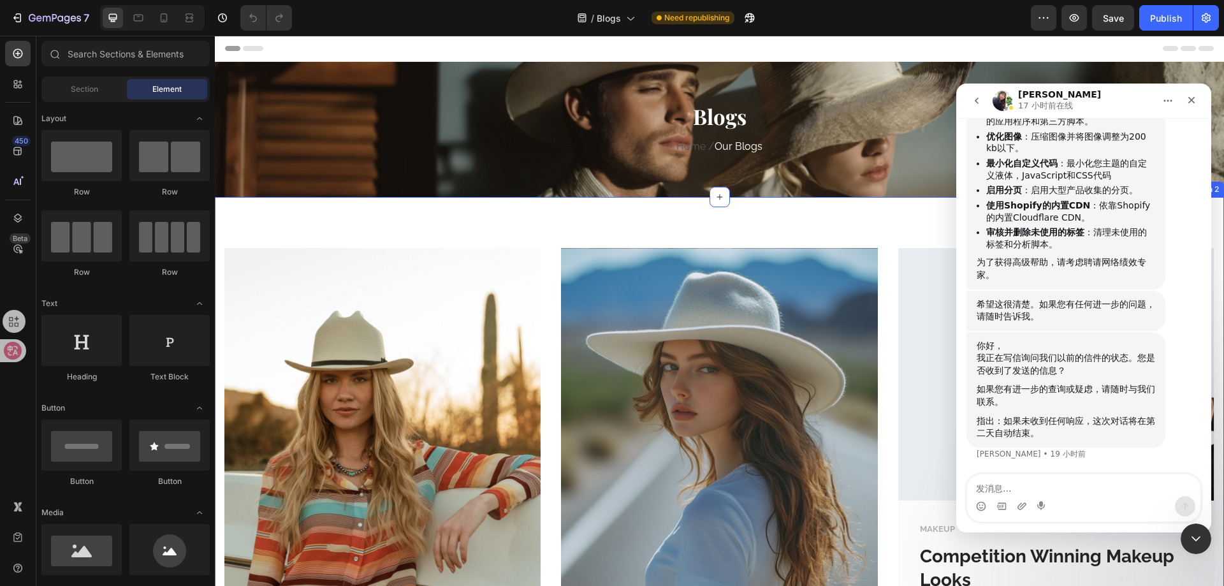
scroll to position [875, 0]
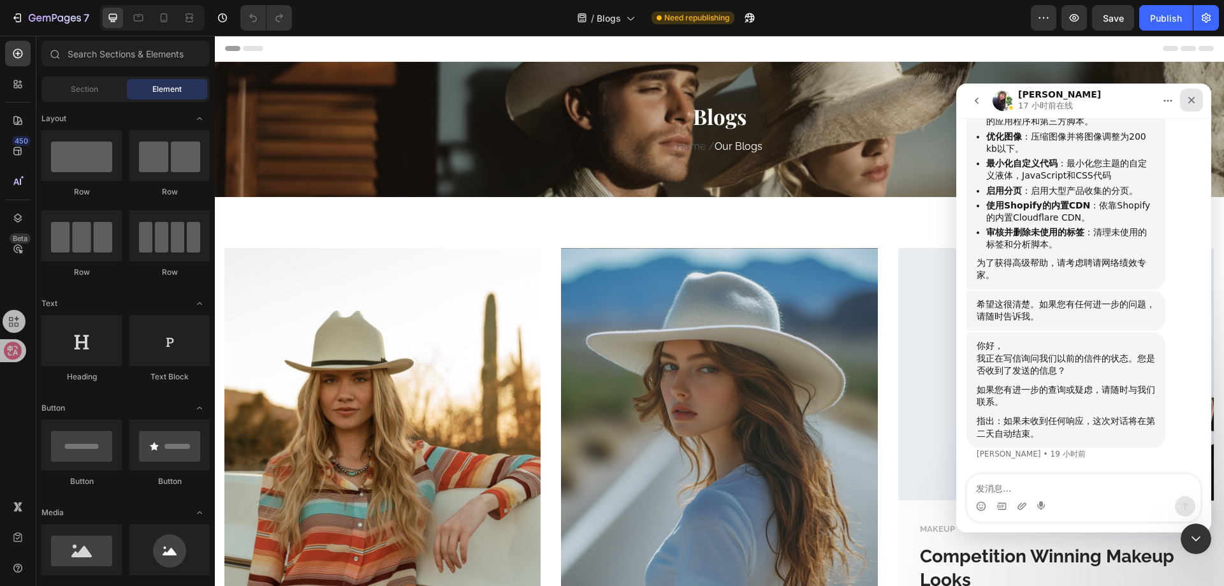
click at [1186, 101] on icon "关闭" at bounding box center [1191, 100] width 10 height 10
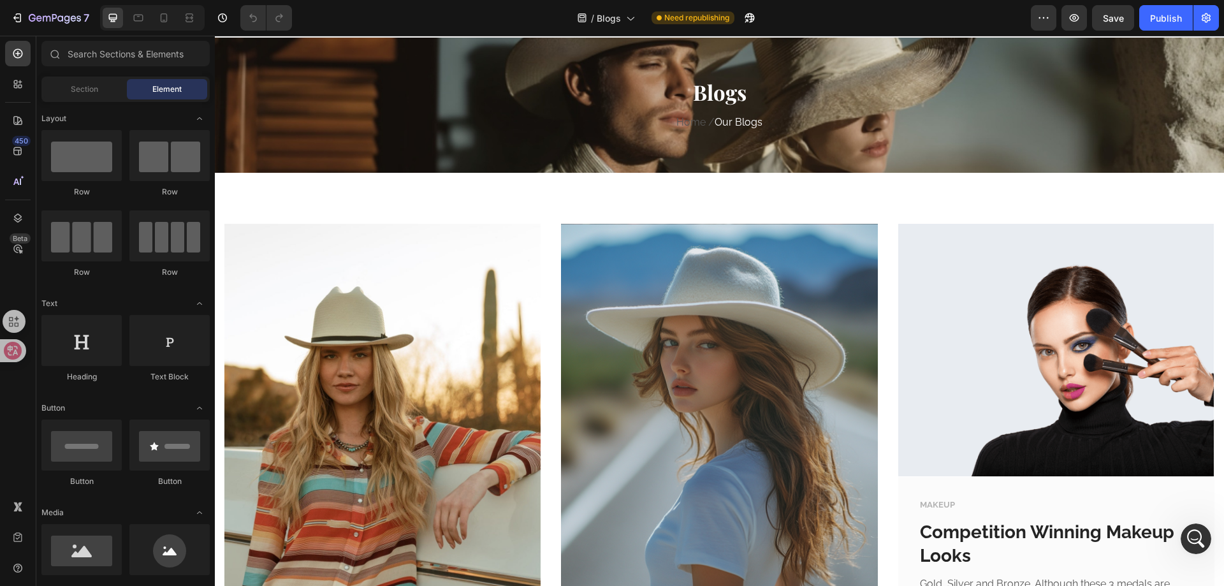
scroll to position [0, 0]
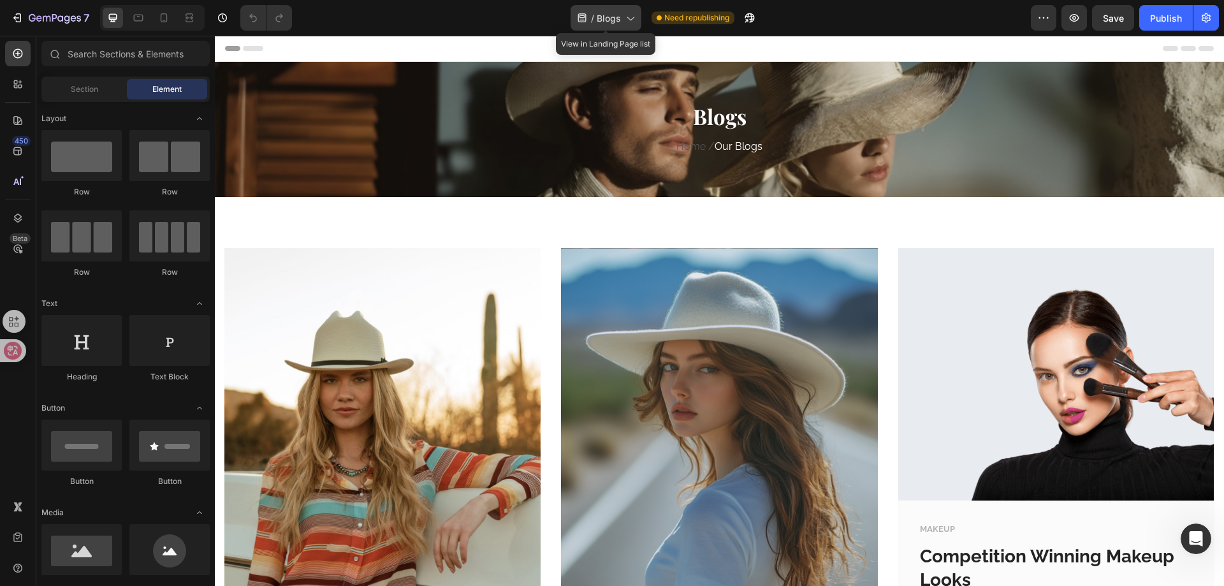
click at [606, 20] on span "Blogs" at bounding box center [609, 17] width 24 height 13
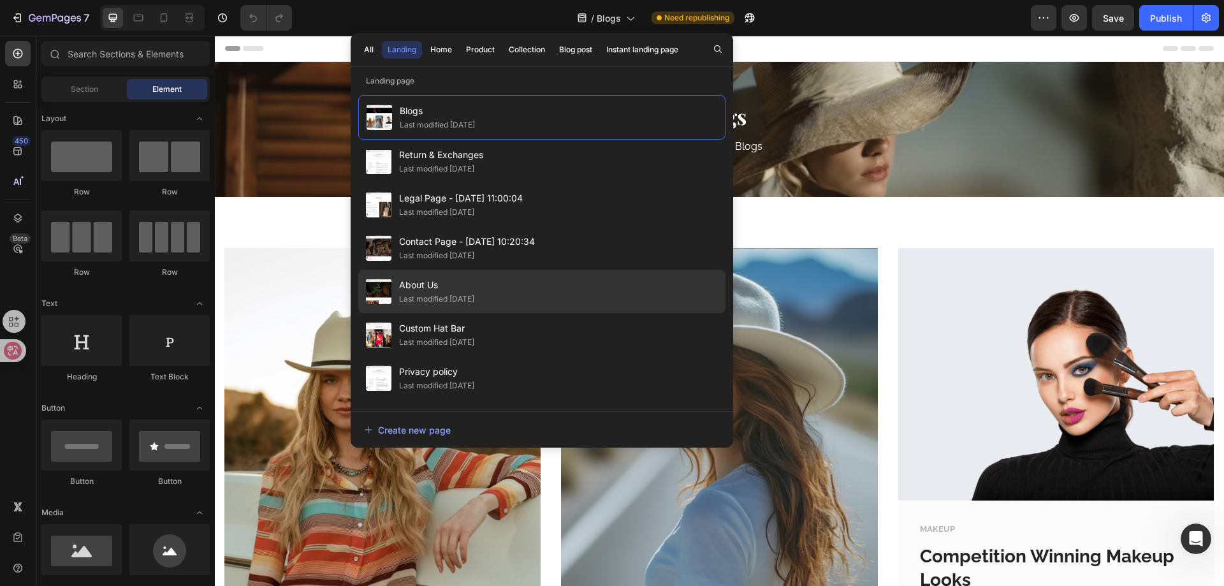
click at [474, 295] on div "Last modified [DATE]" at bounding box center [436, 299] width 75 height 13
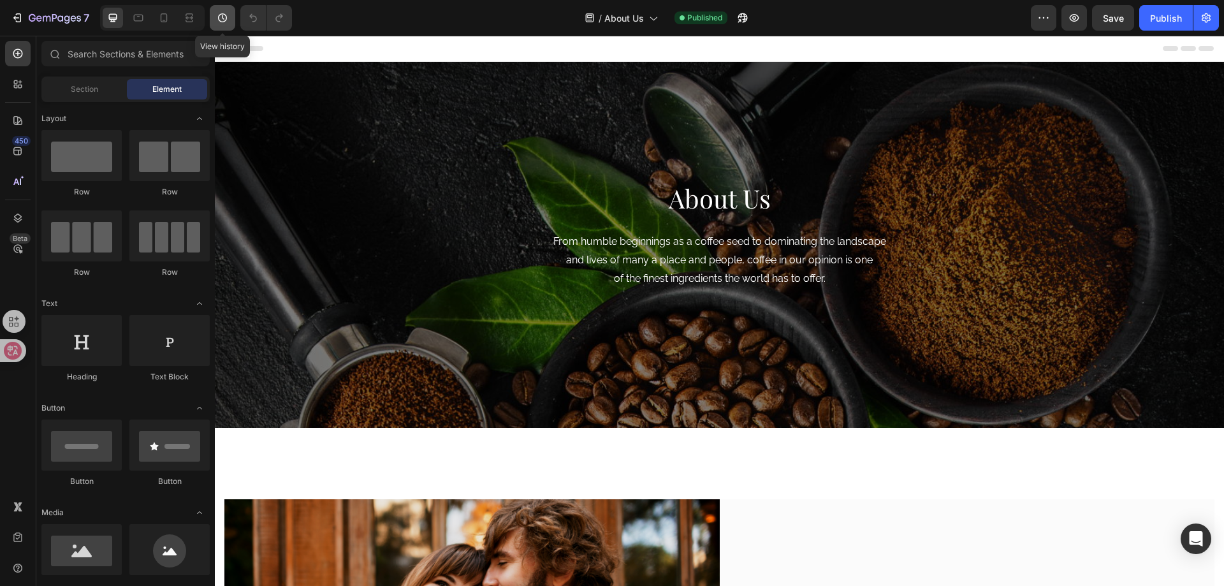
click at [221, 14] on icon "button" at bounding box center [222, 17] width 9 height 9
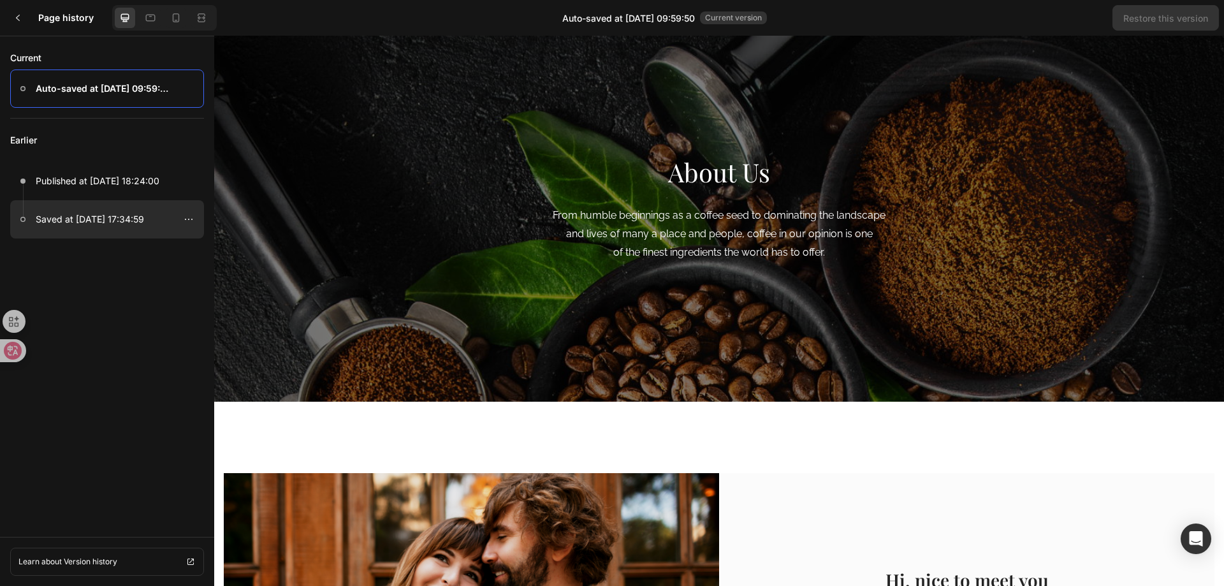
click at [87, 220] on p "Saved at Apr 12, 17:34:59" at bounding box center [90, 219] width 108 height 15
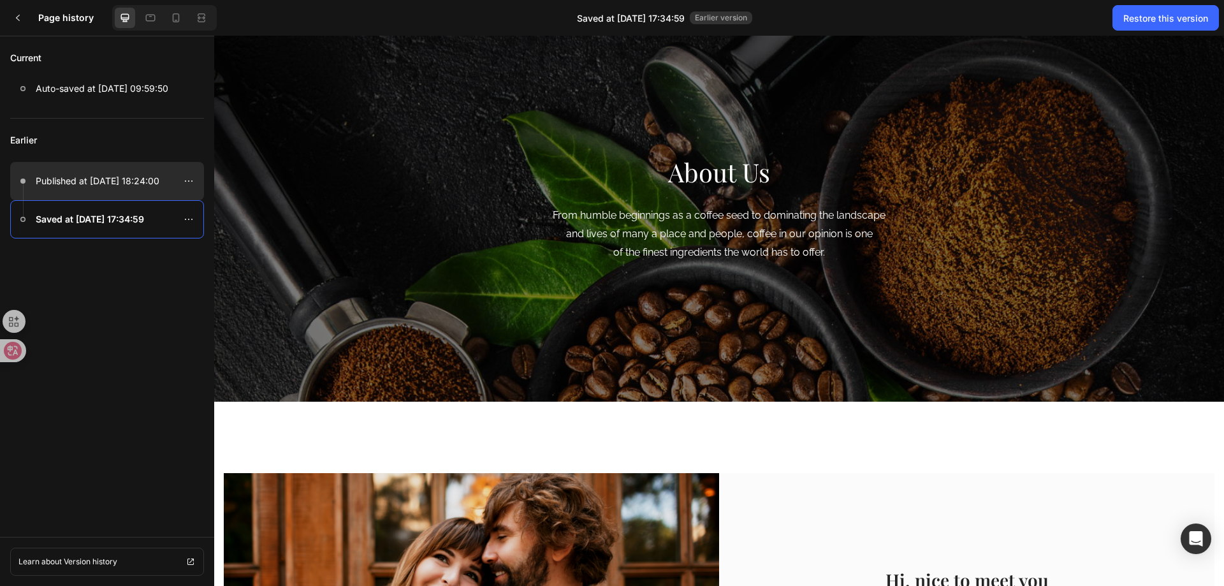
click at [101, 185] on p "Published at Apr 14, 18:24:00" at bounding box center [98, 180] width 124 height 15
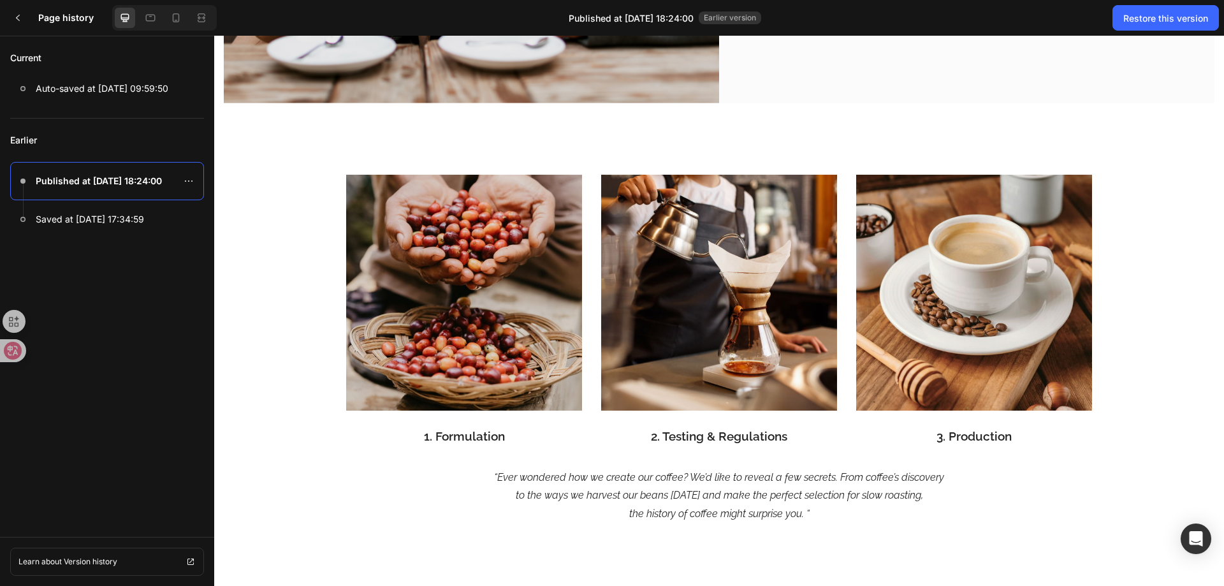
scroll to position [772, 0]
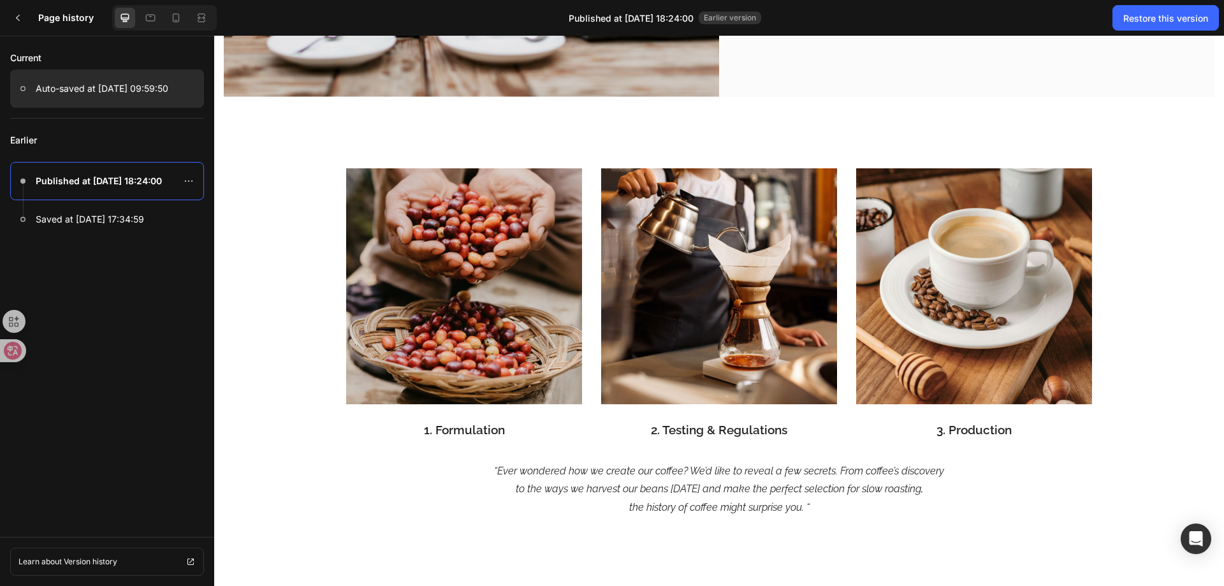
click at [120, 97] on div at bounding box center [107, 88] width 194 height 38
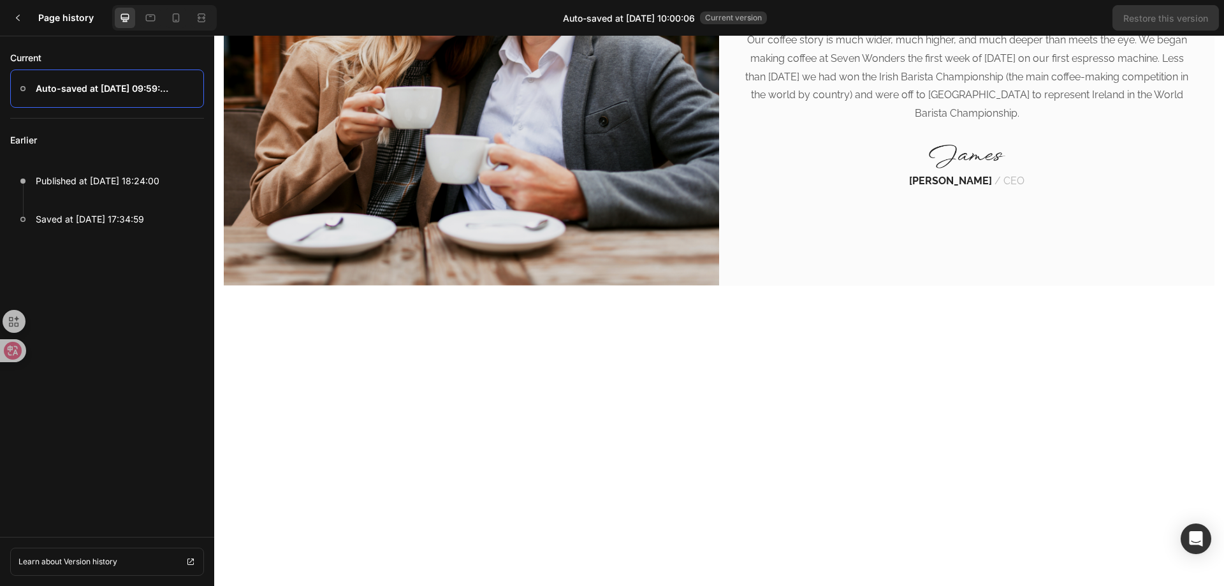
scroll to position [637, 0]
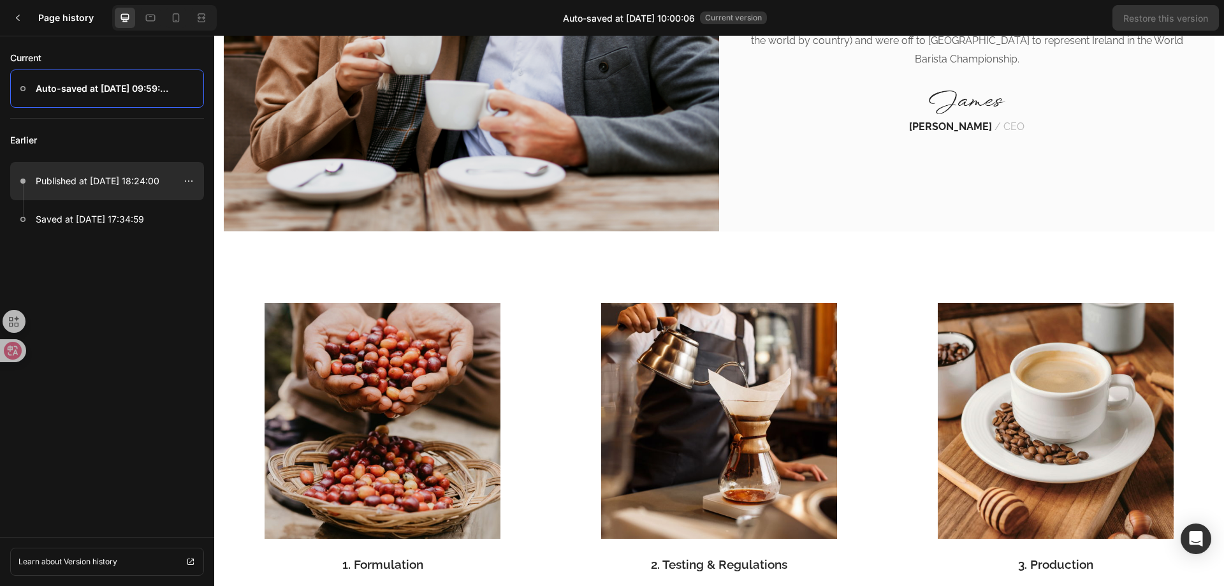
click at [115, 181] on p "Published at Apr 14, 18:24:00" at bounding box center [98, 180] width 124 height 15
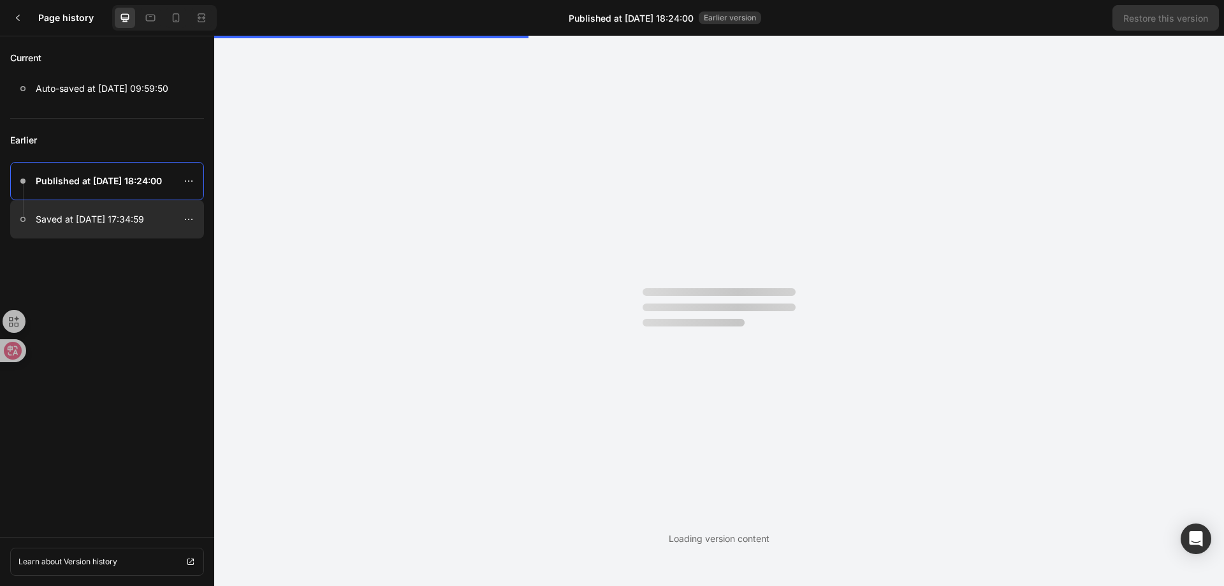
scroll to position [0, 0]
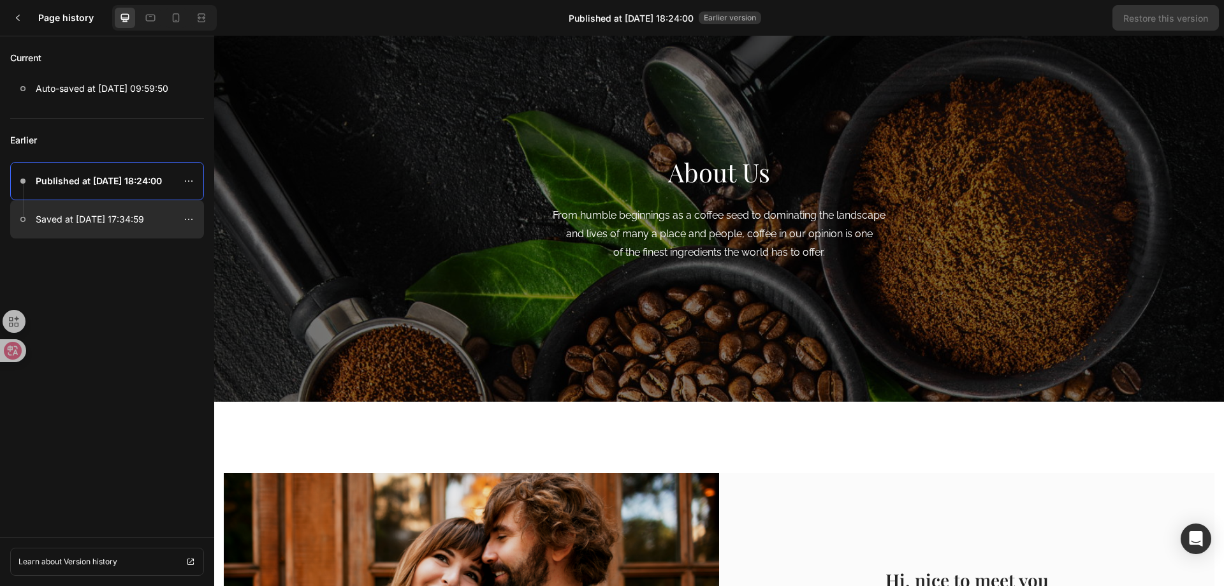
click at [130, 215] on p "Saved at Apr 12, 17:34:59" at bounding box center [90, 219] width 108 height 15
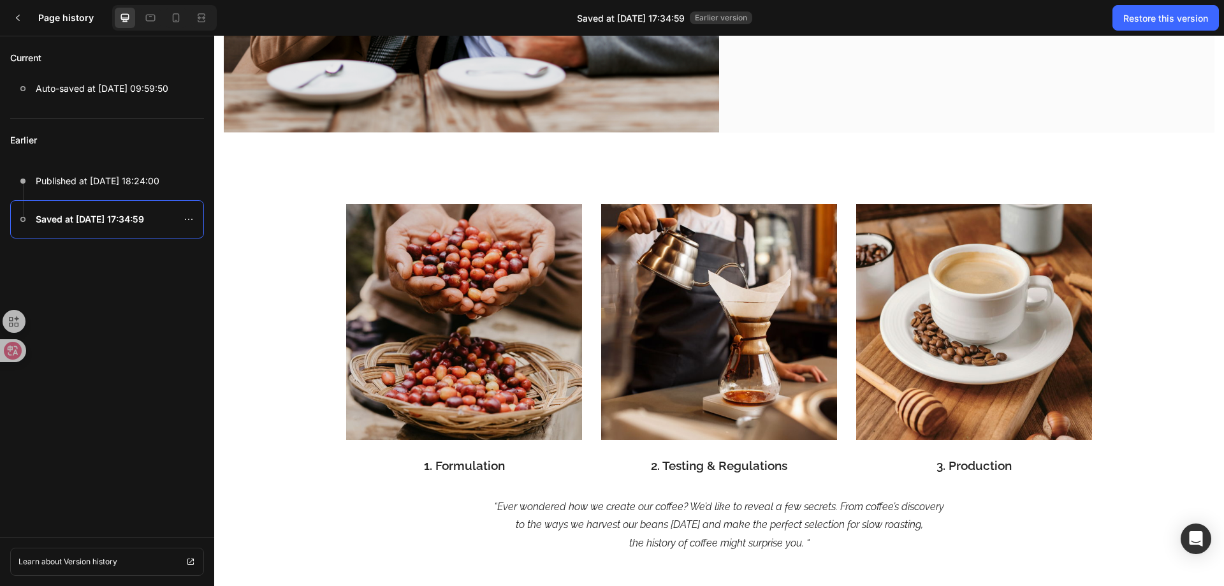
scroll to position [765, 0]
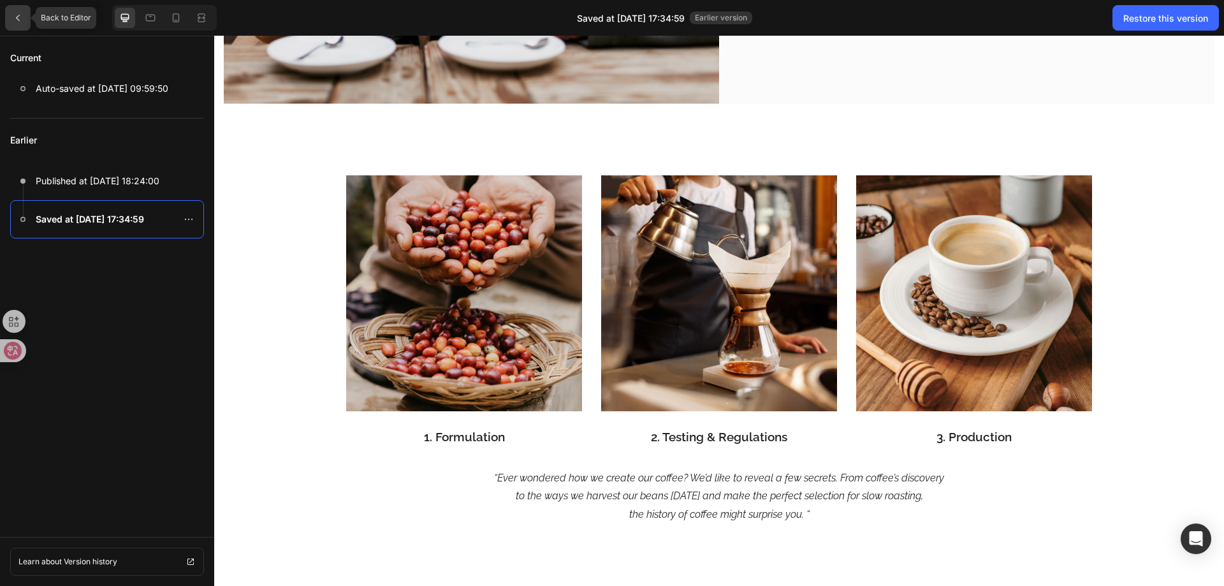
click at [13, 18] on icon at bounding box center [18, 18] width 10 height 10
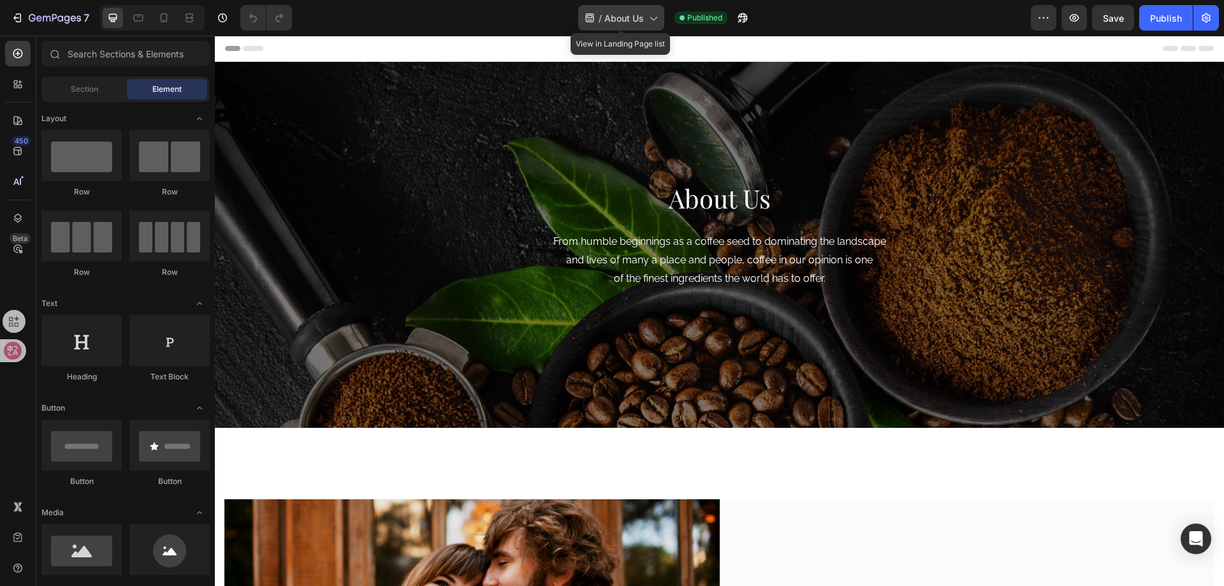
click at [631, 18] on span "About Us" at bounding box center [624, 17] width 40 height 13
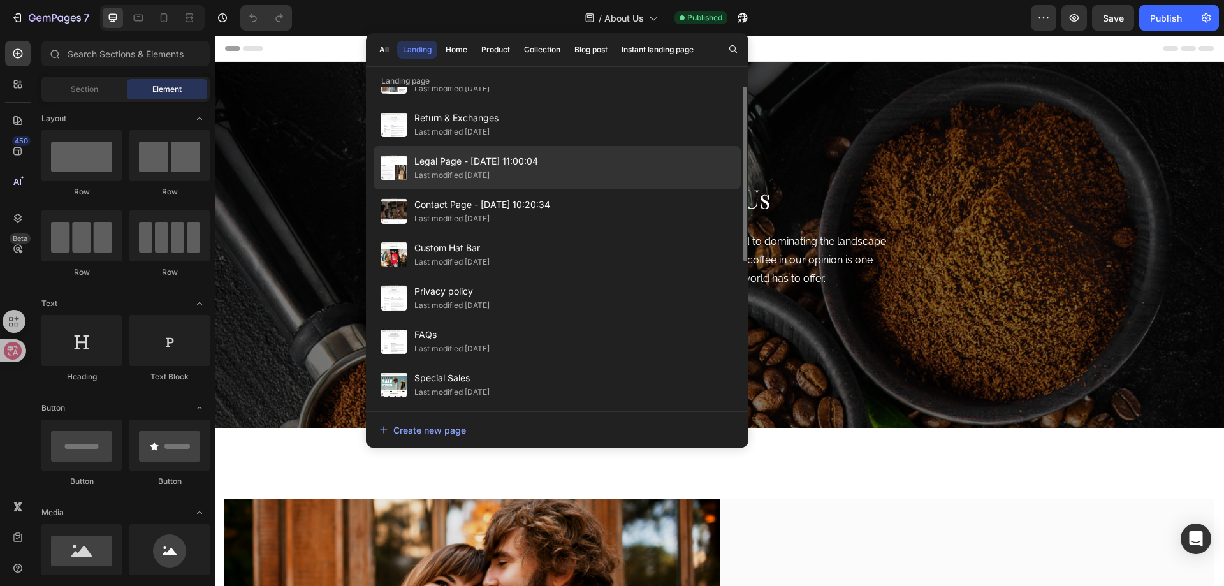
scroll to position [0, 0]
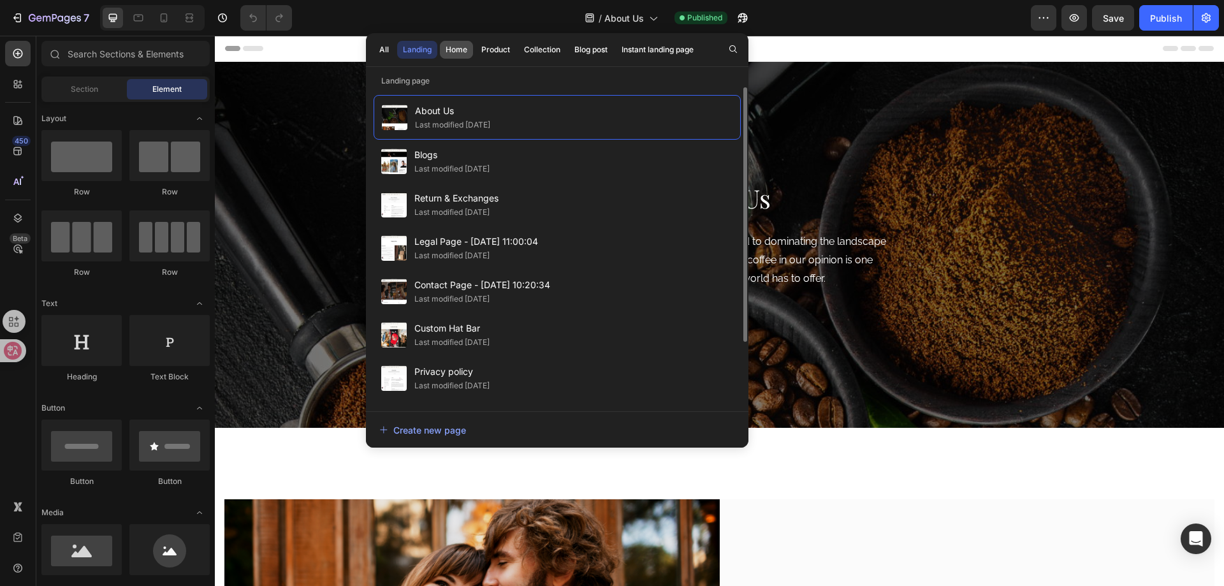
click at [454, 50] on div "Home" at bounding box center [457, 49] width 22 height 11
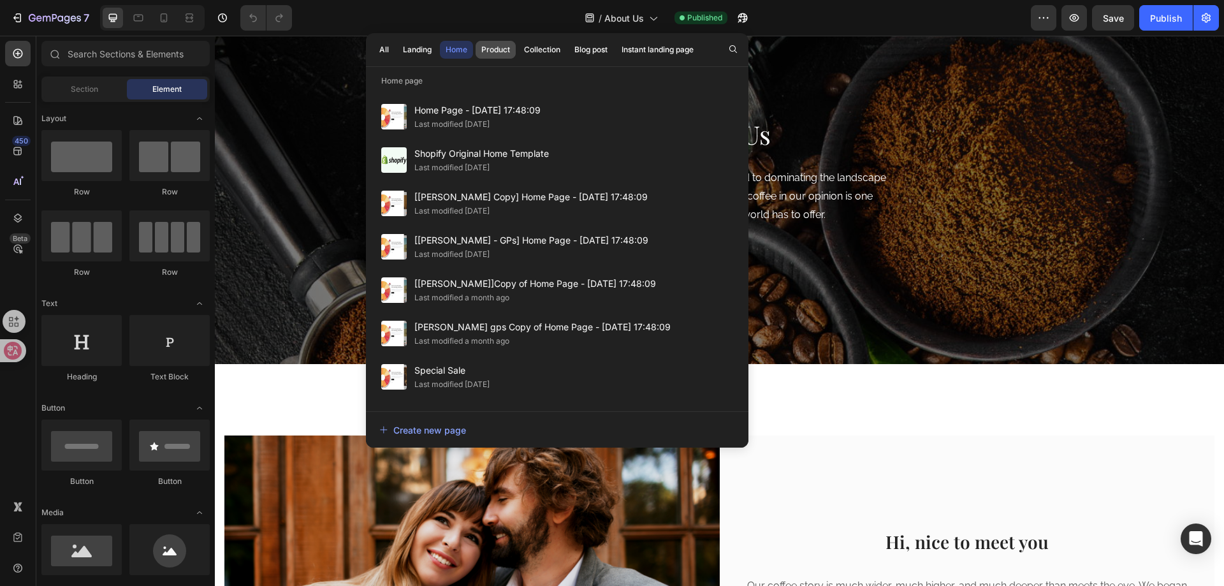
click at [494, 51] on div "Product" at bounding box center [495, 49] width 29 height 11
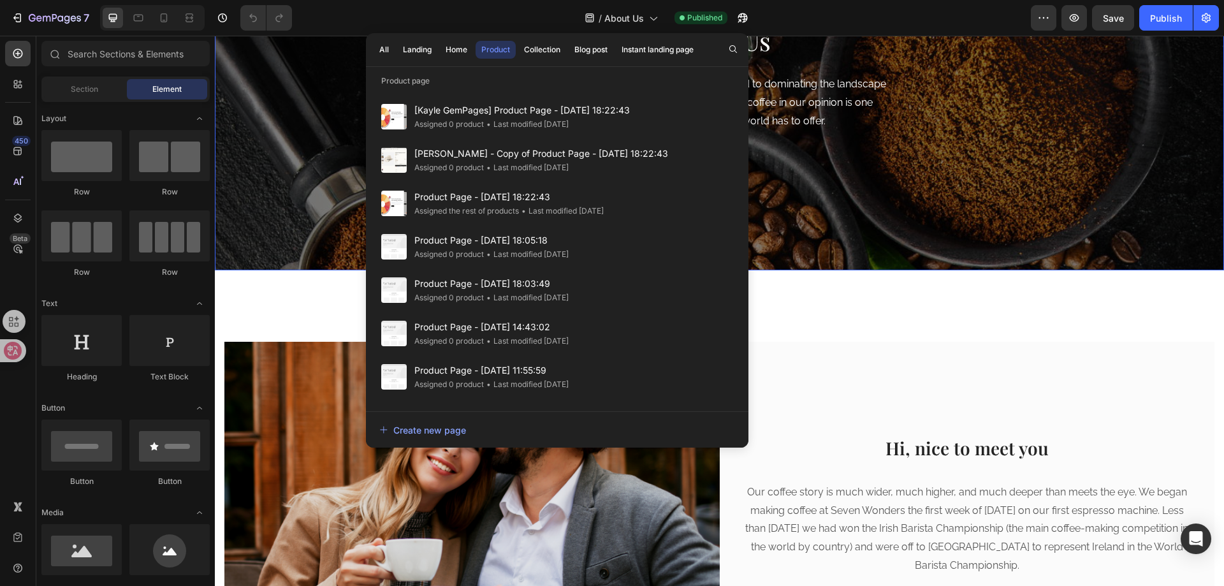
scroll to position [64, 0]
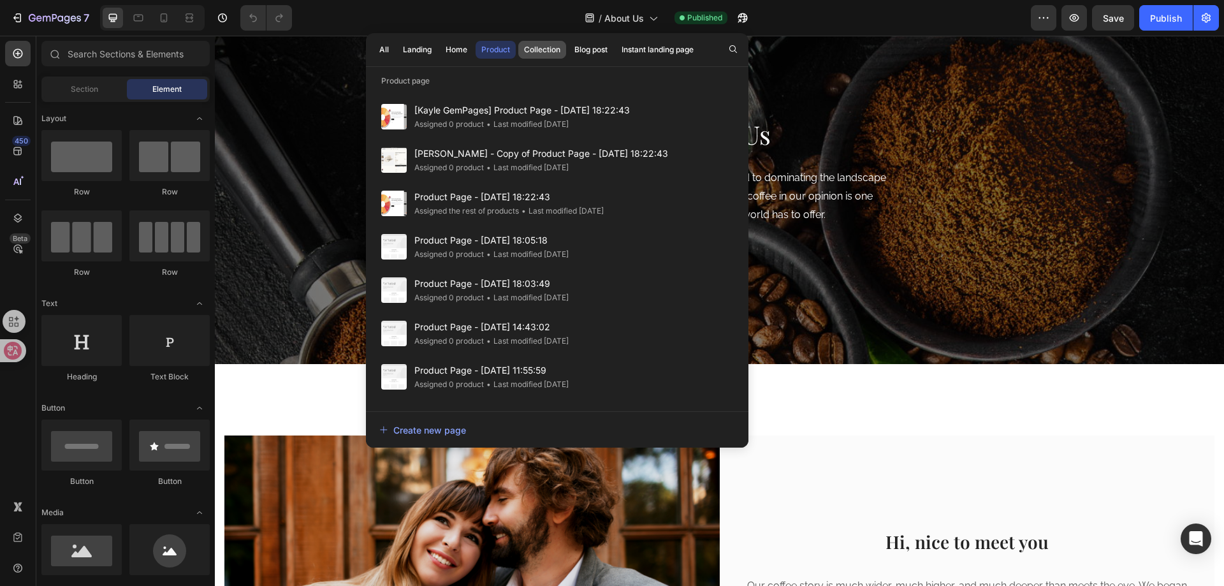
click at [532, 47] on div "Collection" at bounding box center [542, 49] width 36 height 11
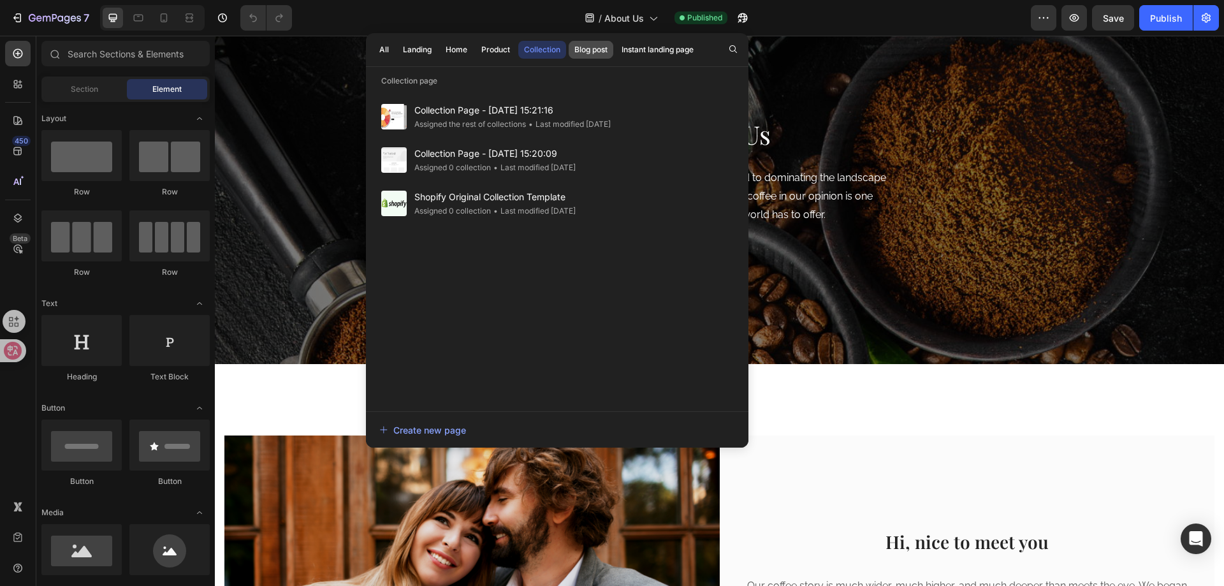
click at [599, 52] on div "Blog post" at bounding box center [590, 49] width 33 height 11
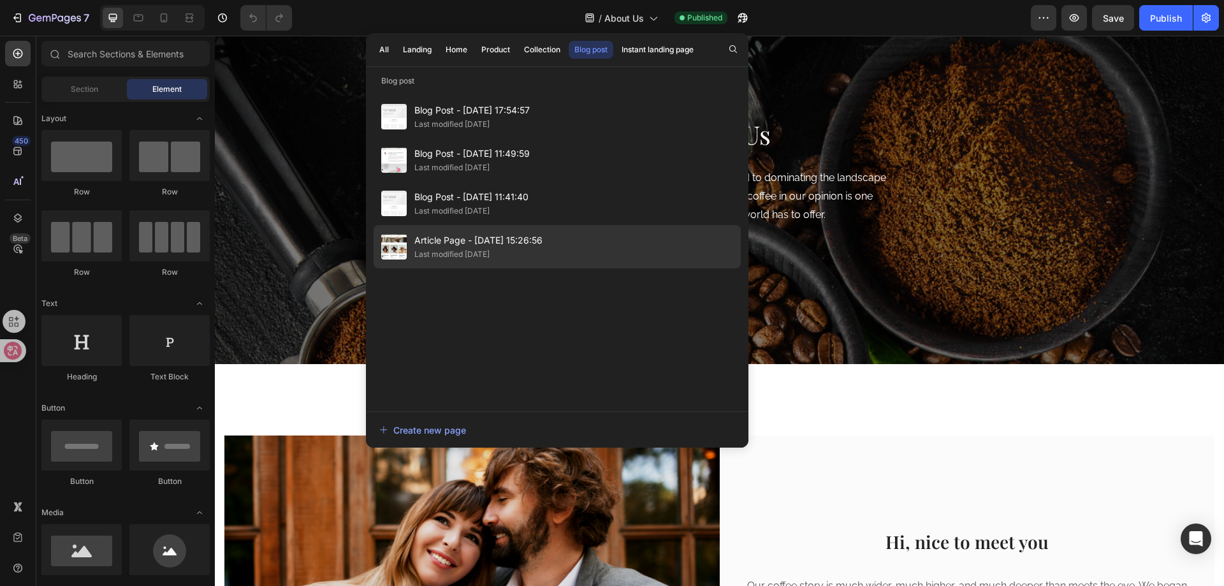
click at [490, 251] on div "Last modified [DATE]" at bounding box center [451, 254] width 75 height 13
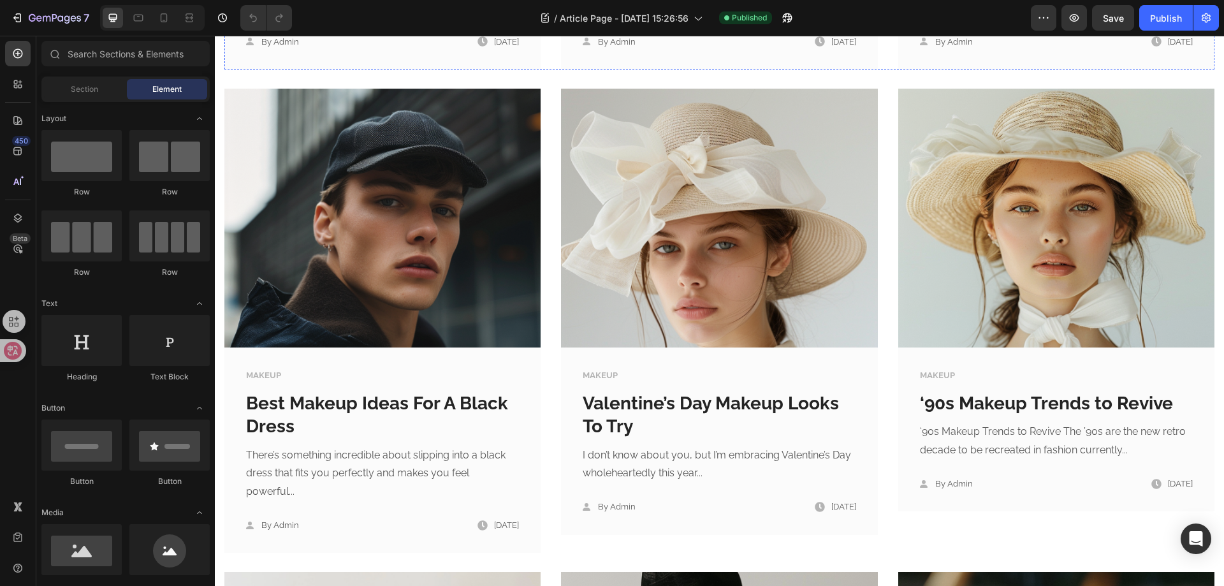
scroll to position [446, 0]
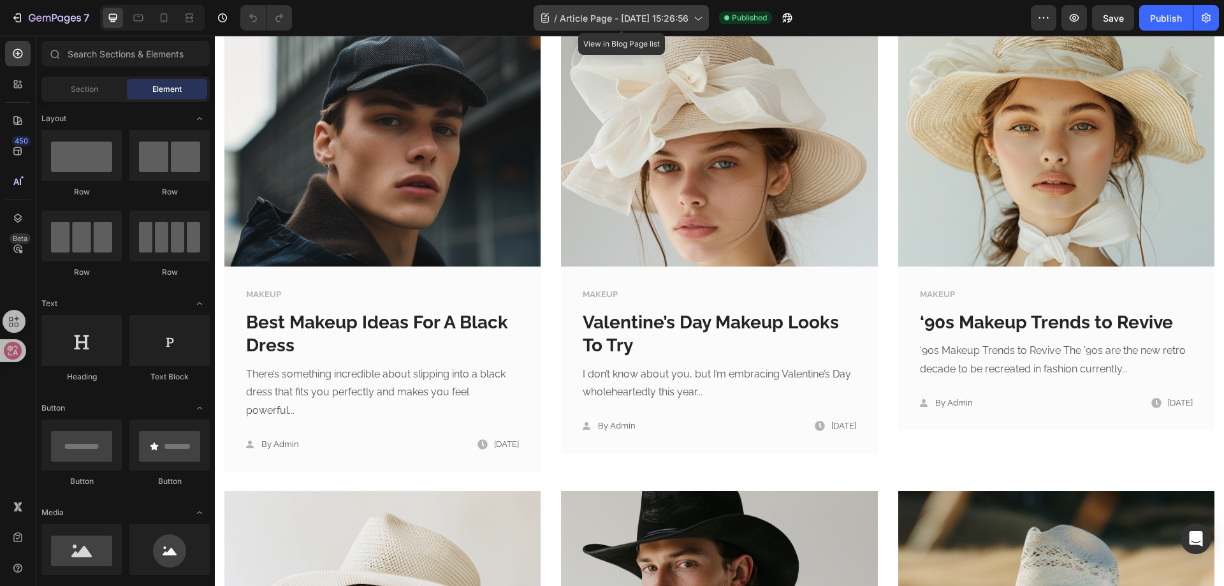
click at [657, 15] on span "Article Page - Apr 23, 15:26:56" at bounding box center [624, 17] width 129 height 13
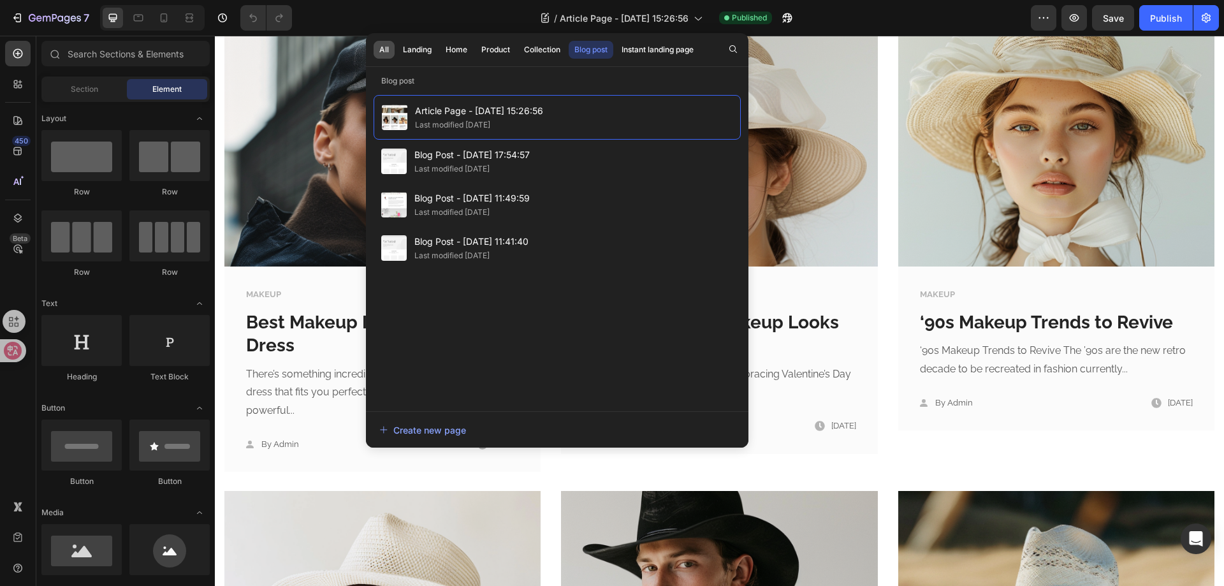
click at [382, 49] on div "All" at bounding box center [384, 49] width 10 height 11
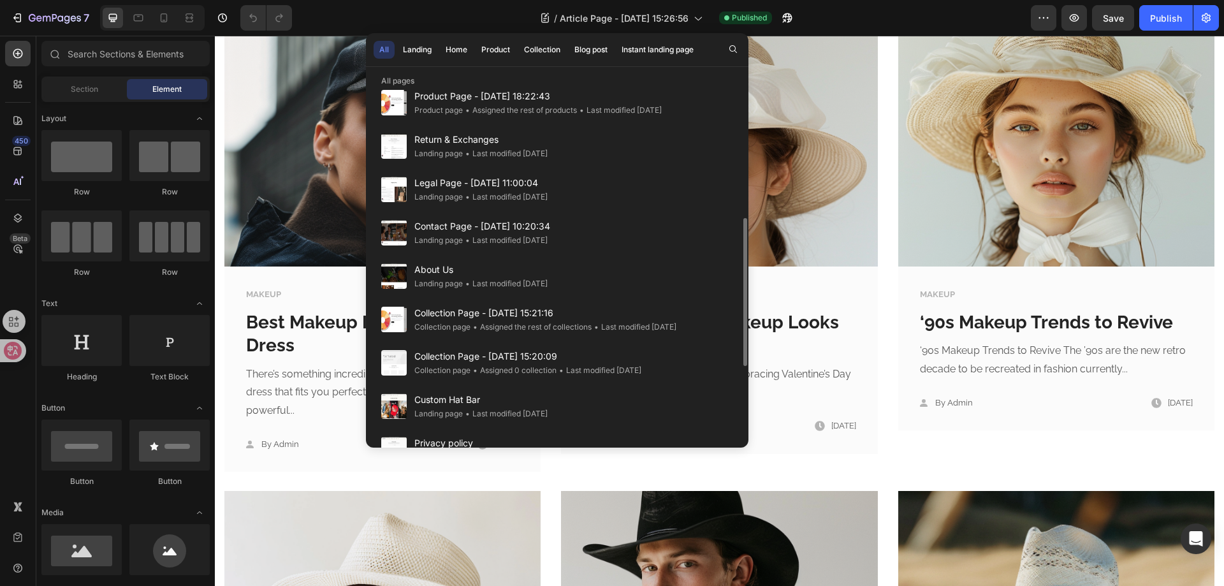
scroll to position [382, 0]
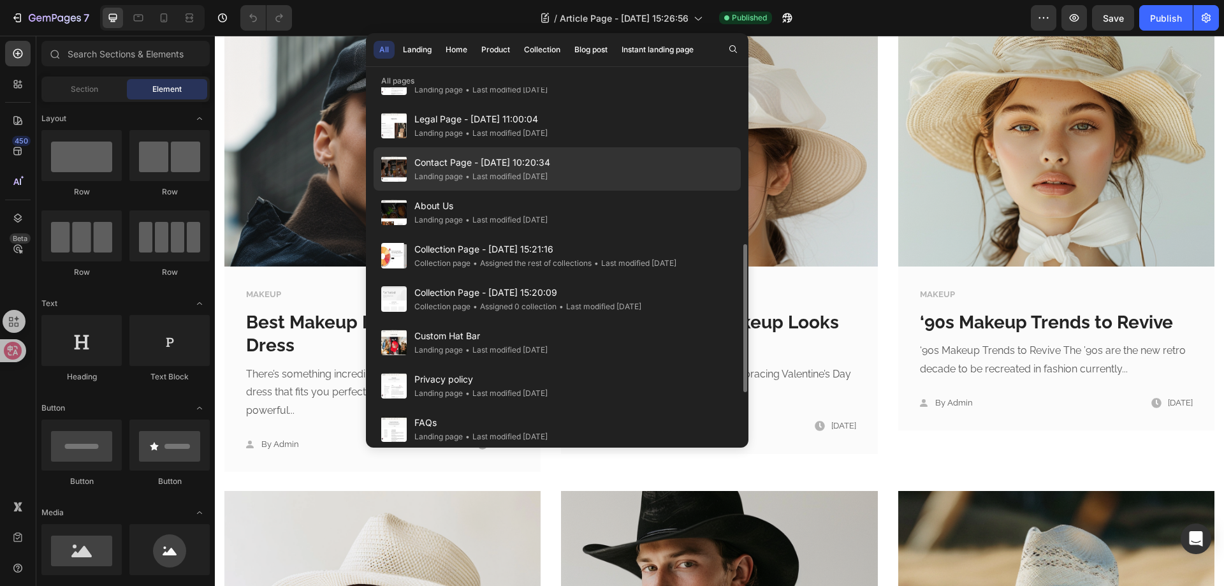
click at [506, 176] on div "• Last modified 2 days ago" at bounding box center [505, 176] width 85 height 13
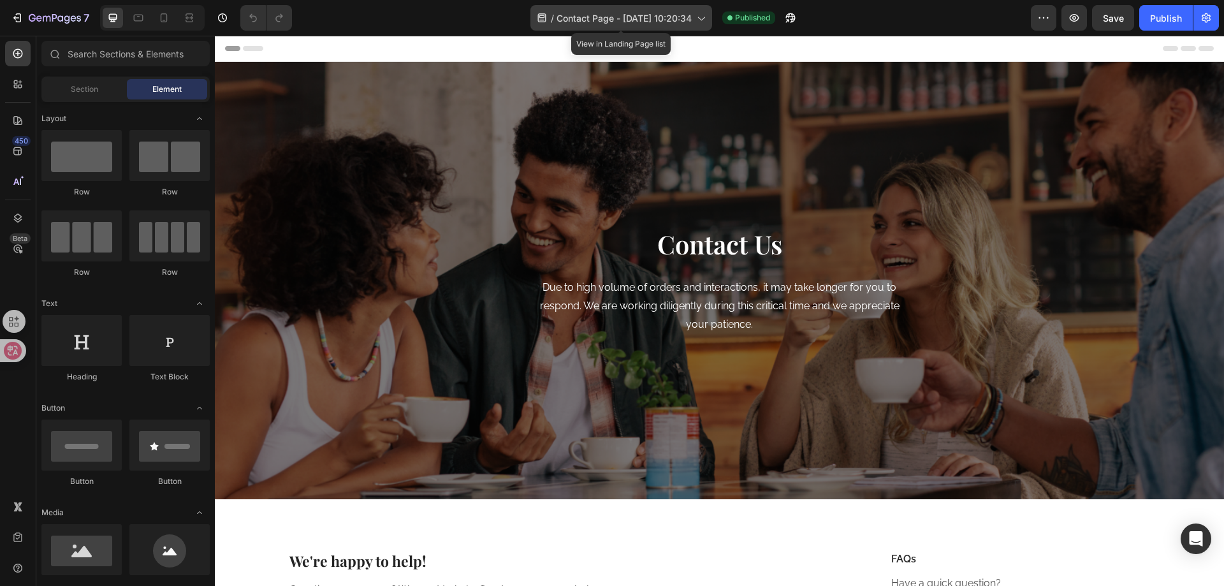
click at [615, 13] on span "Contact Page - [DATE] 10:20:34" at bounding box center [624, 17] width 135 height 13
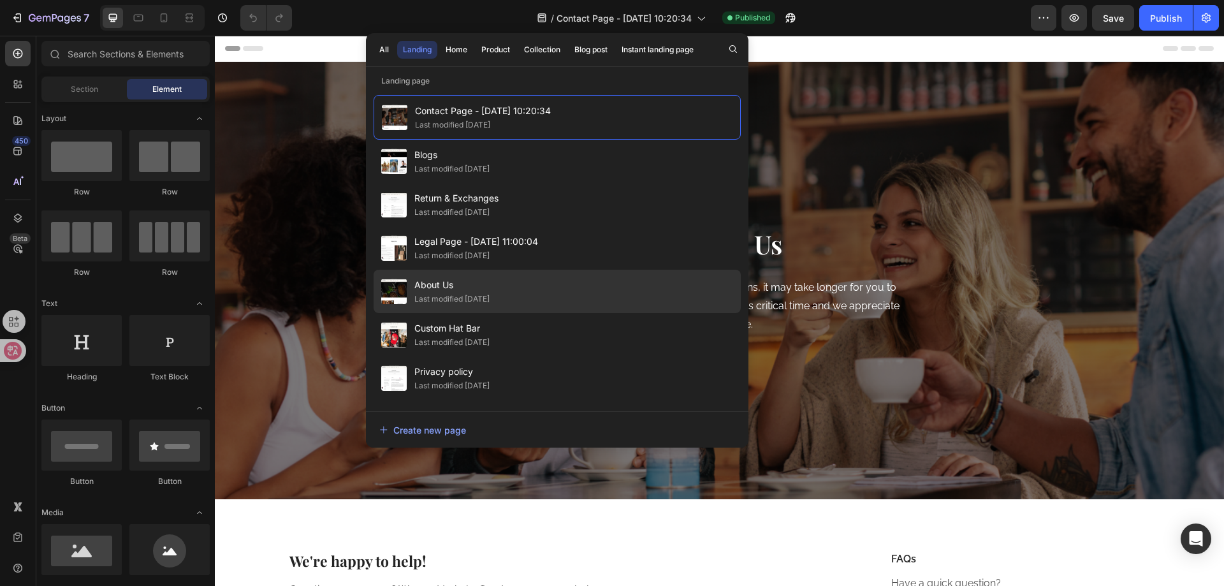
click at [551, 283] on div "About Us Last modified 2 days ago" at bounding box center [557, 291] width 367 height 43
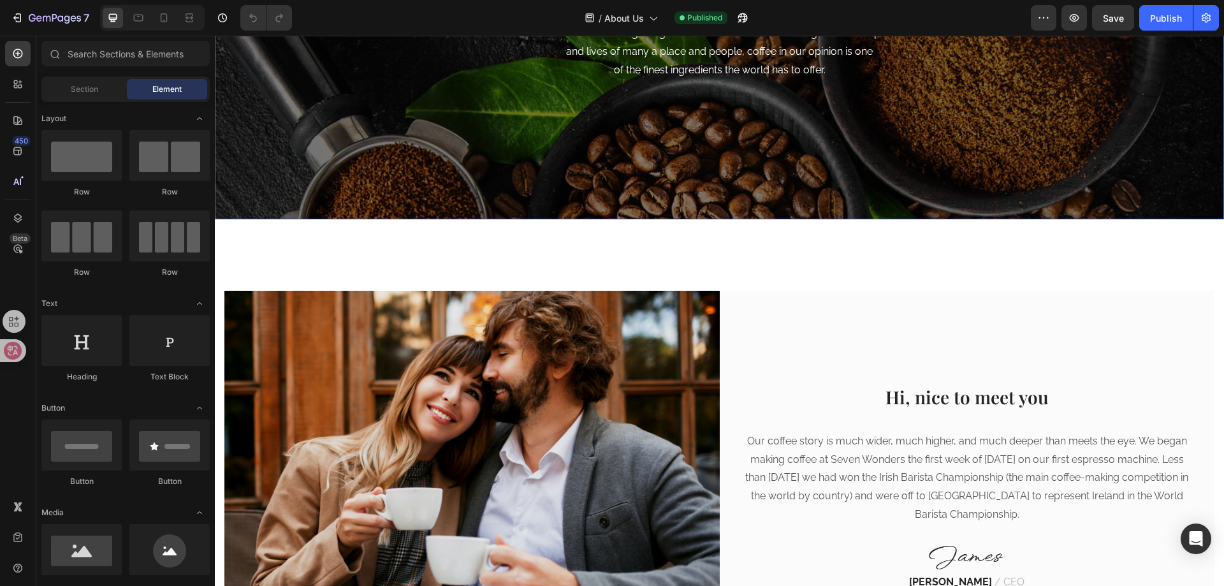
scroll to position [319, 0]
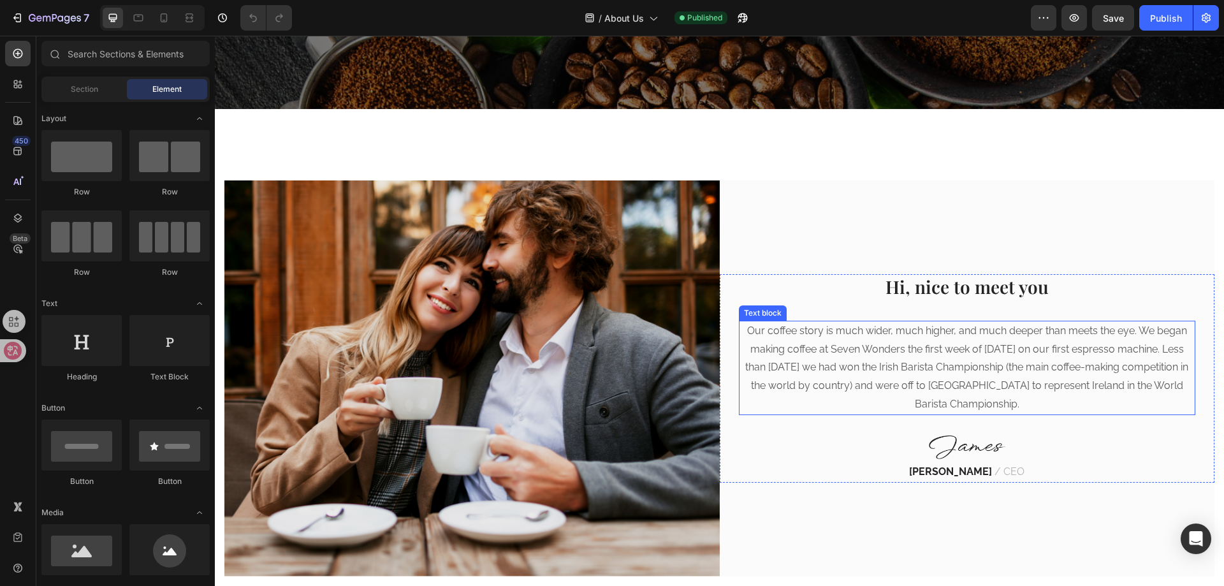
click at [846, 374] on p "Our coffee story is much wider, much higher, and much deeper than meets the eye…" at bounding box center [967, 368] width 455 height 92
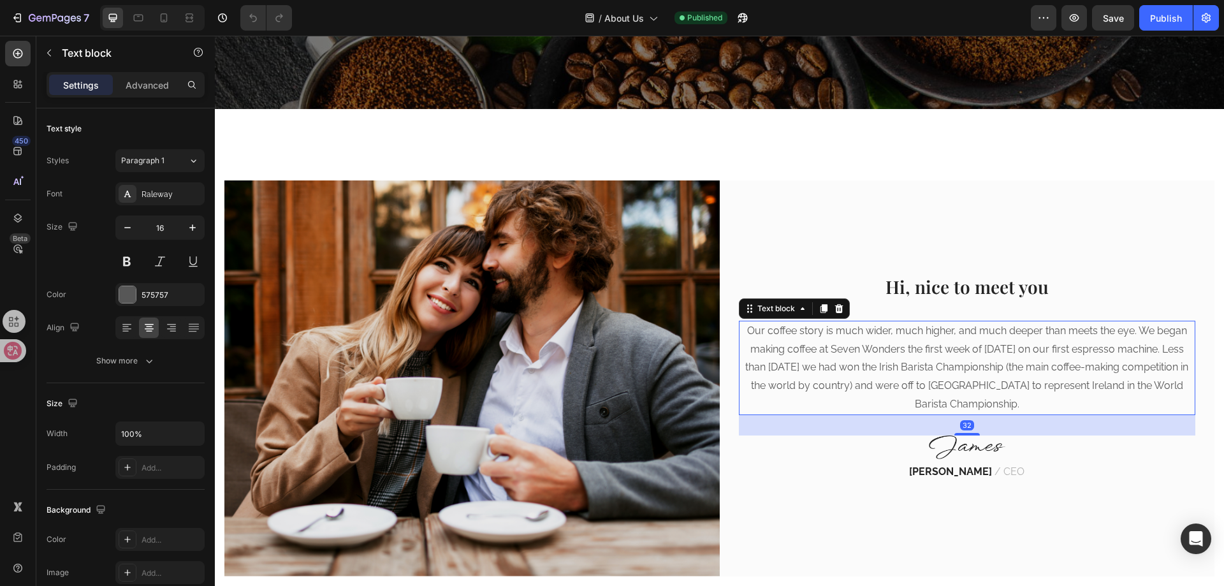
click at [823, 361] on p "Our coffee story is much wider, much higher, and much deeper than meets the eye…" at bounding box center [967, 368] width 455 height 92
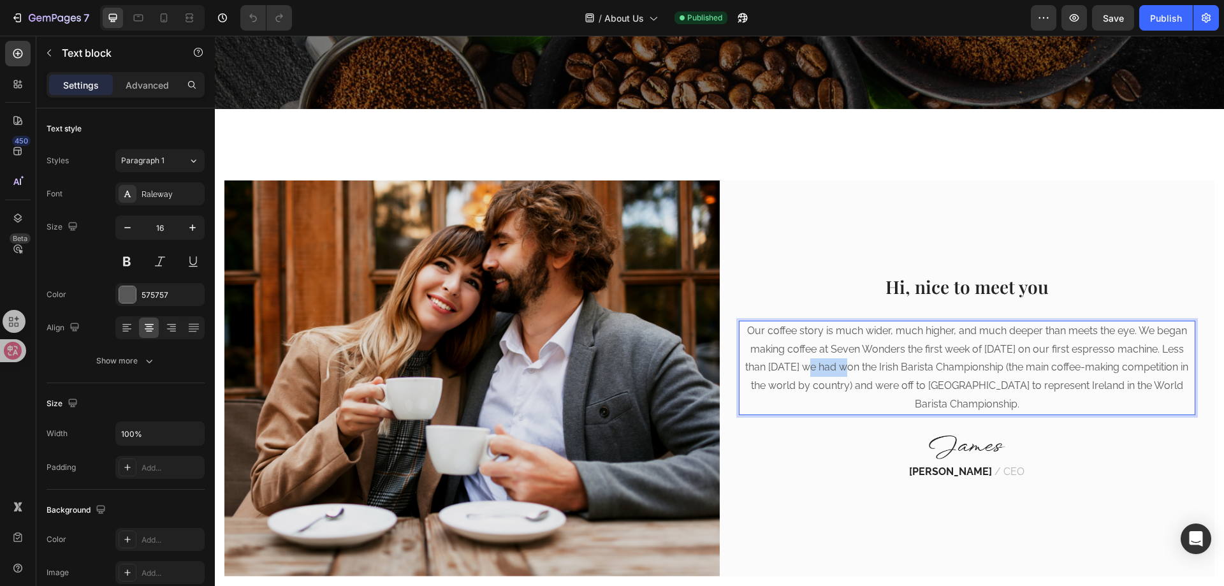
click at [823, 361] on p "Our coffee story is much wider, much higher, and much deeper than meets the eye…" at bounding box center [967, 368] width 455 height 92
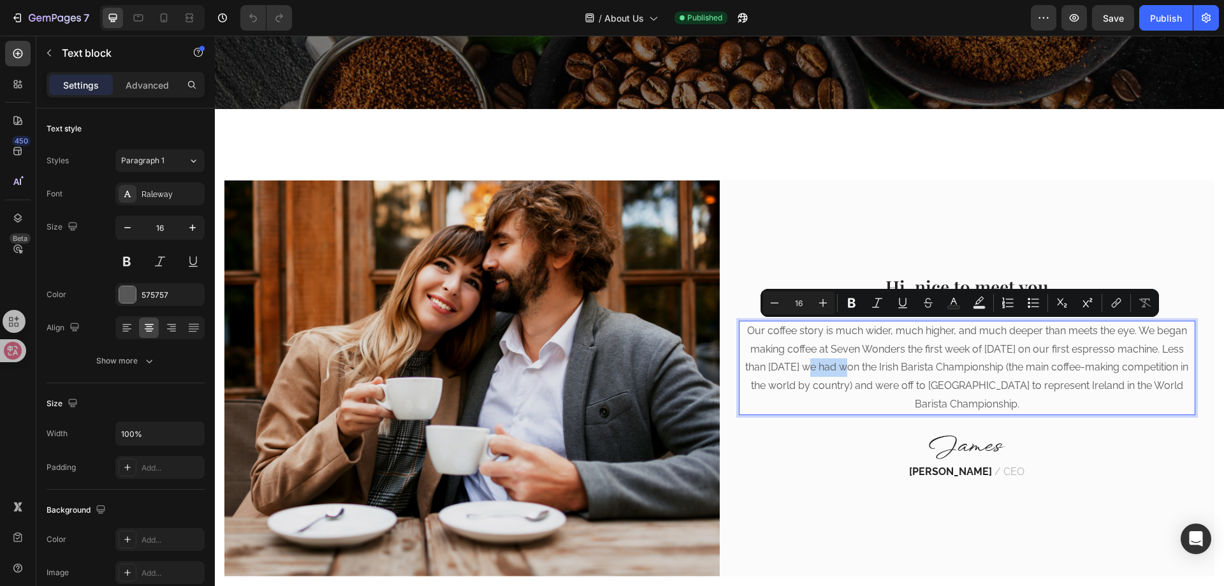
scroll to position [0, 0]
copy p "Our coffee story is much wider, much higher, and much deeper than meets the eye…"
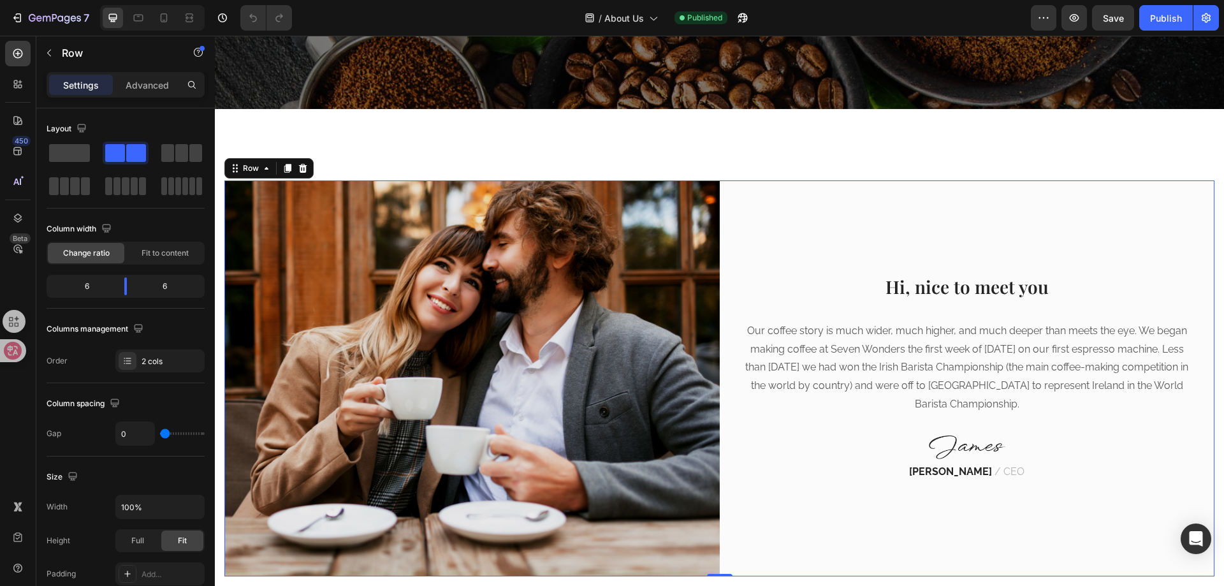
click at [811, 218] on div "Hi, nice to meet you Heading Our coffee story is much wider, much higher, and m…" at bounding box center [967, 377] width 495 height 395
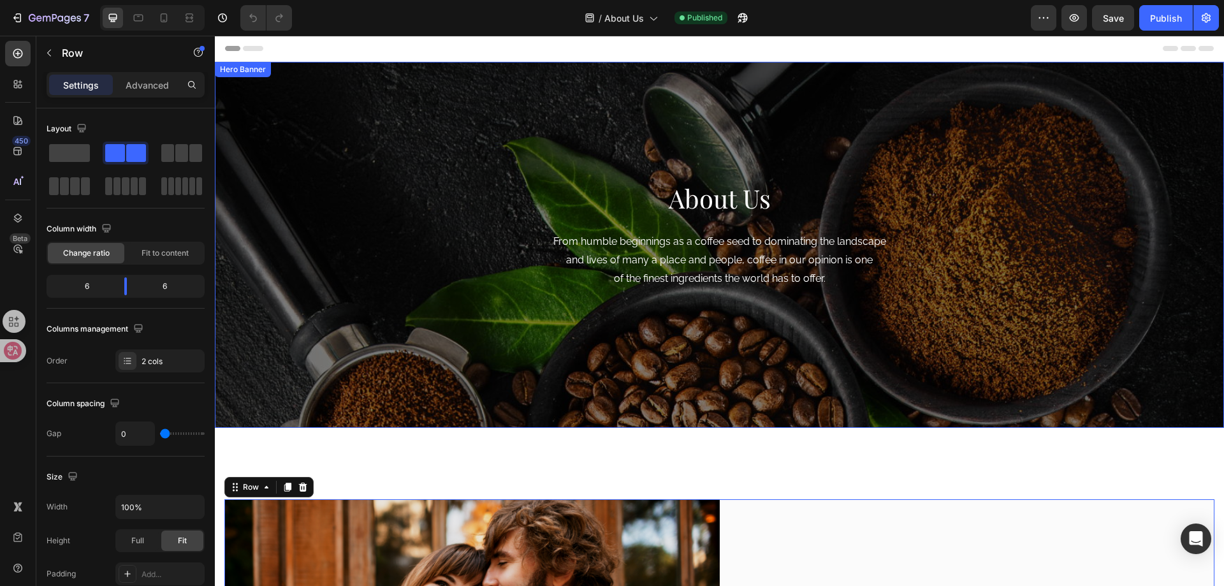
click at [425, 284] on div "About Us Heading From humble beginnings as a coffee seed to dominating the land…" at bounding box center [719, 245] width 1009 height 366
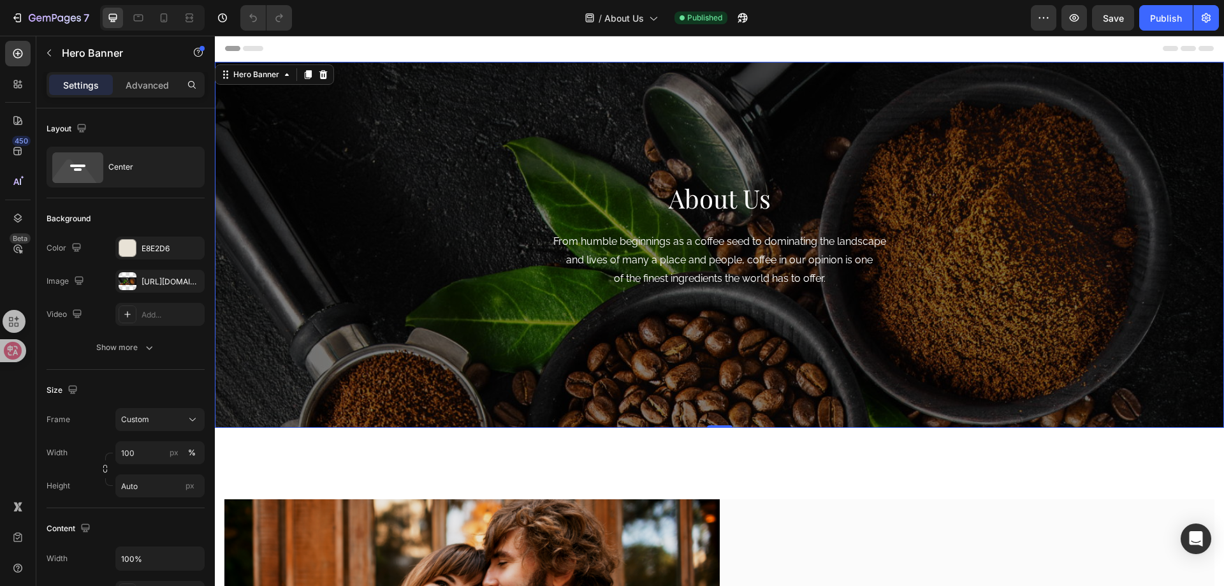
click at [314, 224] on div "About Us Heading From humble beginnings as a coffee seed to dominating the land…" at bounding box center [719, 245] width 1009 height 366
click at [156, 280] on div "https://ucarecdn.com/58b18a38-3950-4829-9df9-5d6cbdbd20ae/-/format/auto/" at bounding box center [160, 281] width 37 height 11
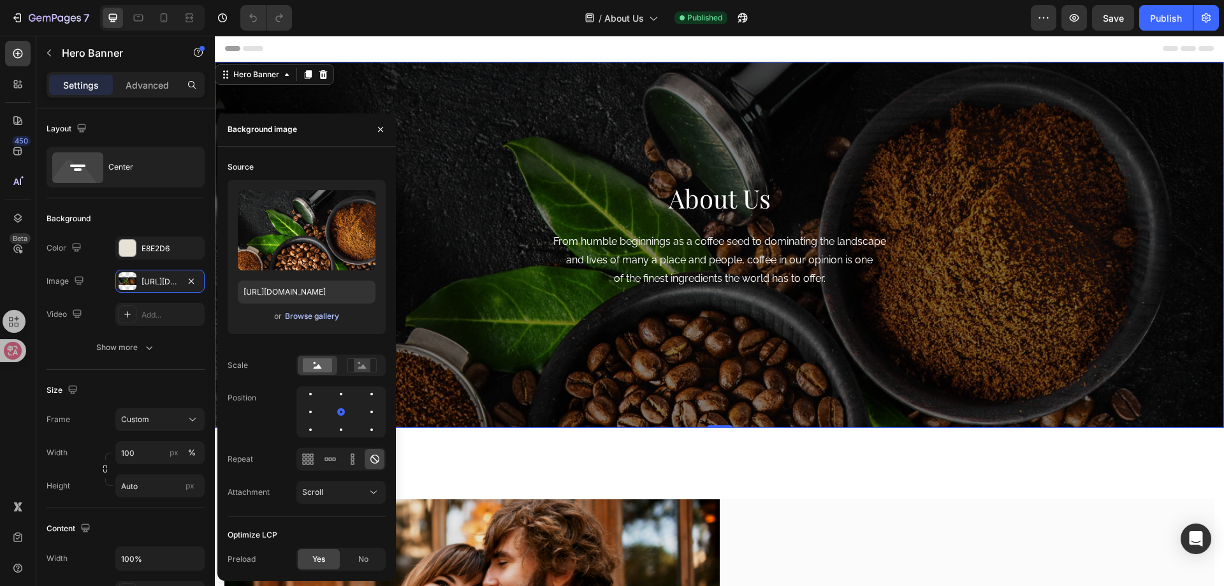
click at [302, 314] on div "Browse gallery" at bounding box center [312, 315] width 54 height 11
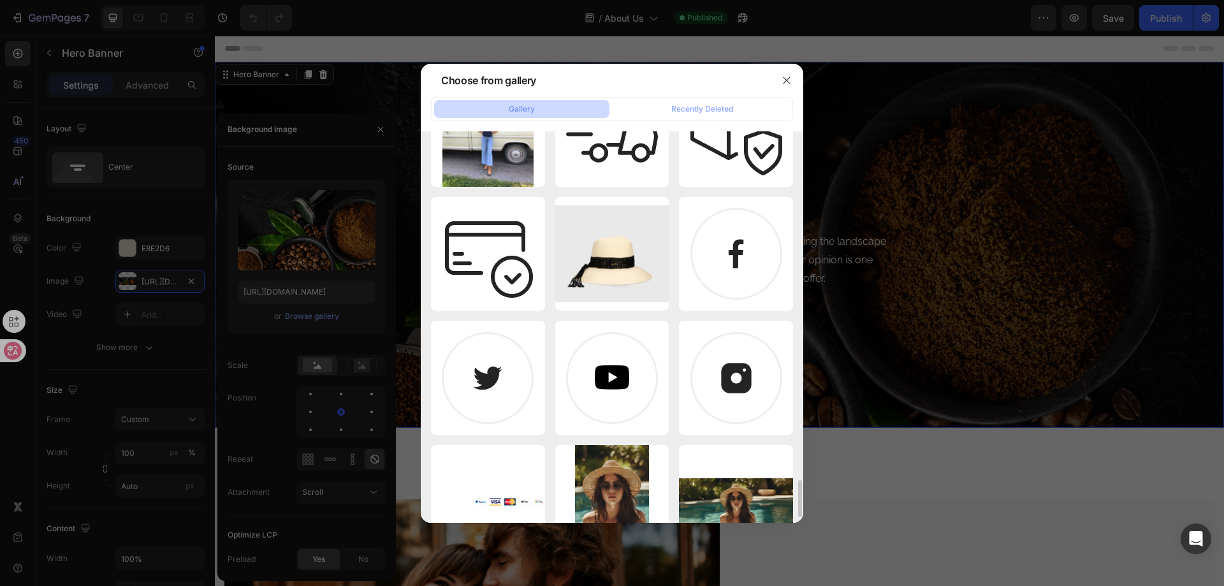
scroll to position [3178, 0]
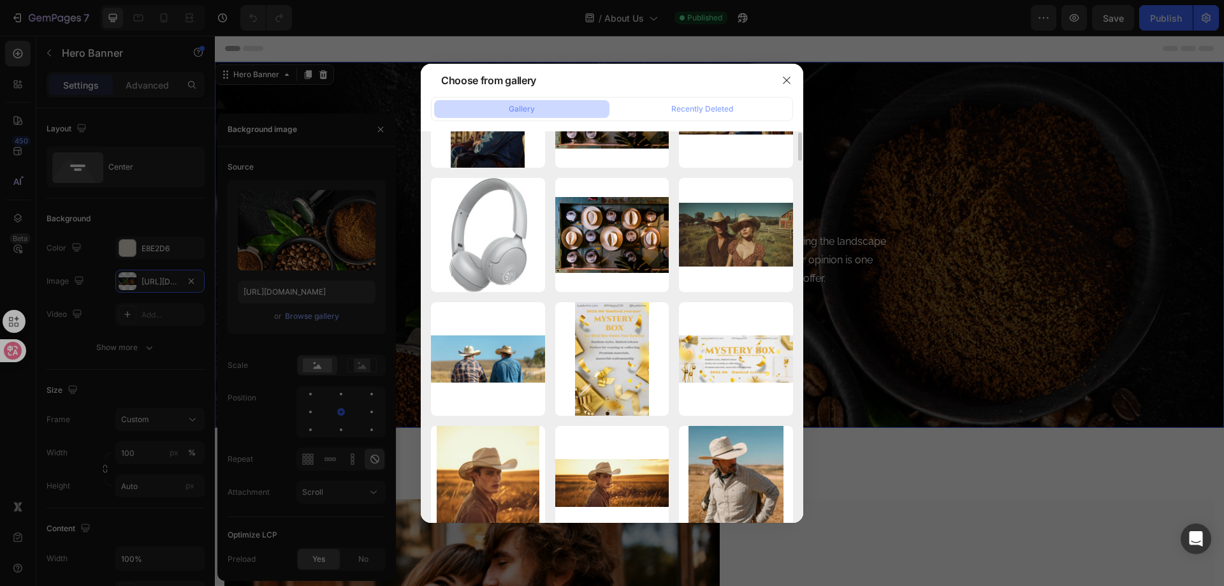
scroll to position [765, 0]
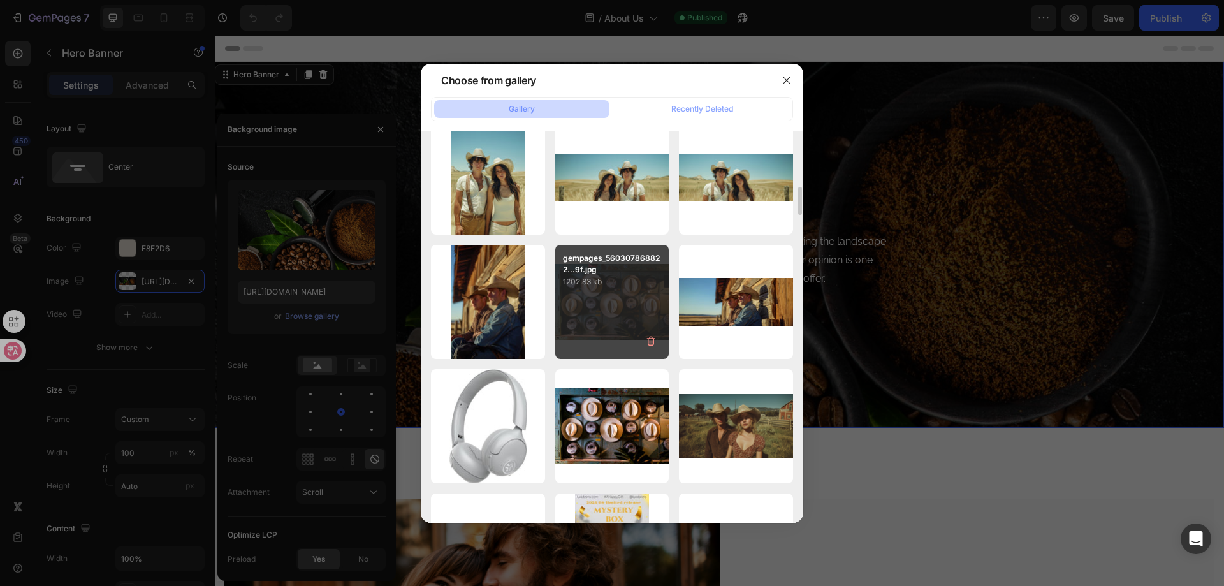
click at [608, 298] on div "gempages_560307868822...9f.jpg 1202.83 kb" at bounding box center [612, 302] width 114 height 114
type input "https://cdn.shopify.com/s/files/1/0700/3540/7006/files/gempages_560307868822144…"
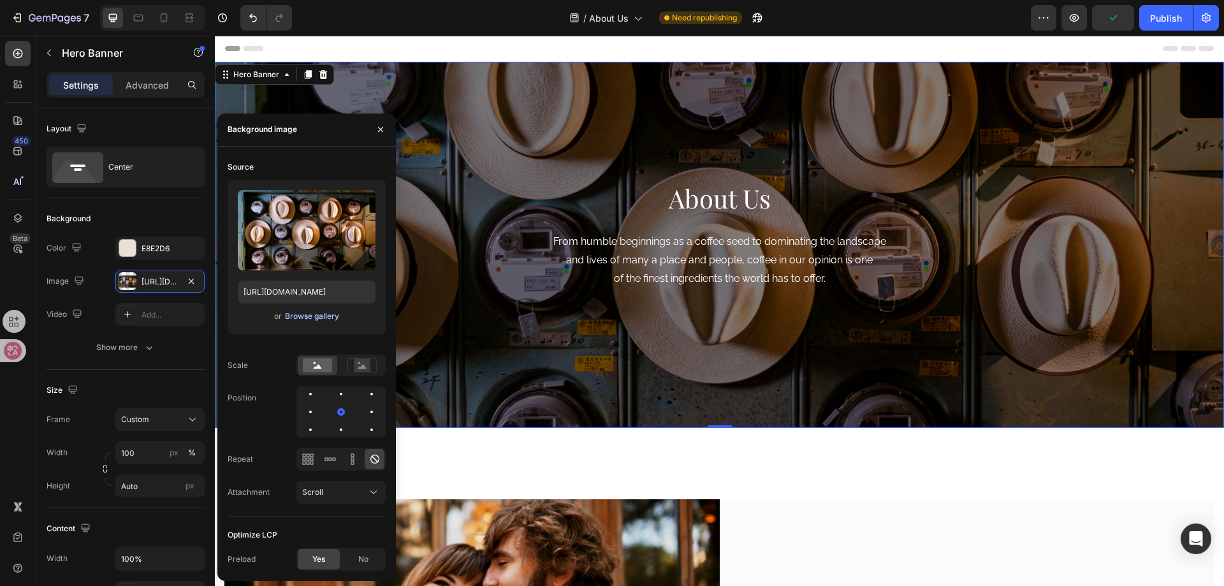
click at [311, 316] on div "Browse gallery" at bounding box center [312, 315] width 54 height 11
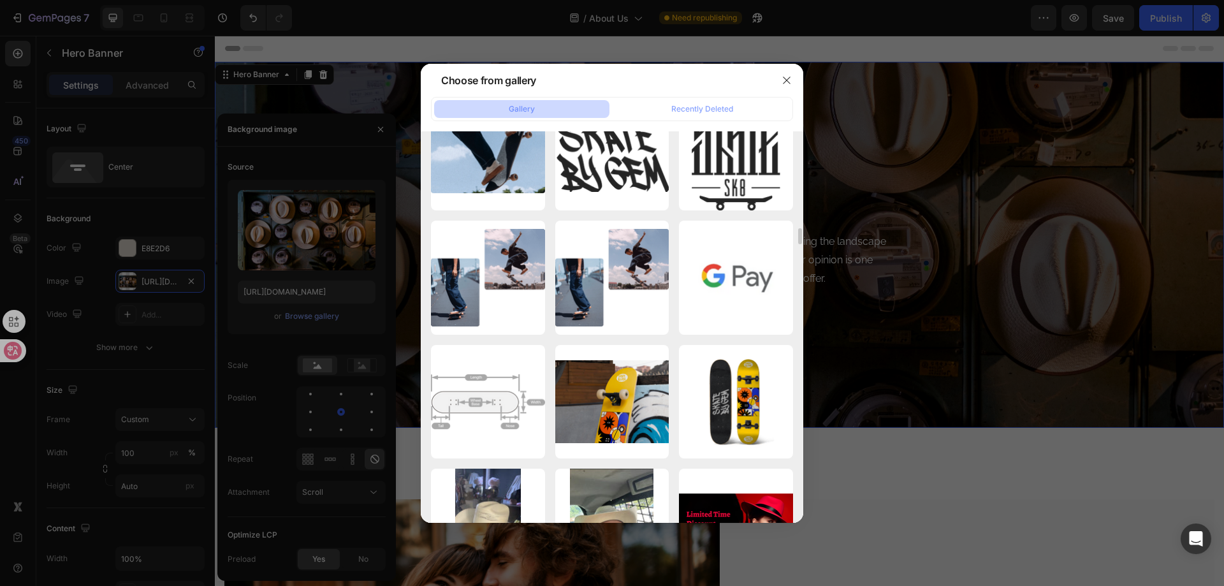
scroll to position [8601, 0]
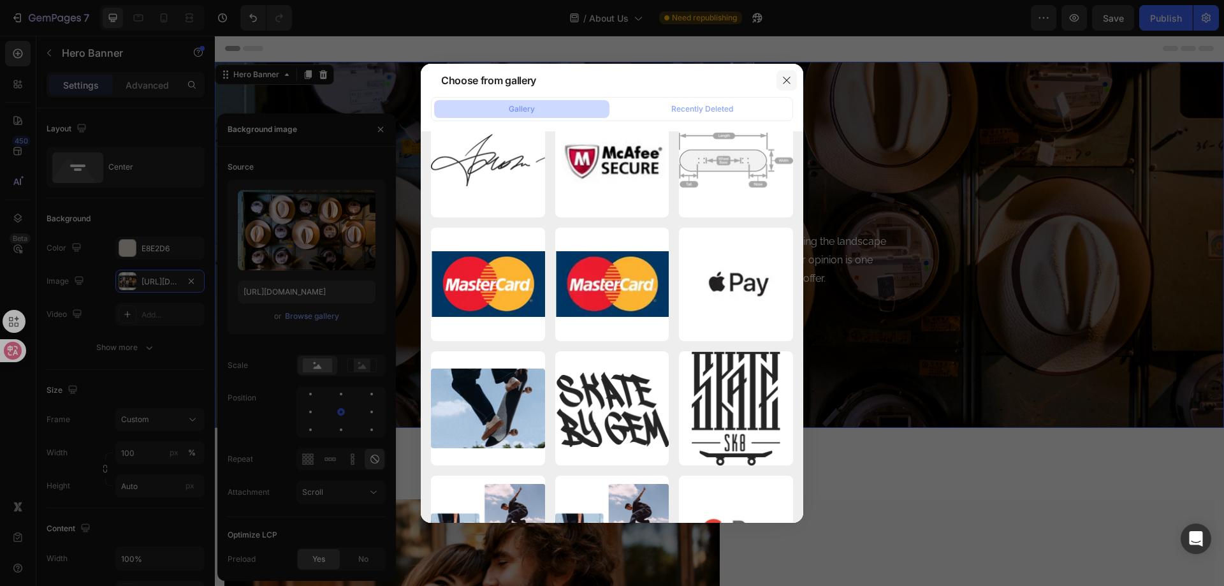
click at [785, 80] on icon "button" at bounding box center [787, 80] width 10 height 10
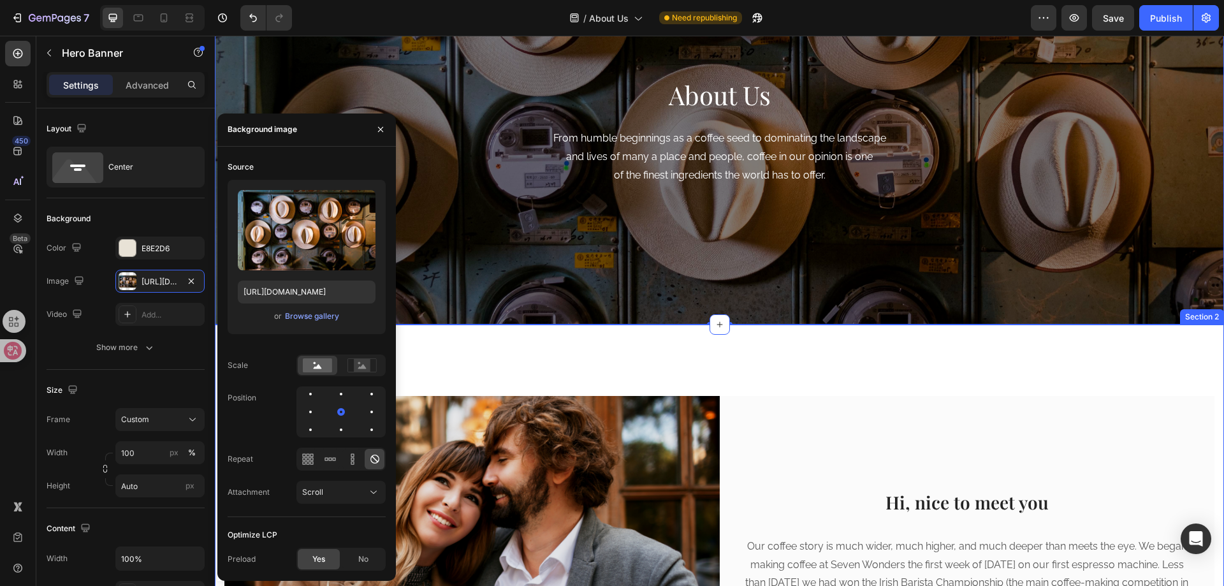
scroll to position [0, 0]
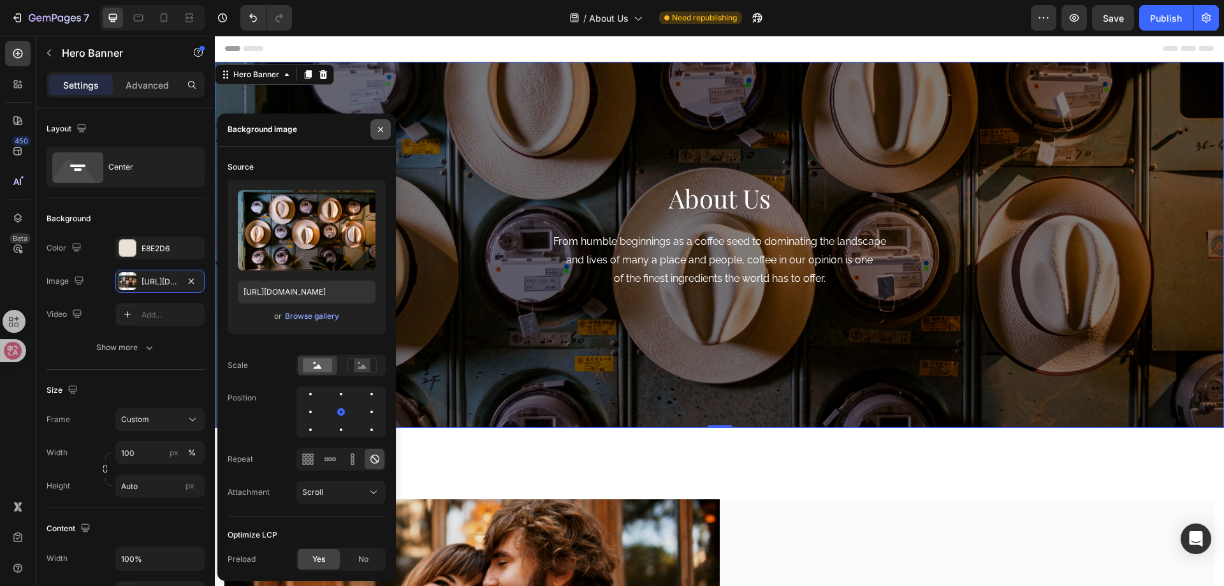
click at [381, 133] on icon "button" at bounding box center [380, 129] width 10 height 10
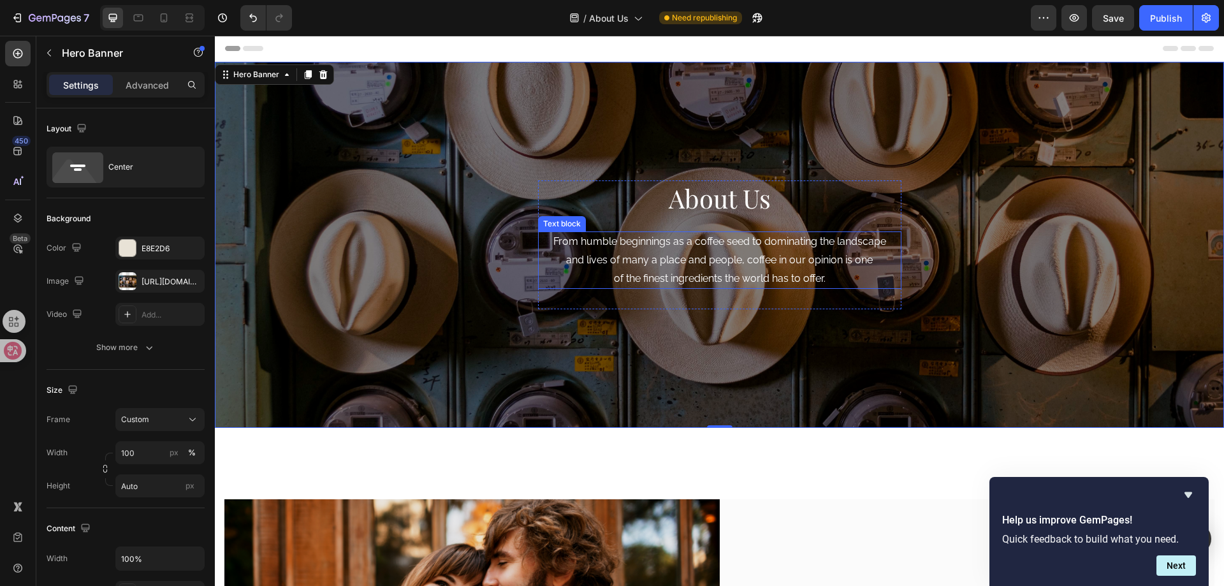
click at [674, 253] on p "From humble beginnings as a coffee seed to dominating the landscape and lives o…" at bounding box center [719, 260] width 361 height 55
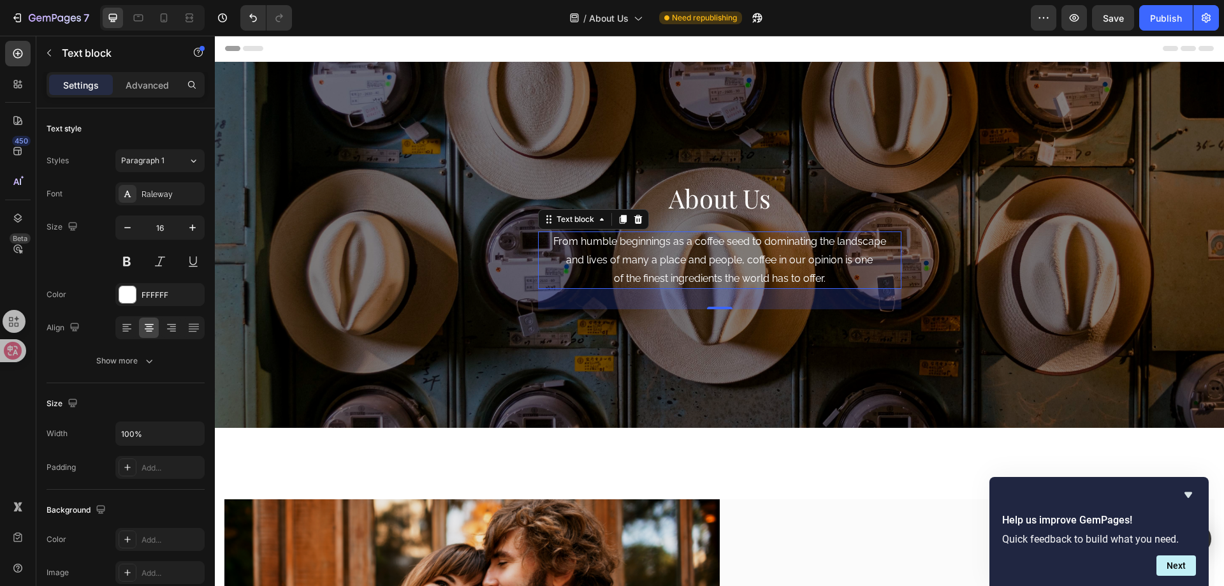
click at [595, 257] on p "From humble beginnings as a coffee seed to dominating the landscape and lives o…" at bounding box center [719, 260] width 361 height 55
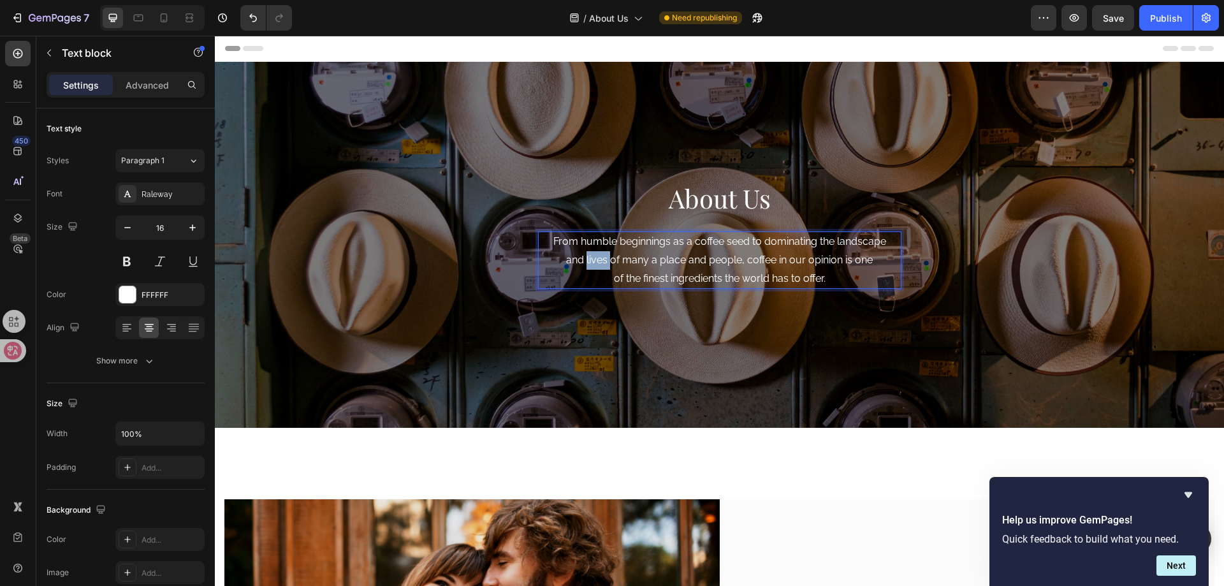
click at [595, 257] on p "From humble beginnings as a coffee seed to dominating the landscape and lives o…" at bounding box center [719, 260] width 361 height 55
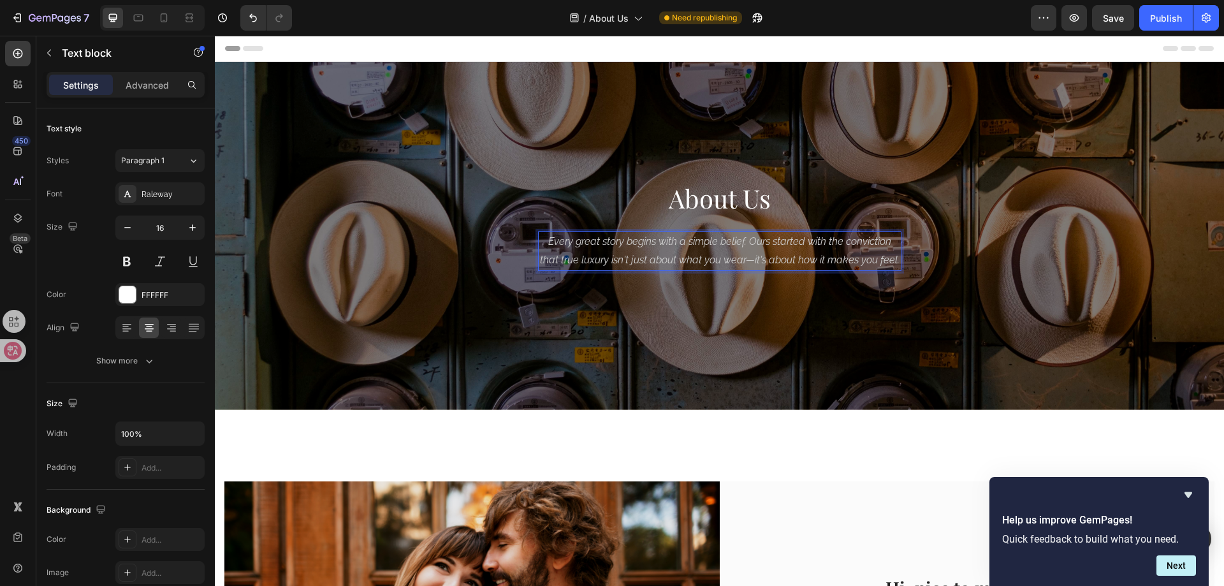
click at [710, 246] on icon "Every great story begins with a simple belief. Ours started with the conviction…" at bounding box center [720, 250] width 360 height 31
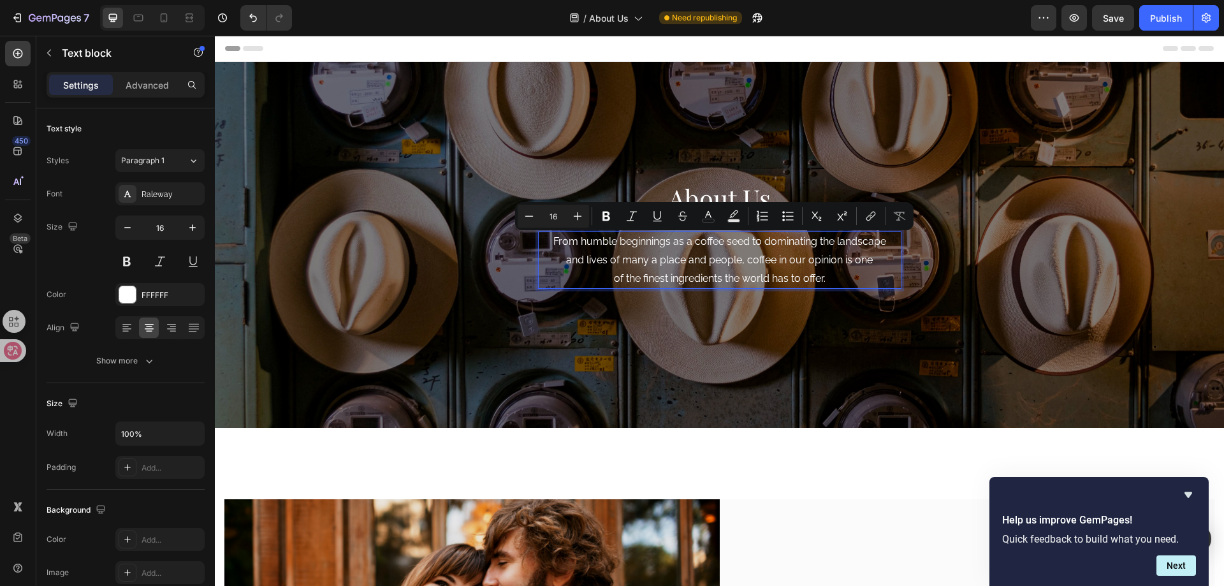
click at [629, 247] on p "From humble beginnings as a coffee seed to dominating the landscape and lives o…" at bounding box center [719, 260] width 361 height 55
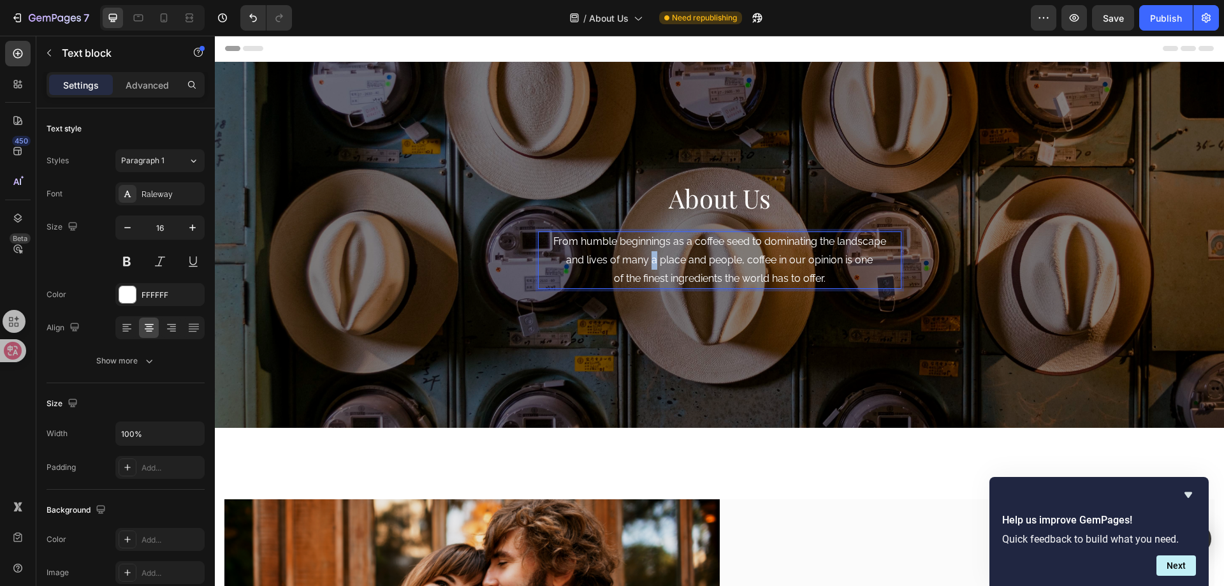
click at [650, 253] on p "From humble beginnings as a coffee seed to dominating the landscape and lives o…" at bounding box center [719, 260] width 361 height 55
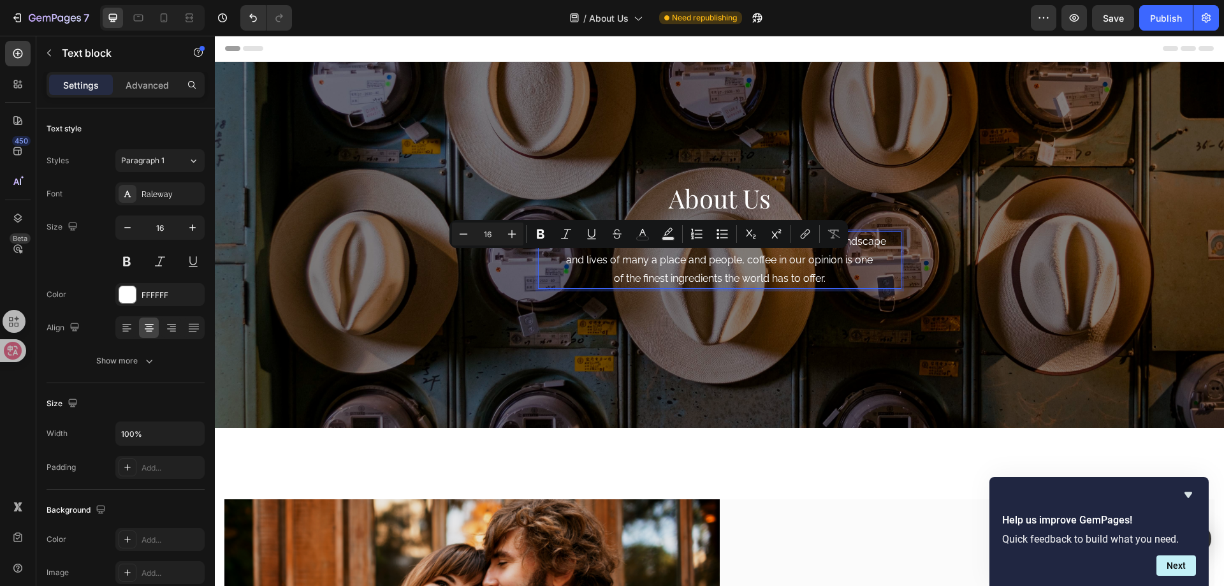
click at [586, 274] on p "From humble beginnings as a coffee seed to dominating the landscape and lives o…" at bounding box center [719, 260] width 361 height 55
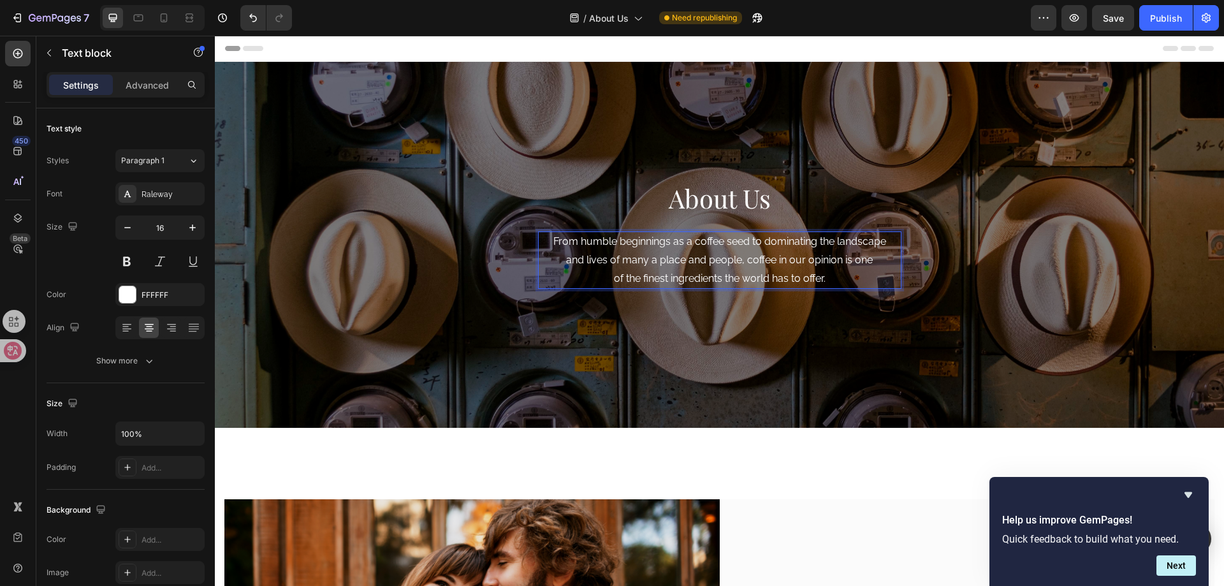
click at [653, 258] on p "From humble beginnings as a coffee seed to dominating the landscape and lives o…" at bounding box center [719, 260] width 361 height 55
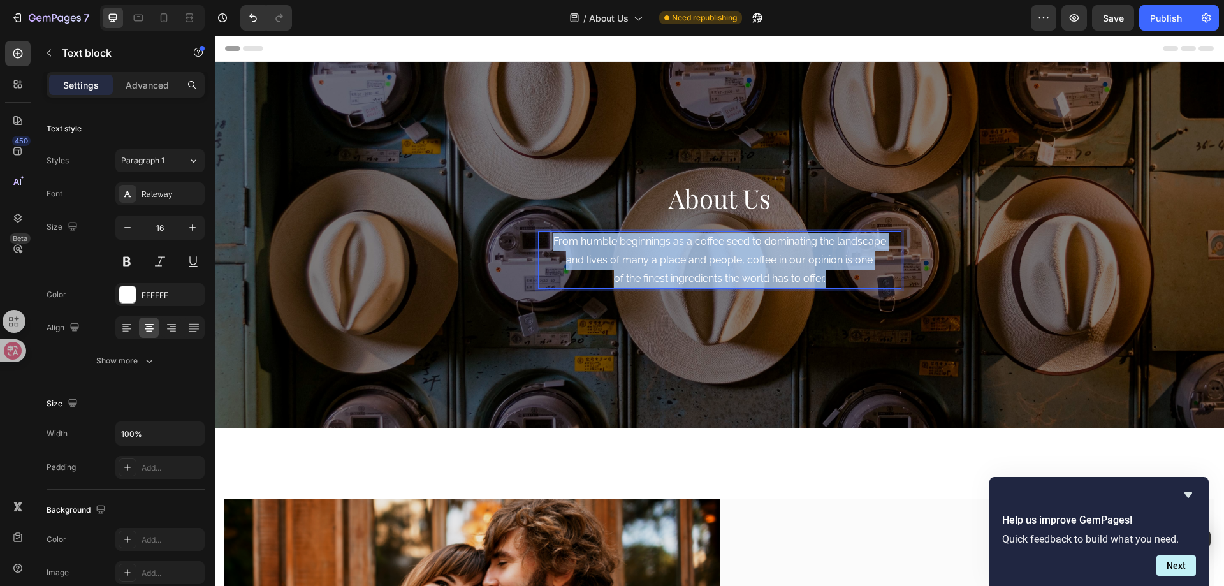
copy p "From humble beginnings as a coffee seed to dominating the landscape and lives o…"
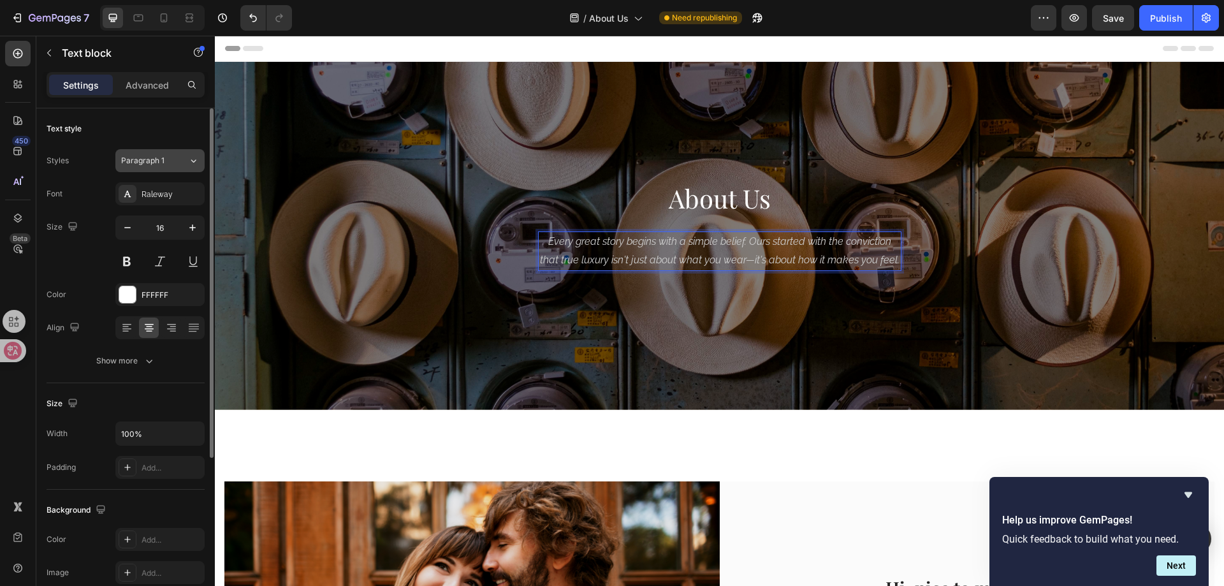
click at [176, 158] on div "Paragraph 1" at bounding box center [154, 160] width 67 height 11
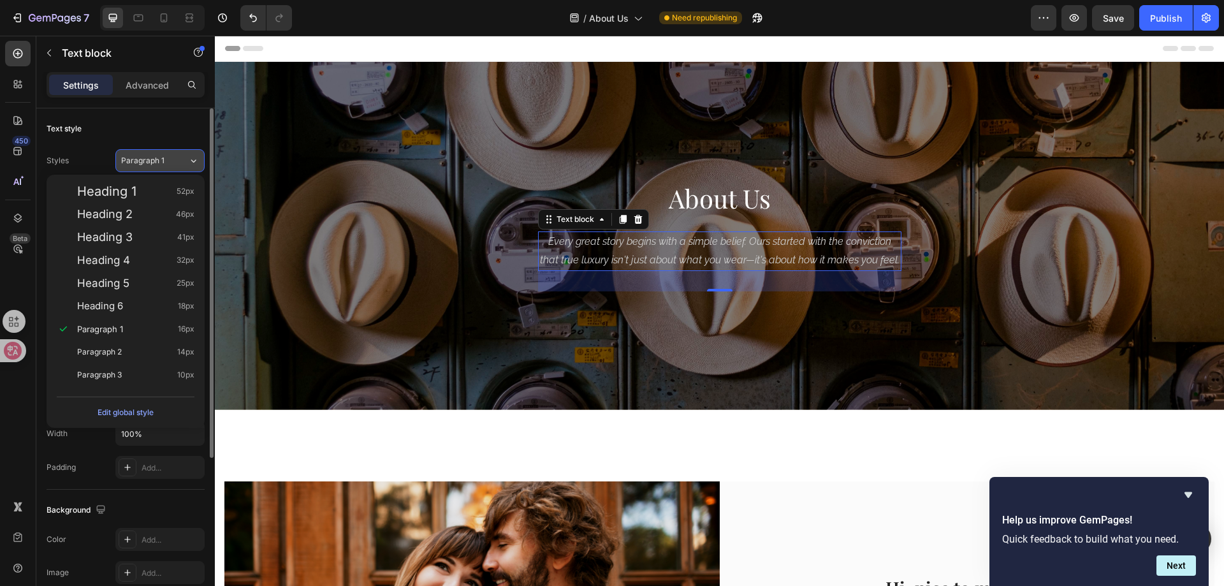
click at [170, 152] on button "Paragraph 1" at bounding box center [159, 160] width 89 height 23
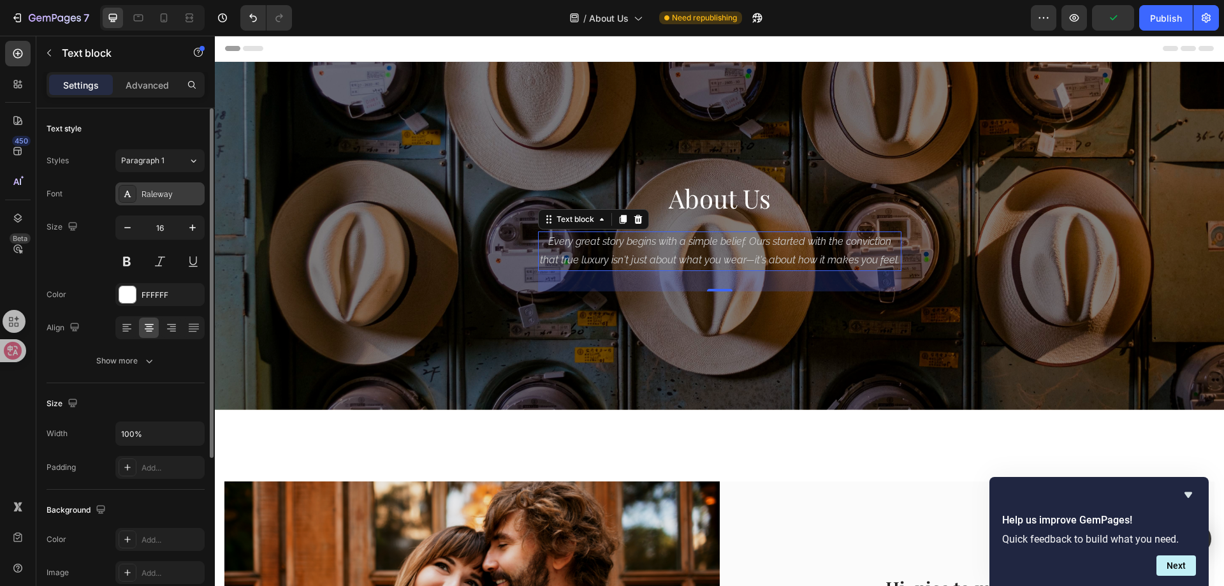
click at [166, 200] on div "Raleway" at bounding box center [172, 194] width 60 height 11
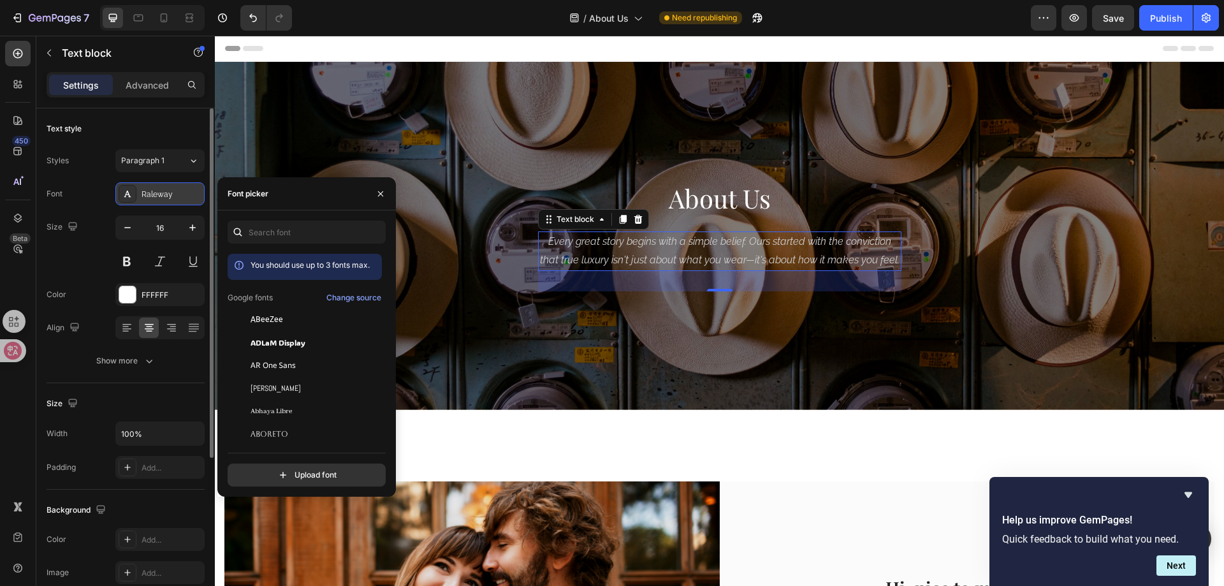
drag, startPoint x: 166, startPoint y: 200, endPoint x: 353, endPoint y: 214, distance: 188.0
click at [166, 200] on div "Raleway" at bounding box center [172, 194] width 60 height 11
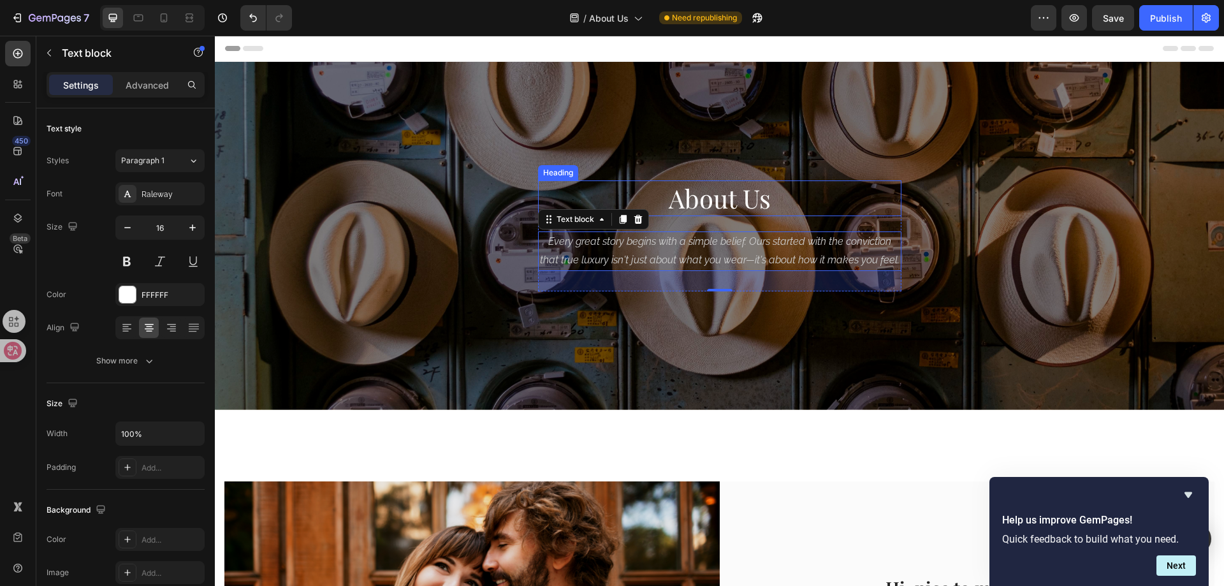
click at [713, 202] on h2 "About Us" at bounding box center [719, 198] width 363 height 36
click at [684, 252] on p "Every great story begins with a simple belief. Ours started with the conviction…" at bounding box center [719, 251] width 361 height 37
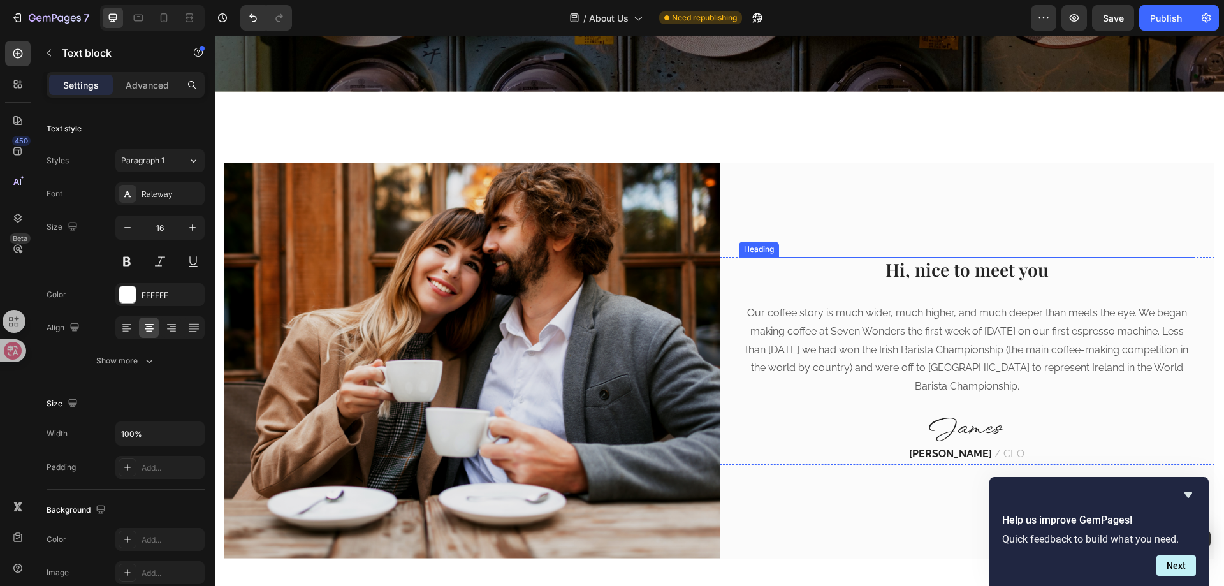
scroll to position [319, 0]
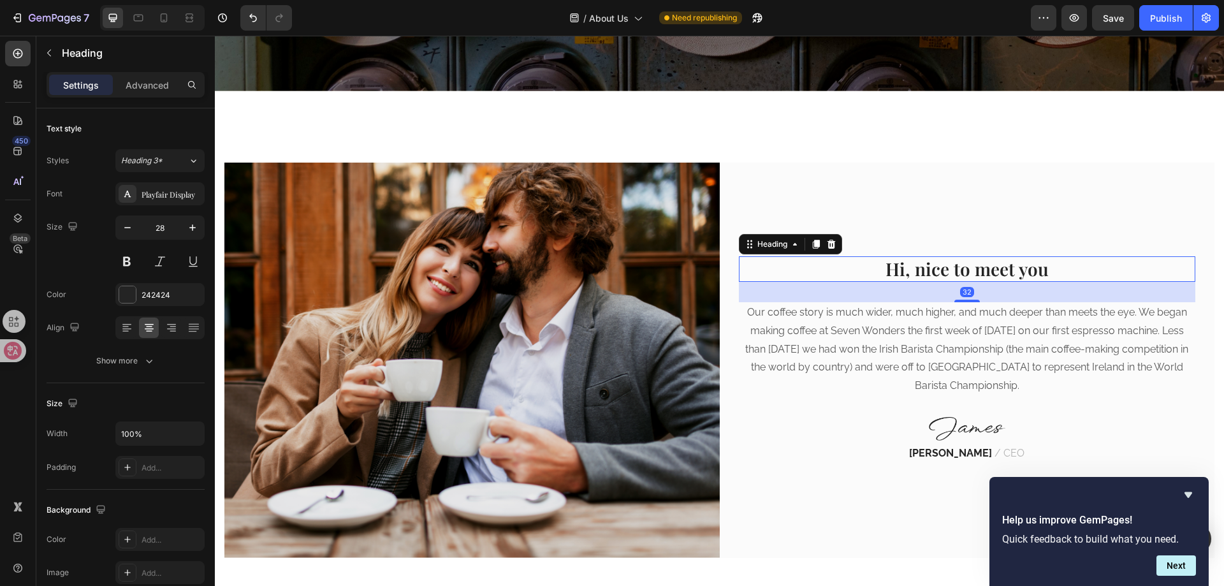
click at [943, 267] on p "Hi, nice to meet you" at bounding box center [967, 269] width 455 height 23
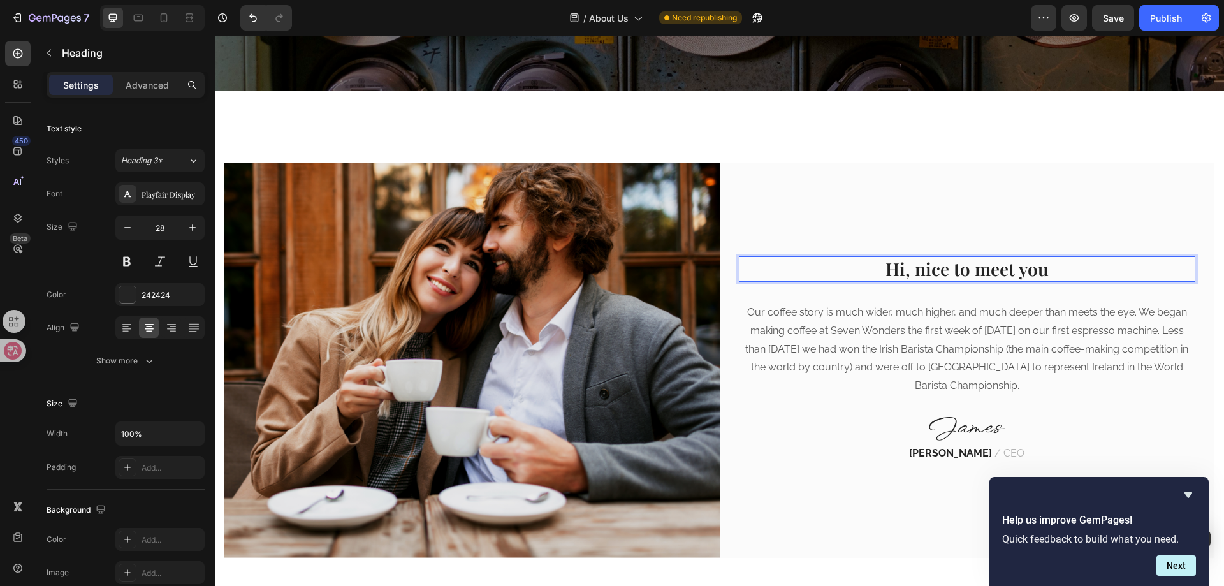
click at [940, 270] on p "Hi, nice to meet you" at bounding box center [967, 269] width 455 height 23
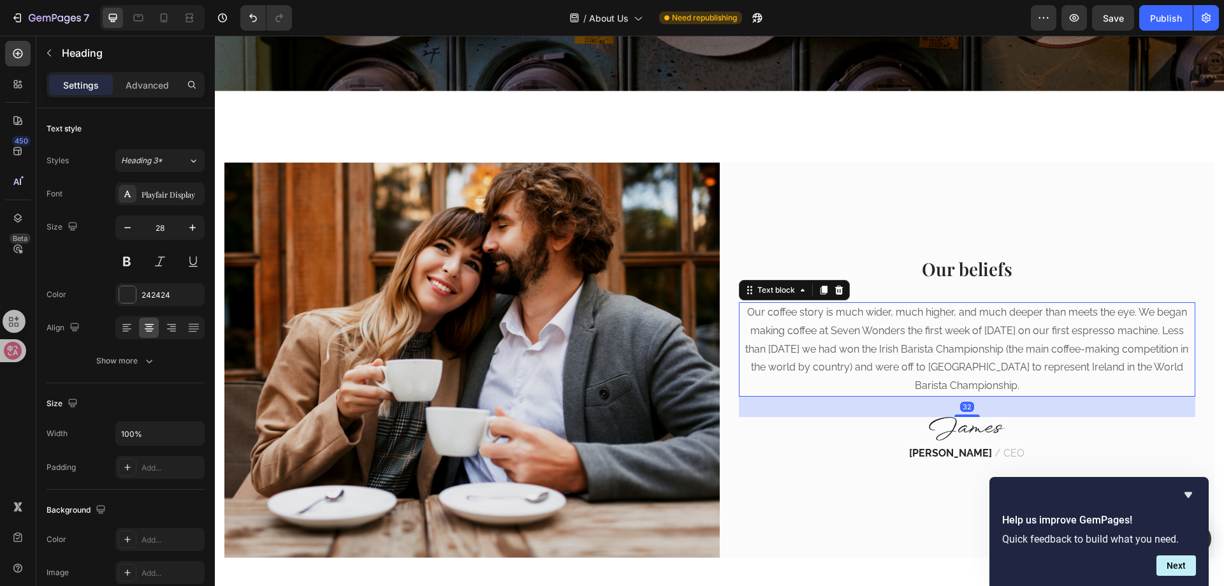
click at [938, 324] on p "Our coffee story is much wider, much higher, and much deeper than meets the eye…" at bounding box center [967, 349] width 455 height 92
click at [878, 326] on p "Our coffee story is much wider, much higher, and much deeper than meets the eye…" at bounding box center [967, 349] width 455 height 92
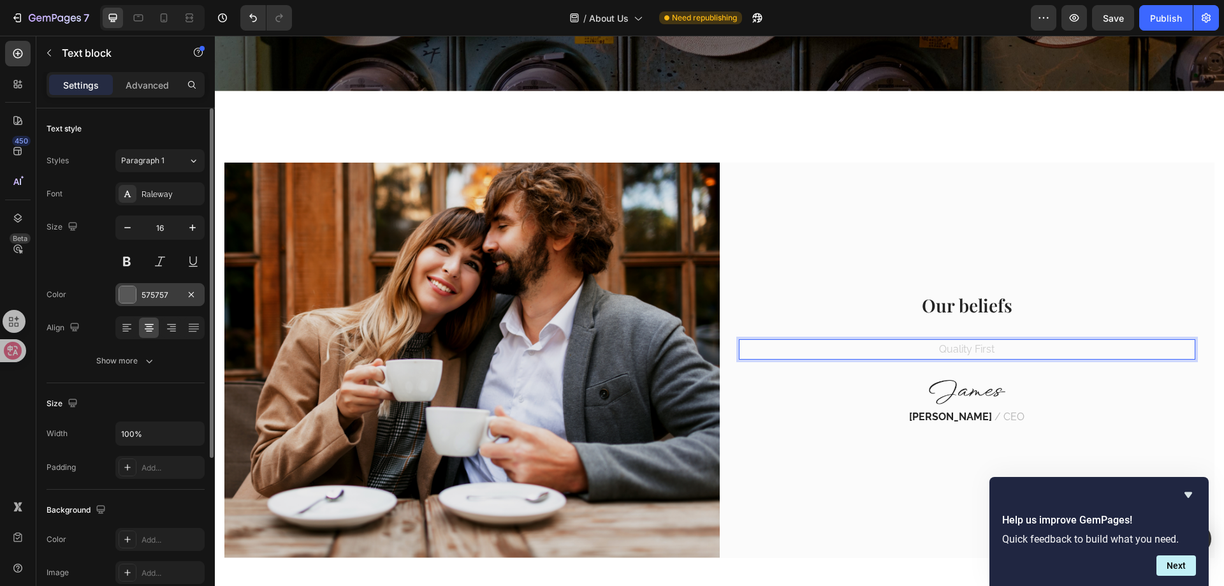
click at [147, 296] on div "575757" at bounding box center [160, 294] width 37 height 11
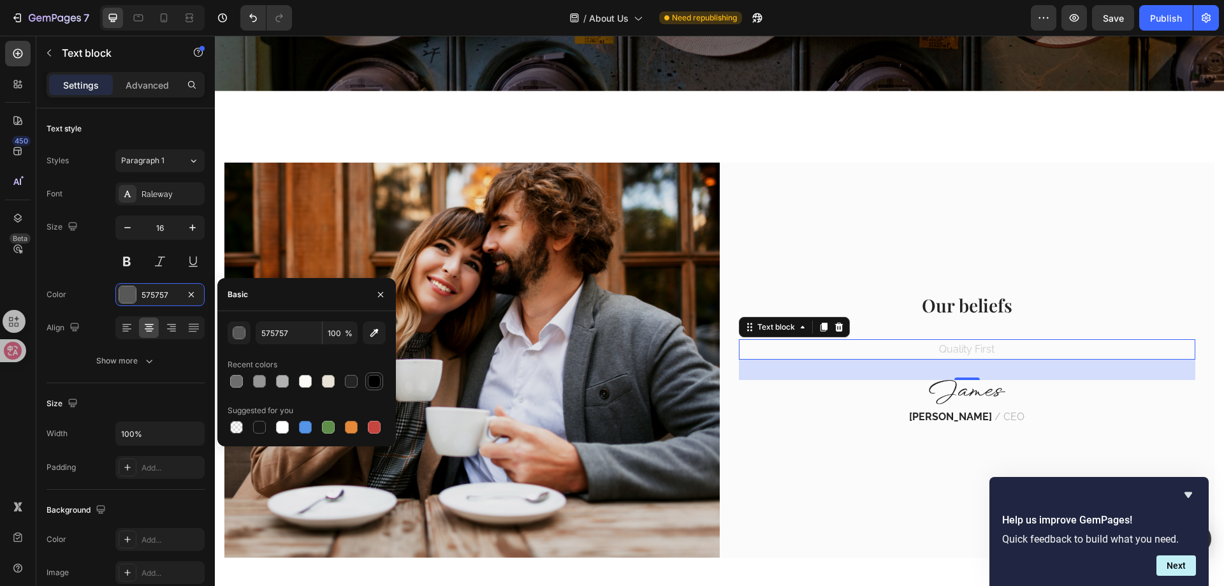
click at [376, 384] on div at bounding box center [374, 381] width 13 height 13
type input "000000"
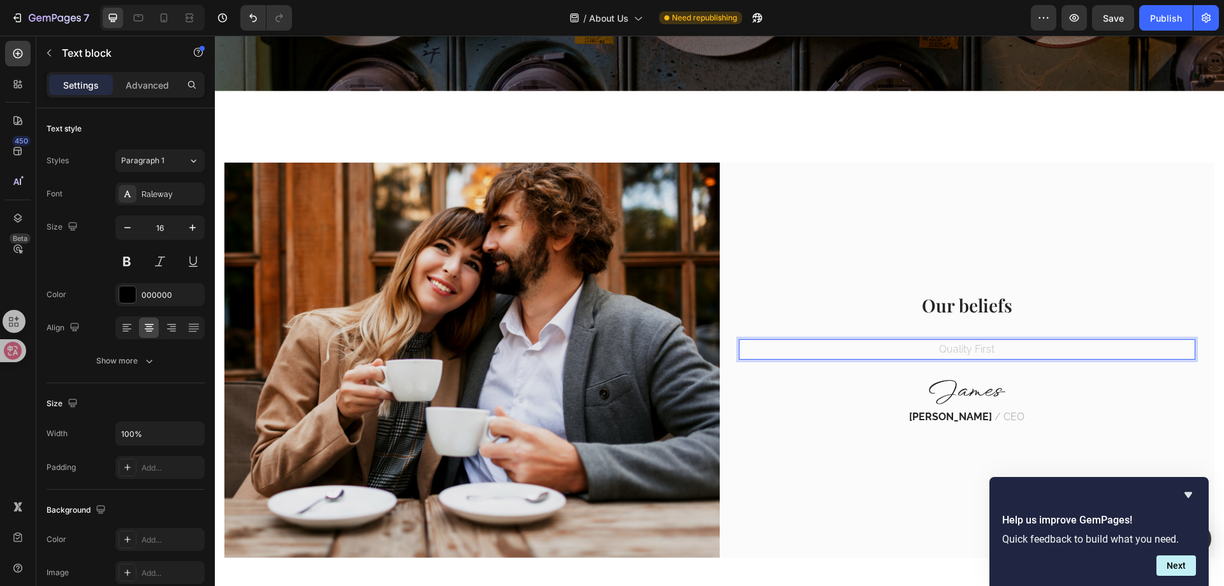
click at [973, 343] on span "Quality First" at bounding box center [966, 349] width 55 height 12
drag, startPoint x: 986, startPoint y: 350, endPoint x: 933, endPoint y: 353, distance: 53.6
click at [933, 353] on p "Quality First" at bounding box center [967, 349] width 455 height 18
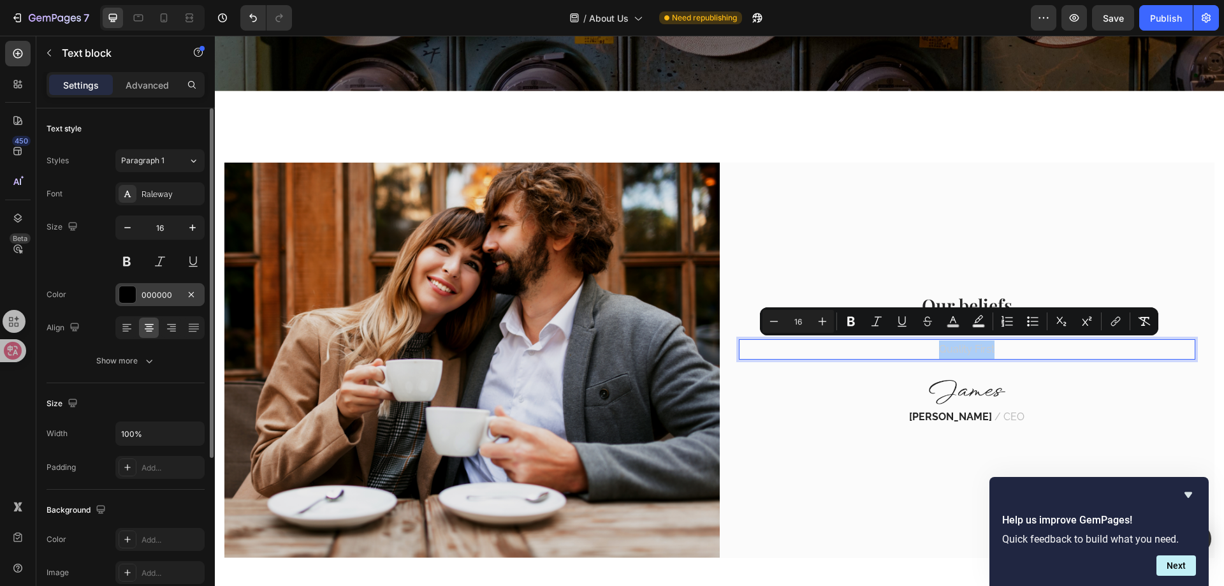
click at [161, 289] on div "000000" at bounding box center [160, 294] width 37 height 11
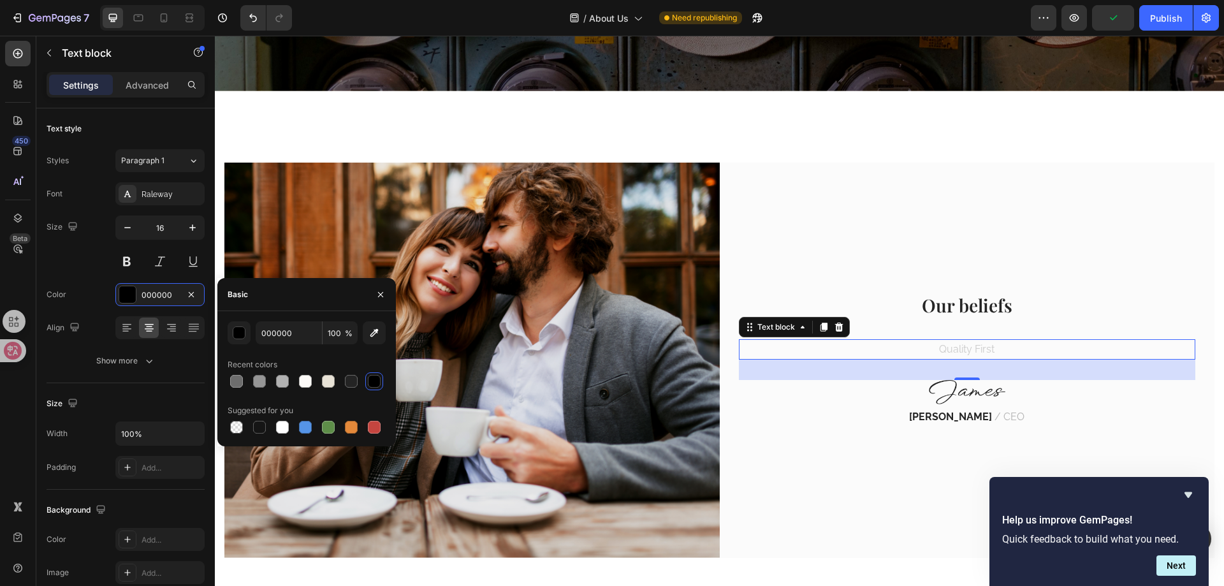
click at [370, 379] on div at bounding box center [374, 381] width 13 height 13
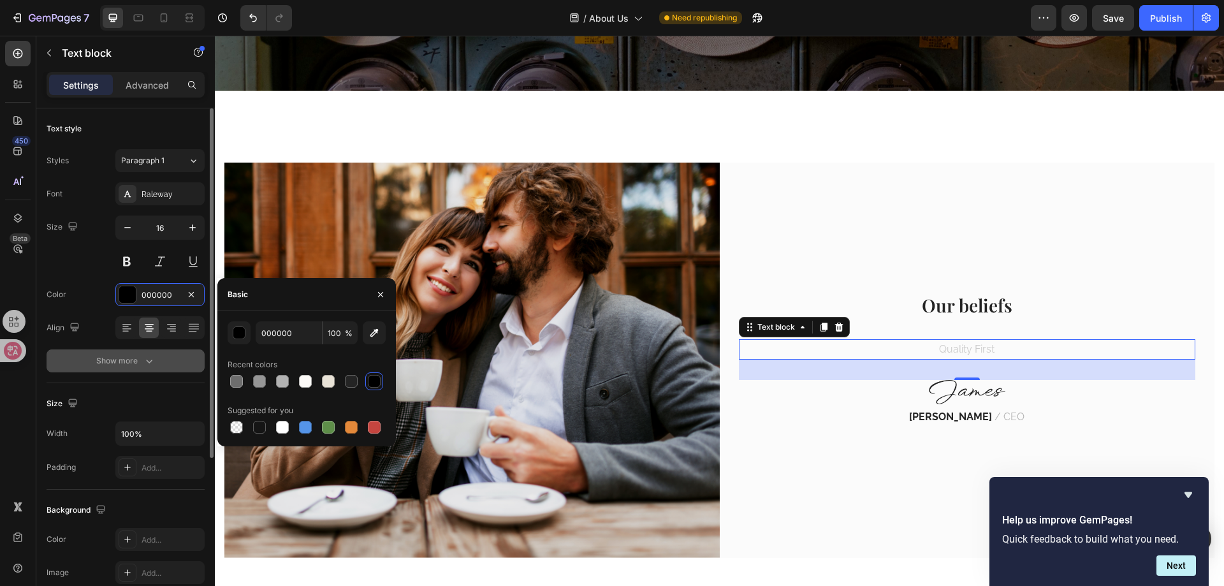
click at [134, 367] on div "Show more" at bounding box center [125, 360] width 59 height 13
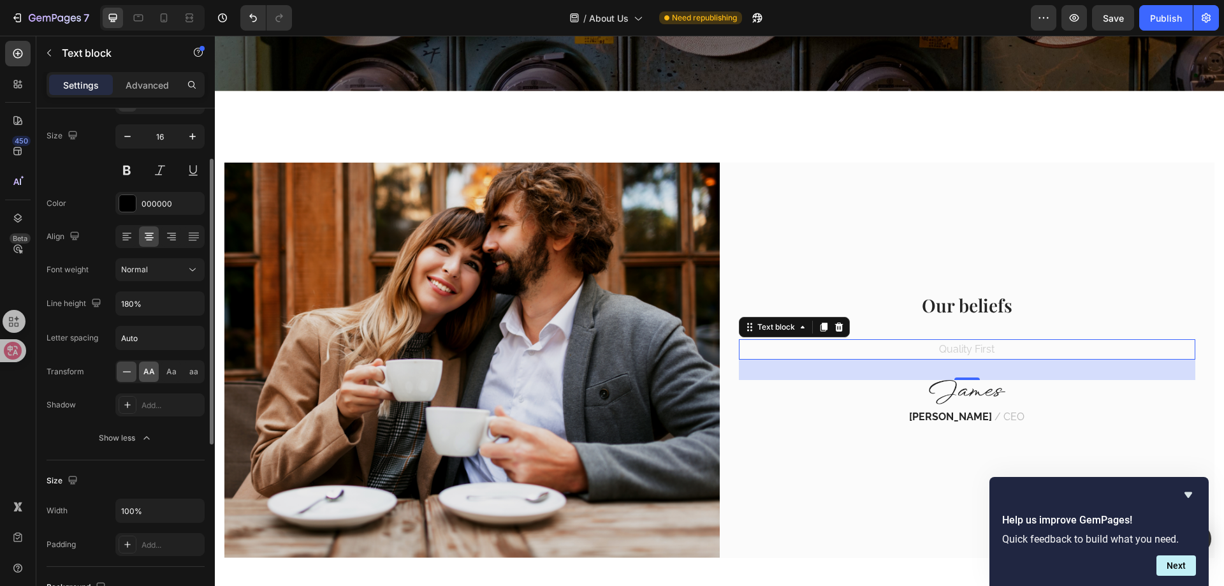
scroll to position [0, 0]
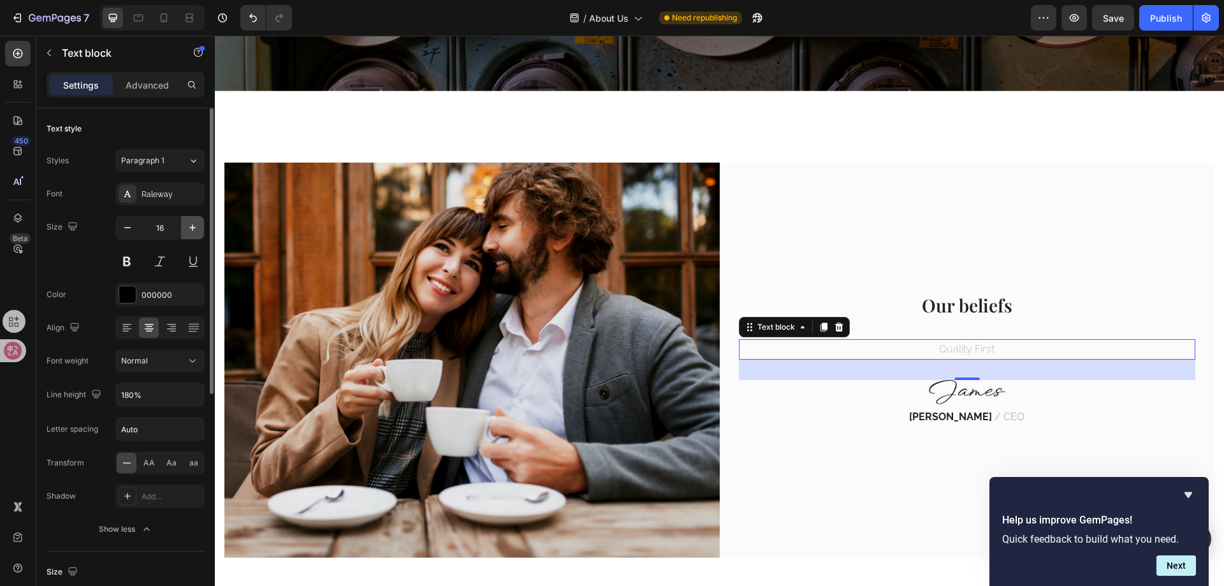
click at [187, 229] on icon "button" at bounding box center [192, 227] width 13 height 13
type input "17"
click at [147, 296] on div "000000" at bounding box center [160, 294] width 37 height 11
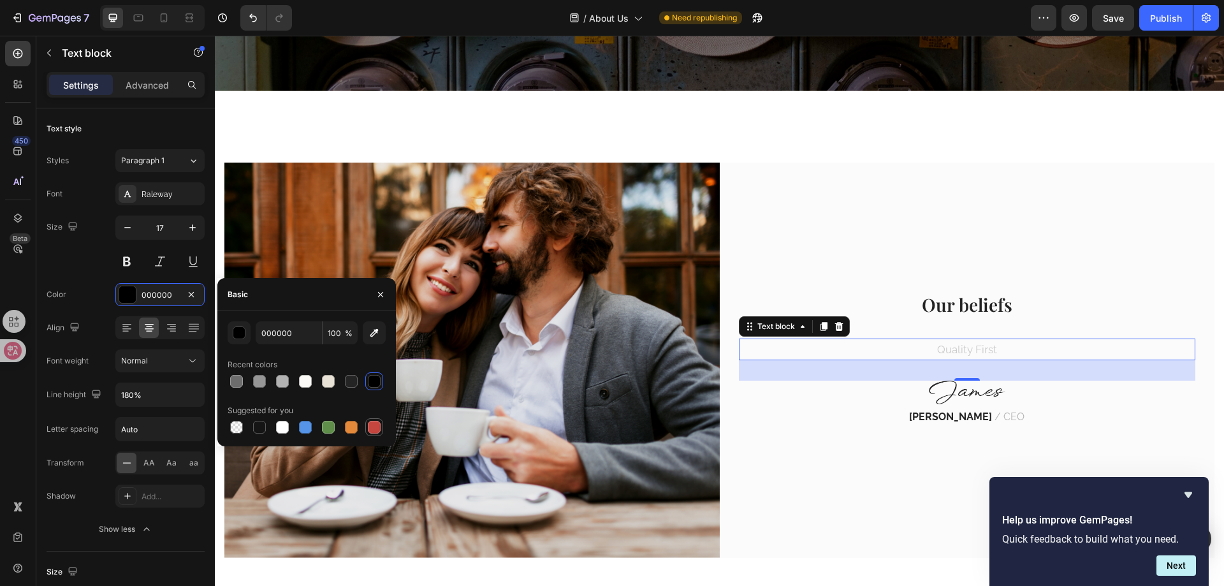
click at [373, 431] on div at bounding box center [374, 427] width 13 height 13
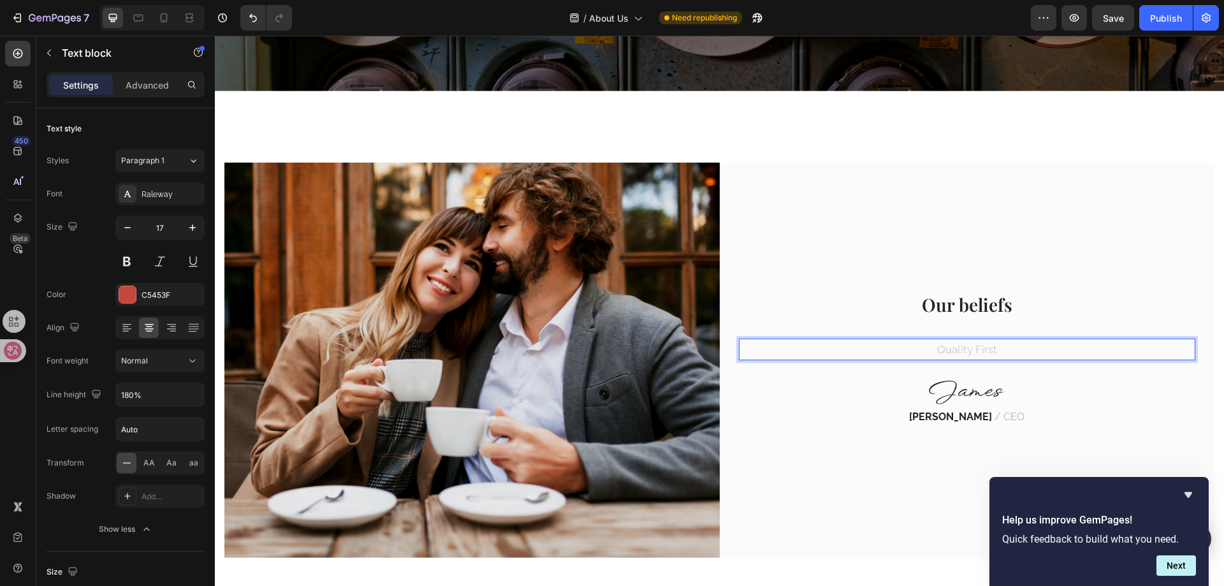
click at [971, 347] on span "Quality First" at bounding box center [967, 349] width 60 height 13
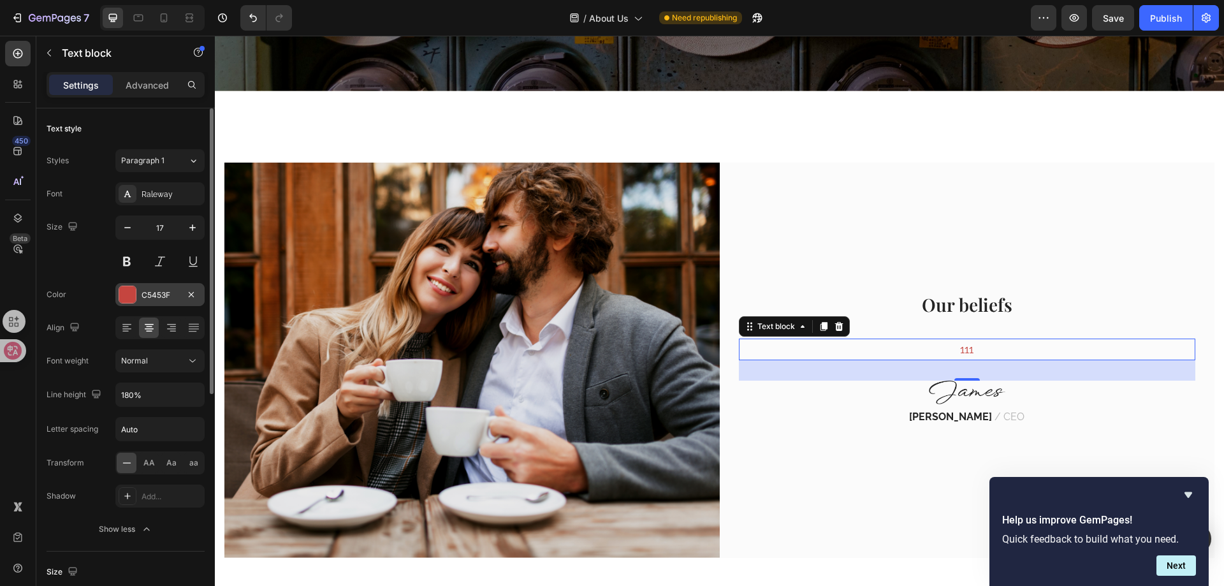
click at [144, 287] on div "C5453F" at bounding box center [159, 294] width 89 height 23
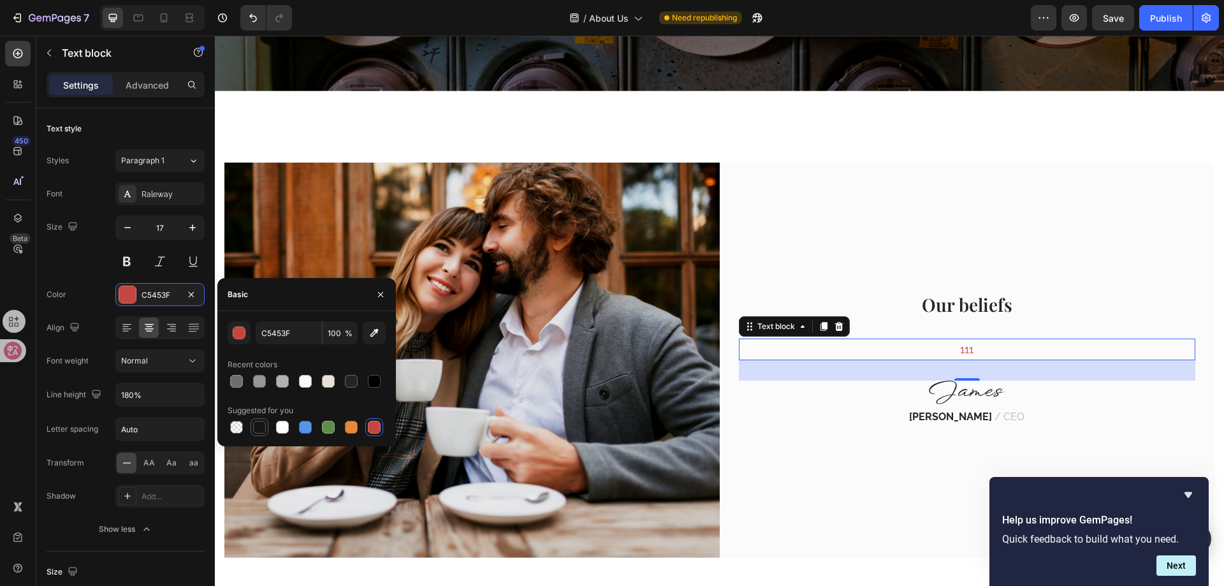
click at [260, 419] on div at bounding box center [259, 426] width 15 height 15
type input "151515"
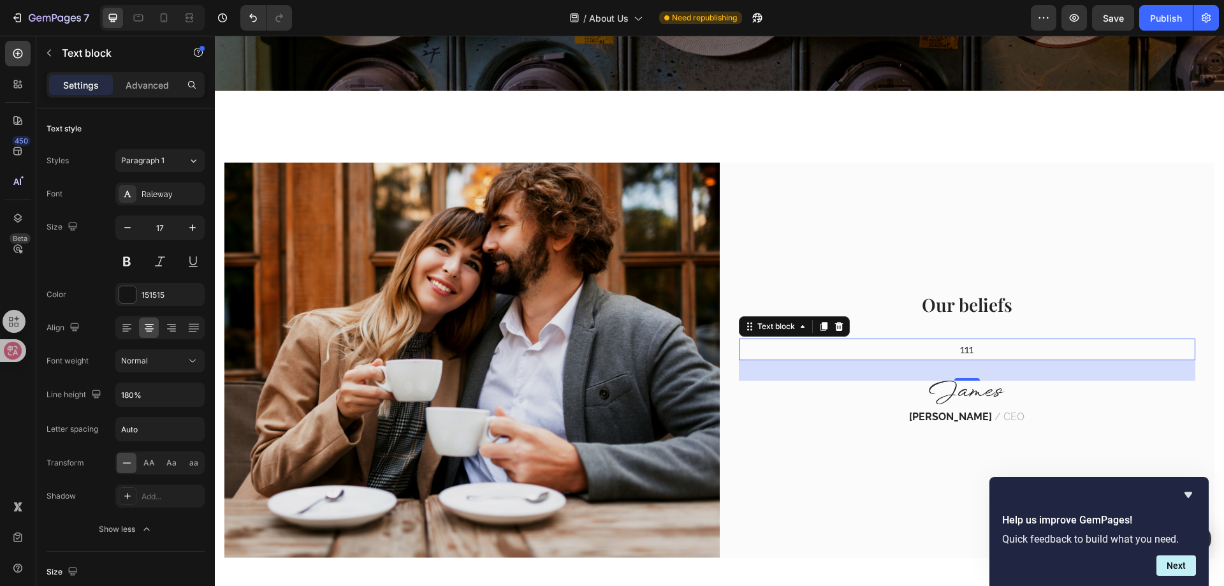
drag, startPoint x: 1113, startPoint y: 353, endPoint x: 1104, endPoint y: 351, distance: 9.0
click at [1113, 353] on p "111" at bounding box center [967, 350] width 455 height 20
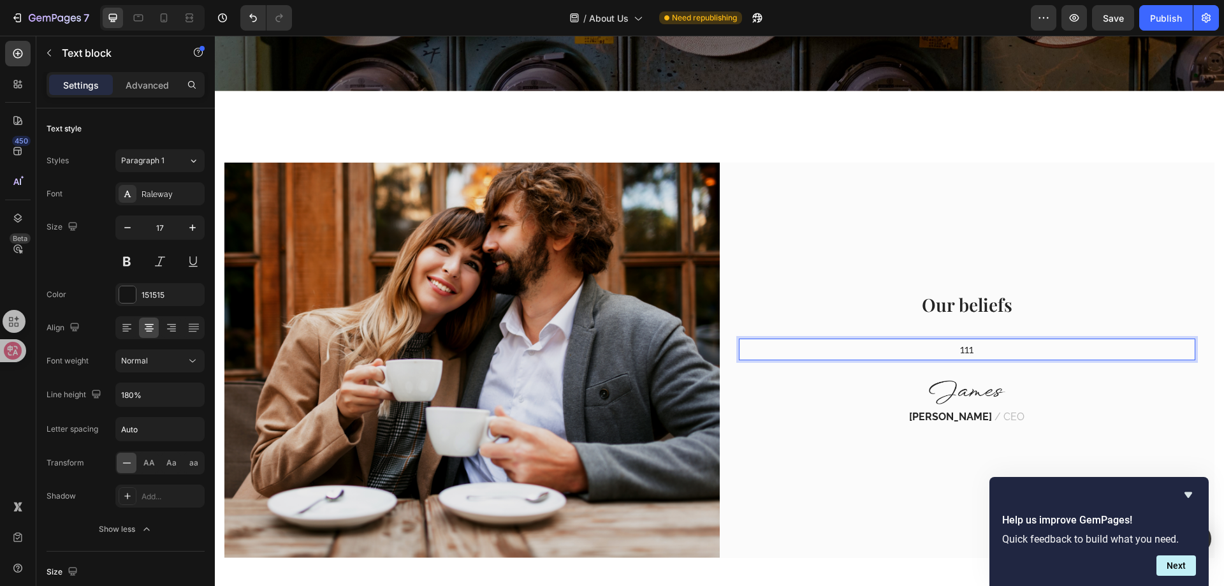
click at [957, 346] on p "111" at bounding box center [967, 350] width 455 height 20
click at [956, 347] on p "111" at bounding box center [967, 350] width 455 height 20
click at [961, 346] on div "Rich Text Editor. Editing area: main" at bounding box center [967, 349] width 457 height 22
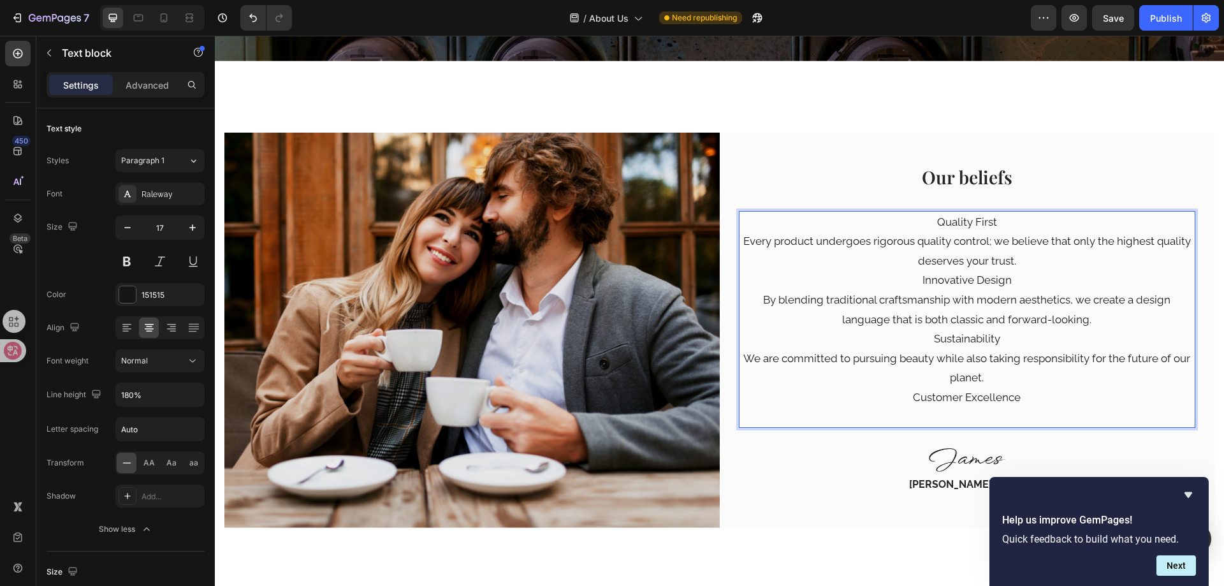
scroll to position [338, 0]
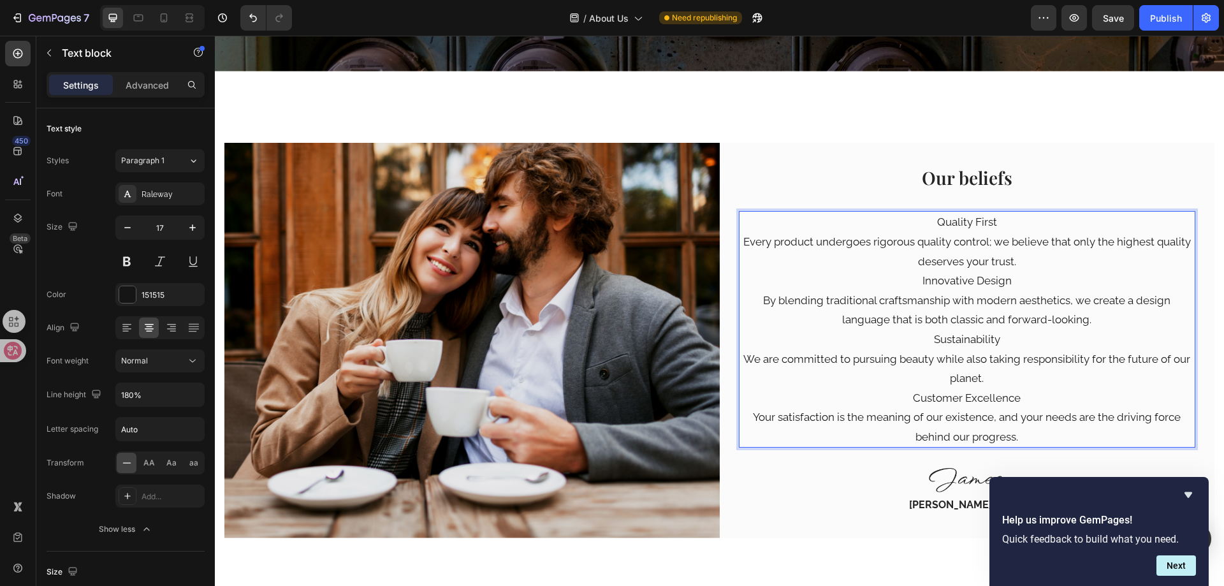
click at [941, 315] on p "By blending traditional craftsmanship with modern aesthetics, we create a desig…" at bounding box center [967, 310] width 455 height 39
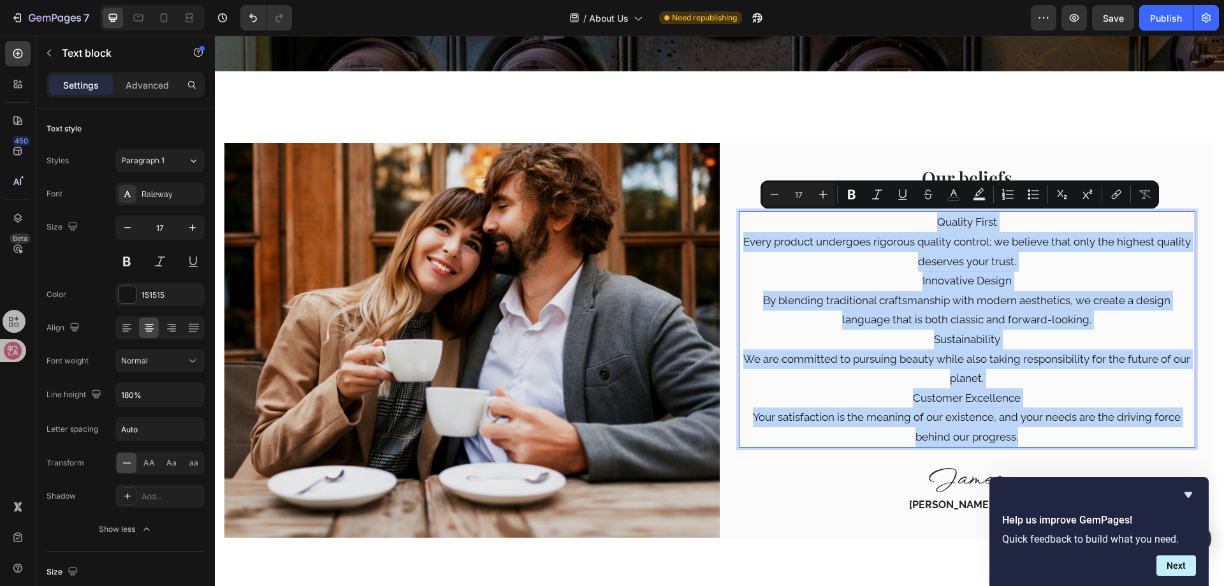
click at [915, 286] on p "Innovative Design" at bounding box center [967, 281] width 455 height 20
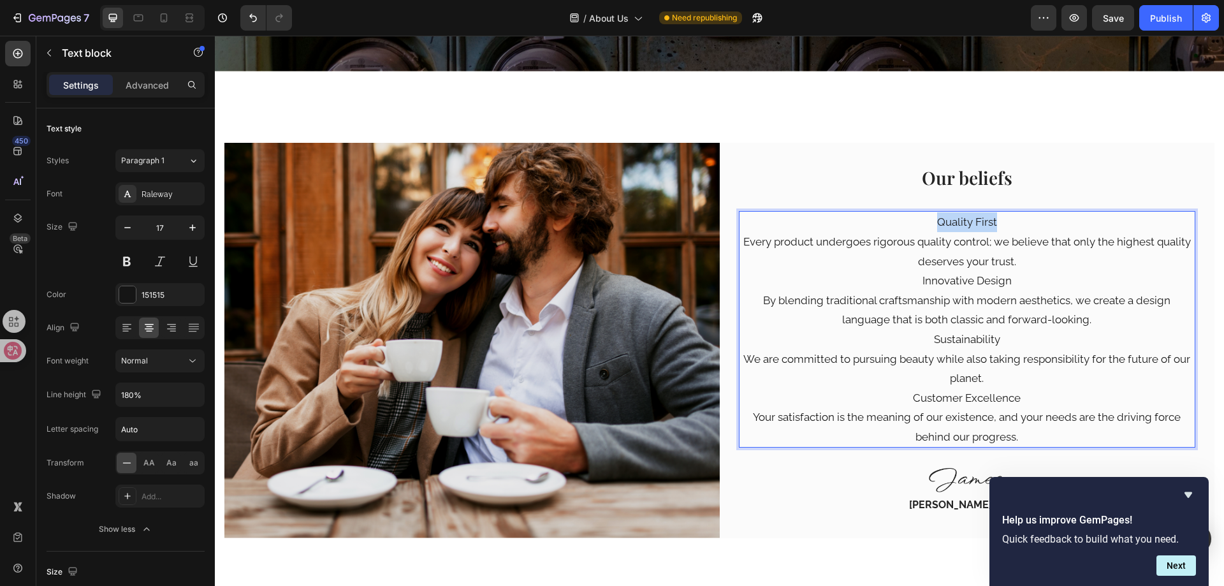
drag, startPoint x: 925, startPoint y: 217, endPoint x: 1000, endPoint y: 220, distance: 74.7
click at [1000, 220] on p "Quality First" at bounding box center [967, 222] width 455 height 20
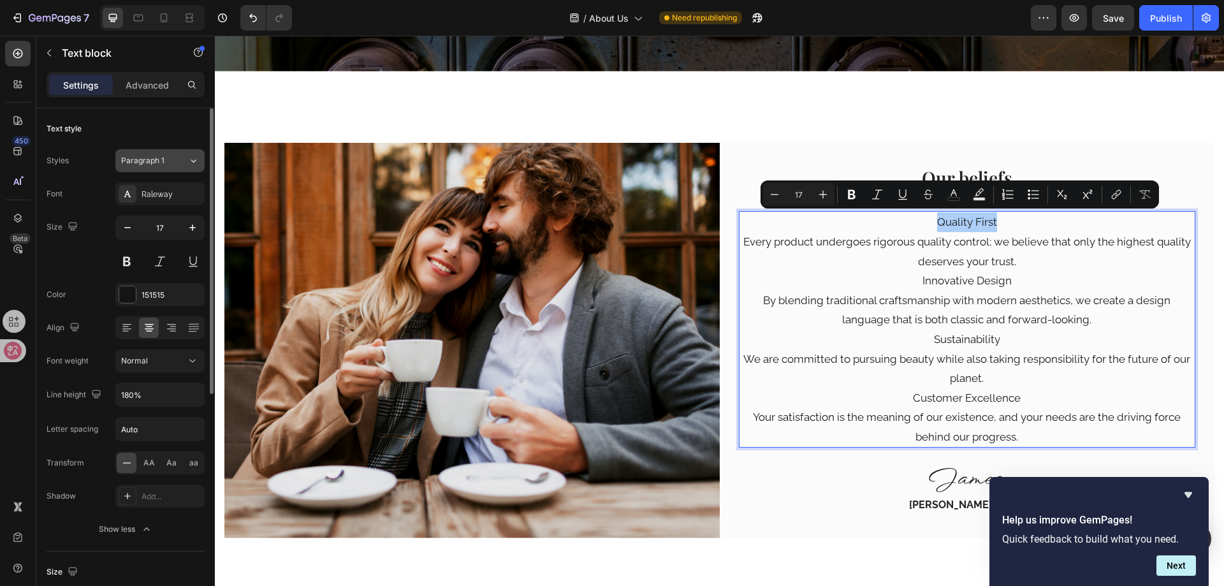
click at [149, 151] on button "Paragraph 1" at bounding box center [159, 160] width 89 height 23
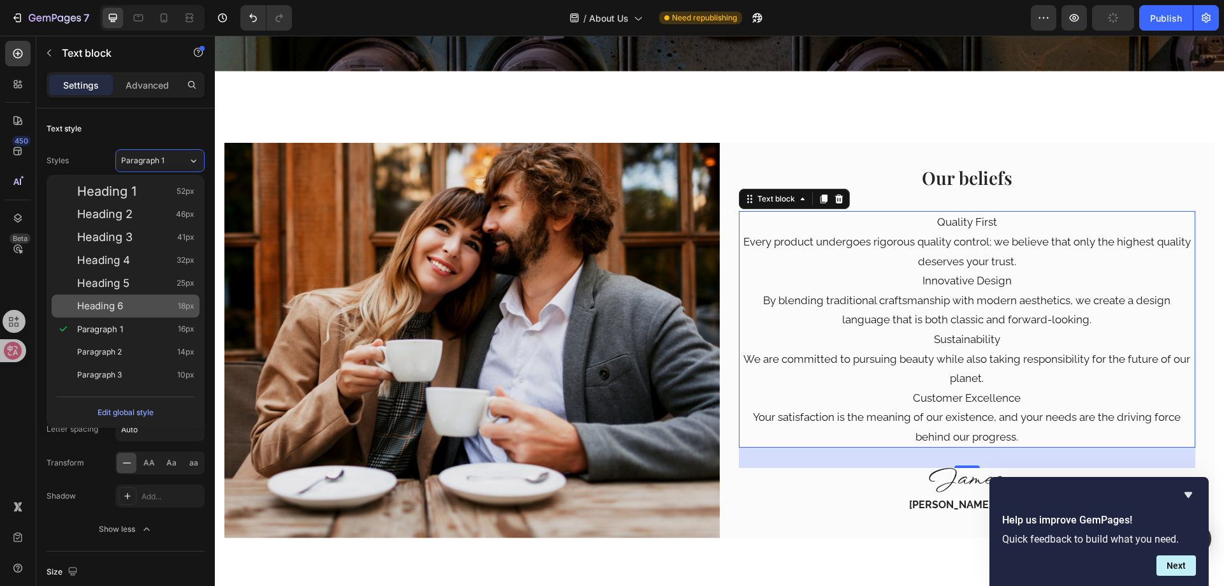
click at [136, 296] on div "Heading 6 18px" at bounding box center [126, 306] width 148 height 23
type input "18"
type input "130%"
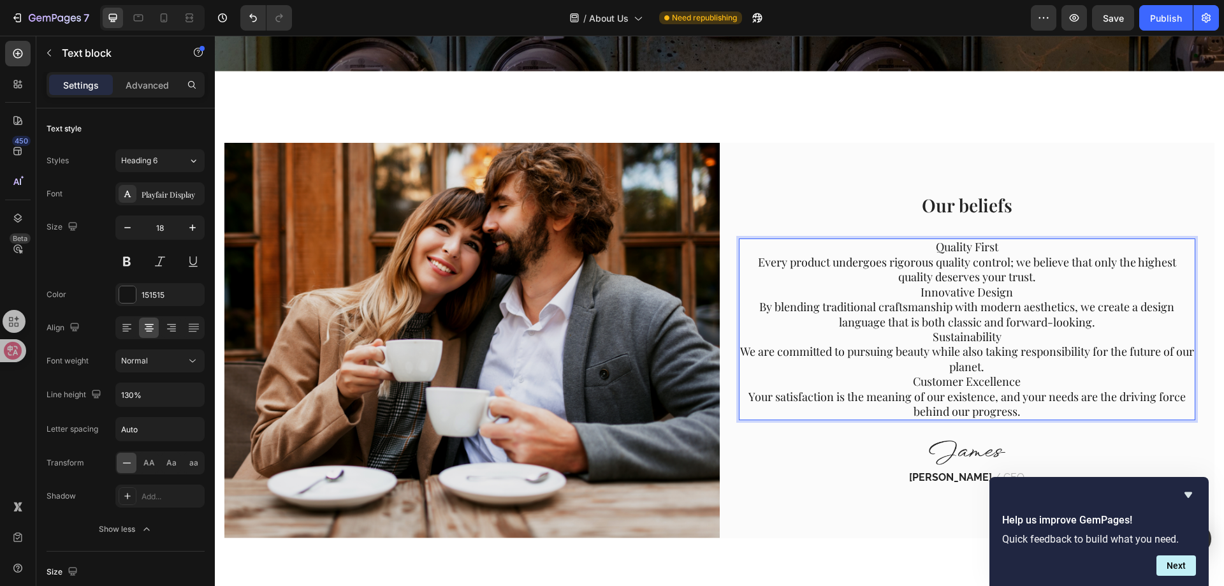
click at [950, 266] on p "Every product undergoes rigorous quality control; we believe that only the high…" at bounding box center [967, 270] width 455 height 30
click at [255, 19] on icon "Undo/Redo" at bounding box center [253, 17] width 13 height 13
type input "17"
type input "180%"
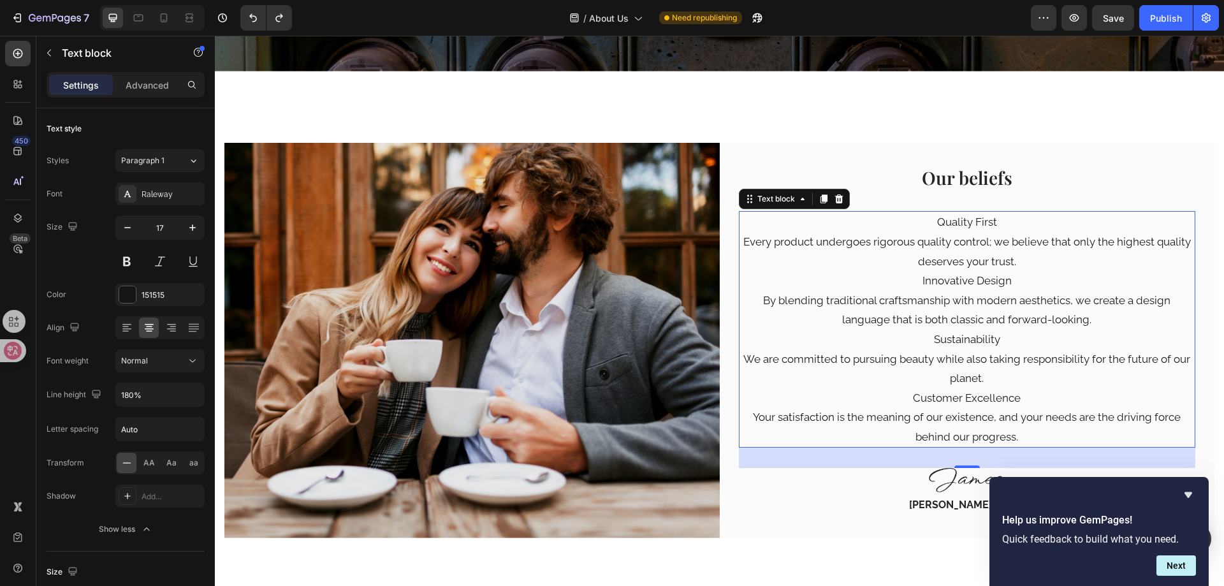
click at [996, 249] on p "Every product undergoes rigorous quality control; we believe that only the high…" at bounding box center [967, 251] width 455 height 39
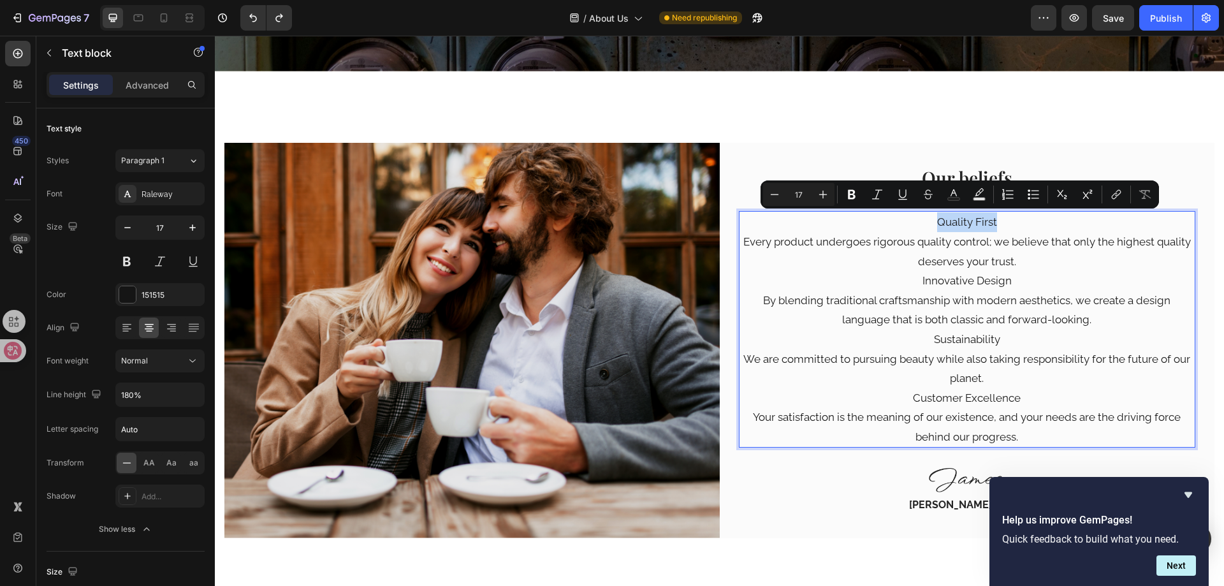
drag, startPoint x: 933, startPoint y: 216, endPoint x: 990, endPoint y: 214, distance: 56.8
click at [990, 214] on p "Quality First" at bounding box center [967, 222] width 455 height 20
click at [119, 259] on button at bounding box center [126, 261] width 23 height 23
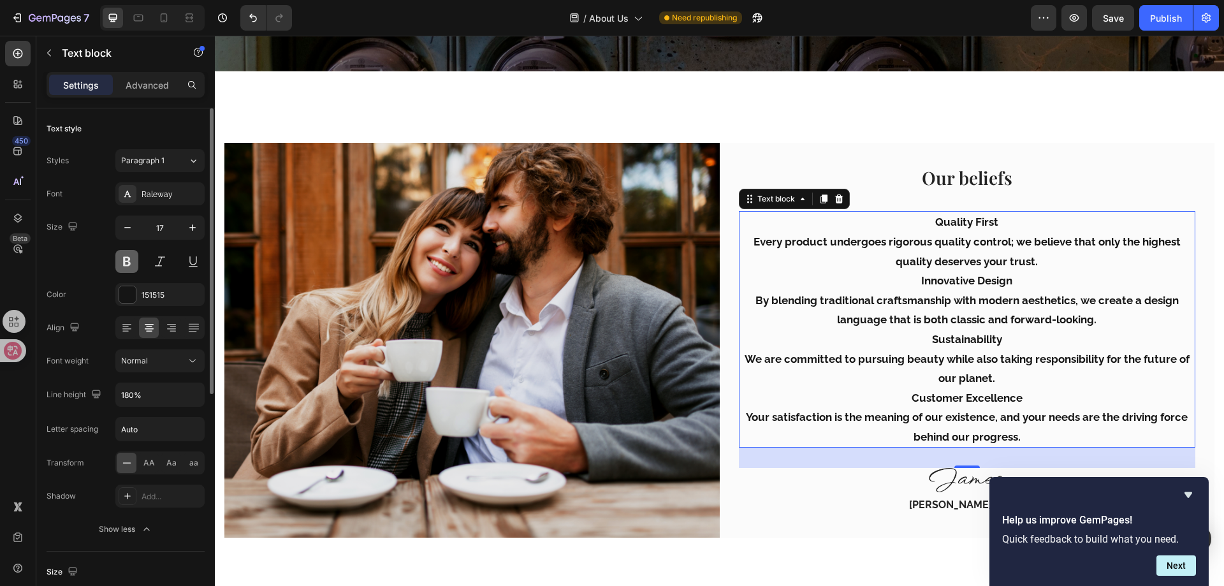
click at [129, 259] on button at bounding box center [126, 261] width 23 height 23
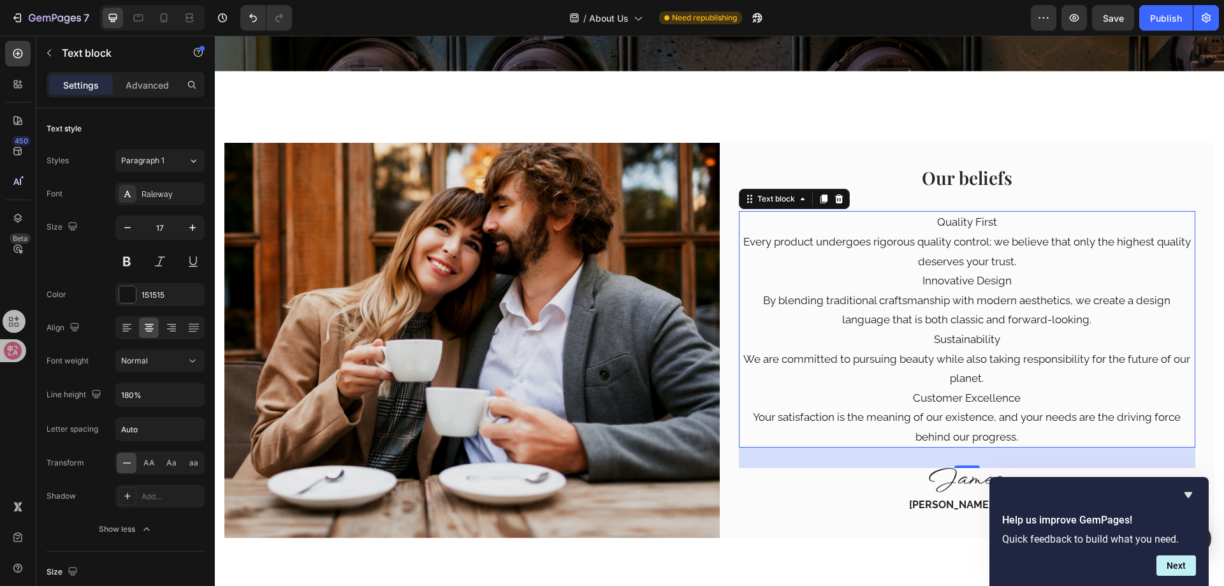
click at [957, 275] on p "Innovative Design" at bounding box center [967, 281] width 455 height 20
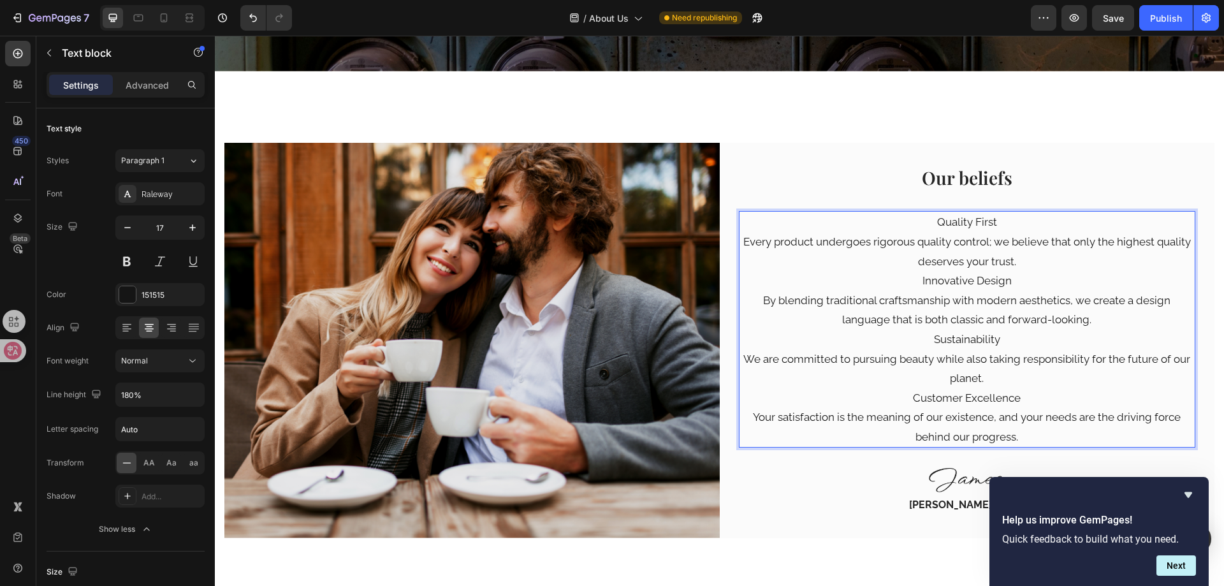
click at [982, 258] on p "Every product undergoes rigorous quality control; we believe that only the high…" at bounding box center [967, 251] width 455 height 39
click at [935, 228] on p "Quality First" at bounding box center [967, 222] width 455 height 20
click at [986, 444] on p "Your satisfaction is the meaning of our existence, and your needs are the drivi…" at bounding box center [967, 426] width 455 height 39
click at [780, 214] on p "Quality First" at bounding box center [967, 222] width 455 height 20
click at [792, 212] on p "Quality First" at bounding box center [967, 222] width 455 height 20
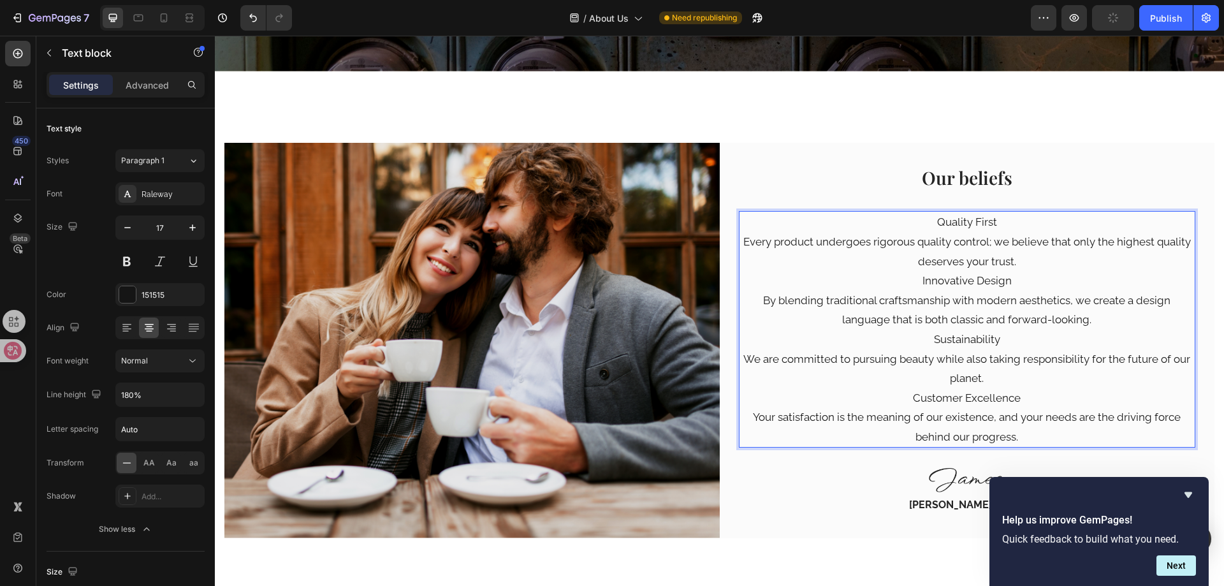
drag, startPoint x: 1034, startPoint y: 237, endPoint x: 1173, endPoint y: 237, distance: 139.0
click at [1037, 238] on p "Every product undergoes rigorous quality control; we believe that only the high…" at bounding box center [967, 251] width 455 height 39
click at [1183, 212] on p "Quality First" at bounding box center [967, 222] width 455 height 20
click at [995, 298] on p "By blending traditional craftsmanship with modern aesthetics, we create a desig…" at bounding box center [967, 310] width 455 height 39
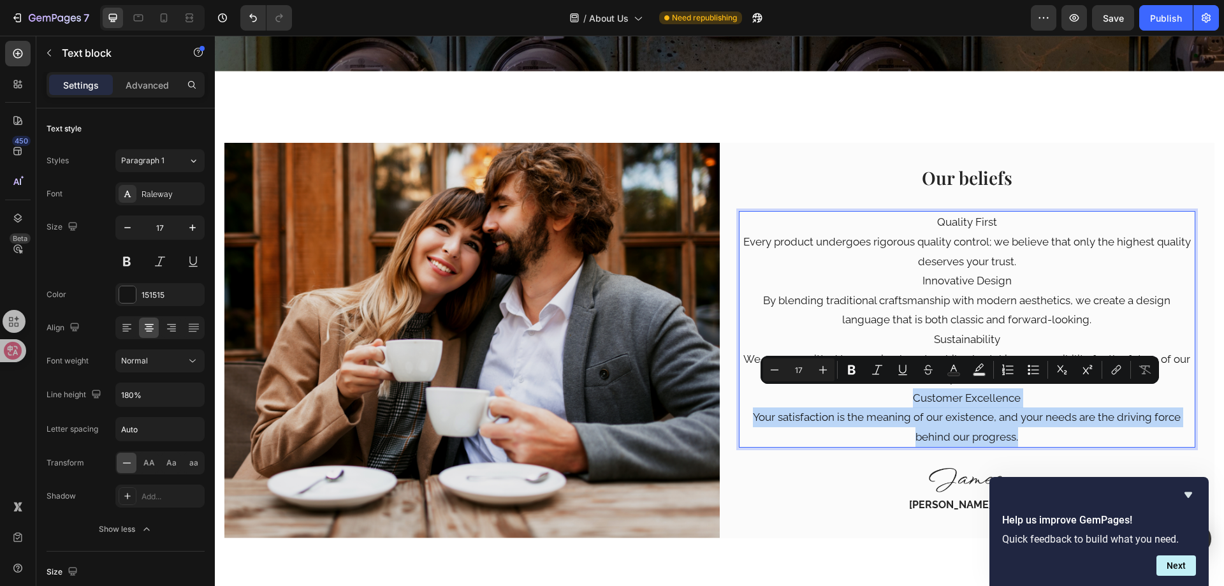
drag, startPoint x: 1021, startPoint y: 435, endPoint x: 905, endPoint y: 389, distance: 124.2
click at [905, 389] on div "Quality First Every product undergoes rigorous quality control; we believe that…" at bounding box center [967, 329] width 457 height 237
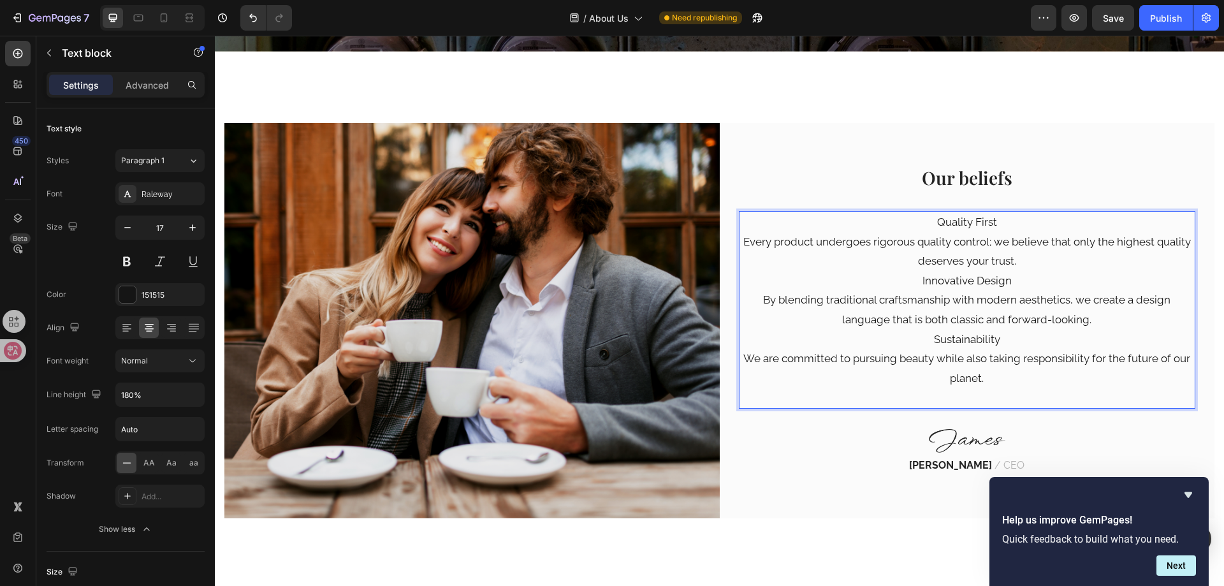
scroll to position [368, 0]
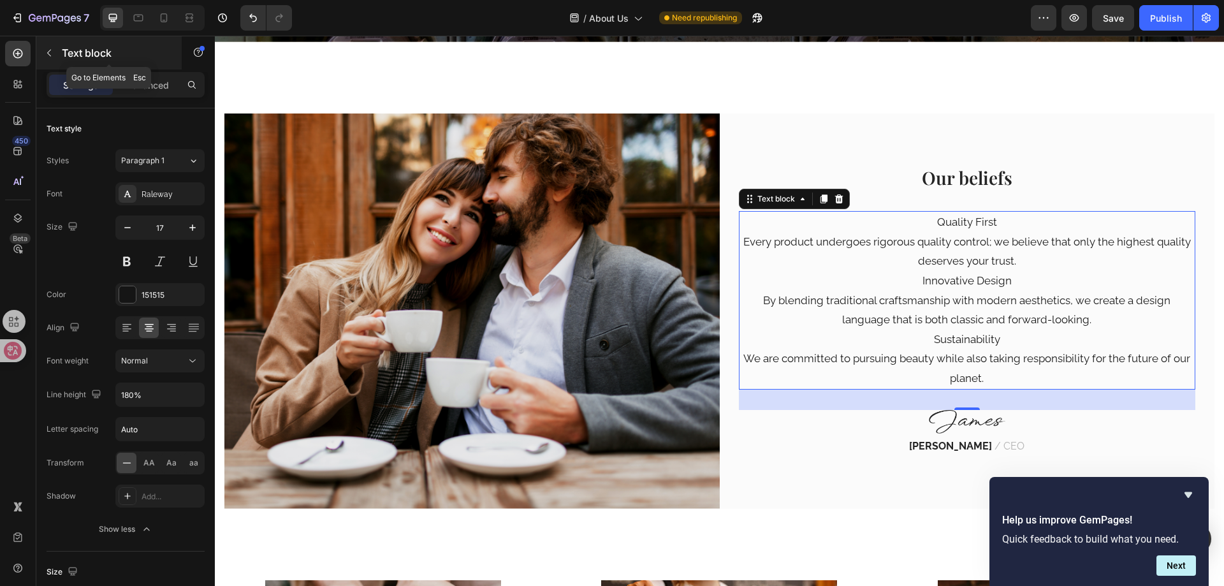
click at [48, 53] on icon "button" at bounding box center [49, 53] width 4 height 7
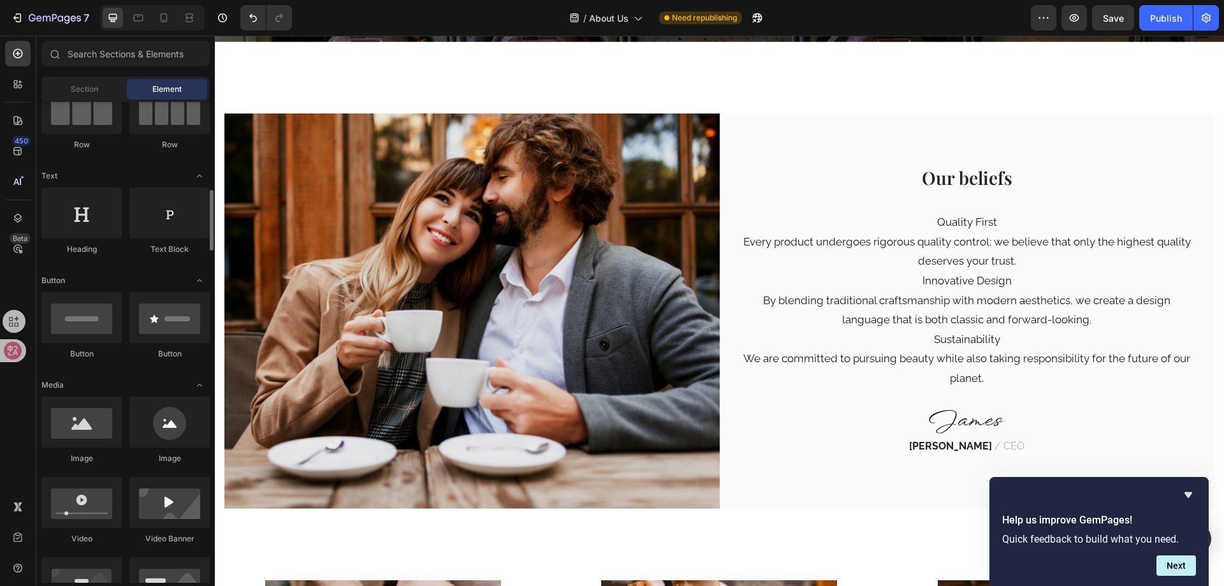
scroll to position [191, 0]
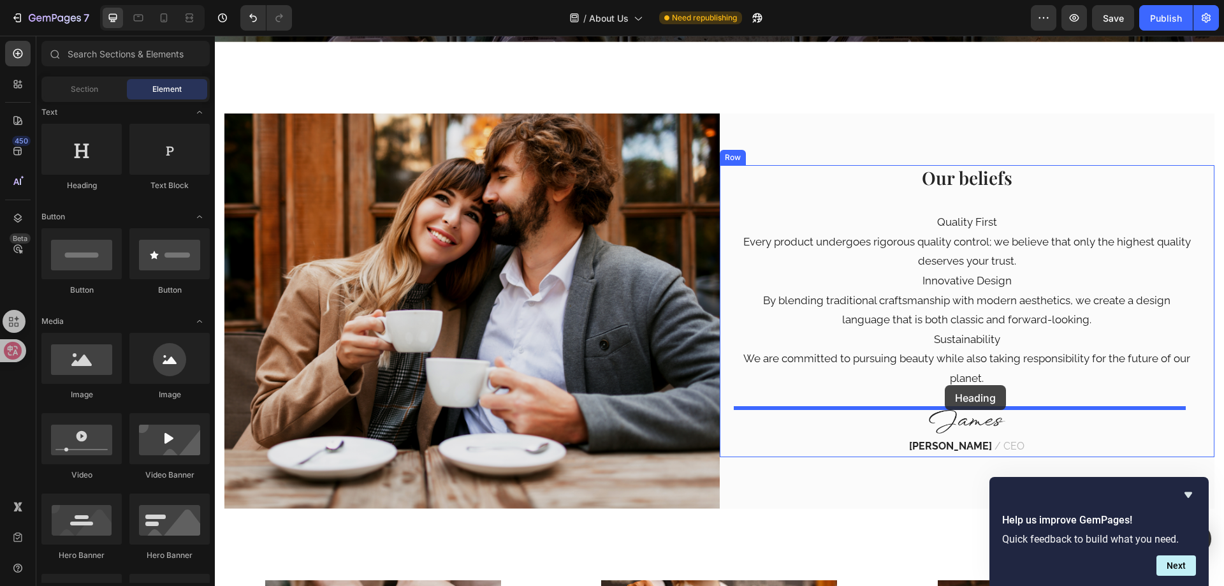
drag, startPoint x: 299, startPoint y: 178, endPoint x: 945, endPoint y: 385, distance: 678.2
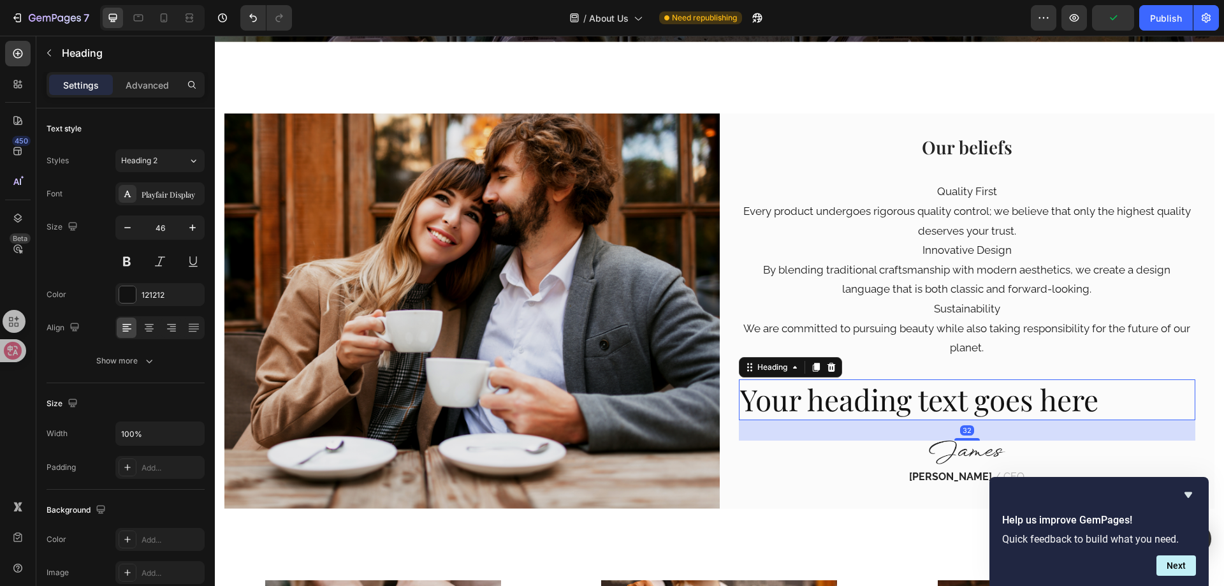
click at [936, 393] on h2 "Your heading text goes here" at bounding box center [967, 399] width 457 height 41
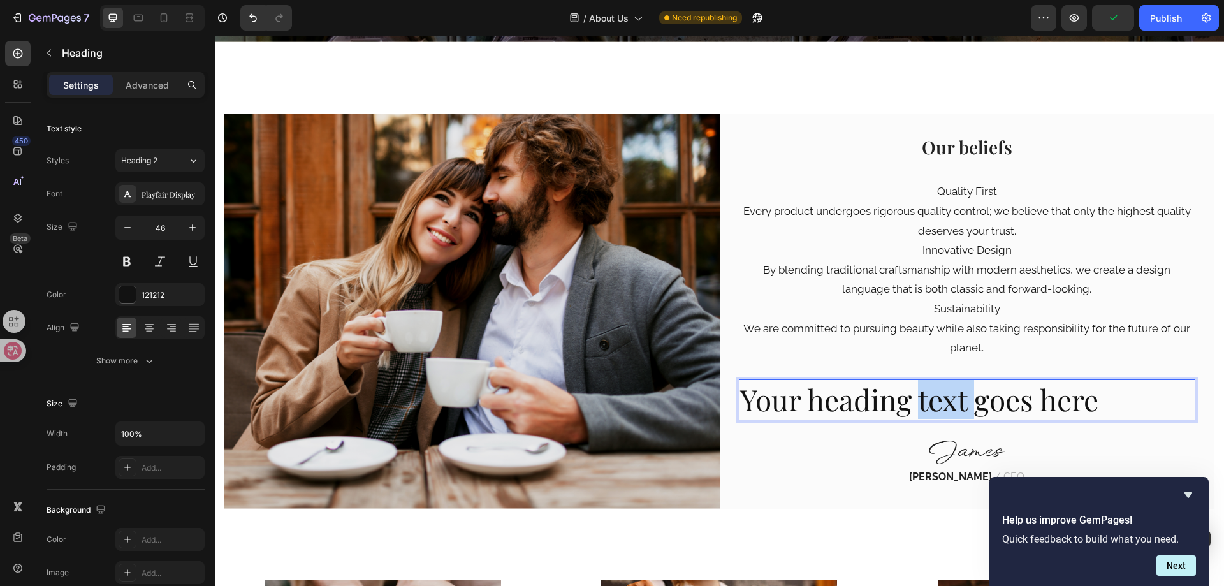
click at [936, 393] on p "Your heading text goes here" at bounding box center [967, 400] width 455 height 38
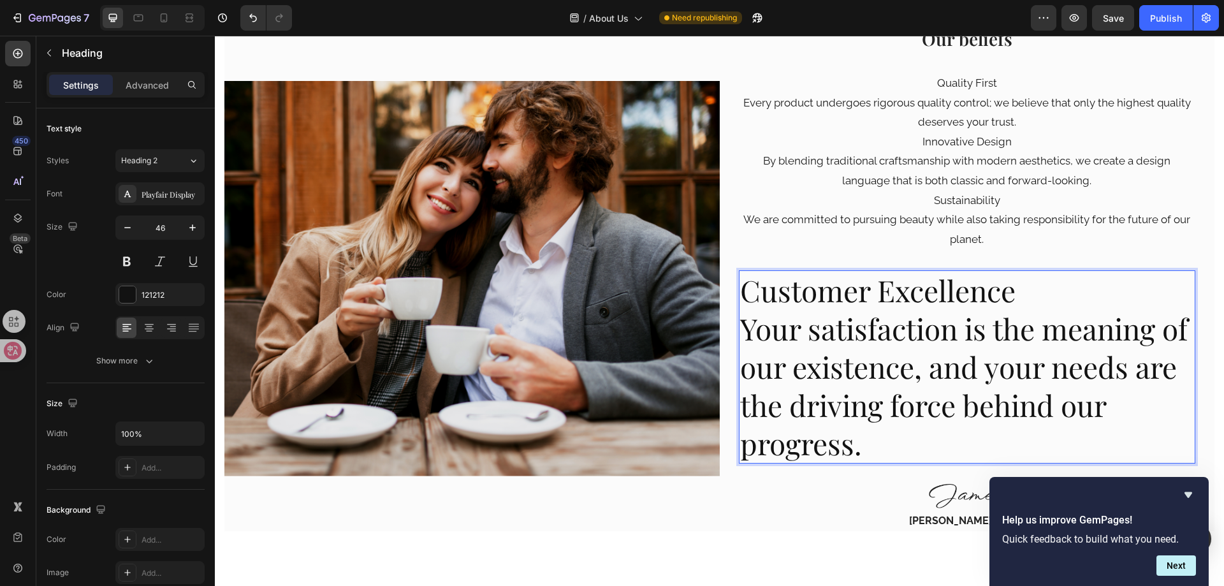
scroll to position [476, 0]
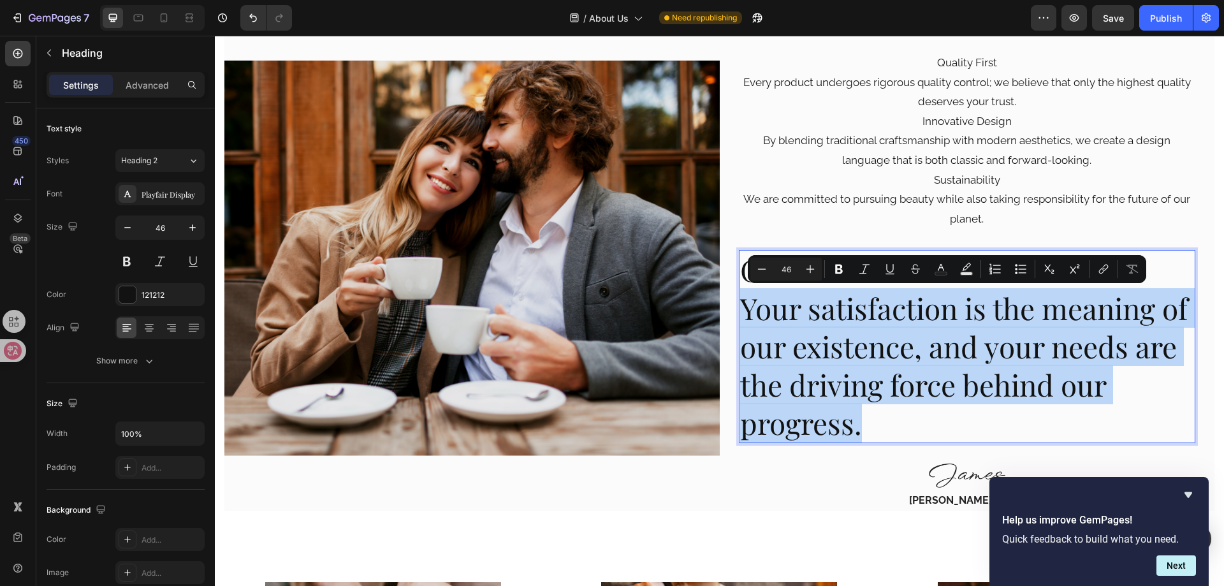
drag, startPoint x: 861, startPoint y: 418, endPoint x: 734, endPoint y: 314, distance: 164.0
click at [739, 312] on h2 "Customer Excellence Your satisfaction is the meaning of our existence, and your…" at bounding box center [967, 346] width 457 height 193
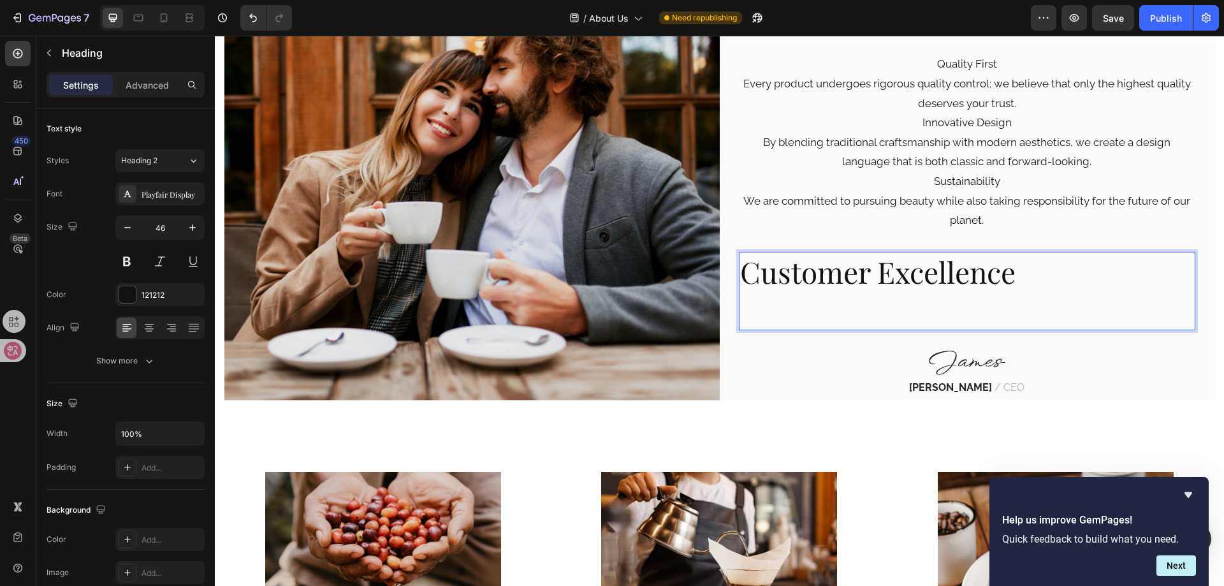
scroll to position [495, 0]
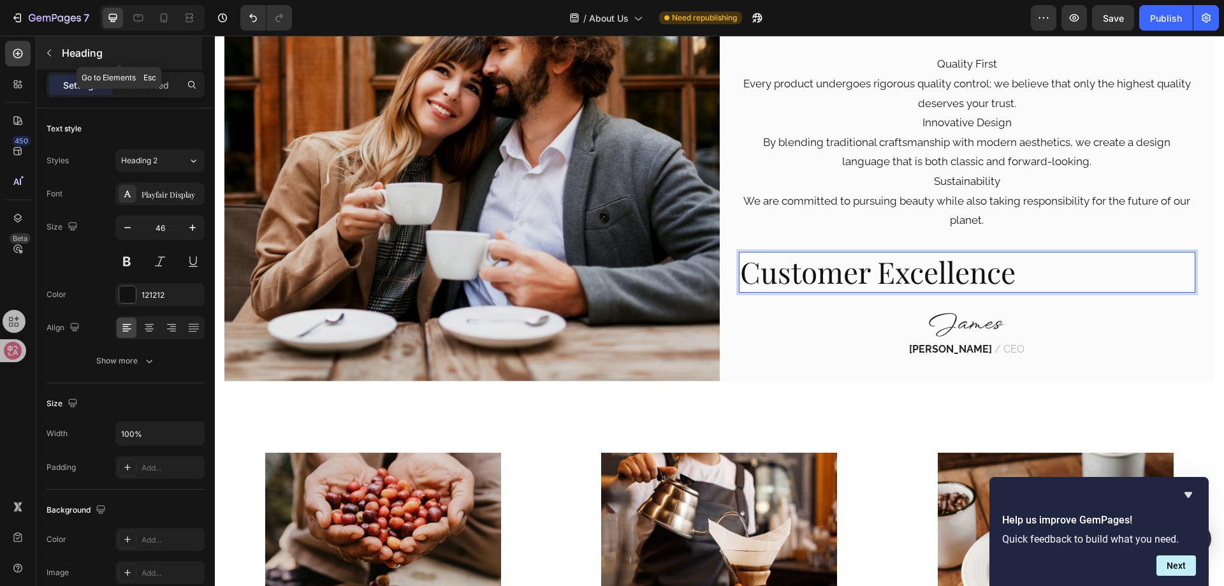
click at [49, 55] on icon "button" at bounding box center [49, 53] width 4 height 7
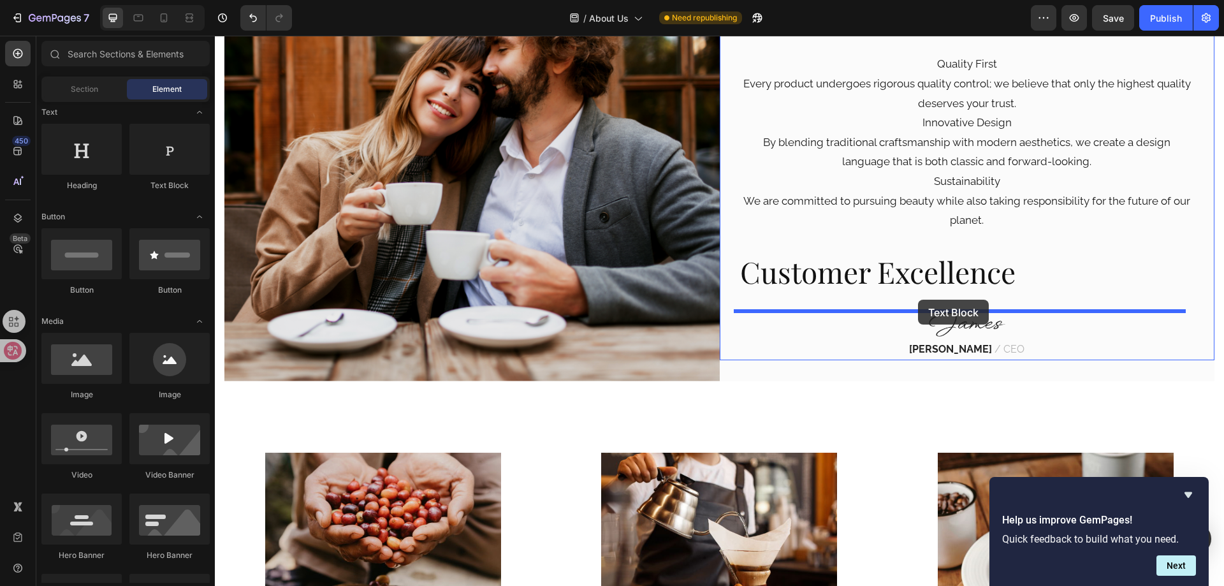
drag, startPoint x: 385, startPoint y: 186, endPoint x: 918, endPoint y: 300, distance: 545.0
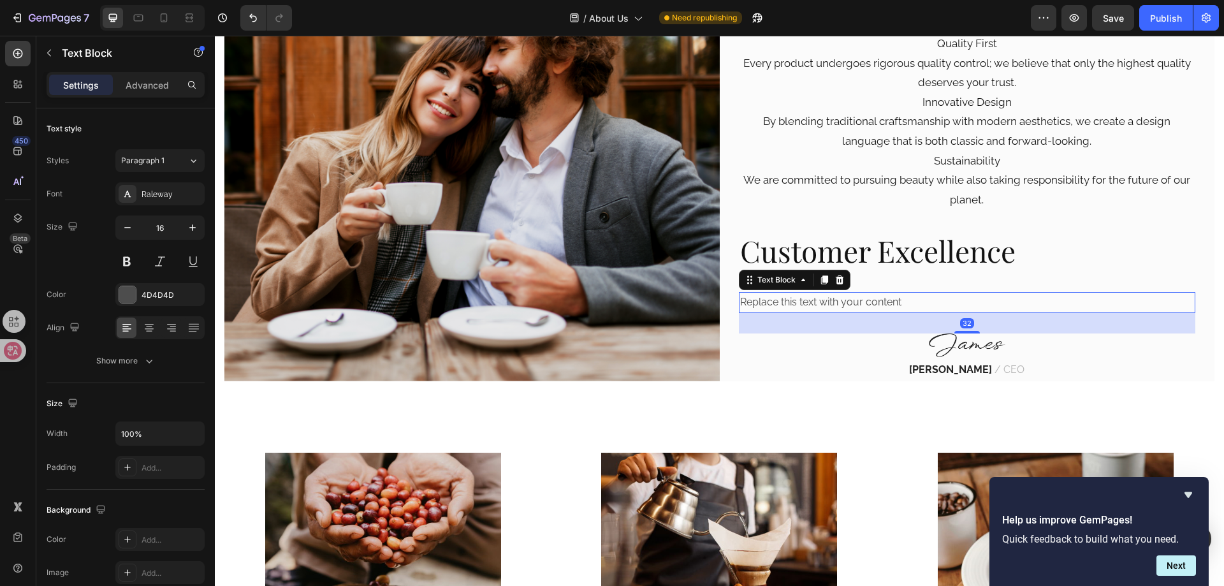
scroll to position [497, 0]
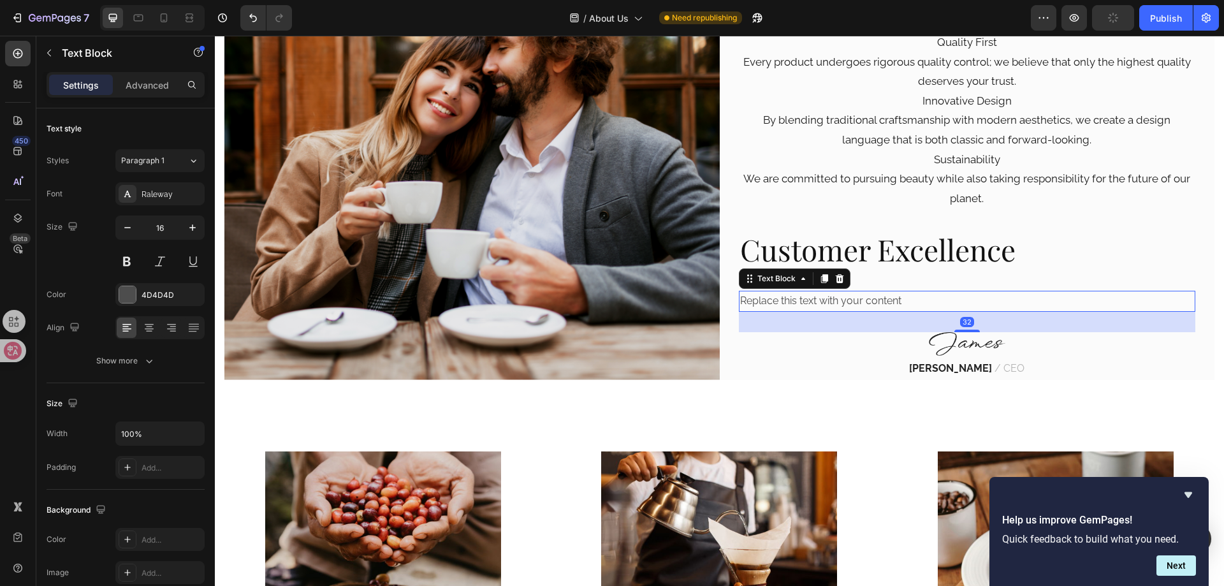
click at [950, 303] on div "Replace this text with your content" at bounding box center [967, 301] width 457 height 21
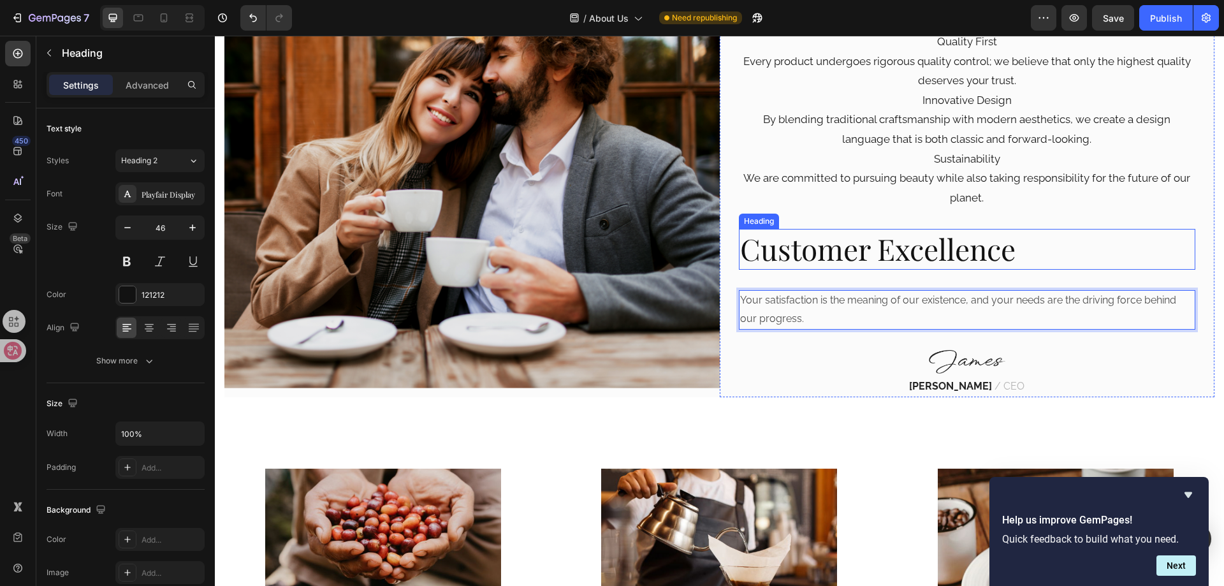
click at [845, 261] on p "Customer Excellence" at bounding box center [967, 249] width 455 height 38
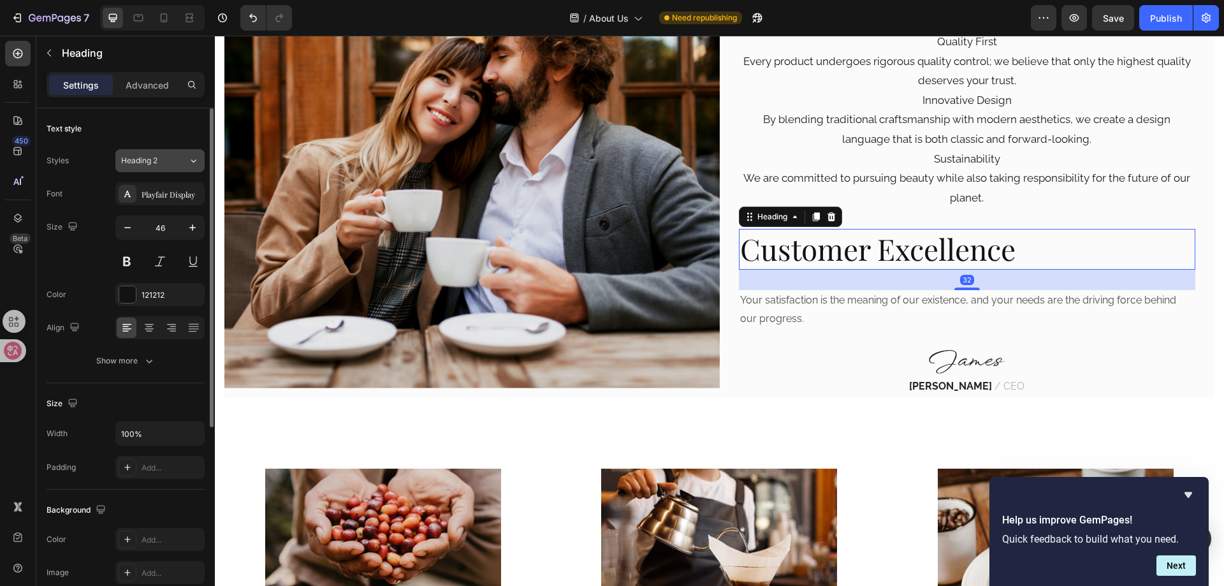
click at [143, 150] on button "Heading 2" at bounding box center [159, 160] width 89 height 23
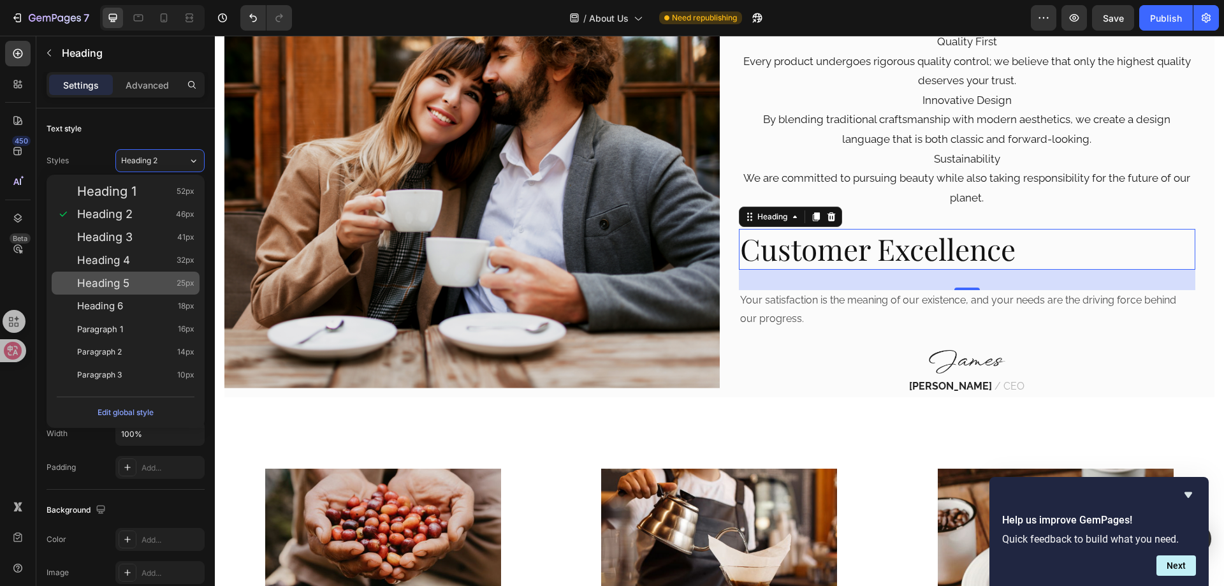
click at [150, 274] on div "Heading 5 25px" at bounding box center [126, 283] width 148 height 23
type input "25"
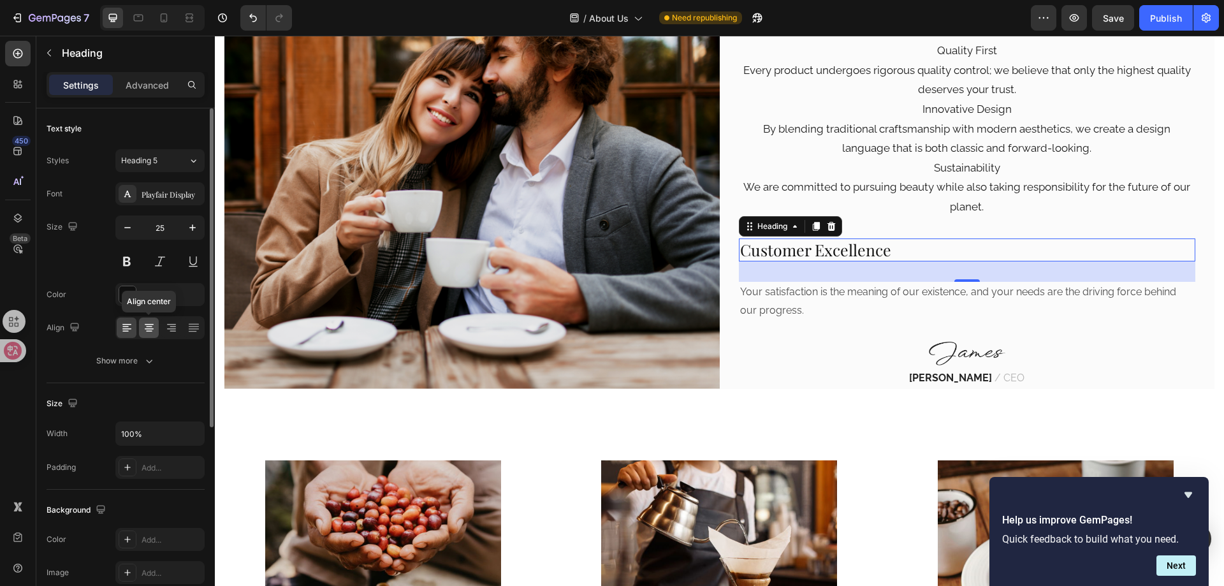
click at [146, 326] on icon at bounding box center [149, 327] width 13 height 13
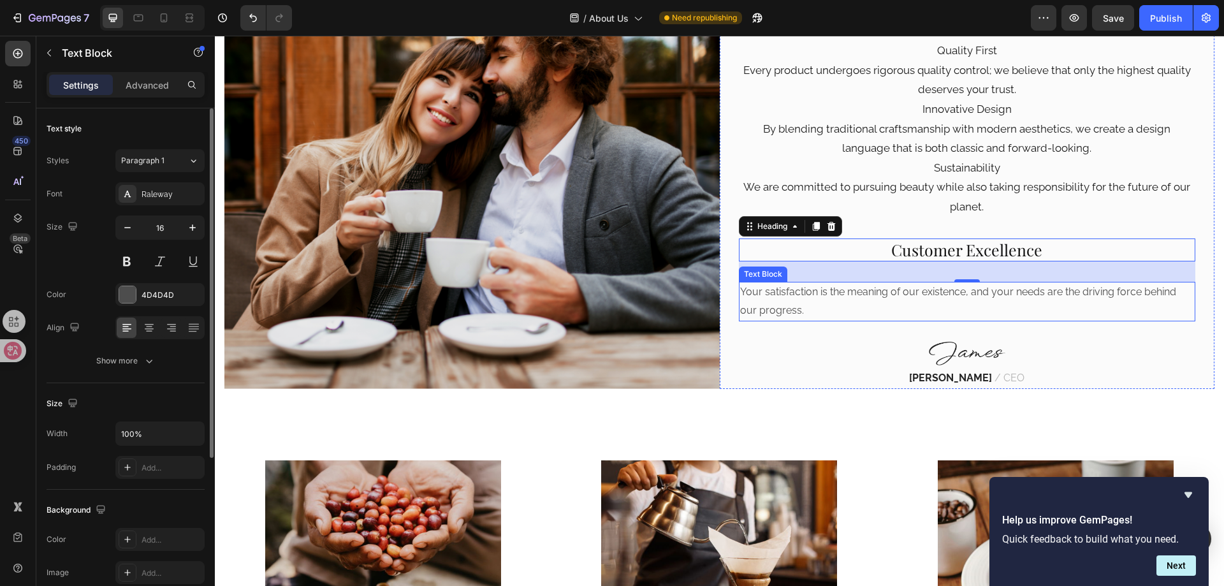
drag, startPoint x: 864, startPoint y: 298, endPoint x: 765, endPoint y: 302, distance: 98.9
click at [862, 298] on p "Your satisfaction is the meaning of our existence, and your needs are the drivi…" at bounding box center [967, 301] width 455 height 37
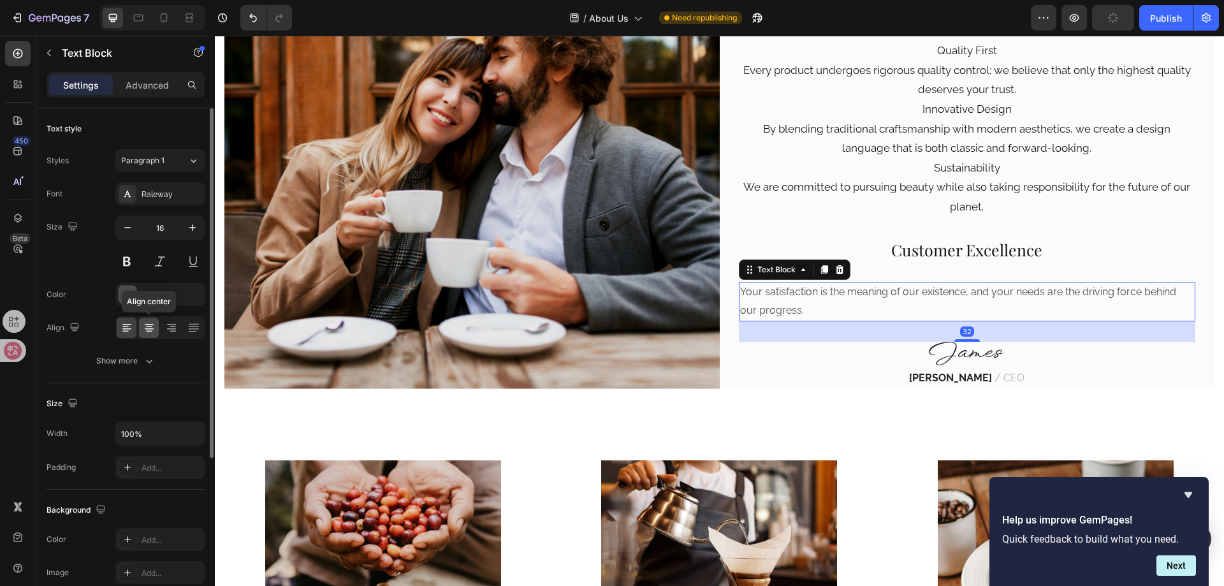
click at [140, 325] on div at bounding box center [149, 327] width 20 height 20
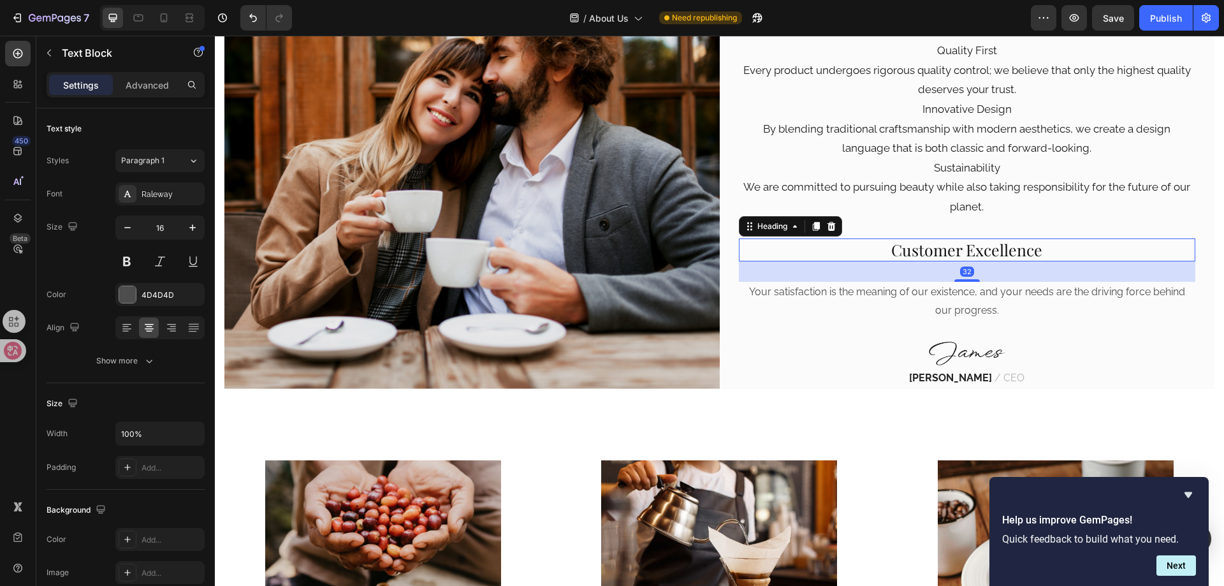
click at [982, 256] on p "Customer Excellence" at bounding box center [967, 250] width 455 height 21
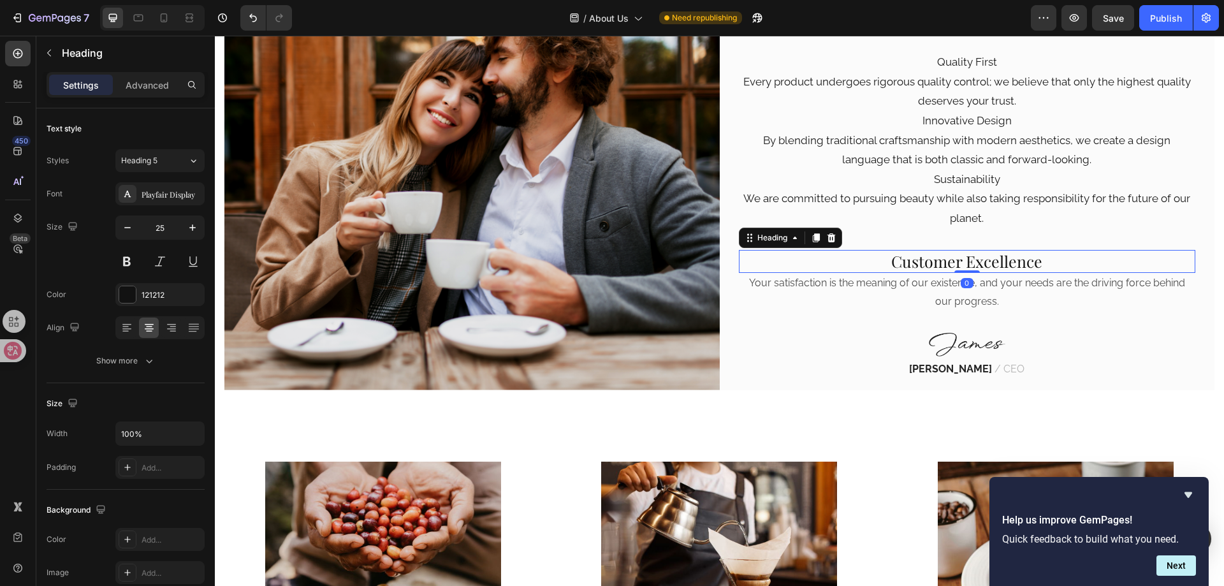
drag, startPoint x: 961, startPoint y: 280, endPoint x: 961, endPoint y: 258, distance: 21.7
click at [961, 258] on div "Customer Excellence Heading 0" at bounding box center [967, 262] width 457 height 24
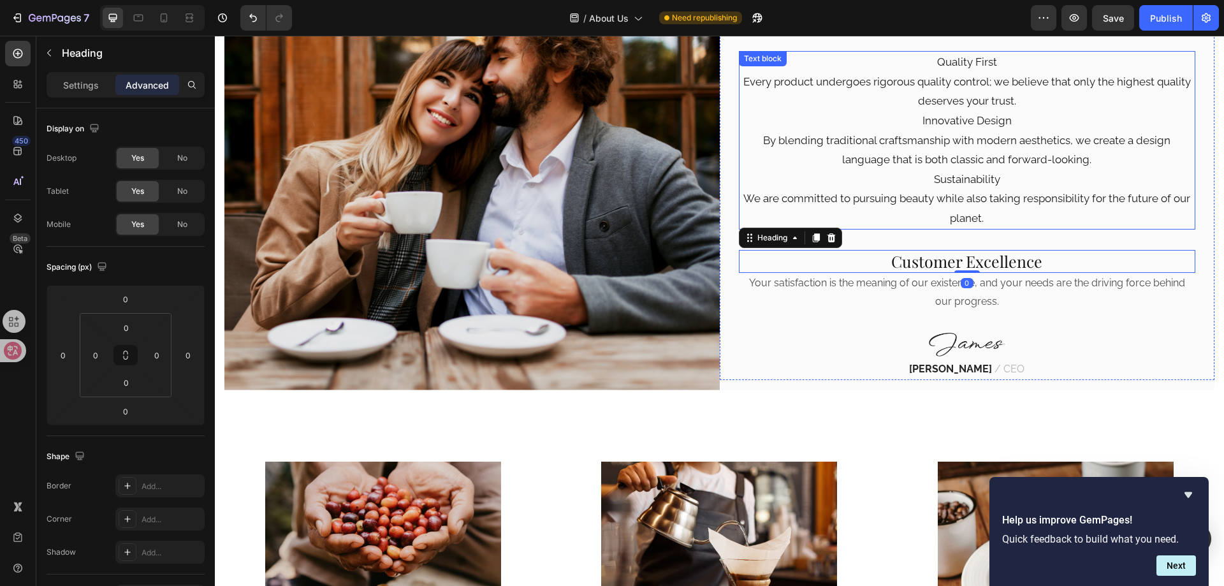
click at [971, 224] on p "We are committed to pursuing beauty while also taking responsibility for the fu…" at bounding box center [967, 208] width 455 height 39
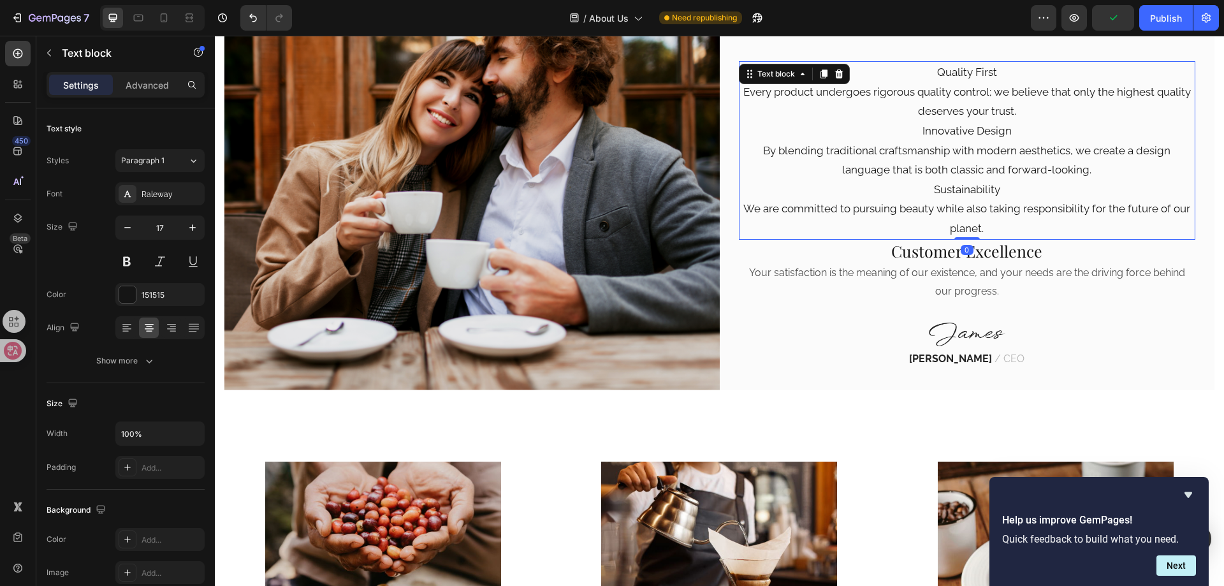
drag, startPoint x: 959, startPoint y: 244, endPoint x: 961, endPoint y: 222, distance: 22.5
click at [961, 222] on div "Quality First Every product undergoes rigorous quality control; we believe that…" at bounding box center [967, 150] width 457 height 178
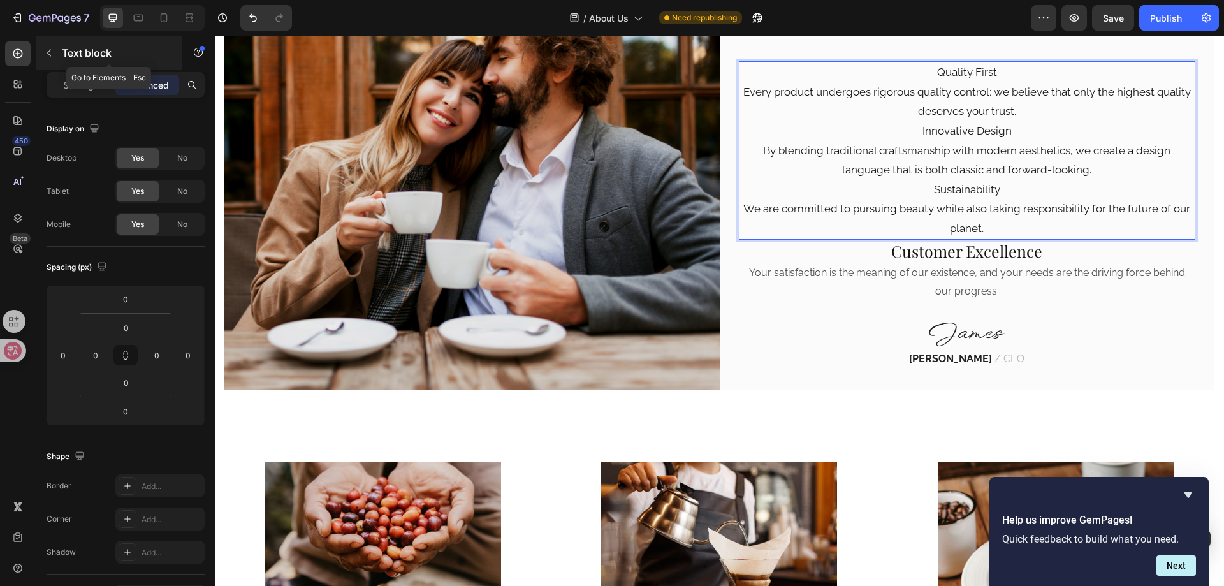
click at [50, 52] on icon "button" at bounding box center [49, 53] width 10 height 10
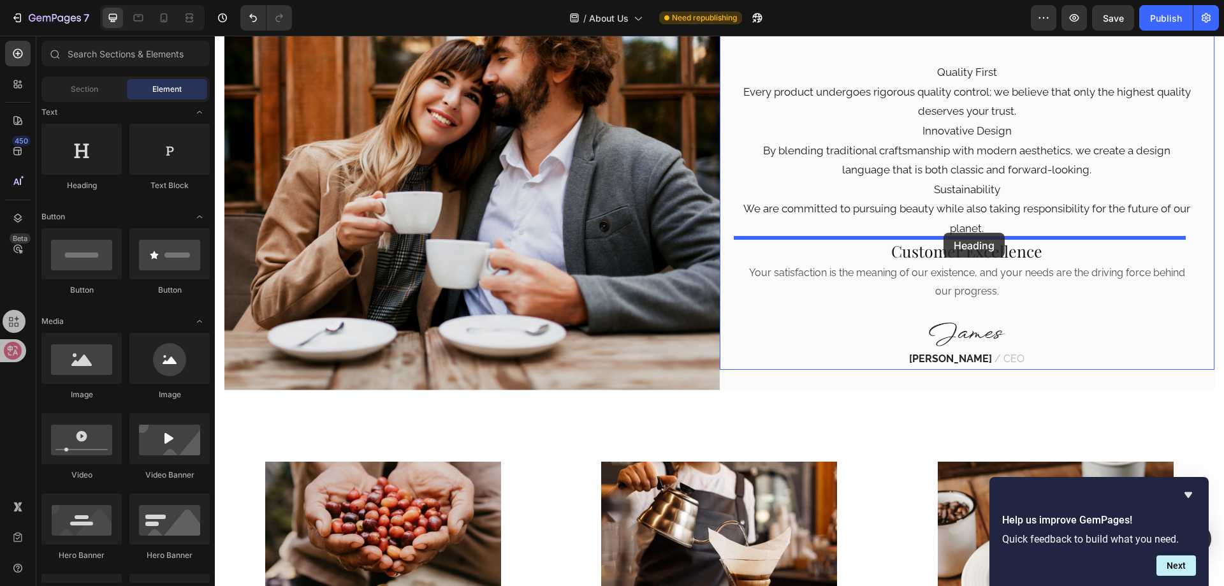
drag, startPoint x: 298, startPoint y: 194, endPoint x: 943, endPoint y: 233, distance: 646.9
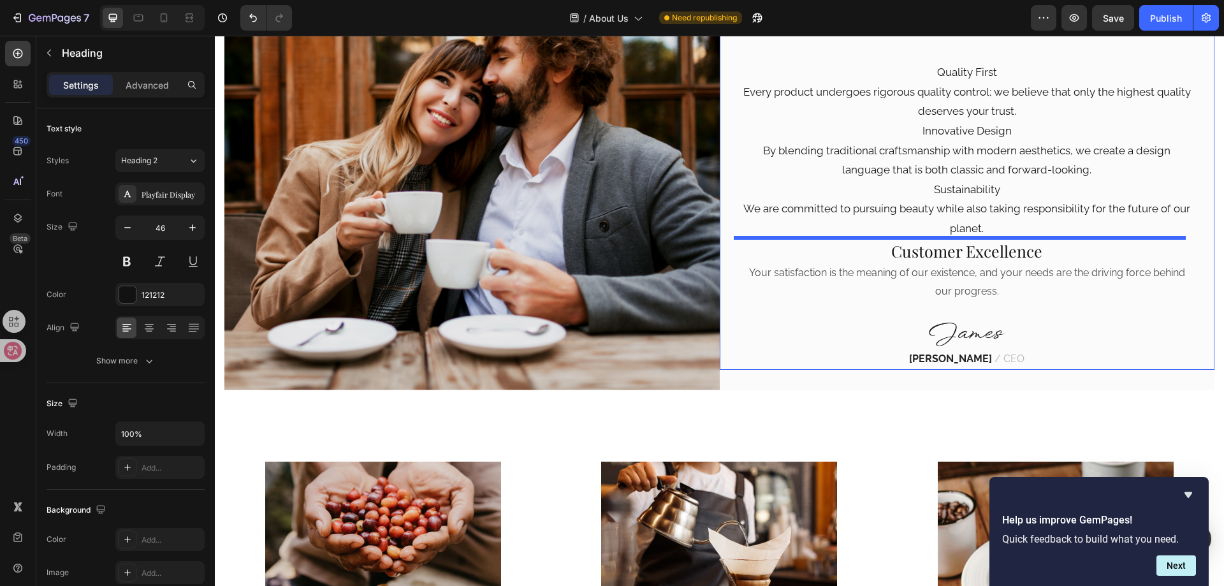
scroll to position [488, 0]
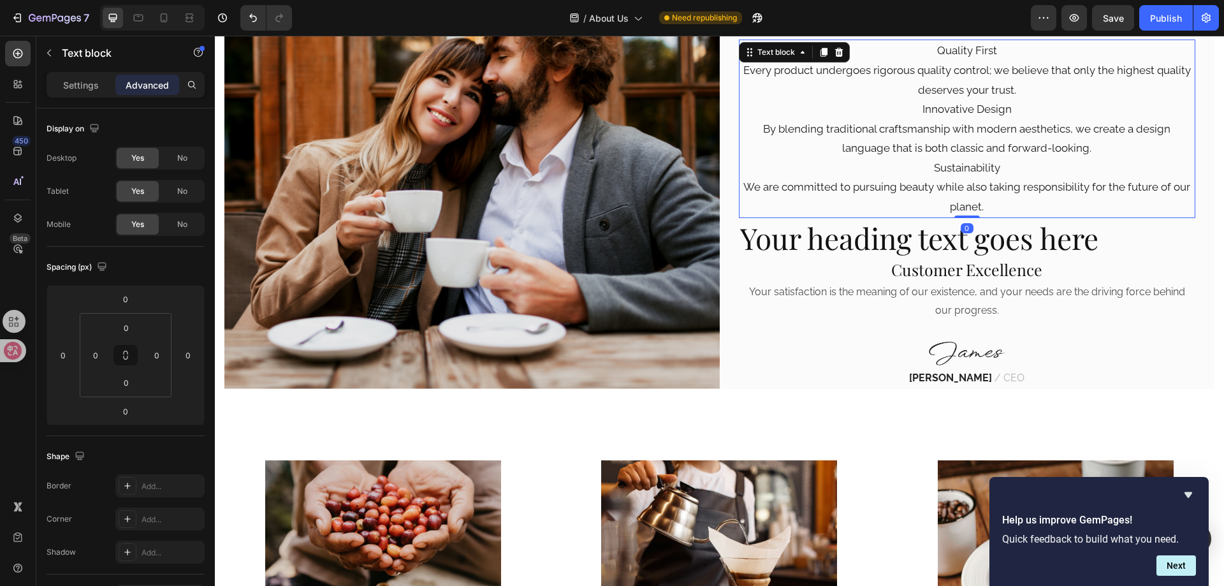
click at [943, 166] on p "Sustainability" at bounding box center [967, 168] width 455 height 20
click at [968, 161] on p "Sustainability" at bounding box center [967, 168] width 455 height 20
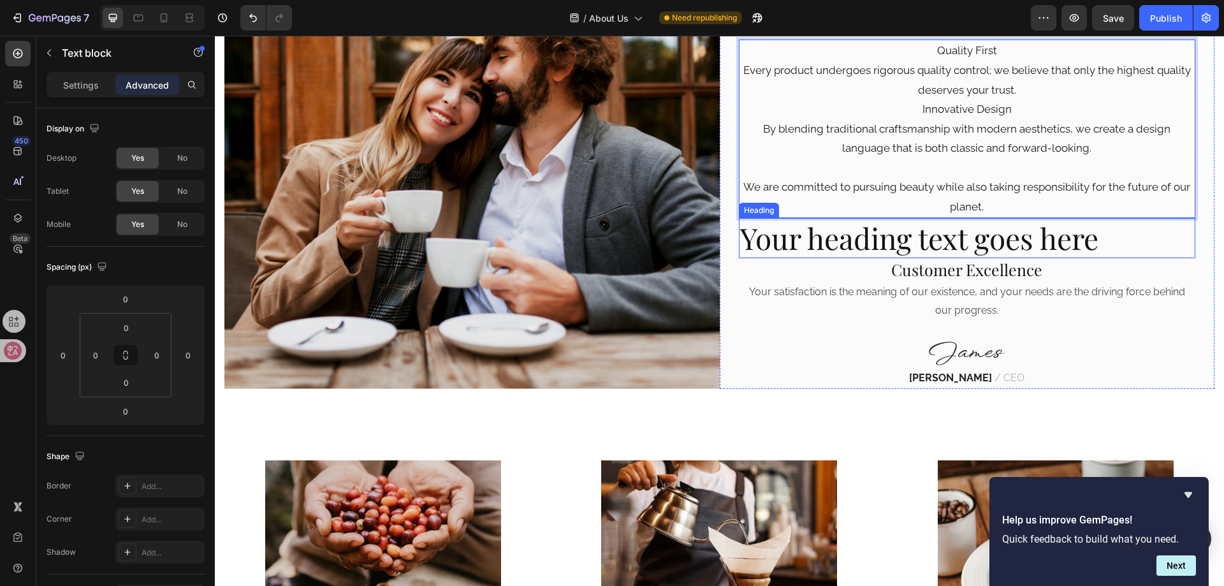
click at [892, 238] on h2 "Your heading text goes here" at bounding box center [967, 238] width 457 height 41
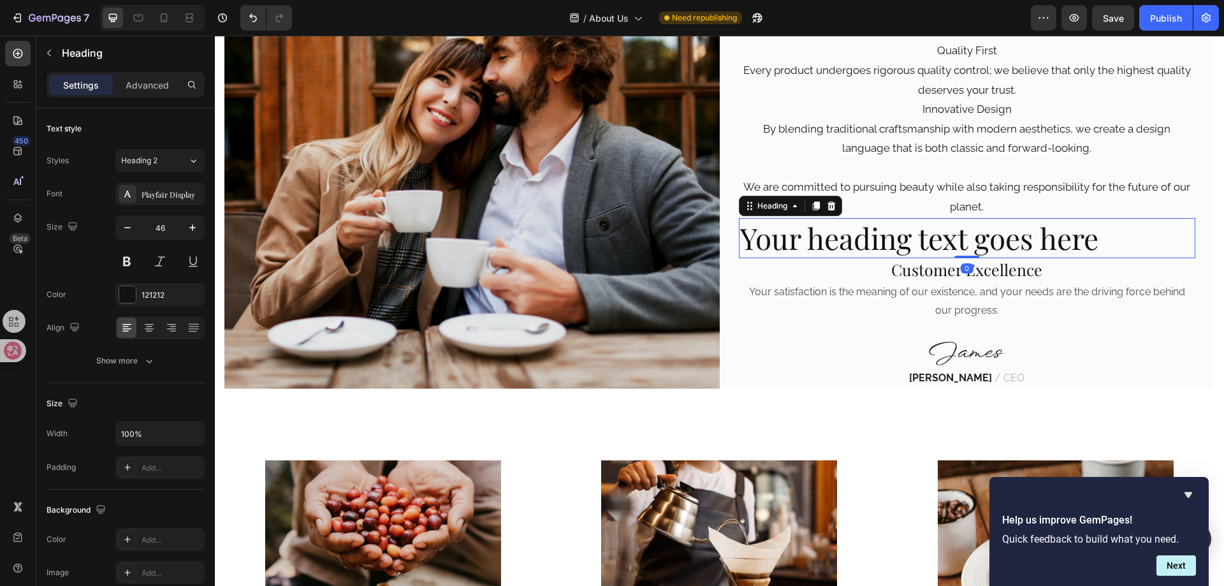
click at [891, 238] on h2 "Your heading text goes here" at bounding box center [967, 238] width 457 height 41
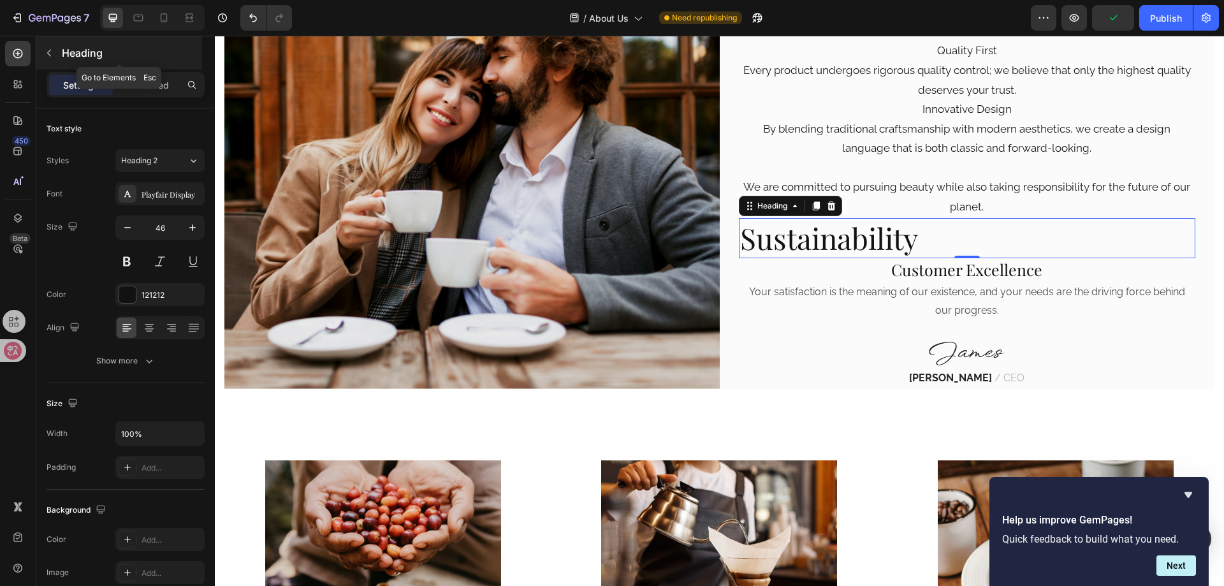
click at [55, 52] on button "button" at bounding box center [49, 53] width 20 height 20
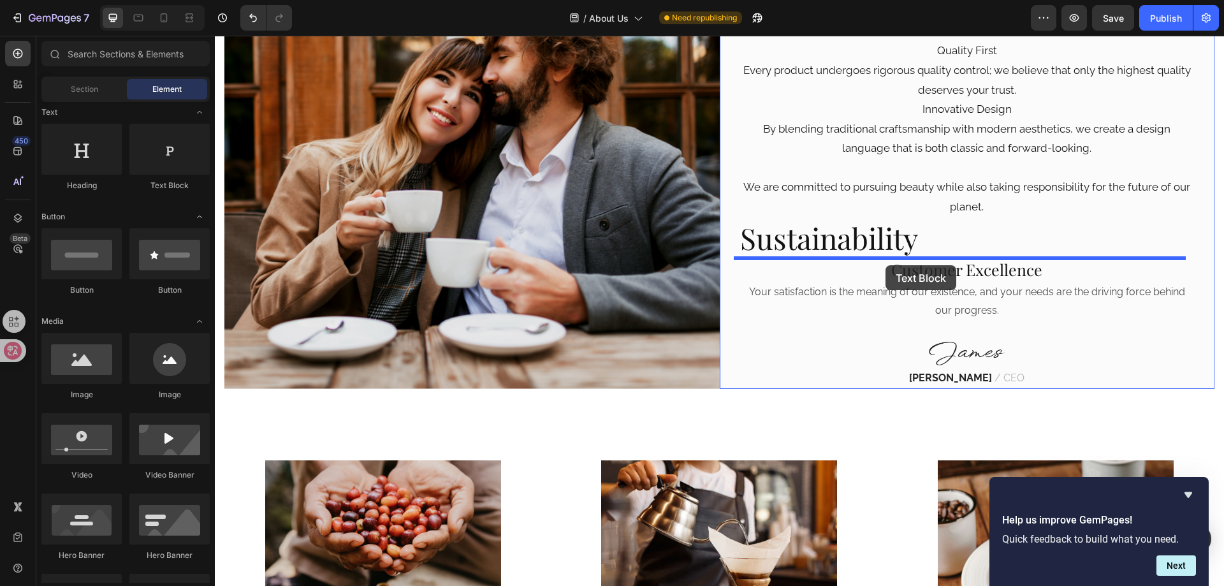
drag, startPoint x: 374, startPoint y: 202, endPoint x: 885, endPoint y: 265, distance: 515.8
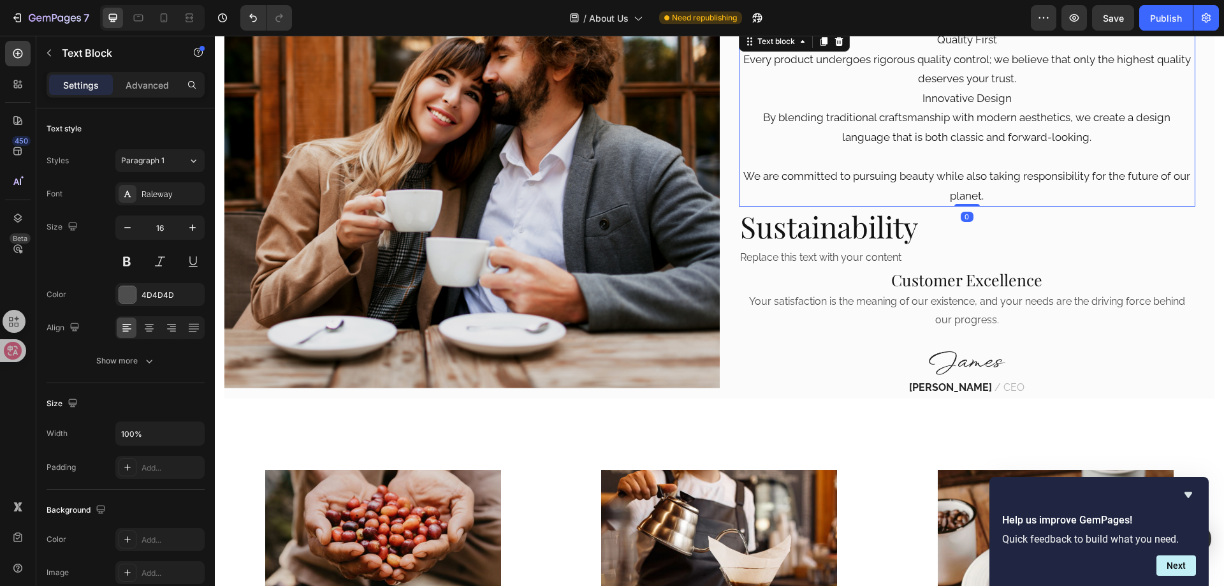
click at [964, 180] on p "We are committed to pursuing beauty while also taking responsibility for the fu…" at bounding box center [967, 185] width 455 height 39
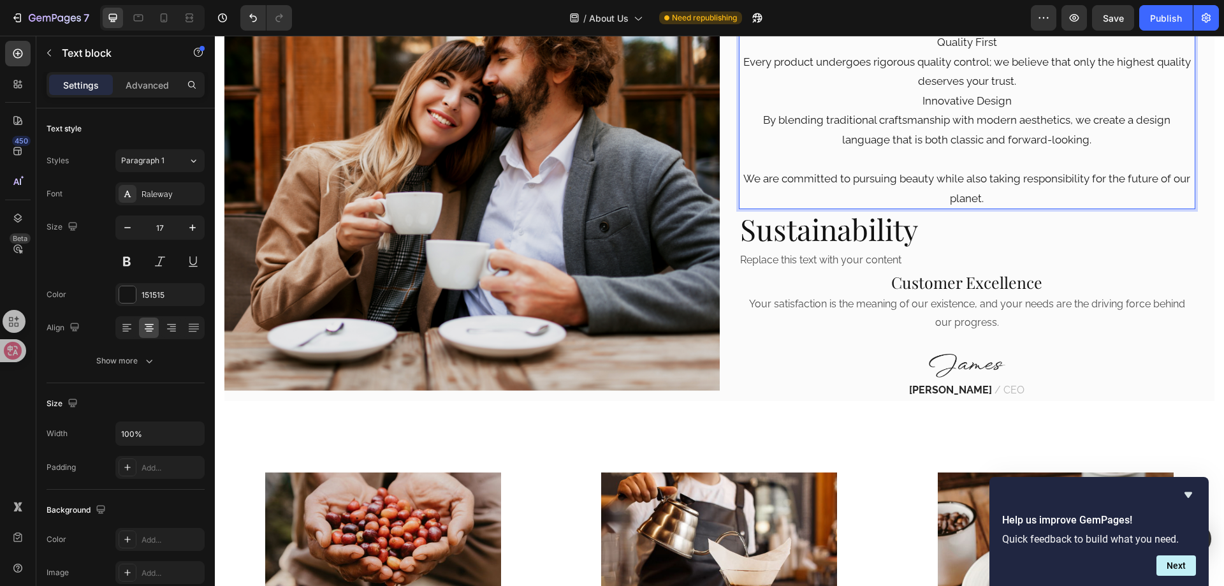
click at [982, 190] on p "We are committed to pursuing beauty while also taking responsibility for the fu…" at bounding box center [967, 188] width 455 height 39
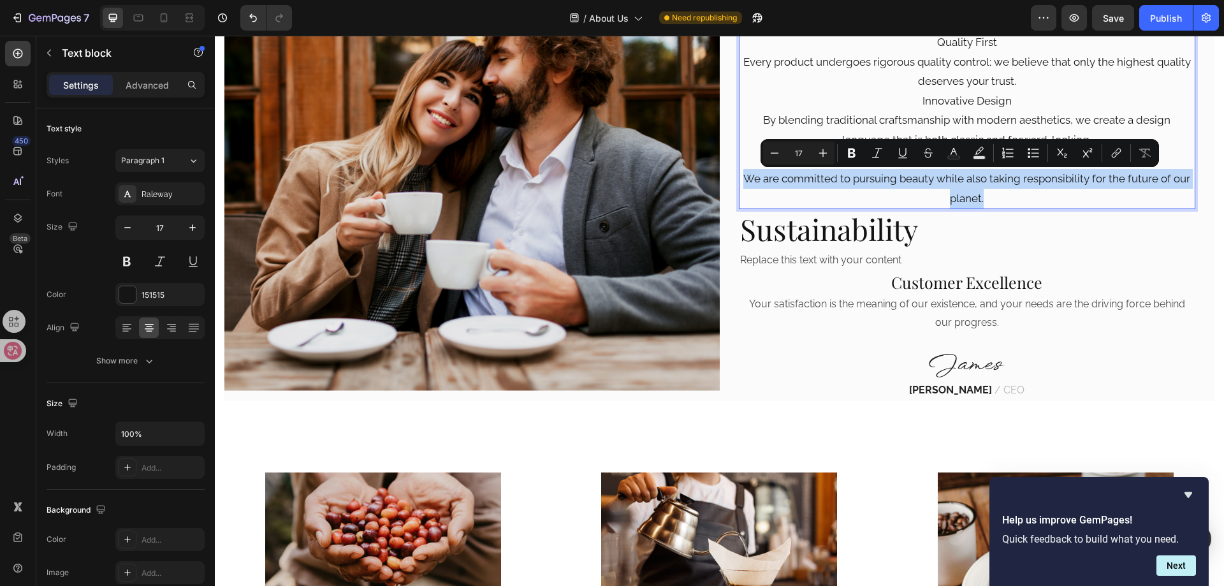
drag, startPoint x: 986, startPoint y: 198, endPoint x: 796, endPoint y: 189, distance: 190.8
click at [732, 177] on div "Our beliefs Heading Quality First Every product undergoes rigorous quality cont…" at bounding box center [967, 193] width 495 height 416
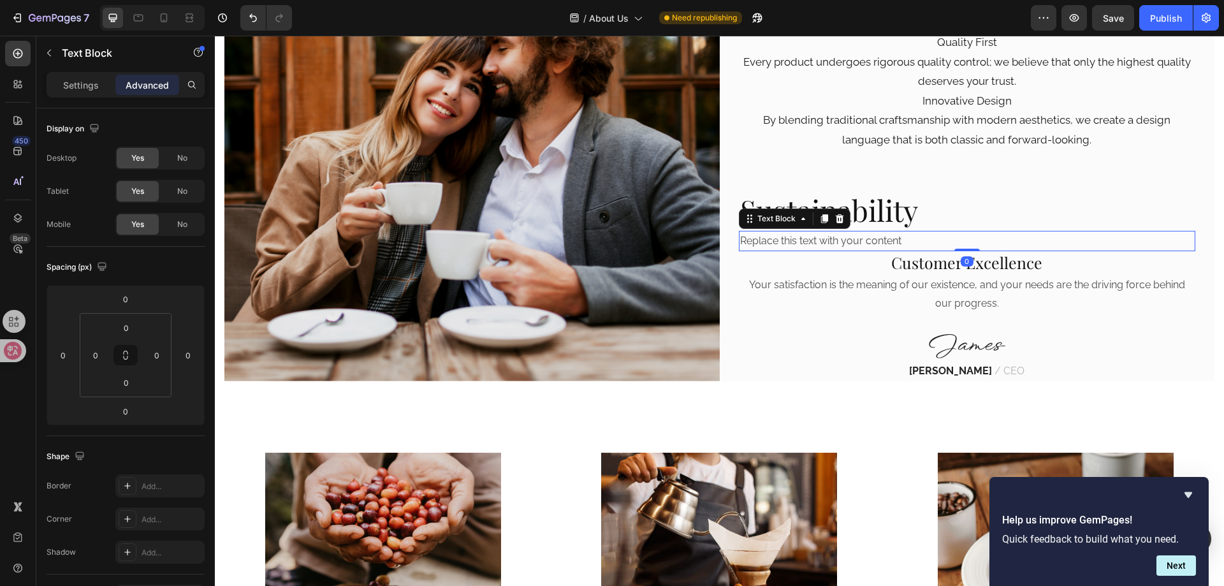
click at [906, 239] on div "Replace this text with your content" at bounding box center [967, 241] width 457 height 21
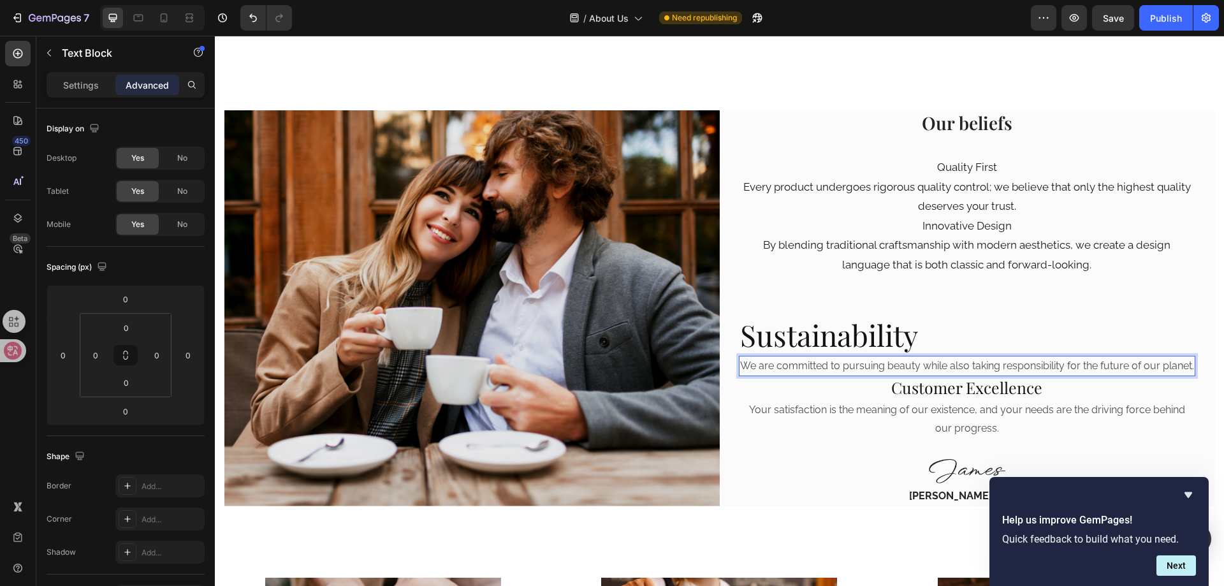
scroll to position [368, 0]
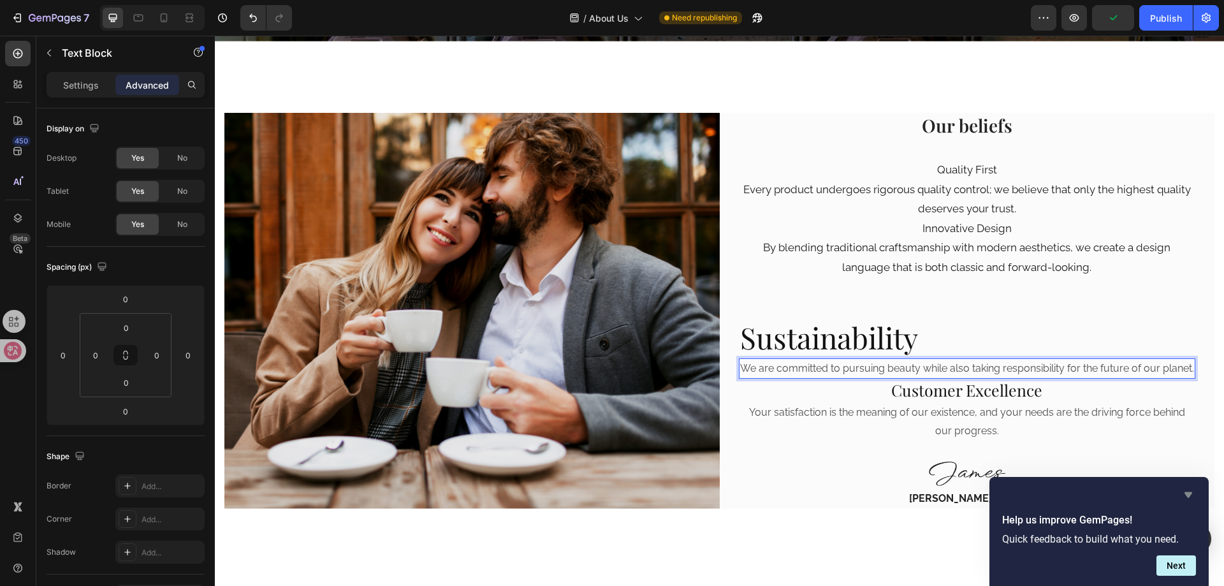
click at [1185, 491] on icon "Hide survey" at bounding box center [1188, 494] width 15 height 15
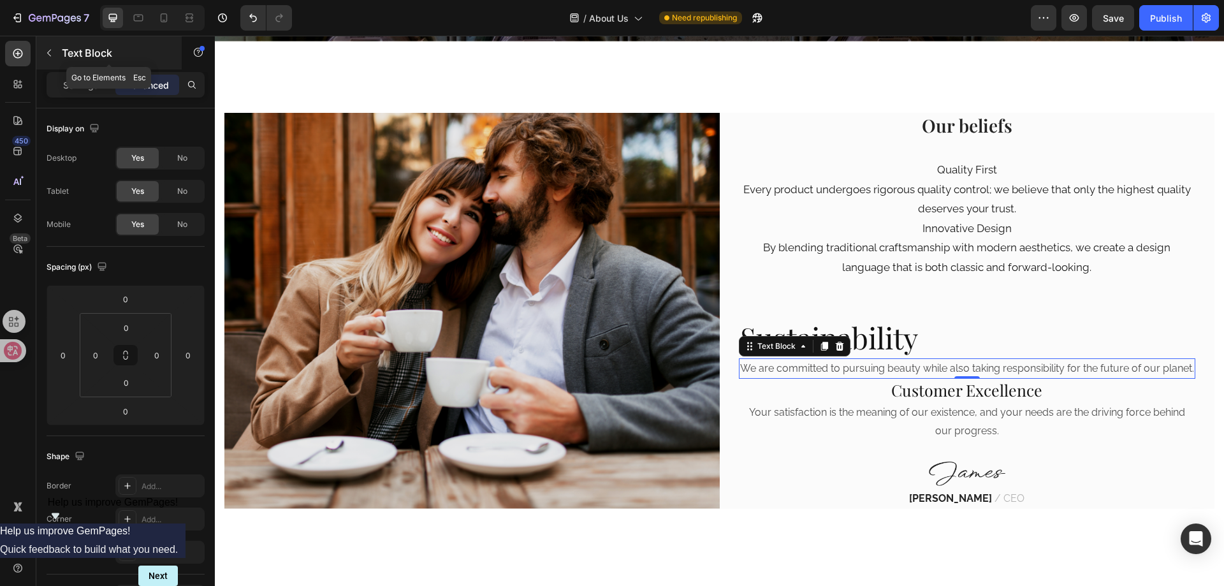
click at [47, 51] on icon "button" at bounding box center [49, 53] width 10 height 10
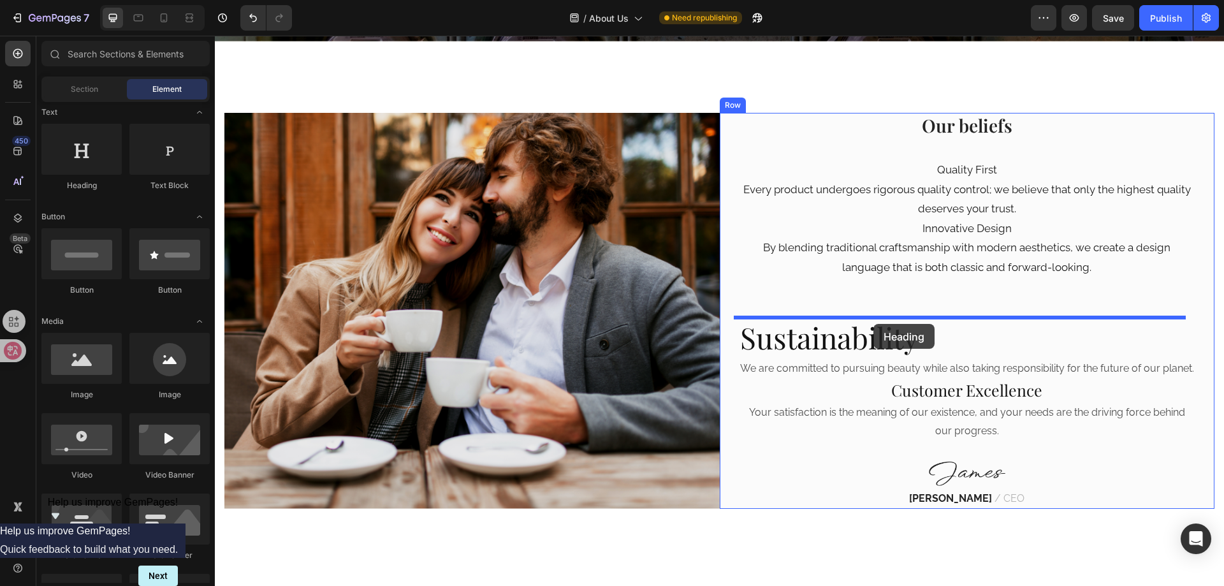
drag, startPoint x: 277, startPoint y: 185, endPoint x: 873, endPoint y: 324, distance: 612.0
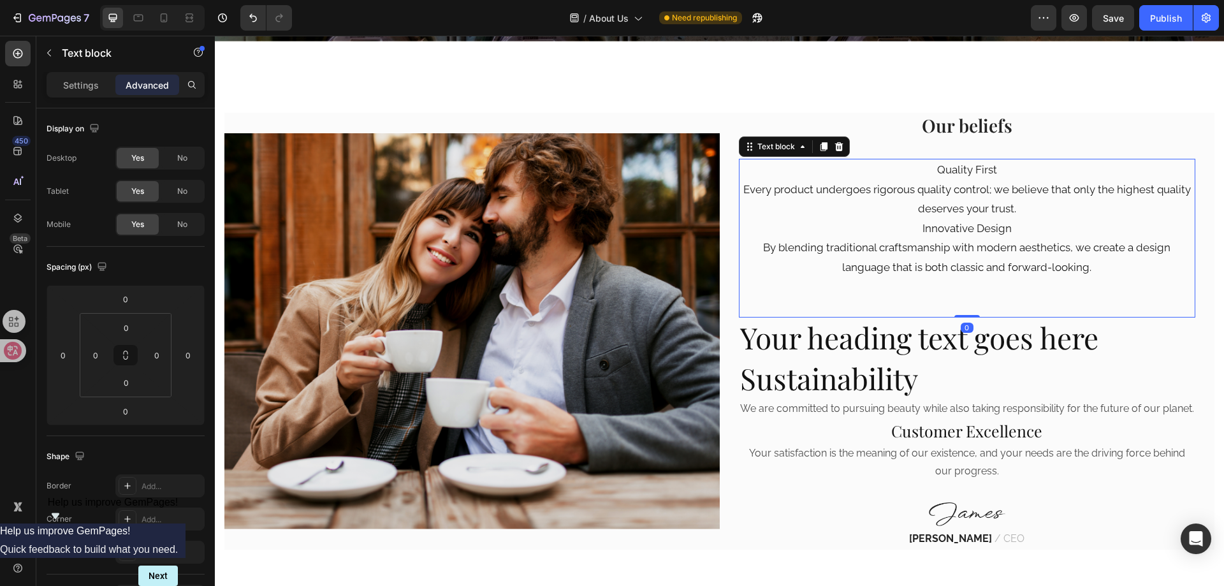
click at [977, 229] on p "Innovative Design" at bounding box center [967, 229] width 455 height 20
click at [942, 229] on p "Innovative Design" at bounding box center [967, 229] width 455 height 20
click at [1017, 227] on p "Innovative Design" at bounding box center [967, 229] width 455 height 20
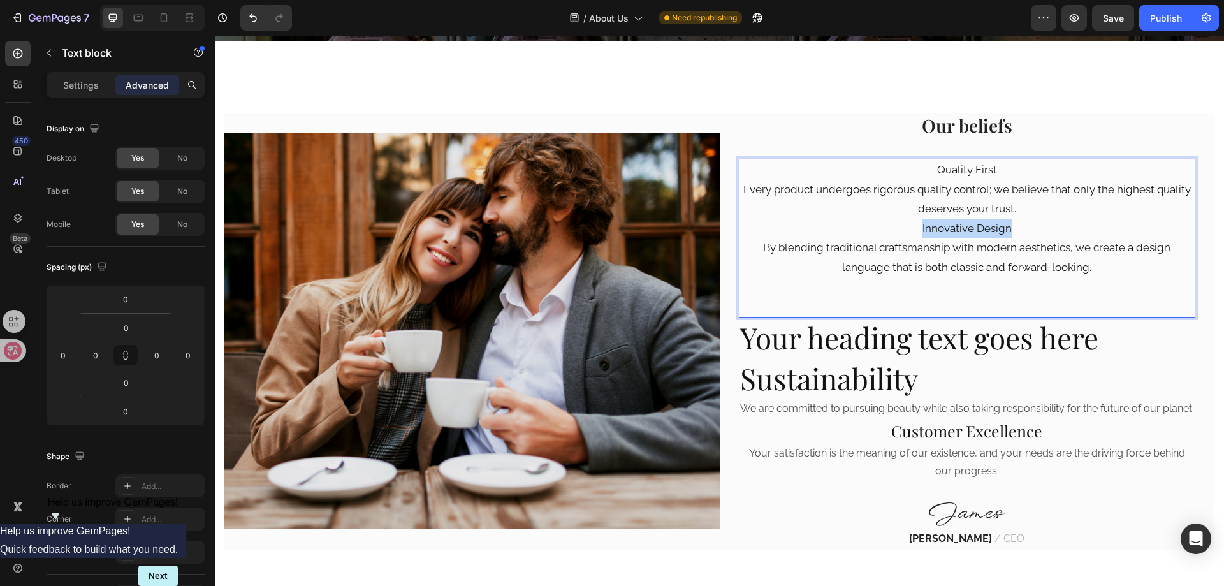
drag, startPoint x: 1019, startPoint y: 227, endPoint x: 916, endPoint y: 231, distance: 102.7
click at [916, 231] on p "Innovative Design" at bounding box center [967, 229] width 455 height 20
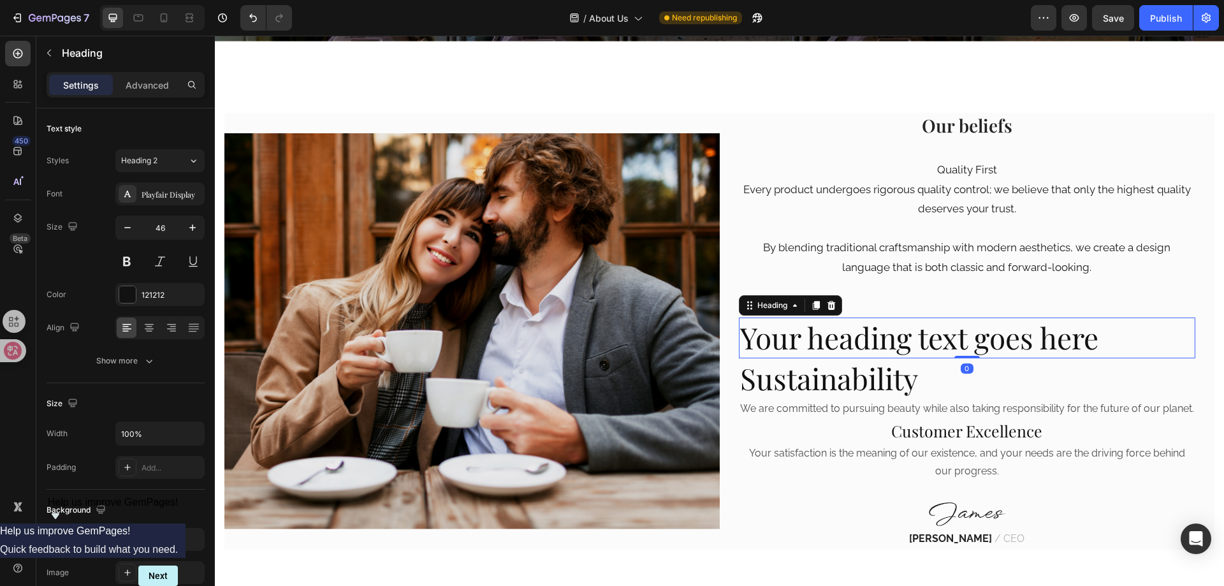
click at [896, 332] on h2 "Your heading text goes here" at bounding box center [967, 337] width 457 height 41
click at [895, 335] on h2 "Your heading text goes here" at bounding box center [967, 337] width 457 height 41
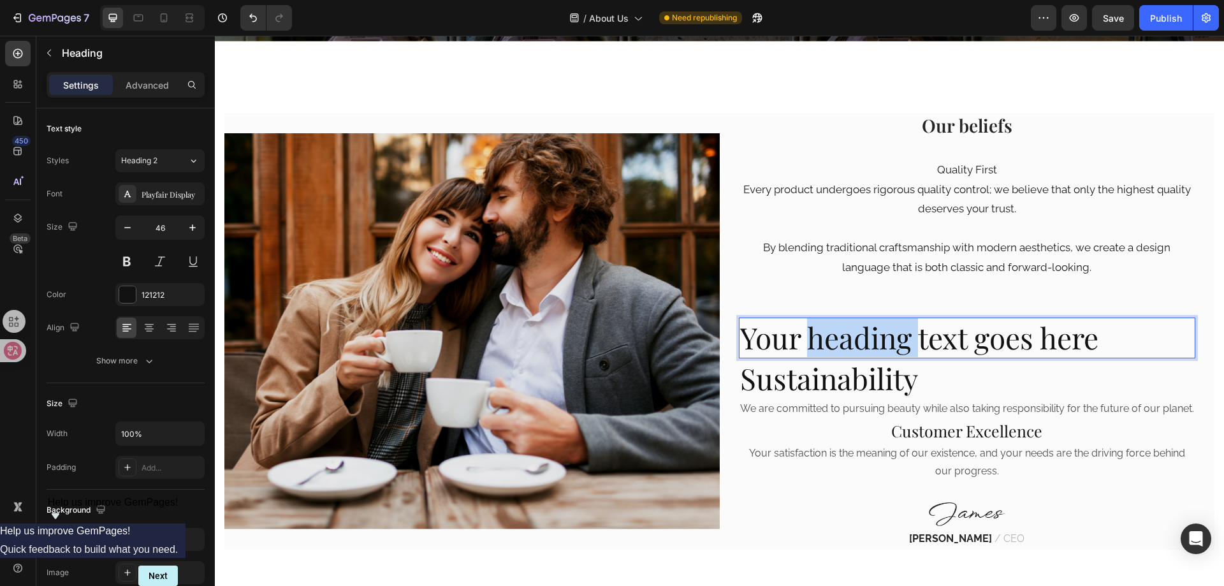
click at [895, 335] on p "Your heading text goes here" at bounding box center [967, 338] width 455 height 38
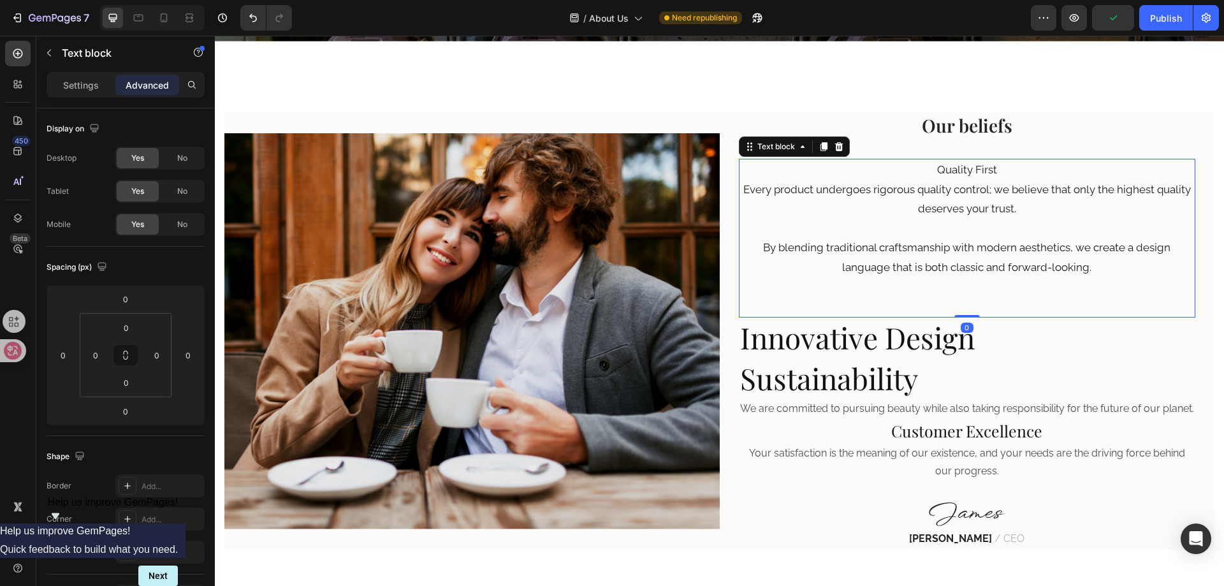
click at [926, 256] on p "By blending traditional craftsmanship with modern aesthetics, we create a desig…" at bounding box center [967, 257] width 455 height 39
click at [1075, 273] on p "By blending traditional craftsmanship with modern aesthetics, we create a desig…" at bounding box center [967, 257] width 455 height 39
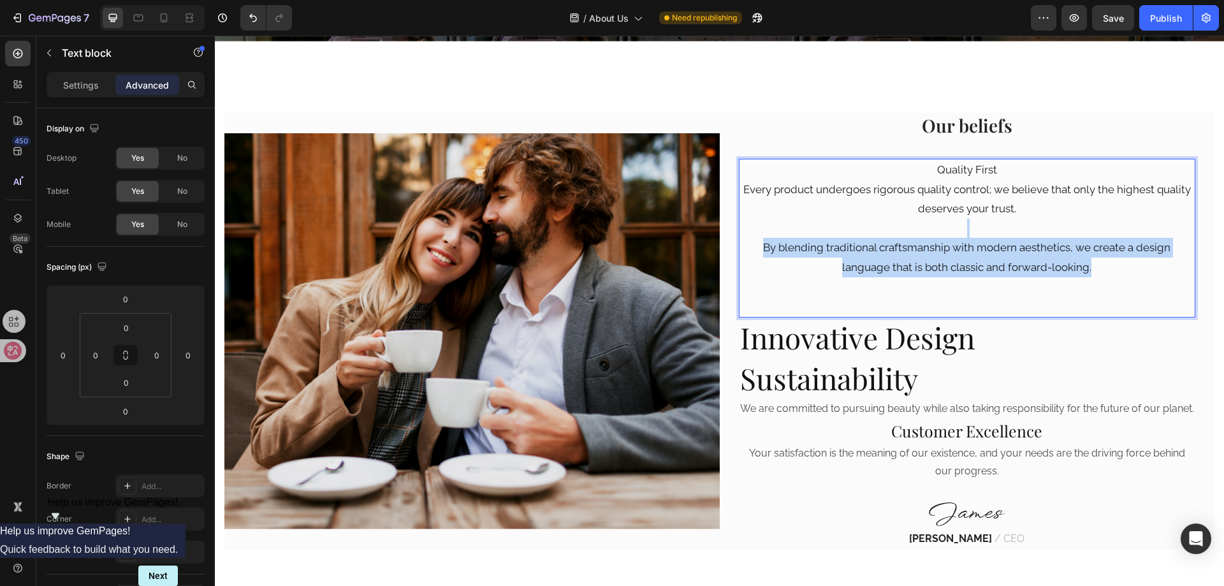
drag, startPoint x: 1100, startPoint y: 266, endPoint x: 738, endPoint y: 235, distance: 363.4
click at [739, 235] on div "Quality First Every product undergoes rigorous quality control; we believe that…" at bounding box center [967, 238] width 457 height 159
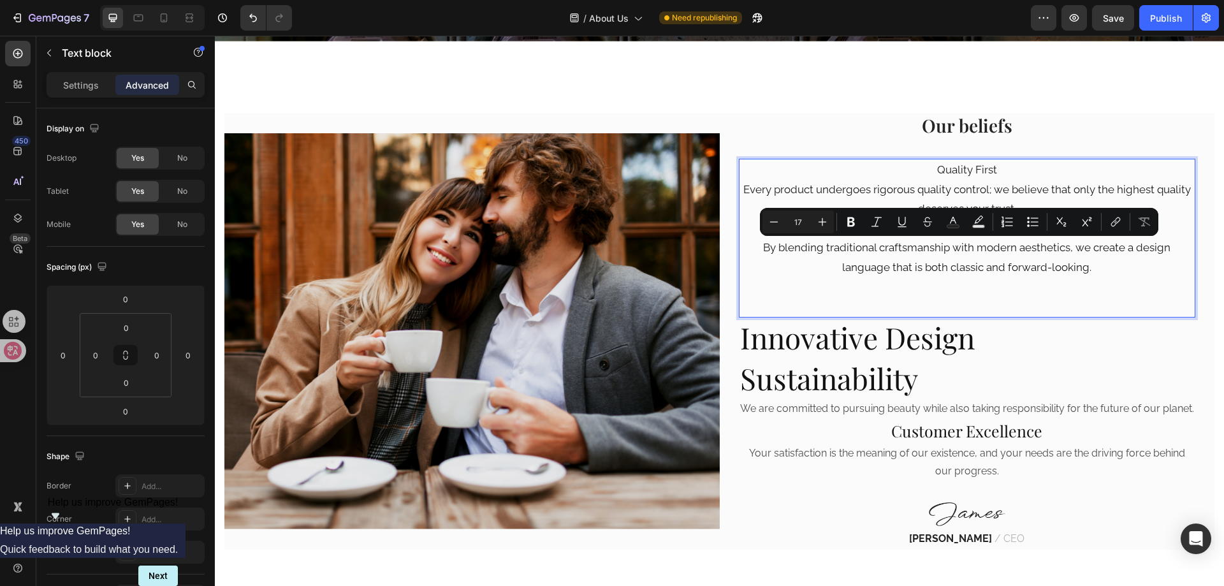
drag, startPoint x: 858, startPoint y: 287, endPoint x: 901, endPoint y: 288, distance: 43.4
click at [860, 286] on p "Rich Text Editor. Editing area: main" at bounding box center [967, 287] width 455 height 20
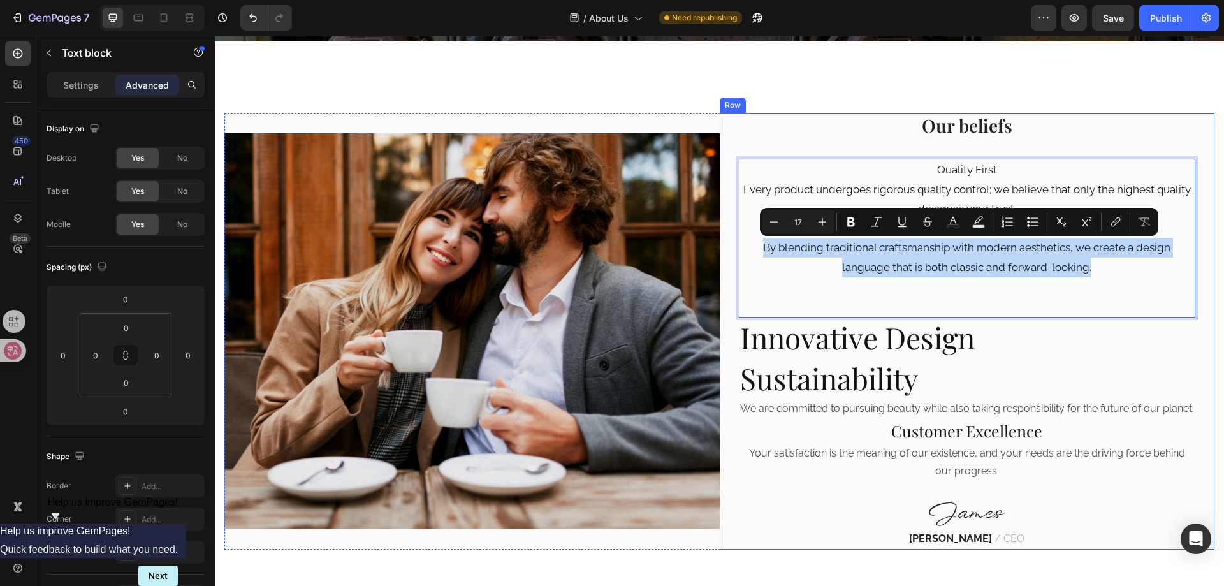
drag, startPoint x: 1091, startPoint y: 266, endPoint x: 731, endPoint y: 252, distance: 360.5
click at [731, 252] on div "Our beliefs Heading Quality First Every product undergoes rigorous quality cont…" at bounding box center [967, 331] width 495 height 437
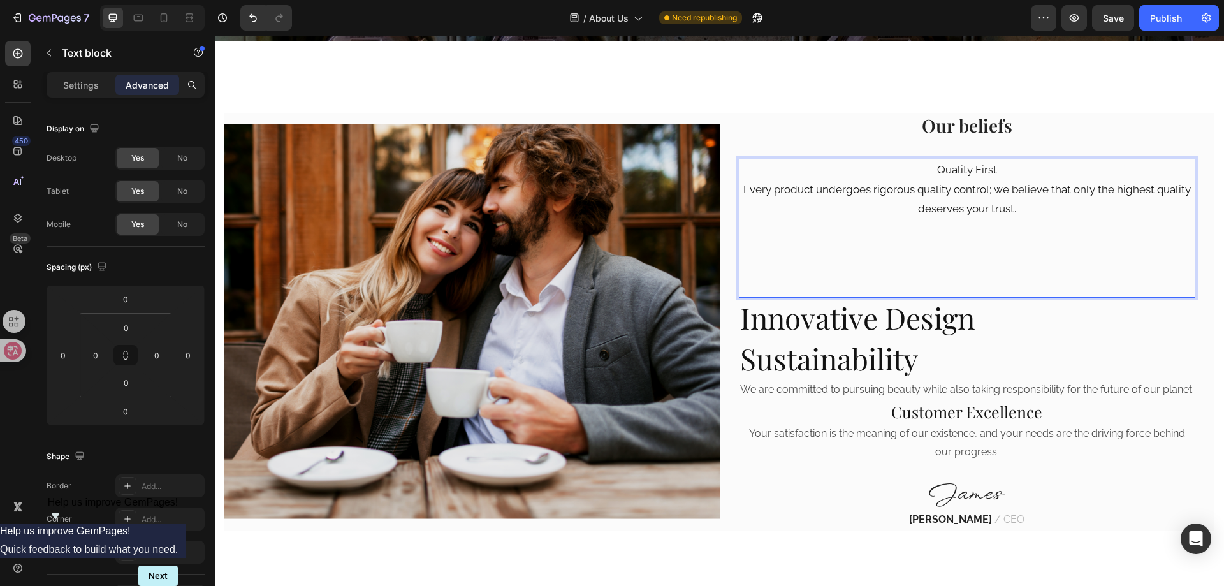
click at [907, 251] on p "Rich Text Editor. Editing area: main" at bounding box center [967, 248] width 455 height 20
click at [48, 53] on icon "button" at bounding box center [49, 53] width 4 height 7
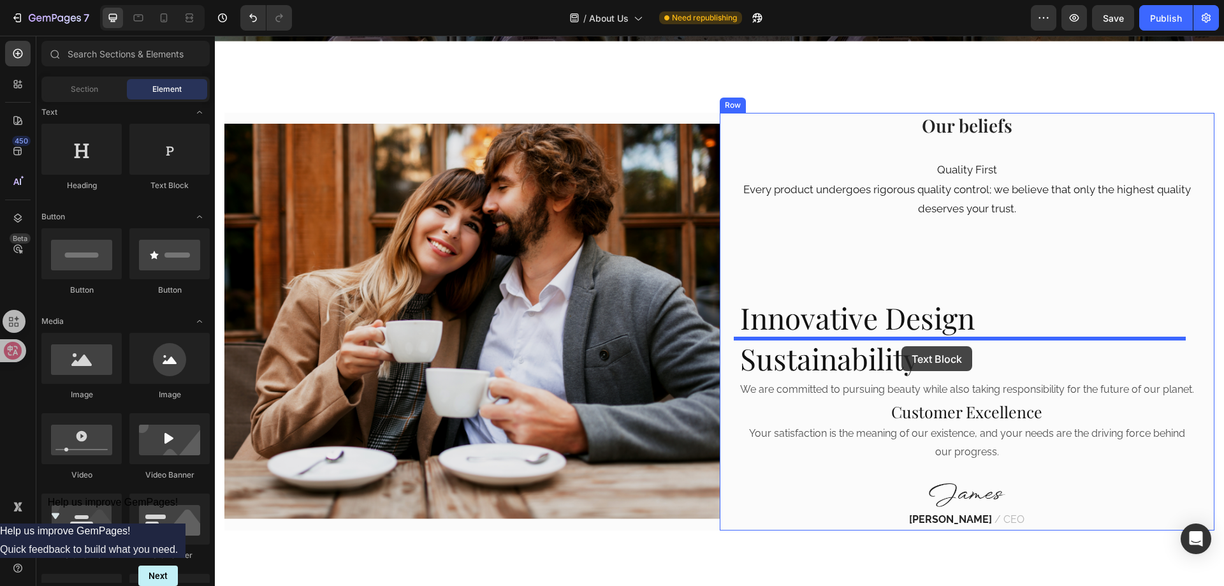
drag, startPoint x: 252, startPoint y: 205, endPoint x: 902, endPoint y: 346, distance: 665.3
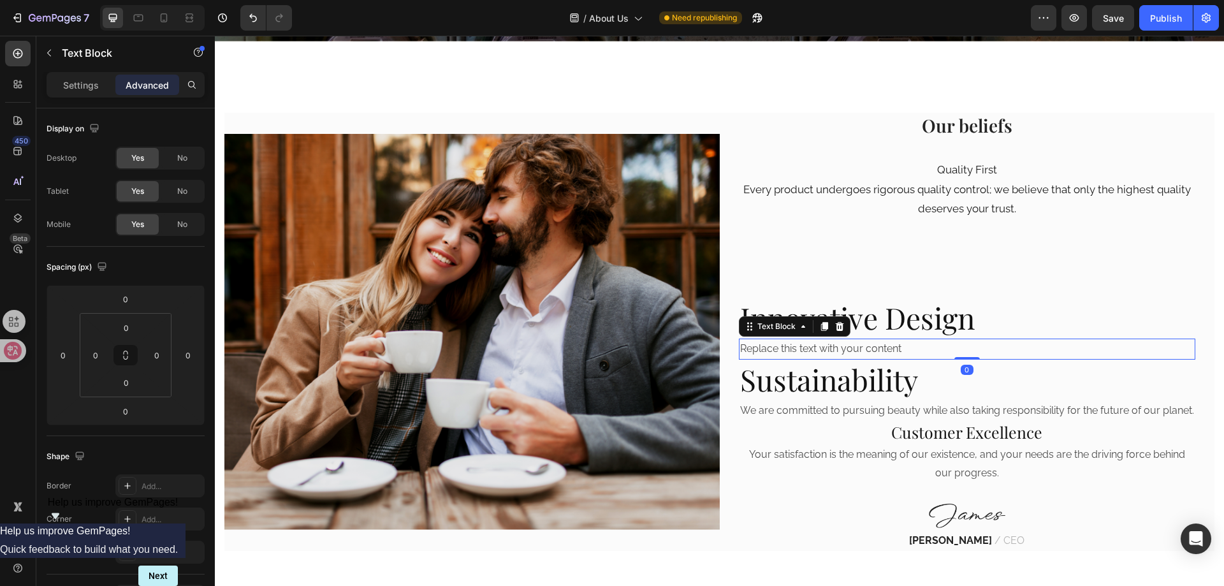
click at [887, 346] on div "Replace this text with your content" at bounding box center [967, 348] width 457 height 21
click at [887, 346] on p "Replace this text with your content" at bounding box center [967, 349] width 455 height 18
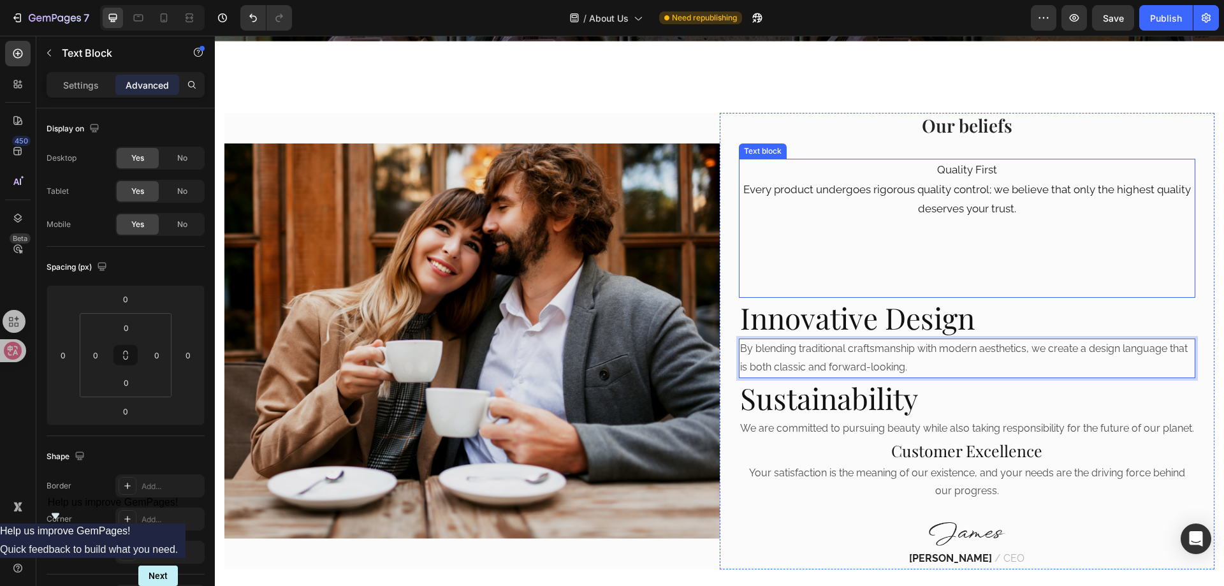
click at [935, 194] on p "Every product undergoes rigorous quality control; we believe that only the high…" at bounding box center [967, 199] width 455 height 39
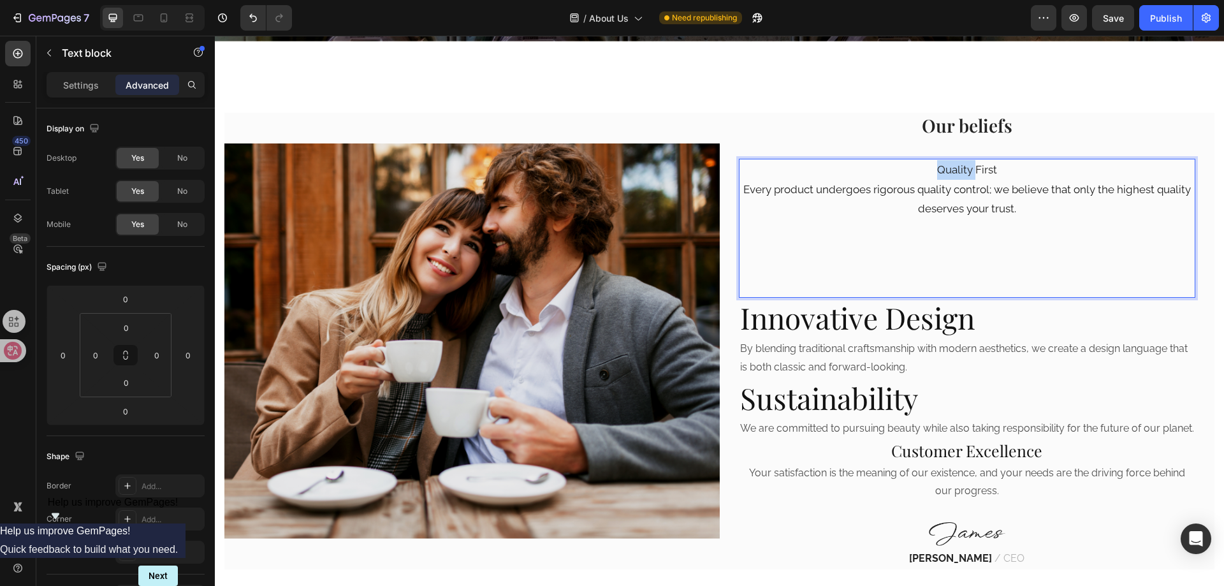
click at [944, 170] on p "Quality First" at bounding box center [967, 170] width 455 height 20
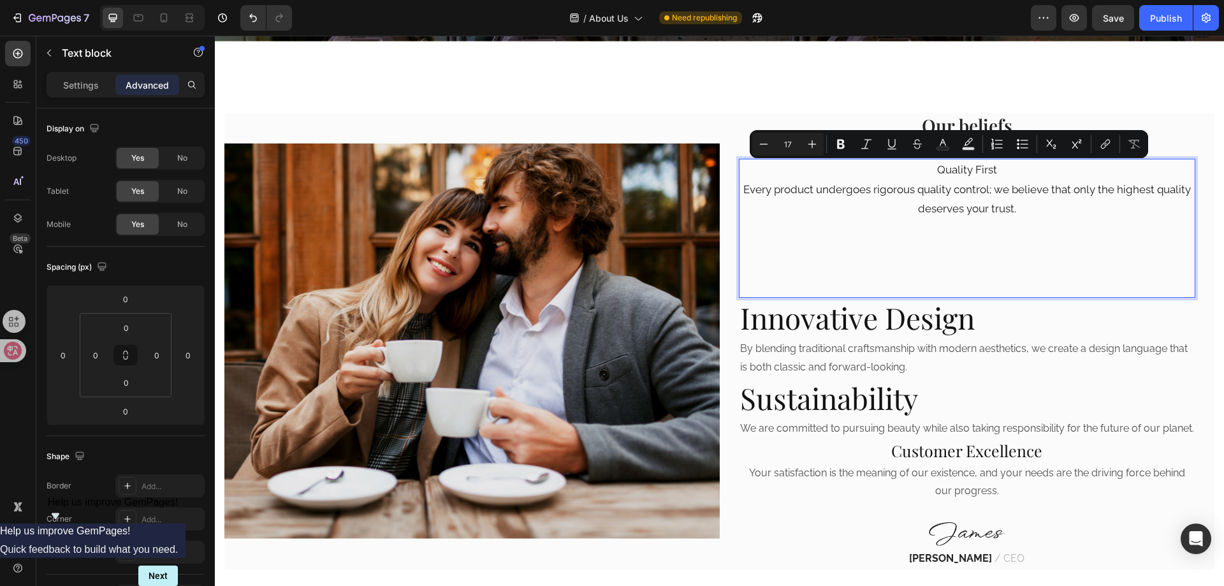
click at [987, 173] on p "Quality First" at bounding box center [967, 170] width 455 height 20
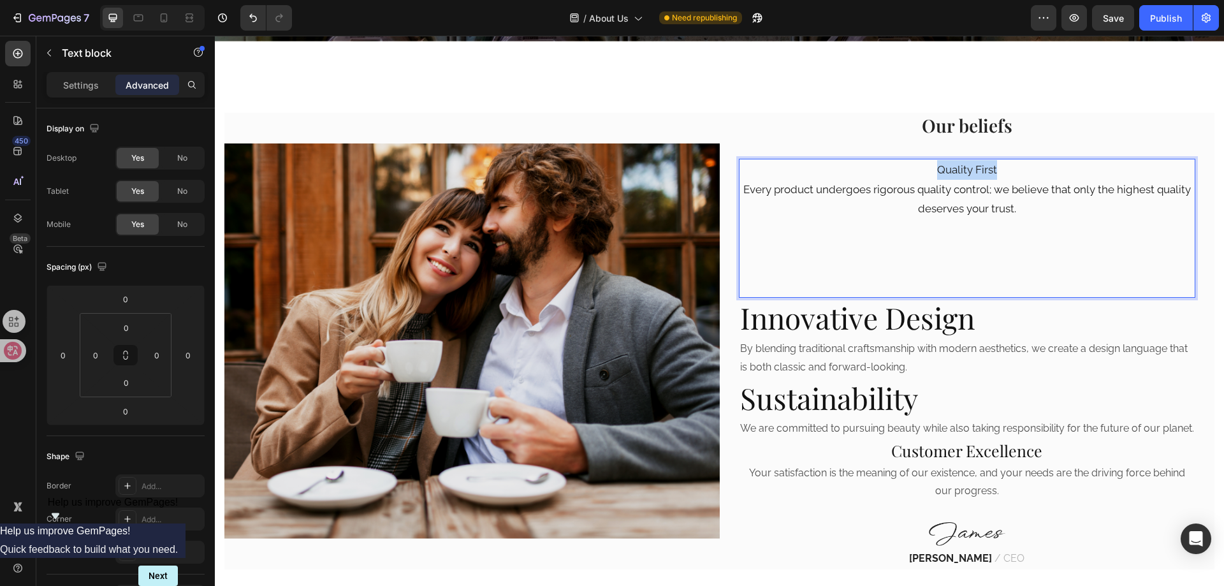
drag, startPoint x: 1001, startPoint y: 168, endPoint x: 924, endPoint y: 166, distance: 77.8
click at [924, 166] on p "Quality First" at bounding box center [967, 170] width 455 height 20
click at [956, 282] on p "Rich Text Editor. Editing area: main" at bounding box center [967, 287] width 455 height 20
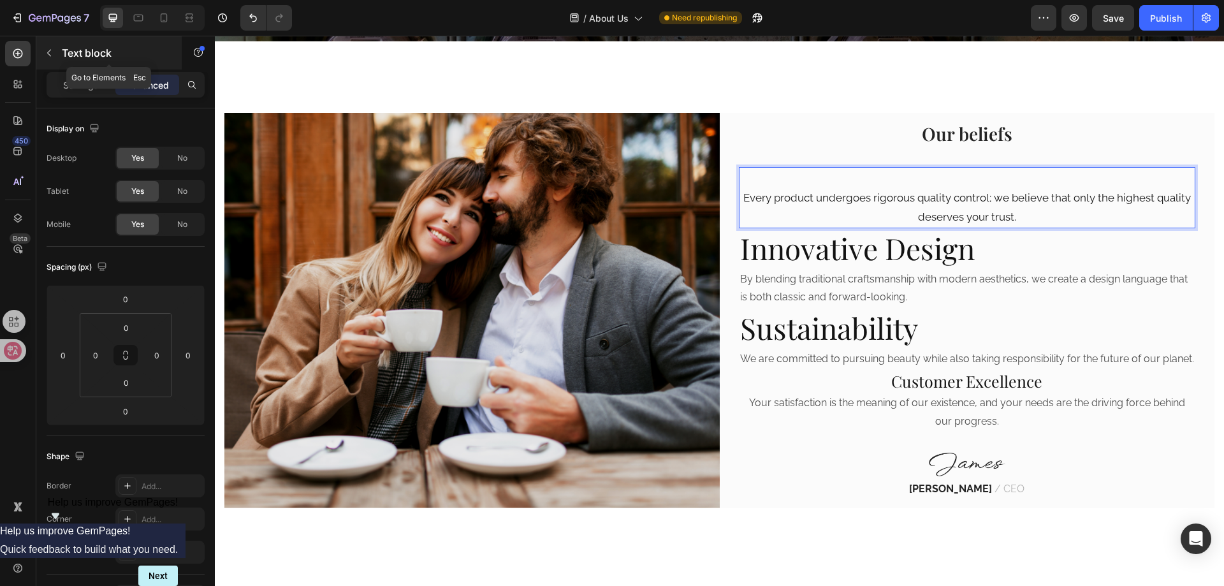
click at [54, 53] on button "button" at bounding box center [49, 53] width 20 height 20
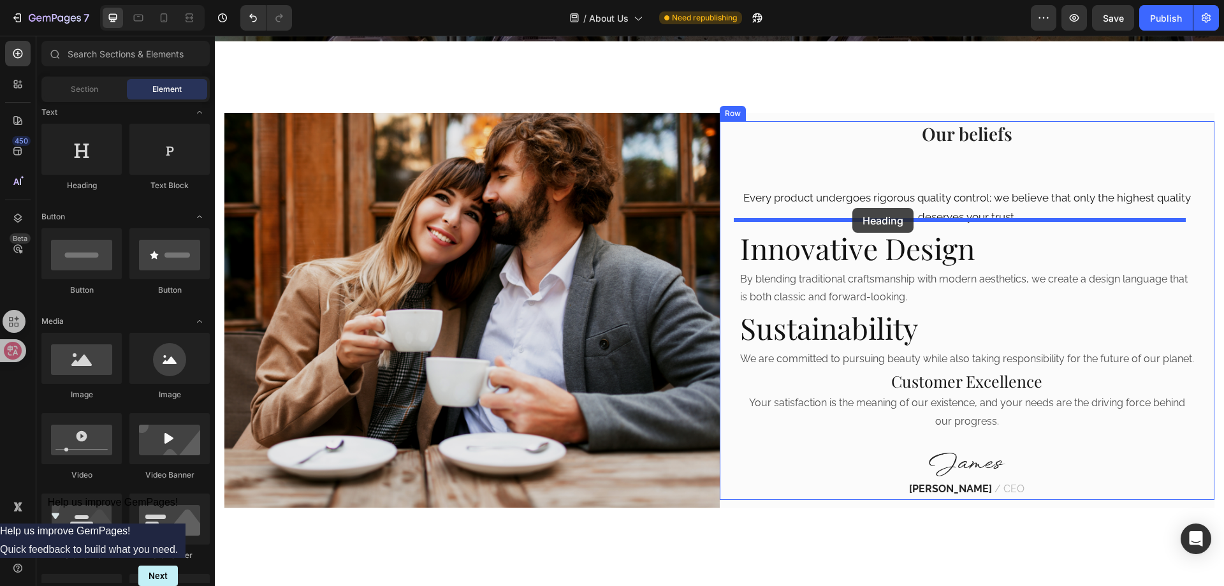
drag, startPoint x: 280, startPoint y: 190, endPoint x: 852, endPoint y: 208, distance: 572.1
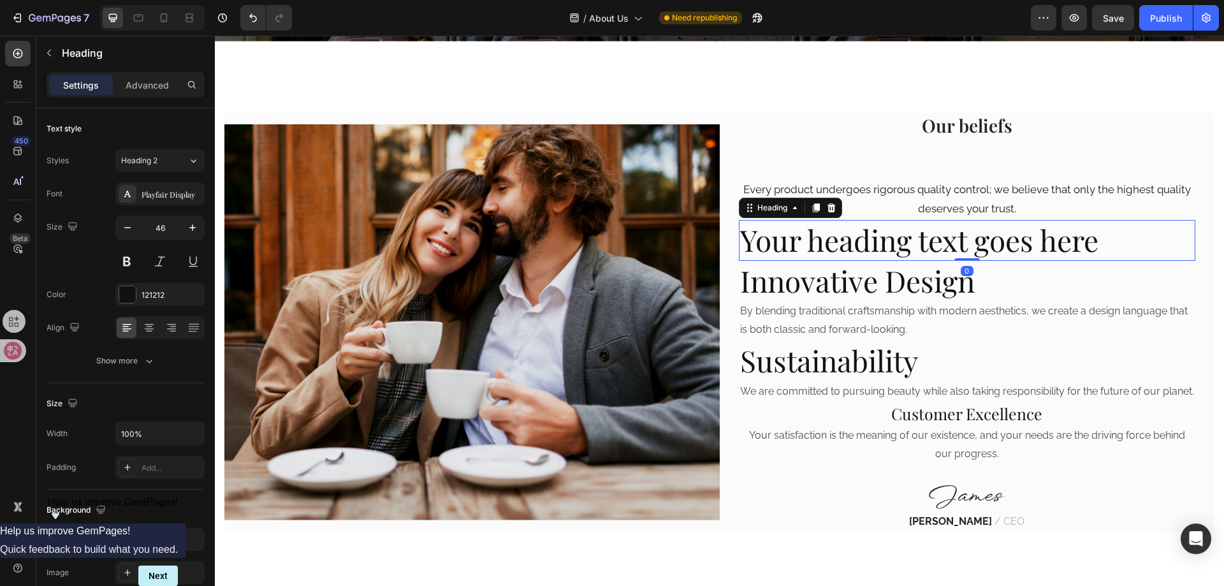
click at [907, 232] on h2 "Your heading text goes here" at bounding box center [967, 240] width 457 height 41
click at [907, 232] on p "Your heading text goes here" at bounding box center [967, 240] width 455 height 38
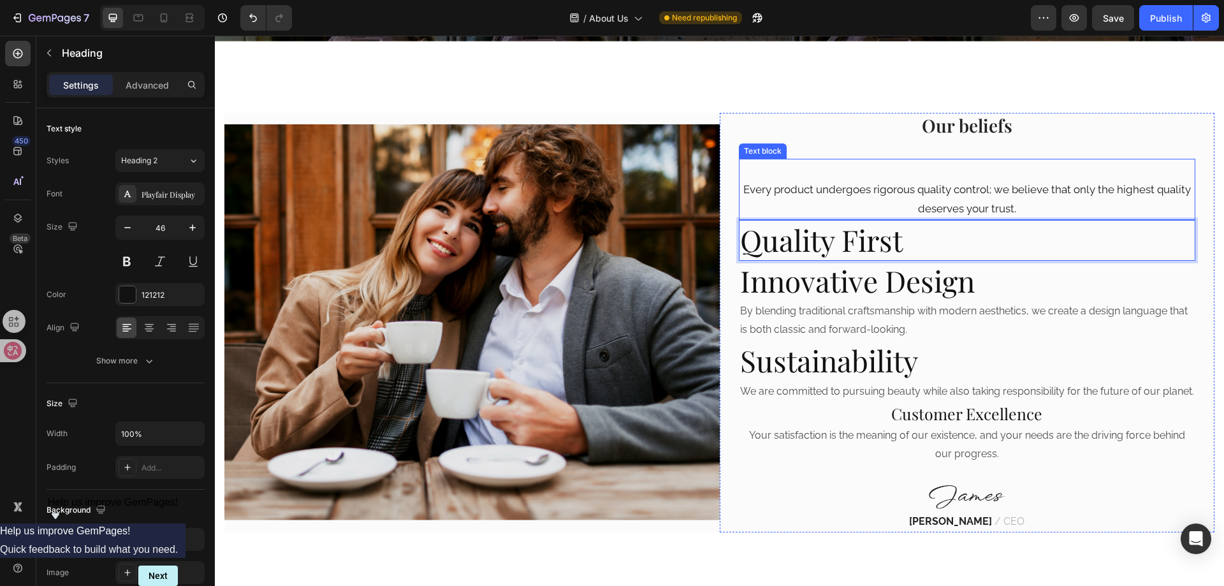
click at [931, 196] on p "Every product undergoes rigorous quality control; we believe that only the high…" at bounding box center [967, 199] width 455 height 39
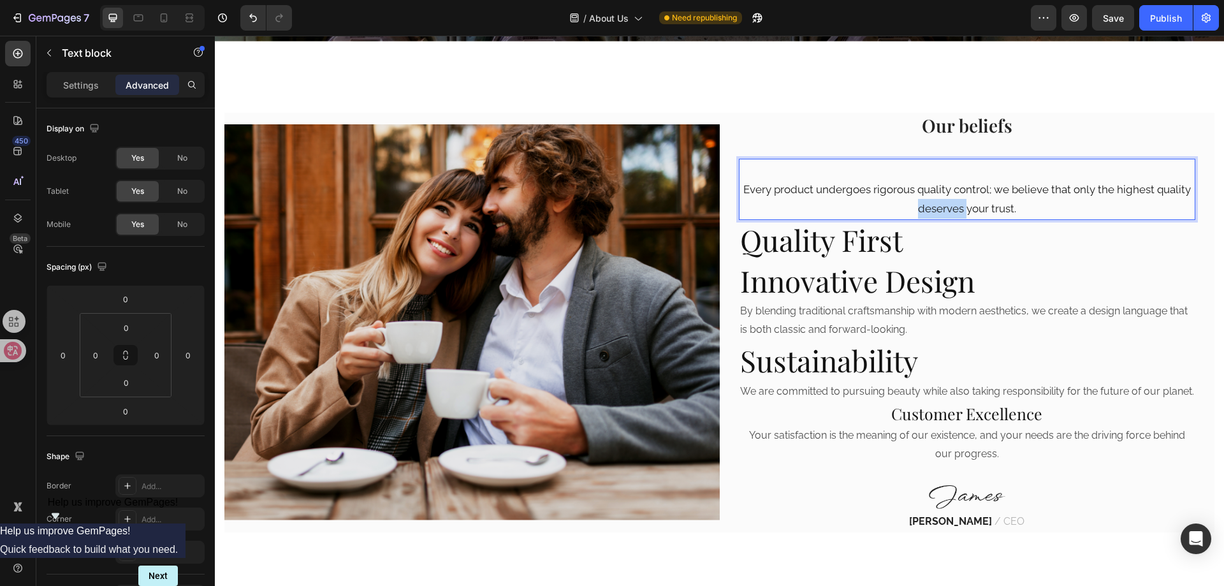
click at [921, 200] on p "Every product undergoes rigorous quality control; we believe that only the high…" at bounding box center [967, 199] width 455 height 39
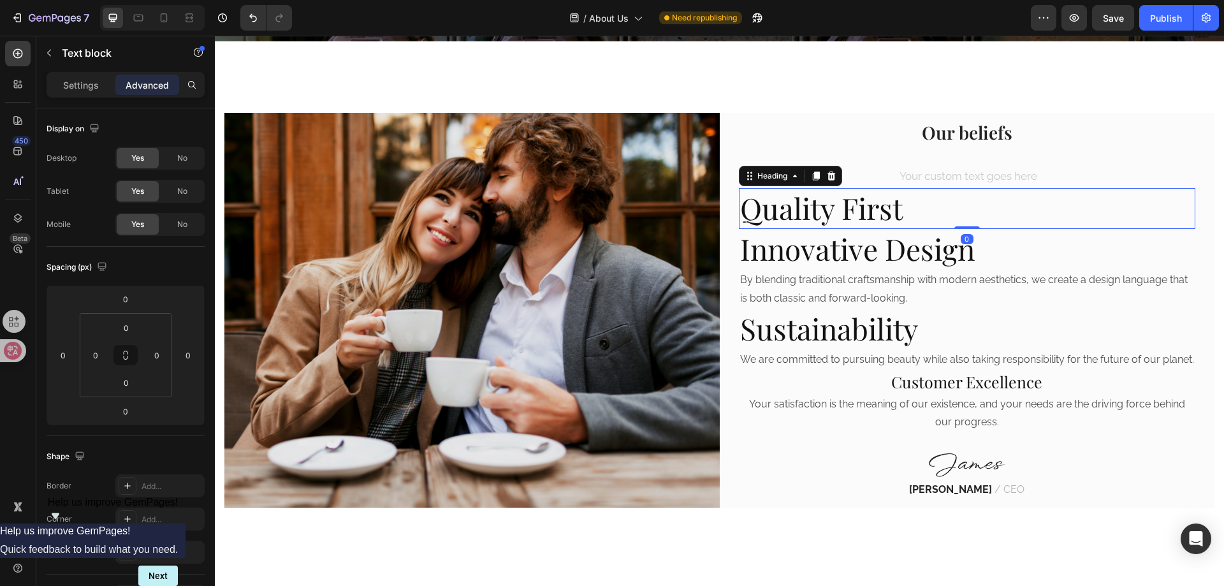
click at [975, 189] on p "Quality First" at bounding box center [967, 208] width 455 height 38
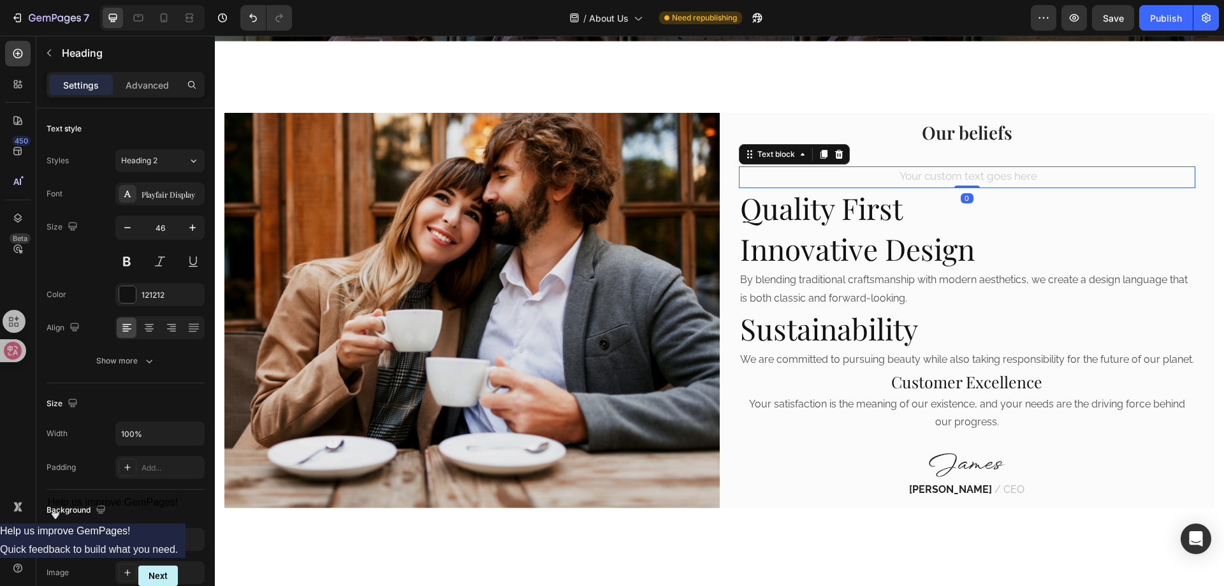
click at [994, 170] on div "Rich Text Editor. Editing area: main" at bounding box center [967, 177] width 457 height 22
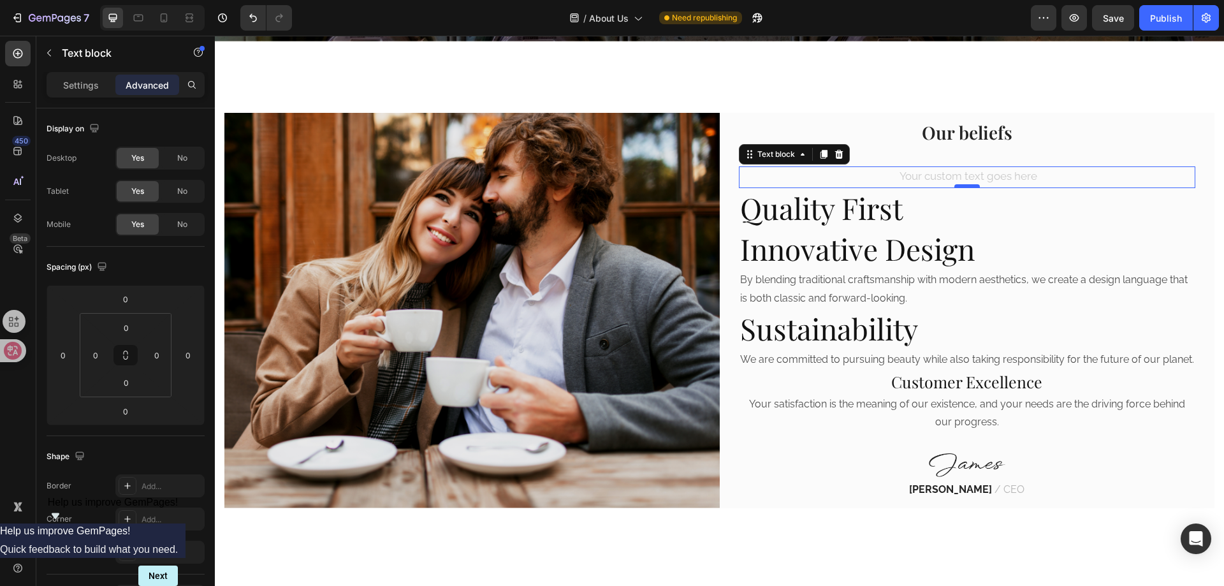
click at [966, 184] on div at bounding box center [966, 186] width 25 height 4
click at [834, 150] on icon at bounding box center [838, 154] width 8 height 9
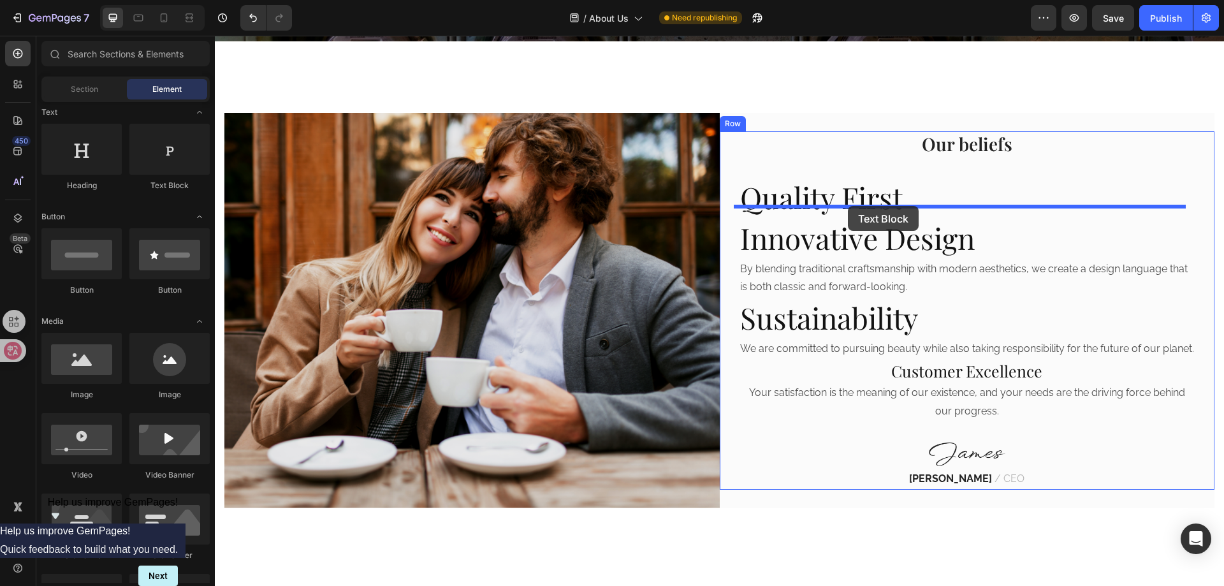
drag, startPoint x: 587, startPoint y: 265, endPoint x: 848, endPoint y: 206, distance: 267.2
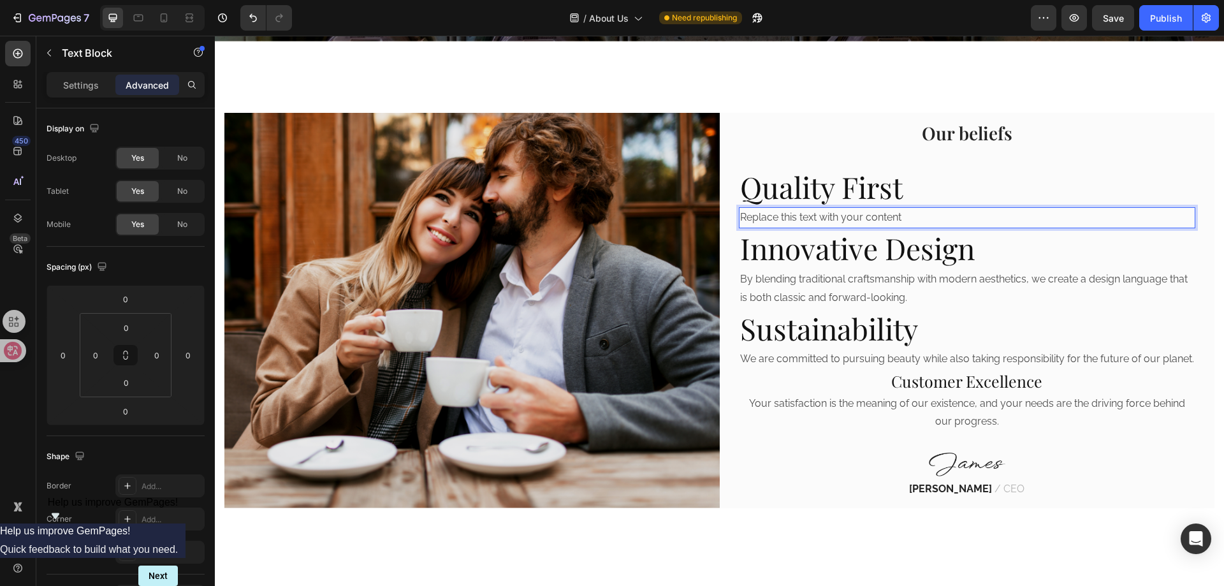
click at [907, 213] on div "Replace this text with your content" at bounding box center [967, 217] width 457 height 21
click at [907, 213] on p "Replace this text with your content" at bounding box center [967, 217] width 455 height 18
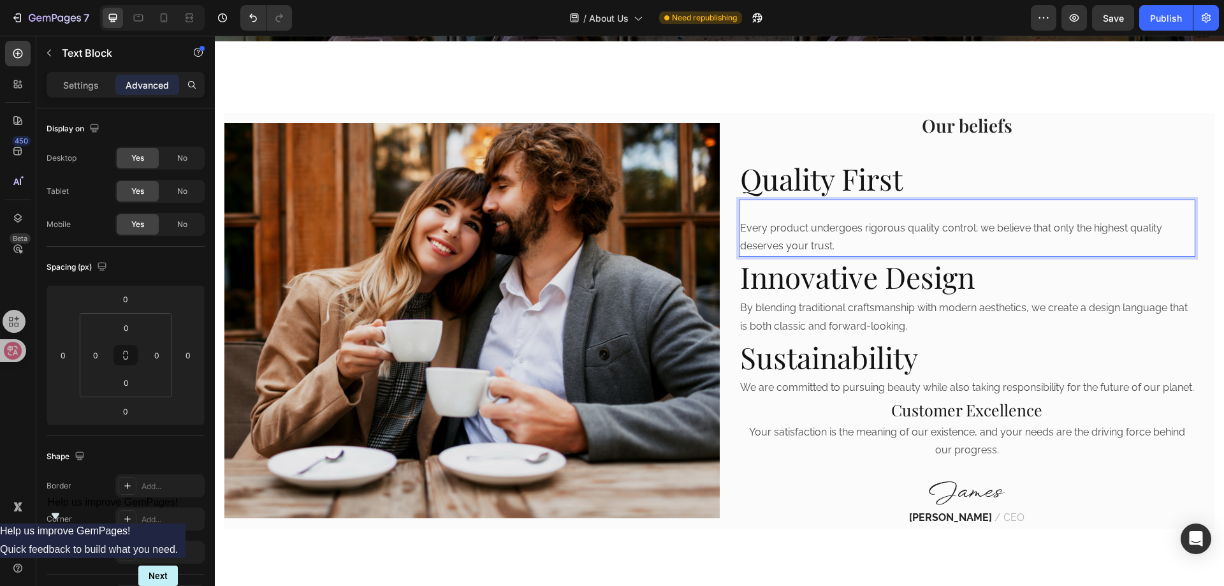
click at [954, 222] on p "Every product undergoes rigorous quality control; we believe that only the high…" at bounding box center [967, 237] width 455 height 37
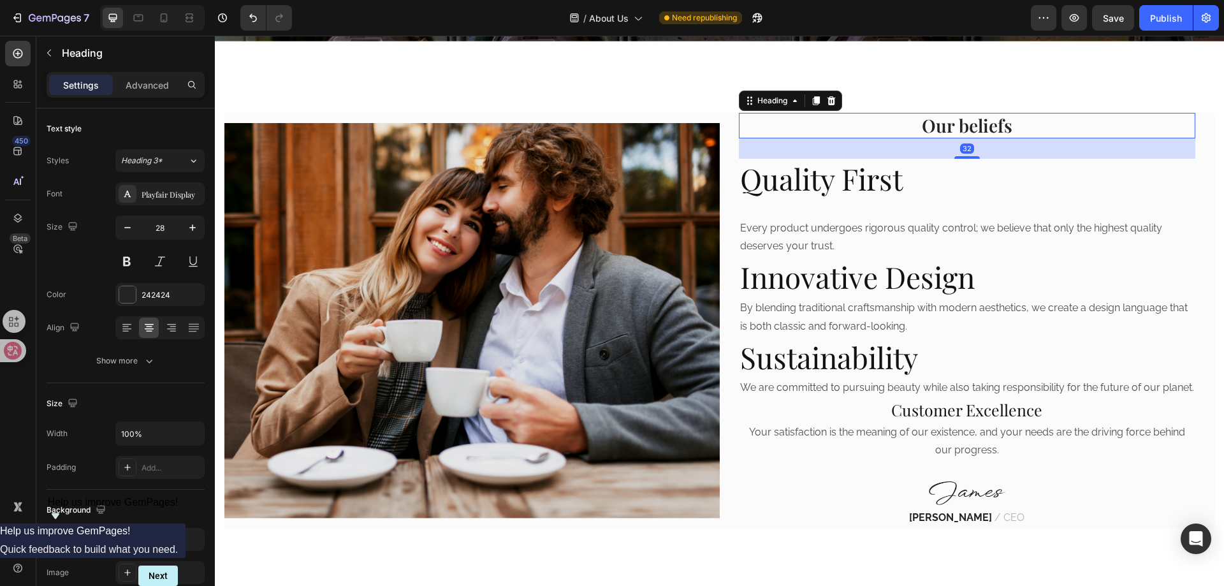
click at [952, 128] on p "Our beliefs" at bounding box center [967, 125] width 455 height 23
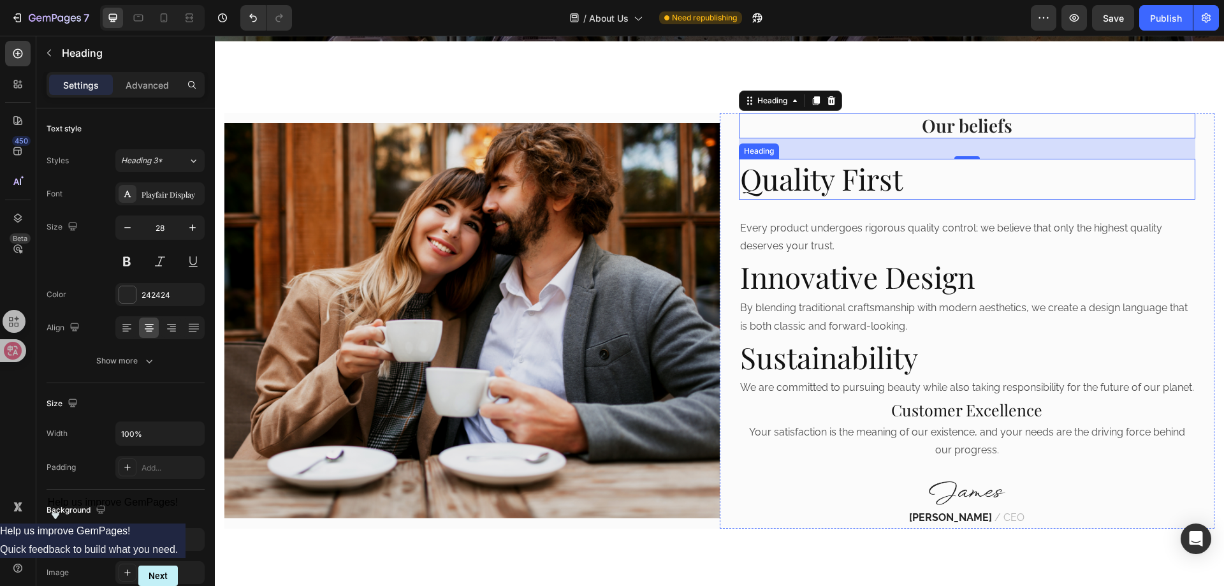
click at [851, 186] on p "Quality First" at bounding box center [967, 179] width 455 height 38
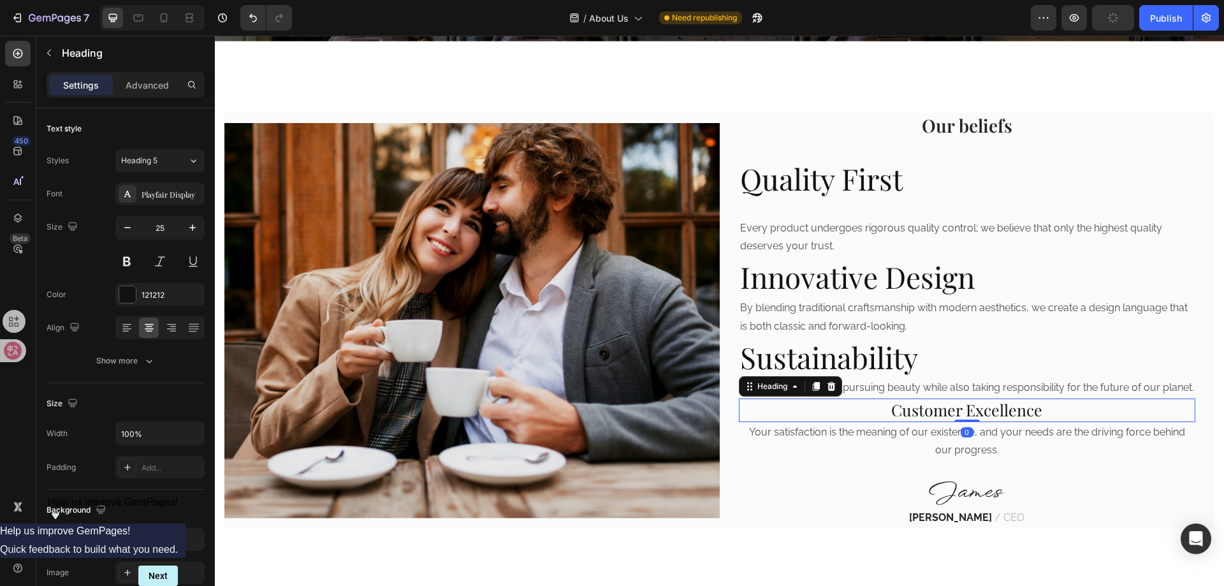
click at [940, 421] on p "Customer Excellence" at bounding box center [967, 410] width 455 height 21
click at [843, 189] on p "Quality First" at bounding box center [967, 179] width 455 height 38
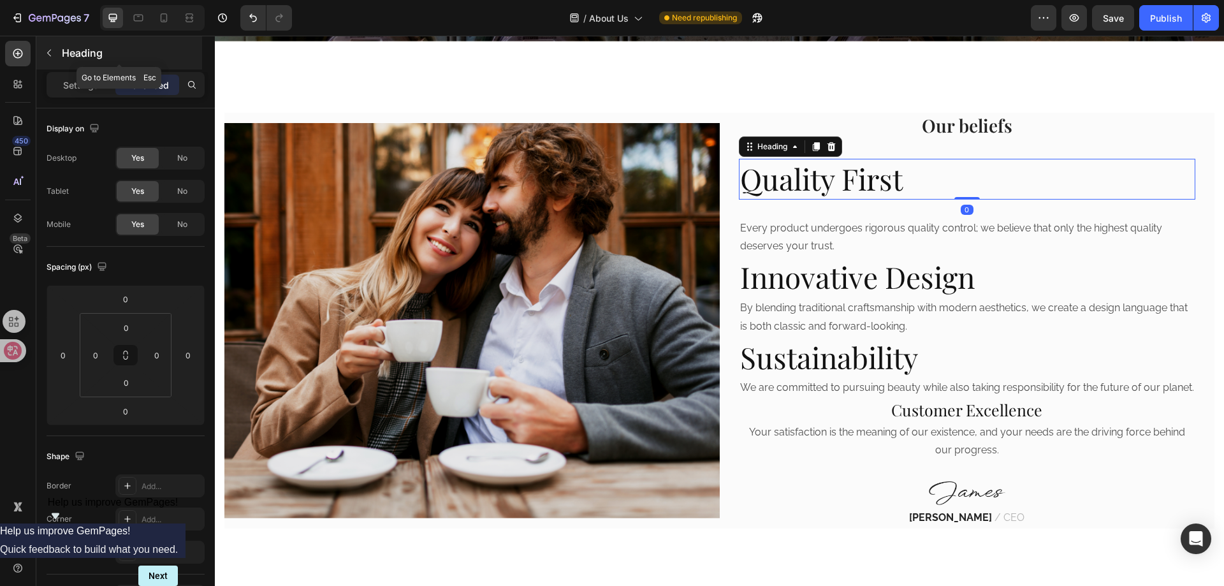
click at [54, 56] on button "button" at bounding box center [49, 53] width 20 height 20
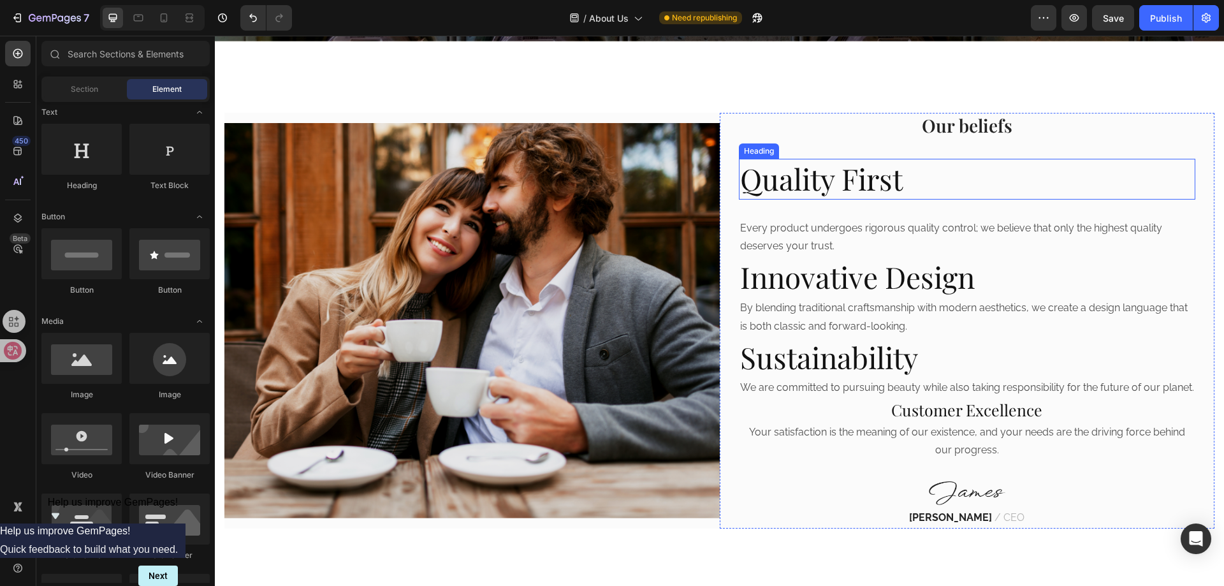
click at [833, 190] on p "Quality First" at bounding box center [967, 179] width 455 height 38
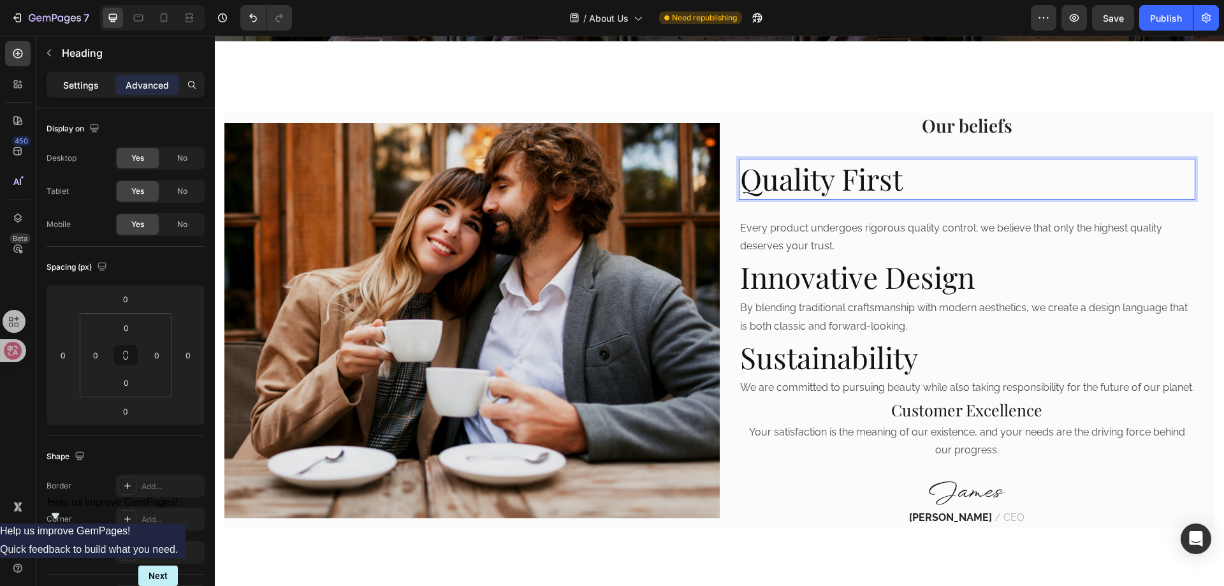
click at [81, 82] on p "Settings" at bounding box center [81, 84] width 36 height 13
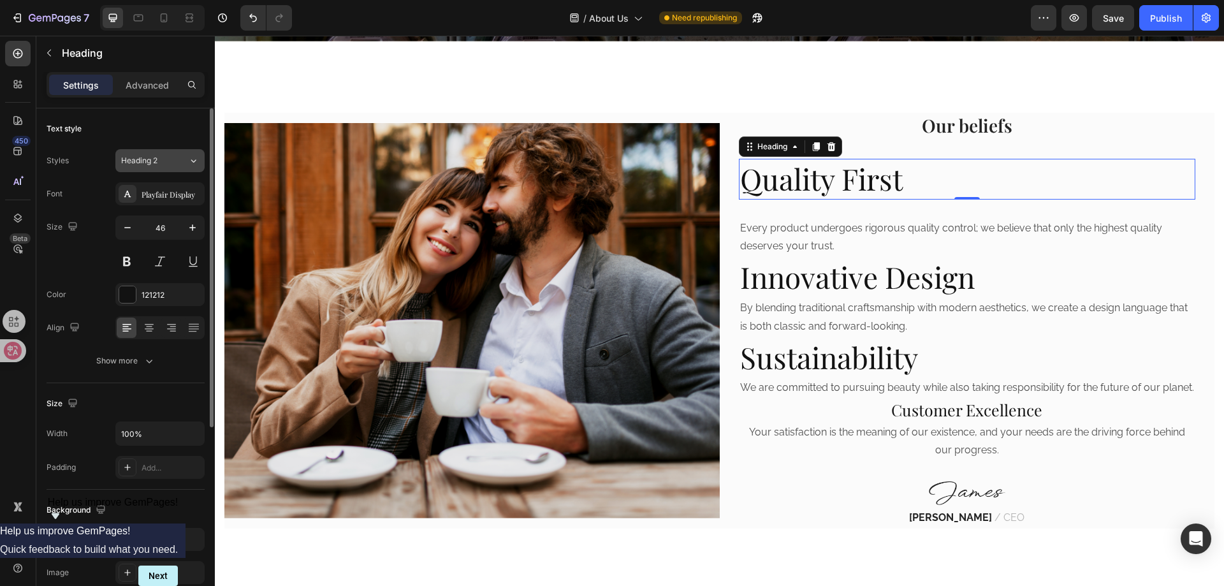
click at [159, 166] on button "Heading 2" at bounding box center [159, 160] width 89 height 23
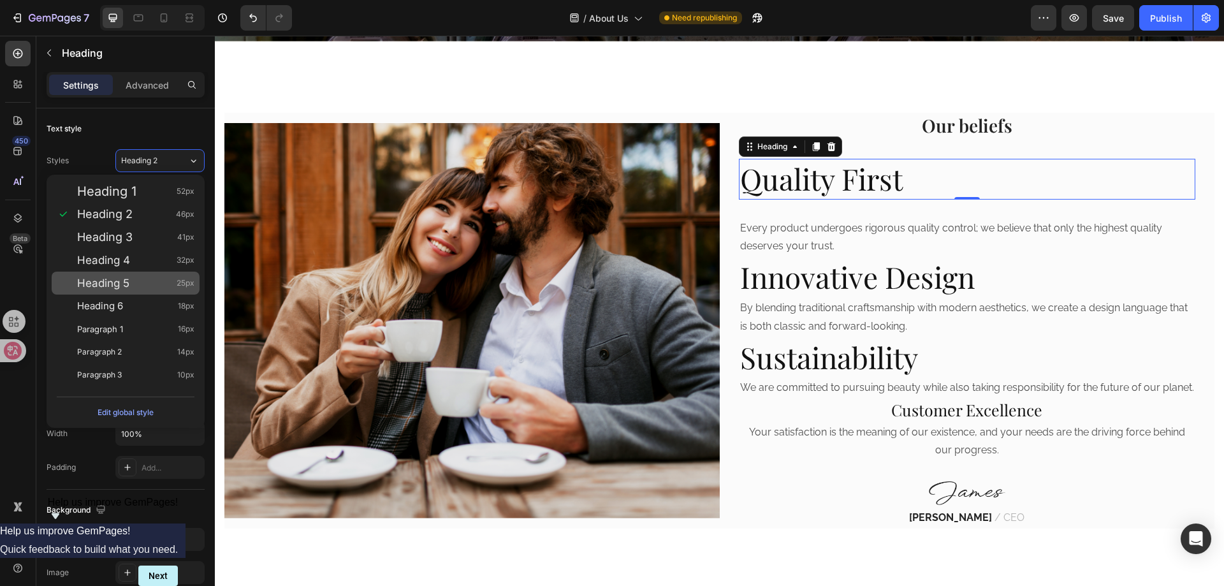
click at [161, 282] on div "Heading 5 25px" at bounding box center [135, 283] width 117 height 13
type input "25"
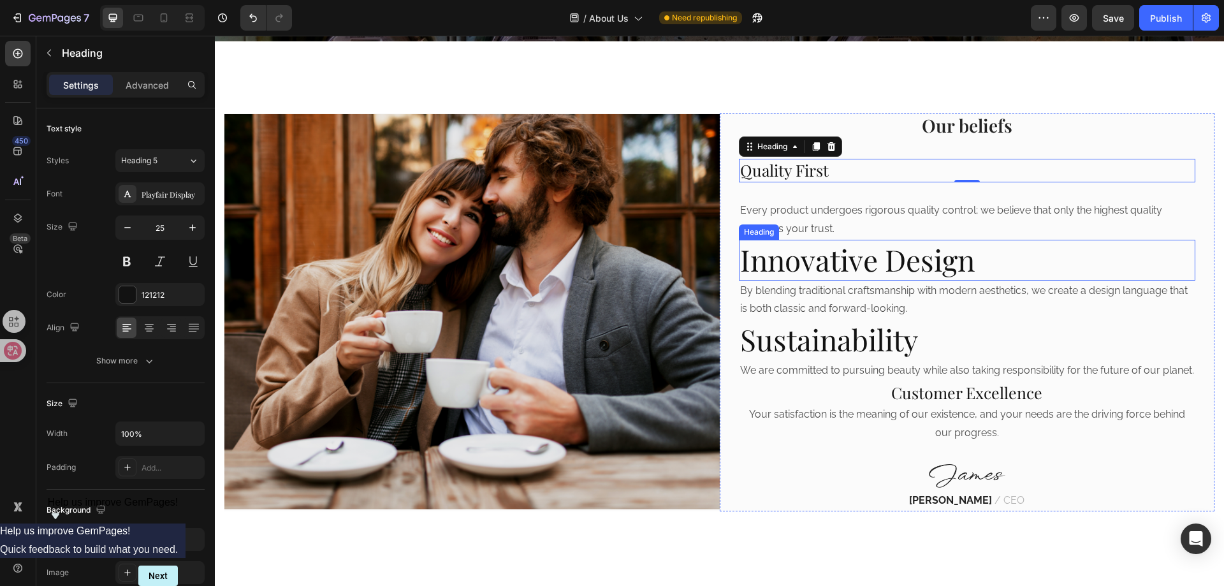
click at [800, 273] on p "Innovative Design" at bounding box center [967, 260] width 455 height 38
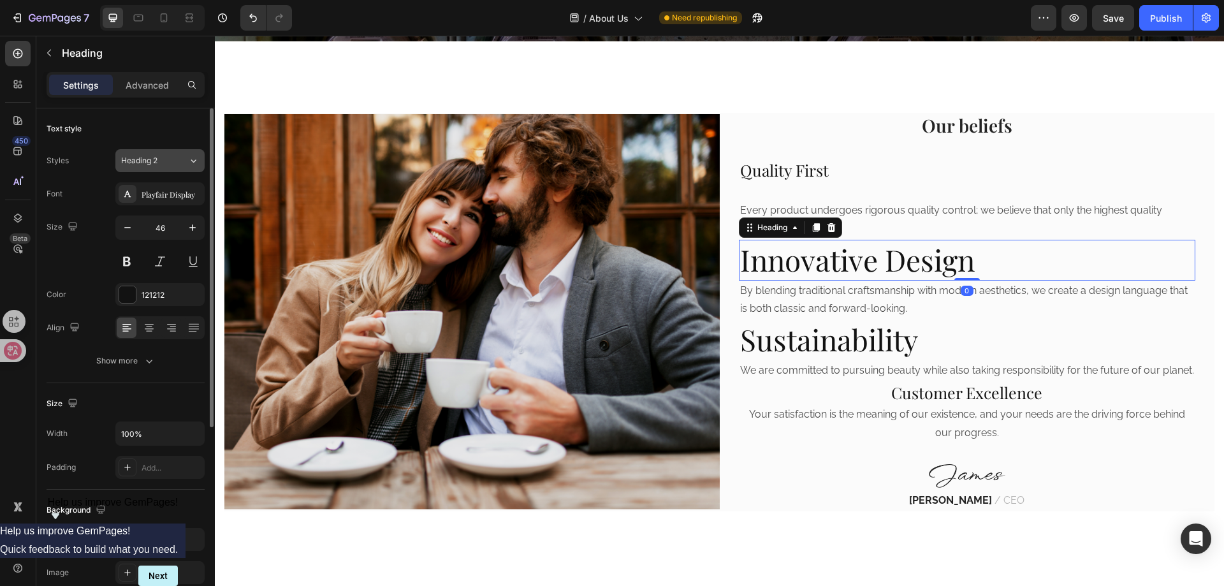
click at [155, 163] on span "Heading 2" at bounding box center [139, 160] width 36 height 11
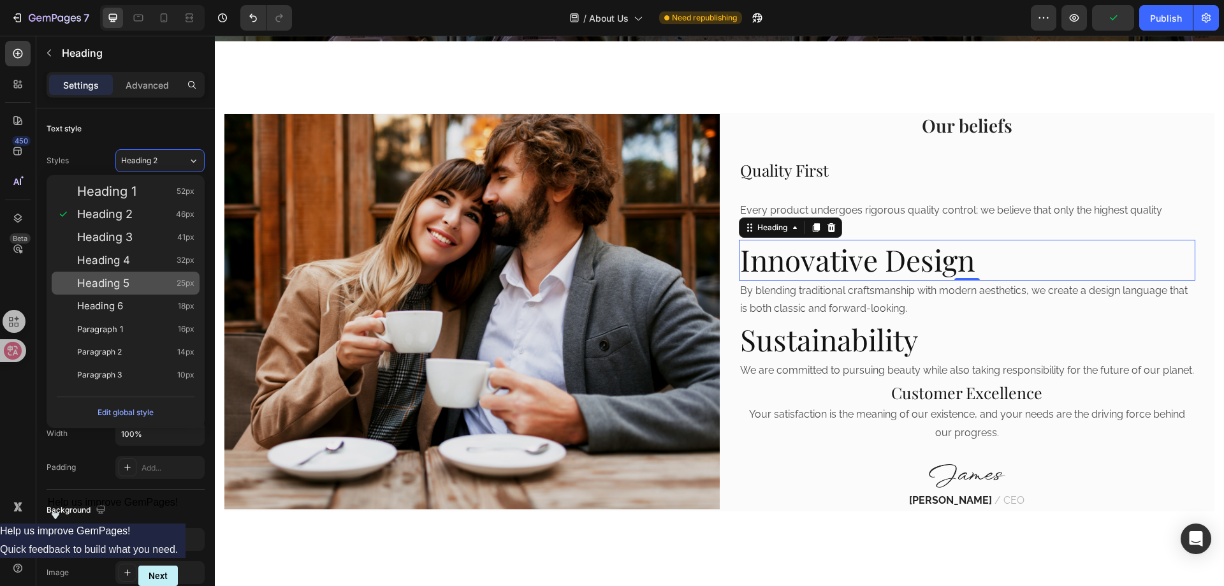
click at [146, 287] on div "Heading 5 25px" at bounding box center [135, 283] width 117 height 13
type input "25"
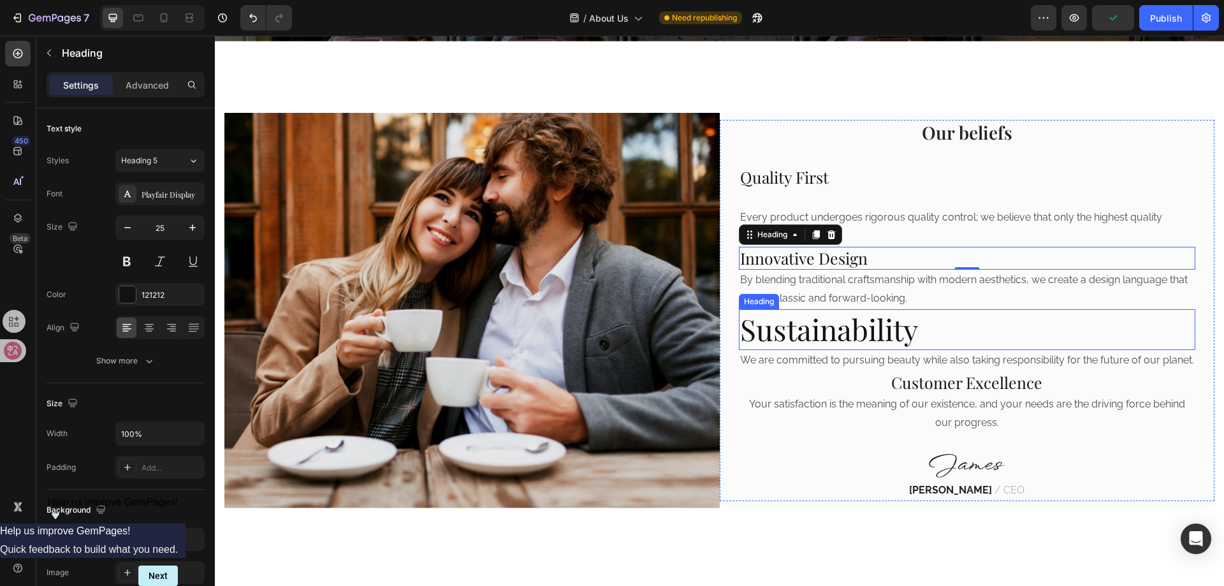
click at [857, 324] on p "Sustainability" at bounding box center [967, 329] width 455 height 38
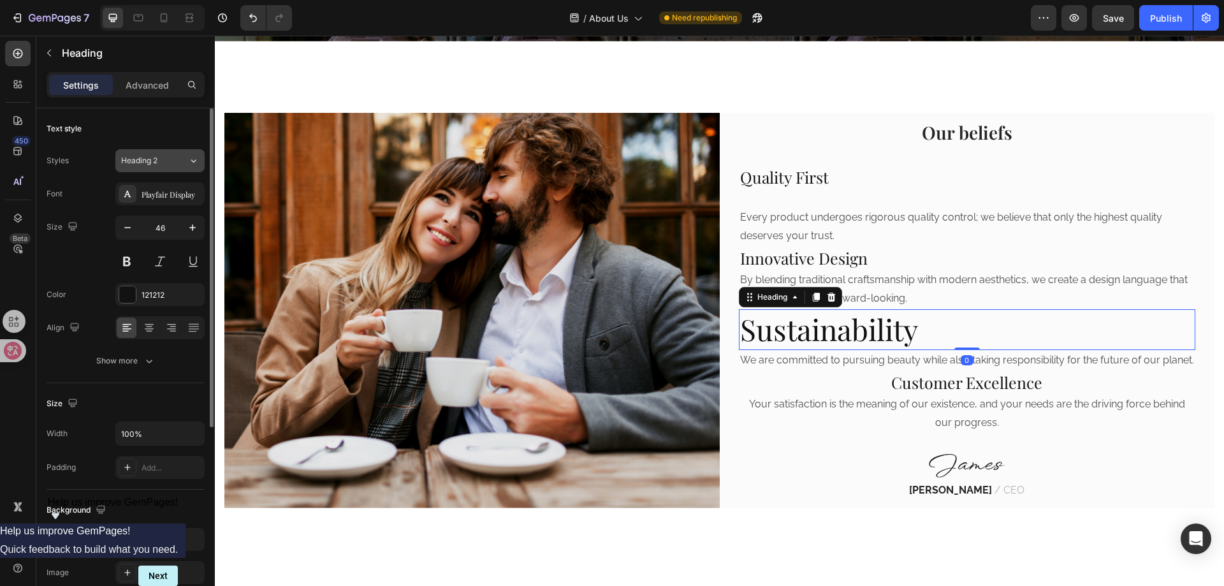
click at [149, 163] on span "Heading 2" at bounding box center [139, 160] width 36 height 11
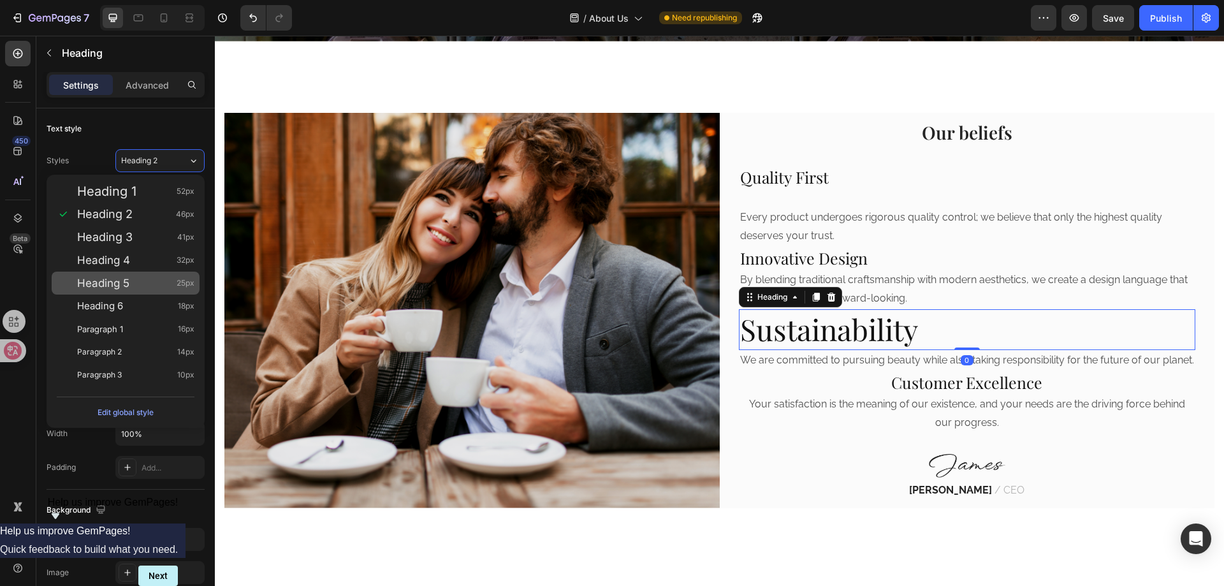
click at [140, 277] on div "Heading 5 25px" at bounding box center [135, 283] width 117 height 13
type input "25"
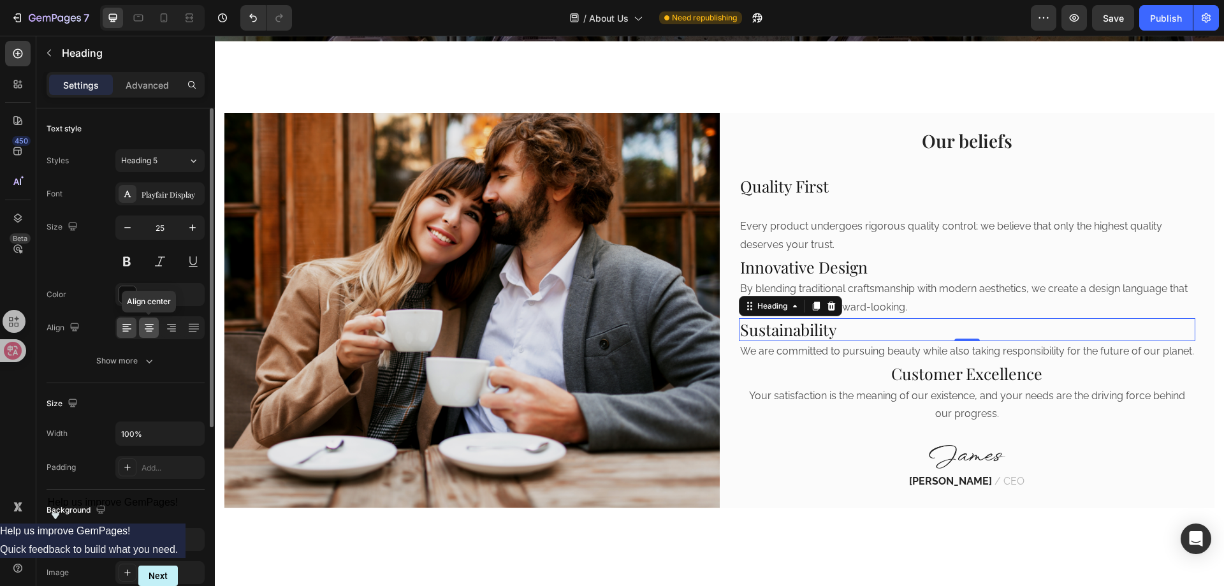
click at [152, 324] on icon at bounding box center [149, 324] width 9 height 1
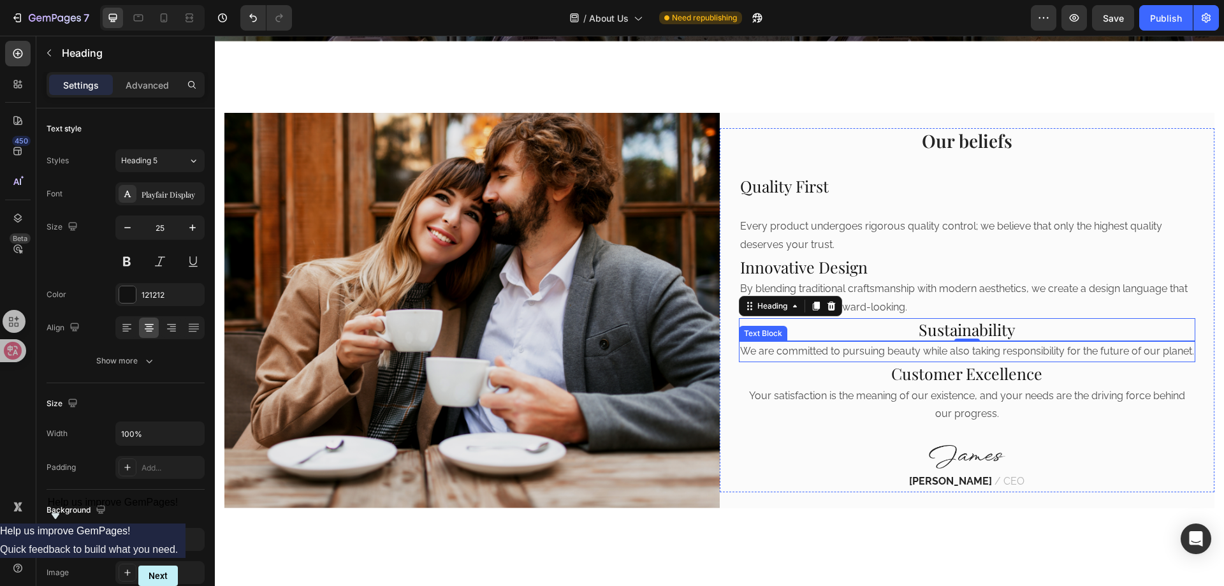
click at [930, 349] on p "We are committed to pursuing beauty while also taking responsibility for the fu…" at bounding box center [967, 351] width 455 height 18
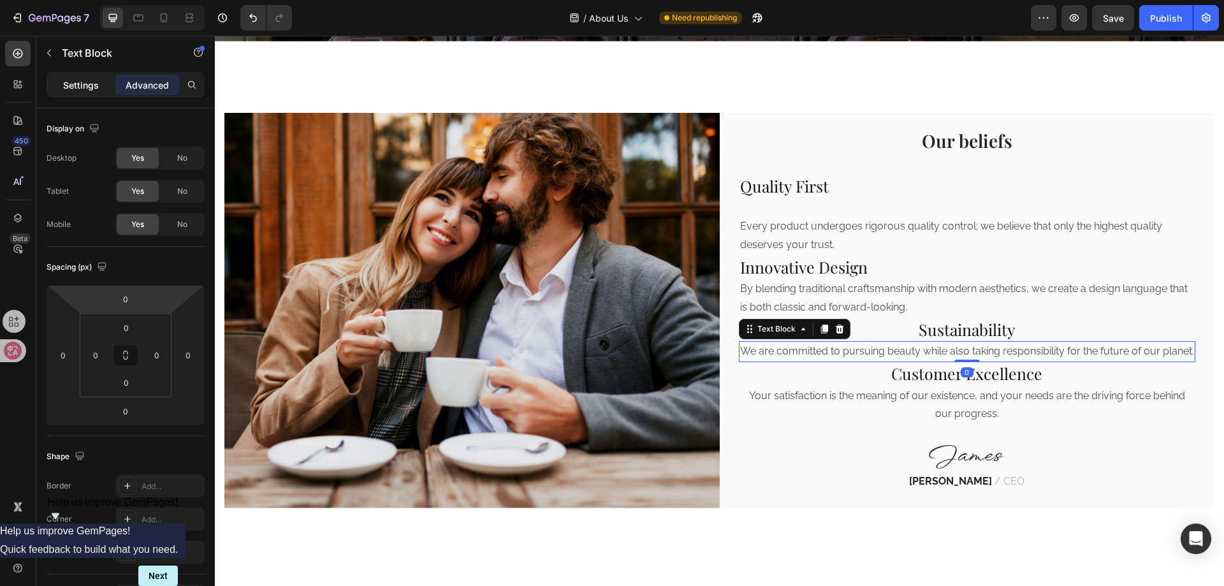
click at [91, 76] on div "Settings" at bounding box center [81, 85] width 64 height 20
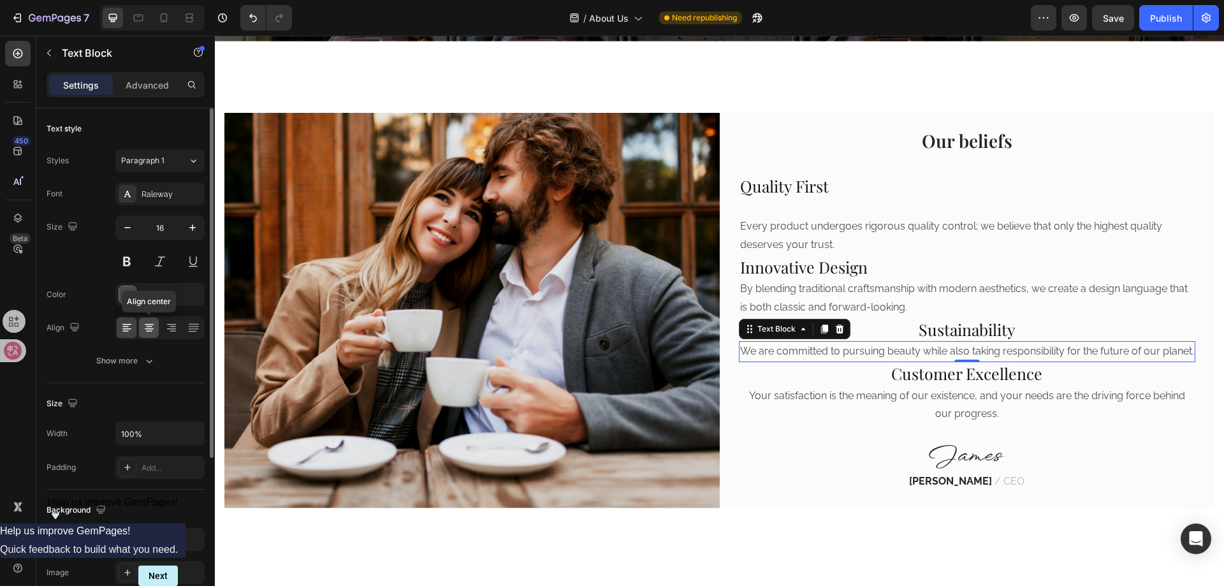
click at [148, 320] on div at bounding box center [149, 327] width 20 height 20
click at [923, 295] on p "By blending traditional craftsmanship with modern aesthetics, we create a desig…" at bounding box center [967, 298] width 455 height 37
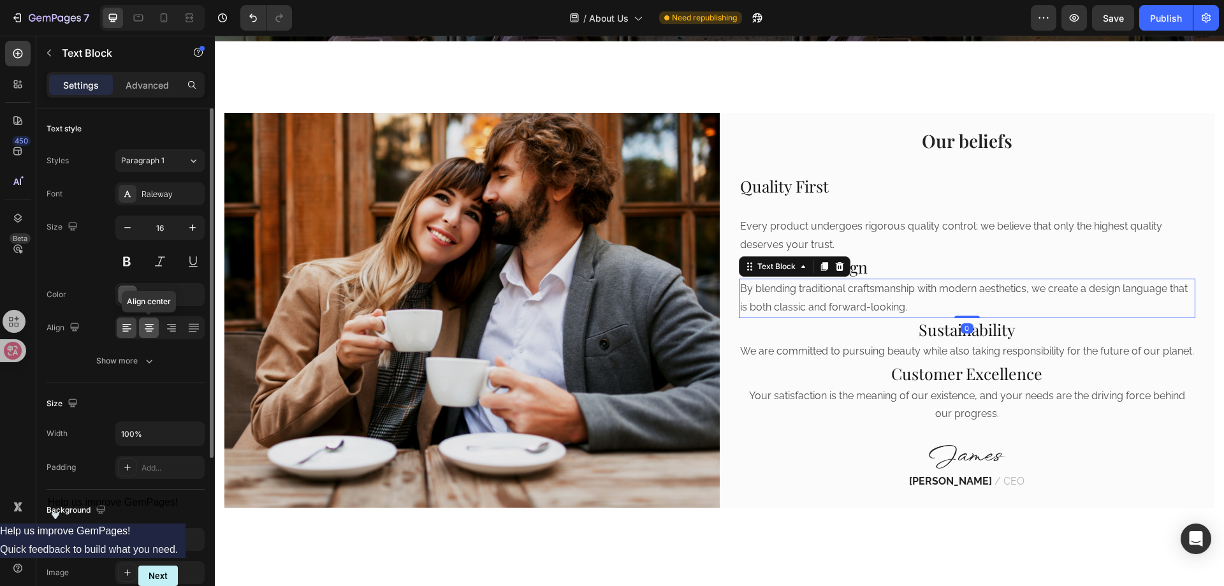
drag, startPoint x: 149, startPoint y: 325, endPoint x: 293, endPoint y: 278, distance: 151.0
click at [149, 325] on icon at bounding box center [149, 327] width 13 height 13
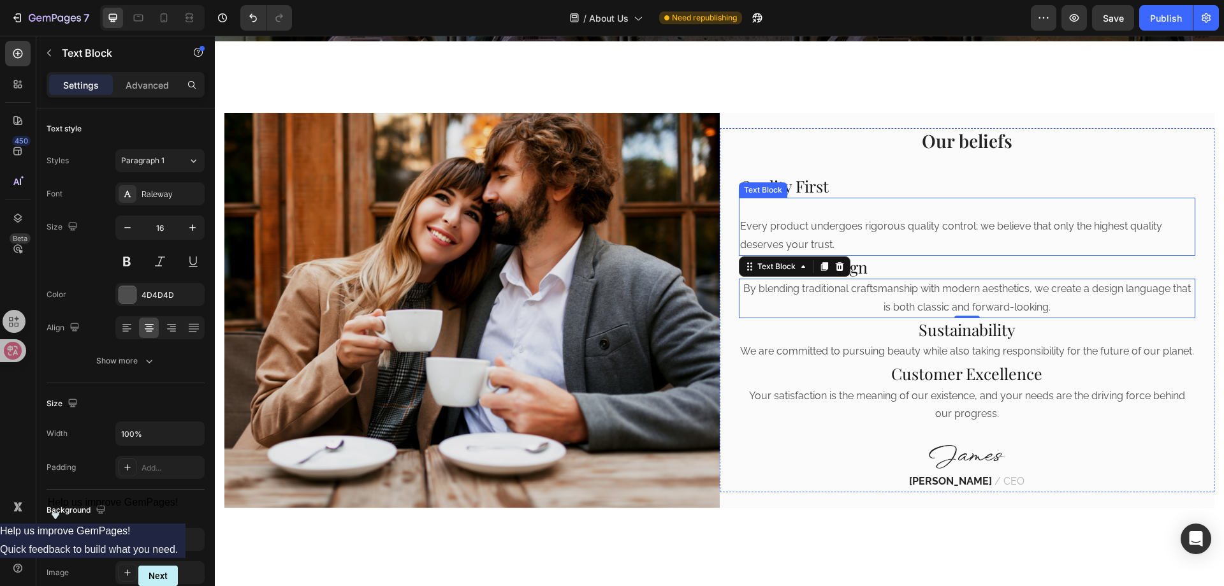
click at [966, 221] on p "Every product undergoes rigorous quality control; we believe that only the high…" at bounding box center [967, 235] width 455 height 37
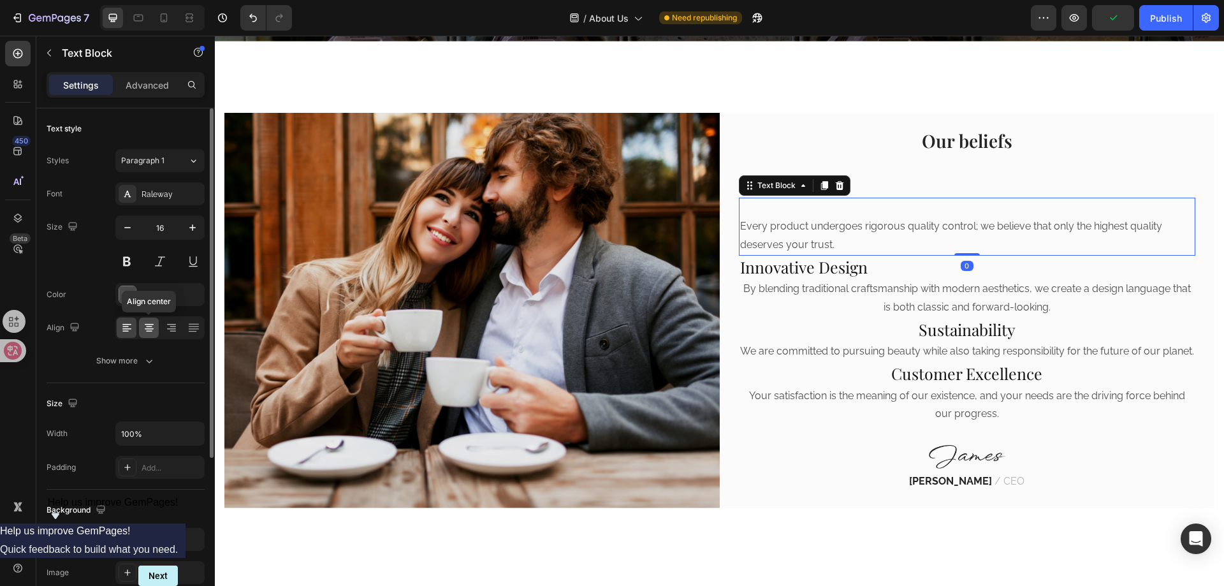
click at [148, 324] on icon at bounding box center [149, 324] width 9 height 1
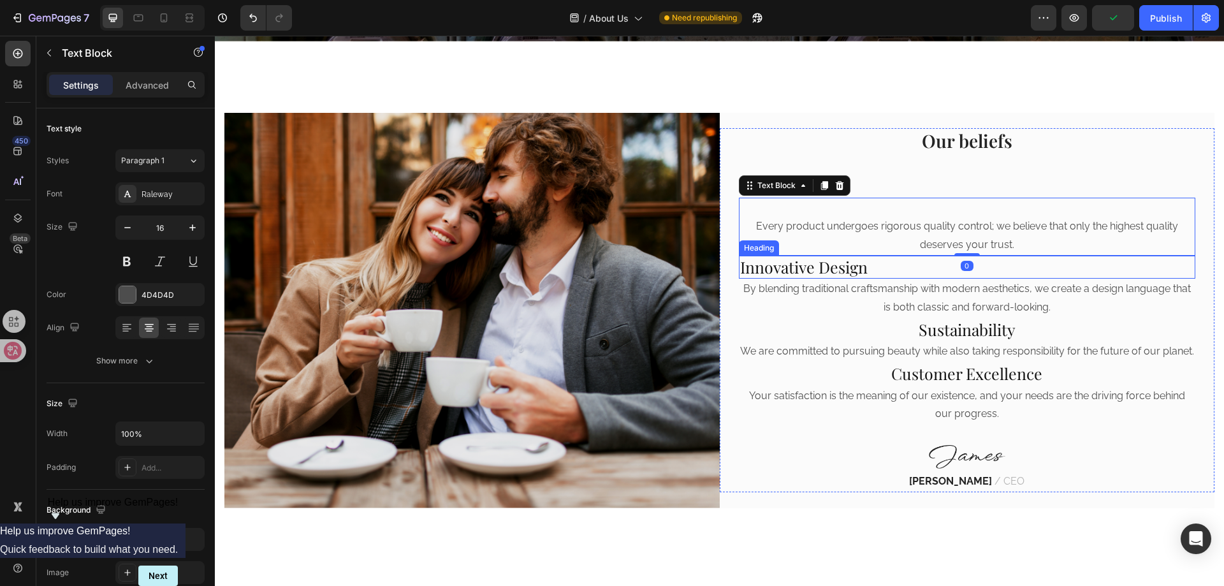
click at [864, 257] on p "Innovative Design" at bounding box center [967, 267] width 455 height 21
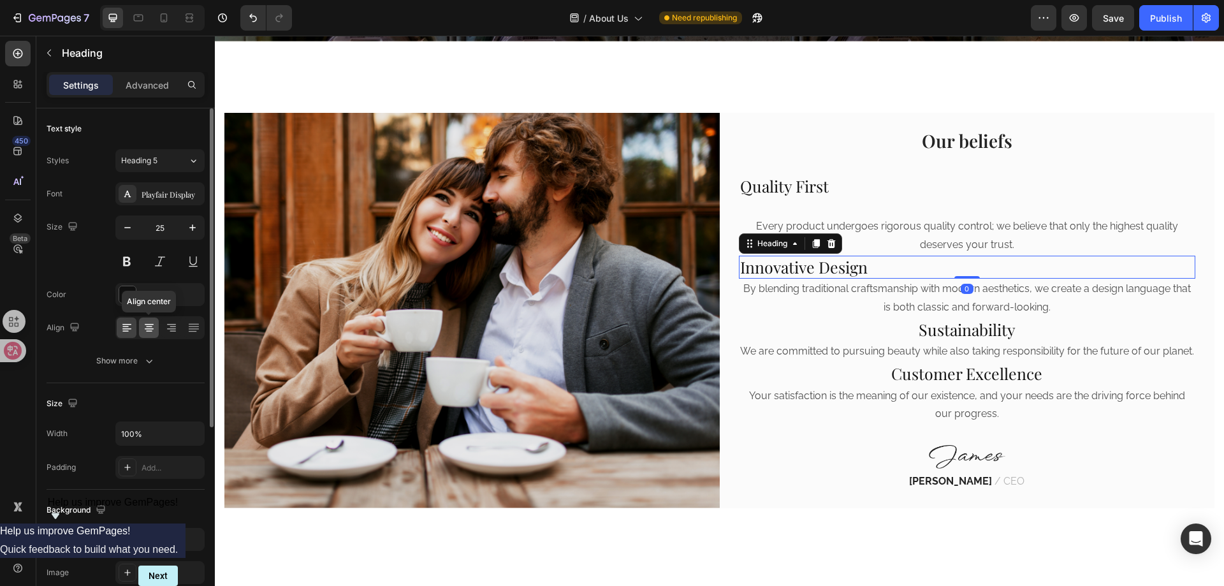
drag, startPoint x: 146, startPoint y: 324, endPoint x: 277, endPoint y: 233, distance: 159.7
click at [146, 324] on icon at bounding box center [149, 324] width 9 height 1
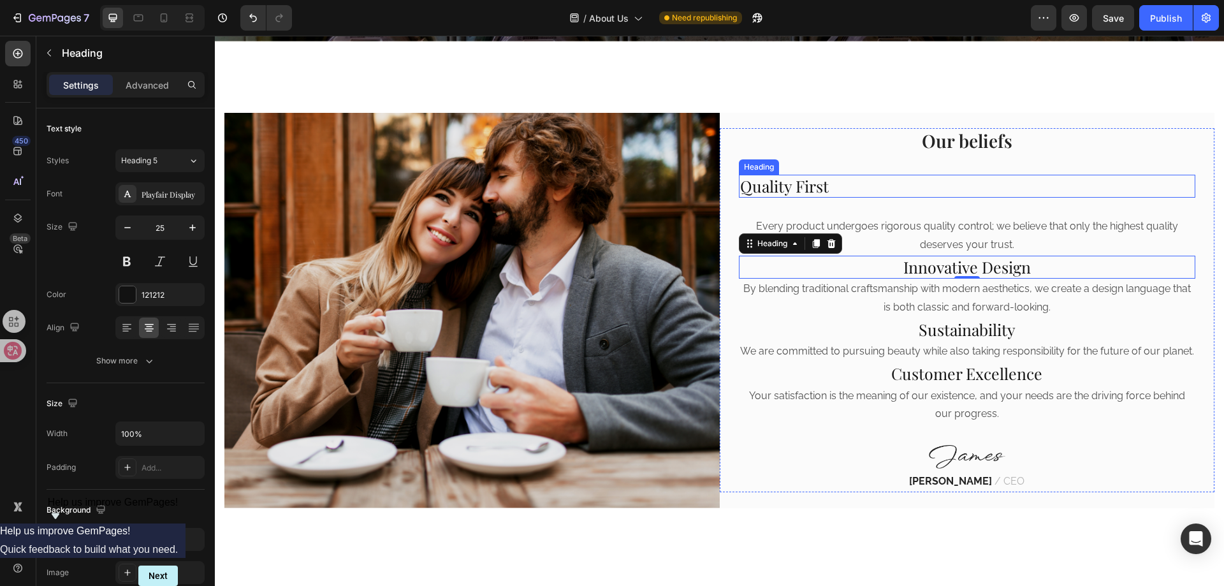
click at [801, 181] on p "Quality First" at bounding box center [967, 186] width 455 height 21
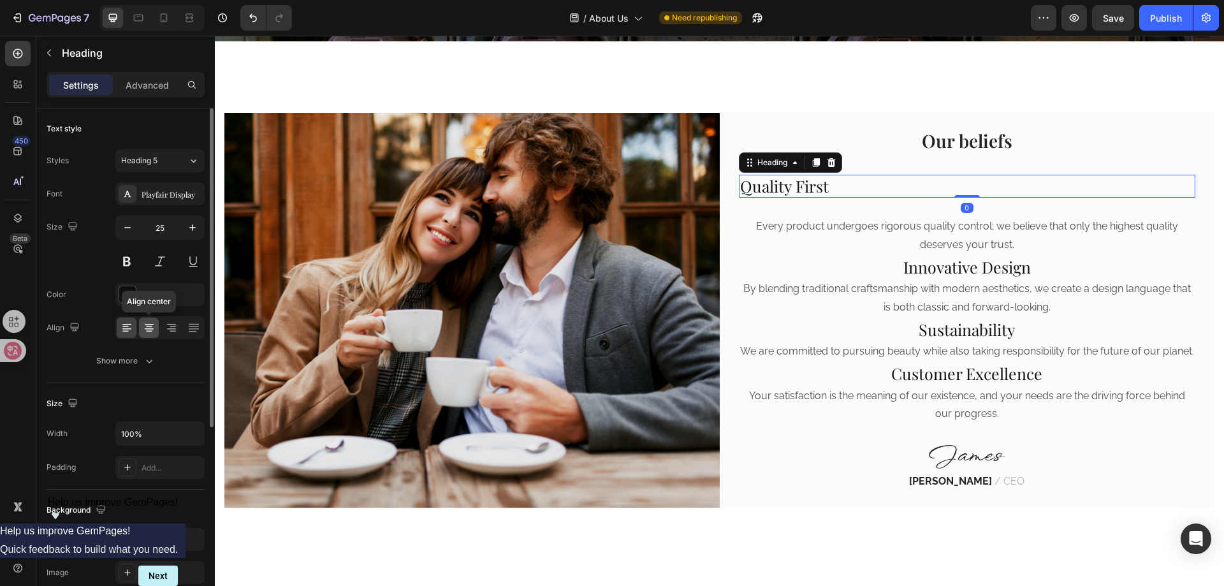
click at [147, 328] on icon at bounding box center [149, 327] width 13 height 13
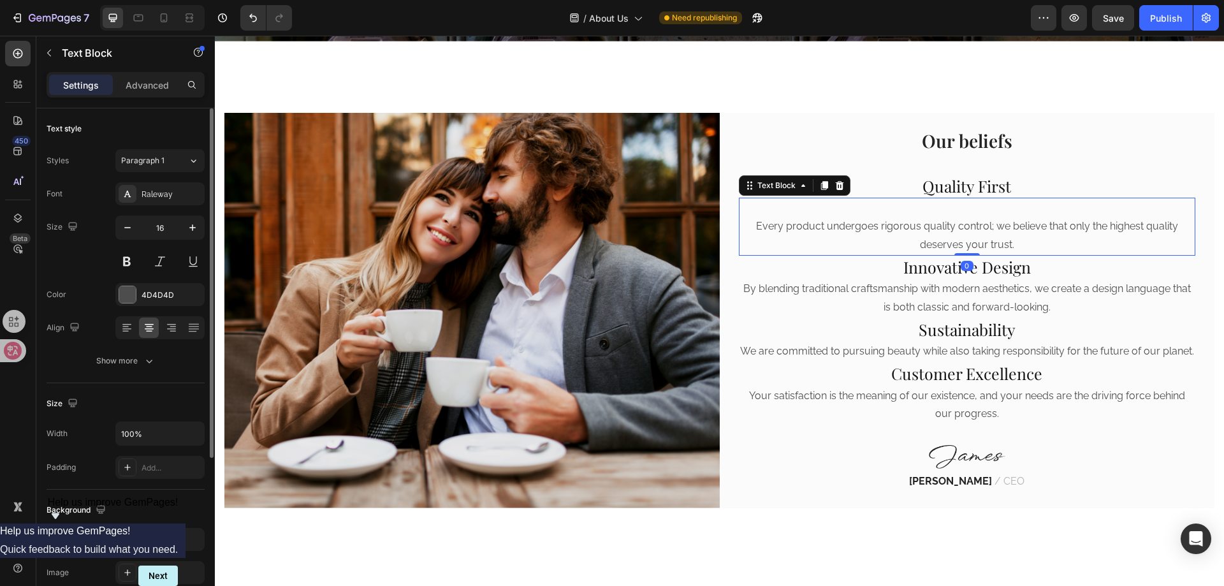
click at [963, 217] on p "Every product undergoes rigorous quality control; we believe that only the high…" at bounding box center [967, 235] width 455 height 37
click at [749, 217] on p "Every product undergoes rigorous quality control; we believe that only the high…" at bounding box center [967, 235] width 455 height 37
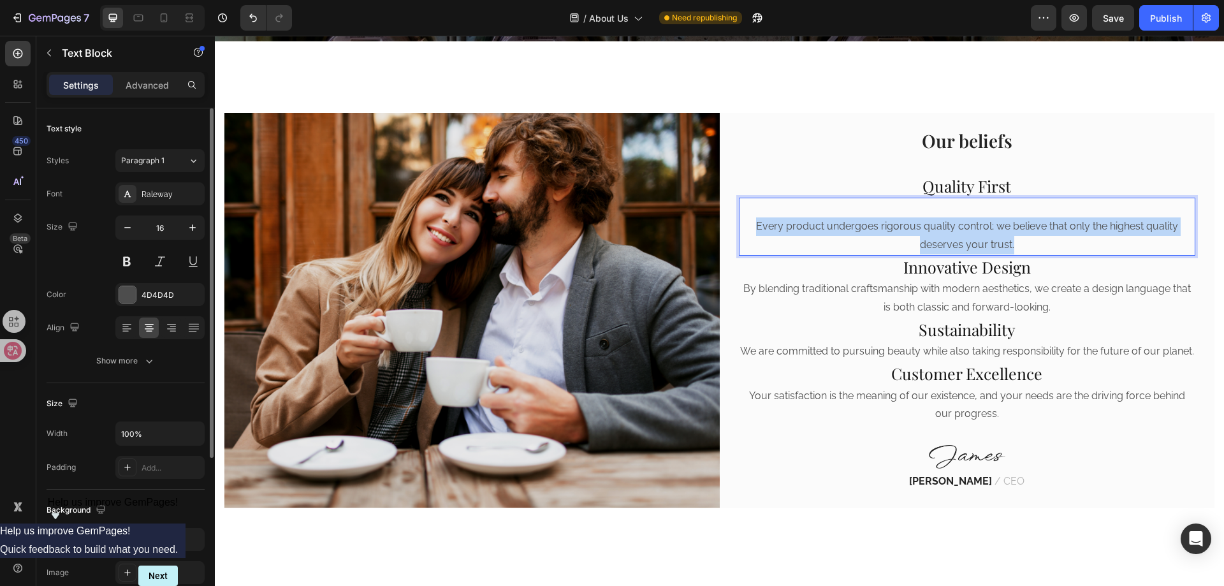
click at [749, 217] on p "Every product undergoes rigorous quality control; we believe that only the high…" at bounding box center [967, 235] width 455 height 37
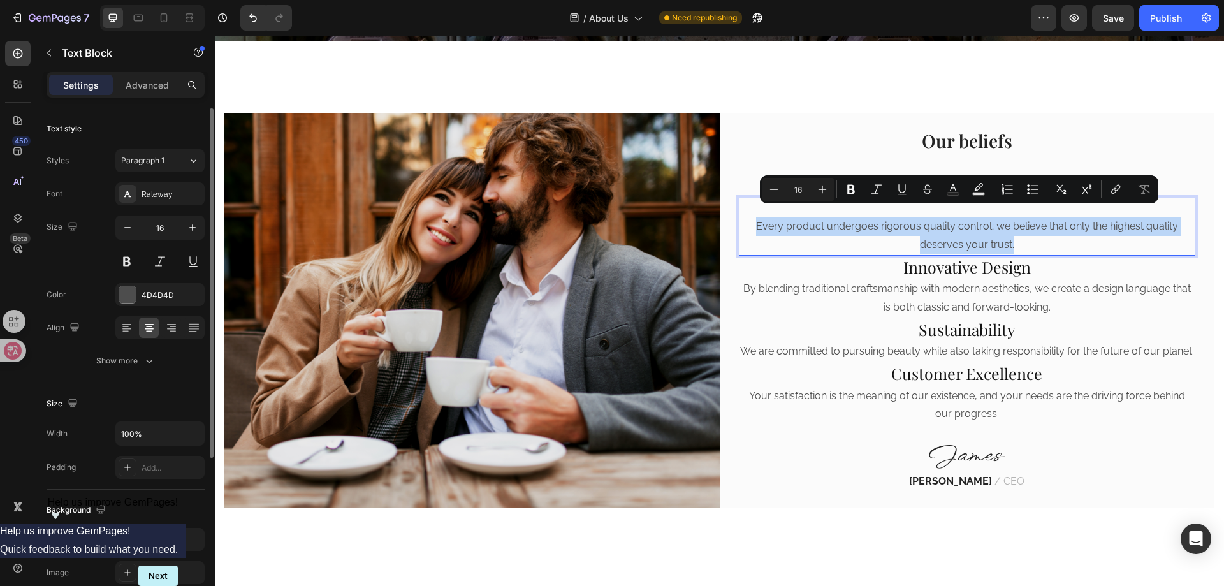
click at [749, 217] on p "Every product undergoes rigorous quality control; we believe that only the high…" at bounding box center [967, 235] width 455 height 37
click at [746, 217] on p "Every product undergoes rigorous quality control; we believe that only the high…" at bounding box center [967, 235] width 455 height 37
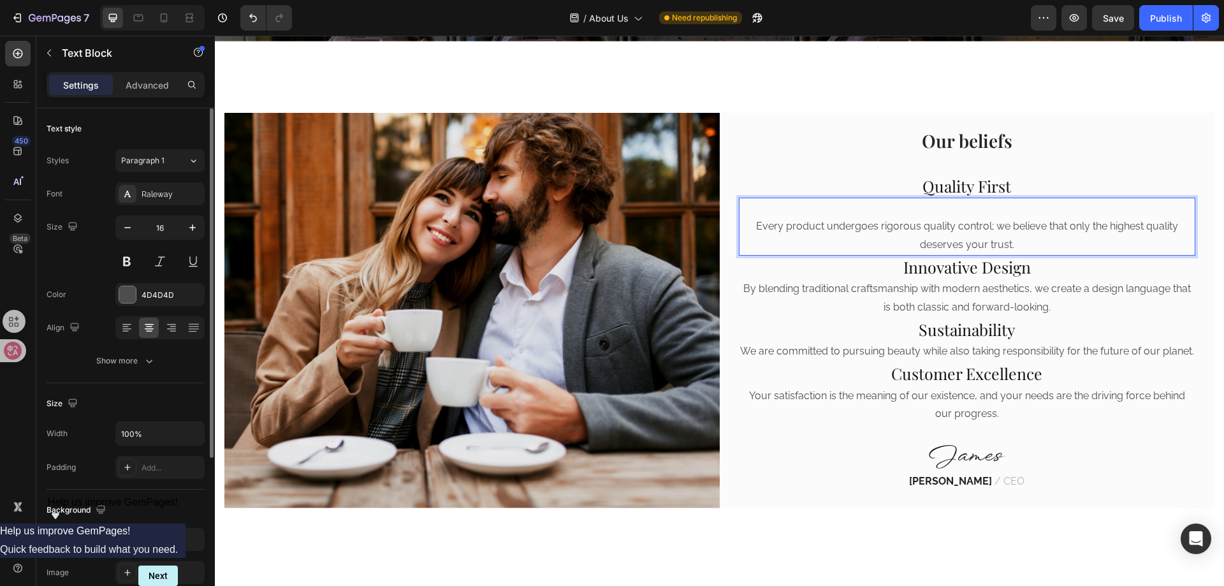
scroll to position [377, 0]
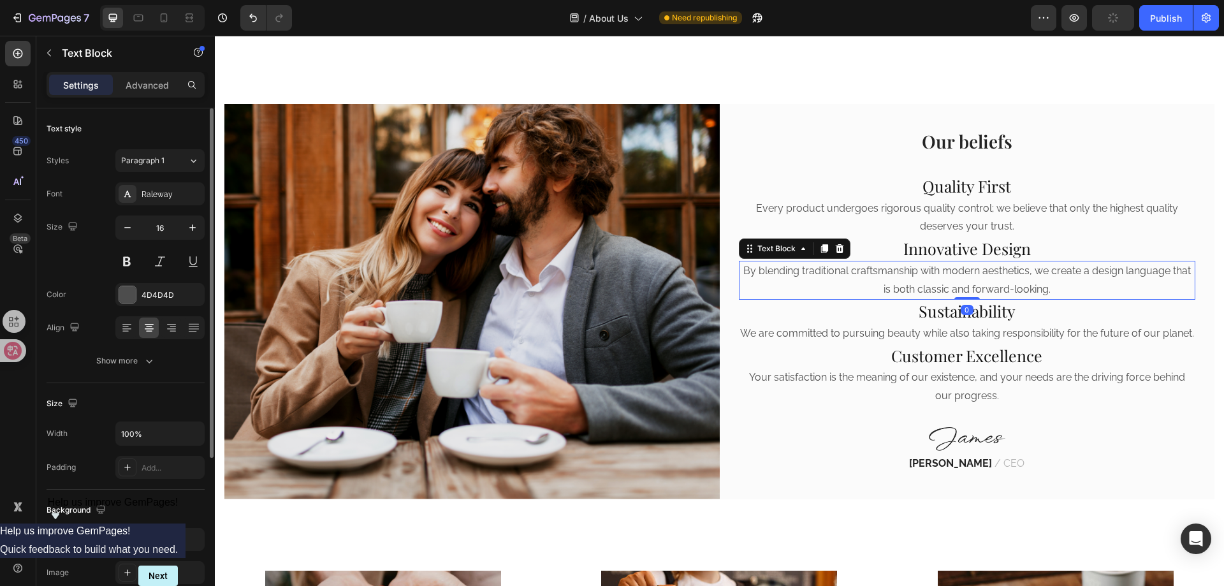
click at [947, 262] on p "By blending traditional craftsmanship with modern aesthetics, we create a desig…" at bounding box center [967, 280] width 455 height 37
click at [959, 205] on p "Every product undergoes rigorous quality control; we believe that only the high…" at bounding box center [967, 218] width 455 height 37
click at [964, 262] on p "By blending traditional craftsmanship with modern aesthetics, we create a desig…" at bounding box center [967, 280] width 455 height 37
click at [989, 201] on p "Every product undergoes rigorous quality control; we believe that only the high…" at bounding box center [967, 218] width 455 height 37
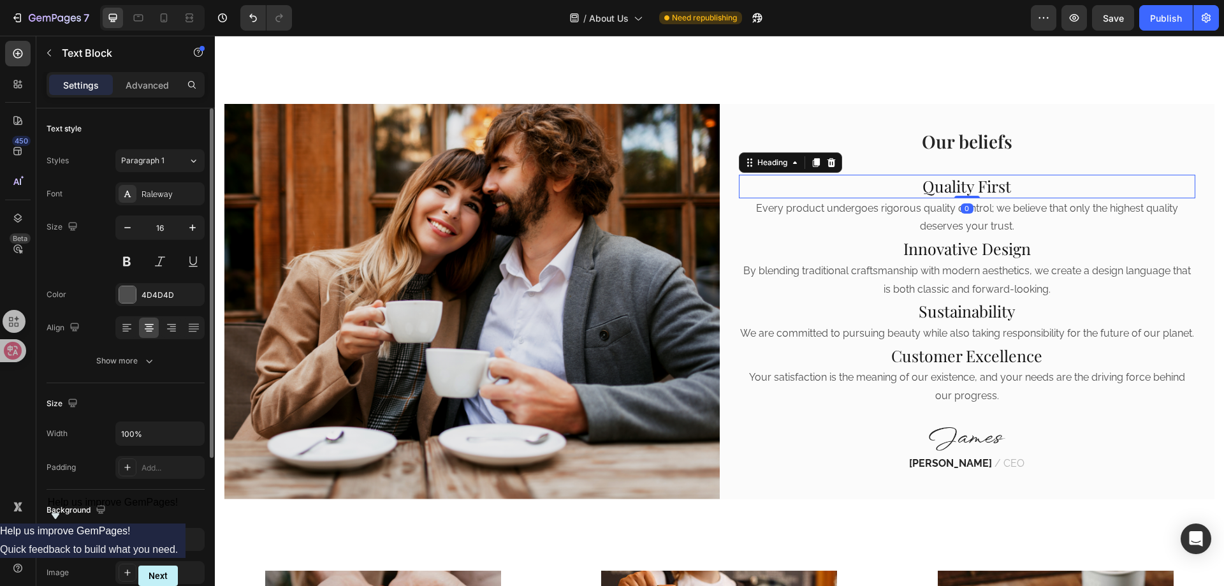
click at [954, 176] on p "Quality First" at bounding box center [967, 186] width 455 height 21
click at [940, 133] on p "Our beliefs" at bounding box center [967, 141] width 455 height 23
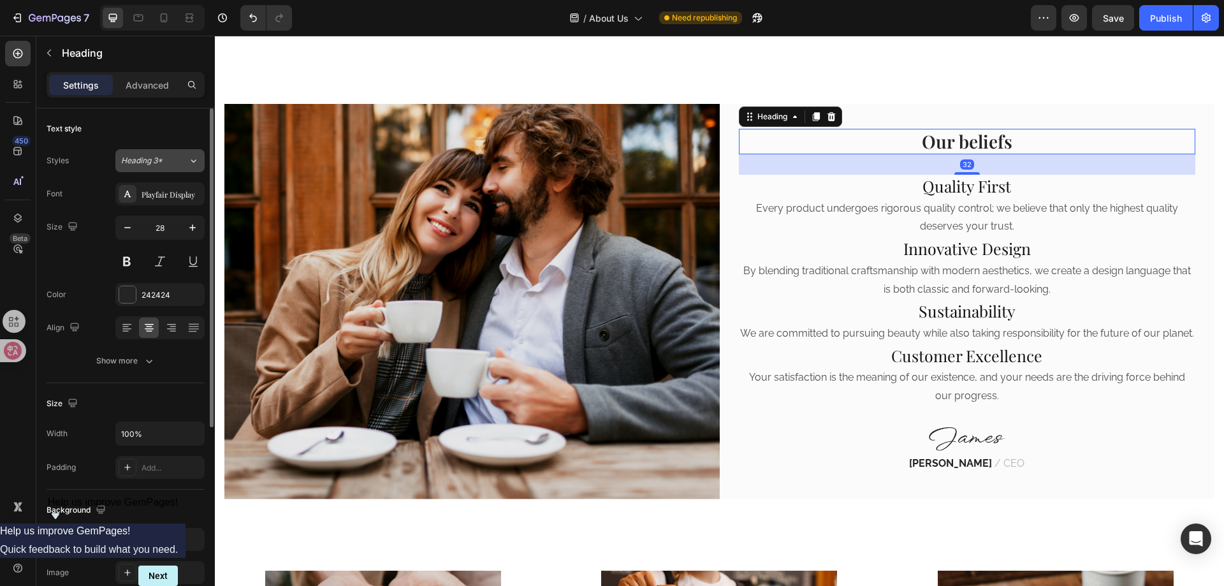
click at [143, 163] on span "Heading 3*" at bounding box center [141, 160] width 41 height 11
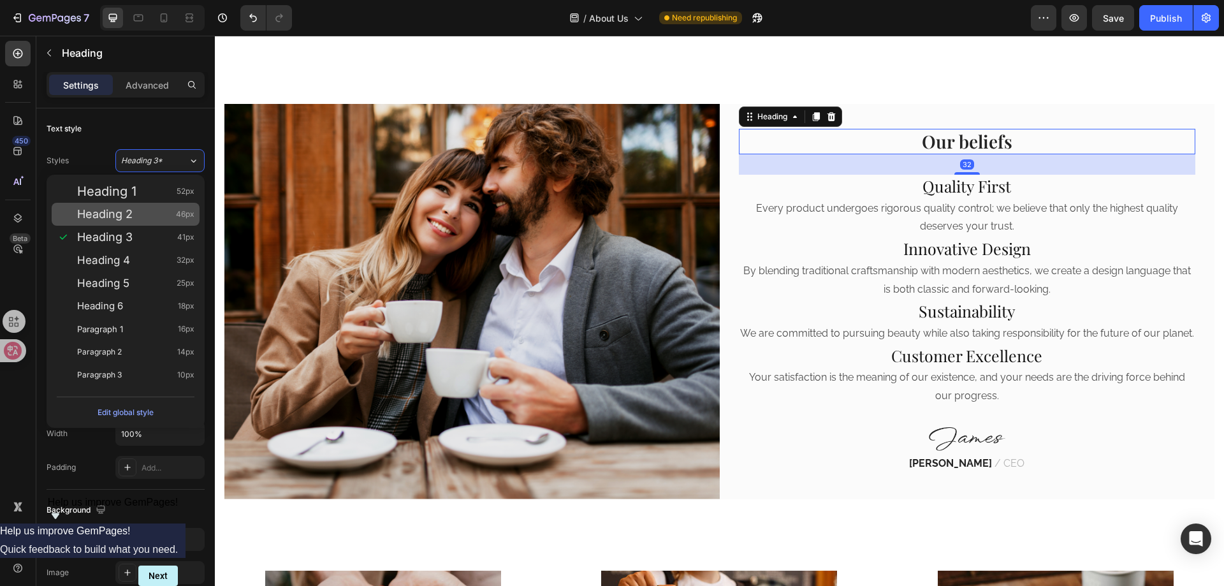
click at [141, 211] on div "Heading 2 46px" at bounding box center [135, 214] width 117 height 13
type input "46"
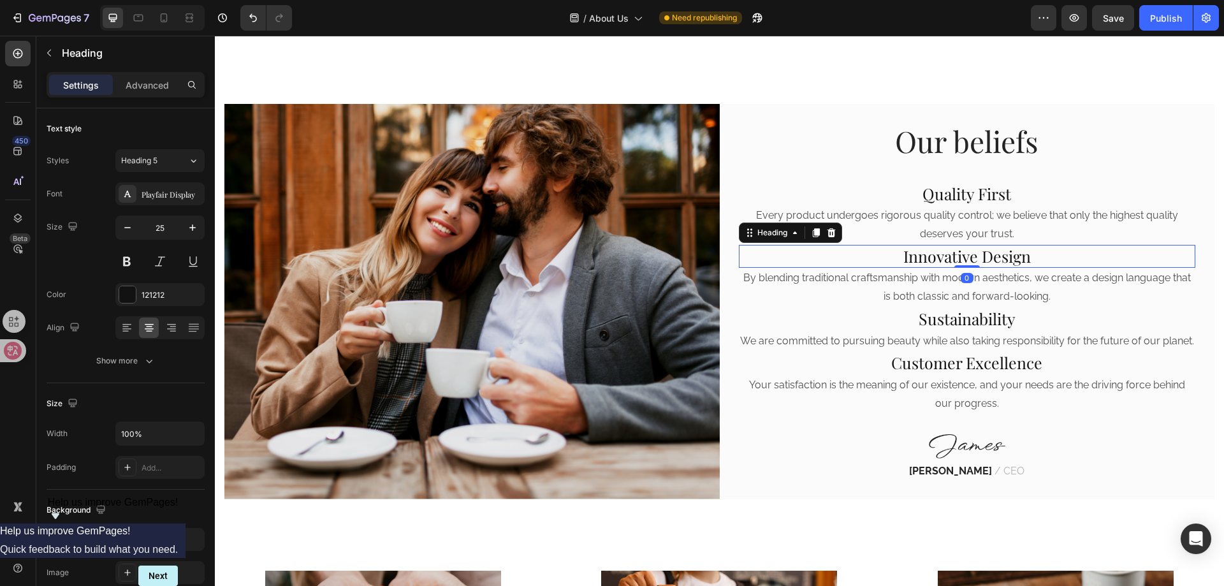
click at [922, 249] on p "Innovative Design" at bounding box center [967, 256] width 455 height 21
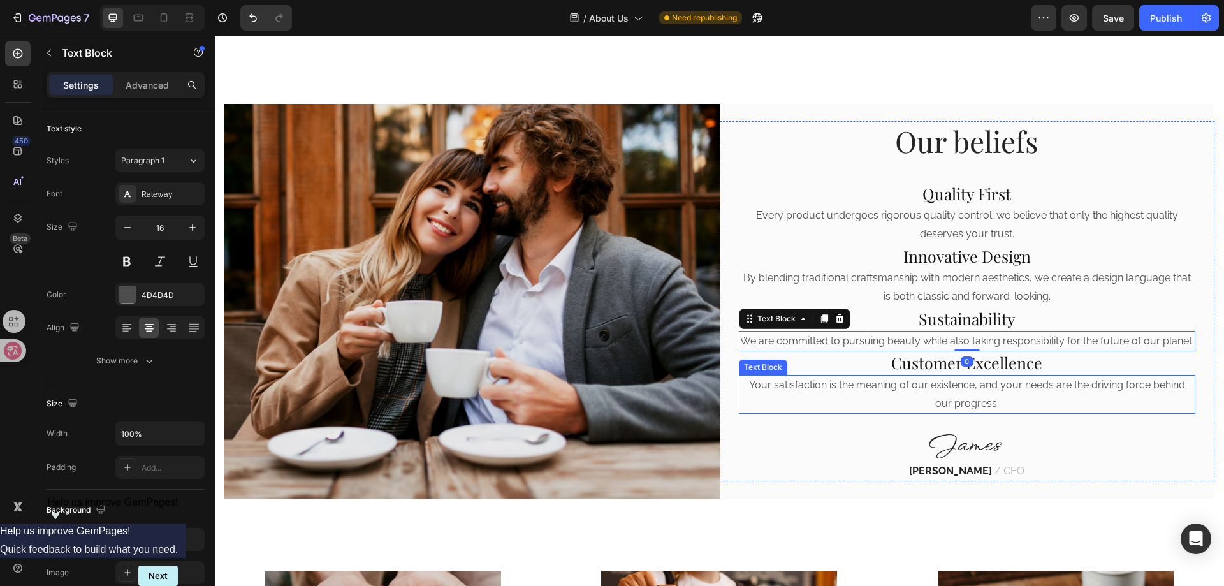
click at [977, 383] on p "Your satisfaction is the meaning of our existence, and your needs are the drivi…" at bounding box center [967, 394] width 455 height 37
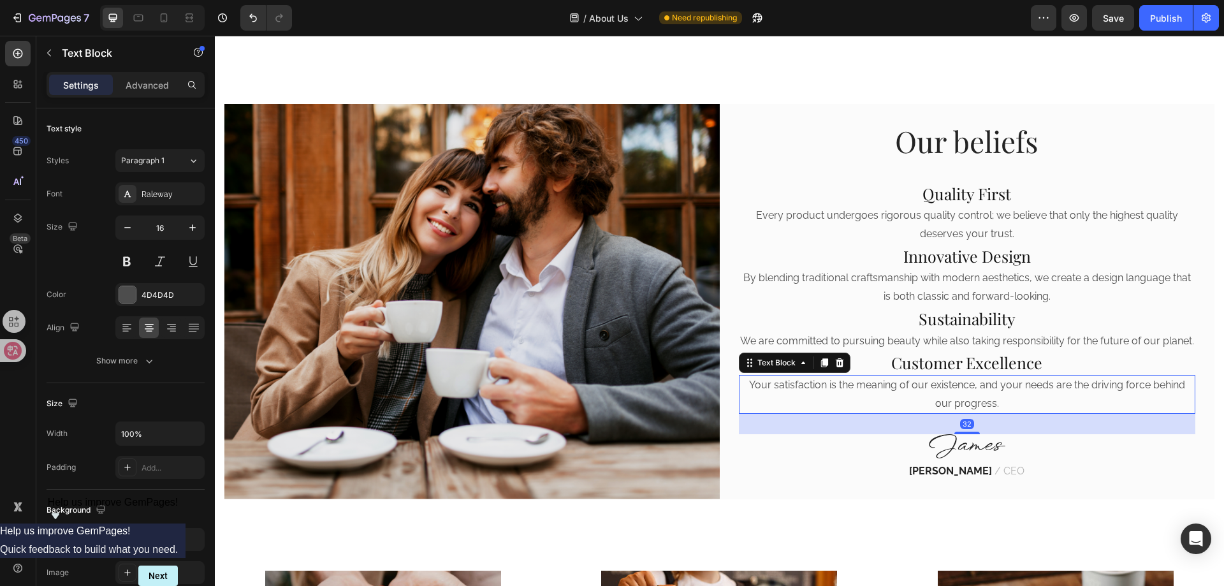
click at [1020, 374] on p "Customer Excellence" at bounding box center [967, 363] width 455 height 21
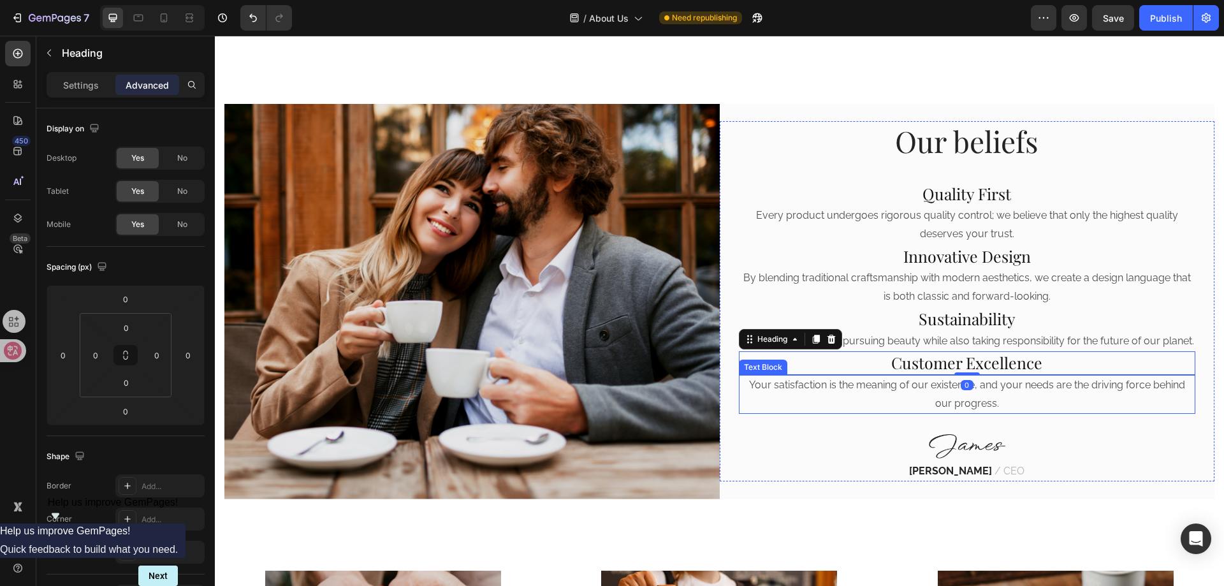
click at [1007, 397] on p "Your satisfaction is the meaning of our existence, and your needs are the drivi…" at bounding box center [967, 394] width 455 height 37
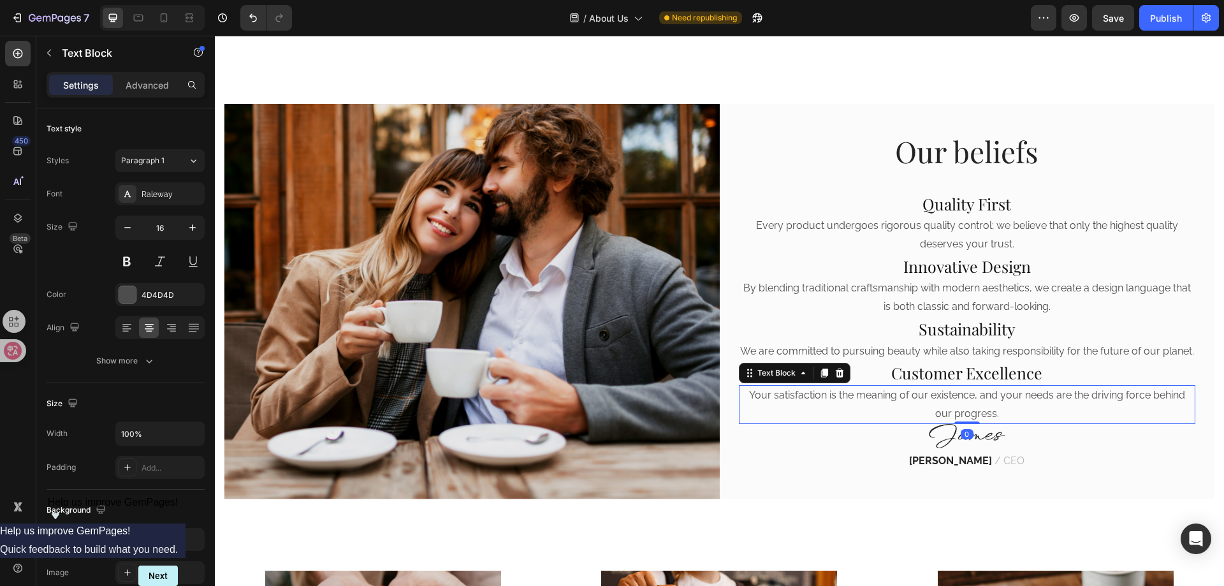
drag, startPoint x: 960, startPoint y: 440, endPoint x: 961, endPoint y: 419, distance: 21.0
click at [961, 419] on div "Your satisfaction is the meaning of our existence, and your needs are the drivi…" at bounding box center [967, 405] width 457 height 40
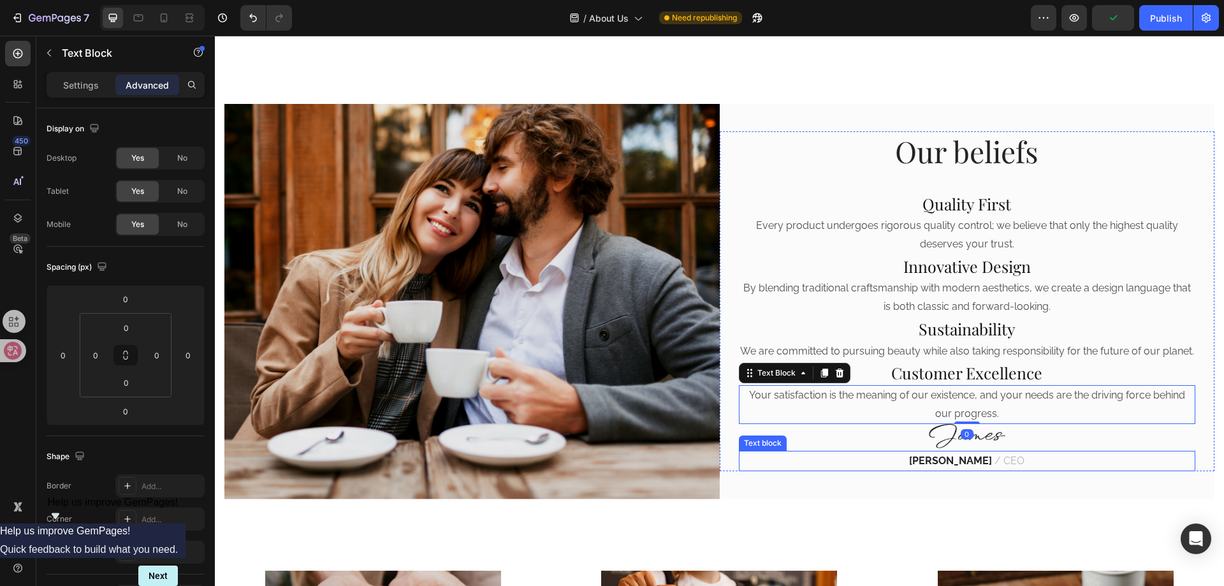
click at [1019, 467] on p "James Frank / CEO" at bounding box center [967, 461] width 455 height 18
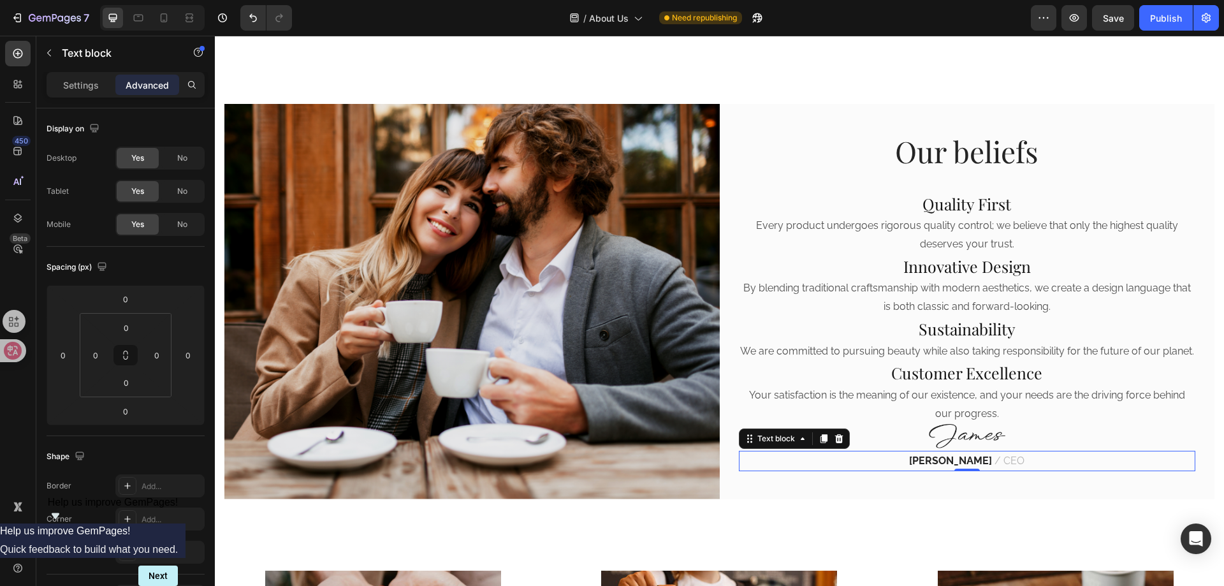
click at [1018, 469] on p "James Frank / CEO" at bounding box center [967, 461] width 455 height 18
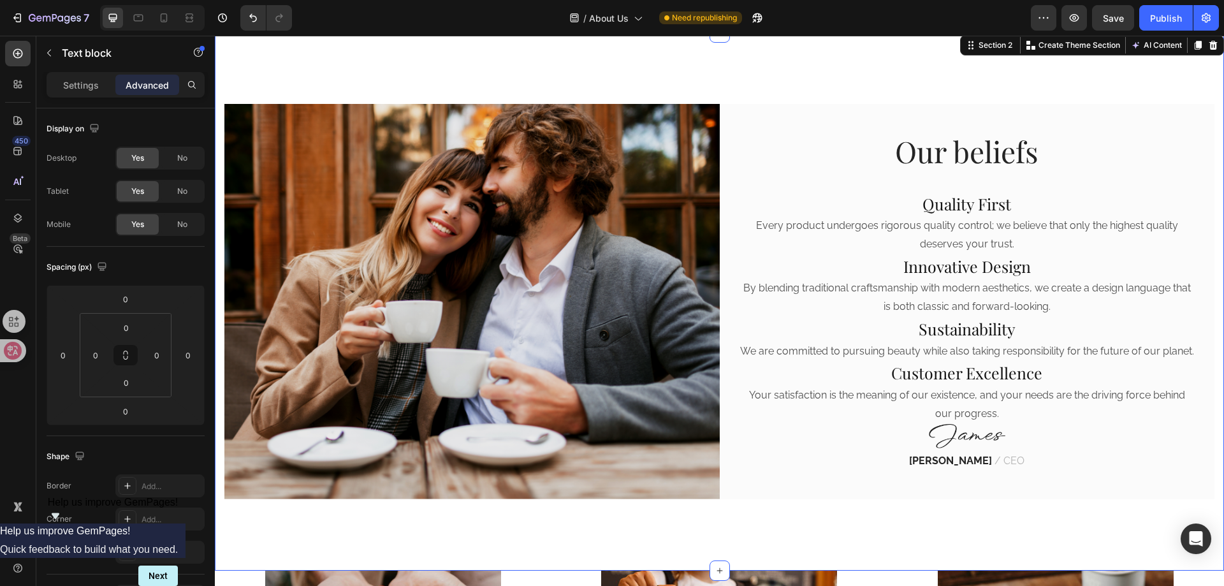
click at [834, 509] on div "Image Our beliefs Heading Quality First Heading Every product undergoes rigorou…" at bounding box center [719, 302] width 1009 height 538
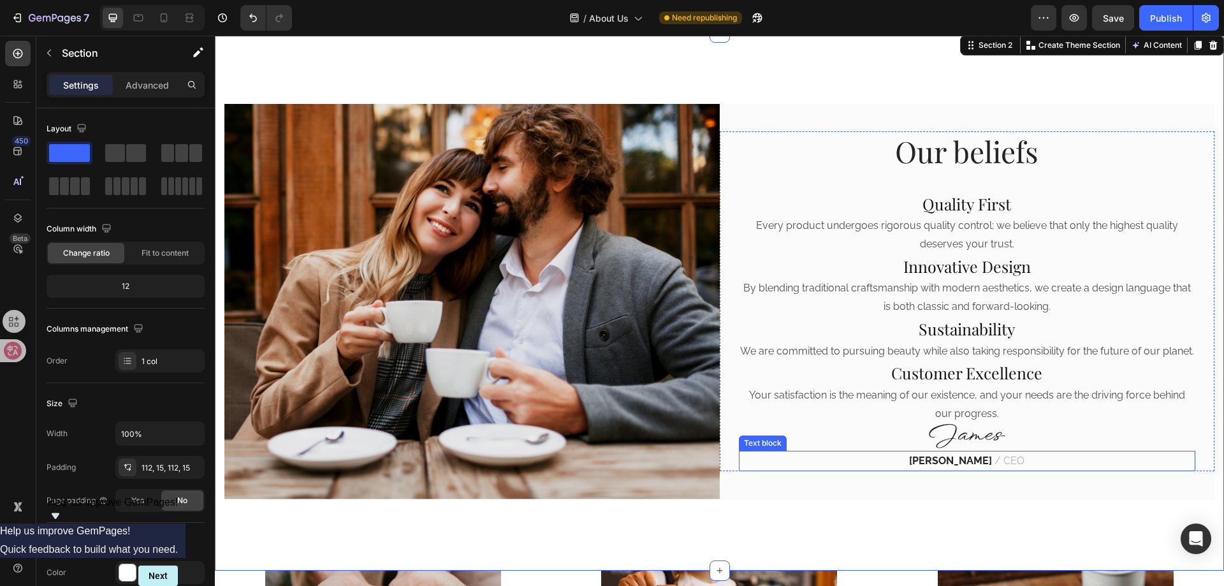
click at [851, 470] on p "James Frank / CEO" at bounding box center [967, 461] width 455 height 18
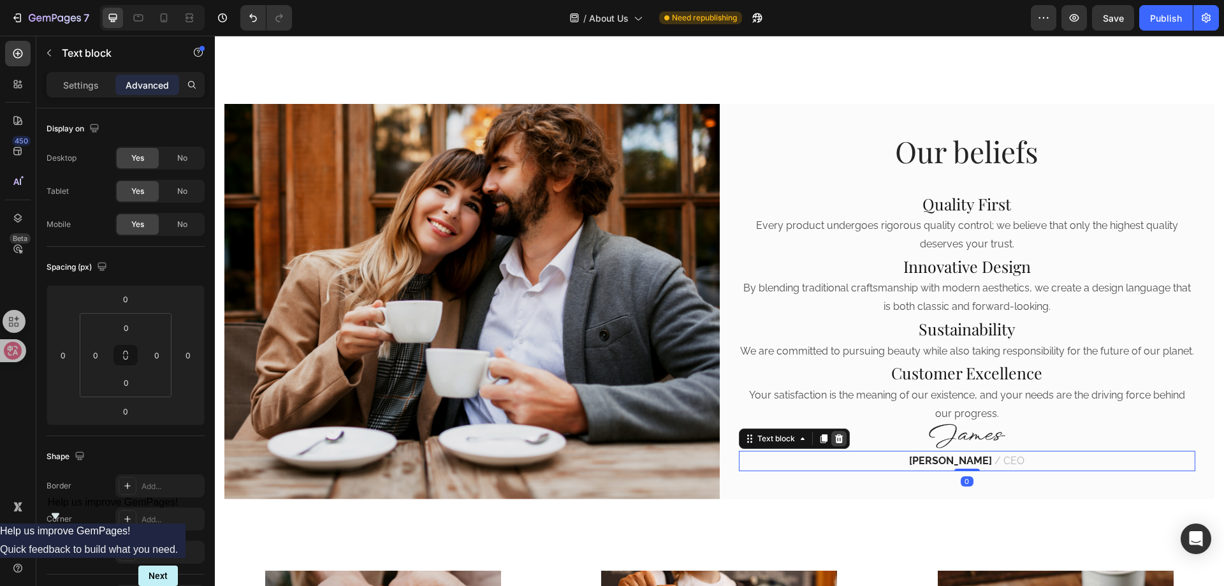
click at [834, 443] on icon at bounding box center [838, 438] width 8 height 9
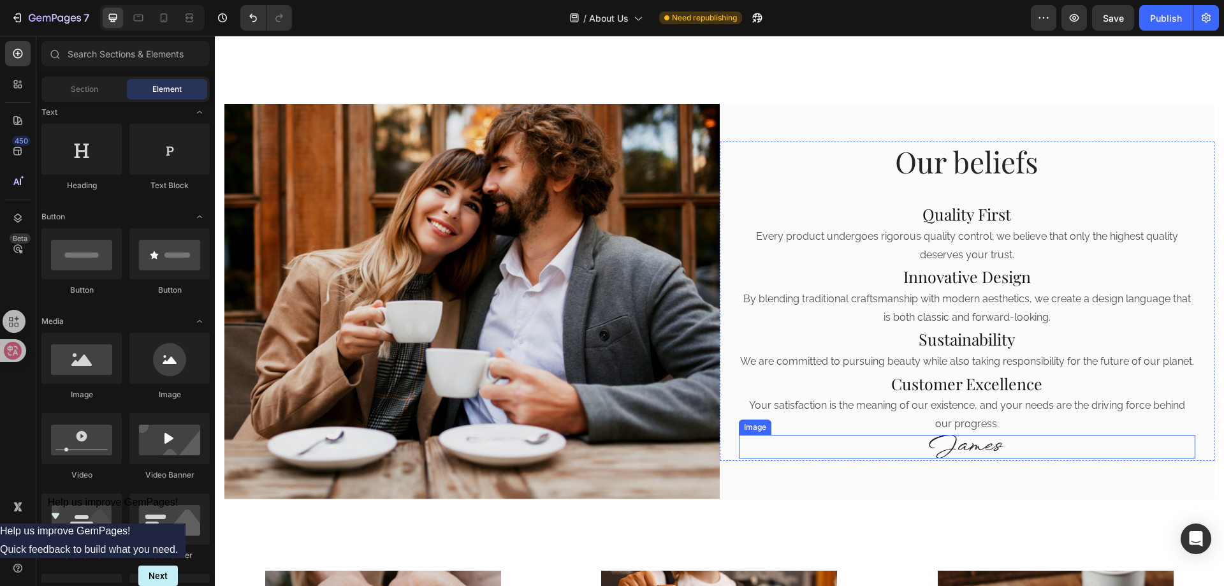
click at [952, 453] on img at bounding box center [967, 447] width 76 height 24
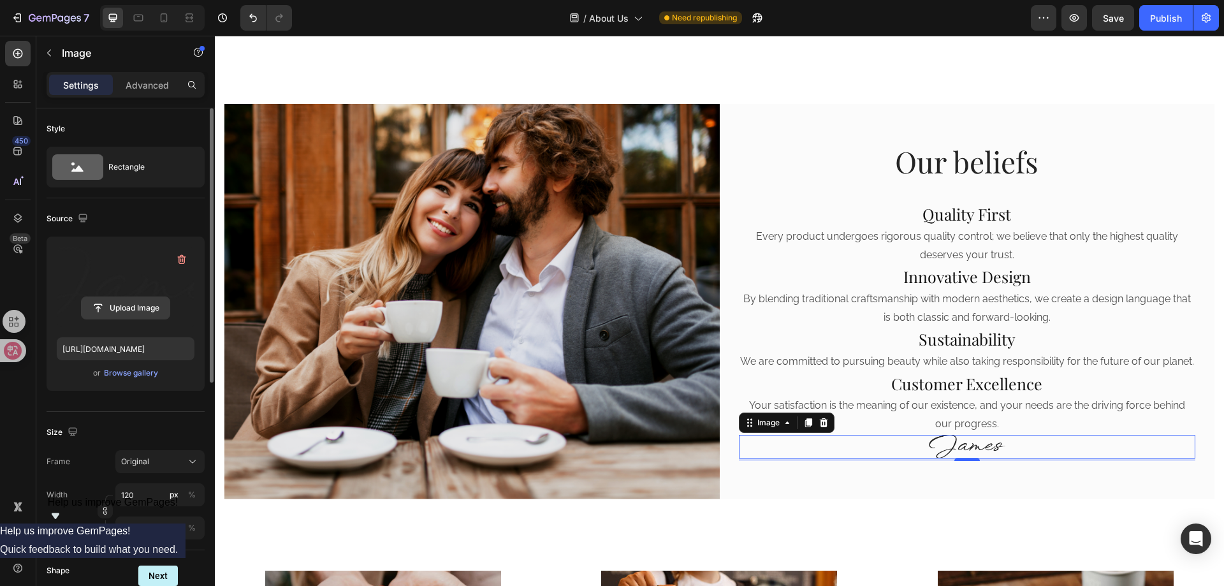
click at [129, 302] on input "file" at bounding box center [126, 308] width 88 height 22
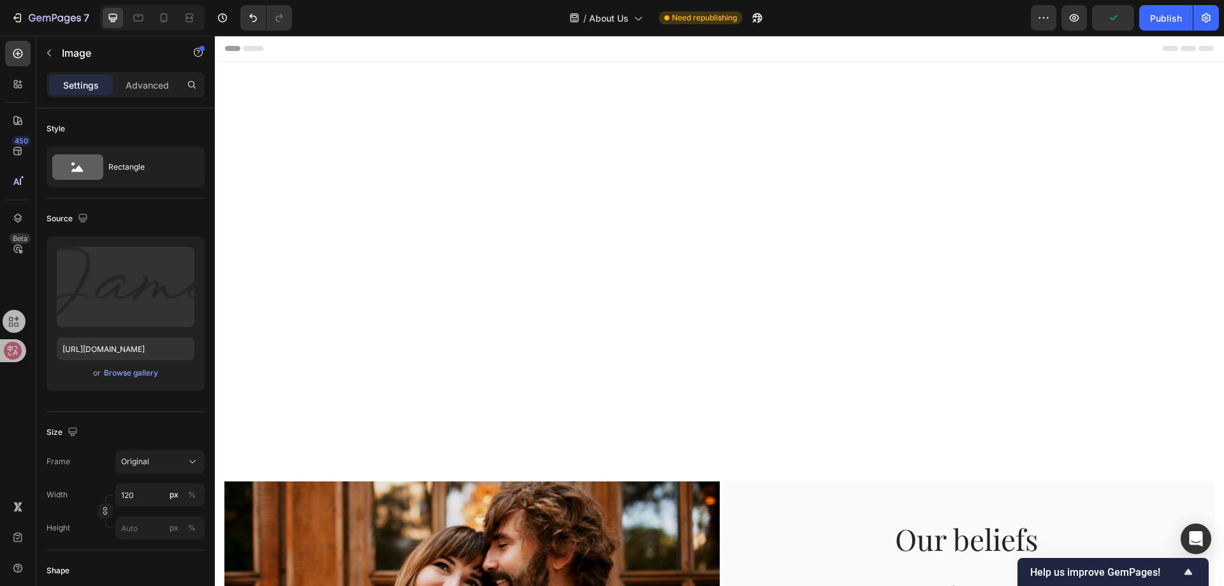
scroll to position [377, 0]
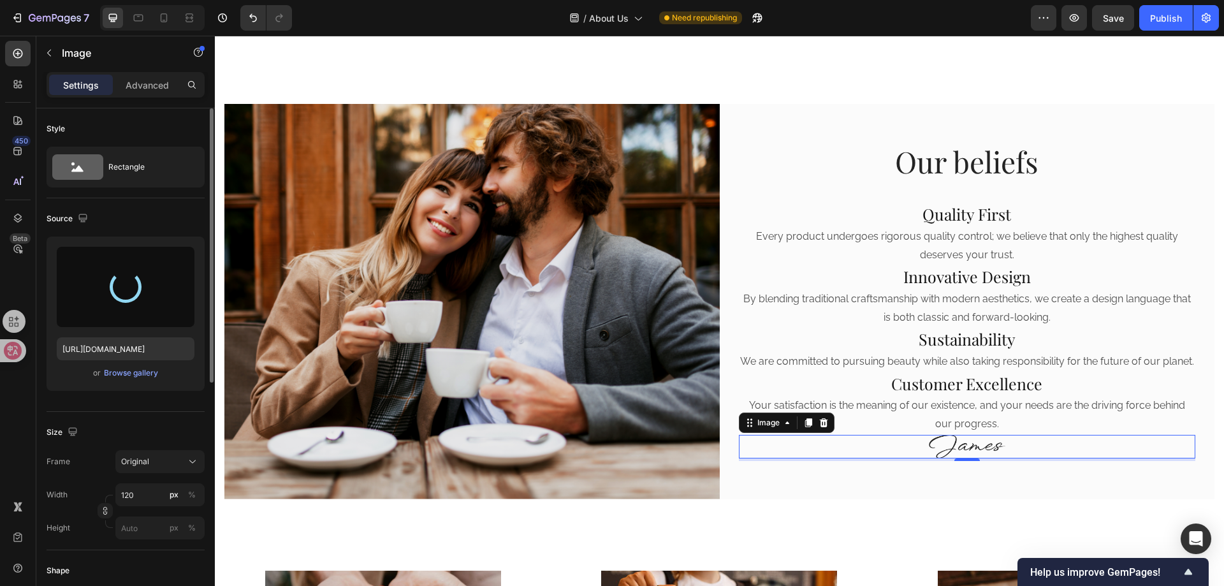
type input "https://cdn.shopify.com/s/files/1/0700/3540/7006/files/gempages_560307868822144…"
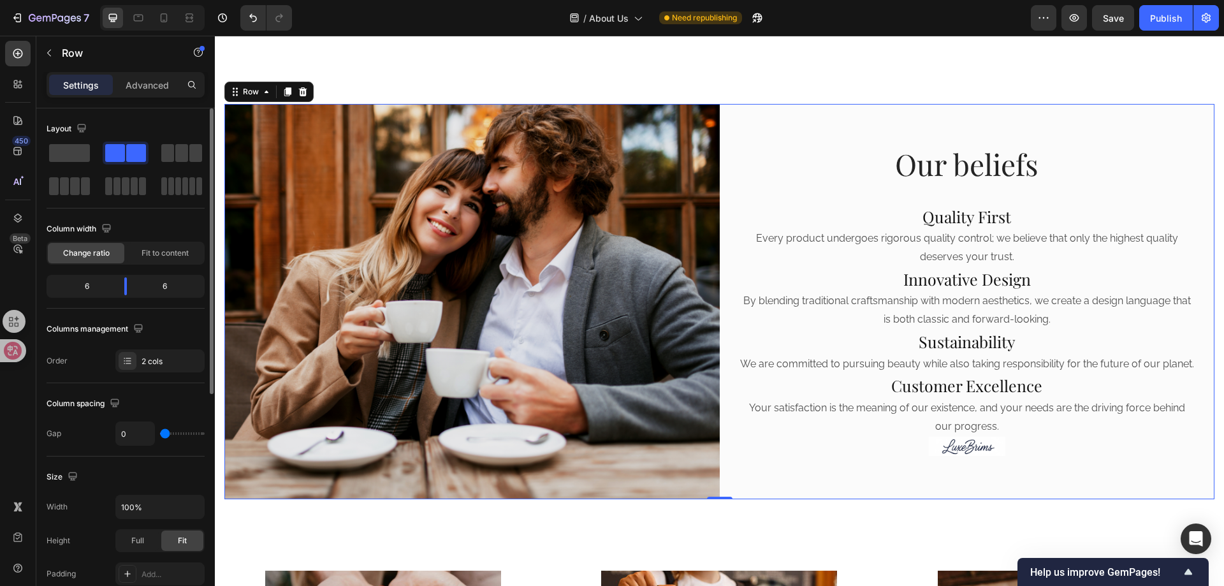
click at [921, 479] on div "Our beliefs Heading Quality First Heading Every product undergoes rigorous qual…" at bounding box center [967, 301] width 495 height 395
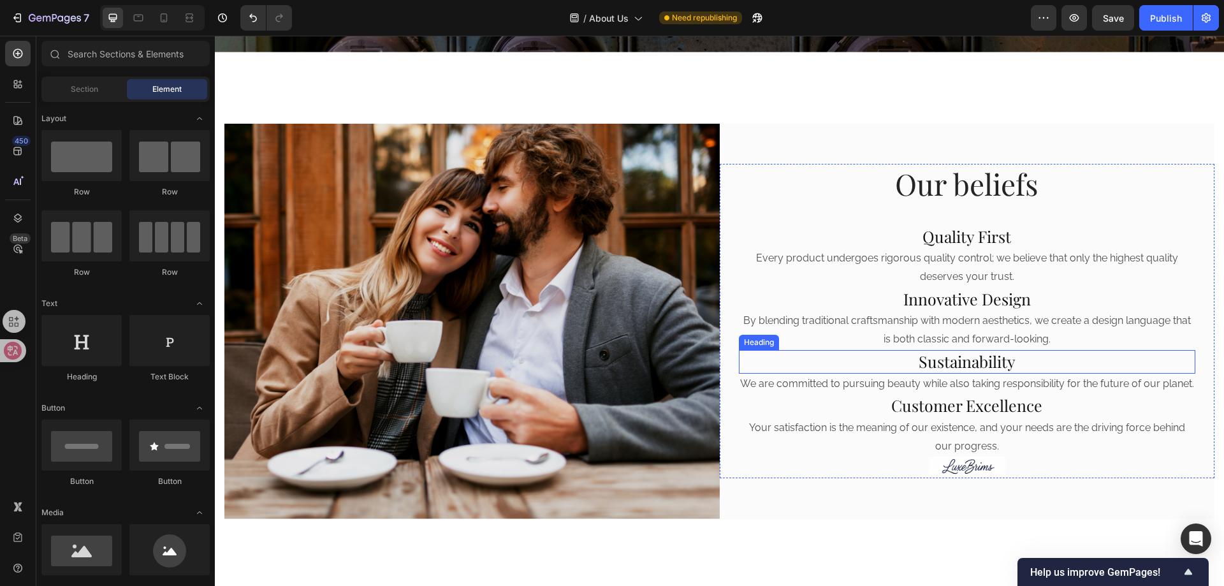
scroll to position [382, 0]
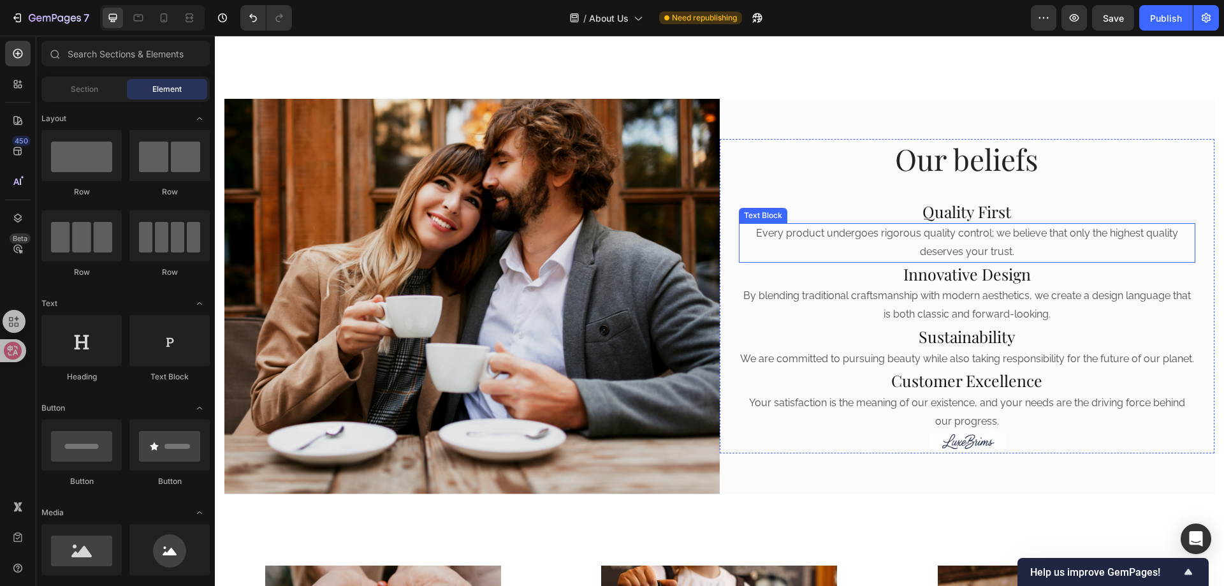
click at [833, 228] on p "Every product undergoes rigorous quality control; we believe that only the high…" at bounding box center [967, 242] width 455 height 37
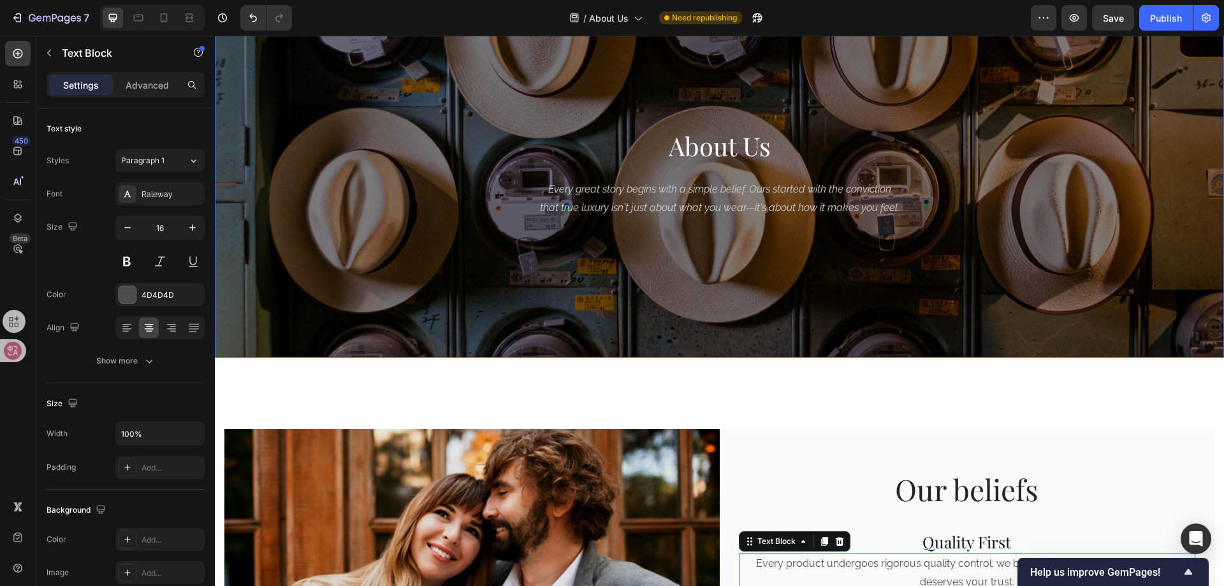
scroll to position [0, 0]
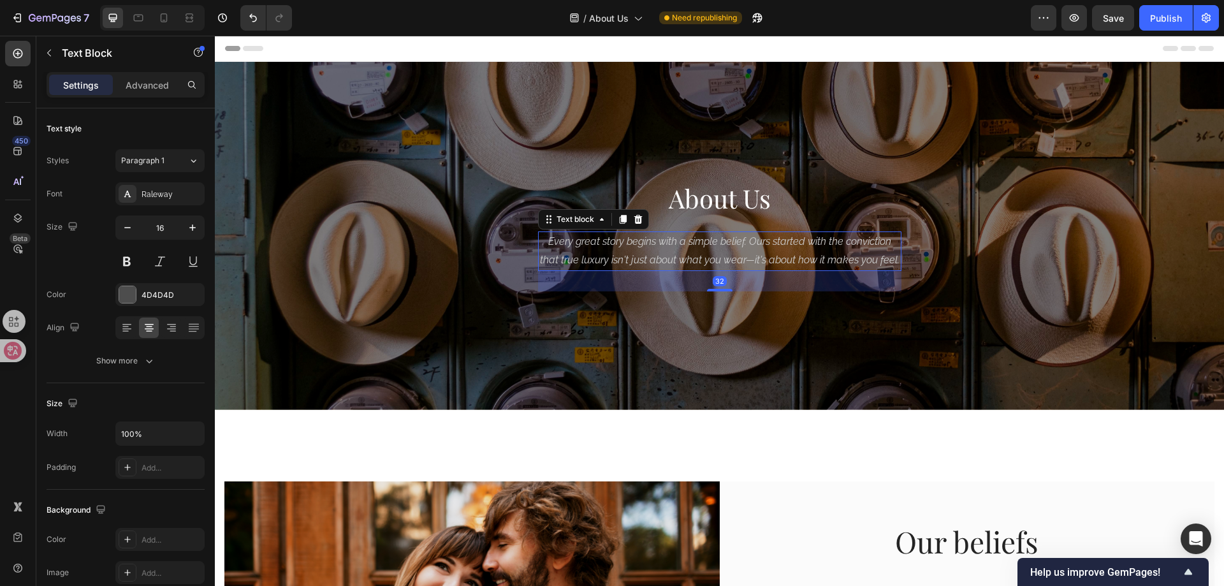
click at [614, 251] on p "Every great story begins with a simple belief. Ours started with the conviction…" at bounding box center [719, 251] width 361 height 37
click at [161, 257] on button at bounding box center [160, 261] width 23 height 23
click at [161, 259] on button at bounding box center [160, 261] width 23 height 23
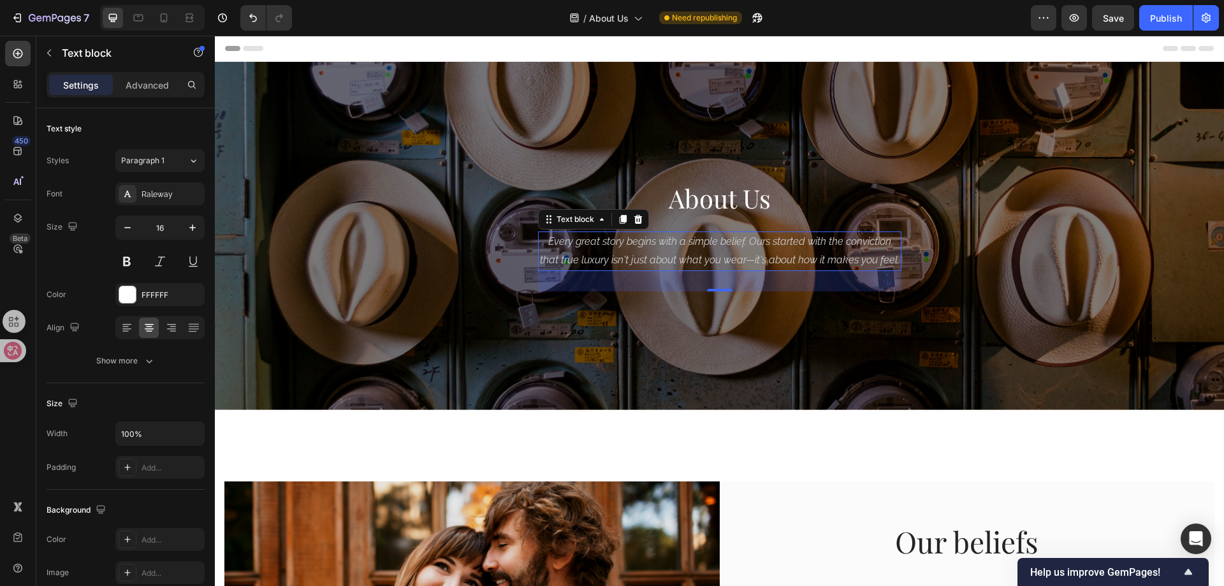
click at [671, 272] on div "32" at bounding box center [719, 281] width 363 height 20
click at [711, 288] on div at bounding box center [719, 289] width 25 height 4
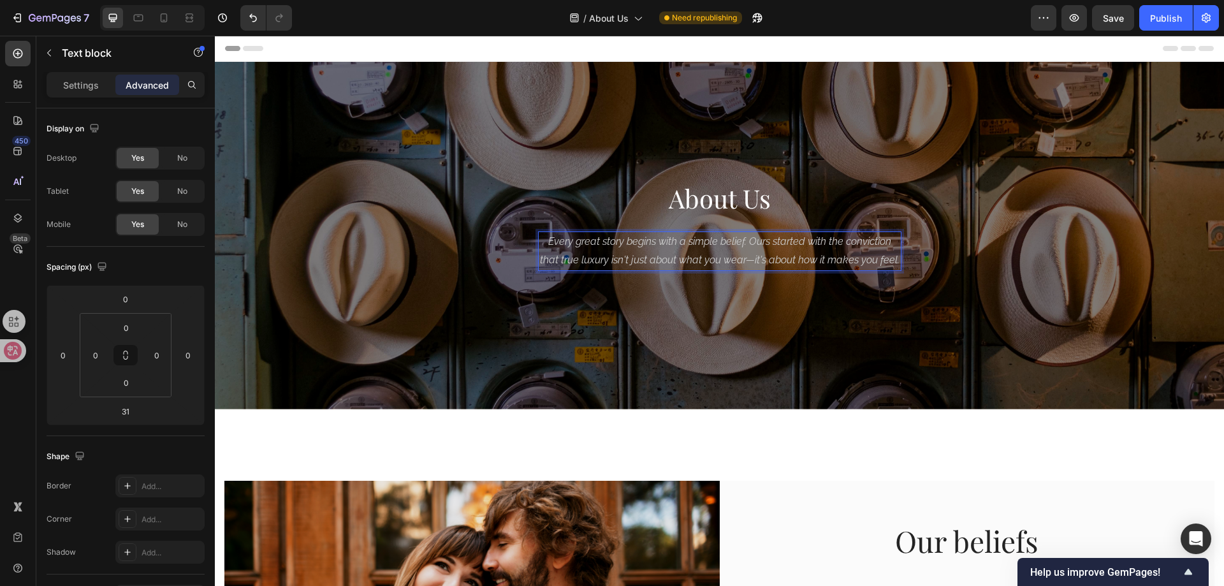
click at [698, 255] on icon "Every great story begins with a simple belief. Ours started with the conviction…" at bounding box center [720, 250] width 360 height 31
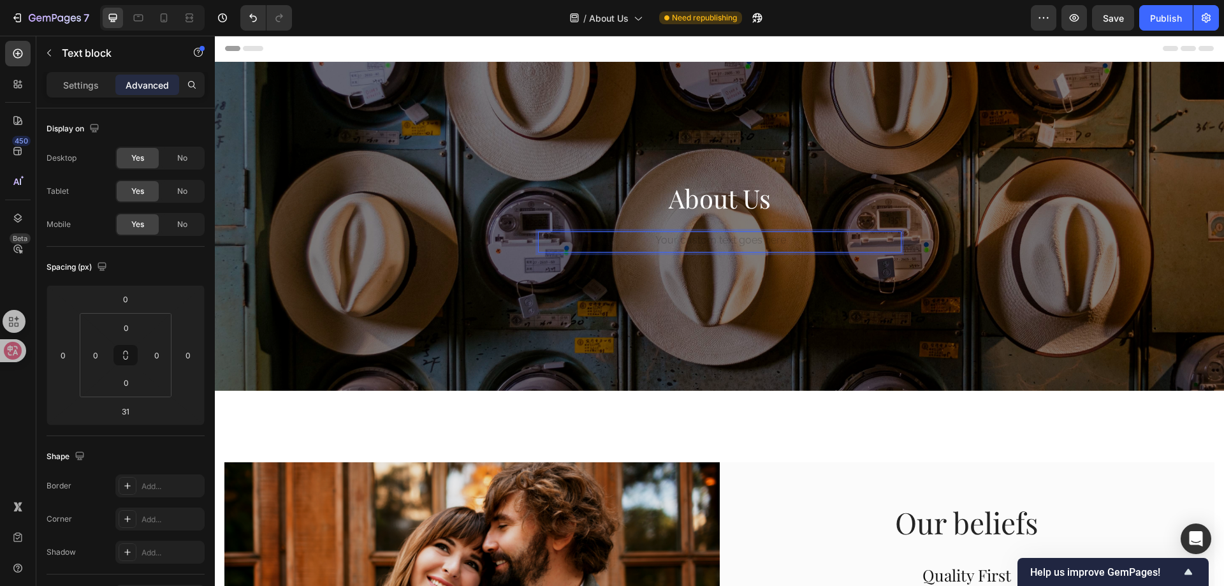
click at [732, 240] on div "Rich Text Editor. Editing area: main" at bounding box center [719, 241] width 363 height 21
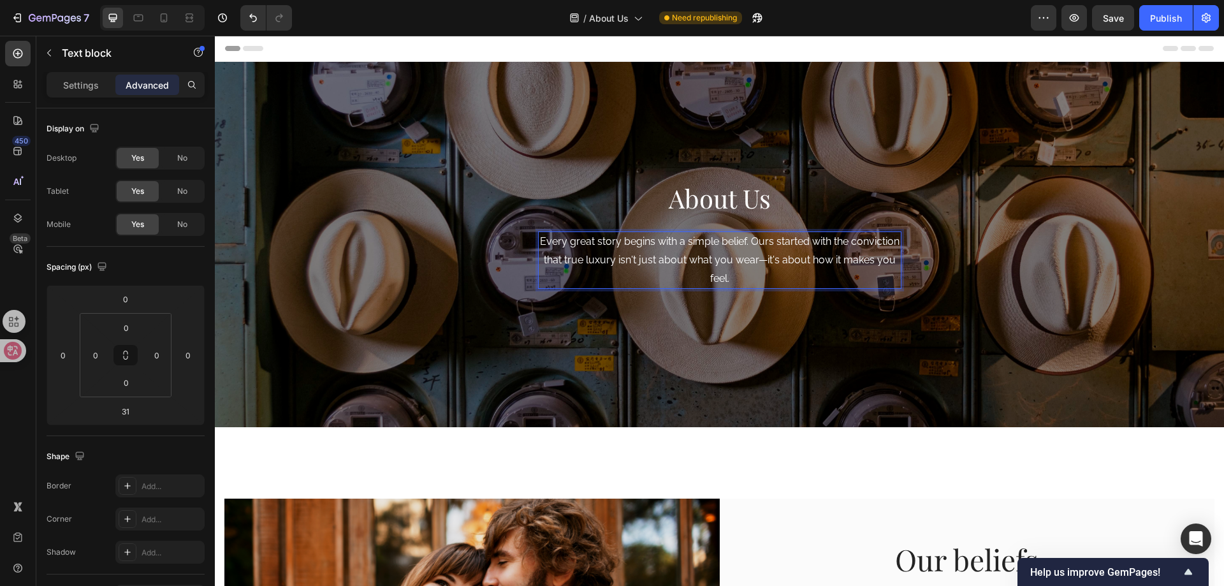
click at [728, 278] on p "Every great story begins with a simple belief. Ours started with the conviction…" at bounding box center [719, 260] width 361 height 55
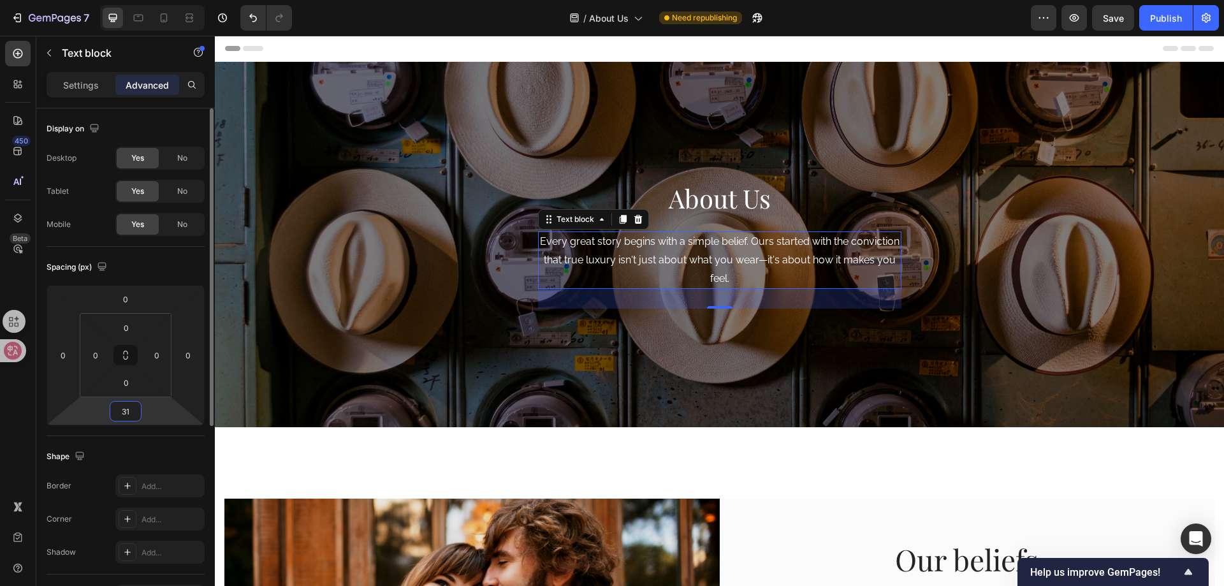
click at [132, 414] on input "31" at bounding box center [125, 411] width 25 height 19
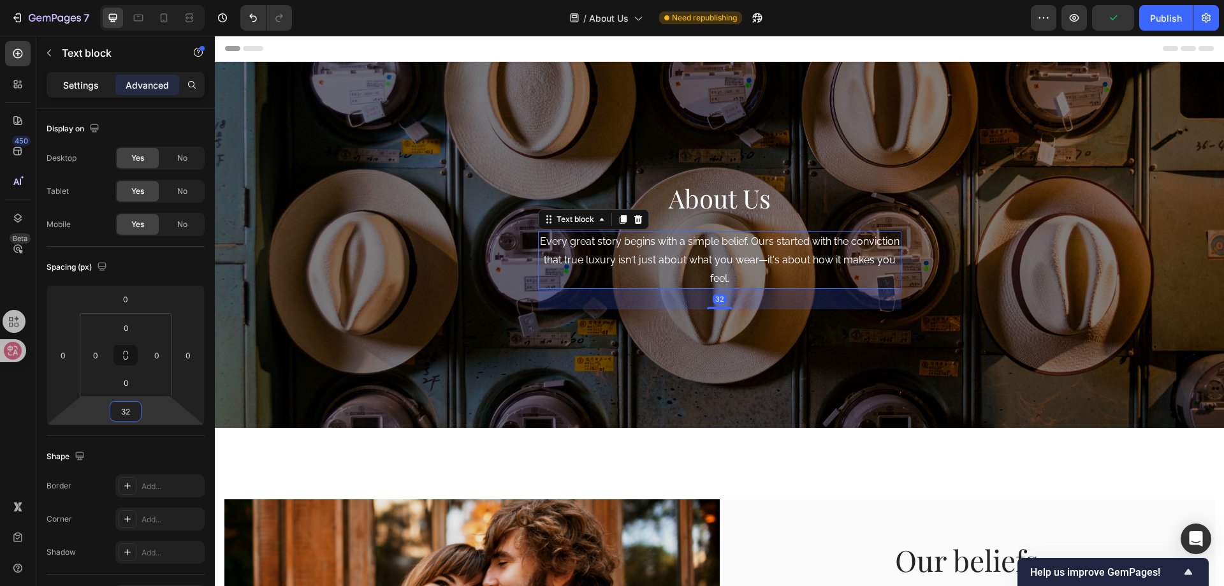
type input "32"
click at [82, 85] on p "Settings" at bounding box center [81, 84] width 36 height 13
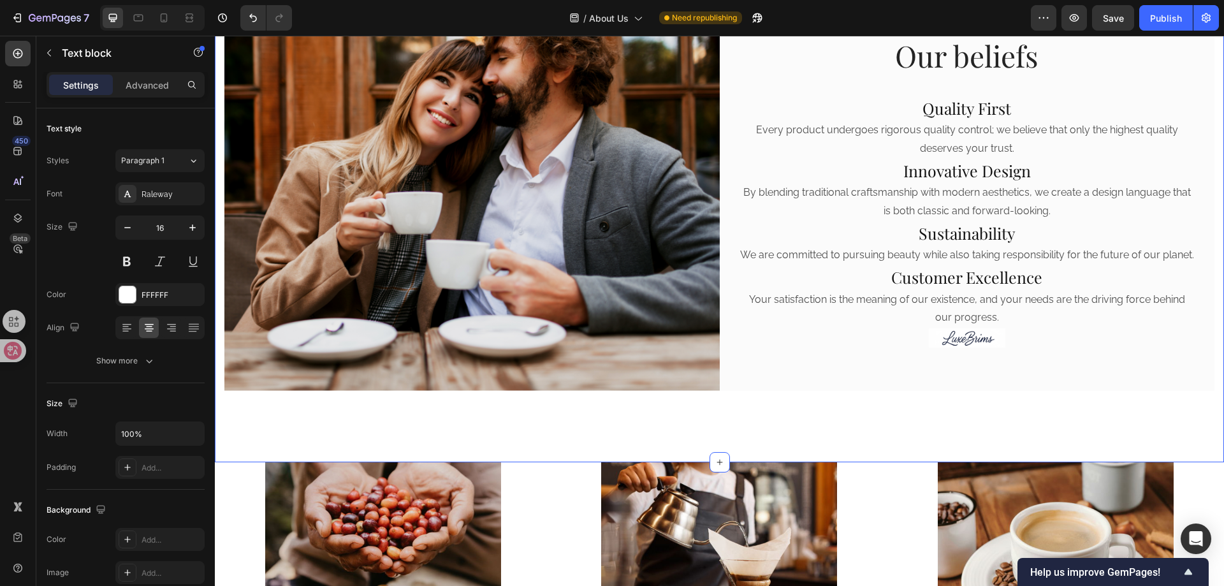
scroll to position [510, 0]
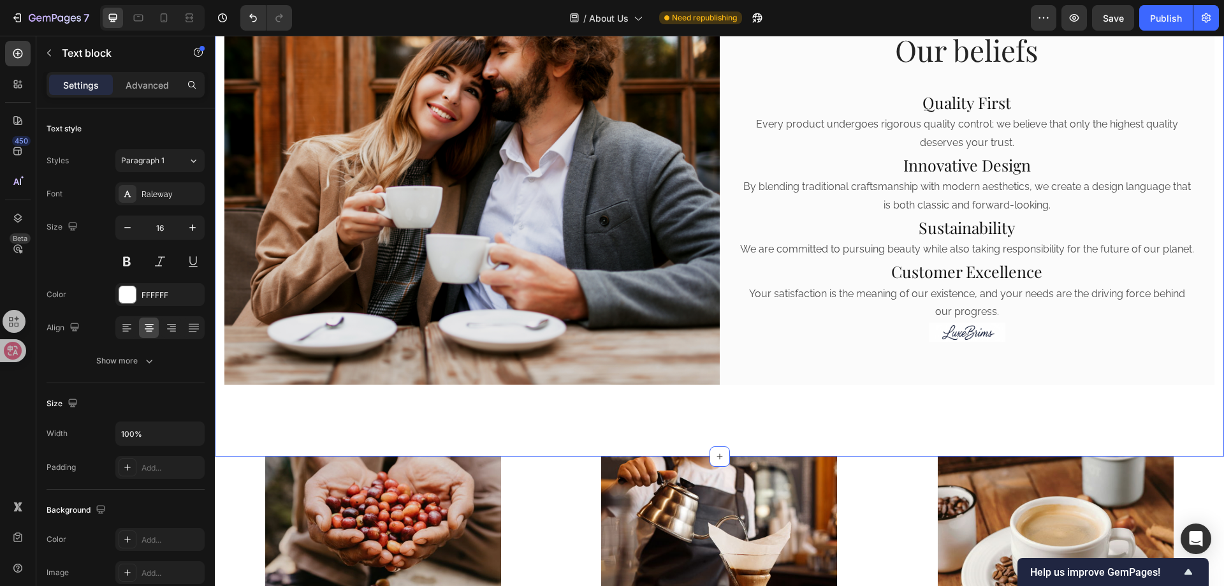
click at [780, 407] on div "Image Our beliefs Heading Quality First Heading Every product undergoes rigorou…" at bounding box center [719, 187] width 1009 height 538
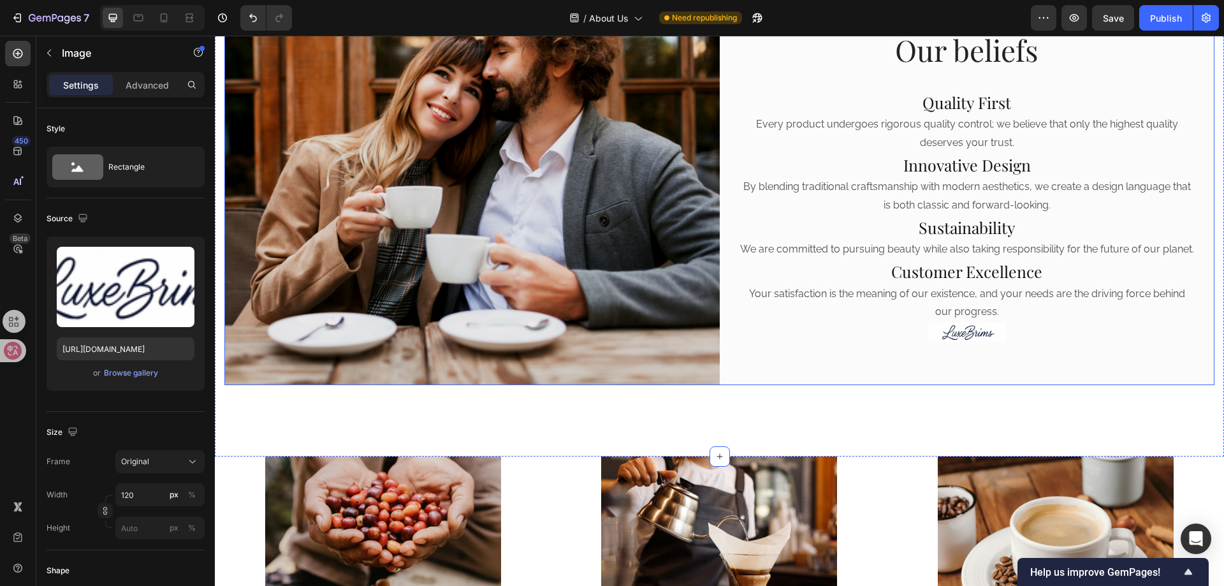
click at [757, 342] on div at bounding box center [967, 332] width 457 height 19
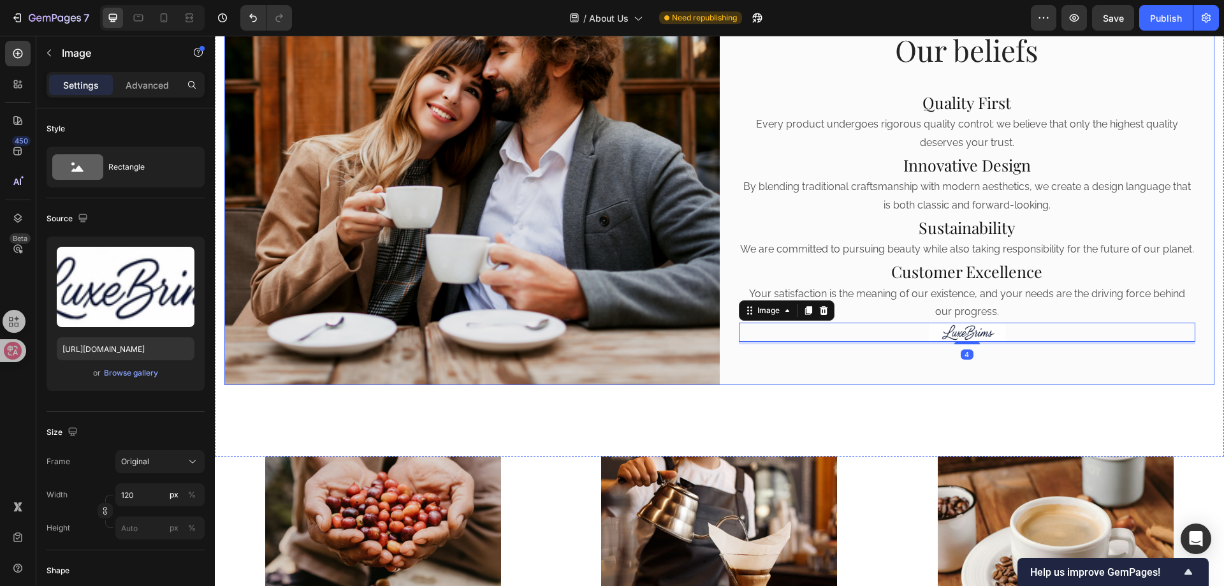
click at [725, 365] on div "Our beliefs Heading Quality First Heading Every product undergoes rigorous qual…" at bounding box center [967, 186] width 495 height 395
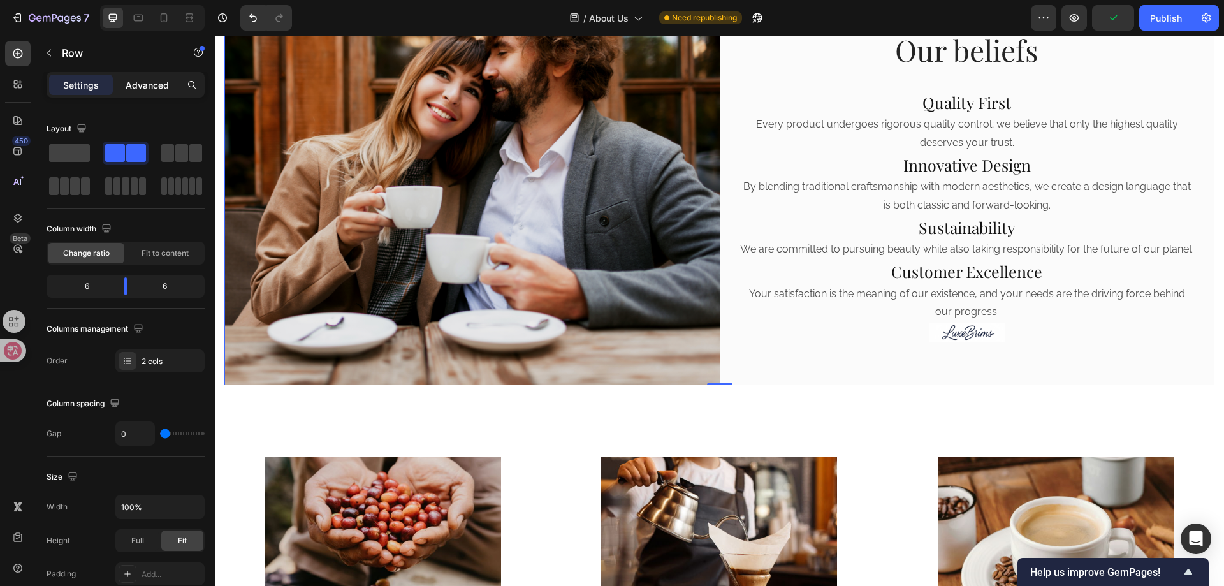
click at [144, 89] on p "Advanced" at bounding box center [147, 84] width 43 height 13
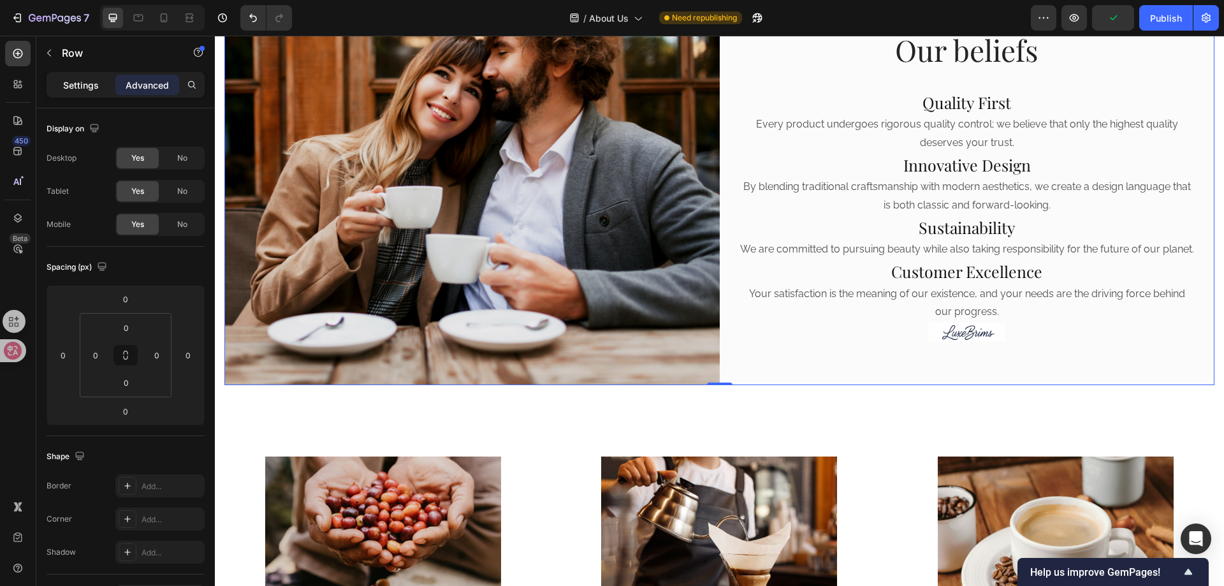
click at [76, 80] on p "Settings" at bounding box center [81, 84] width 36 height 13
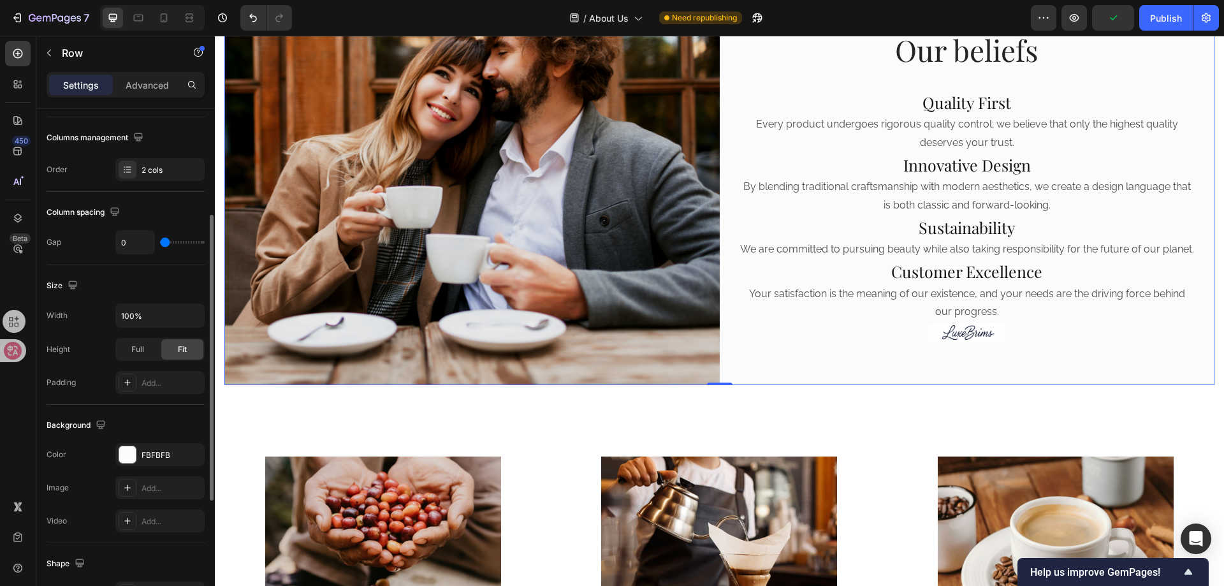
scroll to position [255, 0]
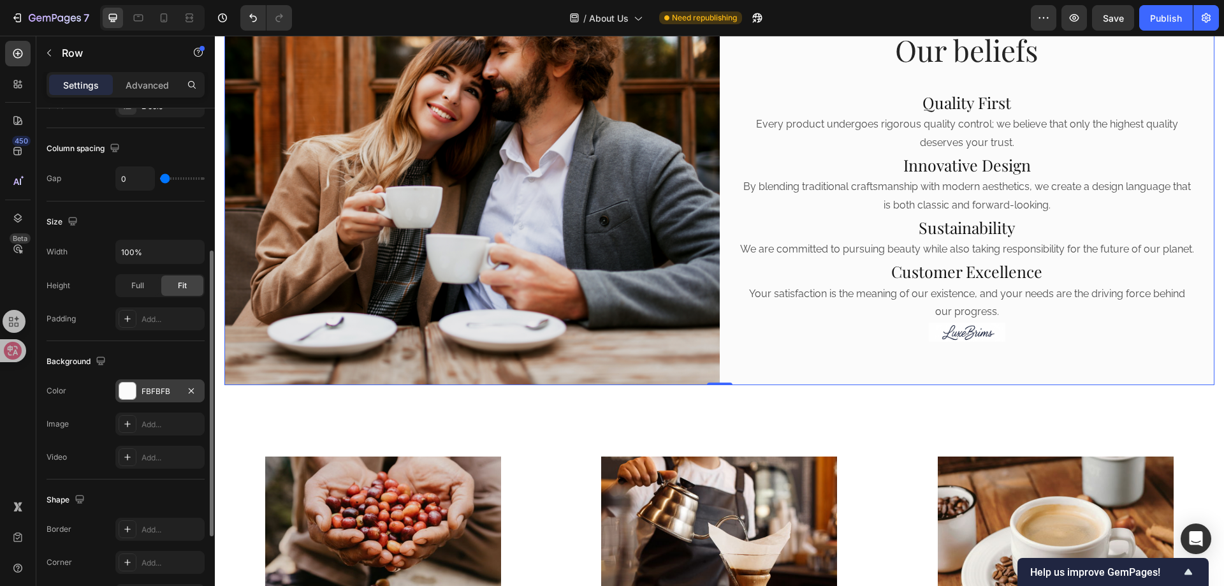
click at [149, 388] on div "FBFBFB" at bounding box center [160, 391] width 37 height 11
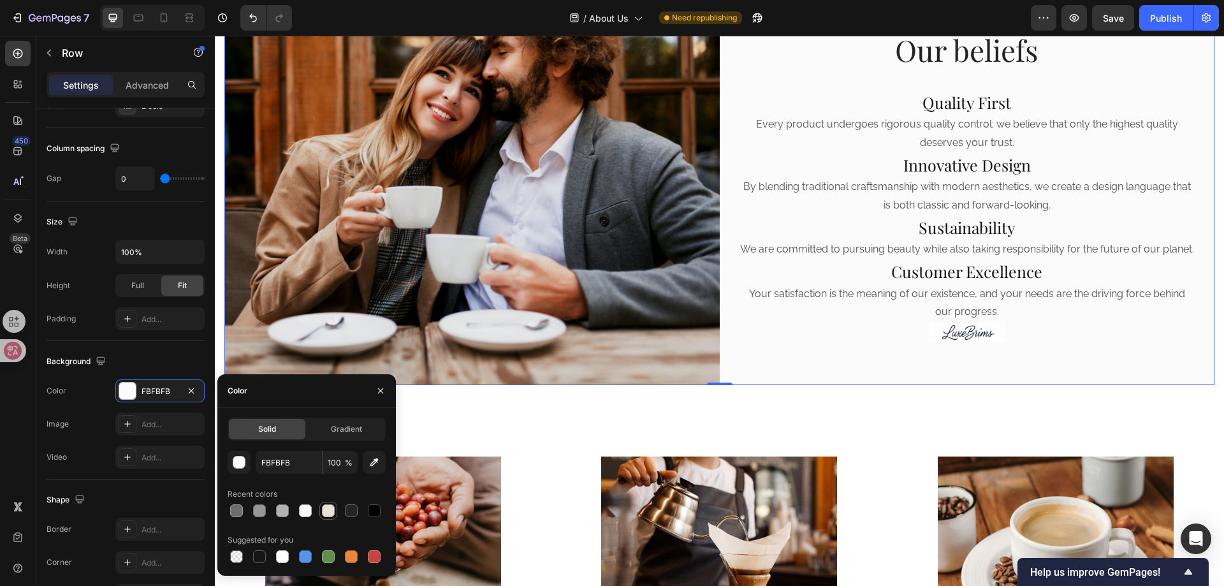
click at [324, 514] on div at bounding box center [328, 510] width 13 height 13
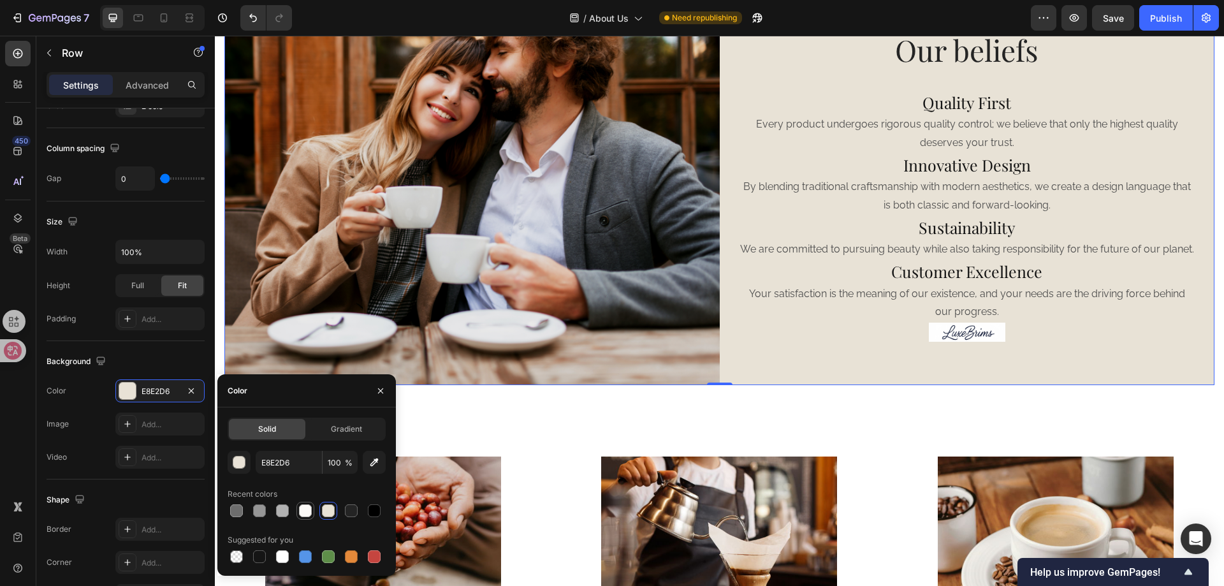
click at [304, 514] on div at bounding box center [305, 510] width 13 height 13
type input "FCFAF7"
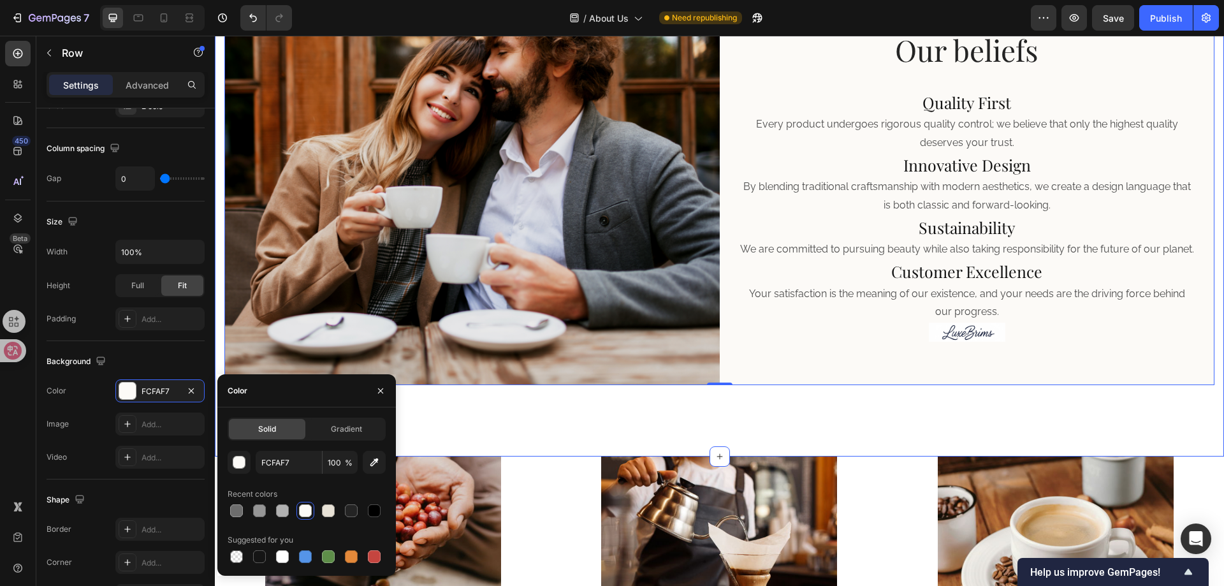
click at [1202, 404] on div "Image Our beliefs Heading Quality First Heading Every product undergoes rigorou…" at bounding box center [719, 187] width 1009 height 538
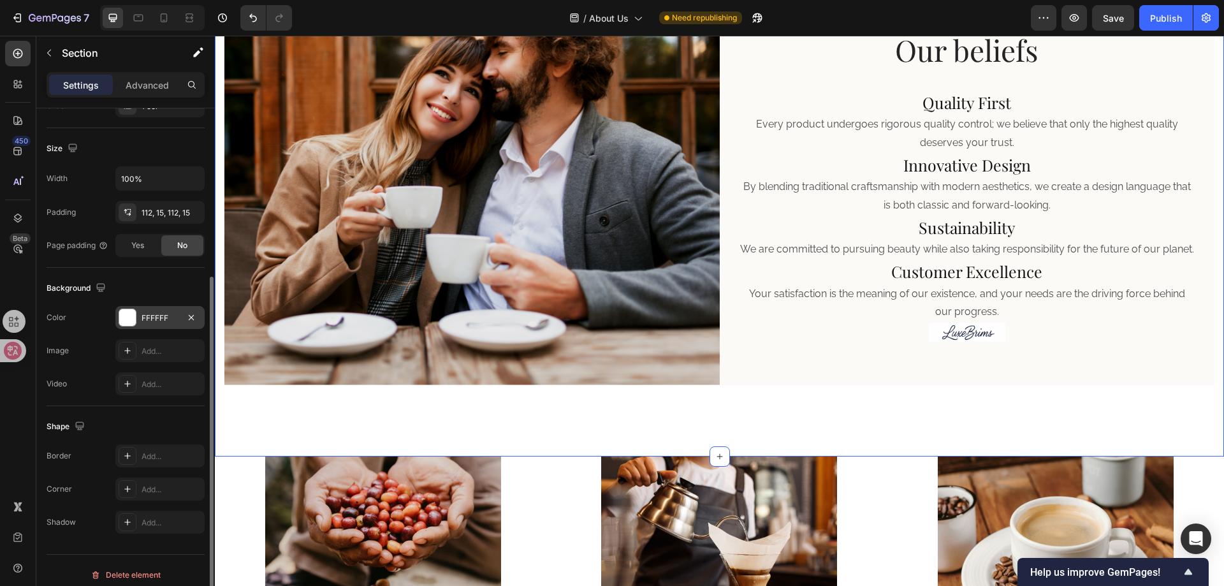
click at [163, 317] on div "FFFFFF" at bounding box center [160, 317] width 37 height 11
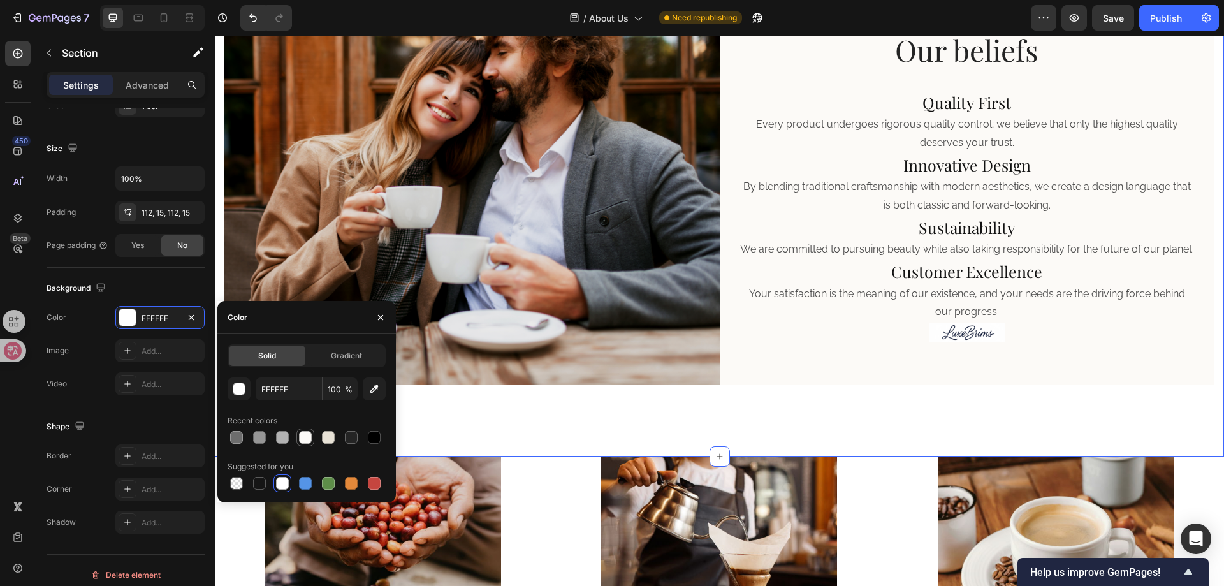
click at [308, 433] on div at bounding box center [305, 437] width 13 height 13
type input "FCFAF7"
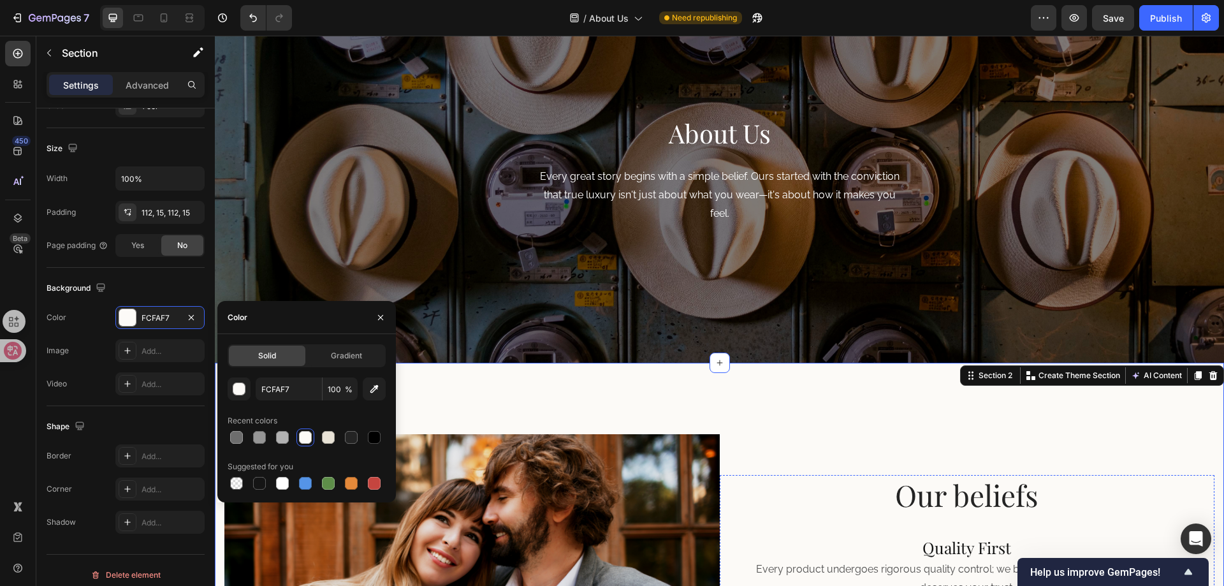
scroll to position [64, 0]
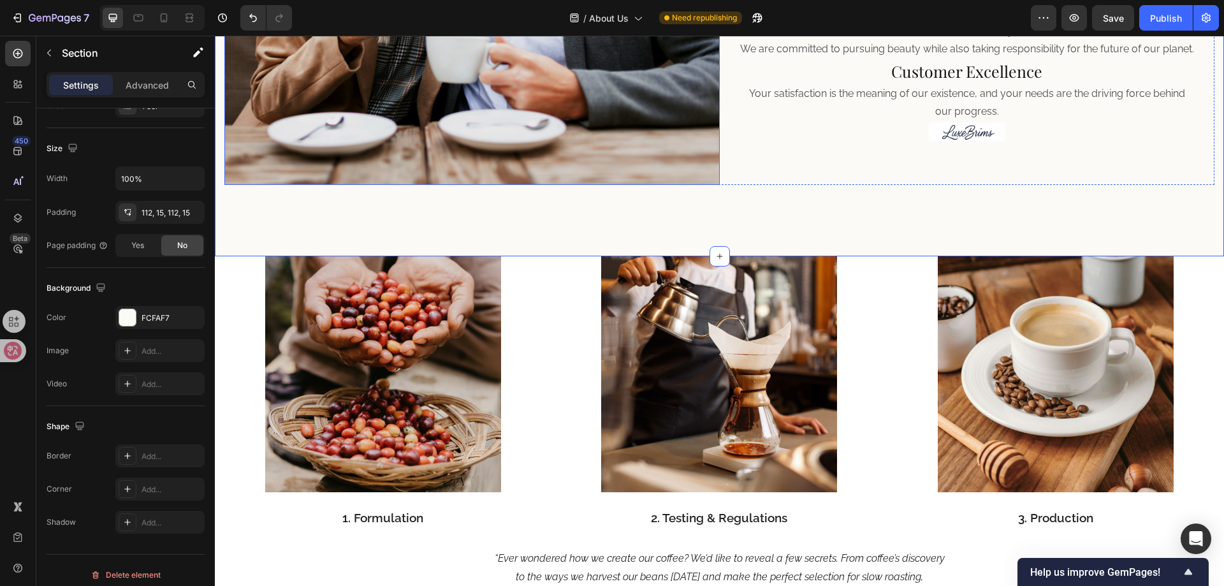
scroll to position [765, 0]
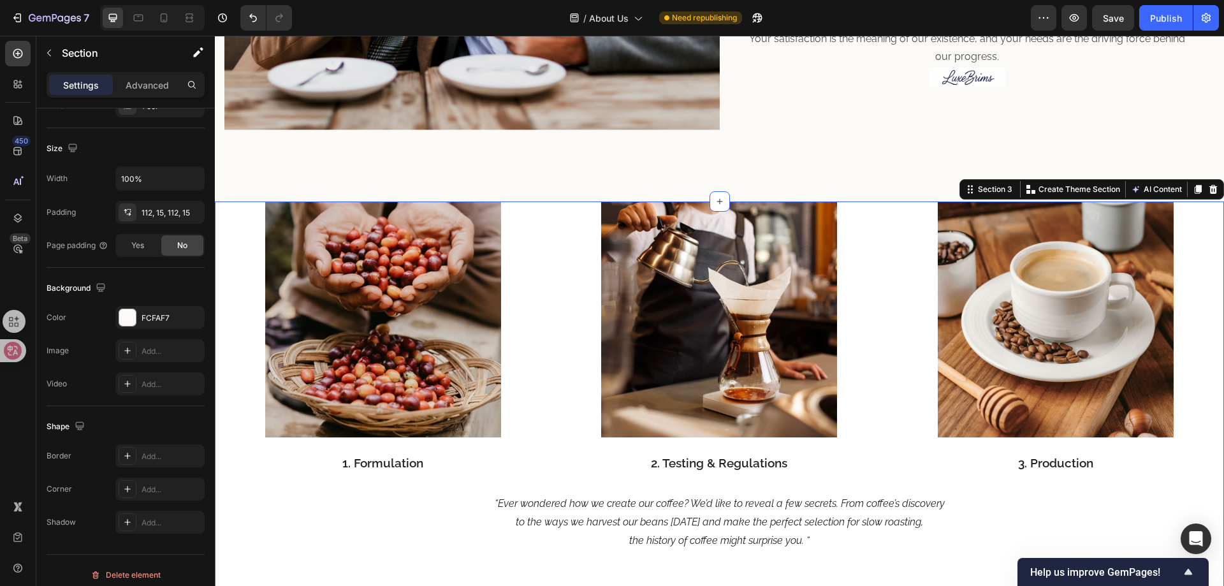
click at [1212, 243] on div "Image 1. Formulation Text block Image 2. Testing & Regulations Text block Image…" at bounding box center [719, 411] width 1009 height 421
click at [146, 310] on div "FFFFFF" at bounding box center [159, 317] width 89 height 23
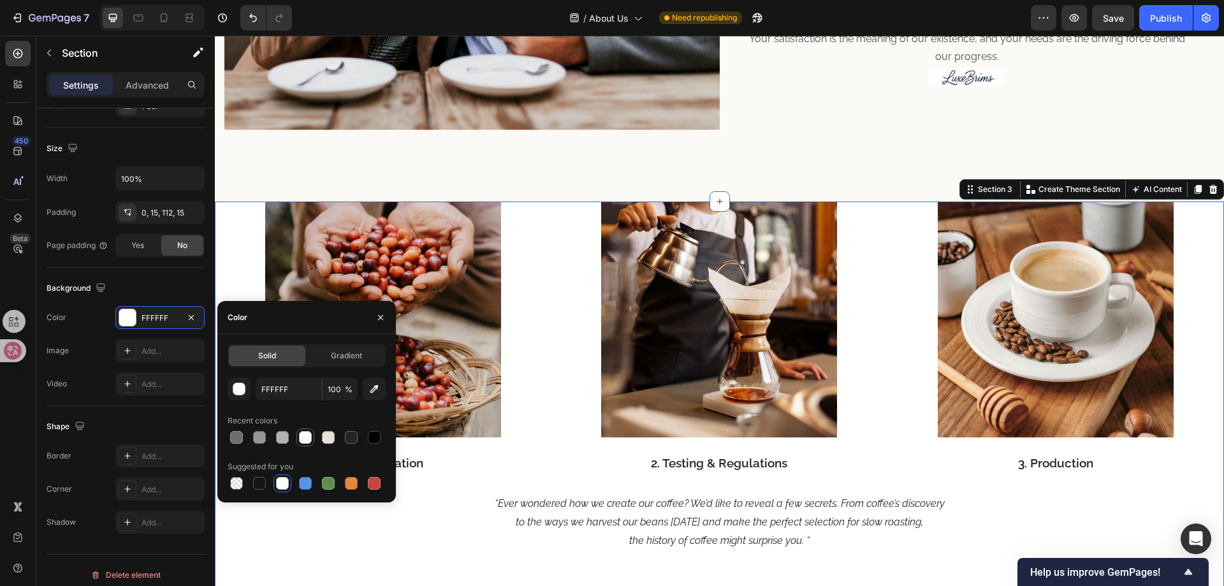
click at [303, 439] on div at bounding box center [305, 437] width 13 height 13
type input "FCFAF7"
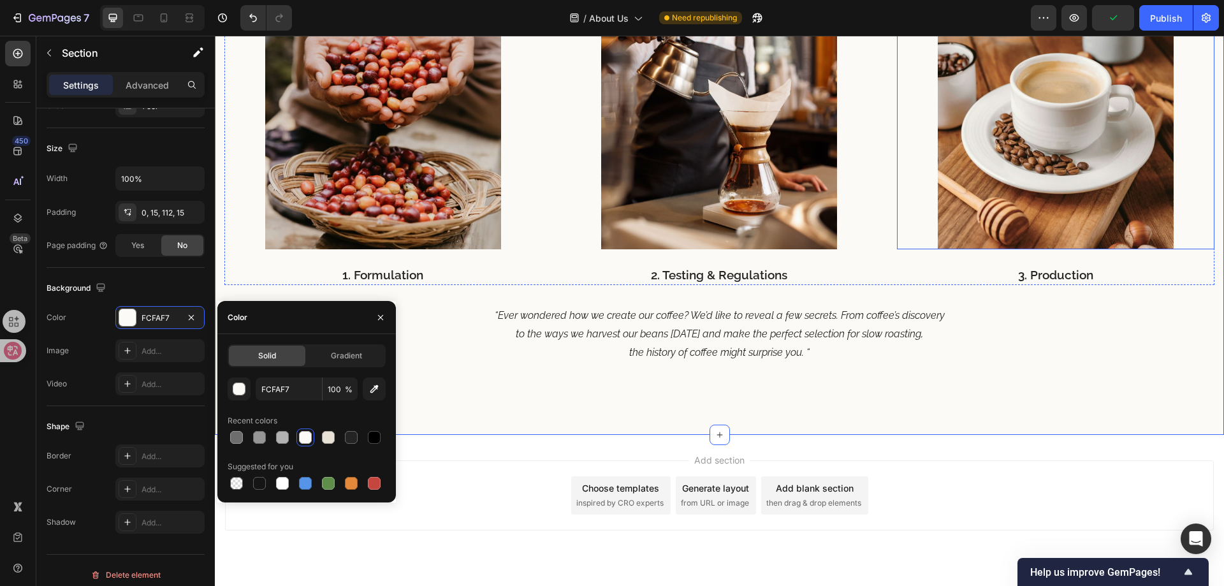
scroll to position [982, 0]
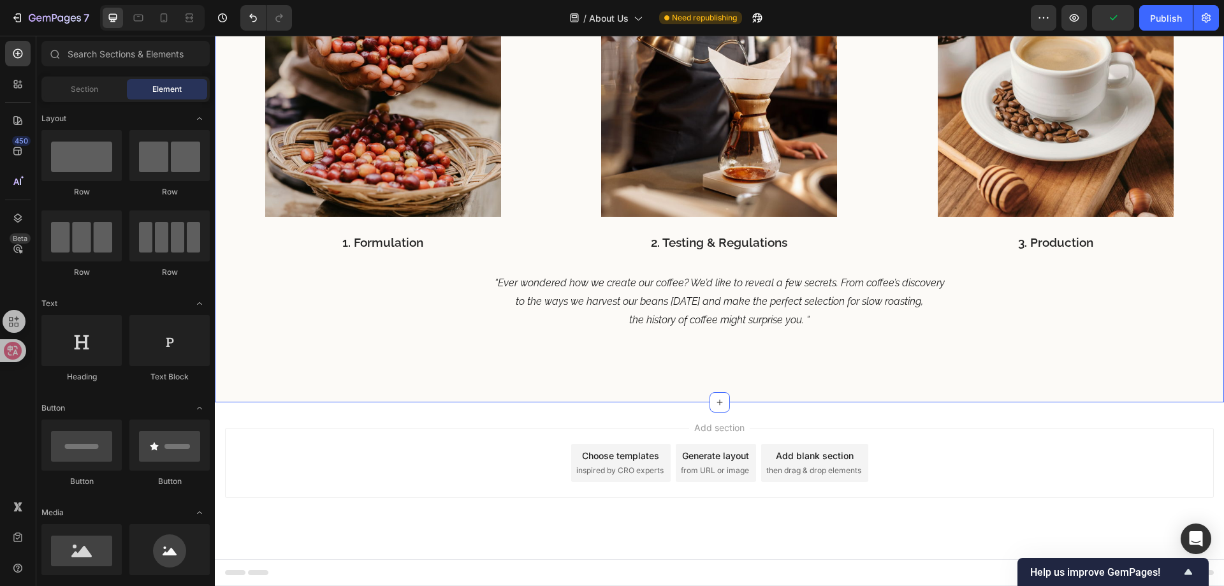
click at [965, 428] on div "Add section Choose templates inspired by CRO experts Generate layout from URL o…" at bounding box center [719, 463] width 989 height 70
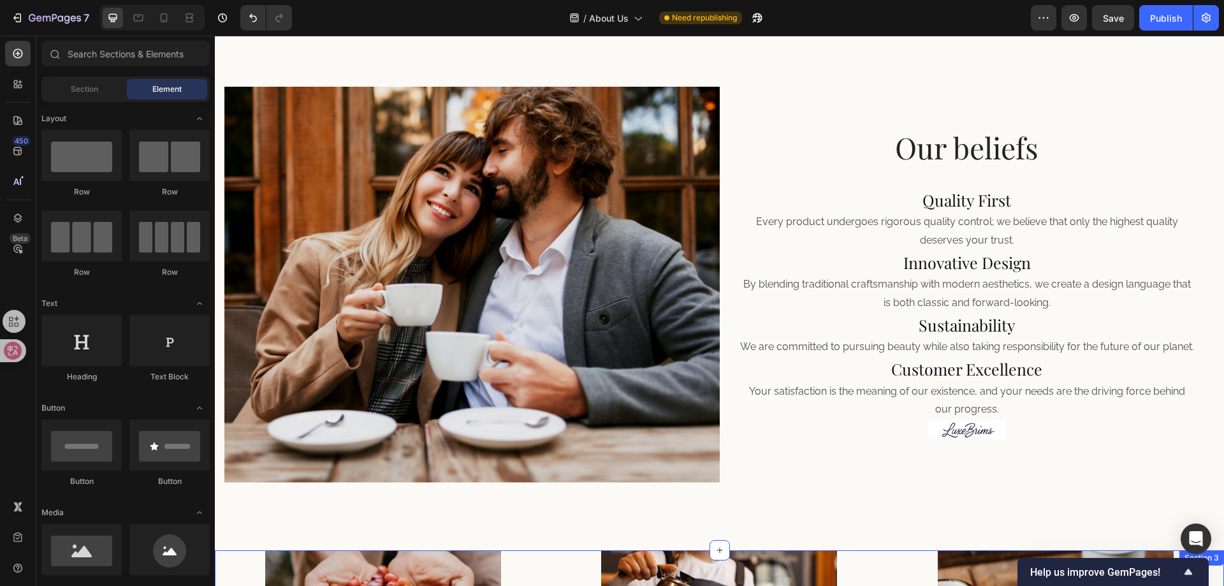
scroll to position [408, 0]
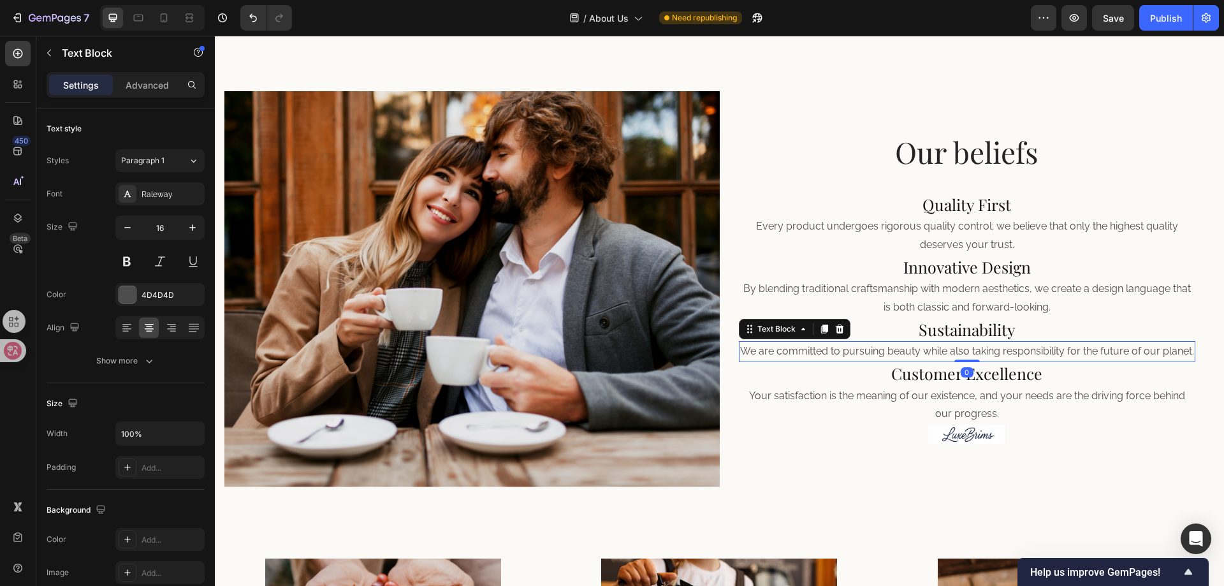
click at [977, 356] on p "We are committed to pursuing beauty while also taking responsibility for the fu…" at bounding box center [967, 351] width 455 height 18
click at [143, 86] on p "Advanced" at bounding box center [147, 84] width 43 height 13
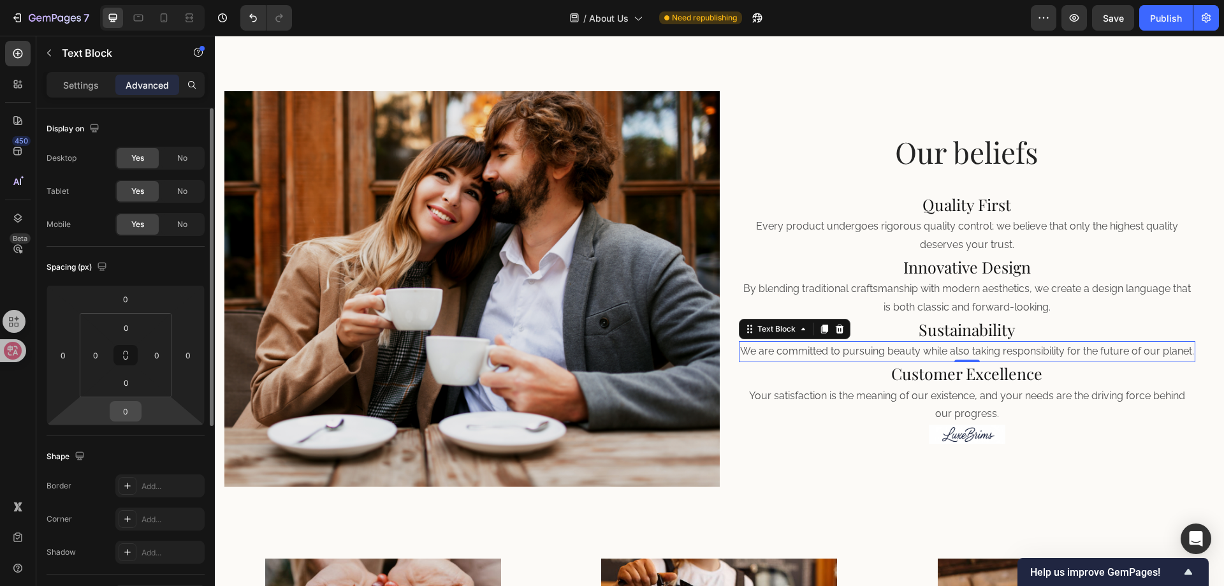
click at [131, 410] on input "0" at bounding box center [125, 411] width 25 height 19
type input "10"
paste input "10"
type input "10"
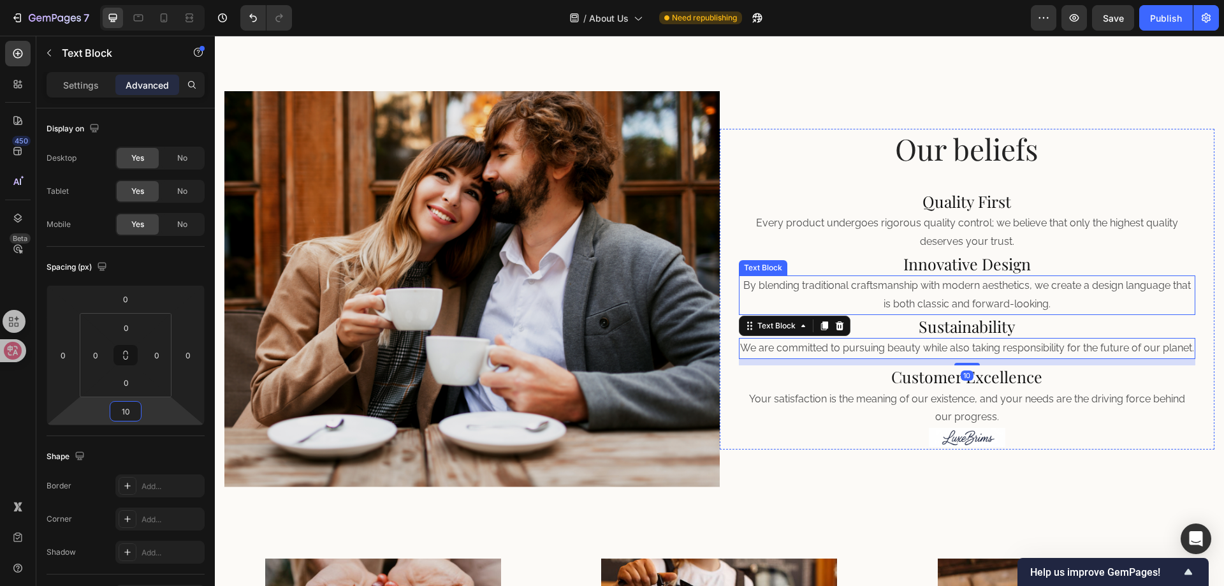
click at [980, 289] on p "By blending traditional craftsmanship with modern aesthetics, we create a desig…" at bounding box center [967, 295] width 455 height 37
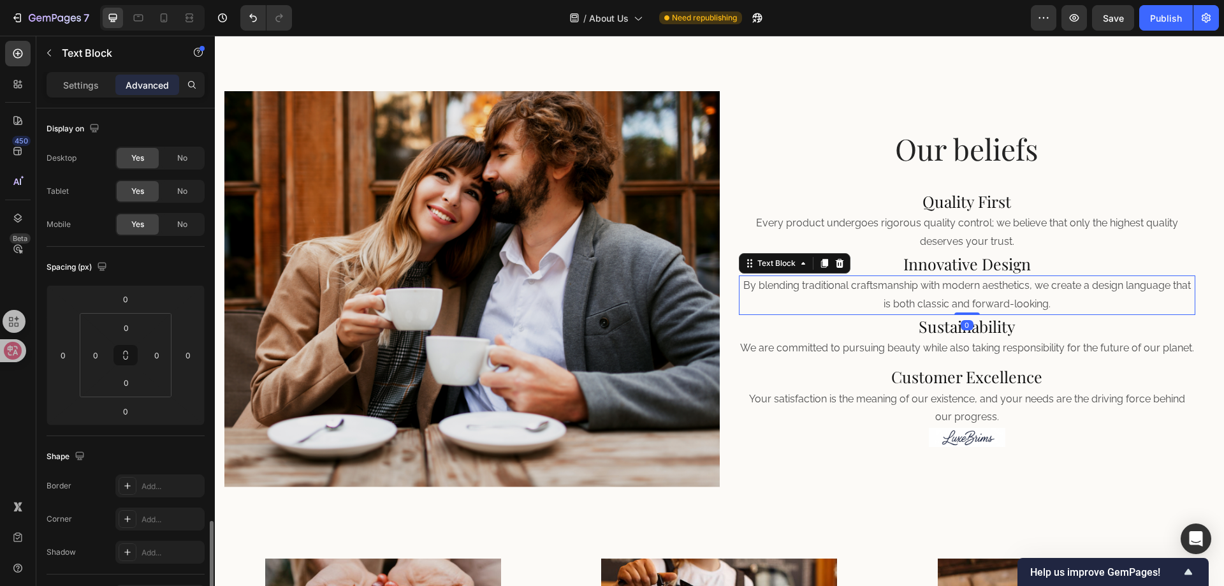
scroll to position [255, 0]
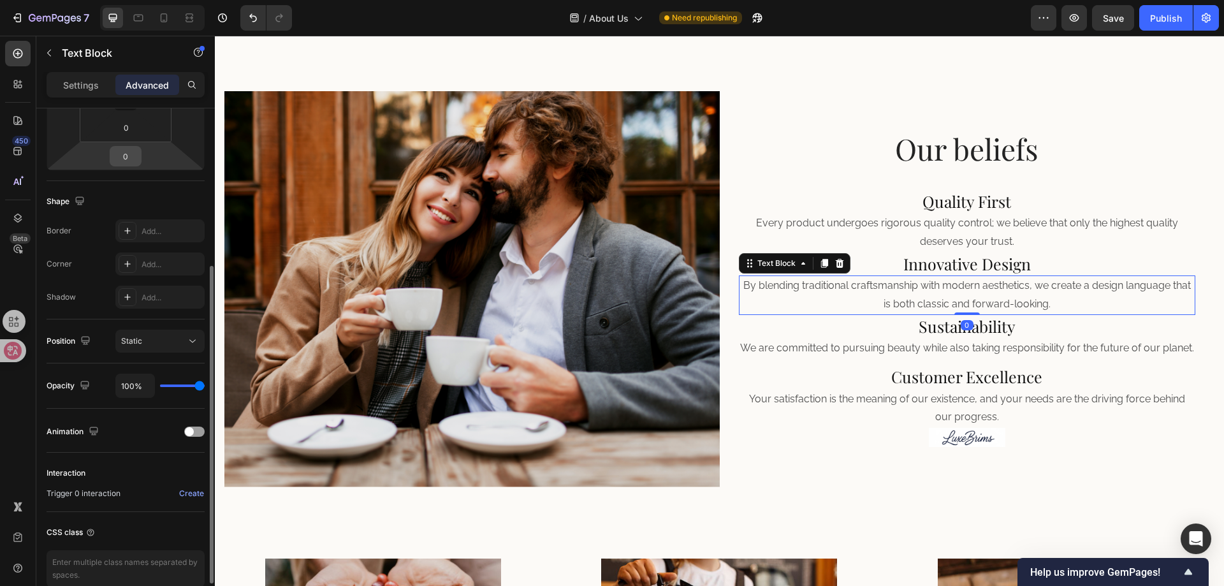
click at [138, 161] on div "0" at bounding box center [126, 156] width 32 height 20
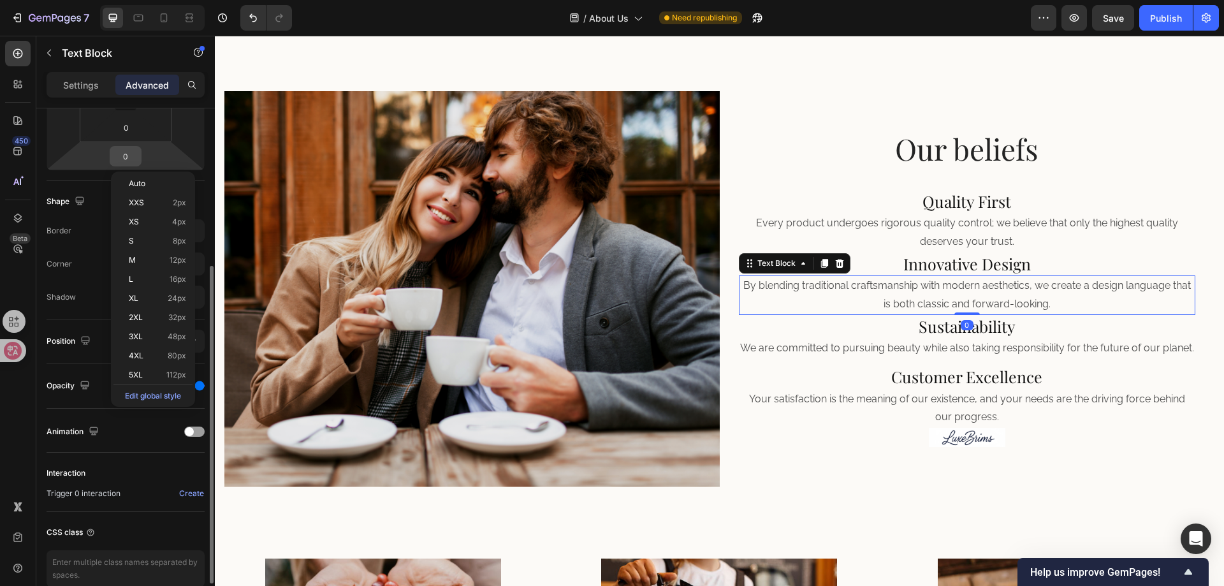
click at [135, 154] on input "0" at bounding box center [125, 156] width 25 height 19
paste input "1"
type input "10"
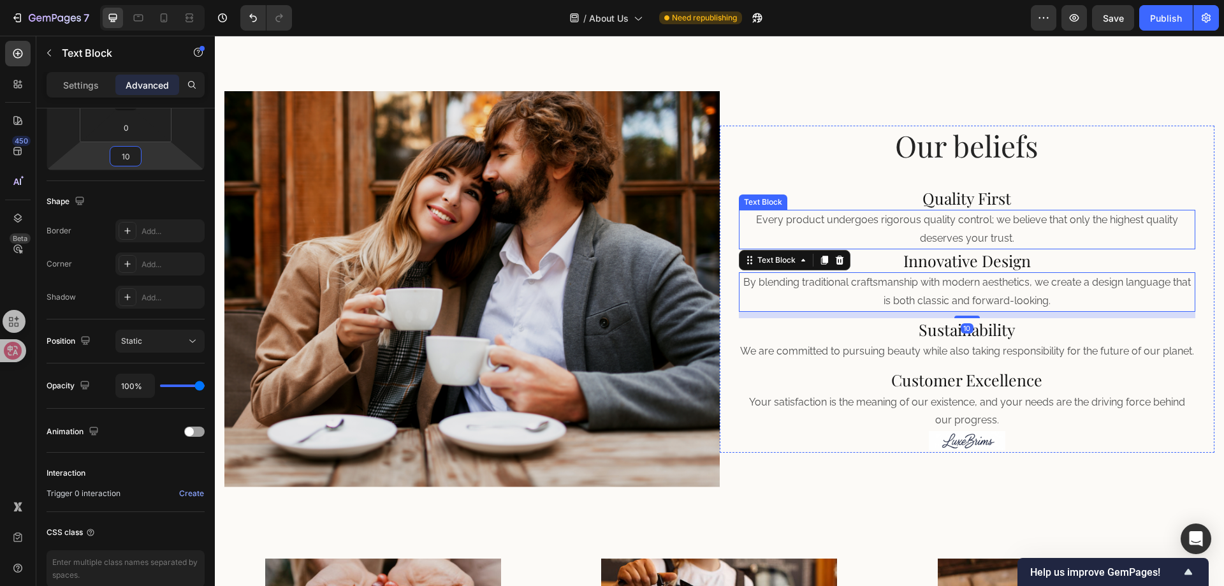
click at [976, 221] on p "Every product undergoes rigorous quality control; we believe that only the high…" at bounding box center [967, 229] width 455 height 37
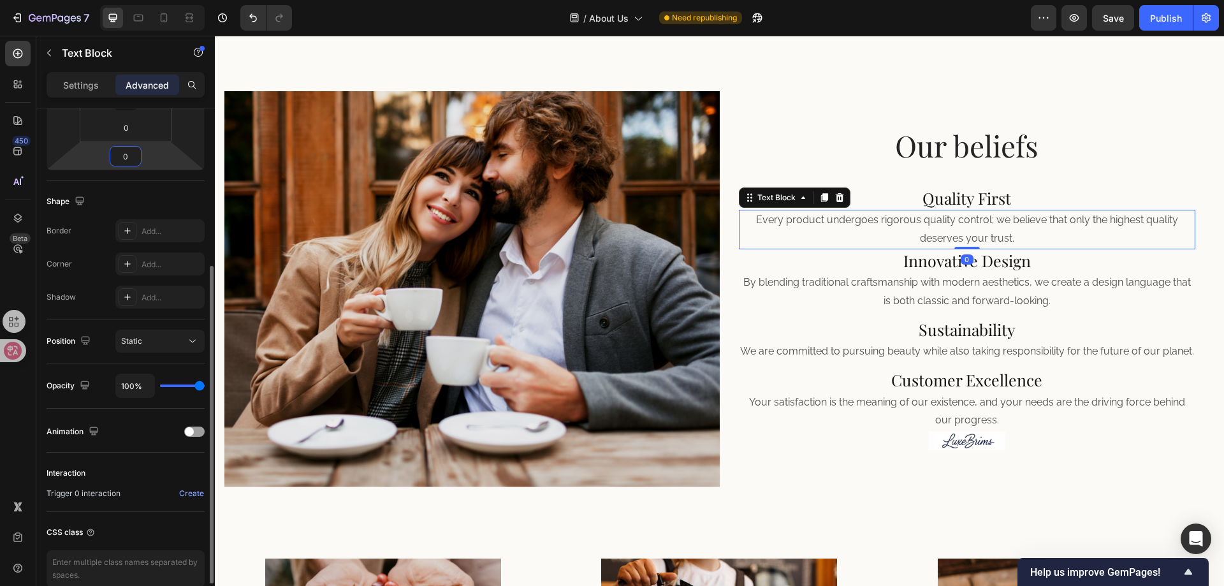
click at [137, 155] on input "0" at bounding box center [125, 156] width 25 height 19
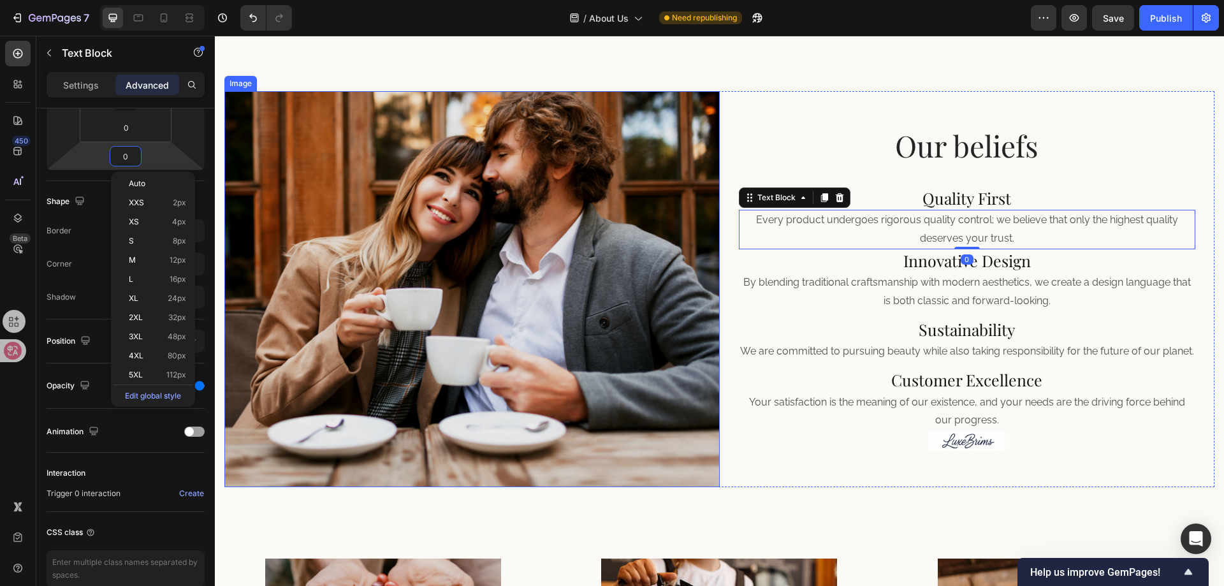
paste input "1"
type input "10"
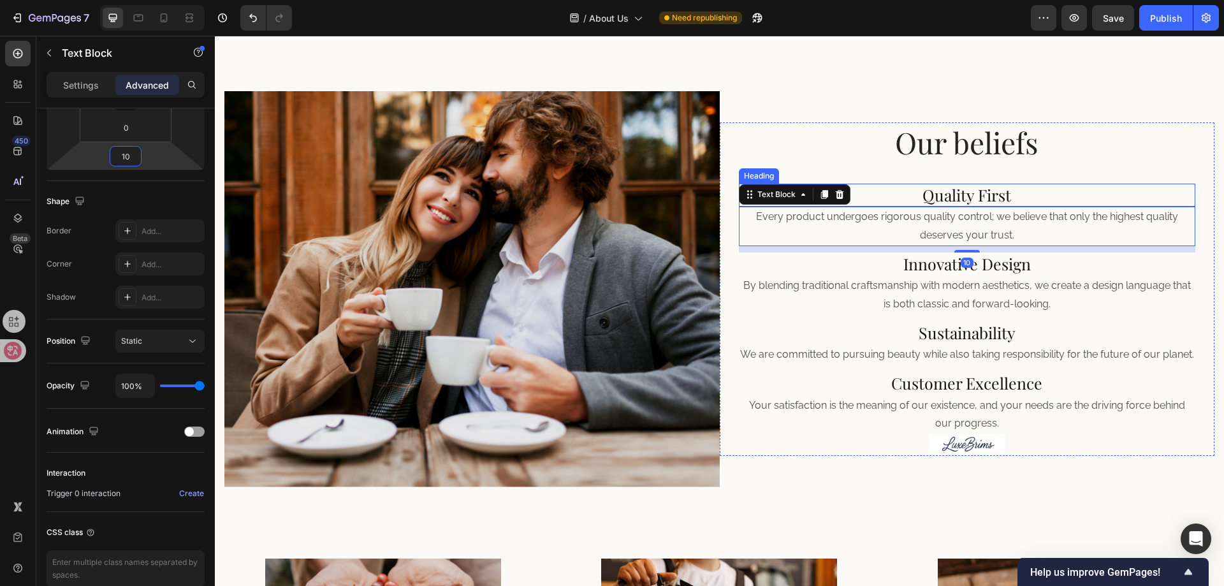
click at [959, 189] on h2 "Quality First" at bounding box center [967, 196] width 457 height 24
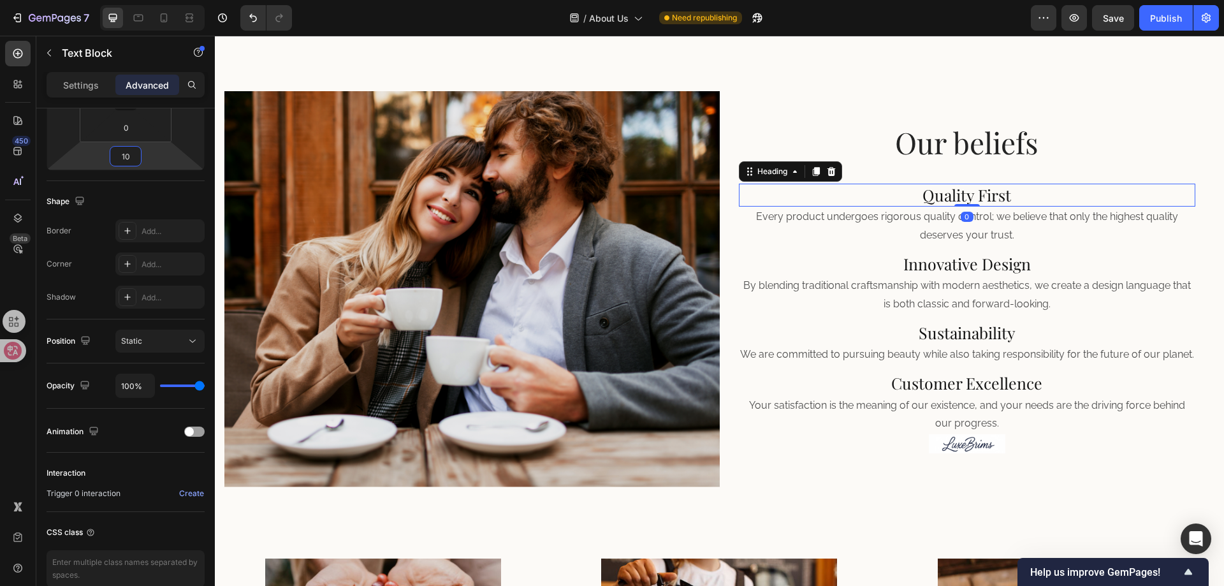
scroll to position [0, 0]
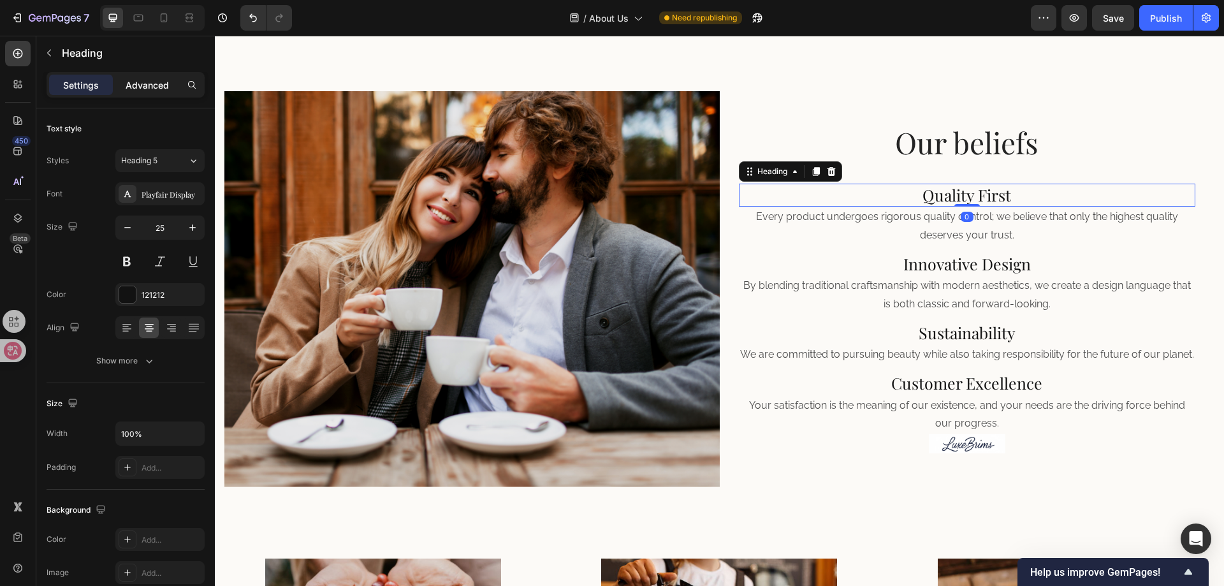
click at [143, 91] on p "Advanced" at bounding box center [147, 84] width 43 height 13
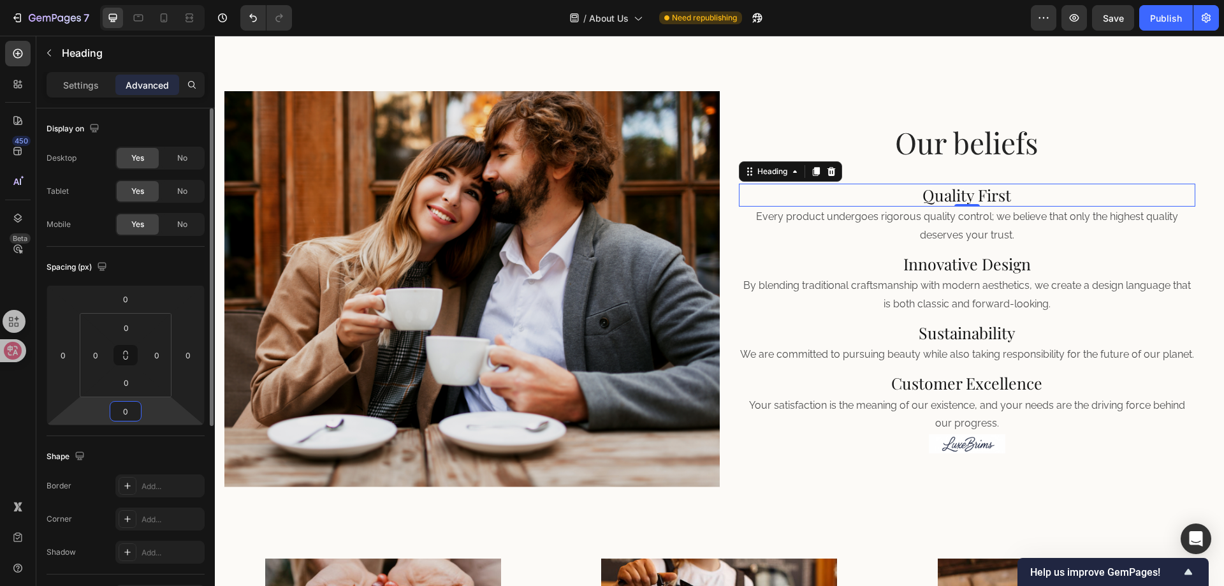
click at [136, 409] on input "0" at bounding box center [125, 411] width 25 height 19
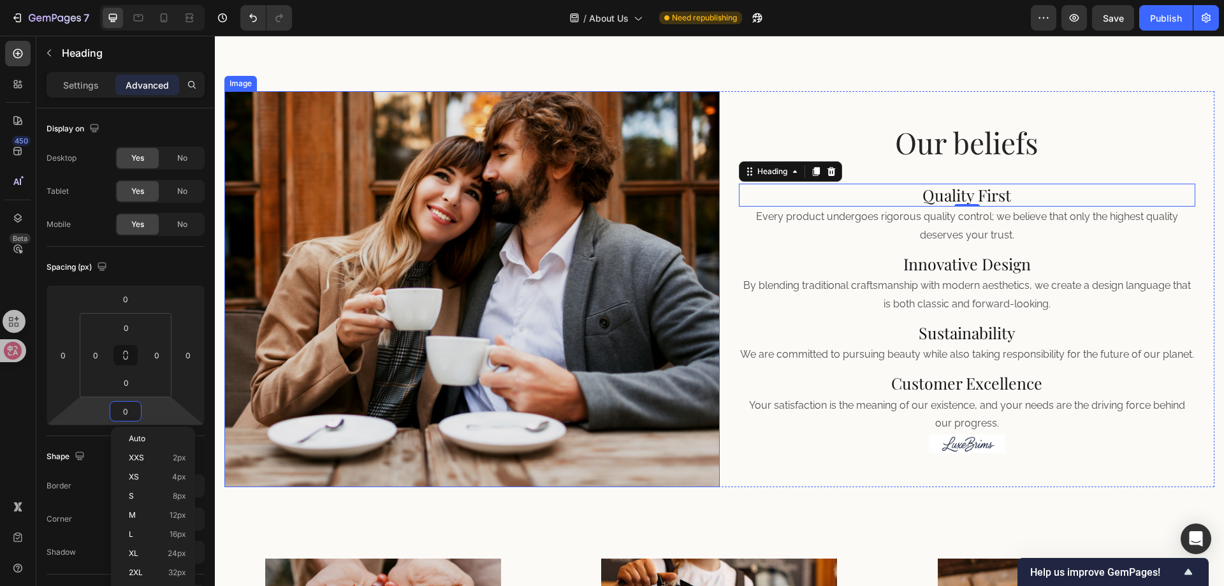
paste input "1"
type input "10"
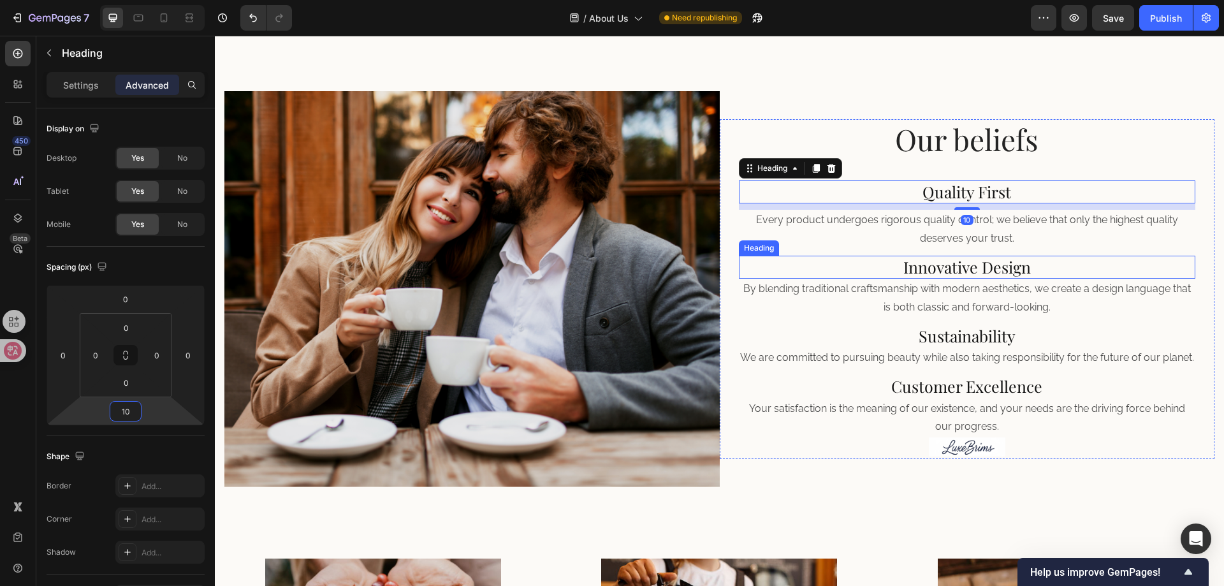
click at [972, 256] on h2 "Innovative Design" at bounding box center [967, 268] width 457 height 24
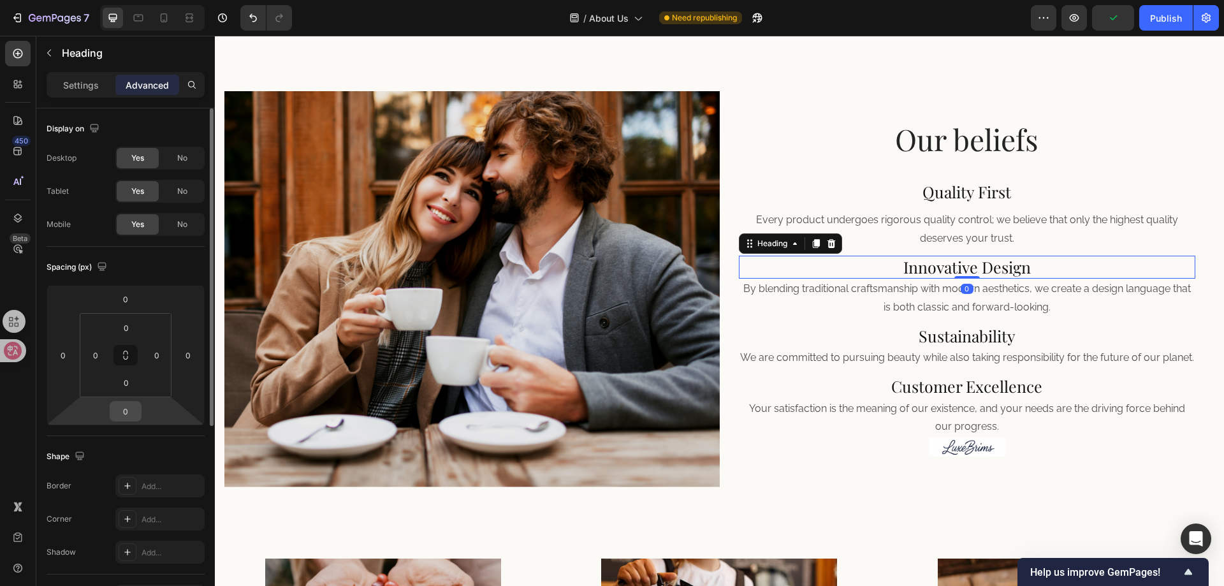
click at [133, 412] on input "0" at bounding box center [125, 411] width 25 height 19
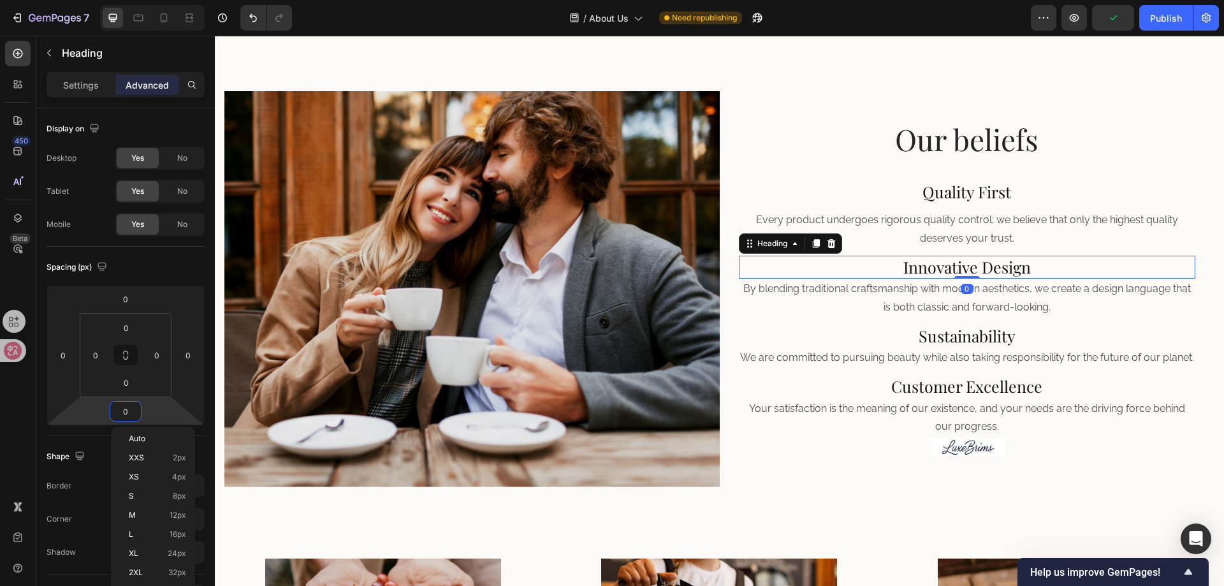
paste input "1"
type input "10"
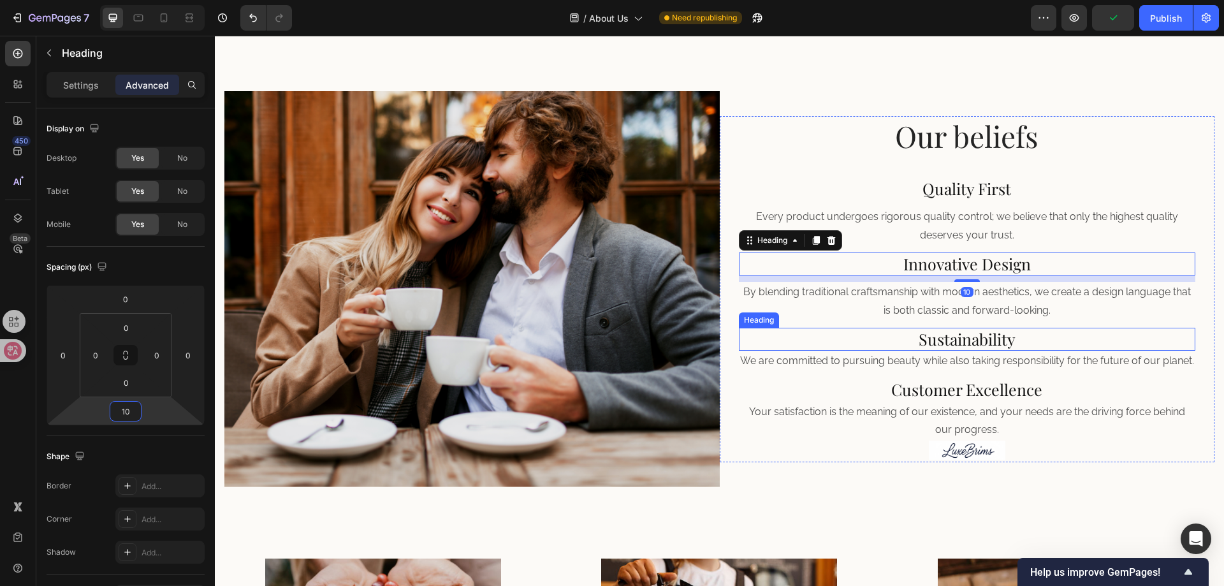
click at [969, 330] on h2 "Sustainability" at bounding box center [967, 340] width 457 height 24
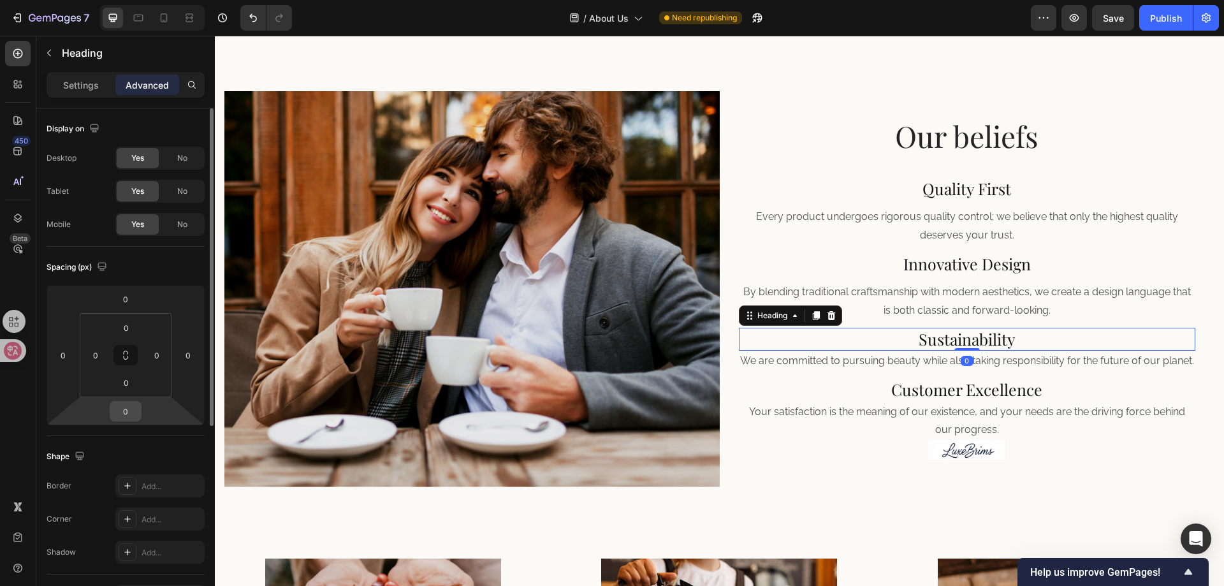
click at [128, 416] on input "0" at bounding box center [125, 411] width 25 height 19
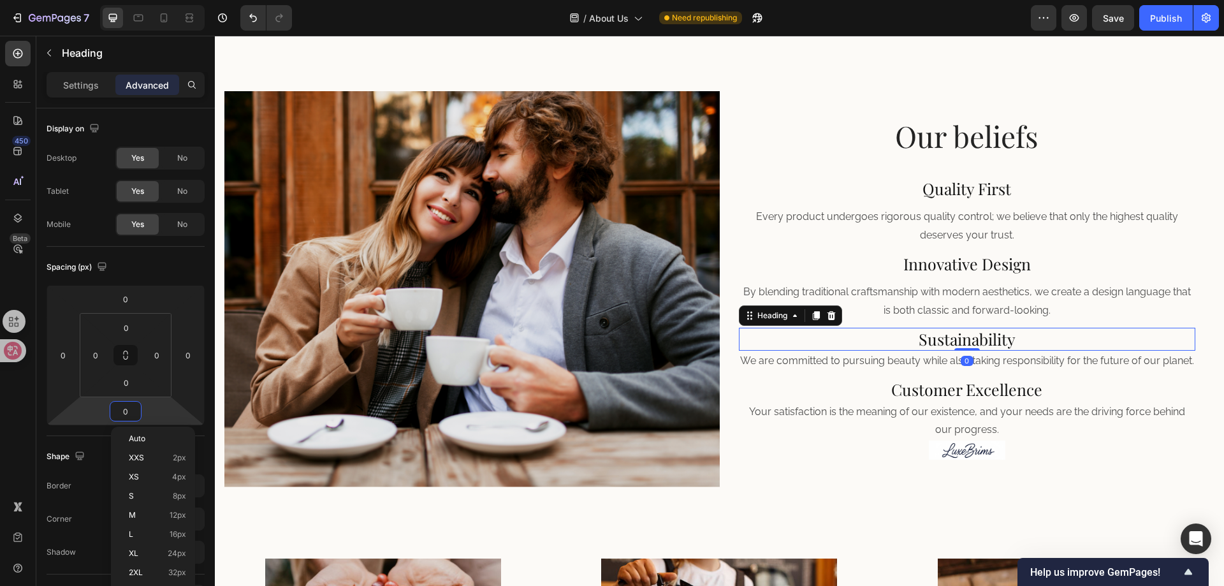
paste input "1"
type input "10"
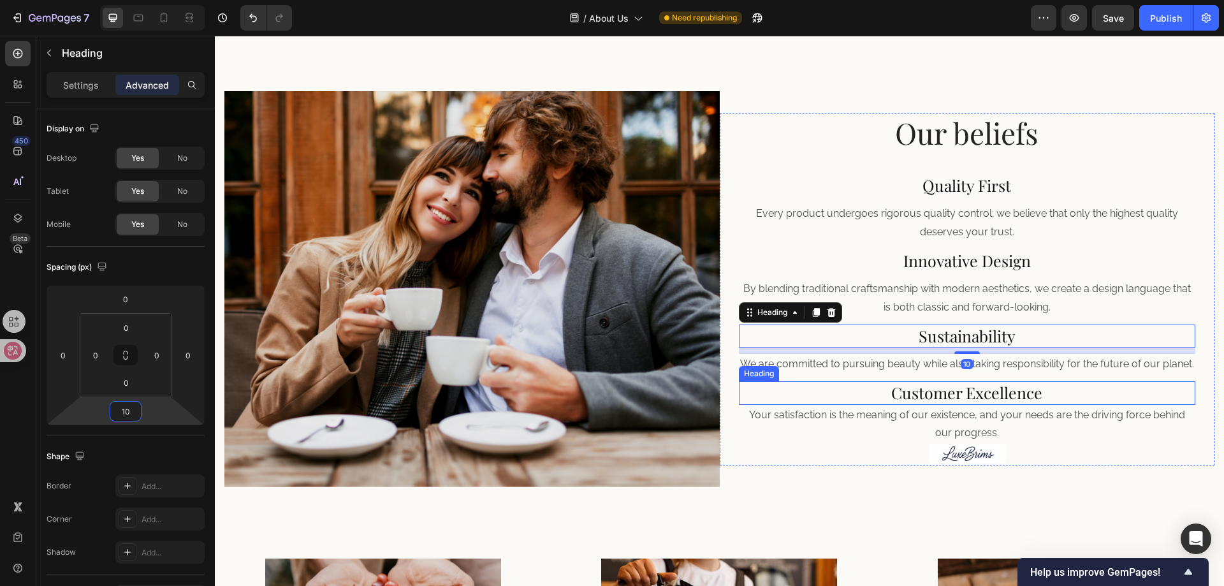
click at [971, 392] on h2 "Customer Excellence" at bounding box center [967, 393] width 457 height 24
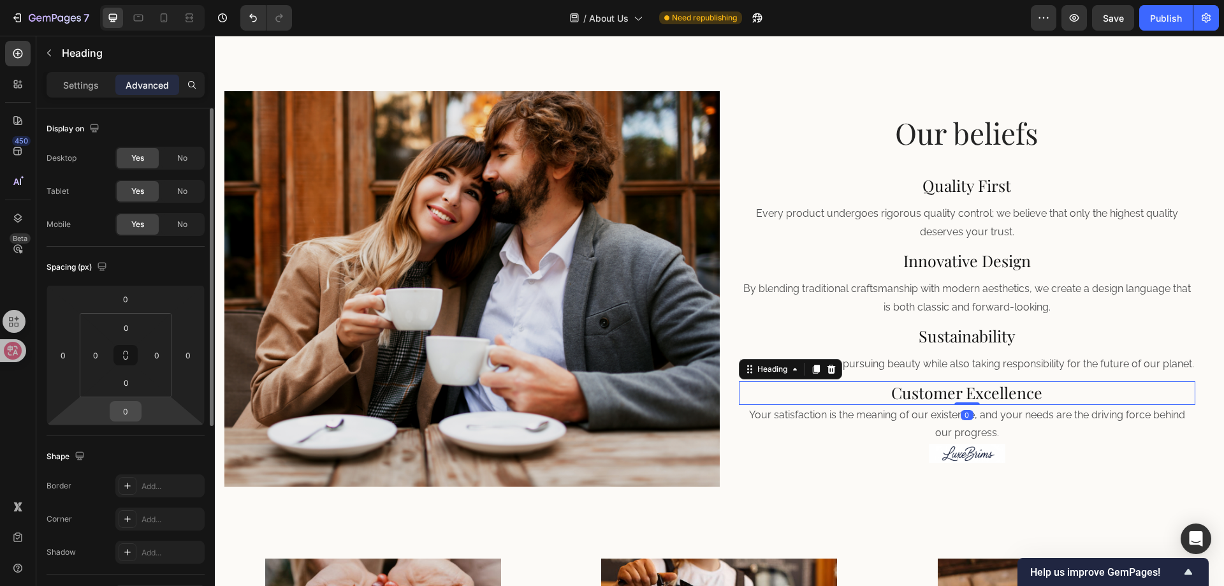
click at [137, 409] on input "0" at bounding box center [125, 411] width 25 height 19
paste input "1"
type input "10"
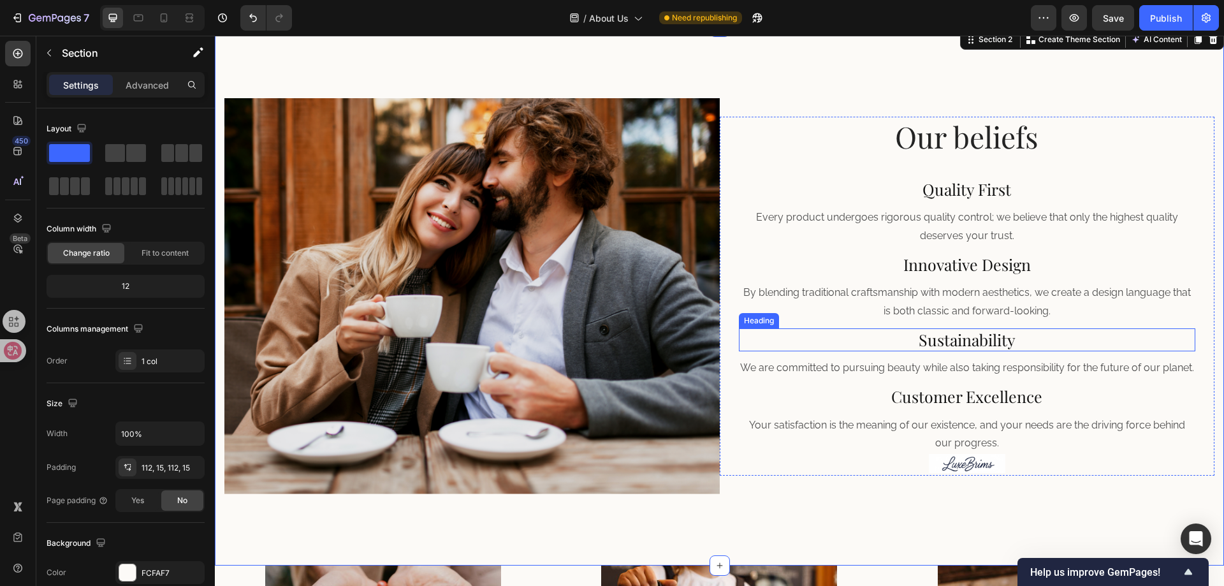
scroll to position [408, 0]
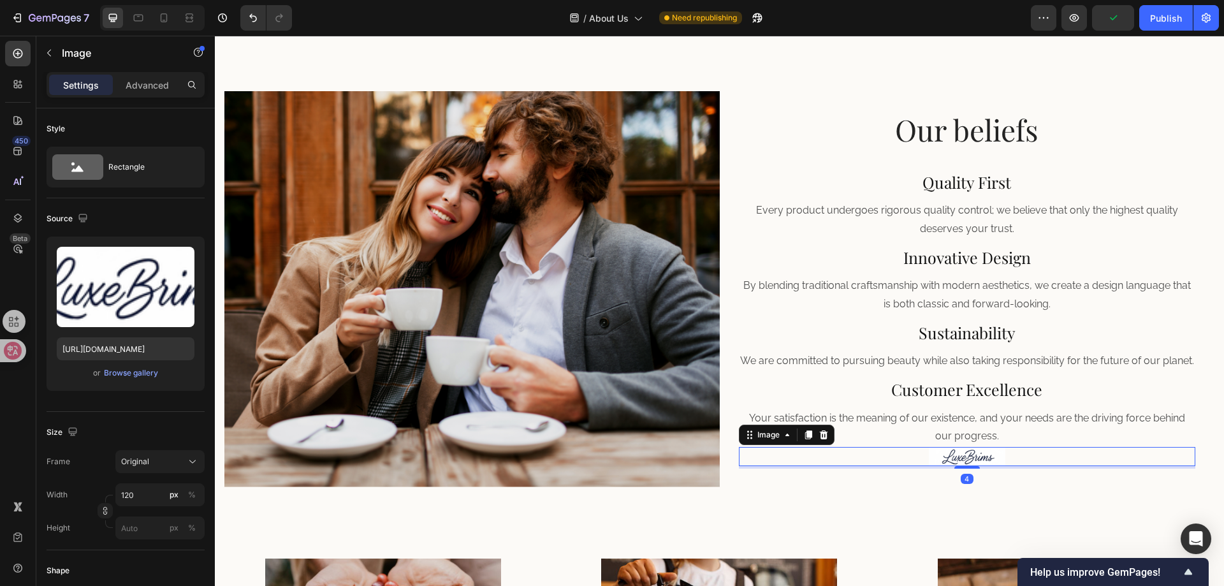
click at [982, 463] on img at bounding box center [967, 456] width 76 height 19
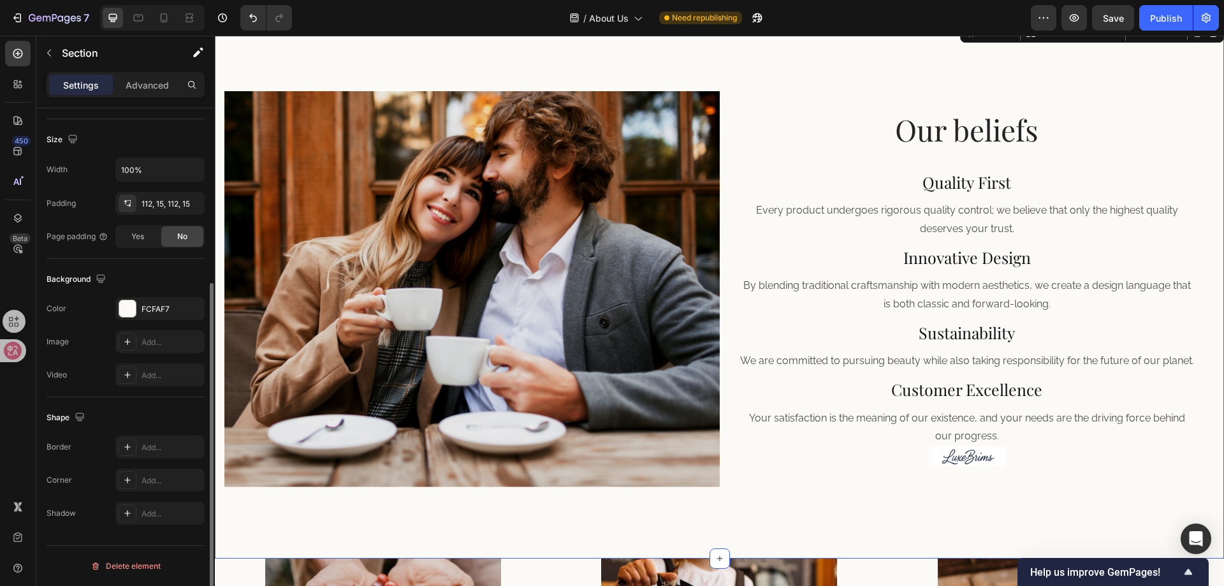
scroll to position [0, 0]
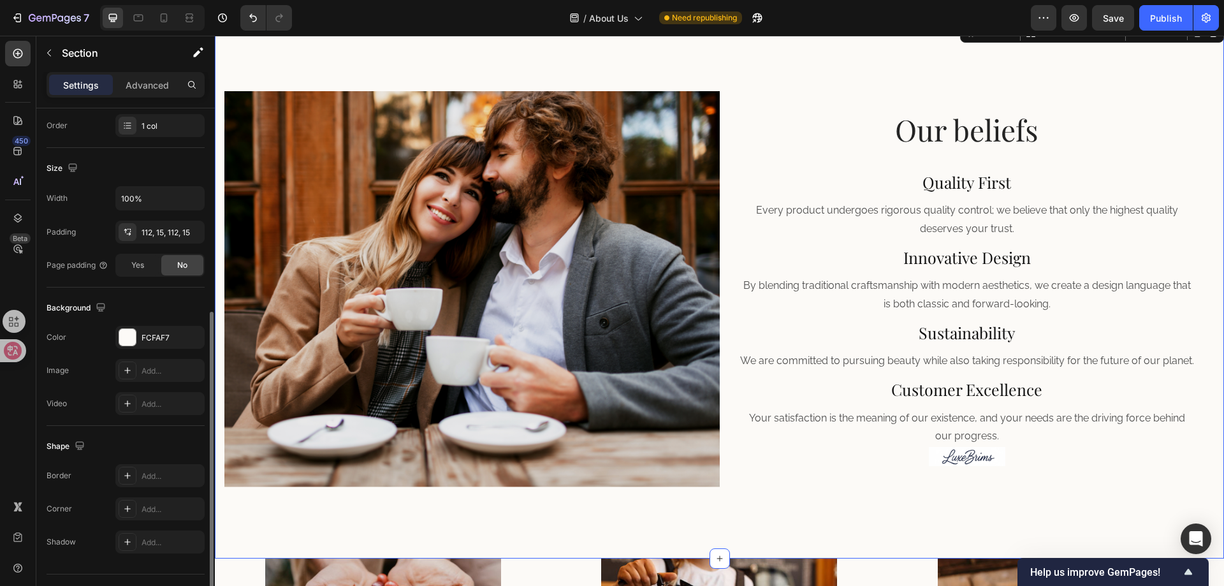
click at [911, 493] on div "Image Our beliefs Heading Quality First Heading Every product undergoes rigorou…" at bounding box center [719, 289] width 1009 height 538
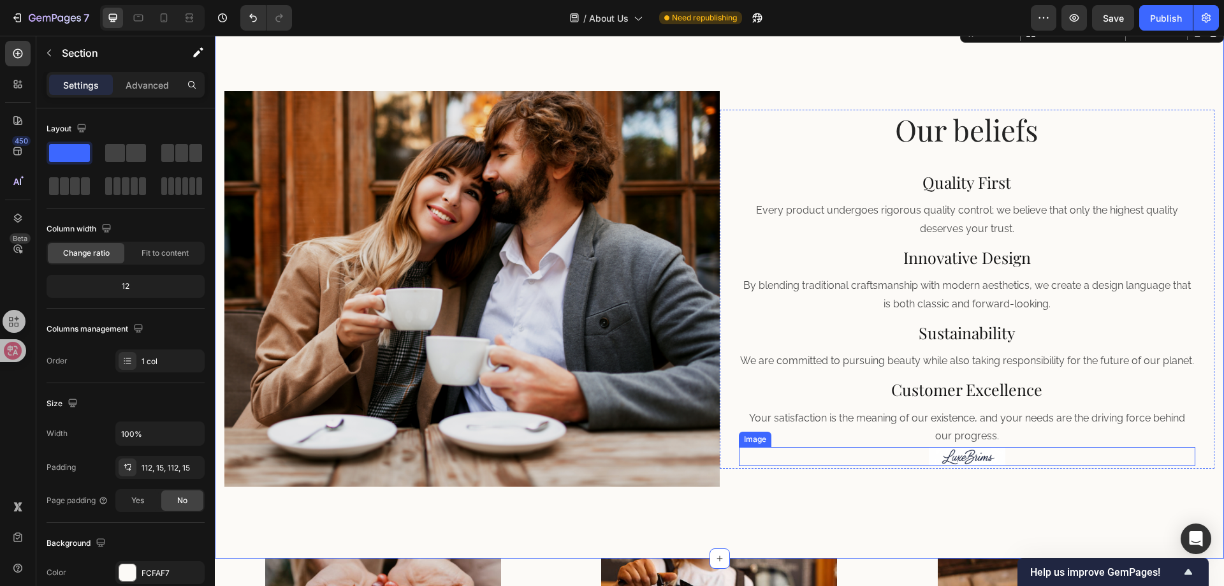
click at [952, 465] on img at bounding box center [967, 456] width 76 height 19
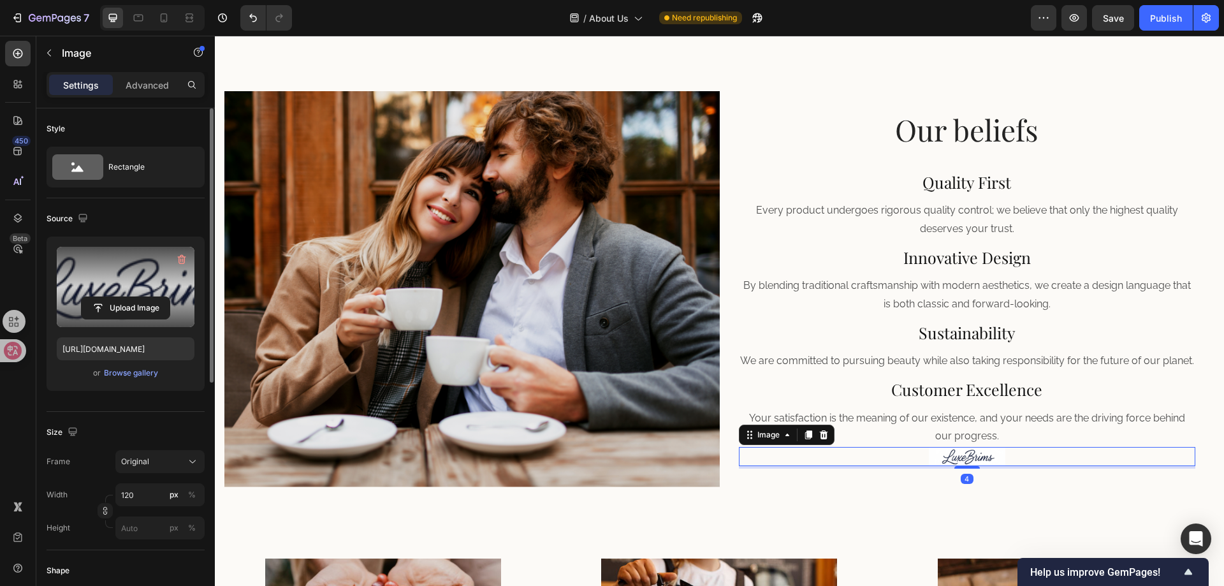
click at [136, 283] on label at bounding box center [126, 287] width 138 height 80
click at [136, 297] on input "file" at bounding box center [126, 308] width 88 height 22
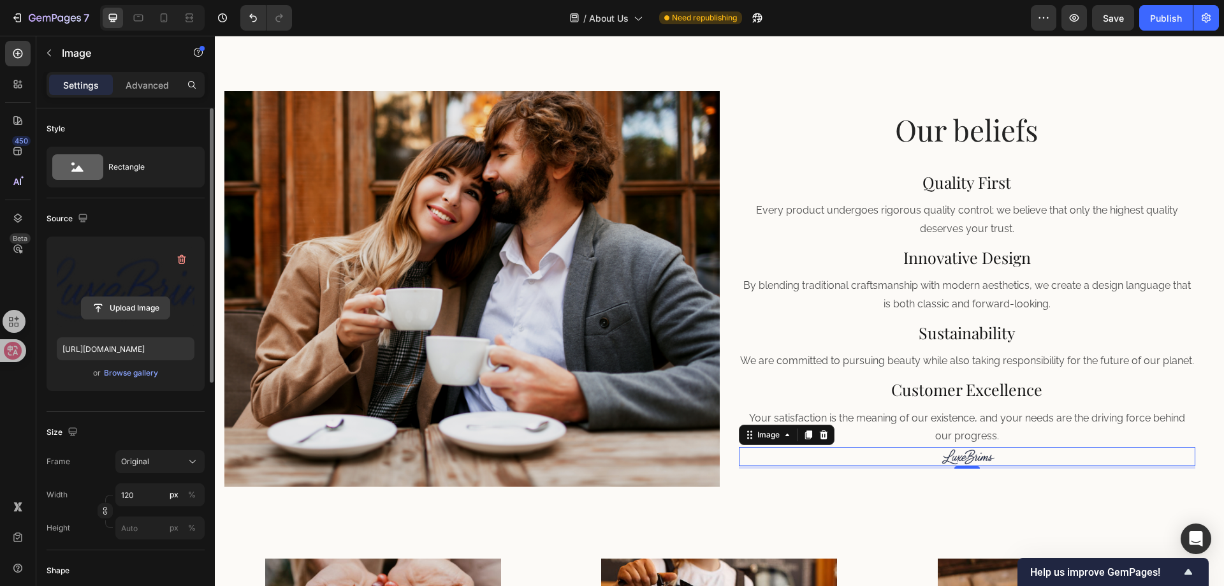
click at [119, 305] on input "file" at bounding box center [126, 308] width 88 height 22
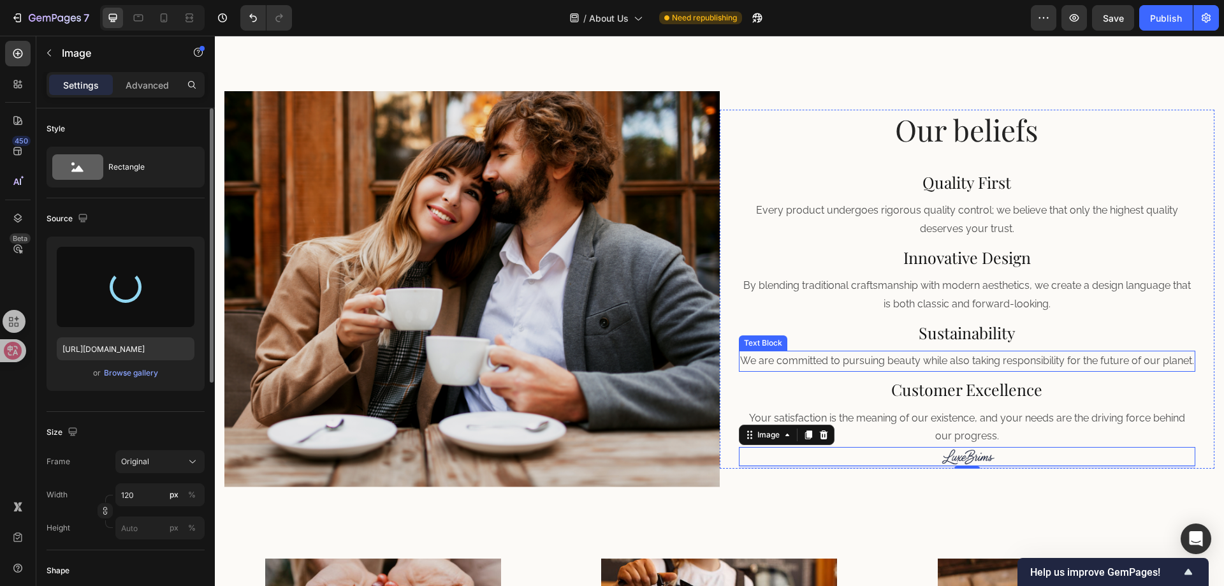
type input "https://cdn.shopify.com/s/files/1/0700/3540/7006/files/gempages_560307868822144…"
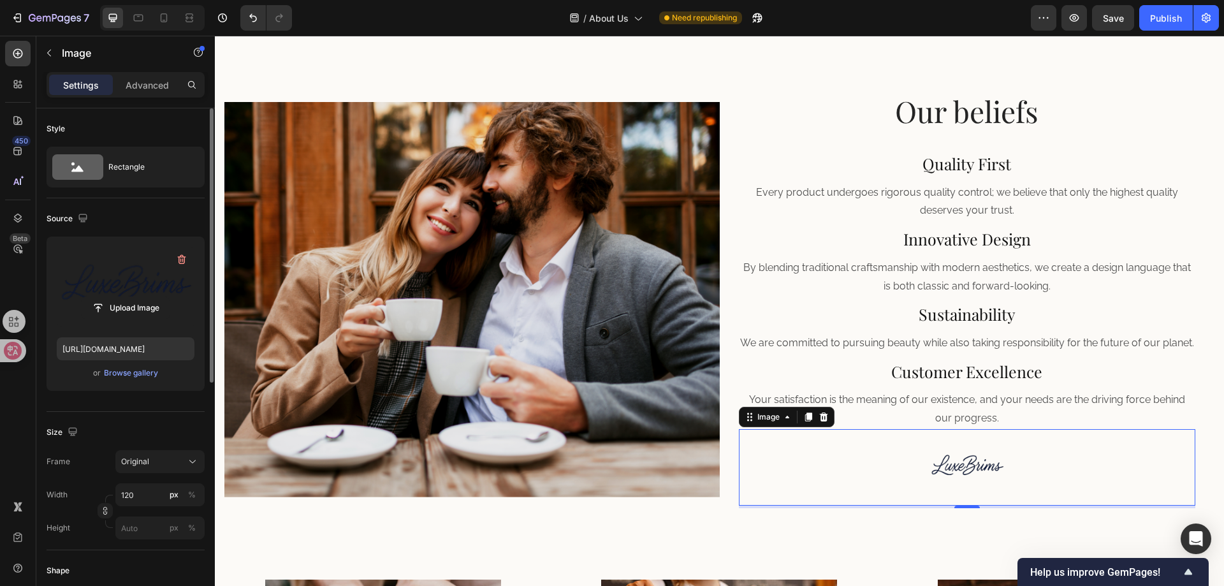
click at [858, 476] on div at bounding box center [967, 467] width 457 height 76
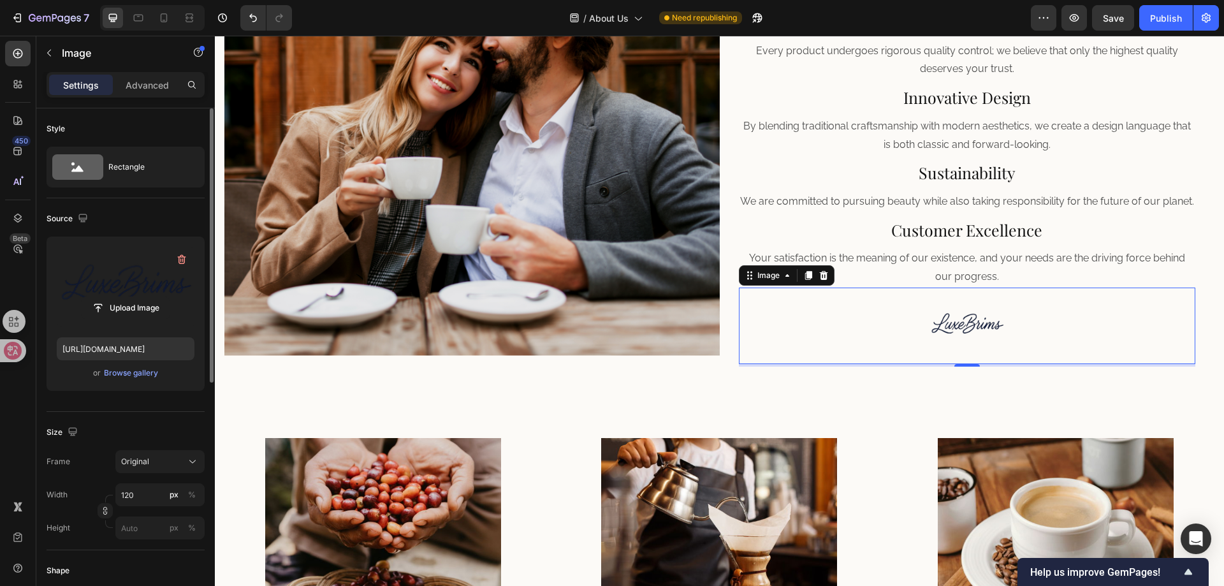
scroll to position [599, 0]
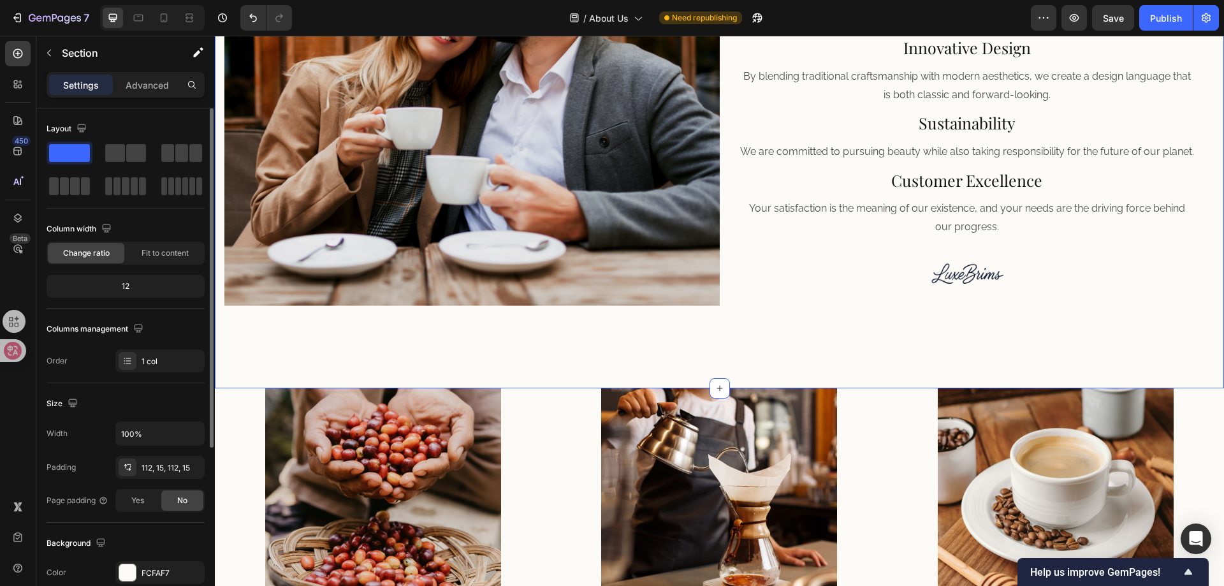
click at [752, 337] on div "Image Our beliefs Heading Quality First Heading Every product undergoes rigorou…" at bounding box center [719, 108] width 1009 height 559
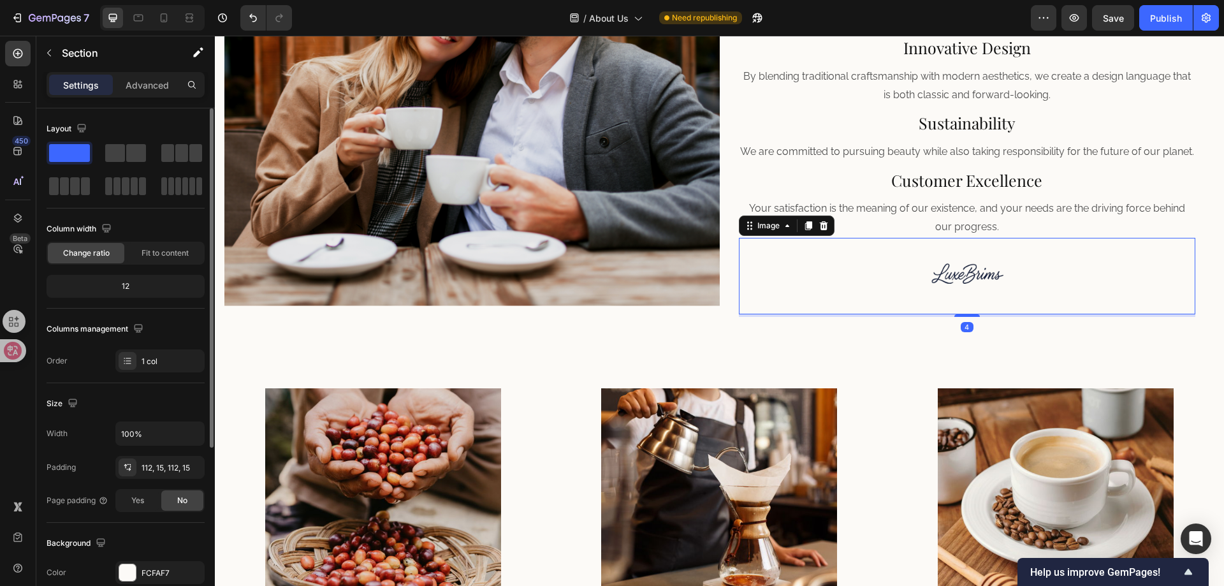
click at [935, 282] on img at bounding box center [967, 276] width 76 height 76
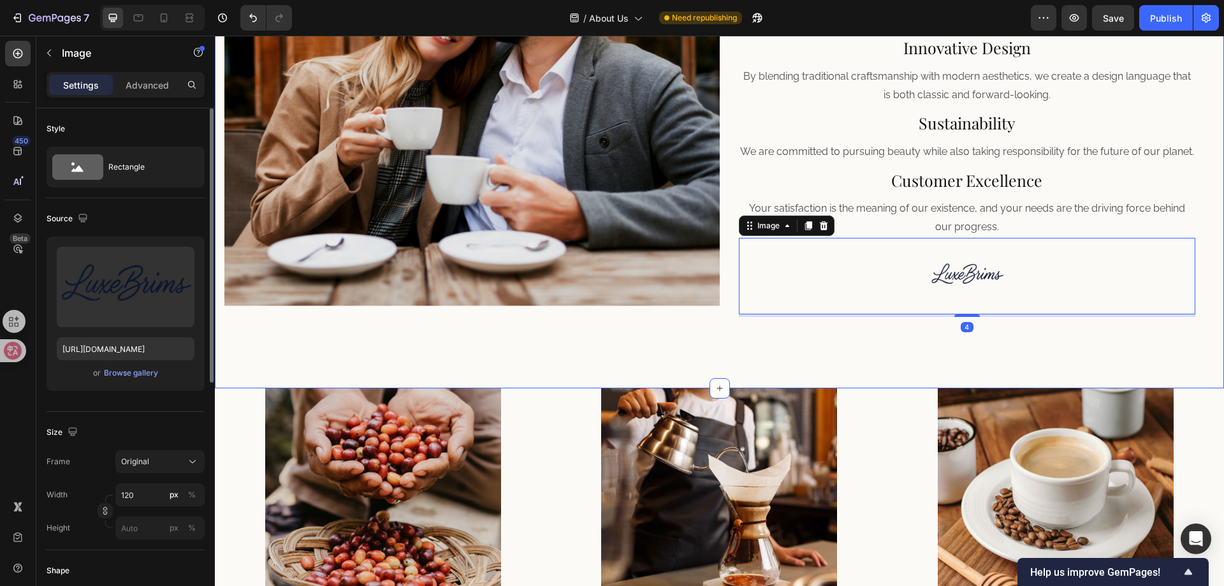
click at [767, 354] on div "Image Our beliefs Heading Quality First Heading Every product undergoes rigorou…" at bounding box center [719, 108] width 1009 height 559
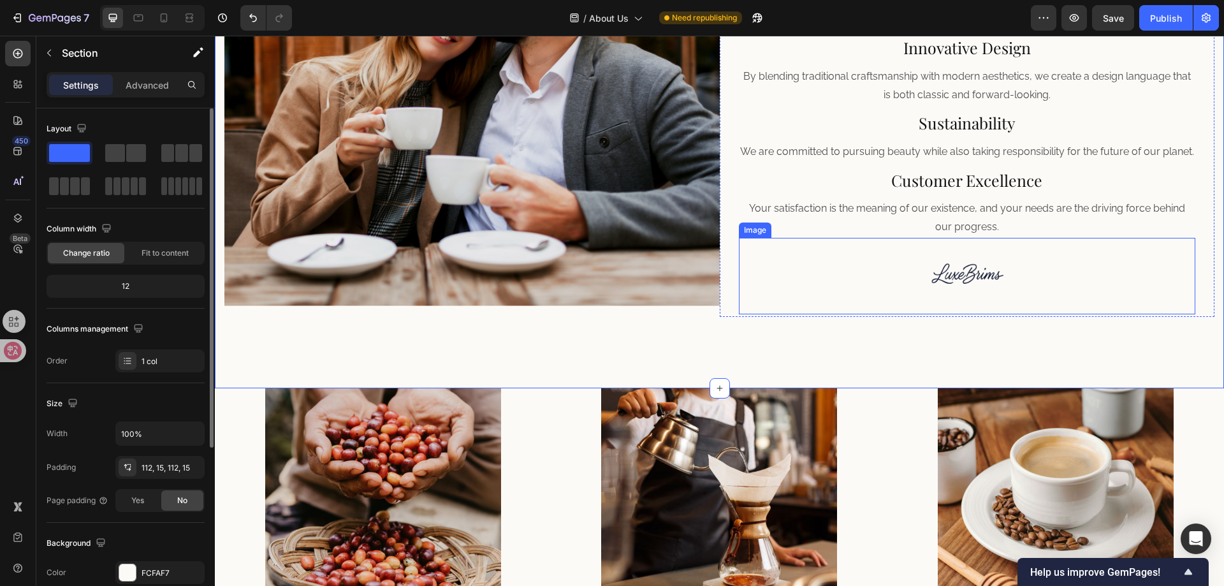
click at [947, 285] on img at bounding box center [967, 276] width 76 height 76
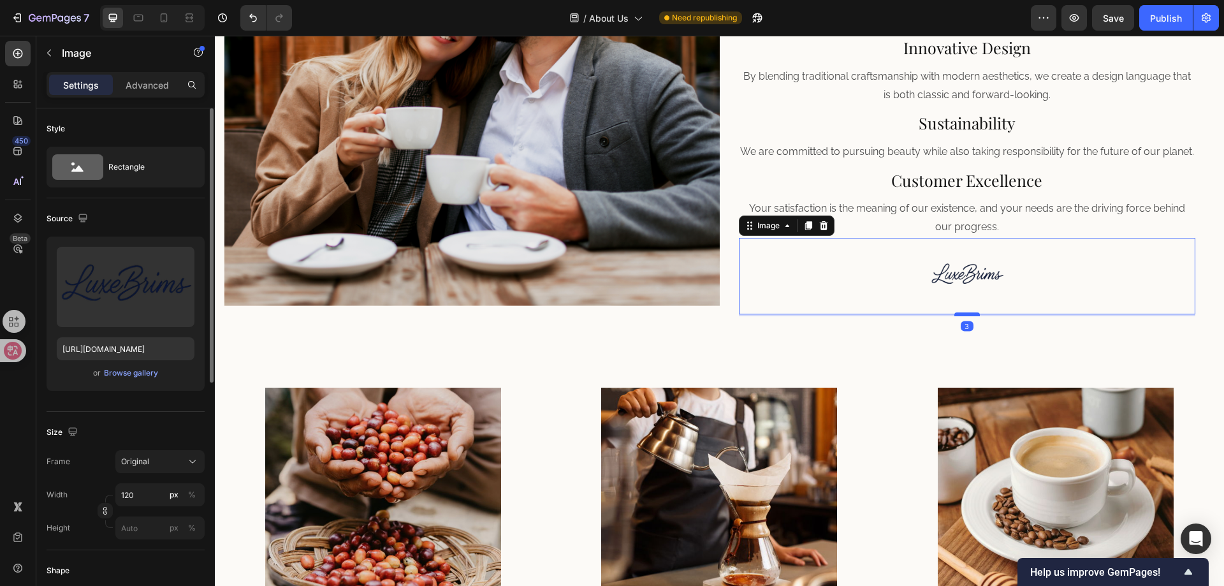
scroll to position [598, 0]
click at [960, 316] on div at bounding box center [966, 314] width 25 height 4
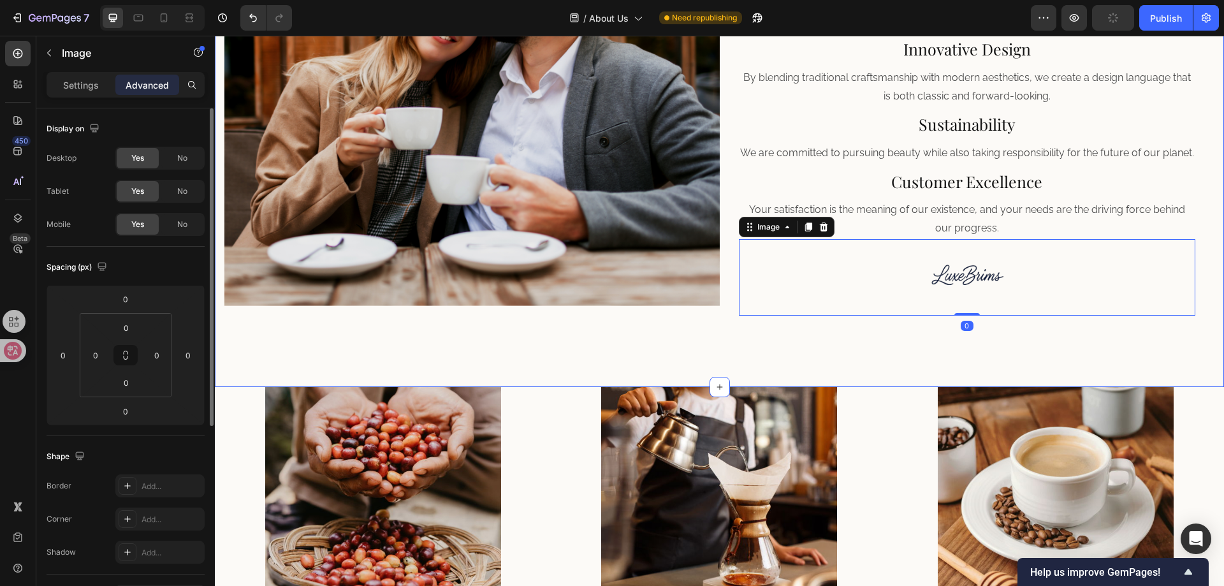
click at [741, 335] on div "Image Our beliefs Heading Quality First Heading Every product undergoes rigorou…" at bounding box center [719, 108] width 1009 height 557
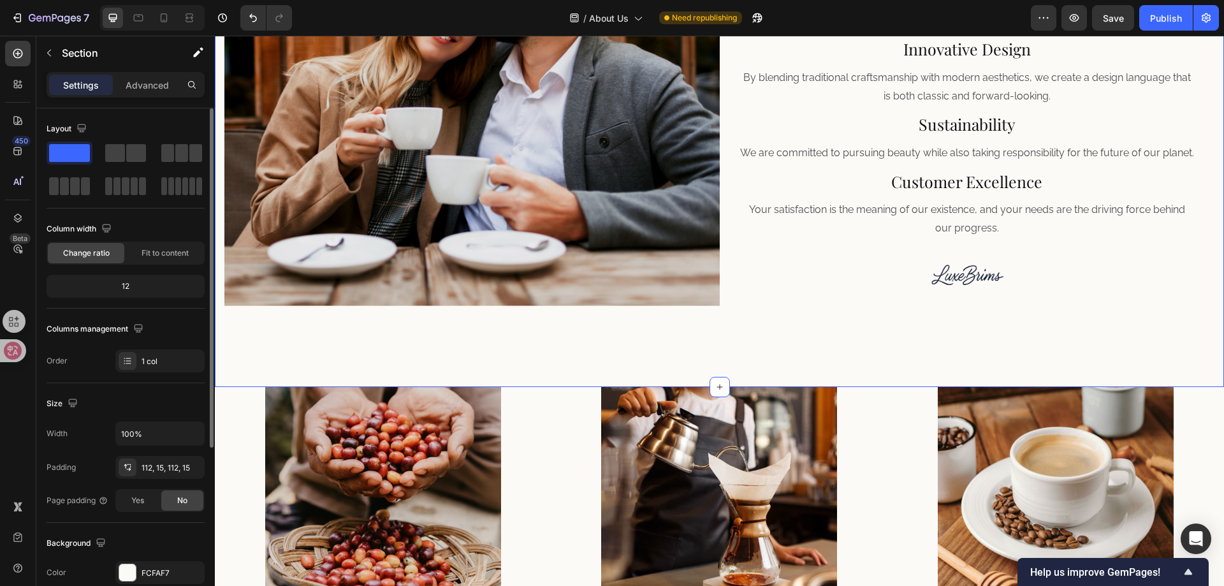
click at [724, 370] on div "Image Our beliefs Heading Quality First Heading Every product undergoes rigorou…" at bounding box center [719, 108] width 1009 height 557
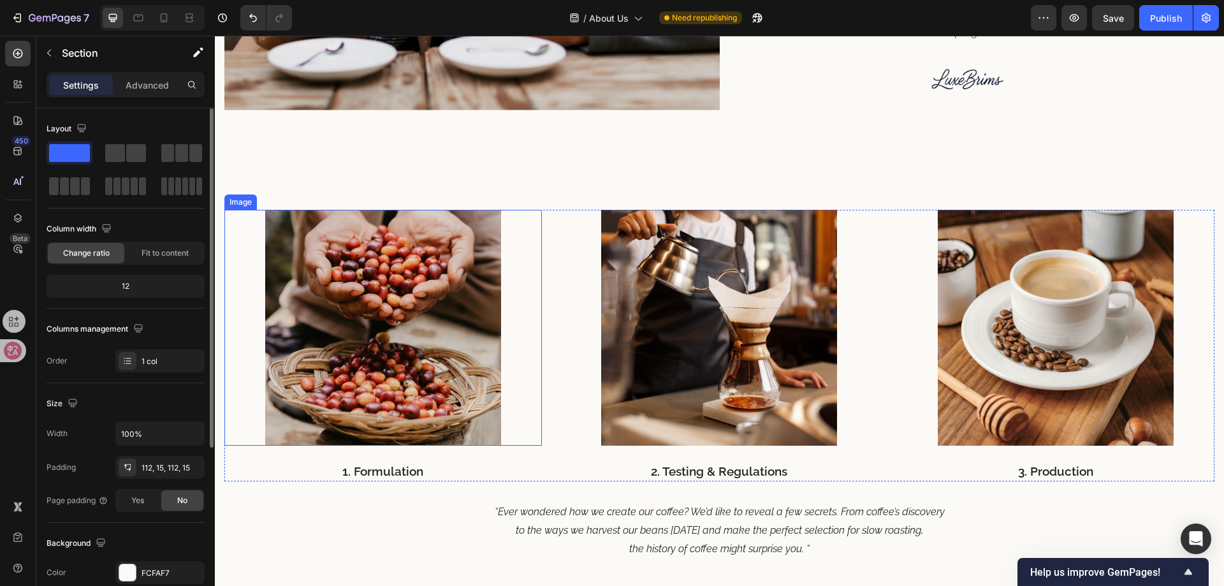
scroll to position [787, 0]
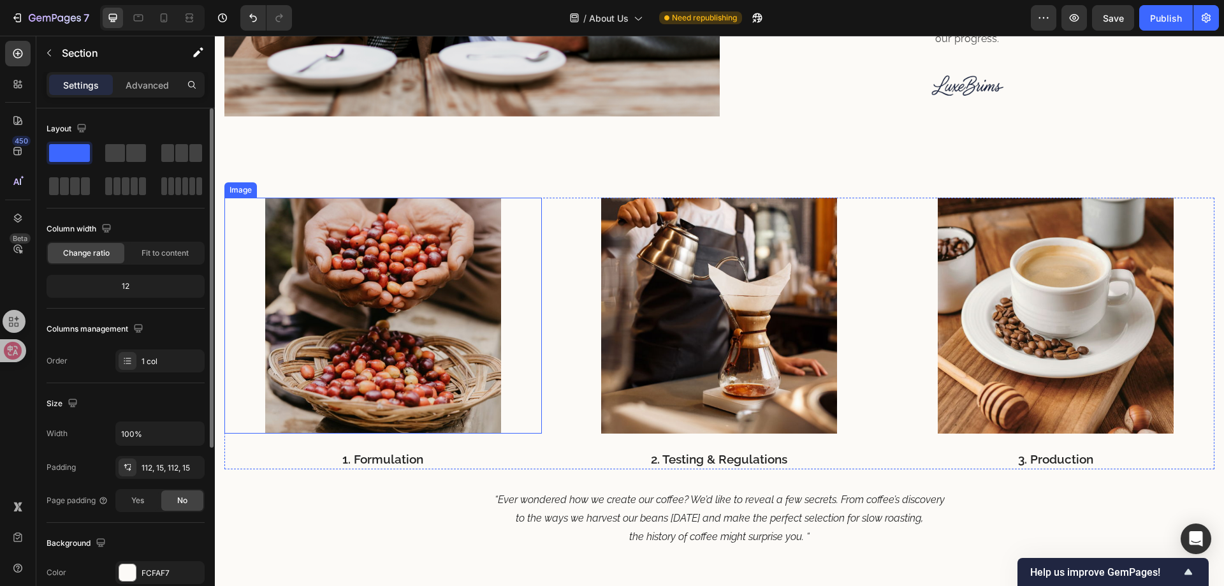
click at [402, 346] on img at bounding box center [383, 316] width 236 height 236
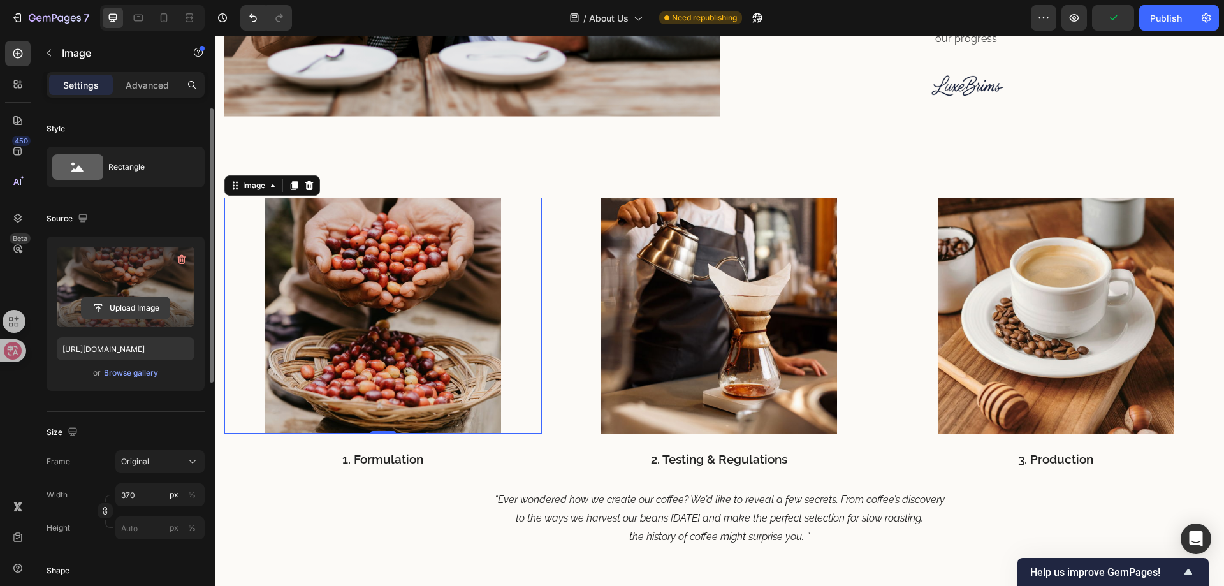
click at [137, 302] on input "file" at bounding box center [126, 308] width 88 height 22
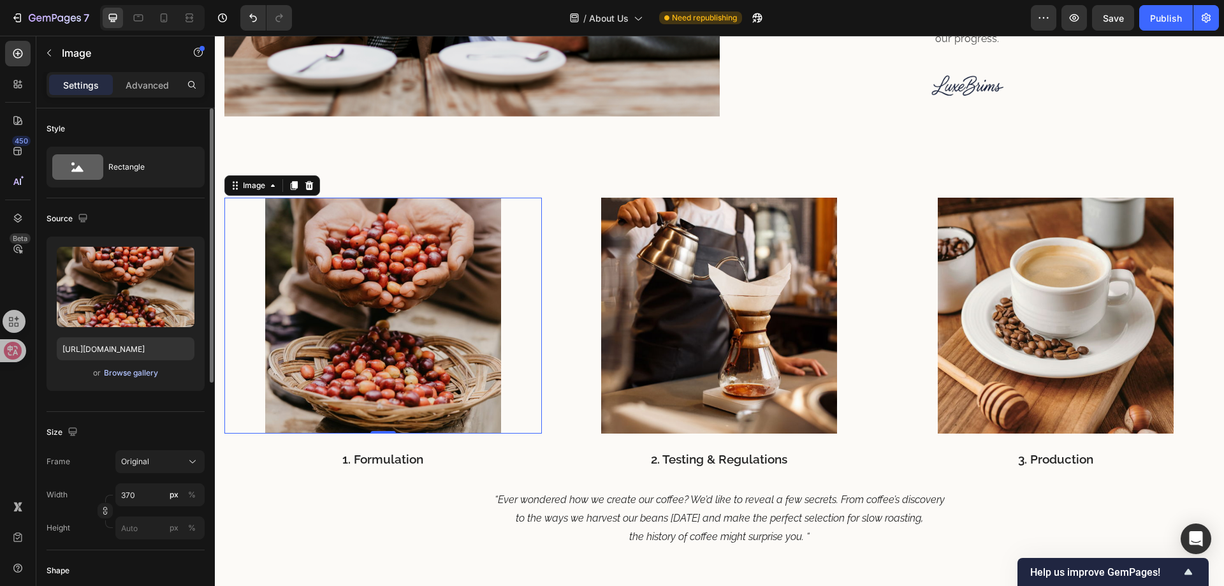
click at [140, 375] on div "Browse gallery" at bounding box center [131, 372] width 54 height 11
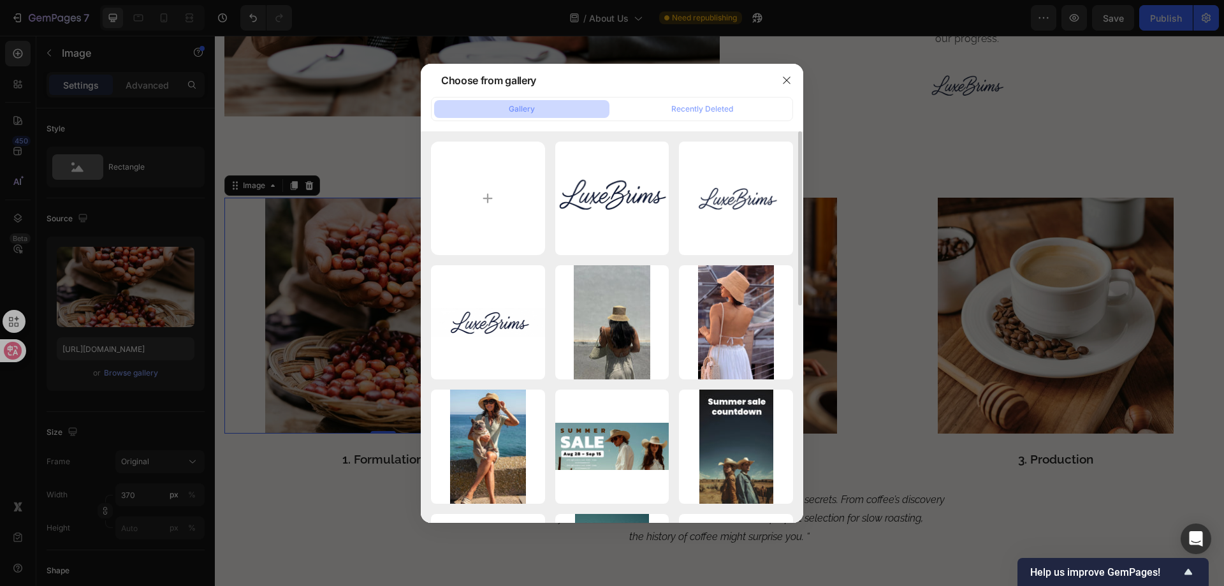
click at [673, 310] on div "LuxeBrims-透明底-1200 x ...00.png 205.05 kb LuxeBrims-透明底-1200 x 300.png 125.75 kb…" at bounding box center [612, 571] width 362 height 859
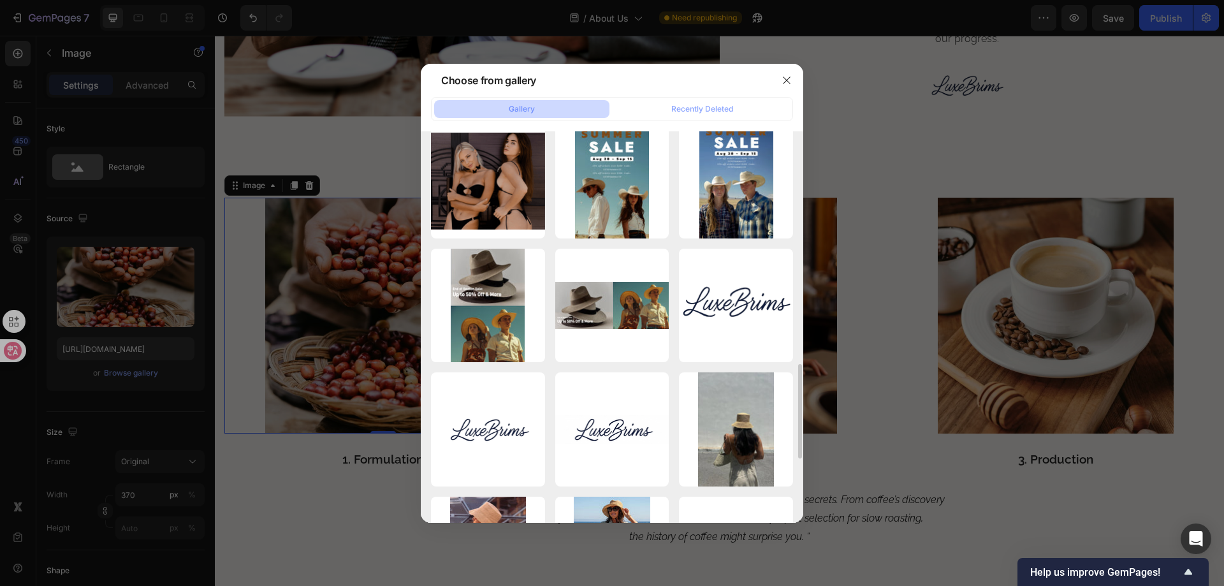
scroll to position [701, 0]
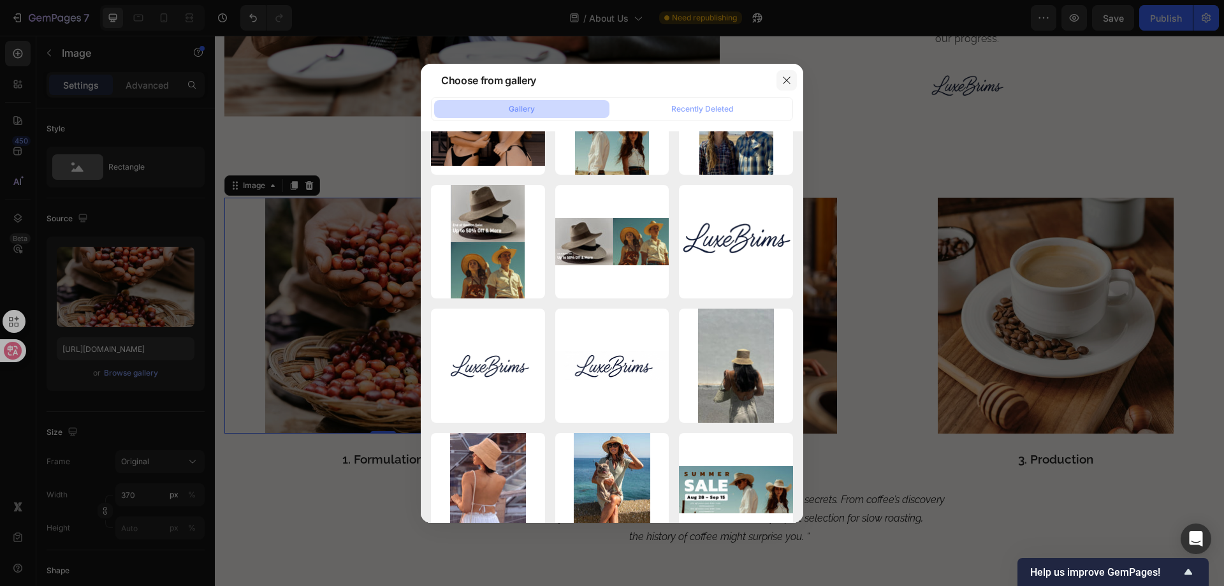
click at [787, 82] on icon "button" at bounding box center [787, 80] width 10 height 10
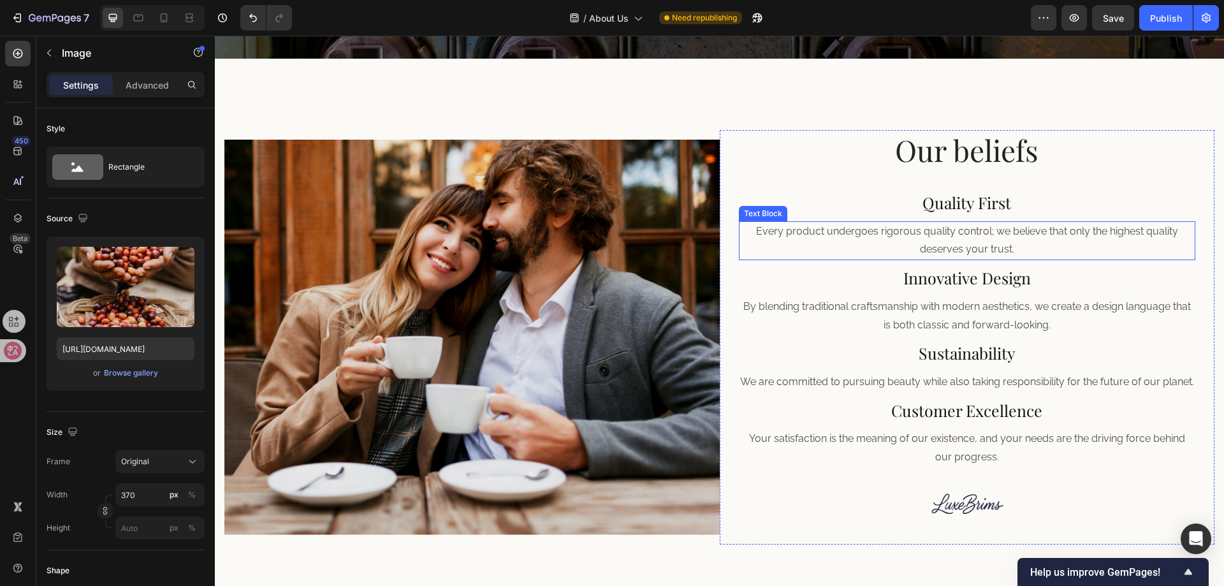
scroll to position [405, 0]
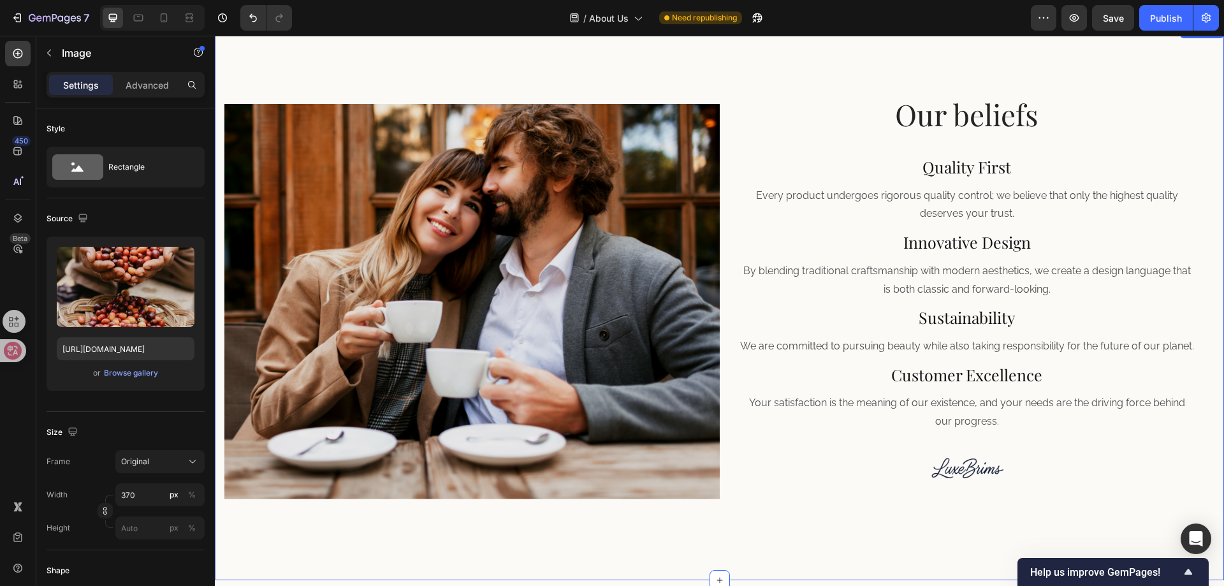
click at [307, 58] on div "Image Our beliefs Heading Quality First Heading Every product undergoes rigorou…" at bounding box center [719, 301] width 1009 height 557
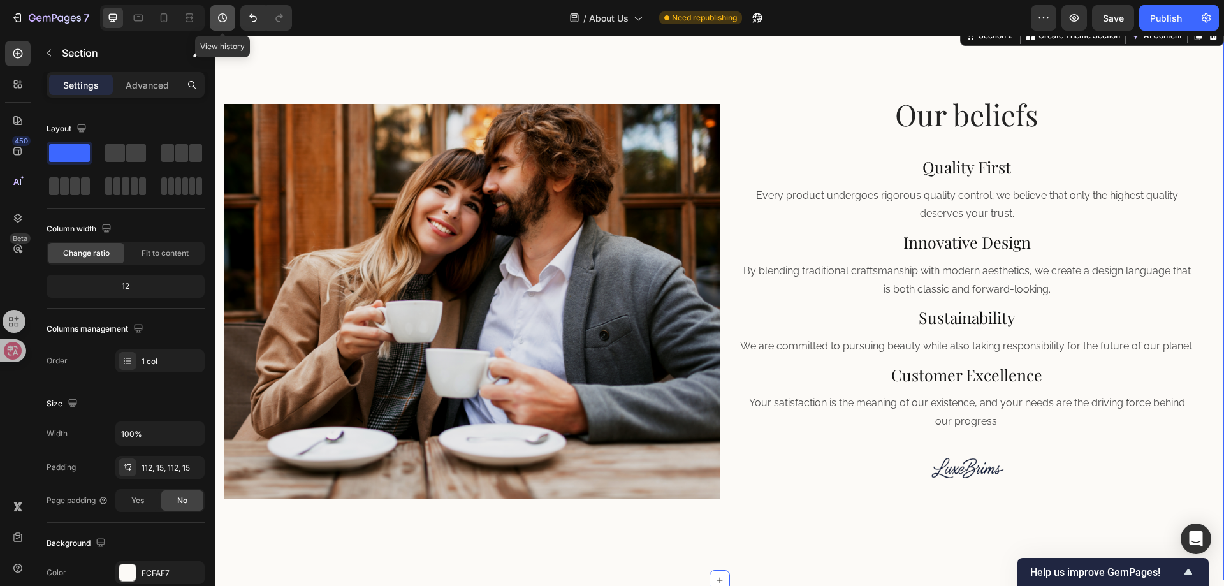
click at [221, 18] on icon "button" at bounding box center [222, 17] width 13 height 13
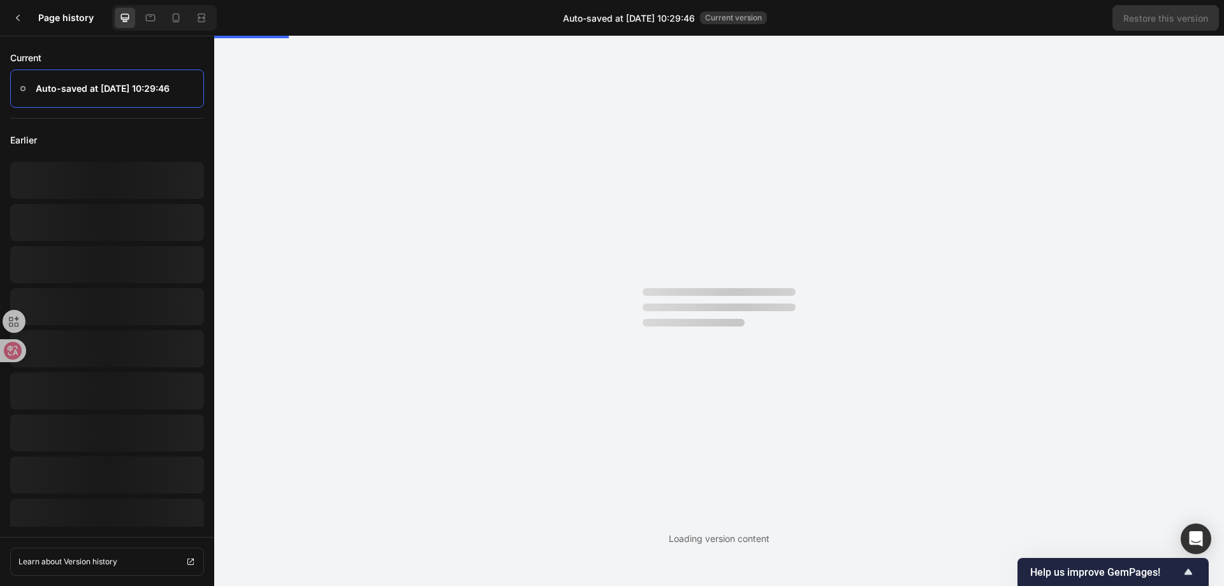
scroll to position [0, 0]
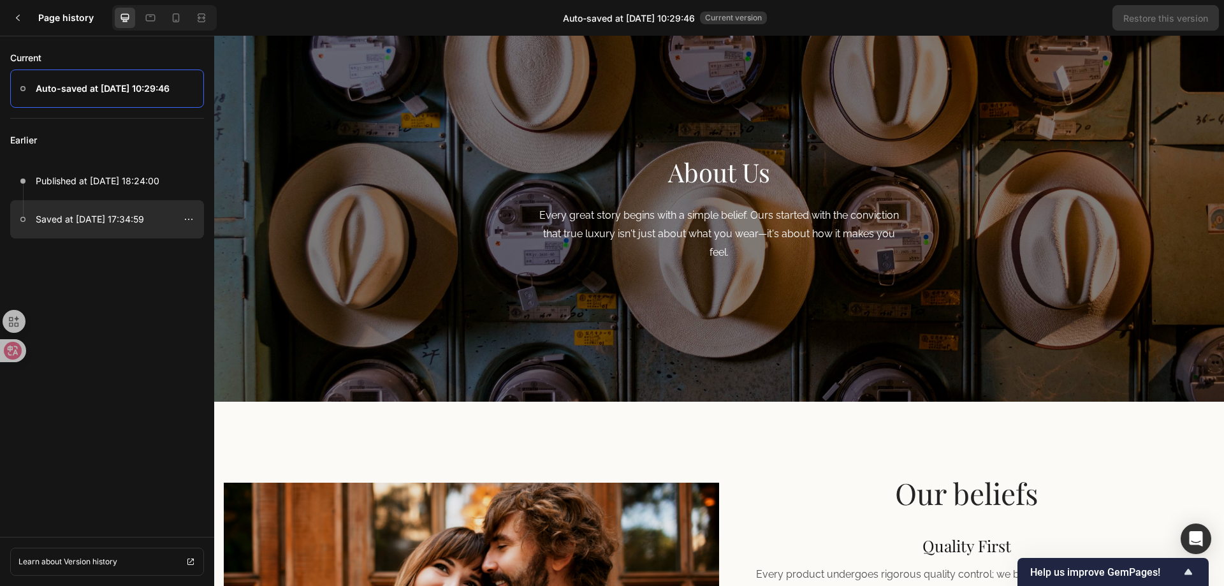
click at [98, 221] on p "Saved at Apr 12, 17:34:59" at bounding box center [90, 219] width 108 height 15
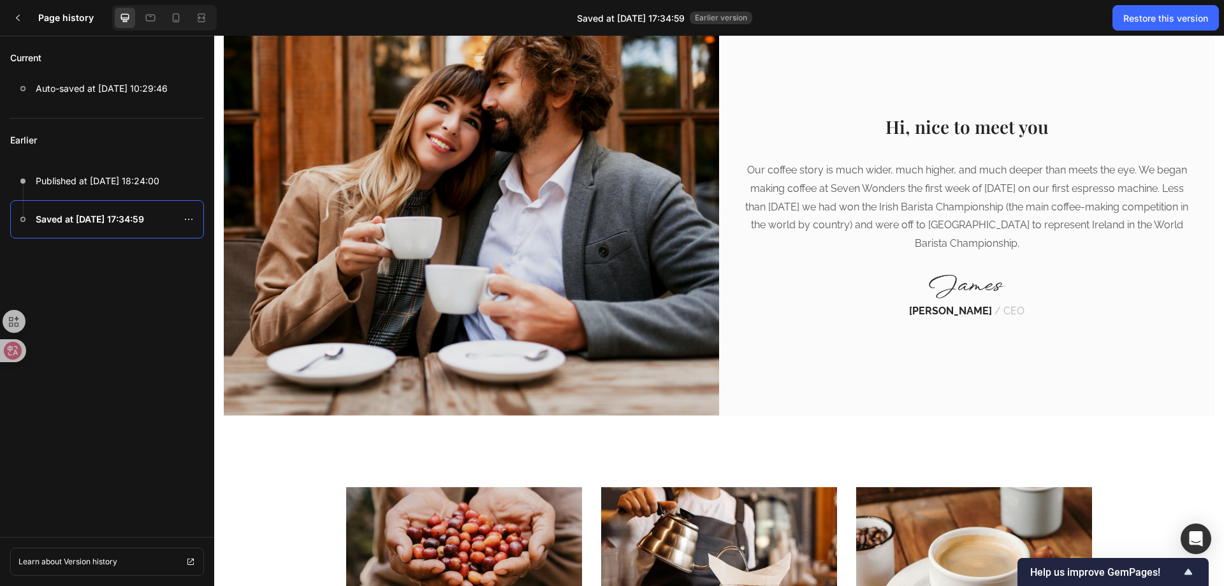
scroll to position [772, 0]
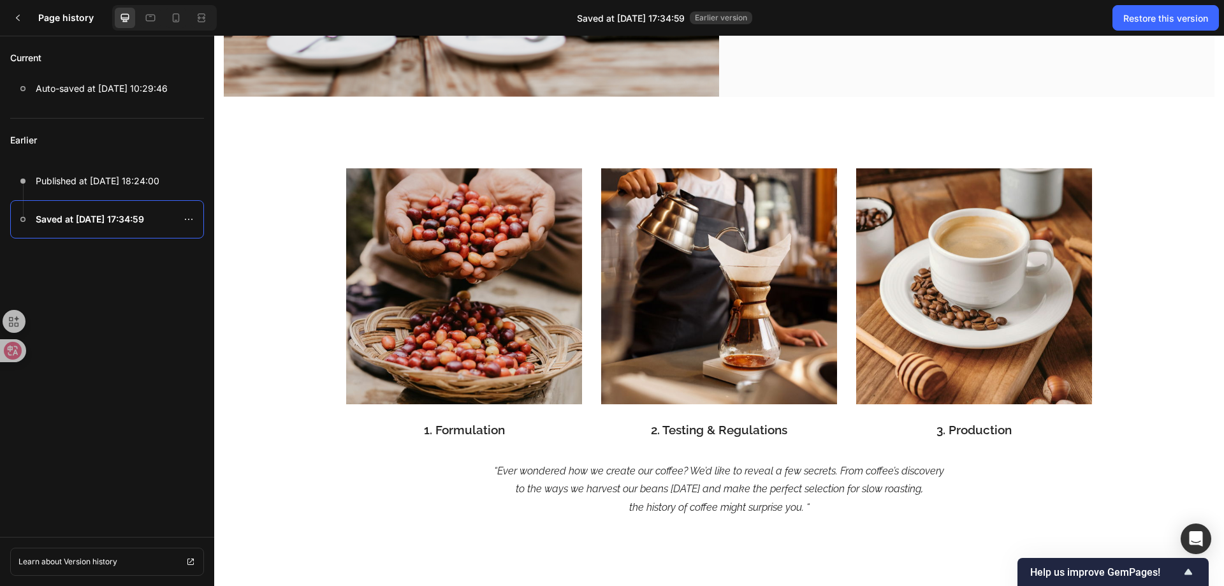
click at [119, 272] on div "Earlier Published at Apr 14, 18:24:00 Saved at Apr 12, 17:34:59" at bounding box center [107, 323] width 214 height 408
click at [96, 227] on div at bounding box center [107, 219] width 194 height 38
click at [94, 187] on p "Published at Apr 14, 18:24:00" at bounding box center [98, 180] width 124 height 15
drag, startPoint x: 101, startPoint y: 212, endPoint x: 116, endPoint y: 223, distance: 18.7
click at [99, 211] on div "Saved at Apr 12, 17:34:59" at bounding box center [107, 219] width 194 height 38
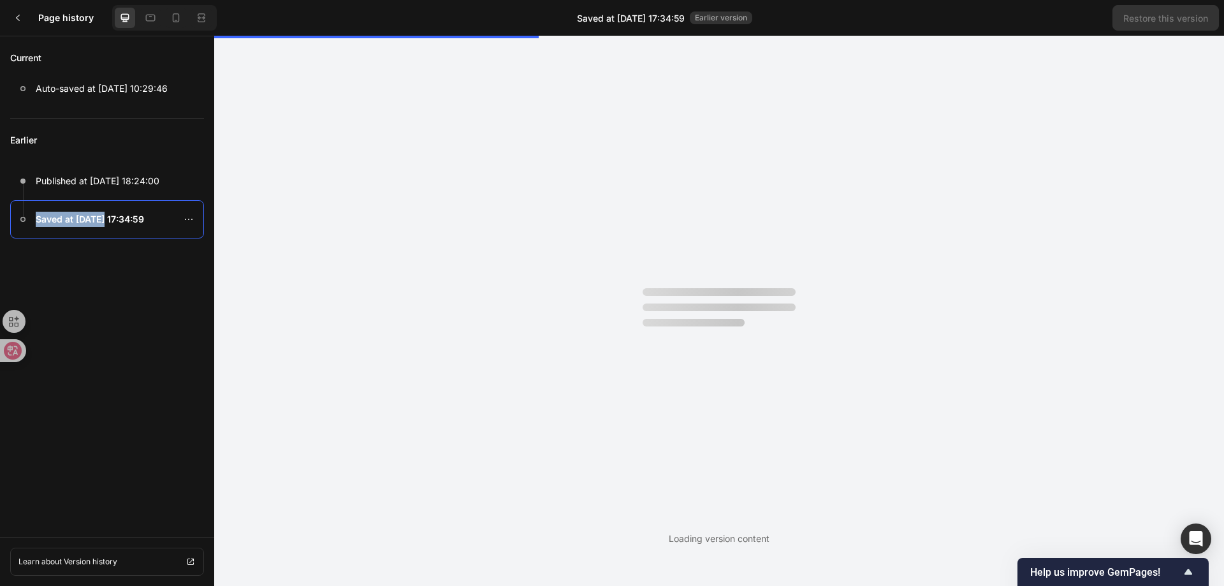
scroll to position [0, 0]
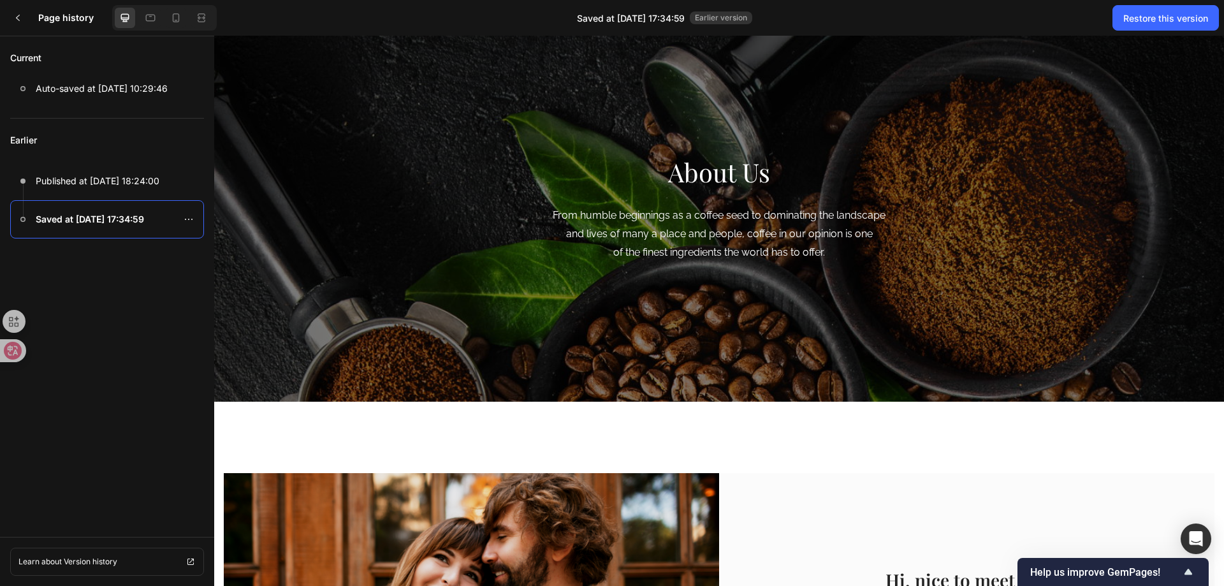
click at [163, 286] on div "Earlier Published at Apr 14, 18:24:00 Saved at Apr 12, 17:34:59" at bounding box center [107, 323] width 214 height 408
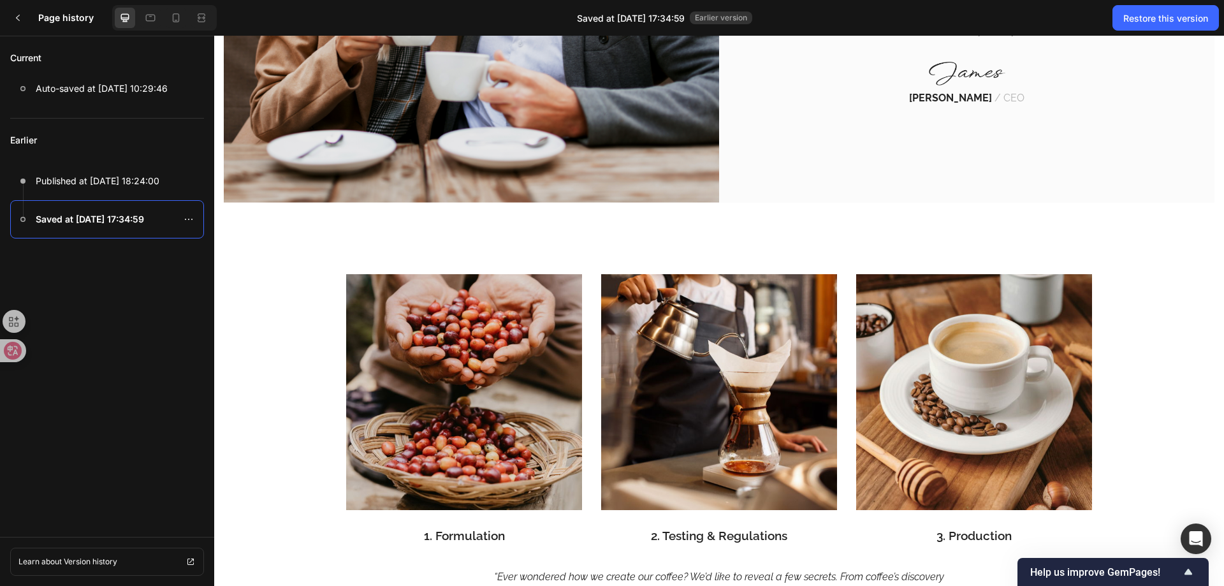
scroll to position [772, 0]
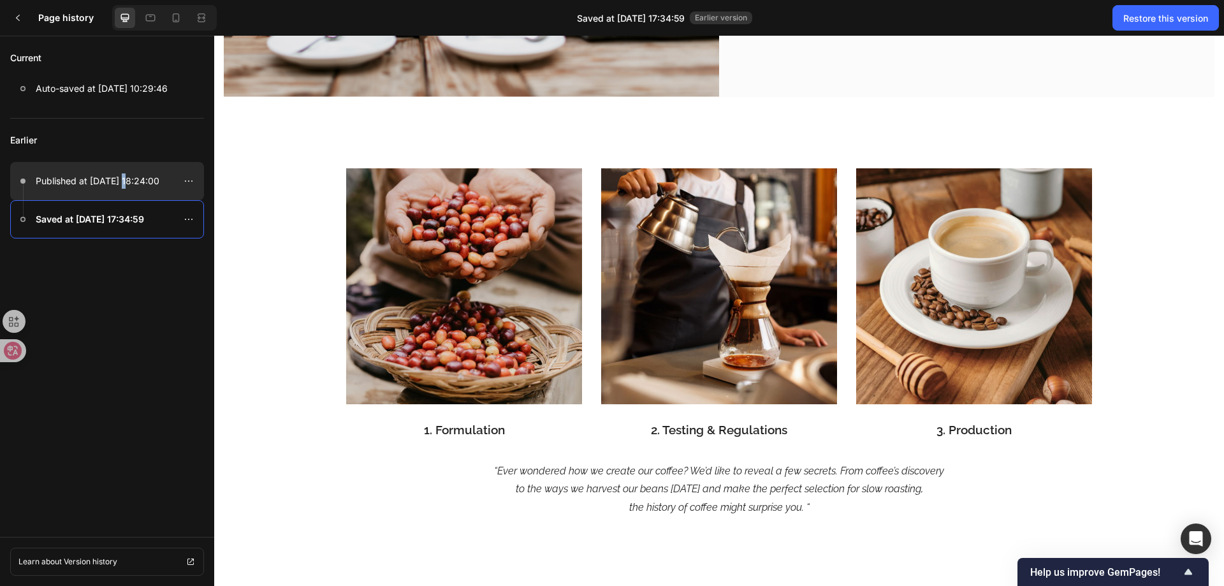
click at [120, 175] on p "Published at Apr 14, 18:24:00" at bounding box center [98, 180] width 124 height 15
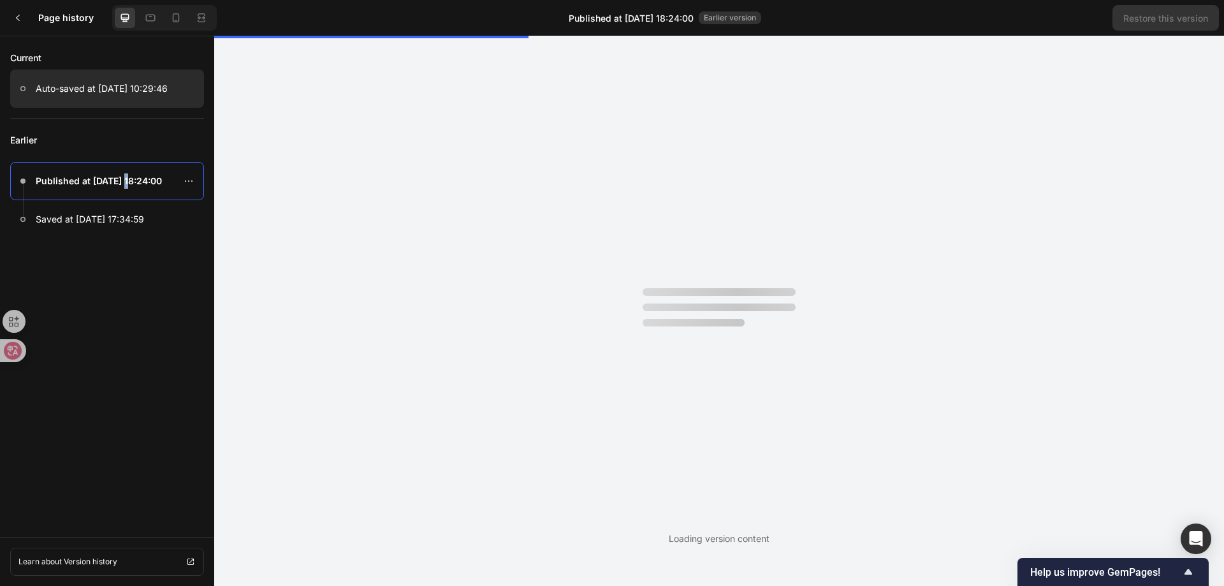
scroll to position [0, 0]
click at [112, 91] on p "Auto-saved at Sep 26, 10:29:46" at bounding box center [102, 88] width 132 height 15
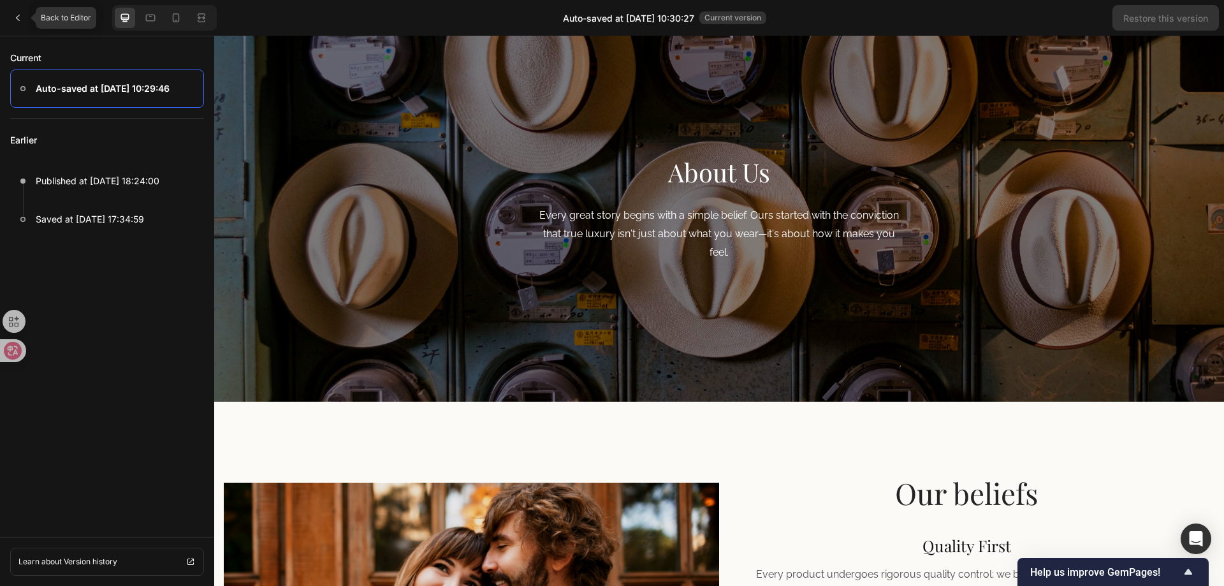
click at [16, 19] on icon at bounding box center [18, 18] width 10 height 10
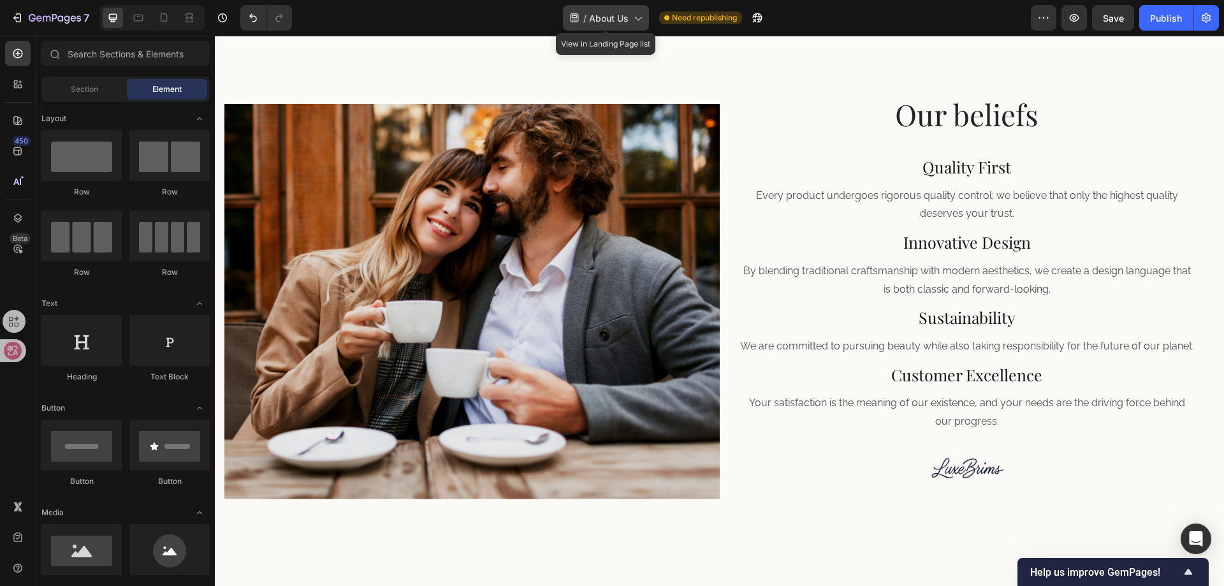
click at [616, 11] on span "About Us" at bounding box center [609, 17] width 40 height 13
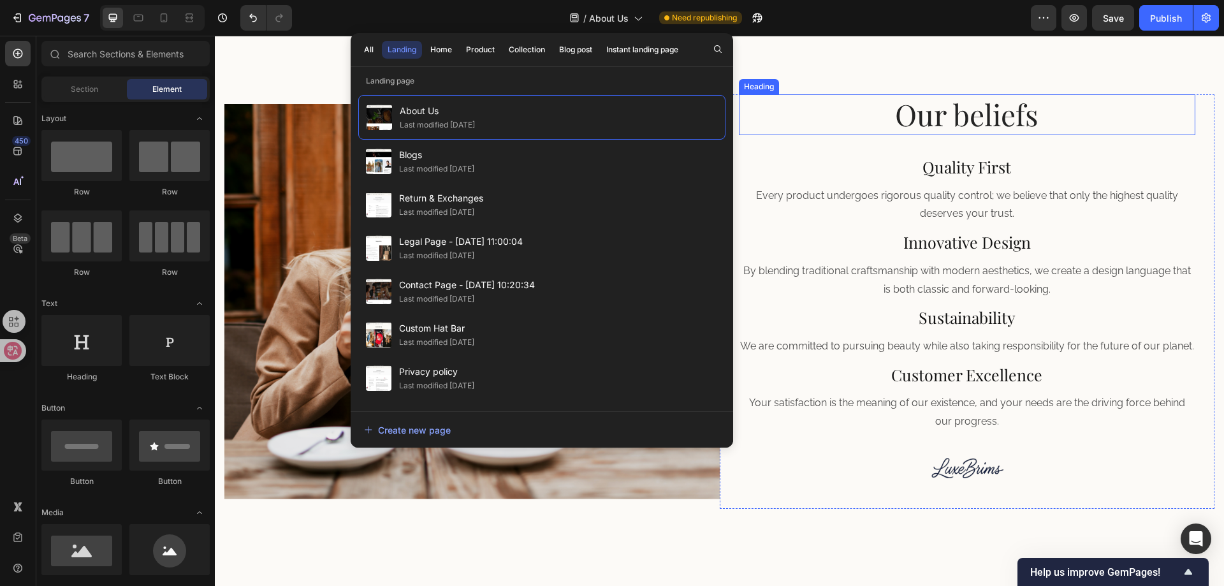
click at [803, 106] on h2 "Our beliefs" at bounding box center [967, 114] width 457 height 41
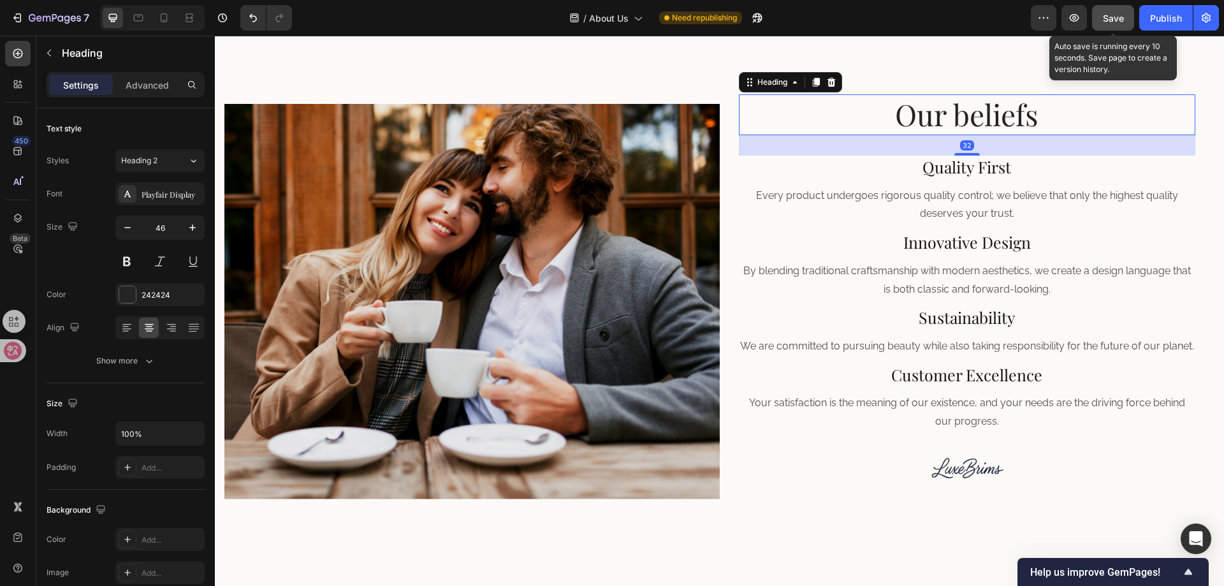
click at [1109, 13] on span "Save" at bounding box center [1113, 18] width 21 height 11
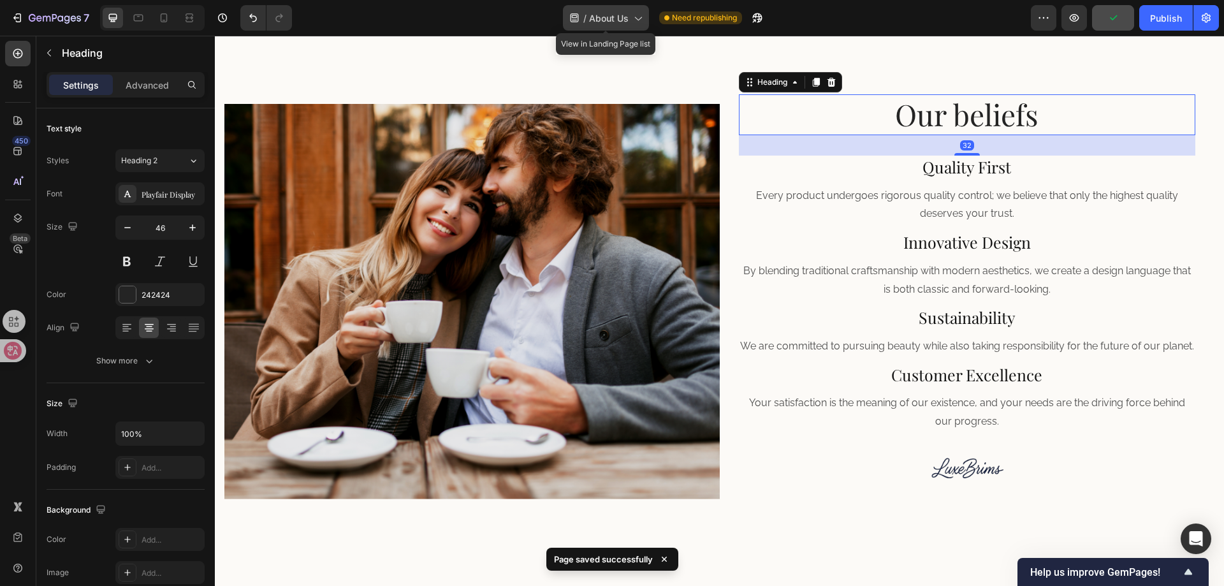
click at [597, 22] on span "About Us" at bounding box center [609, 17] width 40 height 13
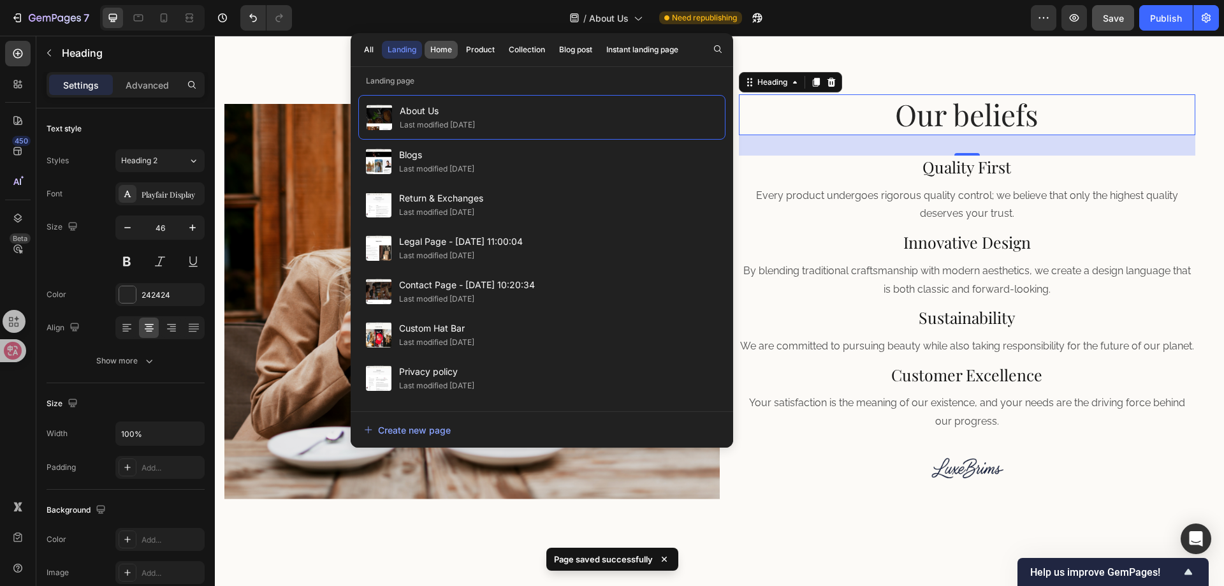
click at [439, 49] on div "Home" at bounding box center [441, 49] width 22 height 11
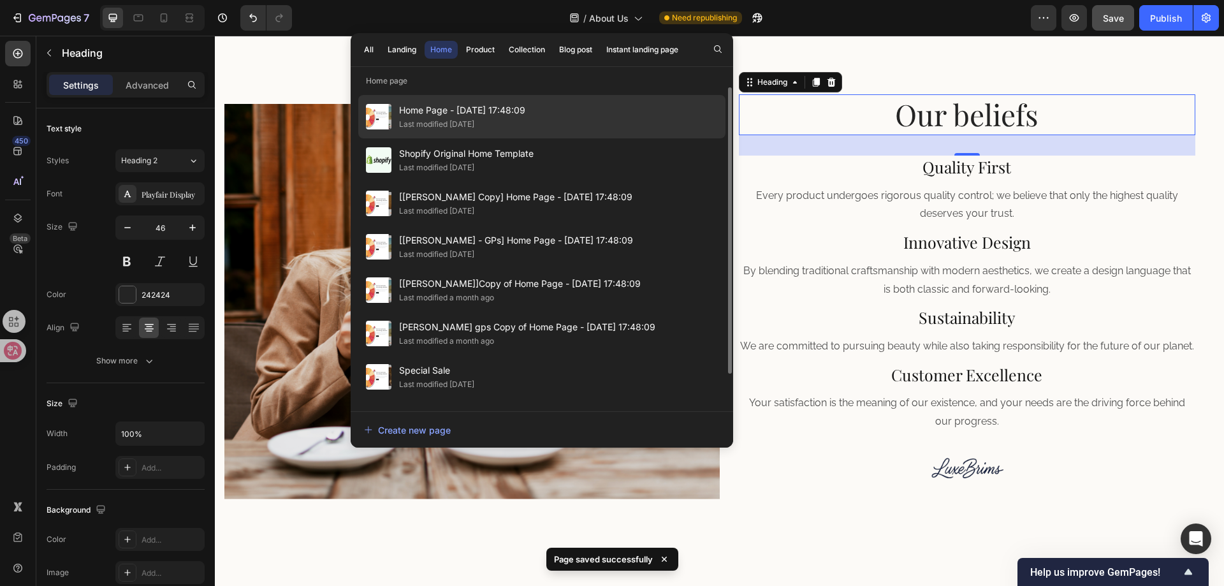
click at [462, 119] on div "Last modified [DATE]" at bounding box center [436, 124] width 75 height 13
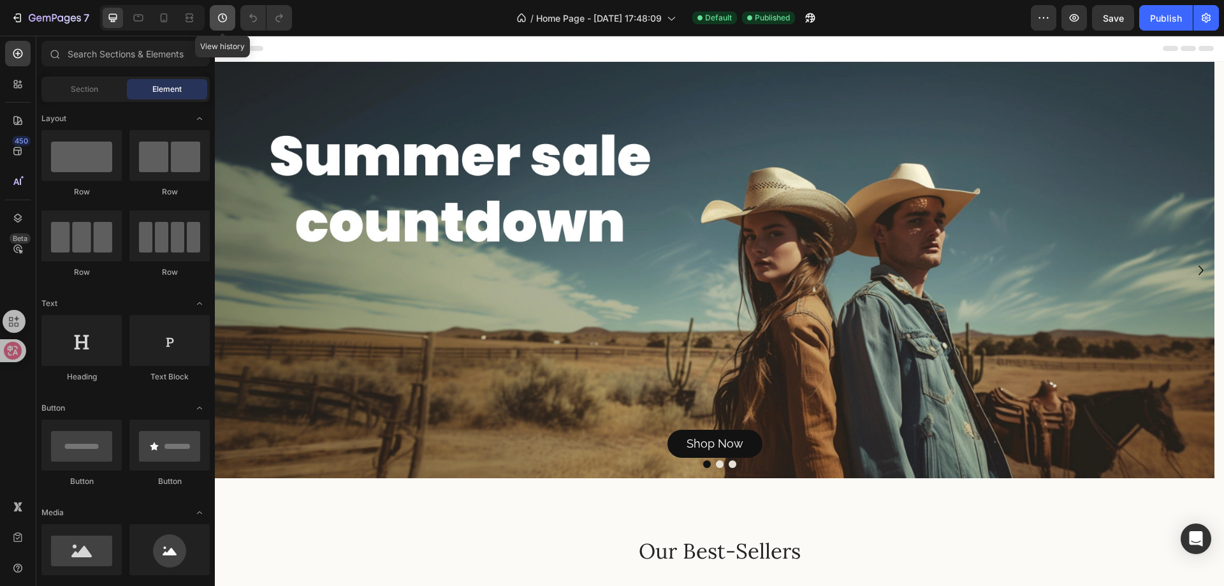
click at [219, 15] on icon "button" at bounding box center [222, 17] width 13 height 13
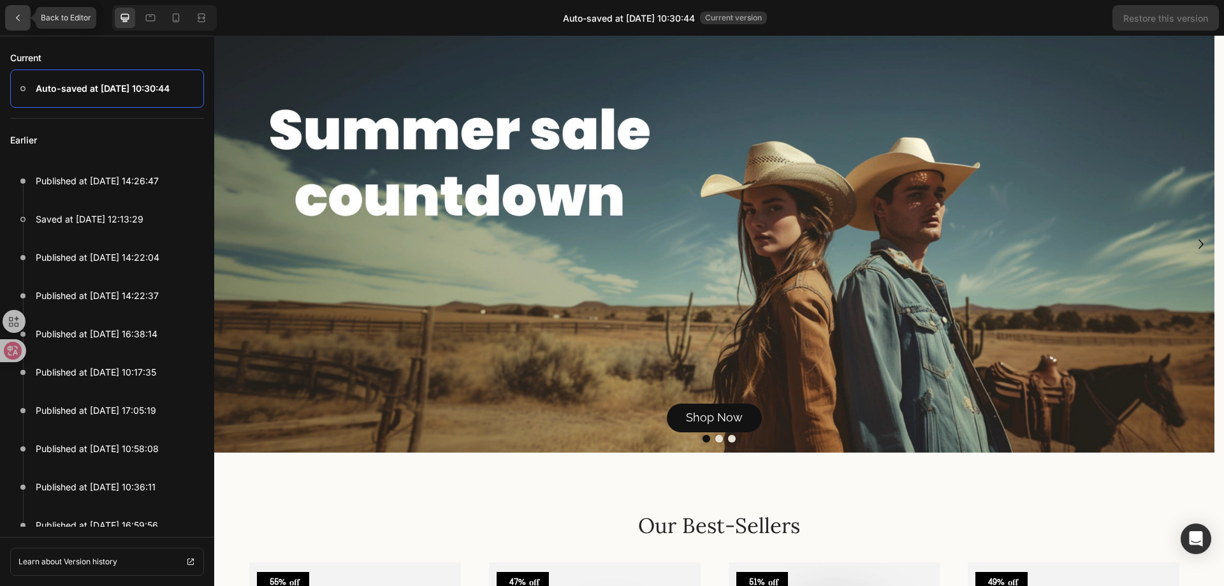
click at [20, 18] on icon at bounding box center [18, 18] width 10 height 10
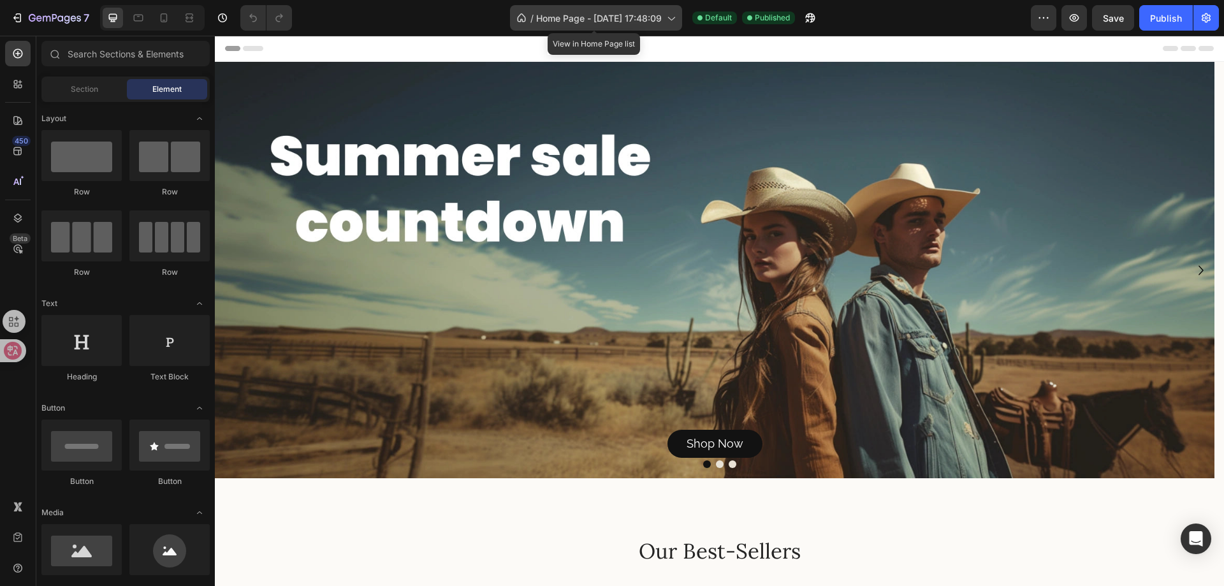
click at [636, 18] on span "Home Page - [DATE] 17:48:09" at bounding box center [599, 17] width 126 height 13
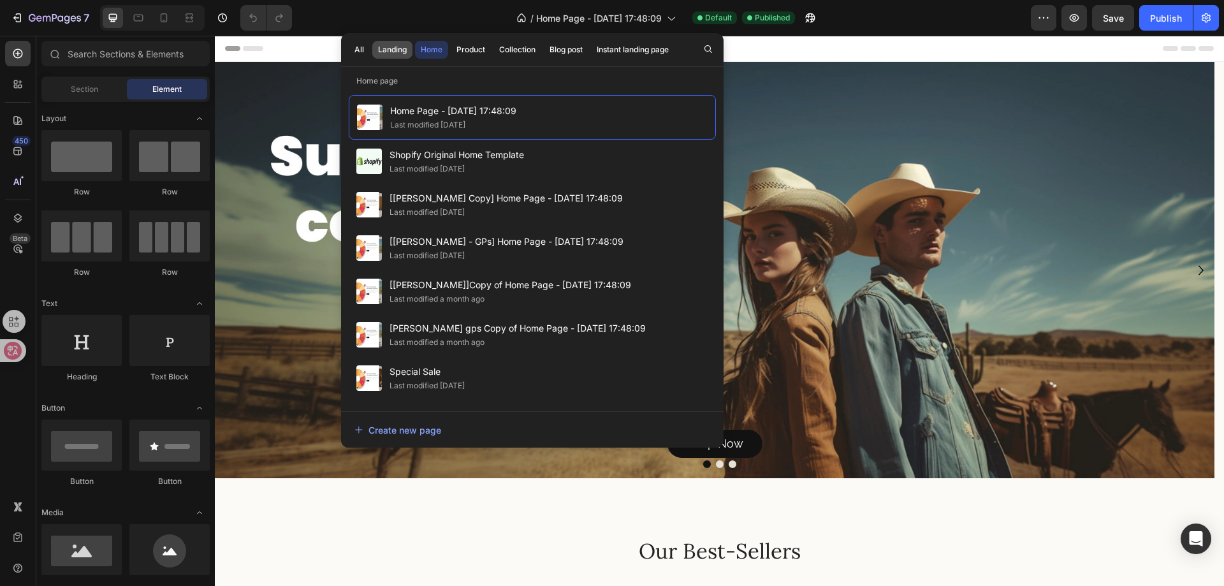
click at [400, 49] on div "Landing" at bounding box center [392, 49] width 29 height 11
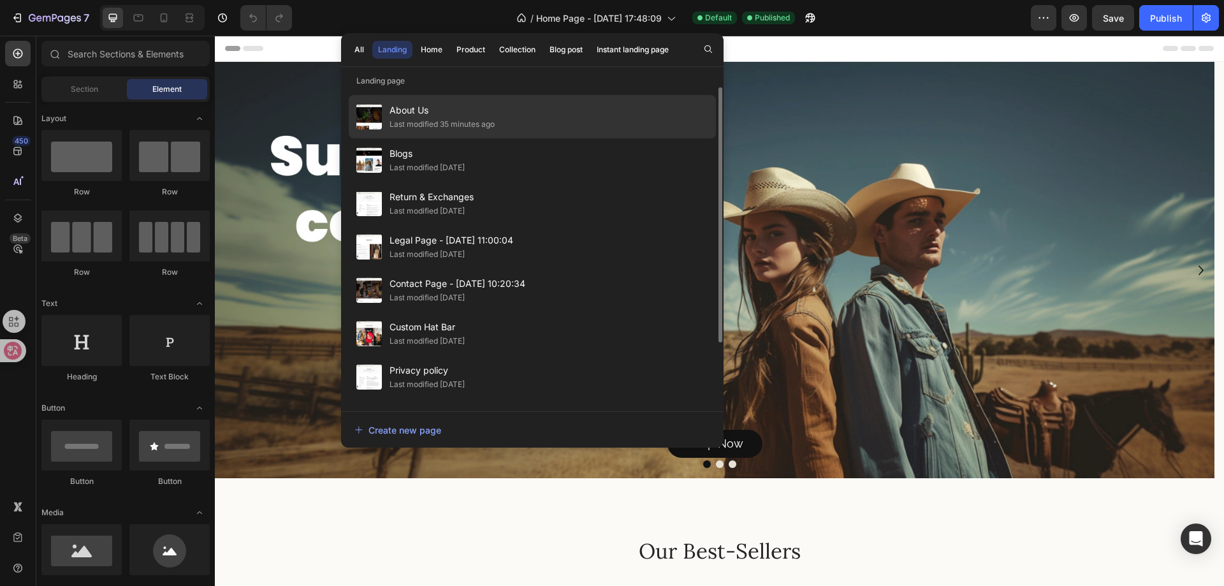
click at [512, 128] on div "About Us Last modified 35 minutes ago" at bounding box center [532, 116] width 367 height 43
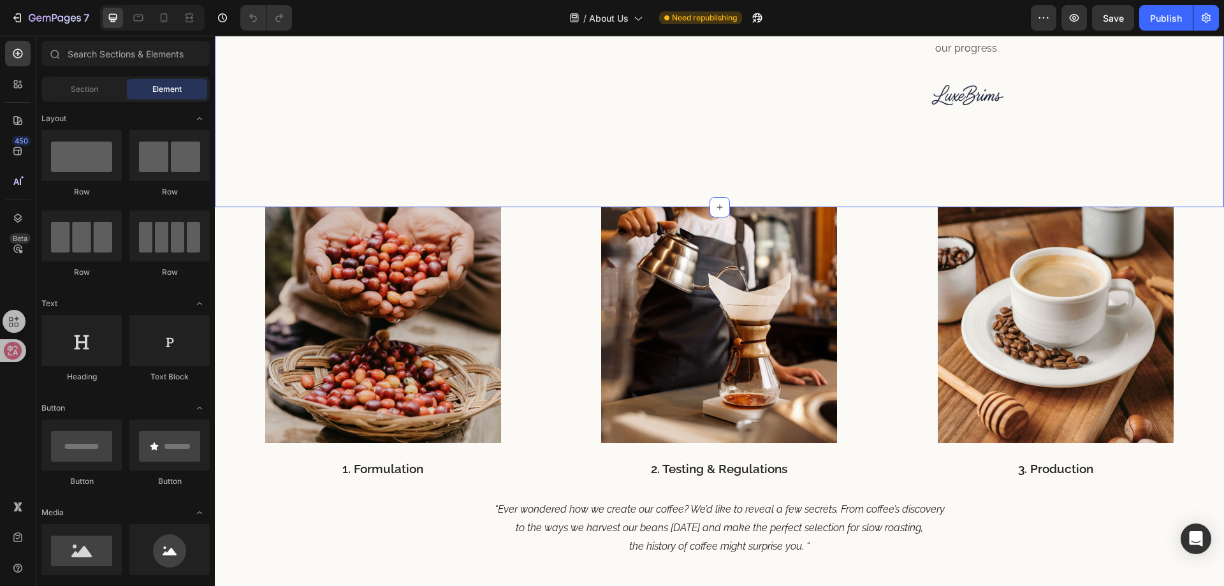
scroll to position [829, 0]
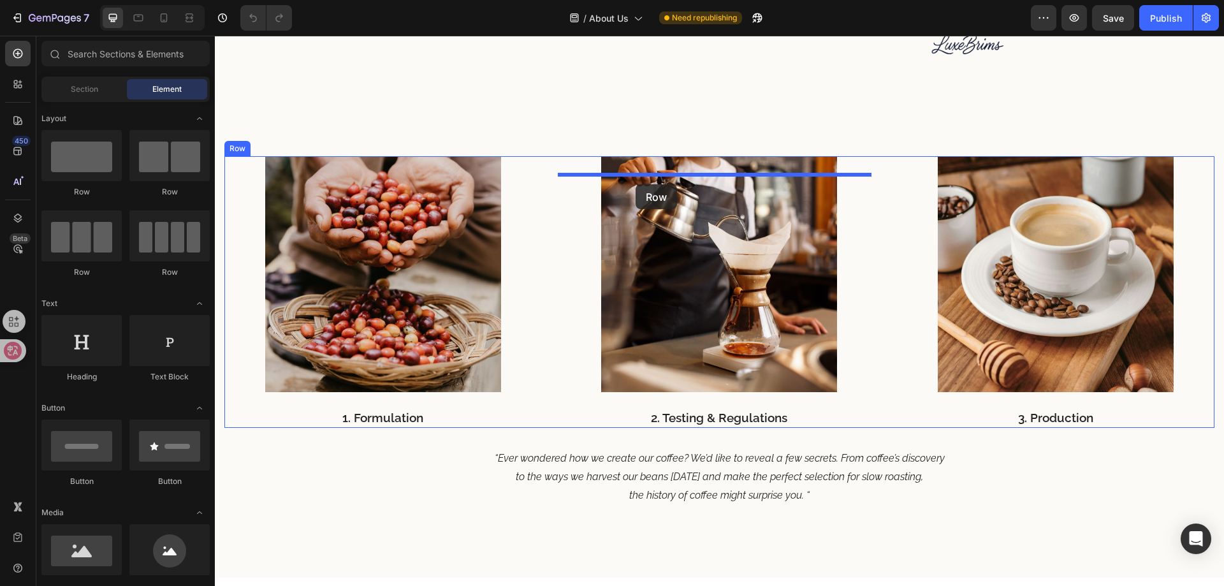
drag, startPoint x: 356, startPoint y: 224, endPoint x: 636, endPoint y: 184, distance: 282.0
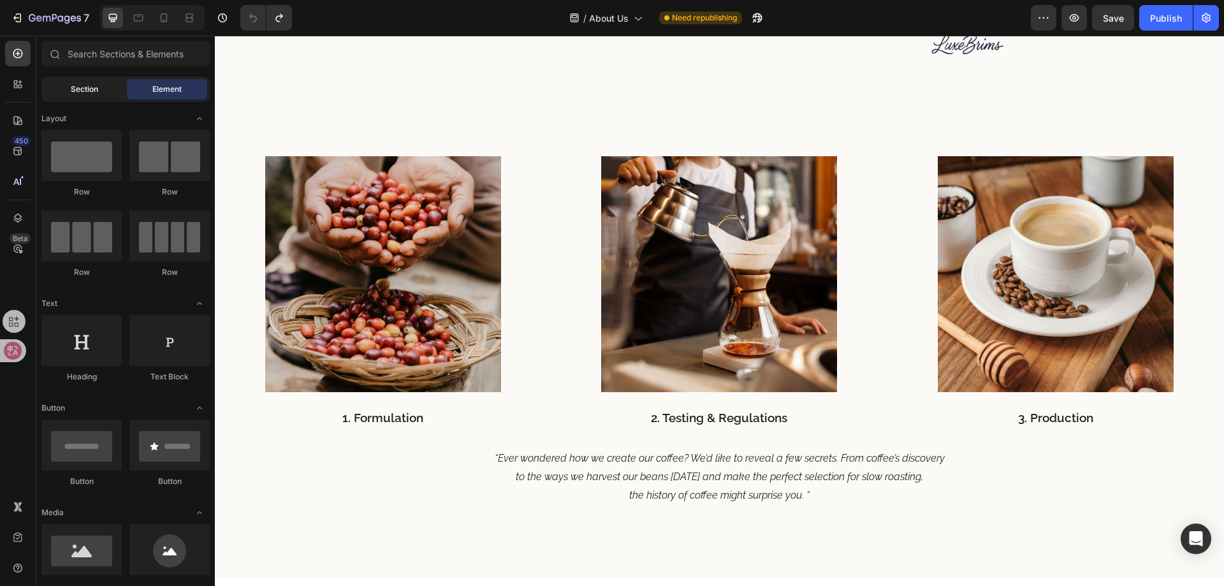
scroll to position [0, 0]
click at [71, 87] on span "Section" at bounding box center [84, 89] width 27 height 11
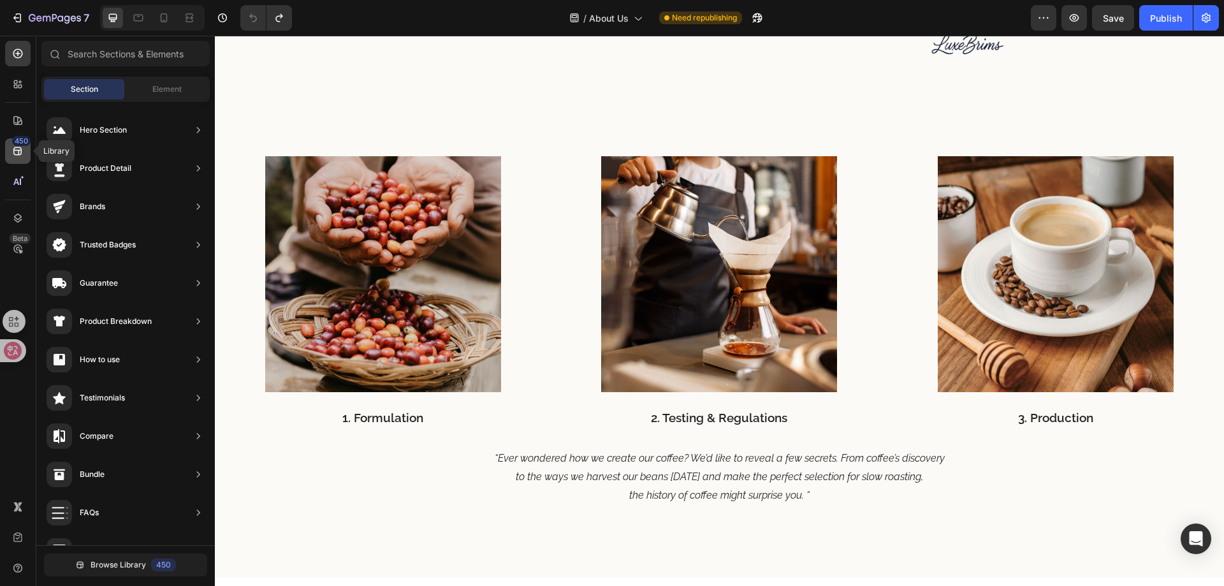
click at [22, 154] on icon at bounding box center [17, 151] width 13 height 13
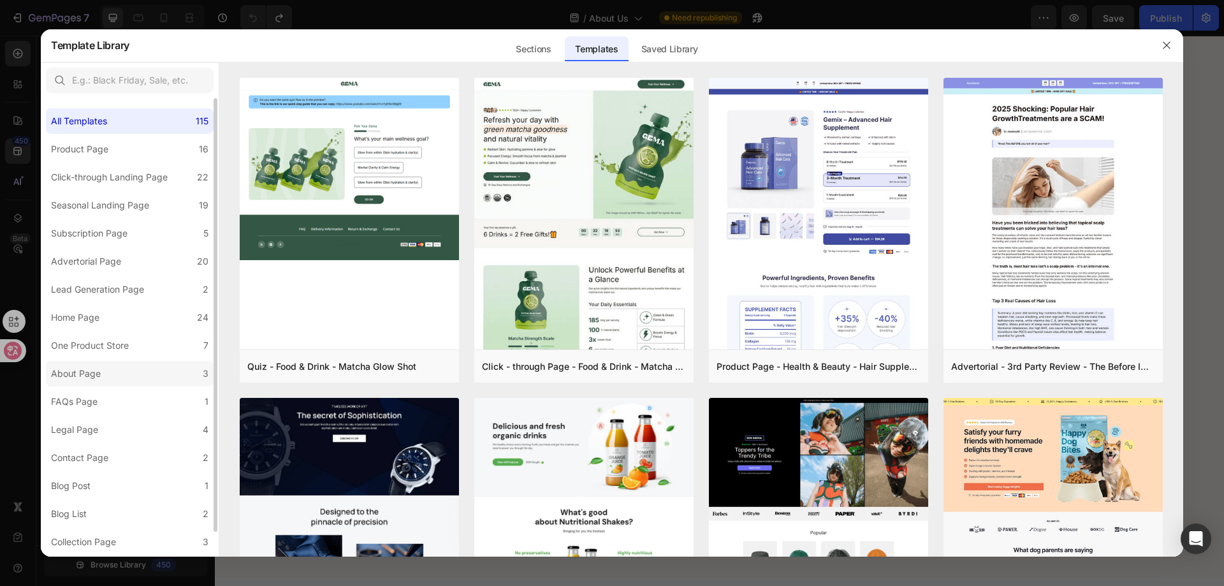
click at [82, 379] on div "About Page" at bounding box center [76, 373] width 50 height 15
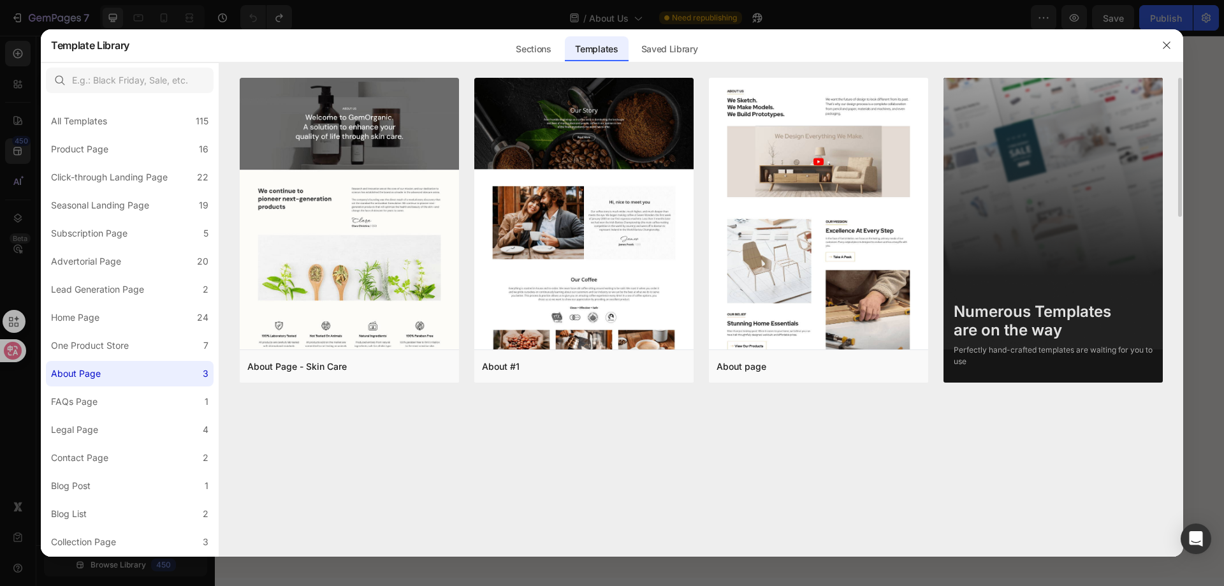
click at [607, 411] on div "About Page - Skin Care Add to page Preview About #1 Add to page Preview About p…" at bounding box center [701, 317] width 964 height 479
click at [606, 411] on div "About Page - Skin Care Add to page Preview About #1 Add to page Preview About p…" at bounding box center [701, 317] width 964 height 479
click at [1162, 43] on icon "button" at bounding box center [1166, 45] width 10 height 10
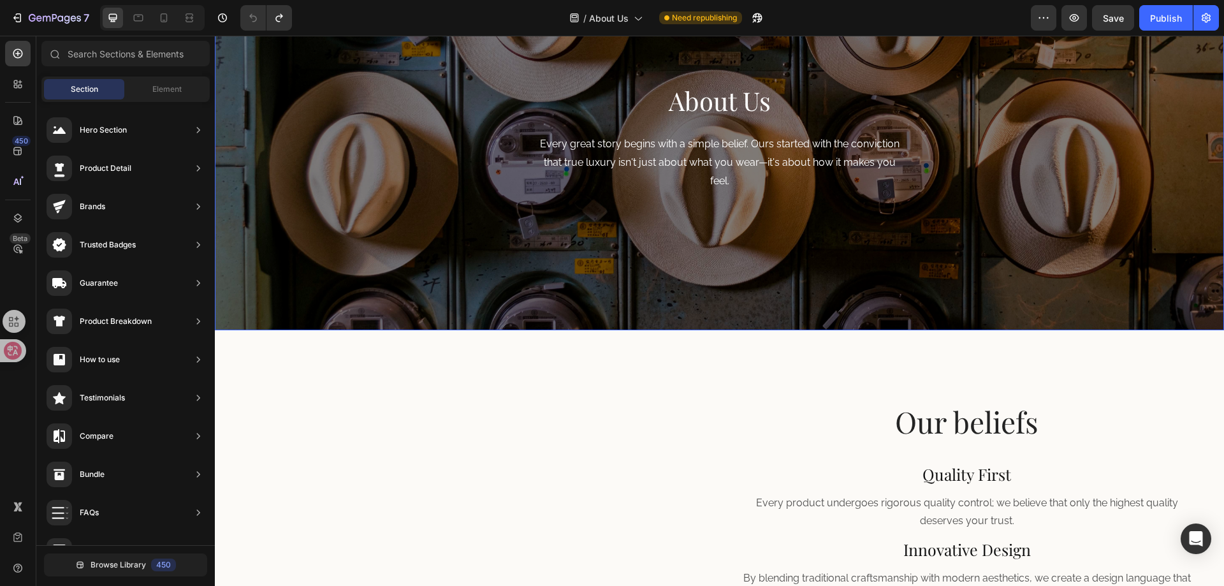
scroll to position [319, 0]
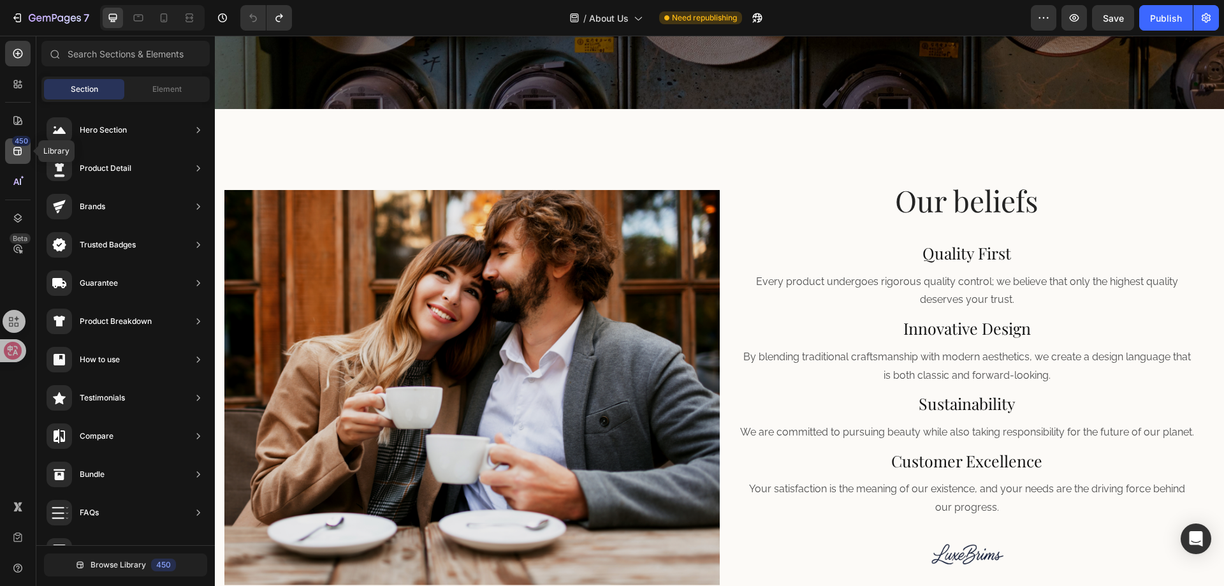
click at [27, 149] on div "450" at bounding box center [17, 150] width 25 height 25
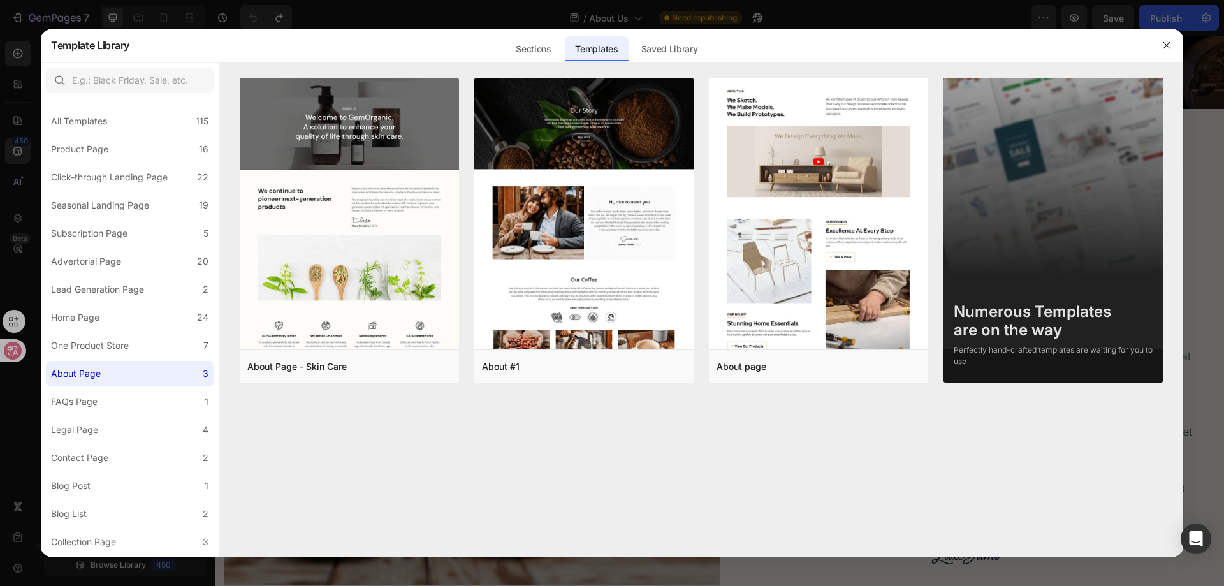
click at [365, 497] on div "About Page - Skin Care Add to page Preview About #1 Add to page Preview About p…" at bounding box center [701, 317] width 964 height 479
click at [102, 409] on label "FAQs Page 1" at bounding box center [130, 401] width 168 height 25
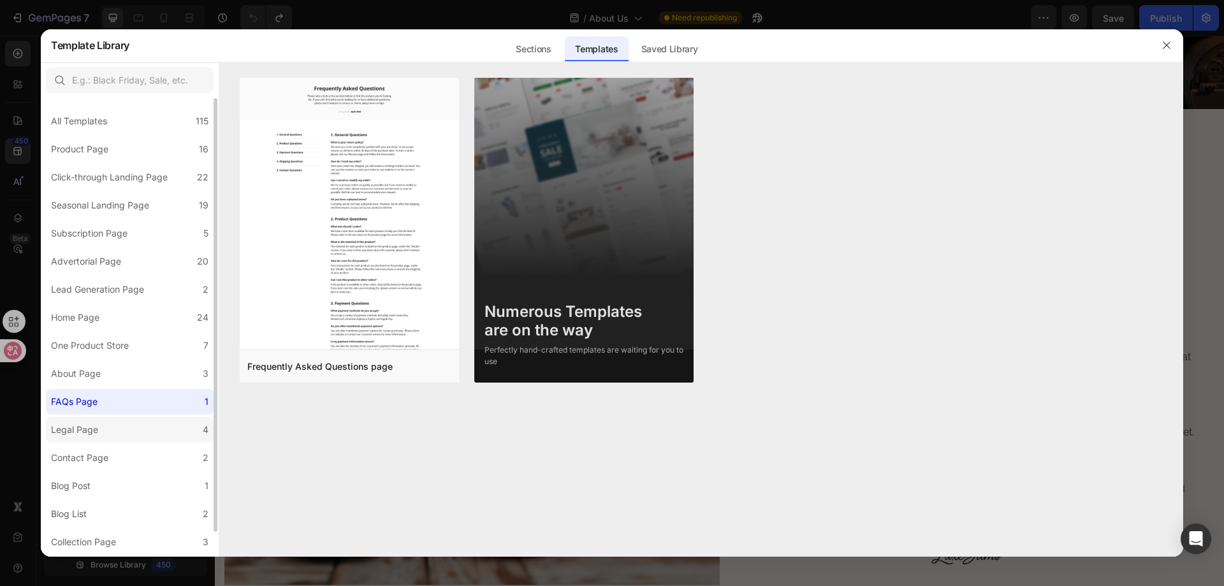
click at [119, 429] on label "Legal Page 4" at bounding box center [130, 429] width 168 height 25
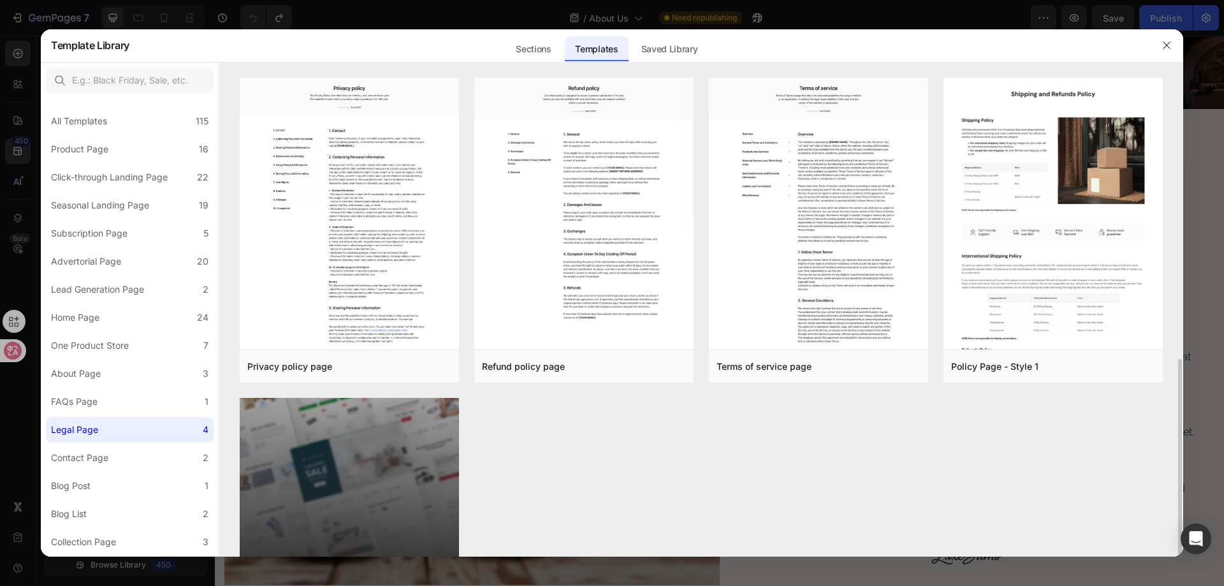
scroll to position [161, 0]
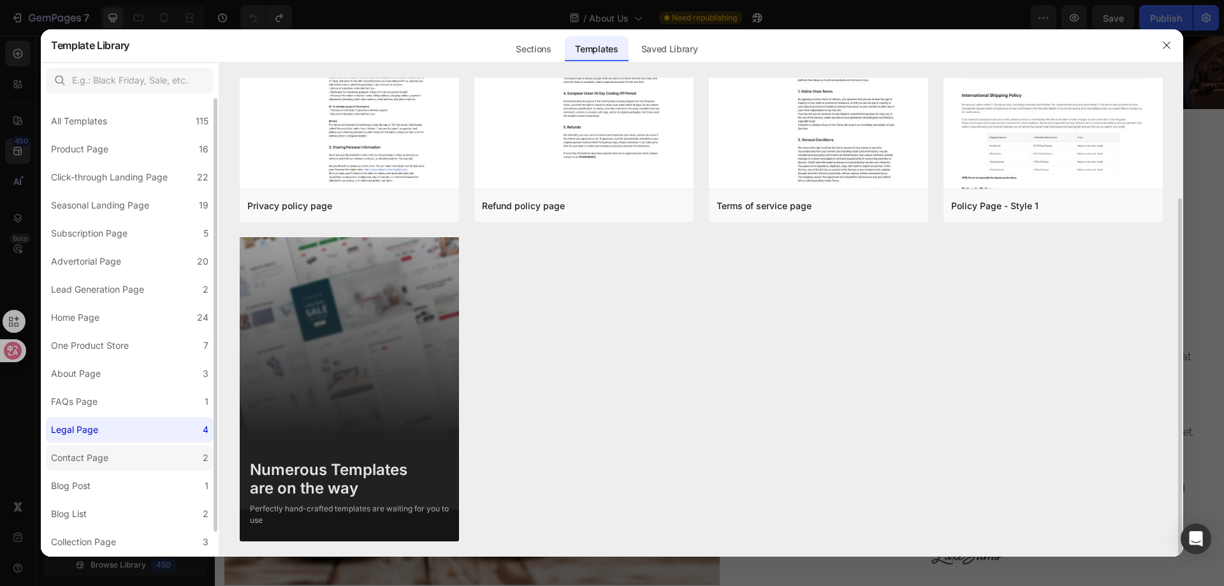
click at [111, 451] on div "Contact Page" at bounding box center [82, 457] width 62 height 15
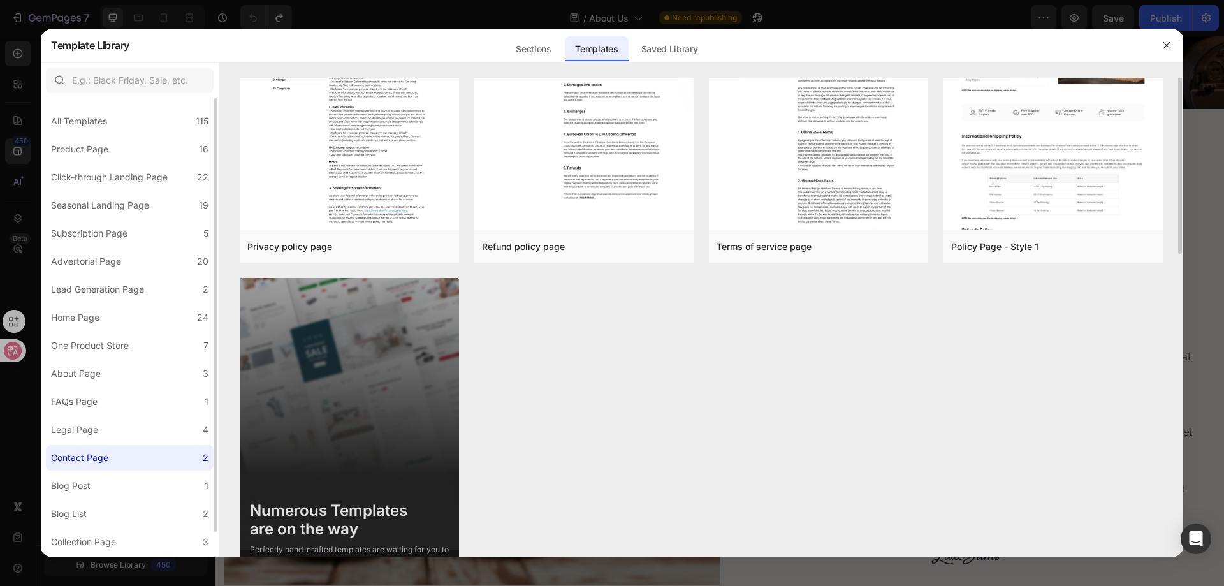
scroll to position [0, 0]
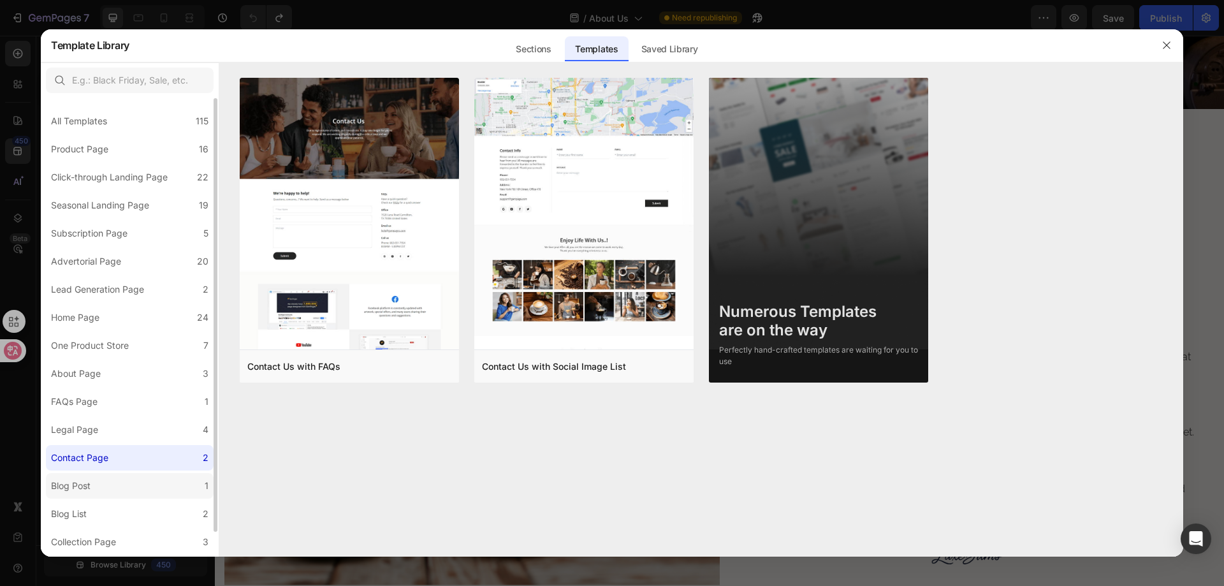
click at [117, 484] on label "Blog Post 1" at bounding box center [130, 485] width 168 height 25
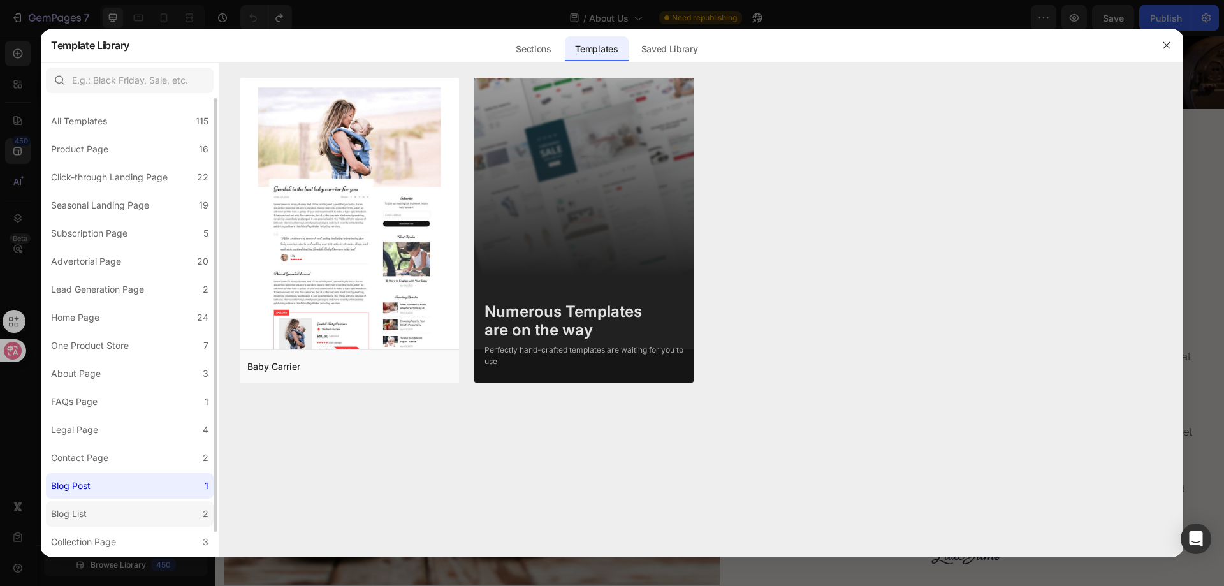
click at [111, 508] on label "Blog List 2" at bounding box center [130, 513] width 168 height 25
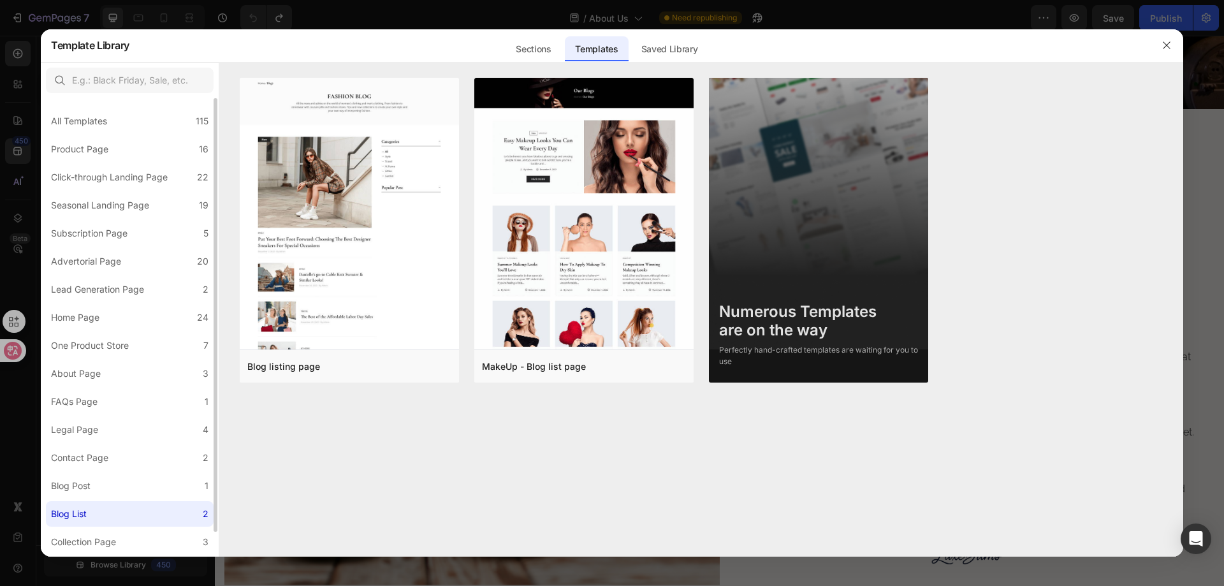
scroll to position [26, 0]
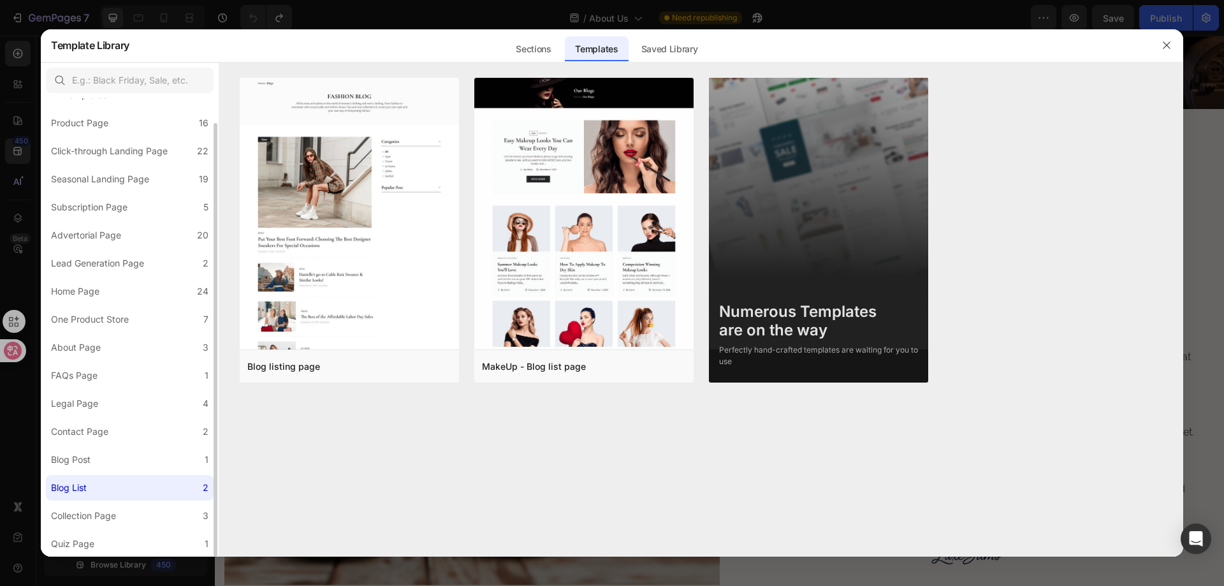
click at [117, 486] on label "Blog List 2" at bounding box center [130, 487] width 168 height 25
click at [109, 511] on div "Collection Page" at bounding box center [83, 515] width 65 height 15
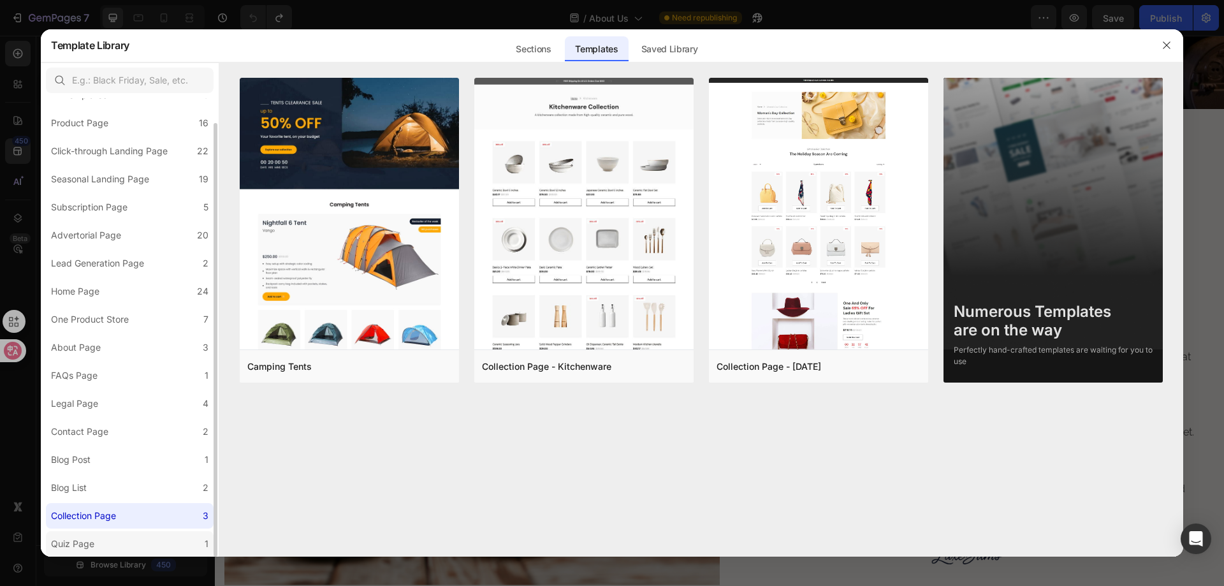
click at [92, 542] on div "Quiz Page" at bounding box center [72, 543] width 43 height 15
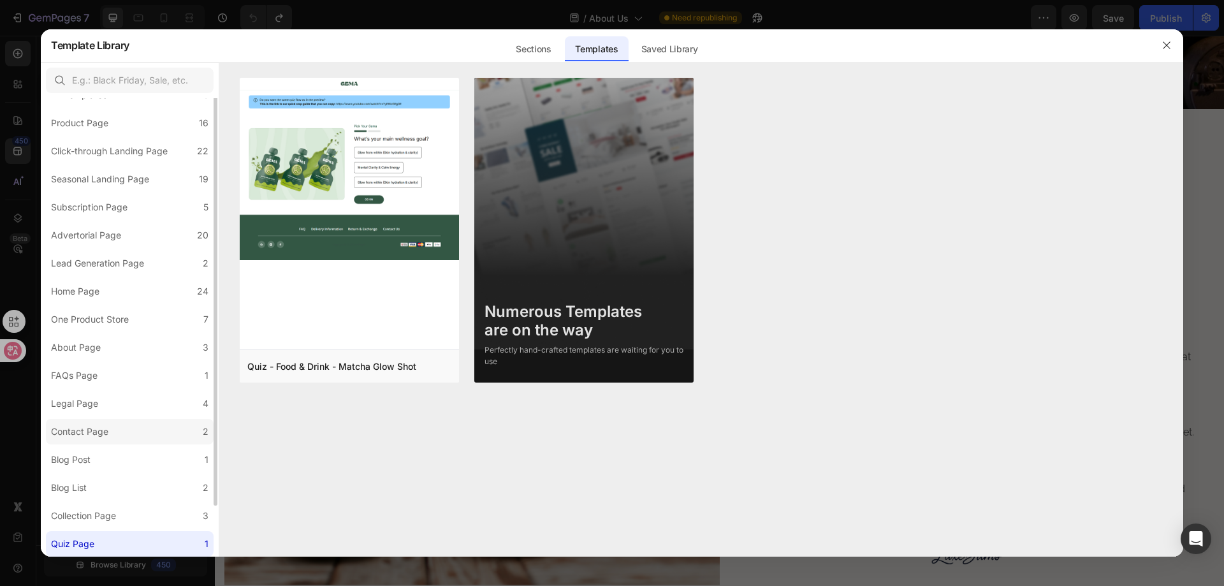
scroll to position [0, 0]
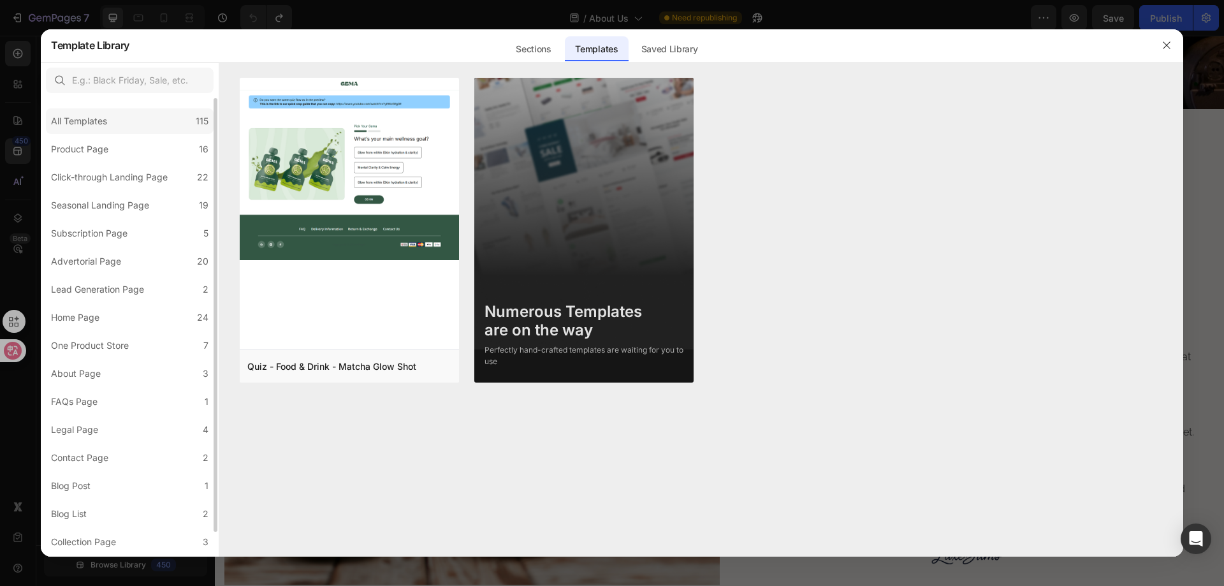
click at [89, 127] on div "All Templates" at bounding box center [79, 120] width 56 height 15
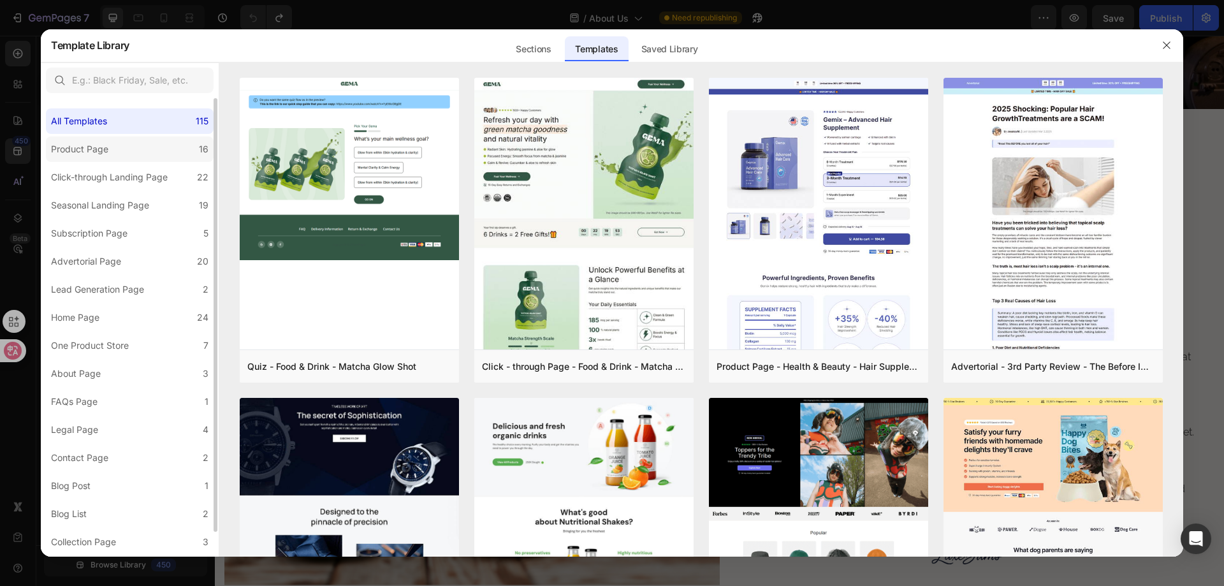
click at [108, 146] on div "Product Page" at bounding box center [79, 149] width 57 height 15
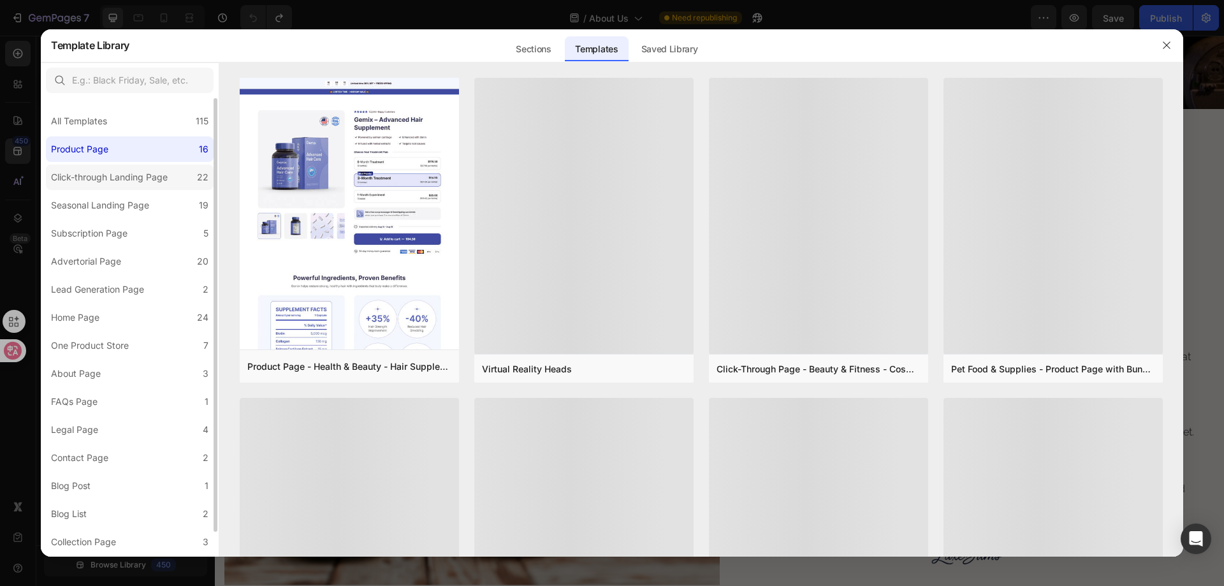
click at [115, 175] on div "Click-through Landing Page" at bounding box center [109, 177] width 117 height 15
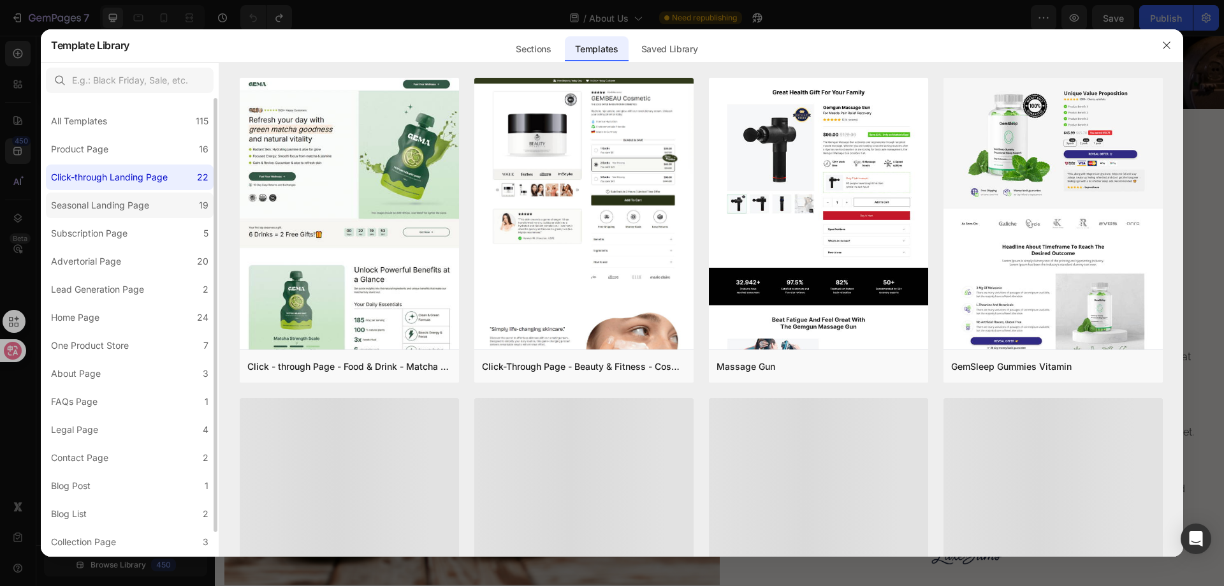
click at [120, 200] on div "Seasonal Landing Page" at bounding box center [100, 205] width 98 height 15
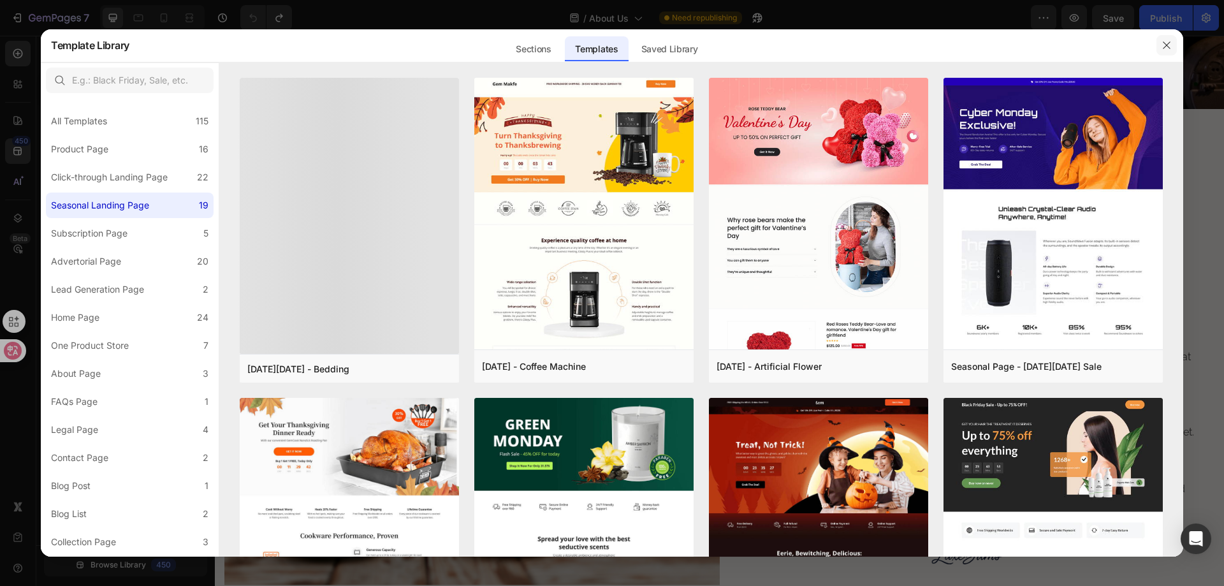
click at [1162, 41] on icon "button" at bounding box center [1166, 45] width 10 height 10
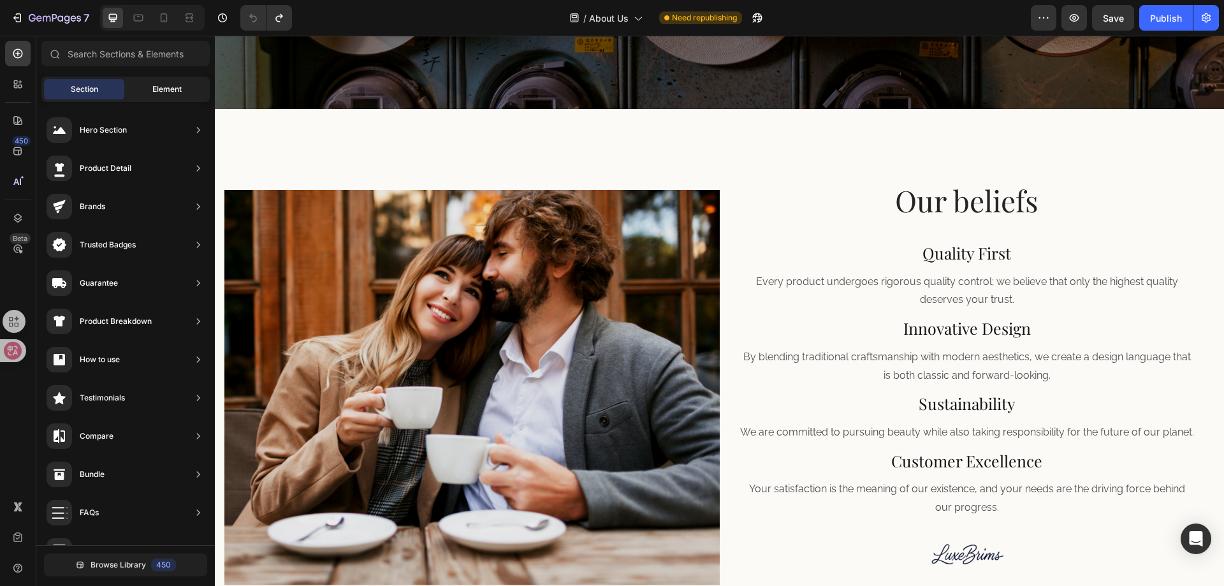
click at [143, 88] on div "Element" at bounding box center [167, 89] width 80 height 20
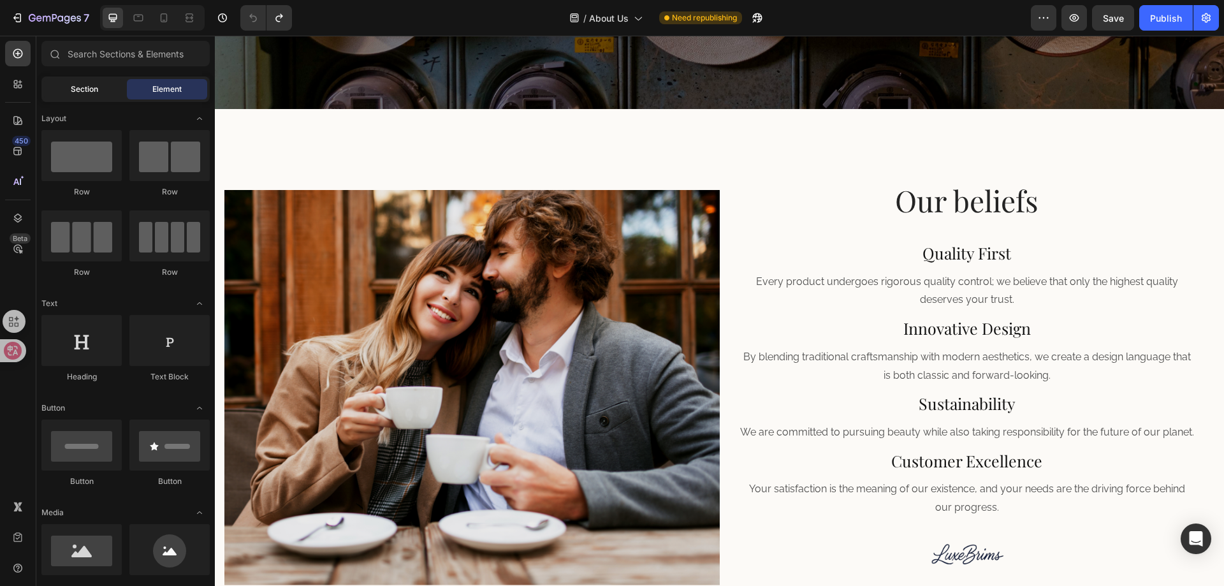
click at [84, 90] on span "Section" at bounding box center [84, 89] width 27 height 11
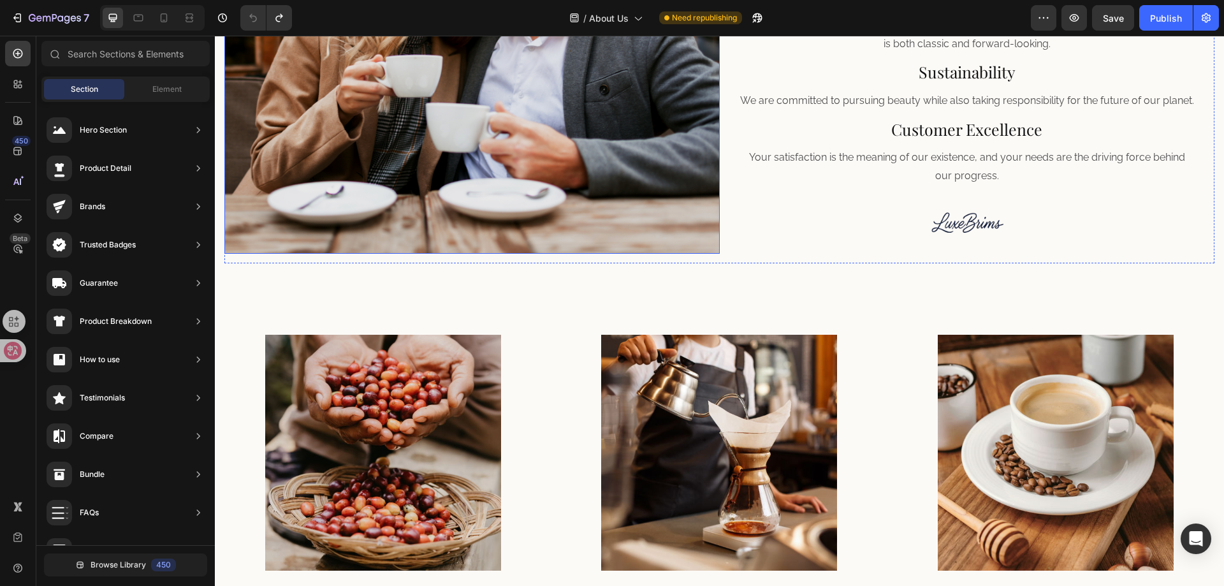
scroll to position [701, 0]
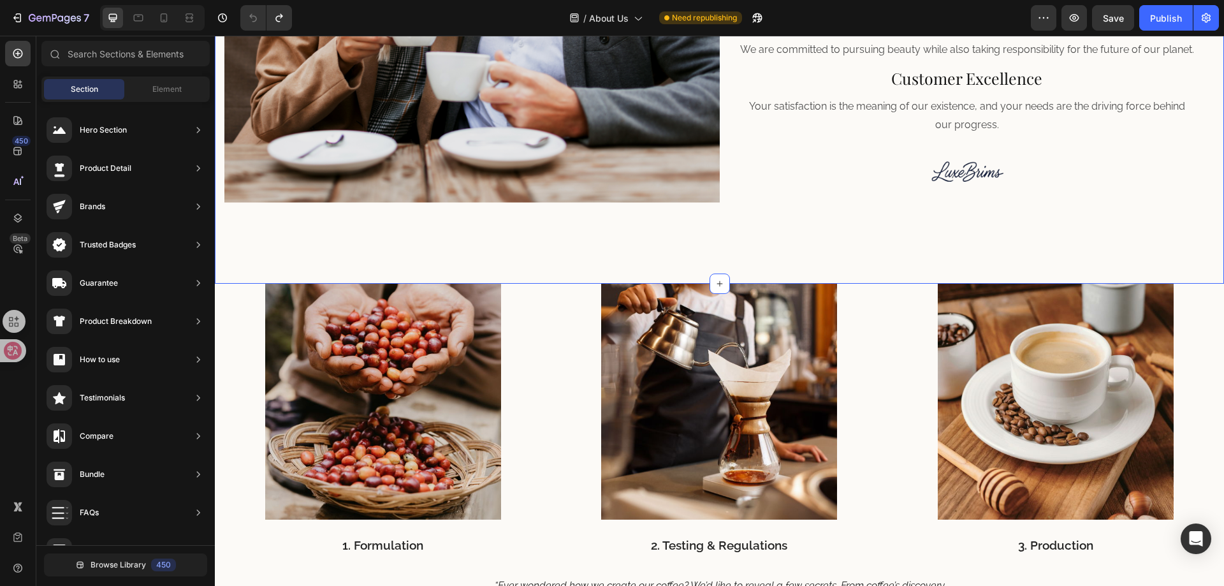
drag, startPoint x: 319, startPoint y: 433, endPoint x: 548, endPoint y: 268, distance: 282.7
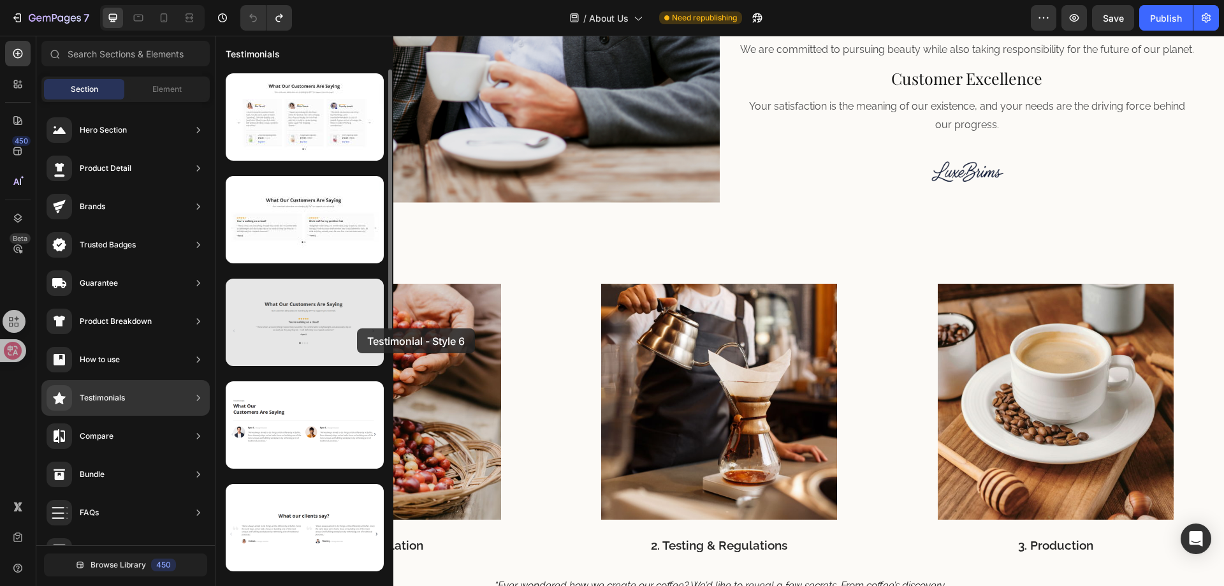
drag, startPoint x: 303, startPoint y: 327, endPoint x: 357, endPoint y: 328, distance: 54.2
click at [357, 328] on div at bounding box center [305, 322] width 158 height 87
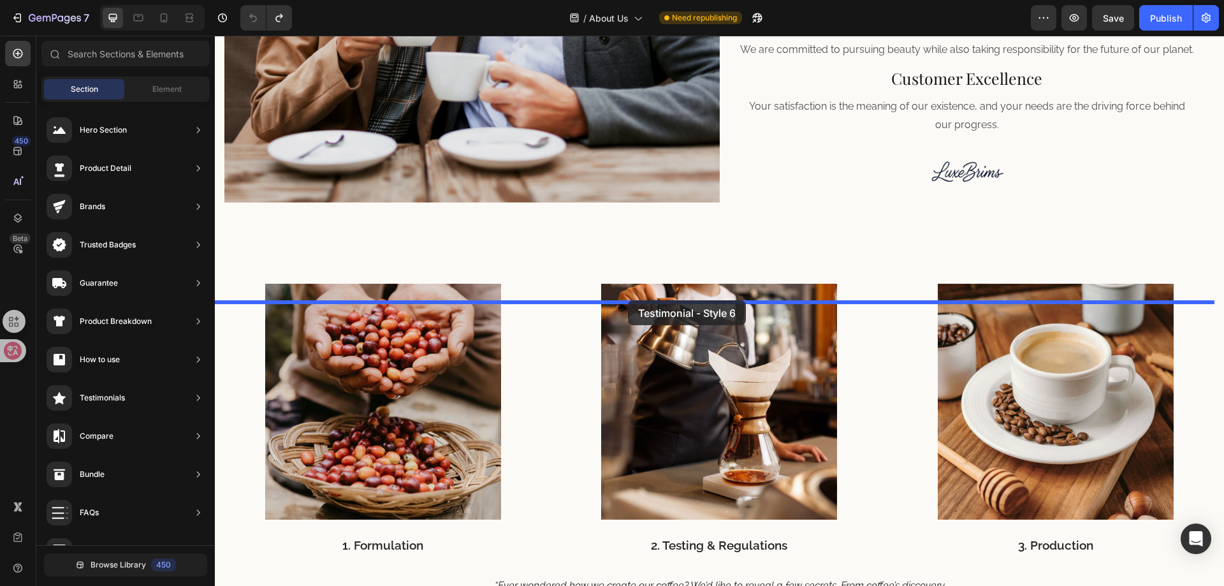
drag, startPoint x: 543, startPoint y: 363, endPoint x: 628, endPoint y: 300, distance: 105.7
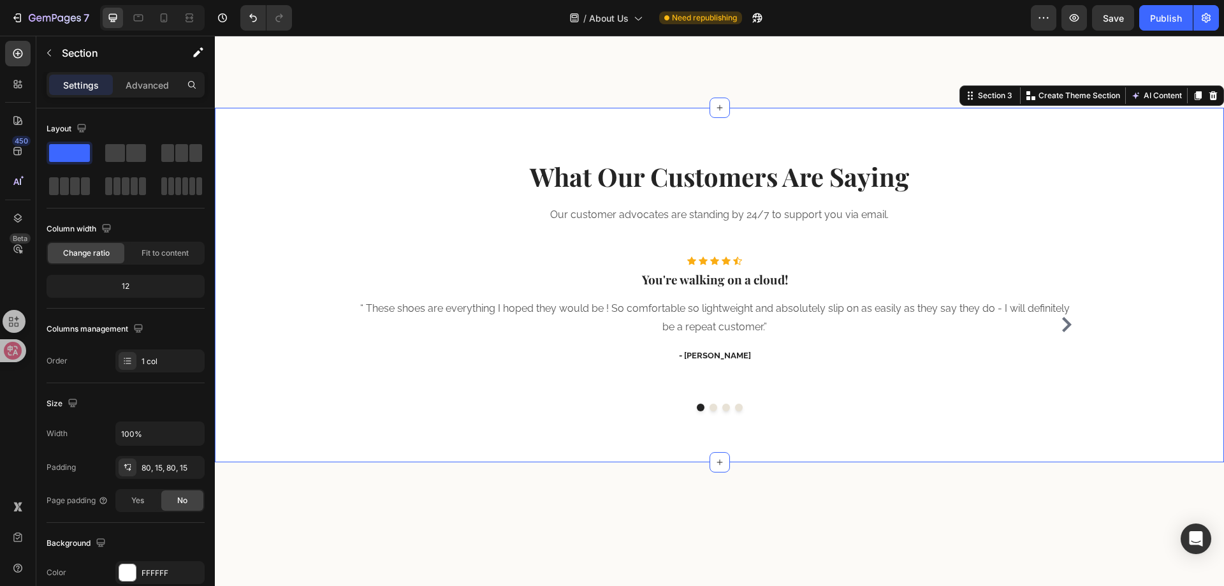
scroll to position [892, 0]
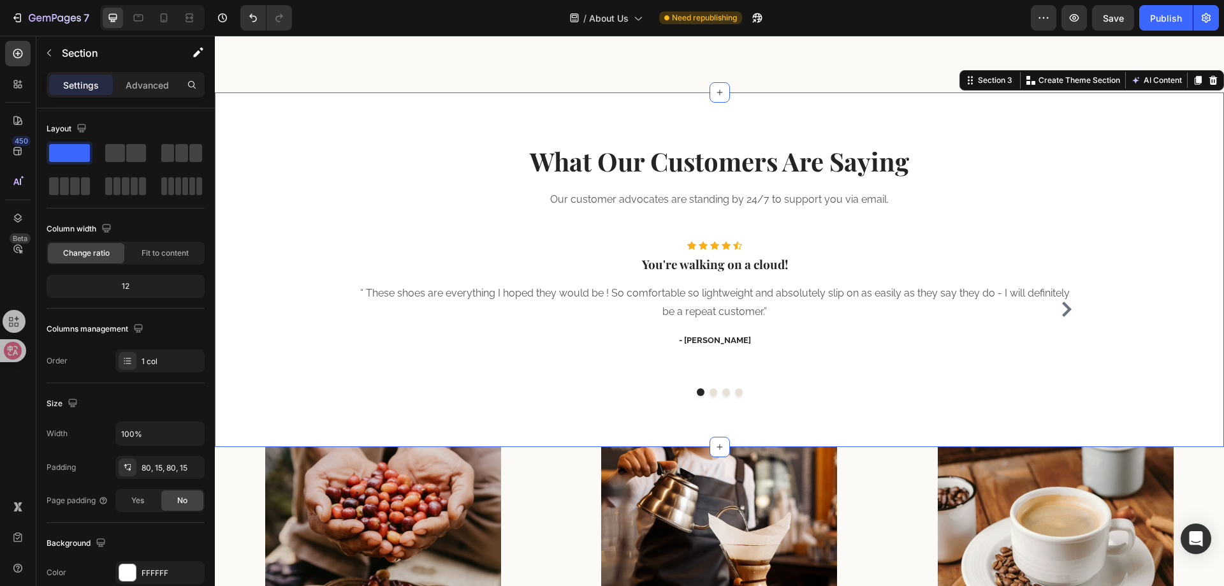
click at [260, 122] on div "What Our Customers Are Saying Heading Our customer advocates are standing by 24…" at bounding box center [719, 269] width 1009 height 355
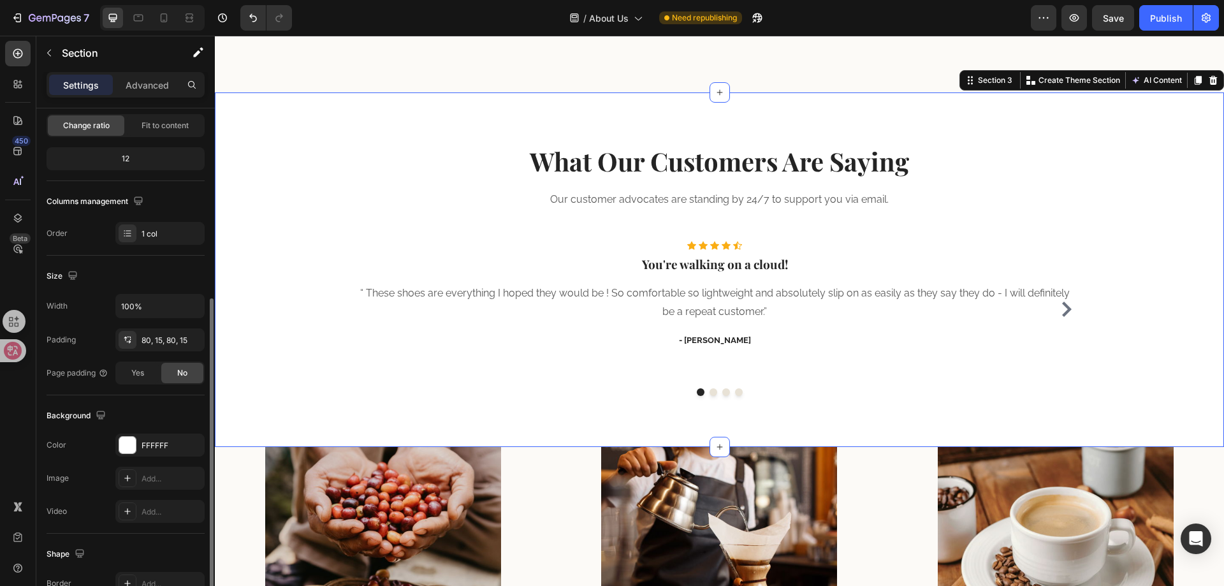
scroll to position [191, 0]
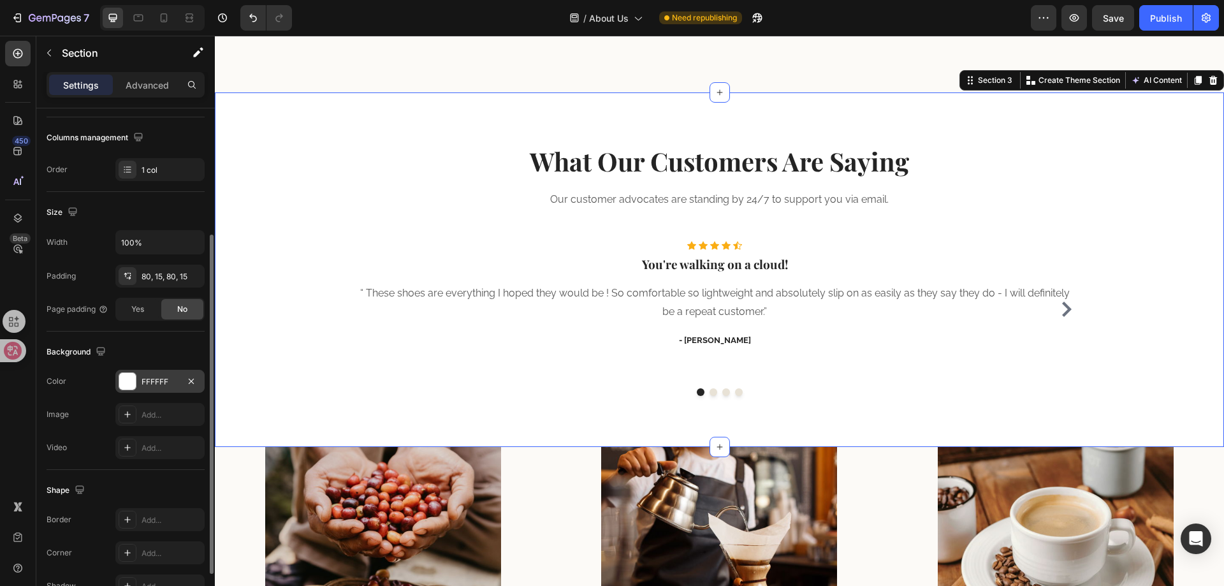
click at [142, 383] on div "FFFFFF" at bounding box center [160, 381] width 37 height 11
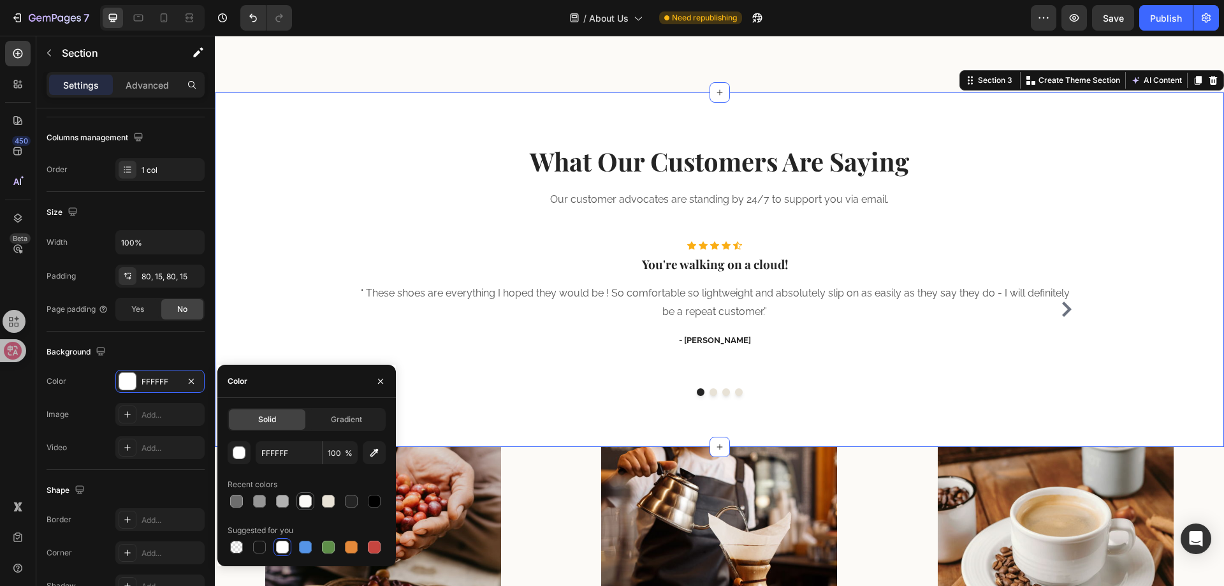
click at [305, 503] on div at bounding box center [305, 501] width 13 height 13
type input "FCFAF7"
click at [380, 179] on div "What Our Customers Are Saying Heading" at bounding box center [719, 161] width 990 height 36
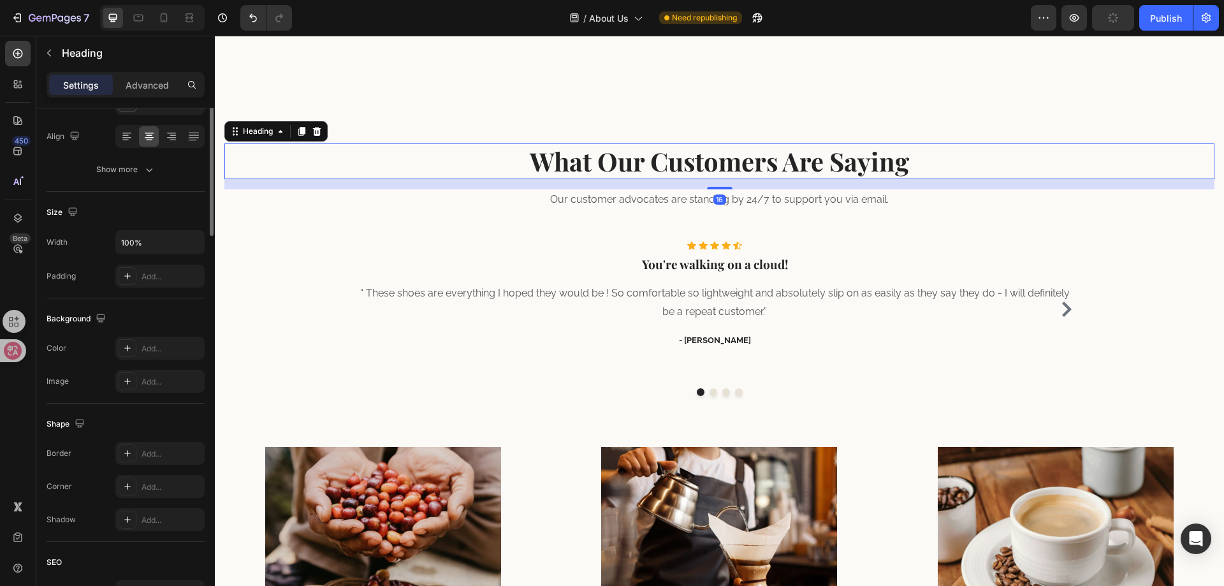
scroll to position [0, 0]
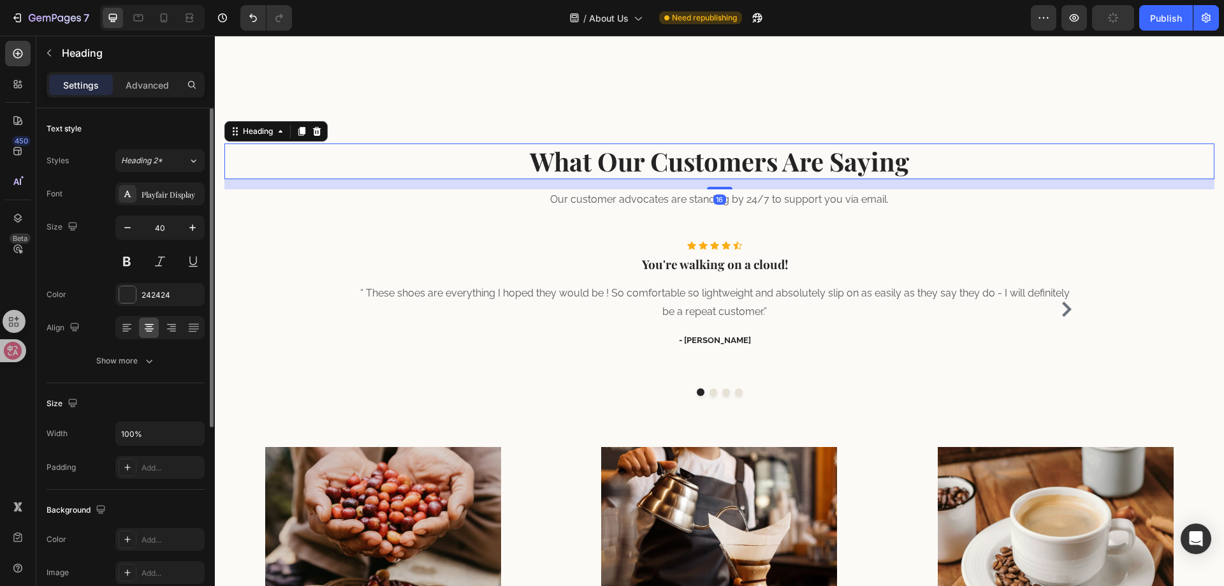
click at [517, 175] on p "What Our Customers Are Saying" at bounding box center [719, 161] width 987 height 33
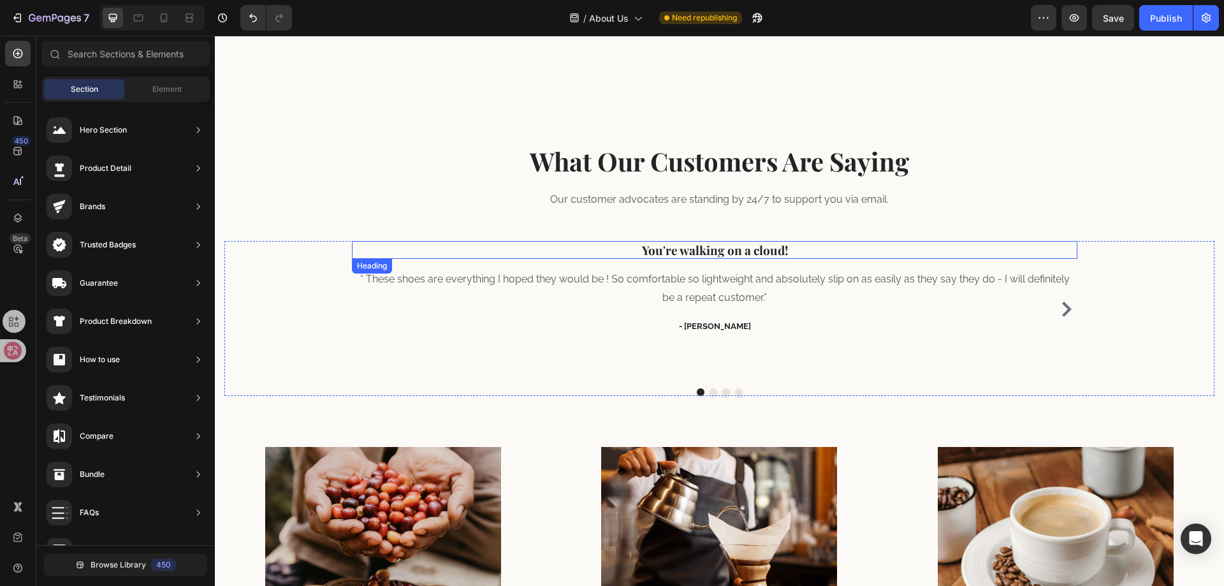
click at [862, 258] on p "You're walking on a cloud!" at bounding box center [714, 250] width 723 height 16
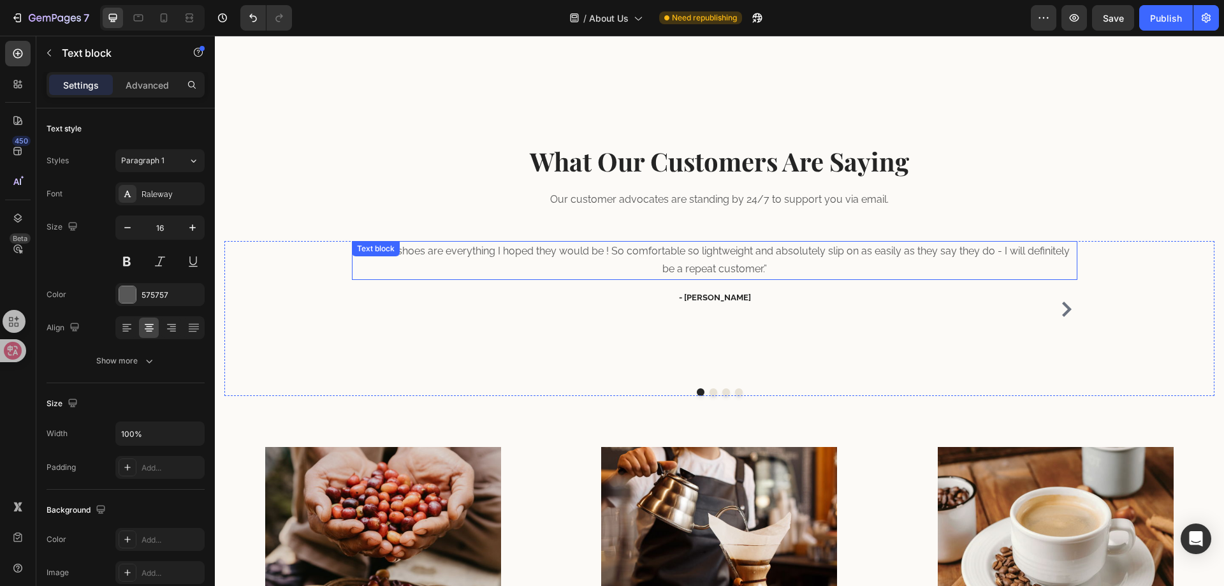
click at [898, 279] on p "“ These shoes are everything I hoped they would be ! So comfortable so lightwei…" at bounding box center [714, 260] width 723 height 37
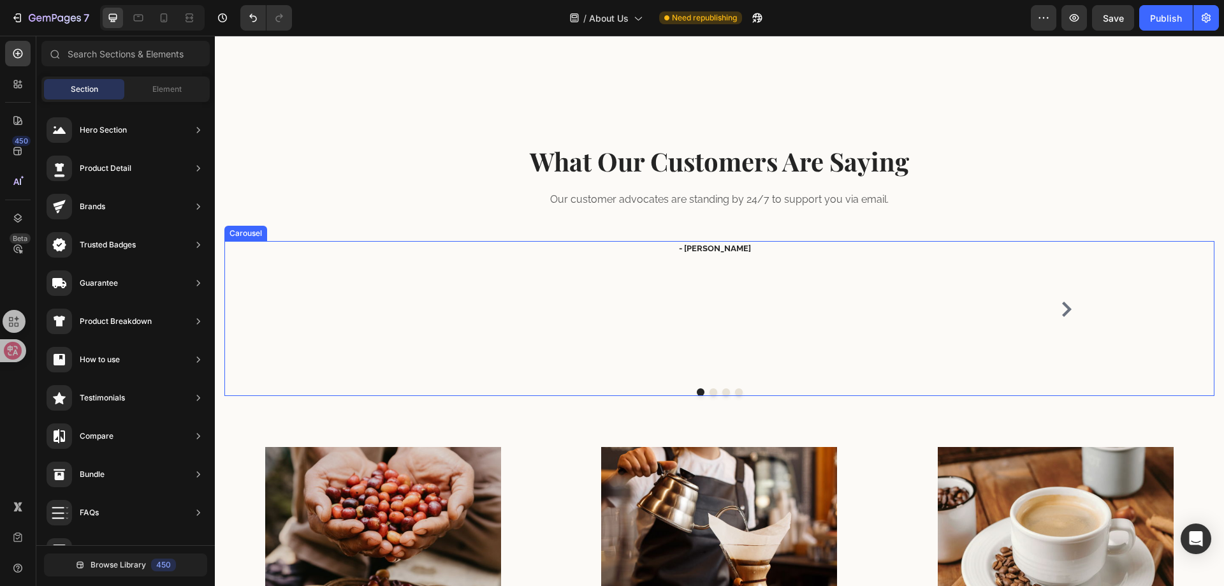
click at [847, 325] on div "- Ryan S. Text block" at bounding box center [714, 310] width 725 height 138
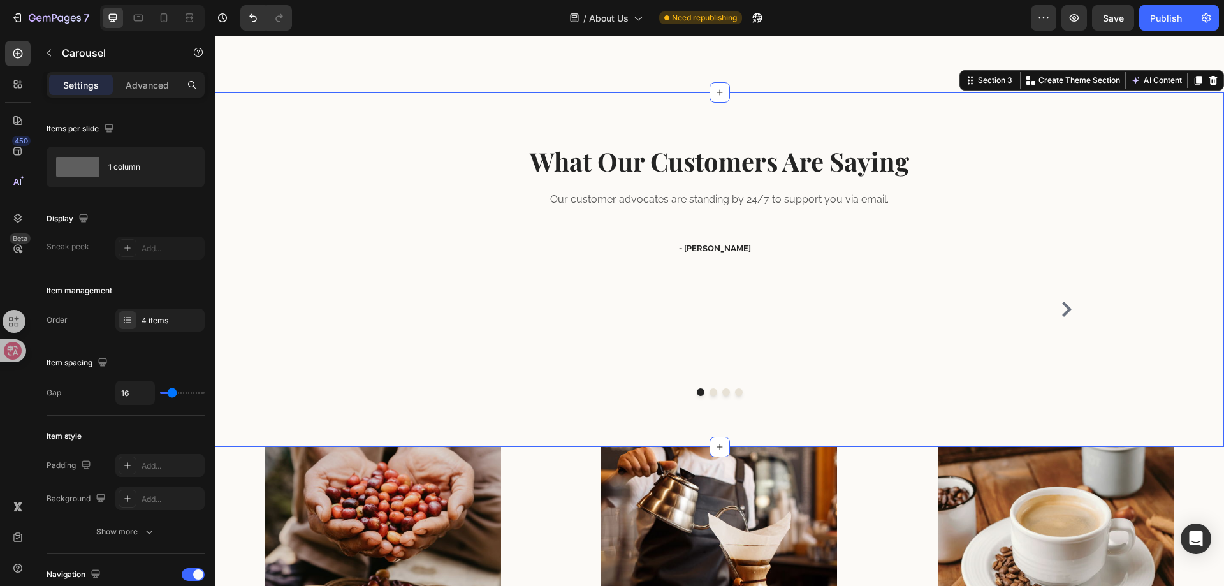
click at [695, 258] on div "What Our Customers Are Saying Heading Our customer advocates are standing by 24…" at bounding box center [719, 269] width 990 height 253
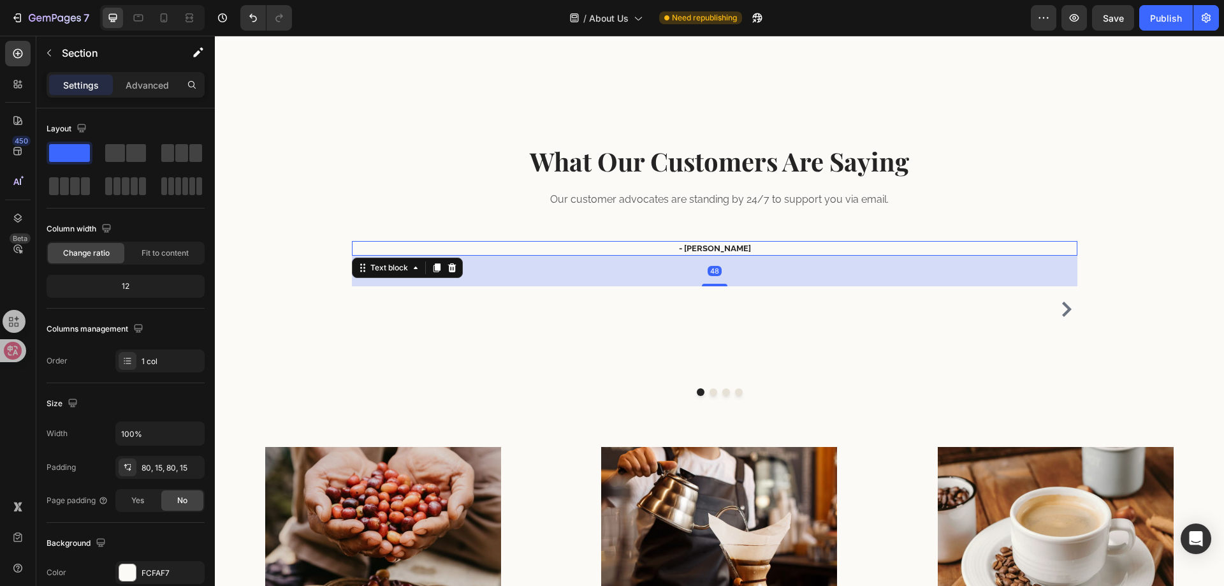
click at [717, 255] on p "- Ryan S." at bounding box center [714, 248] width 723 height 13
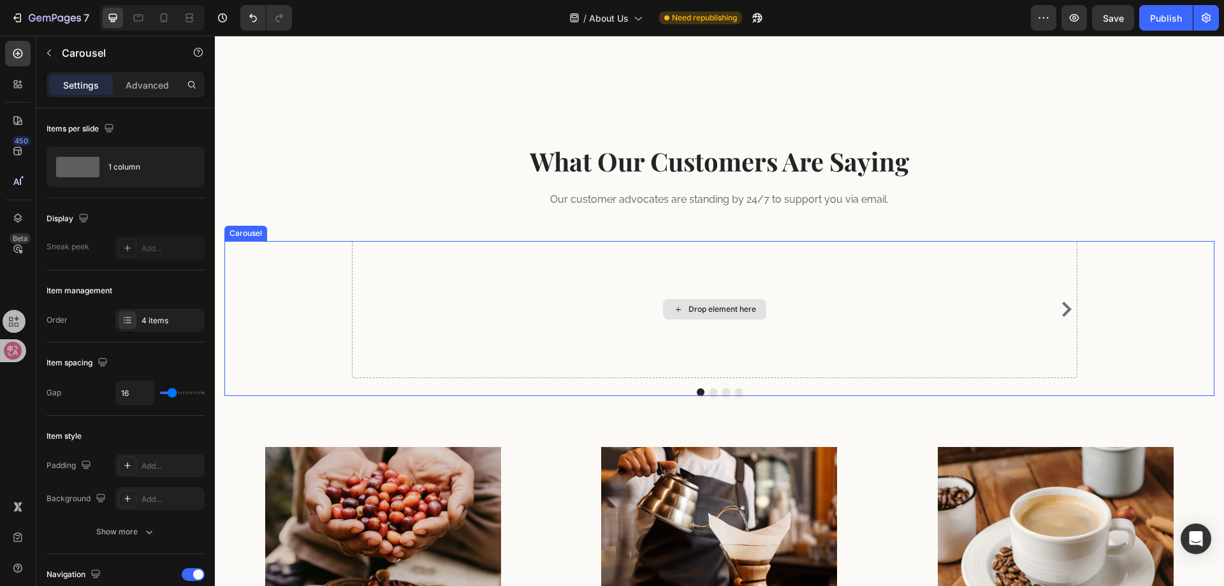
click at [880, 337] on div "Drop element here" at bounding box center [714, 310] width 725 height 138
click at [1062, 317] on icon "Carousel Next Arrow" at bounding box center [1067, 309] width 10 height 15
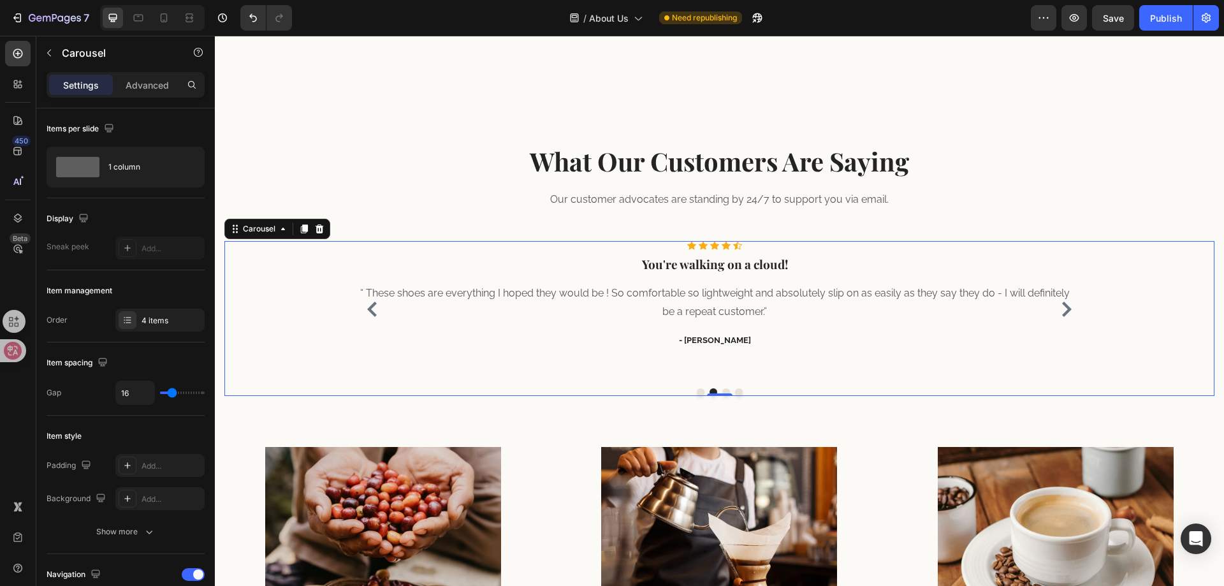
click at [1062, 317] on icon "Carousel Next Arrow" at bounding box center [1067, 309] width 10 height 15
click at [1171, 354] on div "Drop element here Icon Icon Icon Icon Icon Icon List Hoz You're walking on a cl…" at bounding box center [719, 319] width 990 height 156
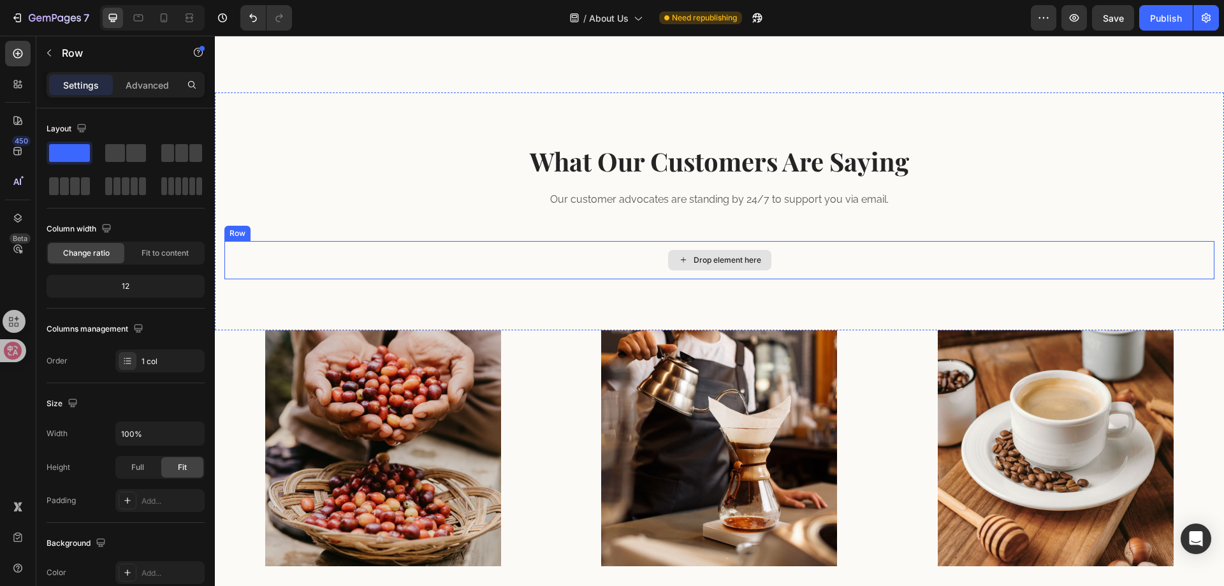
click at [859, 279] on div "Drop element here" at bounding box center [719, 260] width 990 height 38
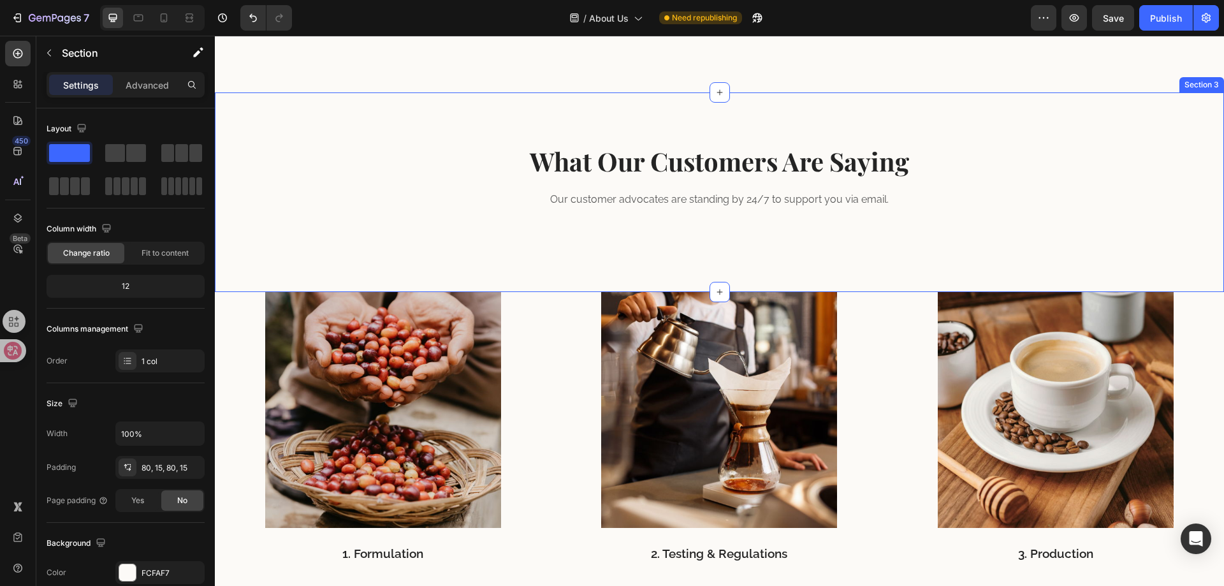
click at [739, 240] on div "What Our Customers Are Saying Heading Our customer advocates are standing by 24…" at bounding box center [719, 192] width 990 height 98
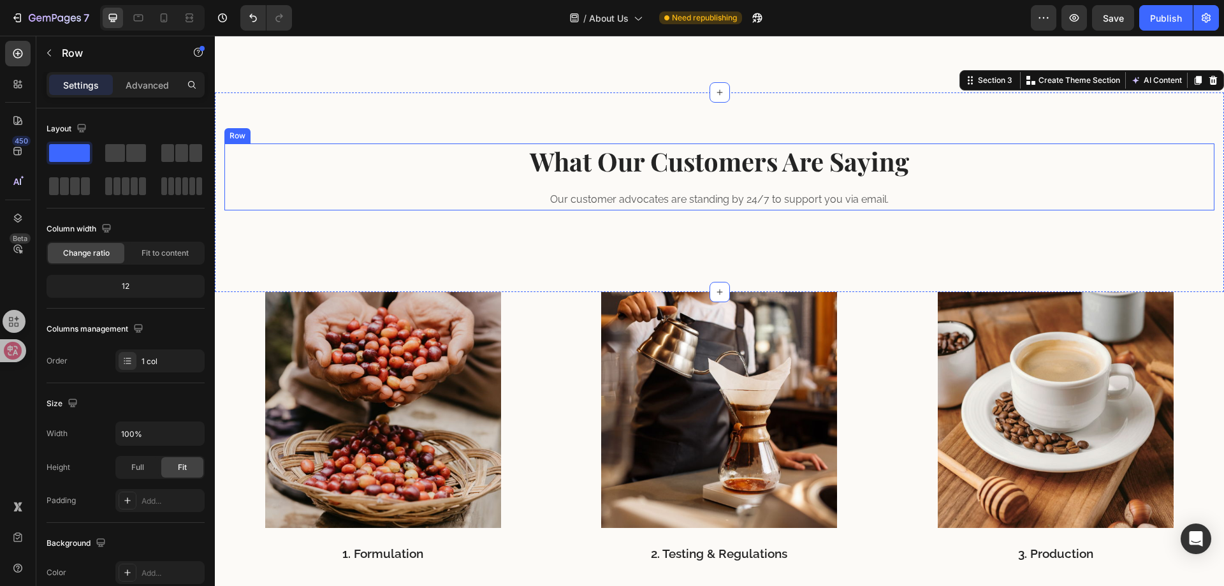
click at [710, 201] on div "What Our Customers Are Saying Heading Our customer advocates are standing by 24…" at bounding box center [719, 176] width 990 height 67
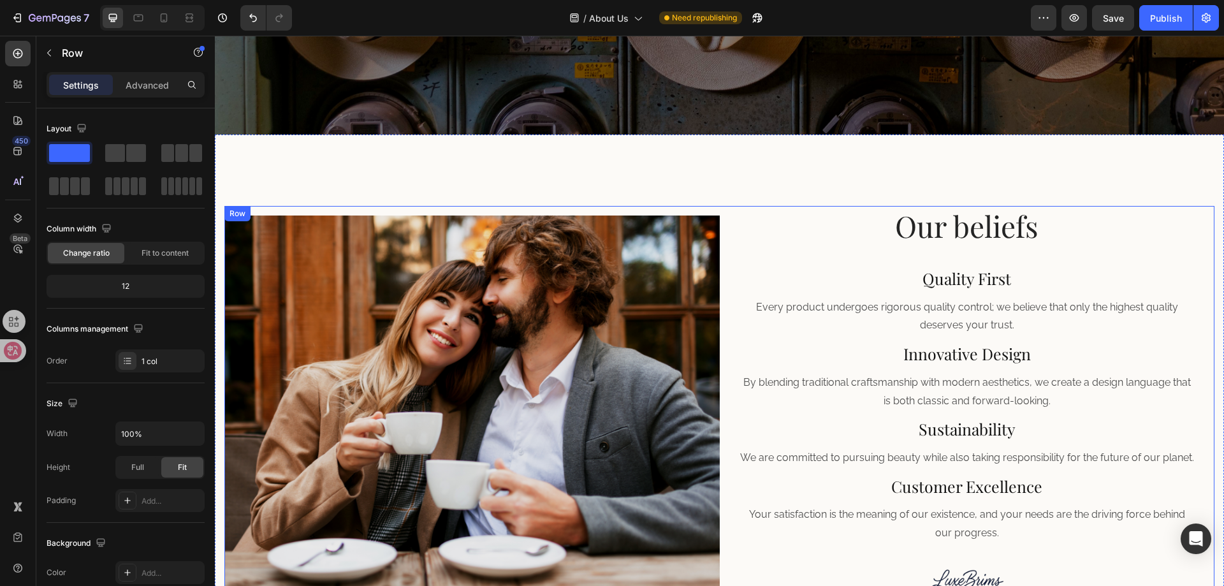
scroll to position [319, 0]
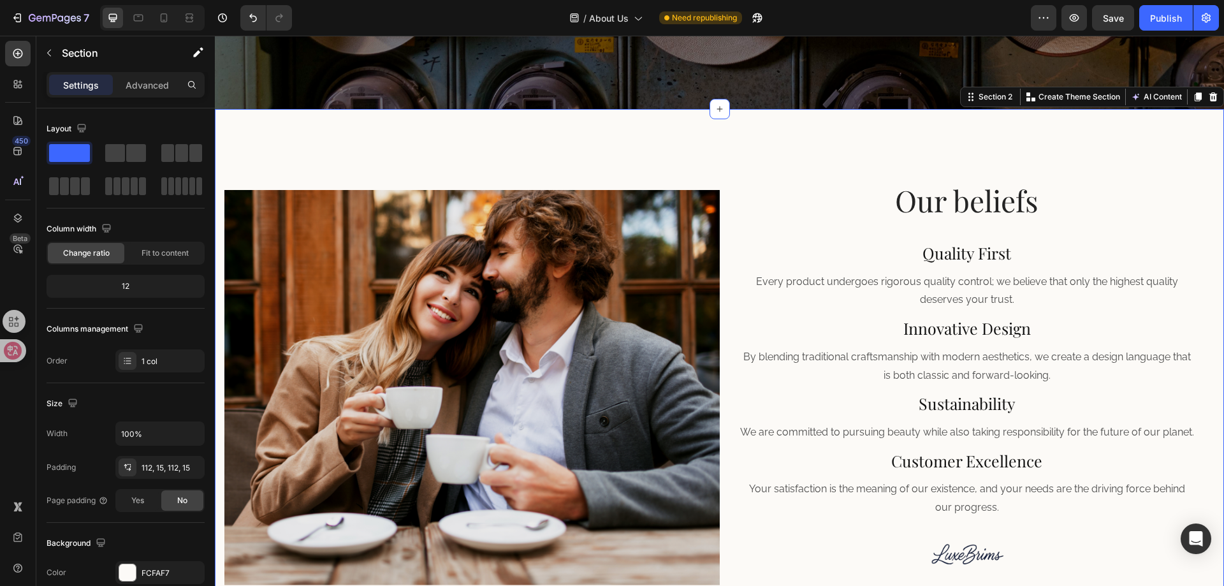
click at [220, 193] on div "Image Our beliefs Heading Quality First Heading Every product undergoes rigorou…" at bounding box center [719, 387] width 1009 height 557
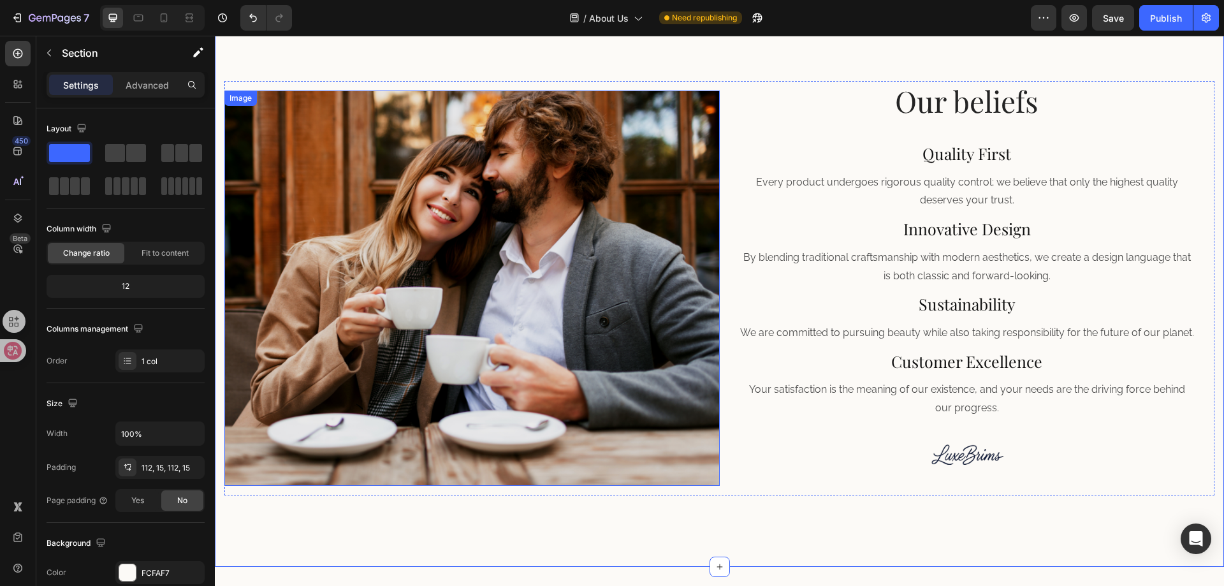
scroll to position [382, 0]
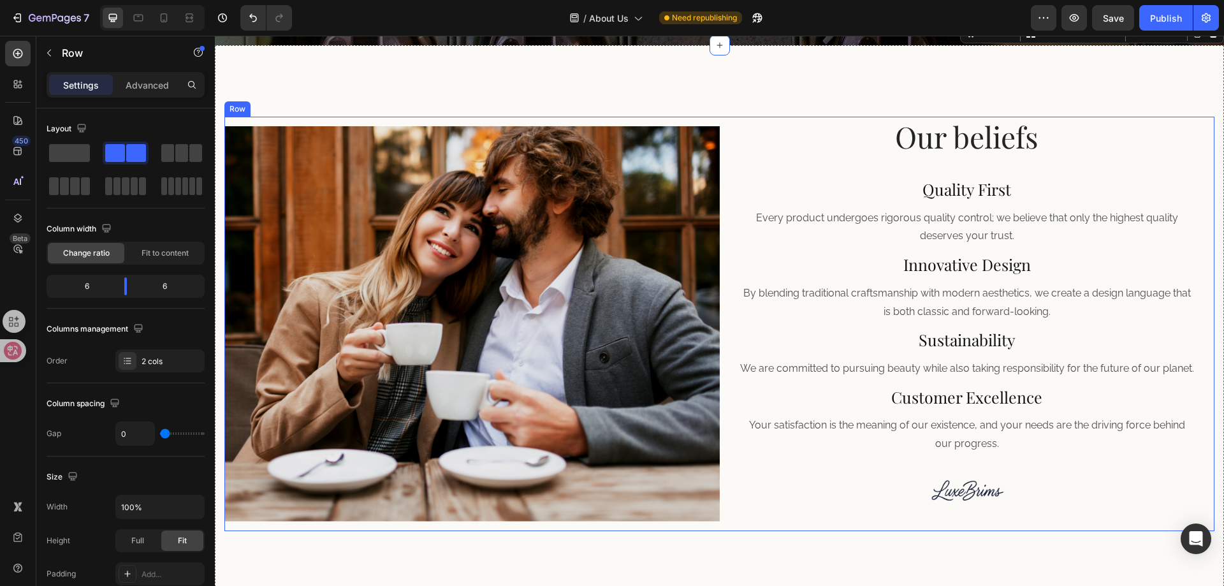
click at [244, 118] on div "Image" at bounding box center [471, 324] width 495 height 414
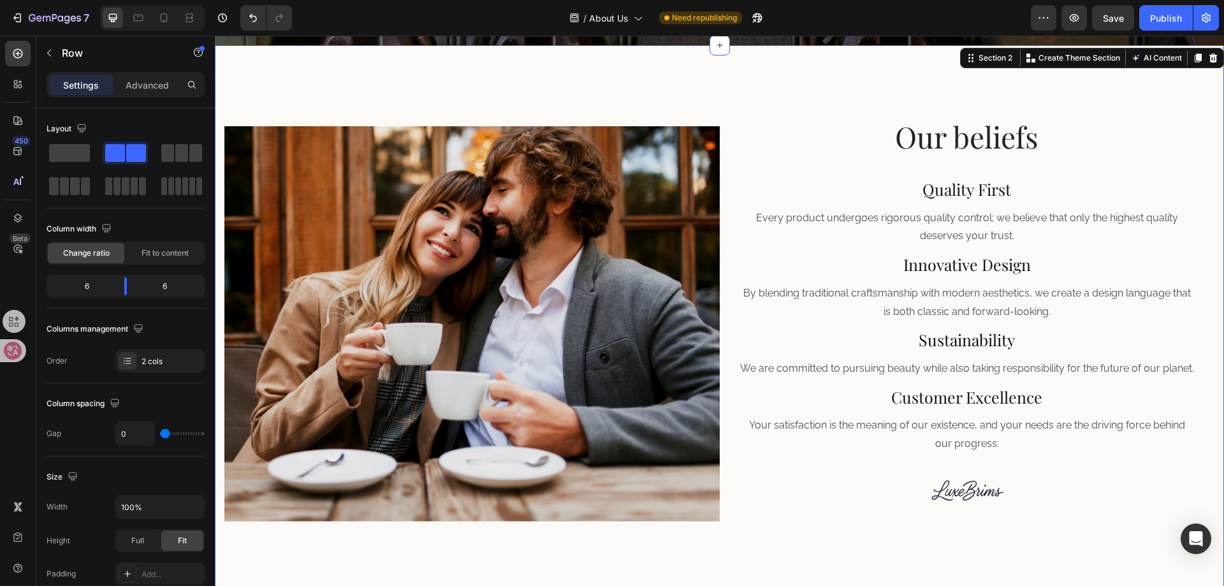
click at [223, 89] on div "Image Our beliefs Heading Quality First Heading Every product undergoes rigorou…" at bounding box center [719, 323] width 1009 height 557
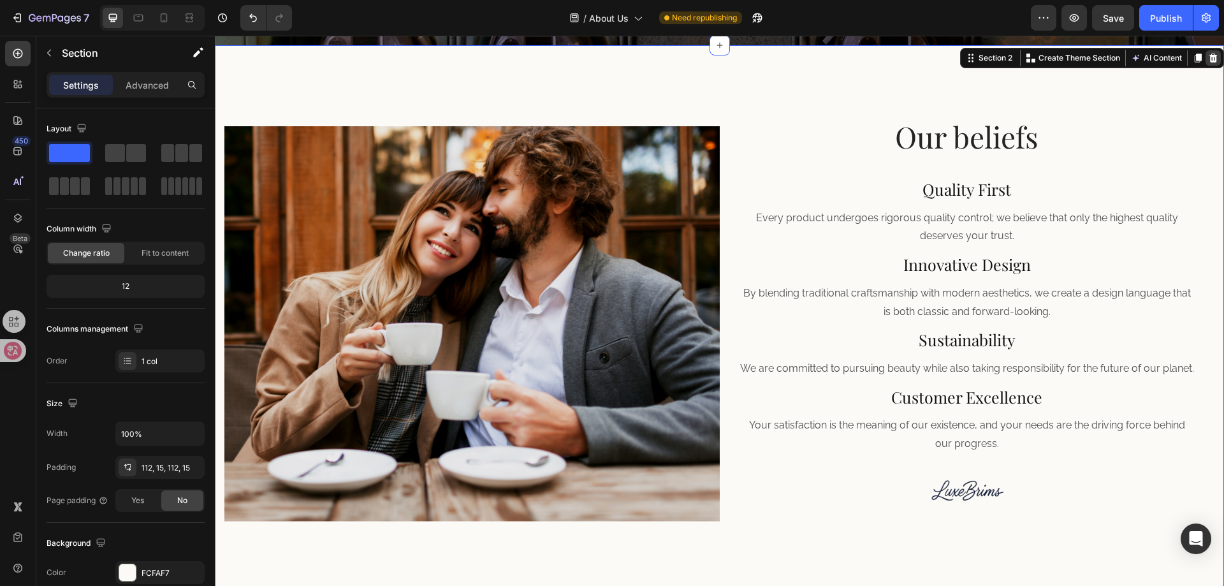
click at [1209, 60] on icon at bounding box center [1213, 58] width 8 height 9
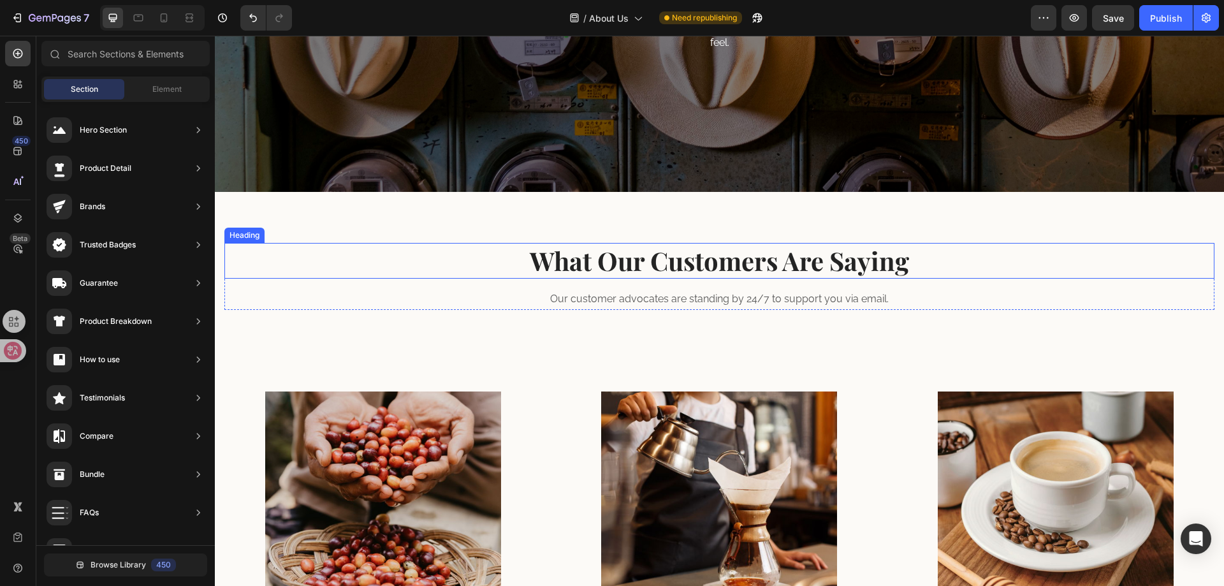
scroll to position [200, 0]
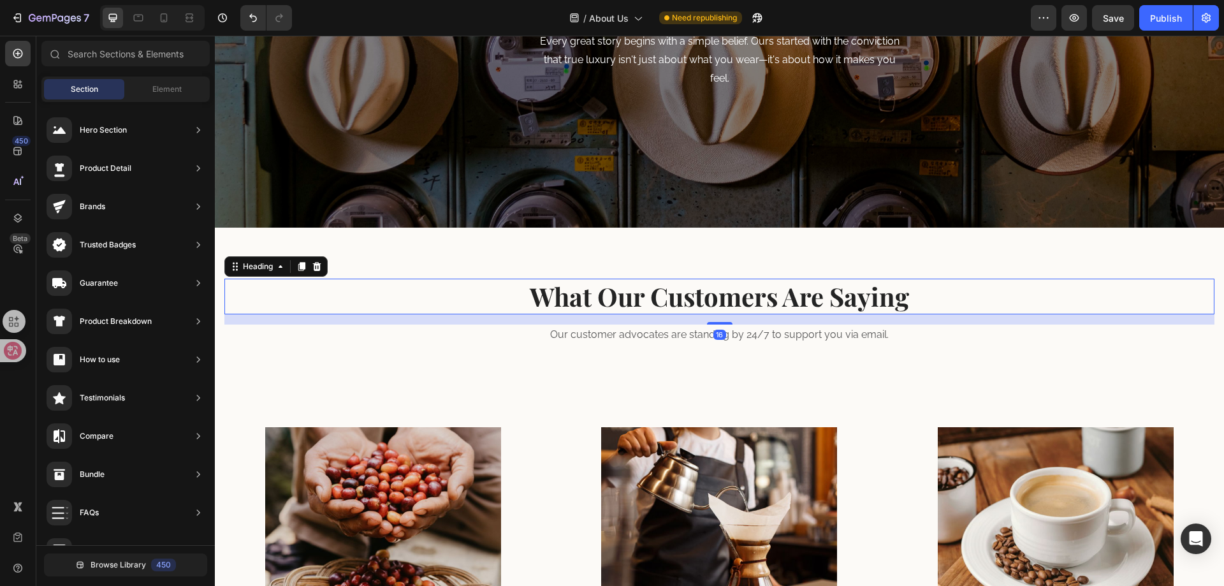
click at [676, 297] on p "What Our Customers Are Saying" at bounding box center [719, 296] width 987 height 33
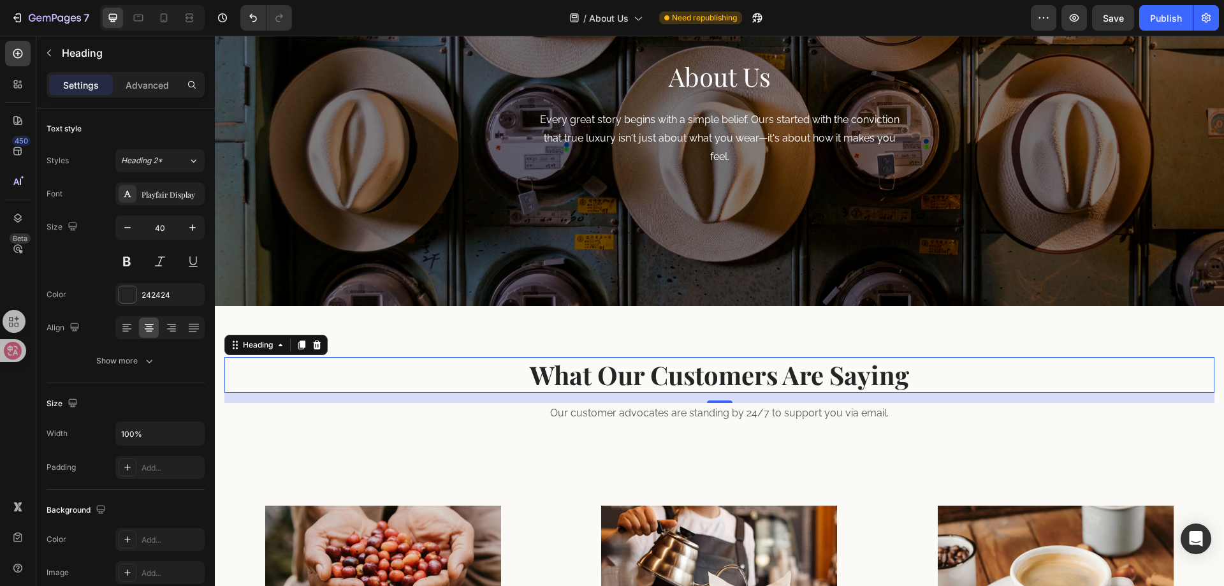
scroll to position [136, 0]
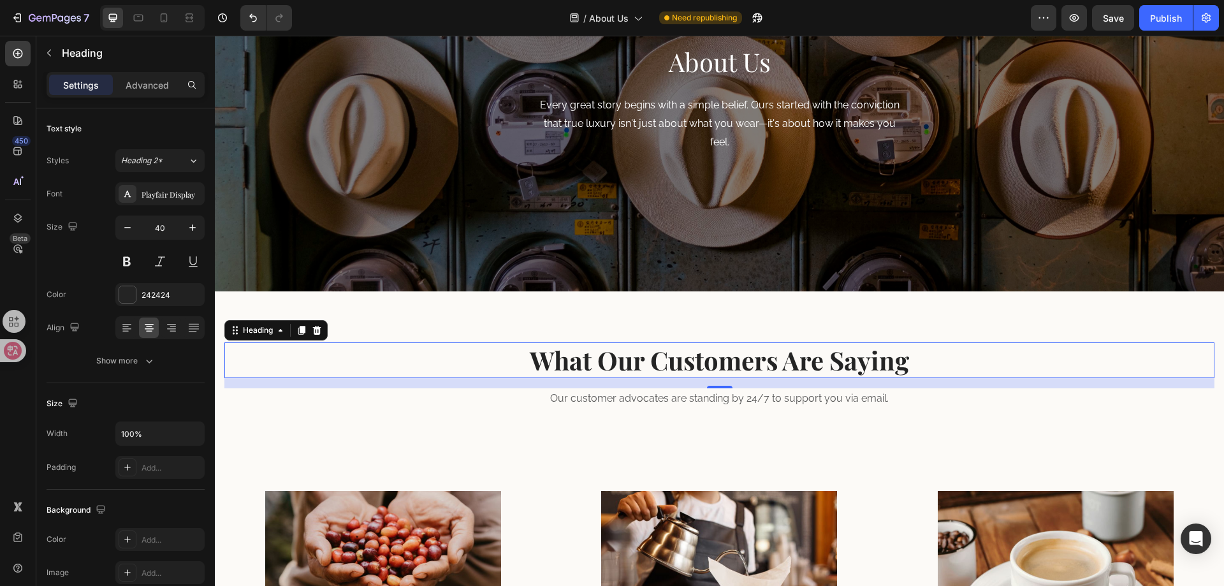
click at [623, 361] on p "What Our Customers Are Saying" at bounding box center [719, 360] width 987 height 33
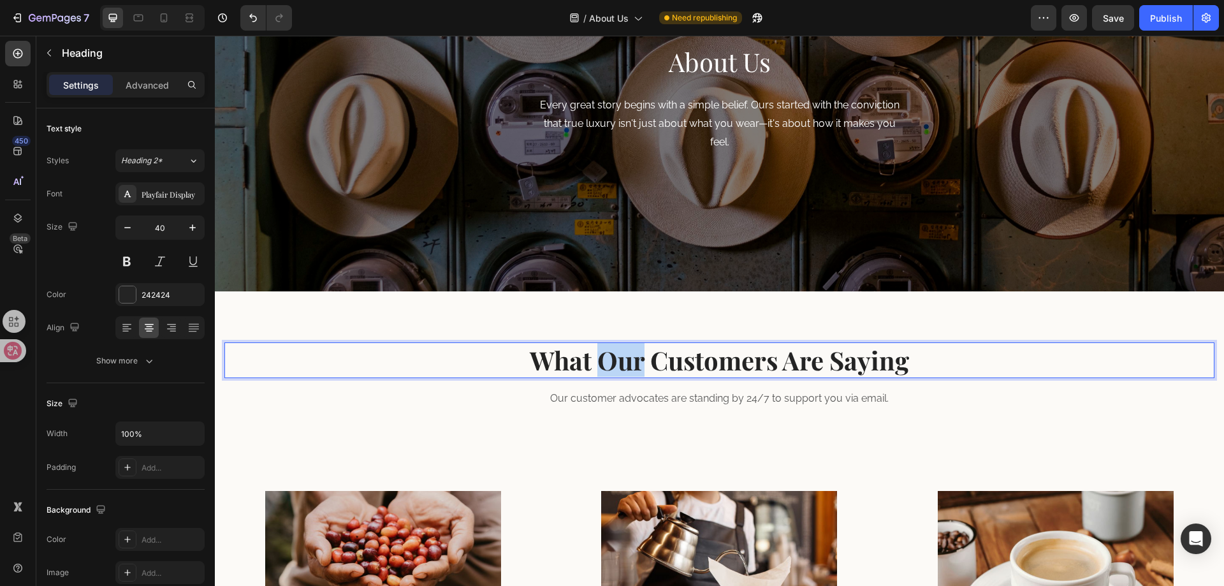
click at [623, 361] on p "What Our Customers Are Saying" at bounding box center [719, 360] width 987 height 33
click at [688, 382] on div "How Are Luxebrims Hats Made? Heading 16 Our customer advocates are standing by …" at bounding box center [719, 375] width 990 height 67
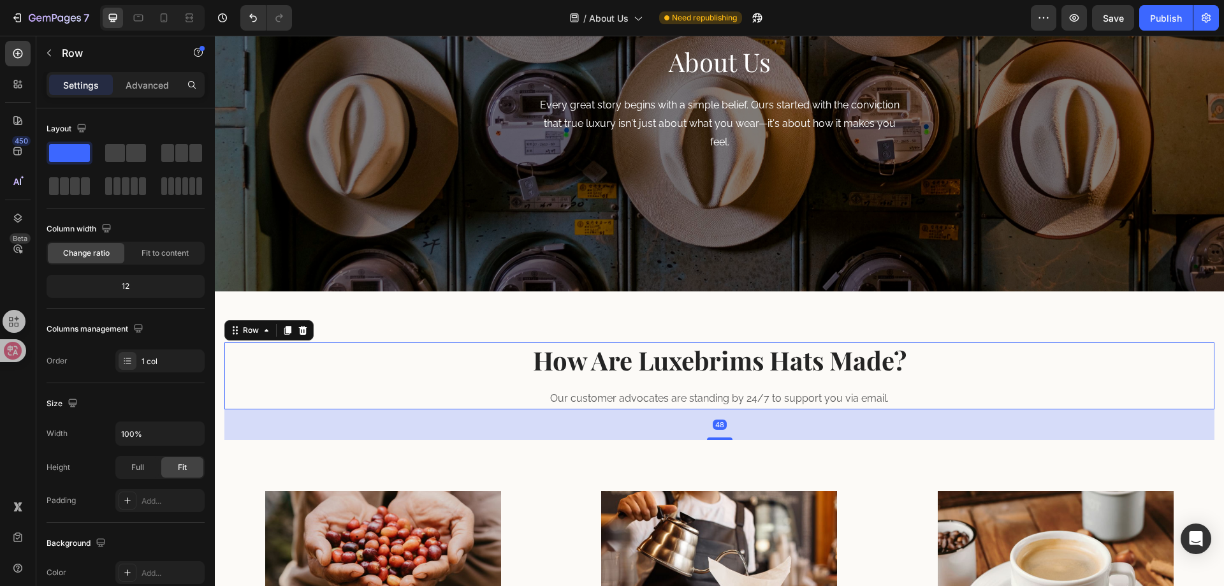
click at [686, 414] on div "48" at bounding box center [719, 424] width 990 height 31
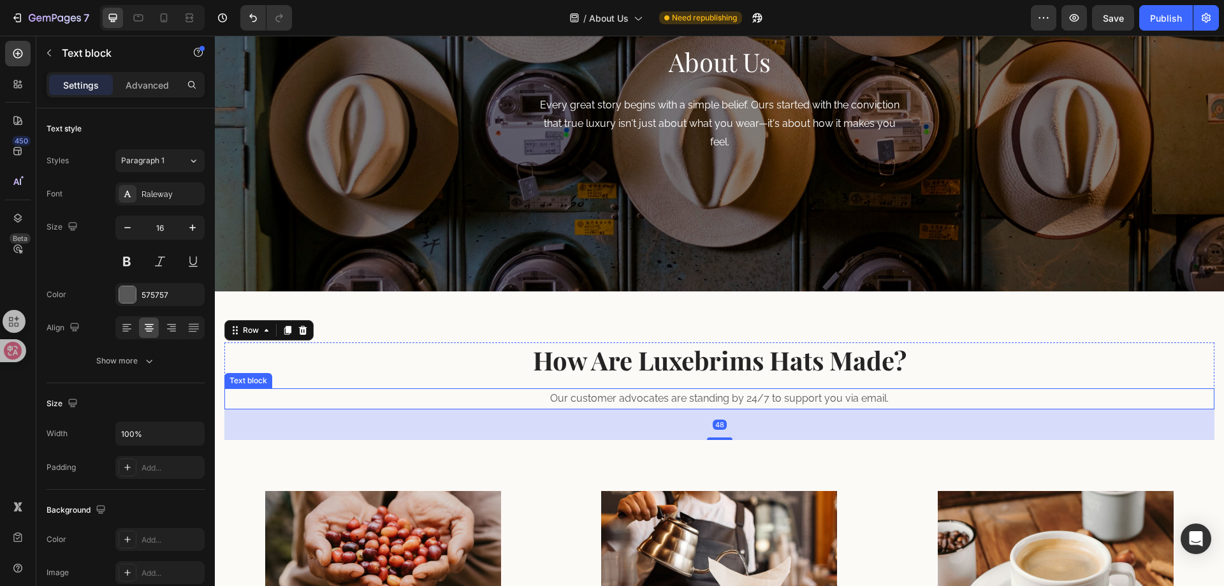
click at [679, 405] on p "Our customer advocates are standing by 24/7 to support you via email." at bounding box center [719, 398] width 987 height 18
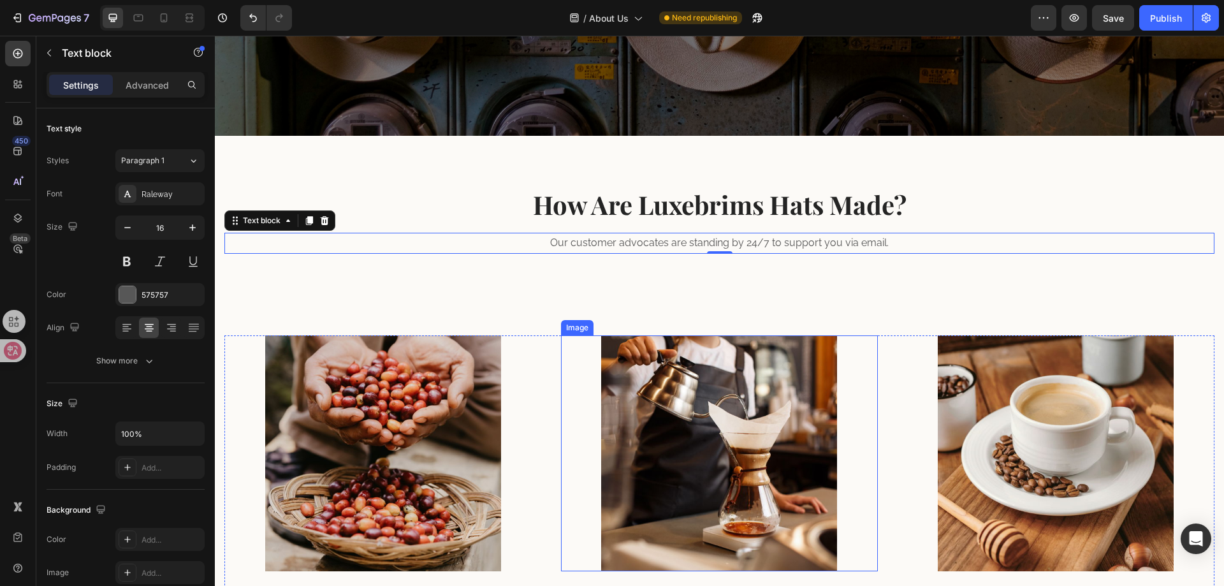
scroll to position [264, 0]
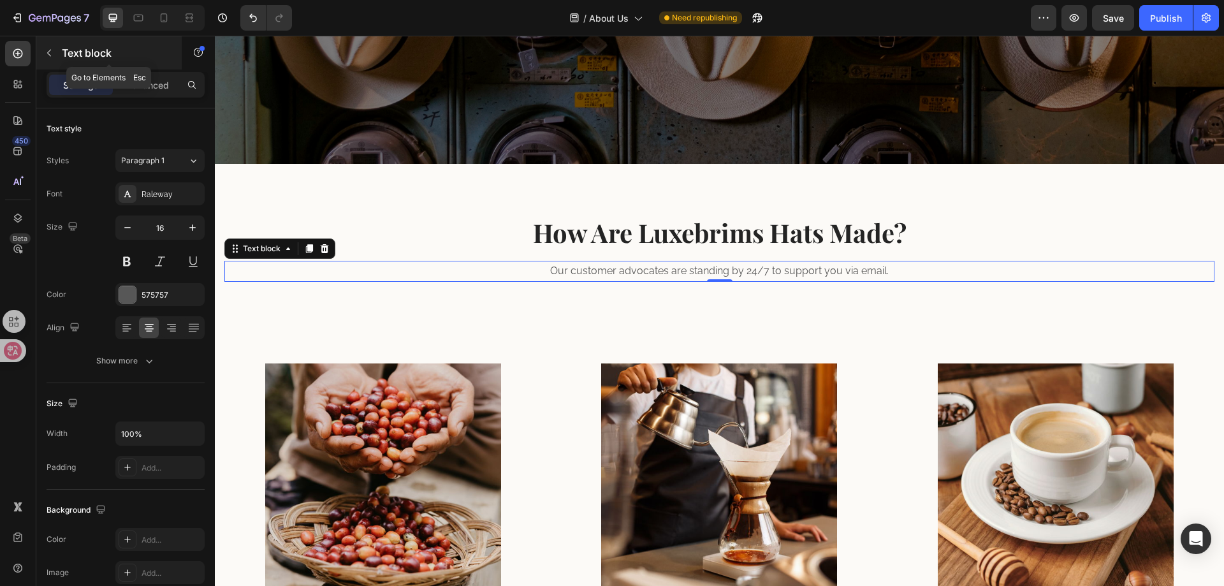
click at [36, 50] on div "Text block" at bounding box center [108, 52] width 145 height 33
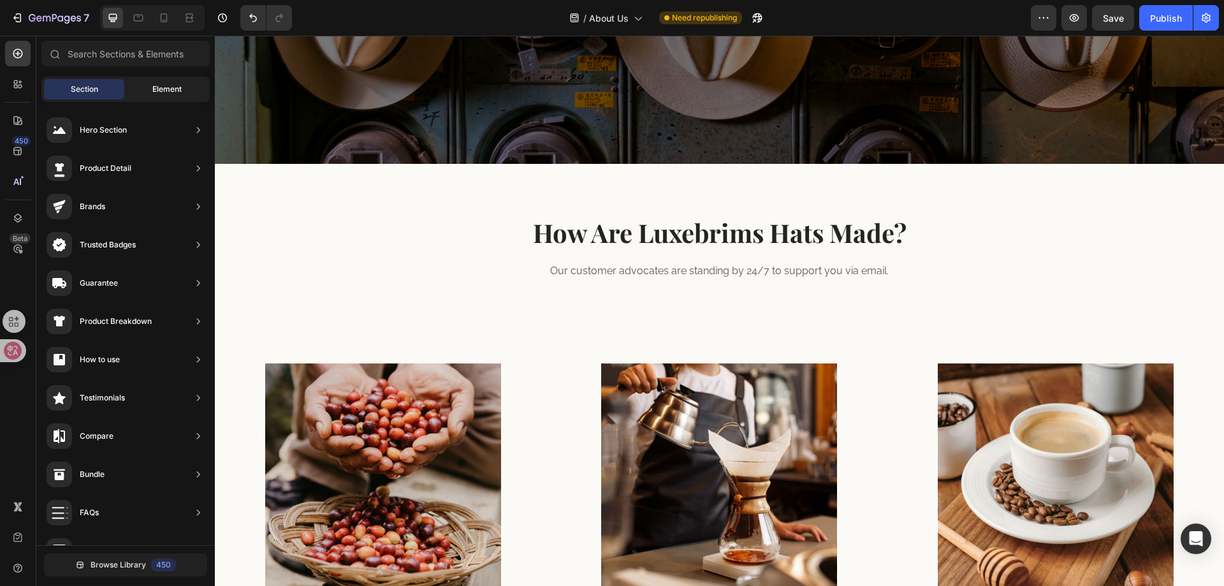
click at [158, 91] on span "Element" at bounding box center [166, 89] width 29 height 11
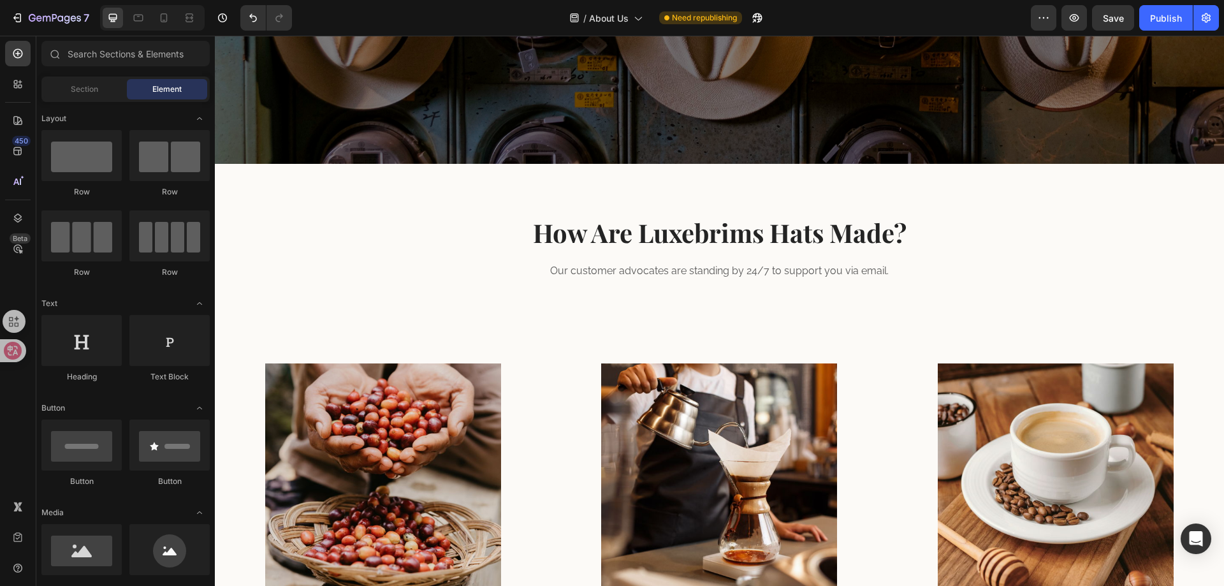
scroll to position [64, 0]
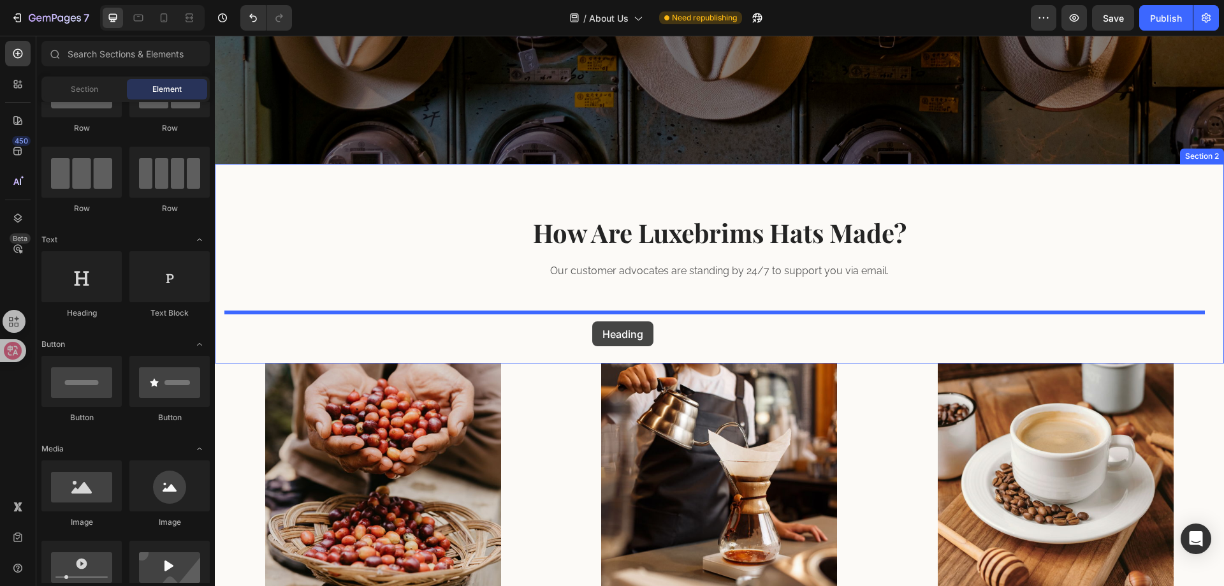
drag, startPoint x: 302, startPoint y: 312, endPoint x: 592, endPoint y: 321, distance: 290.2
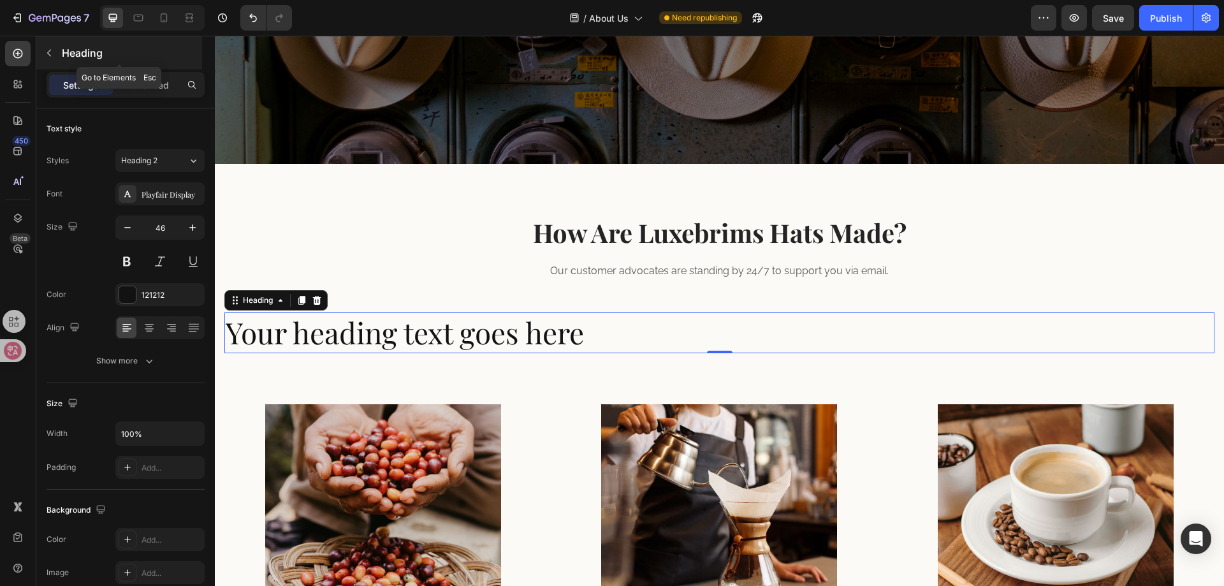
click at [56, 54] on button "button" at bounding box center [49, 53] width 20 height 20
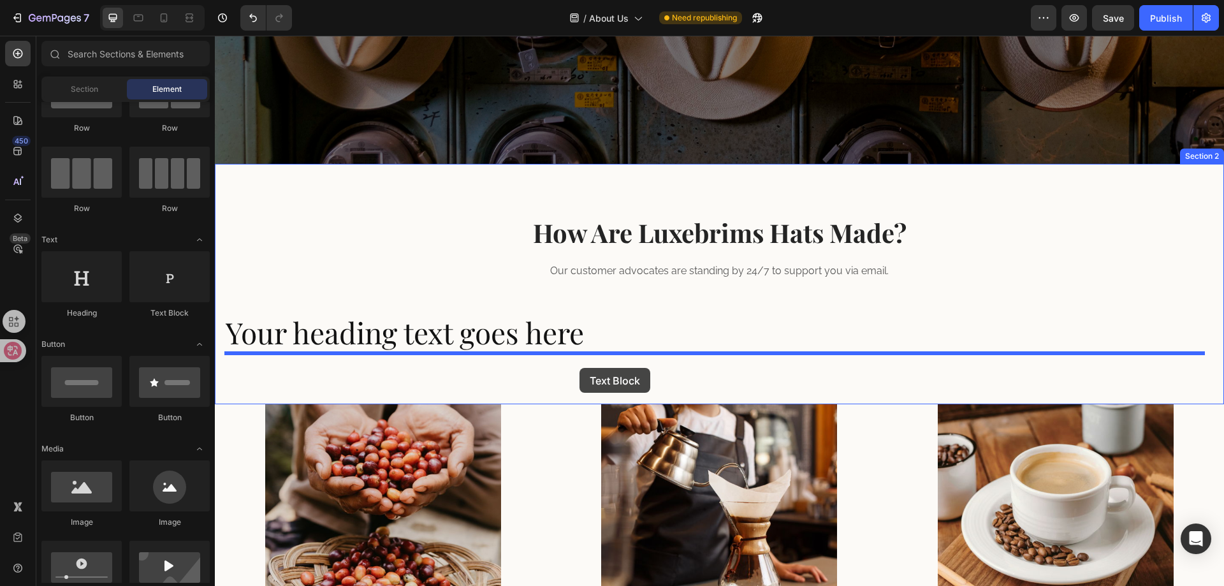
drag, startPoint x: 370, startPoint y: 307, endPoint x: 581, endPoint y: 366, distance: 218.6
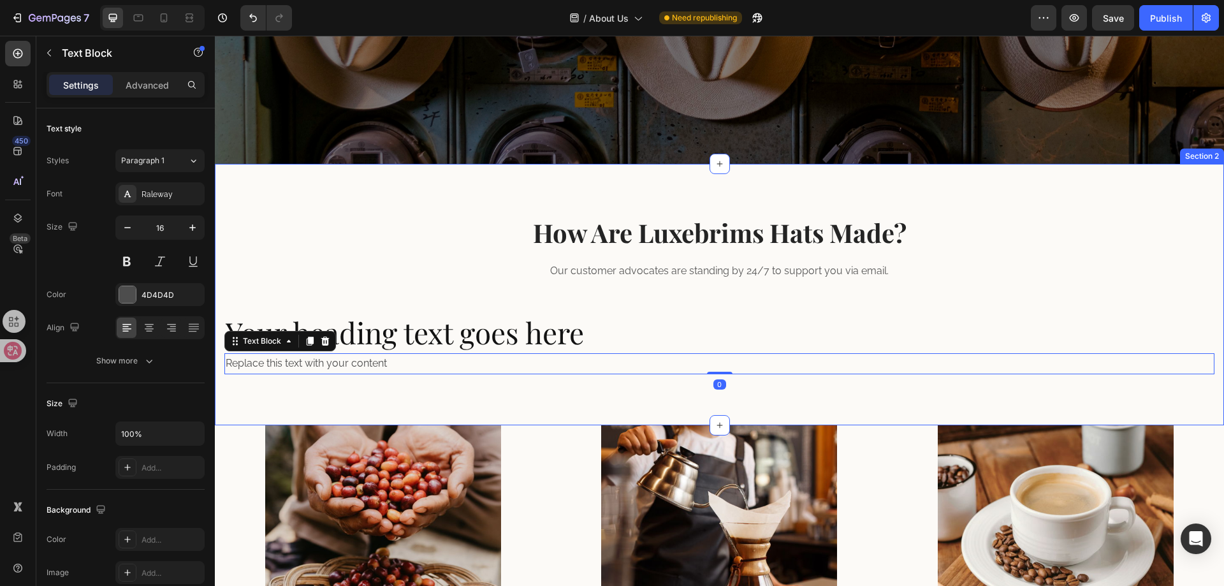
scroll to position [328, 0]
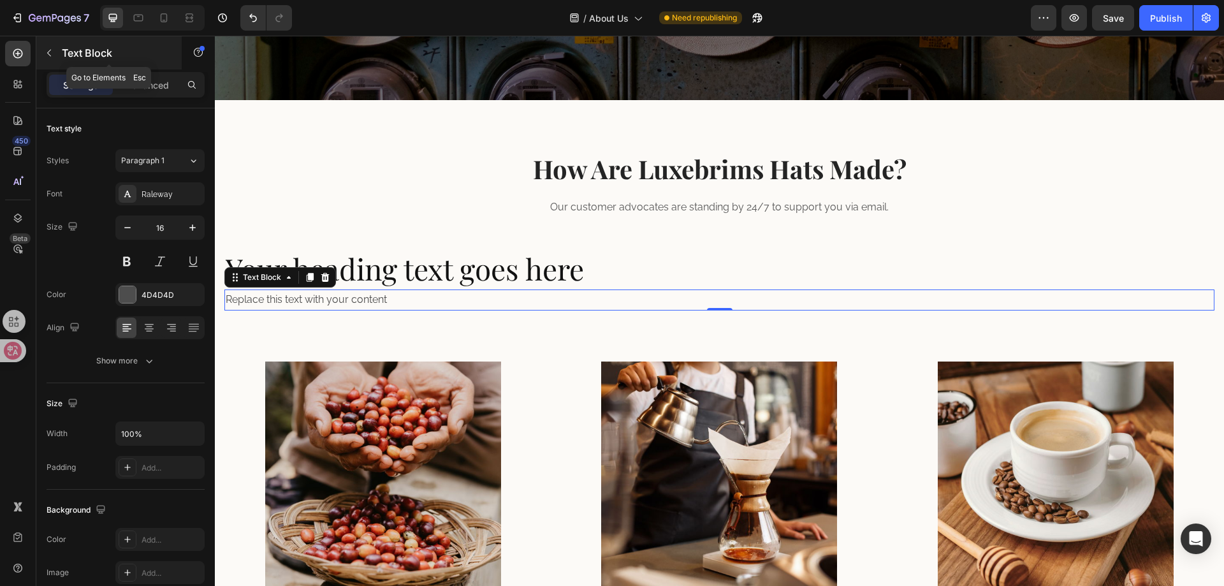
click at [50, 54] on icon "button" at bounding box center [49, 53] width 10 height 10
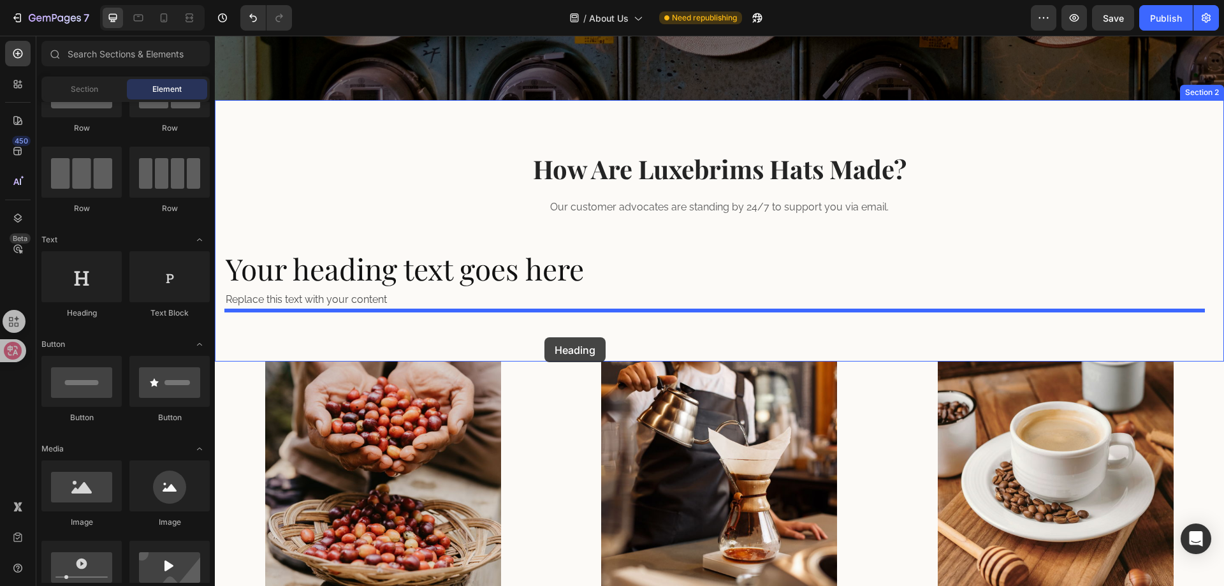
drag, startPoint x: 300, startPoint y: 338, endPoint x: 546, endPoint y: 335, distance: 246.7
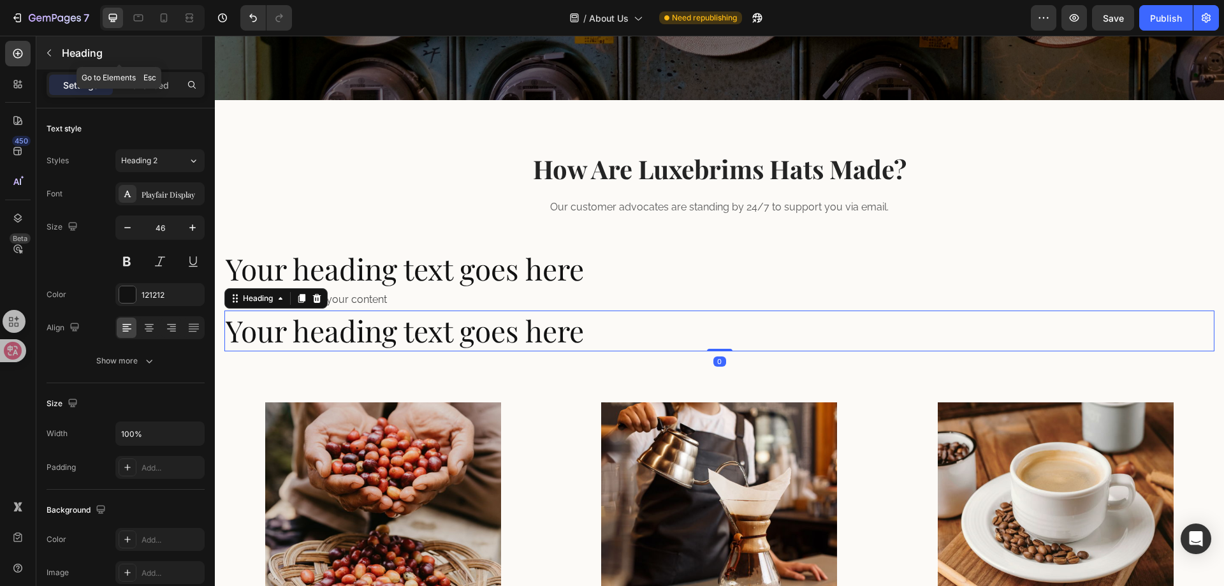
click at [59, 52] on div "Heading" at bounding box center [119, 52] width 166 height 33
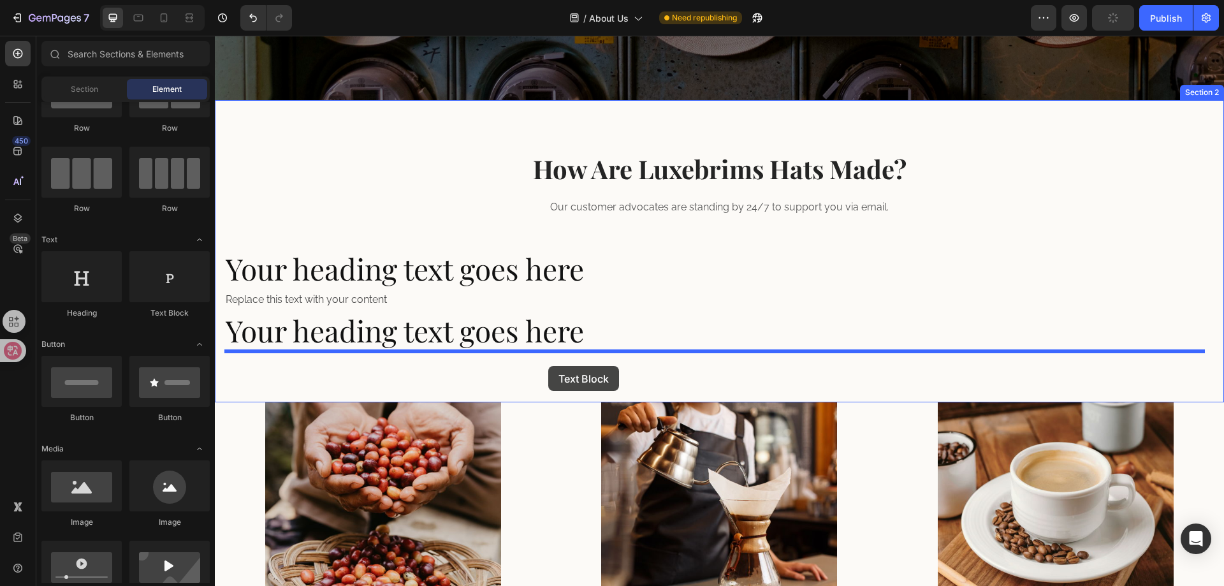
drag, startPoint x: 375, startPoint y: 317, endPoint x: 548, endPoint y: 366, distance: 179.6
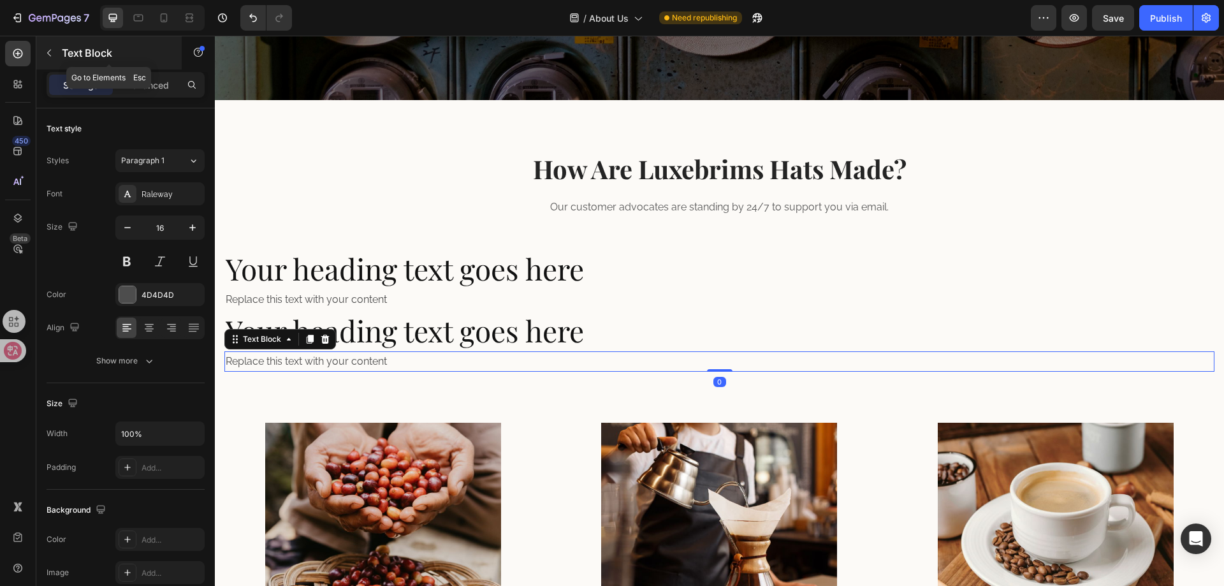
click at [54, 59] on button "button" at bounding box center [49, 53] width 20 height 20
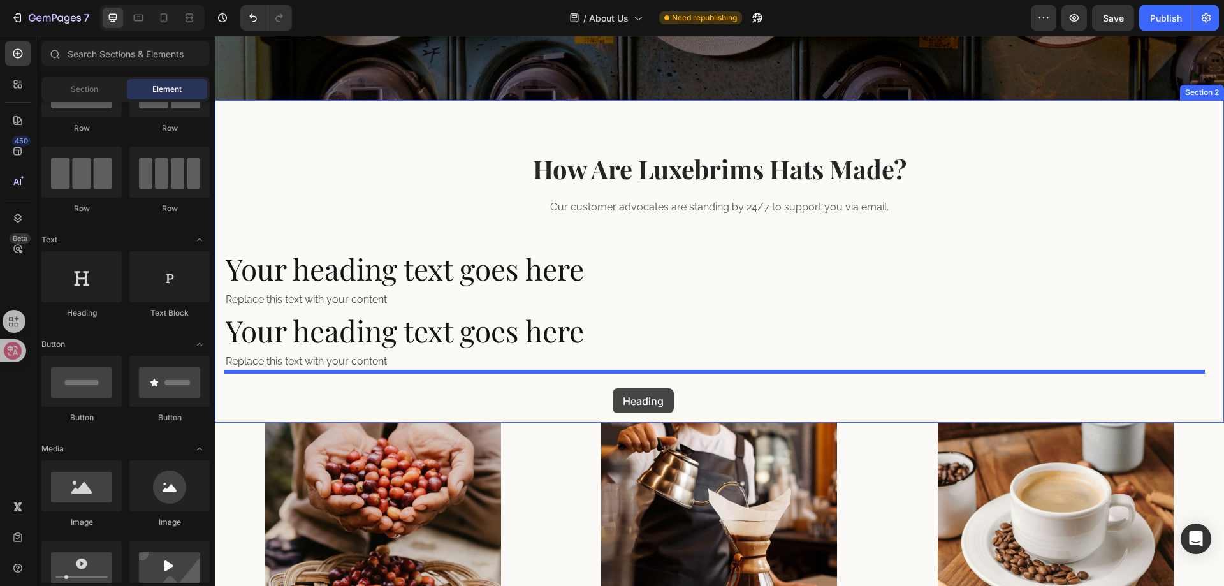
drag, startPoint x: 288, startPoint y: 319, endPoint x: 613, endPoint y: 388, distance: 331.7
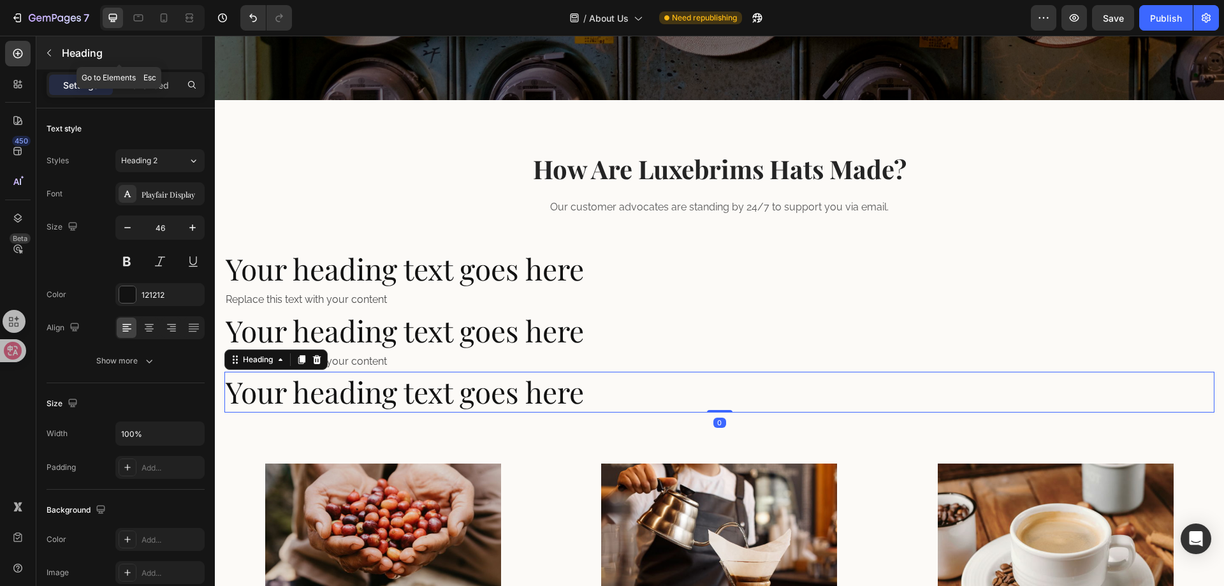
click at [49, 47] on button "button" at bounding box center [49, 53] width 20 height 20
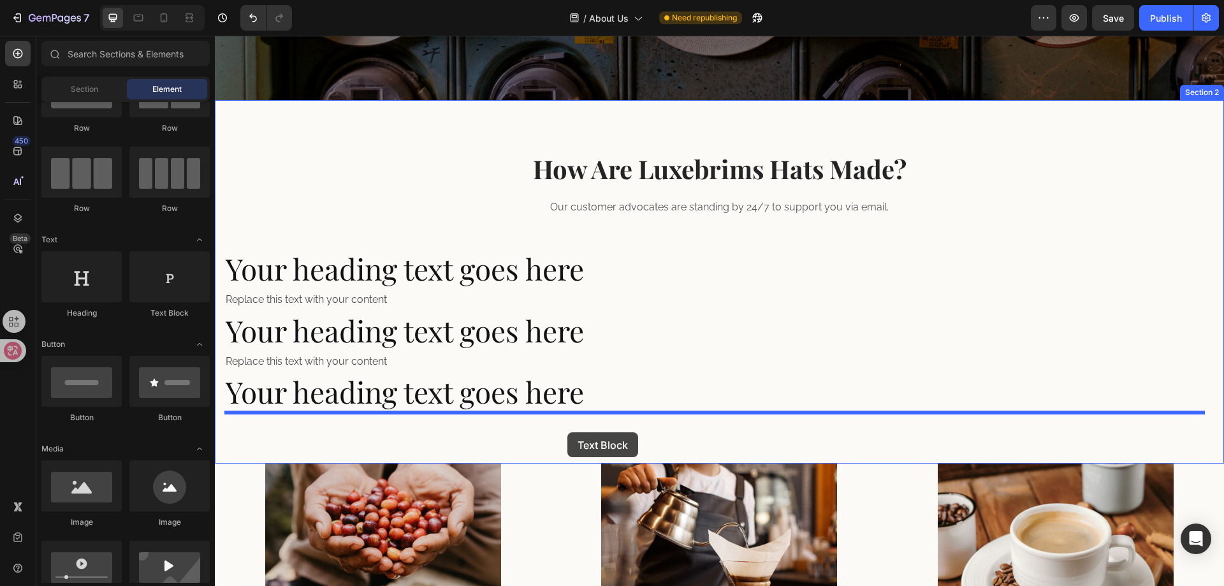
drag, startPoint x: 414, startPoint y: 363, endPoint x: 567, endPoint y: 432, distance: 168.0
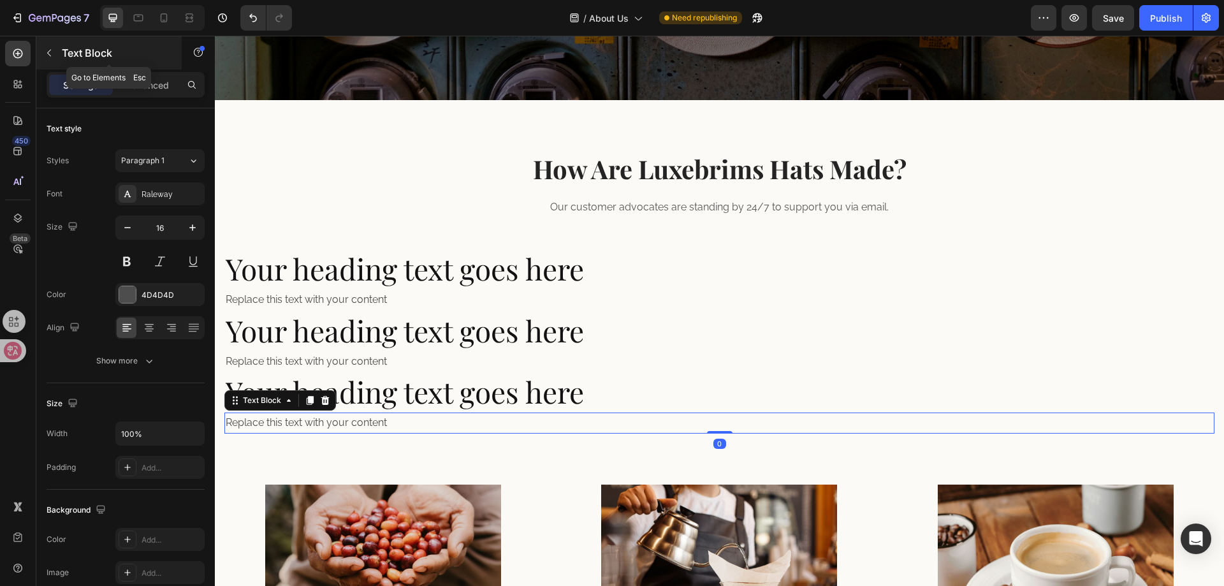
click at [52, 57] on icon "button" at bounding box center [49, 53] width 10 height 10
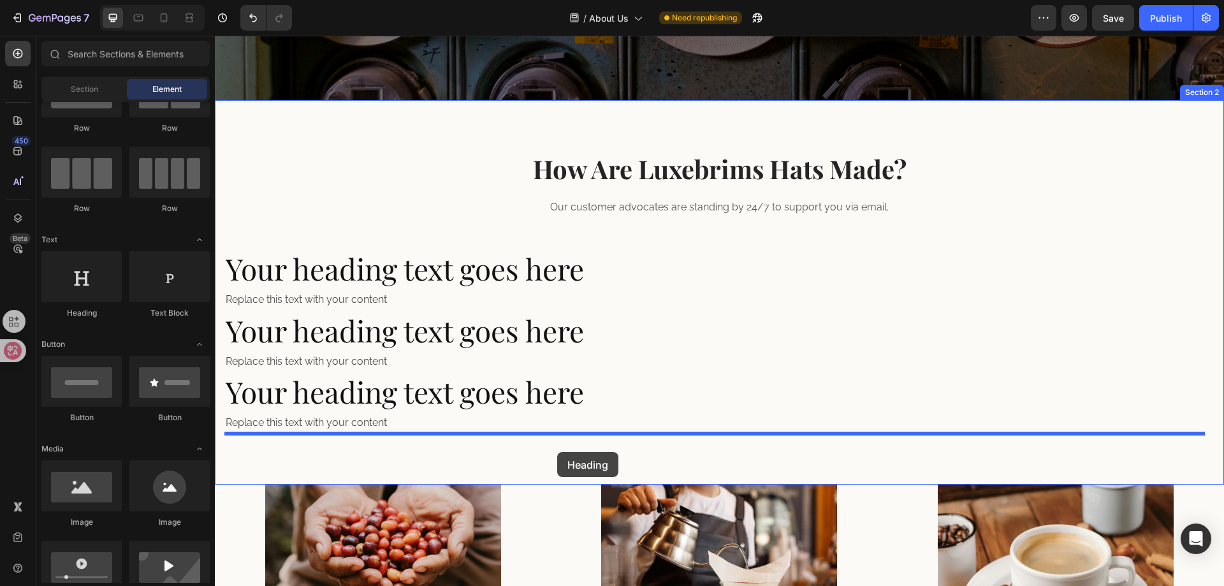
drag, startPoint x: 291, startPoint y: 315, endPoint x: 557, endPoint y: 452, distance: 299.6
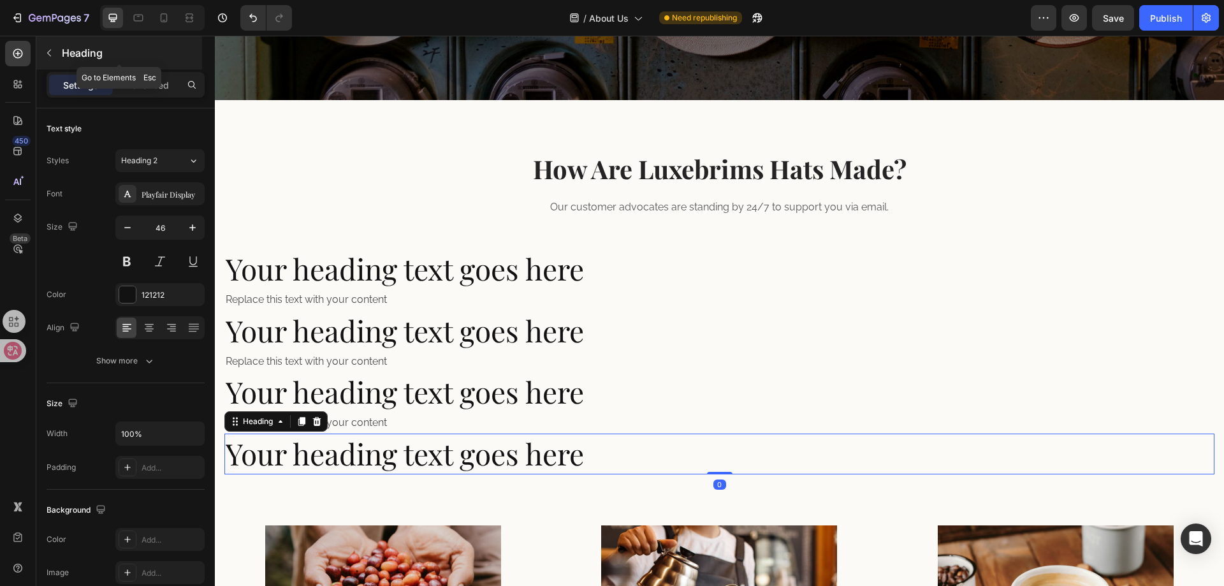
click at [44, 54] on icon "button" at bounding box center [49, 53] width 10 height 10
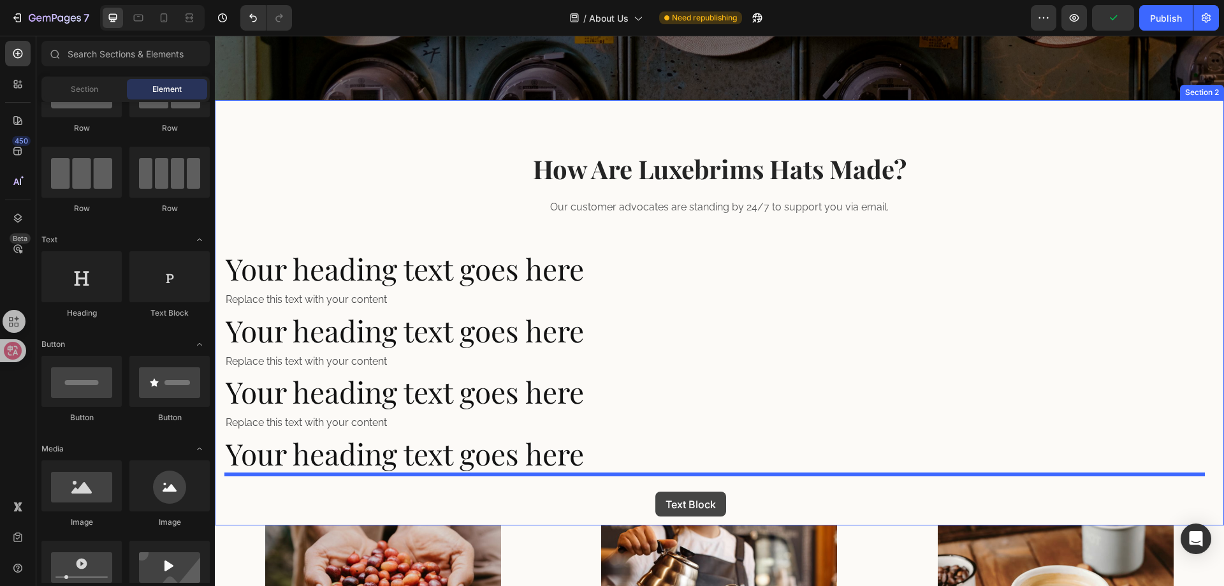
drag, startPoint x: 382, startPoint y: 328, endPoint x: 655, endPoint y: 491, distance: 317.6
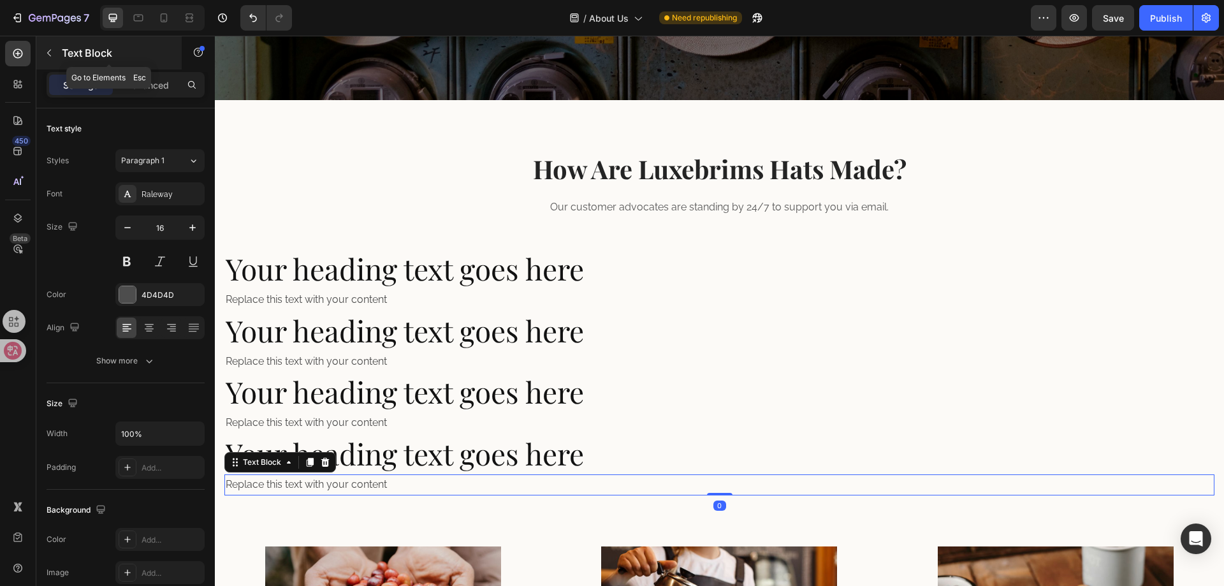
click at [45, 48] on icon "button" at bounding box center [49, 53] width 10 height 10
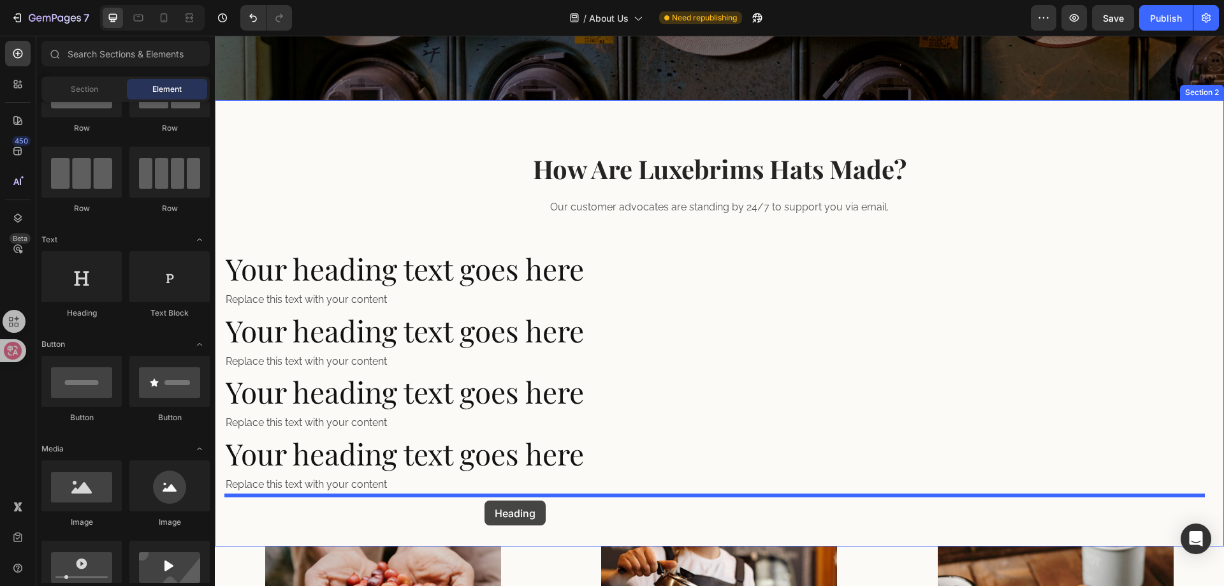
drag, startPoint x: 365, startPoint y: 455, endPoint x: 425, endPoint y: 467, distance: 60.5
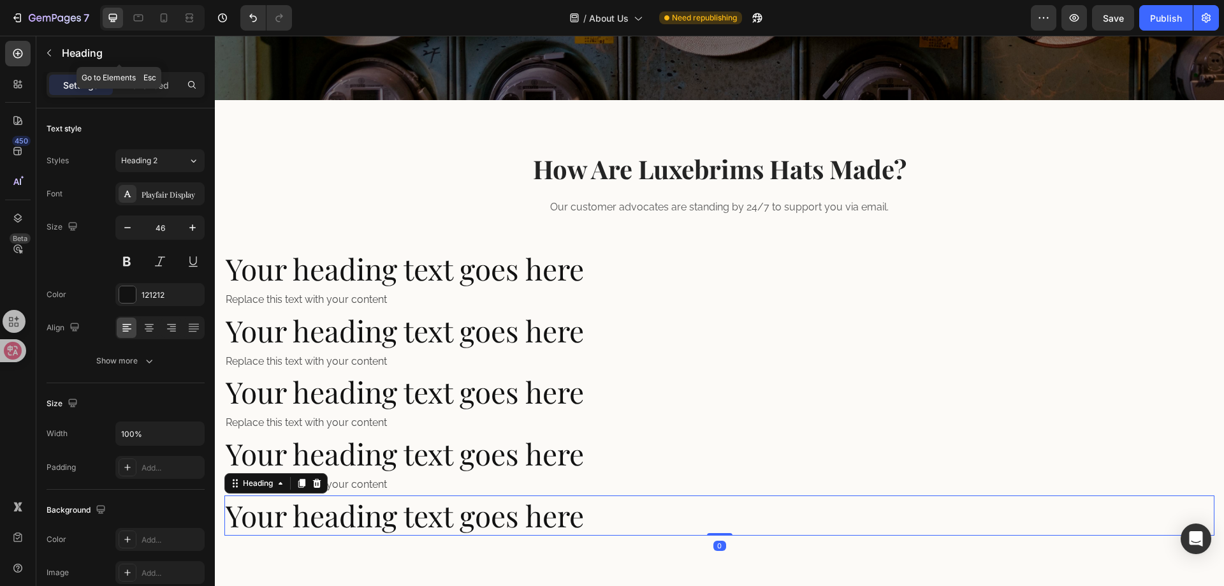
drag, startPoint x: 49, startPoint y: 61, endPoint x: 113, endPoint y: 178, distance: 133.8
click at [49, 63] on div "Heading" at bounding box center [119, 52] width 166 height 33
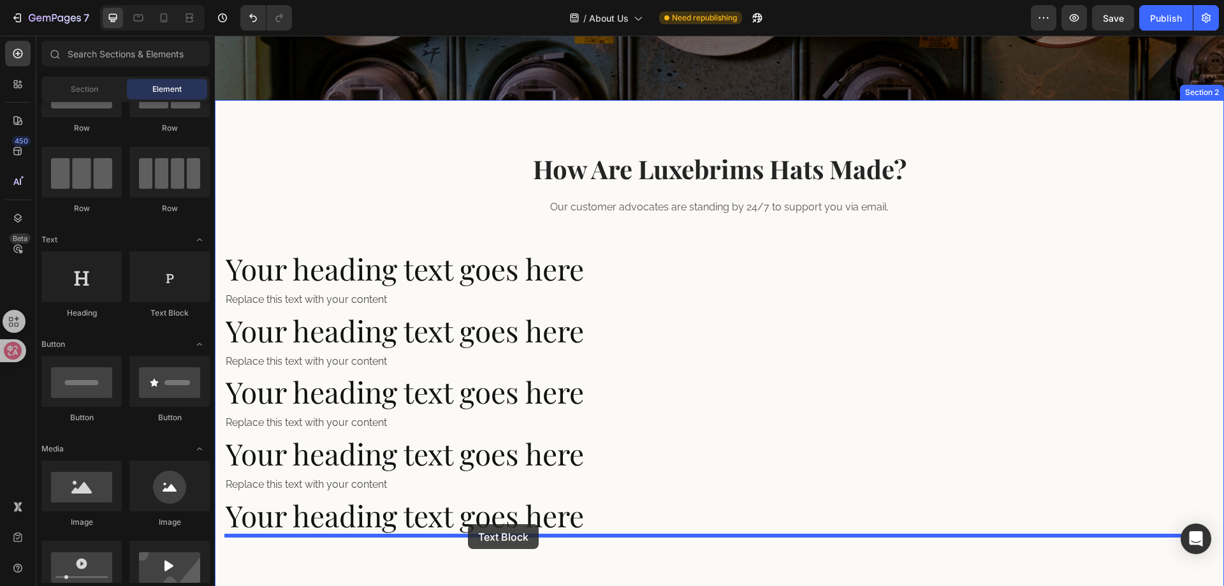
drag, startPoint x: 384, startPoint y: 331, endPoint x: 468, endPoint y: 523, distance: 208.7
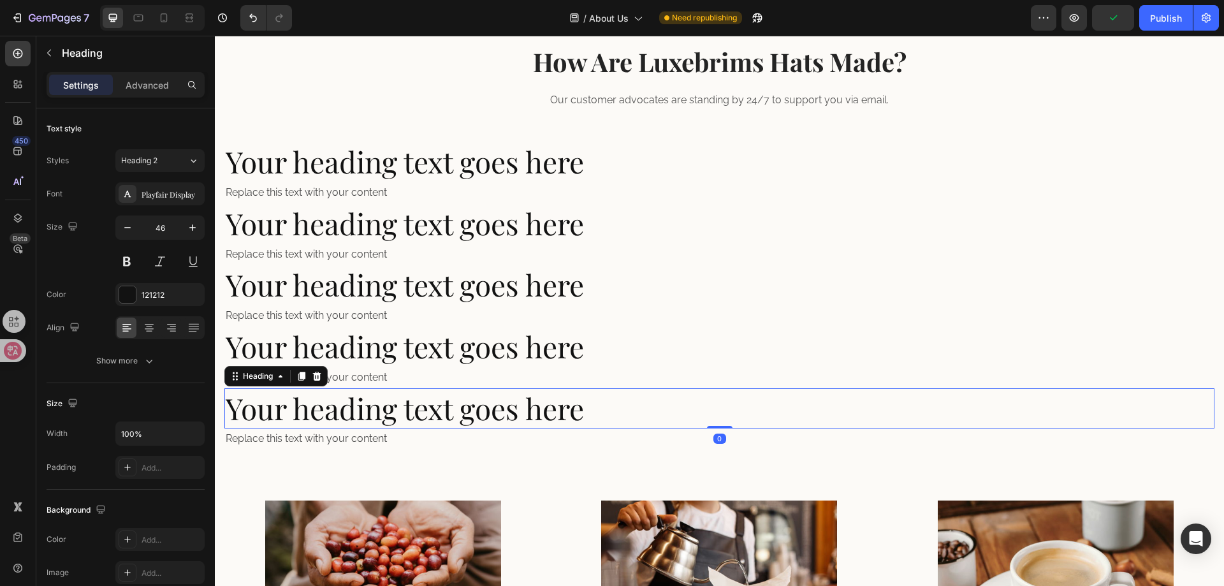
scroll to position [391, 0]
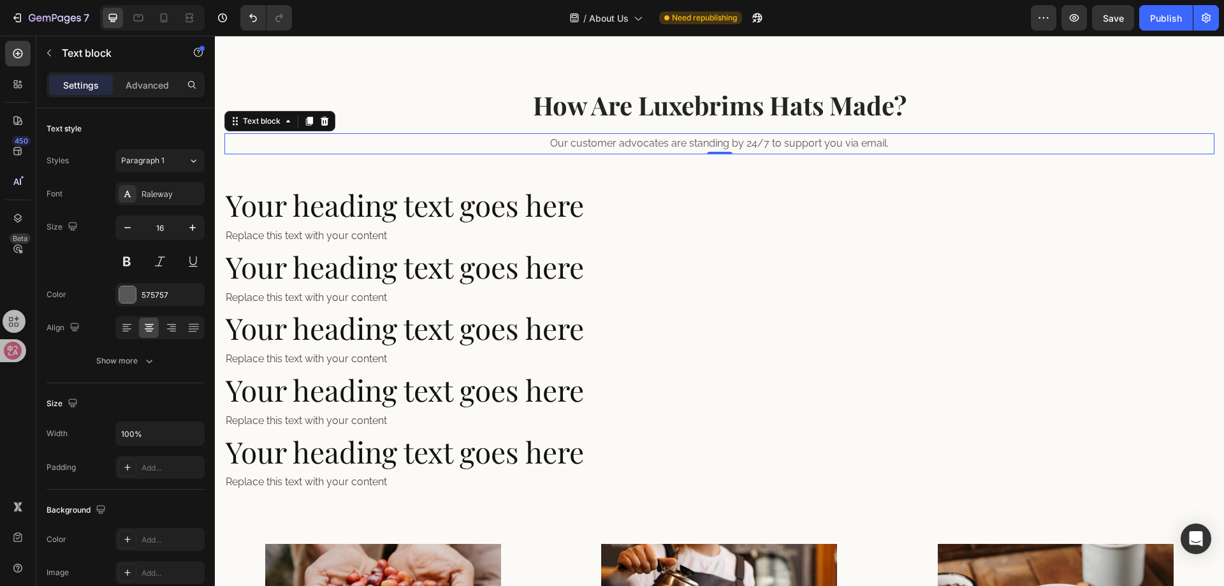
click at [674, 140] on p "Our customer advocates are standing by 24/7 to support you via email." at bounding box center [719, 144] width 987 height 18
click at [647, 144] on p "Our customer advocates are standing by 24/7 to support you via email." at bounding box center [719, 144] width 987 height 18
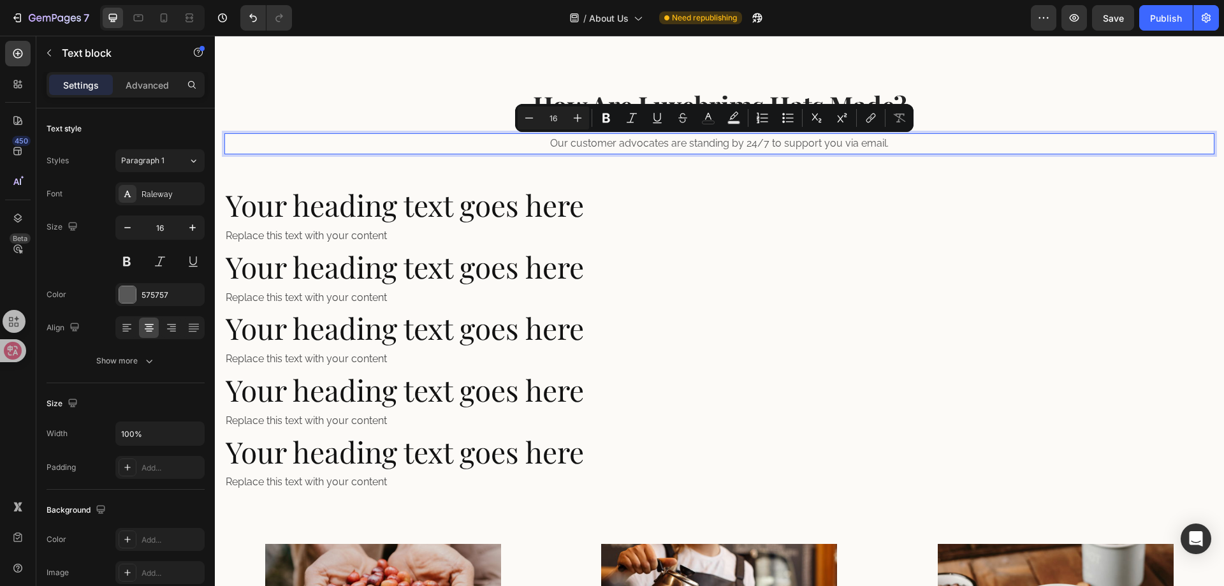
click at [649, 143] on p "Our customer advocates are standing by 24/7 to support you via email." at bounding box center [719, 144] width 987 height 18
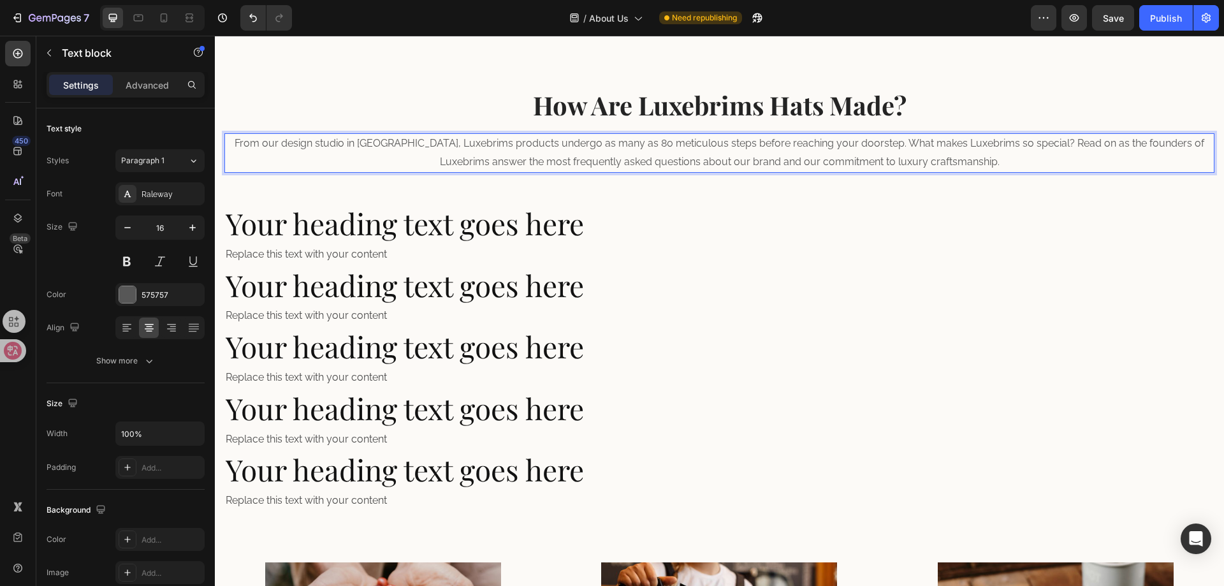
click at [662, 153] on p "From our design studio in [GEOGRAPHIC_DATA], Luxebrims products undergo as many…" at bounding box center [719, 153] width 987 height 37
click at [652, 176] on div "How Are Luxebrims Hats Made? Heading From our design studio in Europe, Luxebrim…" at bounding box center [719, 299] width 990 height 424
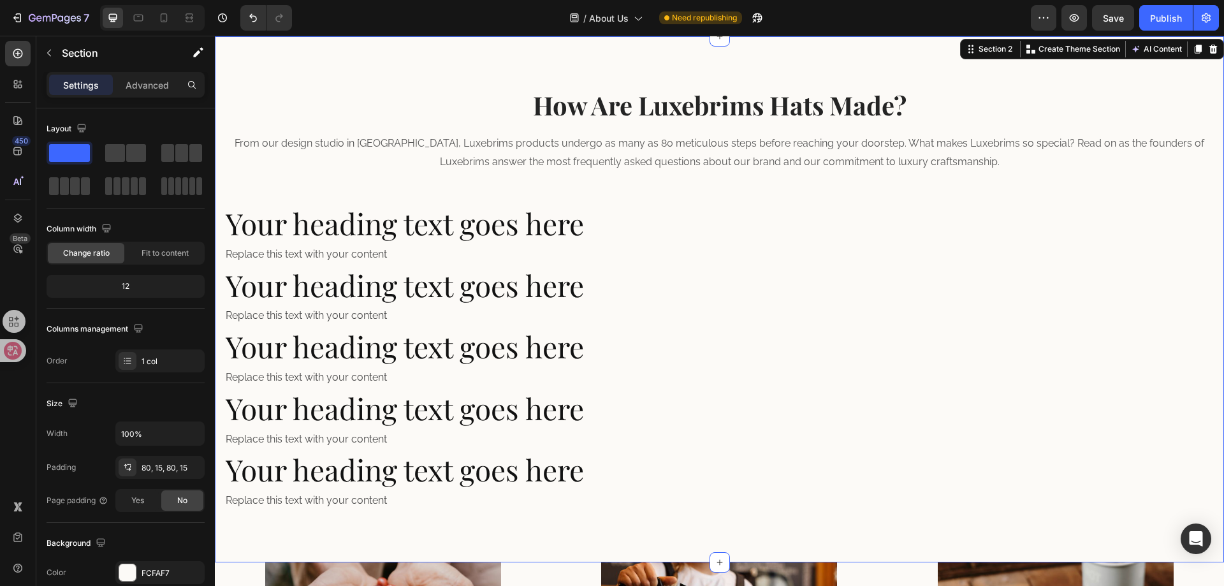
click at [560, 198] on div "How Are Luxebrims Hats Made? Heading From our design studio in Europe, Luxebrim…" at bounding box center [719, 299] width 990 height 424
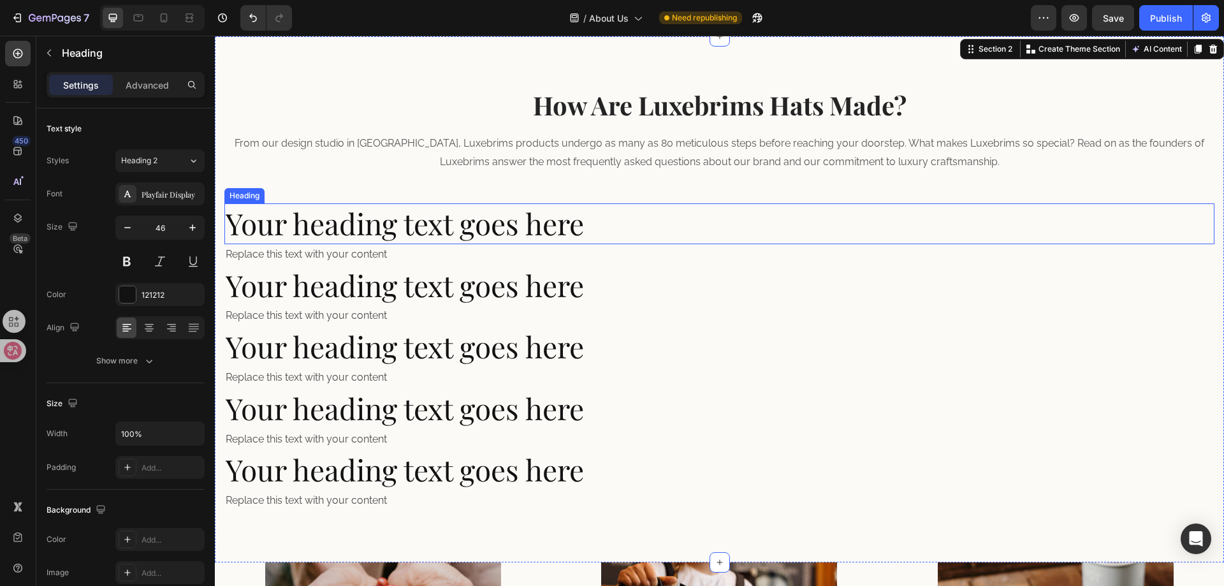
click at [519, 226] on h2 "Your heading text goes here" at bounding box center [719, 223] width 990 height 41
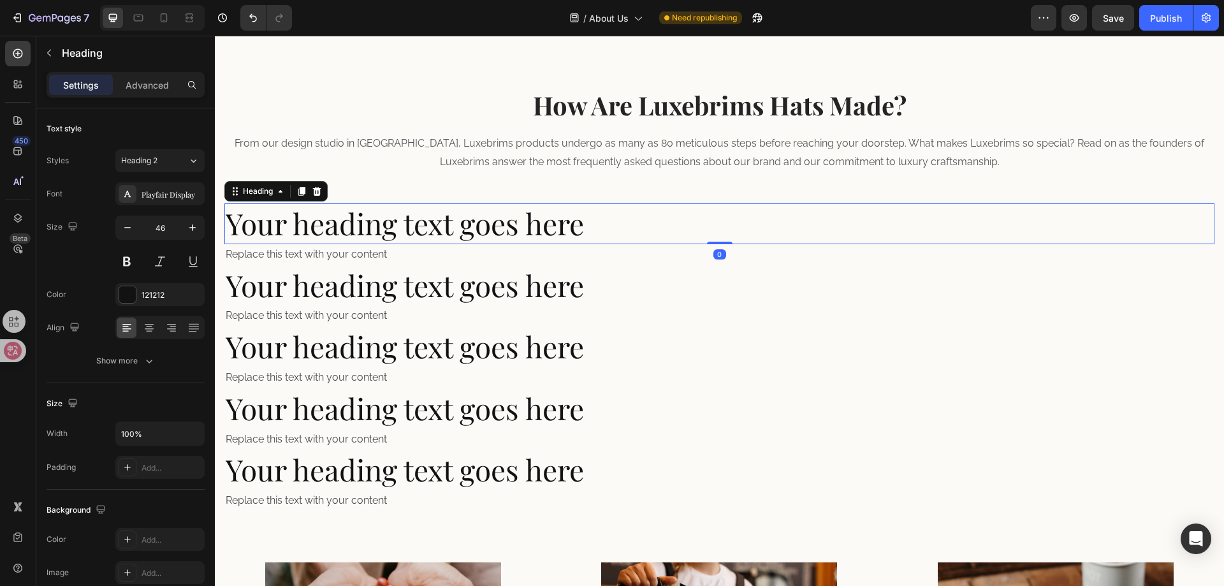
click at [630, 228] on h2 "Your heading text goes here" at bounding box center [719, 223] width 990 height 41
click at [330, 206] on p "Your heading text goes here" at bounding box center [719, 224] width 987 height 38
click at [345, 222] on p "Your heading text goes here" at bounding box center [719, 224] width 987 height 38
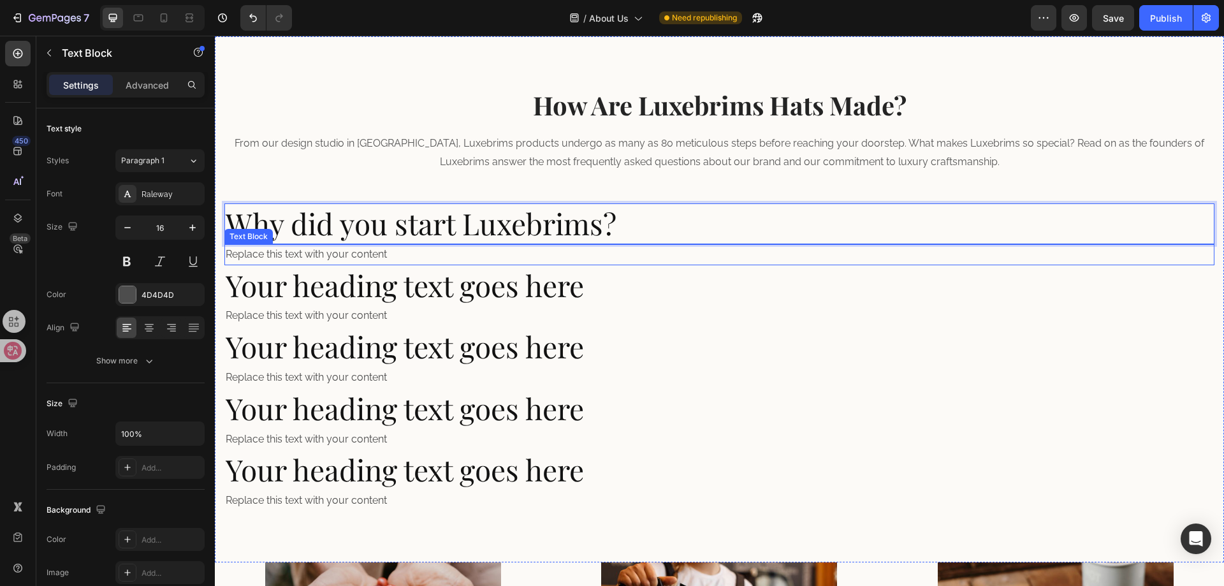
click at [355, 255] on div "Replace this text with your content" at bounding box center [719, 254] width 990 height 21
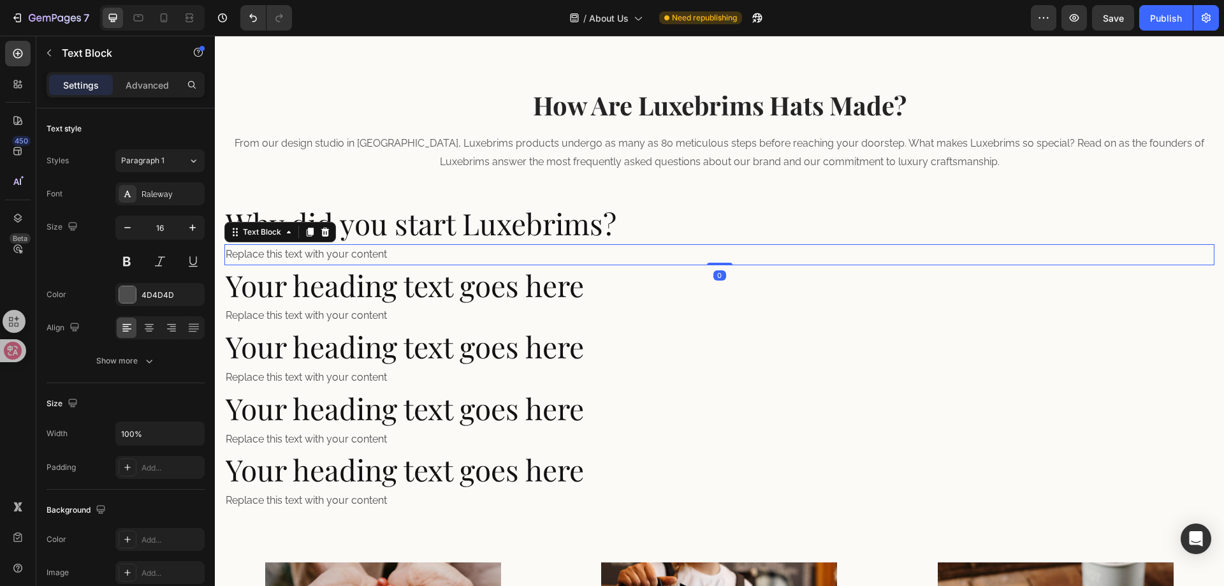
click at [382, 251] on div "Replace this text with your content" at bounding box center [719, 254] width 990 height 21
click at [382, 251] on p "Replace this text with your content" at bounding box center [719, 254] width 987 height 18
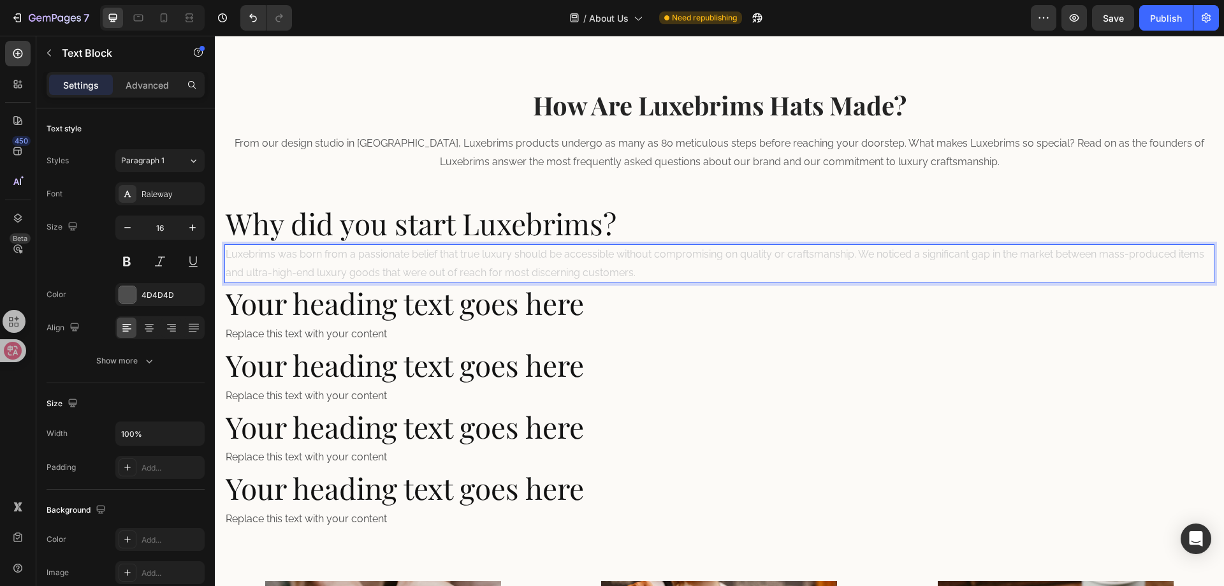
click at [401, 259] on span "Luxebrims was born from a passionate belief that true luxury should be accessib…" at bounding box center [715, 263] width 979 height 31
click at [508, 268] on span "Luxebrims was born from a passionate belief that true luxury should be accessib…" at bounding box center [715, 263] width 979 height 31
click at [592, 268] on span "Luxebrims was born from a passionate belief that true luxury should be accessib…" at bounding box center [715, 263] width 979 height 31
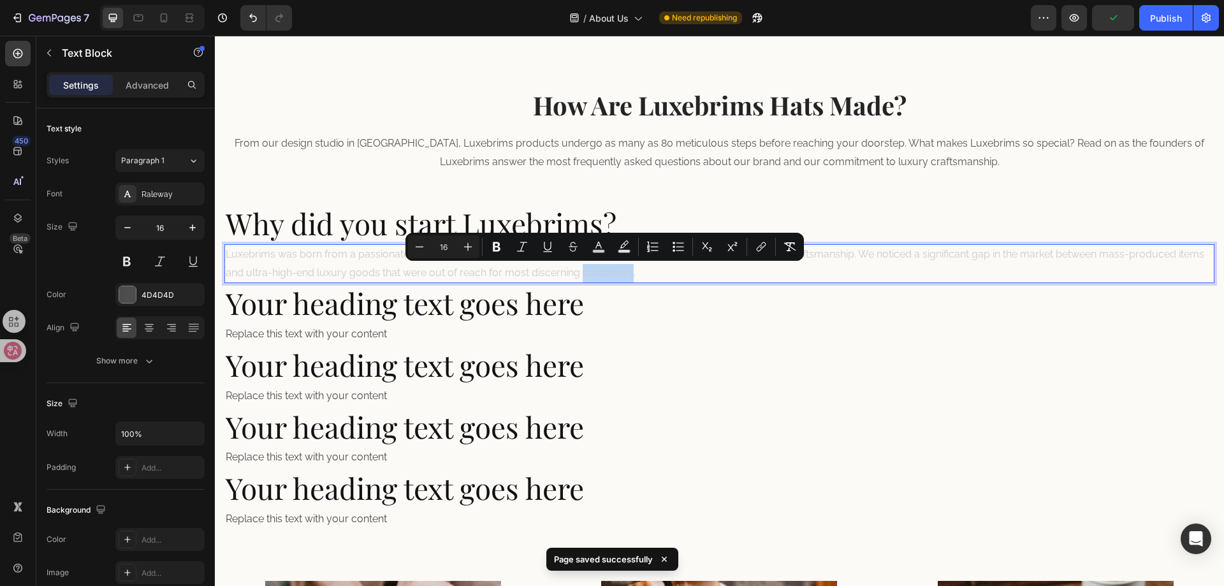
click at [589, 269] on span "Luxebrims was born from a passionate belief that true luxury should be accessib…" at bounding box center [715, 263] width 979 height 31
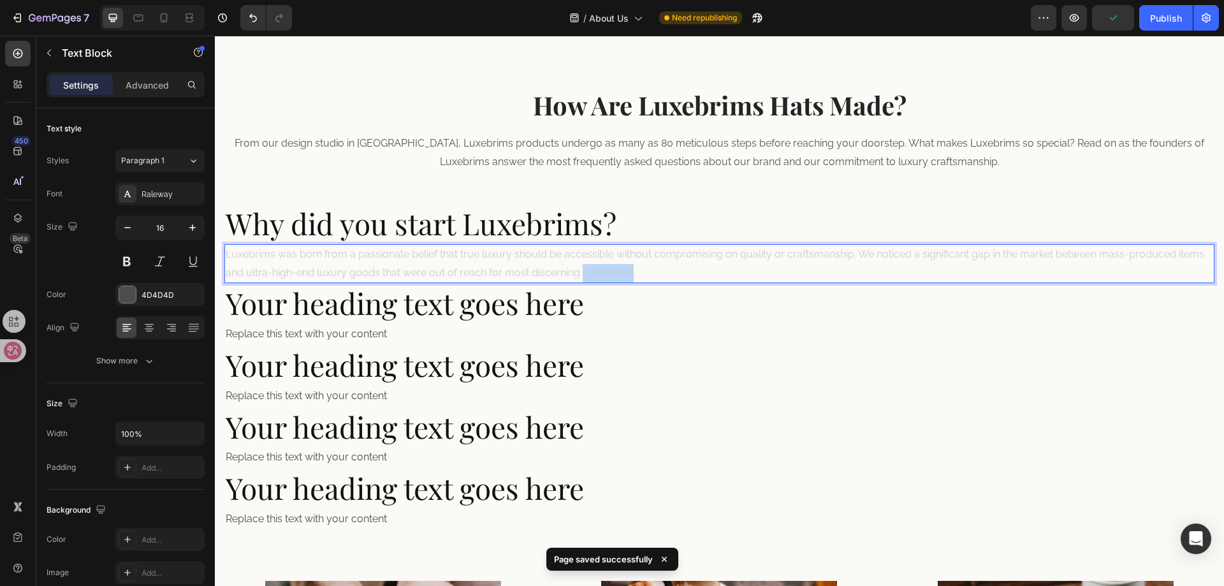
click at [589, 270] on span "Luxebrims was born from a passionate belief that true luxury should be accessib…" at bounding box center [715, 263] width 979 height 31
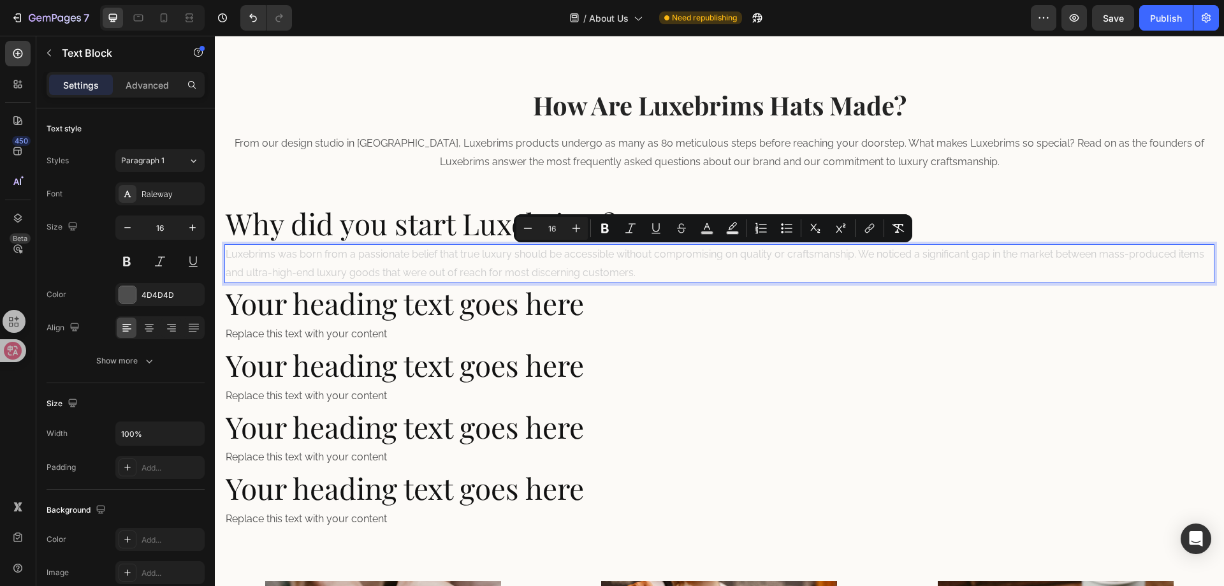
click at [620, 265] on p "Luxebrims was born from a passionate belief that true luxury should be accessib…" at bounding box center [719, 263] width 987 height 37
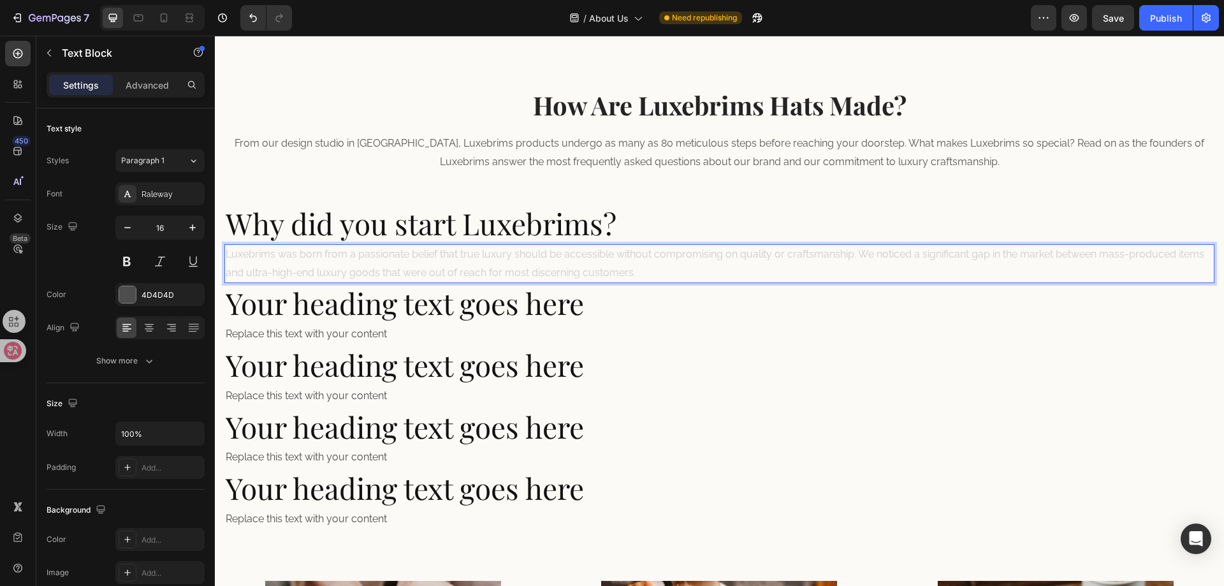
click at [645, 269] on p "Luxebrims was born from a passionate belief that true luxury should be accessib…" at bounding box center [719, 263] width 987 height 37
click at [654, 267] on p "Luxebrims was born from a passionate belief that true luxury should be accessib…" at bounding box center [719, 263] width 987 height 37
click at [418, 251] on span "Luxebrims was born from a passionate belief that true luxury should be accessib…" at bounding box center [715, 263] width 979 height 31
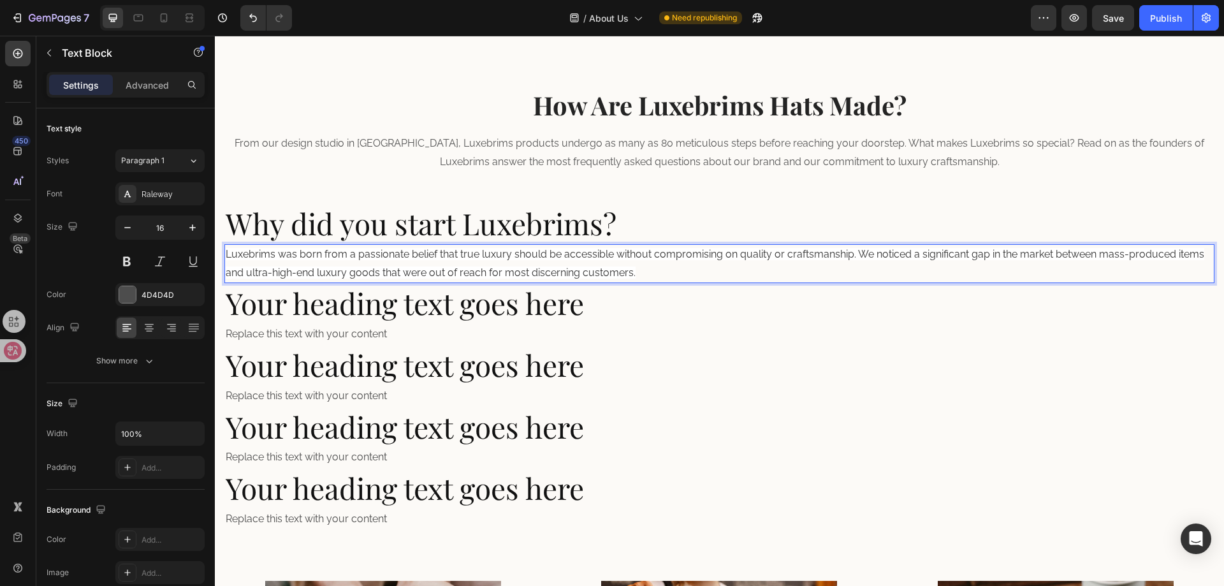
click at [644, 275] on p "Luxebrims was born from a passionate belief that true luxury should be accessib…" at bounding box center [719, 263] width 987 height 37
click at [48, 56] on icon "button" at bounding box center [49, 53] width 10 height 10
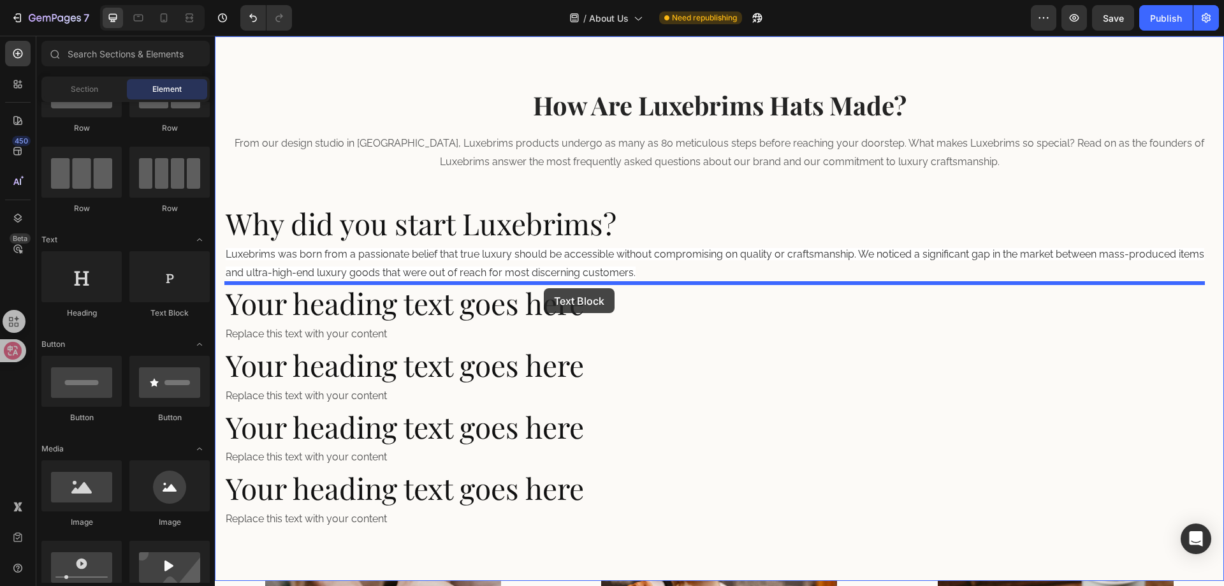
drag, startPoint x: 389, startPoint y: 321, endPoint x: 544, endPoint y: 287, distance: 159.2
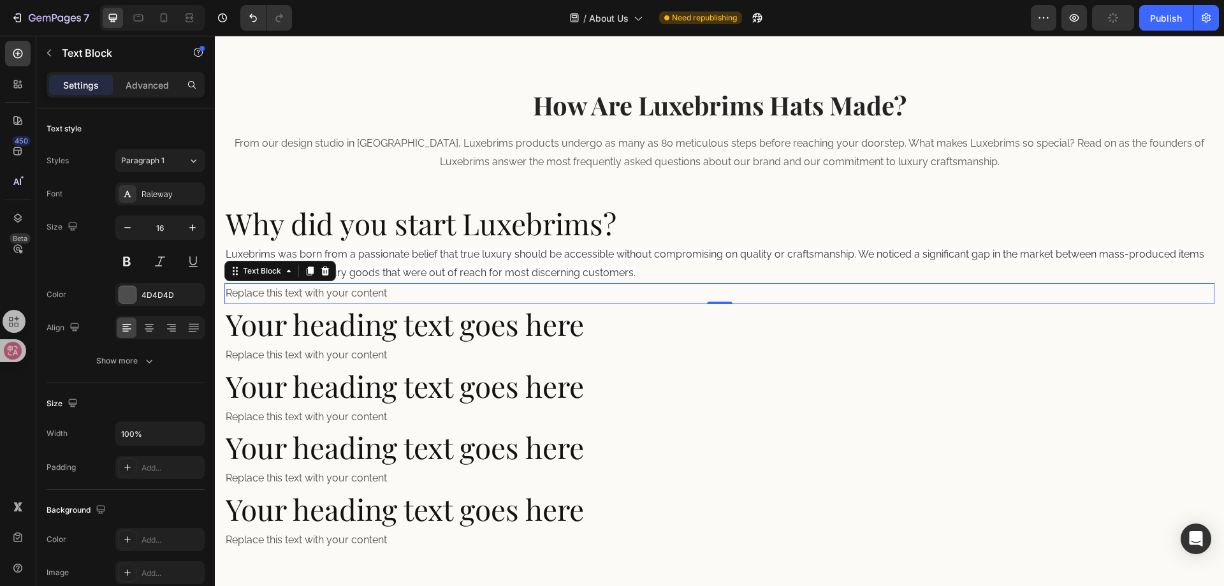
click at [384, 297] on div "Replace this text with your content" at bounding box center [719, 293] width 990 height 21
click at [384, 297] on p "Replace this text with your content" at bounding box center [719, 293] width 987 height 18
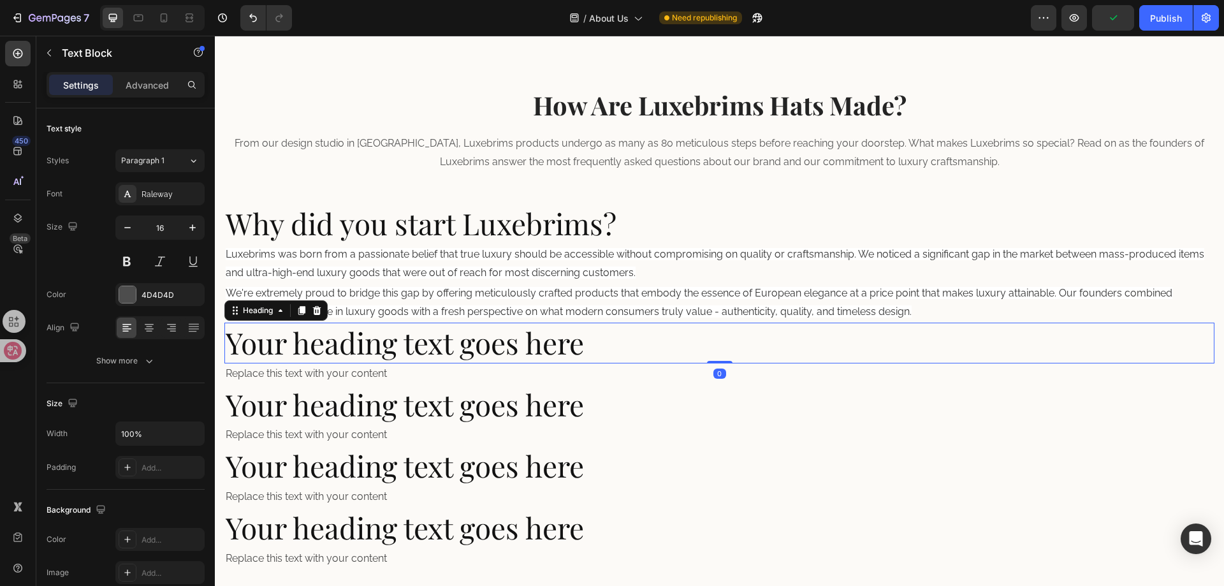
click at [629, 357] on h2 "Your heading text goes here" at bounding box center [719, 343] width 990 height 41
click at [340, 347] on h2 "Your heading text goes here" at bounding box center [719, 343] width 990 height 41
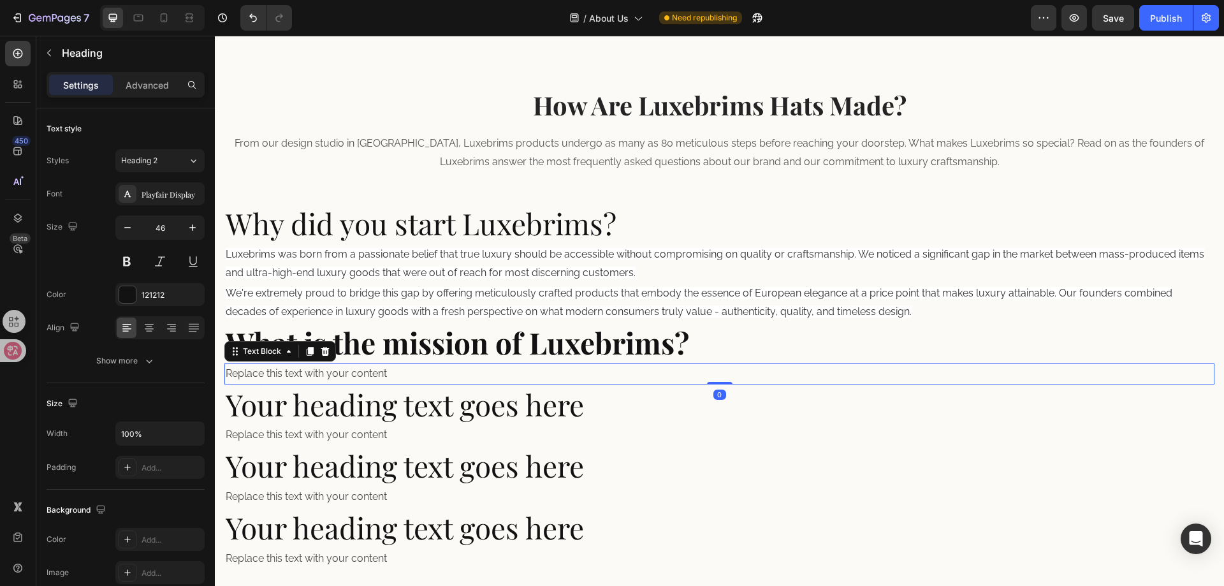
click at [369, 379] on div "Replace this text with your content" at bounding box center [719, 373] width 990 height 21
click at [370, 379] on div "Replace this text with your content" at bounding box center [719, 373] width 990 height 21
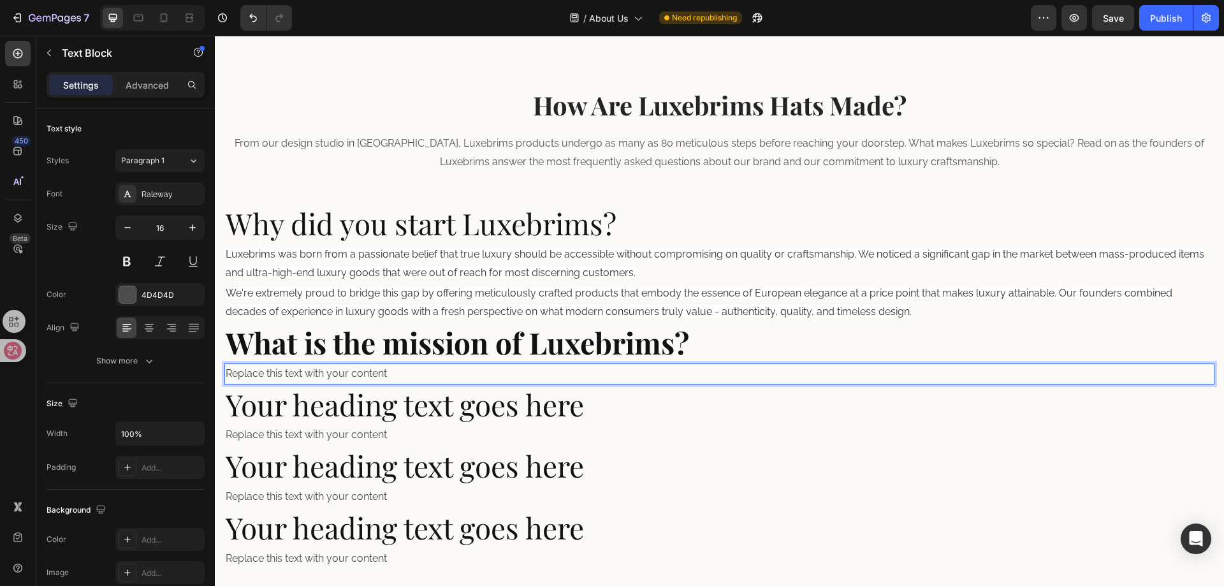
click at [370, 379] on p "Replace this text with your content" at bounding box center [719, 374] width 987 height 18
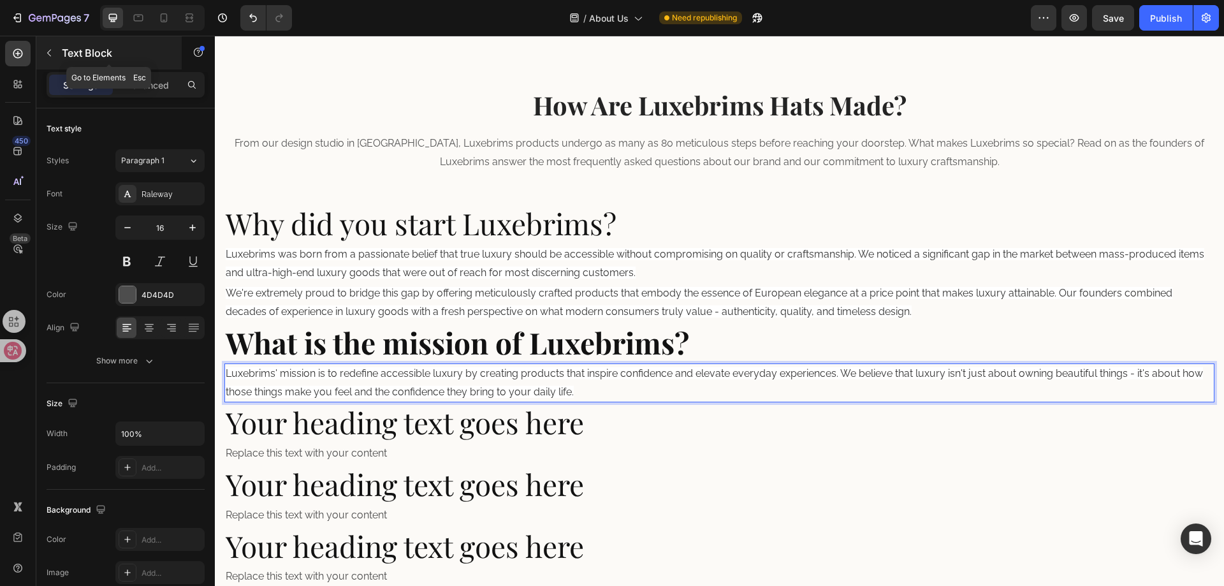
click at [57, 53] on button "button" at bounding box center [49, 53] width 20 height 20
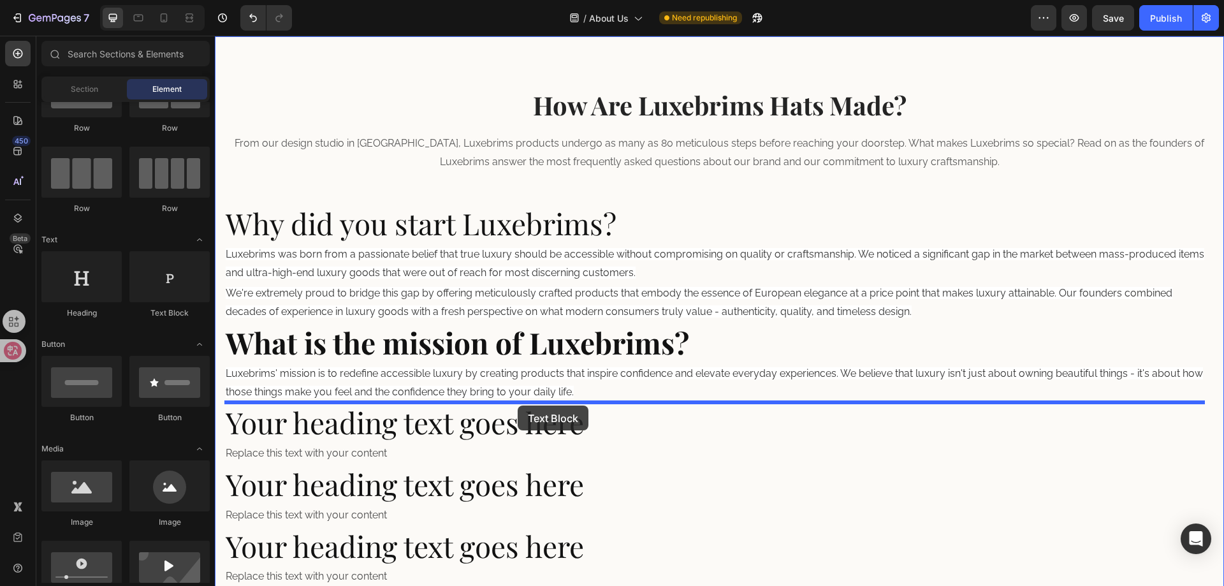
drag, startPoint x: 393, startPoint y: 326, endPoint x: 521, endPoint y: 402, distance: 148.6
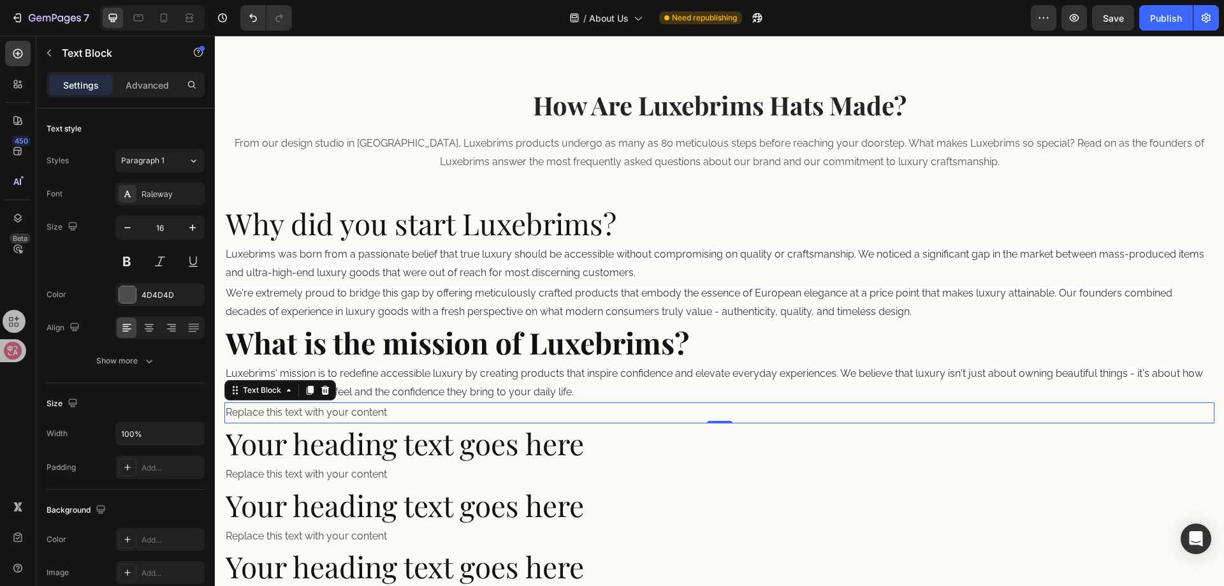
click at [358, 409] on div "Replace this text with your content" at bounding box center [719, 412] width 990 height 21
click at [358, 409] on p "Replace this text with your content" at bounding box center [719, 413] width 987 height 18
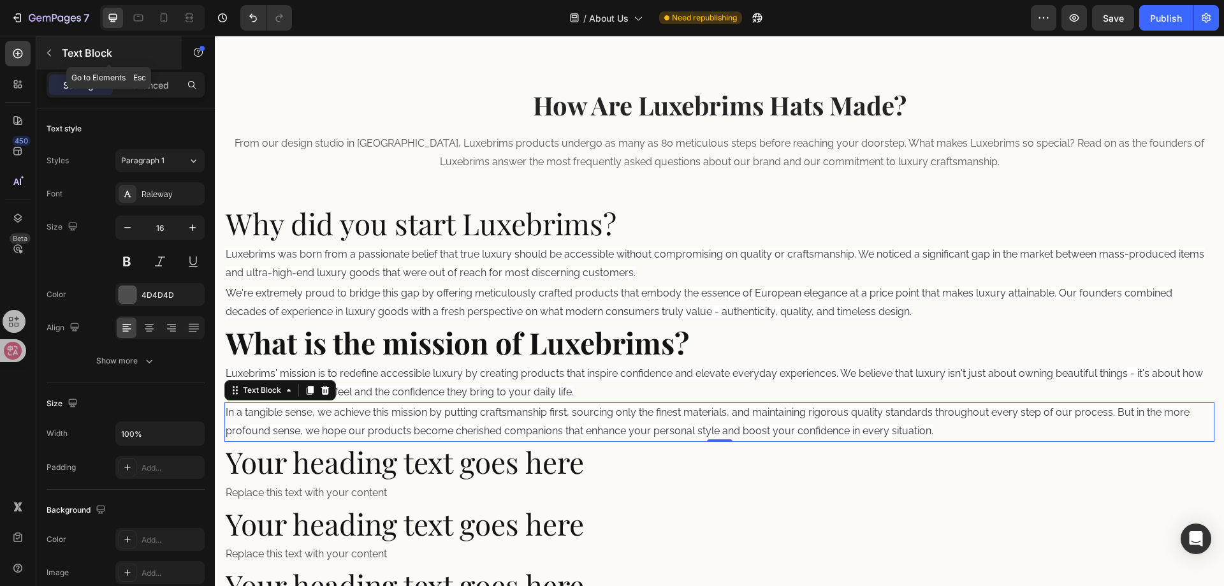
click at [52, 55] on icon "button" at bounding box center [49, 53] width 10 height 10
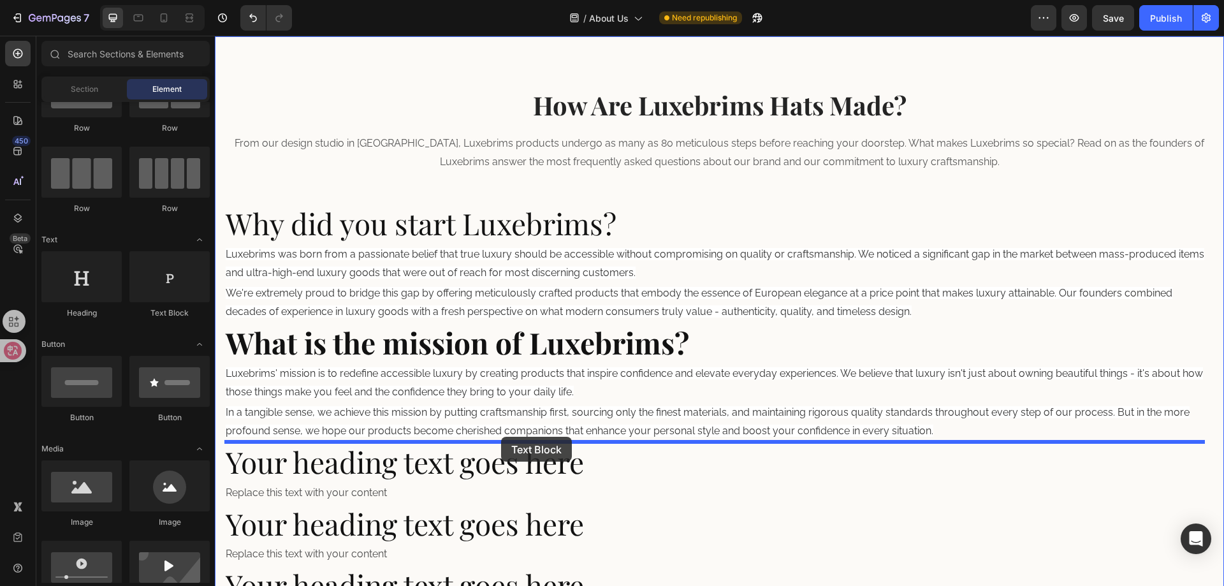
drag, startPoint x: 379, startPoint y: 329, endPoint x: 501, endPoint y: 437, distance: 162.6
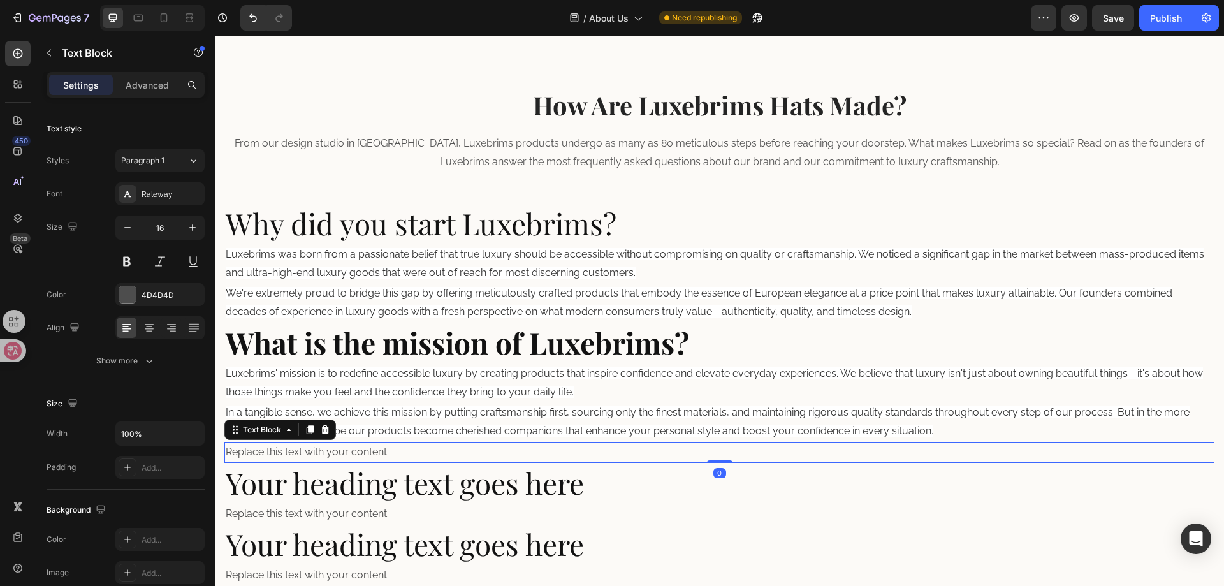
click at [405, 451] on div "Replace this text with your content" at bounding box center [719, 452] width 990 height 21
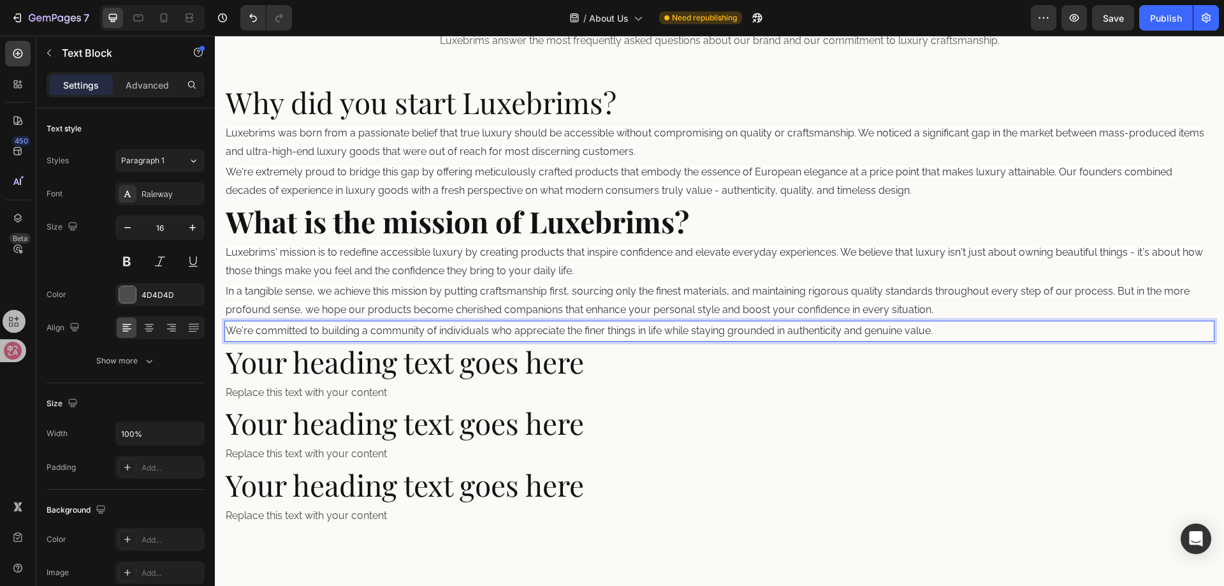
scroll to position [519, 0]
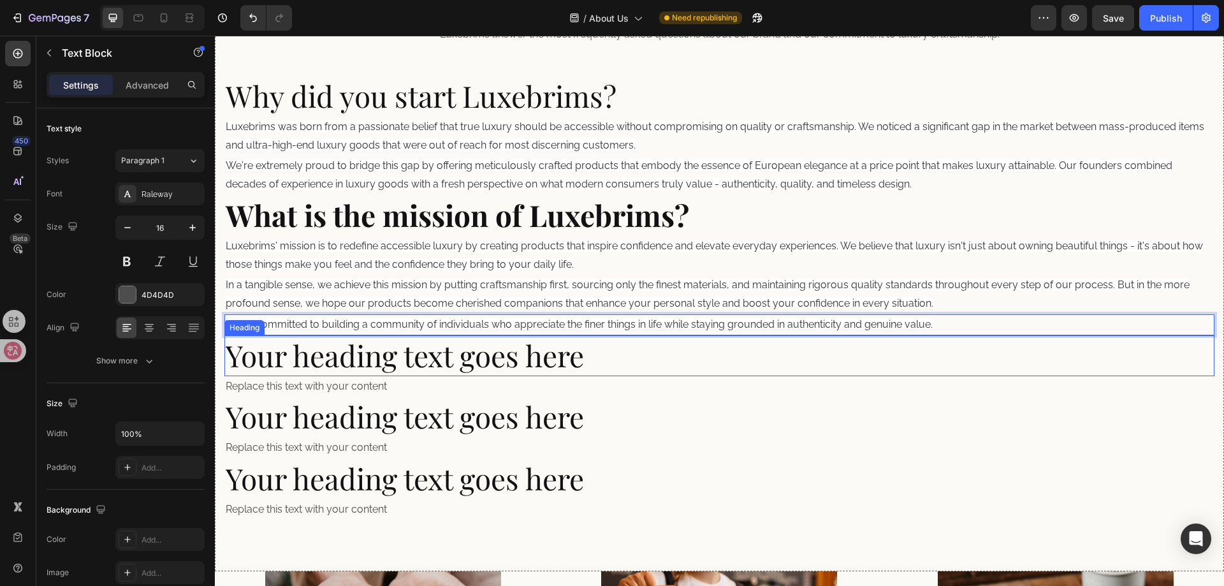
click at [421, 357] on h2 "Your heading text goes here" at bounding box center [719, 355] width 990 height 41
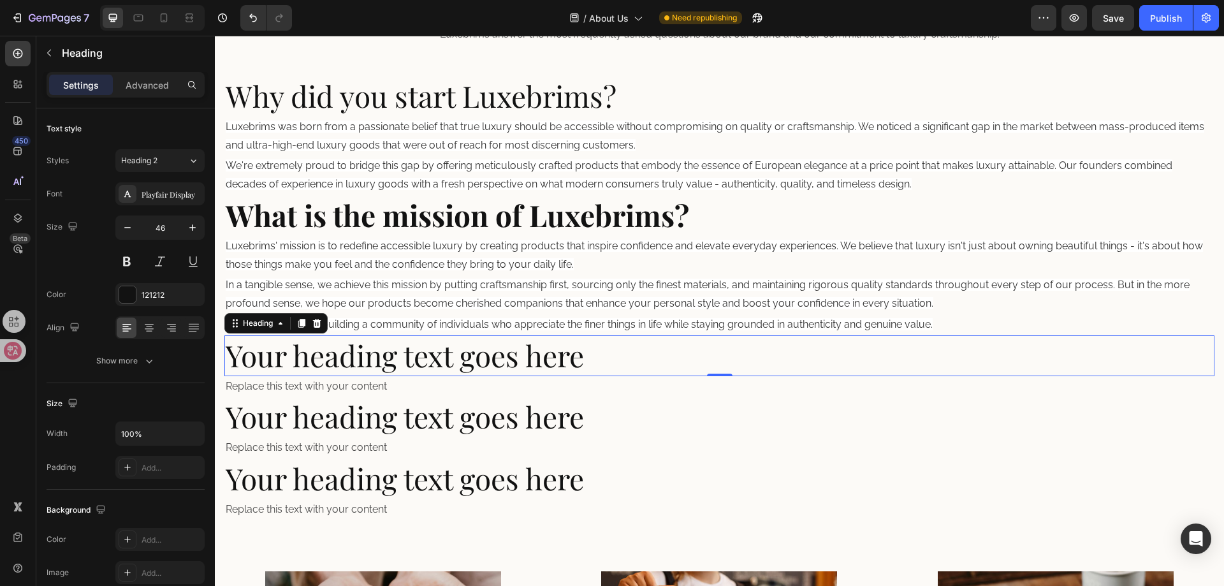
click at [453, 356] on h2 "Your heading text goes here" at bounding box center [719, 355] width 990 height 41
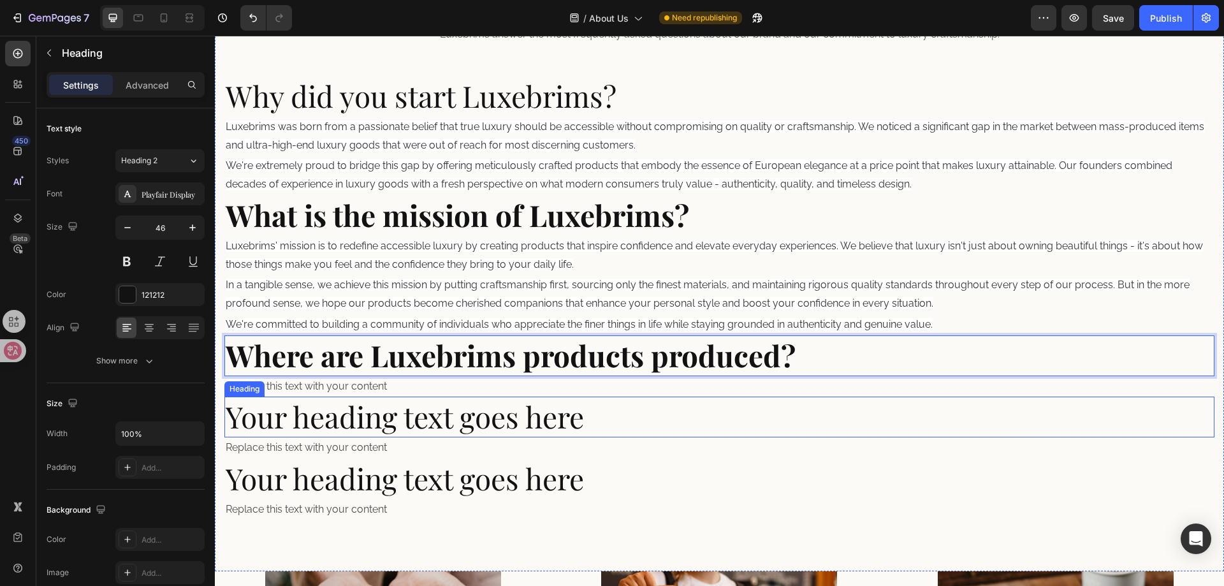
click at [321, 394] on div "Replace this text with your content" at bounding box center [719, 386] width 990 height 21
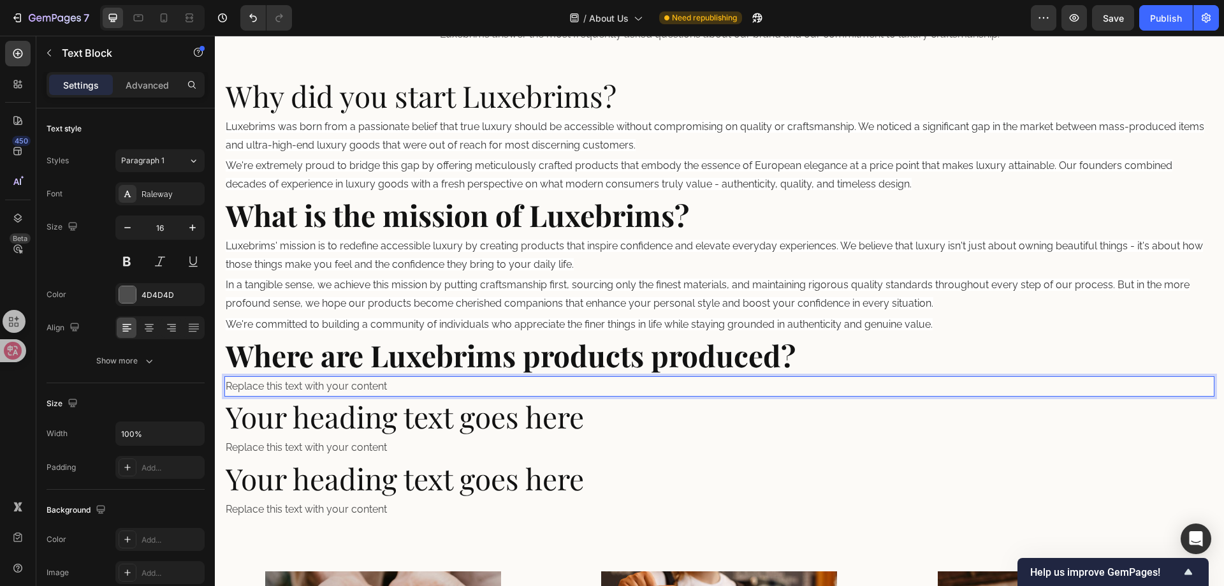
click at [398, 389] on div "Replace this text with your content" at bounding box center [719, 386] width 990 height 21
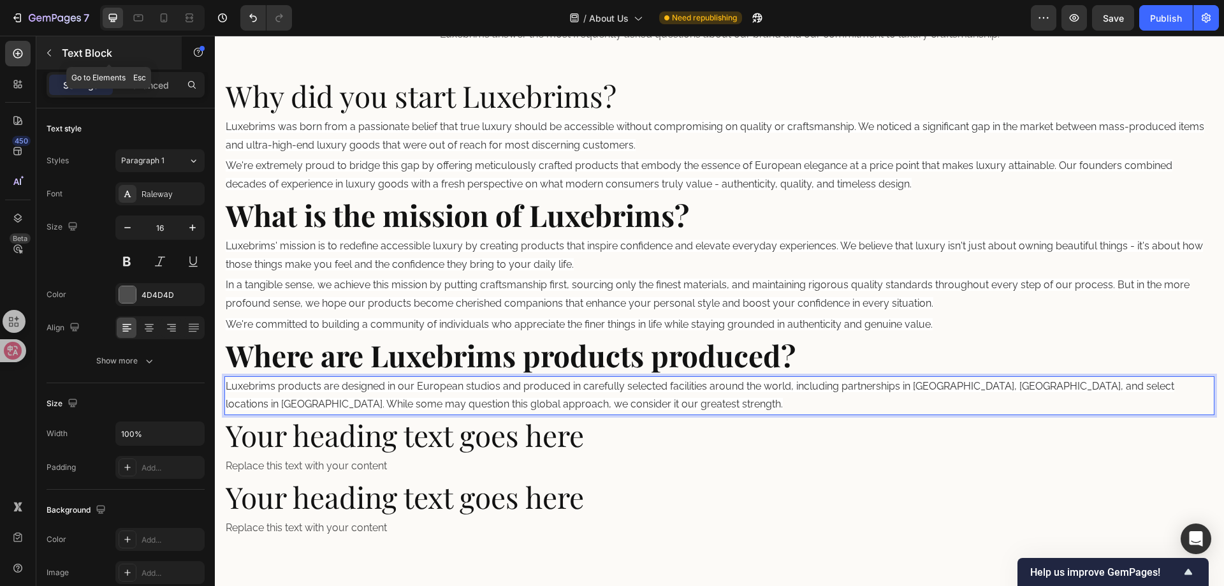
click at [45, 54] on icon "button" at bounding box center [49, 53] width 10 height 10
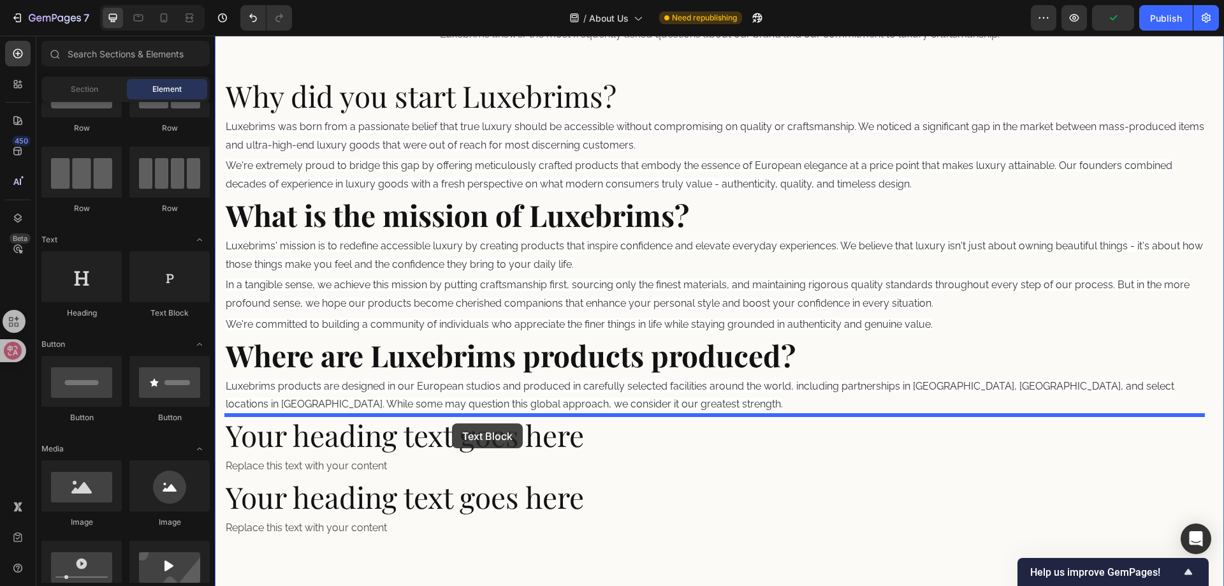
drag, startPoint x: 395, startPoint y: 376, endPoint x: 452, endPoint y: 423, distance: 73.8
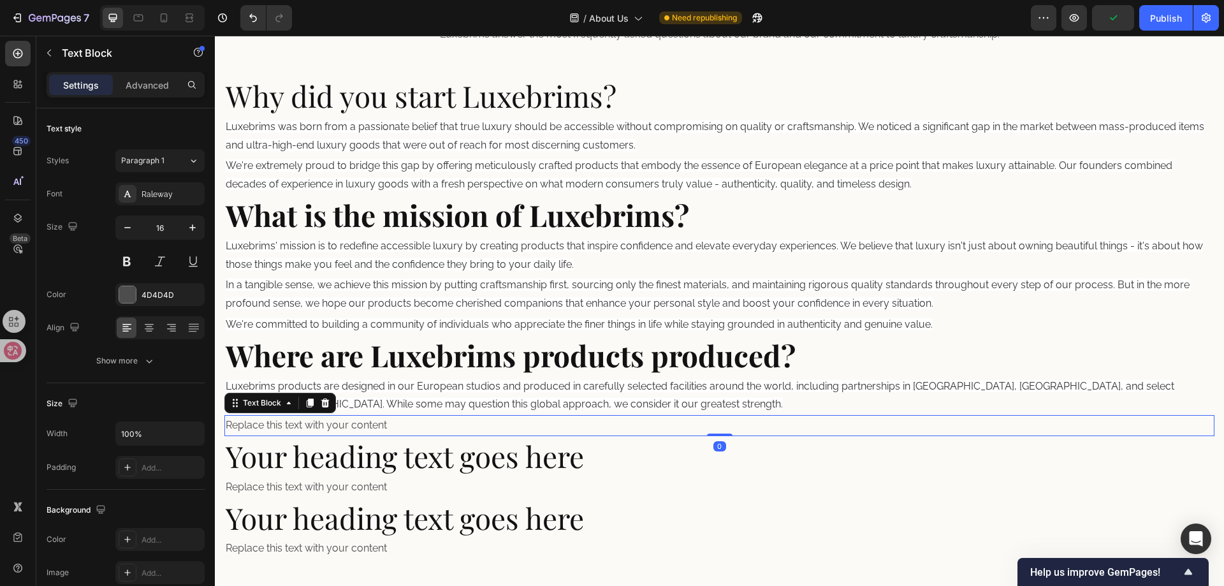
click at [403, 431] on div "Replace this text with your content" at bounding box center [719, 425] width 990 height 21
click at [403, 431] on p "Replace this text with your content" at bounding box center [719, 425] width 987 height 18
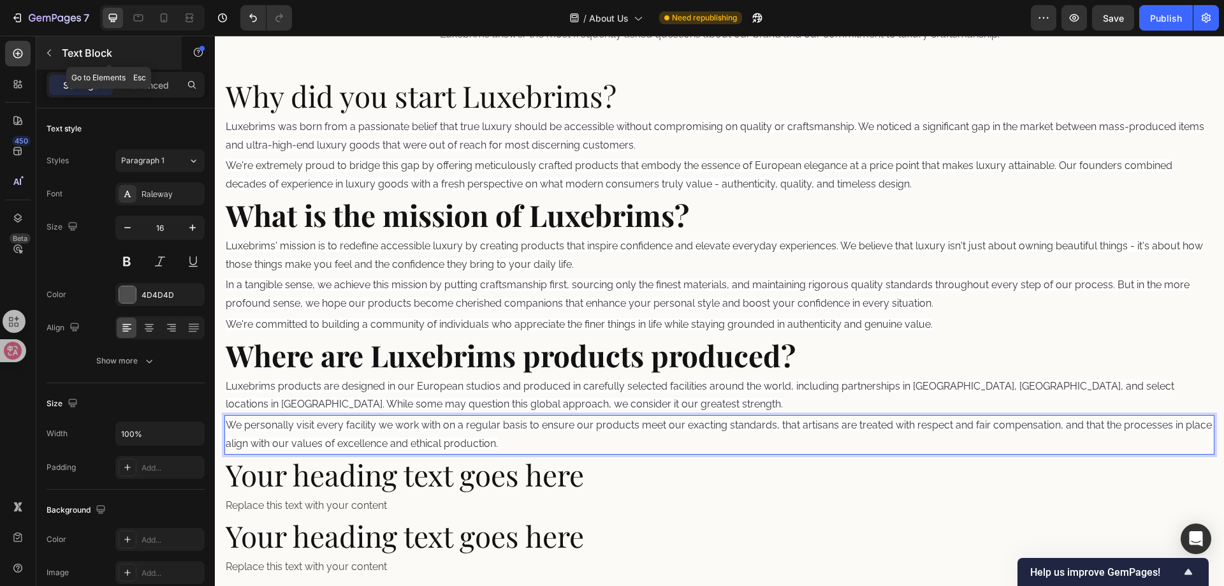
click at [46, 57] on icon "button" at bounding box center [49, 53] width 10 height 10
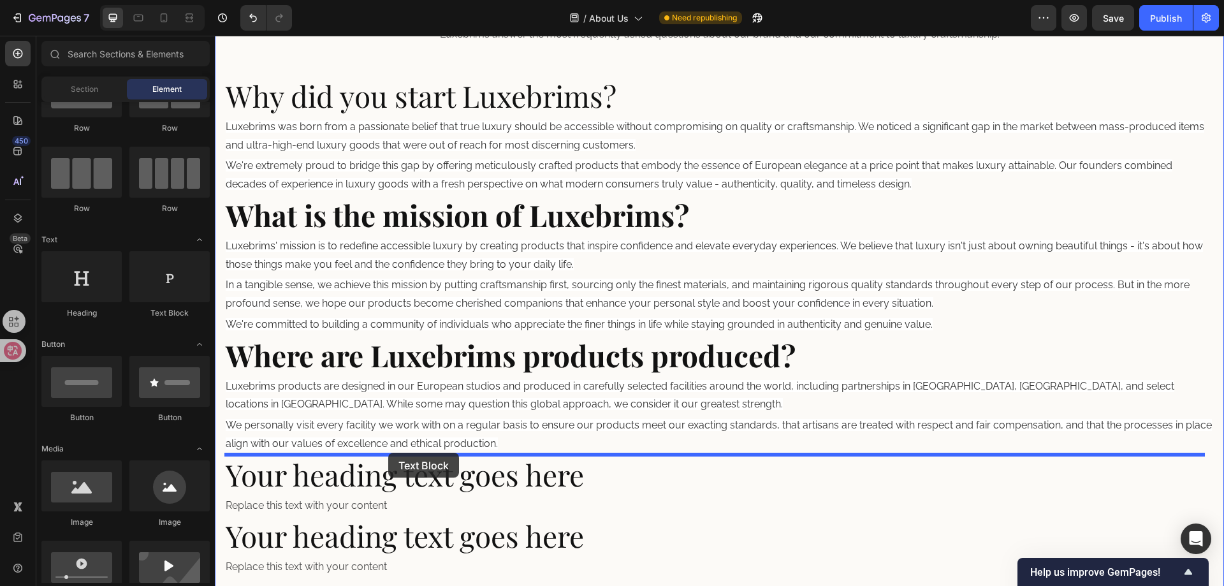
drag, startPoint x: 414, startPoint y: 341, endPoint x: 388, endPoint y: 453, distance: 114.6
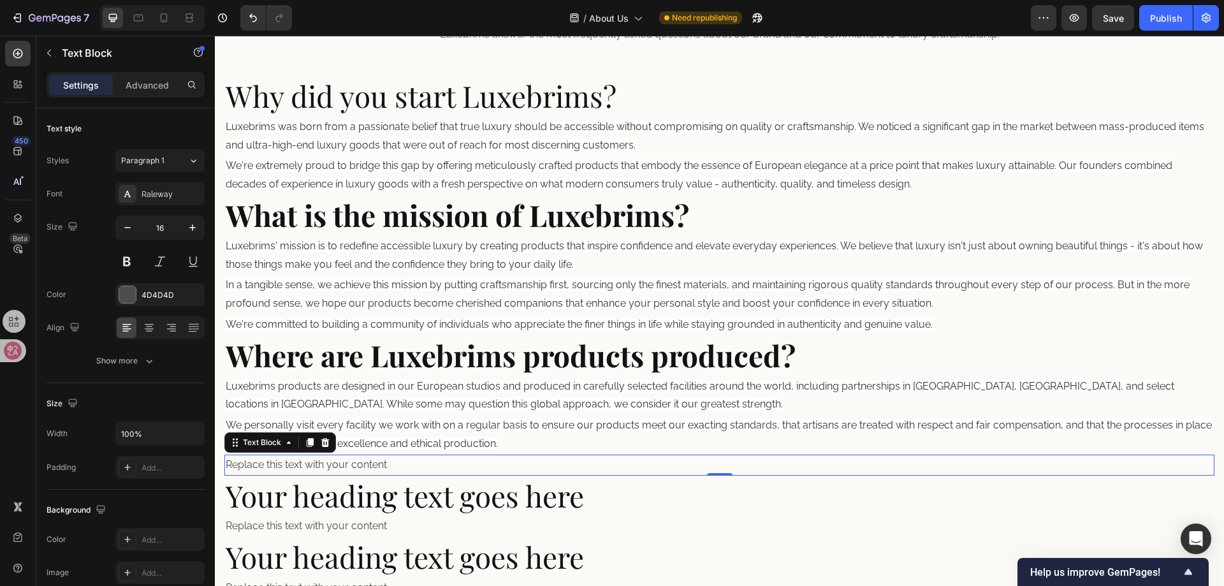
click at [394, 460] on div "Replace this text with your content" at bounding box center [719, 465] width 990 height 21
click at [394, 460] on p "Replace this text with your content" at bounding box center [719, 465] width 987 height 18
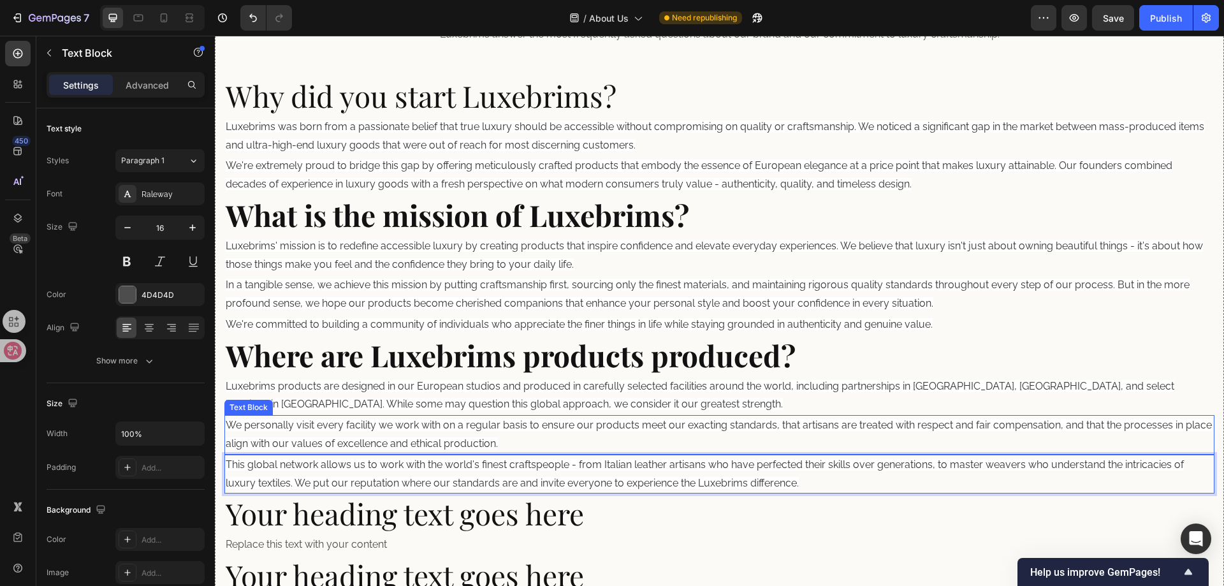
click at [512, 421] on span "We personally visit every facility we work with on a regular basis to ensure ou…" at bounding box center [719, 434] width 986 height 31
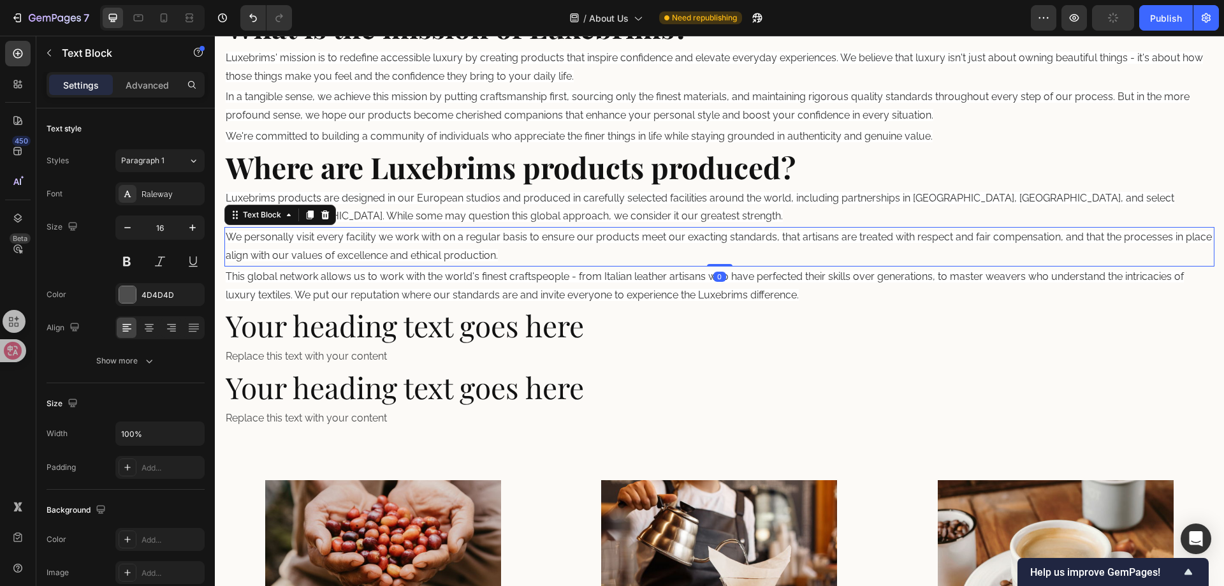
scroll to position [710, 0]
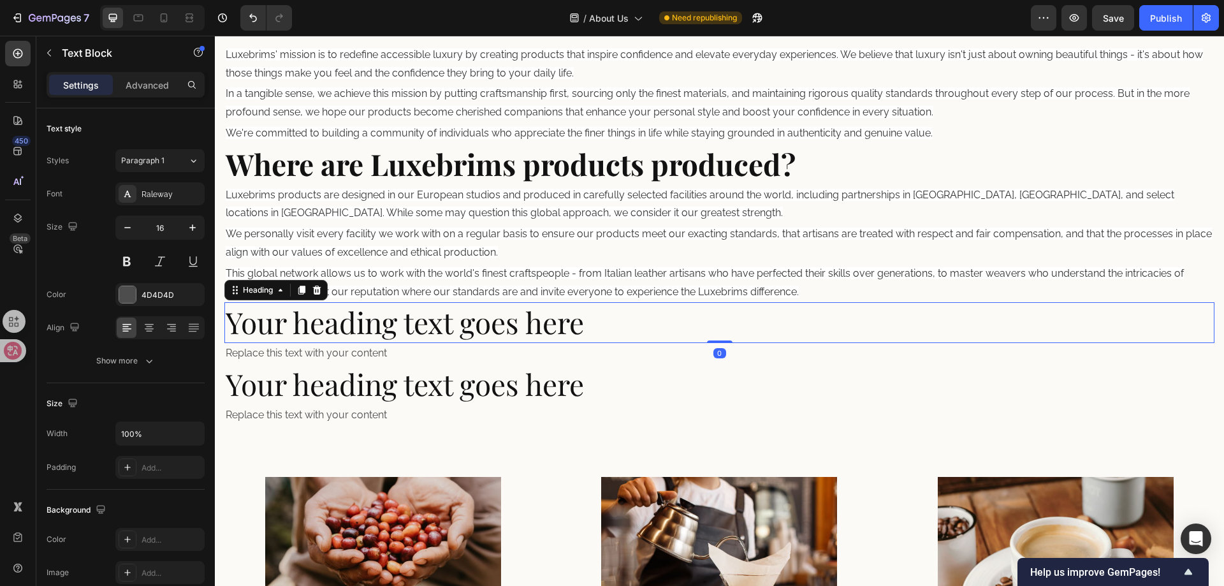
click at [363, 326] on h2 "Your heading text goes here" at bounding box center [719, 322] width 990 height 41
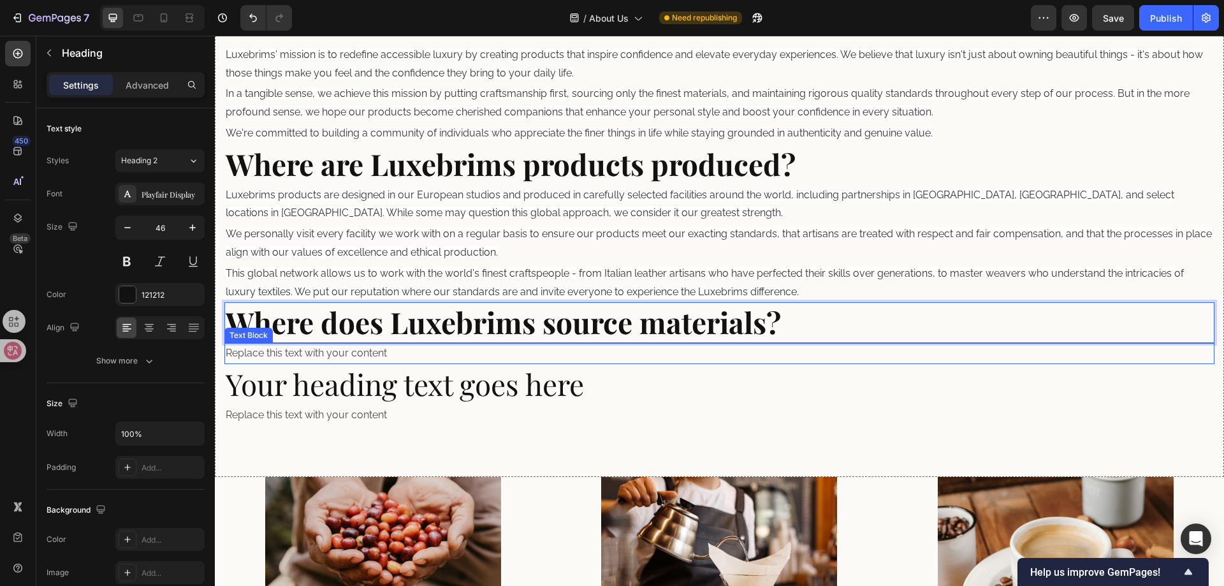
click at [351, 355] on div "Replace this text with your content" at bounding box center [719, 353] width 990 height 21
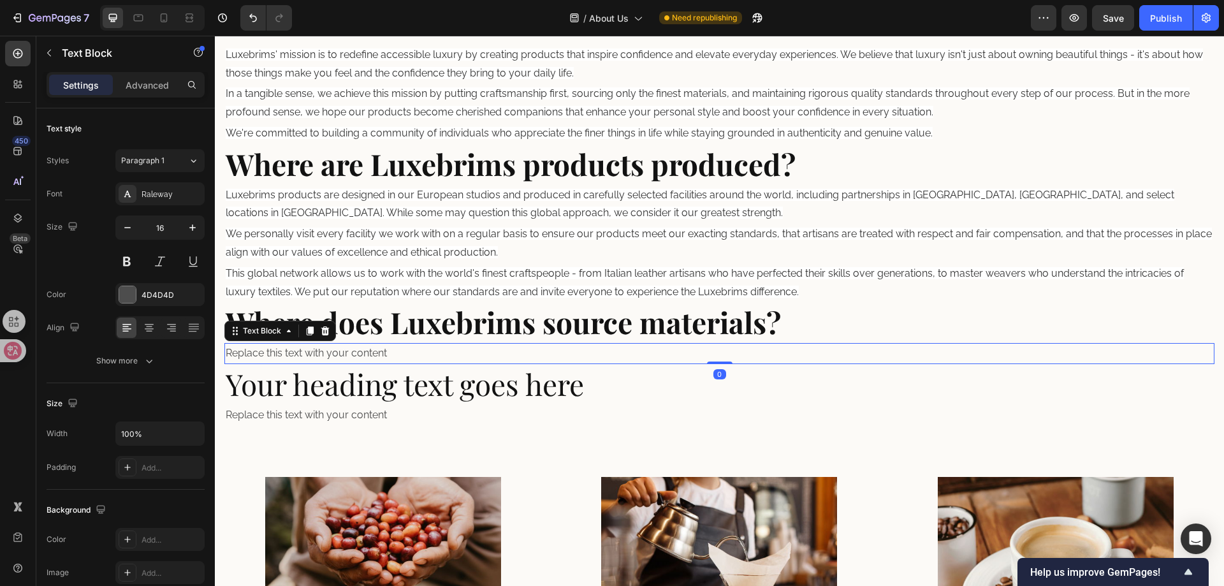
click at [351, 355] on div "Replace this text with your content" at bounding box center [719, 353] width 990 height 21
click at [351, 355] on p "Replace this text with your content" at bounding box center [719, 353] width 987 height 18
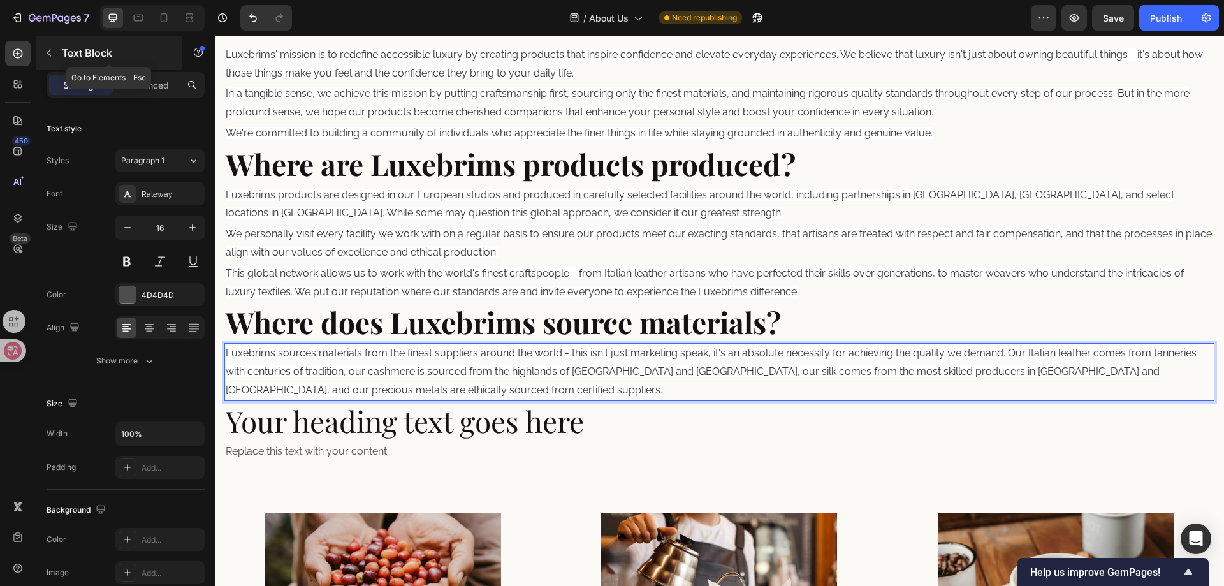
click at [52, 52] on icon "button" at bounding box center [49, 53] width 10 height 10
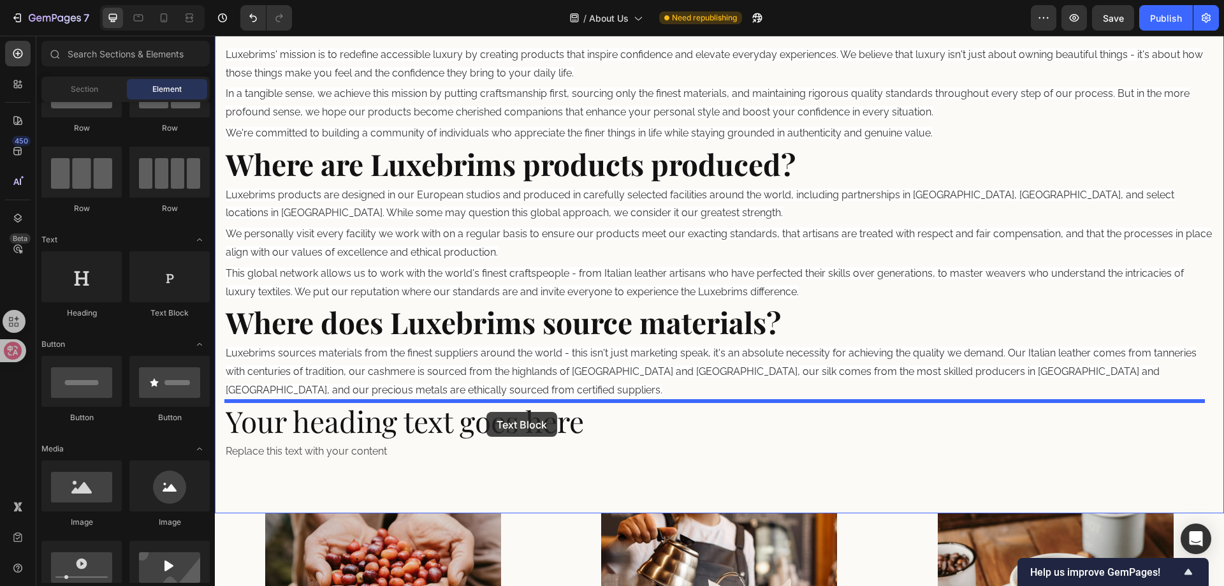
drag, startPoint x: 449, startPoint y: 367, endPoint x: 486, endPoint y: 412, distance: 58.4
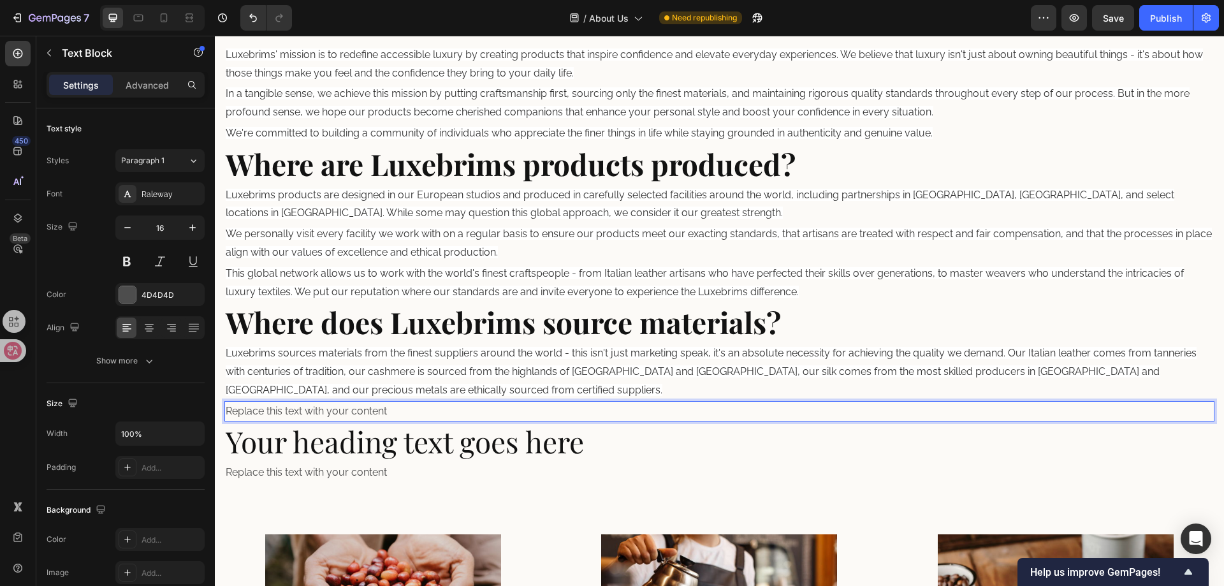
click at [421, 412] on div "Replace this text with your content" at bounding box center [719, 411] width 990 height 21
click at [421, 411] on p "Replace this text with your content" at bounding box center [719, 411] width 987 height 18
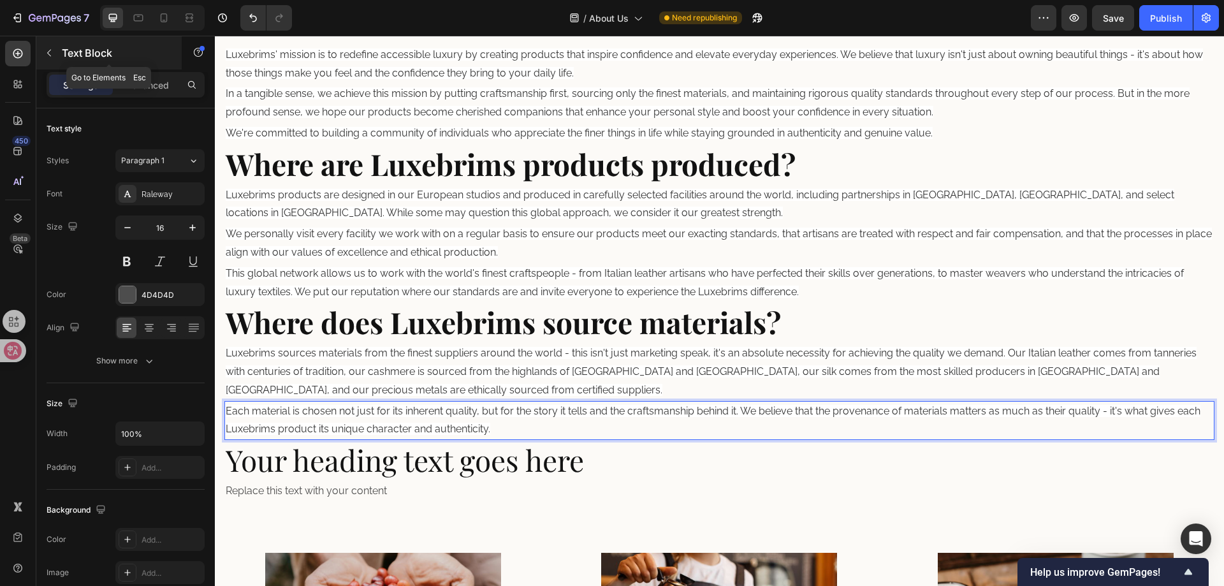
click at [48, 60] on button "button" at bounding box center [49, 53] width 20 height 20
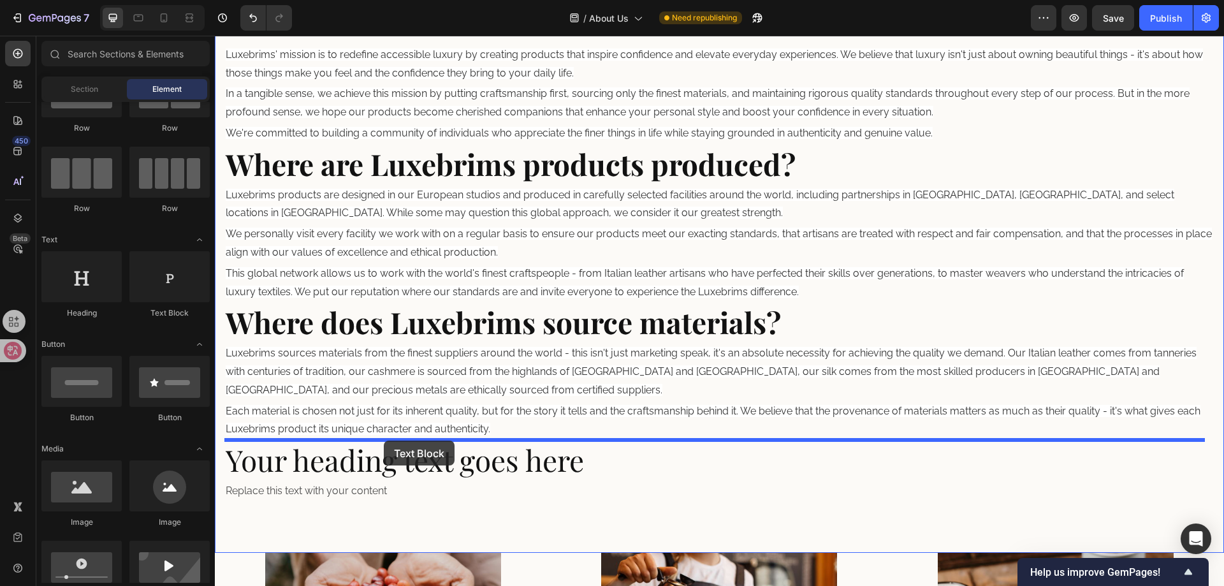
drag, startPoint x: 375, startPoint y: 323, endPoint x: 384, endPoint y: 439, distance: 115.7
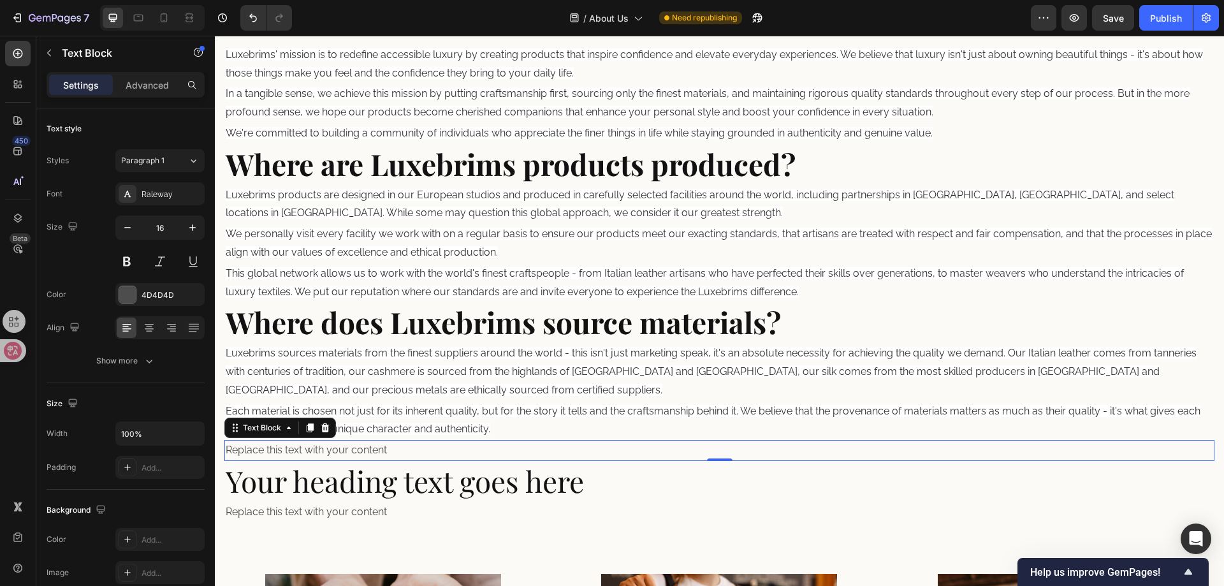
click at [396, 452] on div "Replace this text with your content" at bounding box center [719, 450] width 990 height 21
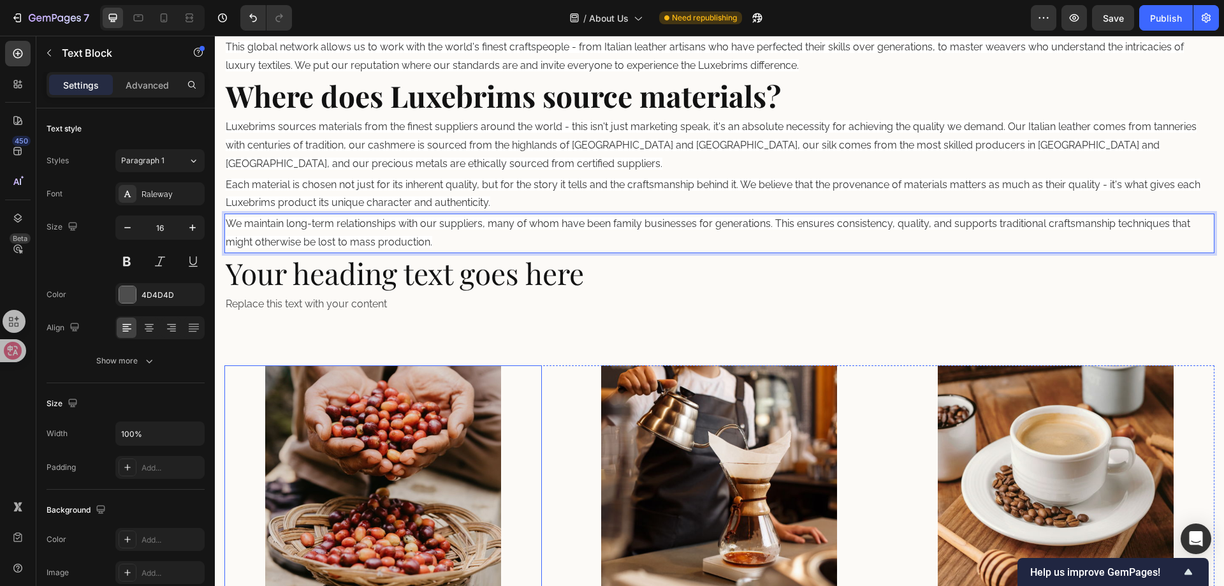
scroll to position [965, 0]
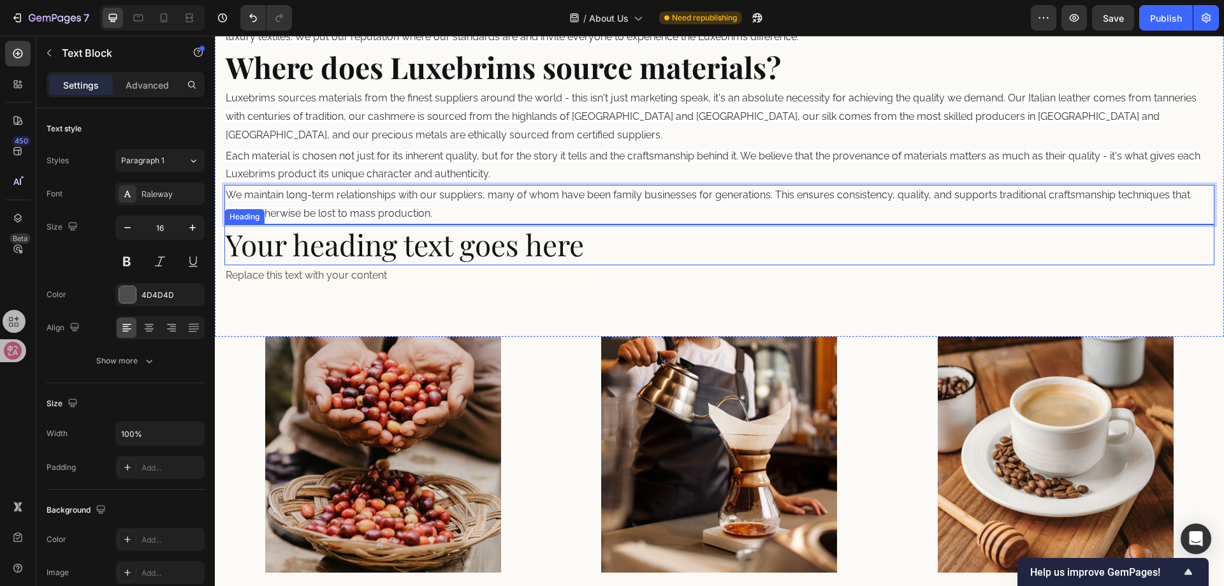
click at [381, 254] on p "Your heading text goes here" at bounding box center [719, 245] width 987 height 38
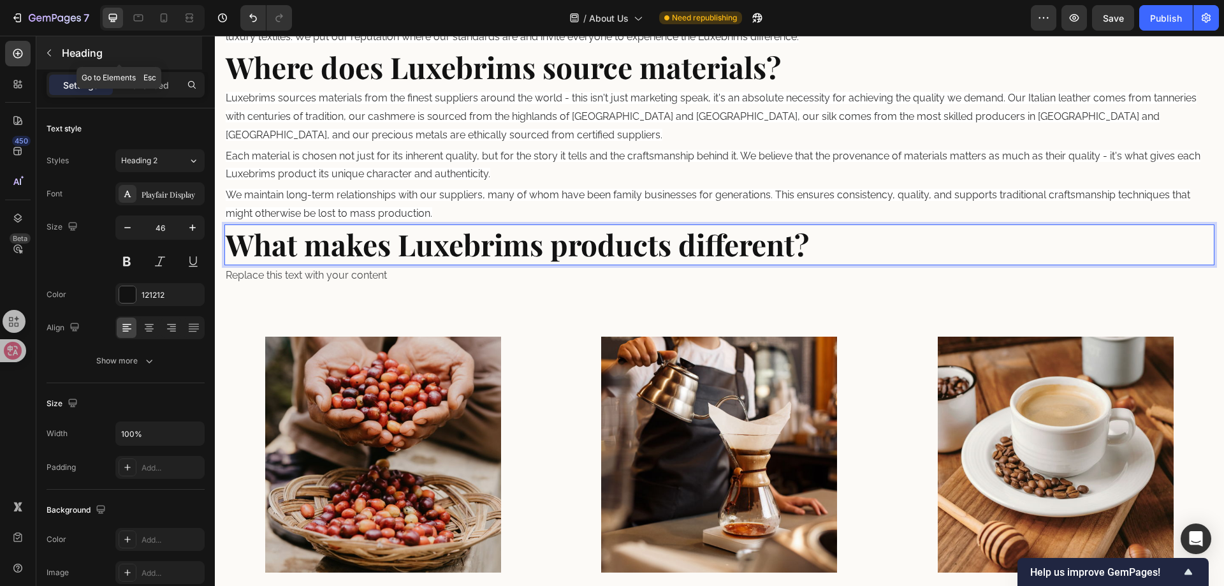
click at [42, 54] on button "button" at bounding box center [49, 53] width 20 height 20
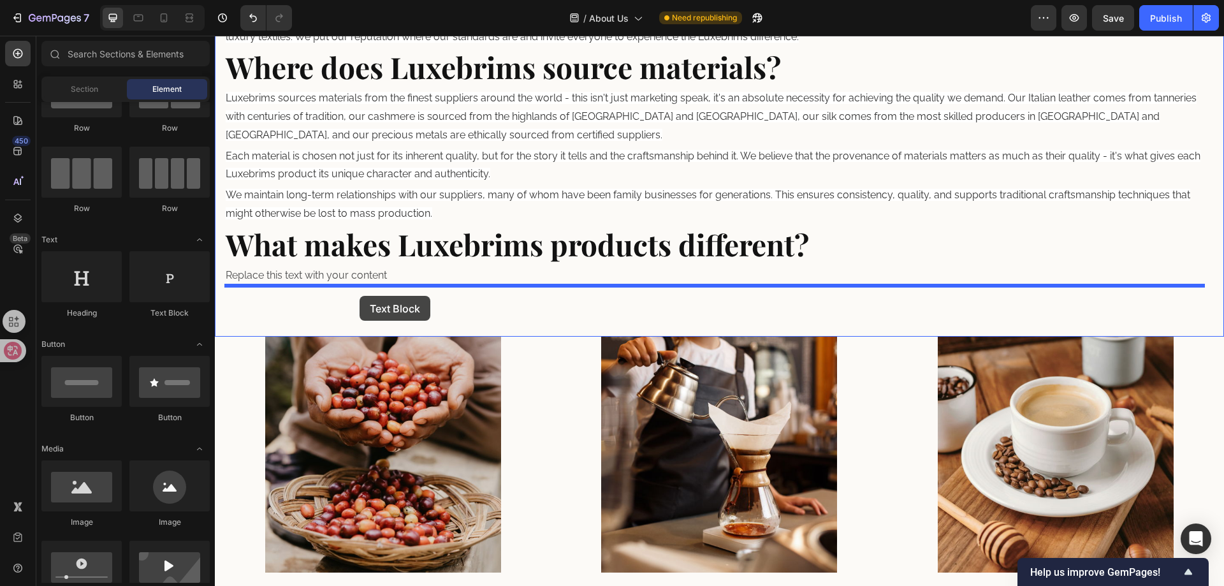
drag, startPoint x: 384, startPoint y: 327, endPoint x: 301, endPoint y: 277, distance: 96.6
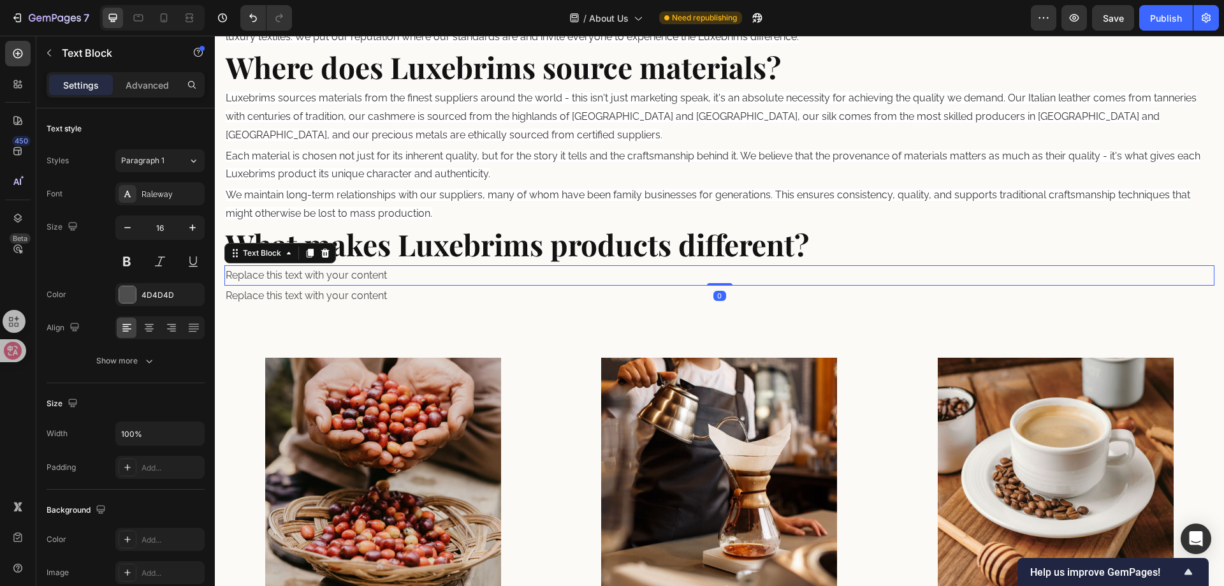
click at [382, 273] on div "Replace this text with your content" at bounding box center [719, 275] width 990 height 21
click at [382, 273] on p "Replace this text with your content" at bounding box center [719, 275] width 987 height 18
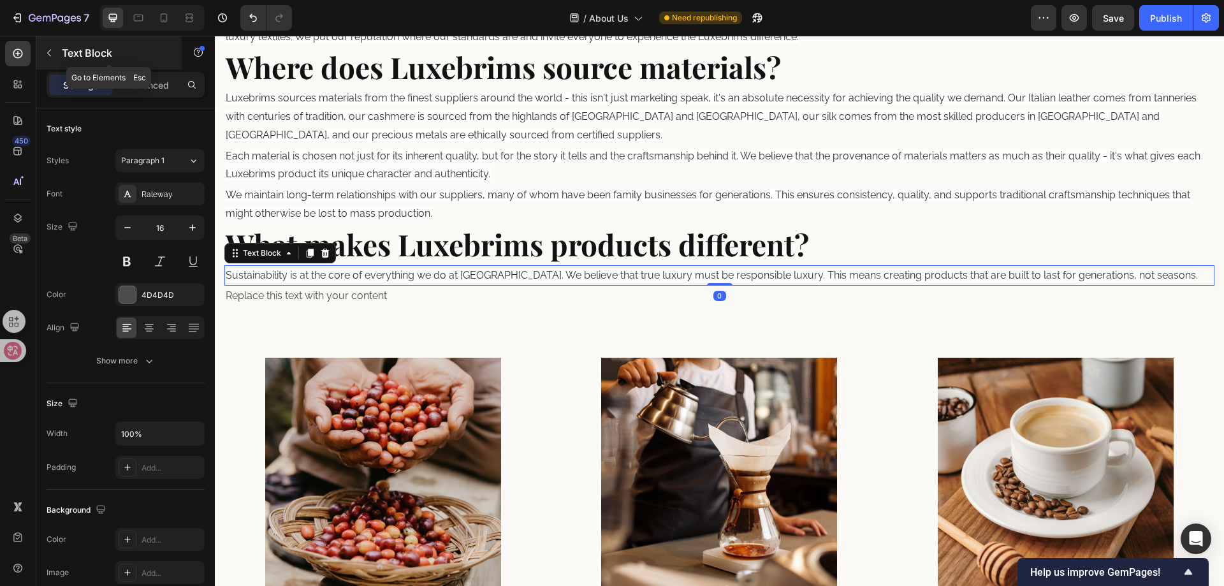
click at [43, 57] on button "button" at bounding box center [49, 53] width 20 height 20
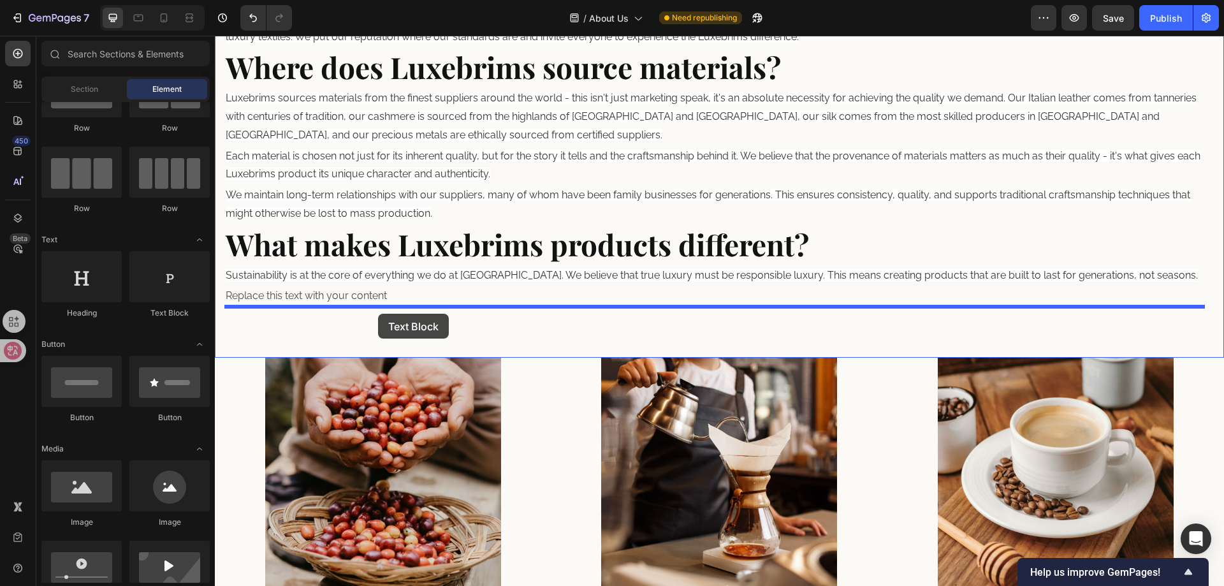
drag, startPoint x: 307, startPoint y: 328, endPoint x: 378, endPoint y: 314, distance: 72.8
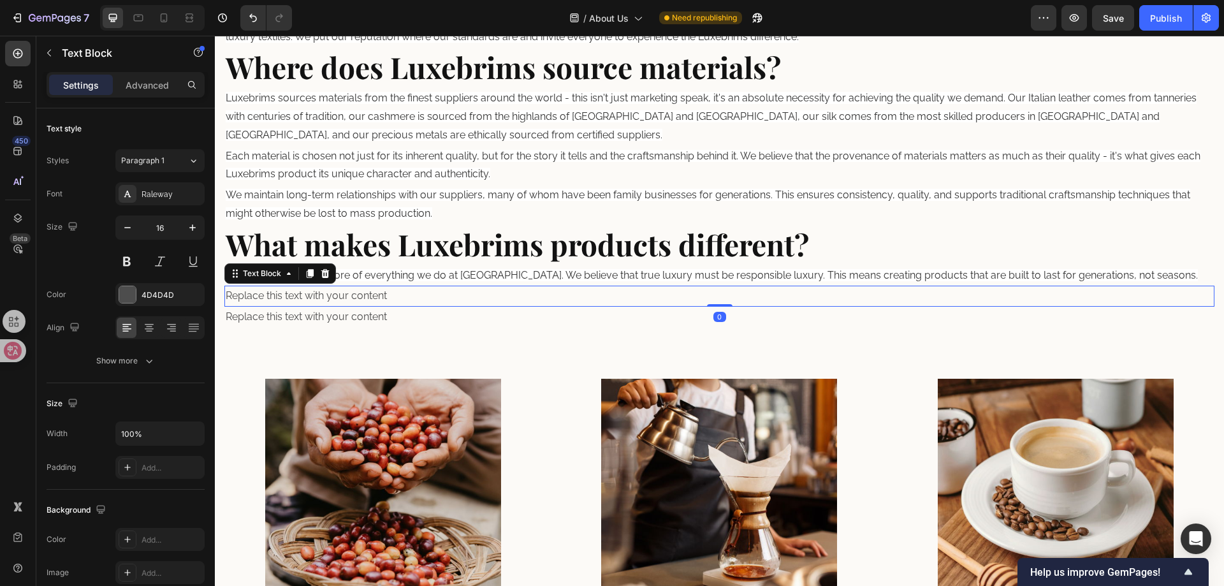
click at [386, 302] on div "Replace this text with your content" at bounding box center [719, 296] width 990 height 21
click at [377, 296] on div "Replace this text with your content" at bounding box center [719, 296] width 990 height 21
click at [377, 296] on p "Replace this text with your content" at bounding box center [719, 296] width 987 height 18
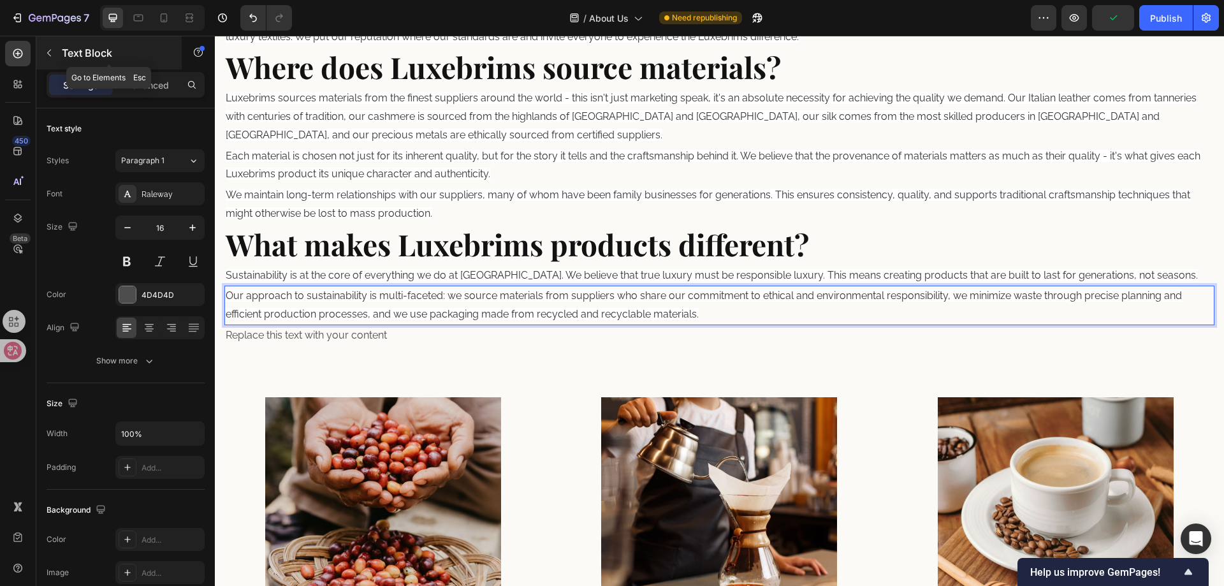
click at [48, 51] on icon "button" at bounding box center [49, 53] width 10 height 10
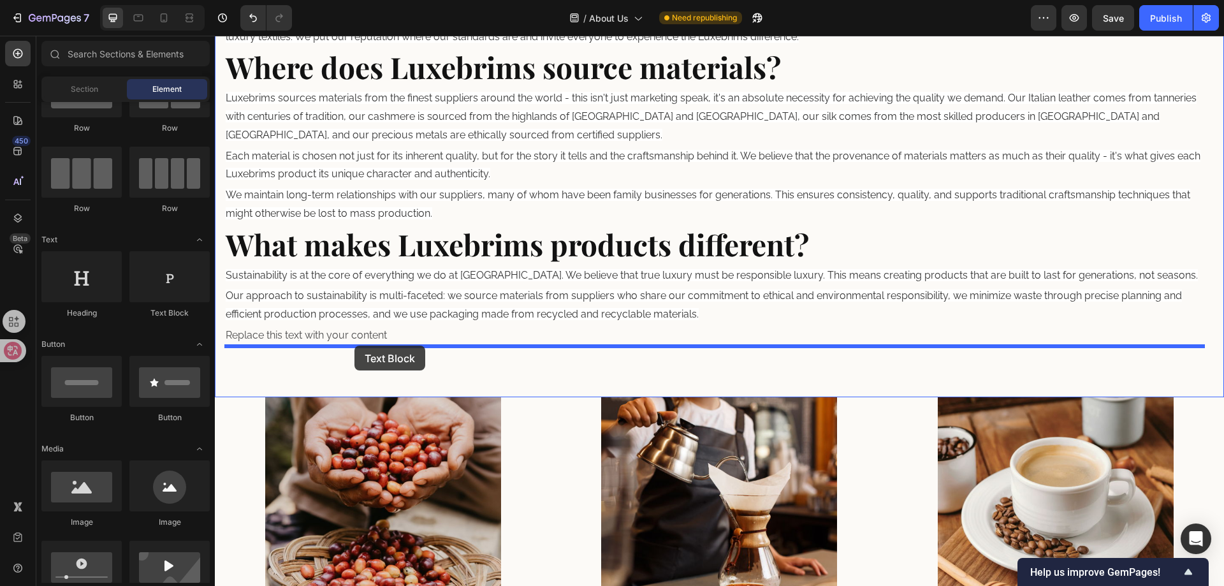
drag, startPoint x: 397, startPoint y: 328, endPoint x: 355, endPoint y: 345, distance: 45.5
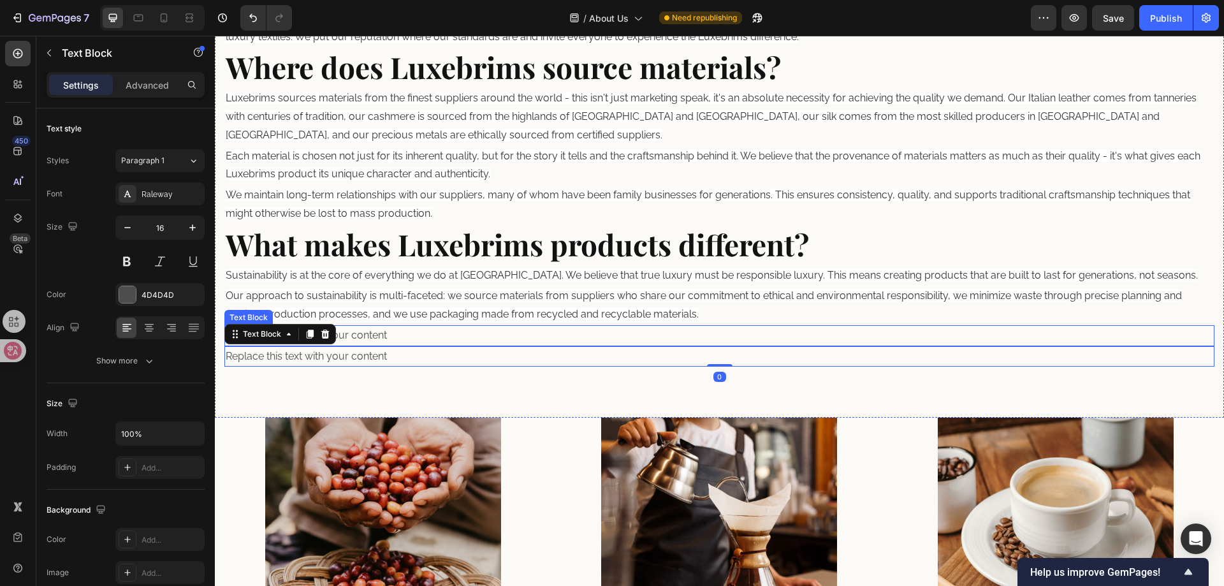
click at [393, 339] on div "Replace this text with your content" at bounding box center [719, 335] width 990 height 21
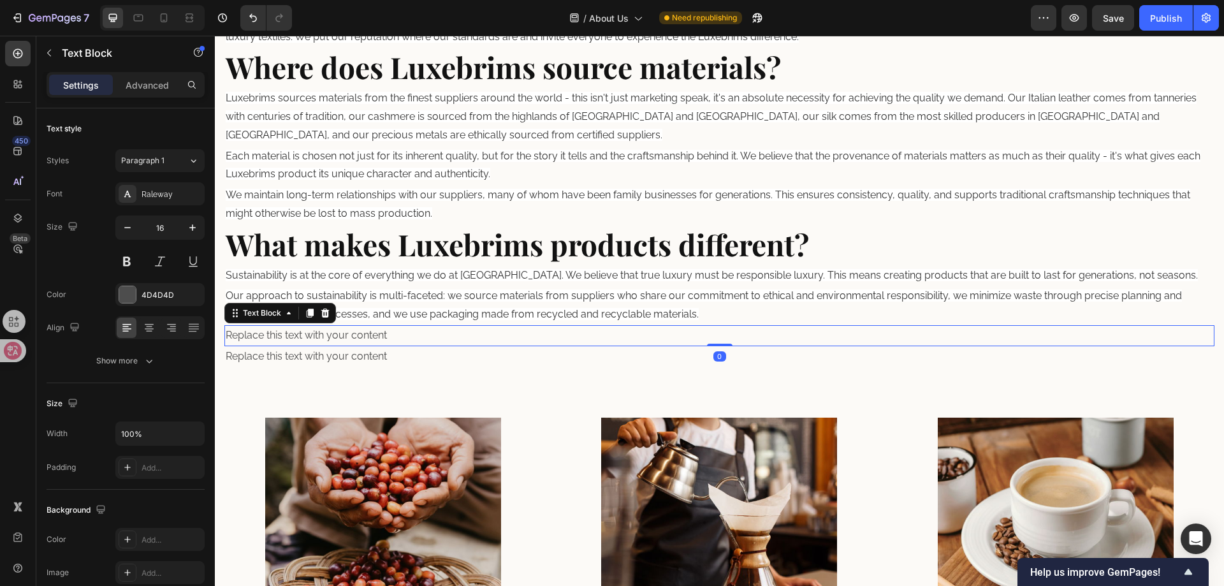
click at [372, 335] on div "Replace this text with your content" at bounding box center [719, 335] width 990 height 21
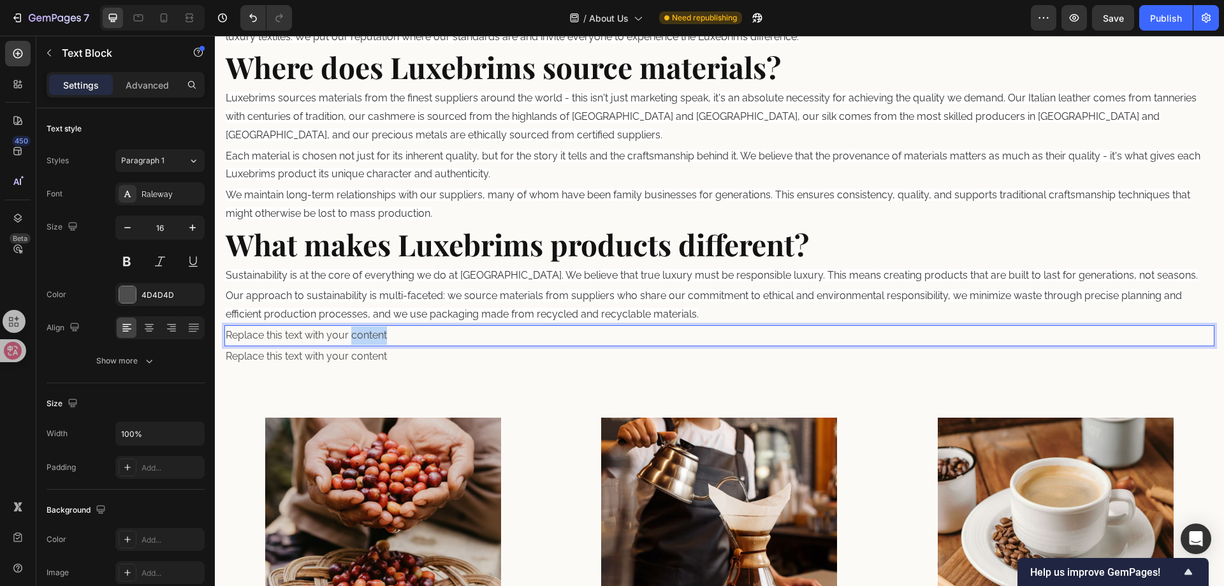
click at [372, 335] on p "Replace this text with your content" at bounding box center [719, 335] width 987 height 18
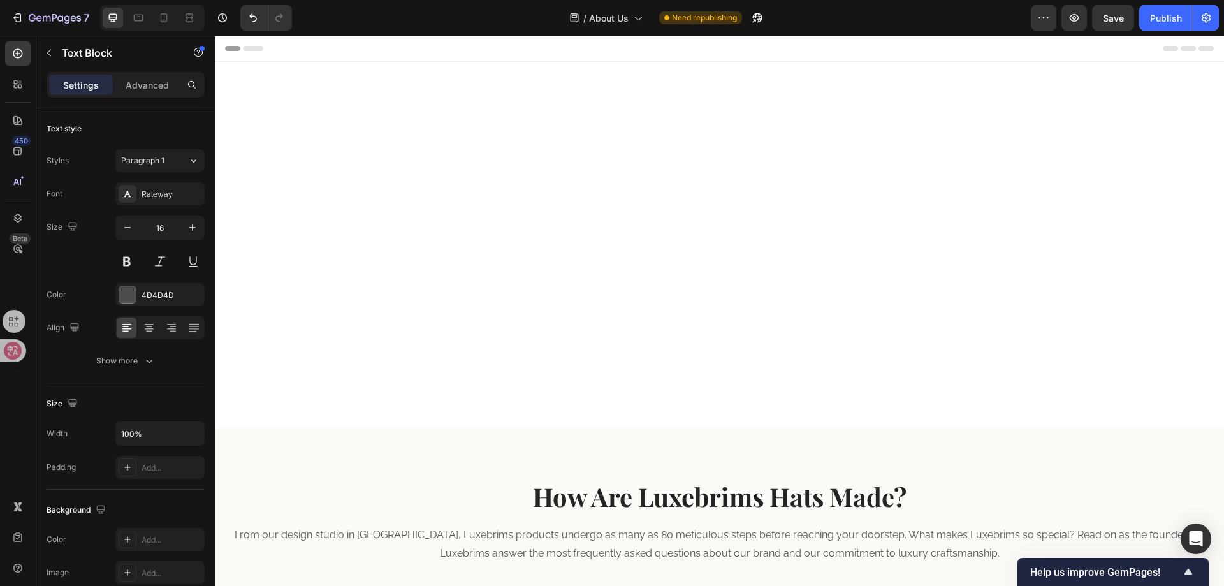
scroll to position [965, 0]
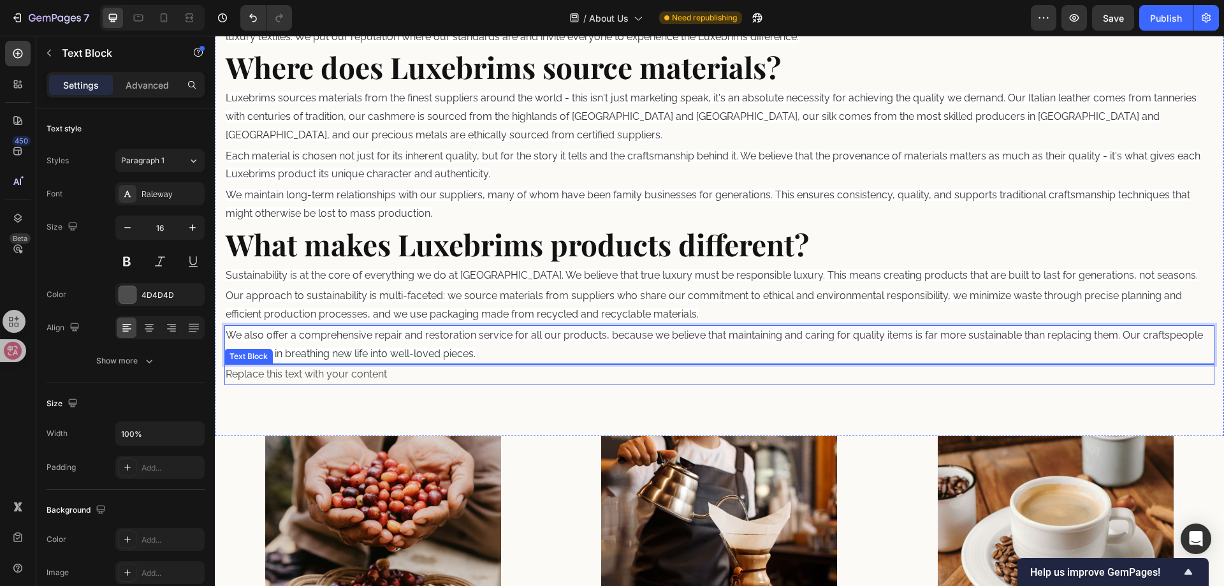
click at [349, 371] on div "Replace this text with your content" at bounding box center [719, 374] width 990 height 21
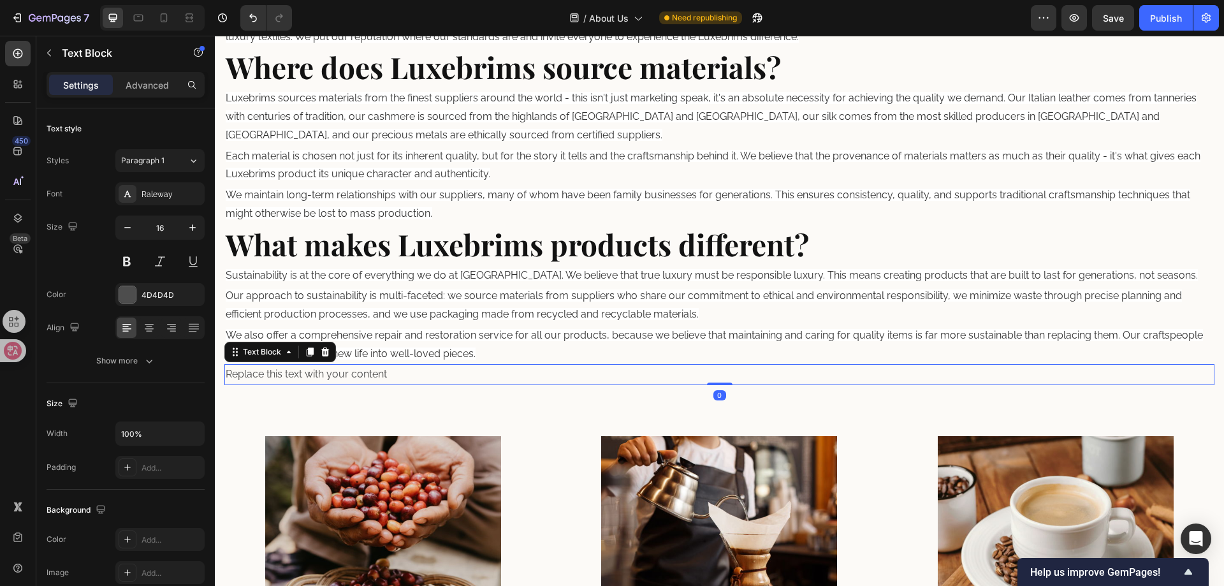
click at [402, 374] on div "Replace this text with your content" at bounding box center [719, 374] width 990 height 21
click at [402, 374] on p "Replace this text with your content" at bounding box center [719, 374] width 987 height 18
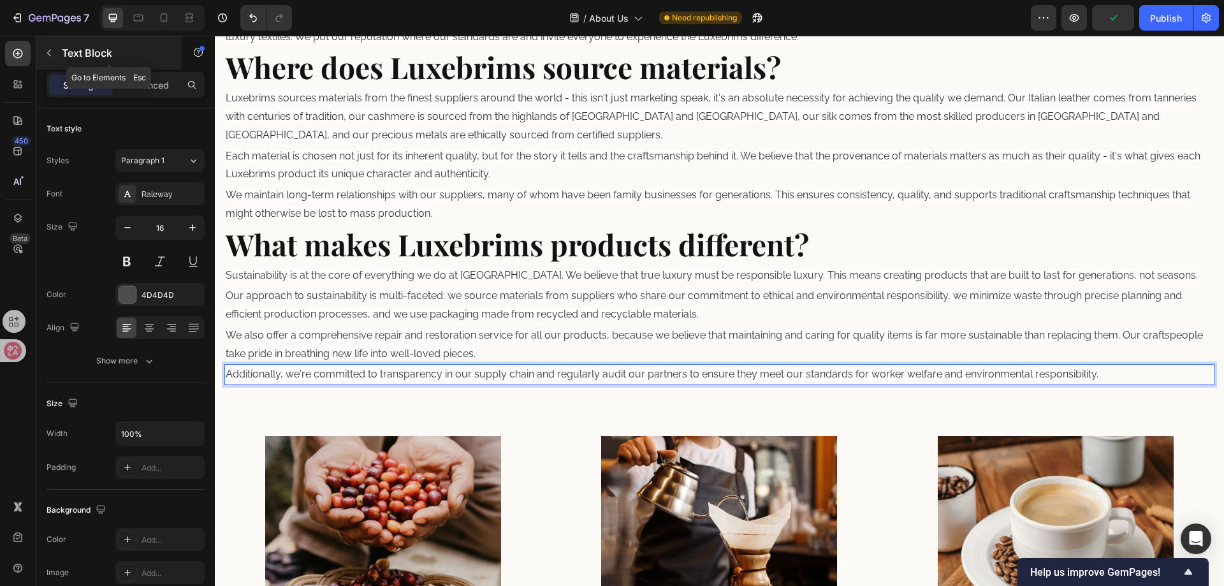
click at [52, 55] on icon "button" at bounding box center [49, 53] width 10 height 10
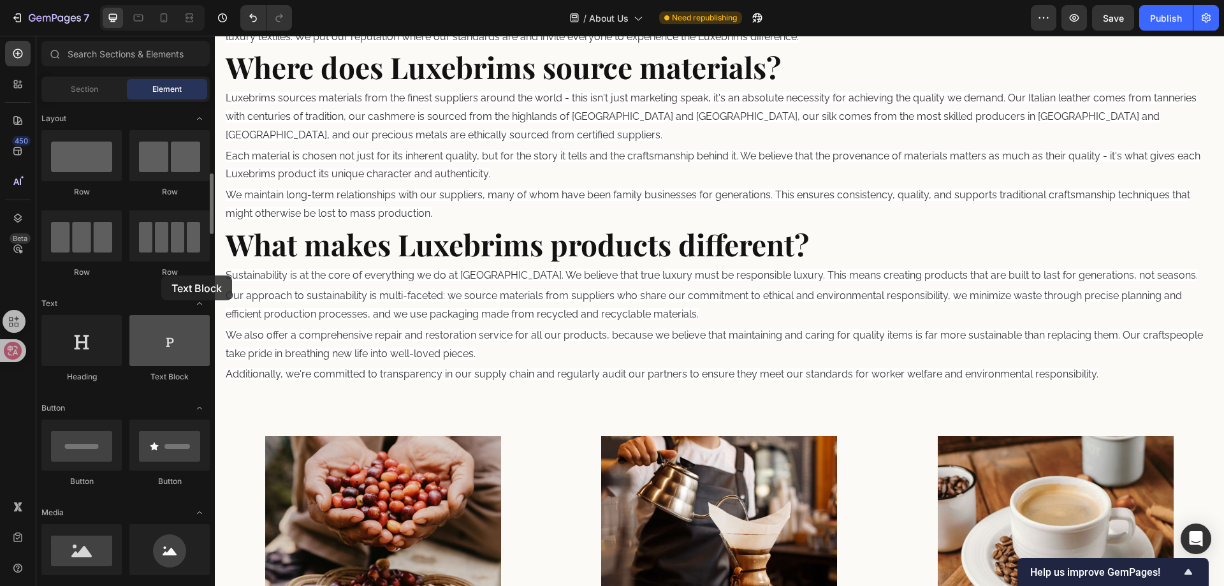
click at [161, 315] on div at bounding box center [169, 340] width 80 height 51
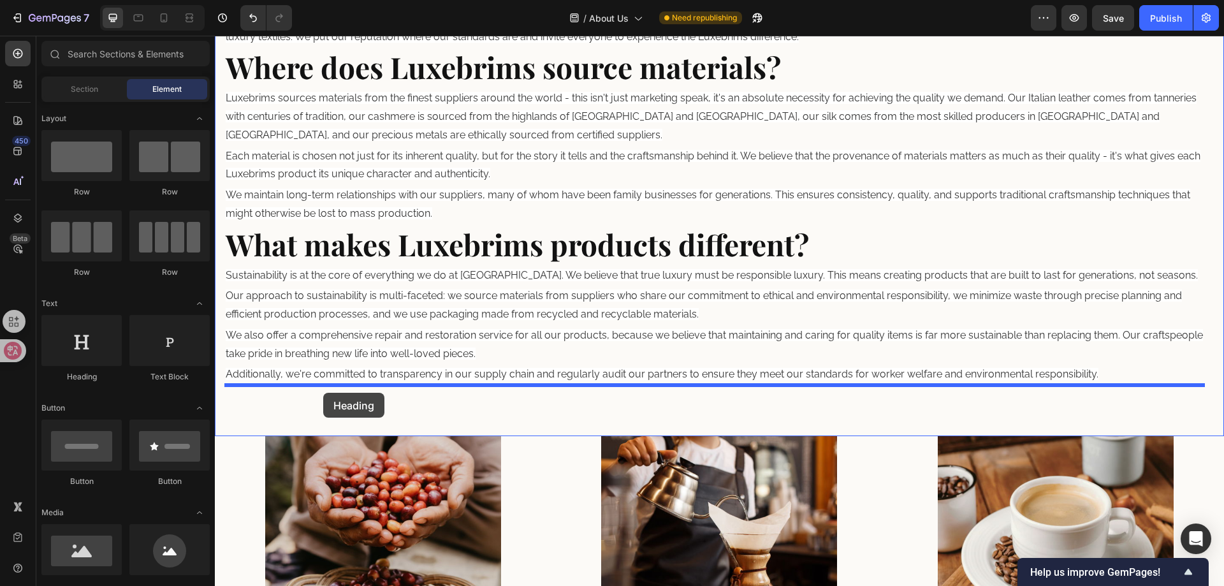
drag, startPoint x: 350, startPoint y: 350, endPoint x: 323, endPoint y: 393, distance: 50.4
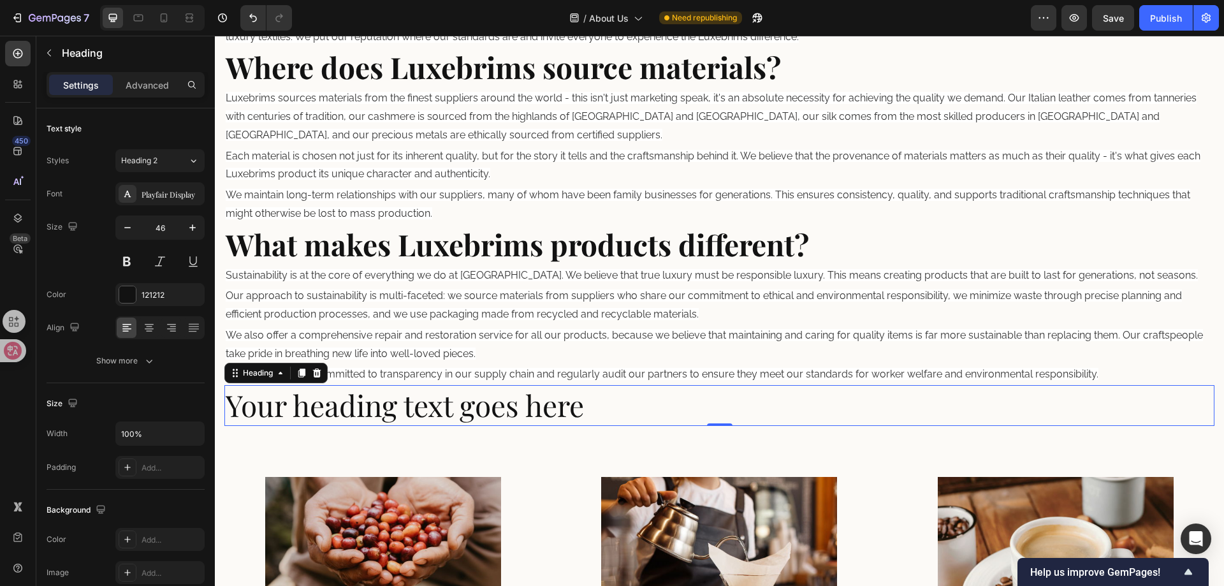
click at [351, 410] on h2 "Your heading text goes here" at bounding box center [719, 405] width 990 height 41
click at [351, 410] on p "Your heading text goes here" at bounding box center [719, 405] width 987 height 38
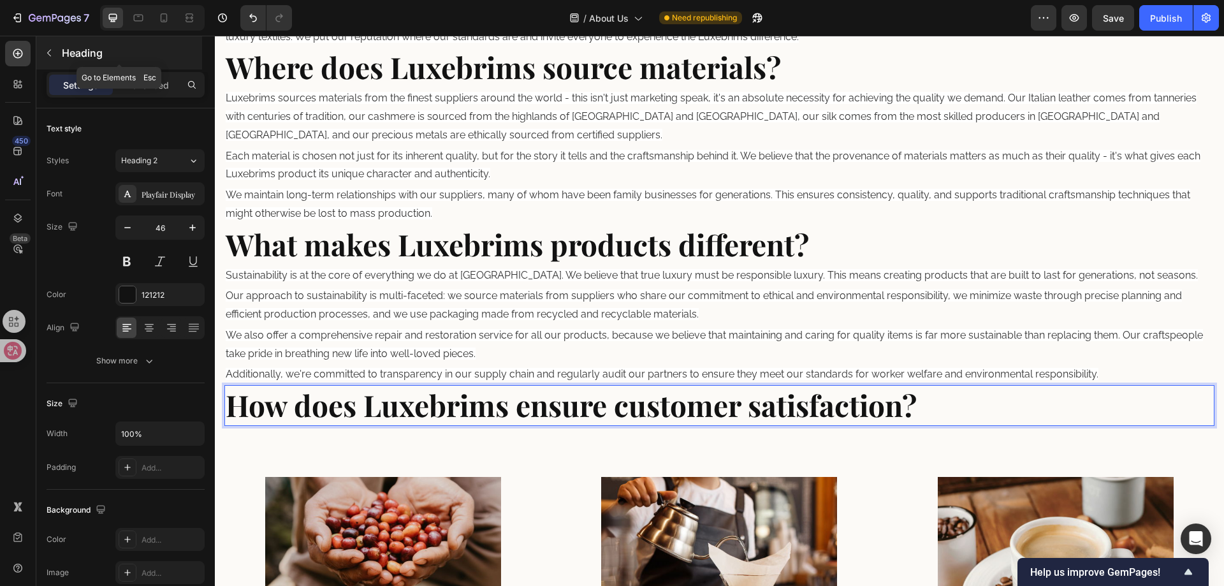
click at [66, 56] on p "Heading" at bounding box center [131, 52] width 138 height 15
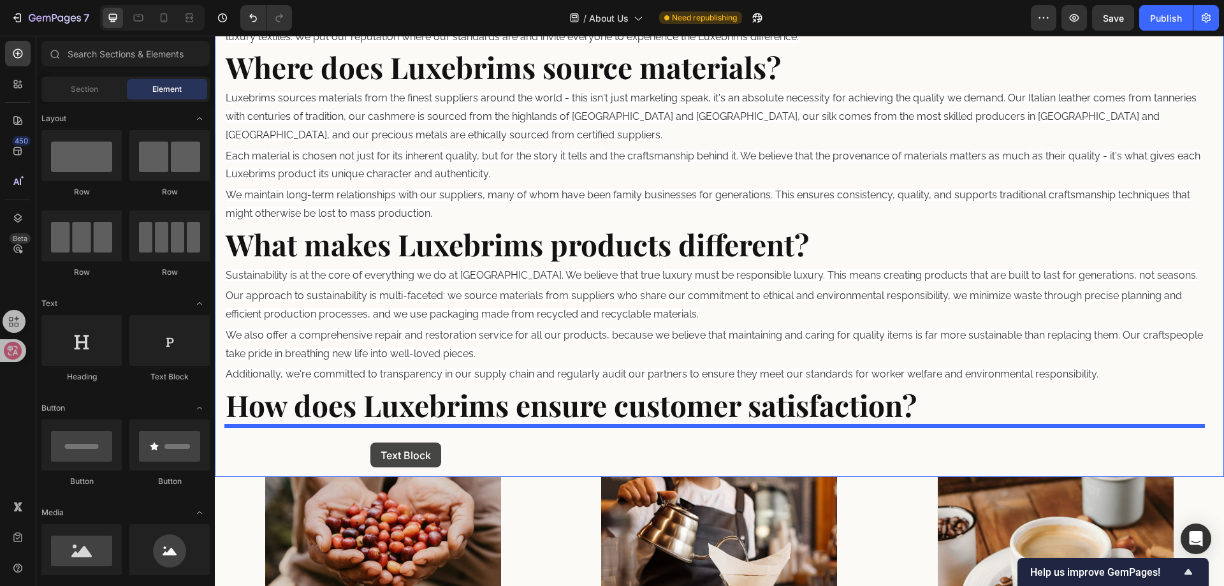
drag, startPoint x: 407, startPoint y: 355, endPoint x: 370, endPoint y: 442, distance: 94.8
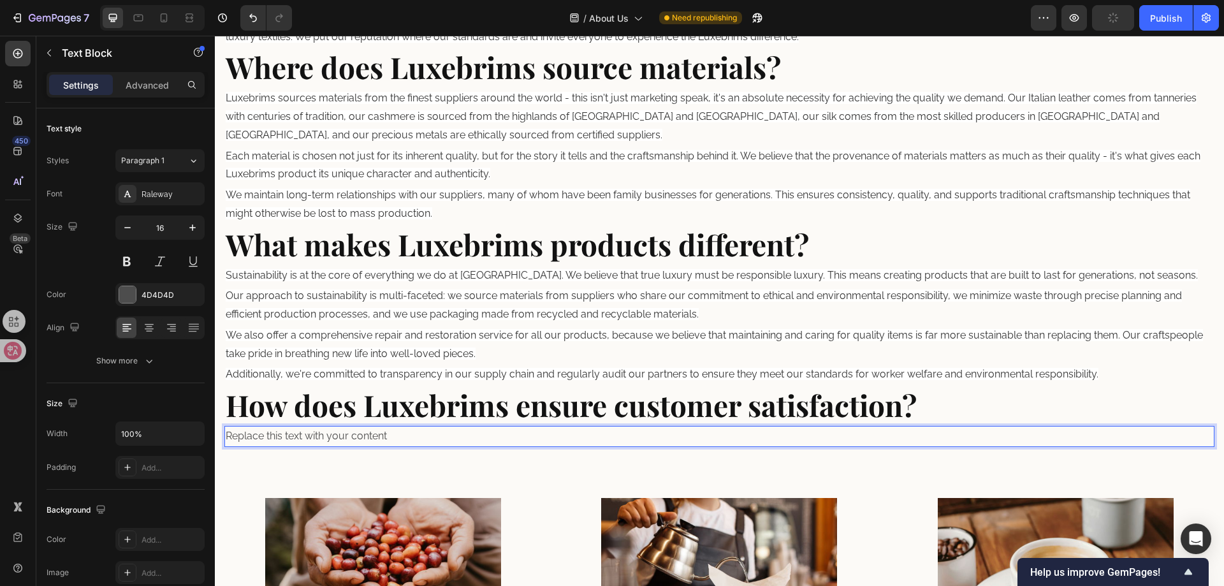
click at [335, 438] on div "Replace this text with your content" at bounding box center [719, 436] width 990 height 21
click at [335, 438] on p "Replace this text with your content" at bounding box center [719, 436] width 987 height 18
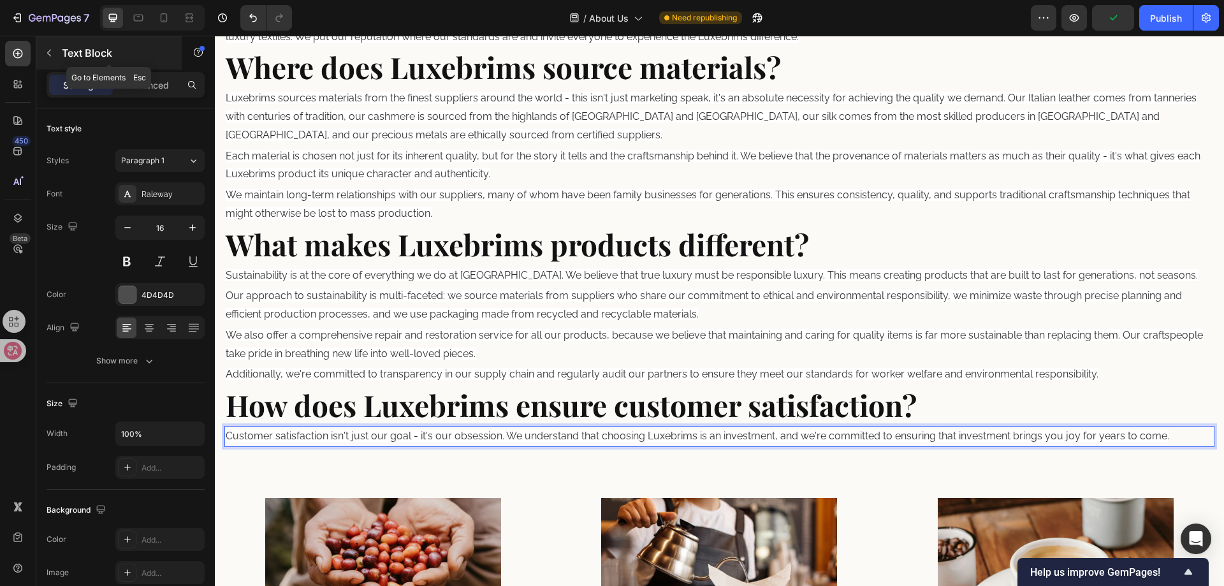
click at [52, 53] on icon "button" at bounding box center [49, 53] width 10 height 10
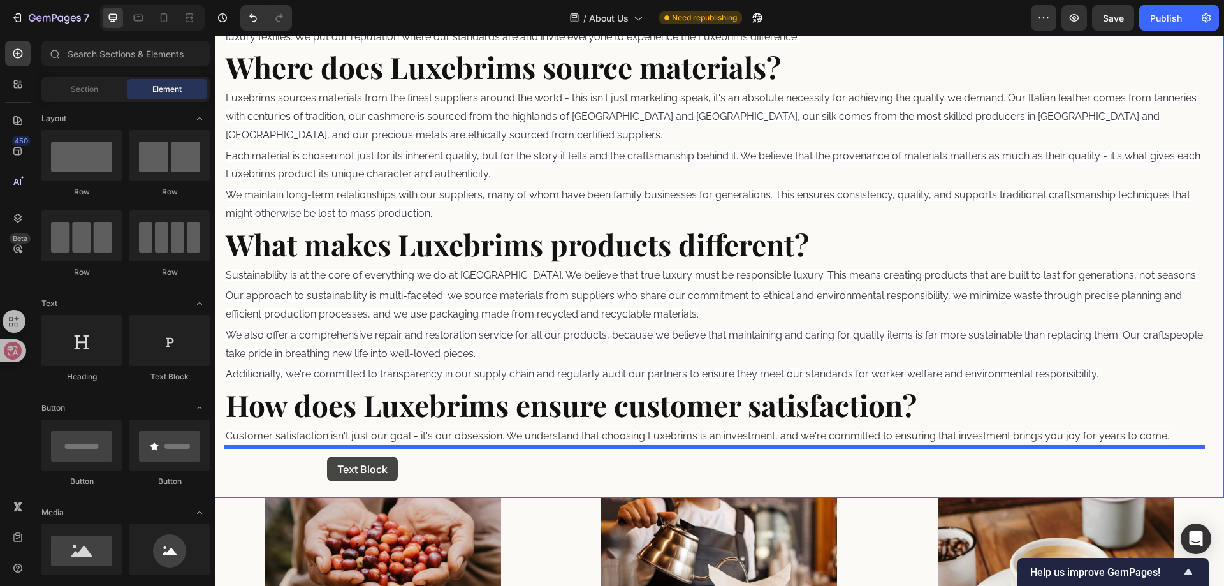
drag, startPoint x: 387, startPoint y: 329, endPoint x: 327, endPoint y: 456, distance: 140.9
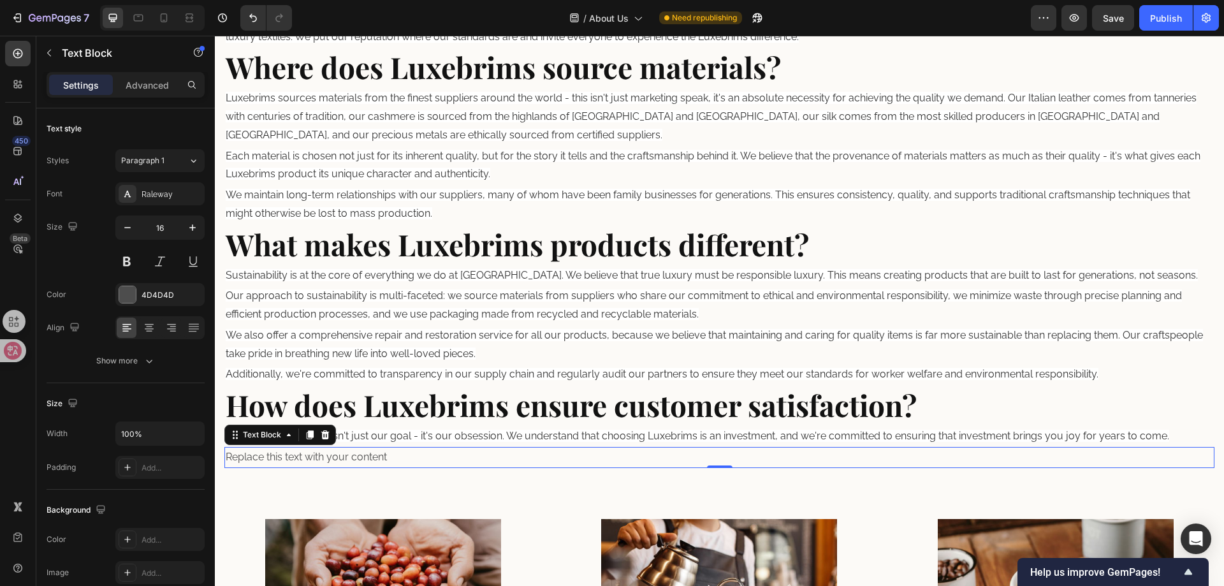
click at [337, 461] on div "Replace this text with your content" at bounding box center [719, 457] width 990 height 21
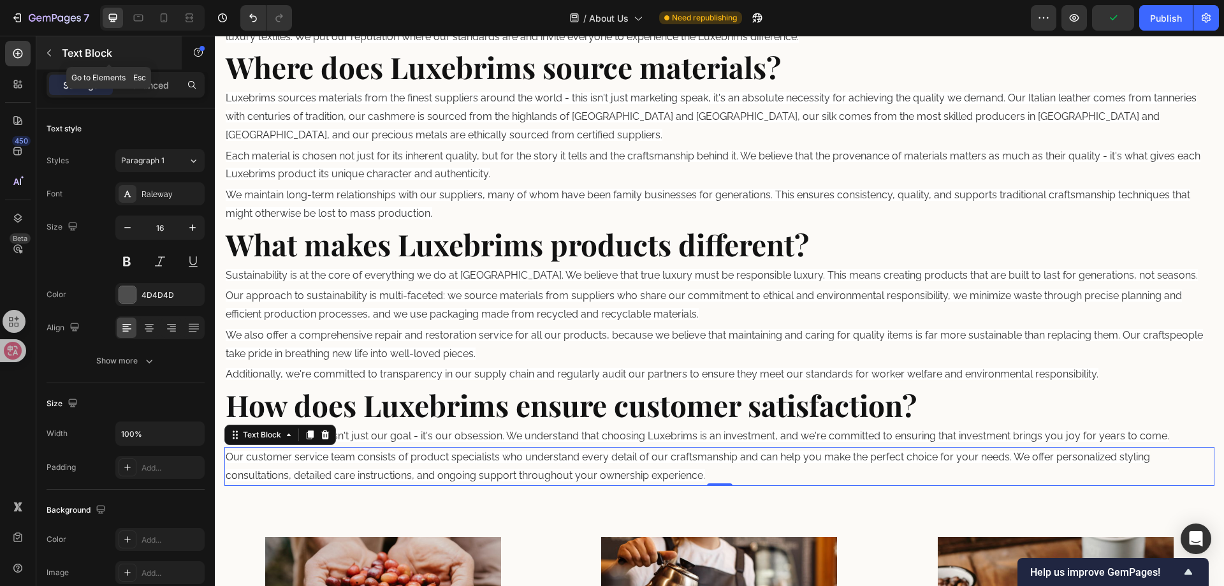
click at [42, 54] on button "button" at bounding box center [49, 53] width 20 height 20
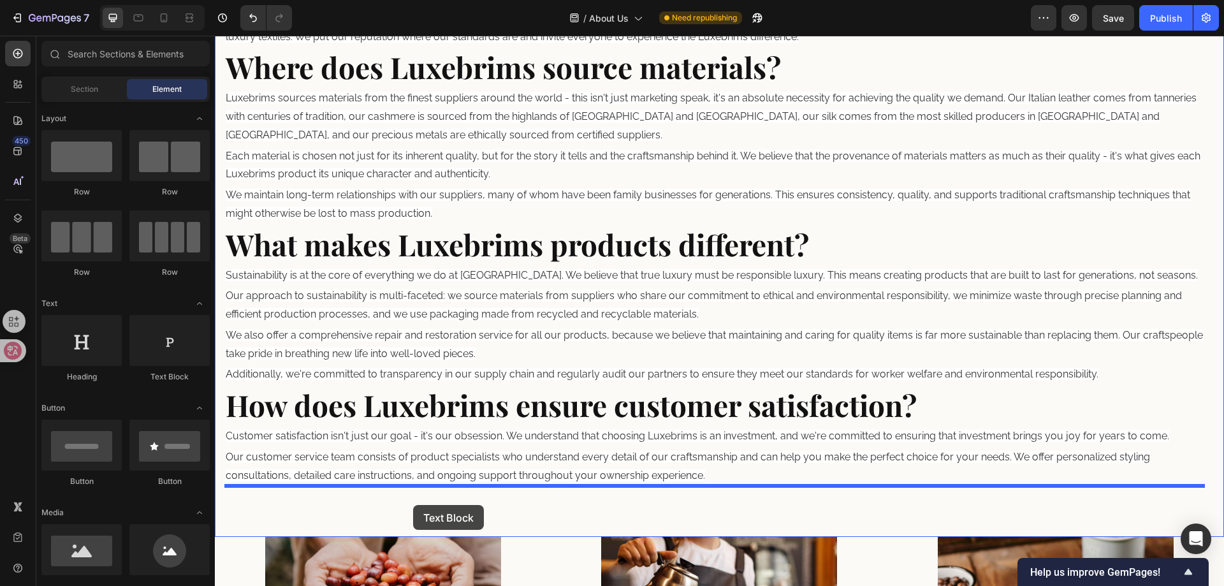
drag, startPoint x: 399, startPoint y: 331, endPoint x: 413, endPoint y: 505, distance: 174.6
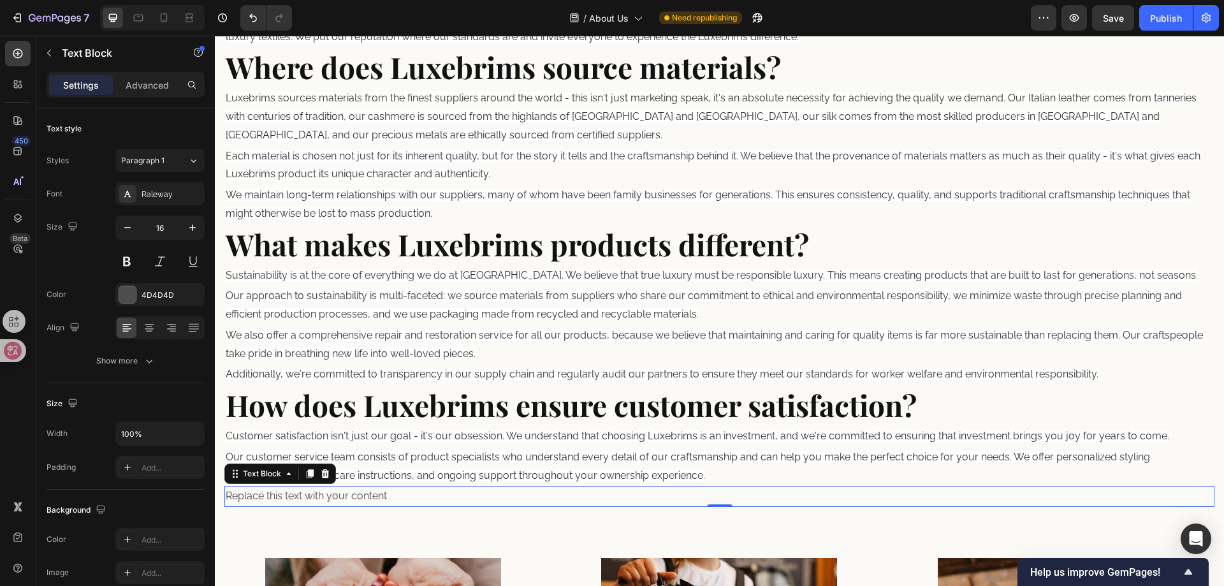
click at [378, 501] on div "Replace this text with your content" at bounding box center [719, 496] width 990 height 21
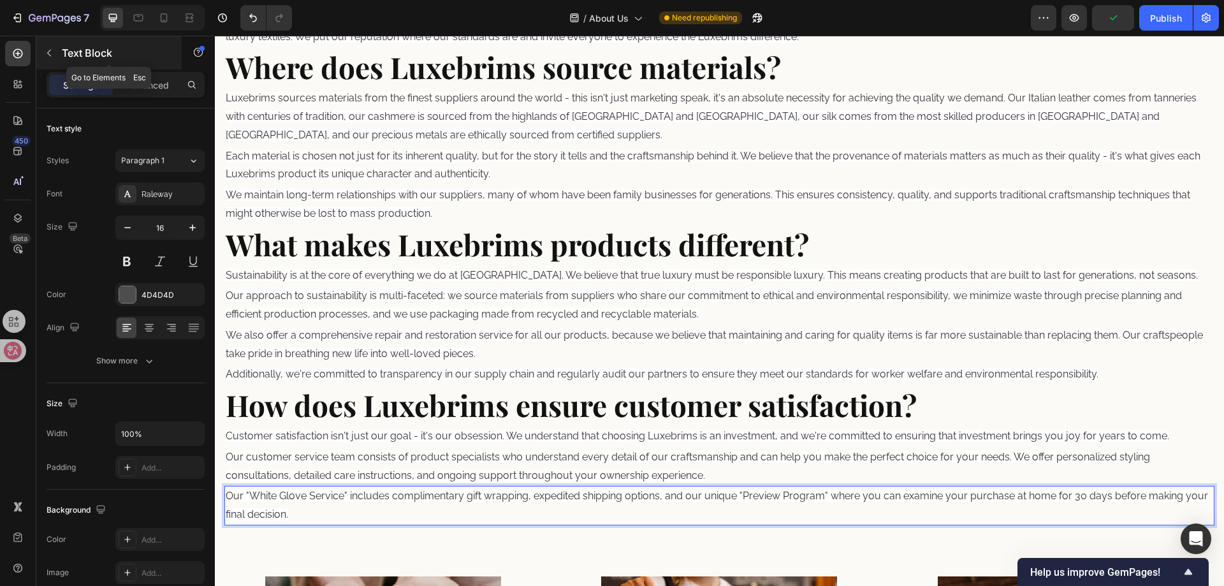
click at [55, 55] on button "button" at bounding box center [49, 53] width 20 height 20
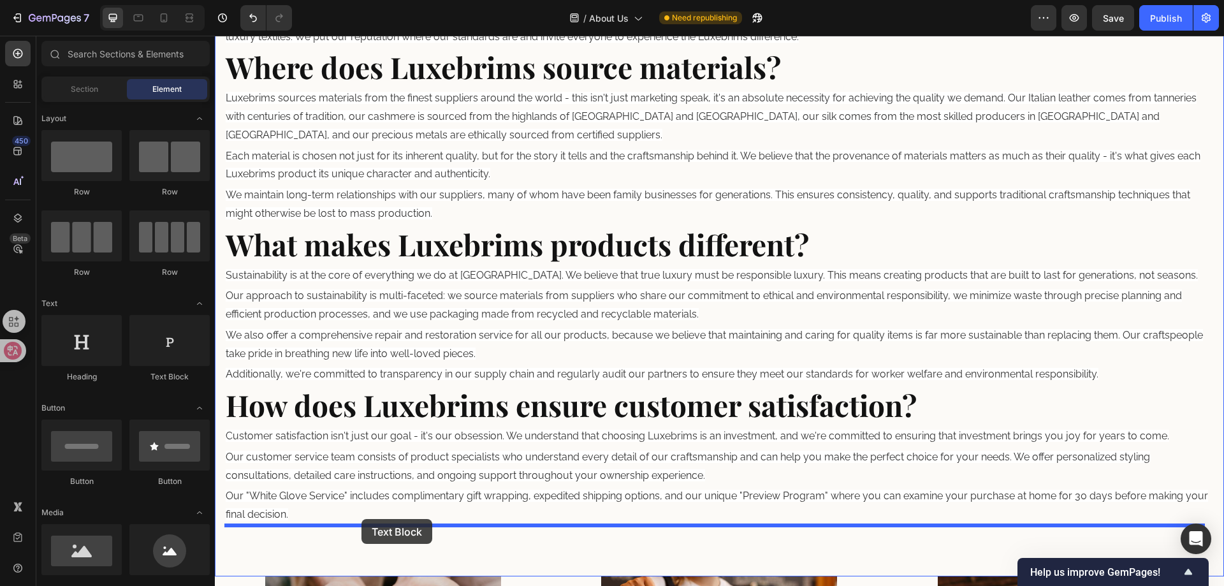
drag, startPoint x: 404, startPoint y: 333, endPoint x: 356, endPoint y: 513, distance: 185.6
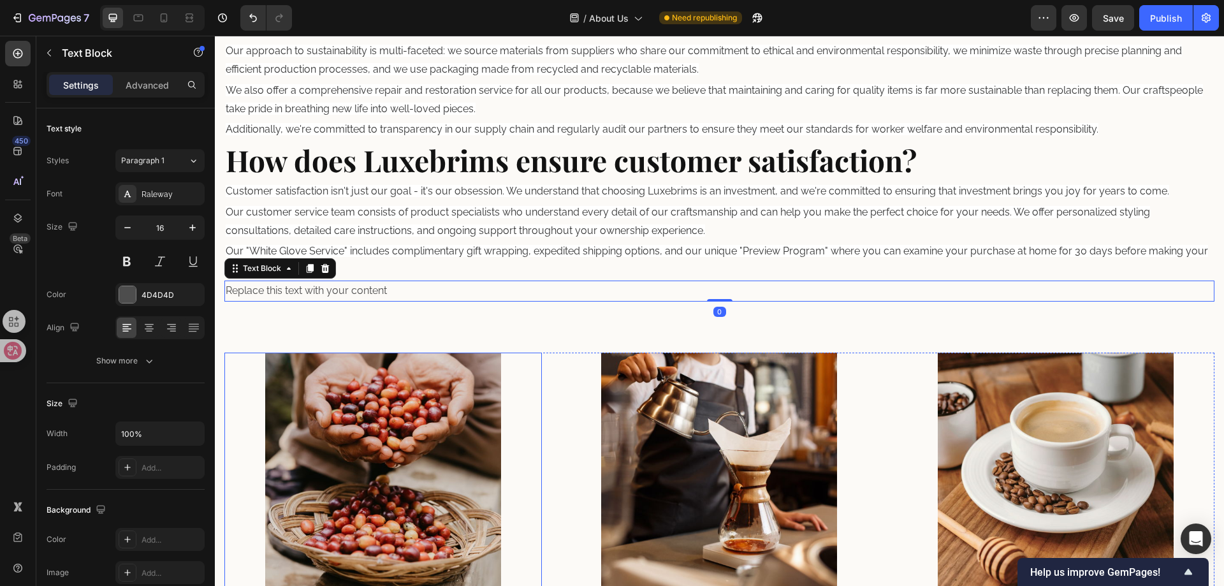
scroll to position [1220, 0]
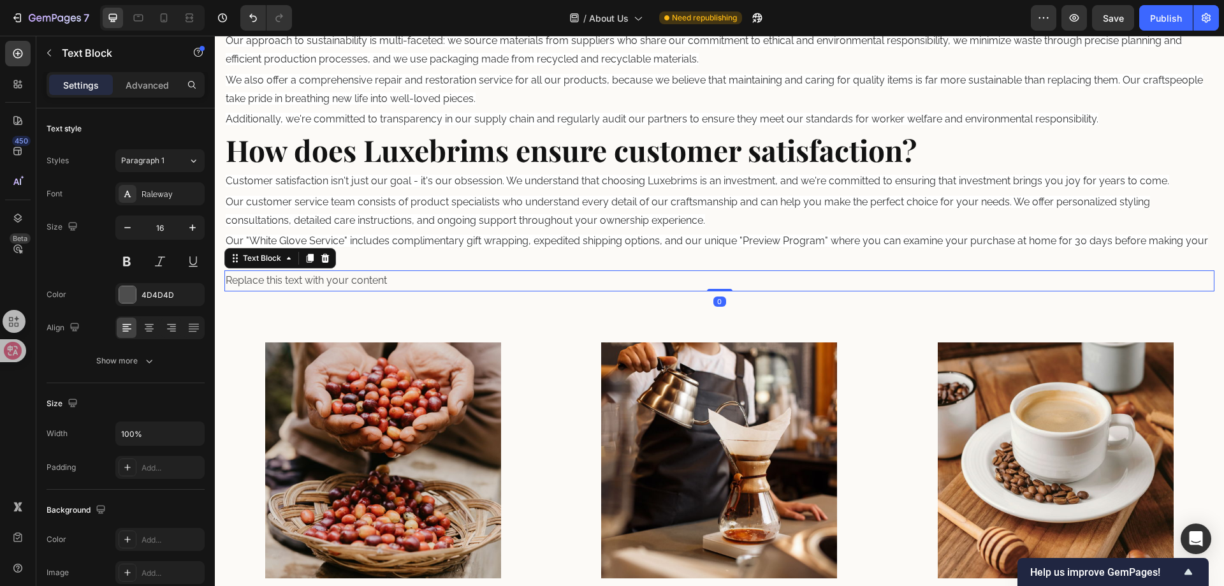
click at [374, 281] on div "Replace this text with your content" at bounding box center [719, 280] width 990 height 21
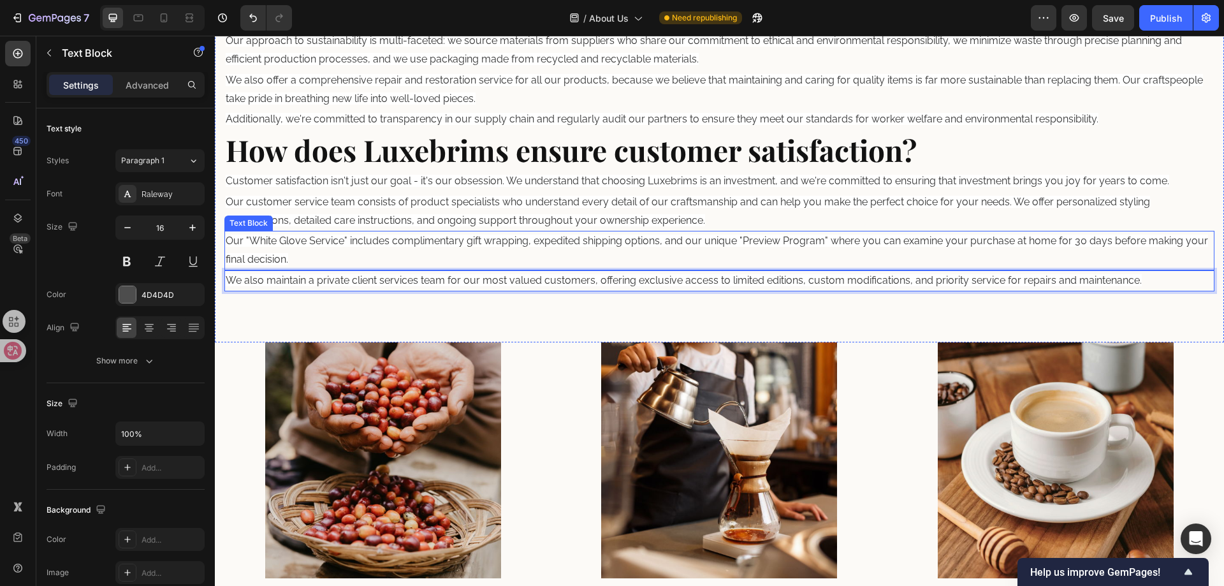
click at [528, 259] on p "Our "White Glove Service" includes complimentary gift wrapping, expedited shipp…" at bounding box center [719, 250] width 987 height 37
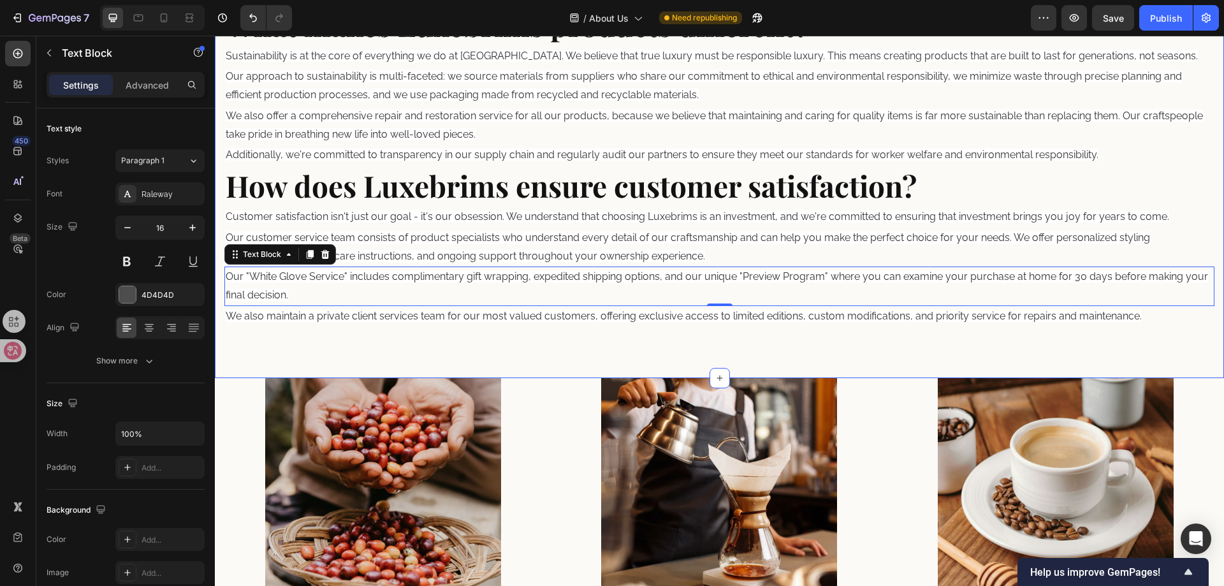
scroll to position [1156, 0]
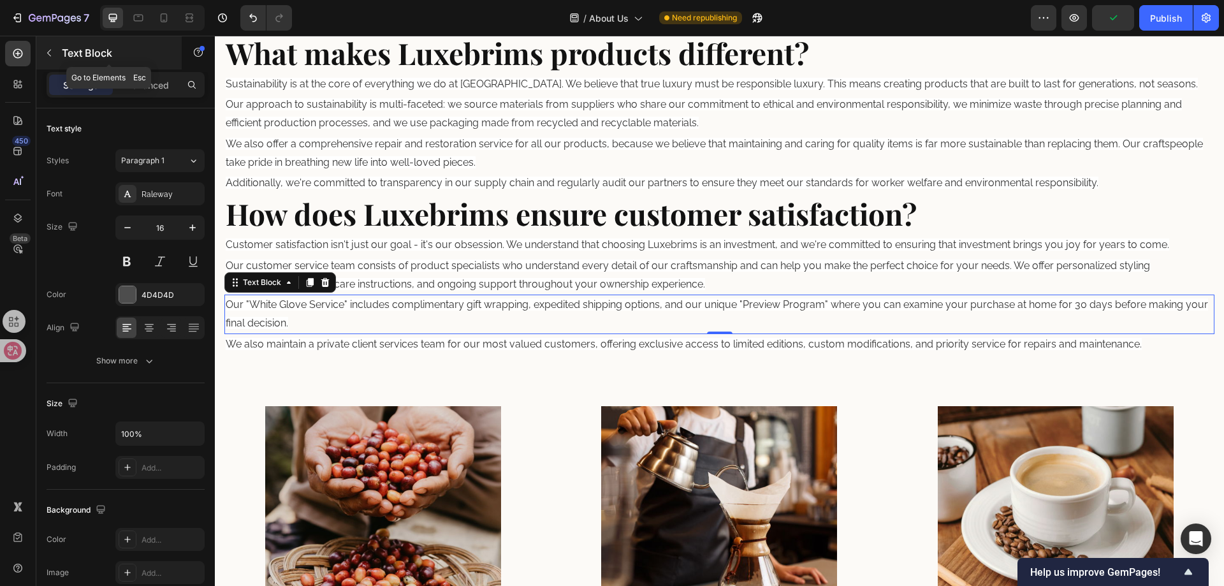
click at [48, 50] on icon "button" at bounding box center [49, 53] width 10 height 10
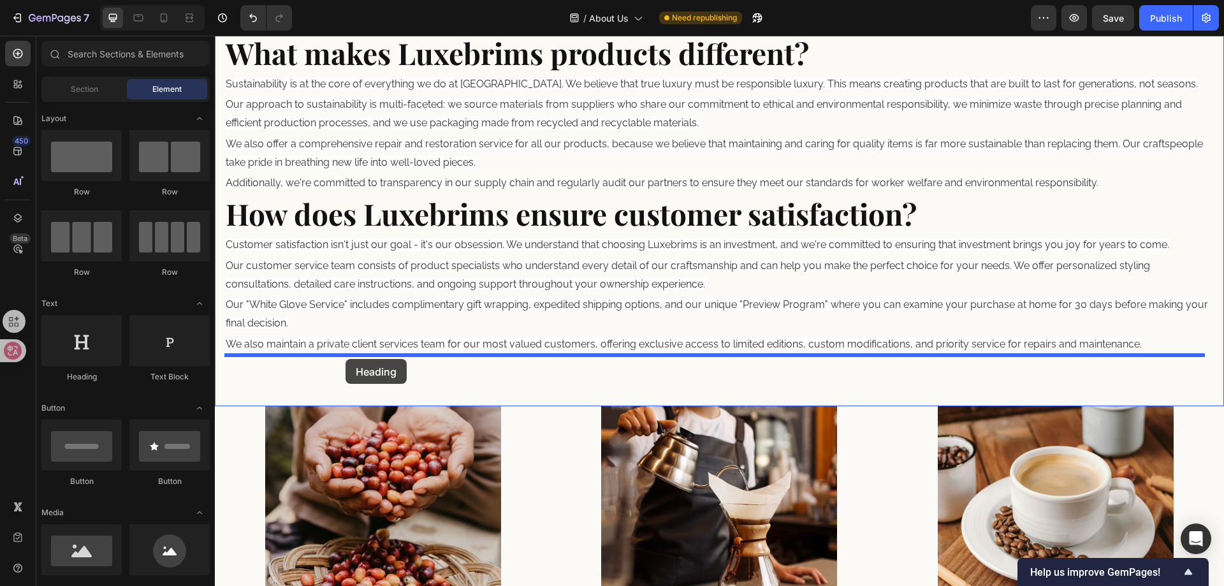
drag, startPoint x: 282, startPoint y: 314, endPoint x: 345, endPoint y: 360, distance: 78.0
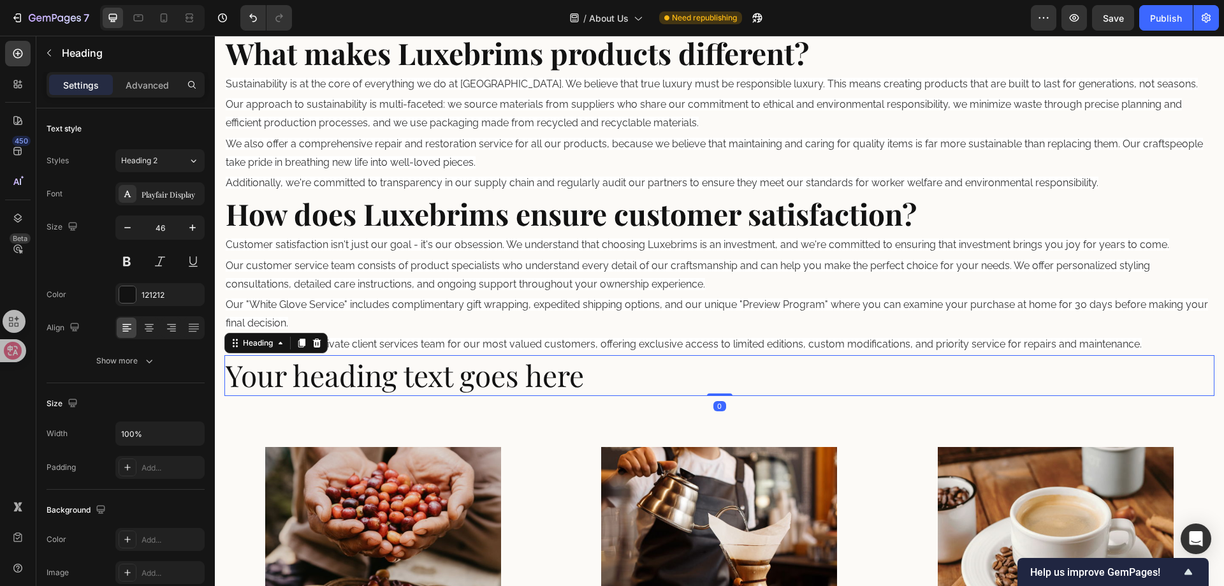
click at [388, 373] on h2 "Your heading text goes here" at bounding box center [719, 375] width 990 height 41
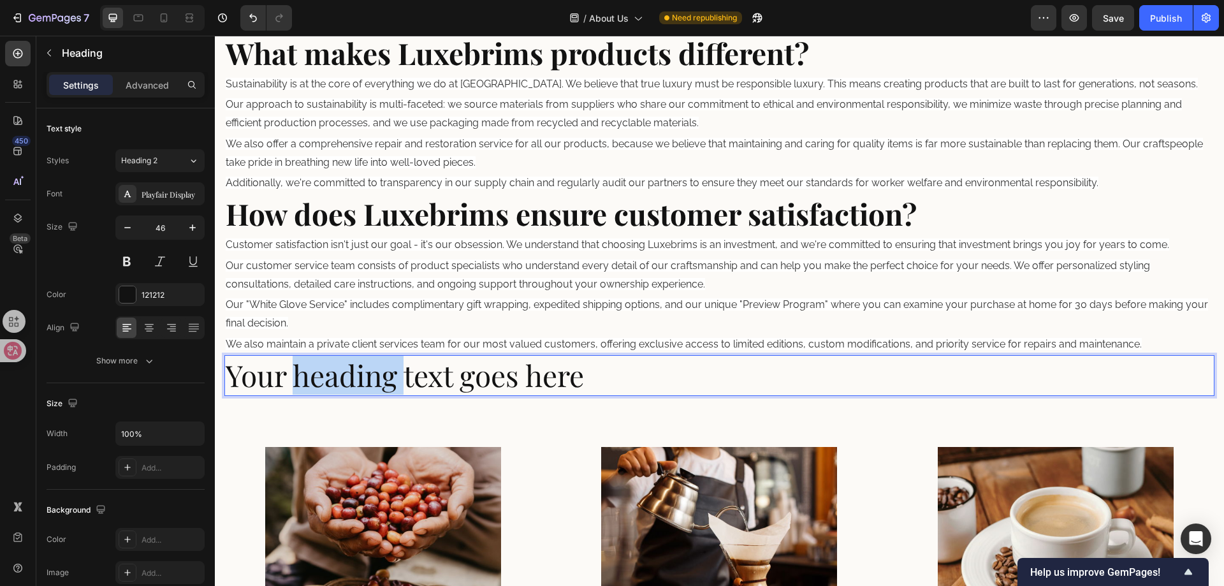
click at [388, 373] on p "Your heading text goes here" at bounding box center [719, 375] width 987 height 38
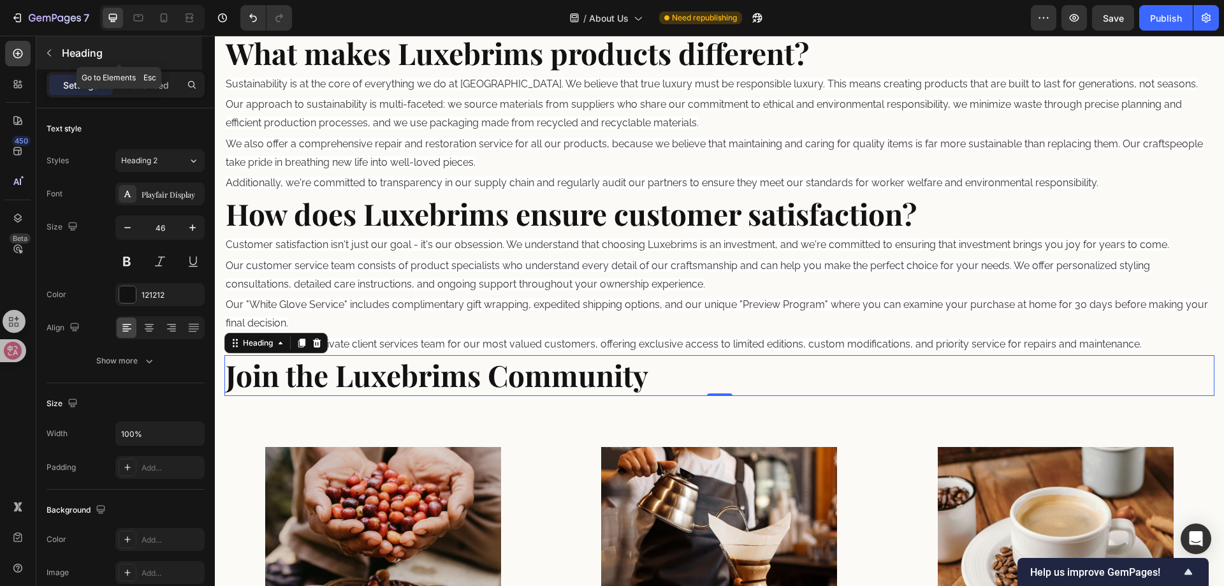
click at [43, 47] on button "button" at bounding box center [49, 53] width 20 height 20
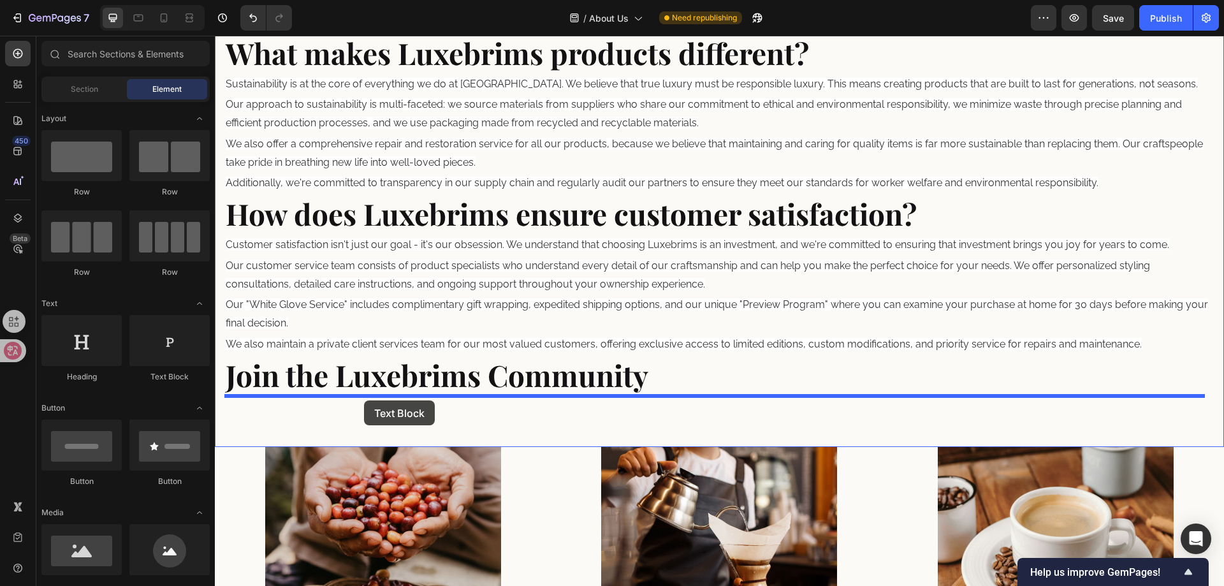
drag, startPoint x: 391, startPoint y: 323, endPoint x: 364, endPoint y: 400, distance: 82.5
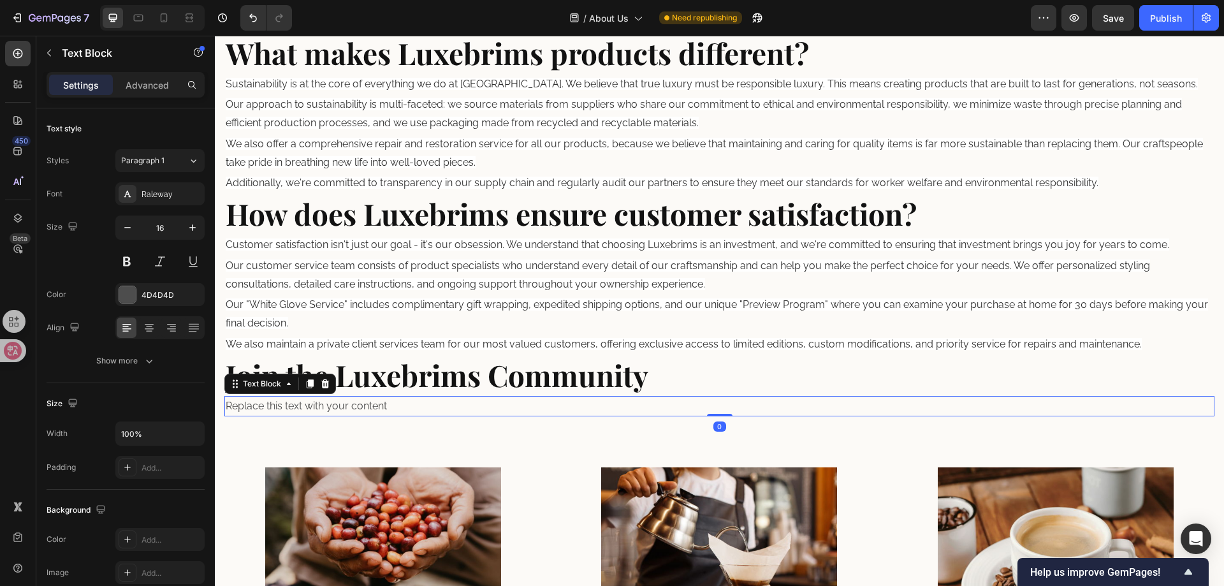
click at [384, 402] on div "Replace this text with your content" at bounding box center [719, 406] width 990 height 21
click at [384, 404] on p "Replace this text with your content" at bounding box center [719, 406] width 987 height 18
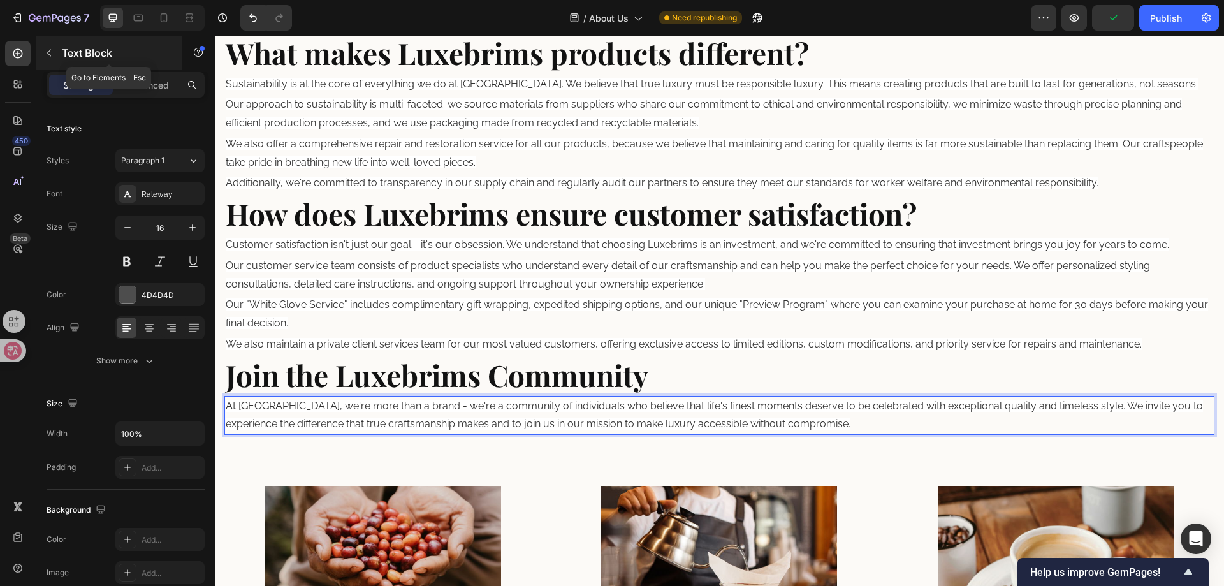
click at [55, 59] on button "button" at bounding box center [49, 53] width 20 height 20
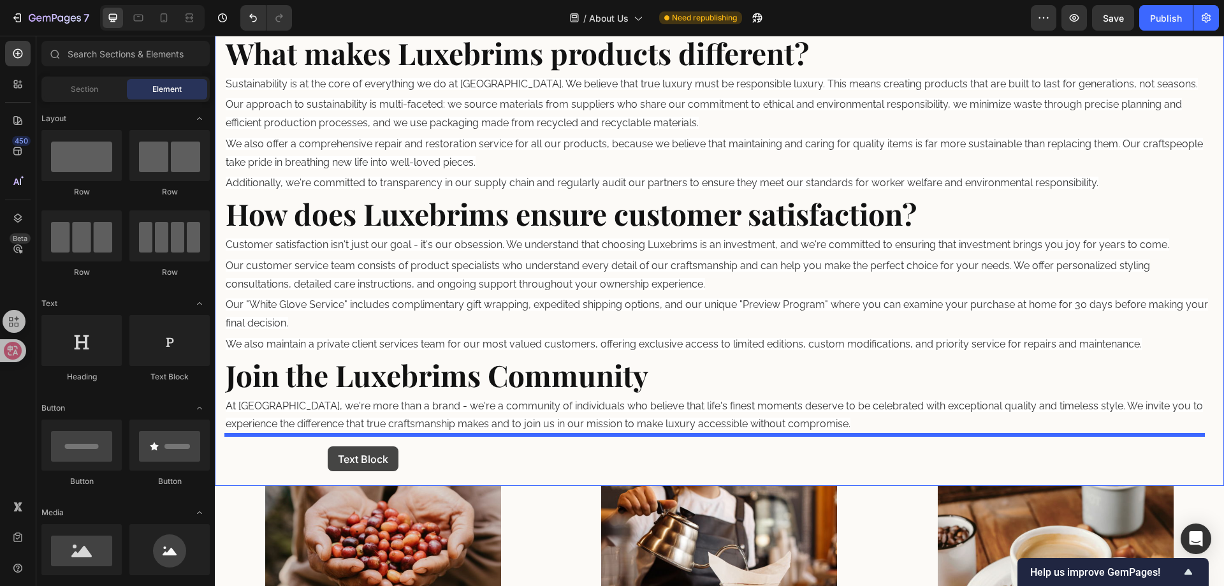
drag, startPoint x: 415, startPoint y: 344, endPoint x: 328, endPoint y: 446, distance: 134.8
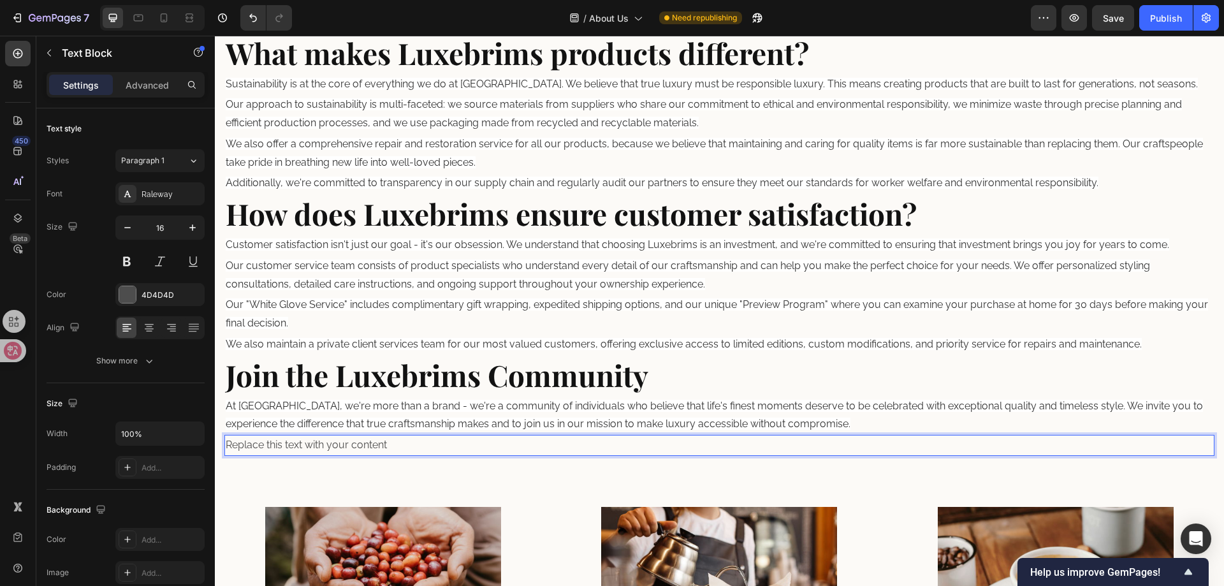
click at [346, 441] on div "Replace this text with your content" at bounding box center [719, 445] width 990 height 21
click at [346, 441] on p "Replace this text with your content" at bounding box center [719, 445] width 987 height 18
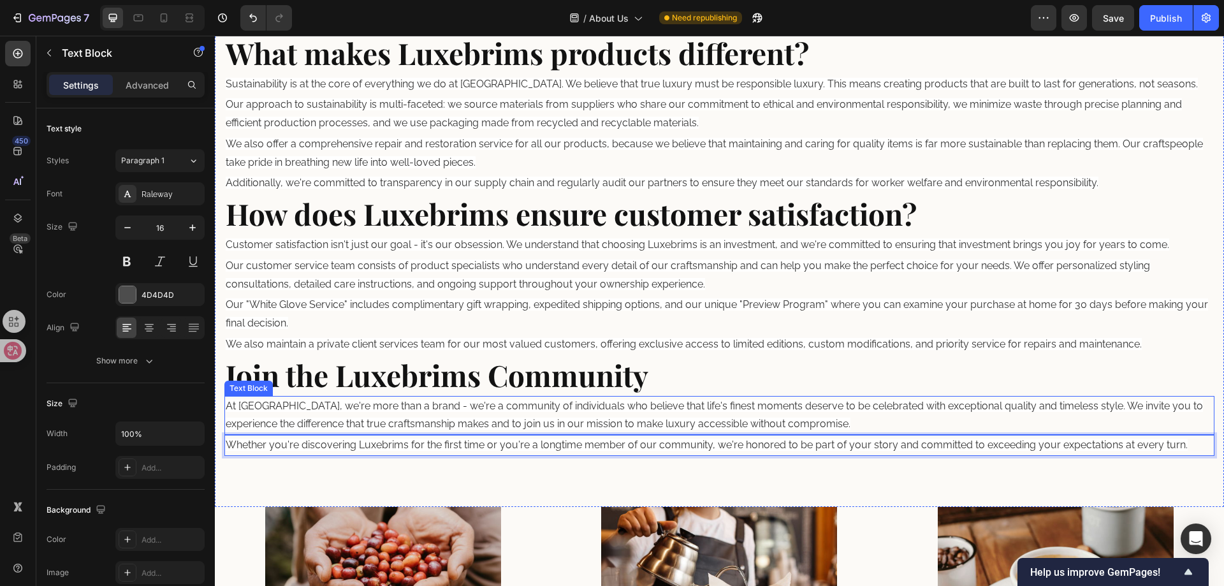
click at [648, 407] on span "At [GEOGRAPHIC_DATA], we're more than a brand - we're a community of individual…" at bounding box center [714, 415] width 977 height 31
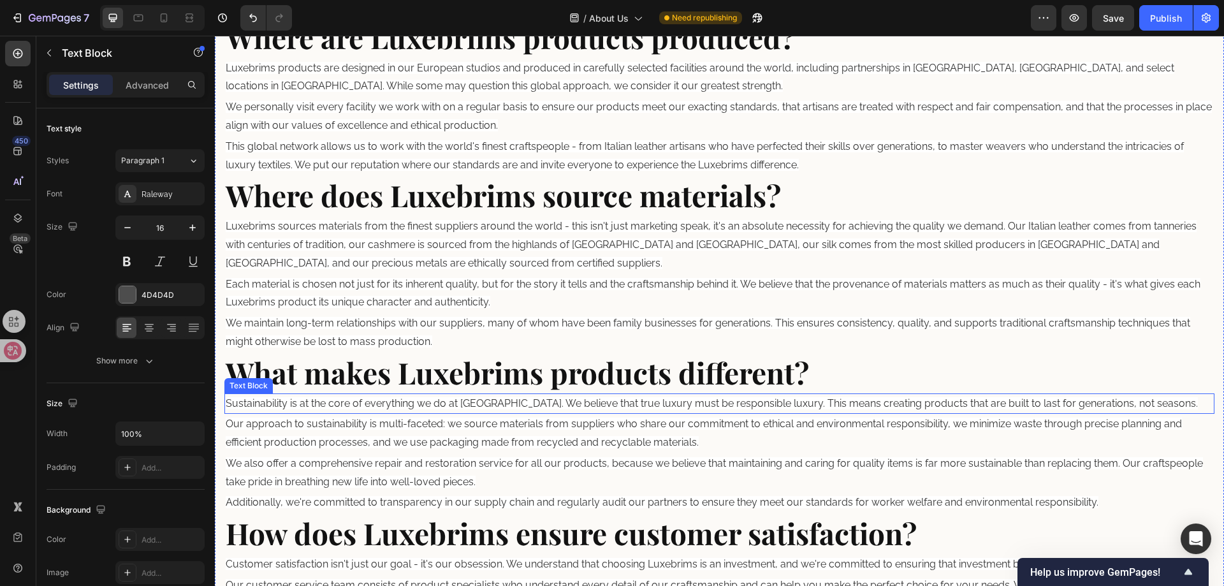
scroll to position [838, 0]
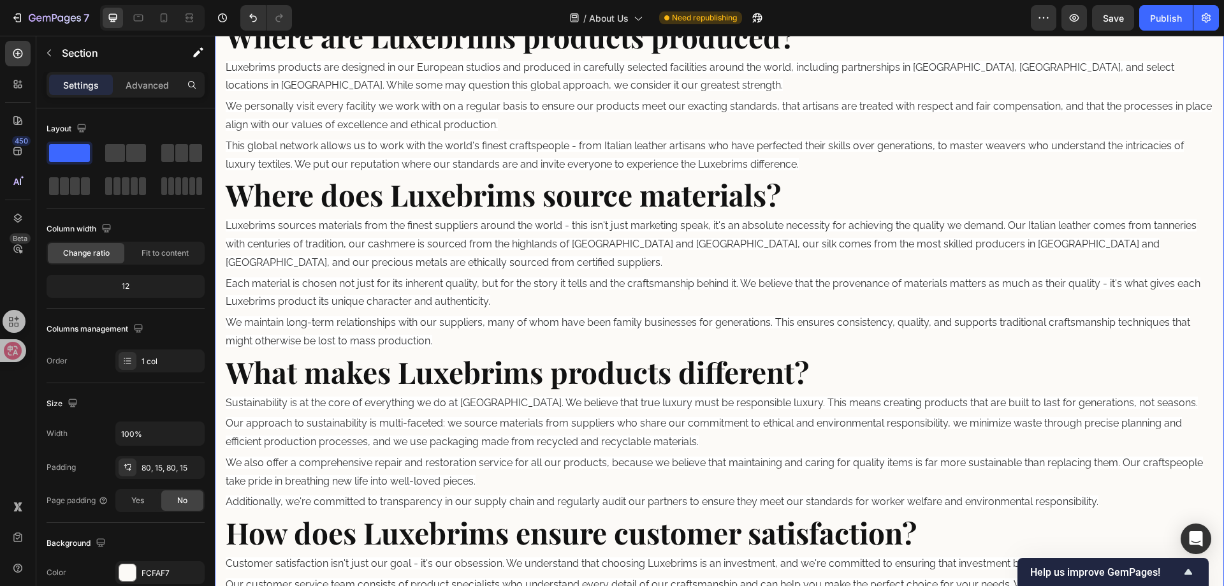
click at [219, 353] on div "How Are Luxebrims Hats Made? Heading From our design studio in [GEOGRAPHIC_DATA…" at bounding box center [719, 207] width 1009 height 1235
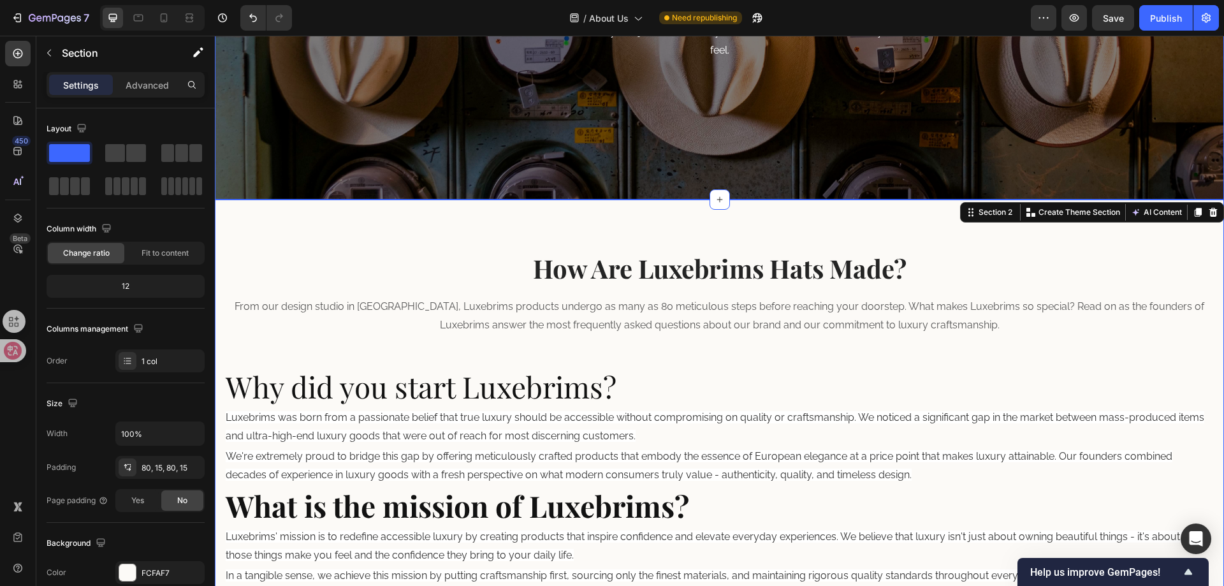
scroll to position [264, 0]
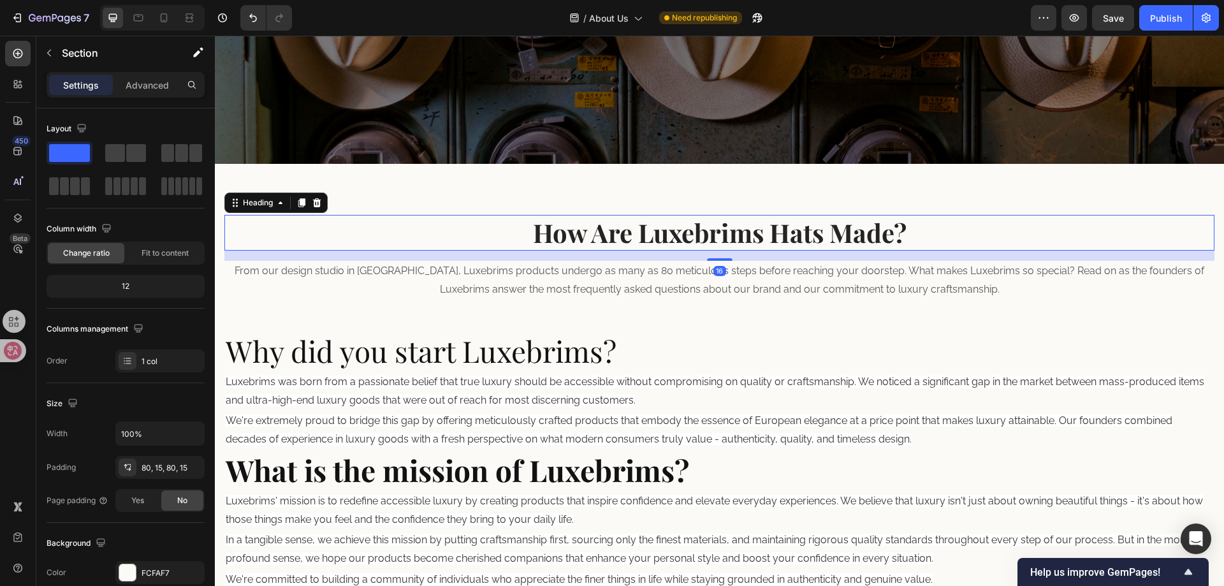
click at [1014, 231] on p "How Are Luxebrims Hats Made?" at bounding box center [719, 232] width 987 height 33
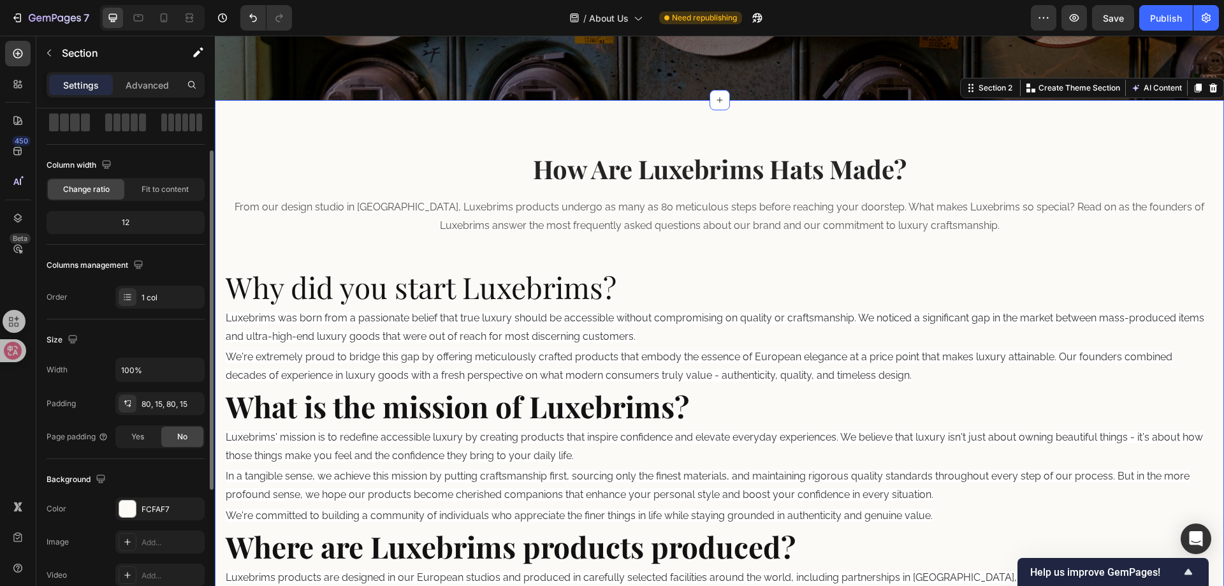
scroll to position [127, 0]
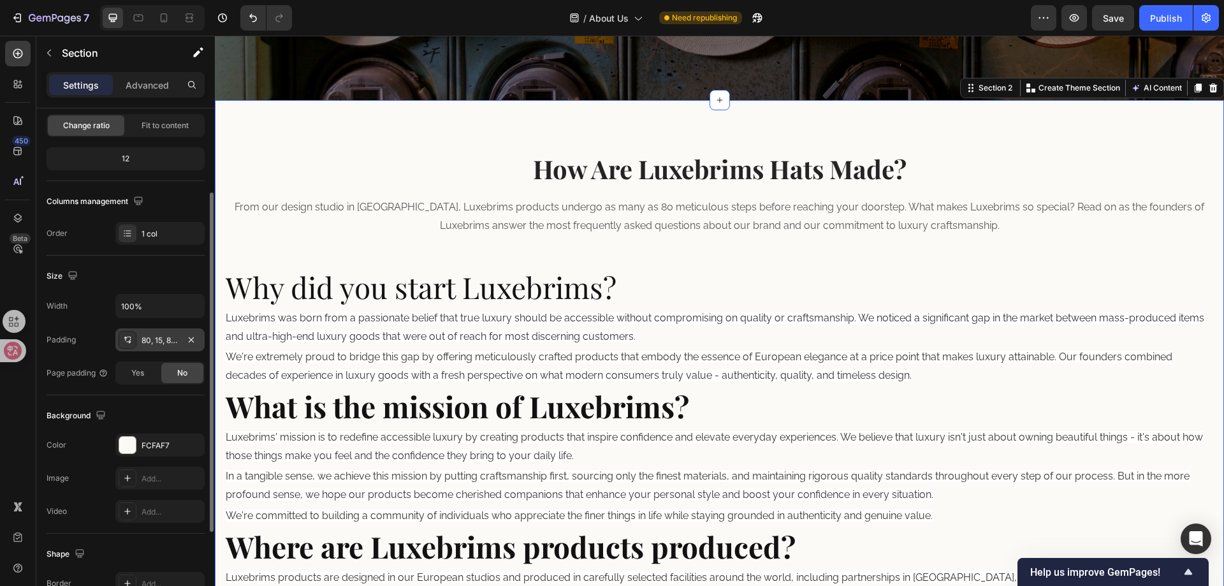
click at [149, 345] on div "80, 15, 80, 15" at bounding box center [160, 340] width 37 height 11
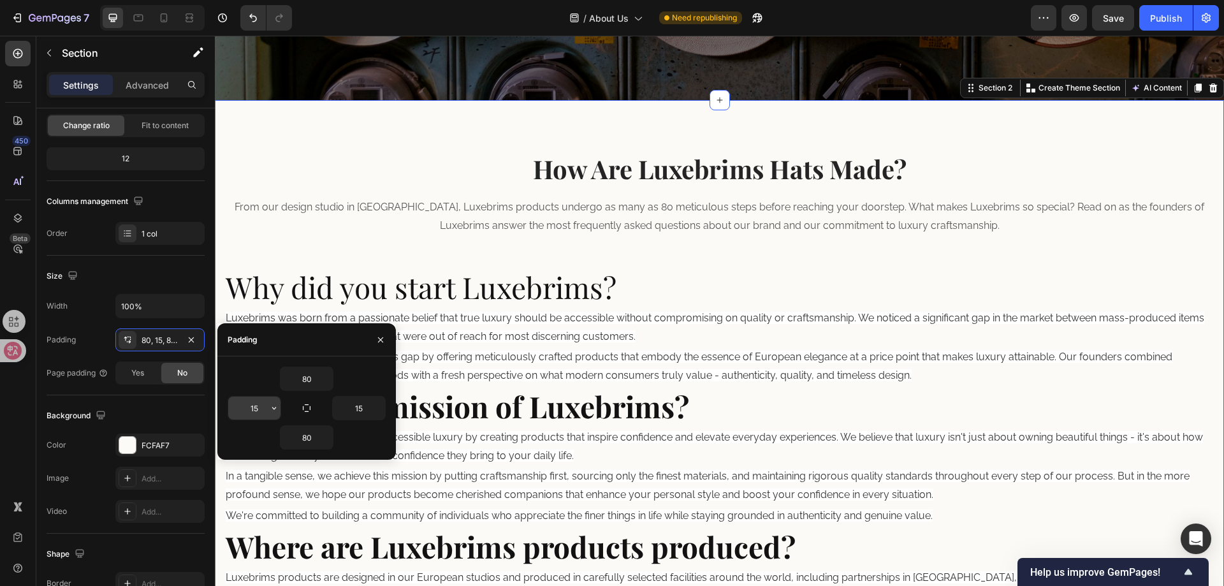
click at [265, 404] on input "15" at bounding box center [254, 408] width 52 height 23
click at [263, 404] on input "15" at bounding box center [254, 408] width 52 height 23
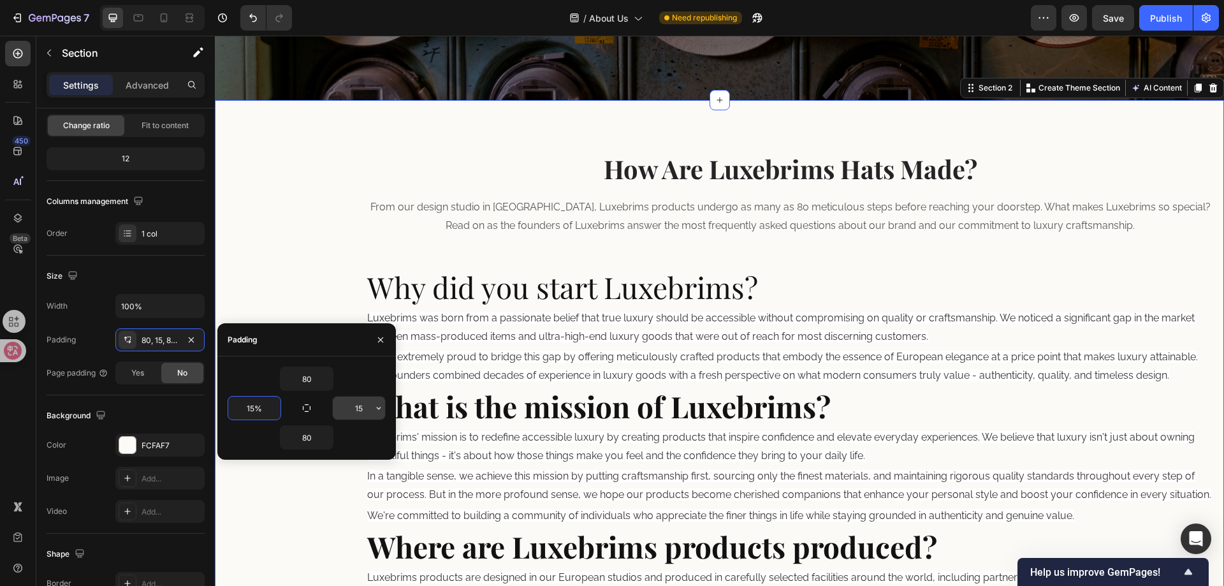
type input "15%"
click at [367, 411] on input "15" at bounding box center [359, 408] width 52 height 23
click at [354, 414] on input "%" at bounding box center [359, 408] width 52 height 23
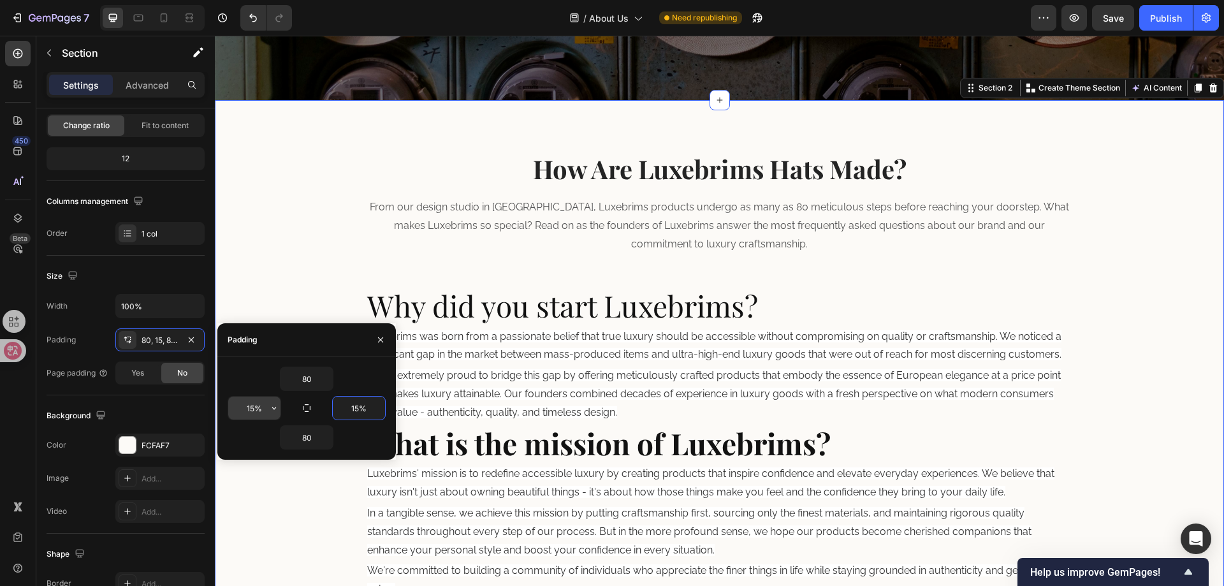
type input "15%"
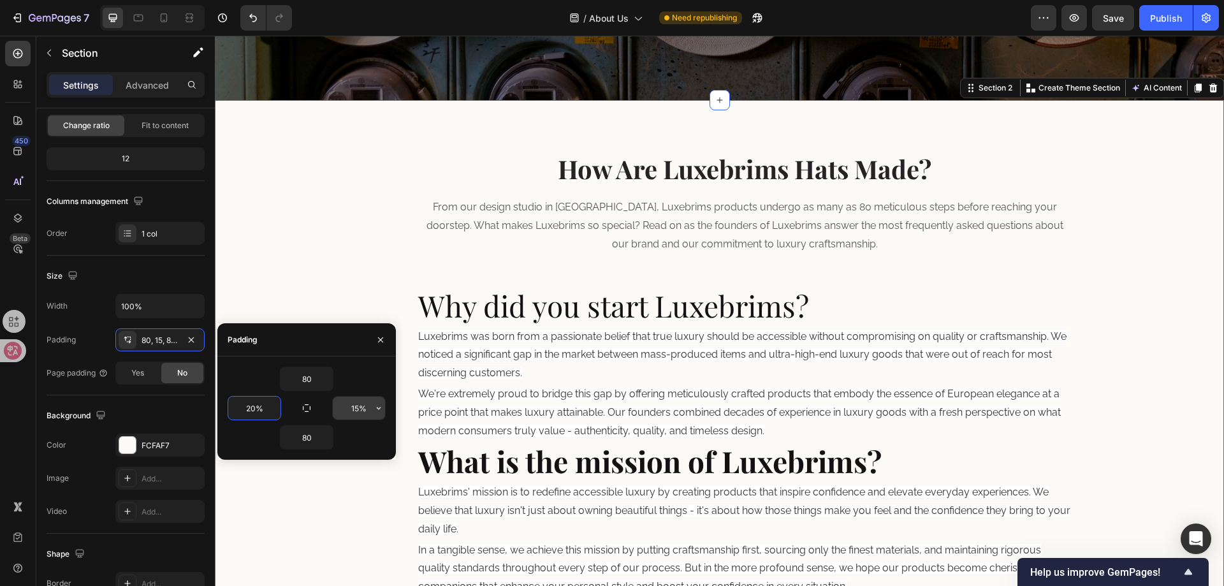
type input "20%"
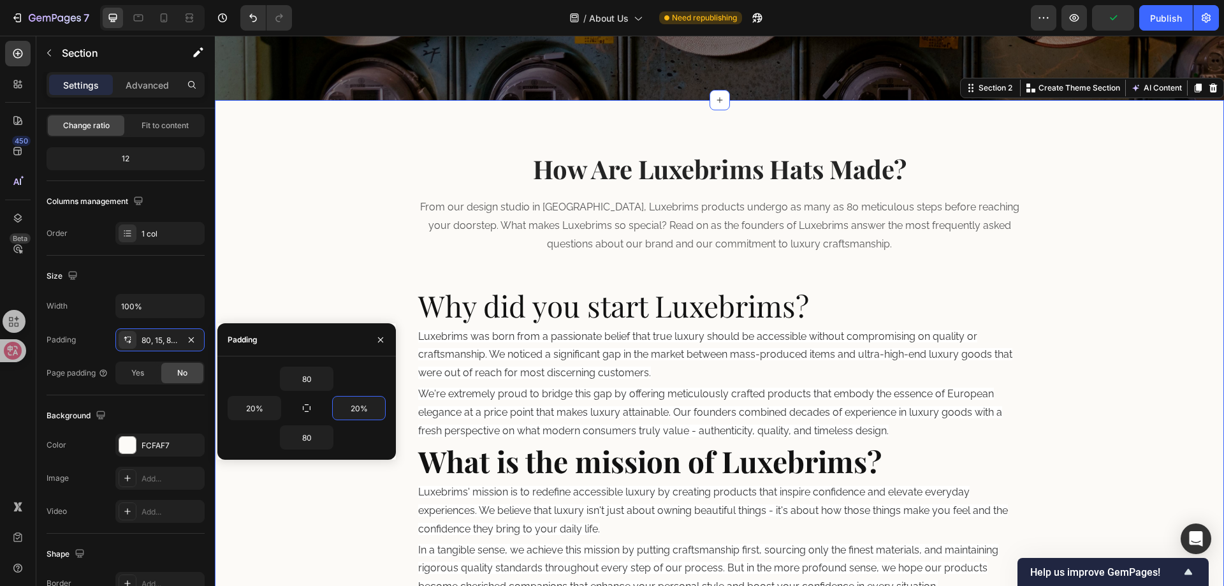
type input "20%"
click at [376, 324] on div at bounding box center [380, 339] width 31 height 33
click at [384, 337] on icon "button" at bounding box center [380, 340] width 10 height 10
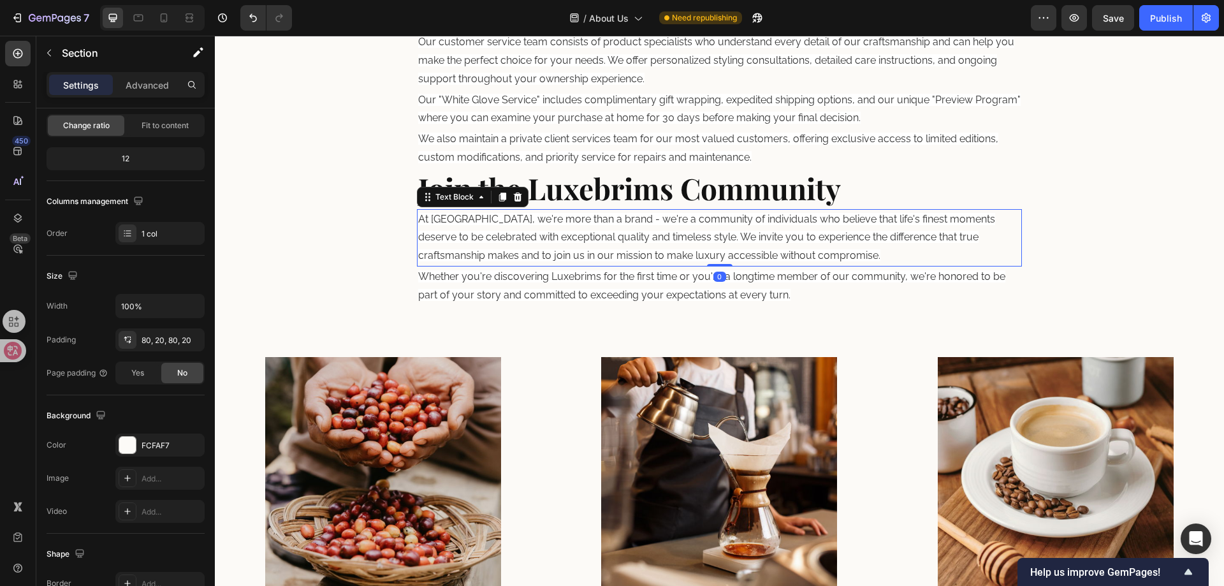
scroll to position [0, 0]
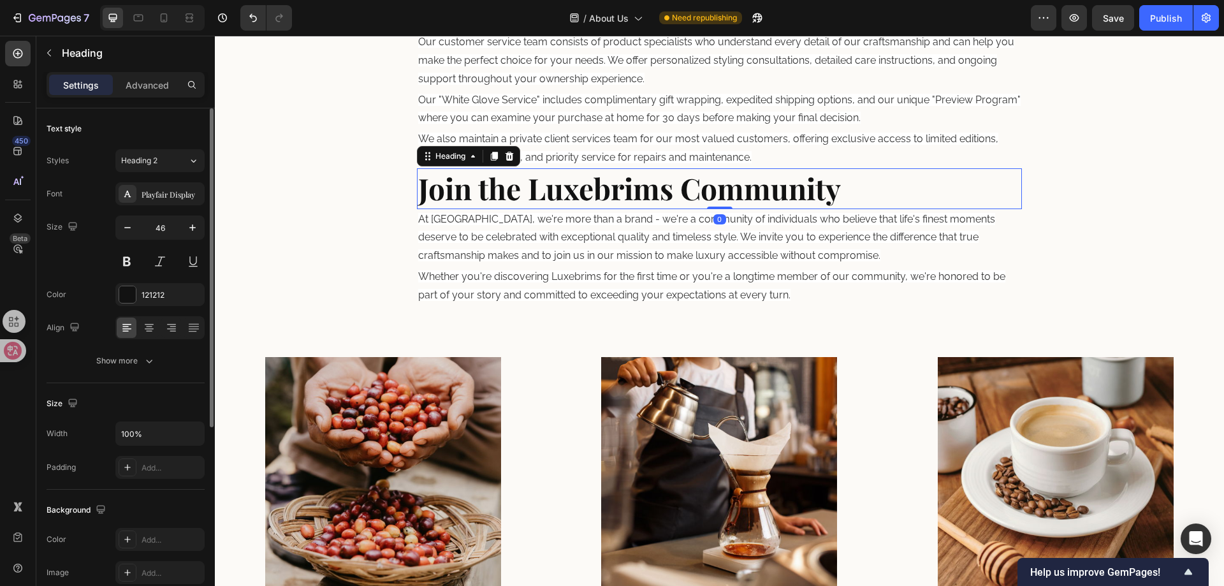
click at [891, 194] on p "⁠⁠⁠⁠⁠⁠⁠ Join the Luxebrims Community" at bounding box center [719, 189] width 603 height 38
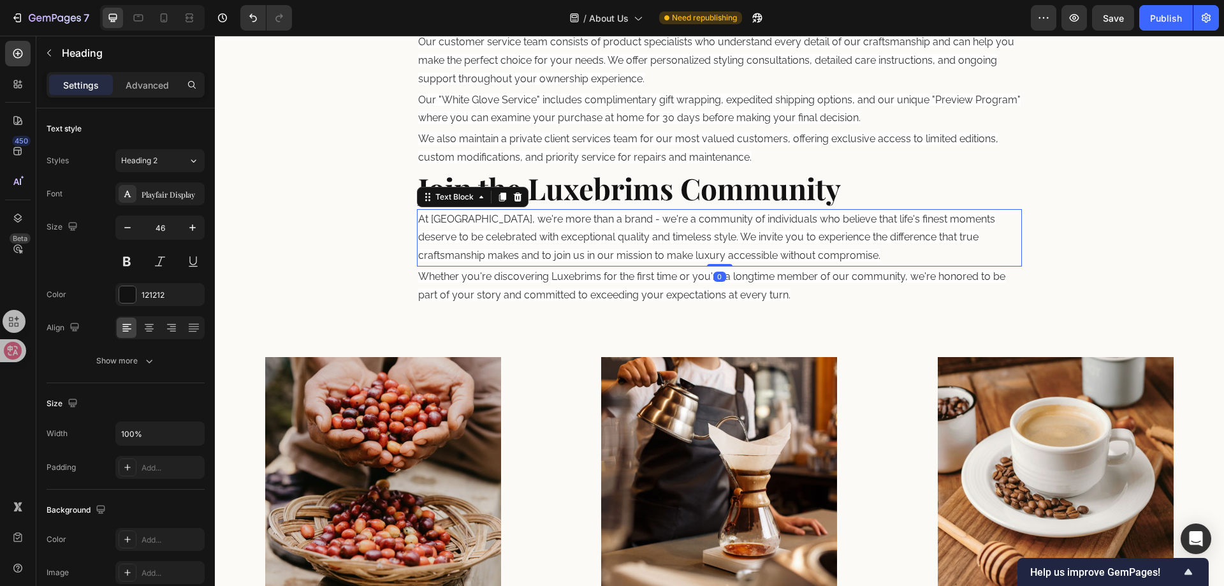
click at [778, 219] on span "At [GEOGRAPHIC_DATA], we're more than a brand - we're a community of individual…" at bounding box center [706, 237] width 577 height 49
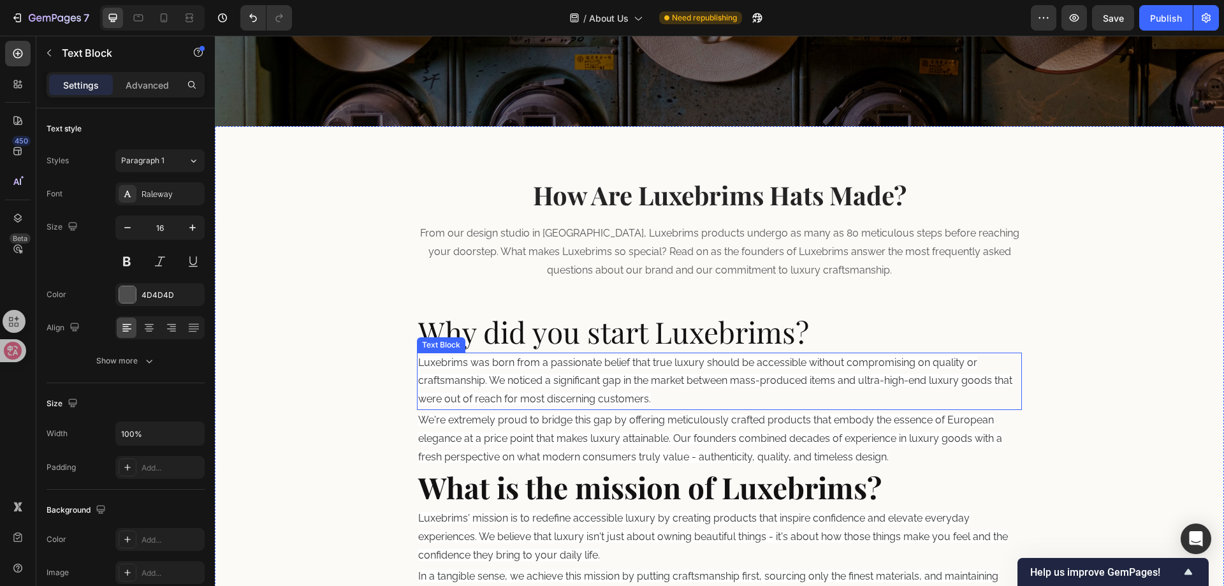
scroll to position [200, 0]
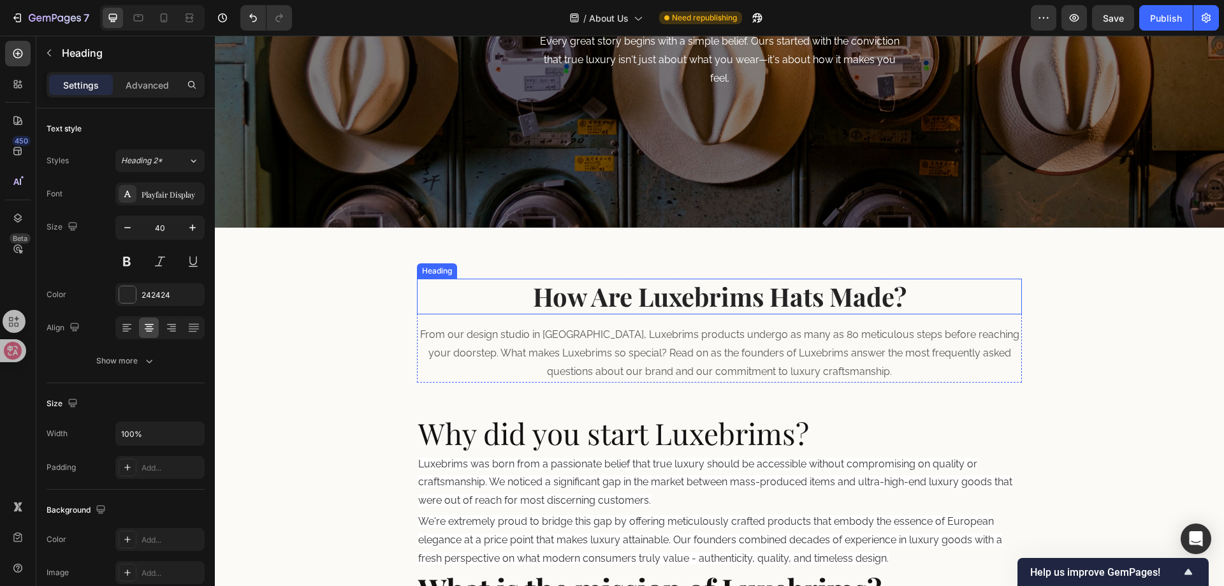
click at [955, 307] on p "How Are Luxebrims Hats Made?" at bounding box center [719, 296] width 603 height 33
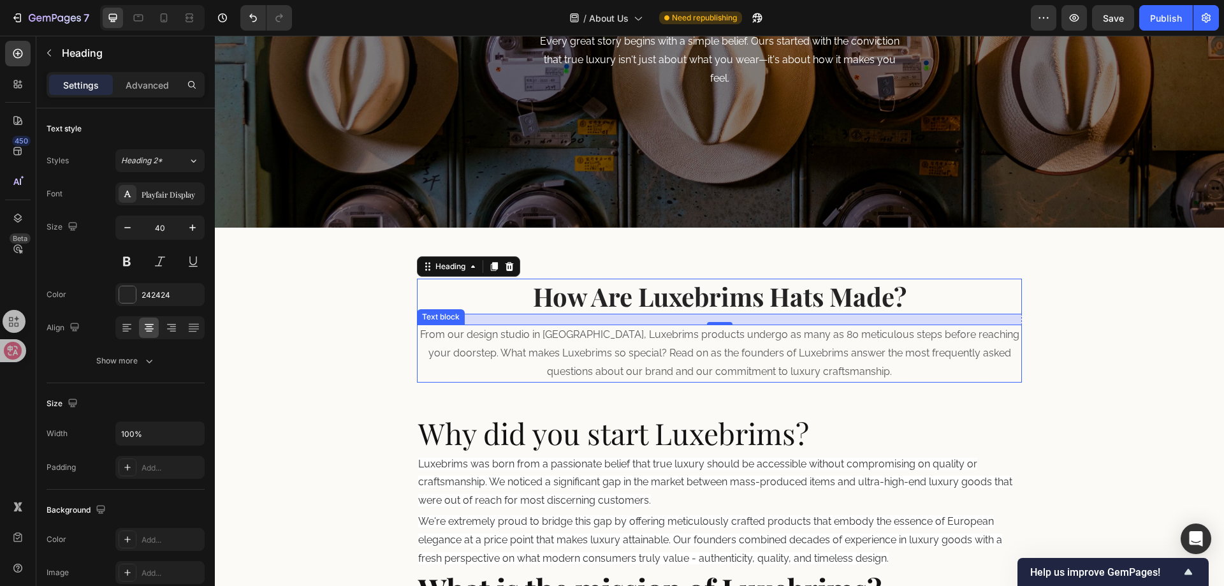
scroll to position [264, 0]
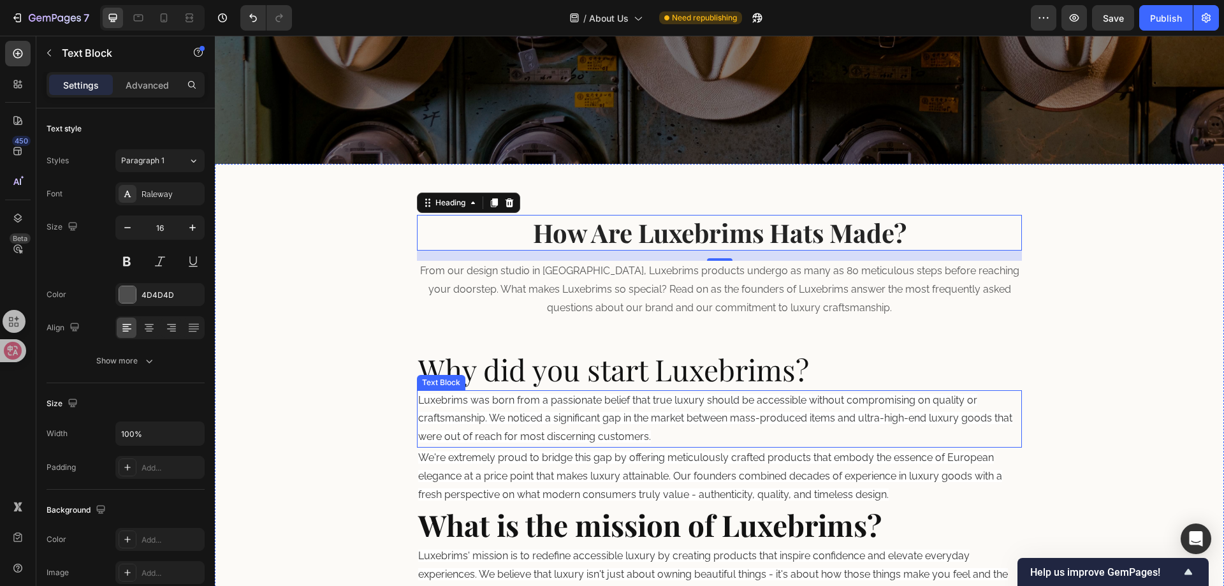
click at [508, 423] on span "Luxebrims was born from a passionate belief that true luxury should be accessib…" at bounding box center [715, 418] width 594 height 49
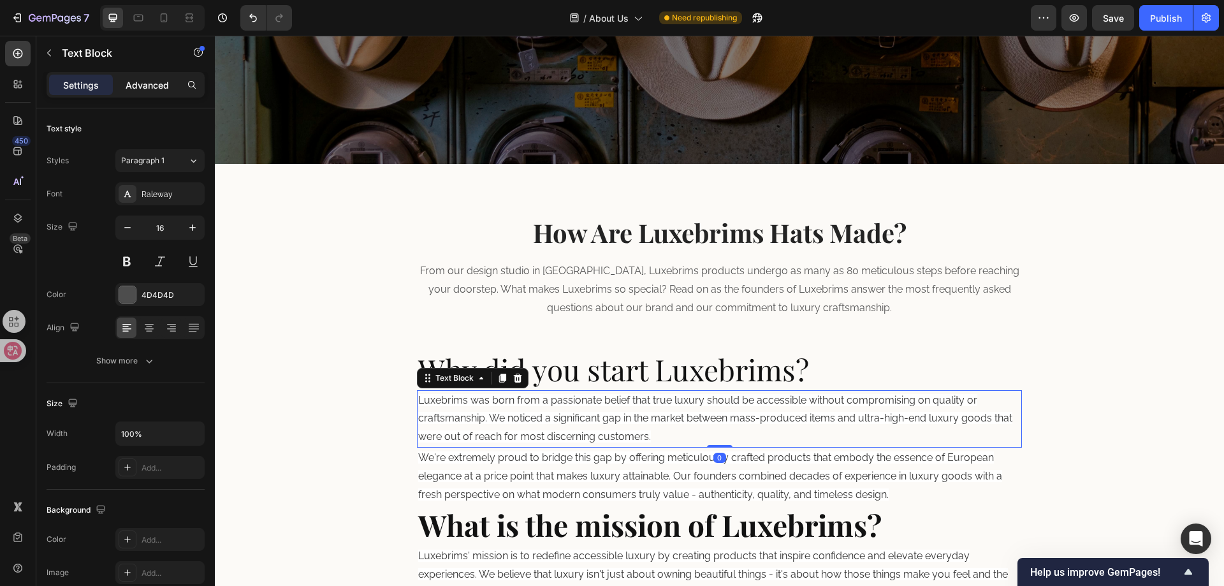
click at [146, 81] on p "Advanced" at bounding box center [147, 84] width 43 height 13
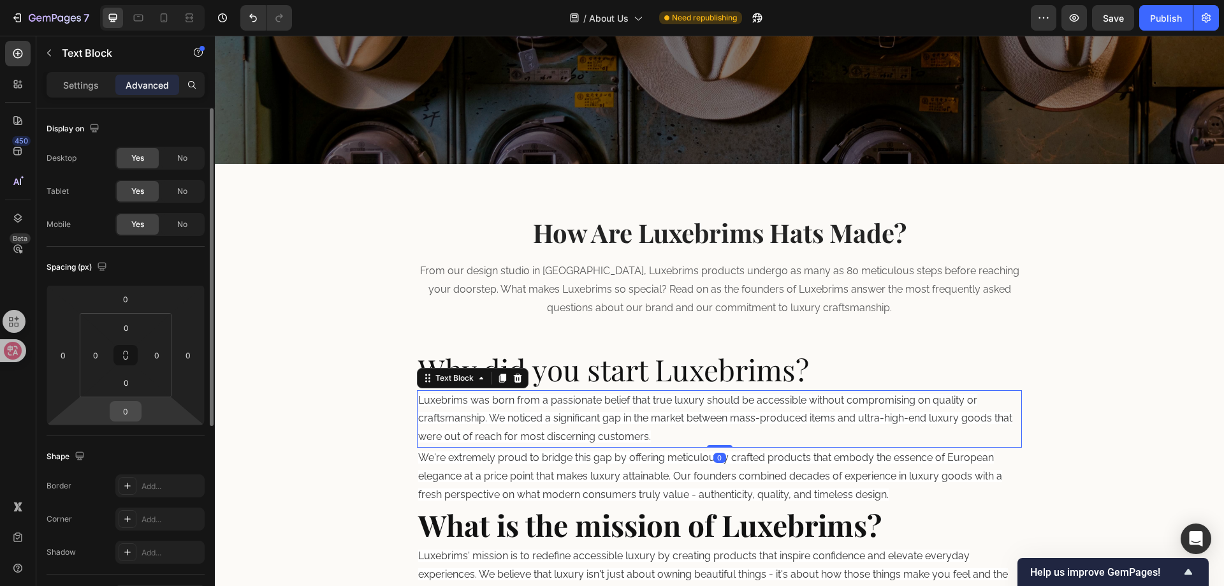
click at [129, 405] on input "0" at bounding box center [125, 411] width 25 height 19
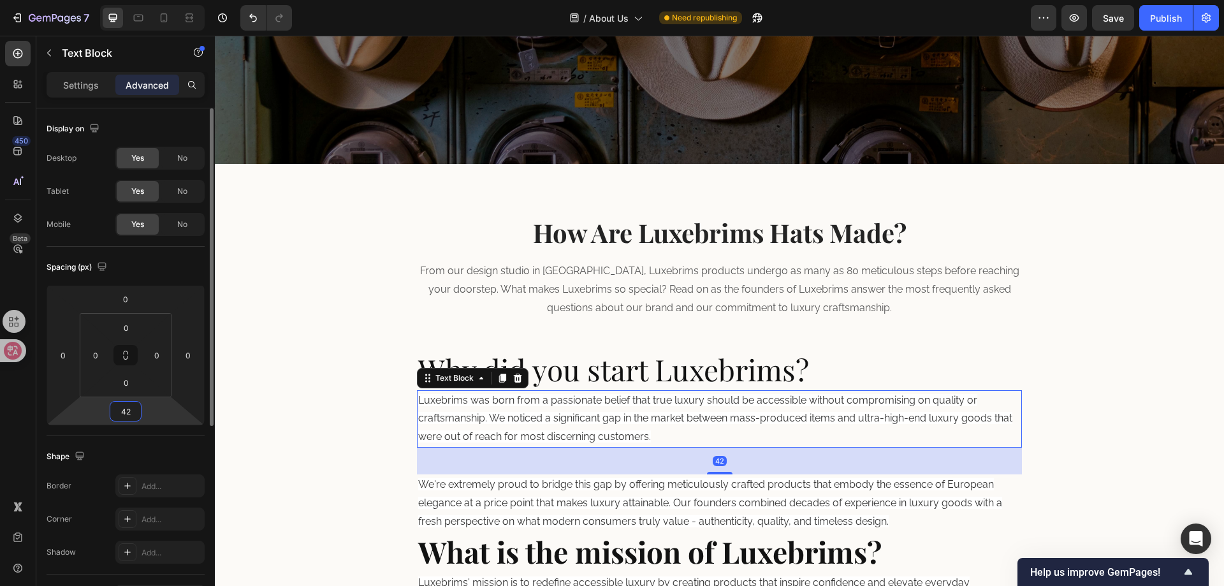
type input "4"
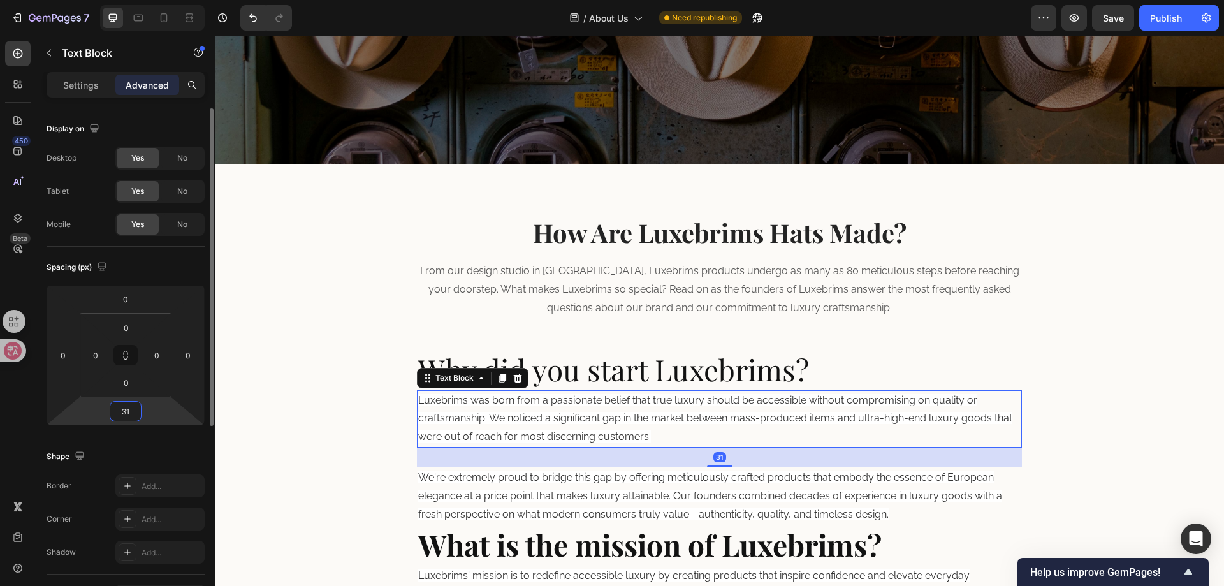
type input "3"
drag, startPoint x: 129, startPoint y: 413, endPoint x: 118, endPoint y: 418, distance: 12.3
click at [118, 418] on input "32" at bounding box center [125, 411] width 25 height 19
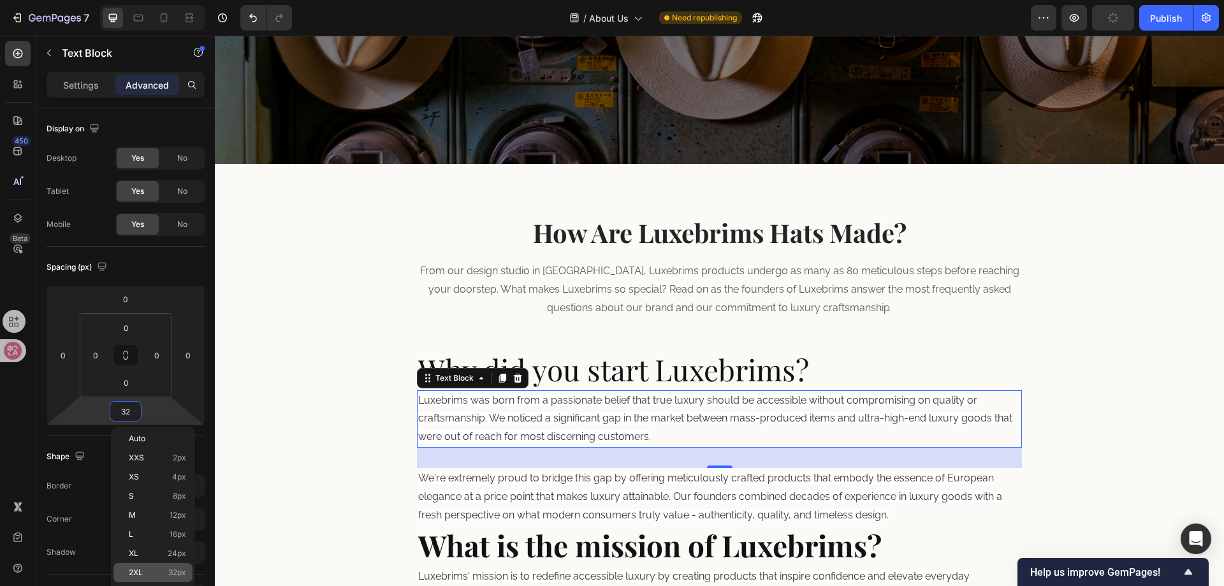
type input "32"
click at [154, 564] on div "2XL 32px" at bounding box center [152, 572] width 79 height 19
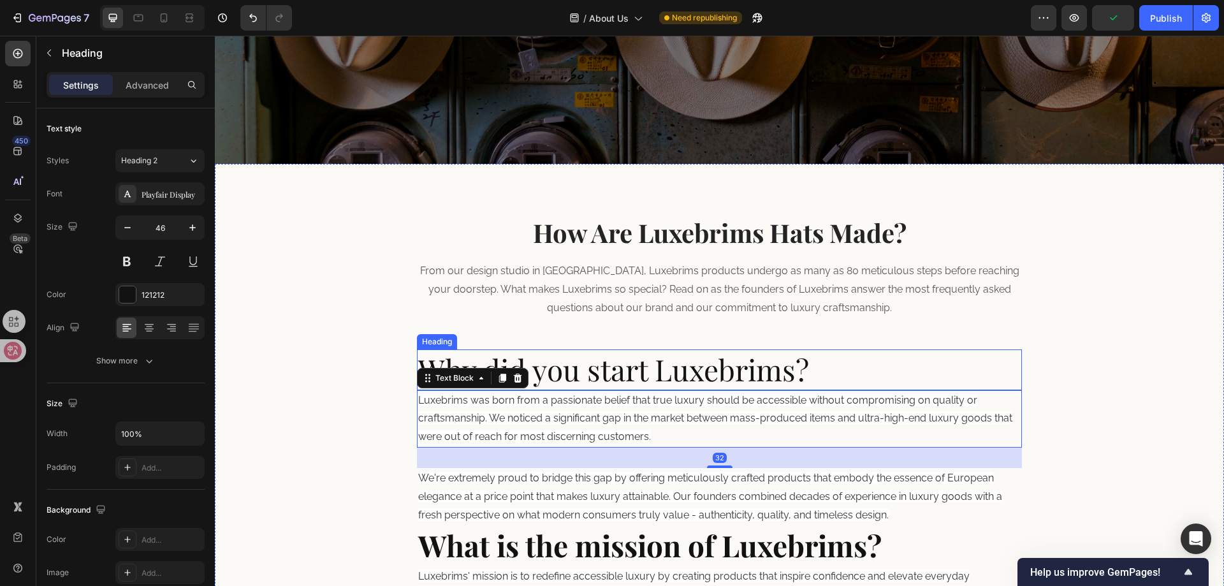
click at [630, 382] on p "Why did you start Luxebrims?" at bounding box center [719, 370] width 603 height 38
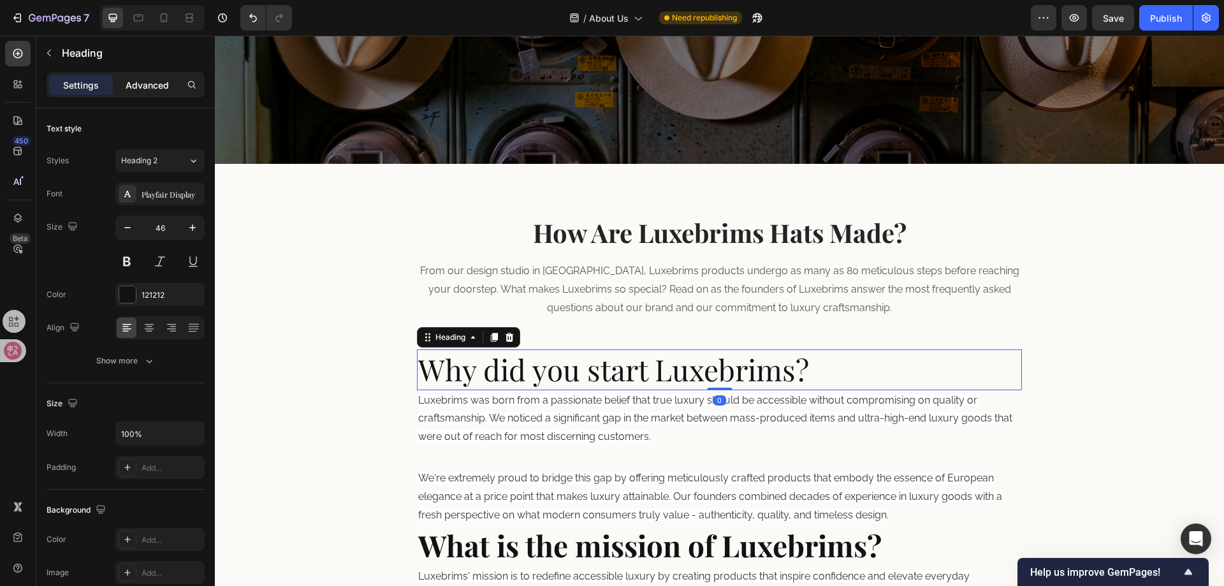
click at [149, 77] on div "Advanced" at bounding box center [147, 85] width 64 height 20
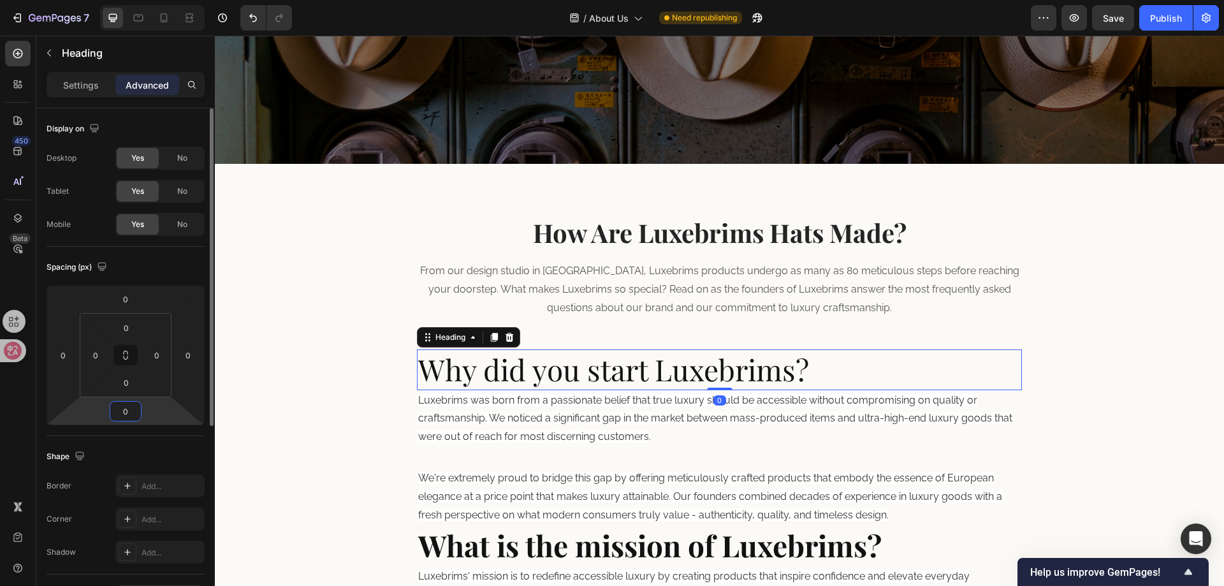
click at [131, 405] on input "0" at bounding box center [125, 411] width 25 height 19
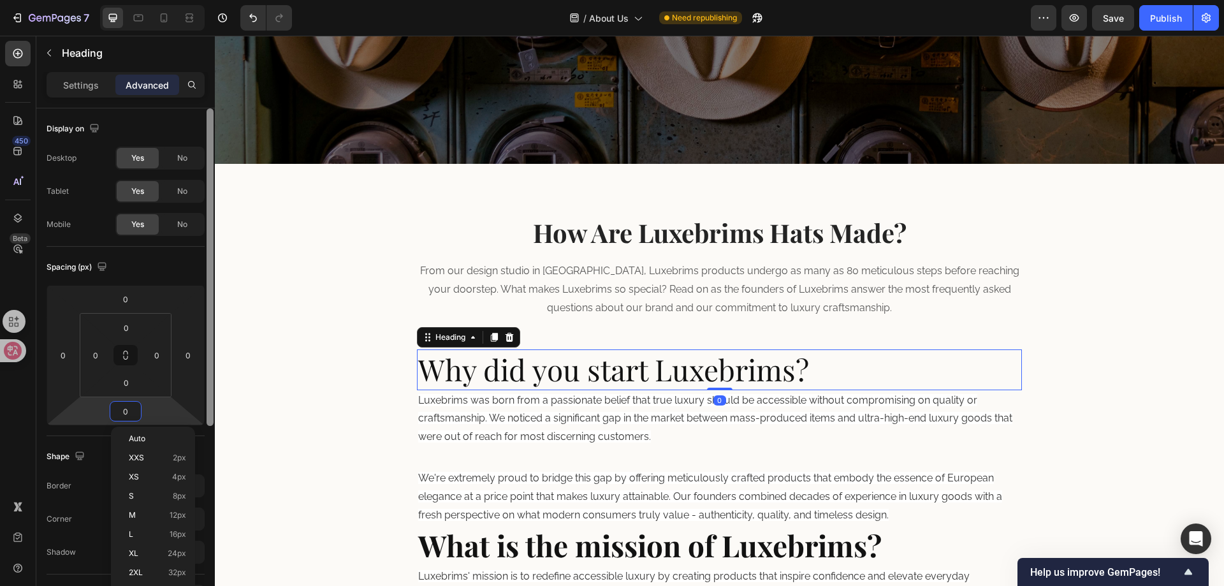
paste input "32"
type input "32"
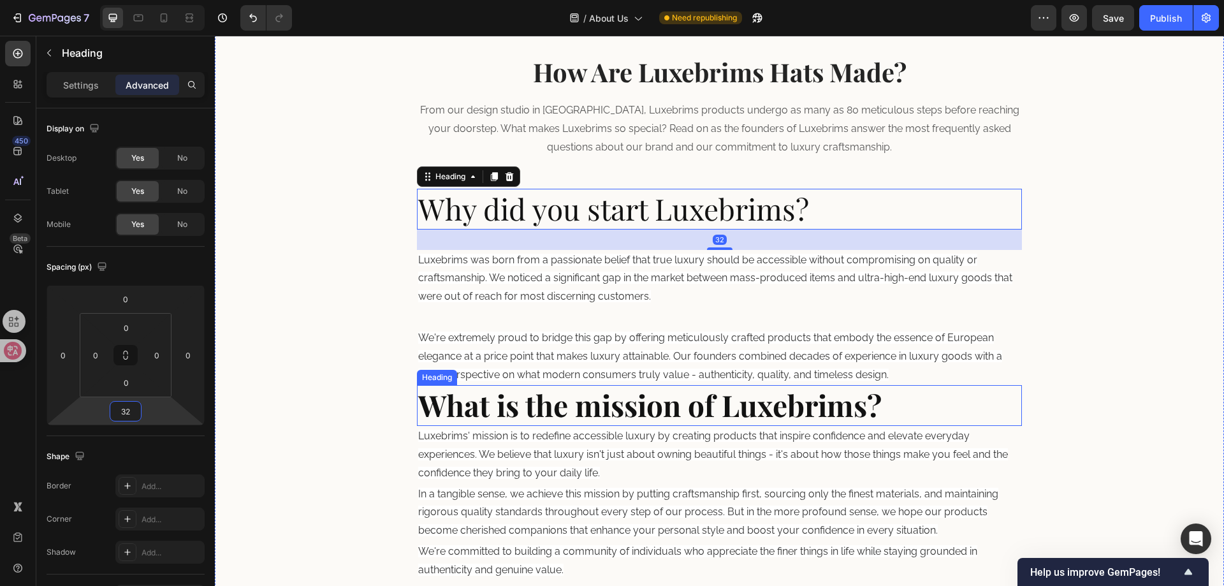
scroll to position [455, 0]
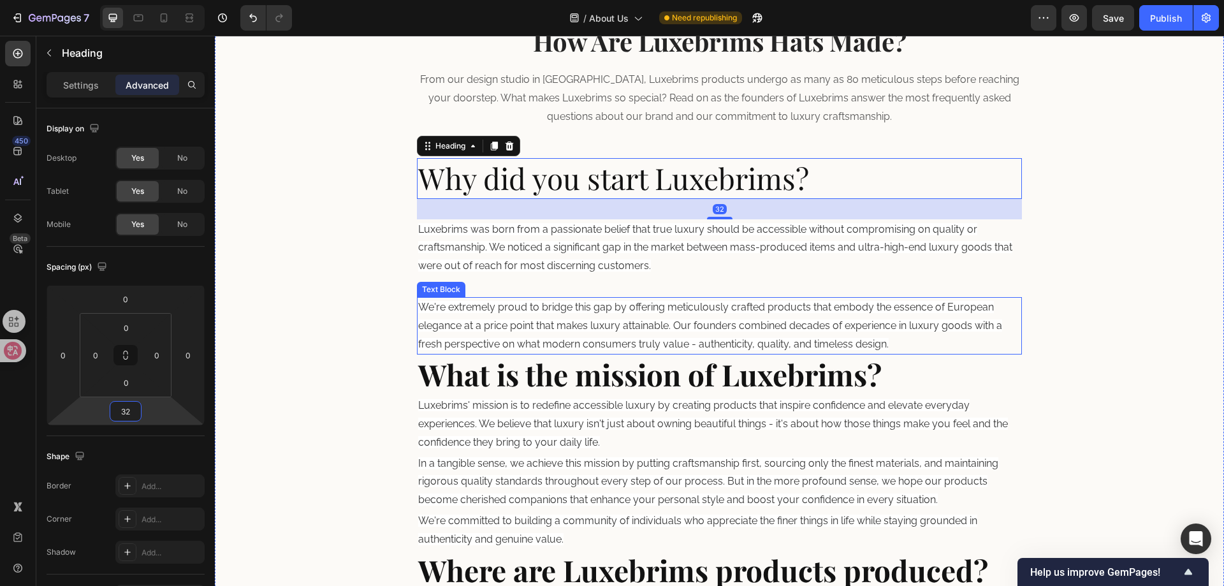
click at [611, 331] on span "We're extremely proud to bridge this gap by offering meticulously crafted produ…" at bounding box center [710, 325] width 584 height 49
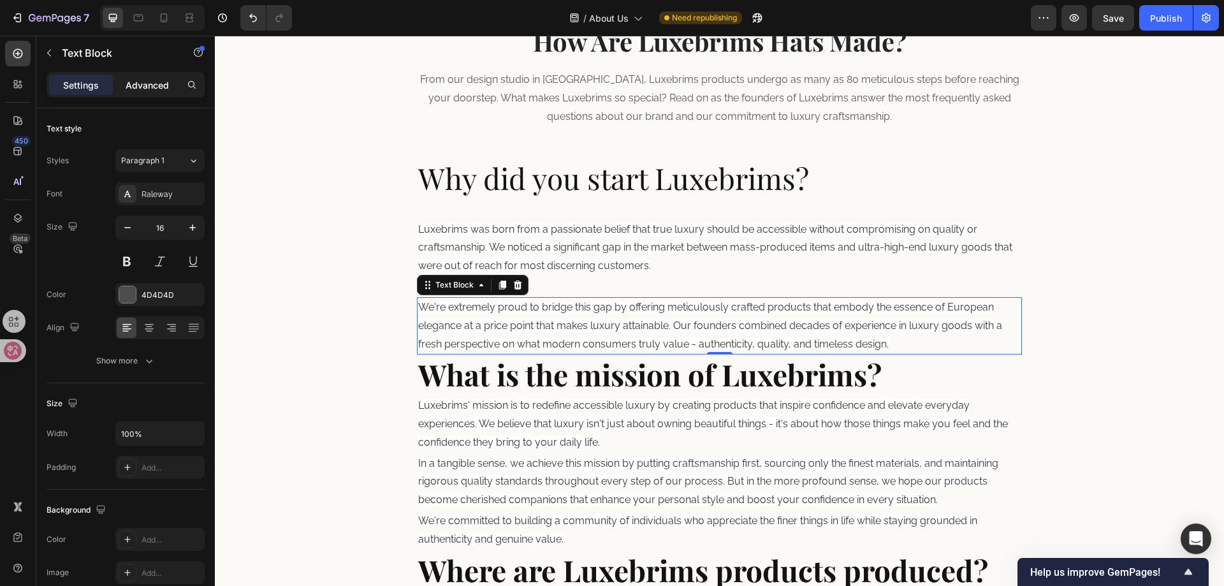
click at [154, 92] on div "Advanced" at bounding box center [147, 85] width 64 height 20
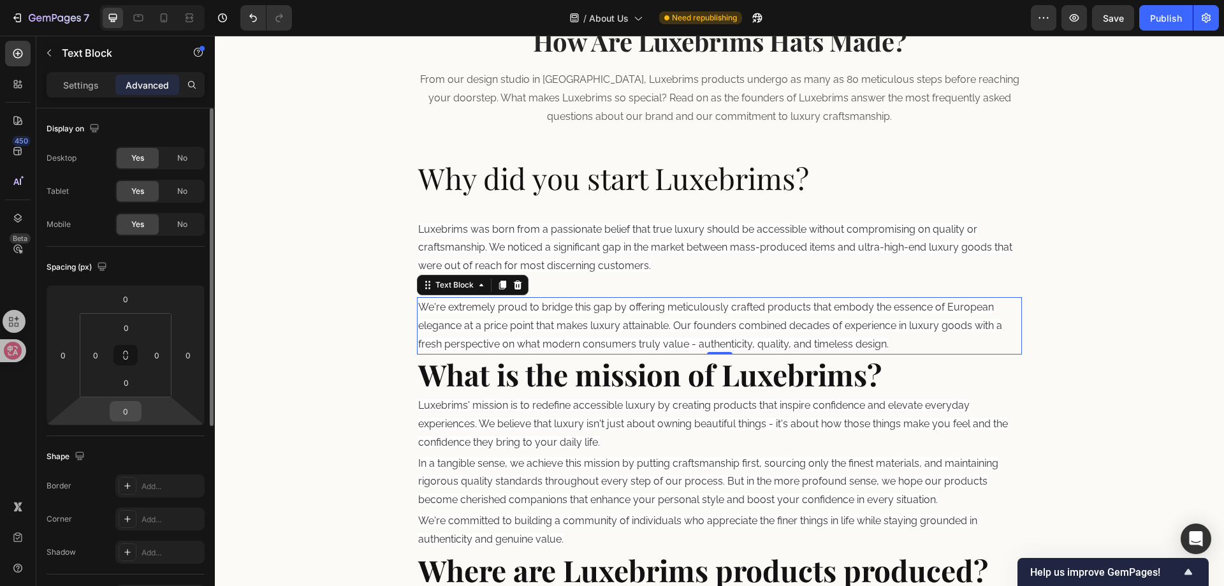
click at [126, 409] on input "0" at bounding box center [125, 411] width 25 height 19
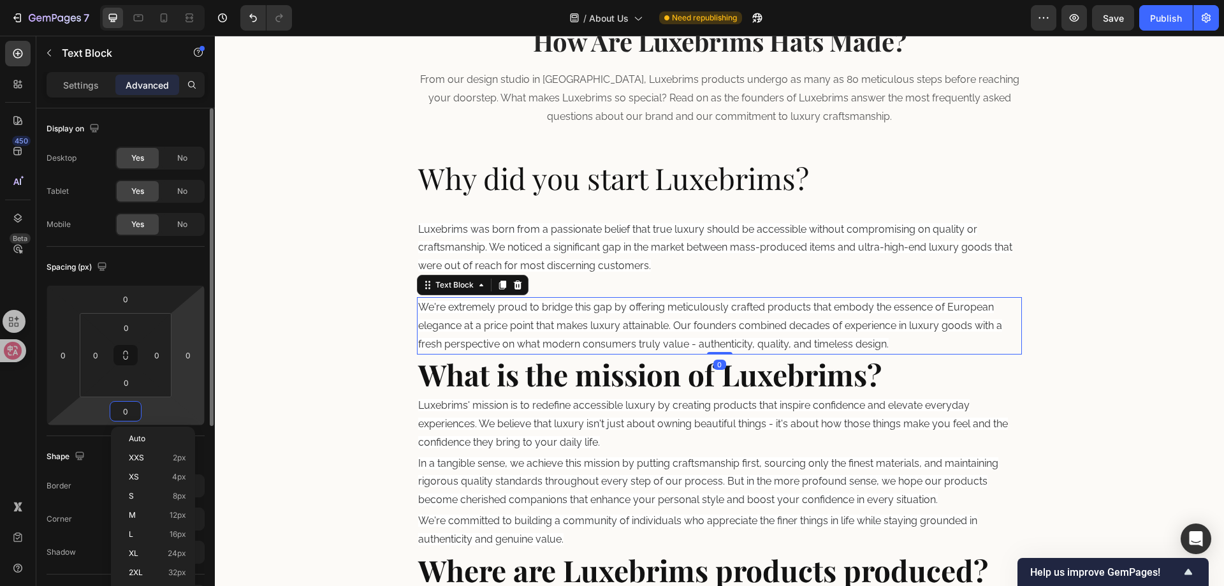
paste input "32"
type input "32"
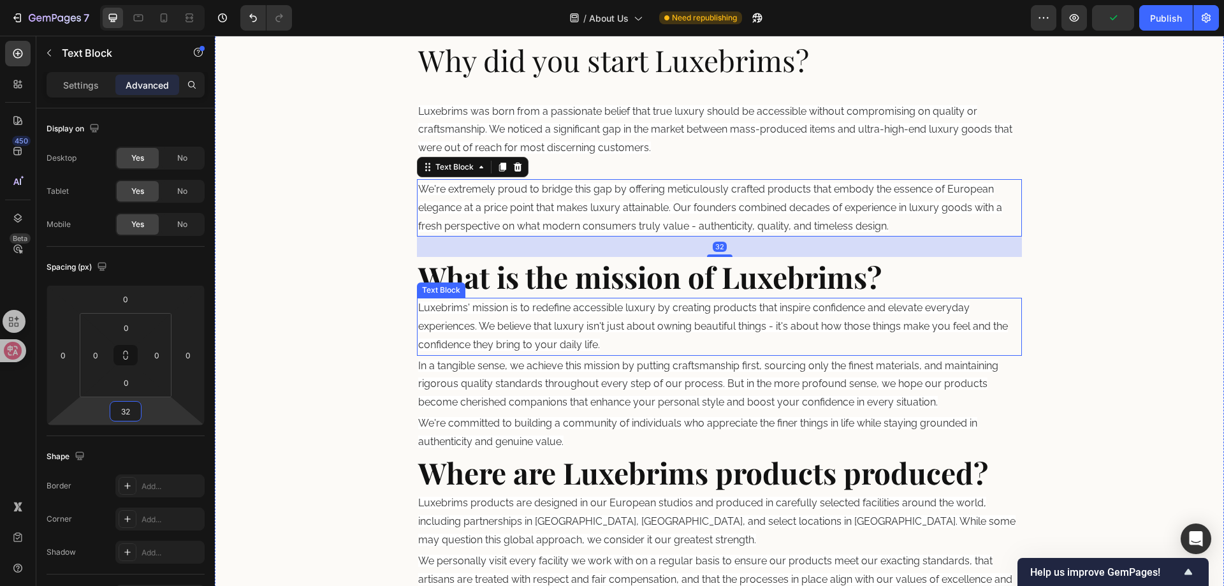
scroll to position [583, 0]
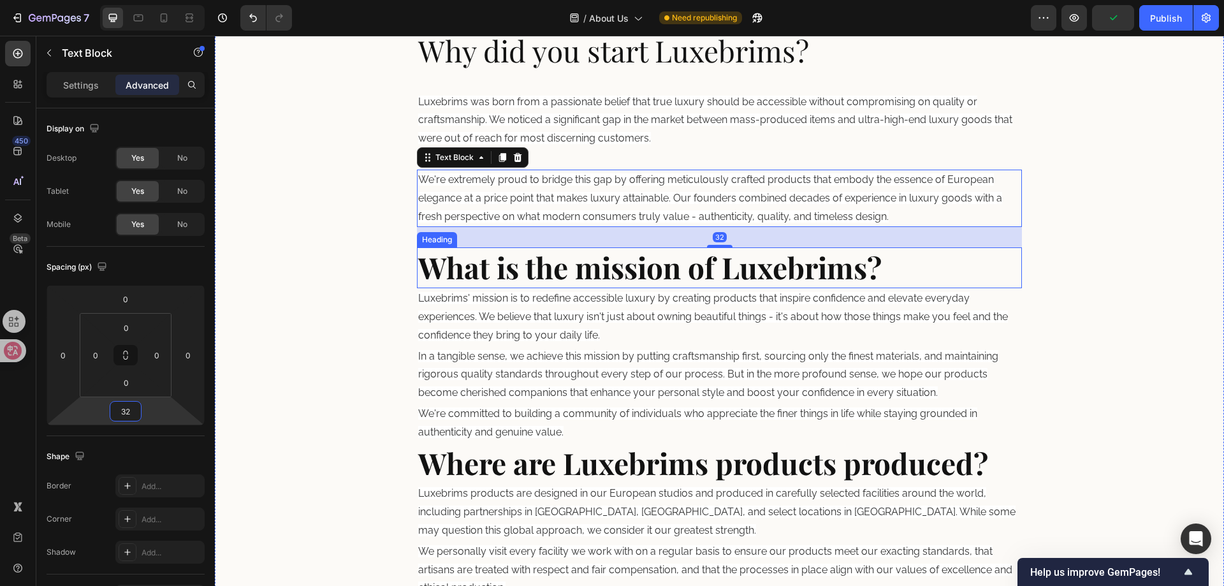
click at [634, 280] on strong "What is the mission of Luxebrims?" at bounding box center [649, 267] width 463 height 40
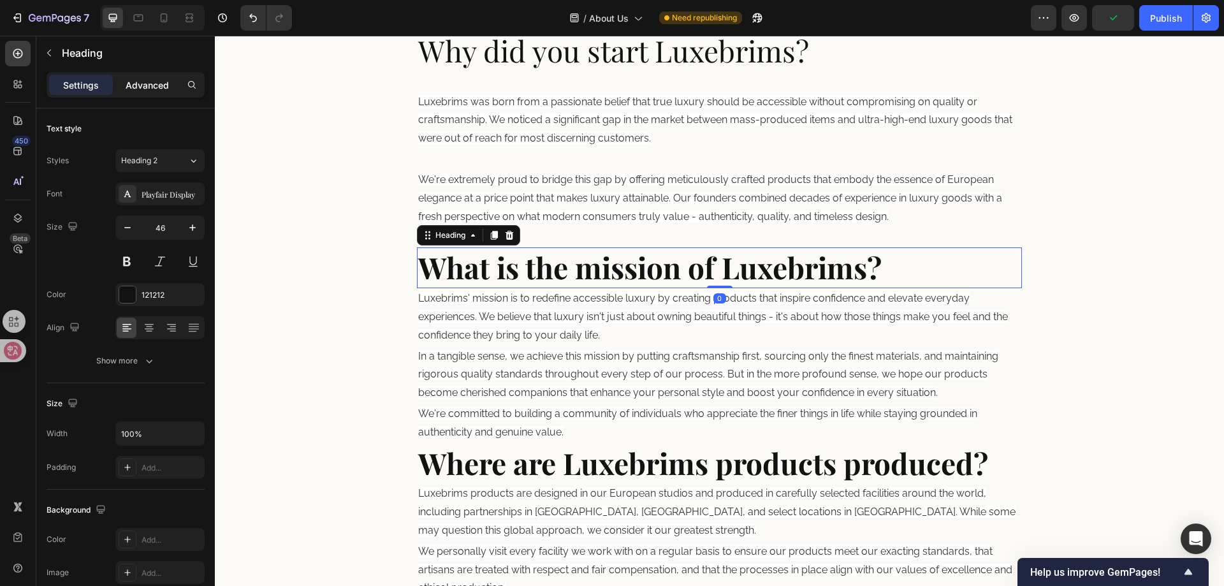
click at [138, 84] on p "Advanced" at bounding box center [147, 84] width 43 height 13
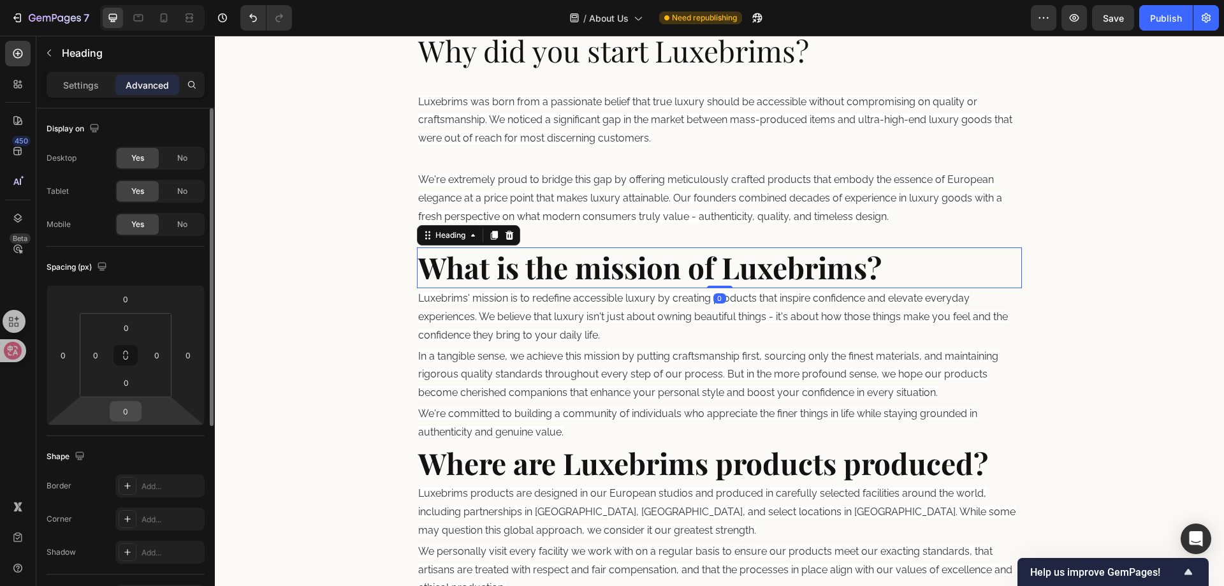
click at [141, 412] on div "0" at bounding box center [126, 411] width 32 height 20
click at [129, 412] on input "0" at bounding box center [125, 411] width 25 height 19
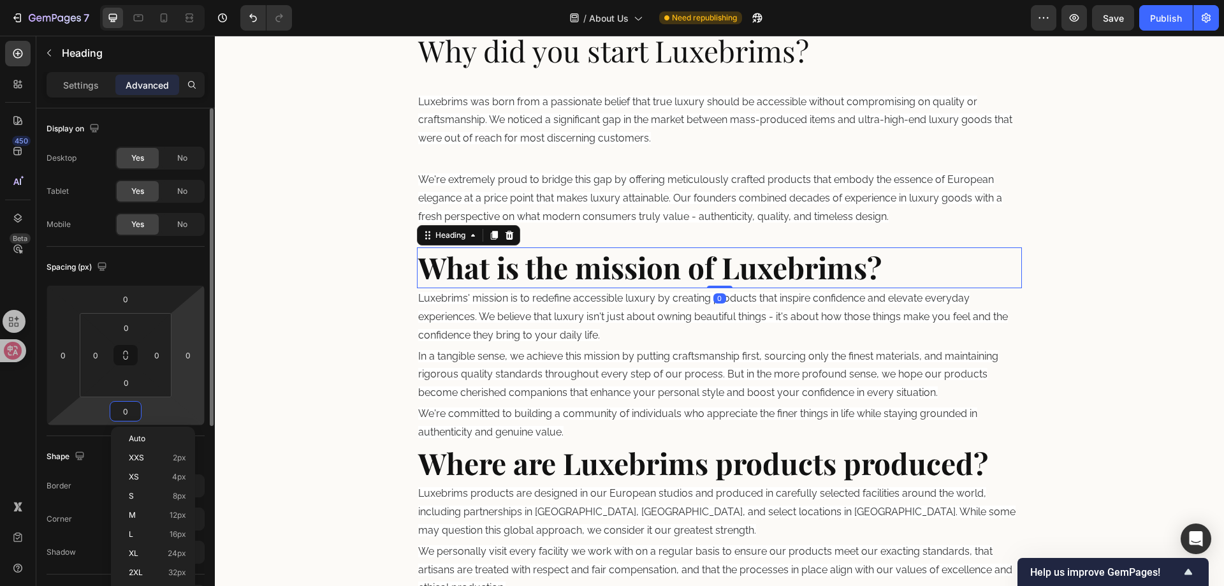
paste input "32"
type input "32"
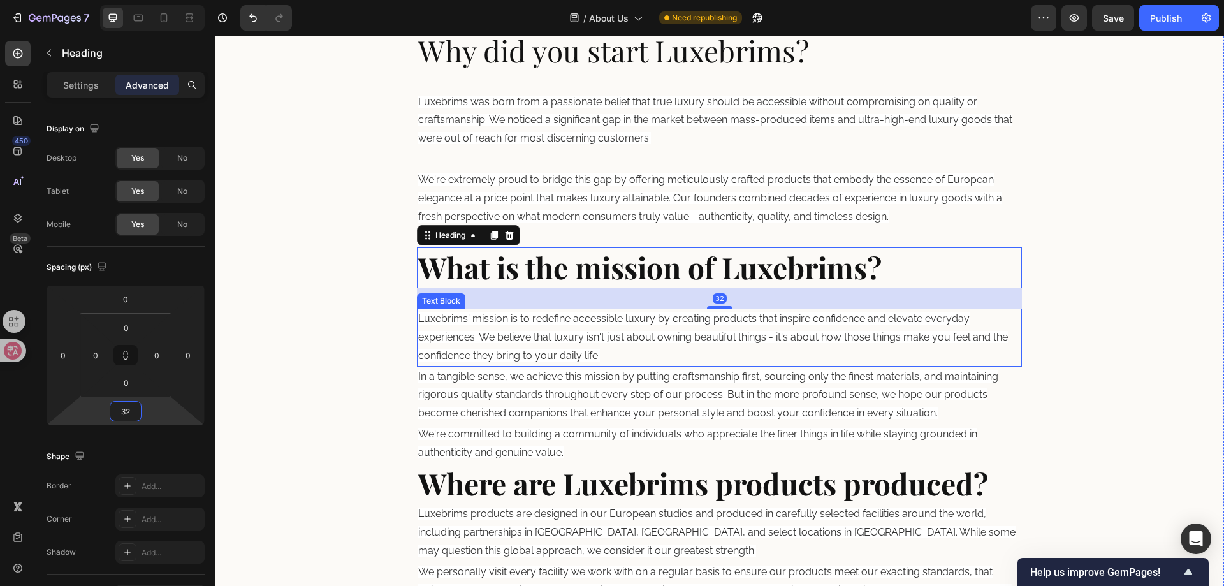
click at [594, 326] on p "Luxebrims' mission is to redefine accessible luxury by creating products that i…" at bounding box center [719, 337] width 603 height 55
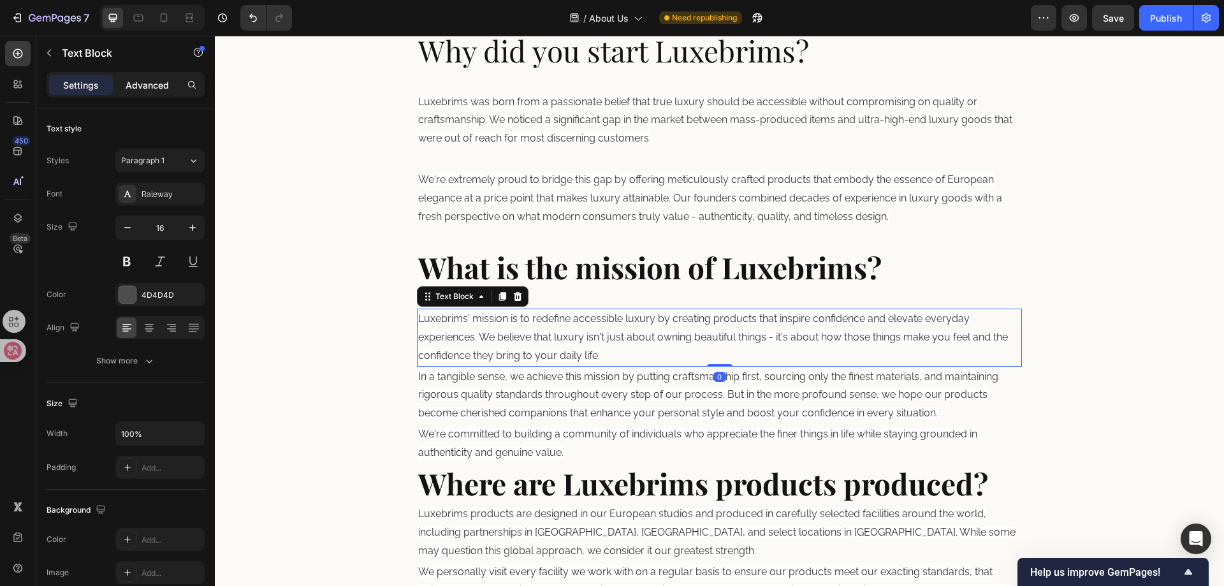
click at [133, 85] on p "Advanced" at bounding box center [147, 84] width 43 height 13
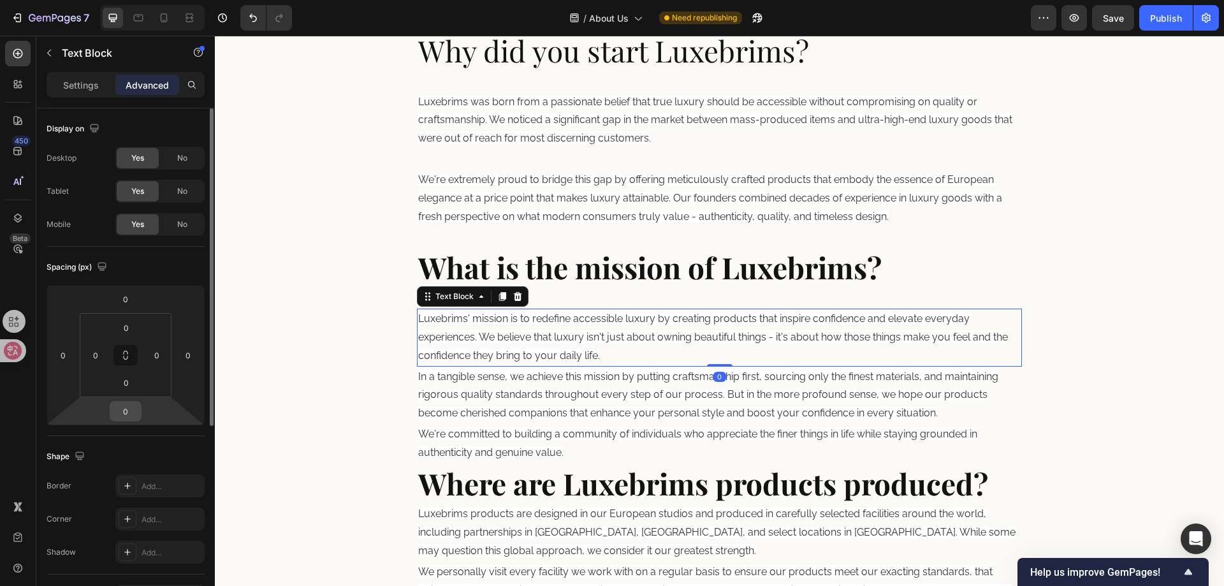
click at [135, 409] on input "0" at bounding box center [125, 411] width 25 height 19
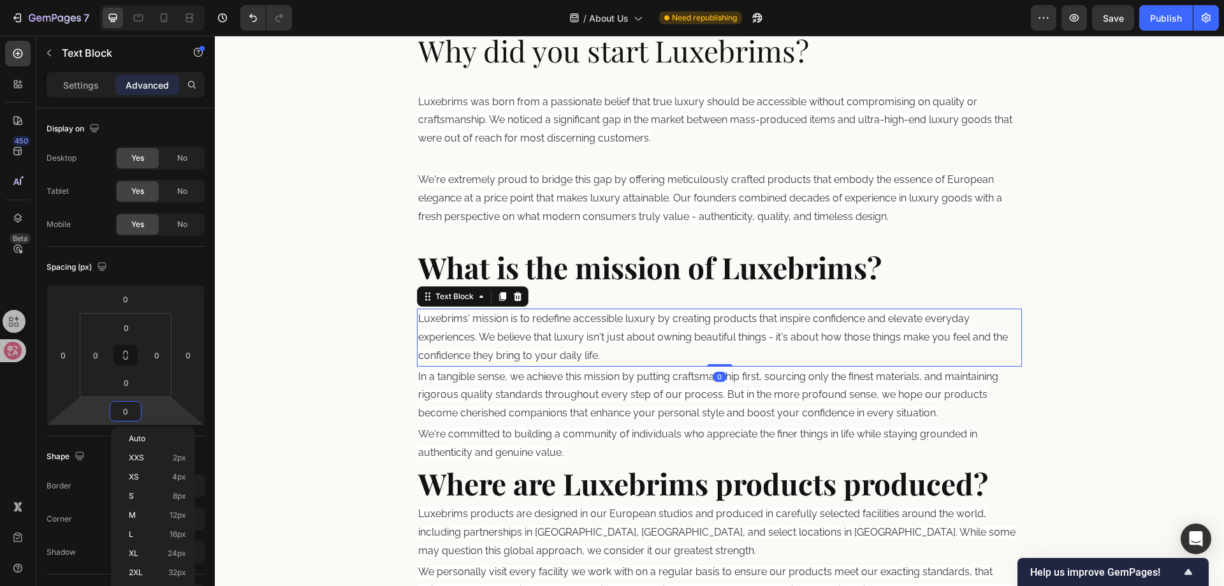
paste input "32"
type input "32"
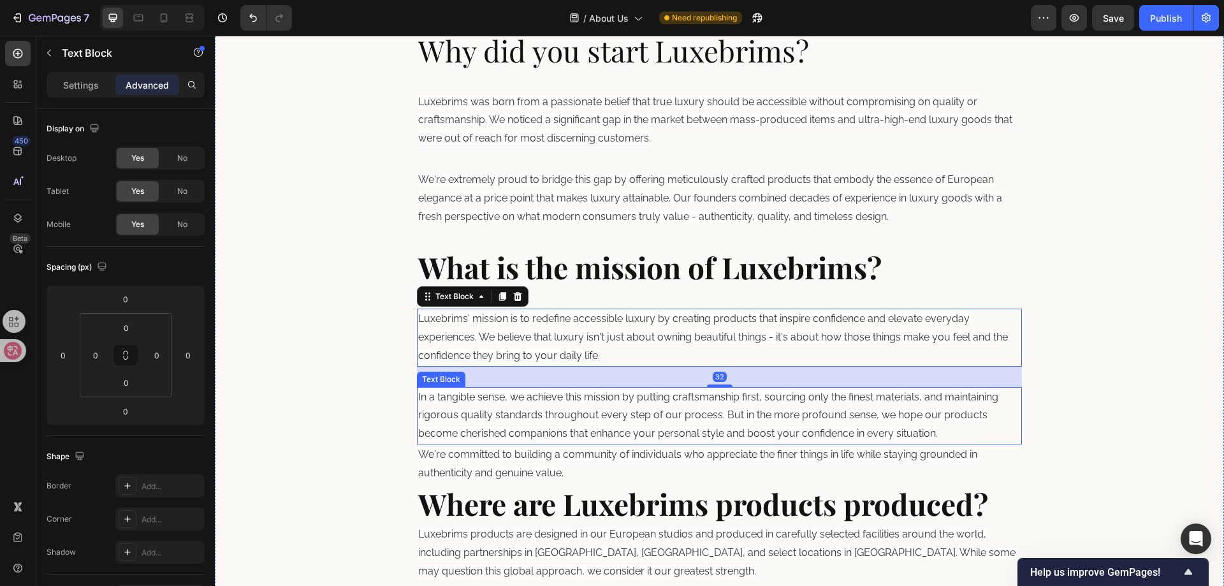
click at [593, 414] on span "In a tangible sense, we achieve this mission by putting craftsmanship first, so…" at bounding box center [708, 415] width 580 height 49
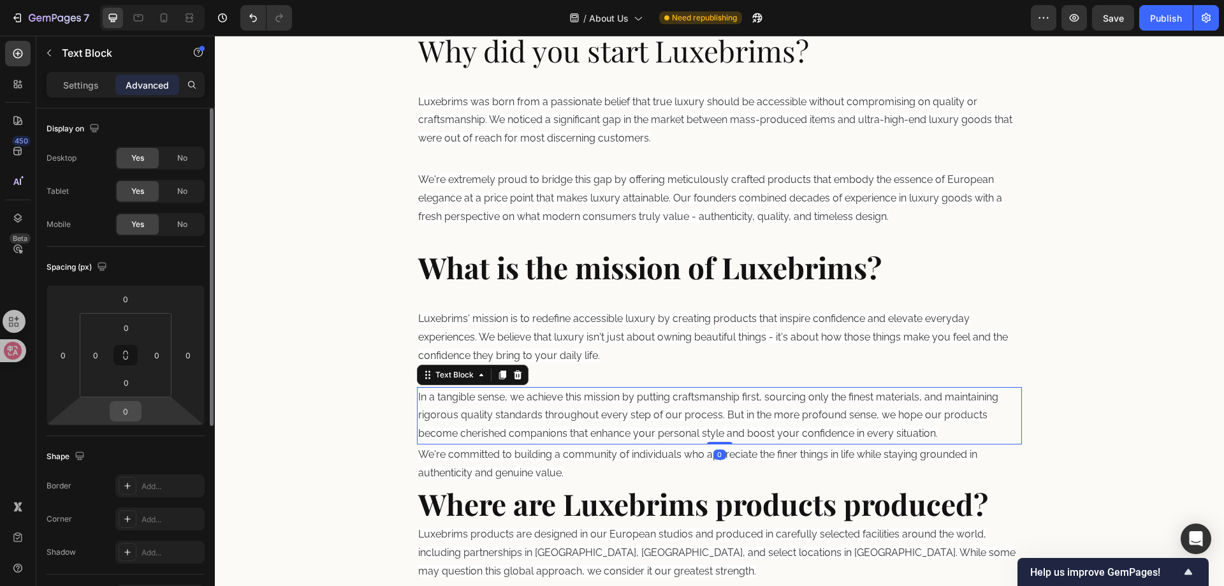
click at [126, 417] on input "0" at bounding box center [125, 411] width 25 height 19
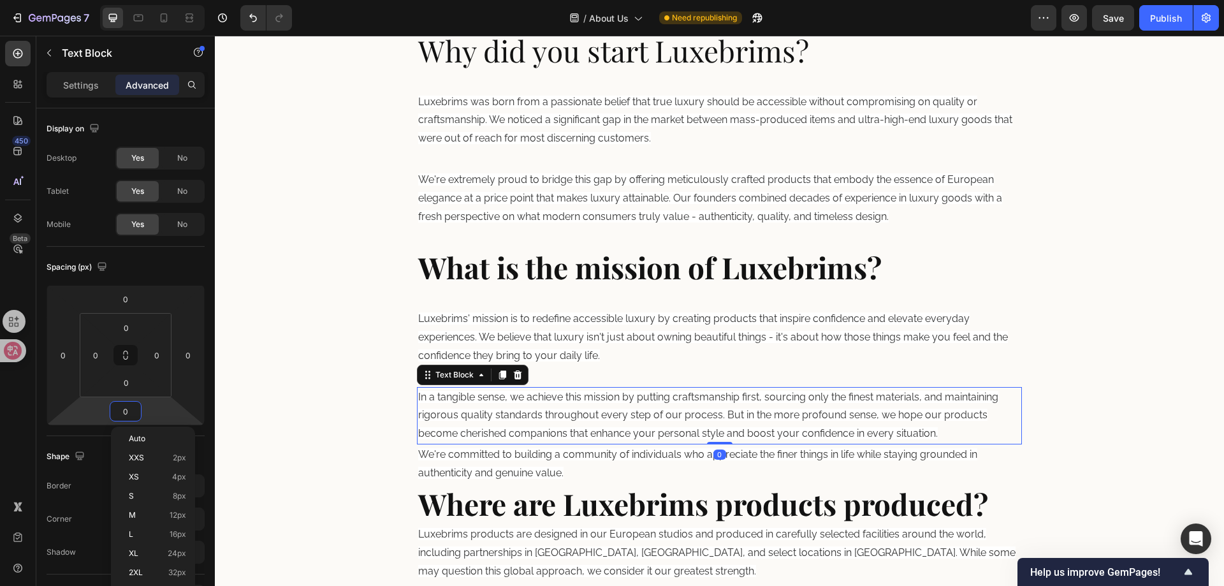
paste input "32"
type input "32"
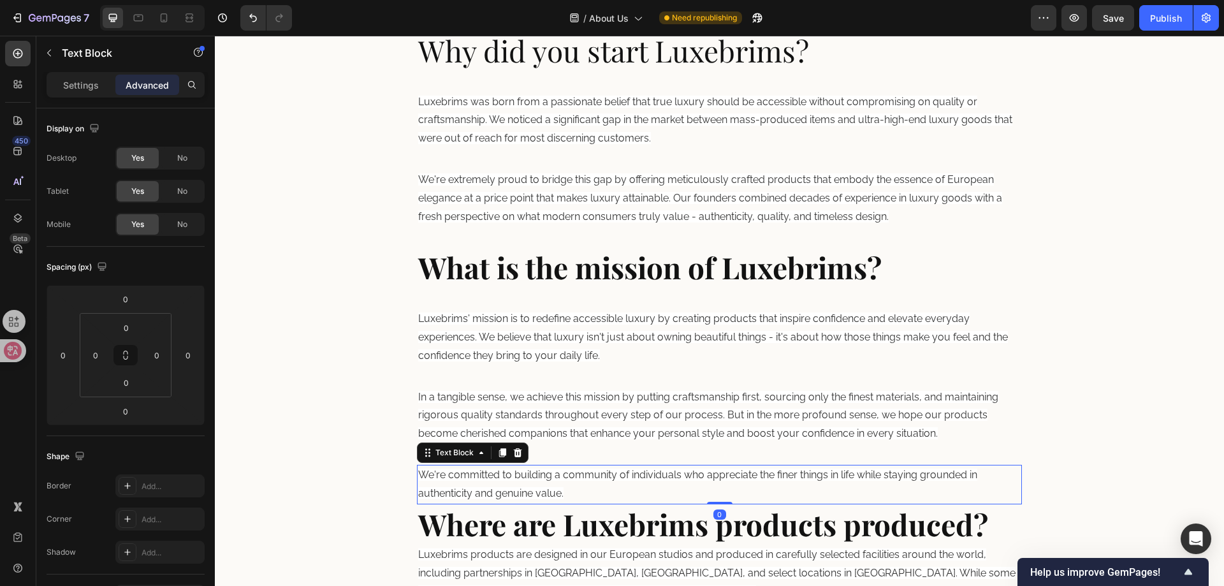
click at [583, 469] on span "We're committed to building a community of individuals who appreciate the finer…" at bounding box center [697, 484] width 559 height 31
click at [137, 411] on input "0" at bounding box center [125, 411] width 25 height 19
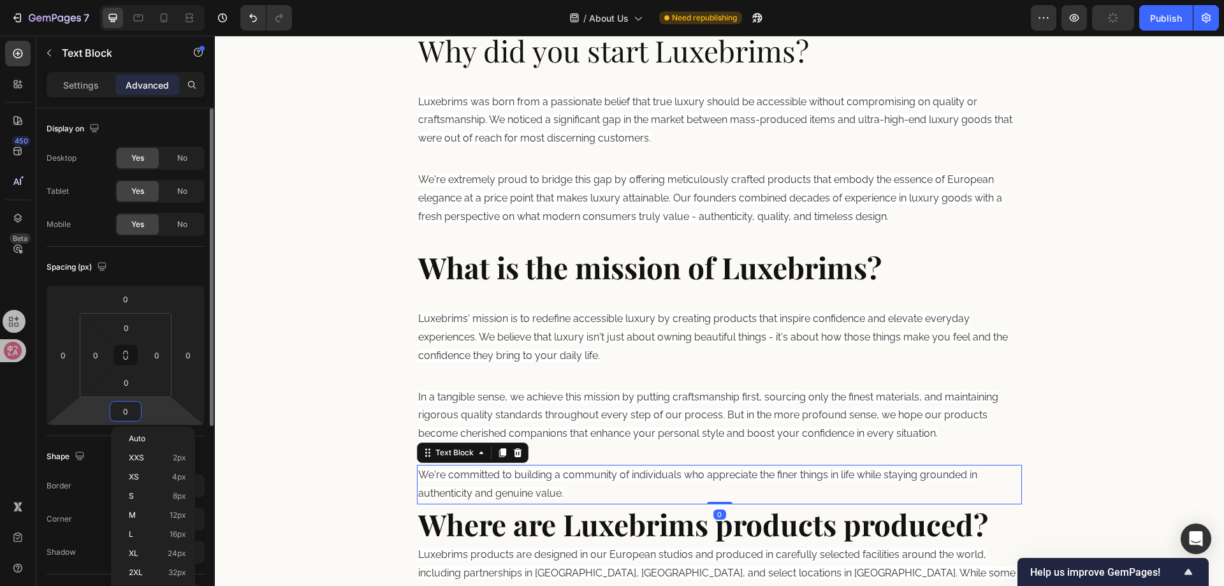
paste input "32"
type input "32"
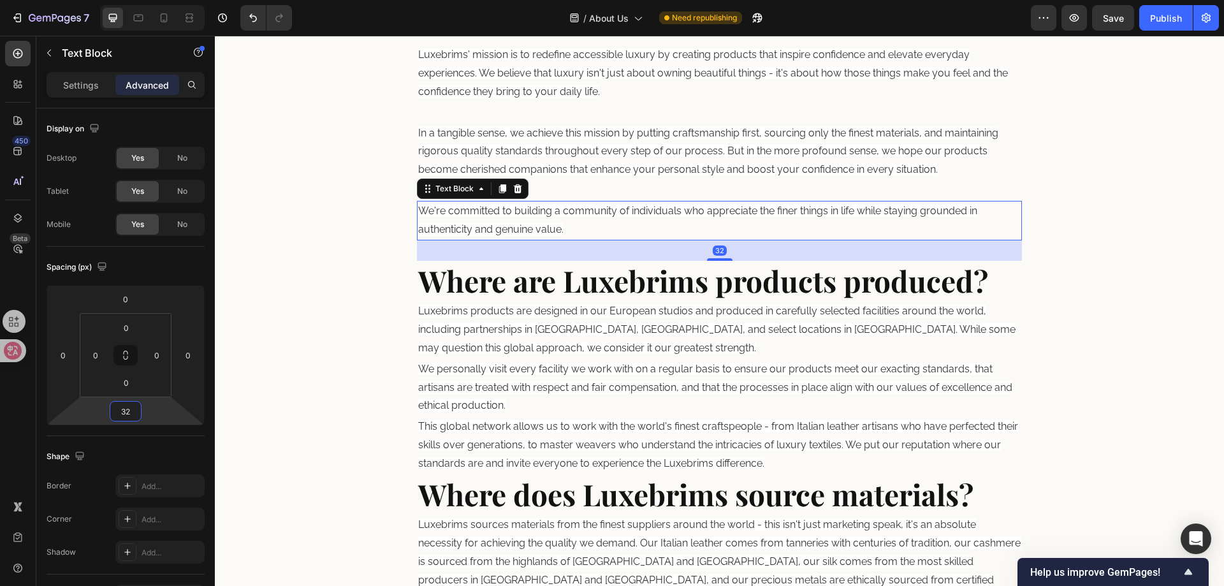
scroll to position [901, 0]
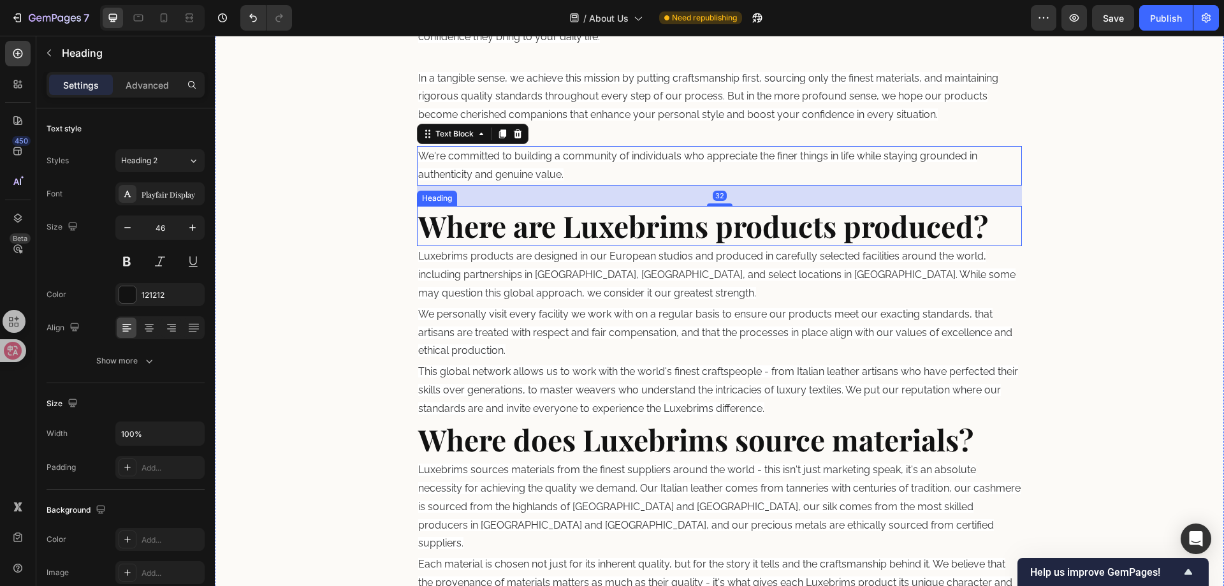
click at [592, 216] on strong "Where are Luxebrims products produced?" at bounding box center [703, 226] width 570 height 40
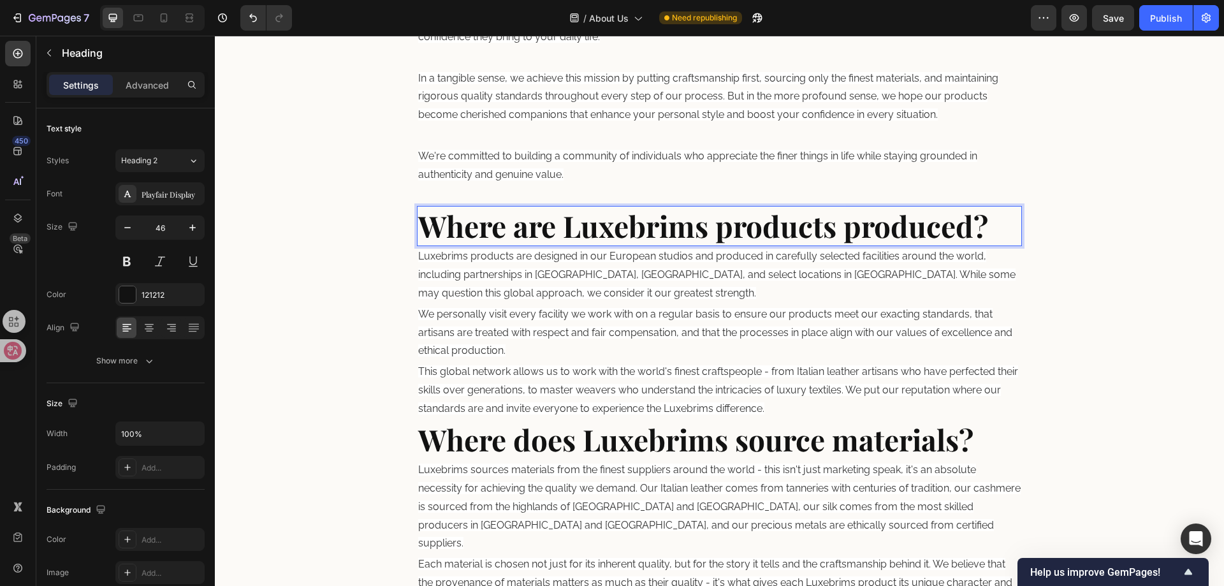
click at [552, 227] on strong "Where are Luxebrims products produced?" at bounding box center [703, 226] width 570 height 40
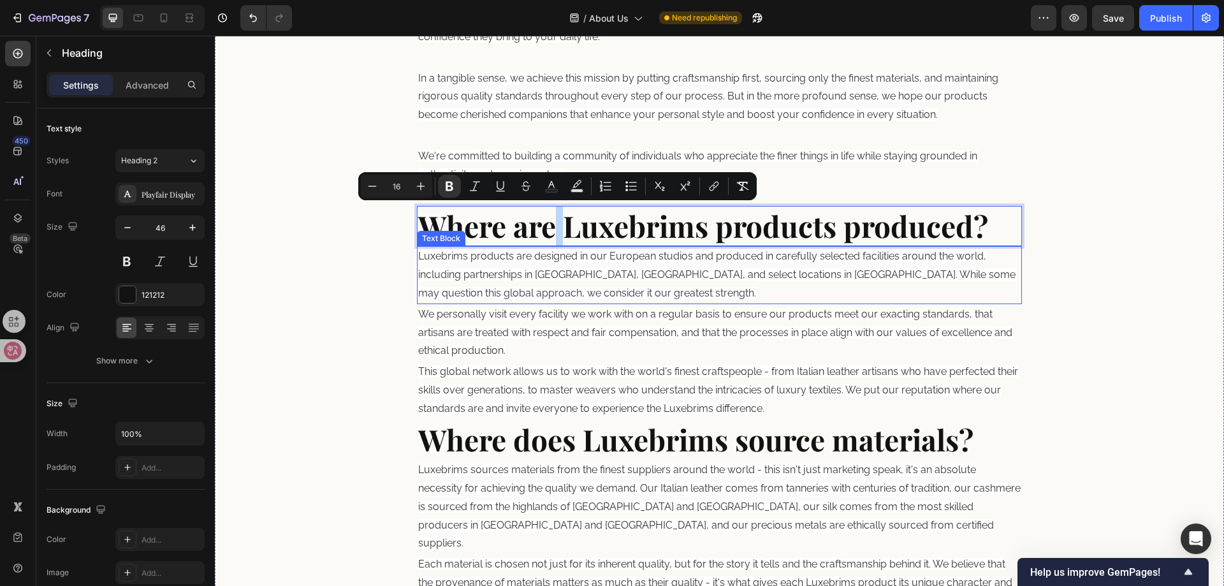
click at [579, 272] on span "Luxebrims products are designed in our European studios and produced in careful…" at bounding box center [716, 274] width 597 height 49
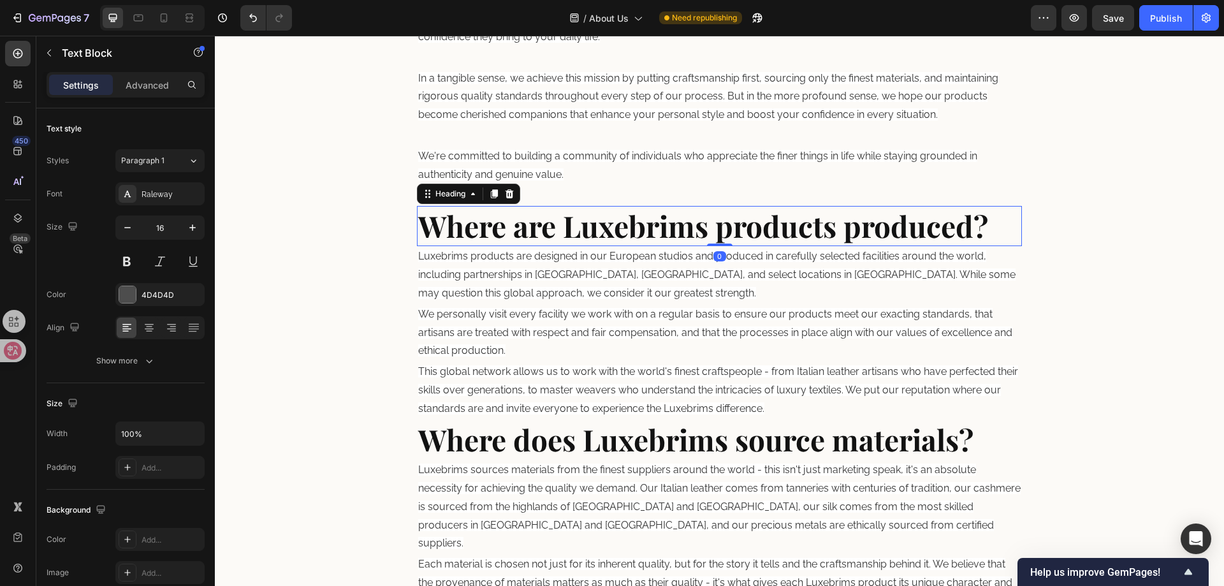
click at [702, 209] on strong "Where are Luxebrims products produced?" at bounding box center [703, 226] width 570 height 40
click at [138, 87] on p "Advanced" at bounding box center [147, 84] width 43 height 13
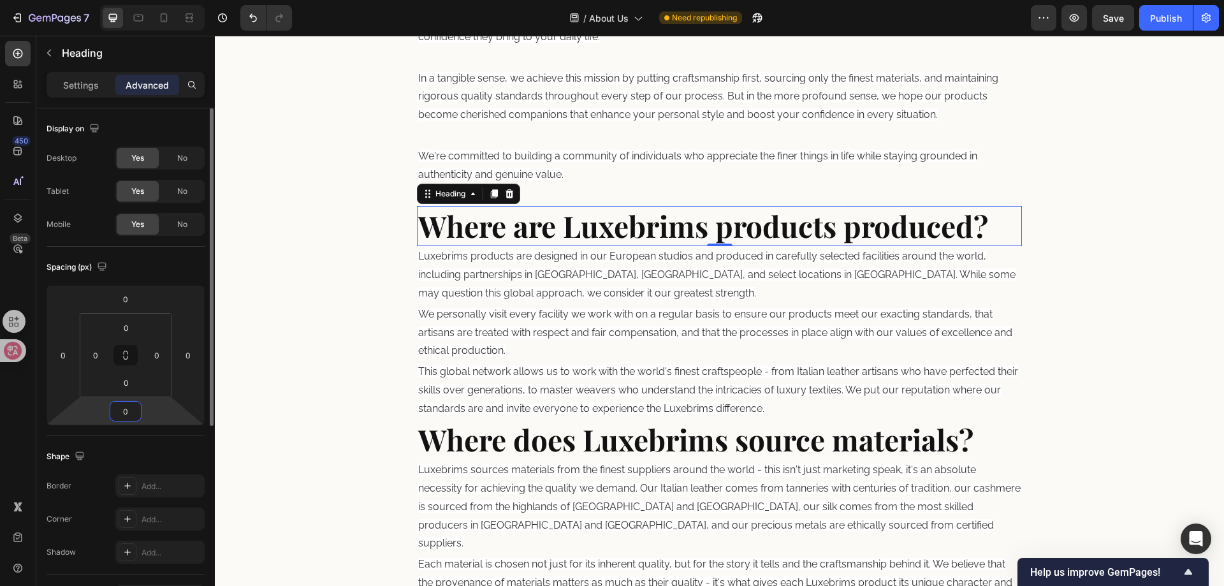
click at [133, 416] on input "0" at bounding box center [125, 411] width 25 height 19
paste input "32"
type input "32"
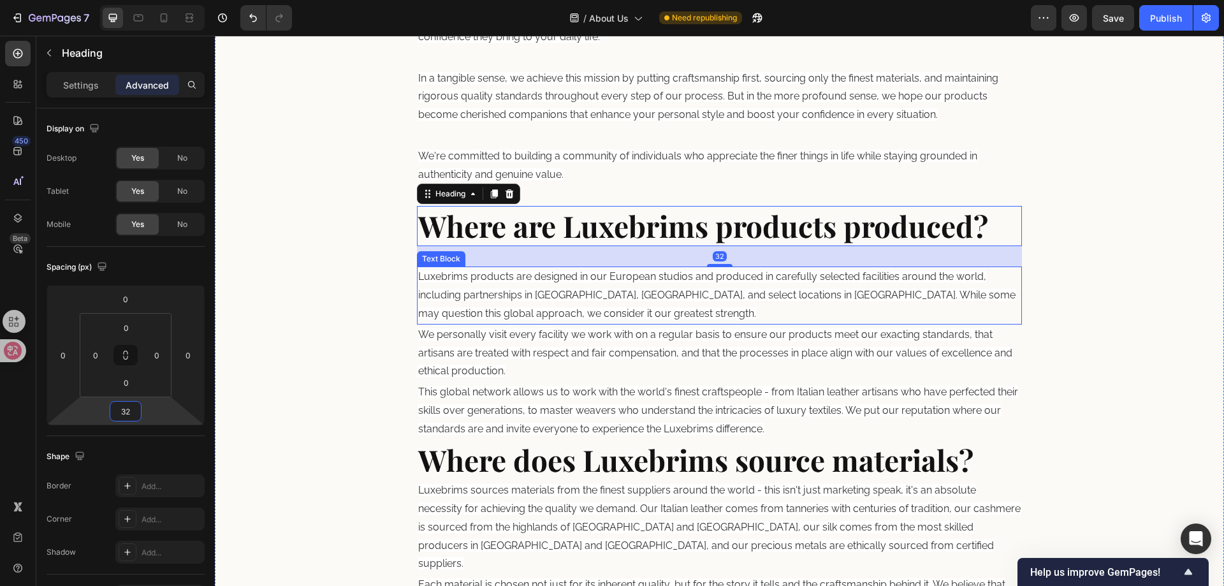
click at [717, 284] on p "Luxebrims products are designed in our European studios and produced in careful…" at bounding box center [719, 295] width 603 height 55
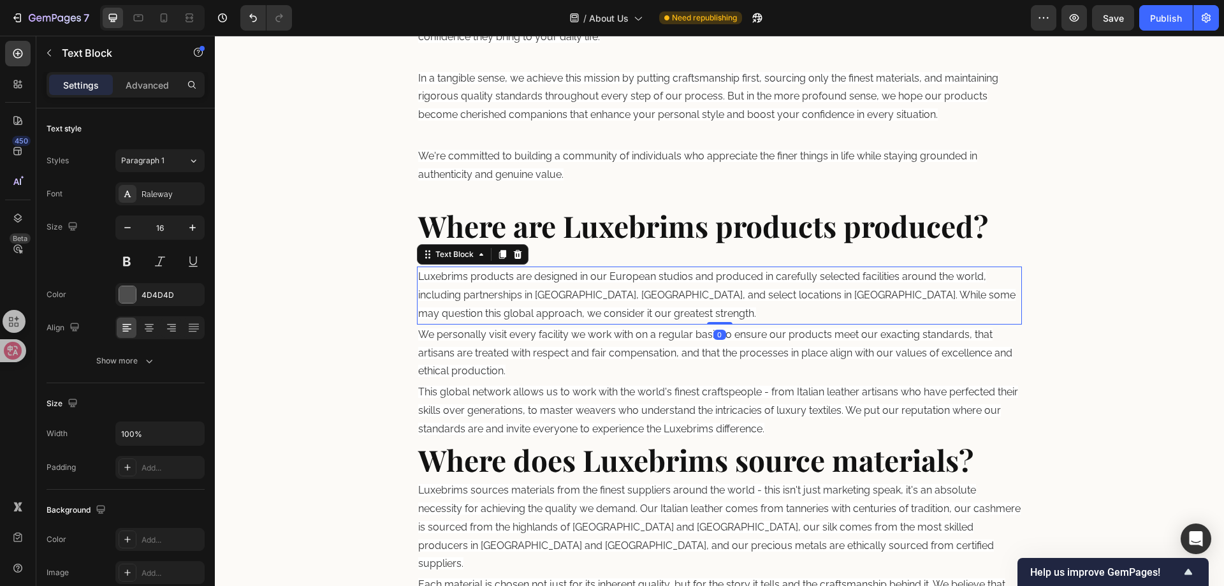
click at [145, 96] on div "Settings Advanced" at bounding box center [126, 84] width 158 height 25
click at [145, 94] on div "Advanced" at bounding box center [147, 85] width 64 height 20
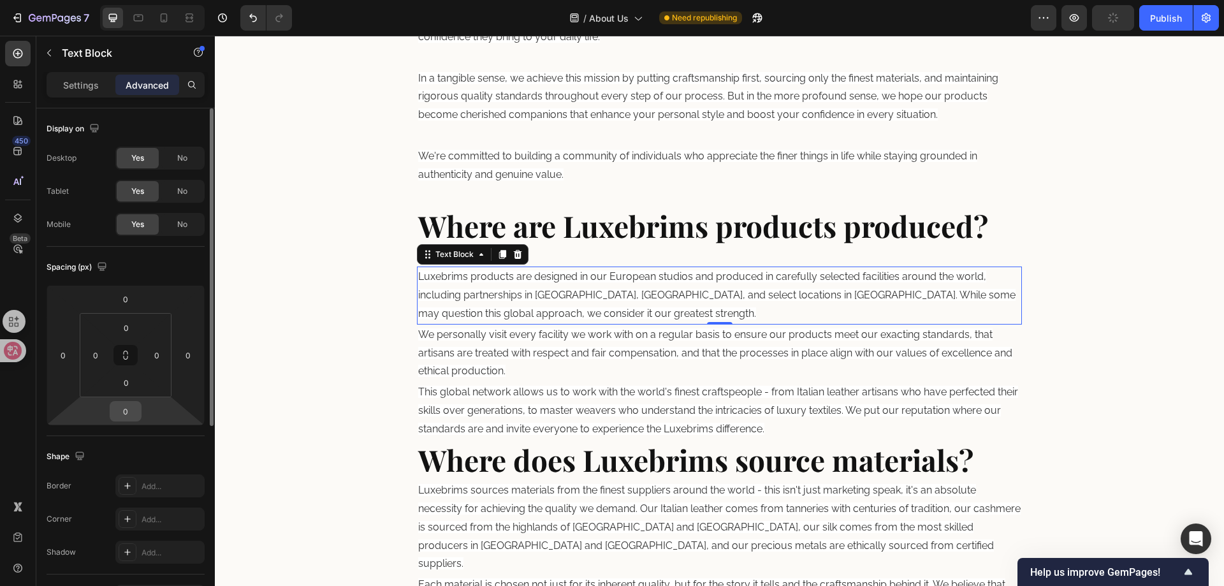
click at [127, 415] on input "0" at bounding box center [125, 411] width 25 height 19
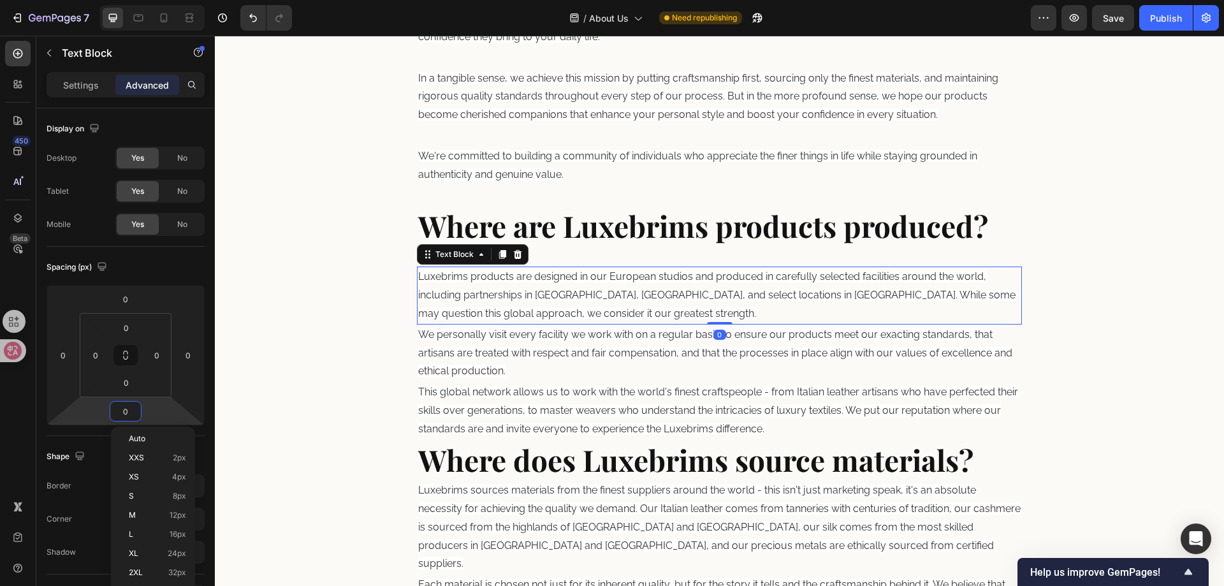
paste input "32"
type input "32"
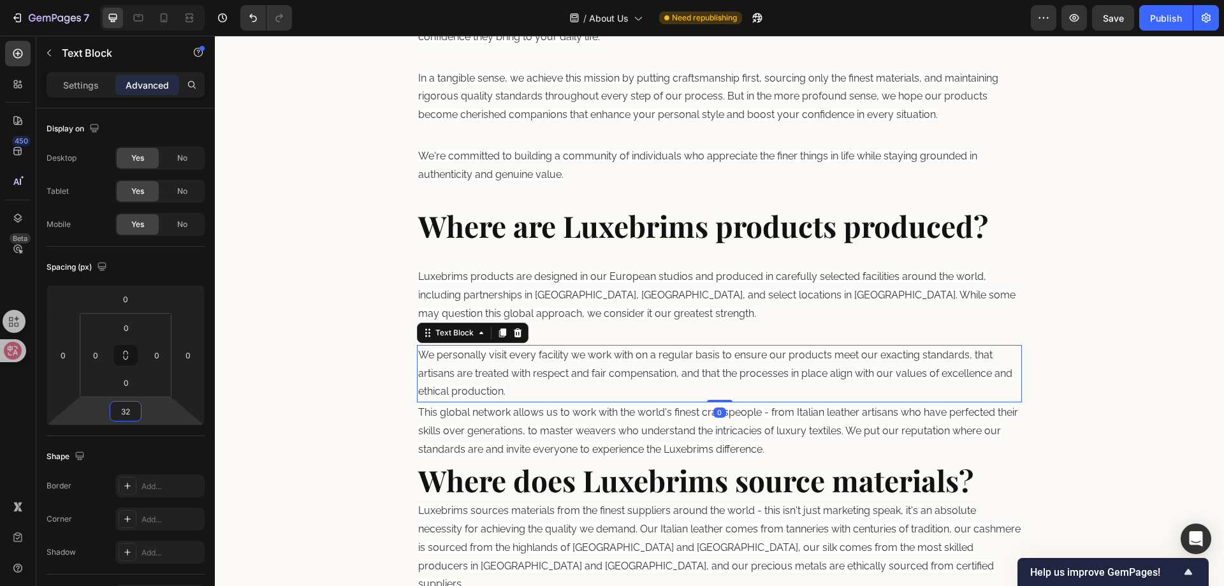
click at [673, 377] on span "We personally visit every facility we work with on a regular basis to ensure ou…" at bounding box center [715, 373] width 594 height 49
click at [124, 406] on input "0" at bounding box center [125, 411] width 25 height 19
paste input "32"
type input "32"
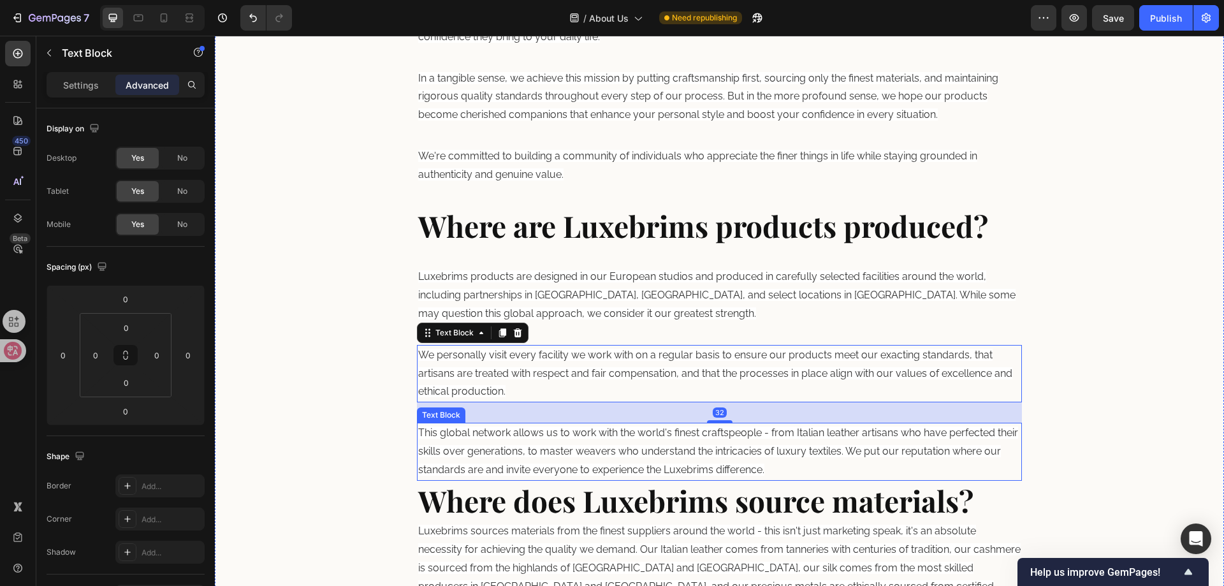
click at [620, 446] on span "This global network allows us to work with the world's finest craftspeople - fr…" at bounding box center [718, 450] width 600 height 49
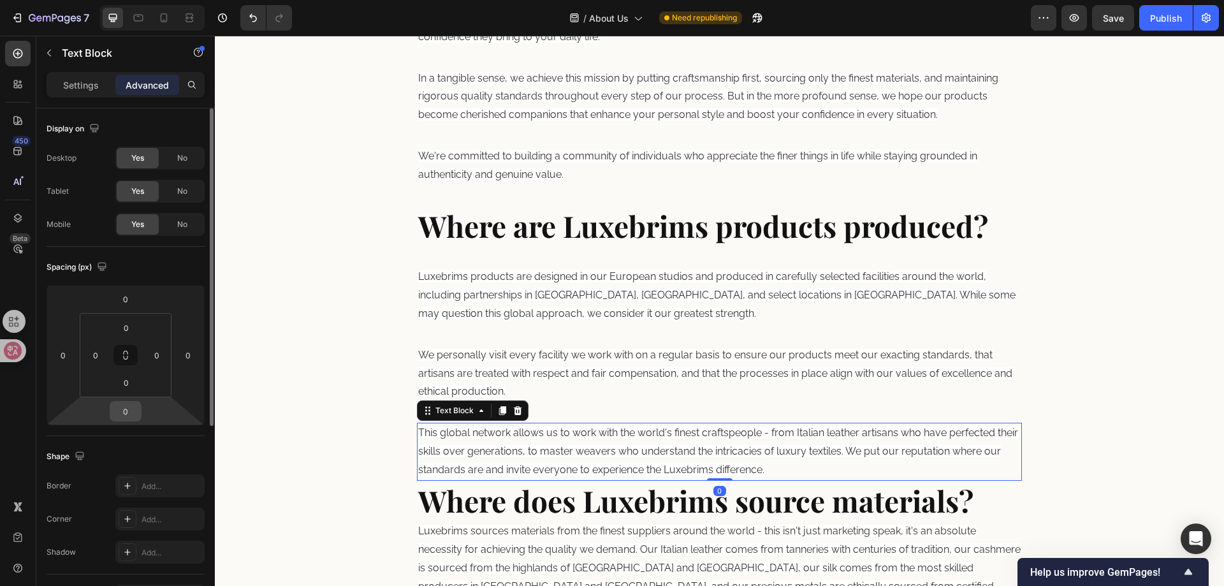
click at [122, 407] on input "0" at bounding box center [125, 411] width 25 height 19
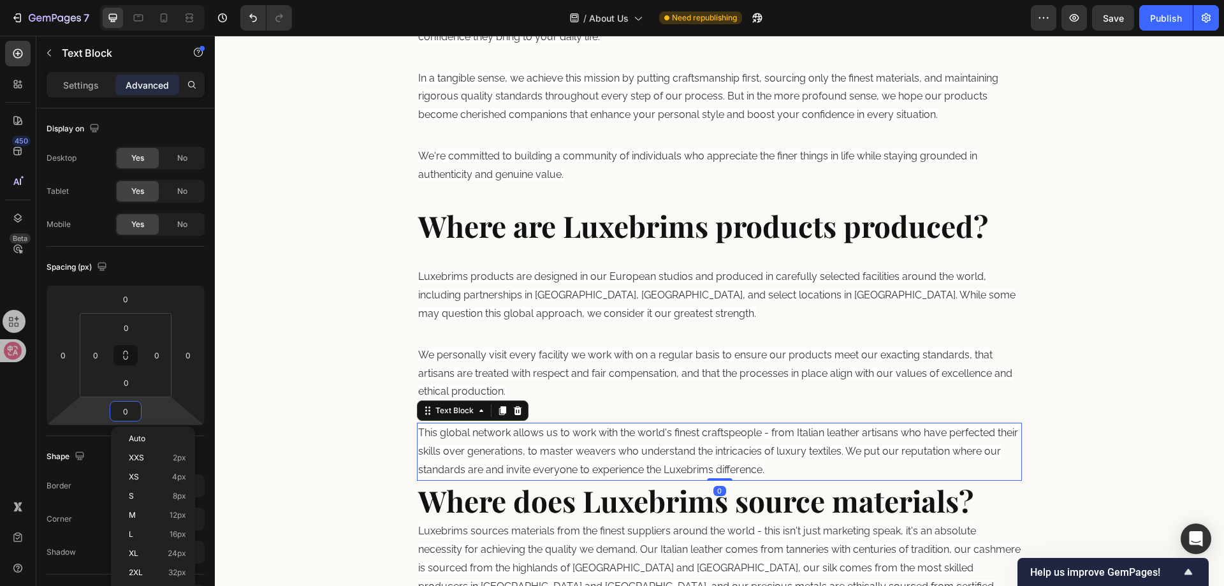
paste input "32"
type input "32"
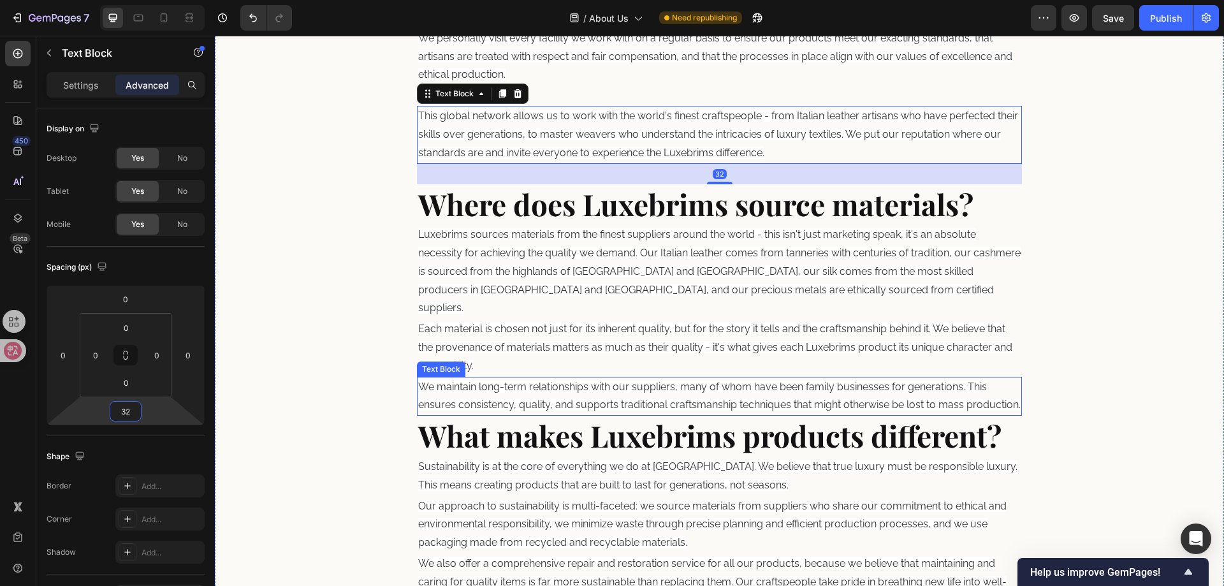
scroll to position [1220, 0]
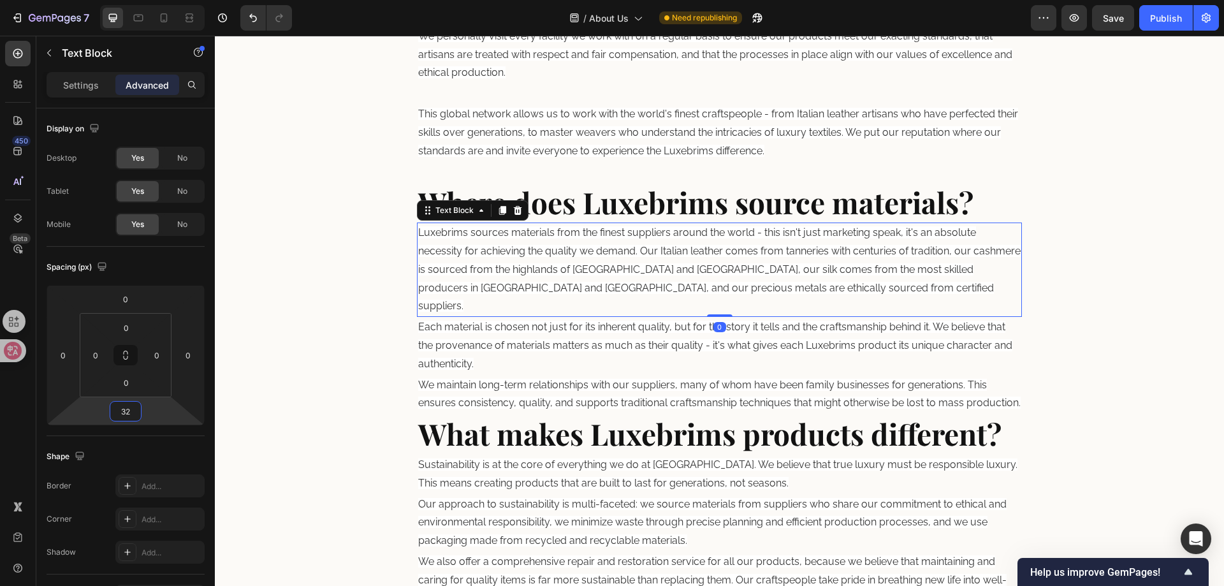
click at [606, 255] on span "Luxebrims sources materials from the finest suppliers around the world - this i…" at bounding box center [719, 268] width 602 height 85
click at [120, 405] on input "0" at bounding box center [125, 411] width 25 height 19
paste input "32"
type input "32"
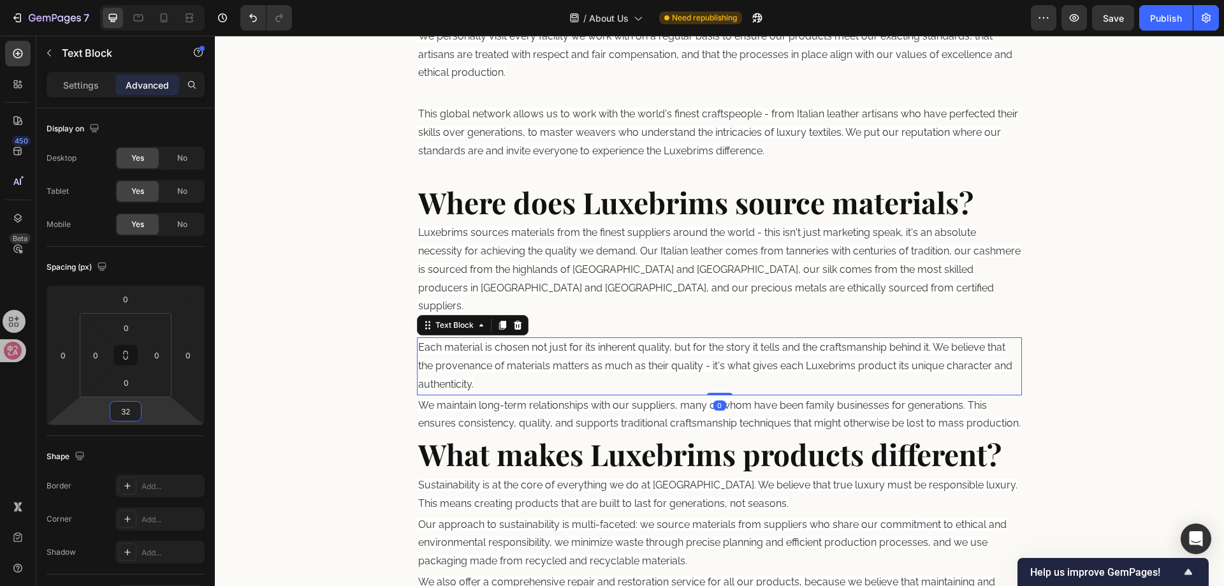
click at [598, 355] on p "Each material is chosen not just for its inherent quality, but for the story it…" at bounding box center [719, 365] width 603 height 55
click at [124, 409] on input "0" at bounding box center [125, 411] width 25 height 19
paste input "32"
type input "32"
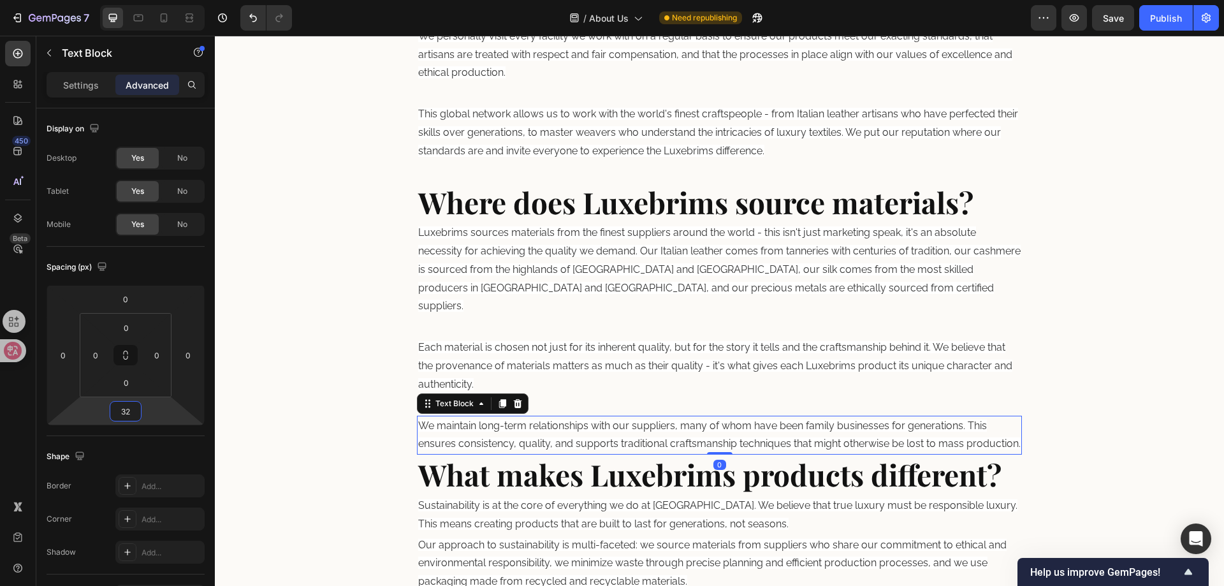
click at [613, 419] on span "We maintain long-term relationships with our suppliers, many of whom have been …" at bounding box center [719, 434] width 602 height 31
click at [126, 414] on input "0" at bounding box center [125, 411] width 25 height 19
paste input "32"
type input "32"
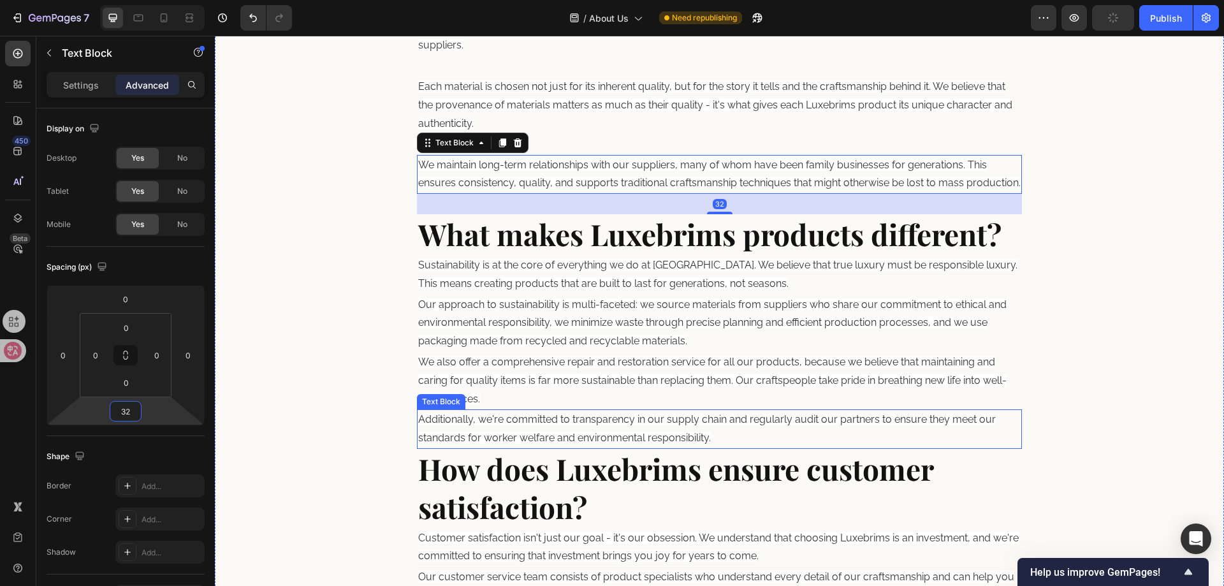
scroll to position [1539, 0]
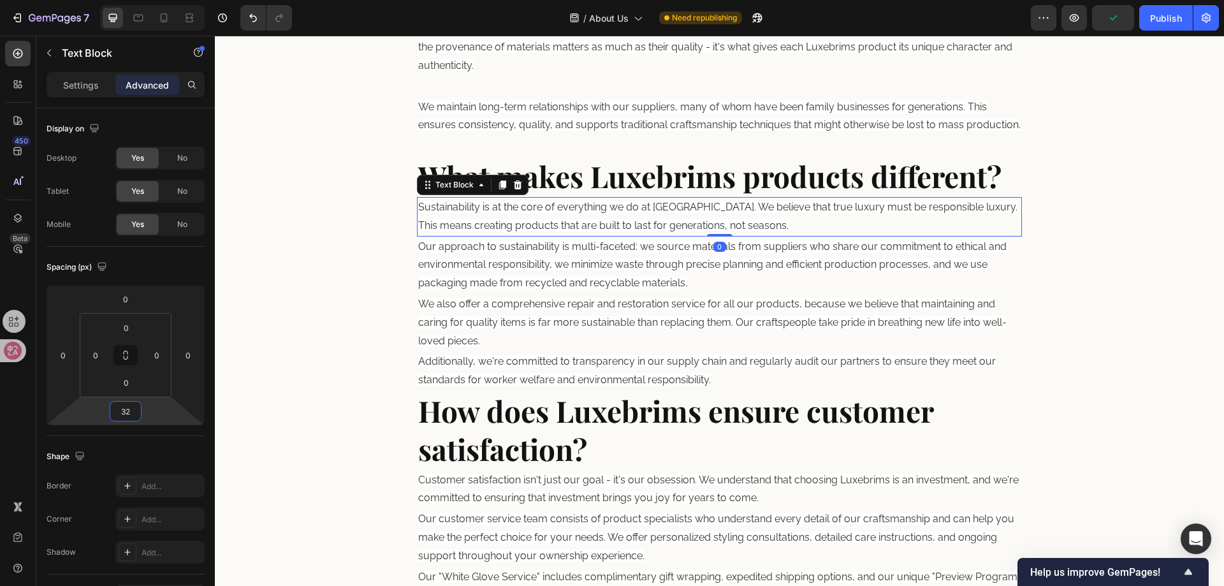
click at [597, 220] on span "Sustainability is at the core of everything we do at [GEOGRAPHIC_DATA]. We beli…" at bounding box center [717, 216] width 599 height 31
click at [133, 414] on input "0" at bounding box center [125, 411] width 25 height 19
paste input "32"
type input "32"
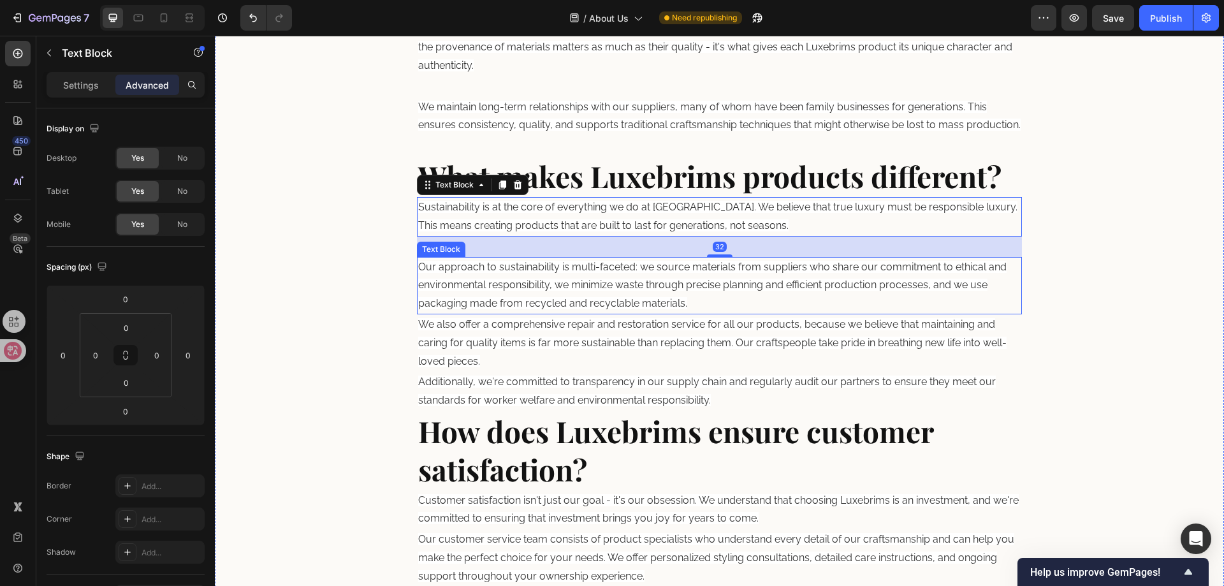
click at [667, 274] on p "Our approach to sustainability is multi-faceted: we source materials from suppl…" at bounding box center [719, 285] width 603 height 55
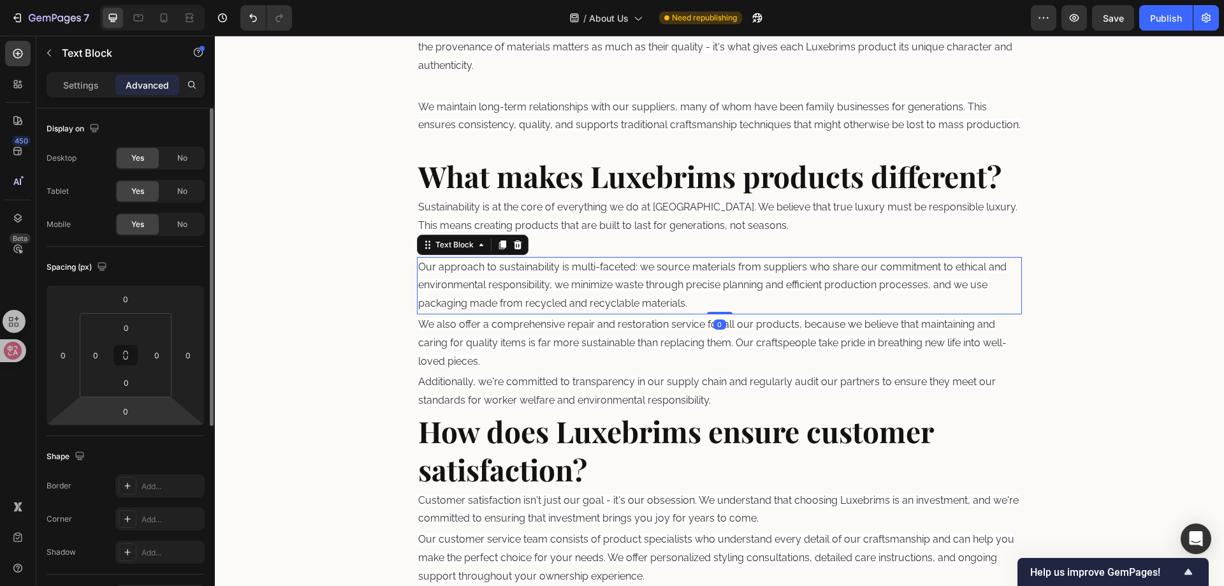
click at [129, 0] on html "7 Version history / About Us Need republishing Preview Save Publish 450 Beta Se…" at bounding box center [612, 0] width 1224 height 0
click at [131, 415] on input "0" at bounding box center [125, 411] width 25 height 19
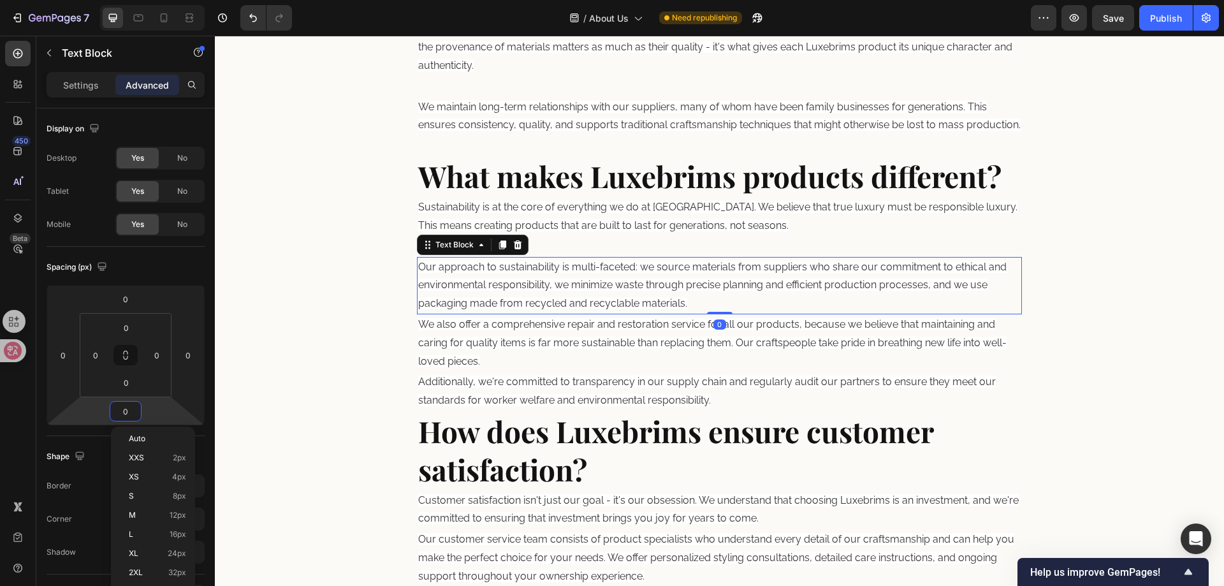
paste input "32"
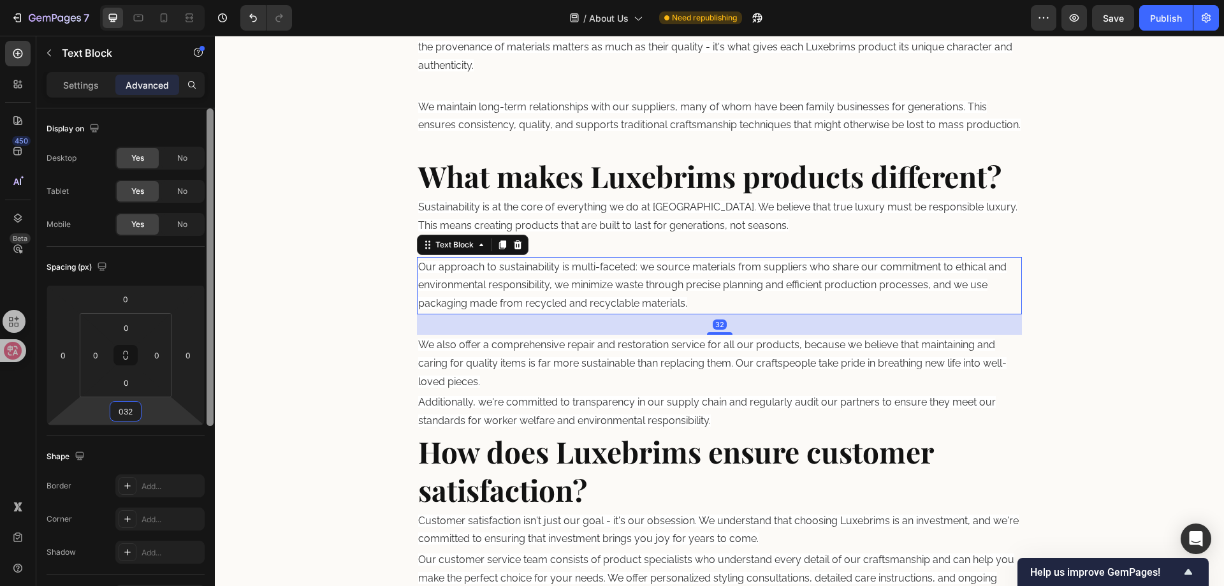
paste input "number"
type input "32"
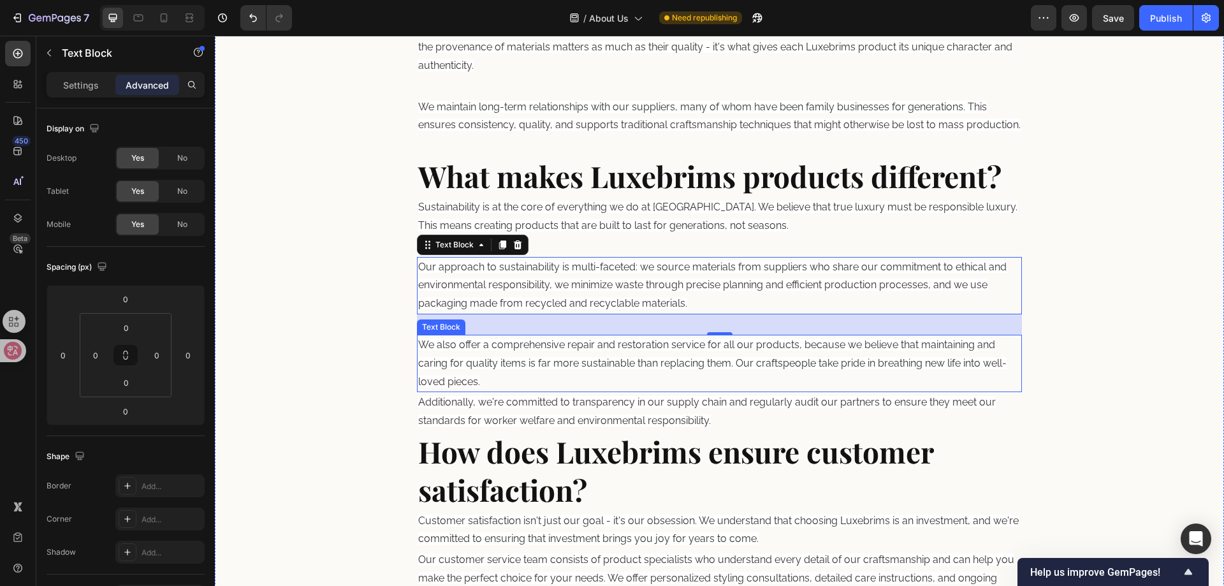
click at [549, 366] on span "We also offer a comprehensive repair and restoration service for all our produc…" at bounding box center [712, 362] width 588 height 49
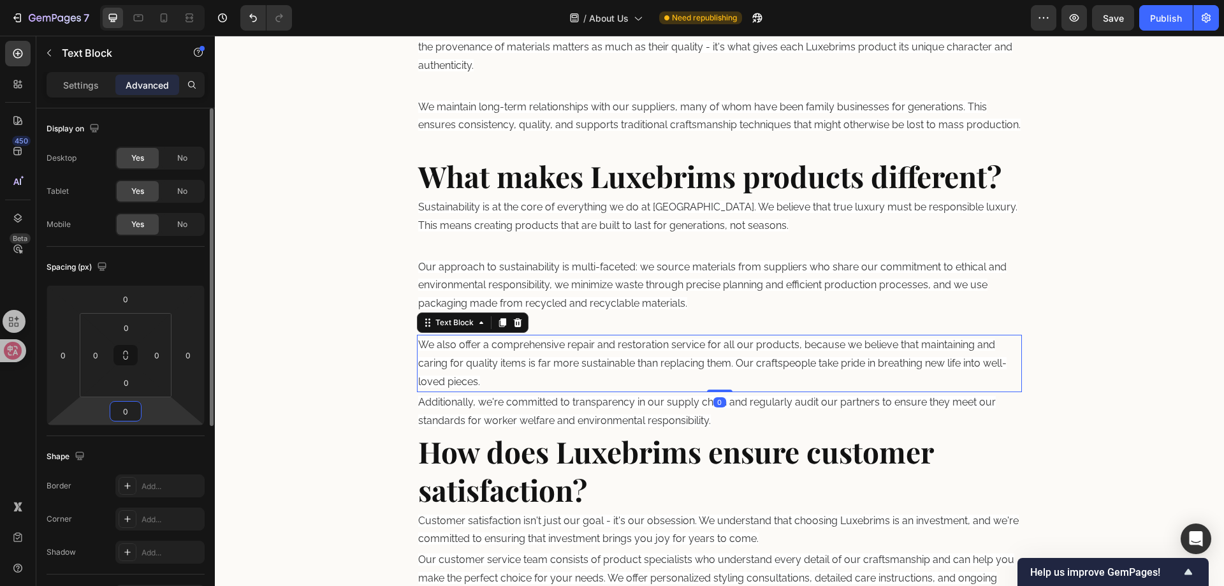
click at [124, 416] on input "0" at bounding box center [125, 411] width 25 height 19
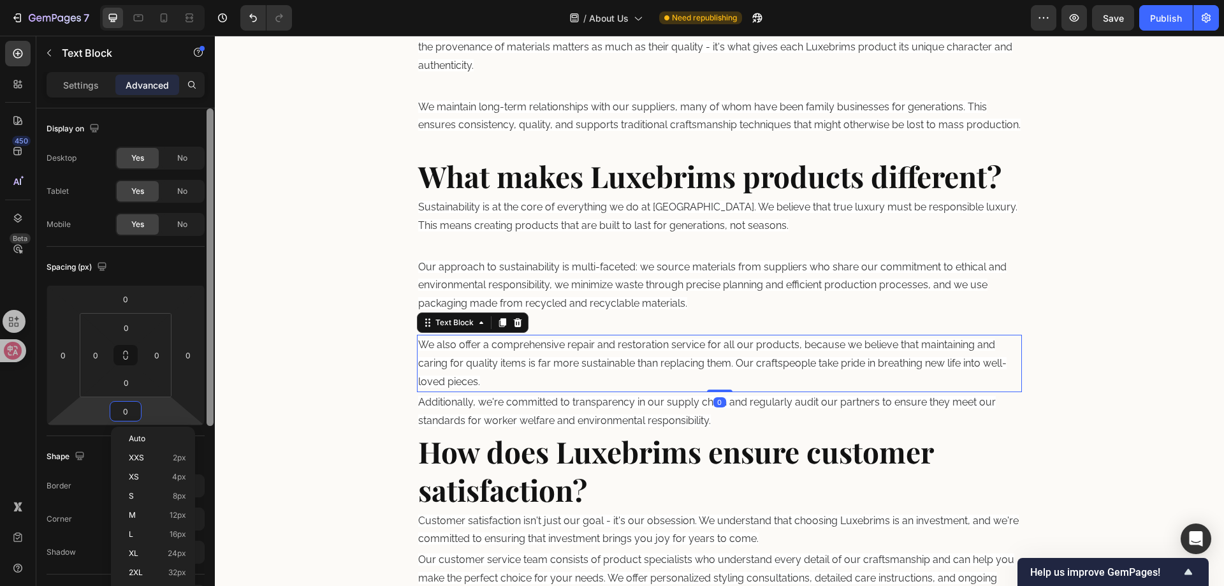
paste input "32"
type input "32"
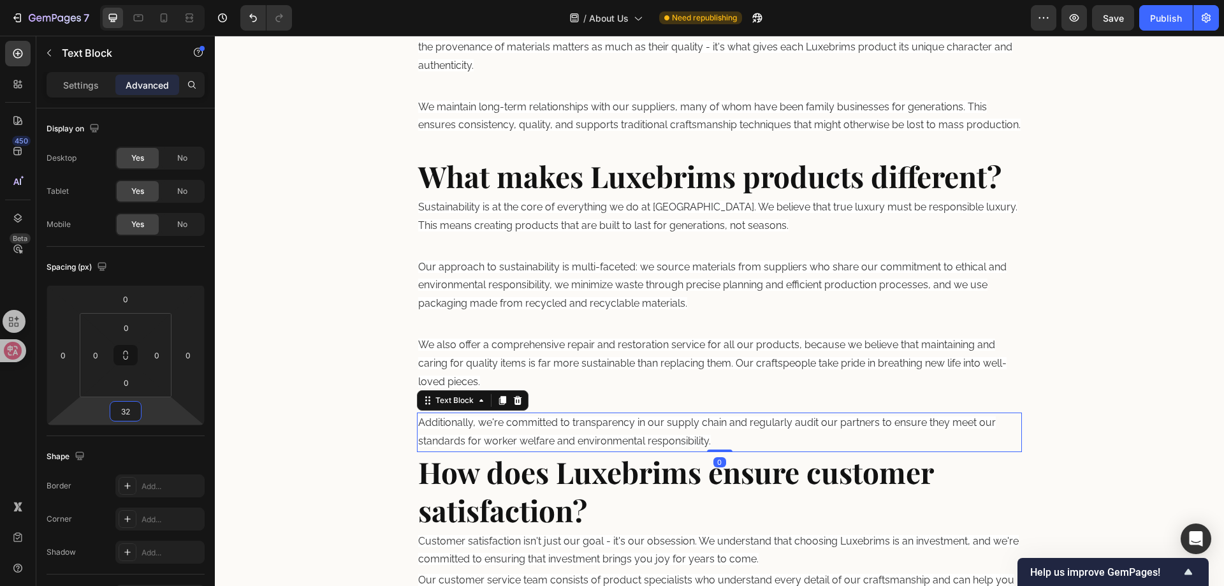
click at [560, 440] on span "Additionally, we're committed to transparency in our supply chain and regularly…" at bounding box center [707, 431] width 578 height 31
click at [127, 411] on input "0" at bounding box center [125, 411] width 25 height 19
paste input "32"
type input "32"
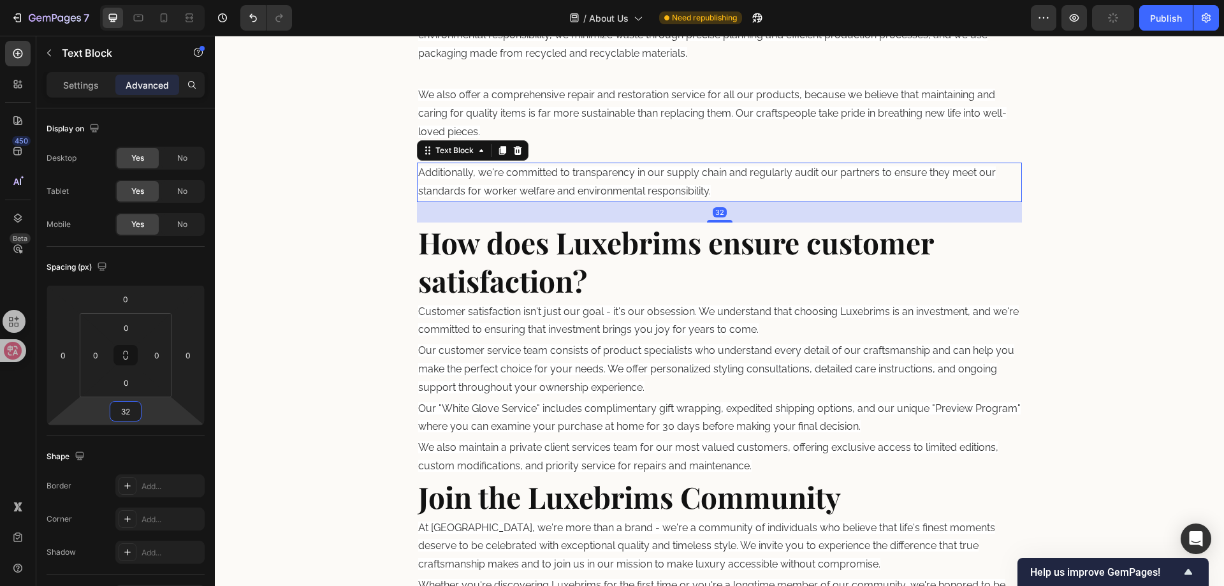
scroll to position [1794, 0]
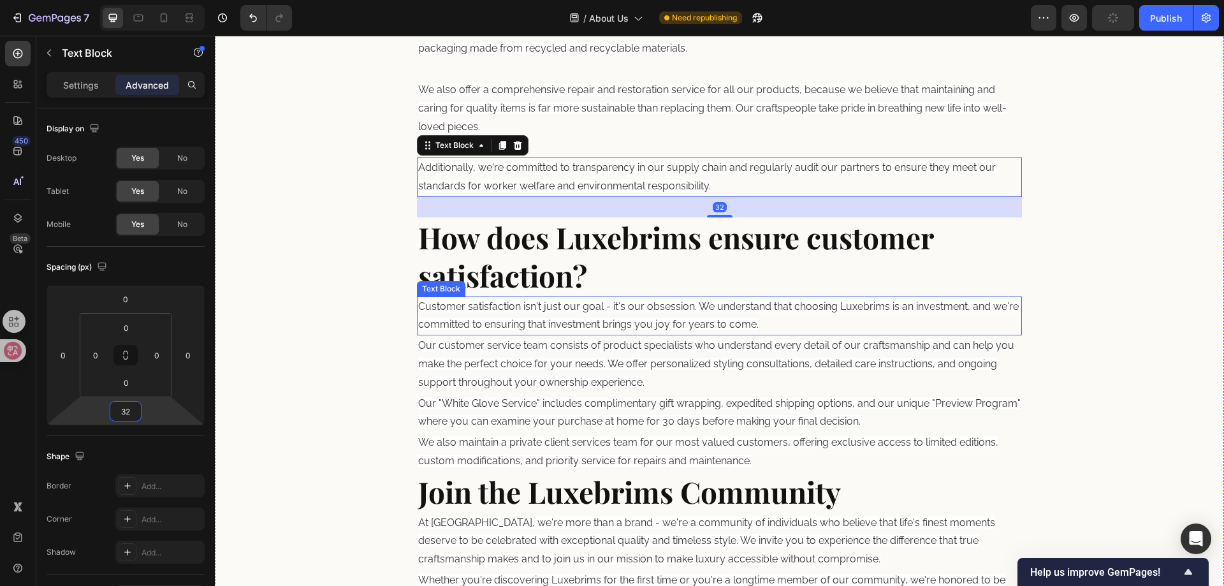
click at [564, 319] on span "Customer satisfaction isn't just our goal - it's our obsession. We understand t…" at bounding box center [718, 315] width 600 height 31
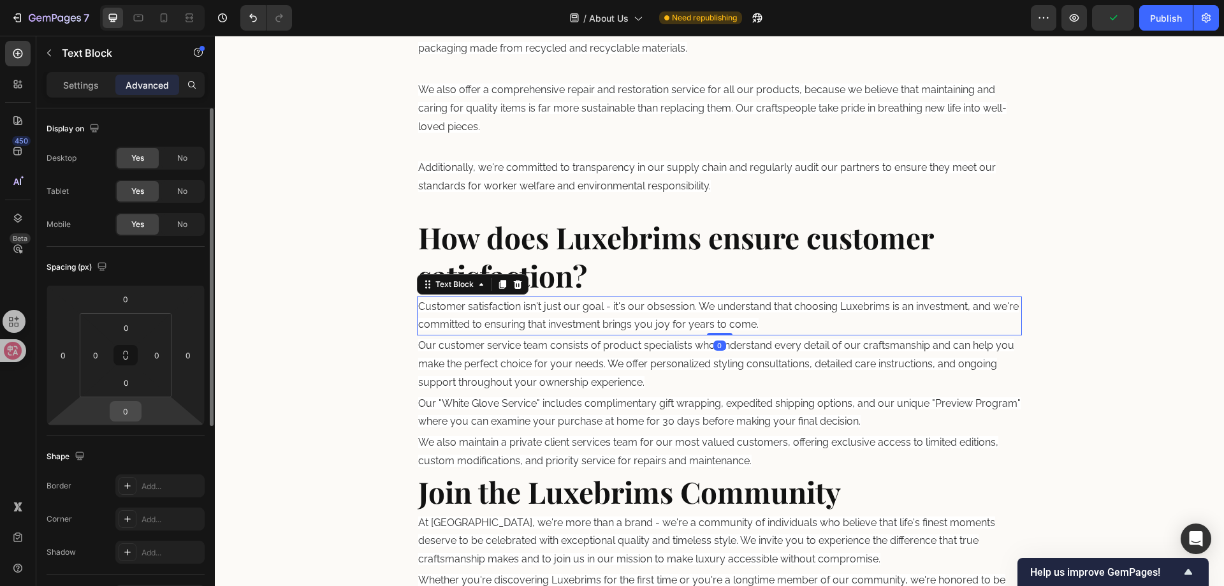
click at [126, 413] on input "0" at bounding box center [125, 411] width 25 height 19
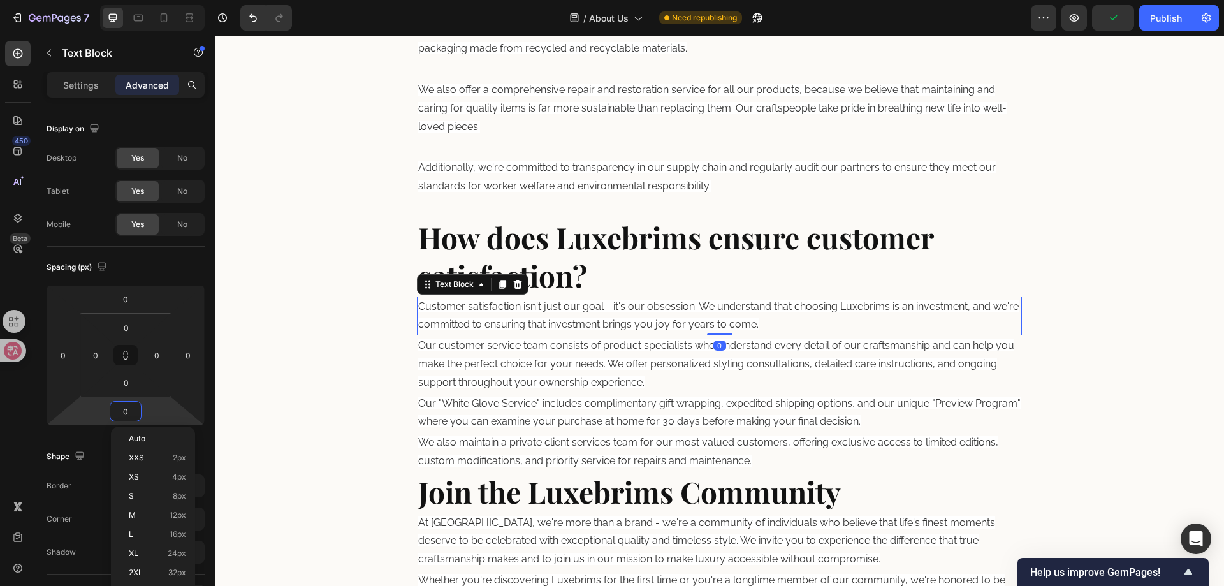
paste input "32"
type input "32"
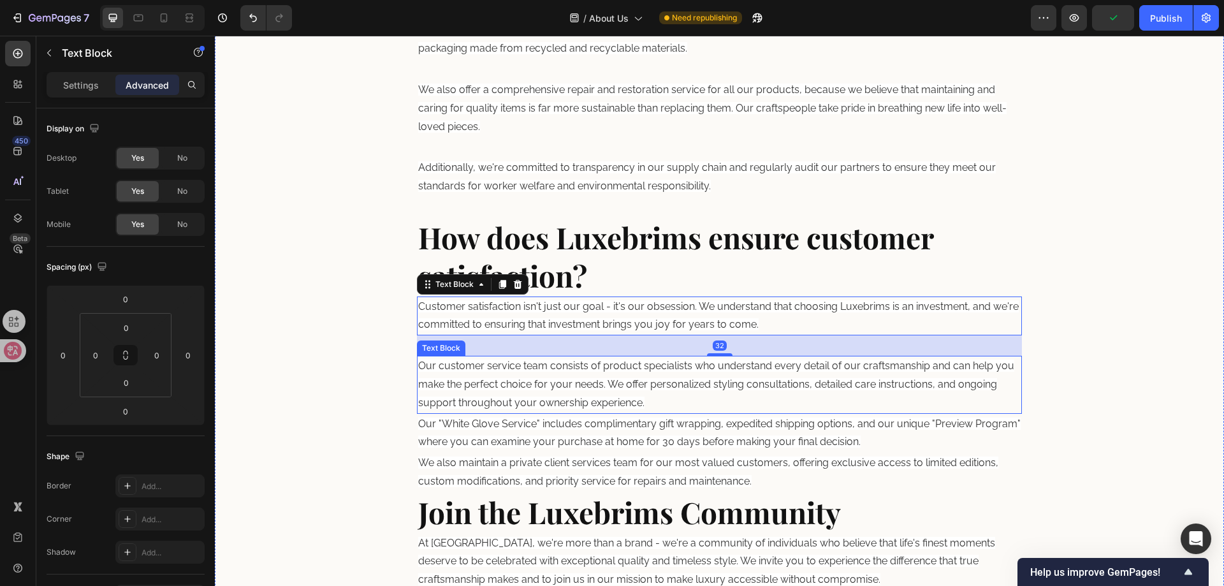
click at [535, 382] on span "Our customer service team consists of product specialists who understand every …" at bounding box center [716, 384] width 596 height 49
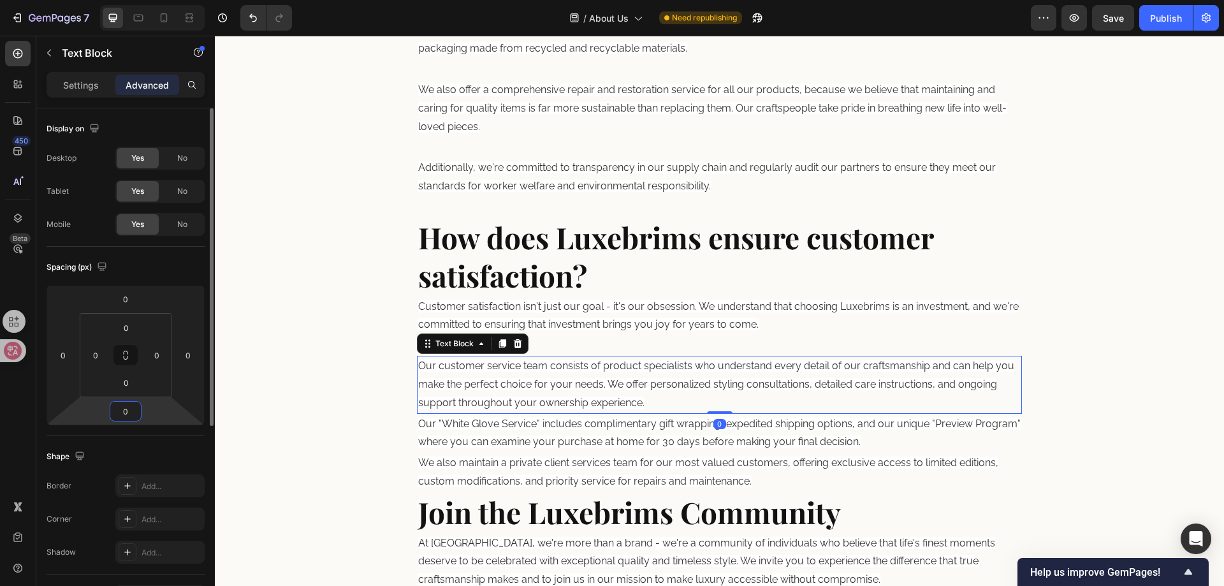
click at [131, 415] on input "0" at bounding box center [125, 411] width 25 height 19
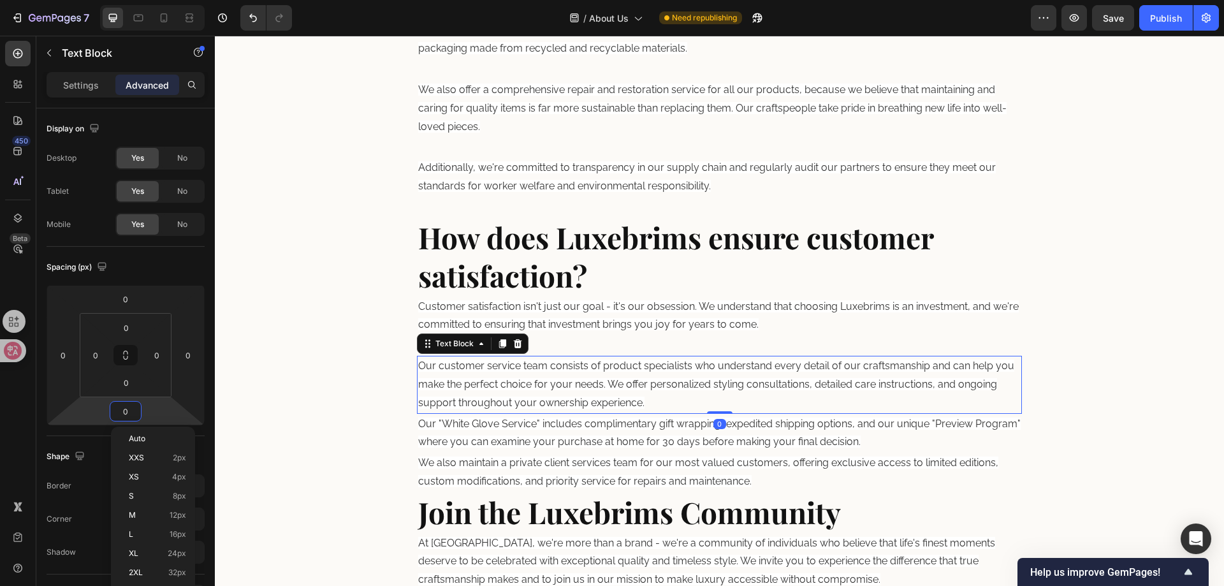
paste input "32"
type input "32"
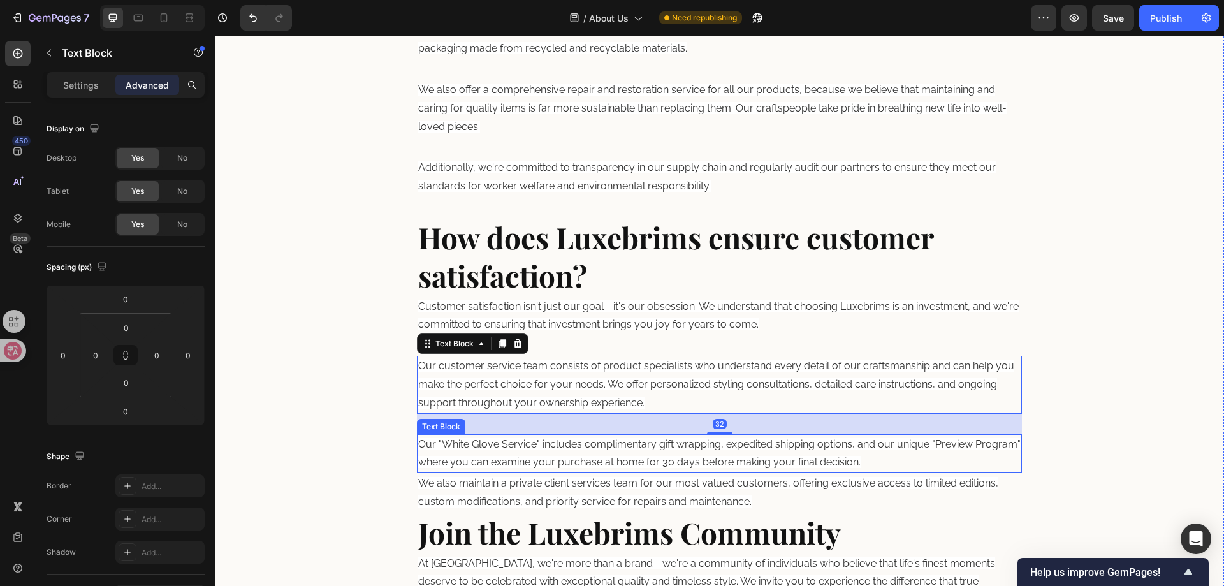
click at [541, 467] on span "Our "White Glove Service" includes complimentary gift wrapping, expedited shipp…" at bounding box center [719, 453] width 602 height 31
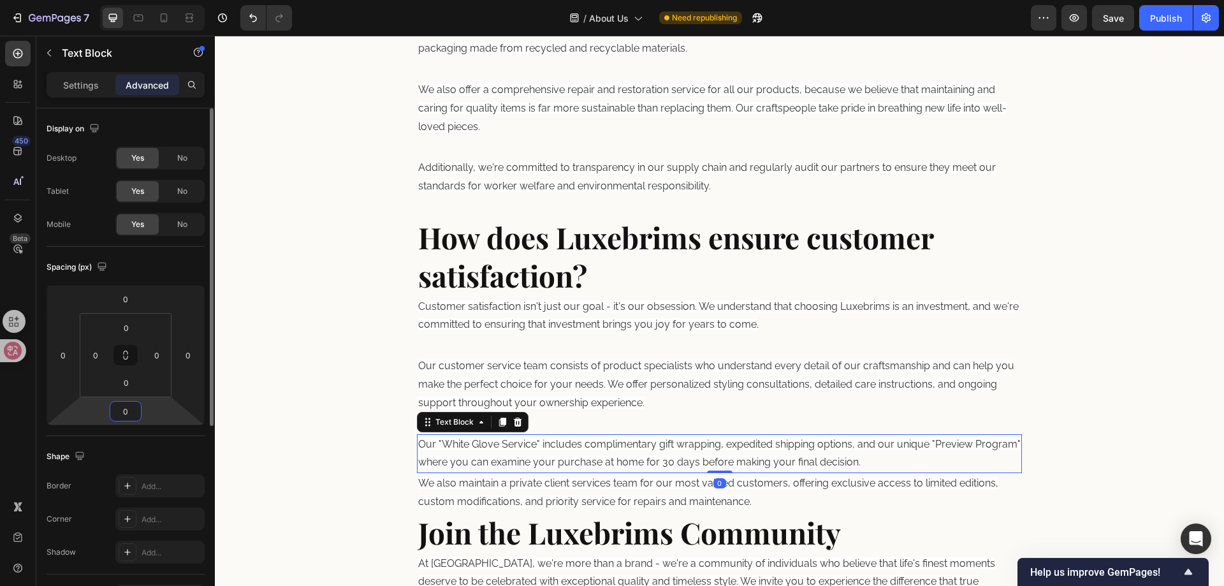
click at [137, 412] on input "0" at bounding box center [125, 411] width 25 height 19
paste input "32"
type input "32"
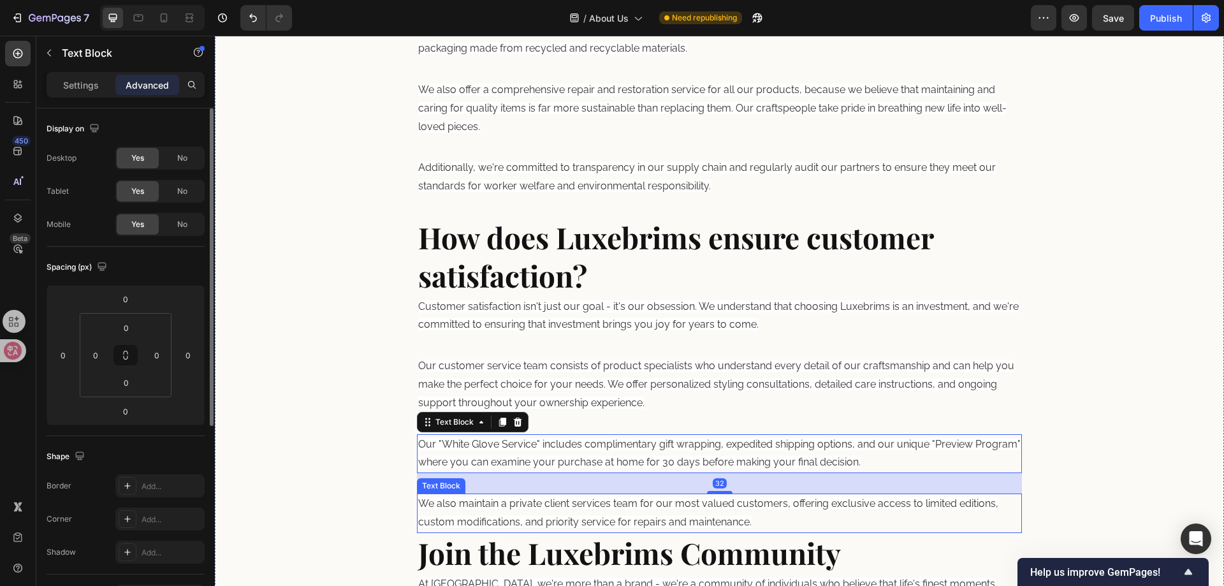
click at [595, 505] on span "We also maintain a private client services team for our most valued customers, …" at bounding box center [708, 512] width 580 height 31
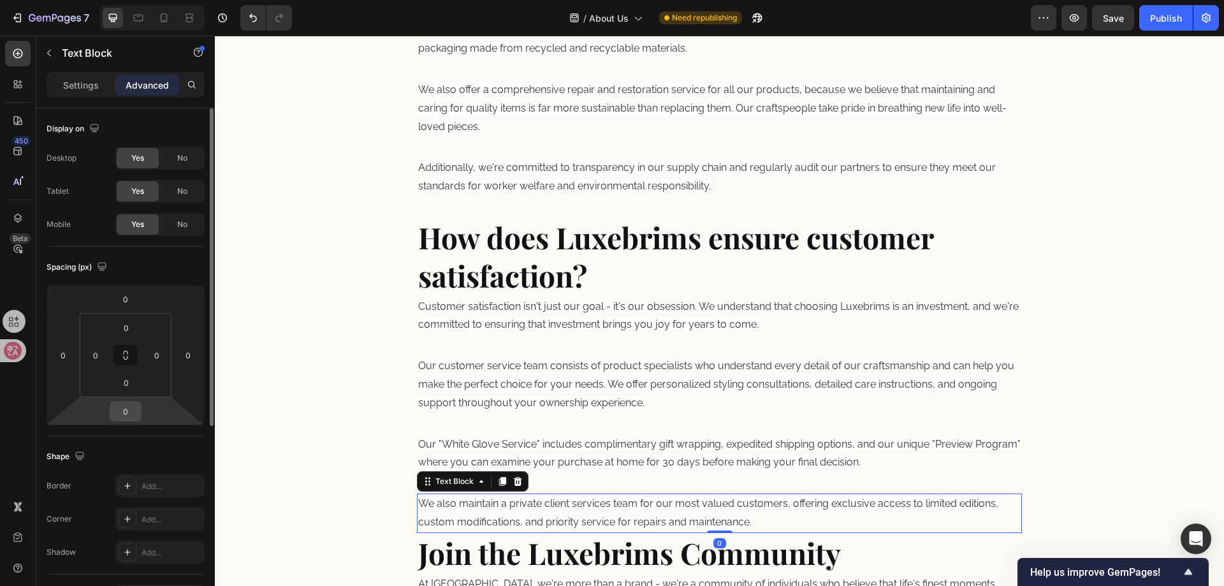
click at [129, 409] on input "0" at bounding box center [125, 411] width 25 height 19
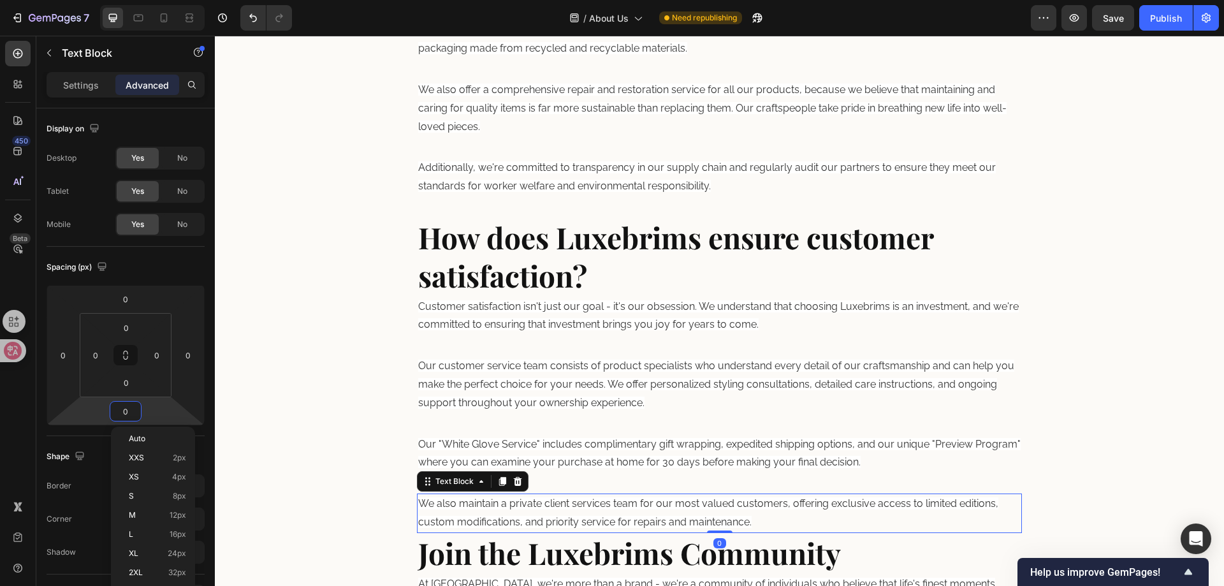
paste input "32"
type input "32"
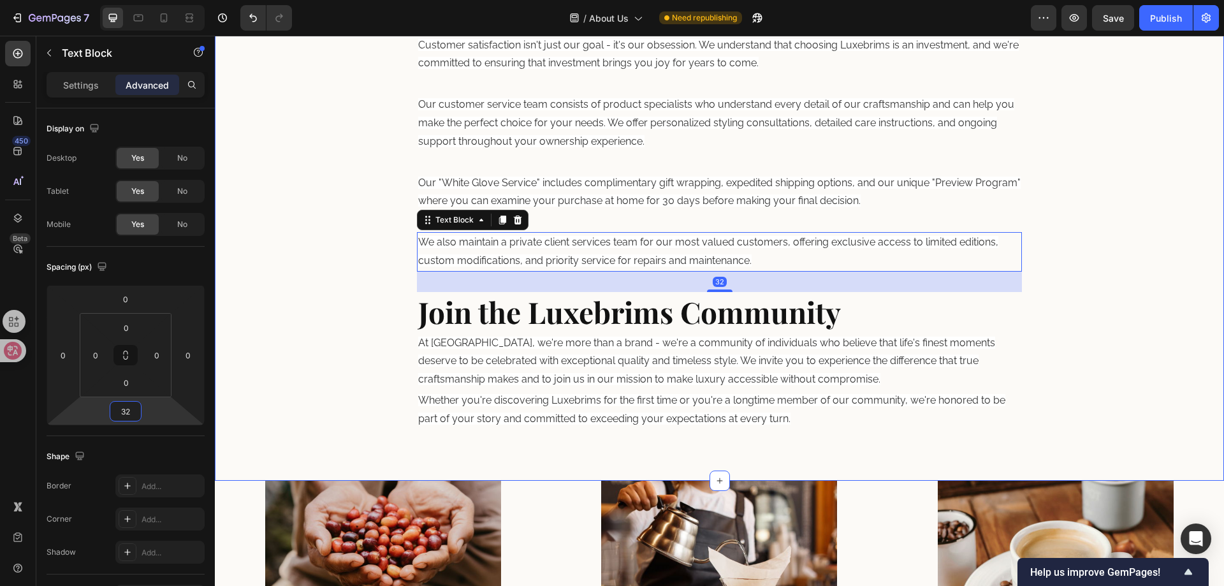
scroll to position [2113, 0]
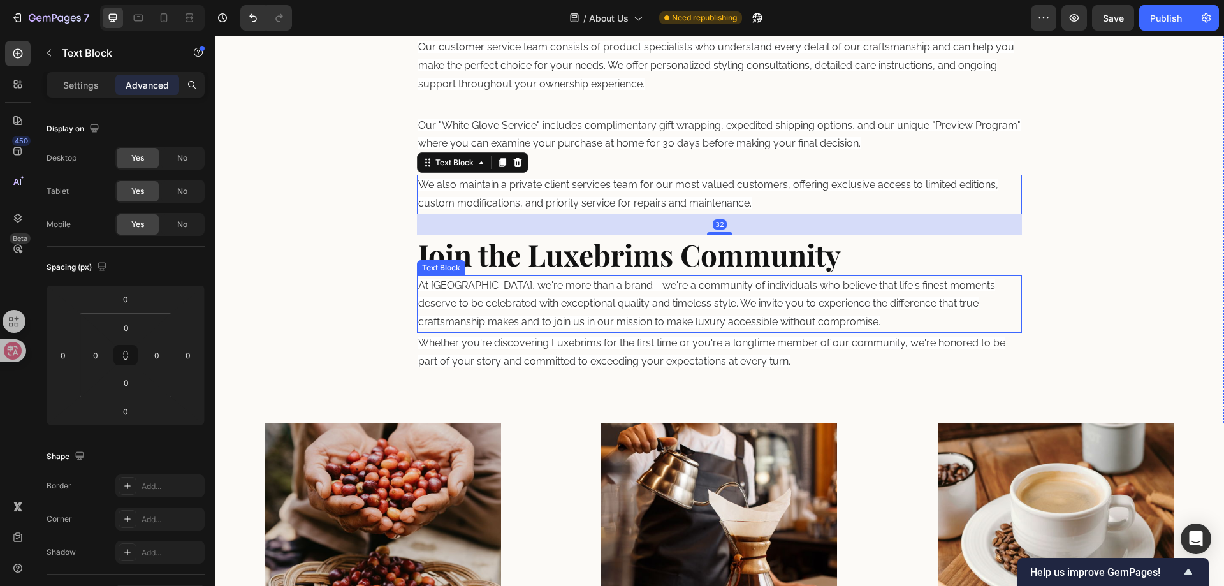
click at [578, 300] on span "At [GEOGRAPHIC_DATA], we're more than a brand - we're a community of individual…" at bounding box center [706, 303] width 577 height 49
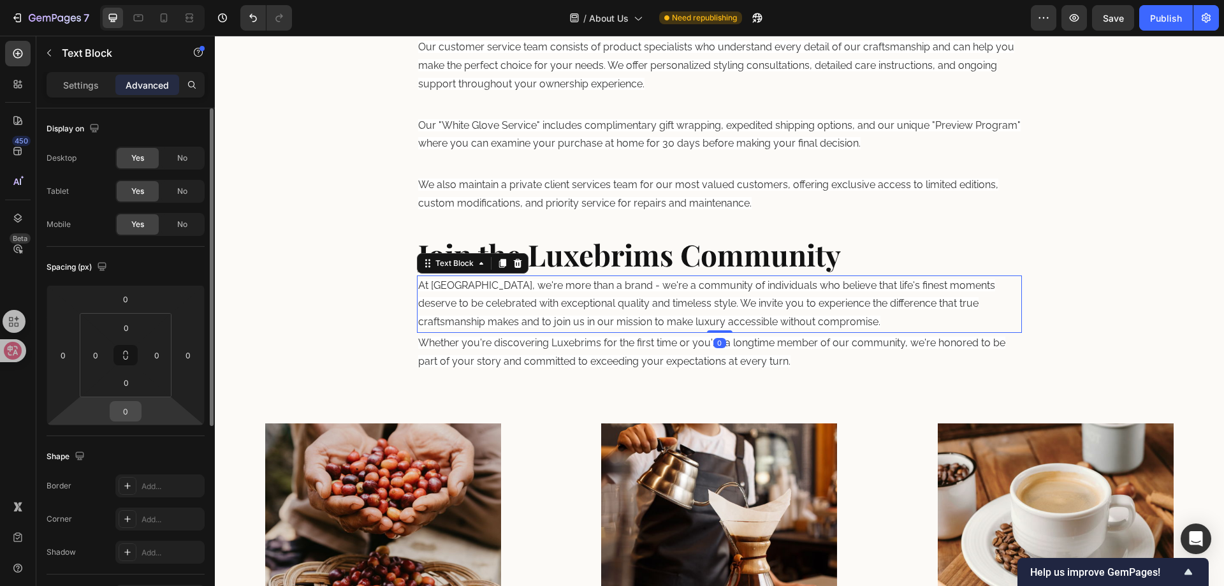
click at [129, 411] on input "0" at bounding box center [125, 411] width 25 height 19
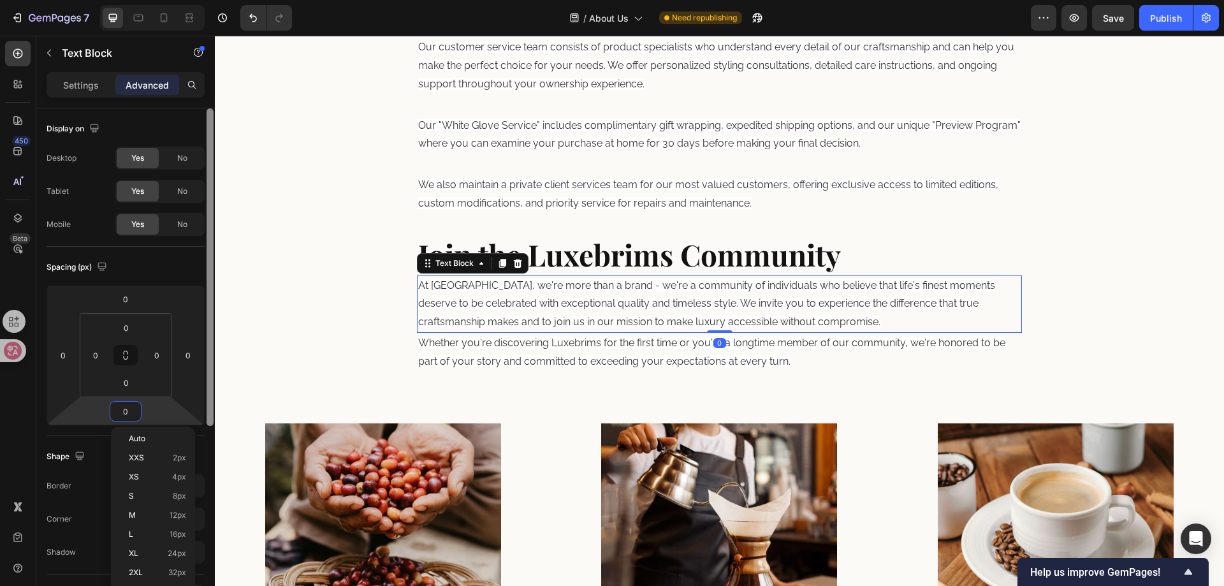
paste input "32"
type input "32"
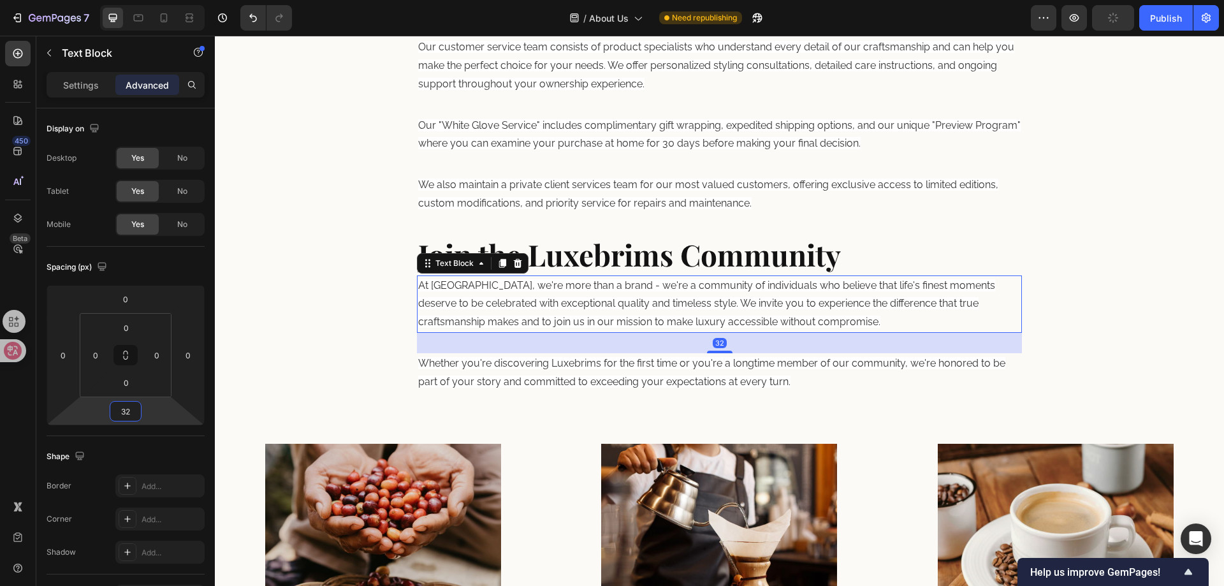
click at [562, 368] on span "Whether you're discovering Luxebrims for the first time or you're a longtime me…" at bounding box center [711, 372] width 587 height 31
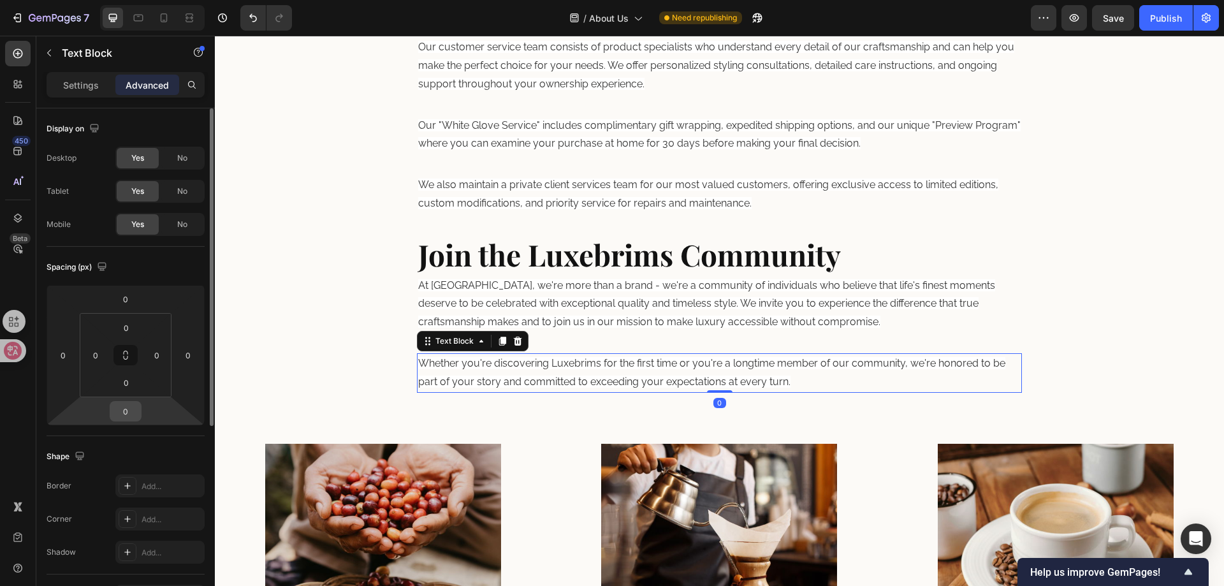
click at [129, 416] on input "0" at bounding box center [125, 411] width 25 height 19
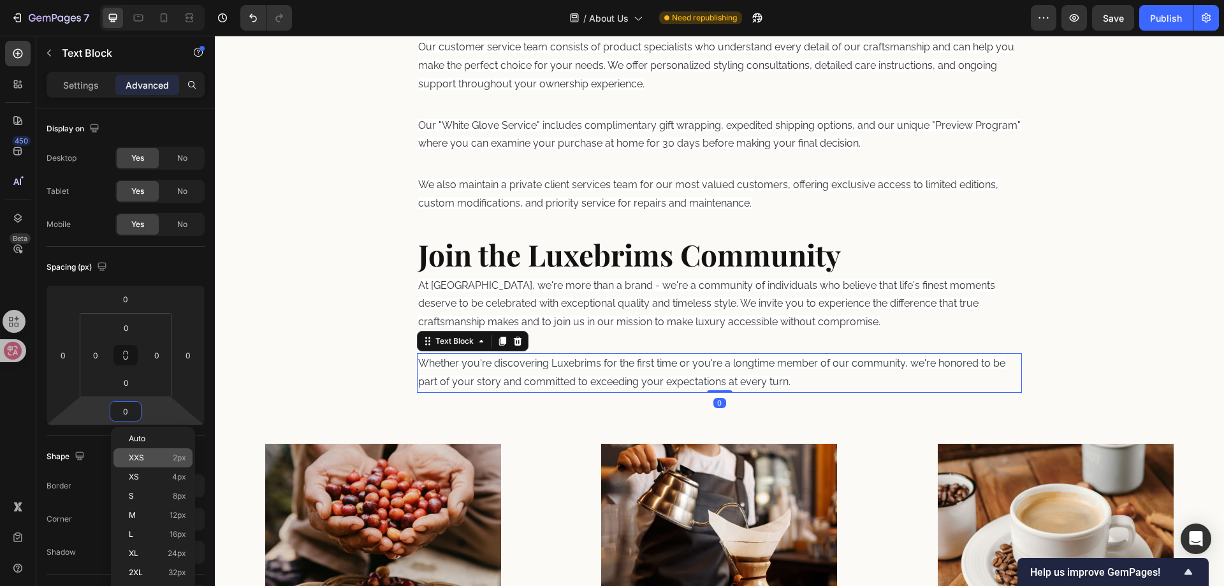
paste input "32"
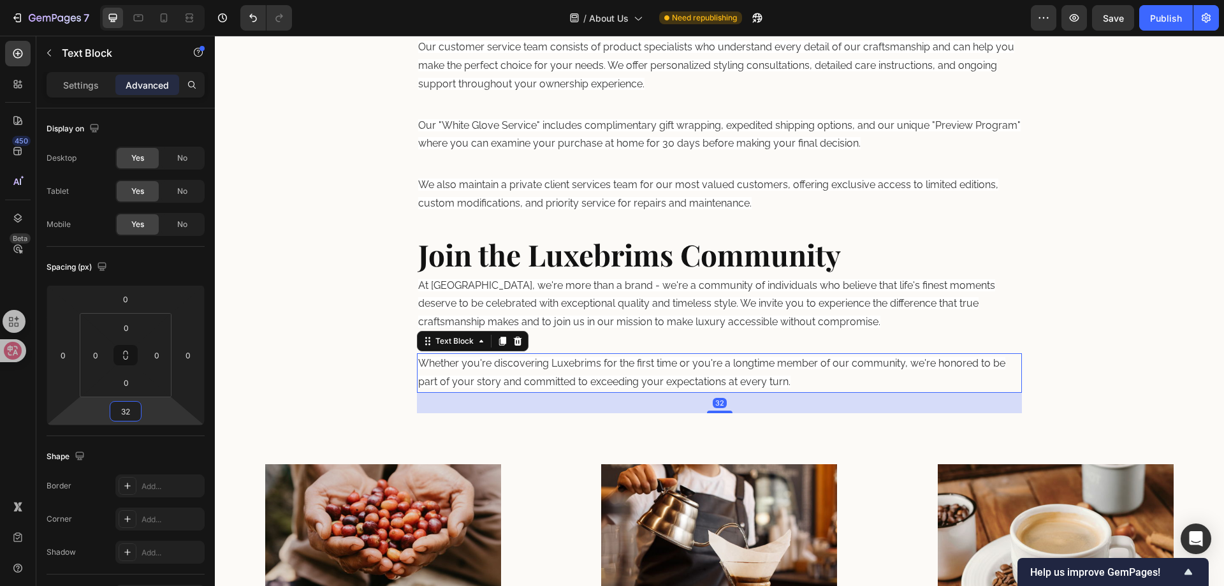
type input "32"
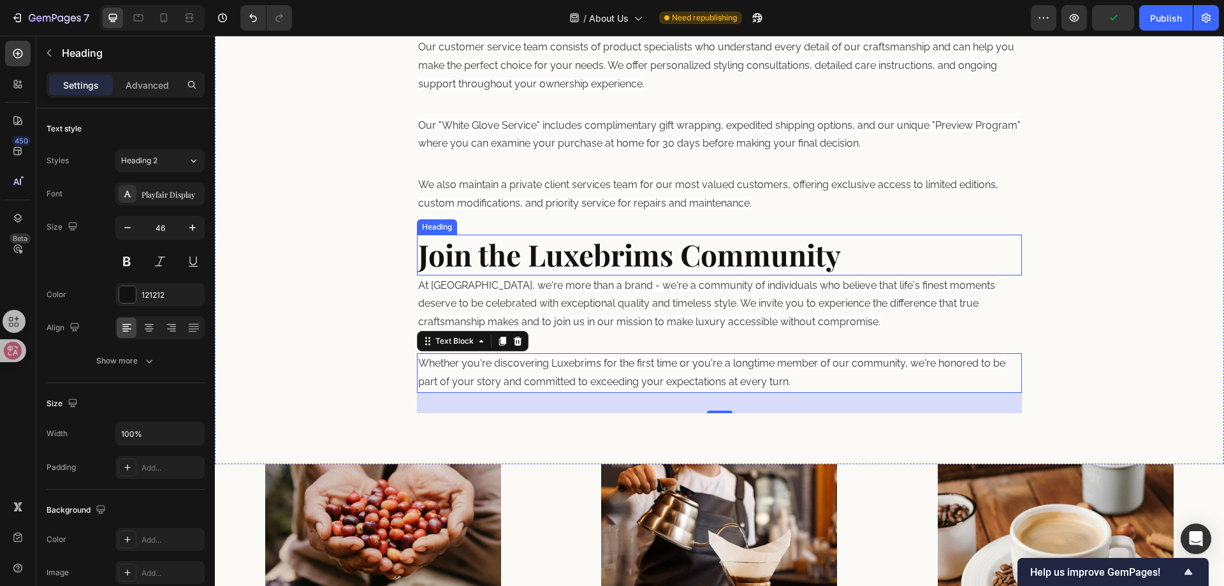
click at [667, 266] on strong "Join the Luxebrims Community" at bounding box center [629, 255] width 423 height 40
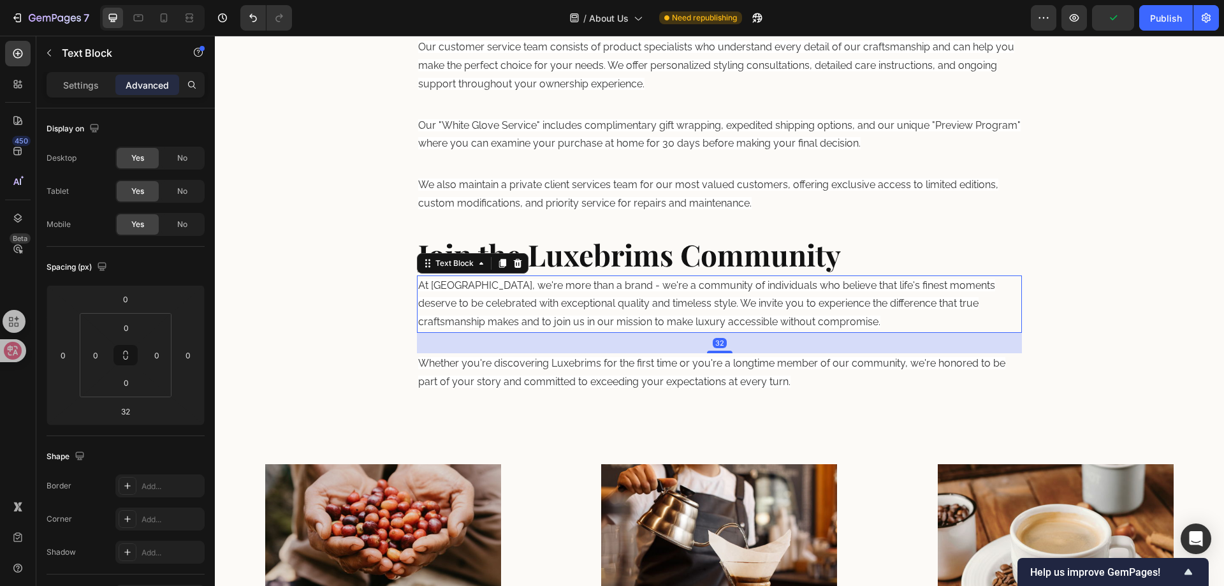
click at [946, 318] on p "At [GEOGRAPHIC_DATA], we're more than a brand - we're a community of individual…" at bounding box center [719, 304] width 603 height 55
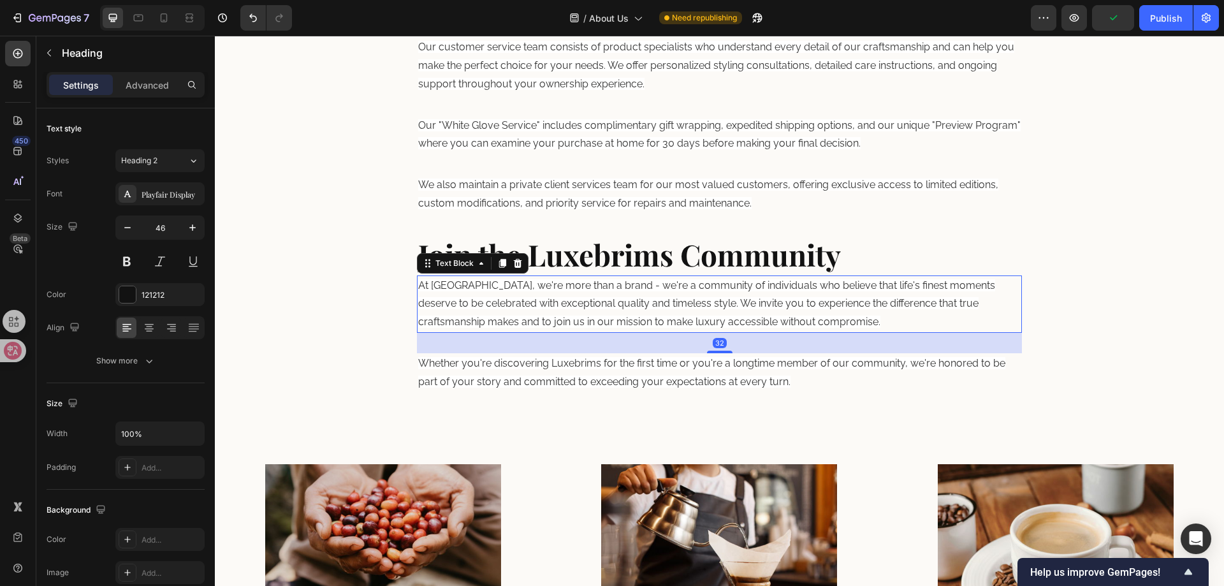
click at [889, 270] on p "⁠⁠⁠⁠⁠⁠⁠ Join the Luxebrims Community" at bounding box center [719, 255] width 603 height 38
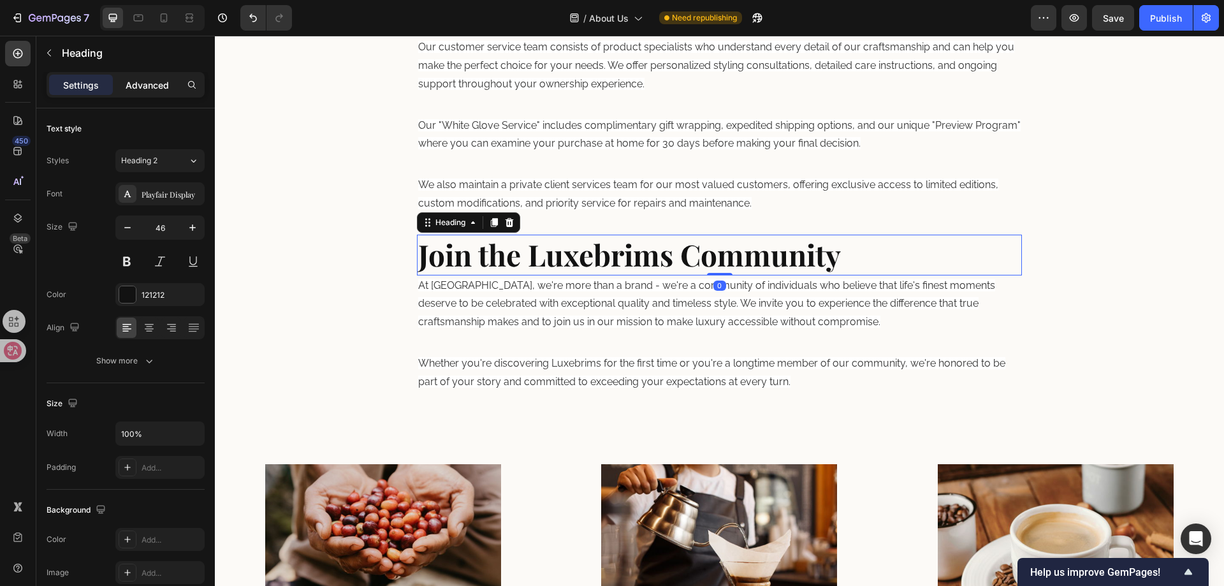
click at [154, 79] on p "Advanced" at bounding box center [147, 84] width 43 height 13
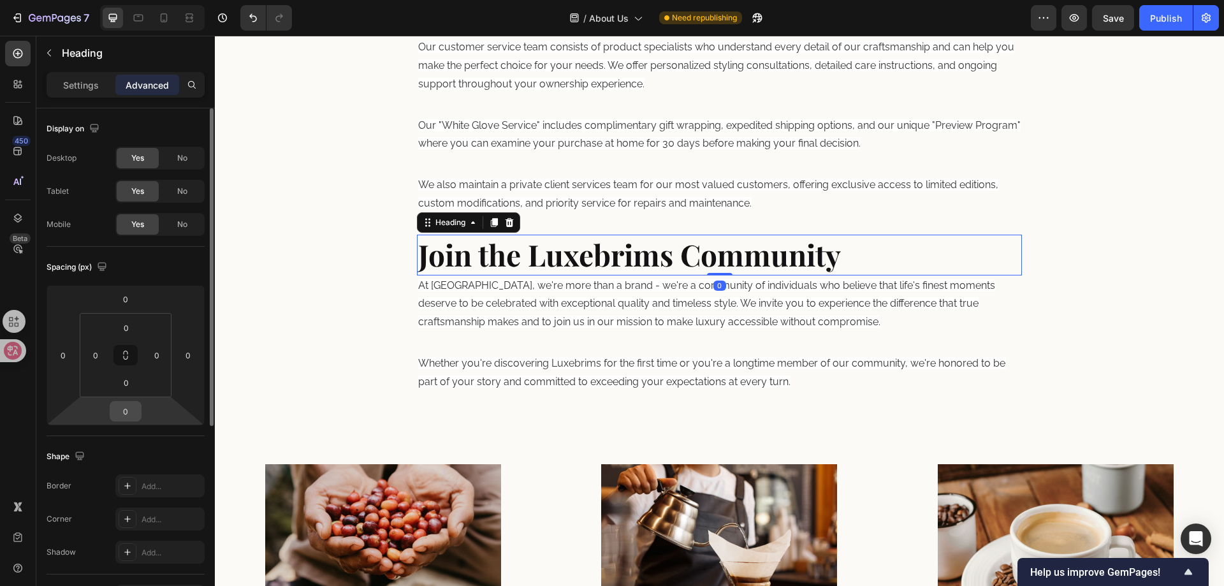
click at [139, 414] on div "0" at bounding box center [126, 411] width 32 height 20
click at [136, 420] on div "0" at bounding box center [126, 411] width 32 height 20
click at [135, 414] on input "0" at bounding box center [125, 411] width 25 height 19
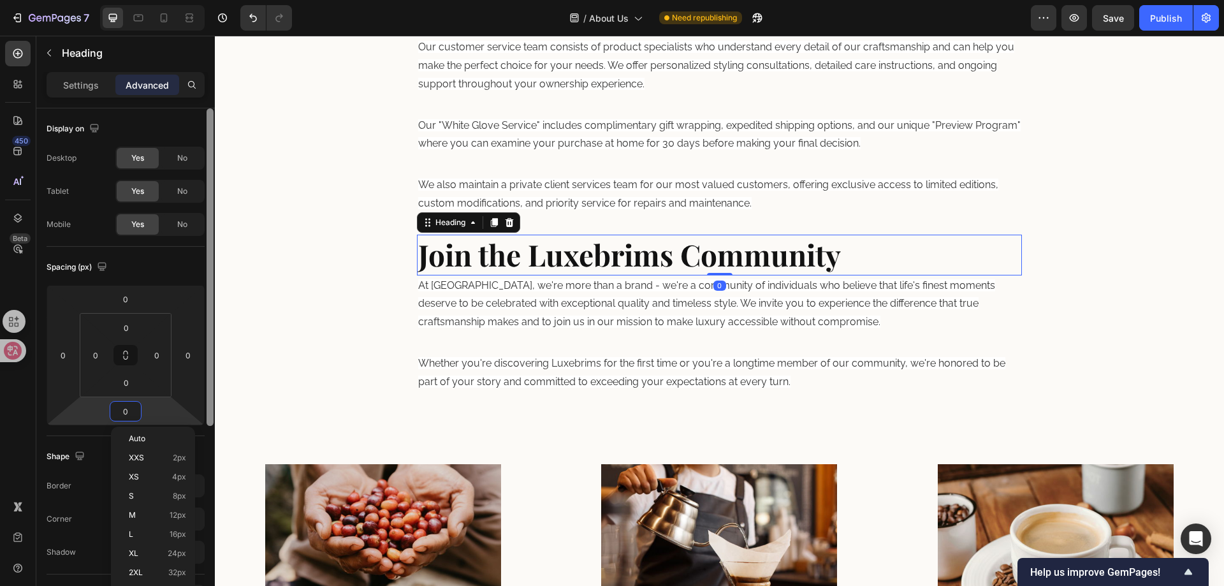
paste input "32"
type input "32"
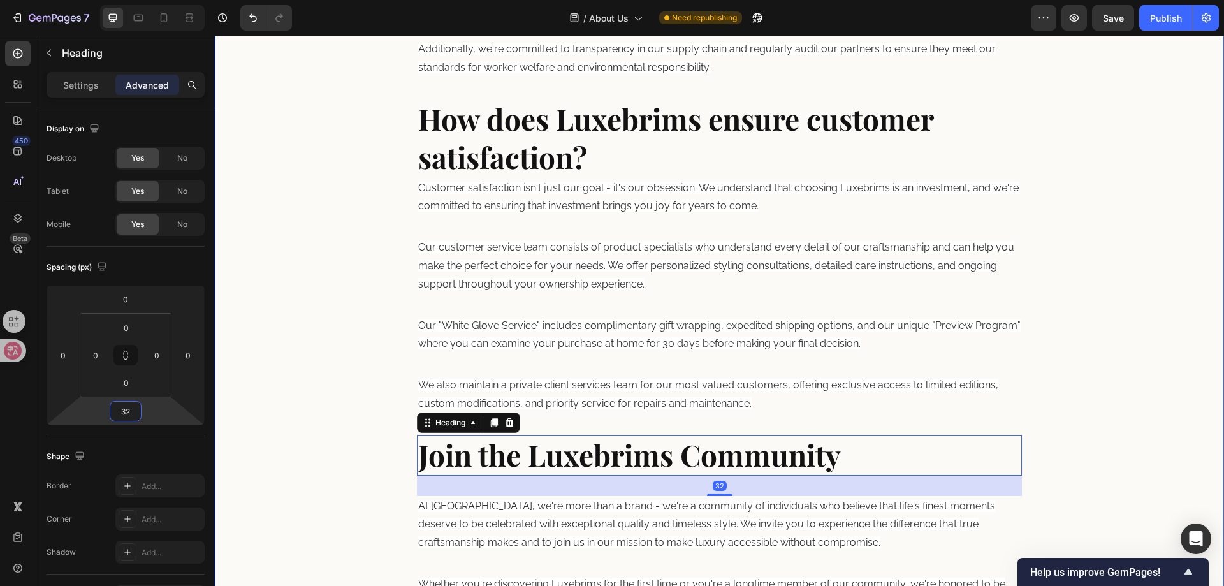
scroll to position [1858, 0]
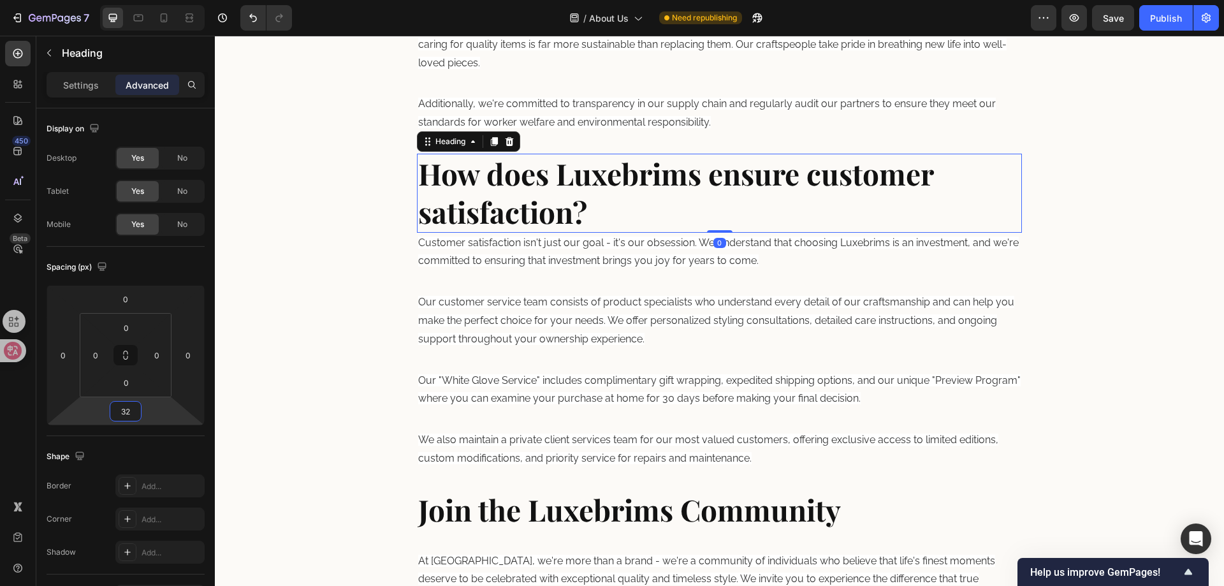
click at [710, 168] on strong "How does Luxebrims ensure customer satisfaction?" at bounding box center [675, 193] width 515 height 78
click at [136, 409] on input "0" at bounding box center [125, 411] width 25 height 19
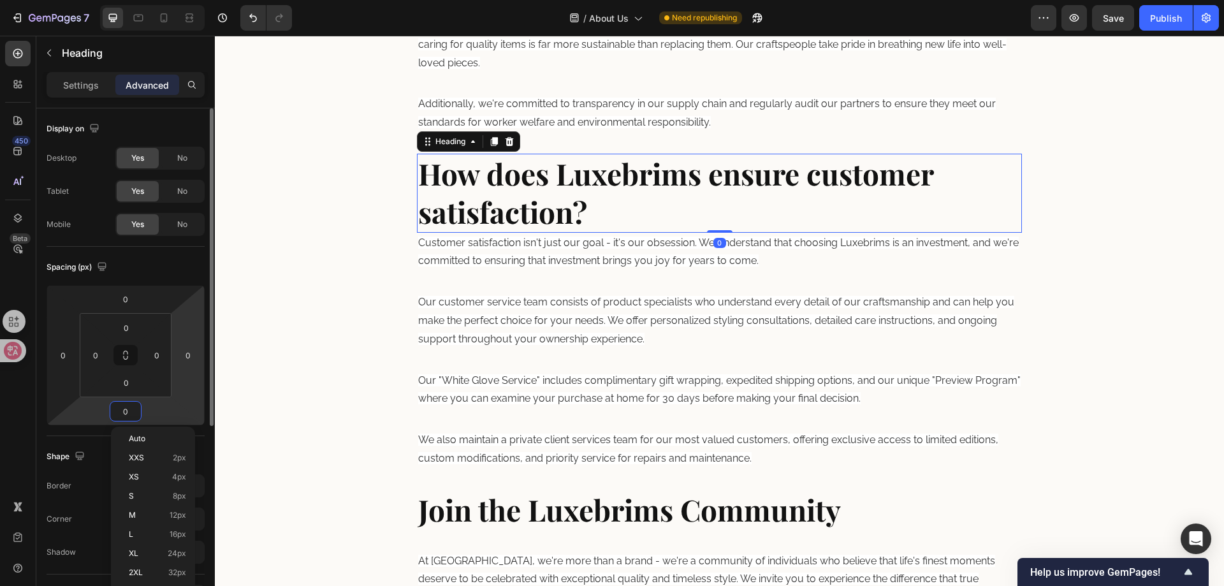
paste input "32"
type input "32"
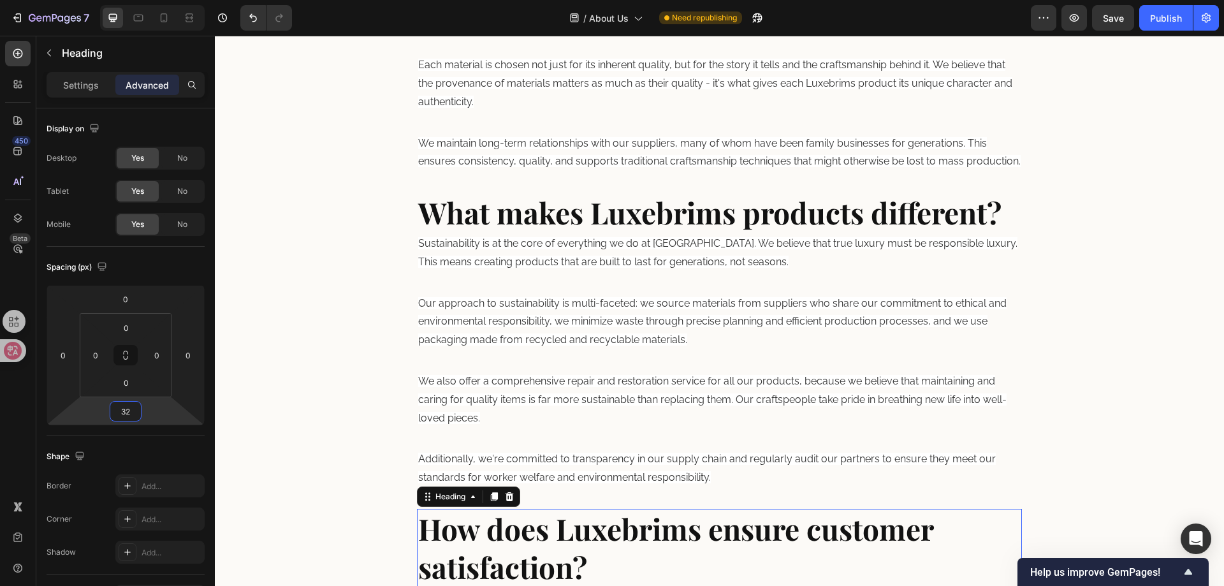
scroll to position [1475, 0]
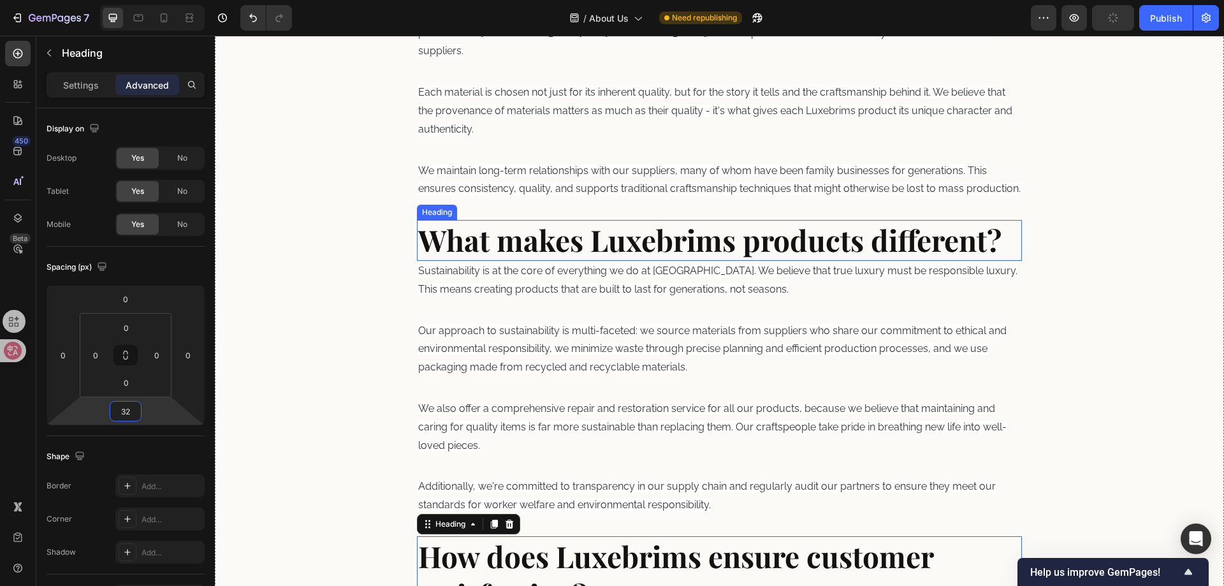
click at [620, 246] on strong "What makes Luxebrims products different?" at bounding box center [709, 240] width 583 height 40
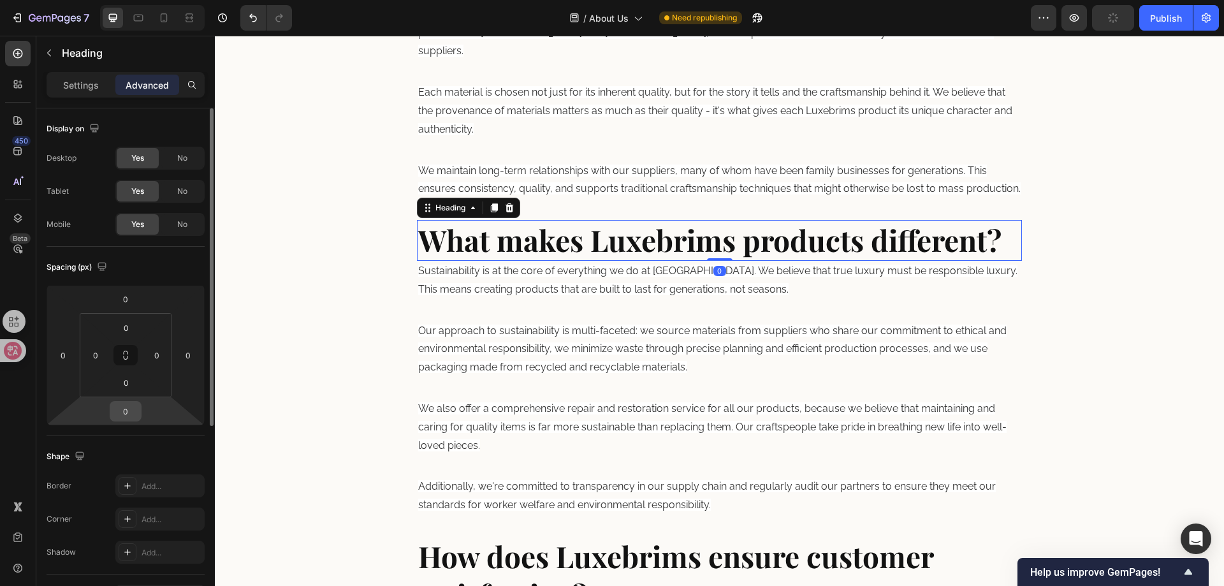
click at [131, 407] on input "0" at bounding box center [125, 411] width 25 height 19
paste input "32"
type input "32"
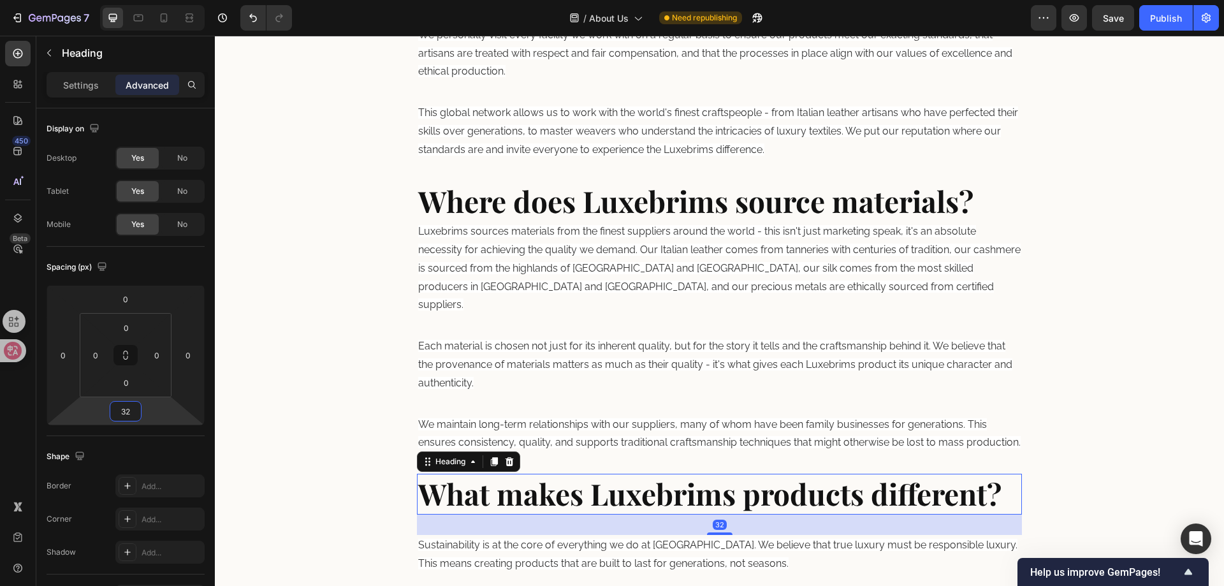
scroll to position [1220, 0]
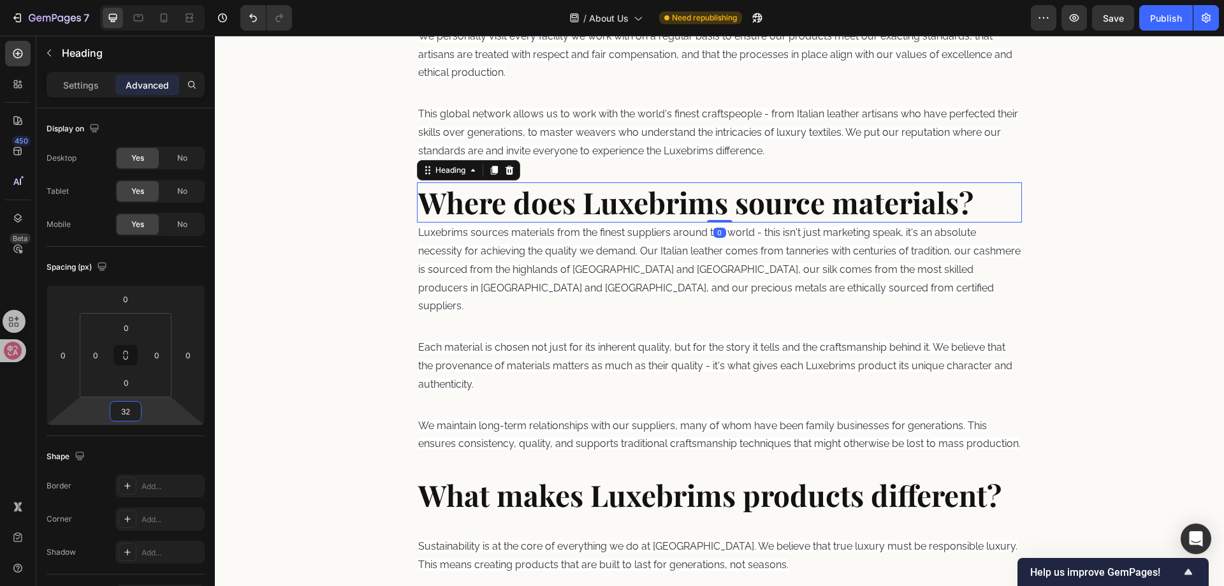
click at [583, 200] on strong "Where does Luxebrims source materials?" at bounding box center [695, 202] width 555 height 40
click at [127, 411] on input "0" at bounding box center [125, 411] width 25 height 19
paste input "32"
type input "32"
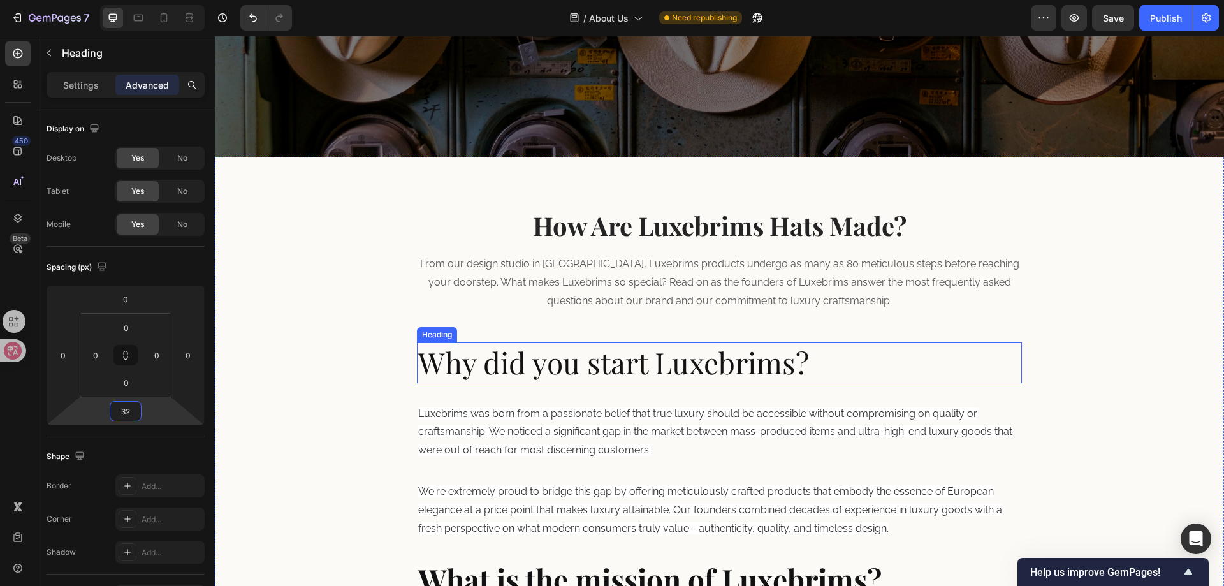
scroll to position [264, 0]
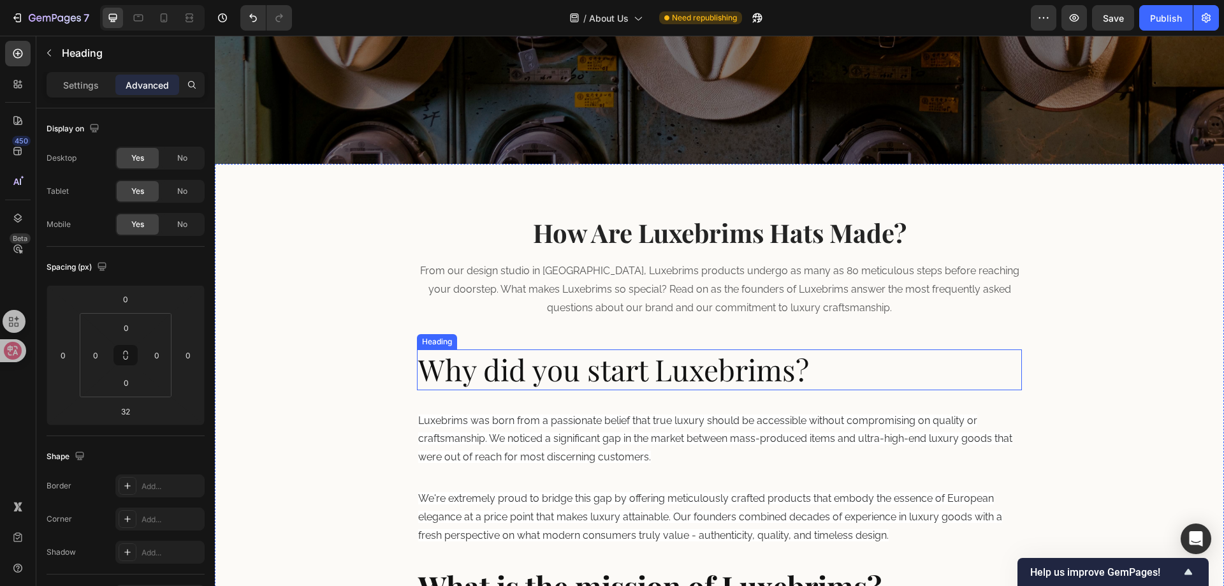
click at [626, 380] on p "Why did you start Luxebrims?" at bounding box center [719, 370] width 603 height 38
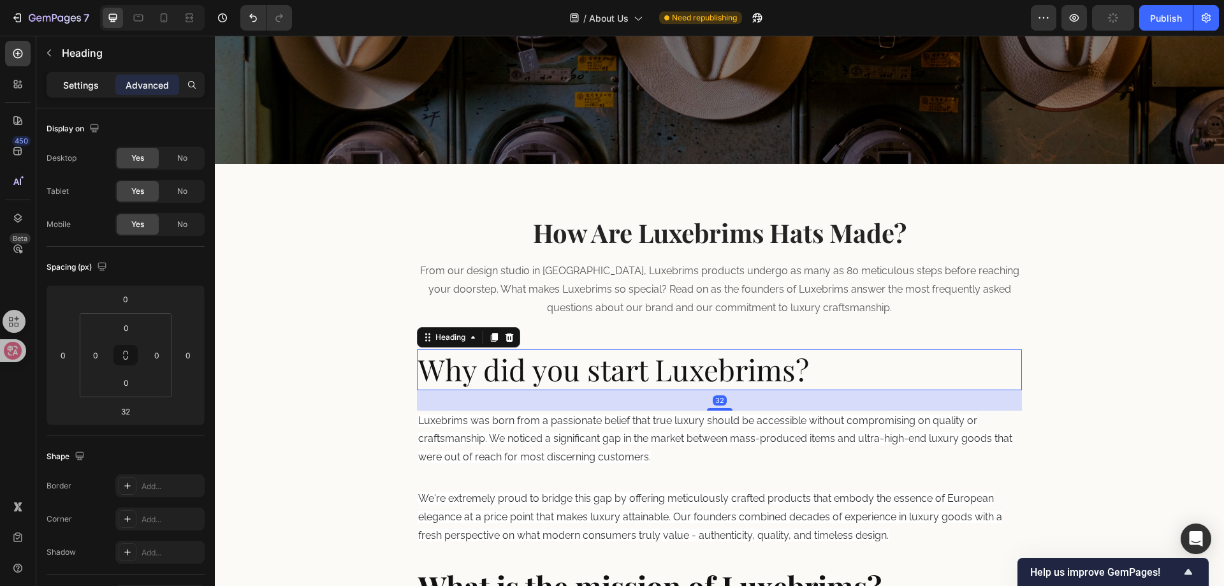
click at [69, 76] on div "Settings" at bounding box center [81, 85] width 64 height 20
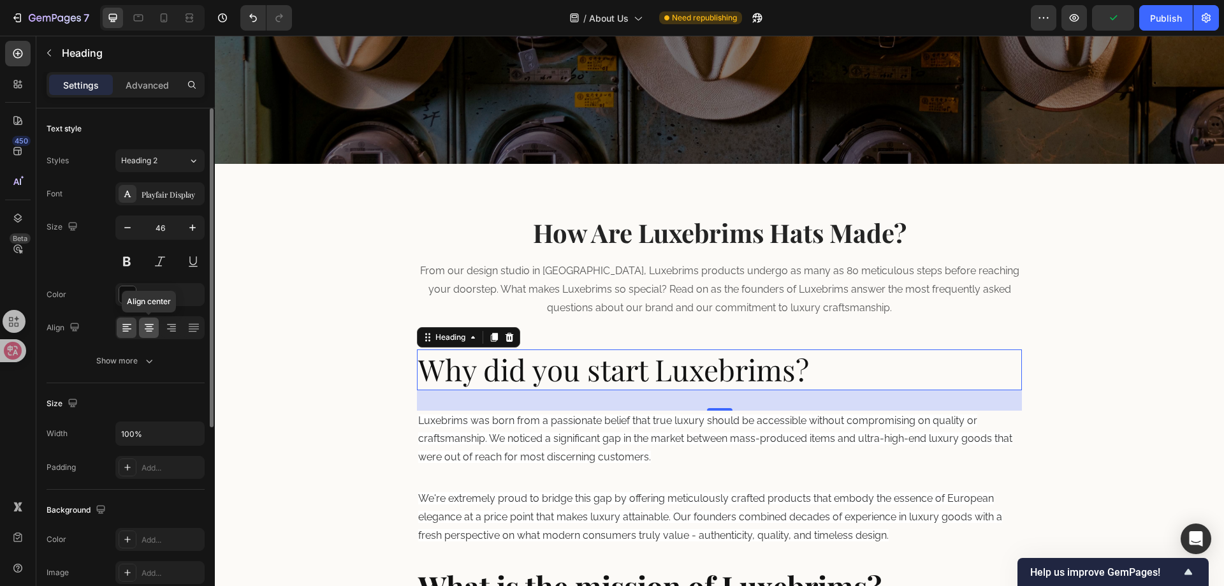
click at [152, 326] on icon at bounding box center [149, 326] width 6 height 1
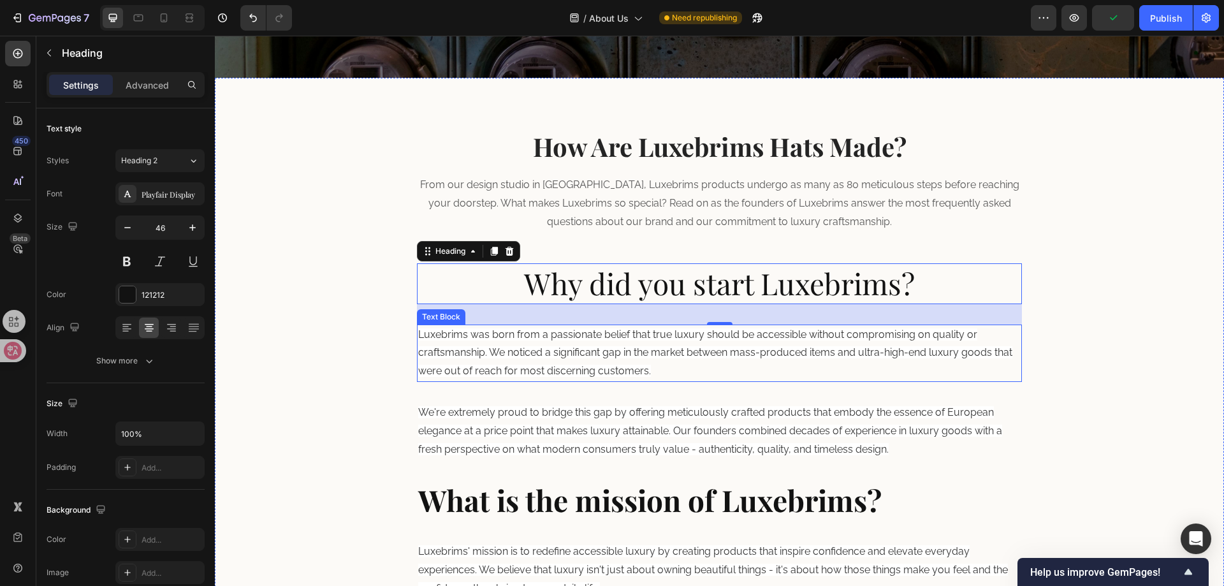
scroll to position [519, 0]
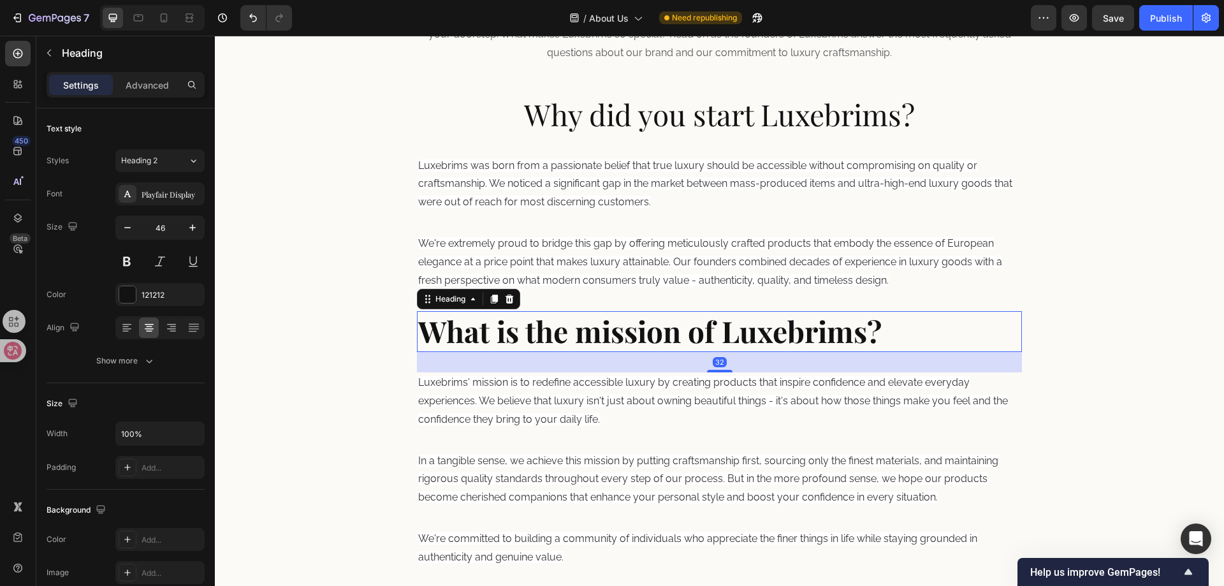
click at [605, 330] on strong "What is the mission of Luxebrims?" at bounding box center [649, 331] width 463 height 40
click at [148, 323] on icon at bounding box center [149, 327] width 13 height 13
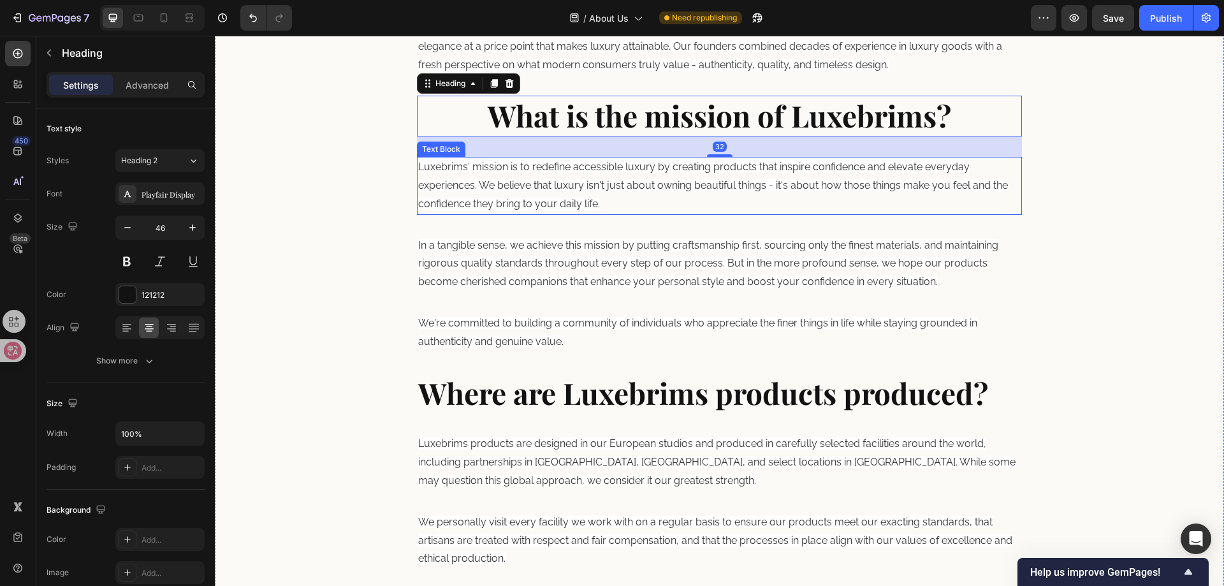
scroll to position [774, 0]
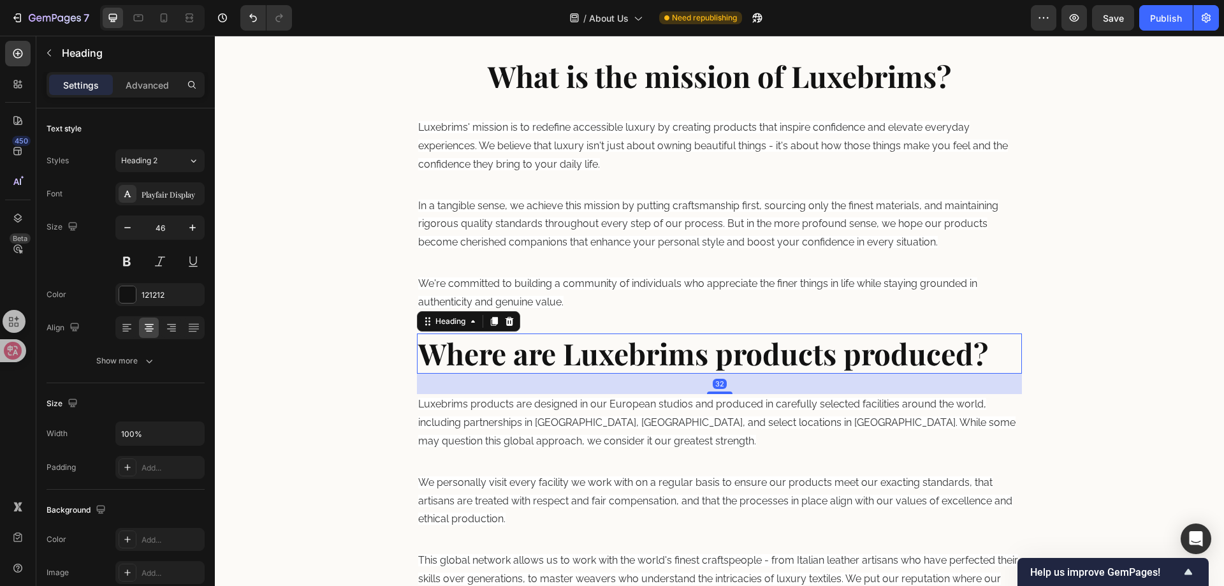
drag, startPoint x: 593, startPoint y: 337, endPoint x: 530, endPoint y: 360, distance: 67.8
click at [592, 337] on strong "Where are Luxebrims products produced?" at bounding box center [703, 353] width 570 height 40
click at [149, 327] on icon at bounding box center [149, 326] width 6 height 1
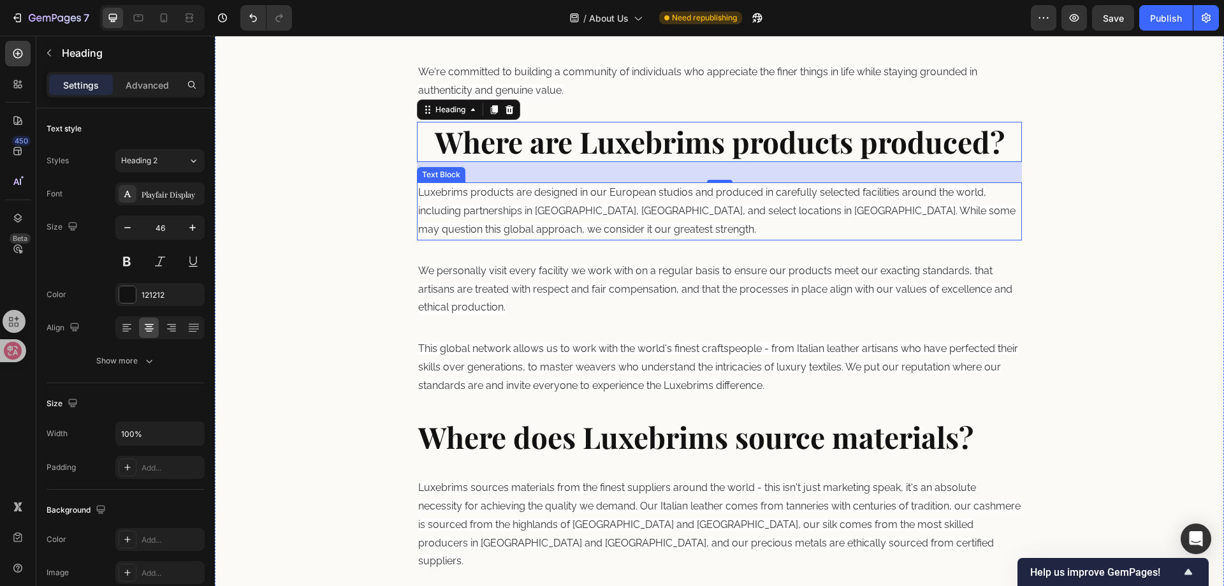
scroll to position [1029, 0]
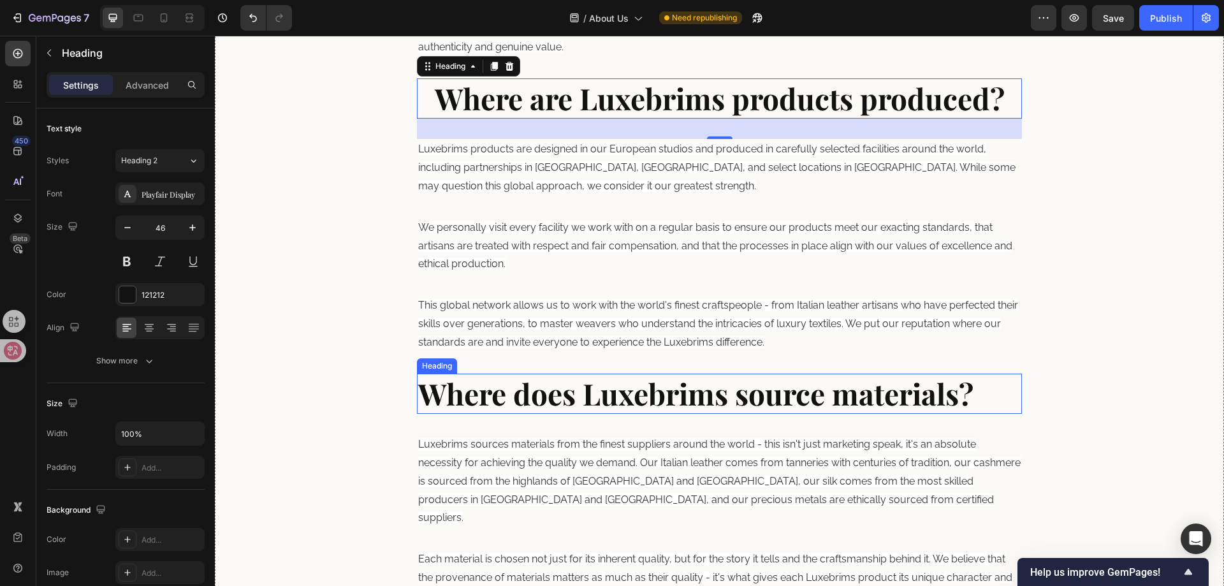
click at [534, 389] on strong "Where does Luxebrims source materials?" at bounding box center [695, 394] width 555 height 40
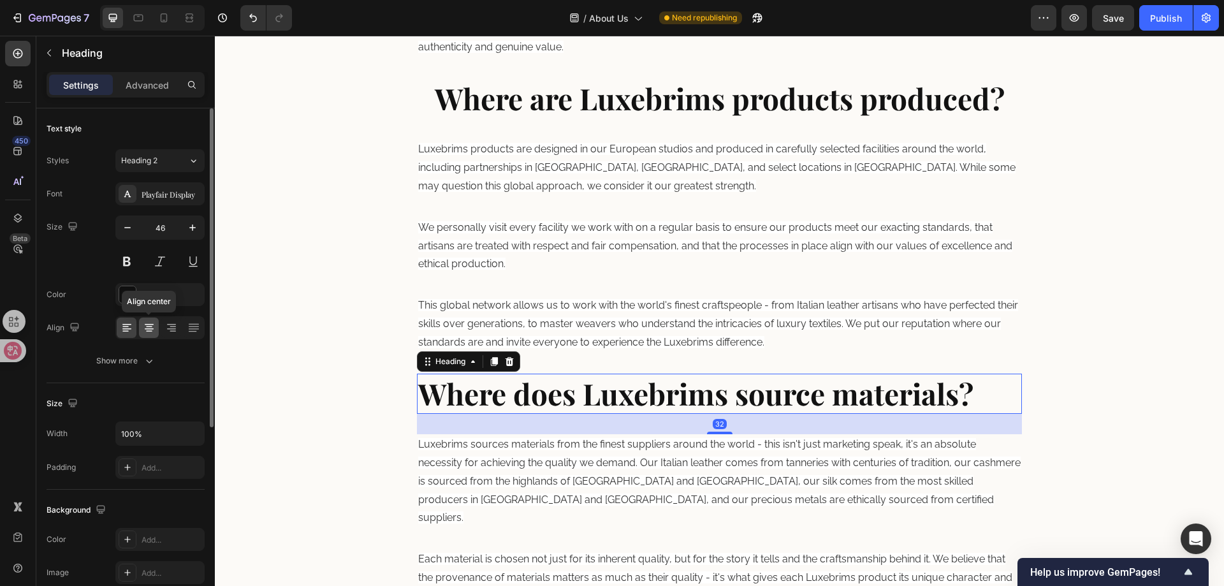
click at [154, 332] on icon at bounding box center [149, 327] width 13 height 13
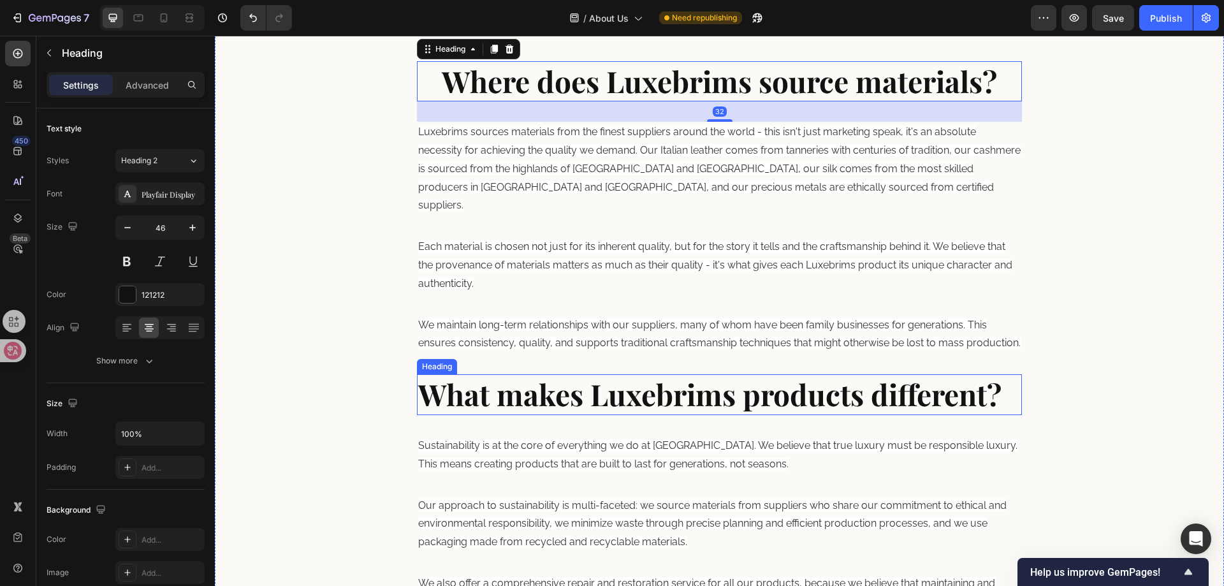
scroll to position [1348, 0]
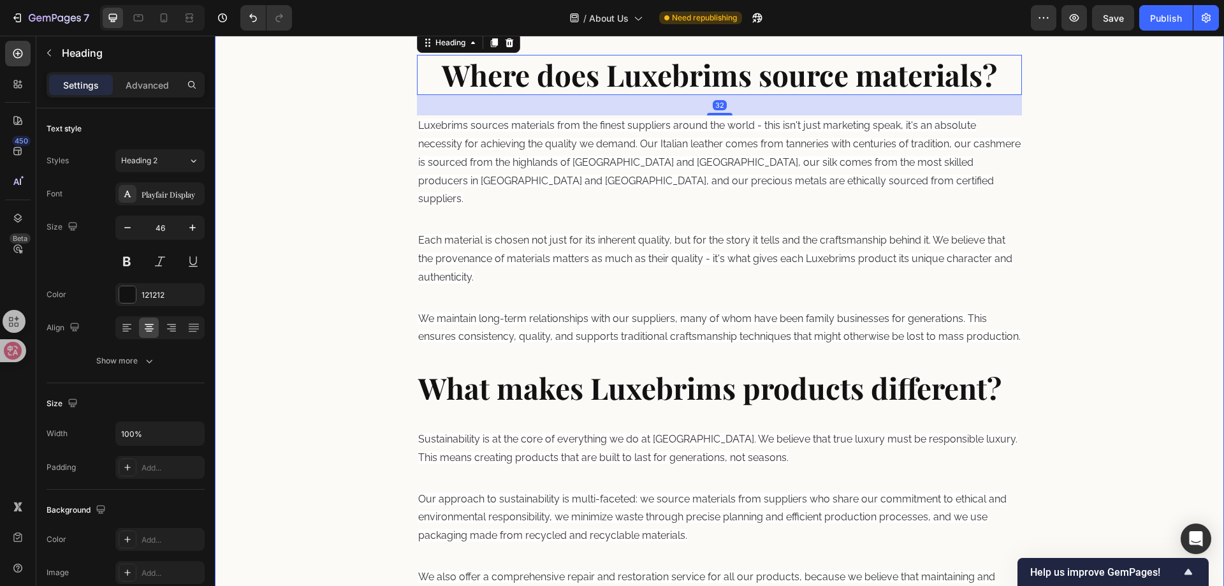
click at [614, 400] on strong "What makes Luxebrims products different?" at bounding box center [709, 388] width 583 height 40
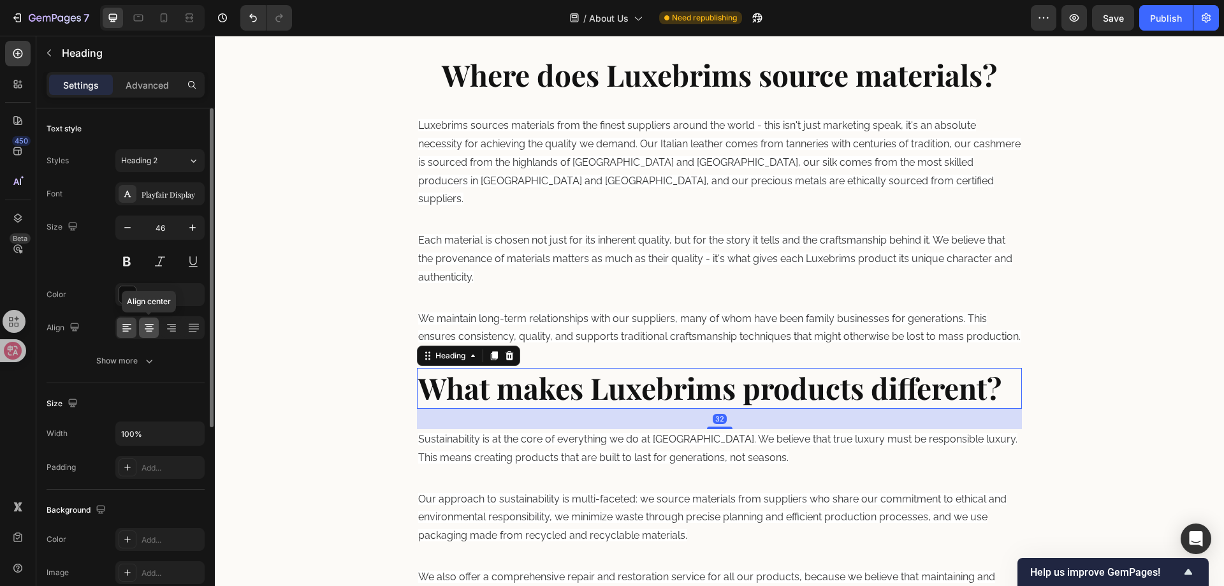
click at [152, 329] on icon at bounding box center [149, 328] width 9 height 1
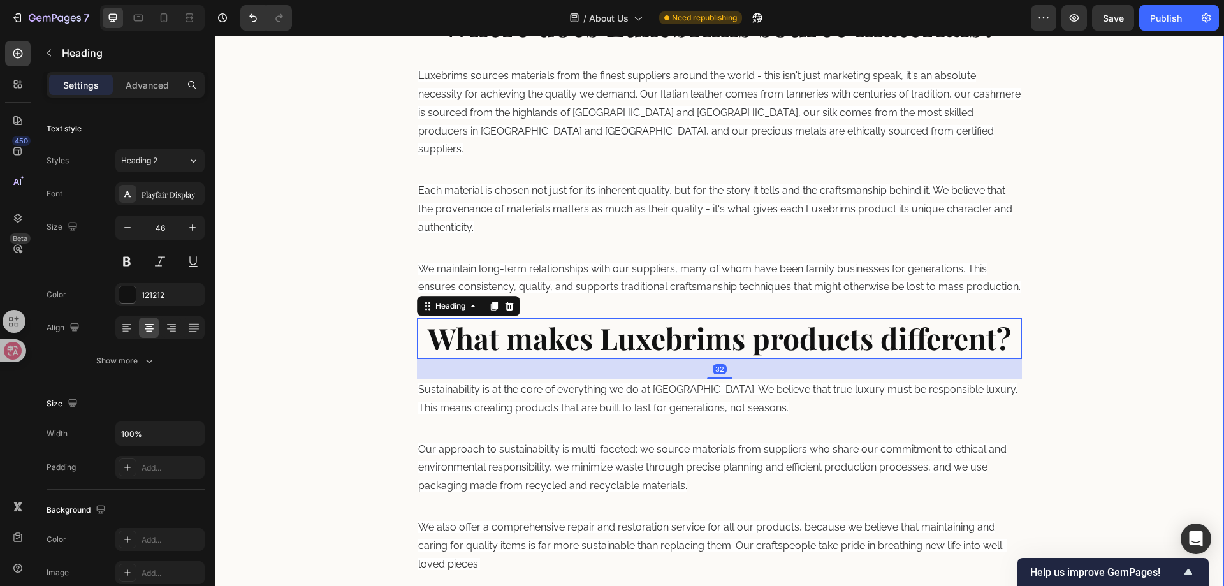
scroll to position [1603, 0]
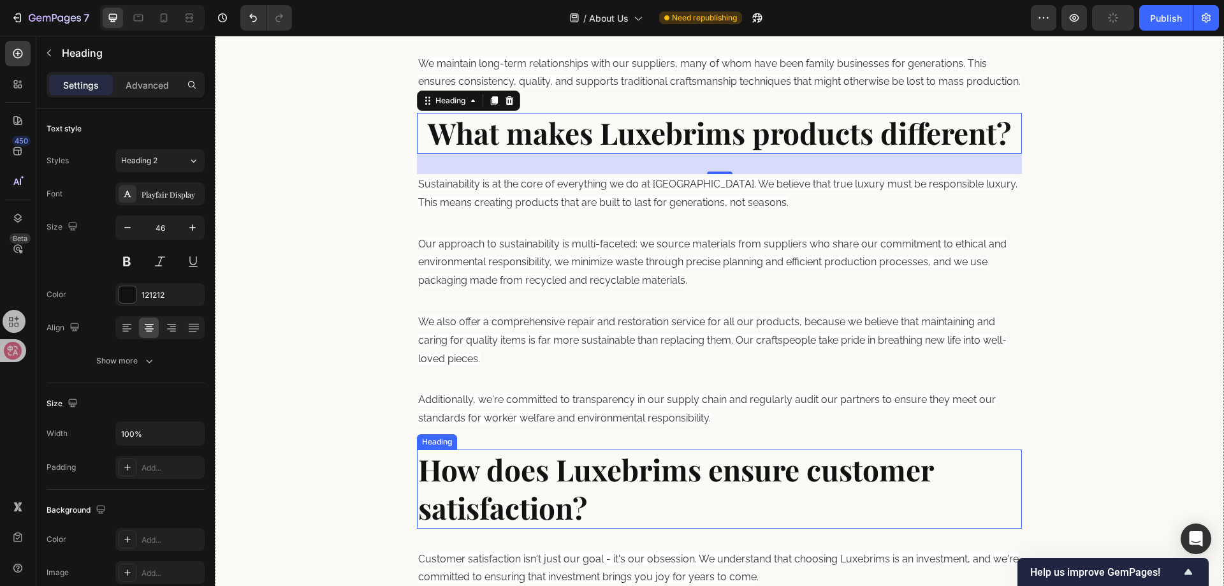
click at [502, 475] on strong "How does Luxebrims ensure customer satisfaction?" at bounding box center [675, 488] width 515 height 78
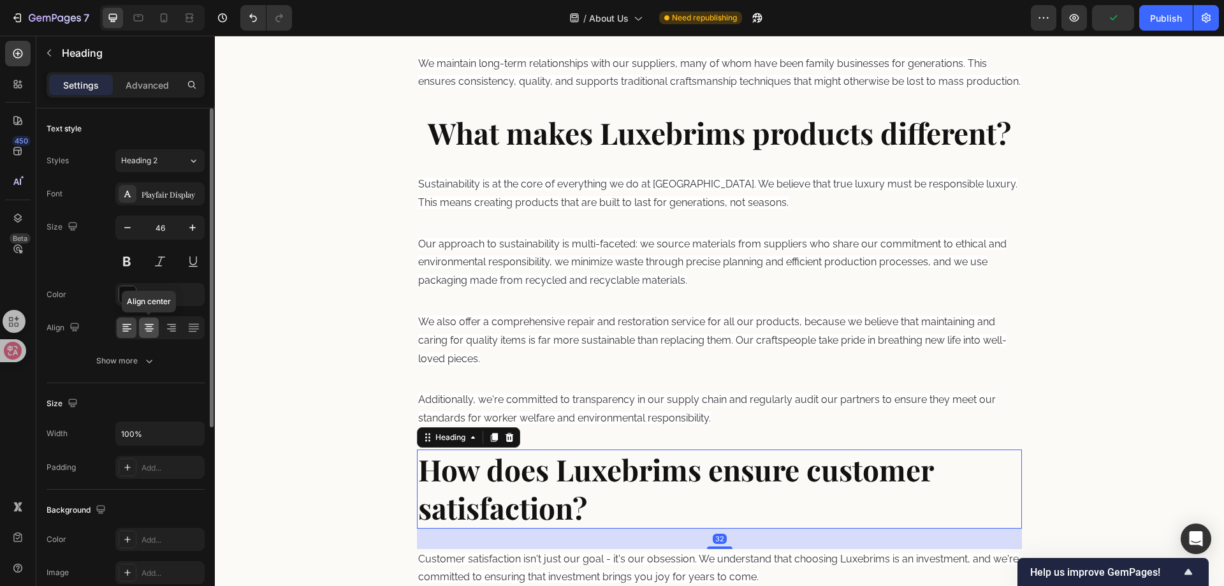
click at [145, 329] on icon at bounding box center [149, 328] width 9 height 1
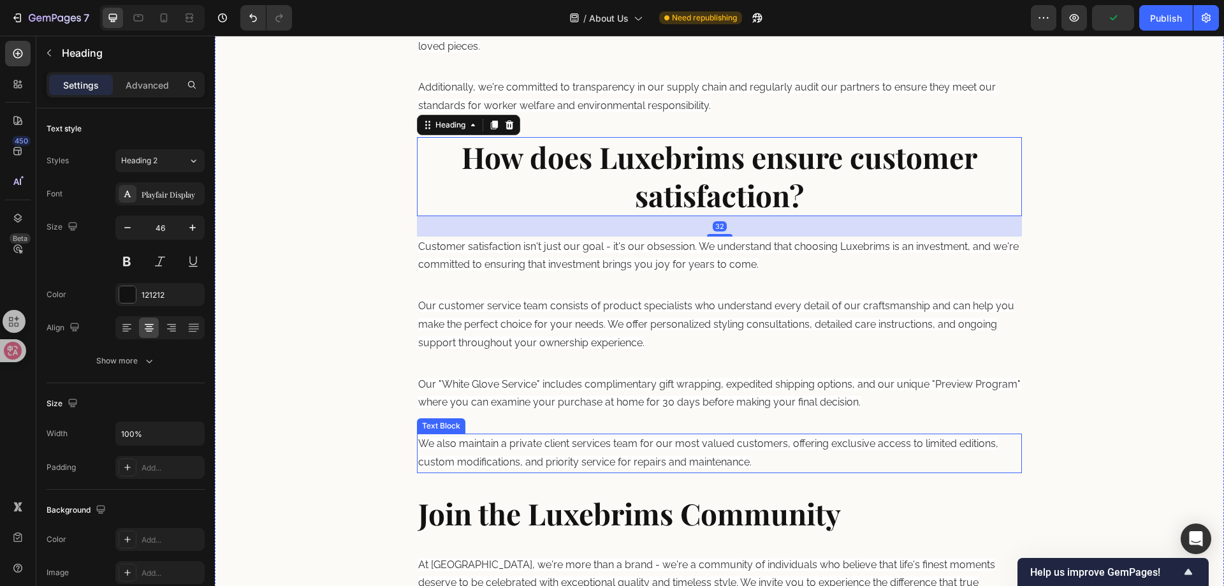
scroll to position [1921, 0]
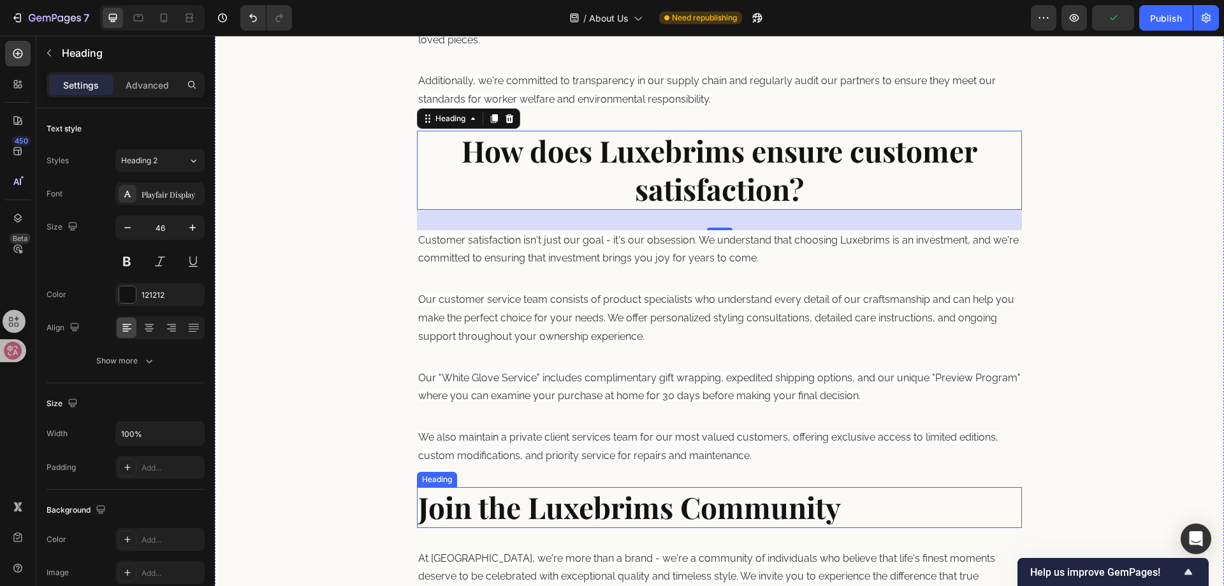
click at [544, 490] on strong "Join the Luxebrims Community" at bounding box center [629, 507] width 423 height 40
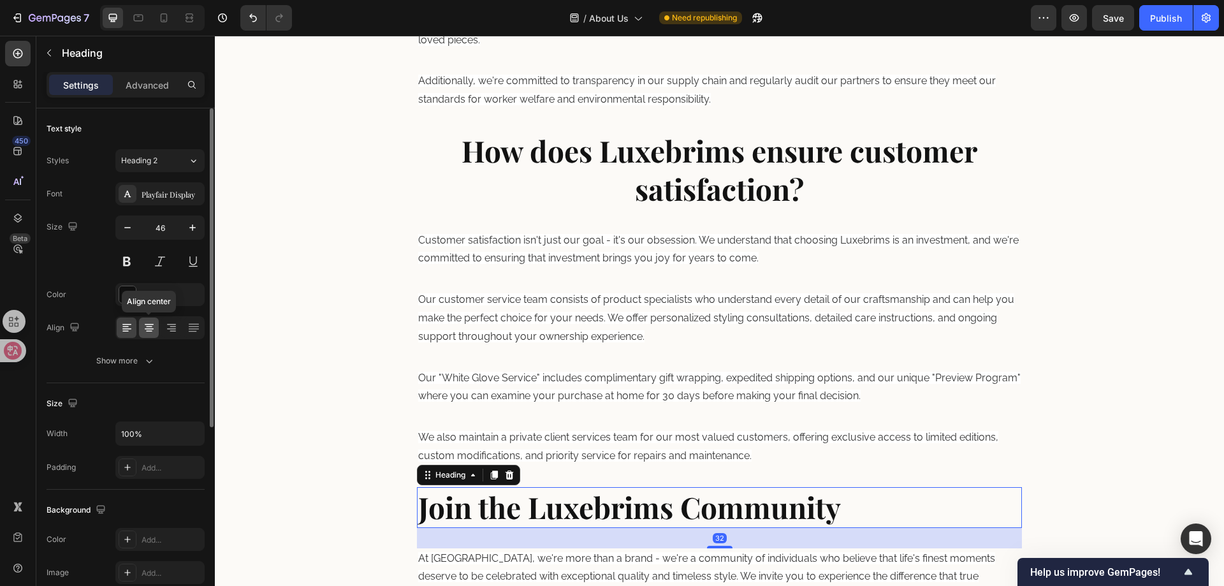
click at [143, 331] on icon at bounding box center [149, 327] width 13 height 13
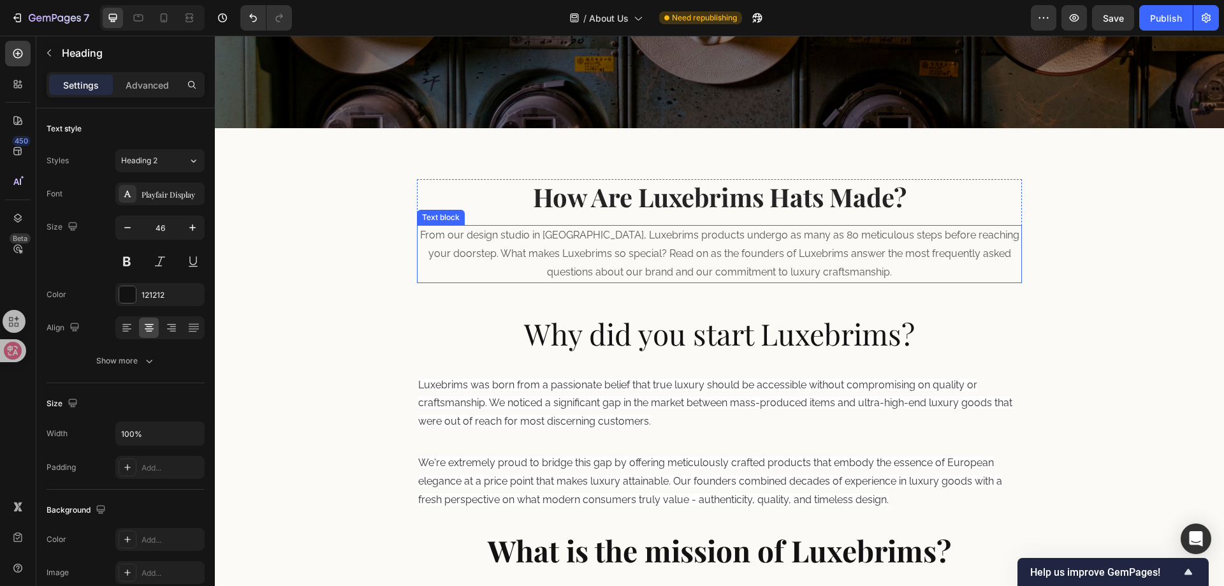
scroll to position [328, 0]
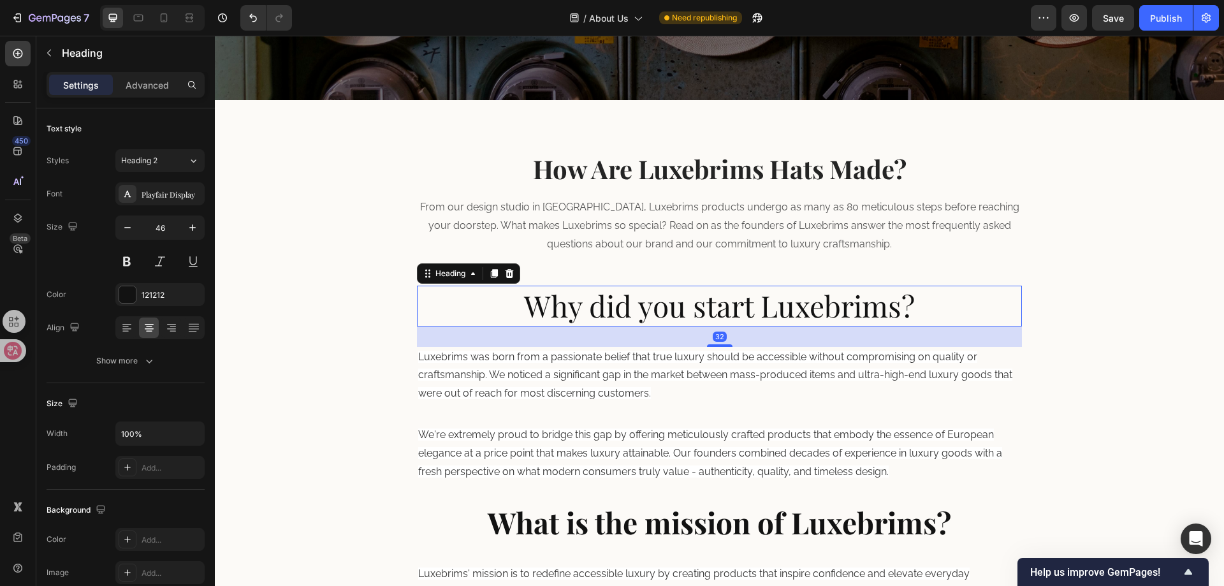
click at [639, 319] on p "Why did you start Luxebrims?" at bounding box center [719, 306] width 603 height 38
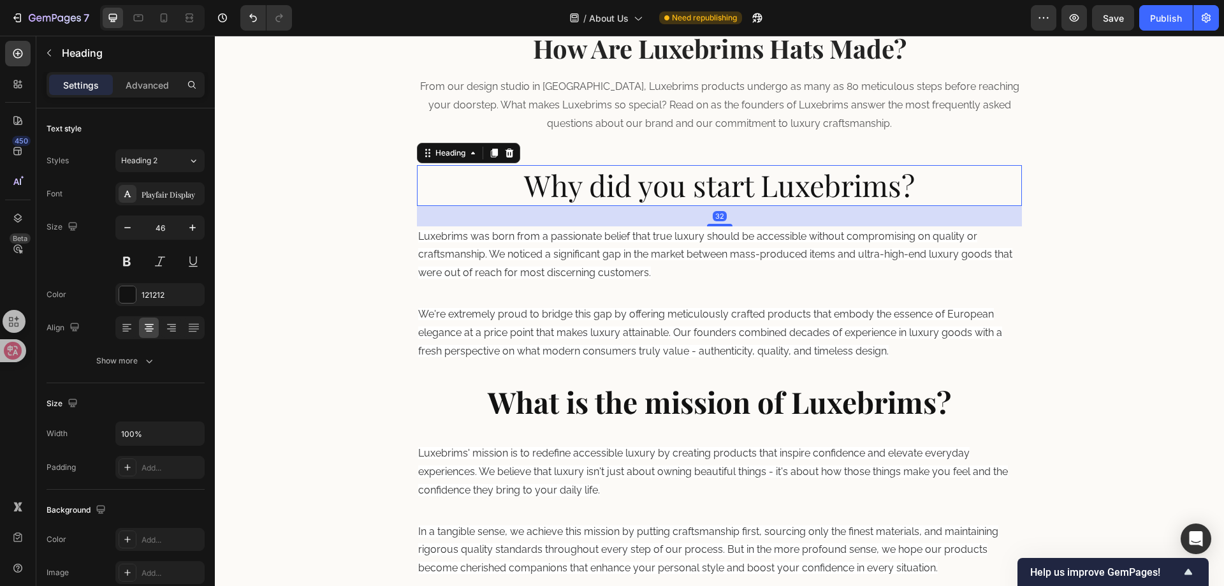
scroll to position [519, 0]
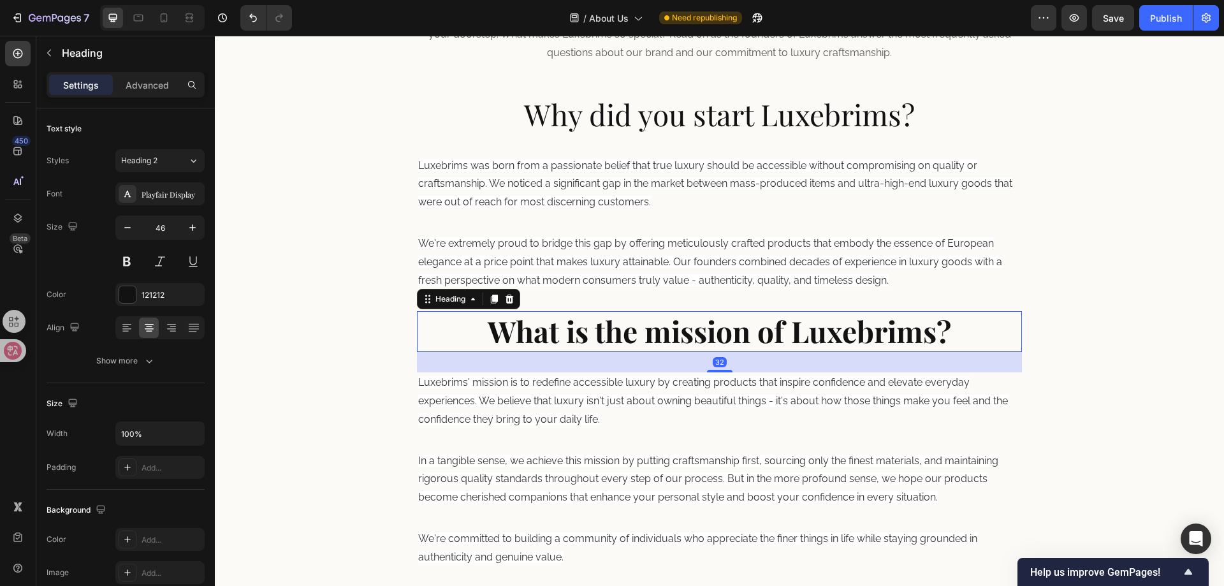
click at [595, 339] on strong "What is the mission of Luxebrims?" at bounding box center [719, 331] width 463 height 40
click at [781, 329] on strong "What is the mission of Luxebrims?" at bounding box center [719, 331] width 463 height 40
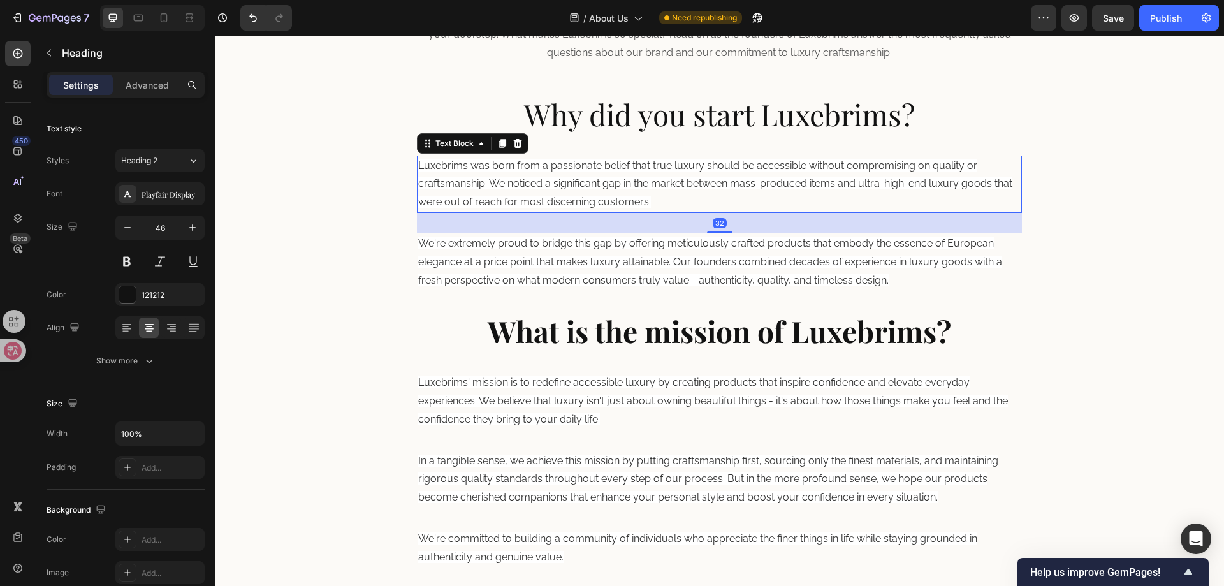
click at [706, 179] on span "Luxebrims was born from a passionate belief that true luxury should be accessib…" at bounding box center [715, 183] width 594 height 49
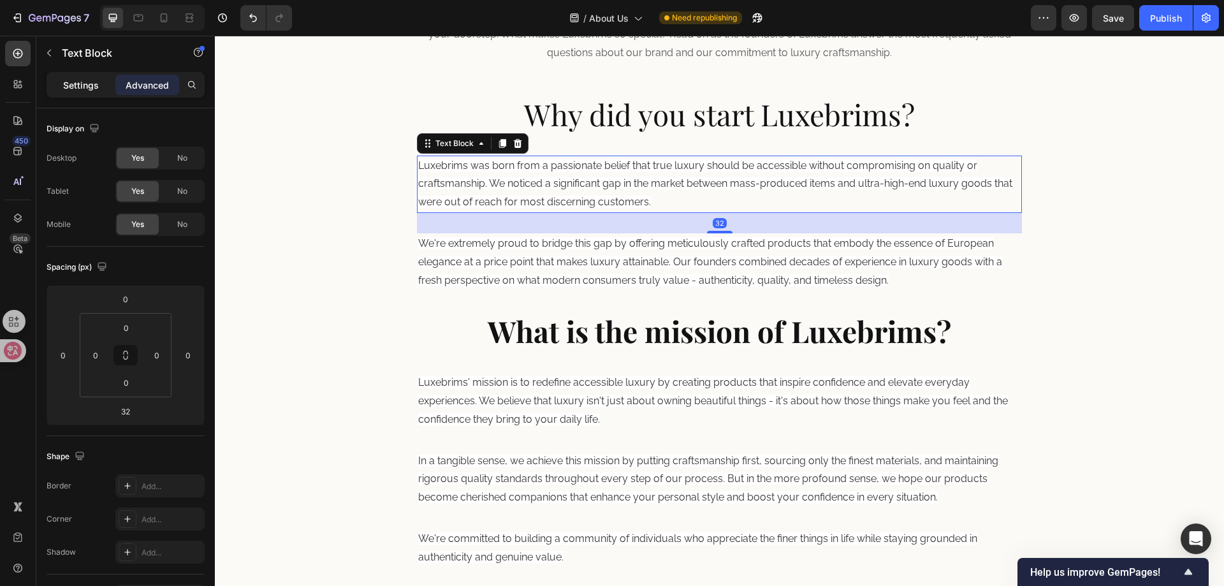
click at [67, 83] on p "Settings" at bounding box center [81, 84] width 36 height 13
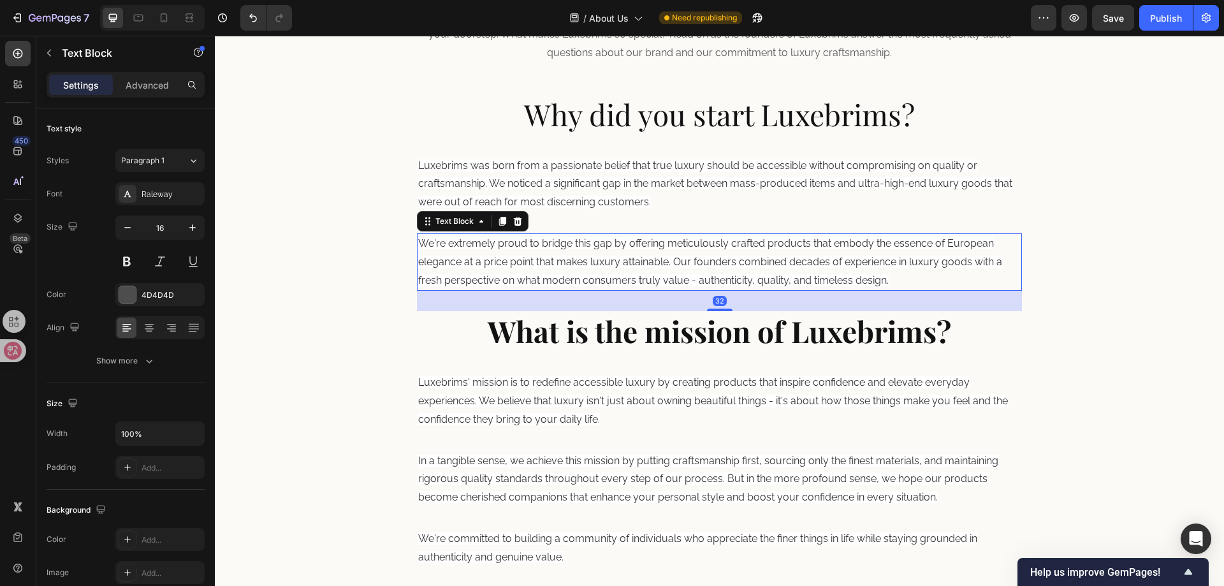
click at [599, 263] on span "We're extremely proud to bridge this gap by offering meticulously crafted produ…" at bounding box center [710, 261] width 584 height 49
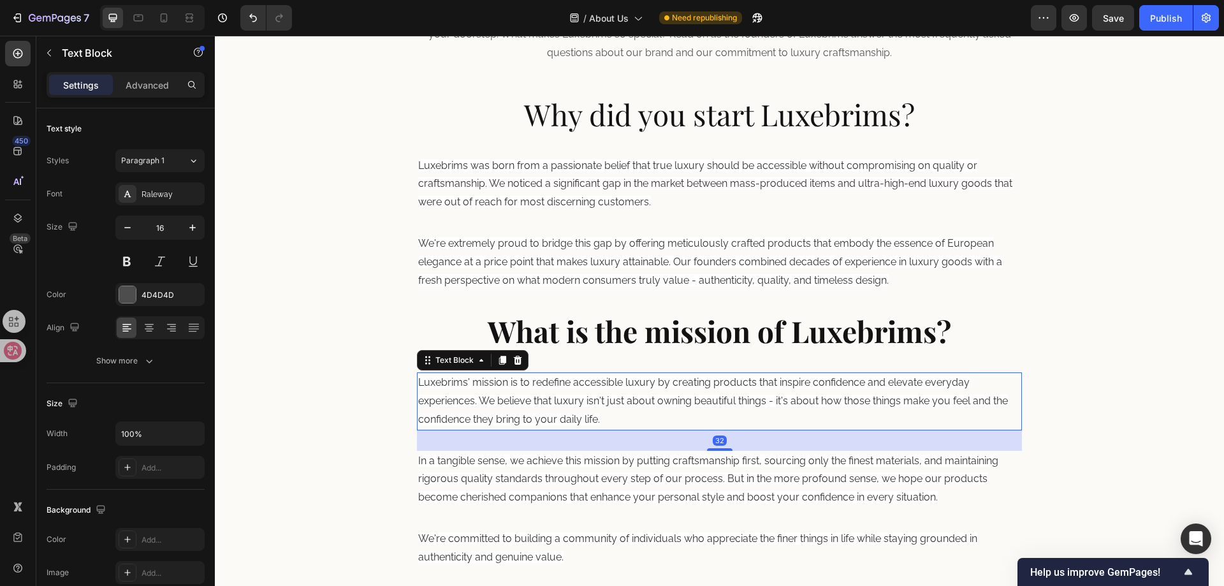
click at [602, 405] on span "Luxebrims' mission is to redefine accessible luxury by creating products that i…" at bounding box center [713, 400] width 590 height 49
click at [601, 484] on p "In a tangible sense, we achieve this mission by putting craftsmanship first, so…" at bounding box center [719, 479] width 603 height 55
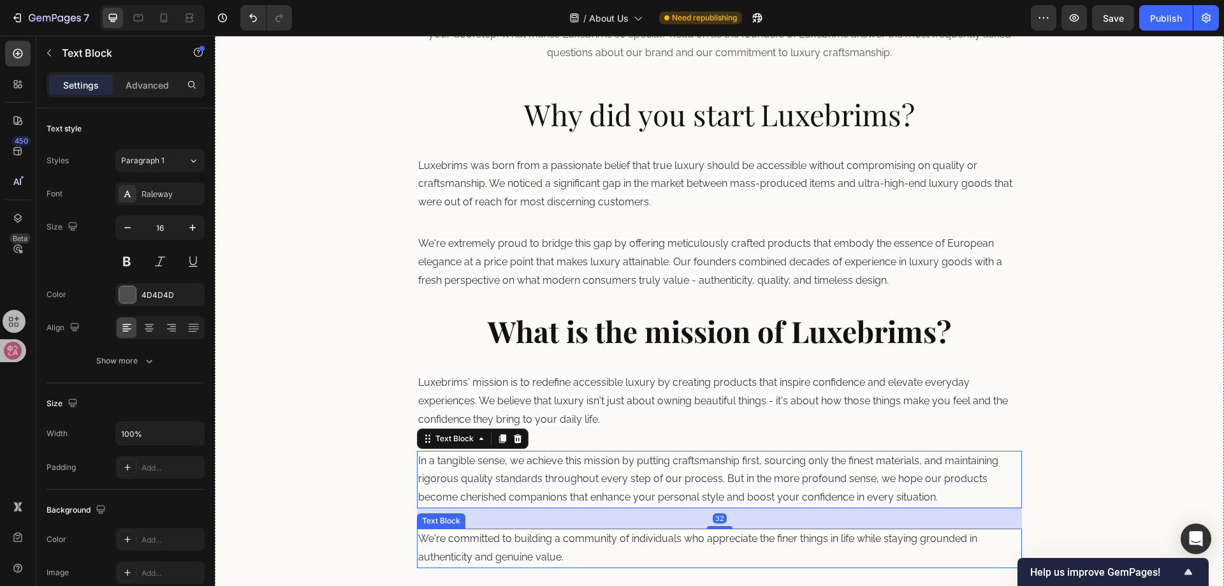
click at [581, 545] on p "We're committed to building a community of individuals who appreciate the finer…" at bounding box center [719, 548] width 603 height 37
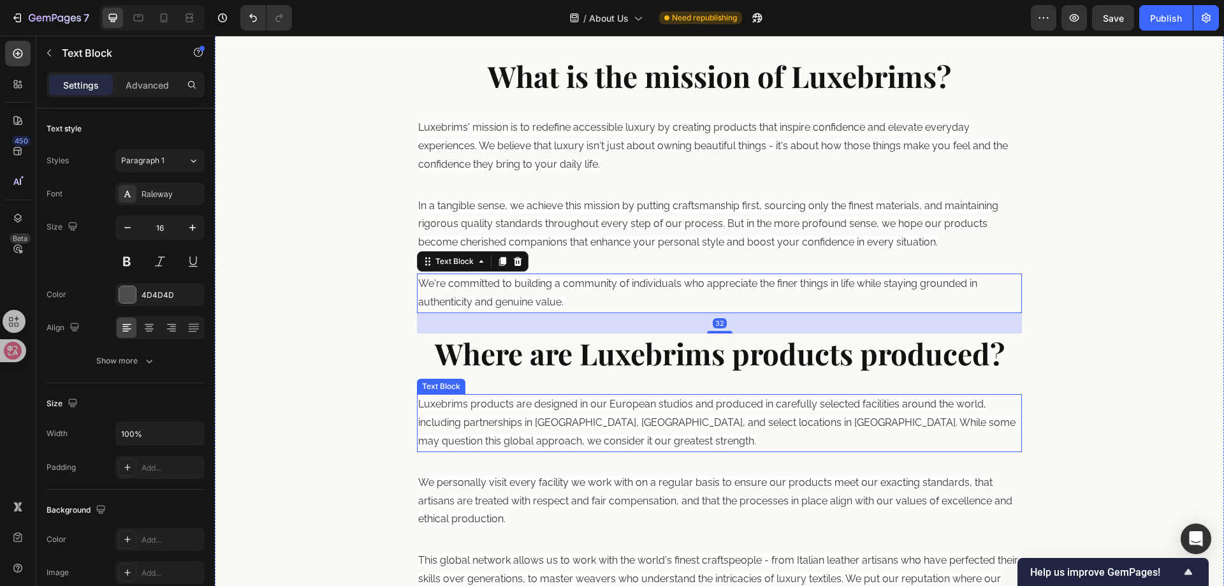
click at [555, 432] on p "Luxebrims products are designed in our European studios and produced in careful…" at bounding box center [719, 422] width 603 height 55
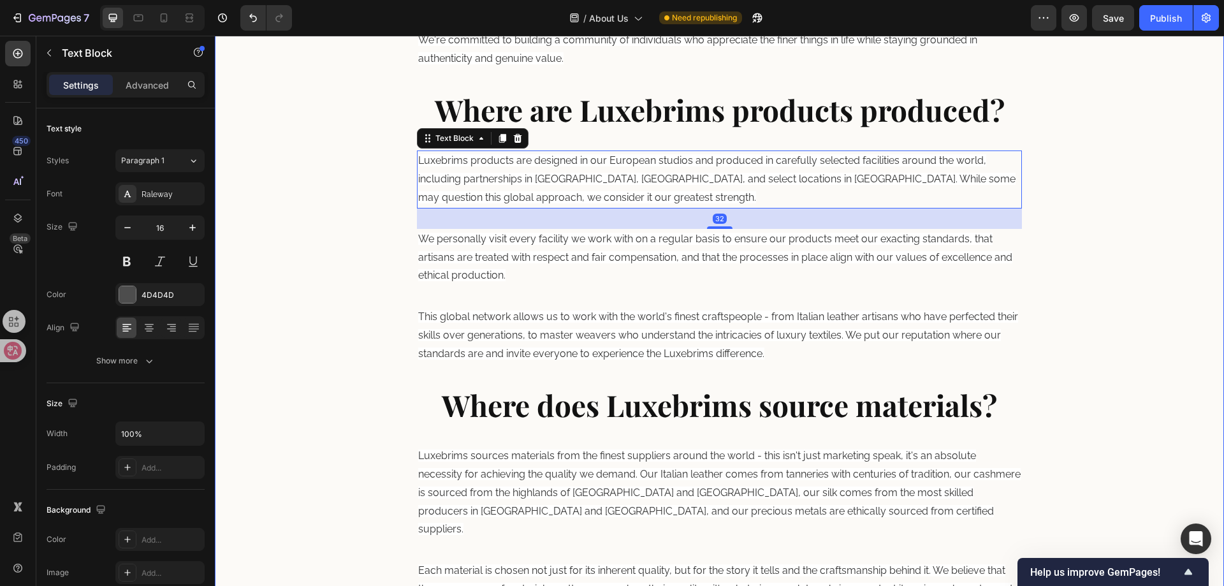
scroll to position [1029, 0]
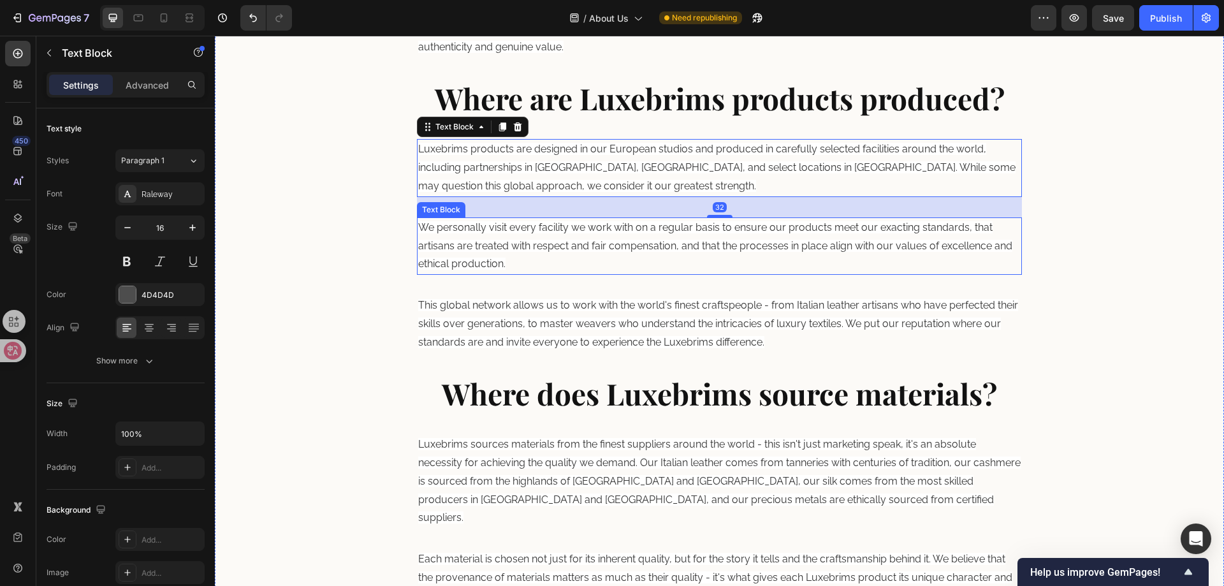
click at [604, 254] on p "We personally visit every facility we work with on a regular basis to ensure ou…" at bounding box center [719, 246] width 603 height 55
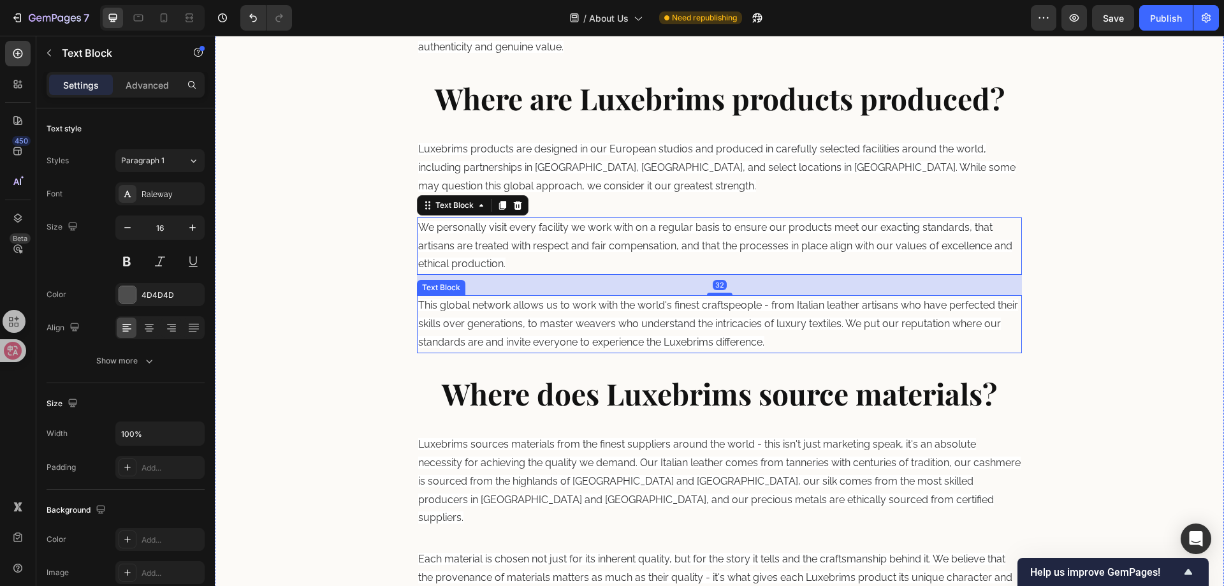
click at [602, 334] on p "This global network allows us to work with the world's finest craftspeople - fr…" at bounding box center [719, 323] width 603 height 55
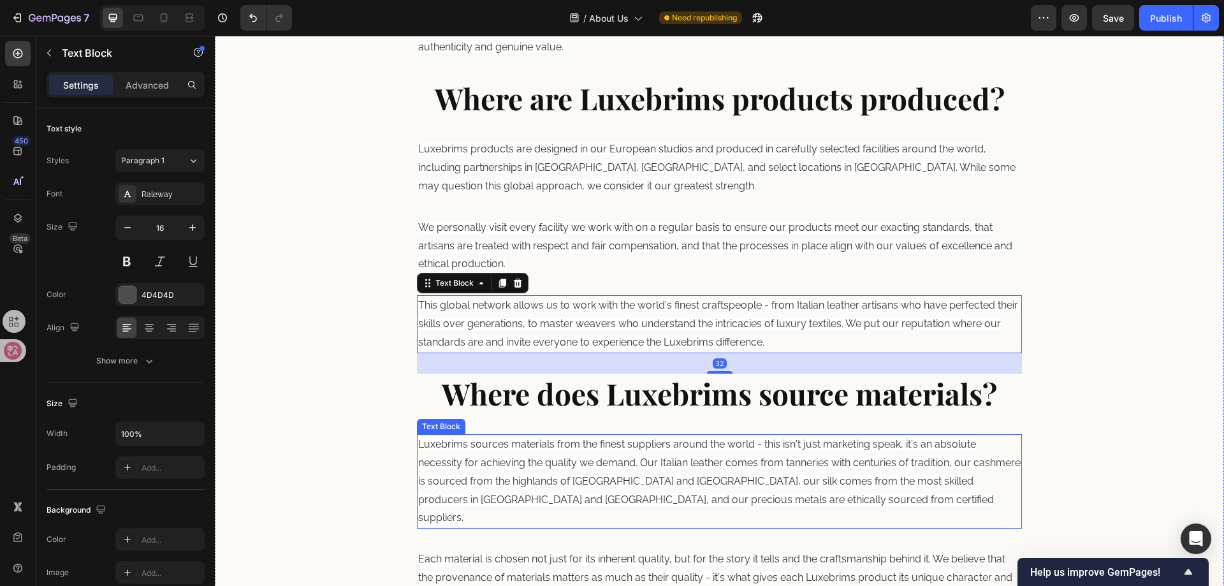
click at [569, 463] on span "Luxebrims sources materials from the finest suppliers around the world - this i…" at bounding box center [719, 480] width 602 height 85
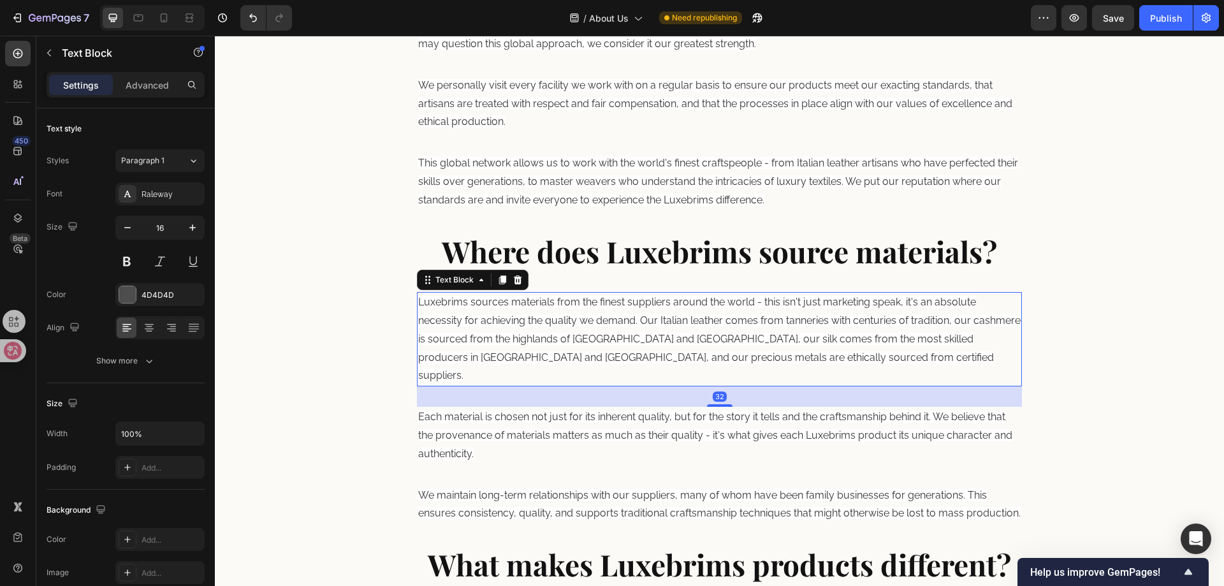
scroll to position [1284, 0]
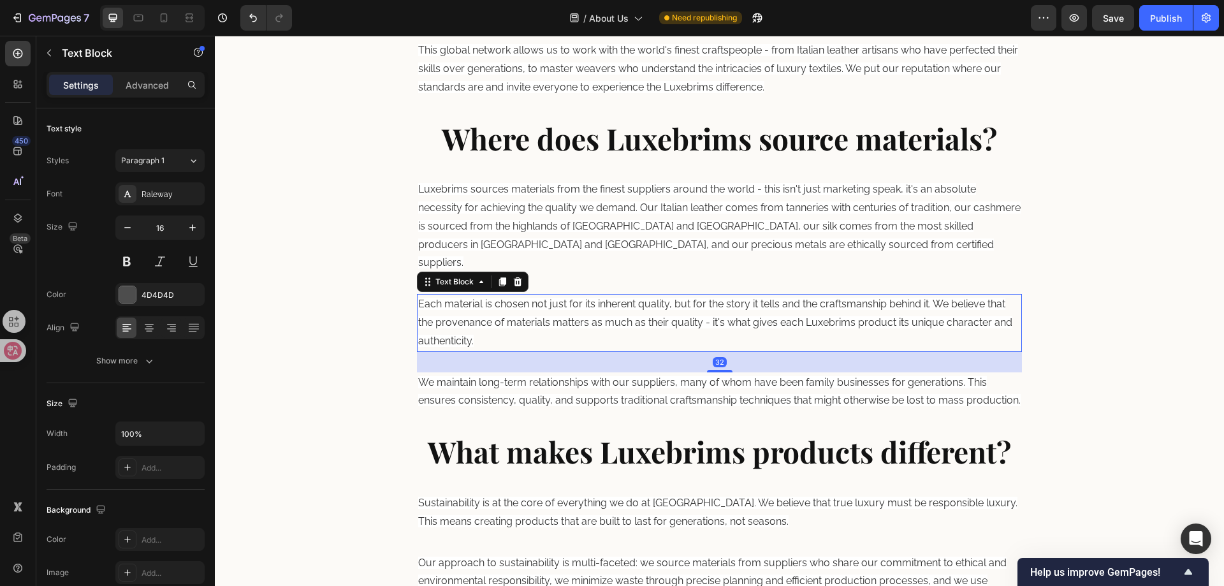
click at [549, 304] on span "Each material is chosen not just for its inherent quality, but for the story it…" at bounding box center [715, 322] width 594 height 49
click at [536, 397] on p "We maintain long-term relationships with our suppliers, many of whom have been …" at bounding box center [719, 392] width 603 height 37
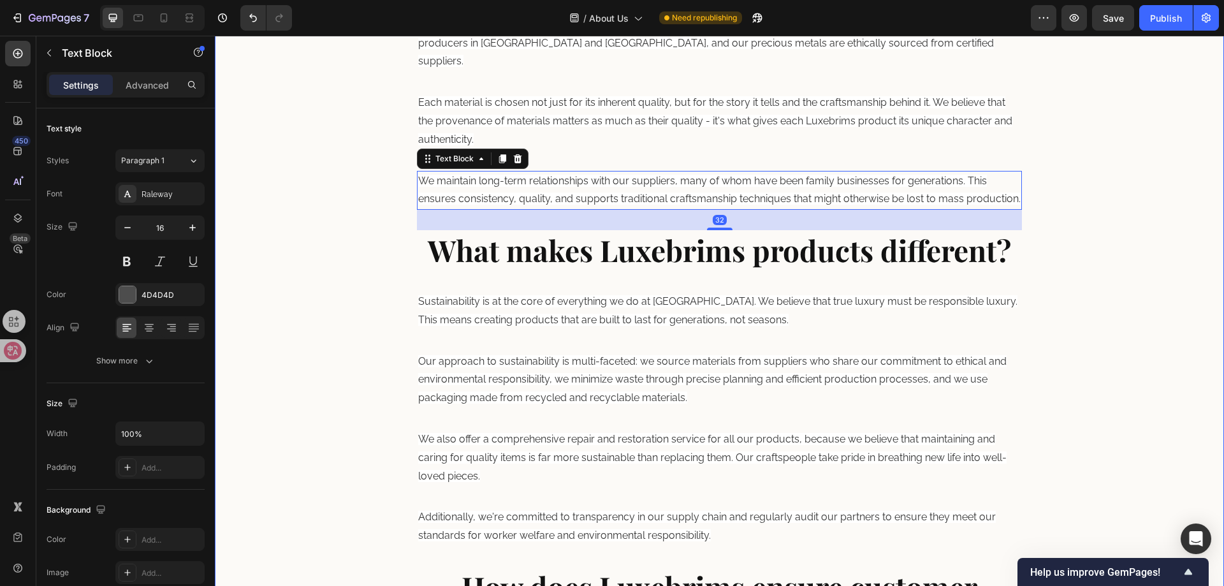
scroll to position [1539, 0]
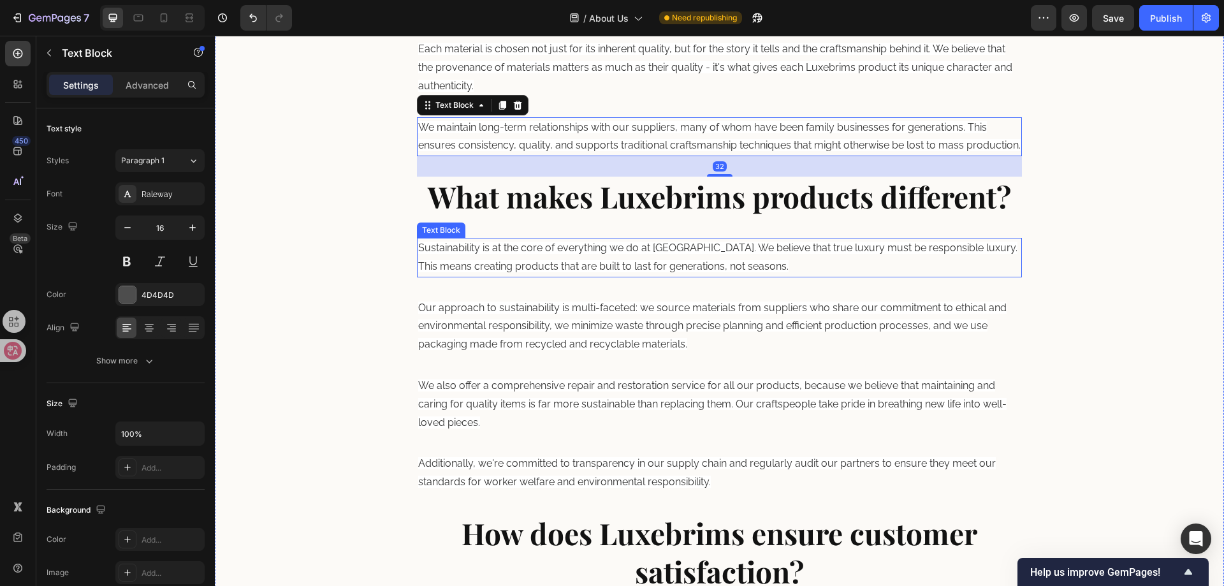
click at [523, 270] on span "Sustainability is at the core of everything we do at [GEOGRAPHIC_DATA]. We beli…" at bounding box center [717, 257] width 599 height 31
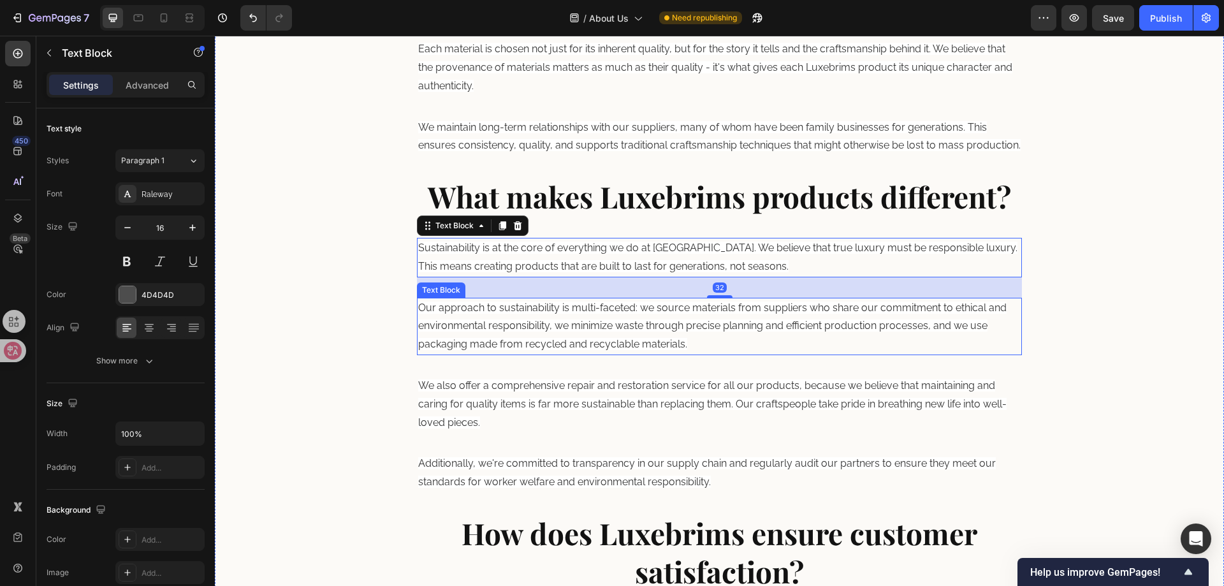
click at [516, 319] on p "Our approach to sustainability is multi-faceted: we source materials from suppl…" at bounding box center [719, 326] width 603 height 55
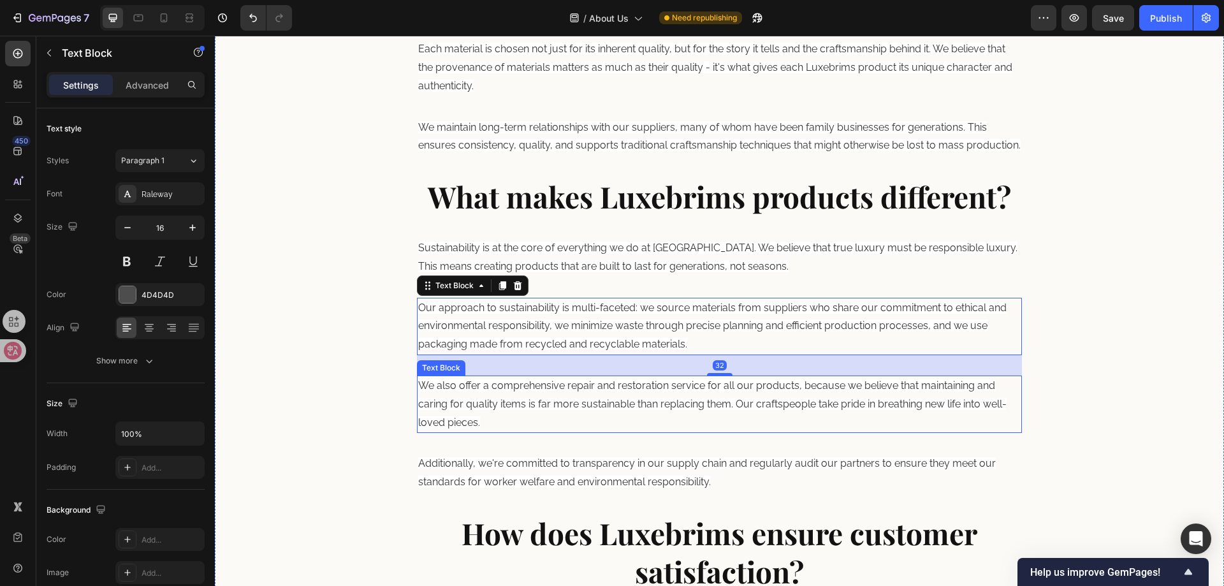
click at [514, 401] on span "We also offer a comprehensive repair and restoration service for all our produc…" at bounding box center [712, 403] width 588 height 49
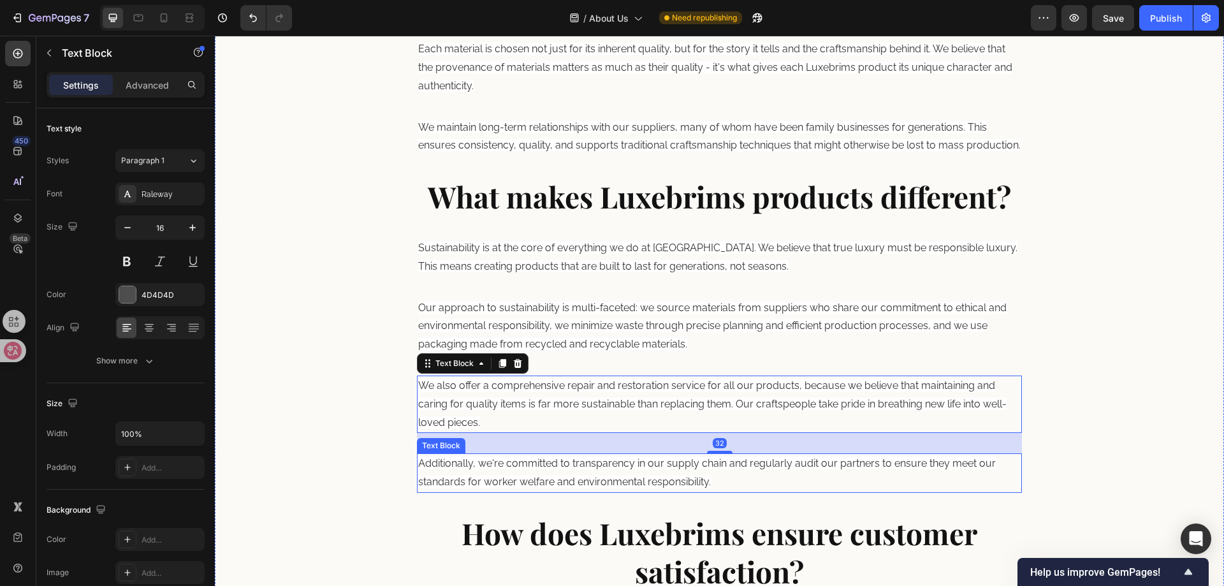
click at [512, 469] on p "Additionally, we're committed to transparency in our supply chain and regularly…" at bounding box center [719, 473] width 603 height 37
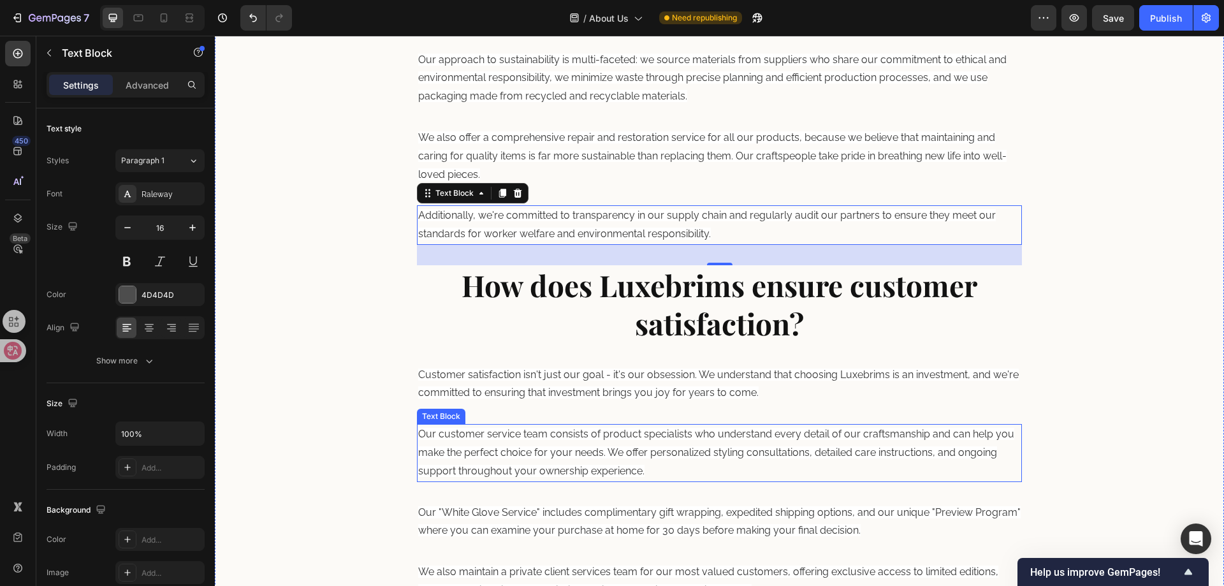
scroll to position [1794, 0]
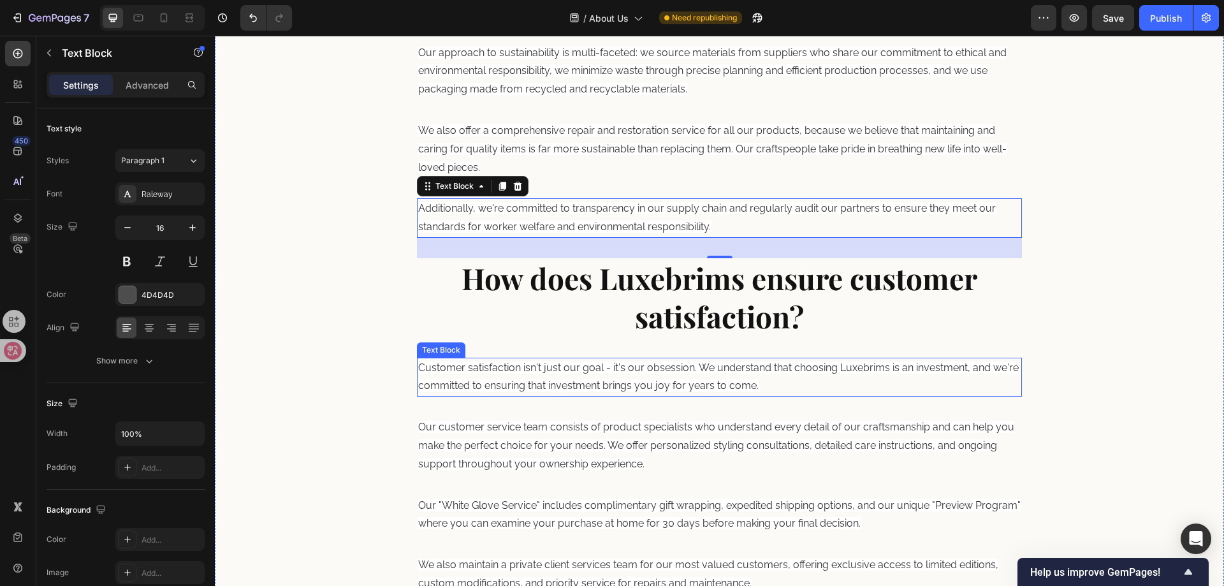
click at [521, 385] on span "Customer satisfaction isn't just our goal - it's our obsession. We understand t…" at bounding box center [718, 376] width 600 height 31
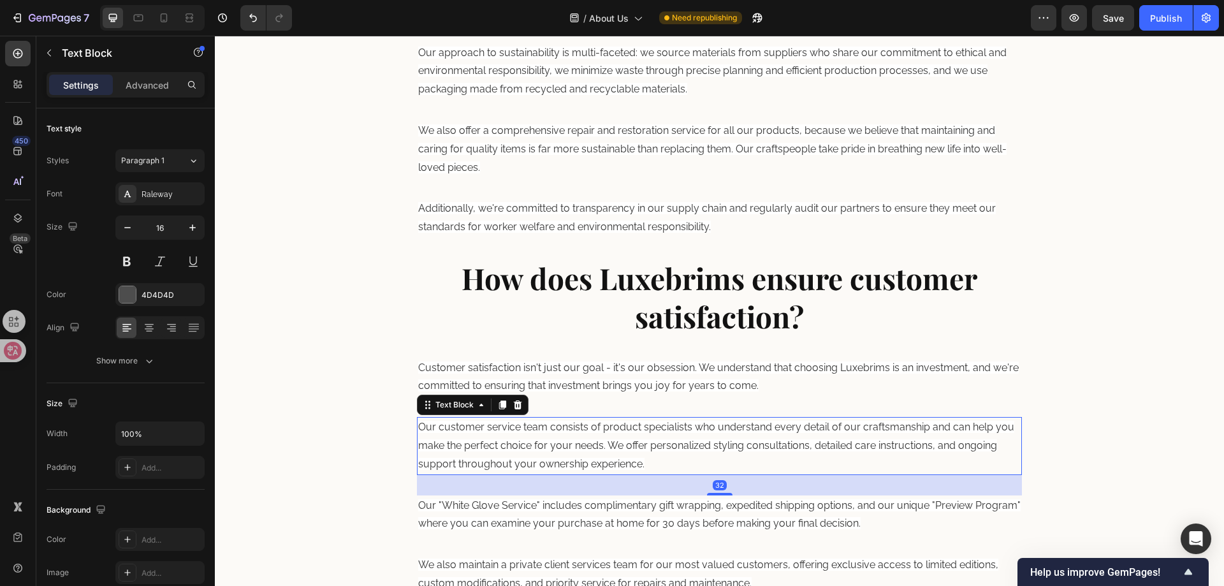
click at [526, 446] on span "Our customer service team consists of product specialists who understand every …" at bounding box center [716, 445] width 596 height 49
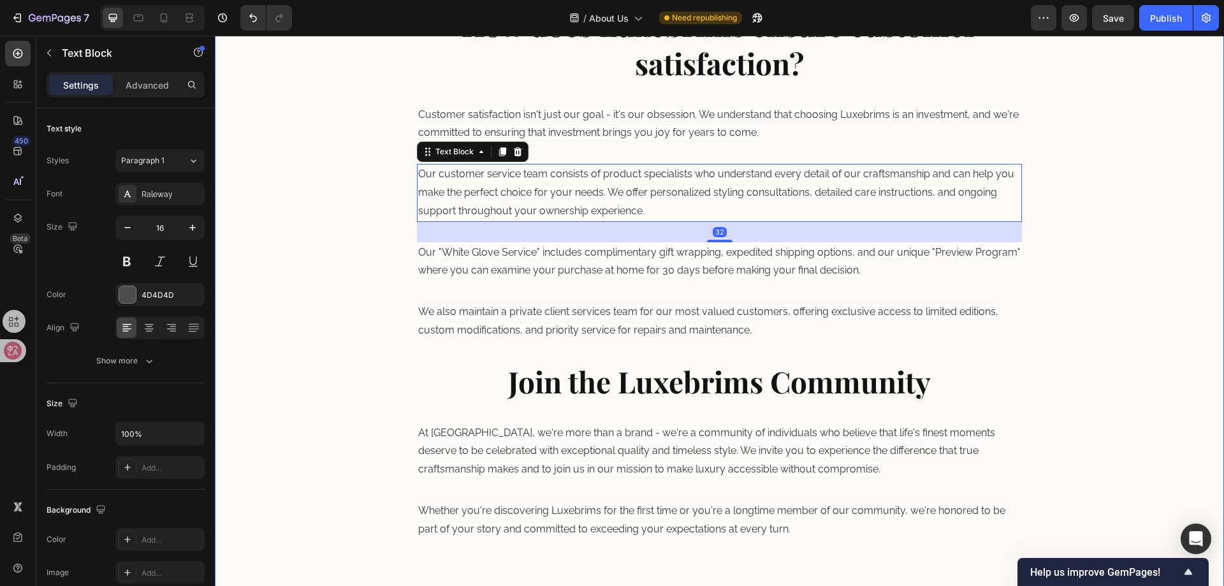
scroll to position [2049, 0]
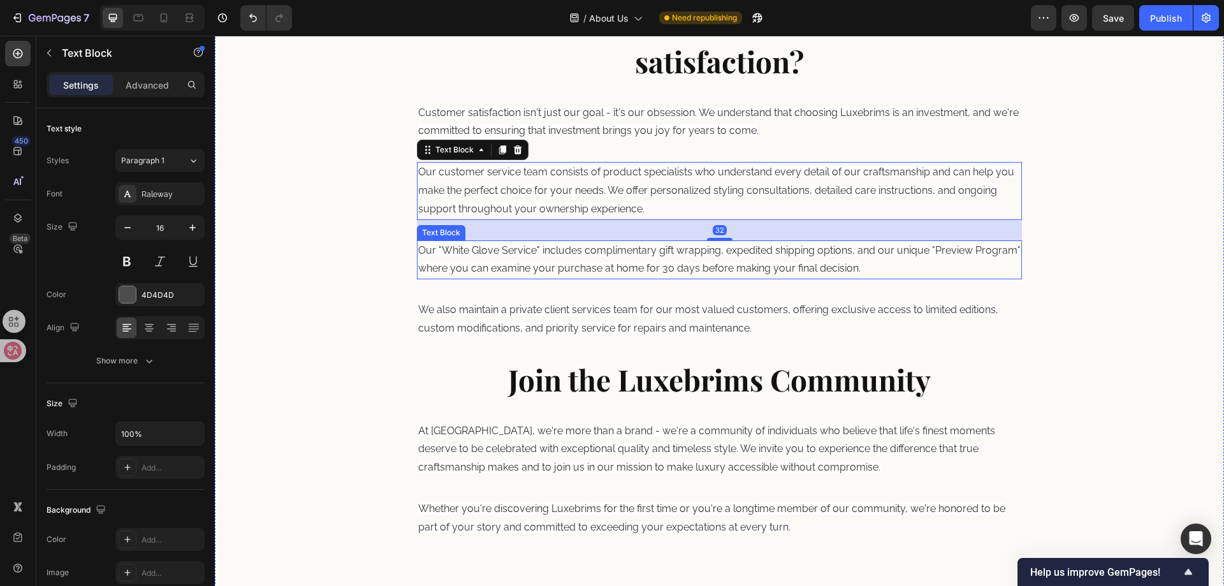
click at [534, 270] on span "Our "White Glove Service" includes complimentary gift wrapping, expedited shipp…" at bounding box center [719, 259] width 602 height 31
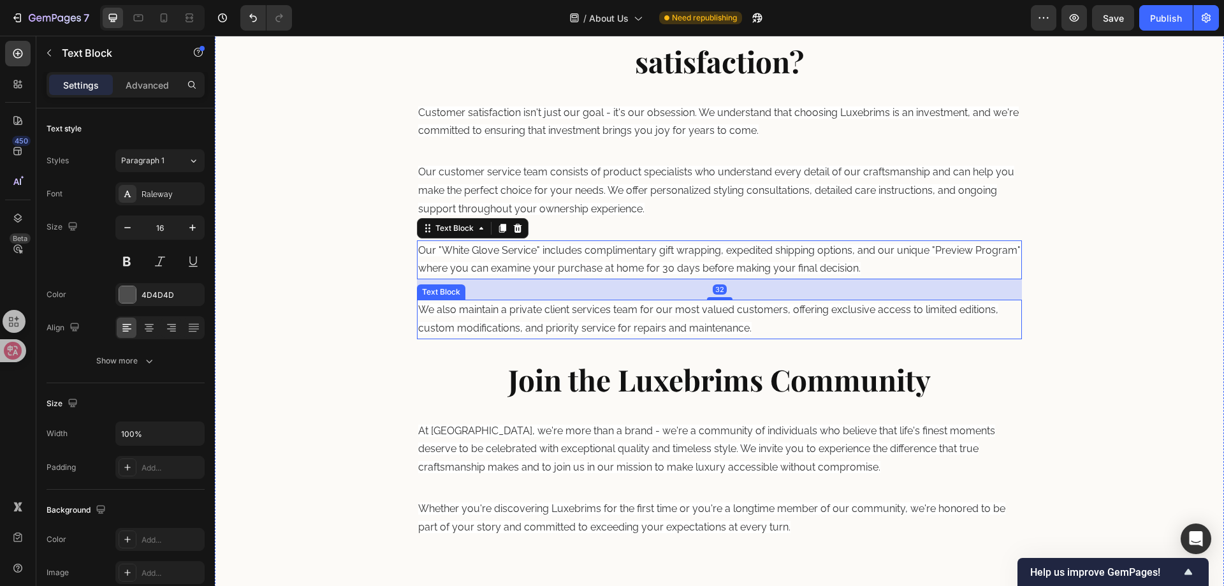
click at [529, 314] on span "We also maintain a private client services team for our most valued customers, …" at bounding box center [708, 318] width 580 height 31
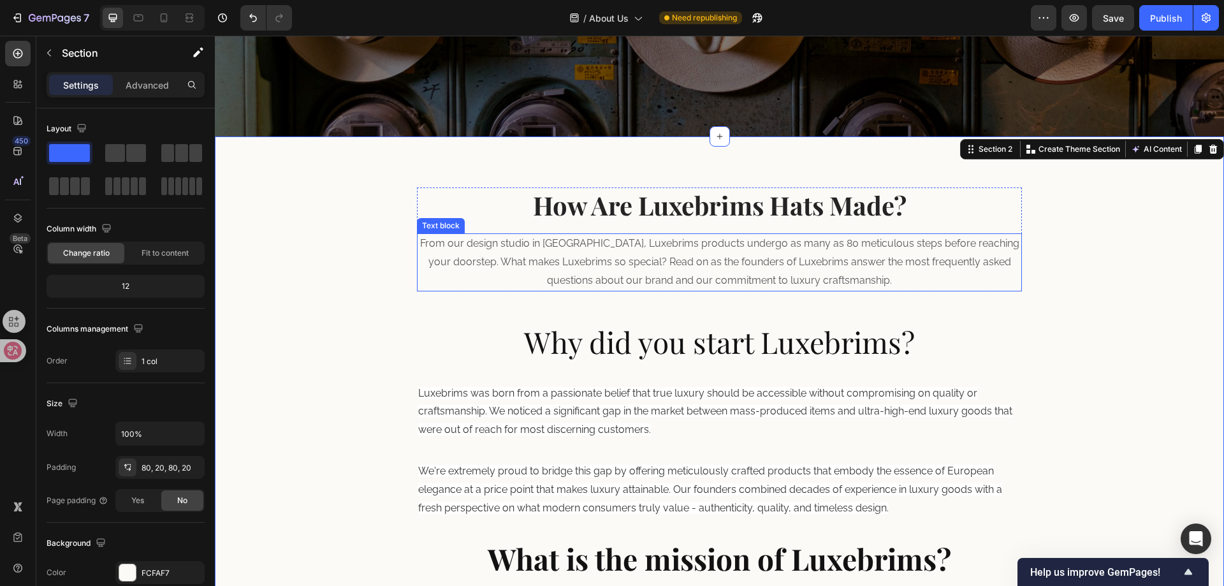
scroll to position [264, 0]
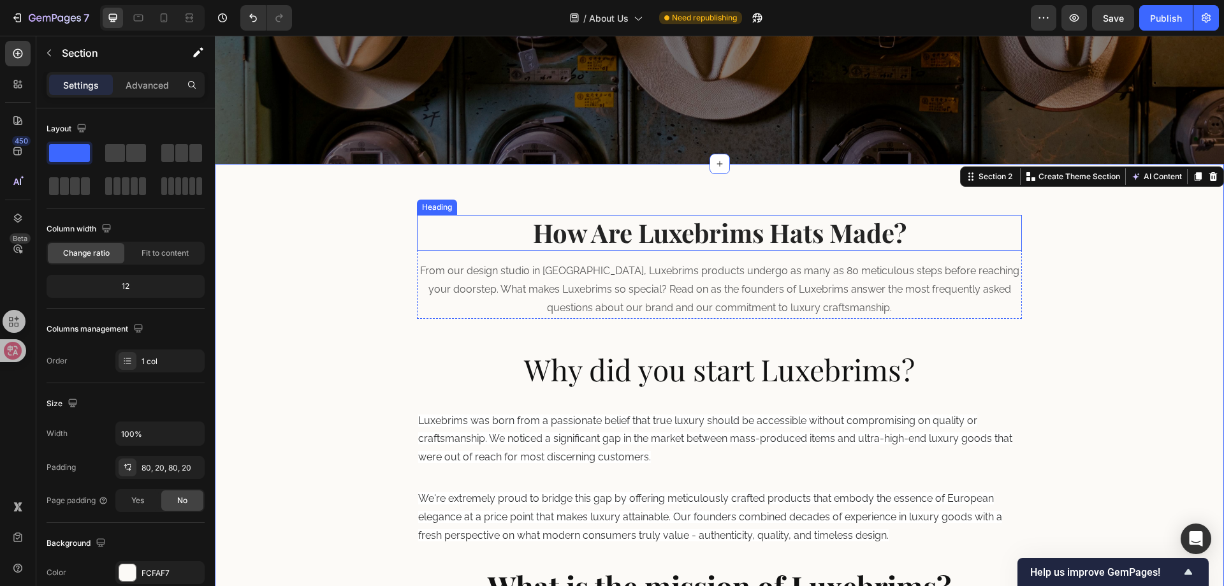
click at [684, 243] on p "How Are Luxebrims Hats Made?" at bounding box center [719, 232] width 603 height 33
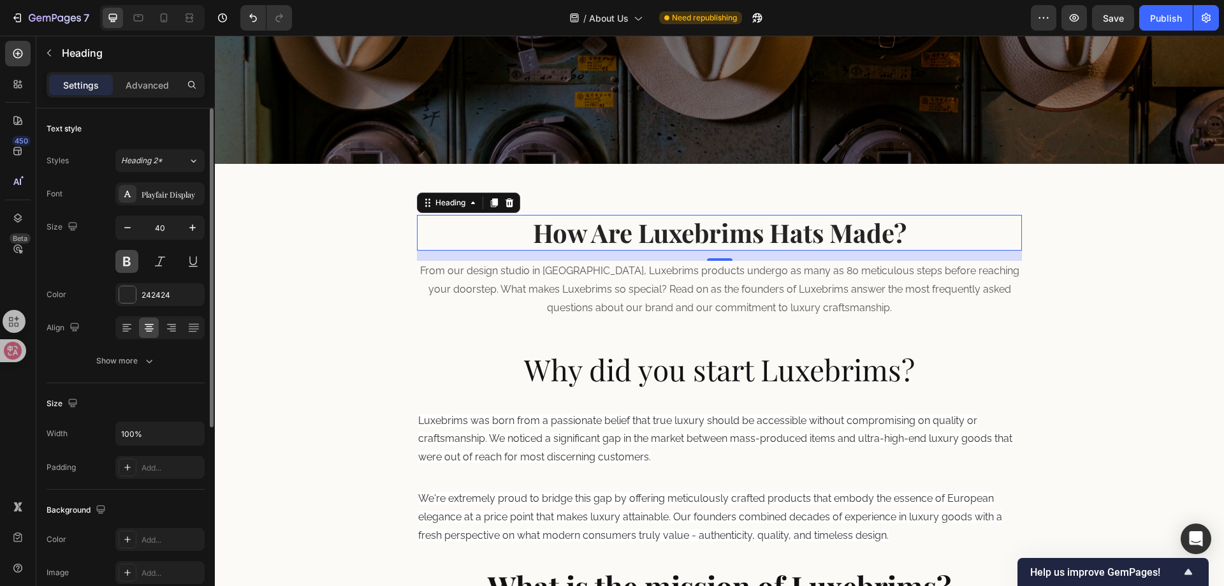
click at [129, 253] on button at bounding box center [126, 261] width 23 height 23
click at [130, 253] on button at bounding box center [126, 261] width 23 height 23
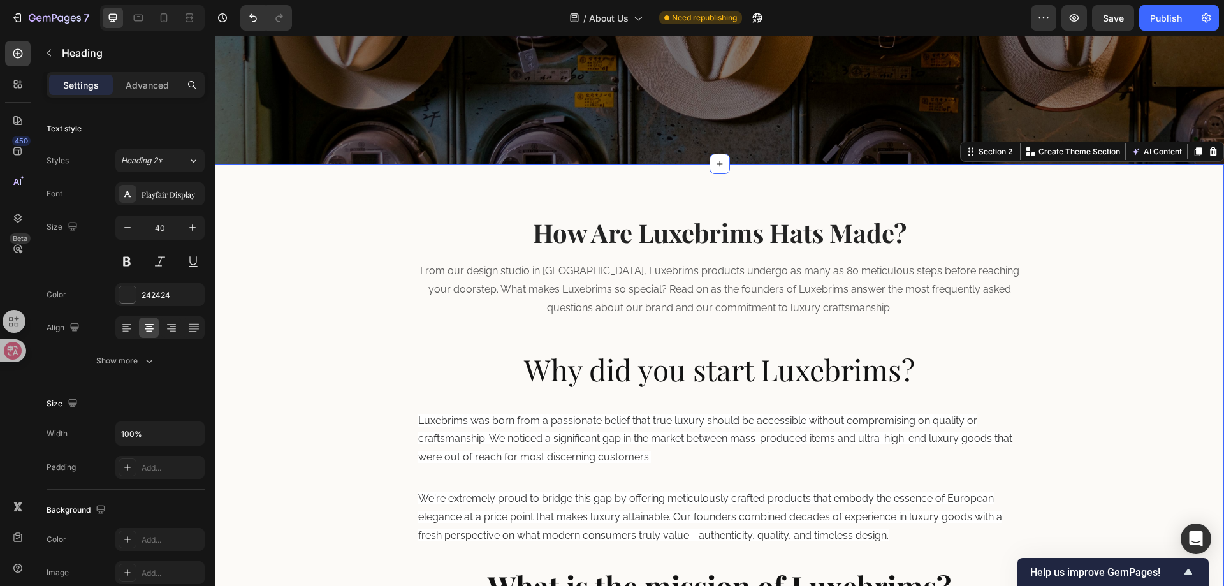
drag, startPoint x: 627, startPoint y: 347, endPoint x: 639, endPoint y: 356, distance: 15.0
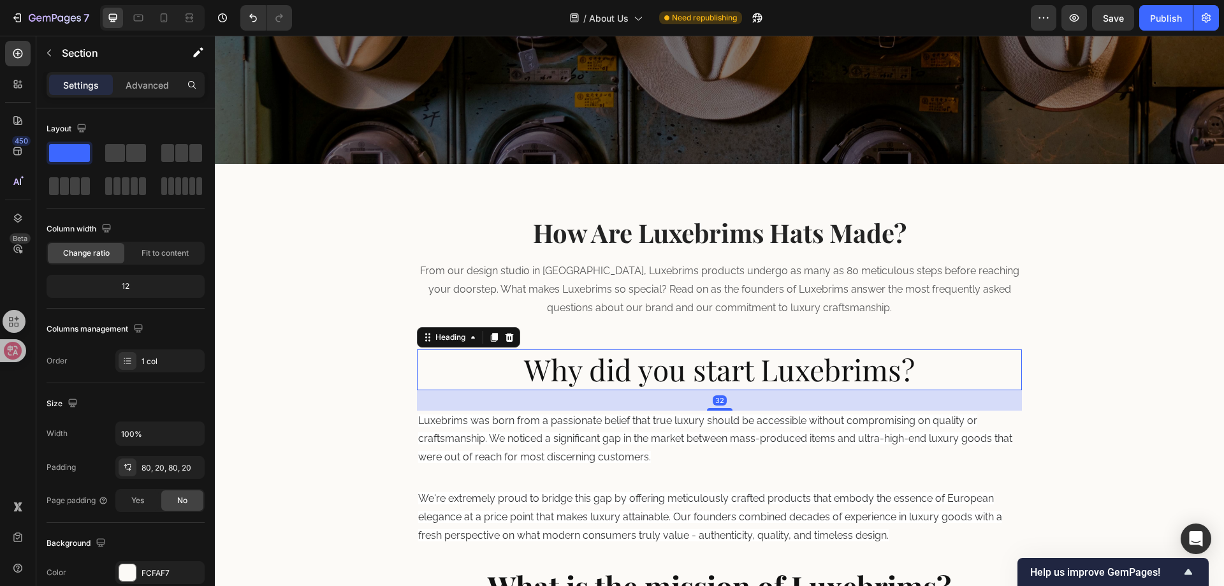
click at [635, 376] on p "Why did you start Luxebrims?" at bounding box center [719, 370] width 603 height 38
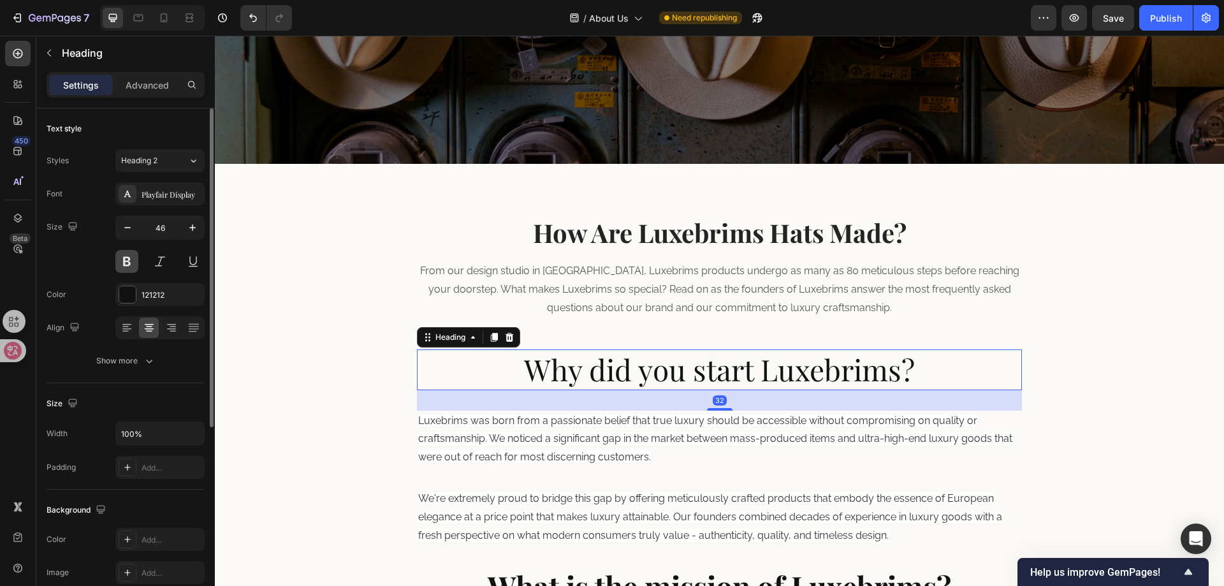
click at [133, 263] on button at bounding box center [126, 261] width 23 height 23
click at [131, 263] on button at bounding box center [126, 261] width 23 height 23
click at [582, 238] on p "How Are Luxebrims Hats Made?" at bounding box center [719, 232] width 603 height 33
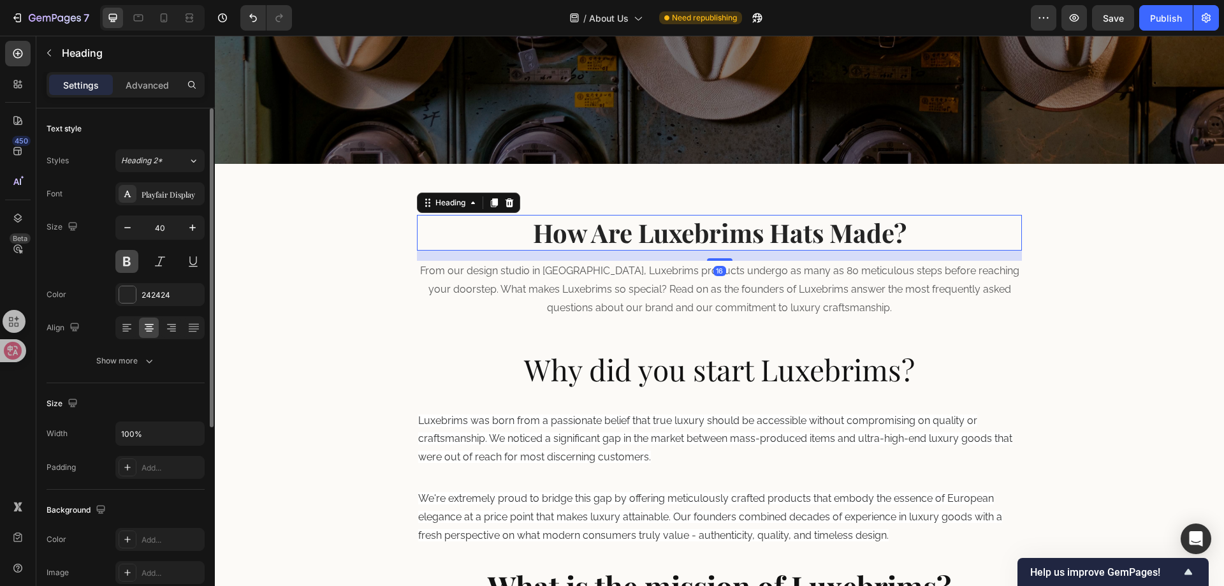
click at [124, 265] on button at bounding box center [126, 261] width 23 height 23
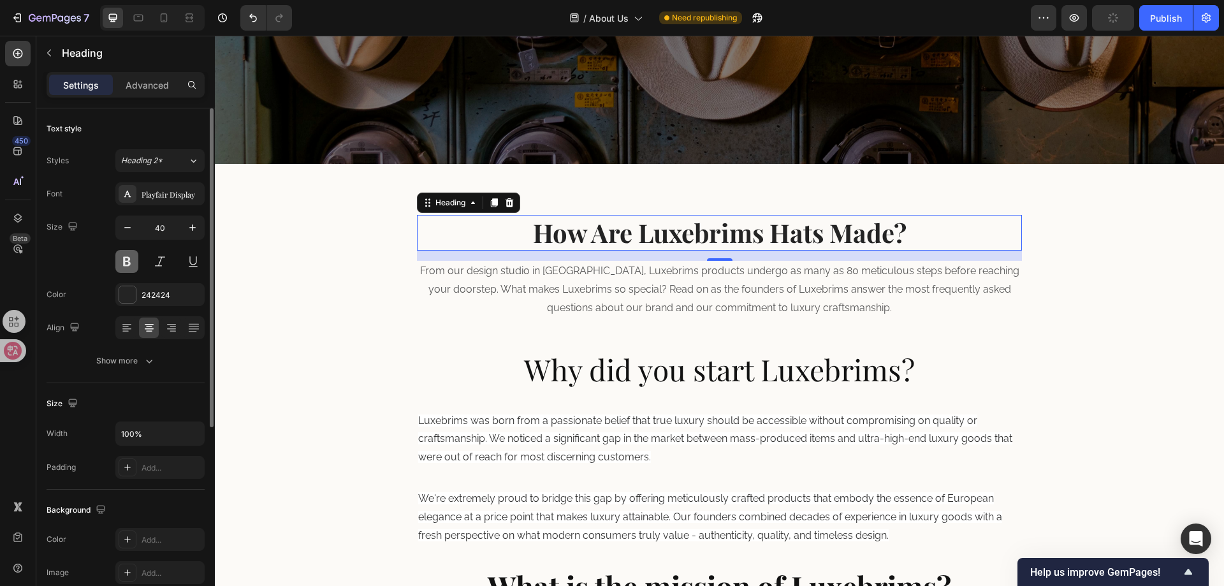
click at [124, 265] on button at bounding box center [126, 261] width 23 height 23
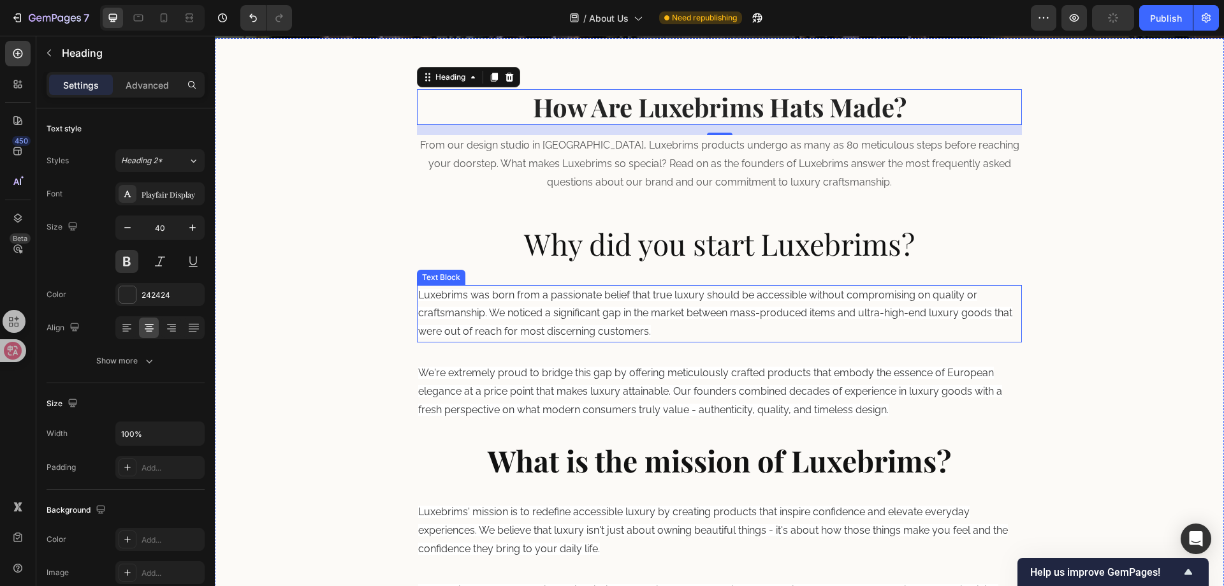
scroll to position [391, 0]
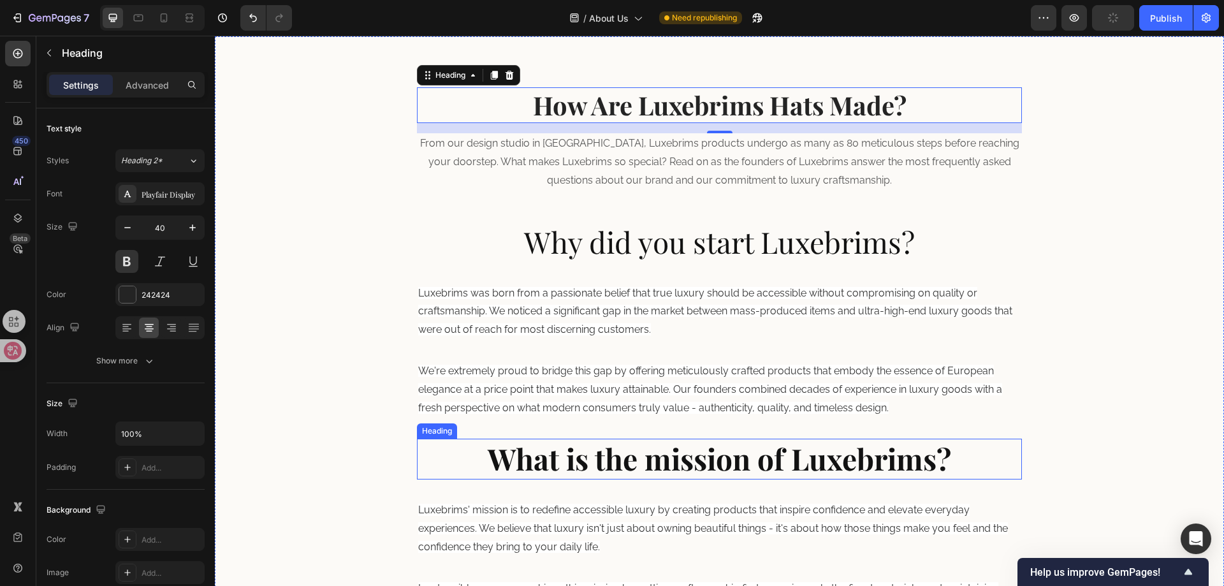
click at [633, 467] on strong "What is the mission of Luxebrims?" at bounding box center [719, 459] width 463 height 40
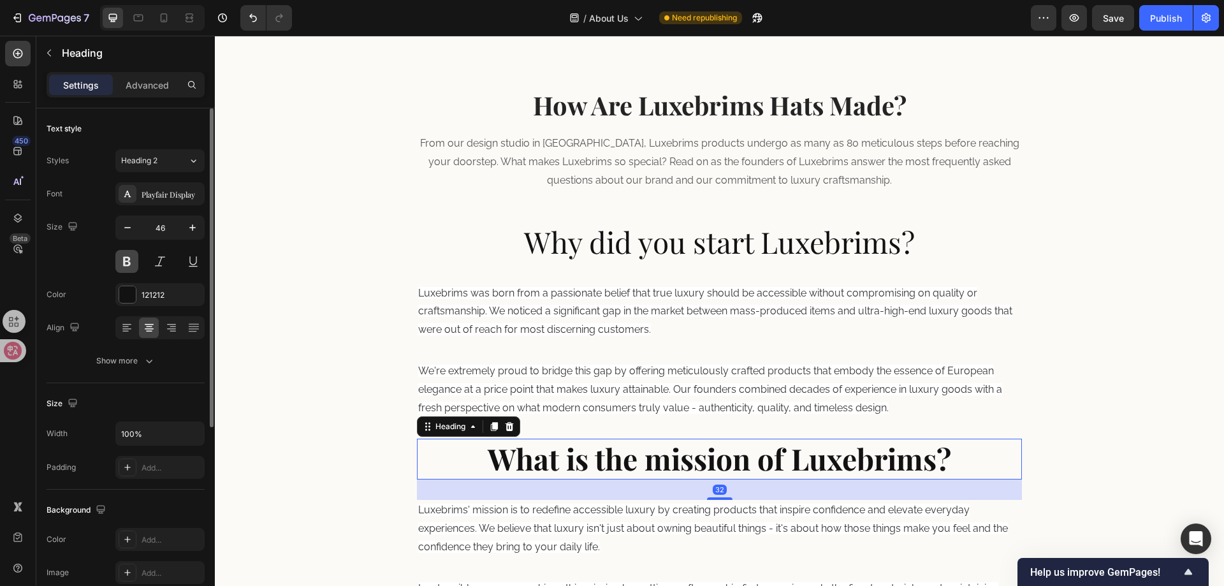
click at [124, 263] on button at bounding box center [126, 261] width 23 height 23
click at [124, 265] on button at bounding box center [126, 261] width 23 height 23
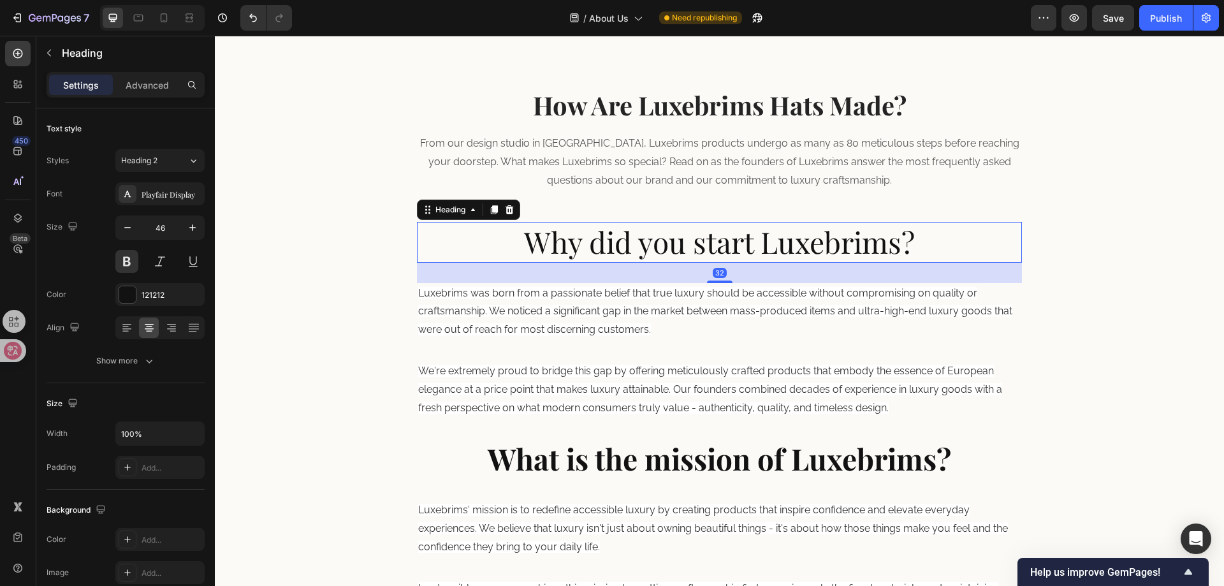
click at [638, 262] on div "Why did you start Luxebrims? Heading 32" at bounding box center [720, 242] width 606 height 41
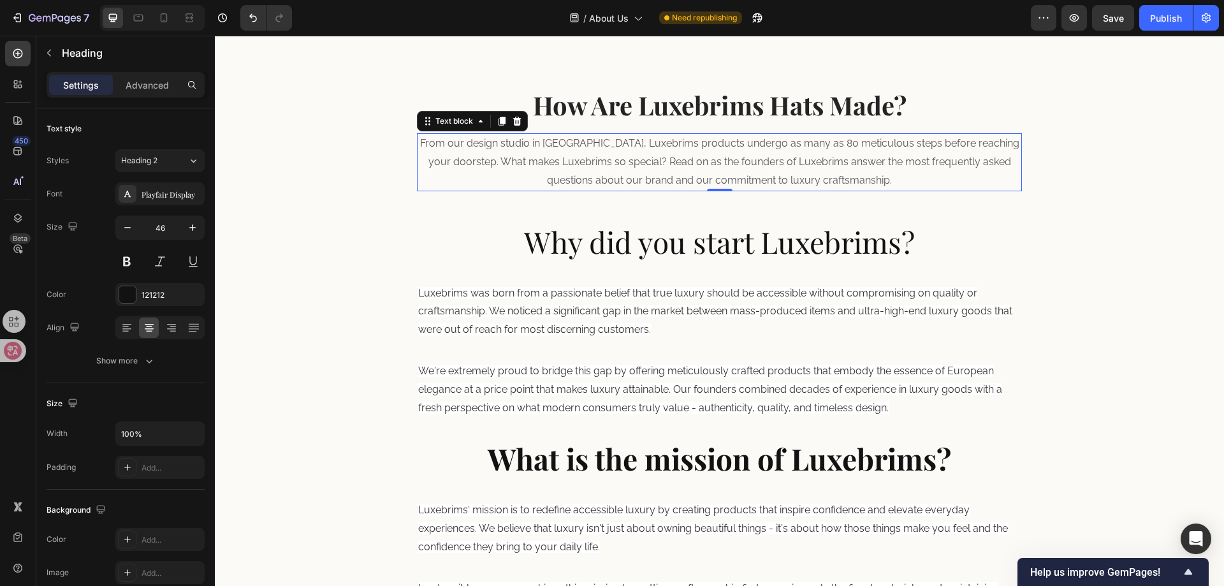
click at [619, 139] on p "From our design studio in [GEOGRAPHIC_DATA], Luxebrims products undergo as many…" at bounding box center [719, 162] width 603 height 55
click at [599, 109] on p "How Are Luxebrims Hats Made?" at bounding box center [719, 105] width 603 height 33
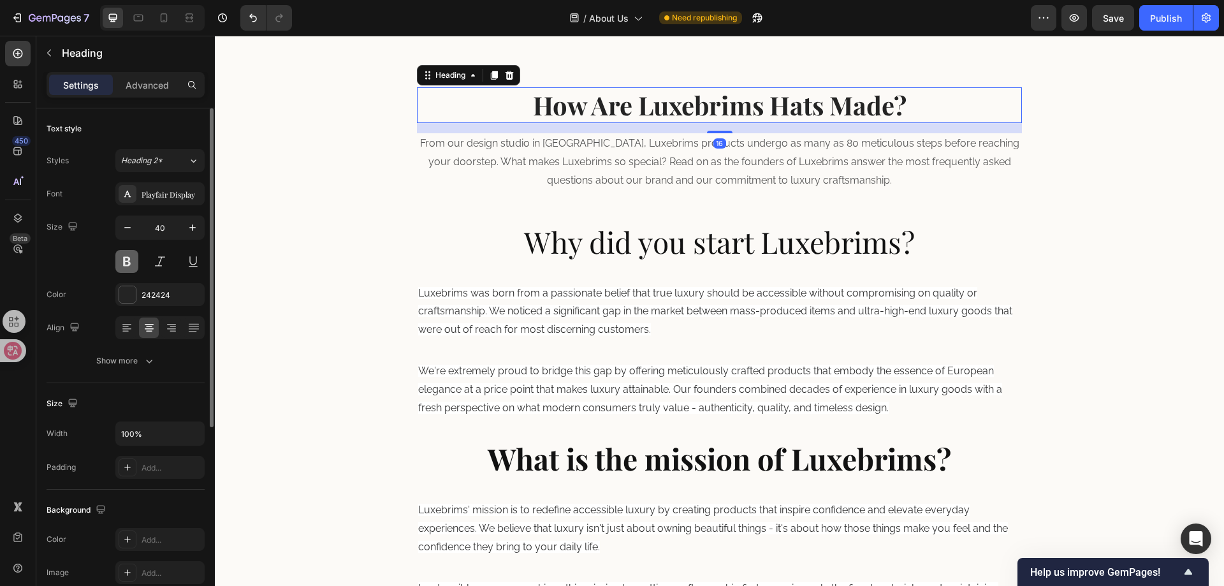
click at [134, 261] on button at bounding box center [126, 261] width 23 height 23
click at [126, 263] on button at bounding box center [126, 261] width 23 height 23
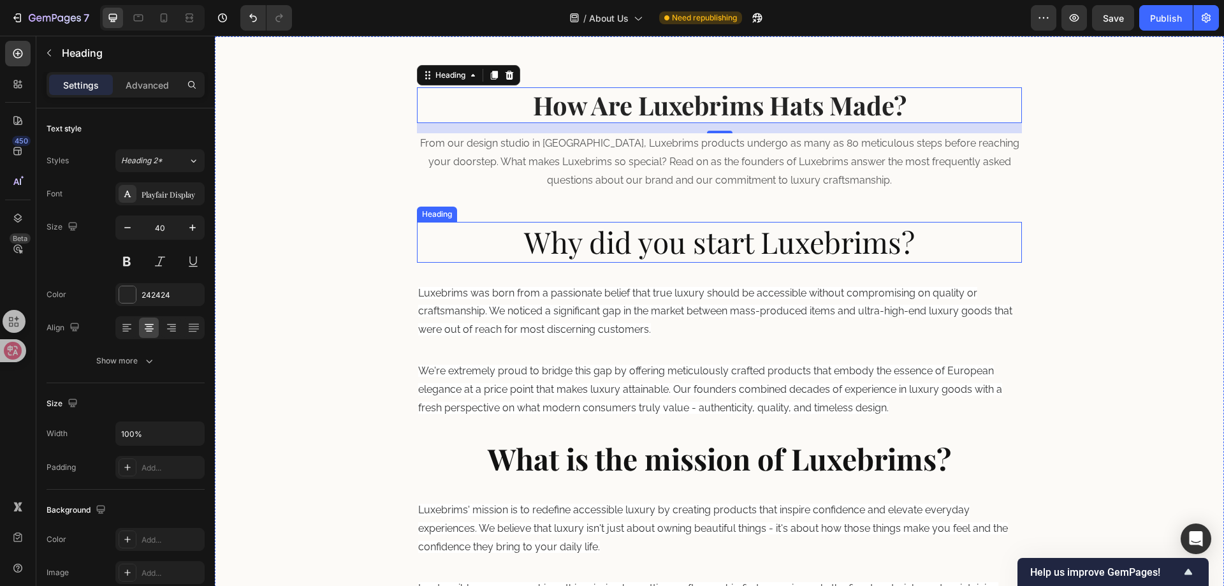
click at [621, 242] on p "Why did you start Luxebrims?" at bounding box center [719, 242] width 603 height 38
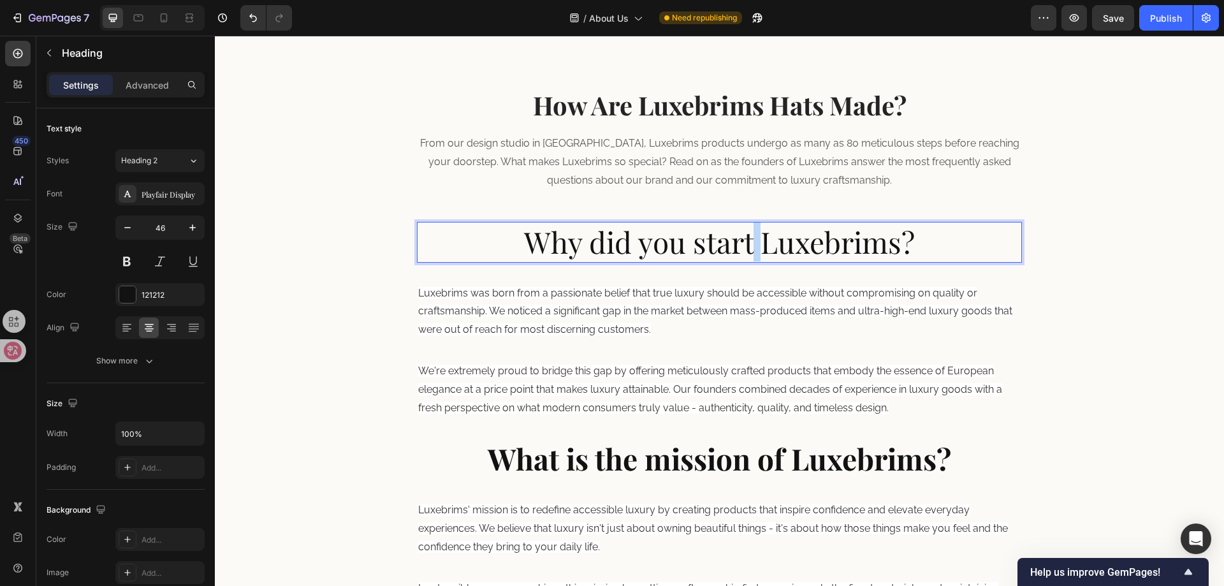
click at [750, 241] on p "Why did you start Luxebrims?" at bounding box center [719, 242] width 603 height 38
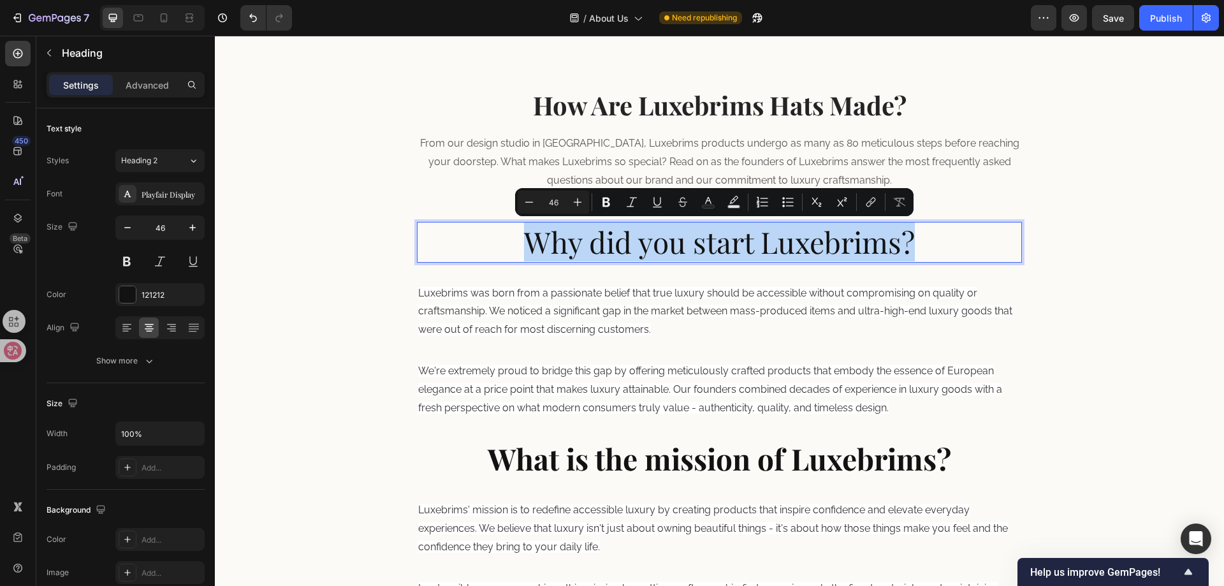
click at [780, 242] on p "Why did you start Luxebrims?" at bounding box center [719, 242] width 603 height 38
click at [936, 249] on p "Why did you start Luxebrims?" at bounding box center [719, 242] width 603 height 38
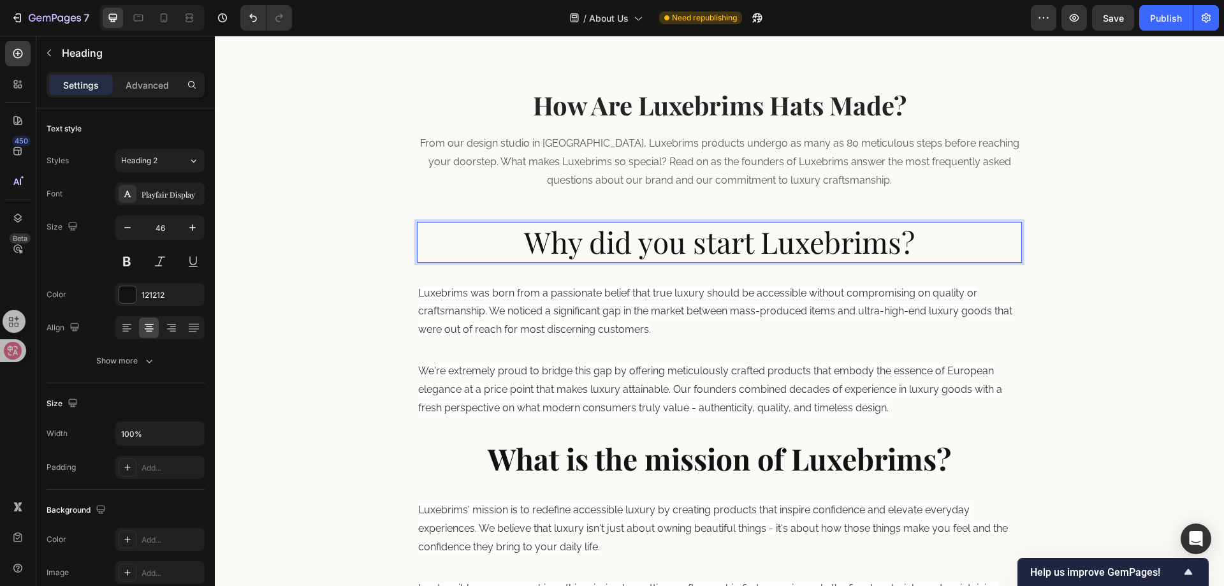
click at [990, 233] on p "Why did you start Luxebrims?" at bounding box center [719, 242] width 603 height 38
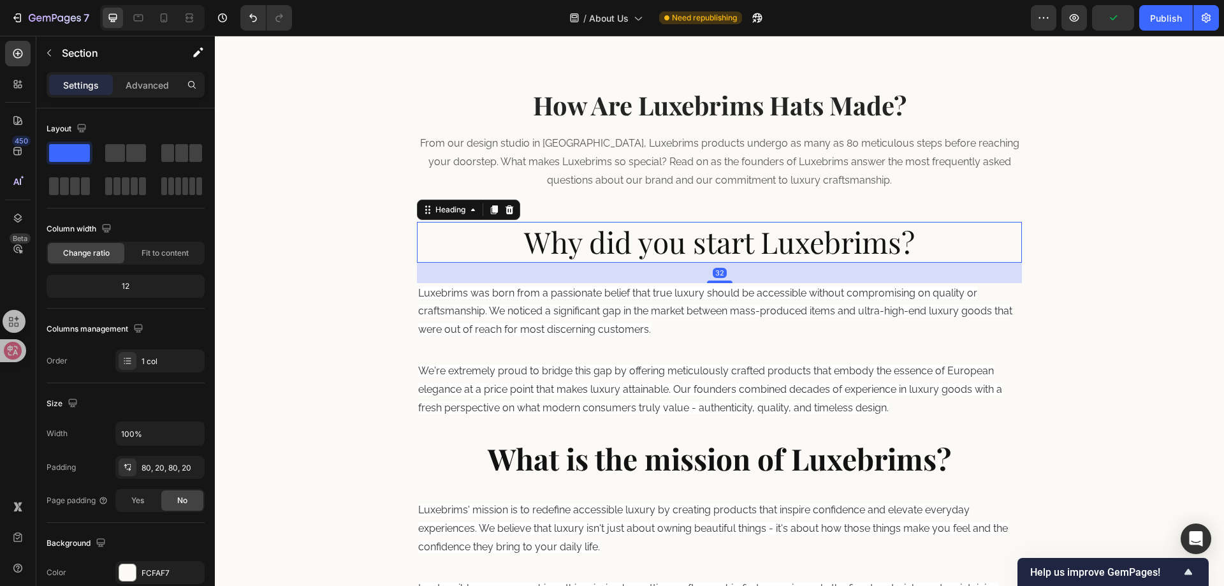
click at [973, 260] on p "Why did you start Luxebrims?" at bounding box center [719, 242] width 603 height 38
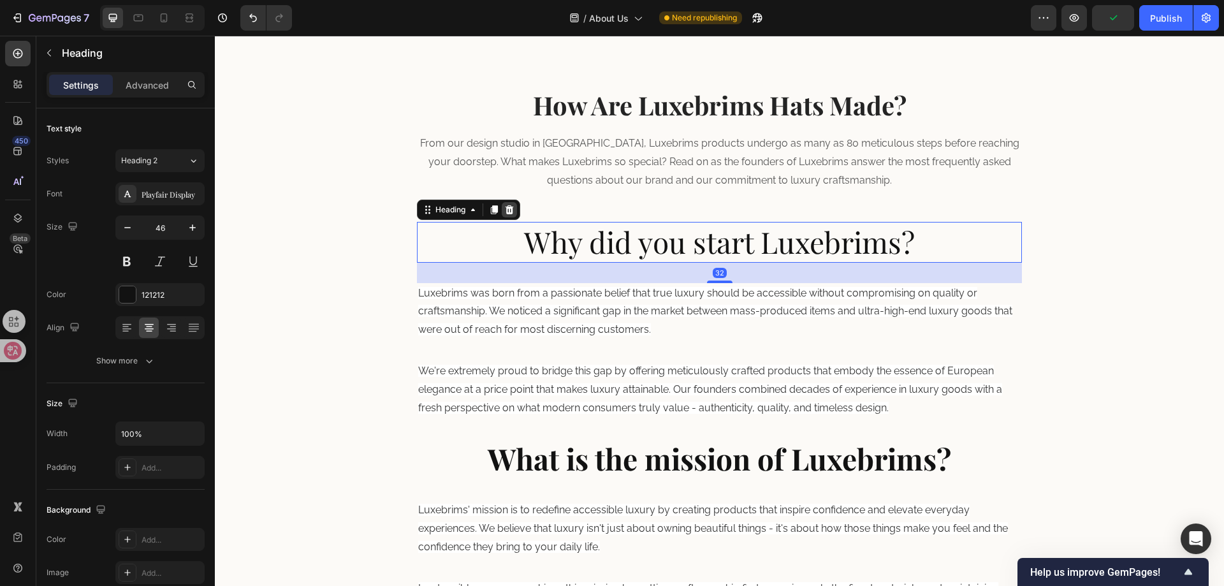
click at [513, 213] on icon at bounding box center [509, 210] width 10 height 10
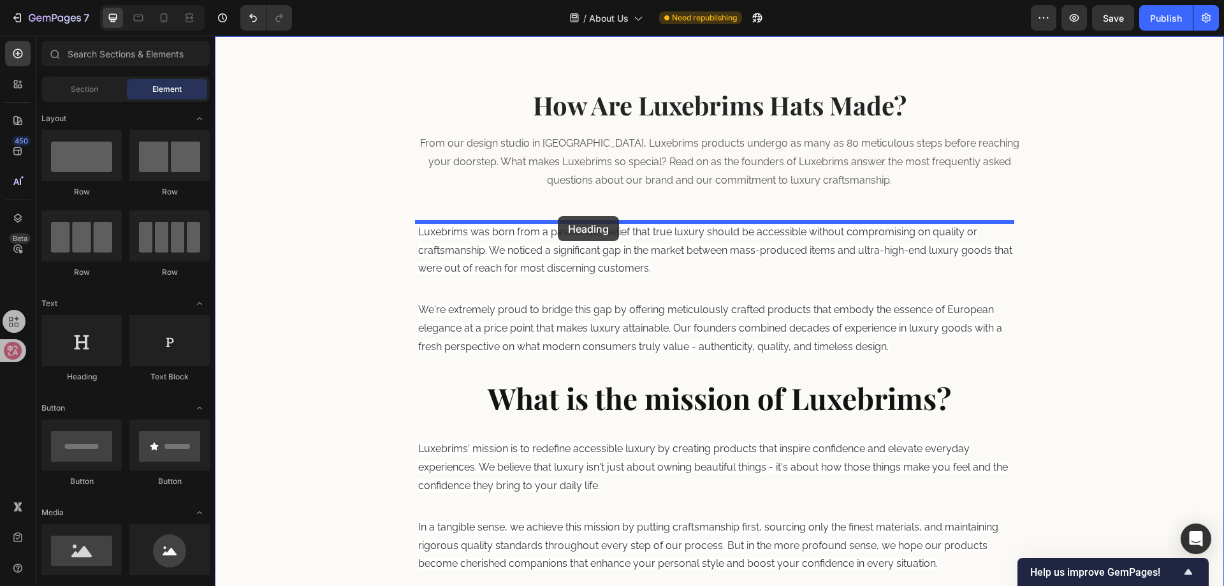
drag, startPoint x: 314, startPoint y: 314, endPoint x: 558, endPoint y: 217, distance: 262.7
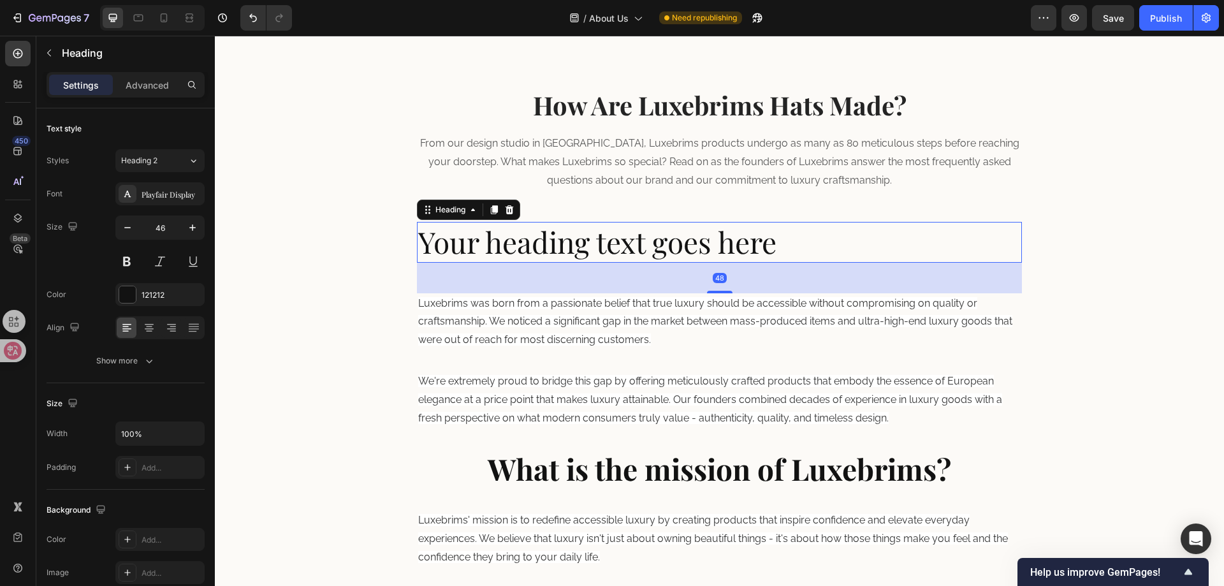
click at [648, 236] on h2 "Your heading text goes here" at bounding box center [720, 242] width 606 height 41
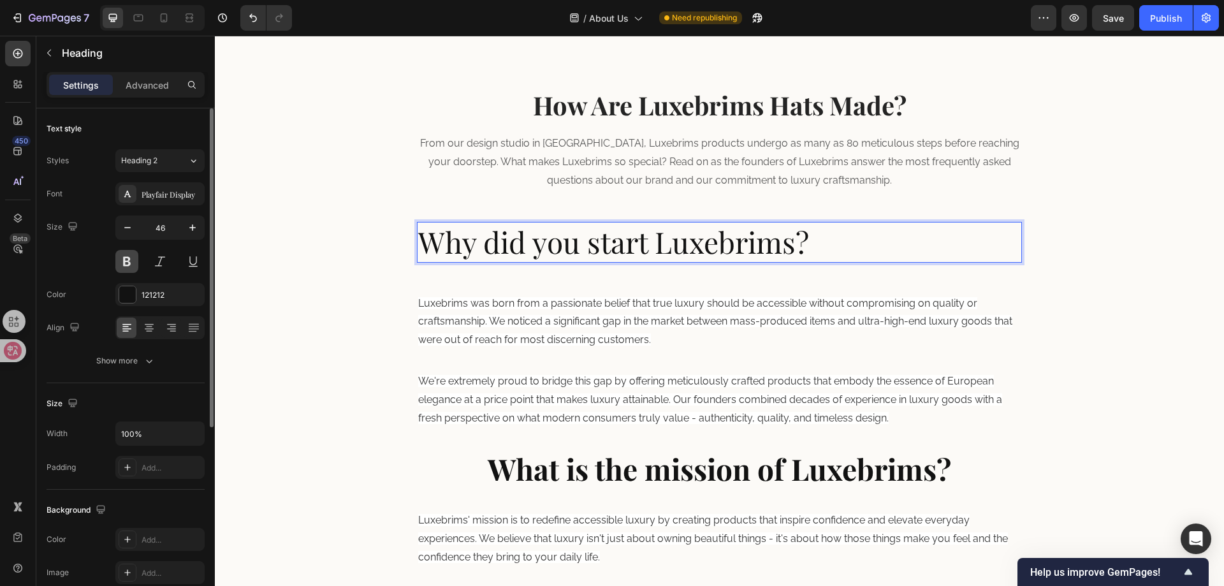
click at [124, 254] on button at bounding box center [126, 261] width 23 height 23
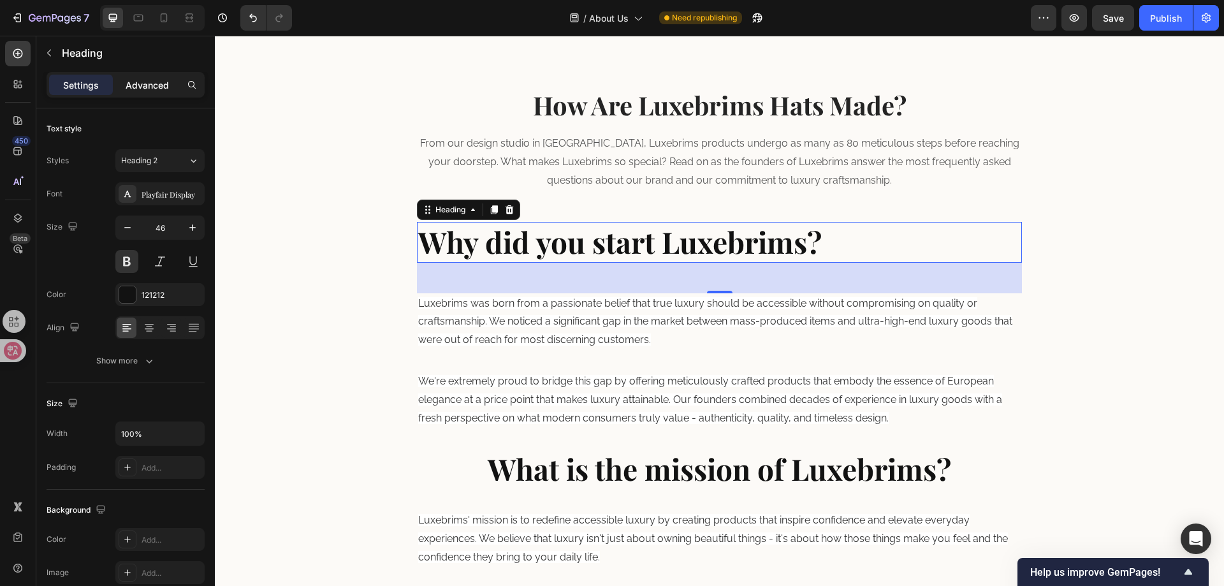
click at [149, 86] on p "Advanced" at bounding box center [147, 84] width 43 height 13
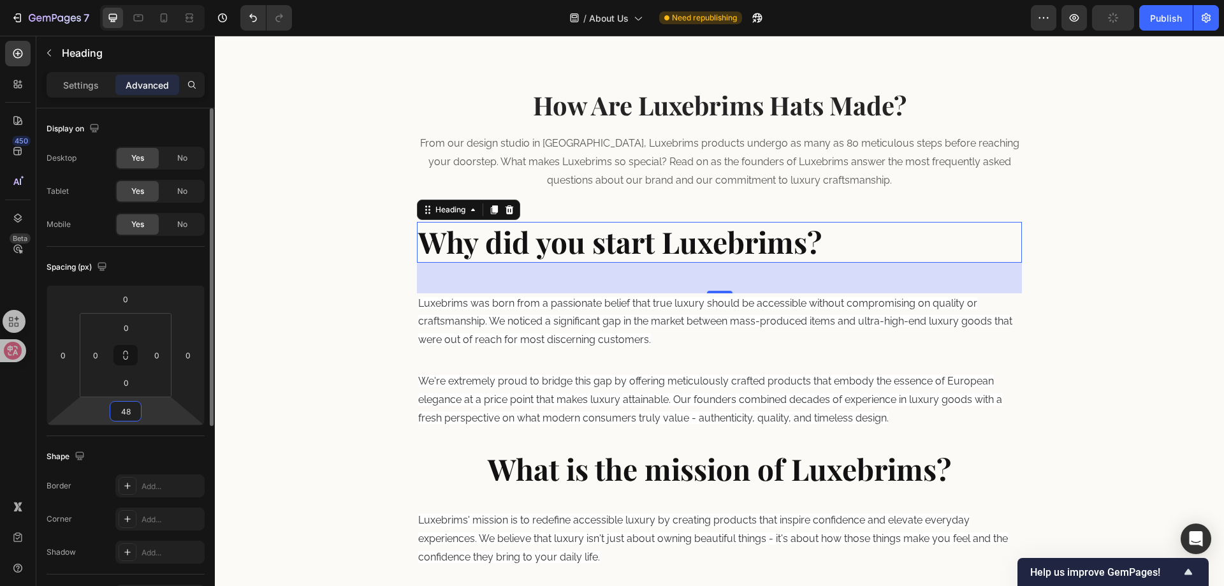
click at [137, 412] on input "48" at bounding box center [125, 411] width 25 height 19
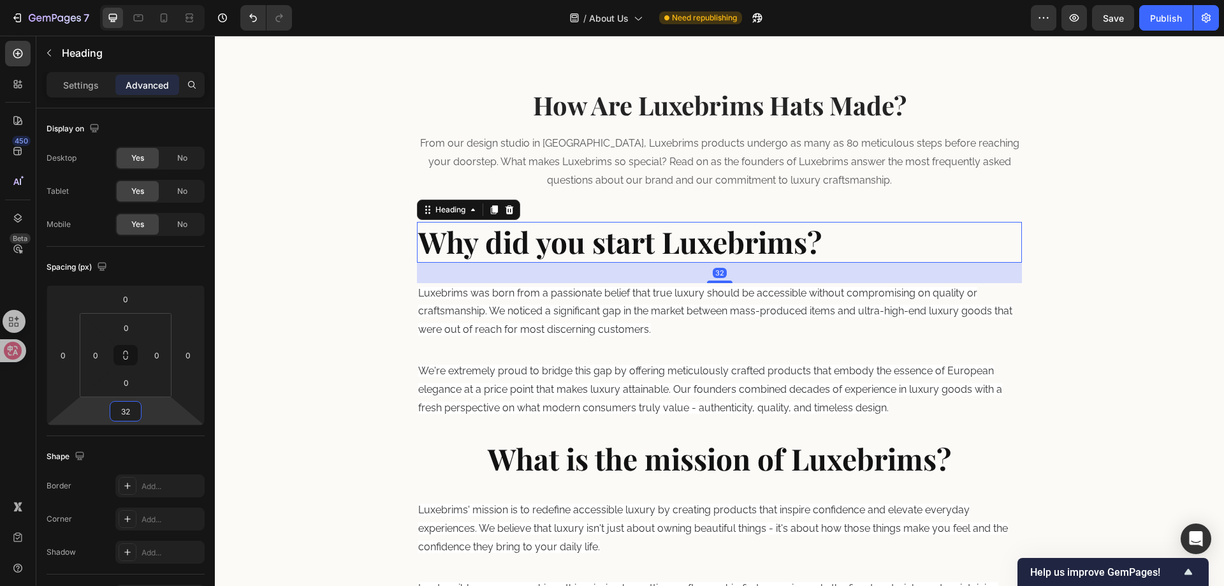
type input "32"
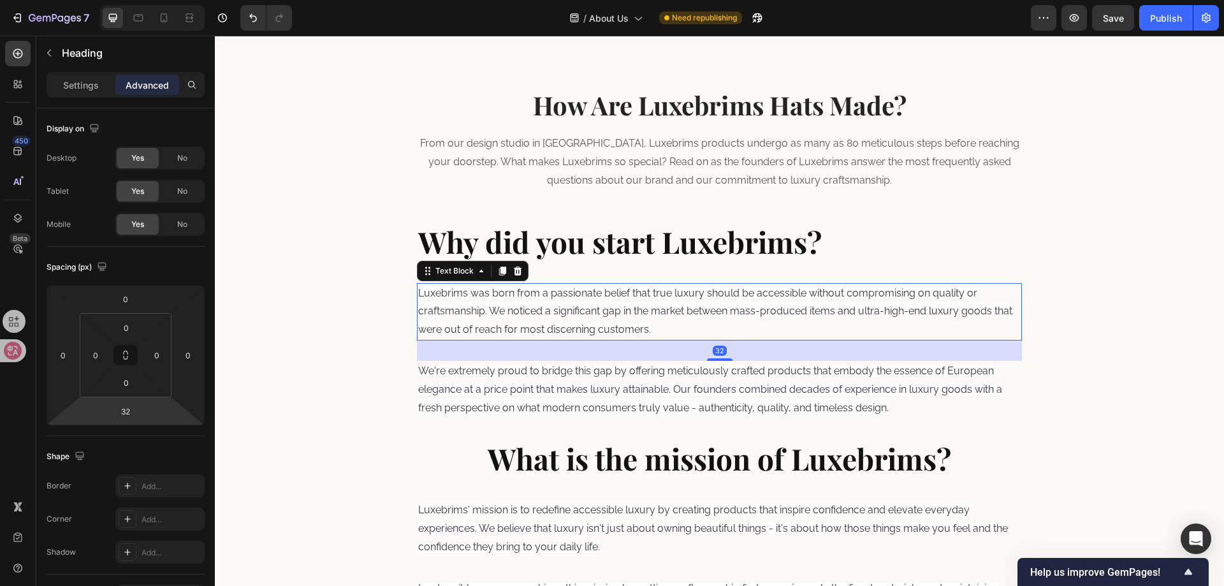
click at [694, 318] on p "Luxebrims was born from a passionate belief that true luxury should be accessib…" at bounding box center [719, 311] width 603 height 55
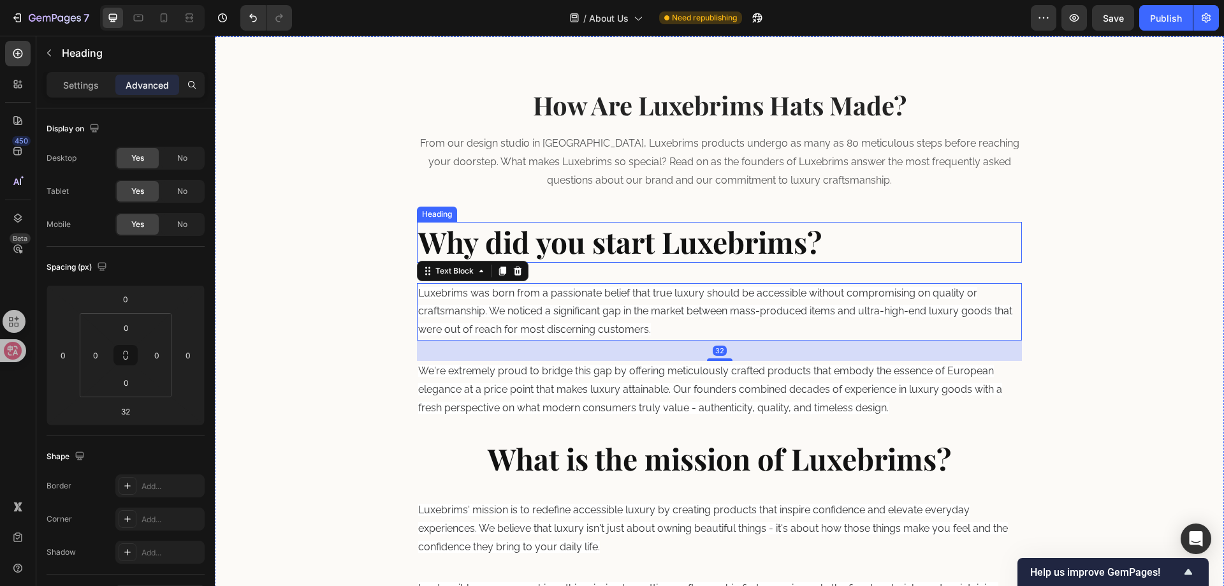
click at [874, 235] on p "Why did you start Luxebrims?" at bounding box center [719, 242] width 603 height 38
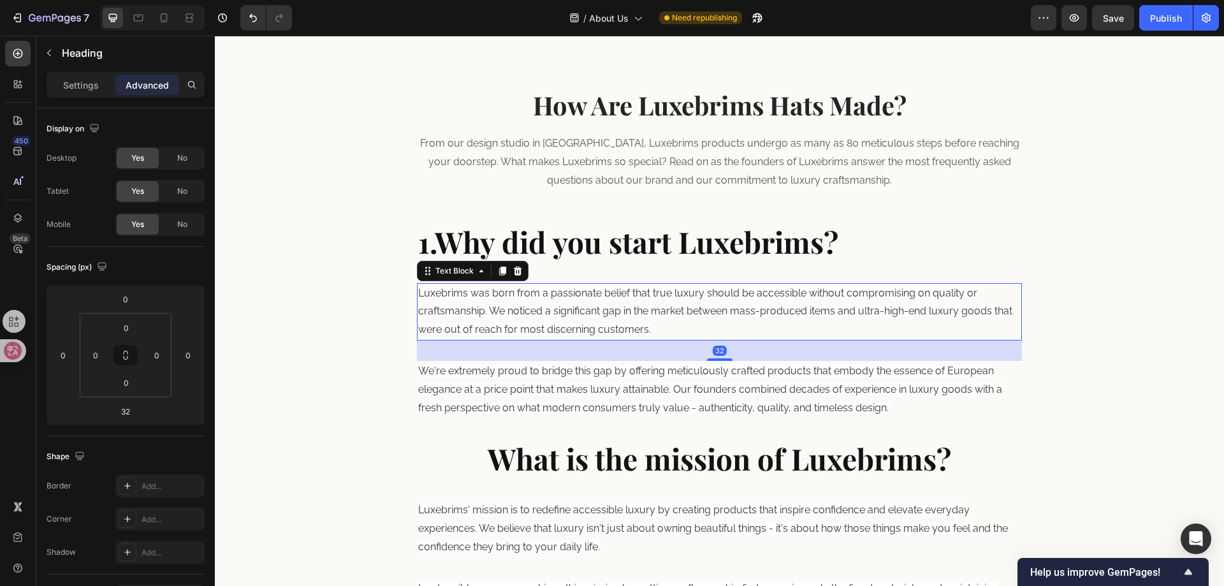
click at [792, 305] on span "Luxebrims was born from a passionate belief that true luxury should be accessib…" at bounding box center [715, 311] width 594 height 49
click at [866, 249] on p "1.Why did you start Luxebrims?" at bounding box center [719, 242] width 603 height 38
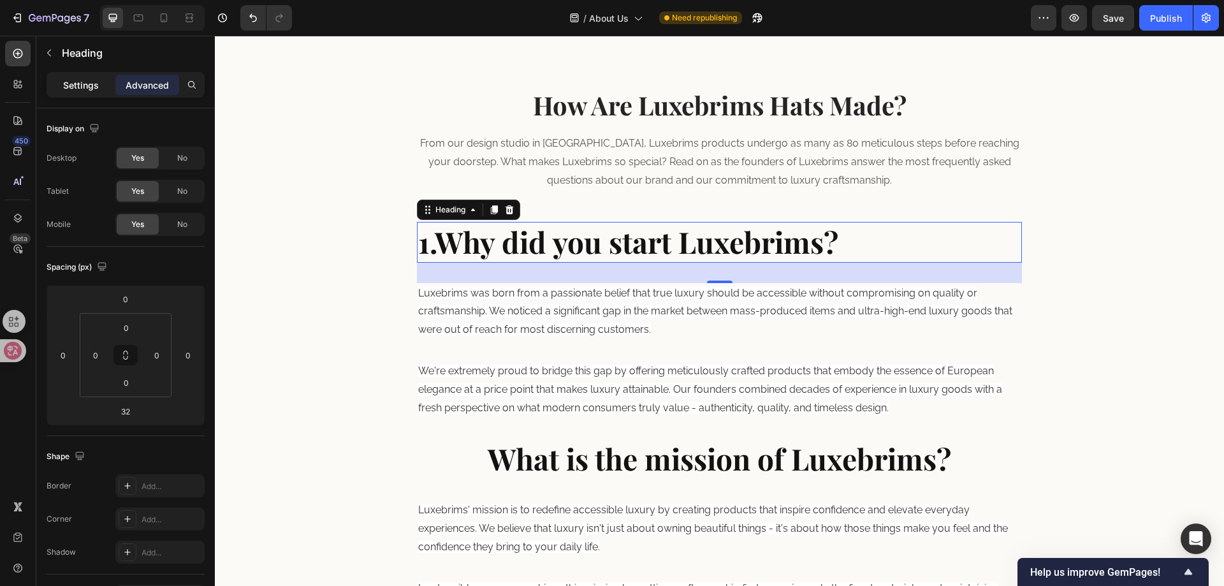
click at [81, 92] on div "Settings" at bounding box center [81, 85] width 64 height 20
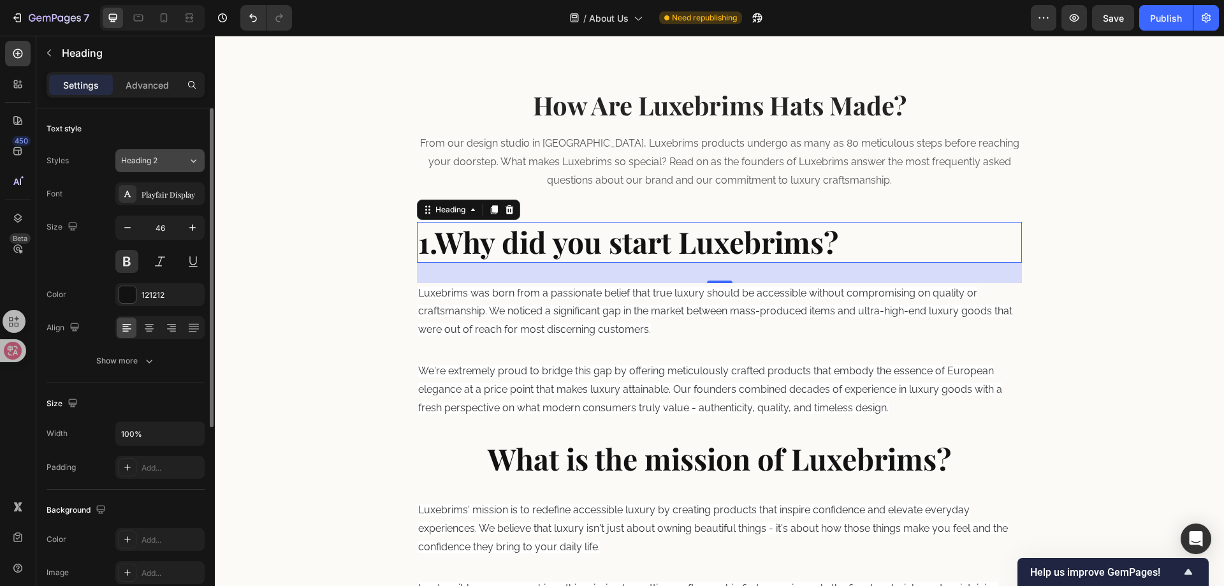
click at [171, 168] on button "Heading 2" at bounding box center [159, 160] width 89 height 23
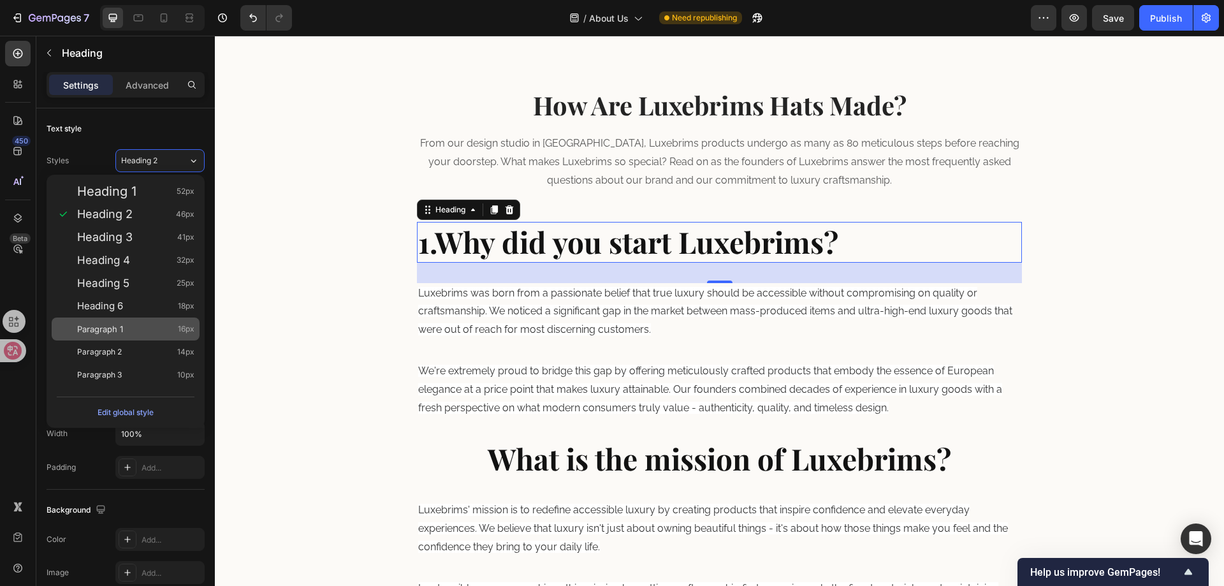
click at [140, 325] on div "Paragraph 1 16px" at bounding box center [135, 329] width 117 height 13
type input "16"
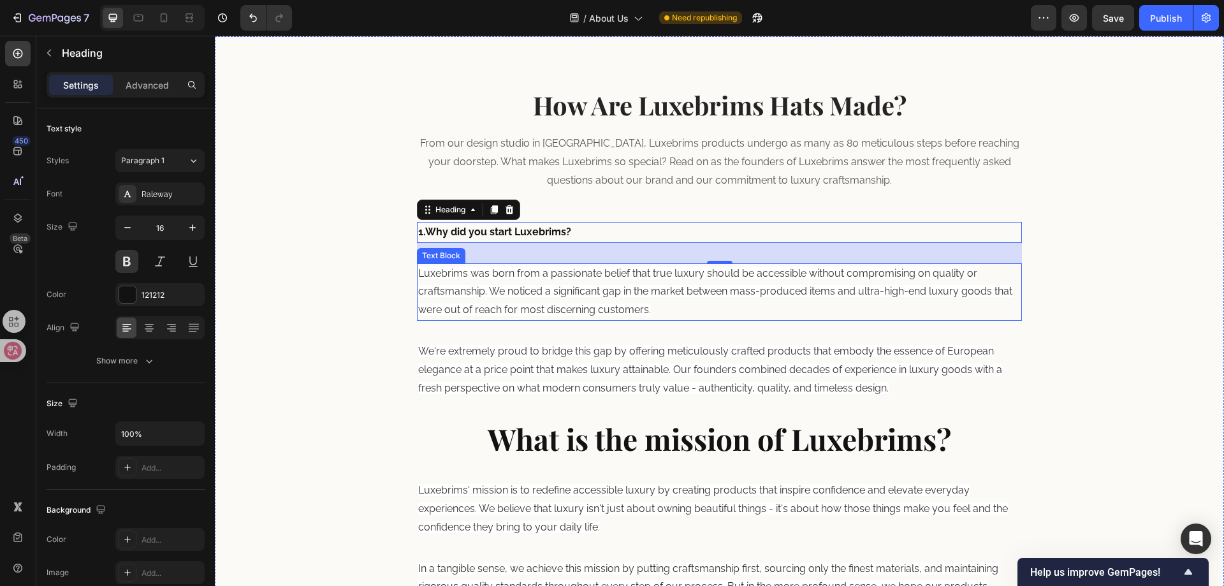
click at [574, 302] on p "Luxebrims was born from a passionate belief that true luxury should be accessib…" at bounding box center [719, 292] width 603 height 55
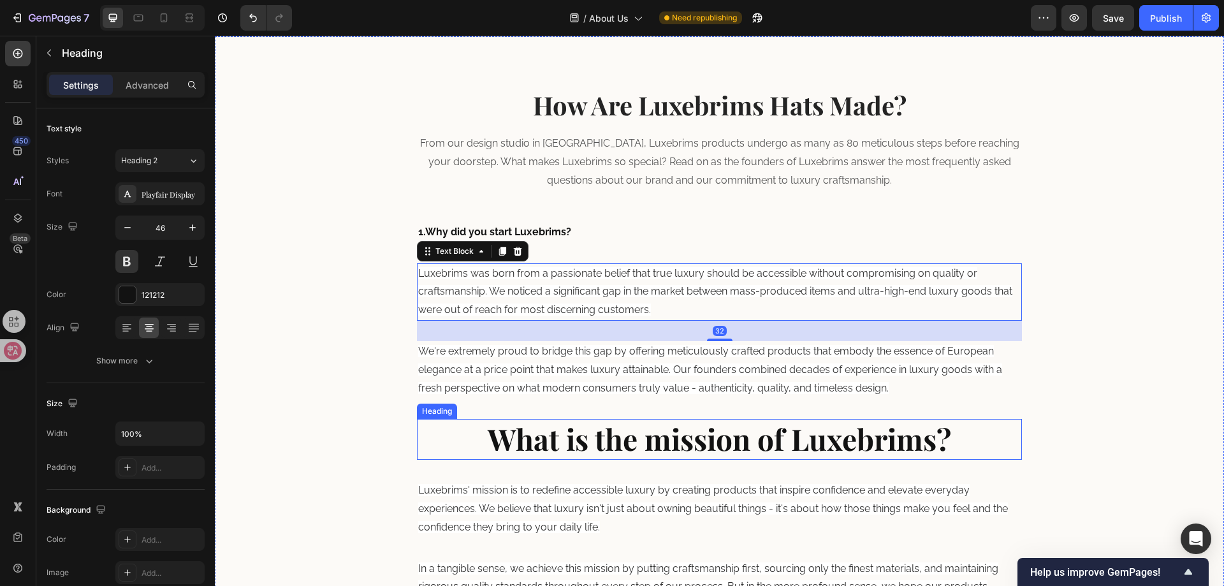
click at [587, 439] on strong "What is the mission of Luxebrims?" at bounding box center [719, 439] width 463 height 40
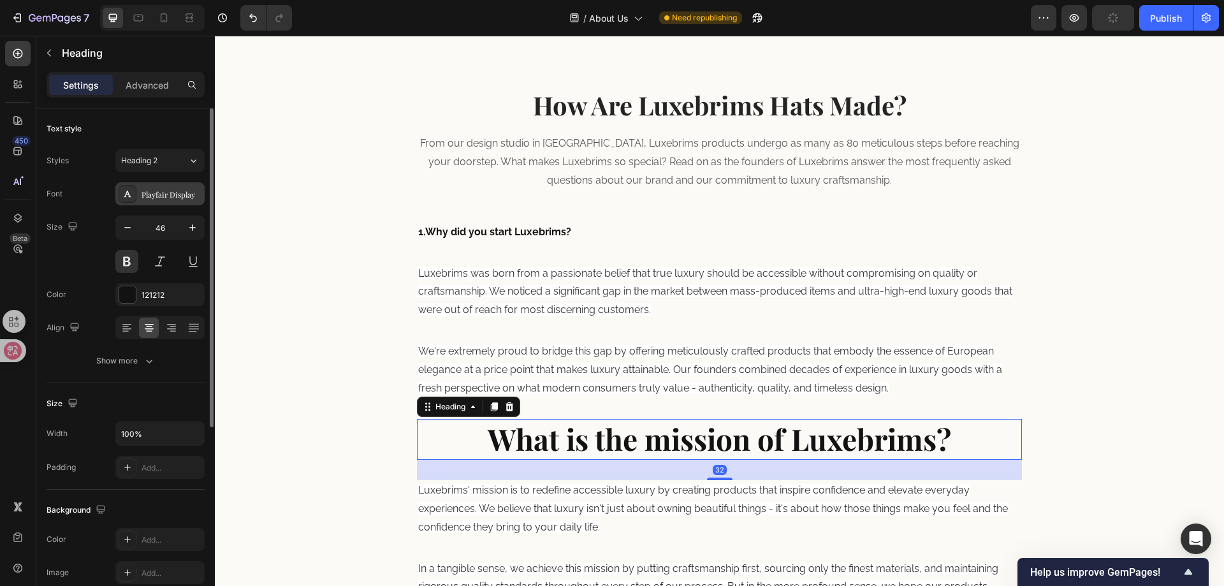
click at [142, 198] on div "Playfair Display" at bounding box center [172, 194] width 60 height 11
click at [149, 168] on button "Heading 2" at bounding box center [159, 160] width 89 height 23
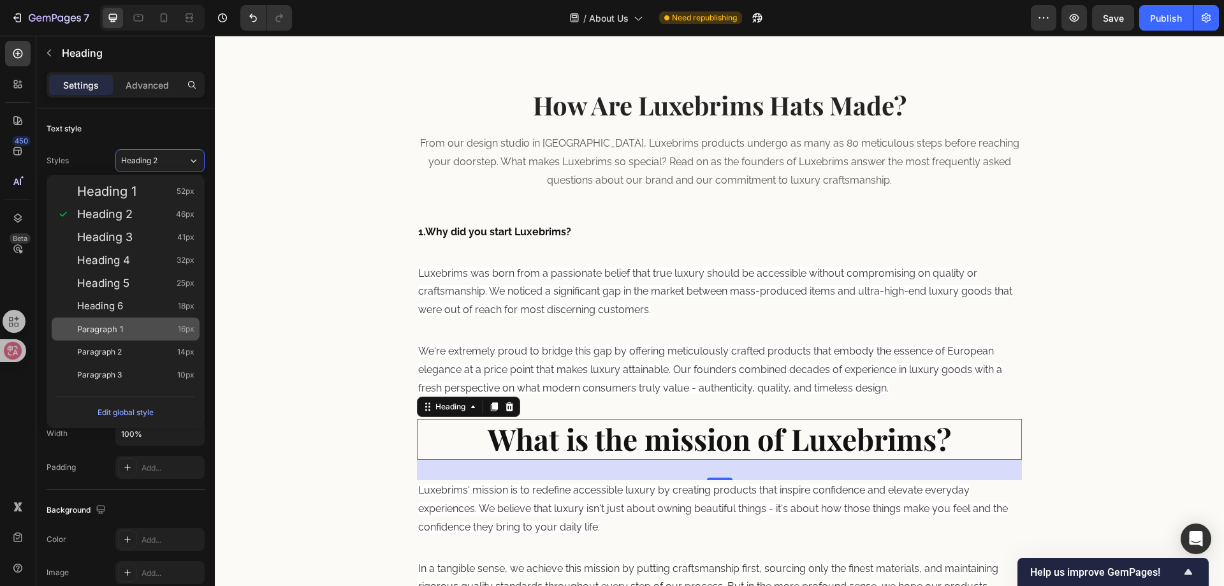
click at [125, 328] on div "Paragraph 1 16px" at bounding box center [135, 329] width 117 height 13
type input "16"
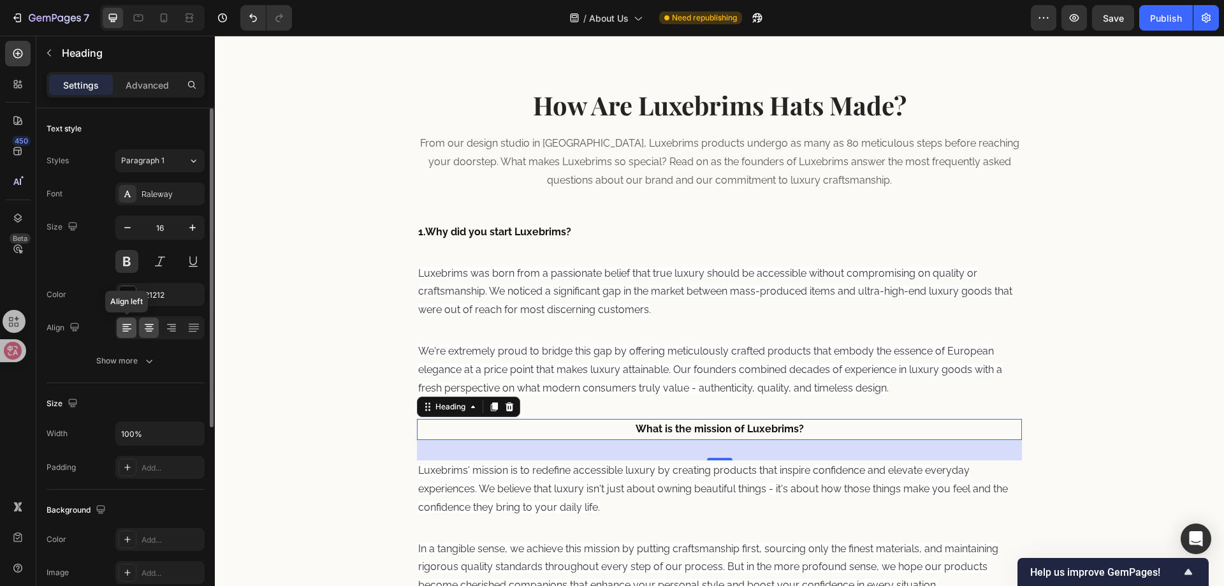
click at [122, 323] on icon at bounding box center [126, 327] width 13 height 13
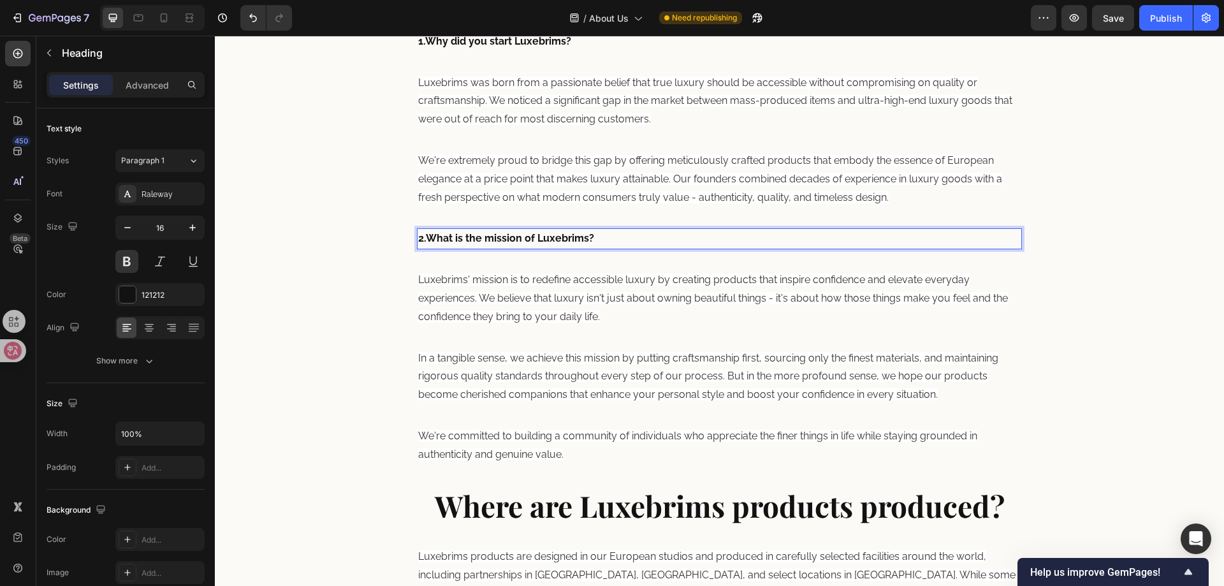
scroll to position [583, 0]
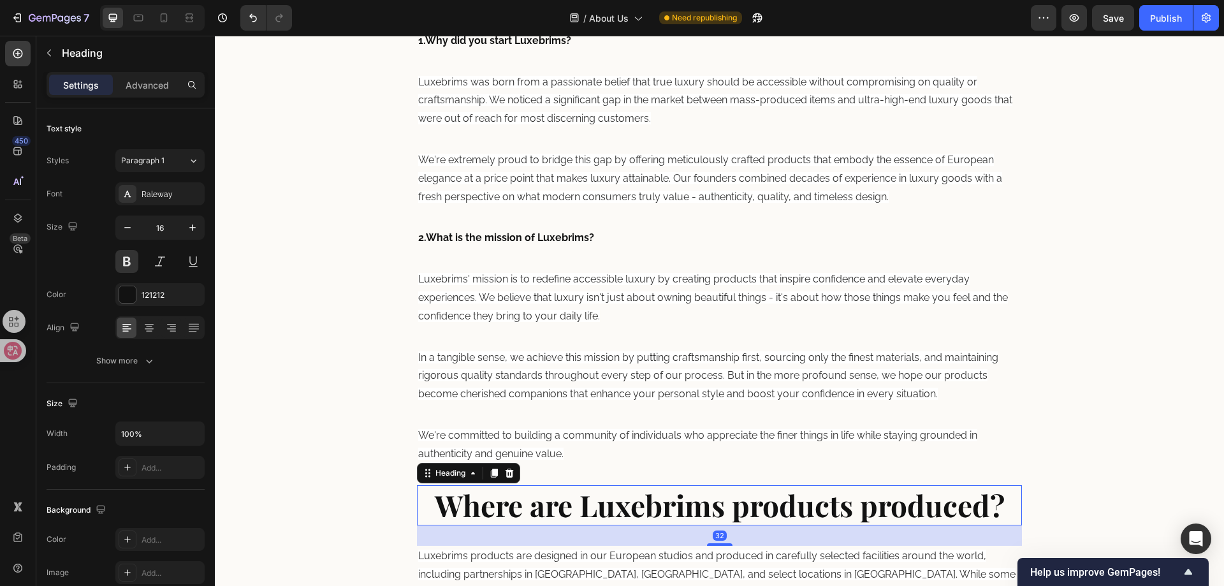
click at [498, 511] on strong "Where are Luxebrims products produced?" at bounding box center [720, 505] width 570 height 40
click at [162, 190] on div "Playfair Display" at bounding box center [172, 194] width 60 height 11
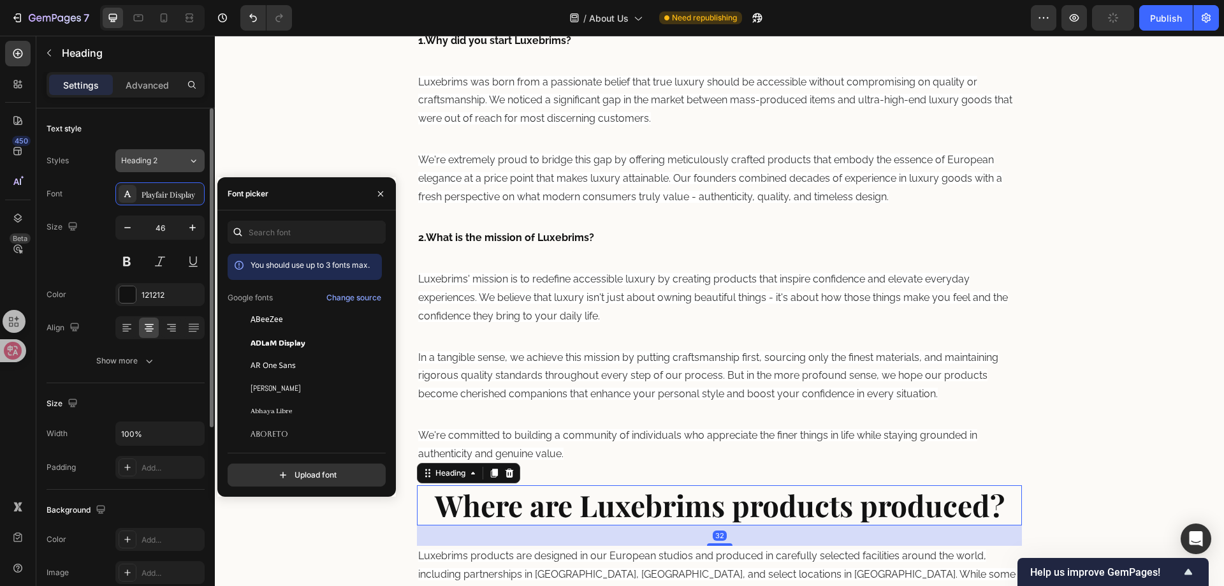
click at [155, 151] on button "Heading 2" at bounding box center [159, 160] width 89 height 23
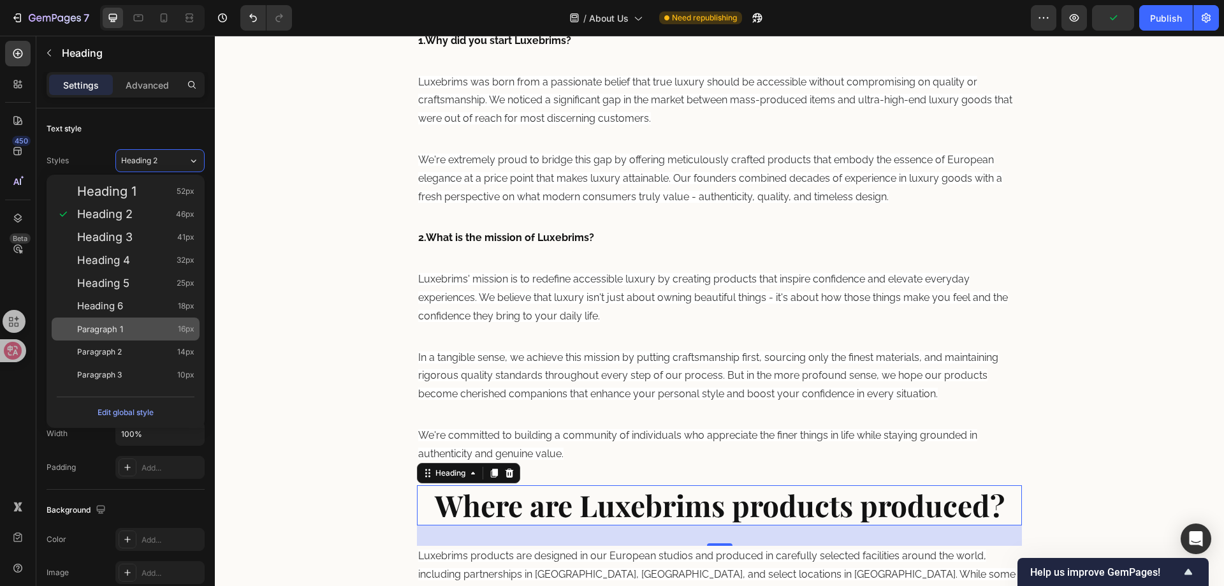
click at [141, 323] on div "Paragraph 1 16px" at bounding box center [135, 329] width 117 height 13
type input "16"
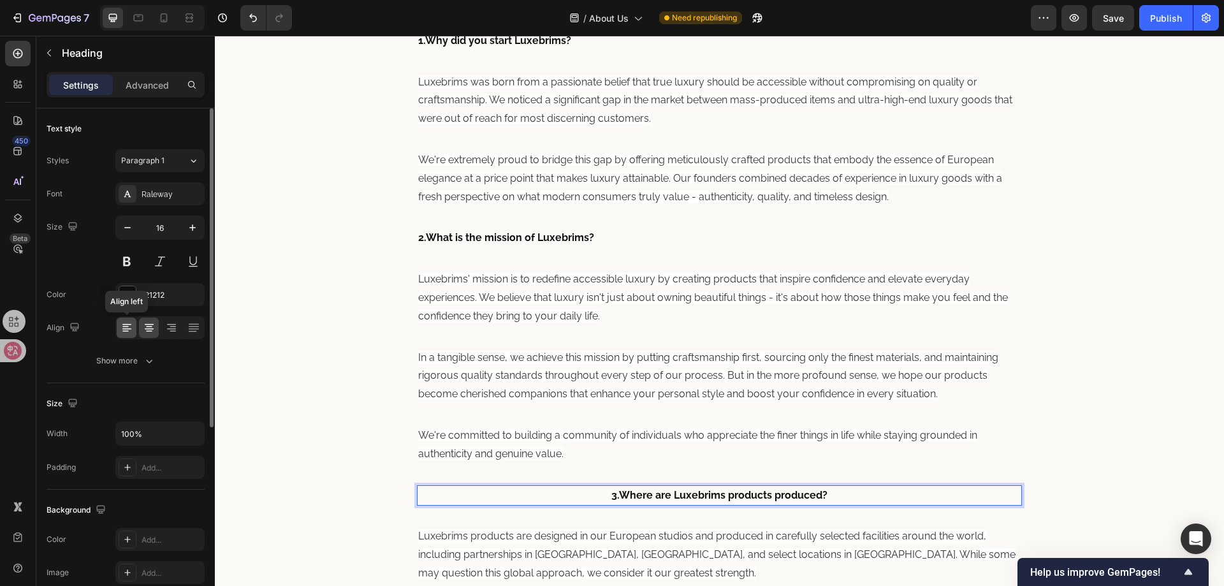
click at [127, 330] on icon at bounding box center [126, 327] width 13 height 13
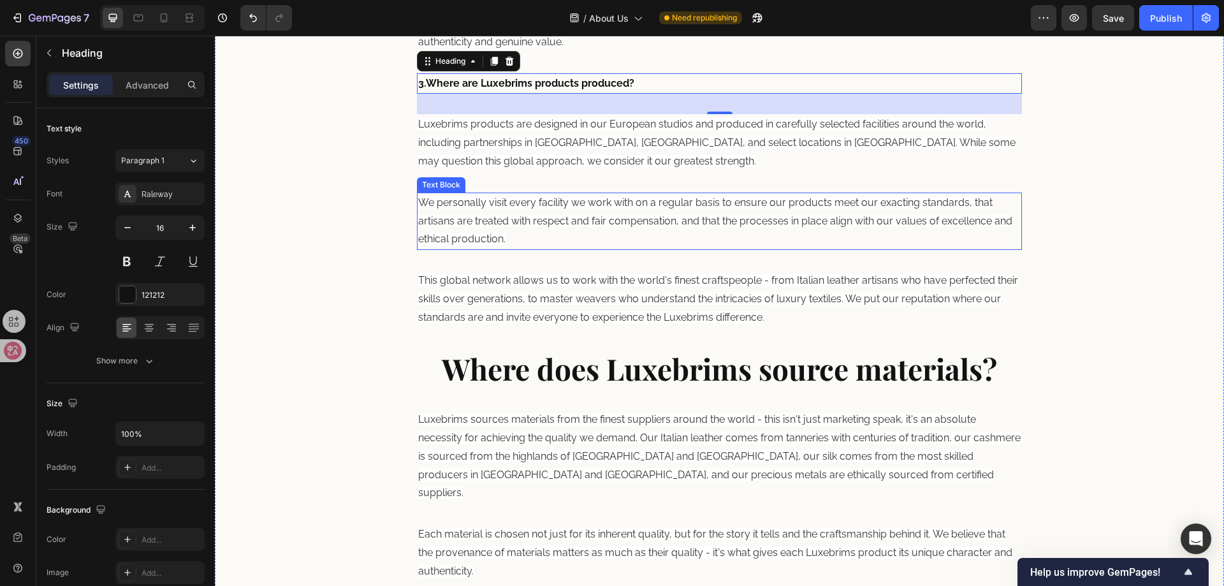
scroll to position [1029, 0]
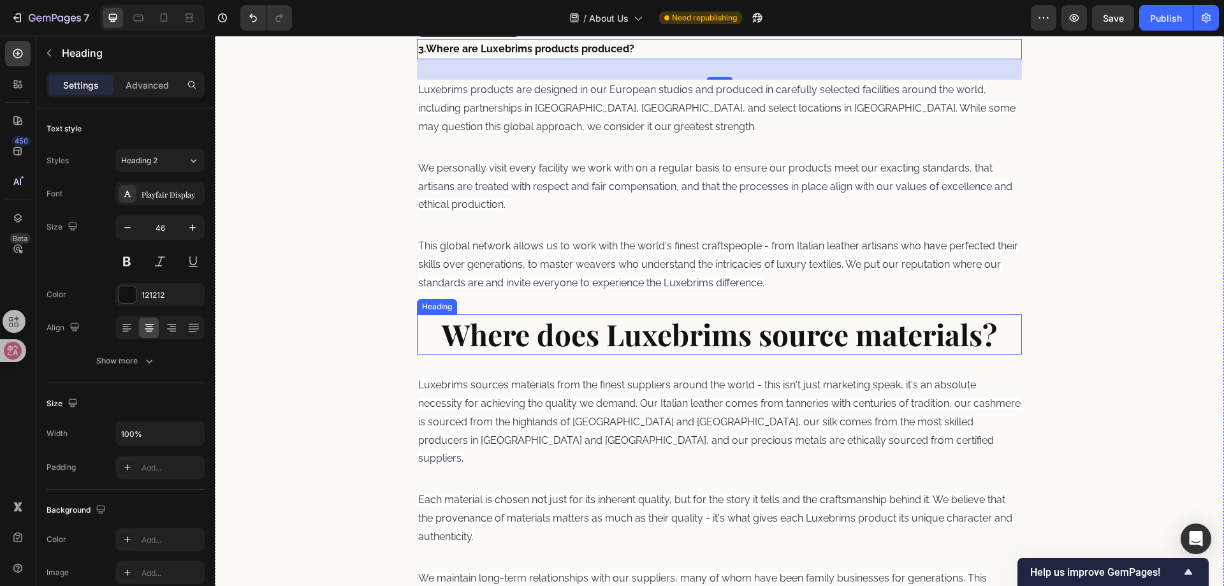
click at [513, 331] on strong "Where does Luxebrims source materials?" at bounding box center [719, 334] width 555 height 40
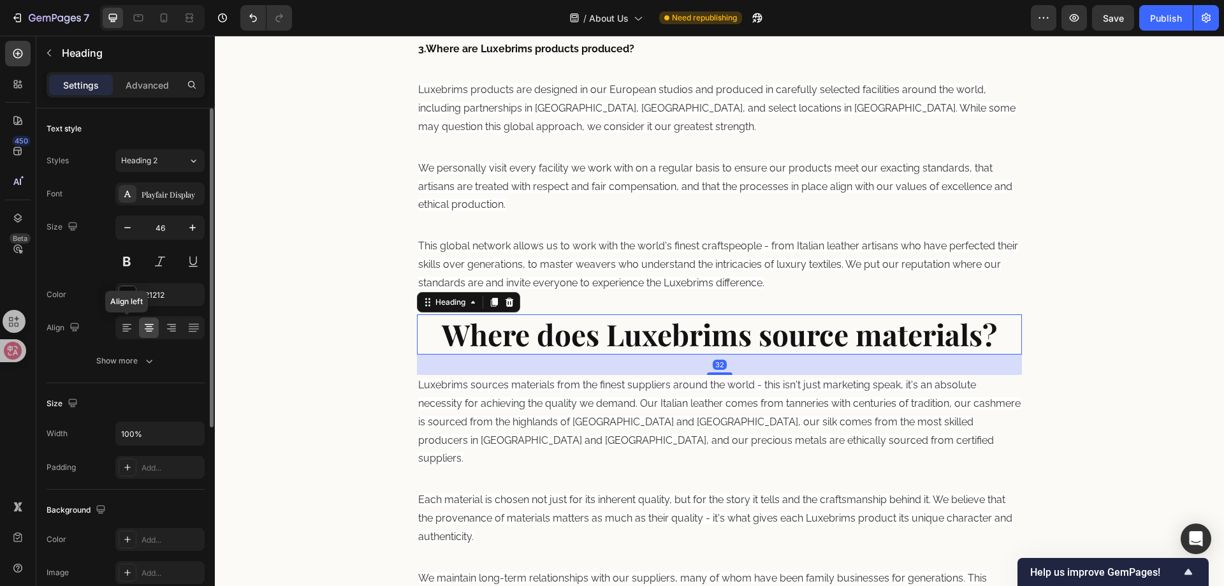
drag, startPoint x: 133, startPoint y: 330, endPoint x: 142, endPoint y: 306, distance: 25.2
click at [131, 329] on icon at bounding box center [126, 327] width 13 height 13
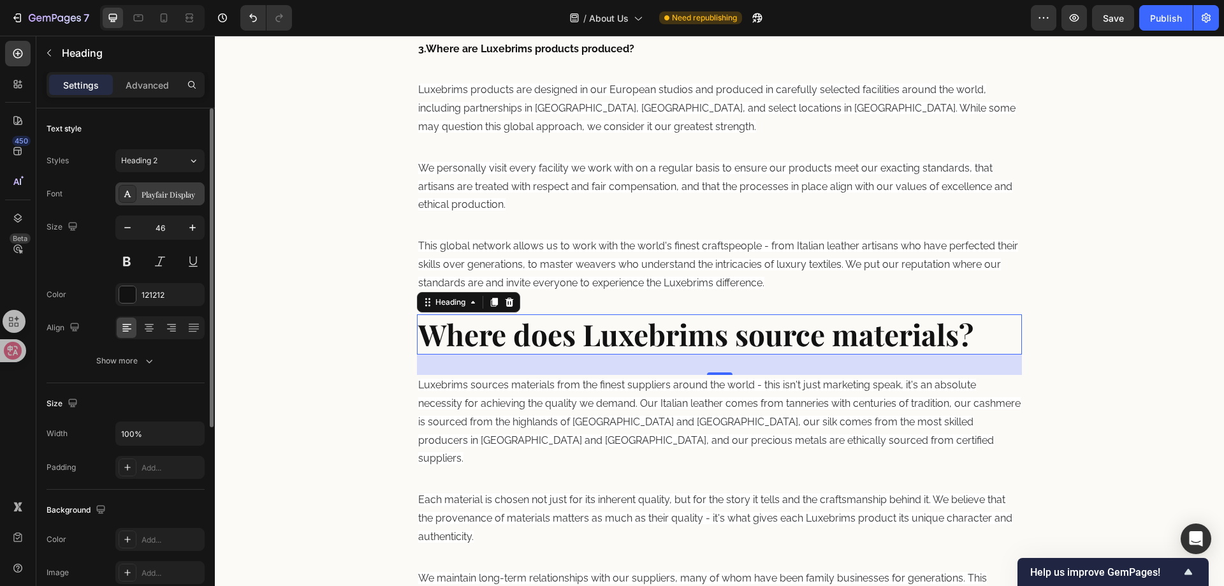
click at [152, 193] on div "Playfair Display" at bounding box center [172, 194] width 60 height 11
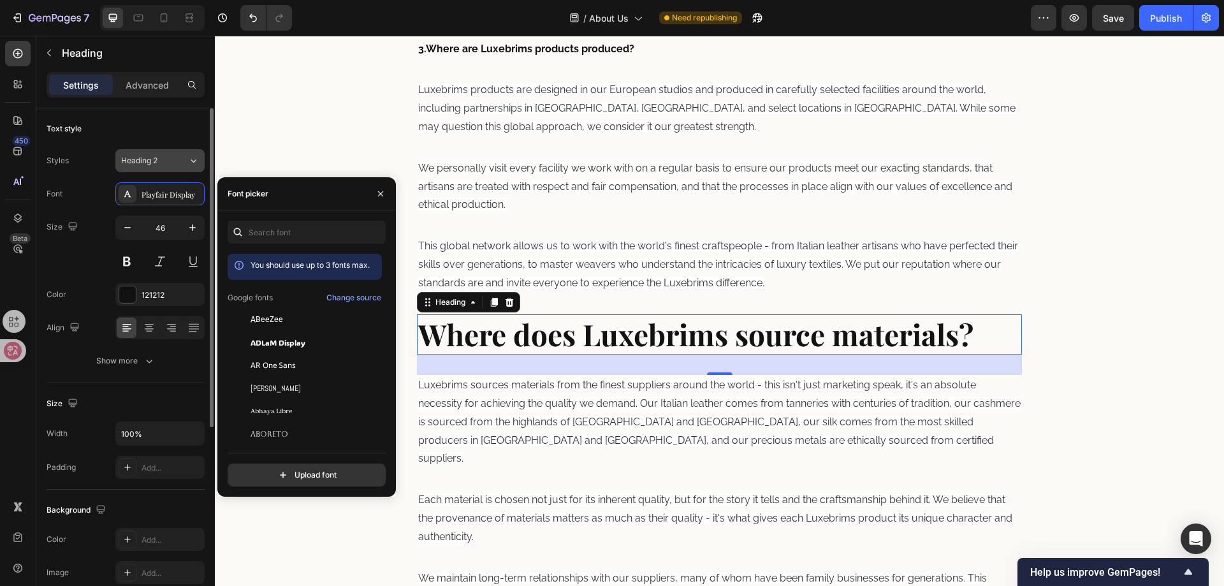
click at [151, 161] on span "Heading 2" at bounding box center [139, 160] width 36 height 11
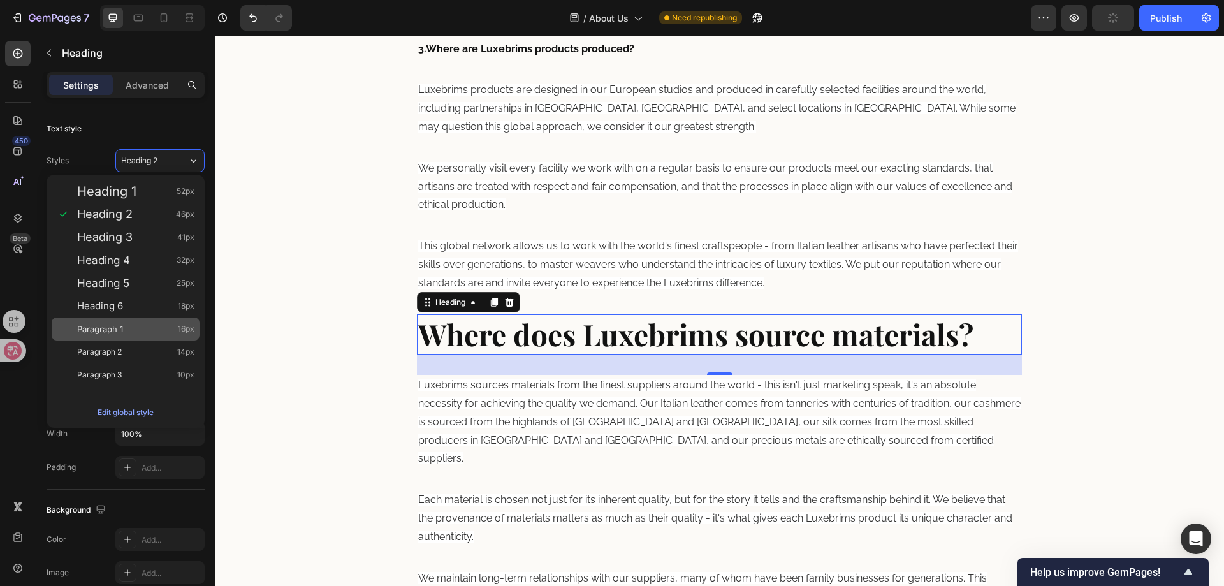
click at [149, 323] on div "Paragraph 1 16px" at bounding box center [135, 329] width 117 height 13
type input "16"
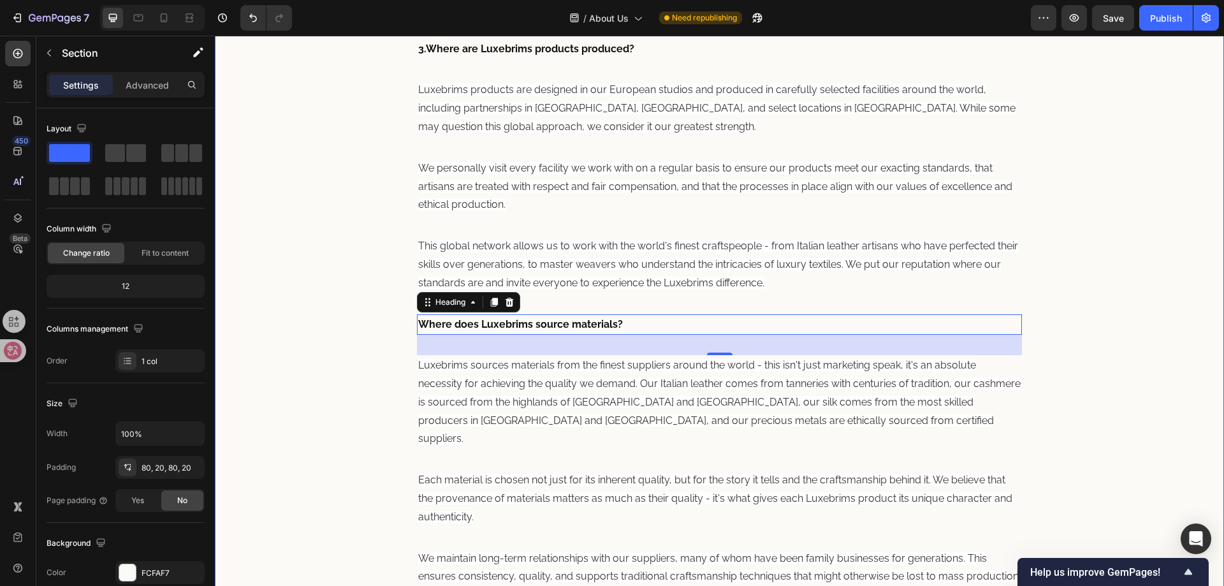
click at [413, 322] on div "How Are Luxebrims Hats Made? Heading From our design studio in Europe, Luxebrim…" at bounding box center [719, 474] width 1009 height 2151
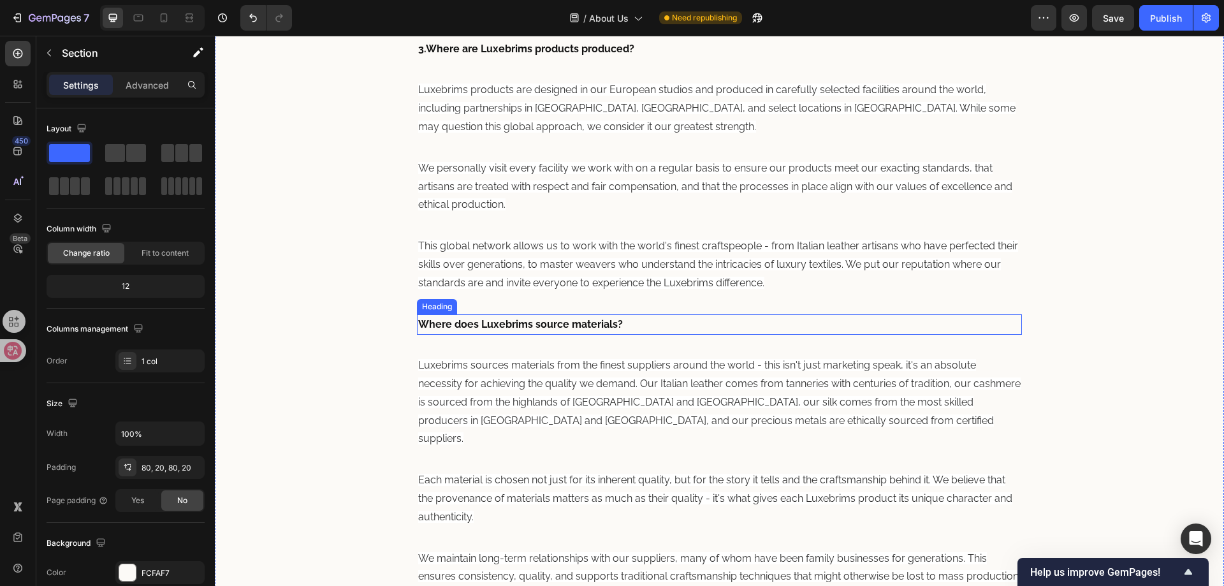
click at [418, 322] on strong "Where does Luxebrims source materials?" at bounding box center [520, 324] width 205 height 12
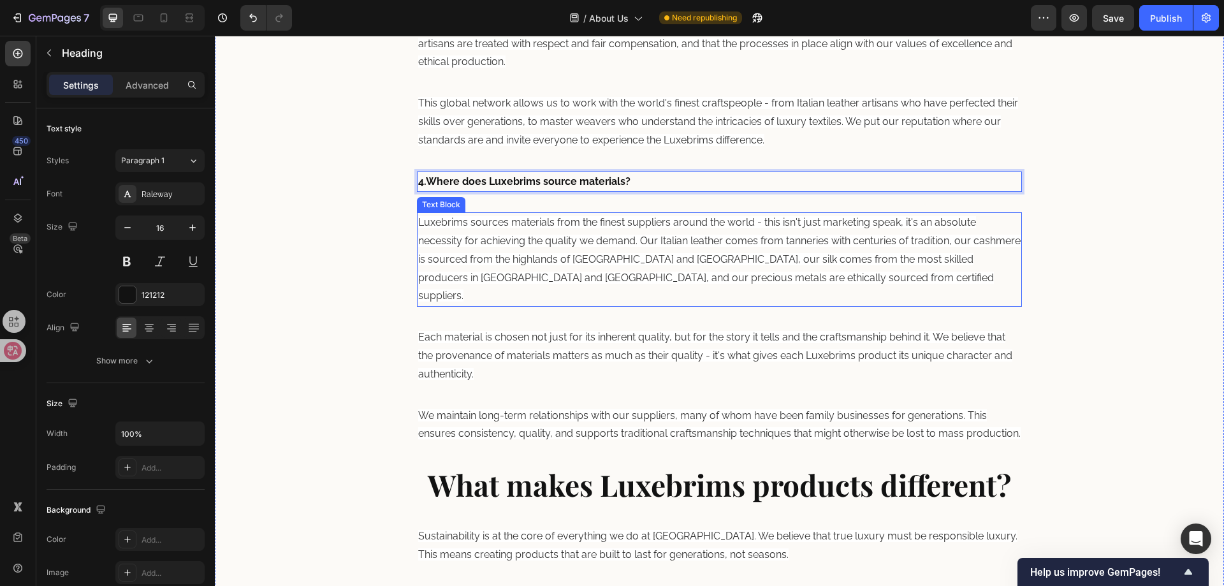
scroll to position [1220, 0]
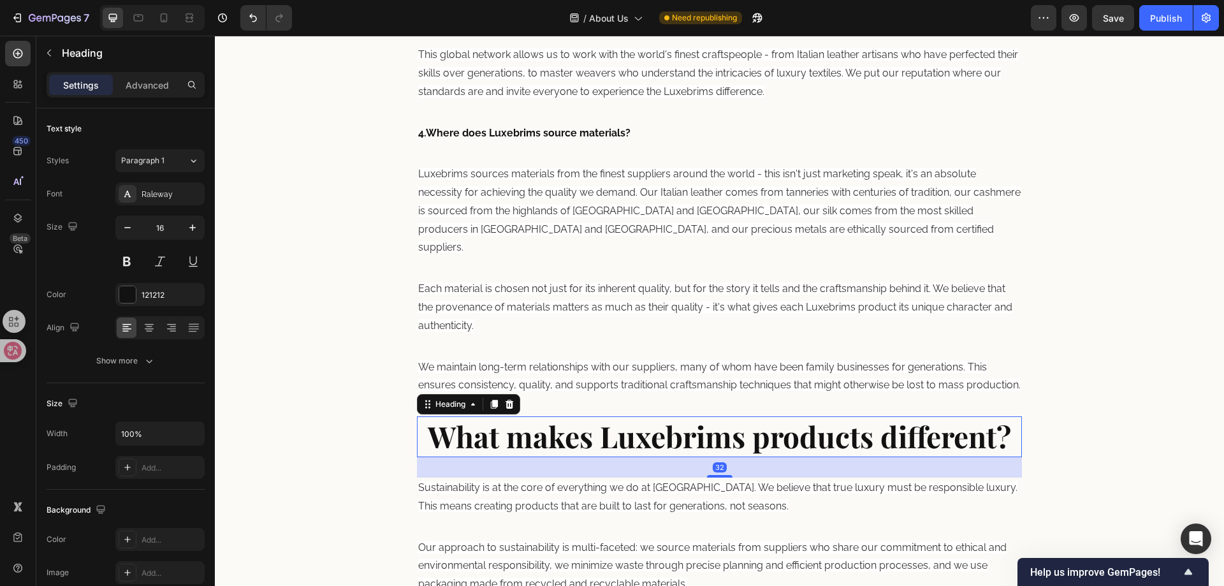
click at [509, 447] on strong "What makes Luxebrims products different?" at bounding box center [719, 436] width 583 height 40
click at [130, 319] on div at bounding box center [127, 327] width 20 height 20
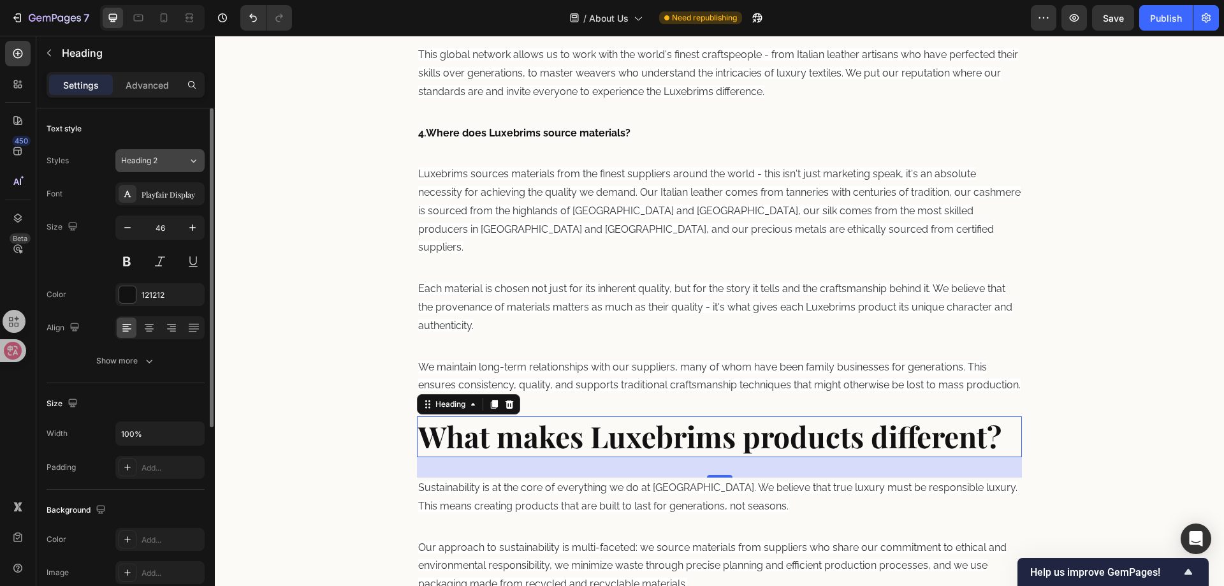
click at [167, 164] on div "Heading 2" at bounding box center [147, 160] width 52 height 11
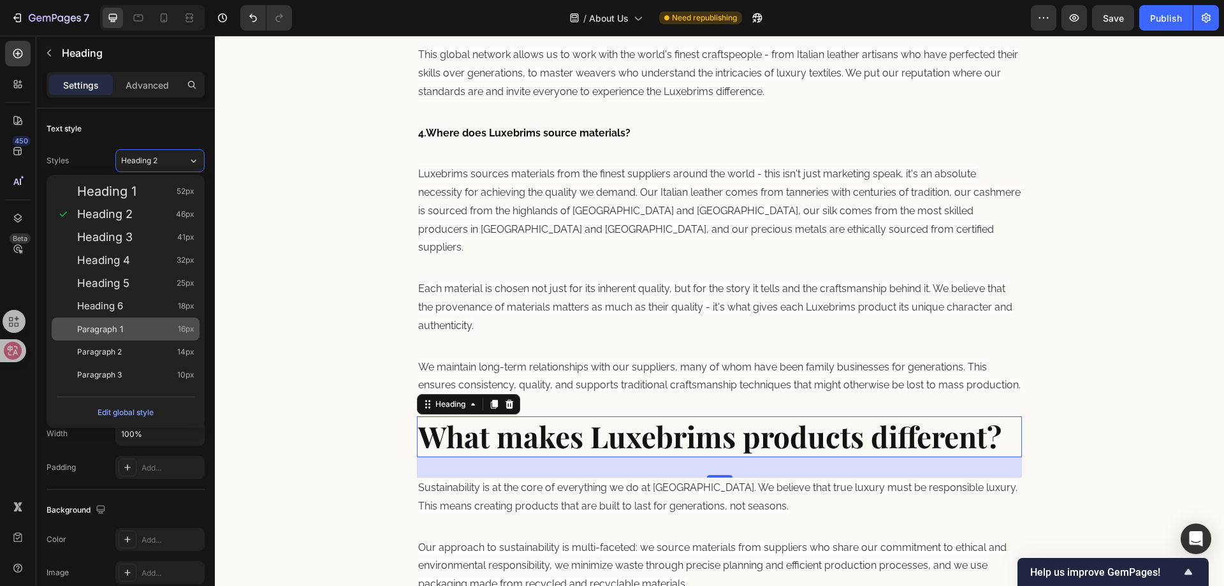
click at [159, 328] on div "Paragraph 1 16px" at bounding box center [135, 329] width 117 height 13
type input "16"
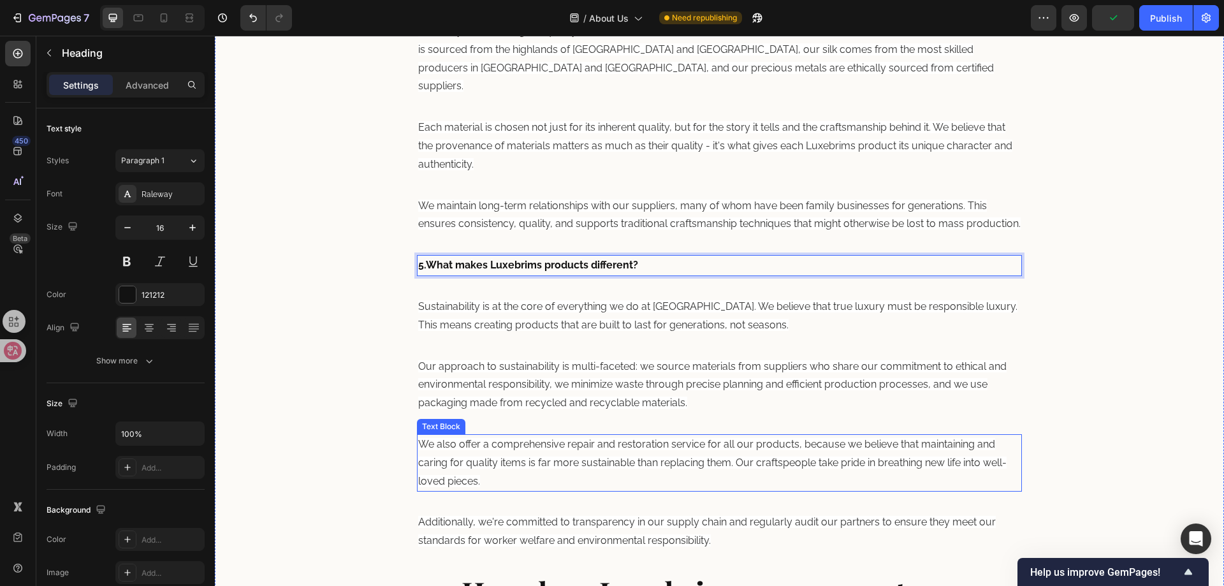
scroll to position [1475, 0]
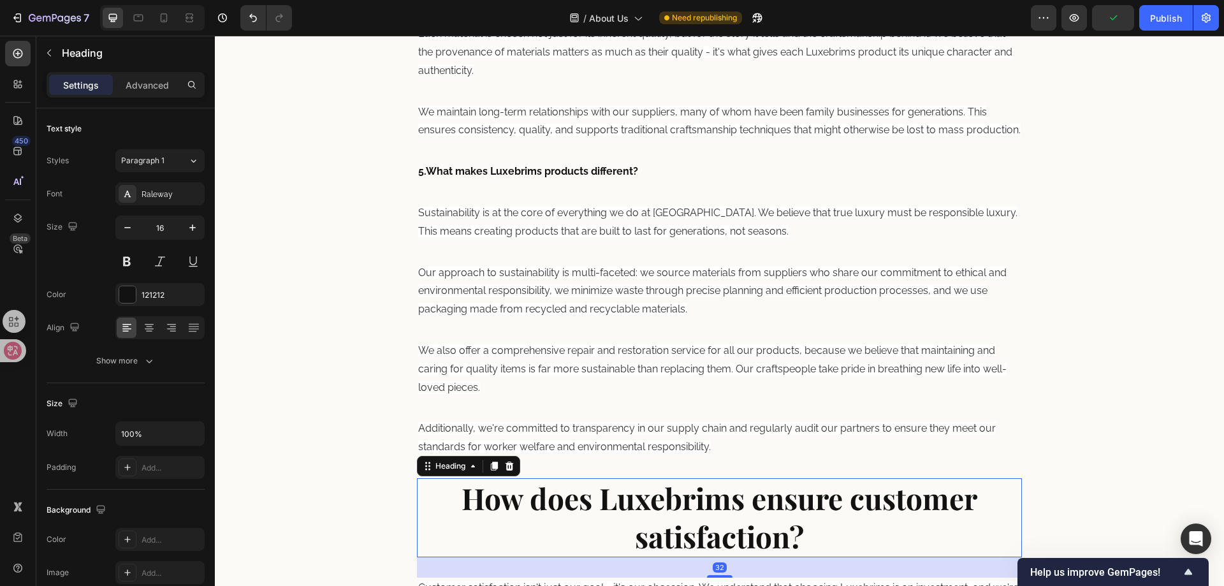
click at [538, 494] on strong "How does Luxebrims ensure customer satisfaction?" at bounding box center [720, 517] width 516 height 78
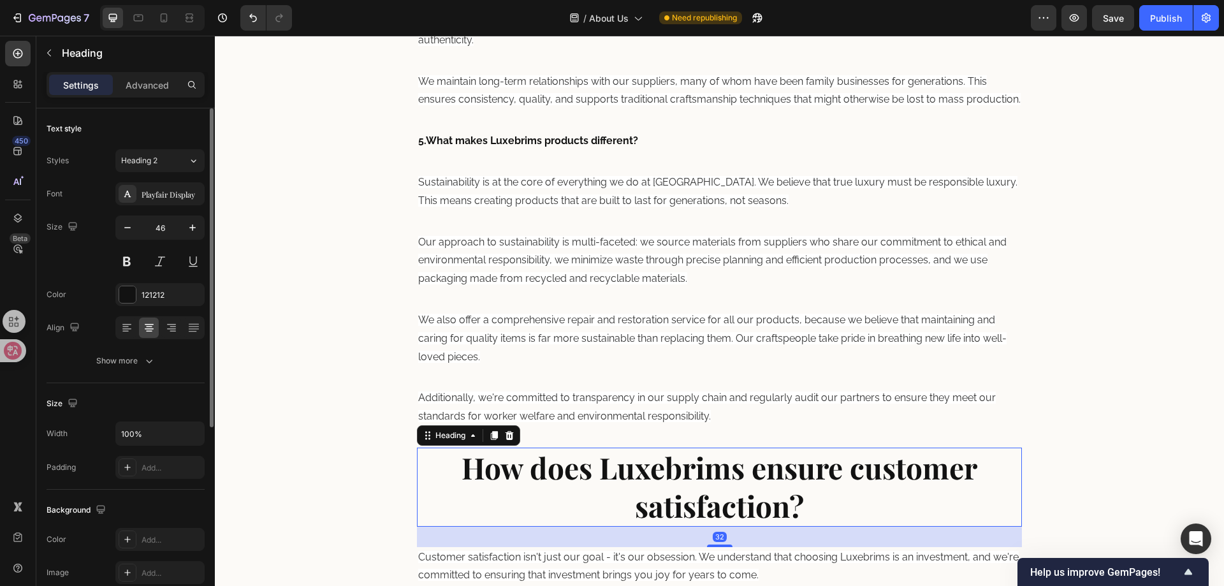
scroll to position [1539, 0]
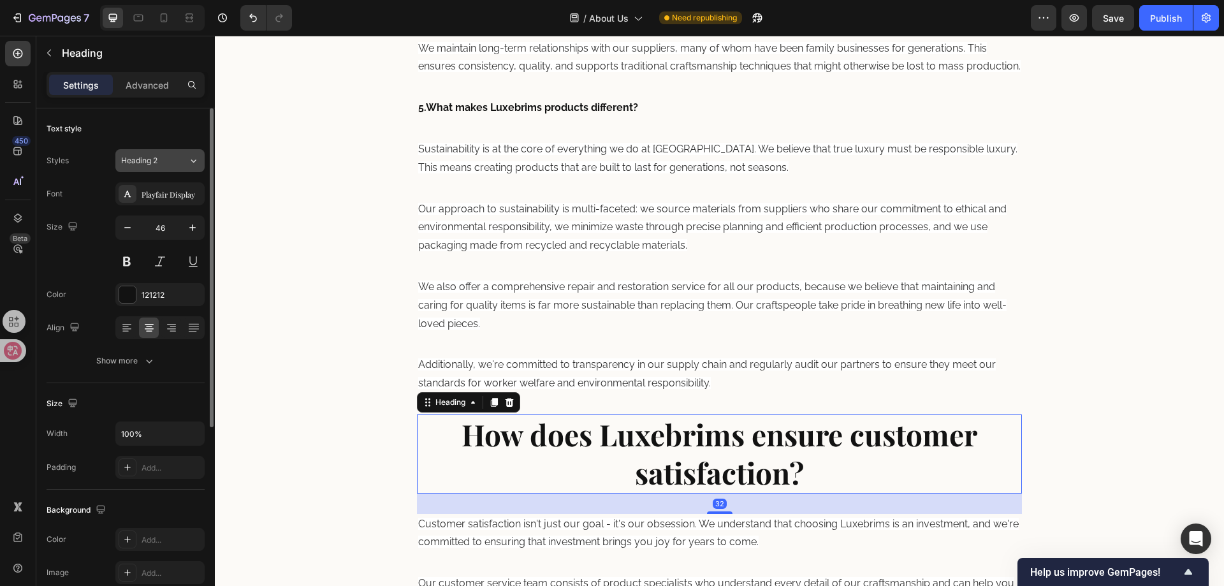
click at [164, 160] on div "Heading 2" at bounding box center [147, 160] width 52 height 11
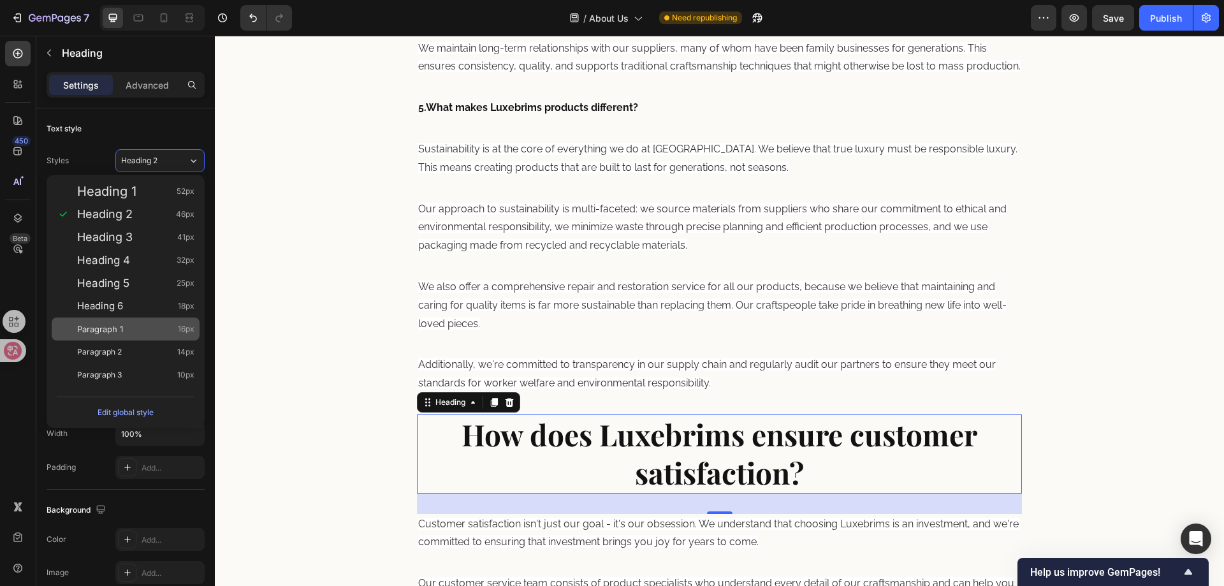
click at [150, 328] on div "Paragraph 1 16px" at bounding box center [135, 329] width 117 height 13
type input "16"
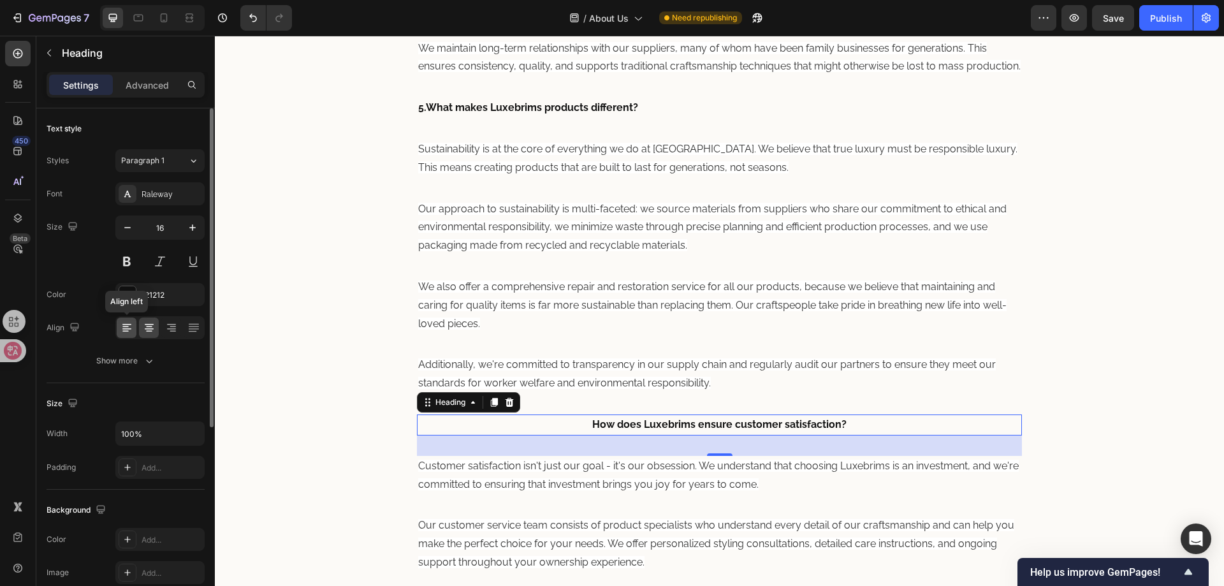
click at [131, 323] on icon at bounding box center [126, 327] width 13 height 13
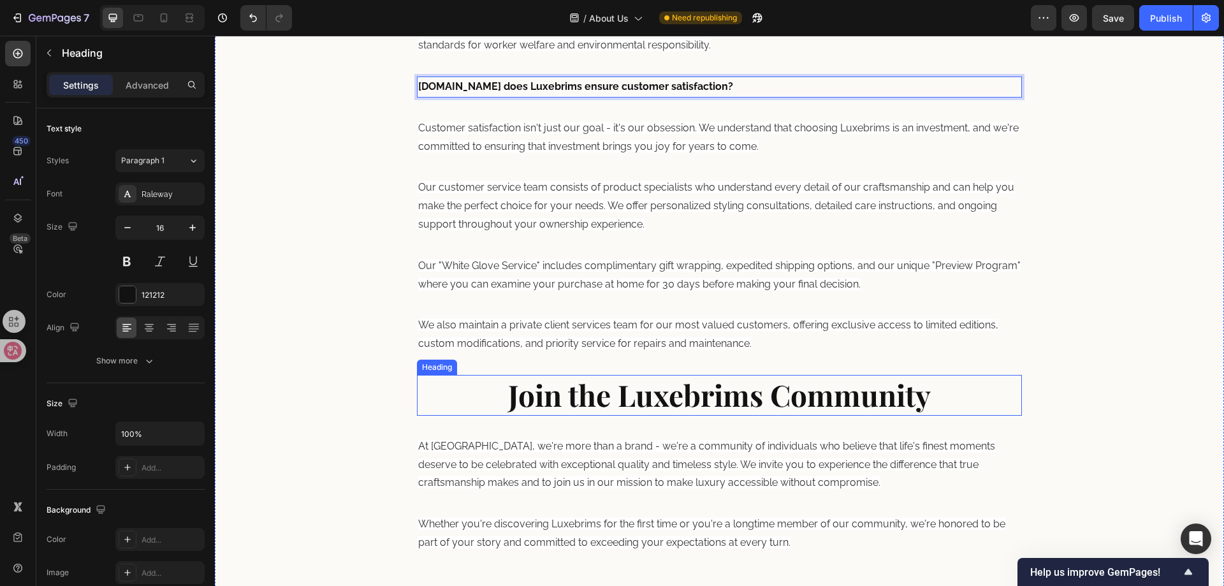
scroll to position [1921, 0]
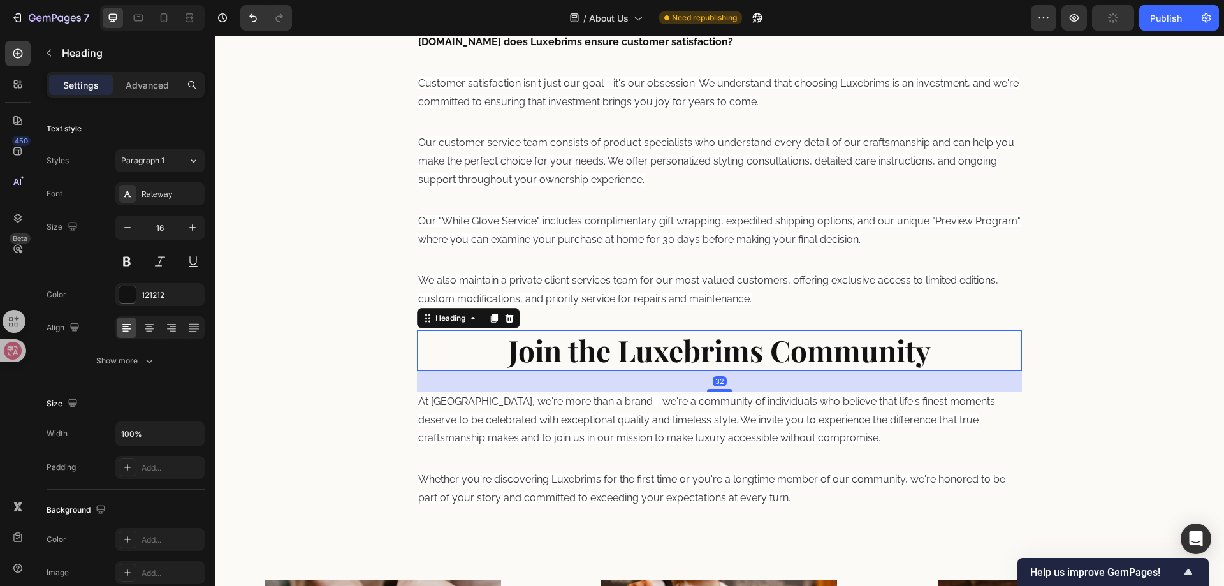
click at [521, 361] on strong "Join the Luxebrims Community" at bounding box center [719, 350] width 423 height 40
click at [120, 332] on icon at bounding box center [126, 327] width 13 height 13
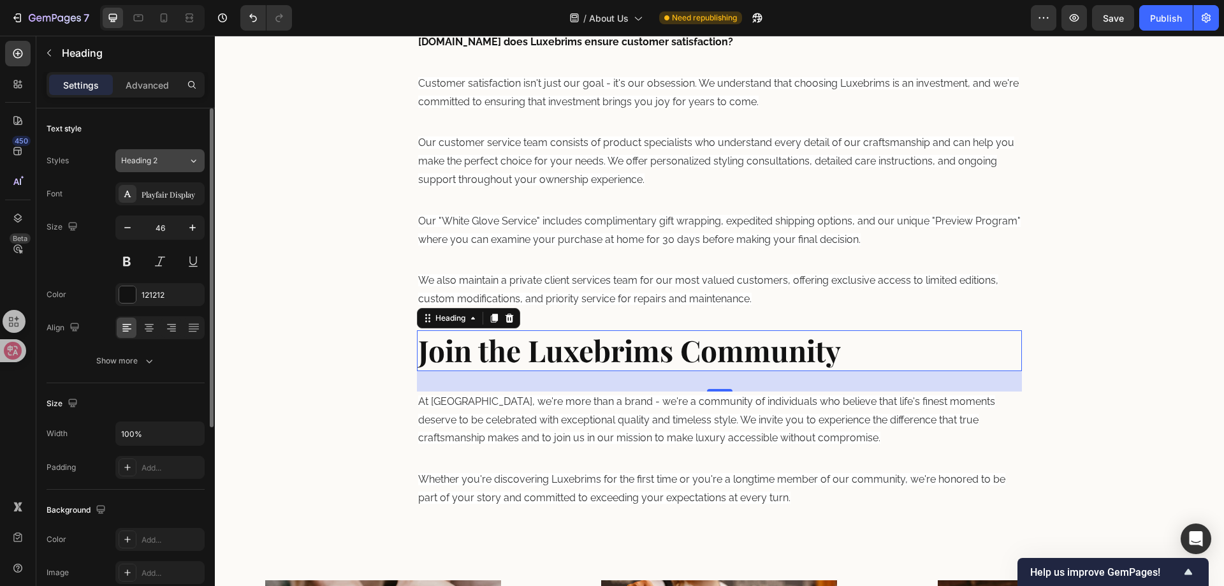
click at [159, 170] on button "Heading 2" at bounding box center [159, 160] width 89 height 23
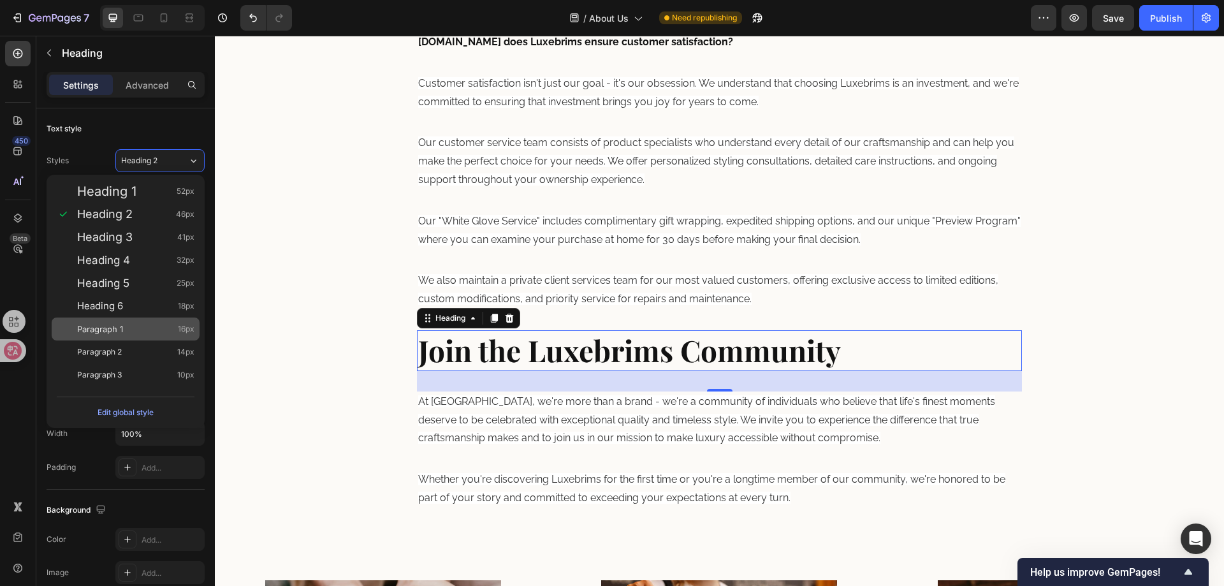
click at [144, 331] on div "Paragraph 1 16px" at bounding box center [135, 329] width 117 height 13
type input "16"
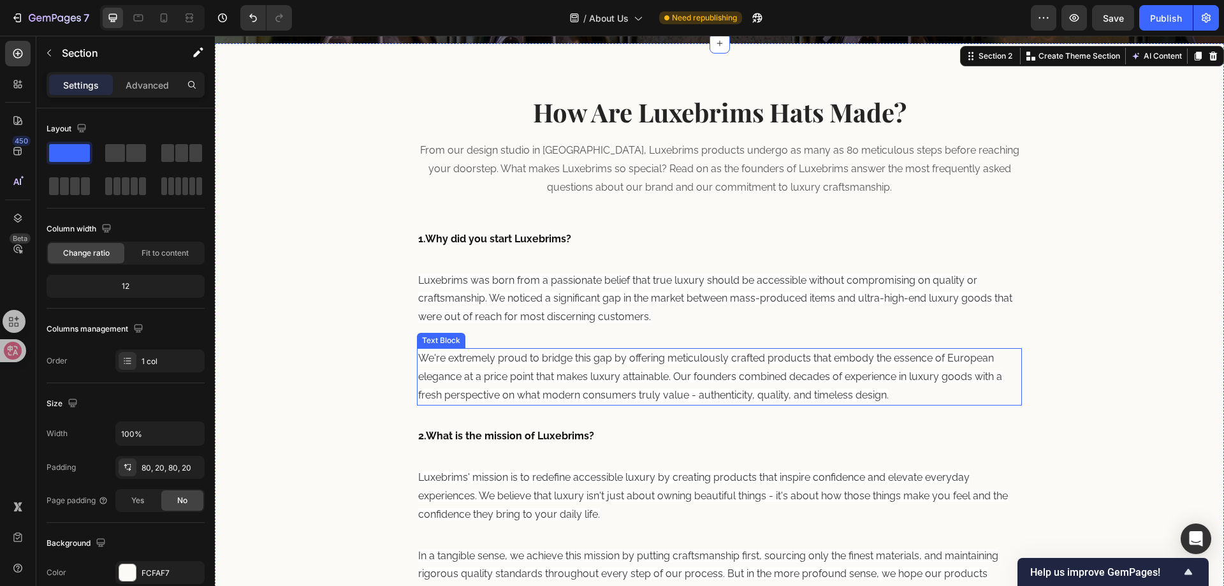
scroll to position [391, 0]
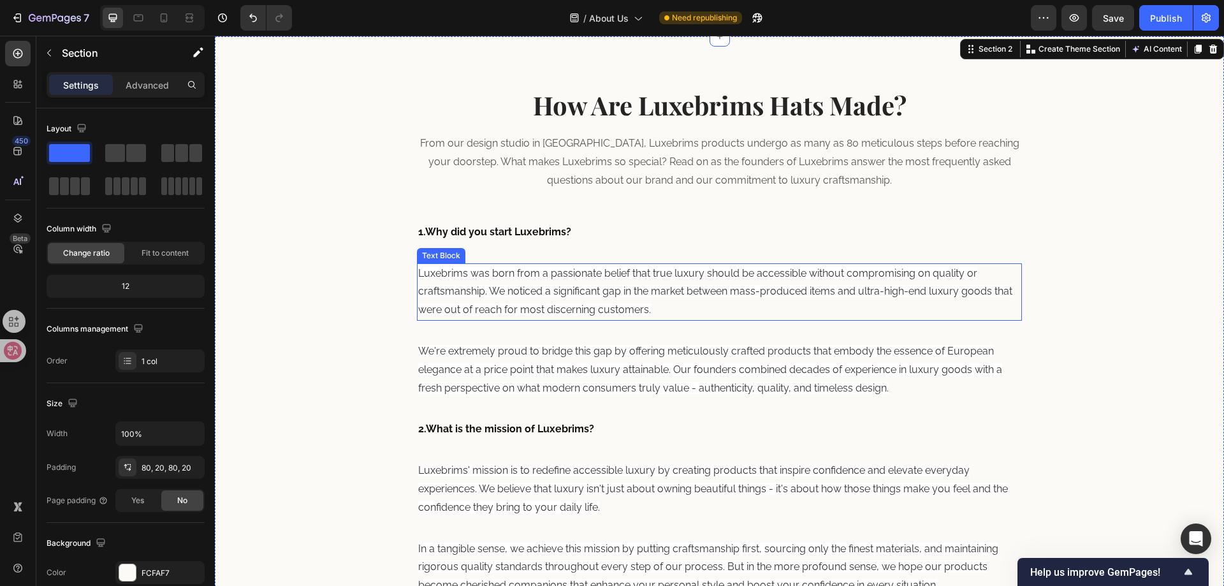
click at [528, 310] on span "Luxebrims was born from a passionate belief that true luxury should be accessib…" at bounding box center [715, 291] width 594 height 49
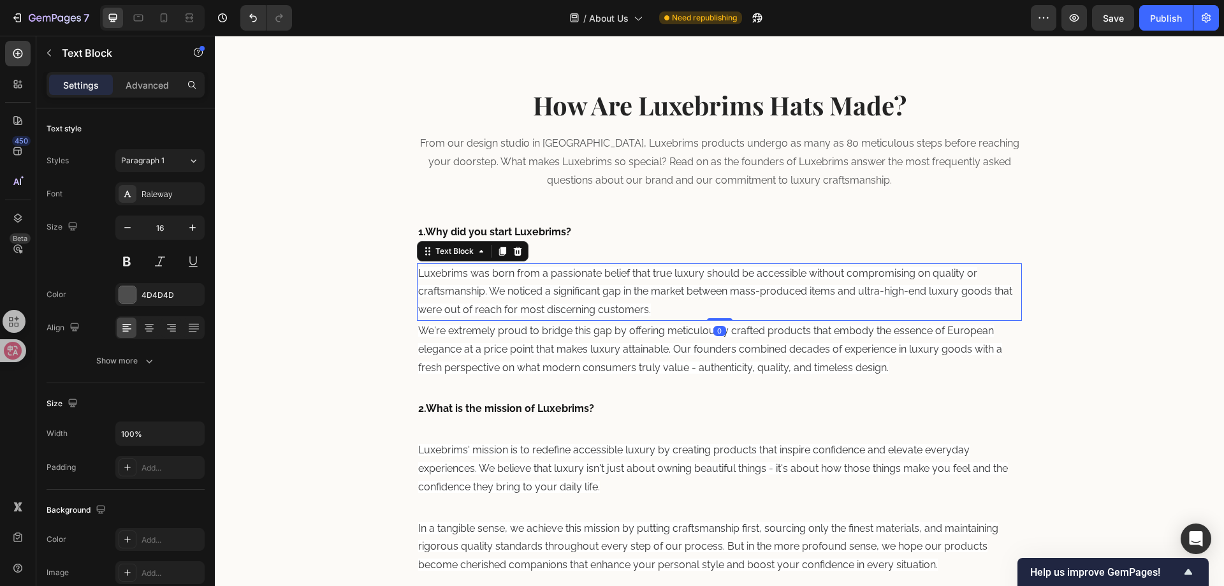
drag, startPoint x: 716, startPoint y: 338, endPoint x: 713, endPoint y: 312, distance: 25.7
click at [713, 312] on div "Luxebrims was born from a passionate belief that true luxury should be accessib…" at bounding box center [720, 291] width 606 height 57
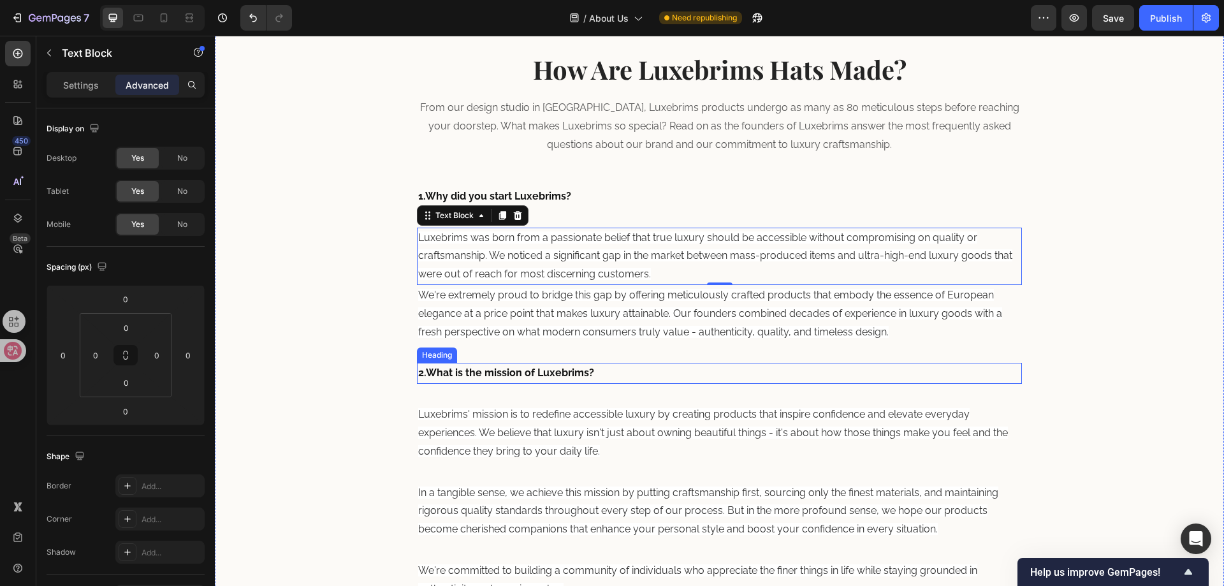
scroll to position [455, 0]
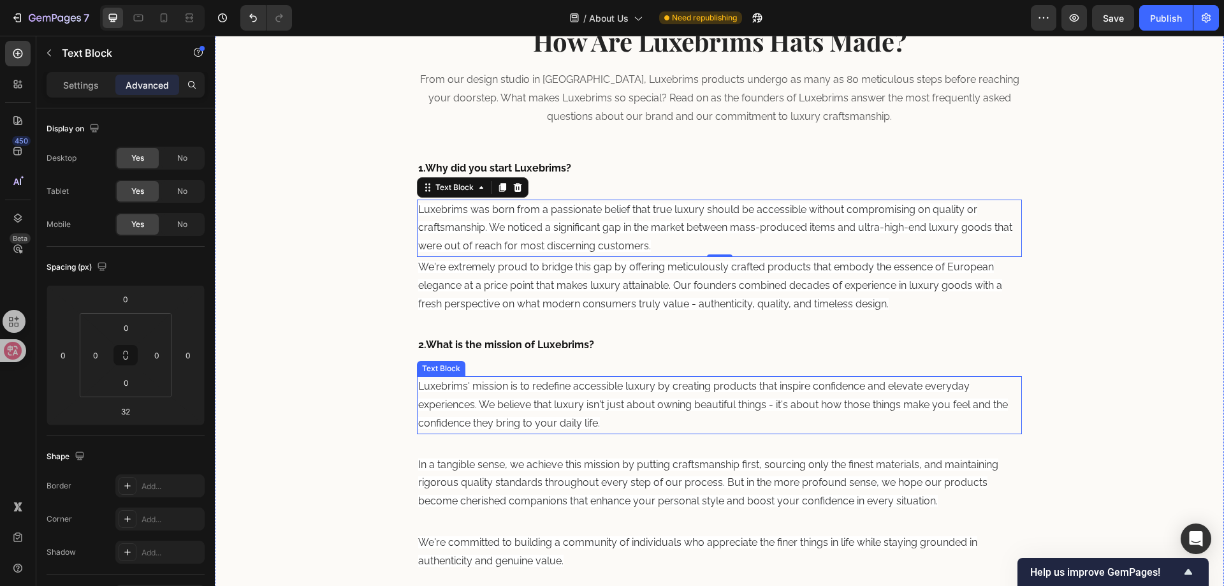
click at [596, 411] on p "Luxebrims' mission is to redefine accessible luxury by creating products that i…" at bounding box center [719, 404] width 603 height 55
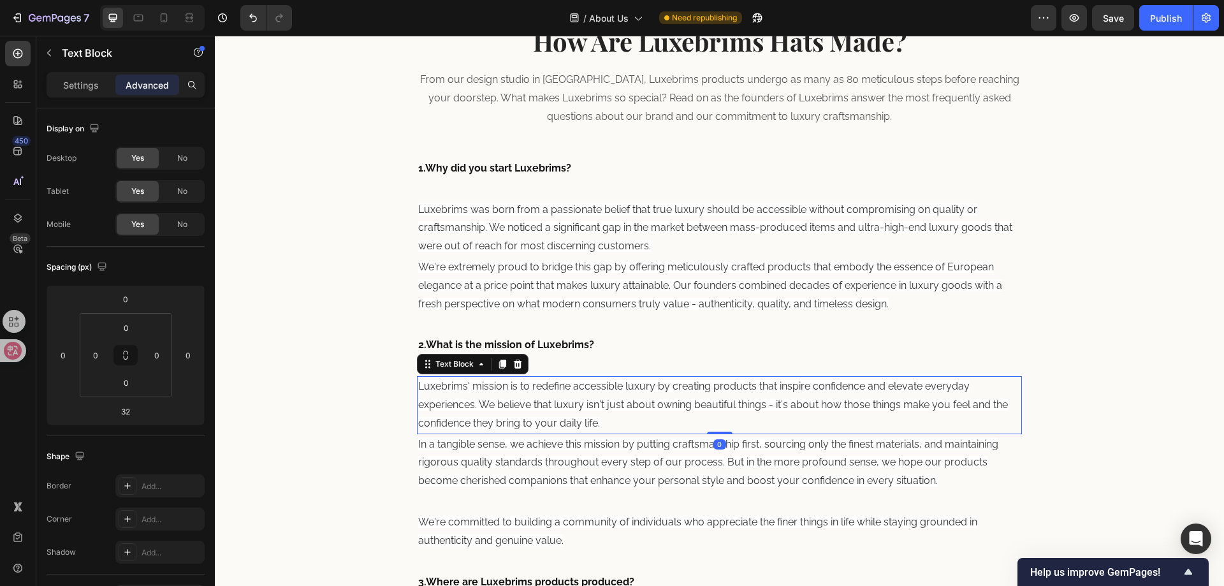
drag, startPoint x: 720, startPoint y: 453, endPoint x: 729, endPoint y: 414, distance: 39.9
click at [726, 411] on div "Luxebrims' mission is to redefine accessible luxury by creating products that i…" at bounding box center [720, 404] width 606 height 57
type input "0"
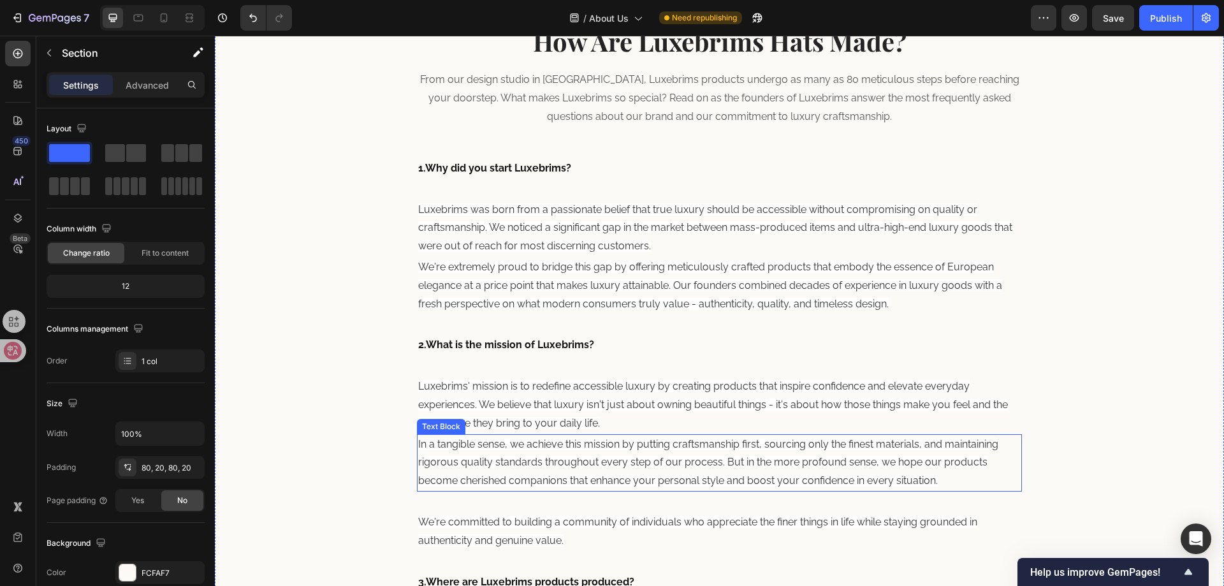
click at [720, 476] on span "In a tangible sense, we achieve this mission by putting craftsmanship first, so…" at bounding box center [708, 462] width 580 height 49
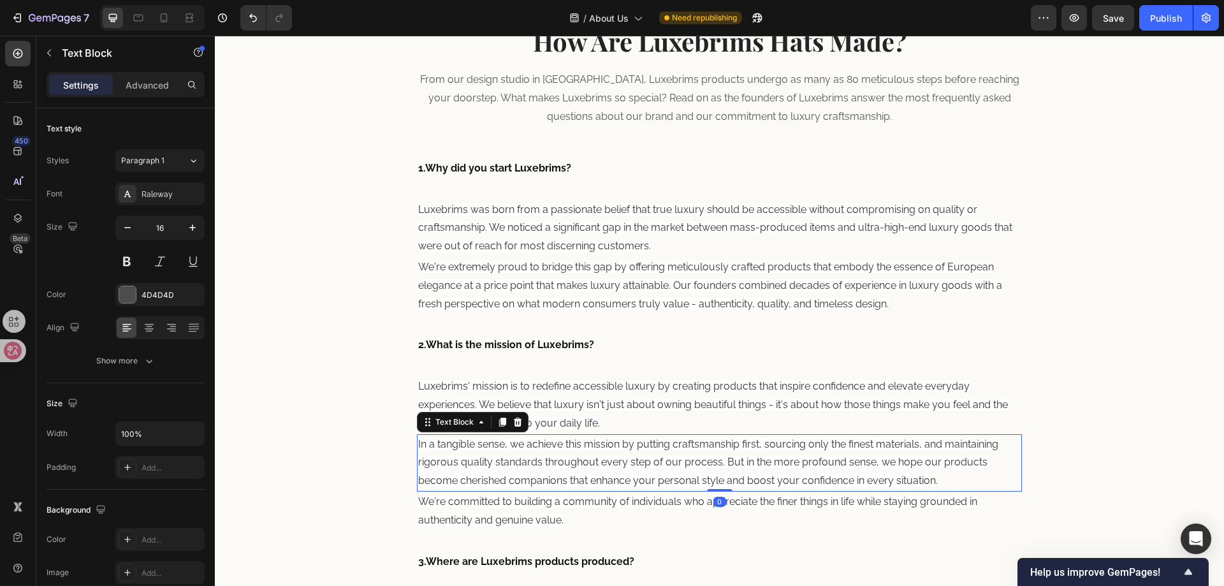
drag, startPoint x: 714, startPoint y: 511, endPoint x: 734, endPoint y: 442, distance: 71.6
click at [729, 444] on div "In a tangible sense, we achieve this mission by putting craftsmanship first, so…" at bounding box center [720, 462] width 606 height 57
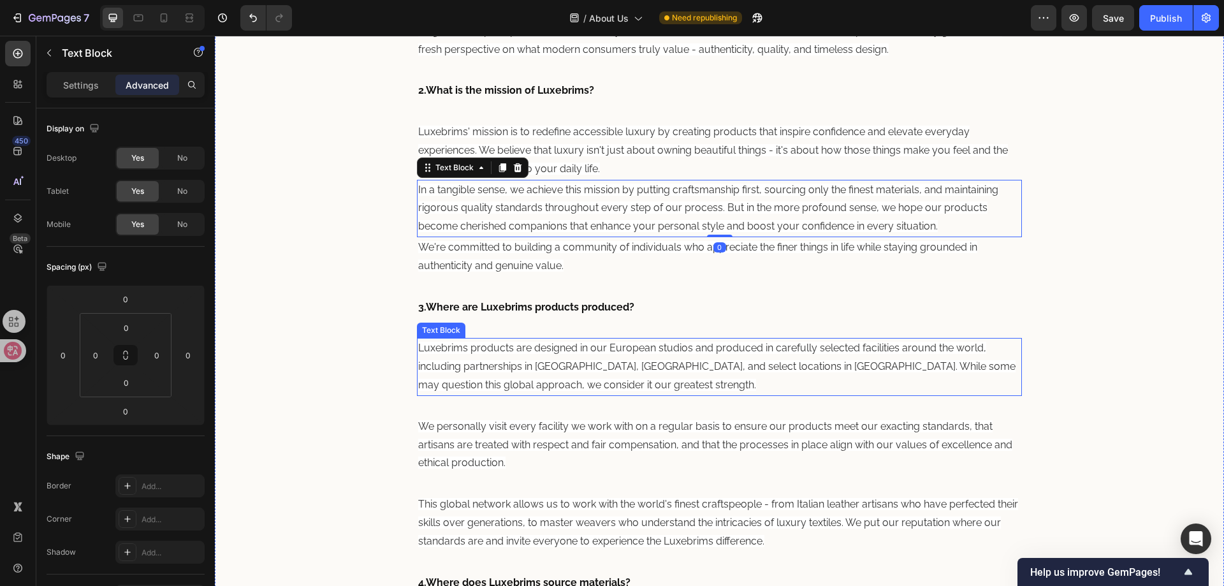
scroll to position [710, 0]
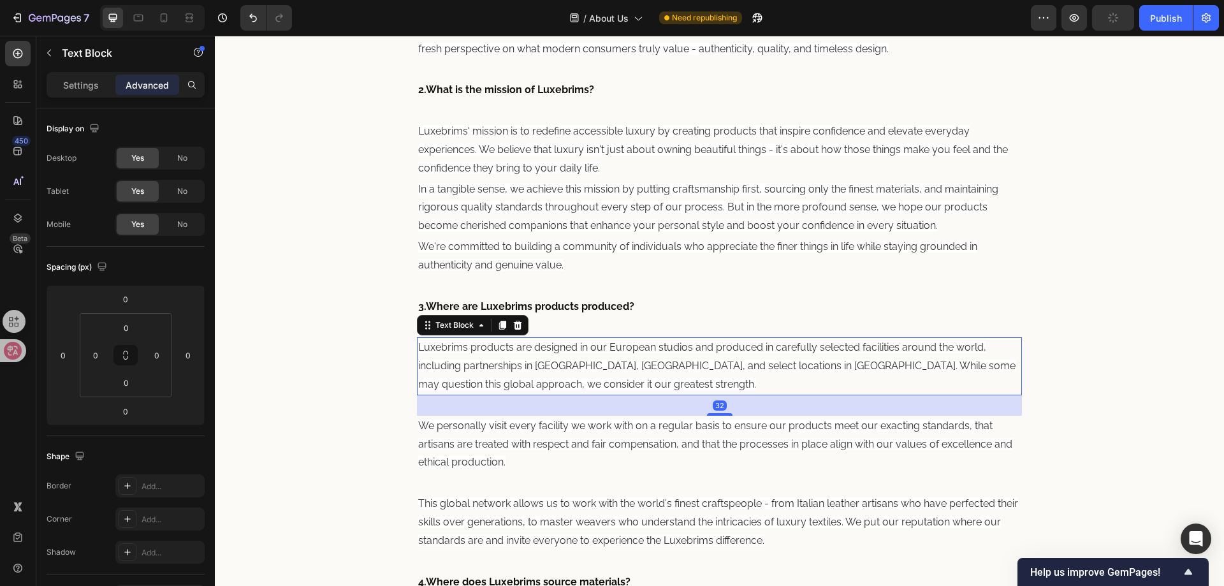
drag, startPoint x: 651, startPoint y: 370, endPoint x: 692, endPoint y: 407, distance: 55.5
click at [650, 367] on span "Luxebrims products are designed in our European studios and produced in careful…" at bounding box center [716, 365] width 597 height 49
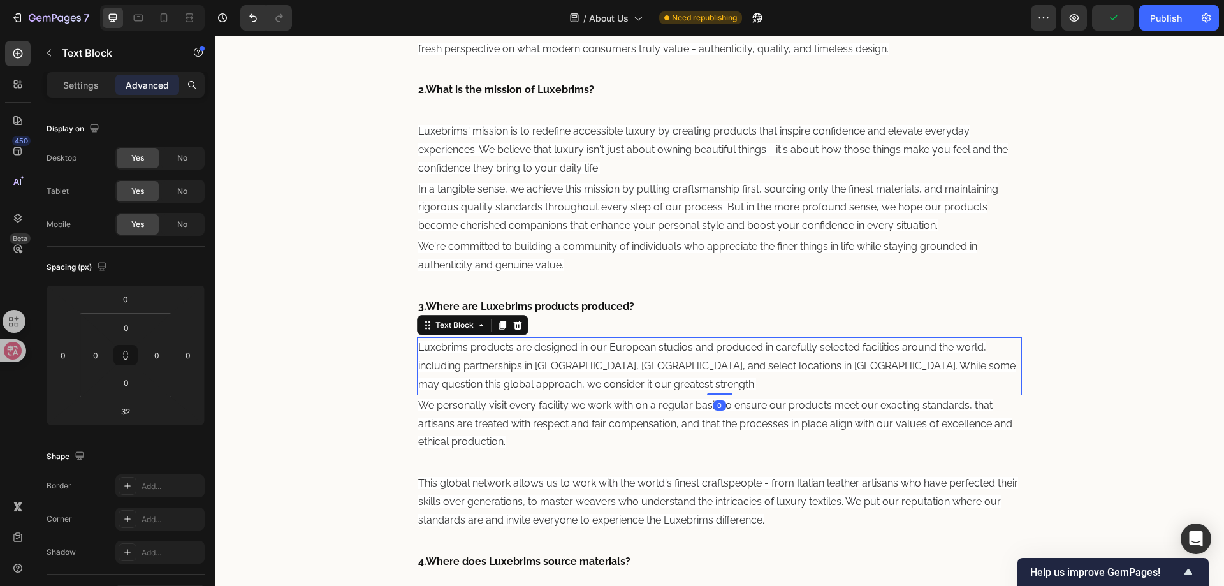
drag, startPoint x: 712, startPoint y: 414, endPoint x: 712, endPoint y: 360, distance: 54.8
click at [712, 360] on div "Luxebrims products are designed in our European studios and produced in careful…" at bounding box center [720, 365] width 606 height 57
type input "0"
click at [696, 437] on p "We personally visit every facility we work with on a regular basis to ensure ou…" at bounding box center [719, 424] width 603 height 55
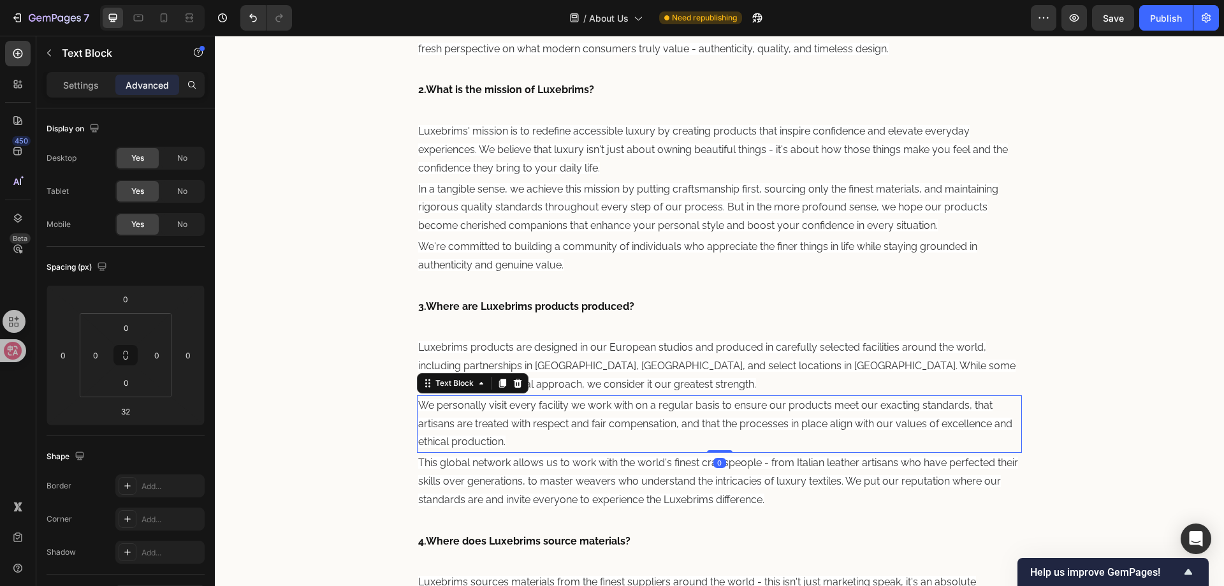
drag, startPoint x: 714, startPoint y: 472, endPoint x: 712, endPoint y: 409, distance: 63.1
click at [712, 411] on div "We personally visit every facility we work with on a regular basis to ensure ou…" at bounding box center [720, 423] width 606 height 57
type input "0"
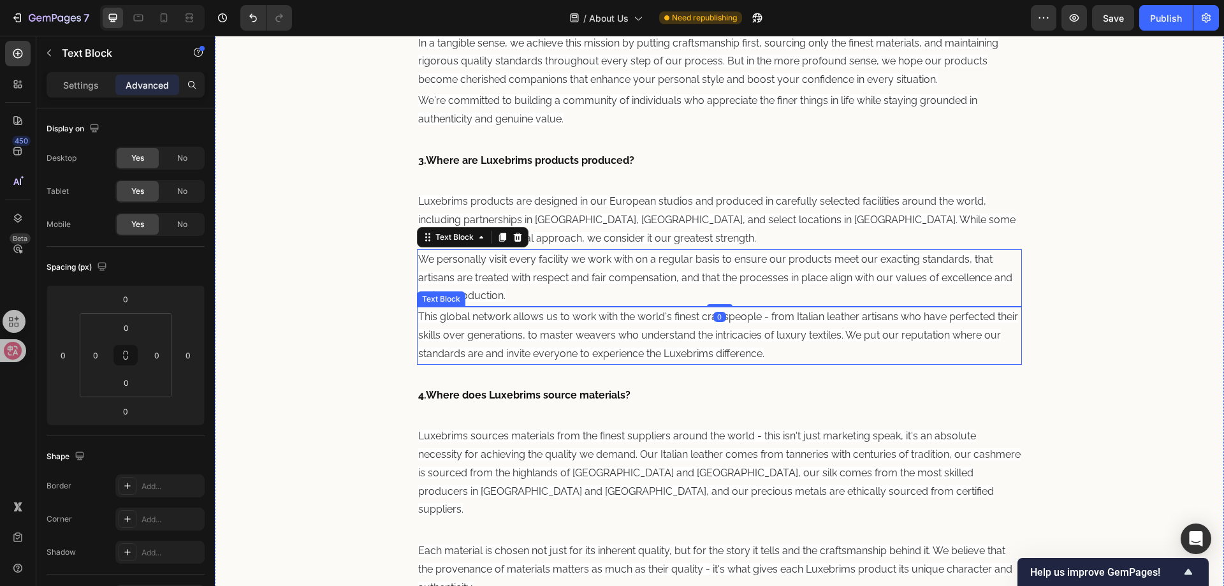
scroll to position [1029, 0]
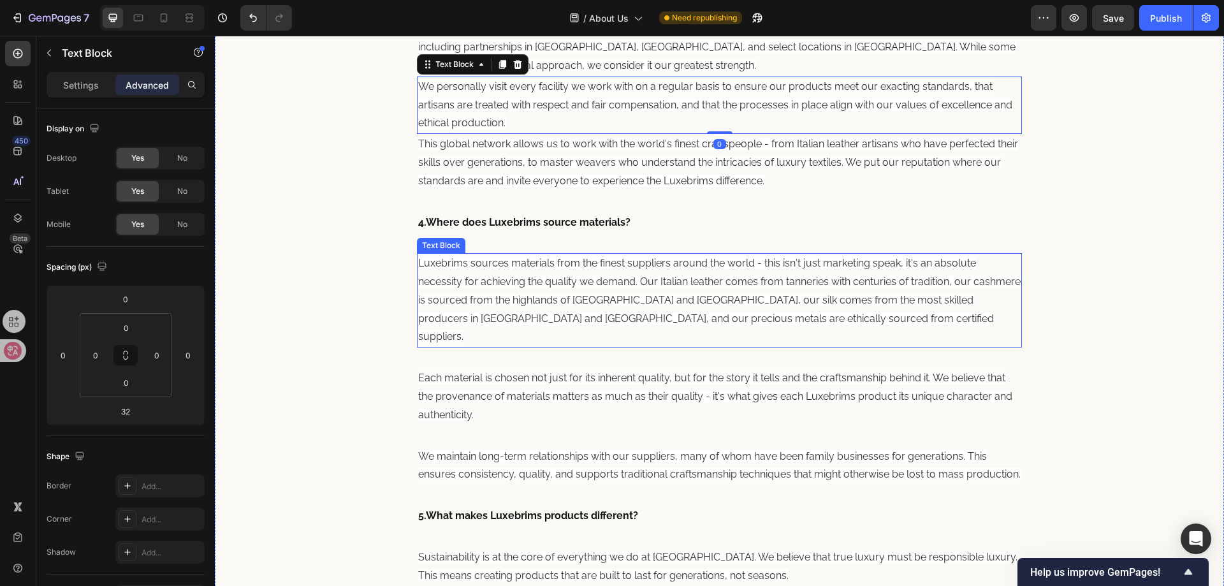
click at [664, 305] on span "Luxebrims sources materials from the finest suppliers around the world - this i…" at bounding box center [719, 299] width 602 height 85
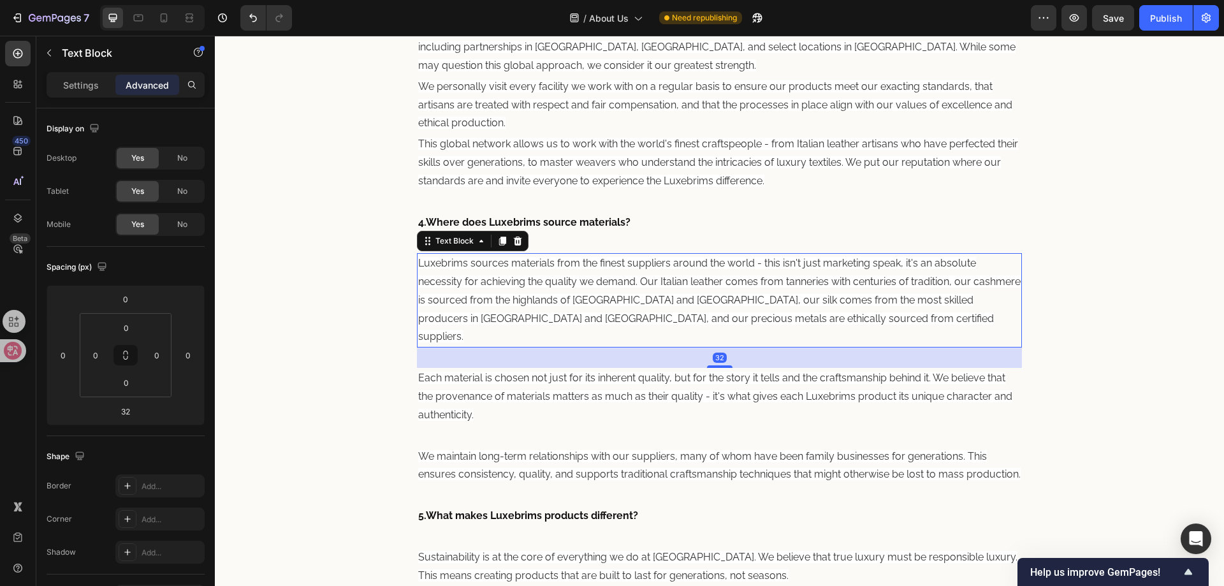
drag, startPoint x: 708, startPoint y: 307, endPoint x: 702, endPoint y: 289, distance: 18.7
click at [702, 289] on div "Luxebrims sources materials from the finest suppliers around the world - this i…" at bounding box center [720, 300] width 606 height 94
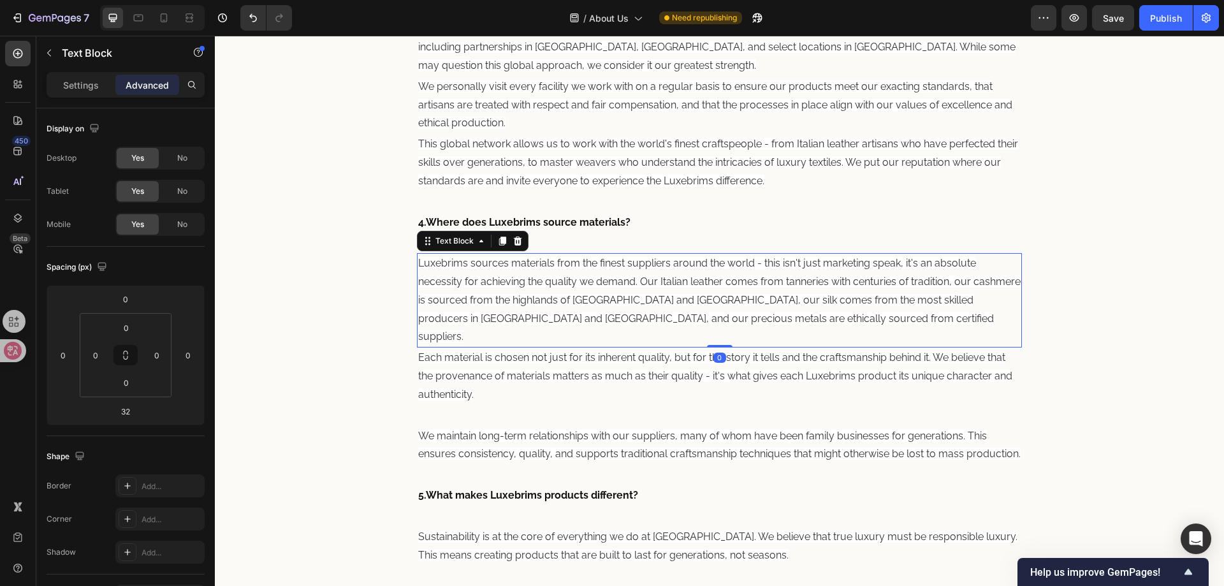
drag, startPoint x: 713, startPoint y: 347, endPoint x: 708, endPoint y: 291, distance: 56.9
click at [708, 291] on div "Luxebrims sources materials from the finest suppliers around the world - this i…" at bounding box center [720, 300] width 606 height 94
type input "0"
click at [694, 349] on p "Each material is chosen not just for its inherent quality, but for the story it…" at bounding box center [719, 376] width 603 height 55
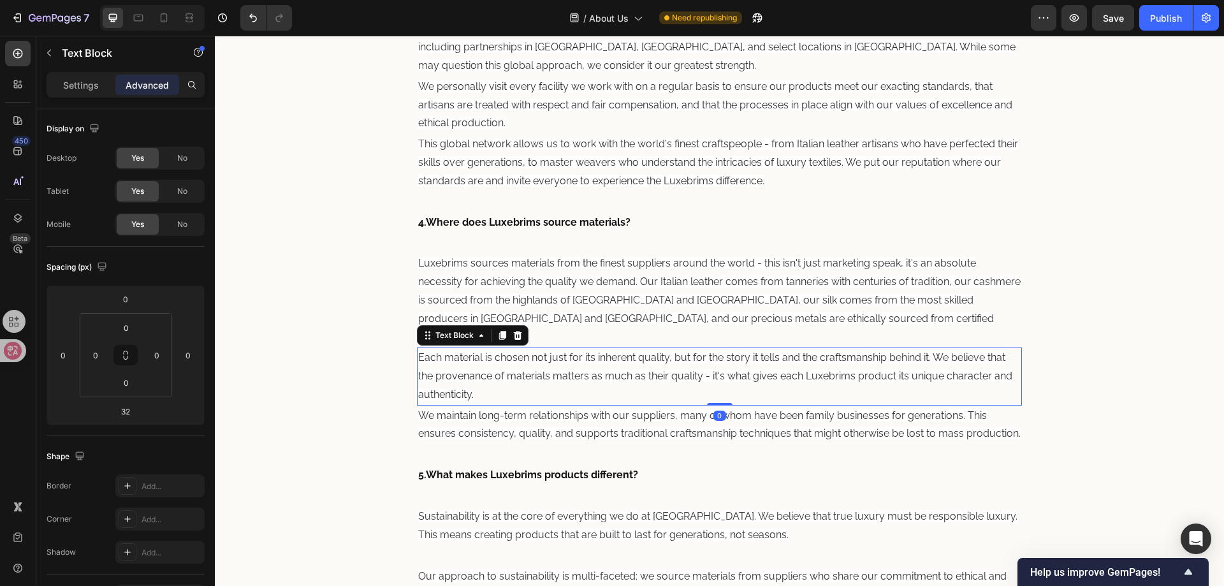
drag, startPoint x: 713, startPoint y: 405, endPoint x: 711, endPoint y: 353, distance: 52.3
click at [711, 347] on div "Each material is chosen not just for its inherent quality, but for the story it…" at bounding box center [720, 375] width 606 height 57
type input "0"
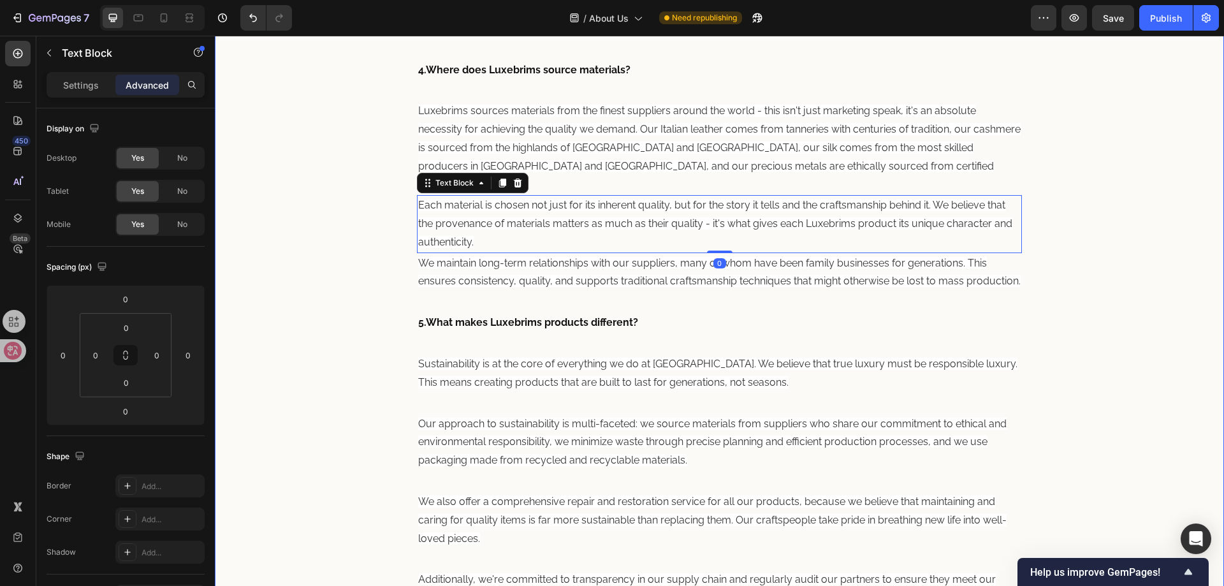
scroll to position [1220, 0]
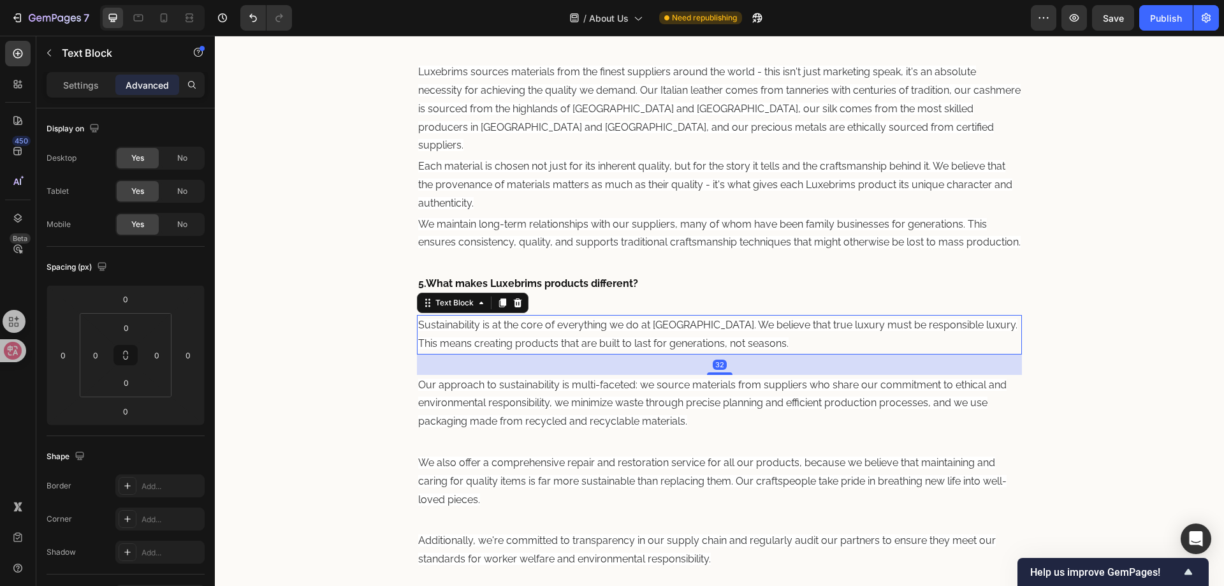
click at [667, 338] on span "Sustainability is at the core of everything we do at [GEOGRAPHIC_DATA]. We beli…" at bounding box center [717, 334] width 599 height 31
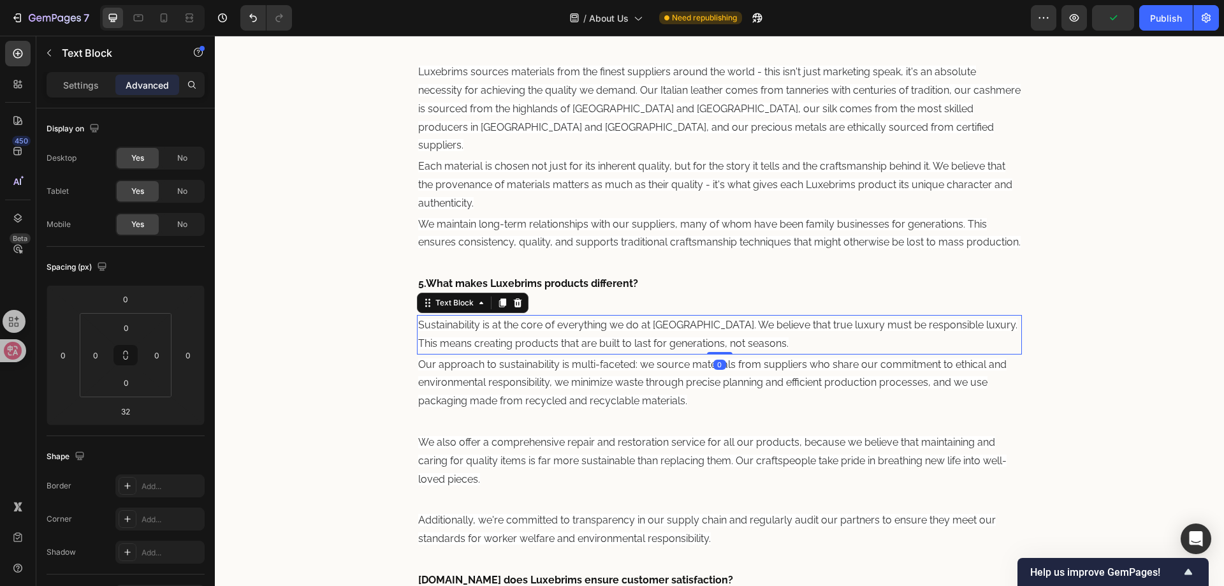
drag, startPoint x: 713, startPoint y: 372, endPoint x: 717, endPoint y: 325, distance: 46.7
click at [717, 325] on div "Sustainability is at the core of everything we do at Luxebrims. We believe that…" at bounding box center [720, 335] width 606 height 40
type input "0"
click at [700, 389] on p "Our approach to sustainability is multi-faceted: we source materials from suppl…" at bounding box center [719, 383] width 603 height 55
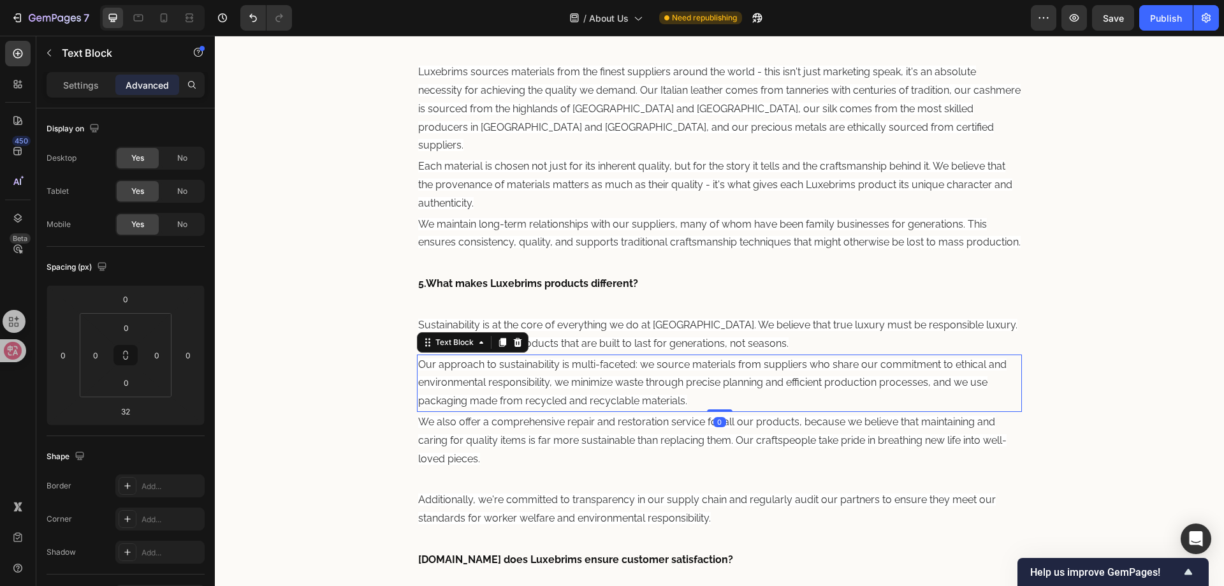
drag, startPoint x: 715, startPoint y: 430, endPoint x: 719, endPoint y: 372, distance: 58.8
click at [719, 372] on div "Our approach to sustainability is multi-faceted: we source materials from suppl…" at bounding box center [720, 382] width 606 height 57
type input "0"
click at [703, 432] on p "We also offer a comprehensive repair and restoration service for all our produc…" at bounding box center [719, 440] width 603 height 55
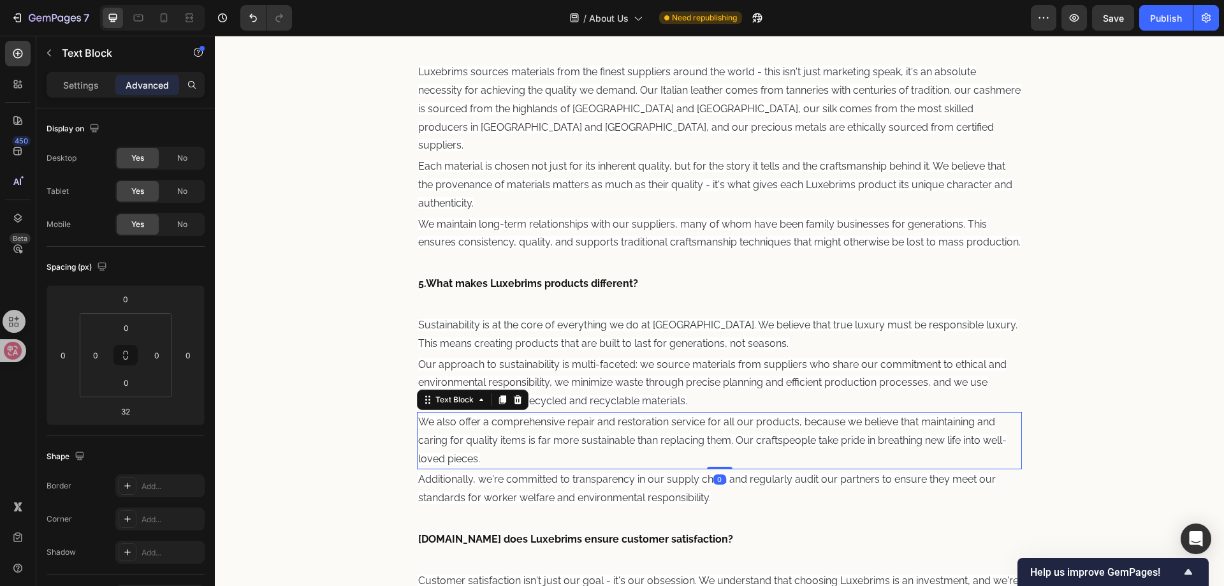
drag, startPoint x: 718, startPoint y: 488, endPoint x: 712, endPoint y: 411, distance: 78.0
click at [712, 411] on div "How Are Luxebrims Hats Made? Heading From our design studio in Europe, Luxebrim…" at bounding box center [720, 132] width 606 height 1747
type input "0"
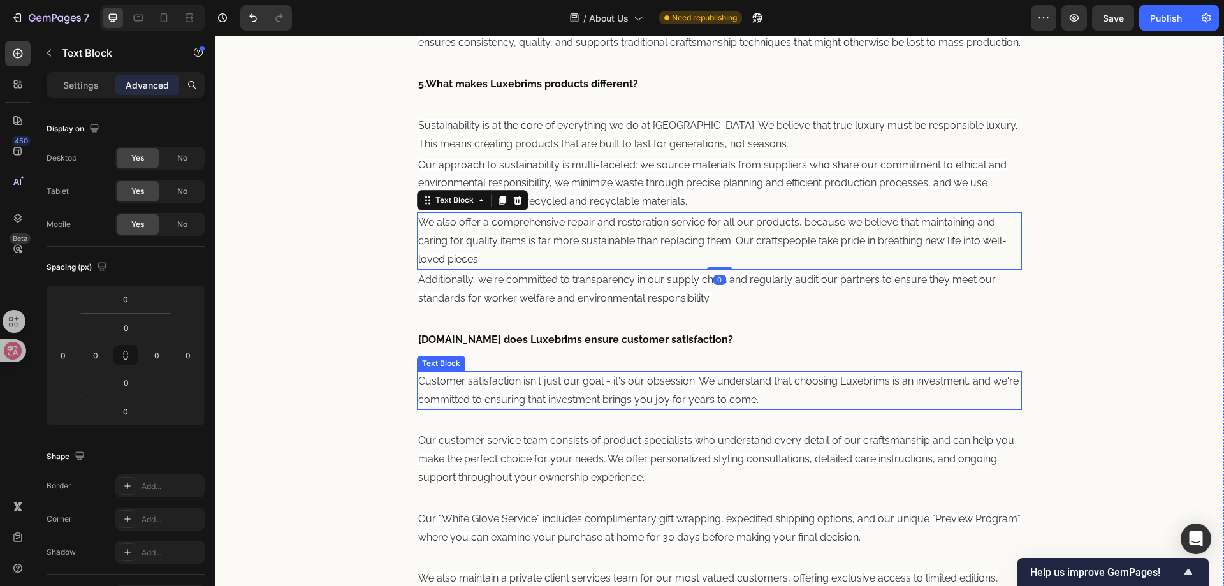
scroll to position [1475, 0]
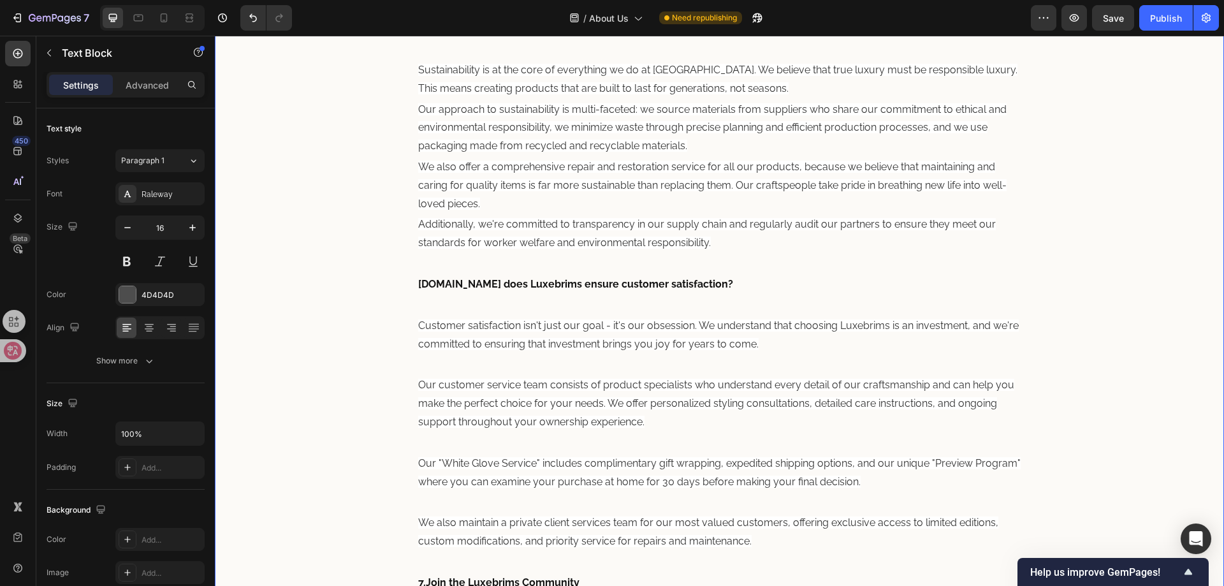
click at [696, 344] on span "Customer satisfaction isn't just our goal - it's our obsession. We understand t…" at bounding box center [718, 334] width 600 height 31
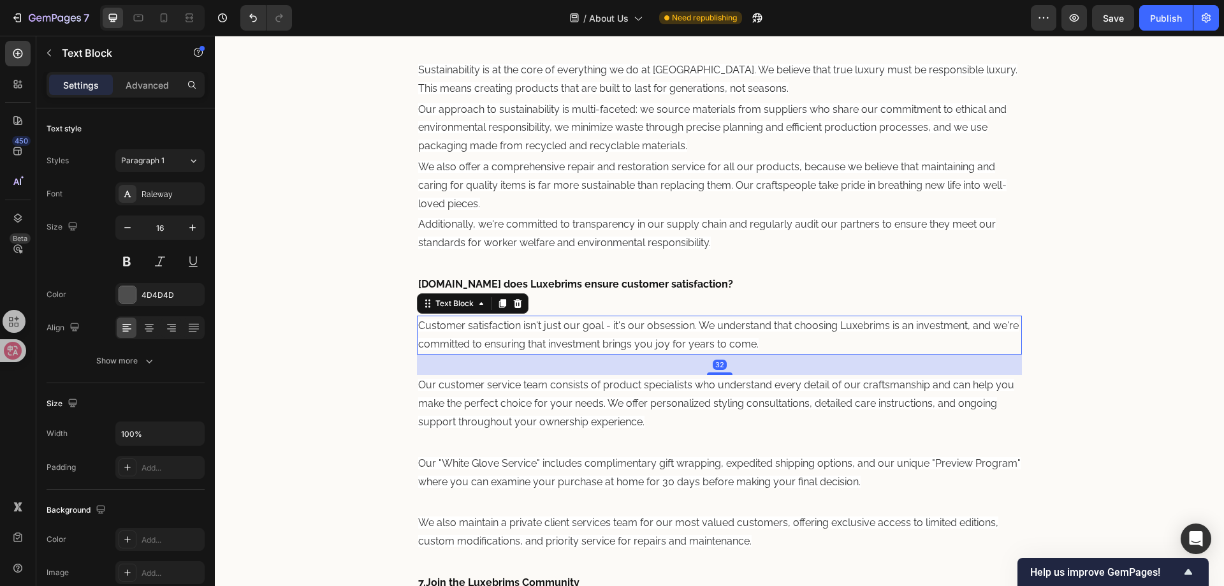
drag, startPoint x: 709, startPoint y: 372, endPoint x: 725, endPoint y: 303, distance: 70.7
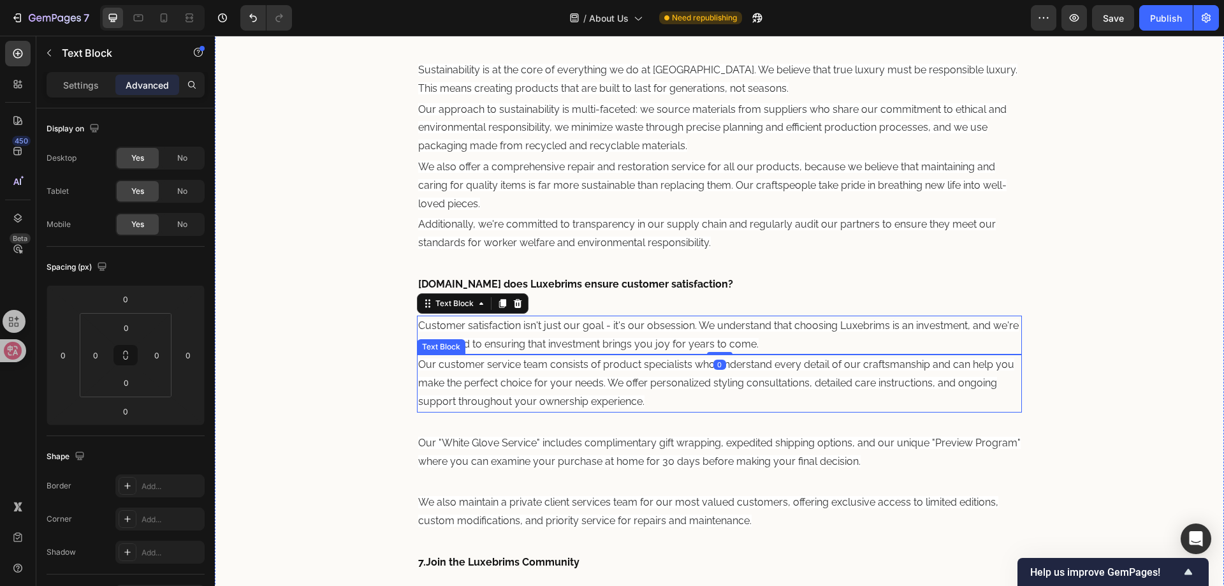
click at [706, 383] on span "Our customer service team consists of product specialists who understand every …" at bounding box center [716, 382] width 596 height 49
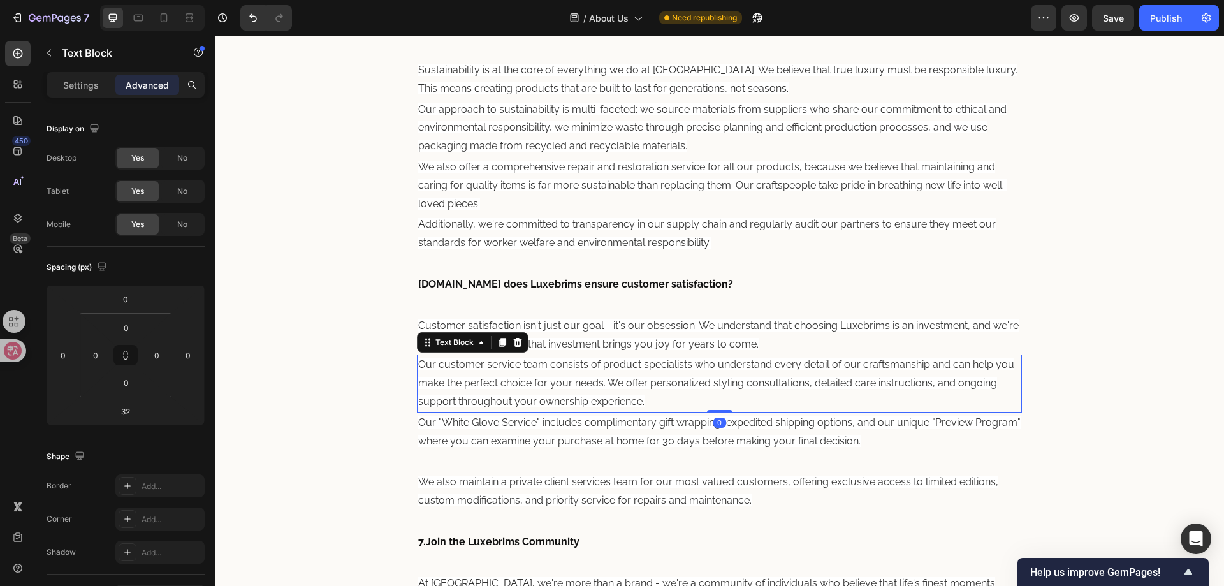
drag, startPoint x: 713, startPoint y: 430, endPoint x: 715, endPoint y: 356, distance: 74.0
type input "0"
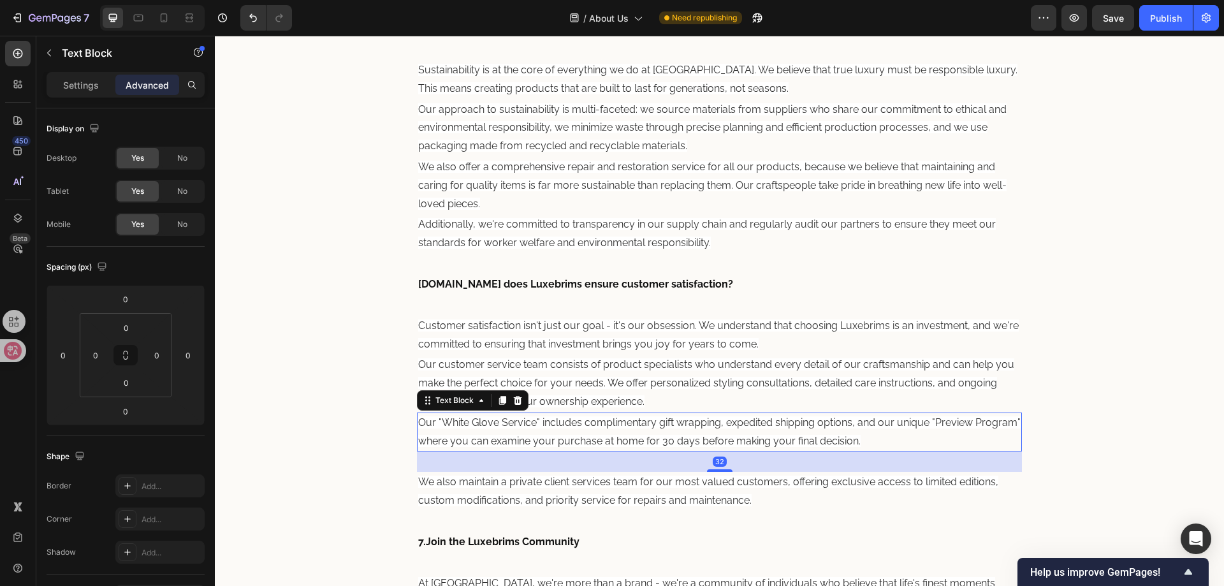
click at [710, 437] on span "Our "White Glove Service" includes complimentary gift wrapping, expedited shipp…" at bounding box center [719, 431] width 602 height 31
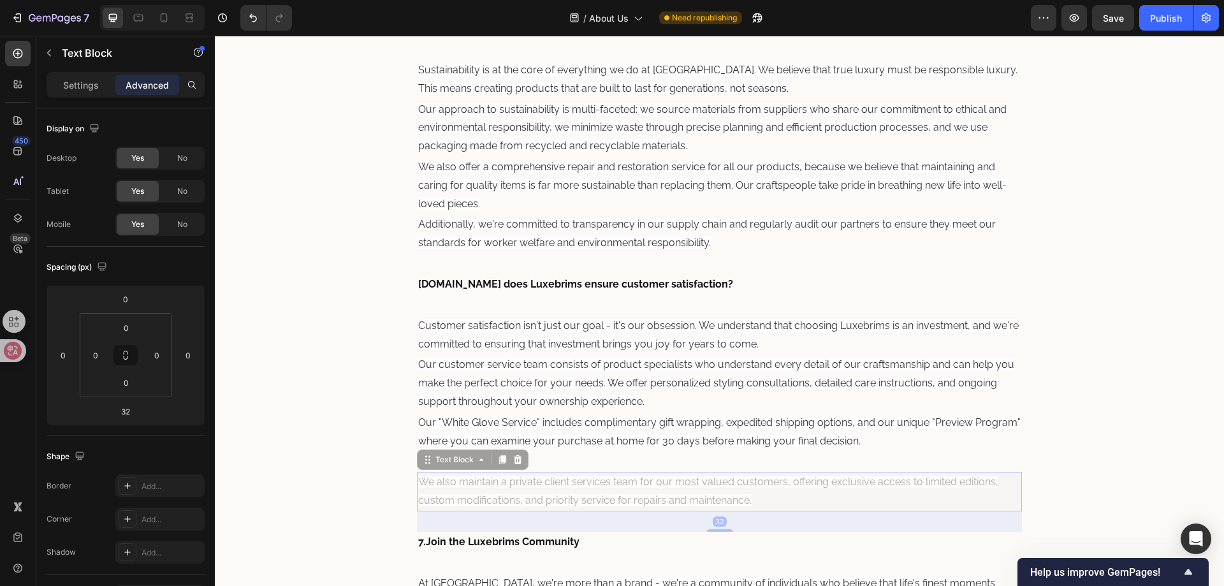
drag, startPoint x: 710, startPoint y: 472, endPoint x: 713, endPoint y: 444, distance: 28.8
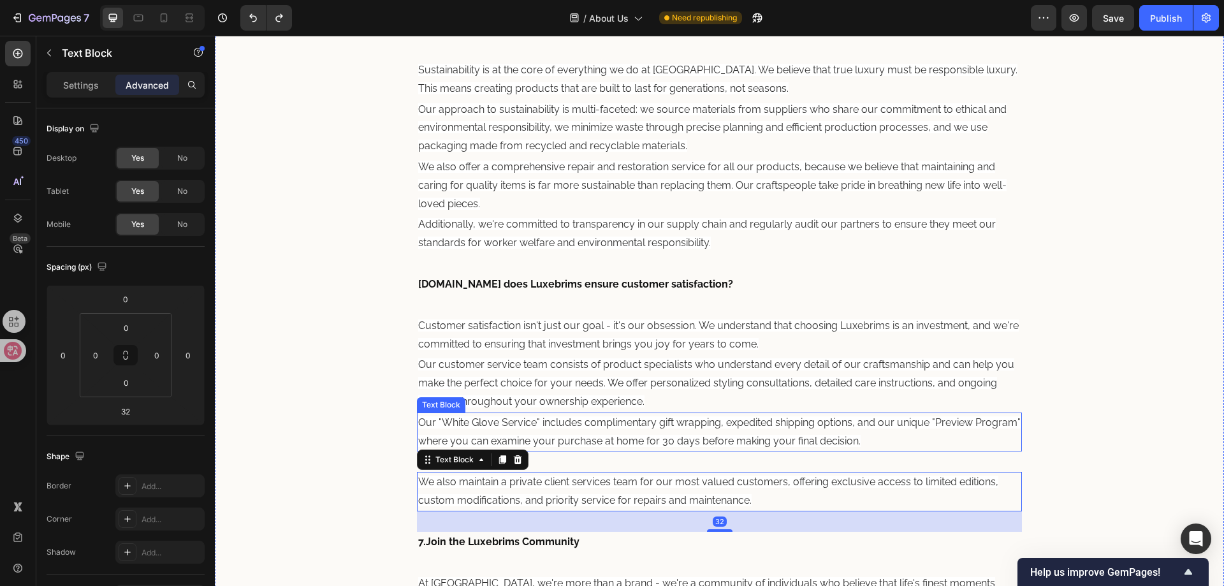
click at [712, 444] on span "Our "White Glove Service" includes complimentary gift wrapping, expedited shipp…" at bounding box center [719, 431] width 602 height 31
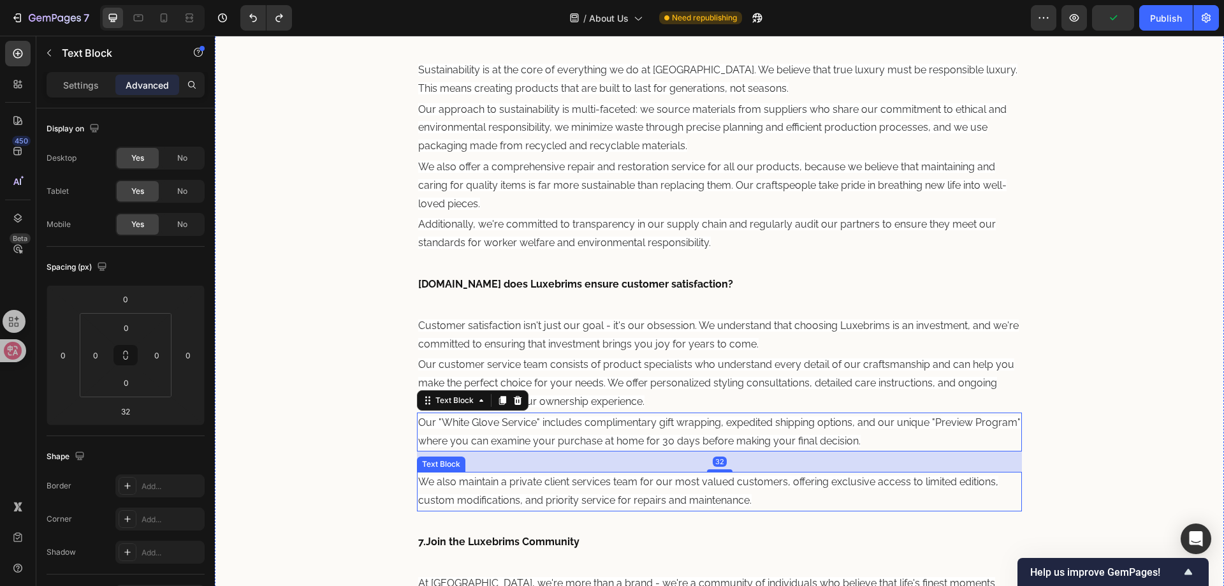
drag, startPoint x: 715, startPoint y: 472, endPoint x: 713, endPoint y: 464, distance: 8.7
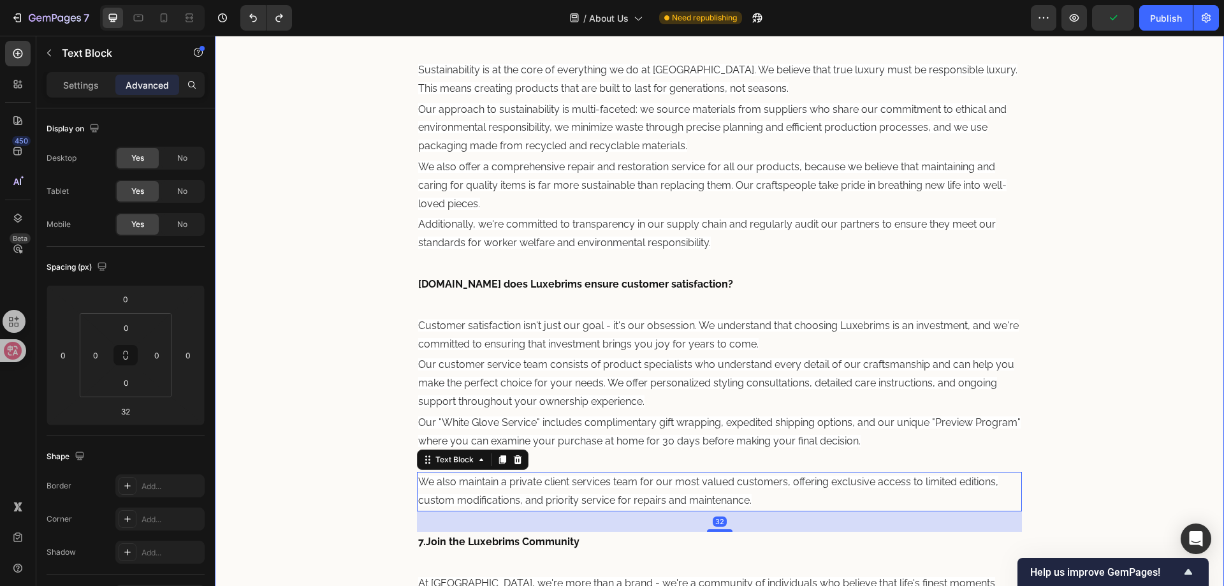
click at [701, 444] on span "Our "White Glove Service" includes complimentary gift wrapping, expedited shipp…" at bounding box center [719, 431] width 602 height 31
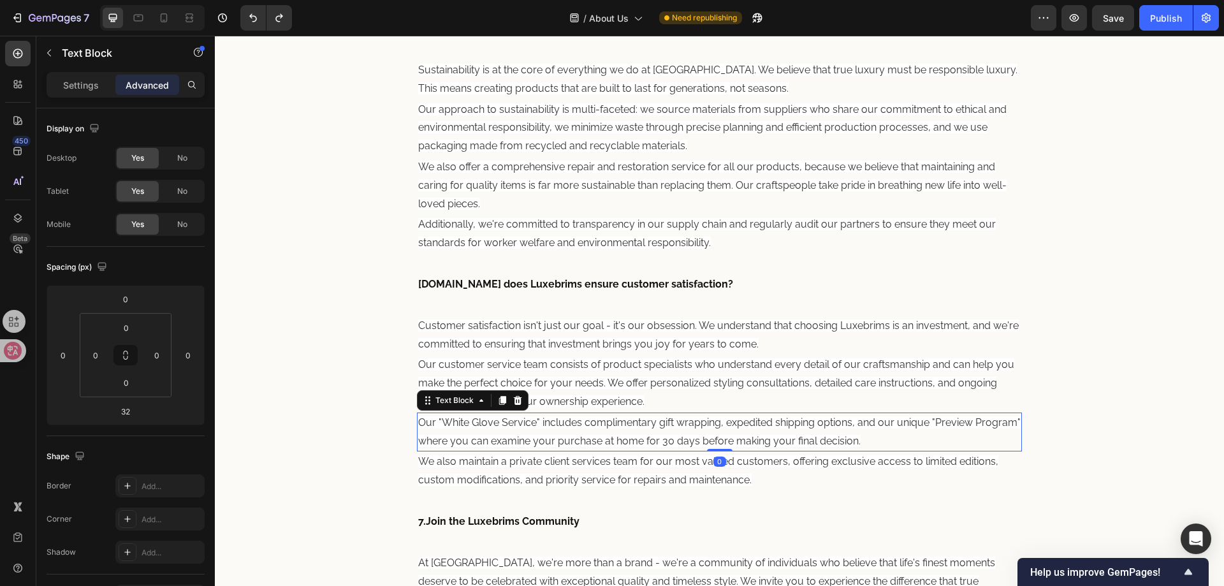
drag, startPoint x: 717, startPoint y: 469, endPoint x: 717, endPoint y: 412, distance: 56.7
click at [717, 412] on div "Our "White Glove Service" includes complimentary gift wrapping, expedited shipp…" at bounding box center [720, 432] width 606 height 40
type input "0"
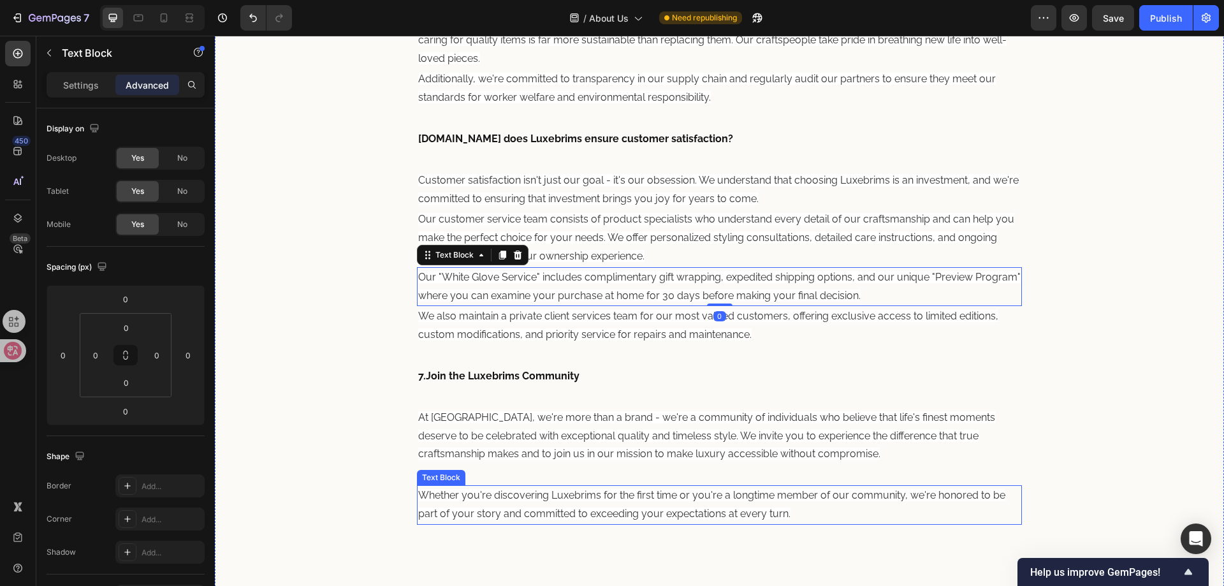
scroll to position [1666, 0]
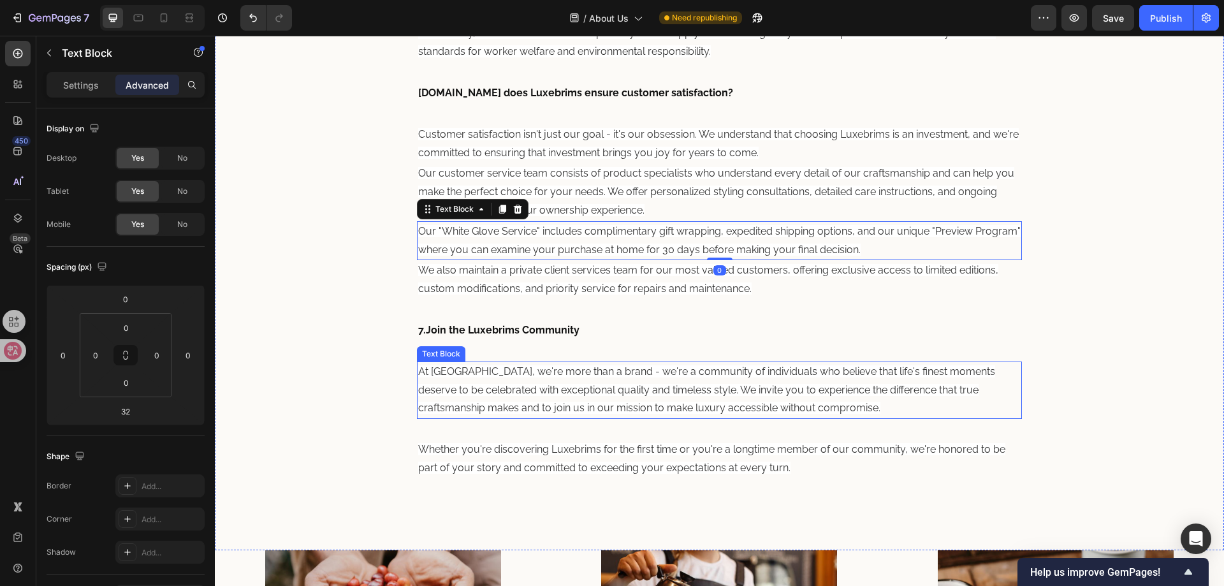
click at [703, 399] on p "At [GEOGRAPHIC_DATA], we're more than a brand - we're a community of individual…" at bounding box center [719, 390] width 603 height 55
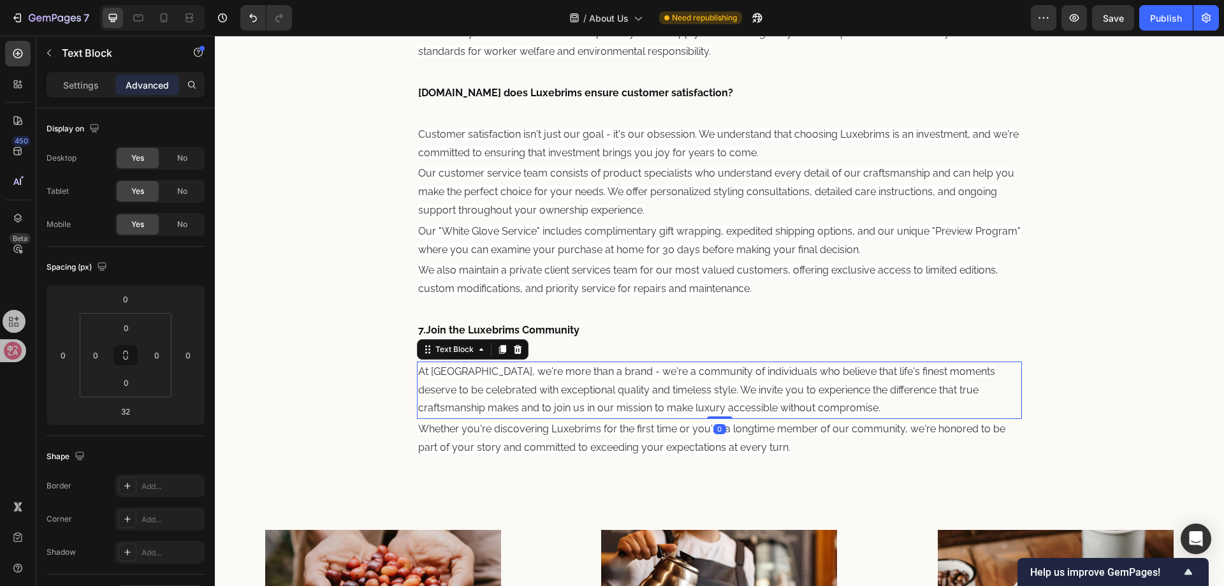
drag, startPoint x: 715, startPoint y: 438, endPoint x: 739, endPoint y: 357, distance: 84.5
type input "0"
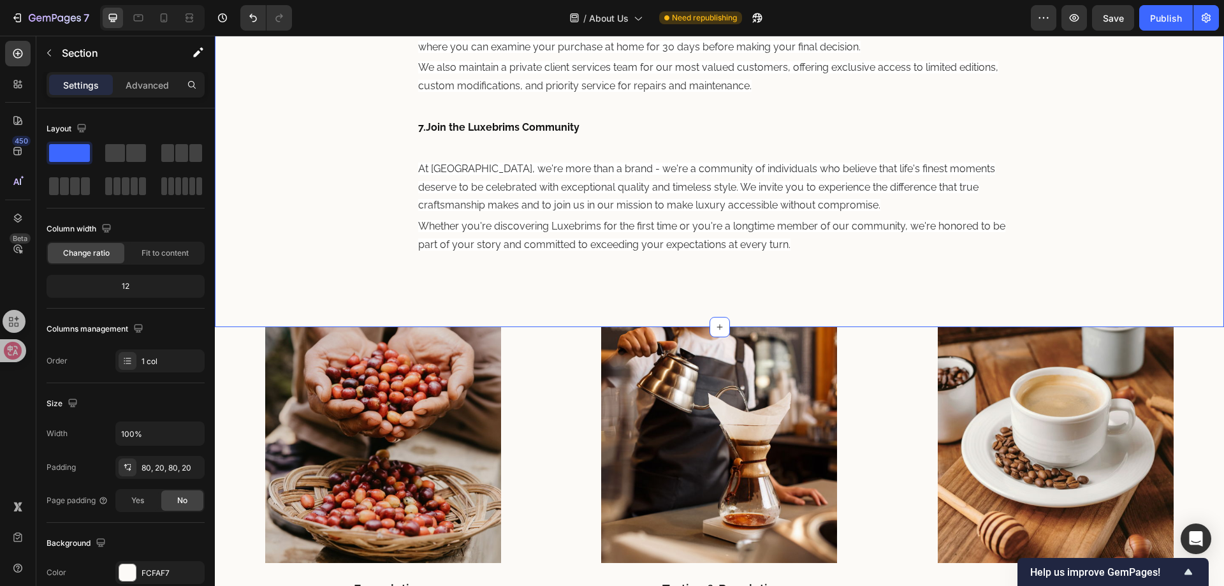
scroll to position [1858, 0]
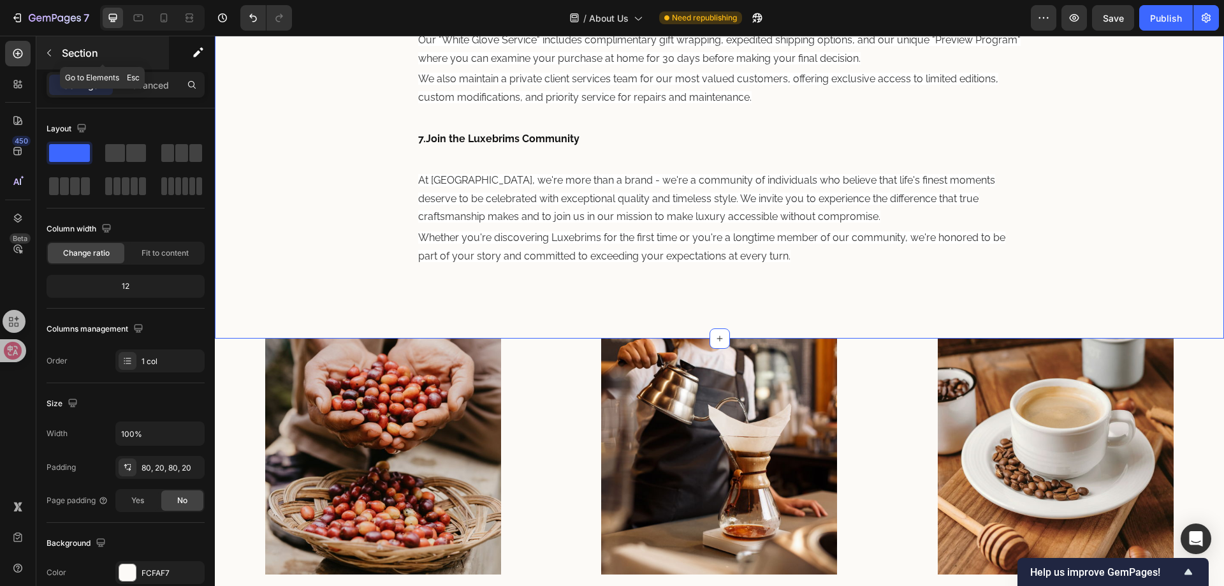
click at [51, 45] on button "button" at bounding box center [49, 53] width 20 height 20
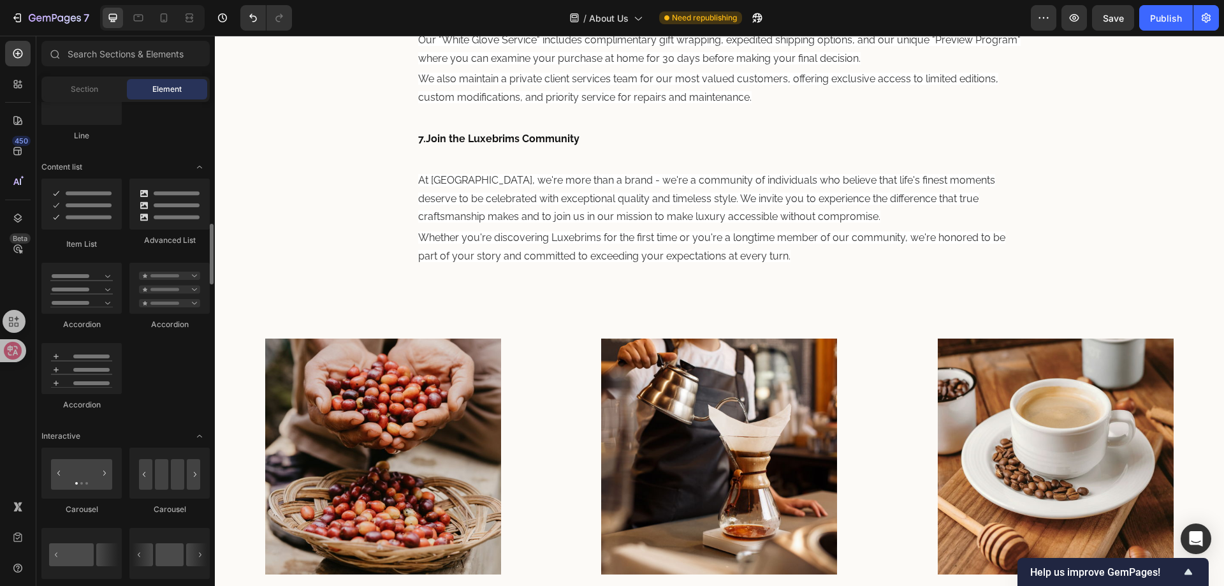
scroll to position [765, 0]
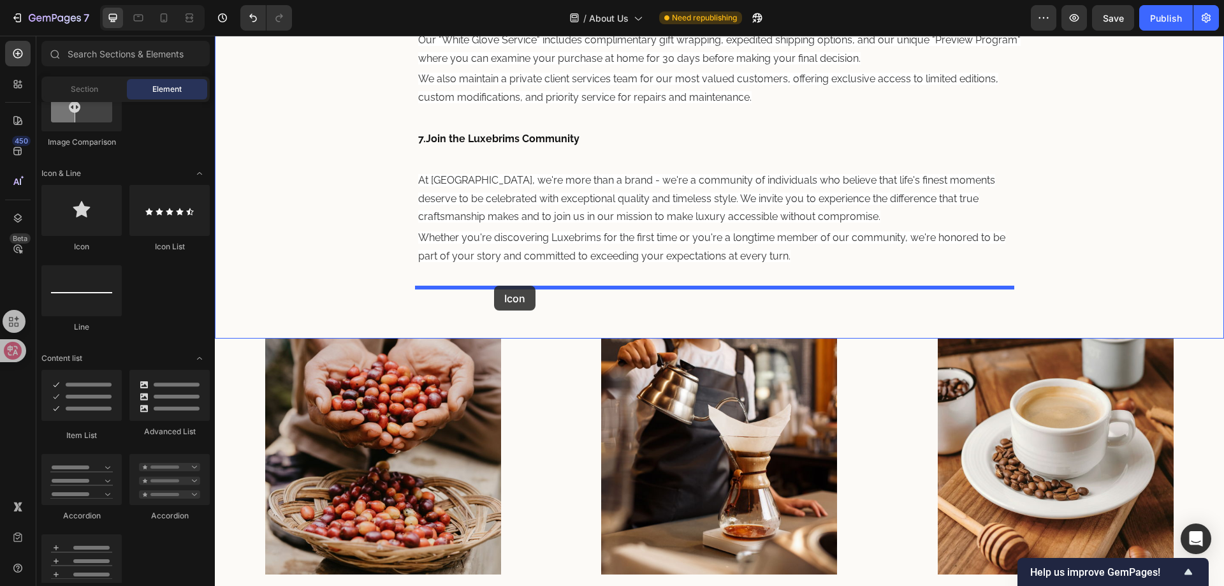
drag, startPoint x: 285, startPoint y: 246, endPoint x: 494, endPoint y: 286, distance: 212.8
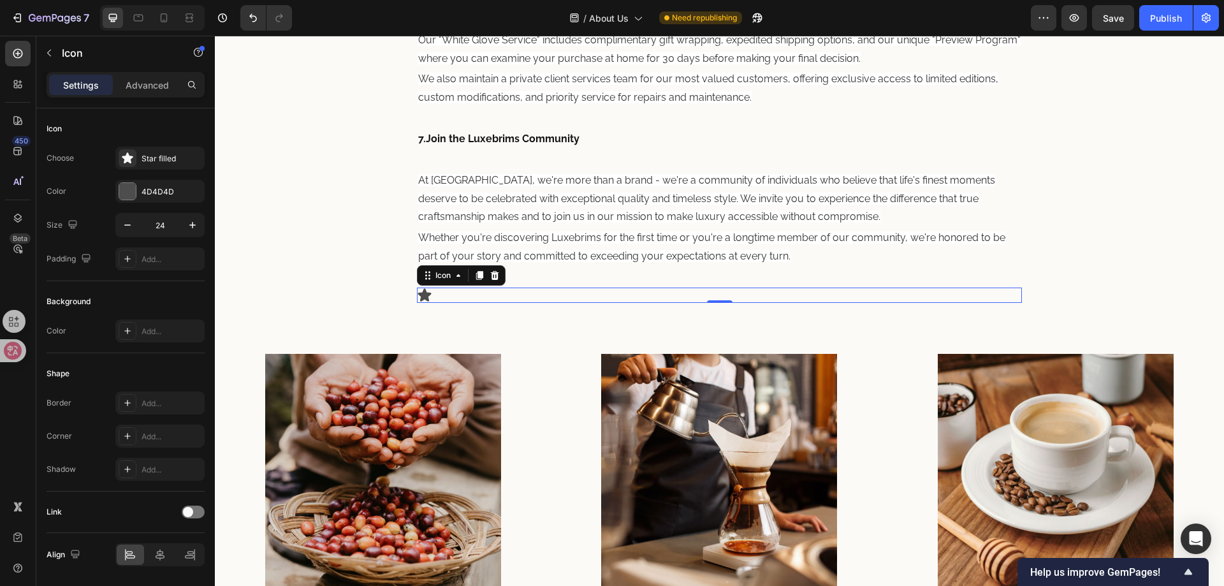
click at [426, 292] on icon at bounding box center [424, 294] width 15 height 15
click at [717, 296] on div "Icon 0" at bounding box center [720, 294] width 606 height 15
click at [131, 89] on p "Advanced" at bounding box center [147, 84] width 43 height 13
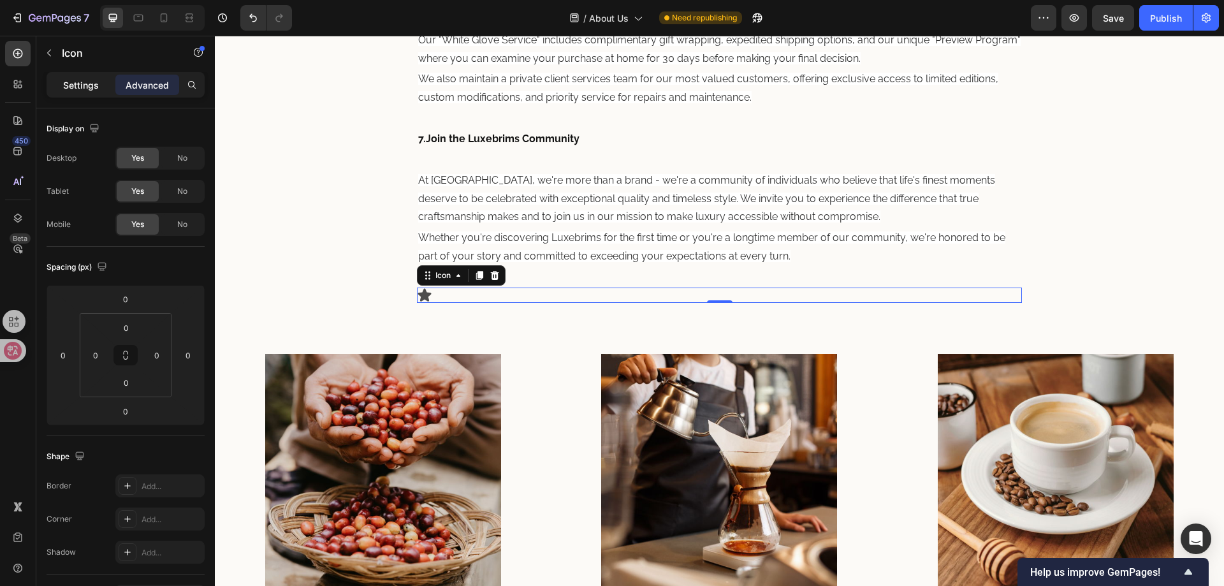
click at [73, 87] on p "Settings" at bounding box center [81, 84] width 36 height 13
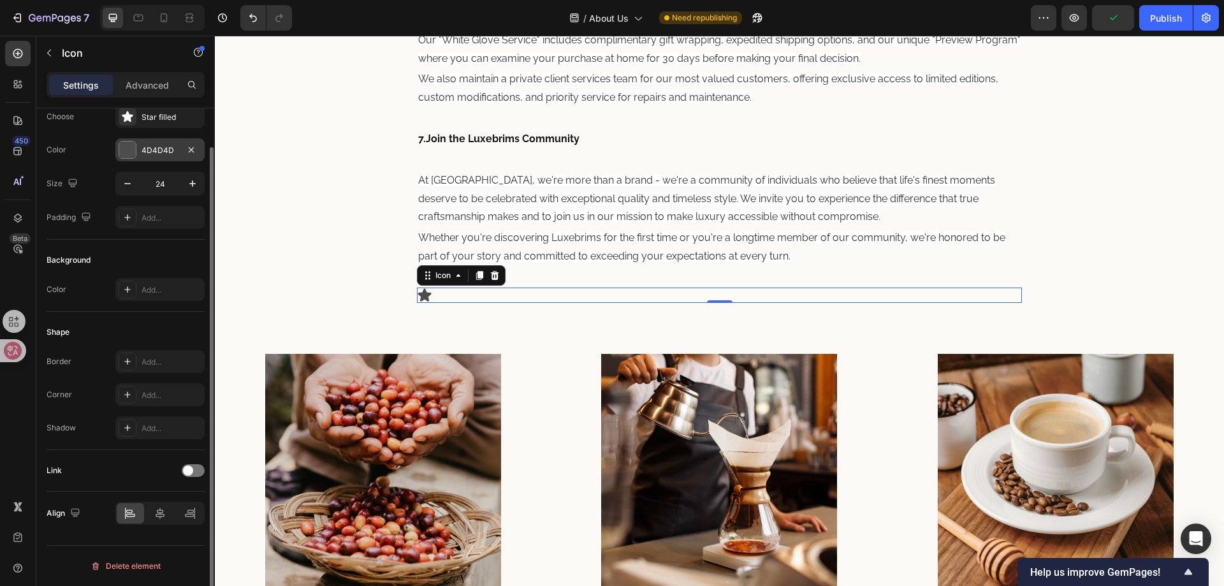
scroll to position [0, 0]
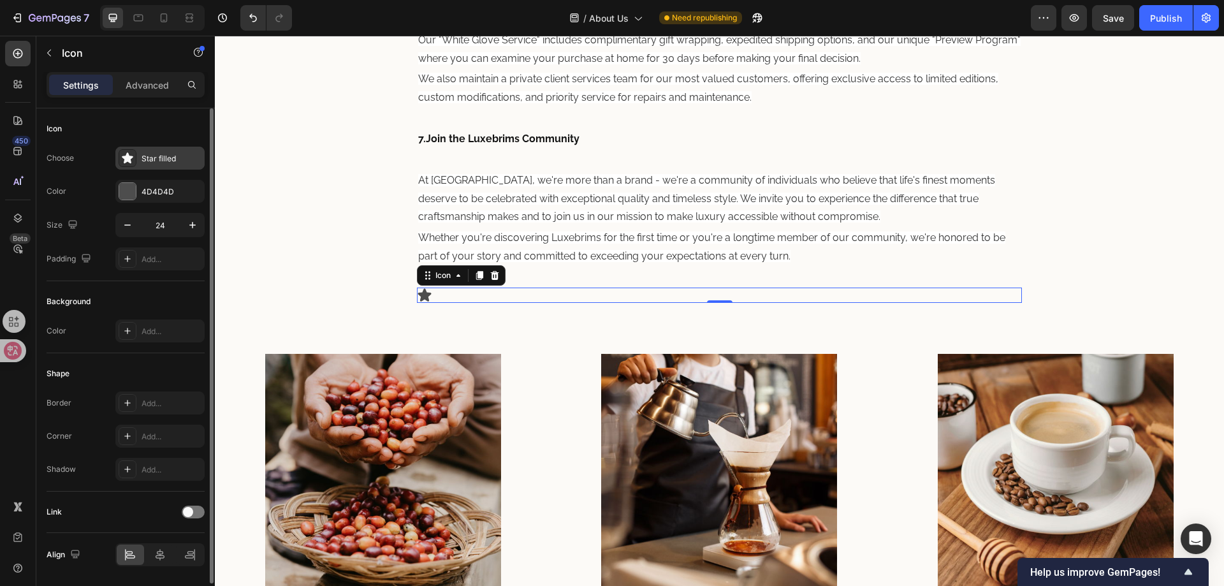
click at [143, 157] on div "Star filled" at bounding box center [172, 158] width 60 height 11
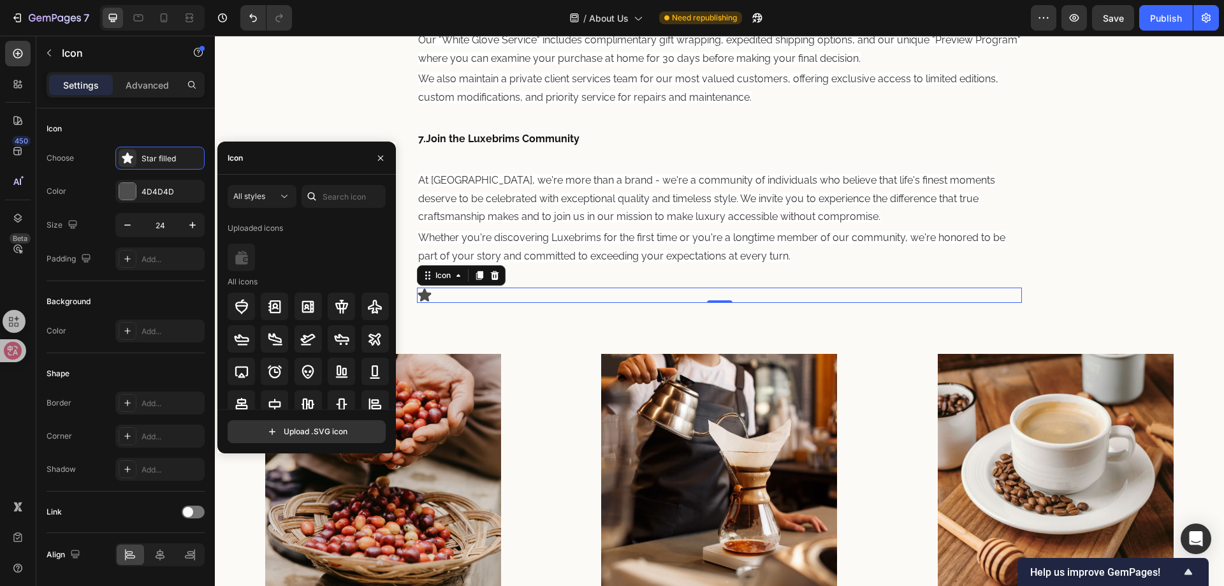
click at [303, 258] on div at bounding box center [309, 257] width 162 height 27
drag, startPoint x: 303, startPoint y: 258, endPoint x: 279, endPoint y: 263, distance: 25.4
click at [279, 263] on div at bounding box center [309, 257] width 162 height 27
click at [329, 194] on input "text" at bounding box center [344, 196] width 84 height 23
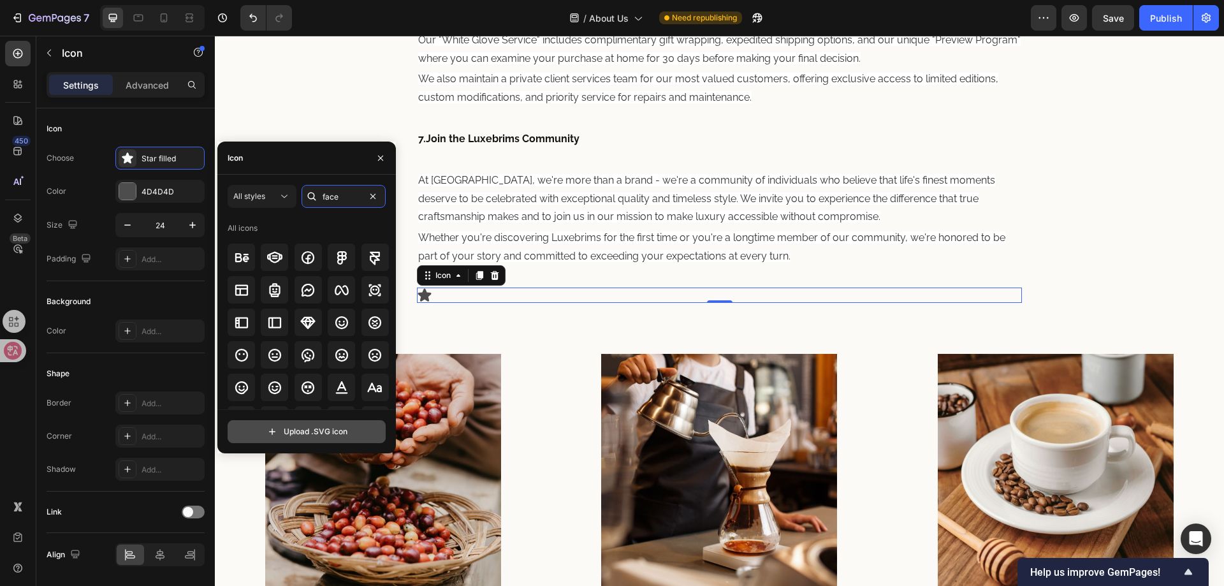
type input "face"
click at [287, 430] on input "file" at bounding box center [306, 432] width 157 height 22
click at [251, 201] on span "All styles" at bounding box center [249, 196] width 32 height 11
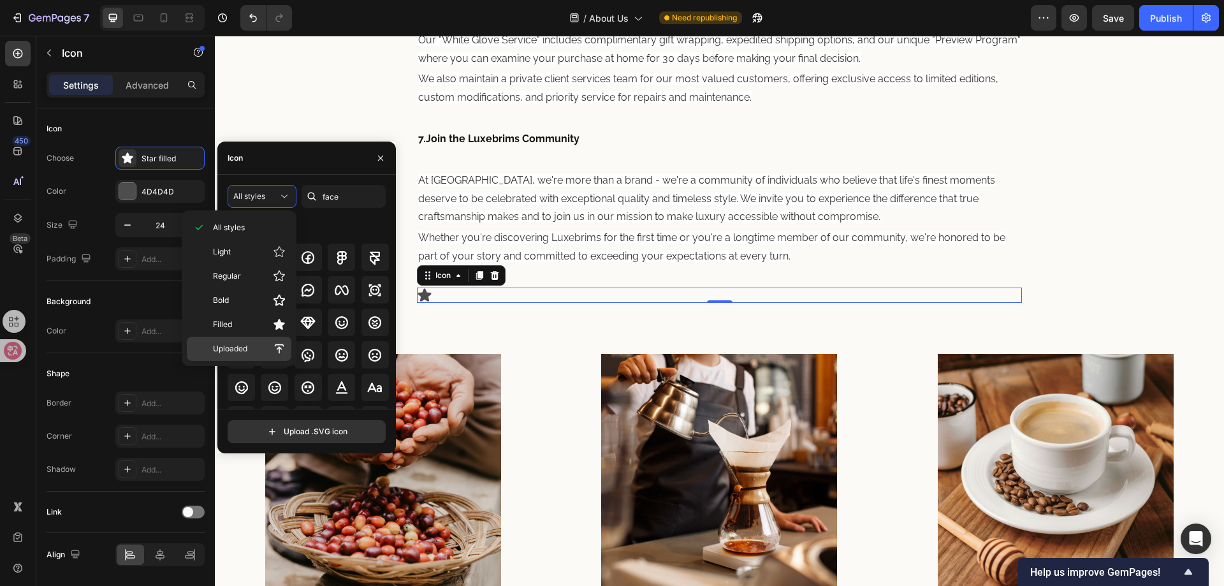
click at [253, 349] on p "Uploaded" at bounding box center [249, 348] width 73 height 13
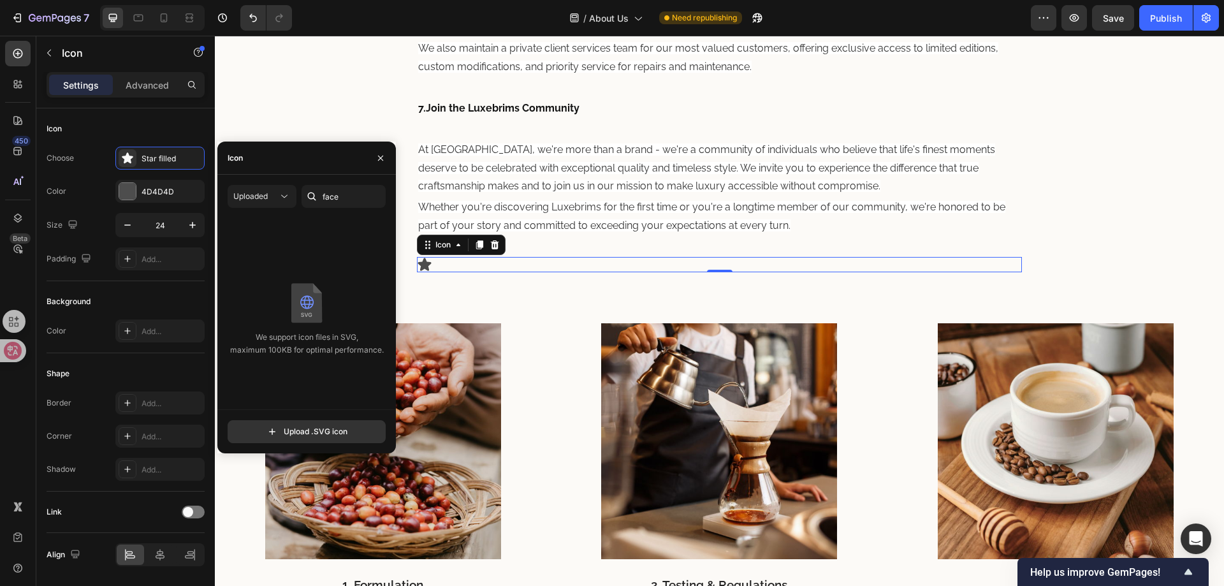
scroll to position [1921, 0]
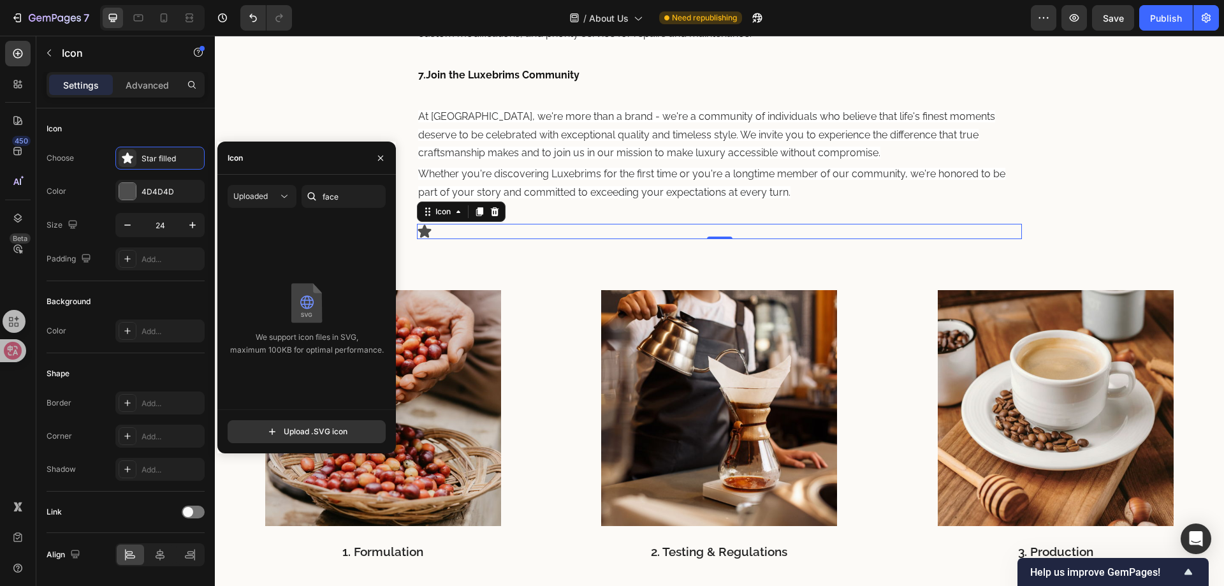
click at [313, 259] on div "We support icon files in SVG, maximum 100KB for optimal performance." at bounding box center [306, 319] width 178 height 202
click at [388, 157] on button "button" at bounding box center [380, 158] width 20 height 20
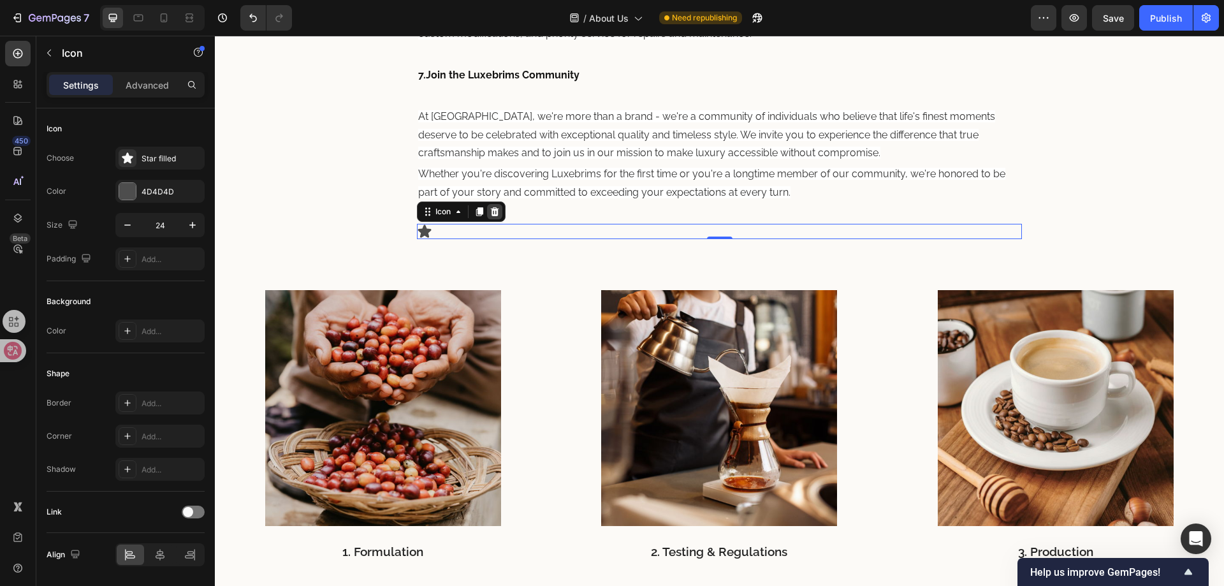
click at [494, 210] on icon at bounding box center [494, 211] width 8 height 9
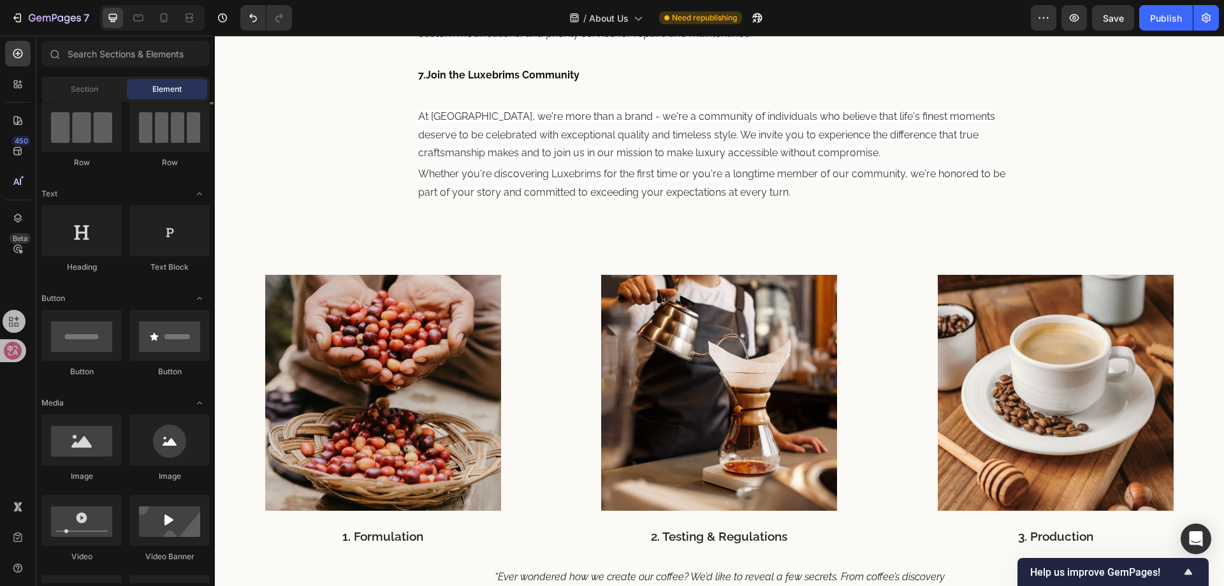
scroll to position [0, 0]
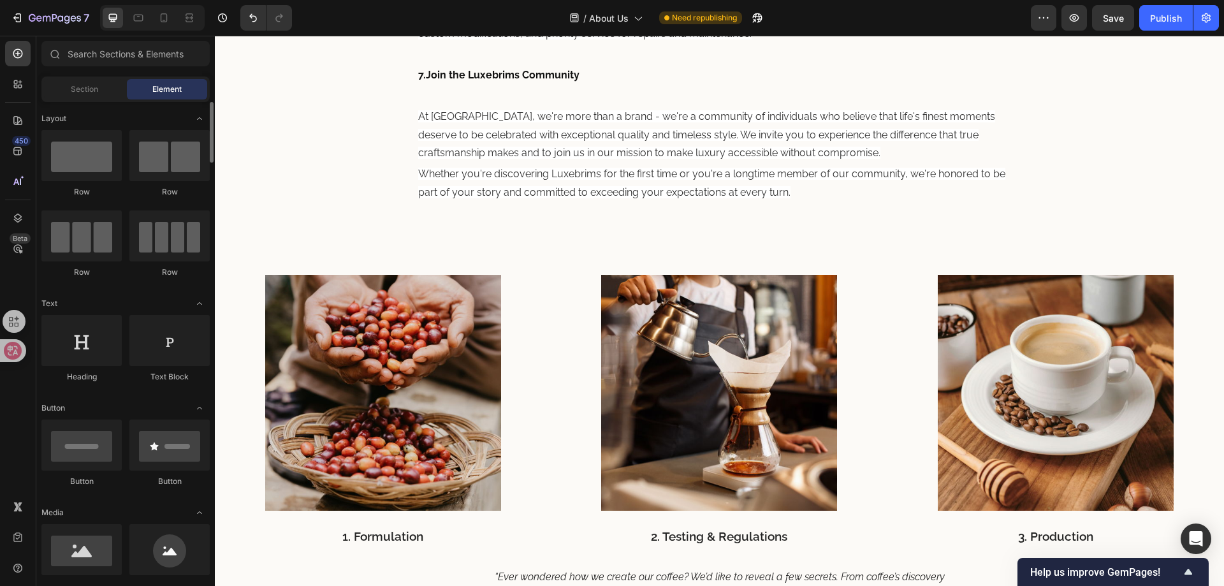
click at [126, 276] on div "Row Row Row Row" at bounding box center [125, 209] width 168 height 159
click at [126, 277] on div "Row Row Row Row" at bounding box center [125, 209] width 168 height 159
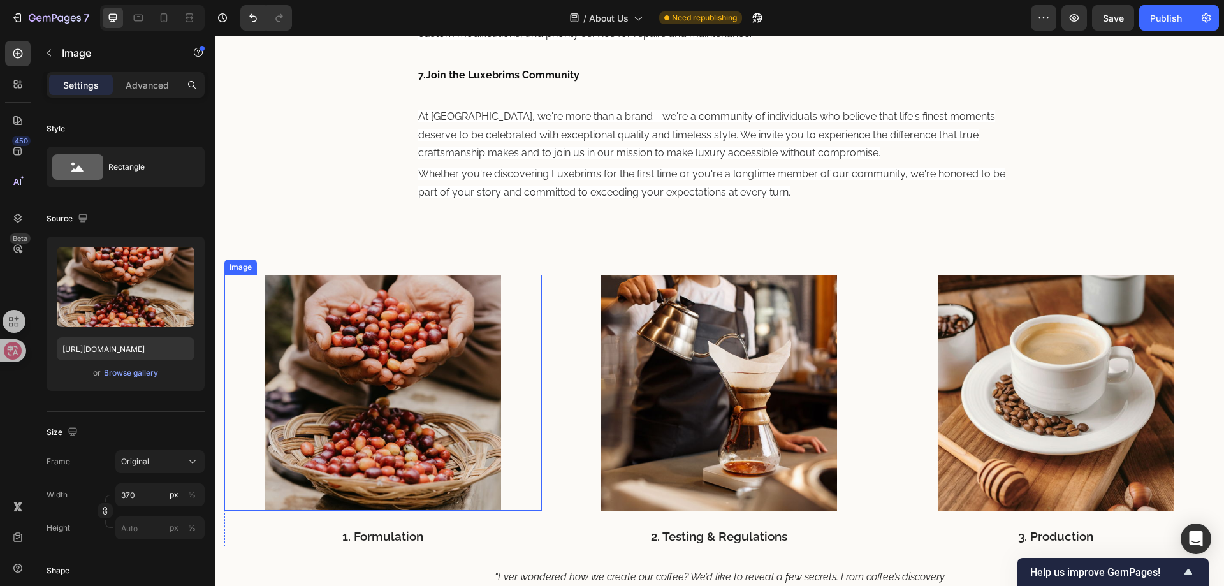
click at [397, 388] on img at bounding box center [383, 393] width 236 height 236
click at [659, 384] on img at bounding box center [719, 393] width 236 height 236
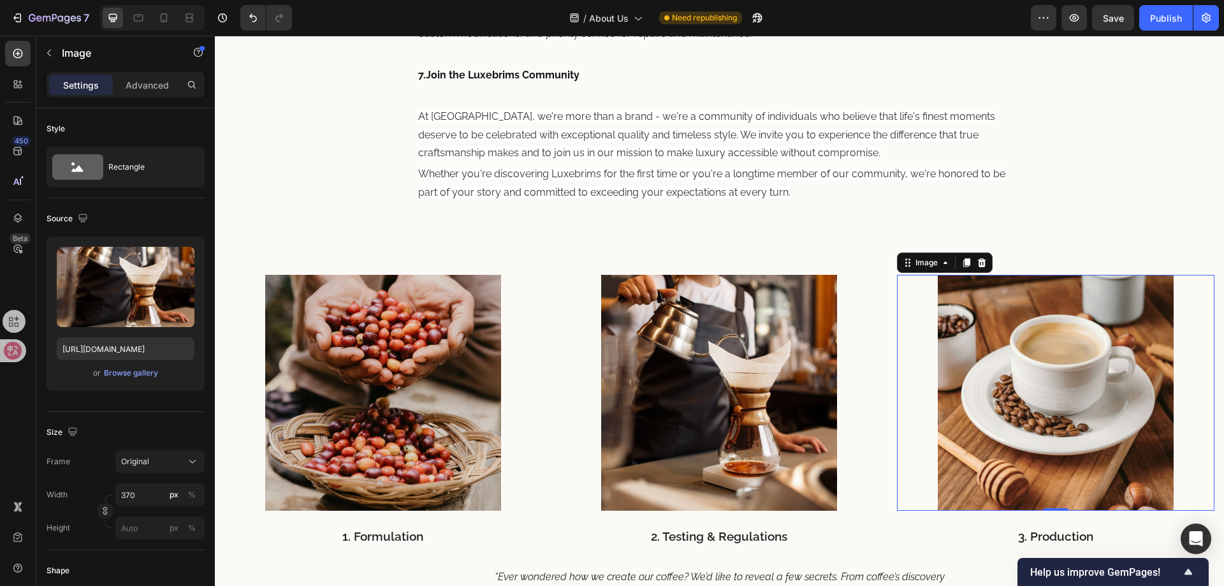
click at [986, 386] on img at bounding box center [1056, 393] width 236 height 236
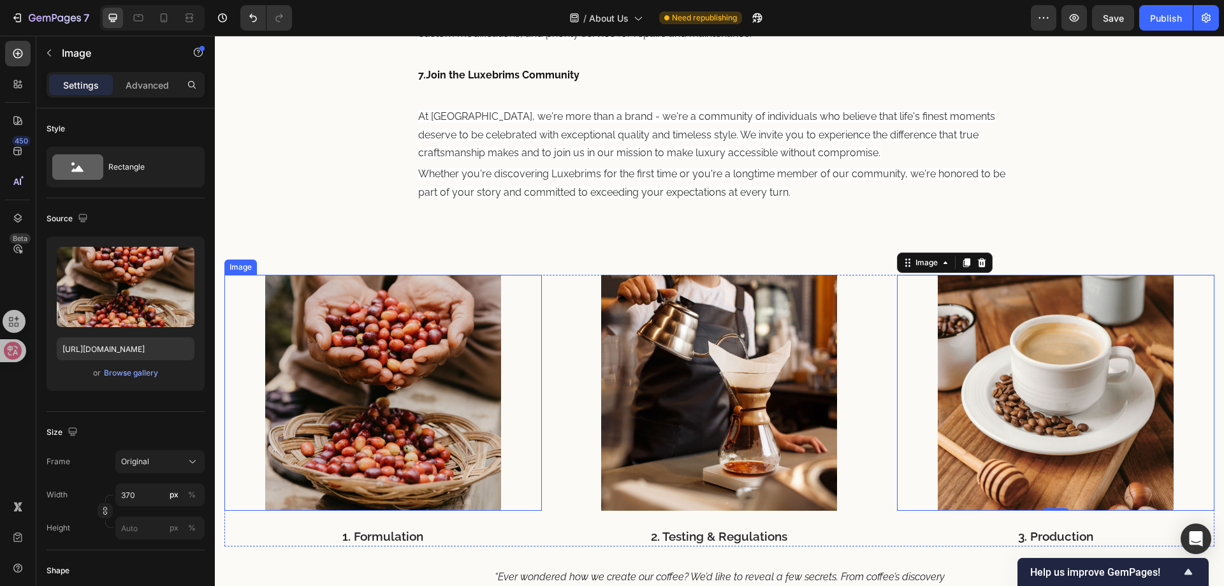
click at [435, 415] on img at bounding box center [383, 393] width 236 height 236
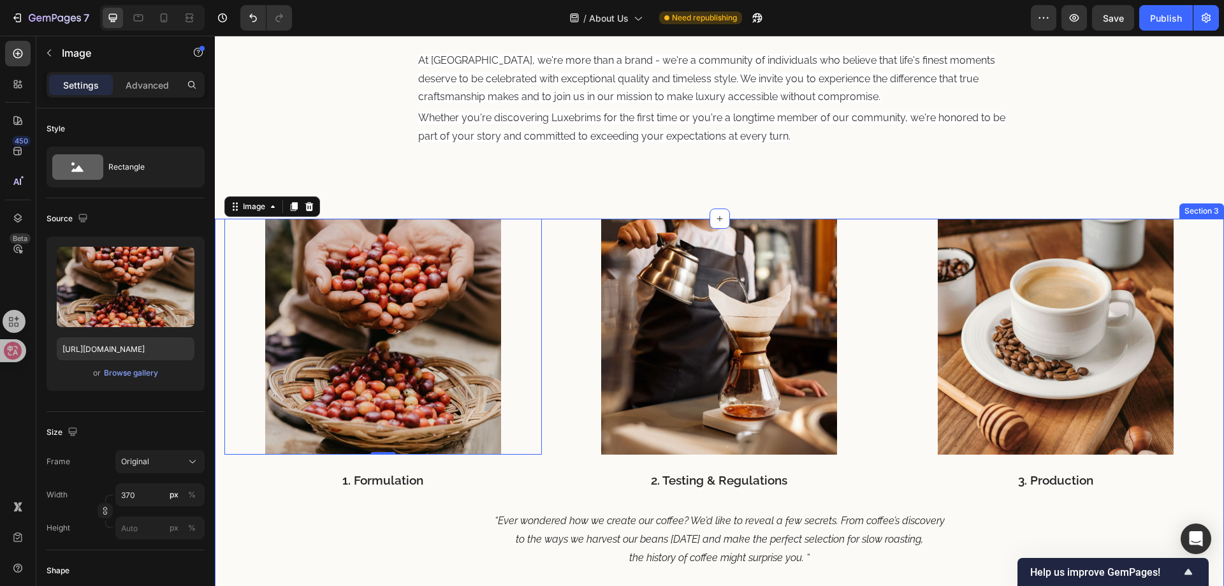
scroll to position [2176, 0]
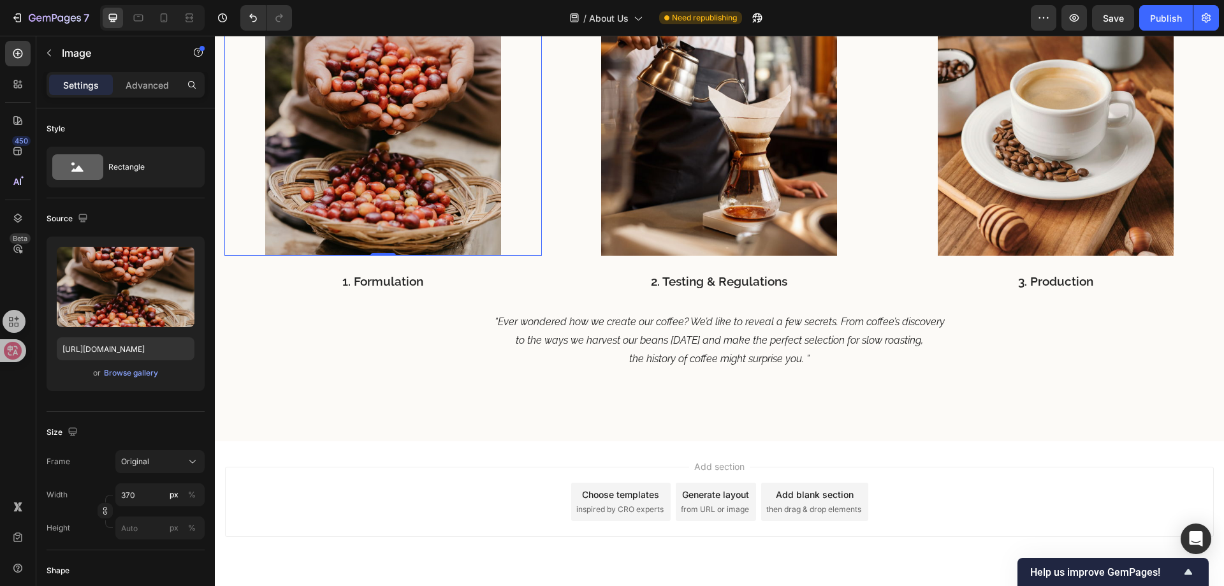
click at [370, 134] on img at bounding box center [383, 138] width 236 height 236
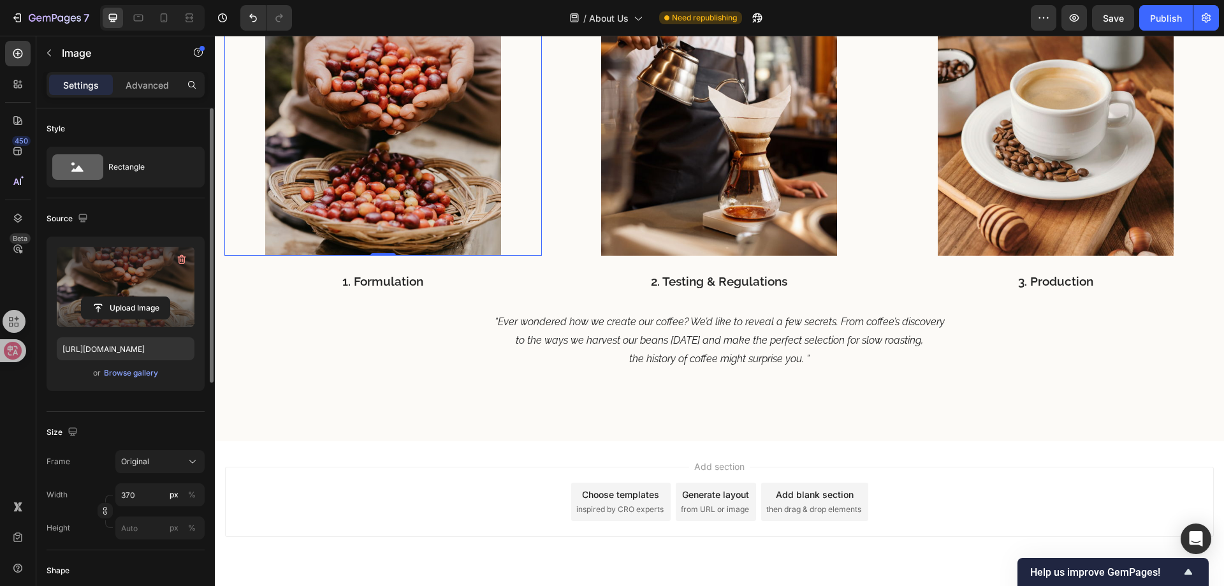
click at [121, 295] on label at bounding box center [126, 287] width 138 height 80
click at [121, 297] on input "file" at bounding box center [126, 308] width 88 height 22
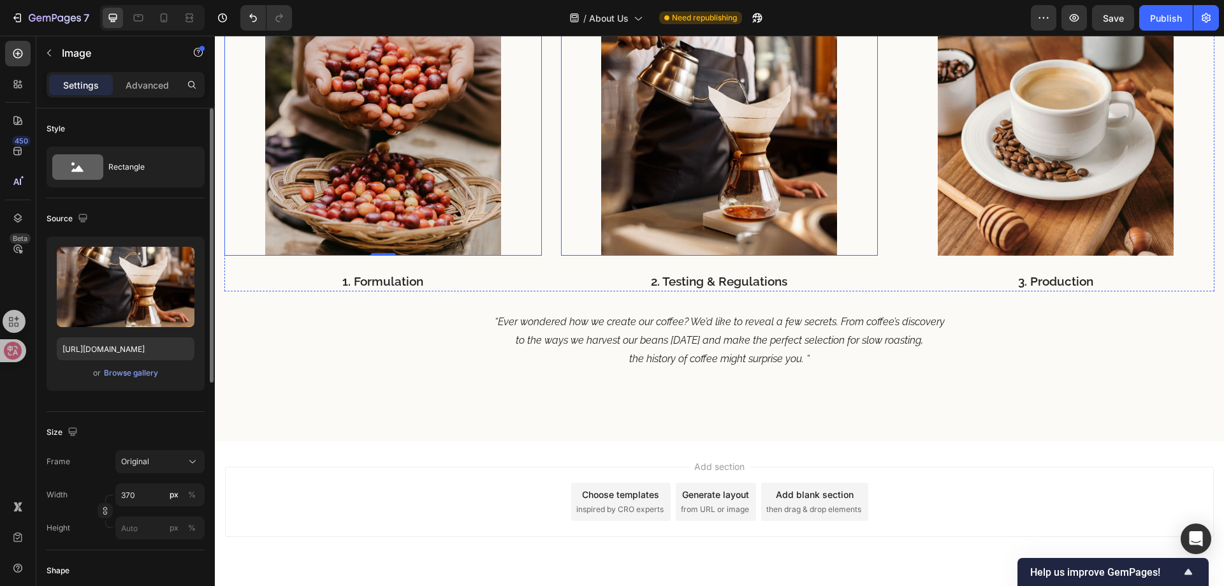
click at [720, 159] on img at bounding box center [719, 138] width 236 height 236
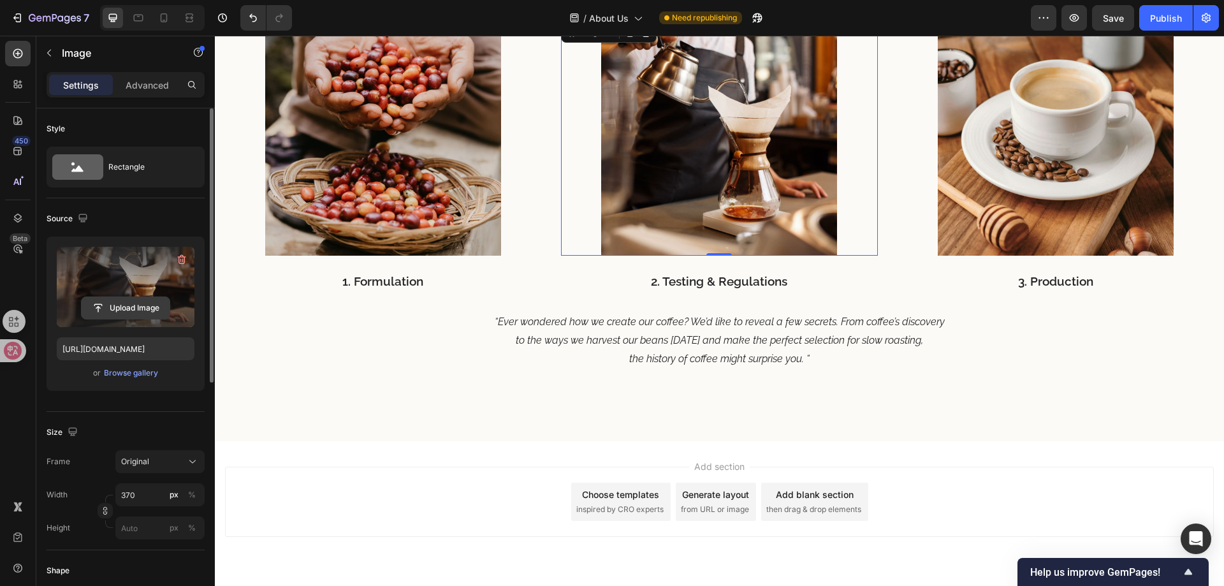
click at [126, 302] on input "file" at bounding box center [126, 308] width 88 height 22
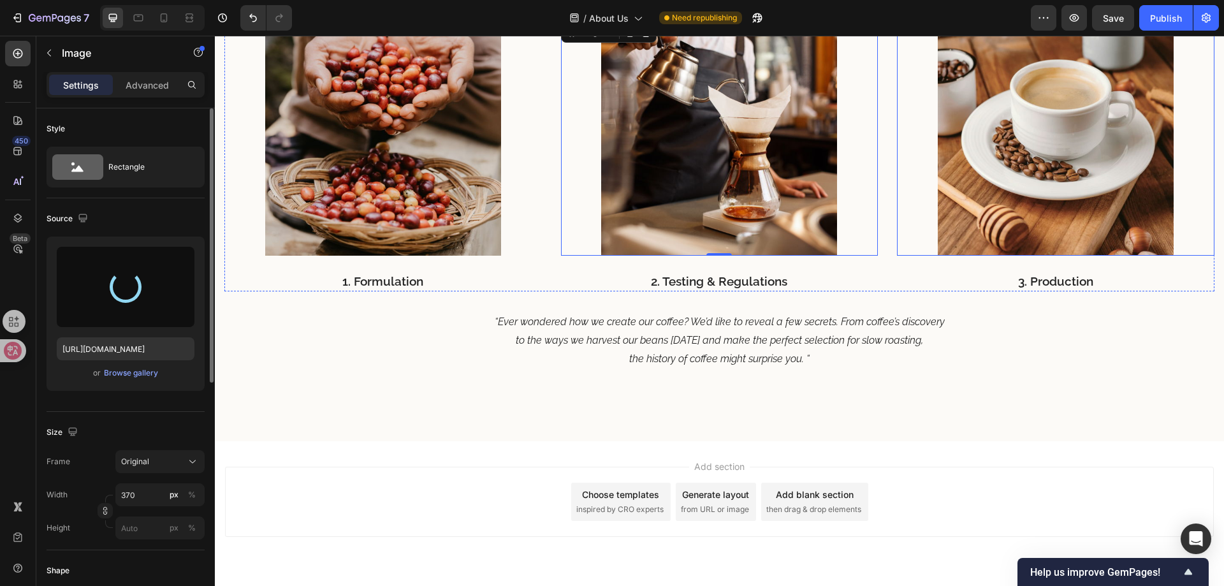
click at [998, 178] on img at bounding box center [1056, 138] width 236 height 236
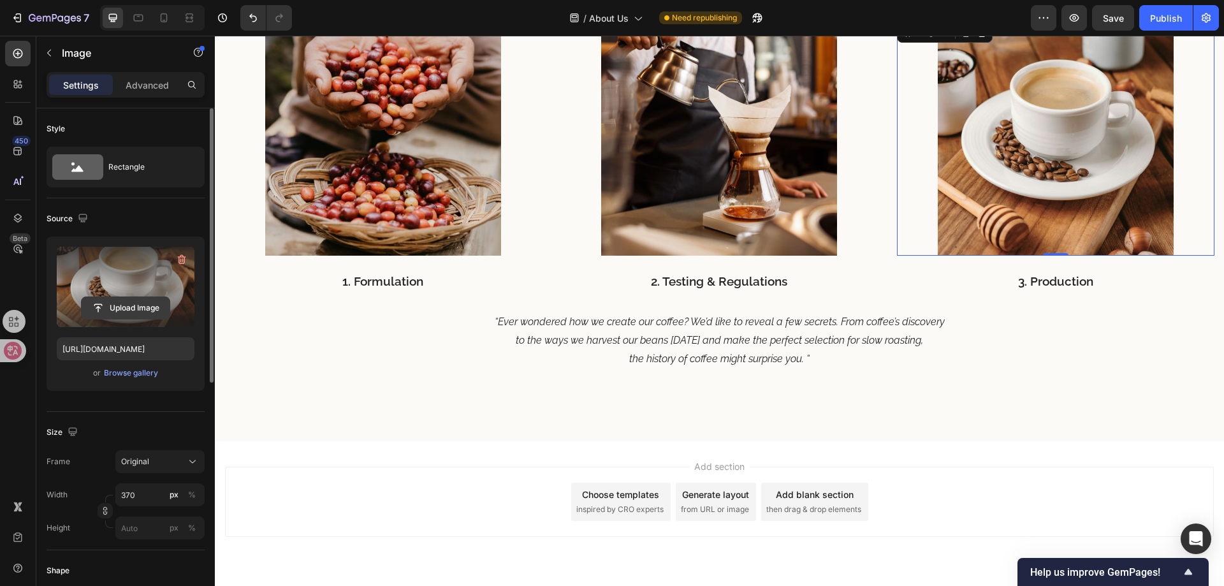
click at [116, 307] on input "file" at bounding box center [126, 308] width 88 height 22
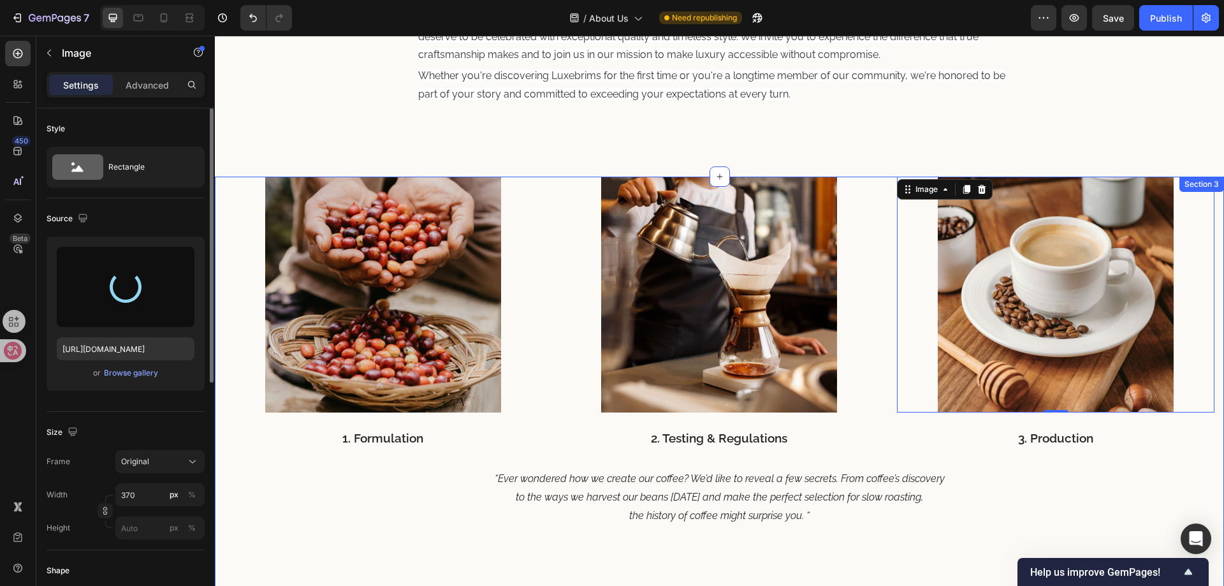
scroll to position [1985, 0]
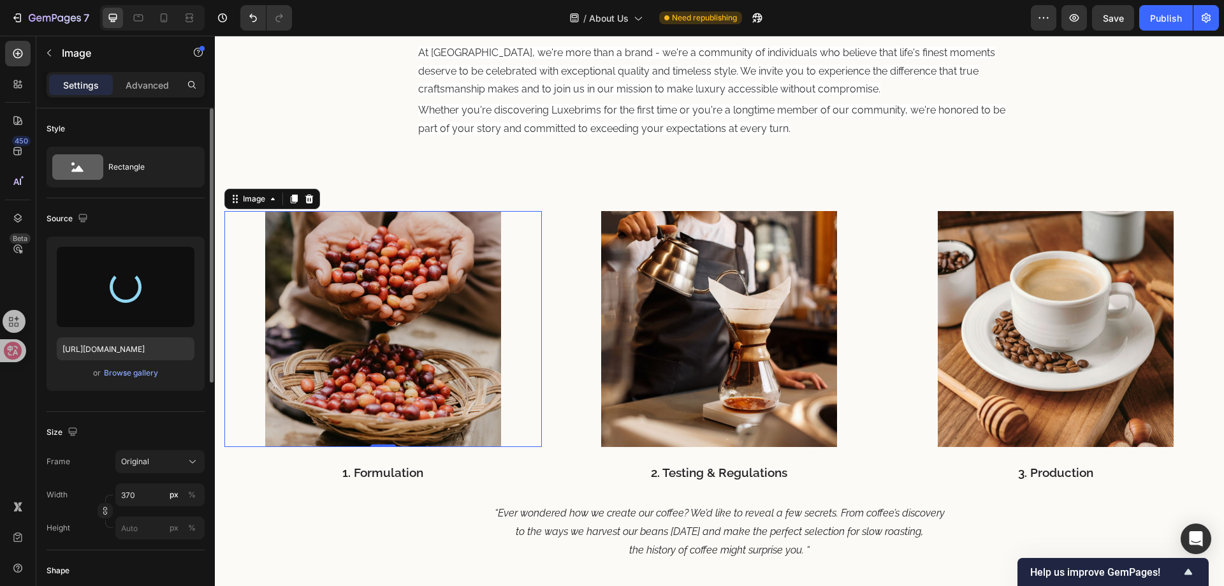
click at [398, 305] on img at bounding box center [383, 329] width 236 height 236
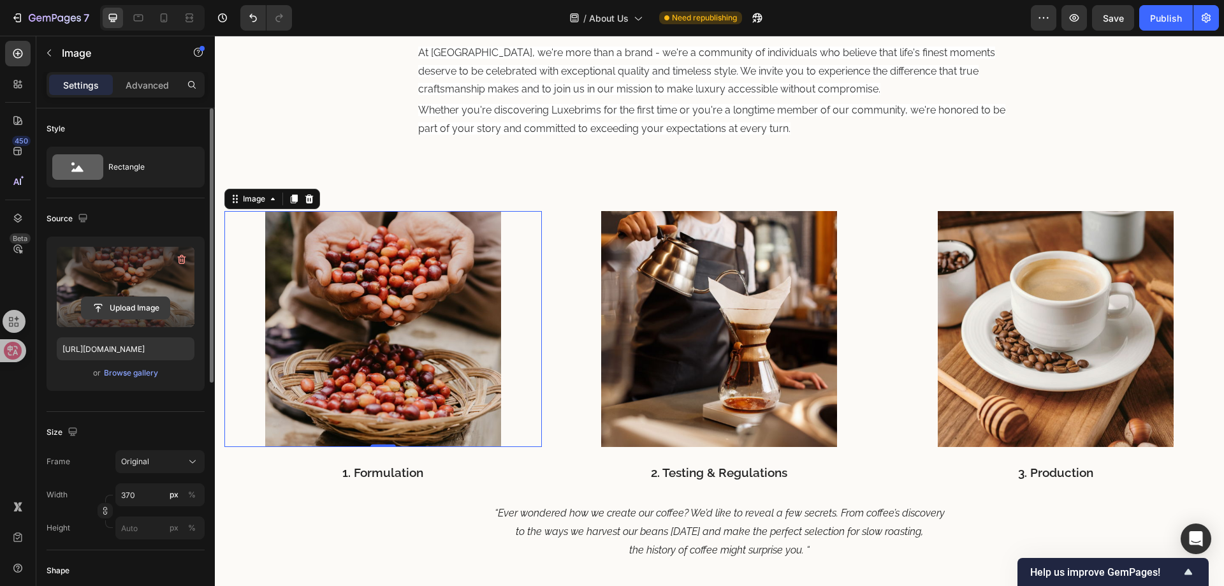
click at [122, 298] on input "file" at bounding box center [126, 308] width 88 height 22
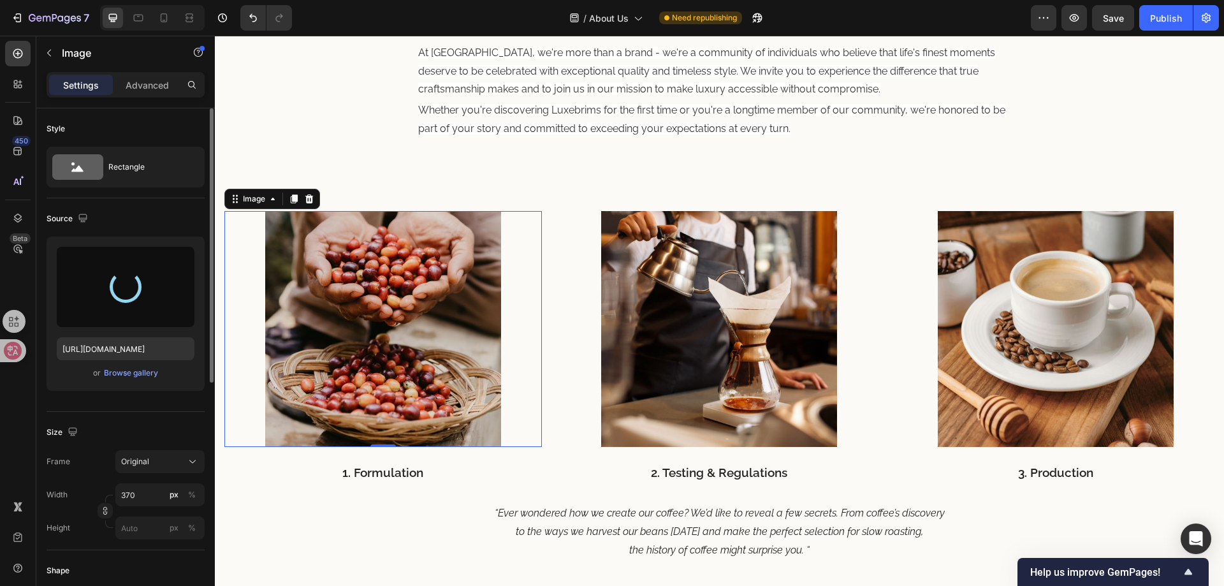
type input "https://cdn.shopify.com/s/files/1/0700/3540/7006/files/gempages_560307868822144…"
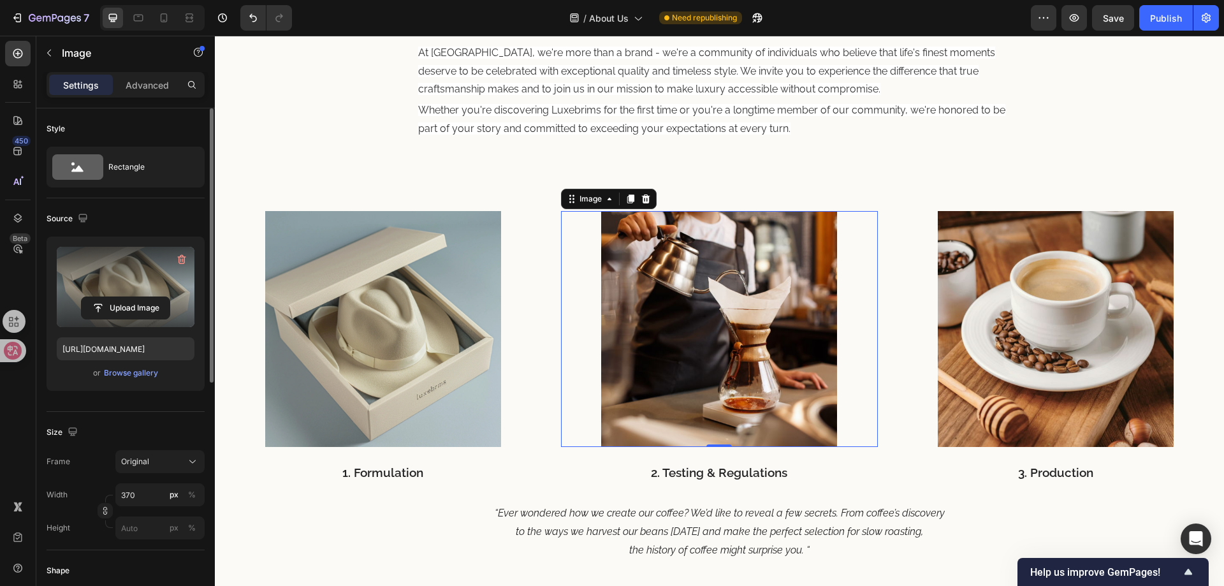
click at [712, 293] on img at bounding box center [719, 329] width 236 height 236
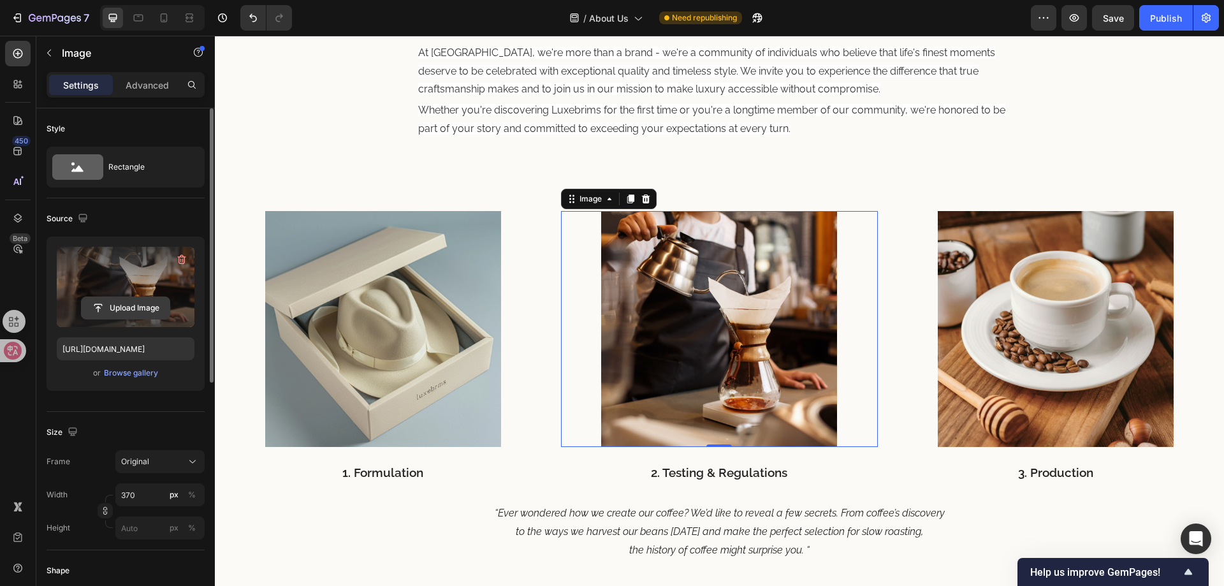
click at [138, 302] on input "file" at bounding box center [126, 308] width 88 height 22
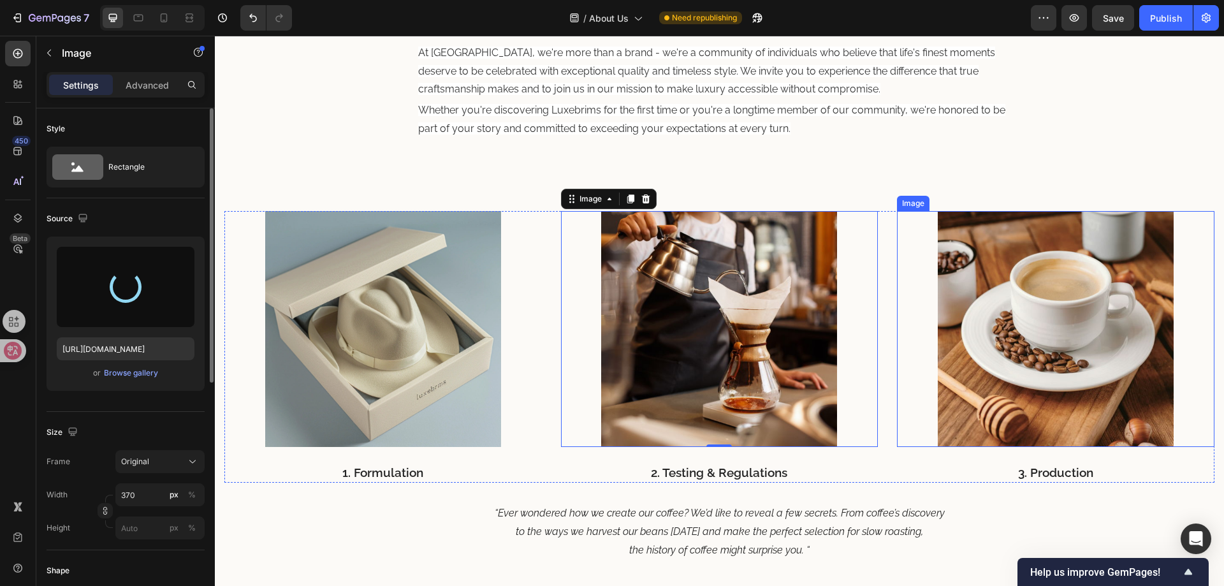
type input "https://cdn.shopify.com/s/files/1/0700/3540/7006/files/gempages_560307868822144…"
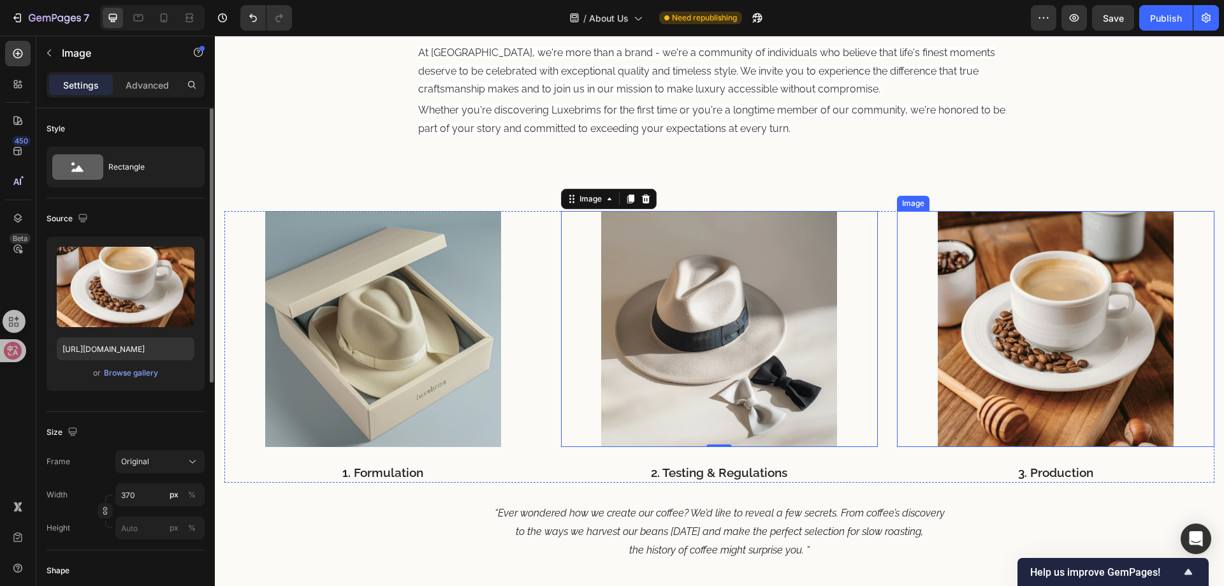
click at [1034, 330] on img at bounding box center [1056, 329] width 236 height 236
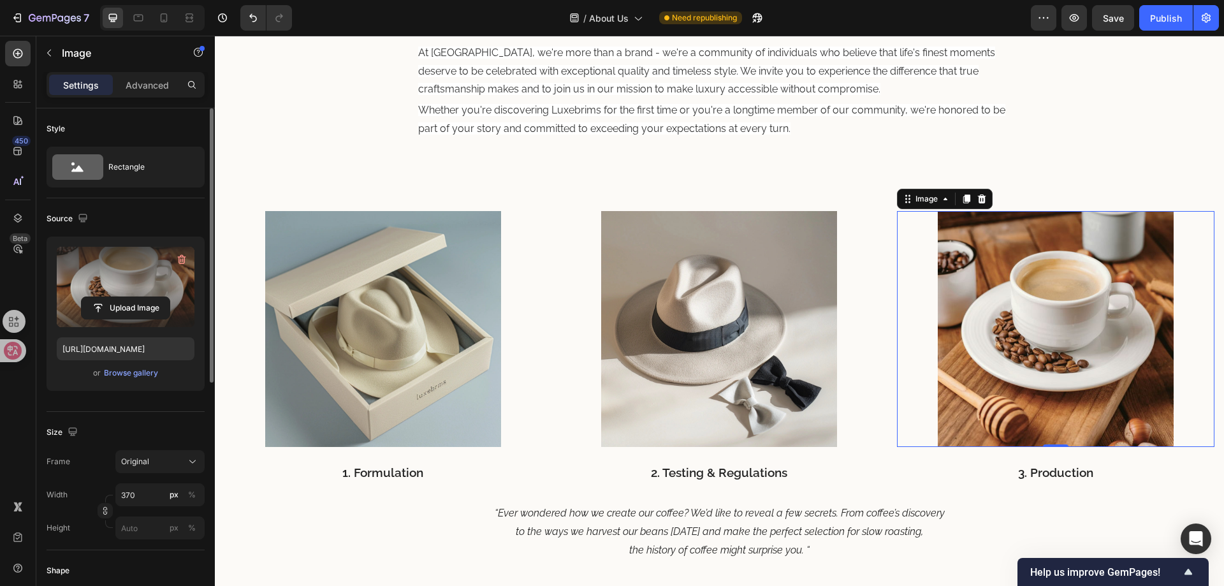
click at [102, 288] on label at bounding box center [126, 287] width 138 height 80
click at [102, 297] on input "file" at bounding box center [126, 308] width 88 height 22
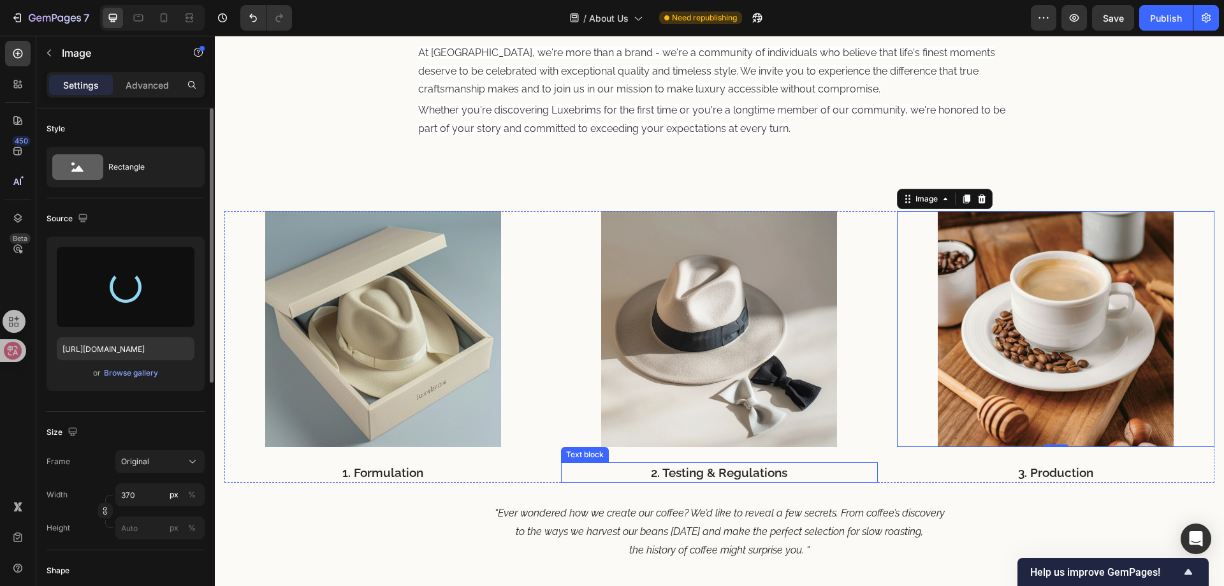
type input "https://cdn.shopify.com/s/files/1/0700/3540/7006/files/gempages_560307868822144…"
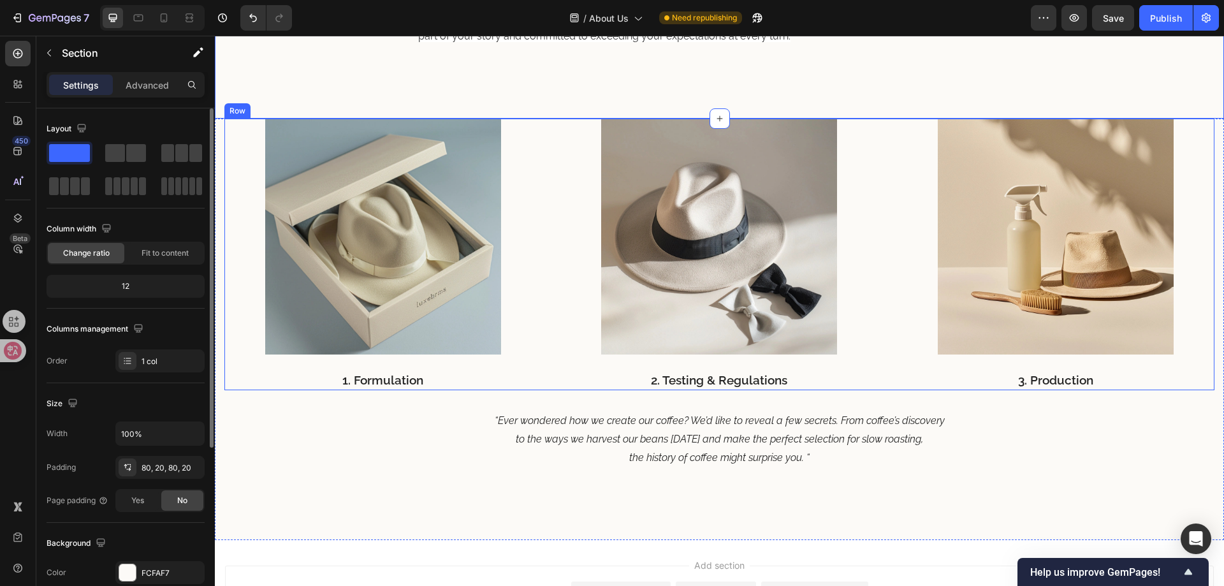
scroll to position [2113, 0]
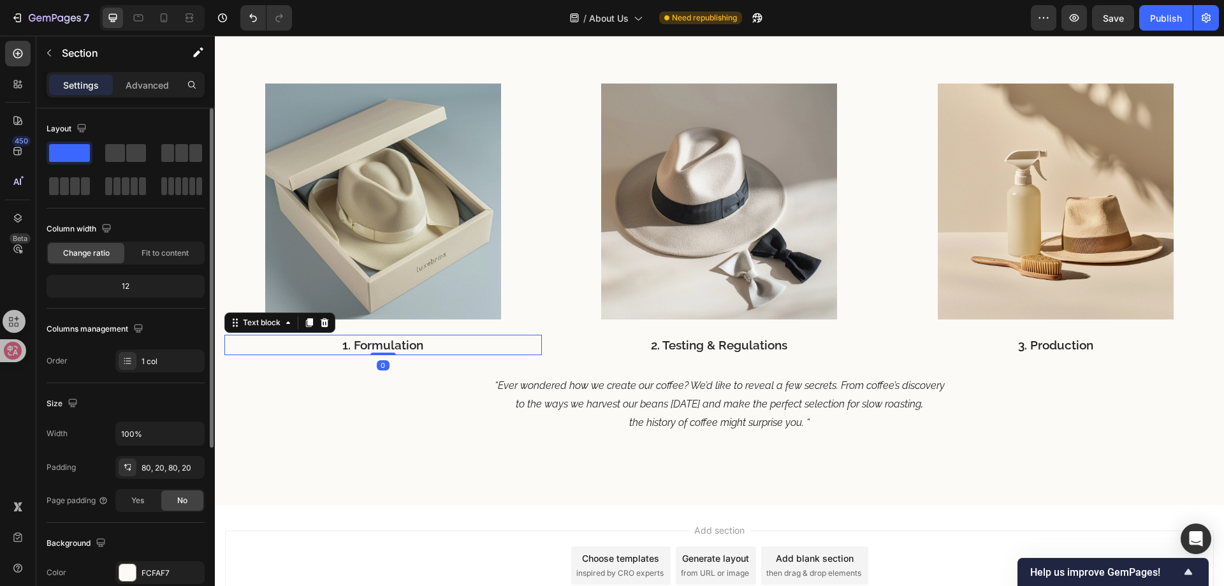
click at [385, 349] on p "1. Formulation" at bounding box center [383, 345] width 315 height 18
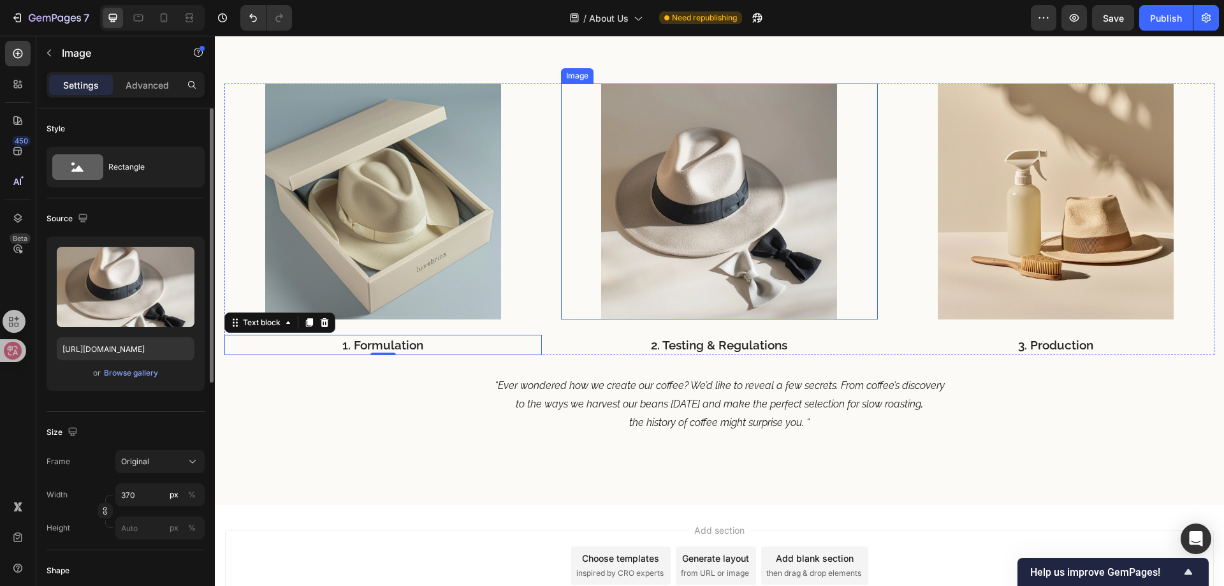
click at [652, 214] on img at bounding box center [719, 202] width 236 height 236
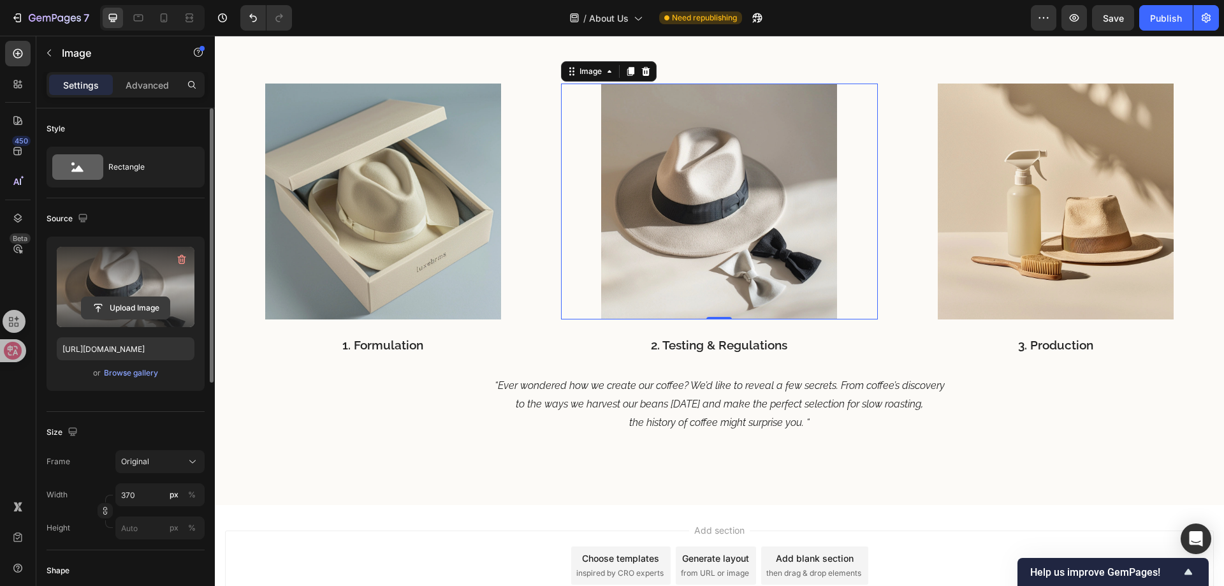
click at [143, 307] on input "file" at bounding box center [126, 308] width 88 height 22
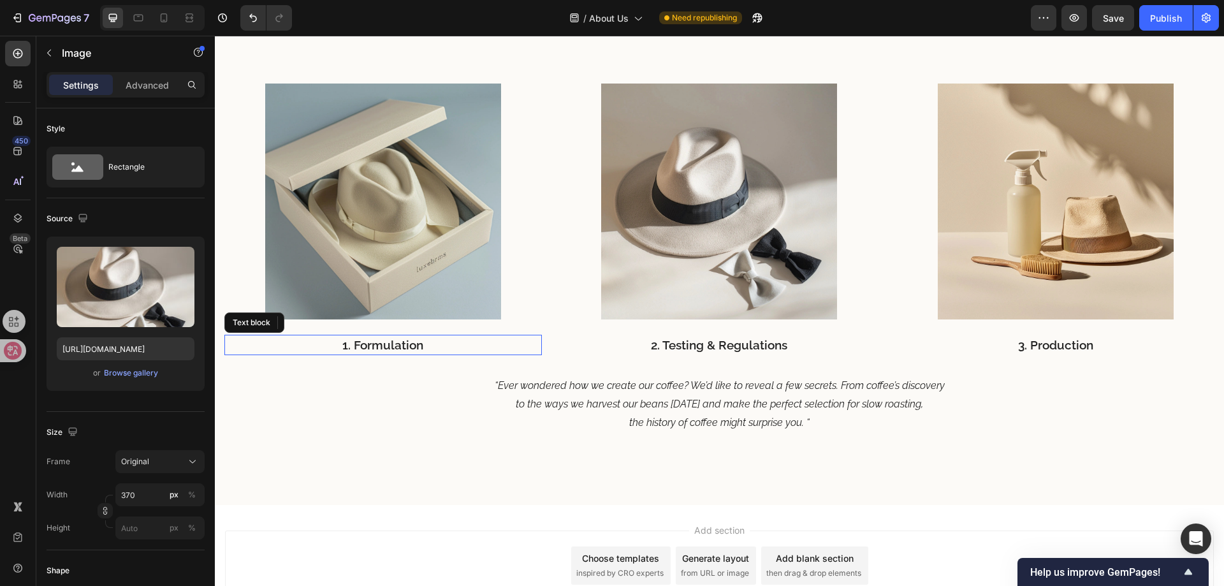
click at [380, 344] on p "1. Formulation" at bounding box center [383, 345] width 315 height 18
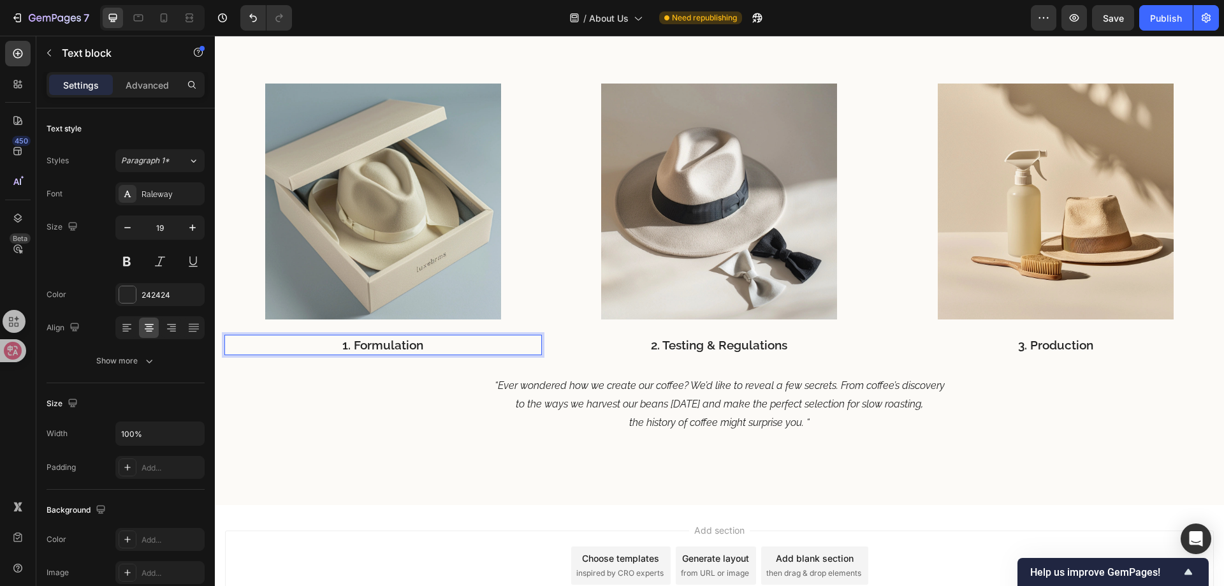
click at [380, 344] on p "1. Formulation" at bounding box center [383, 345] width 315 height 18
click at [713, 338] on p "2. Testing & Regulations" at bounding box center [719, 345] width 315 height 18
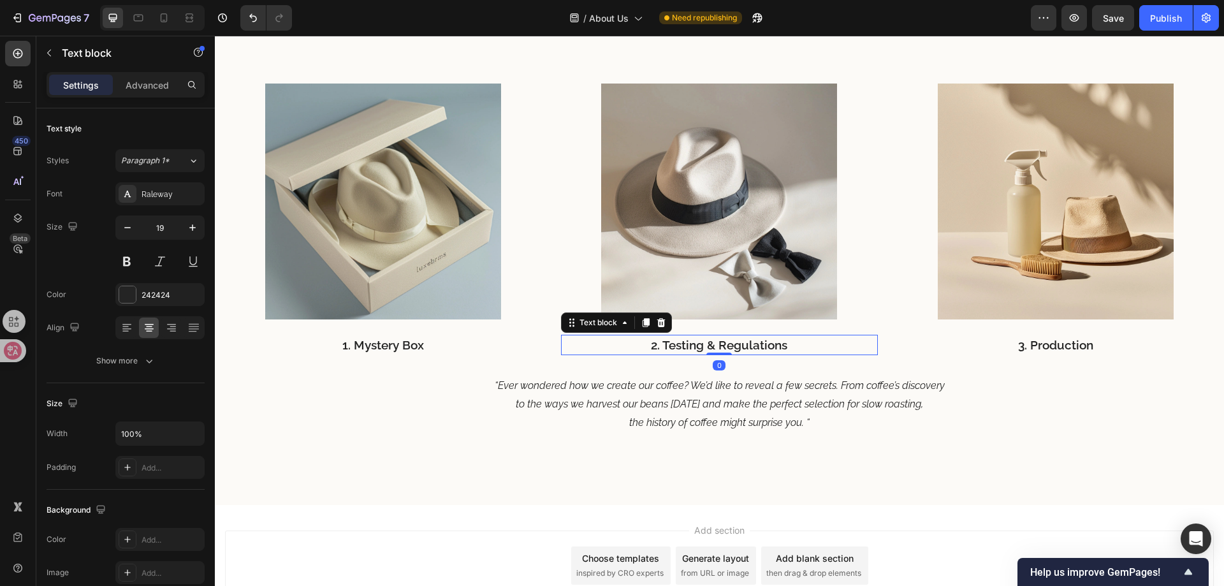
click at [741, 342] on p "2. Testing & Regulations" at bounding box center [719, 345] width 315 height 18
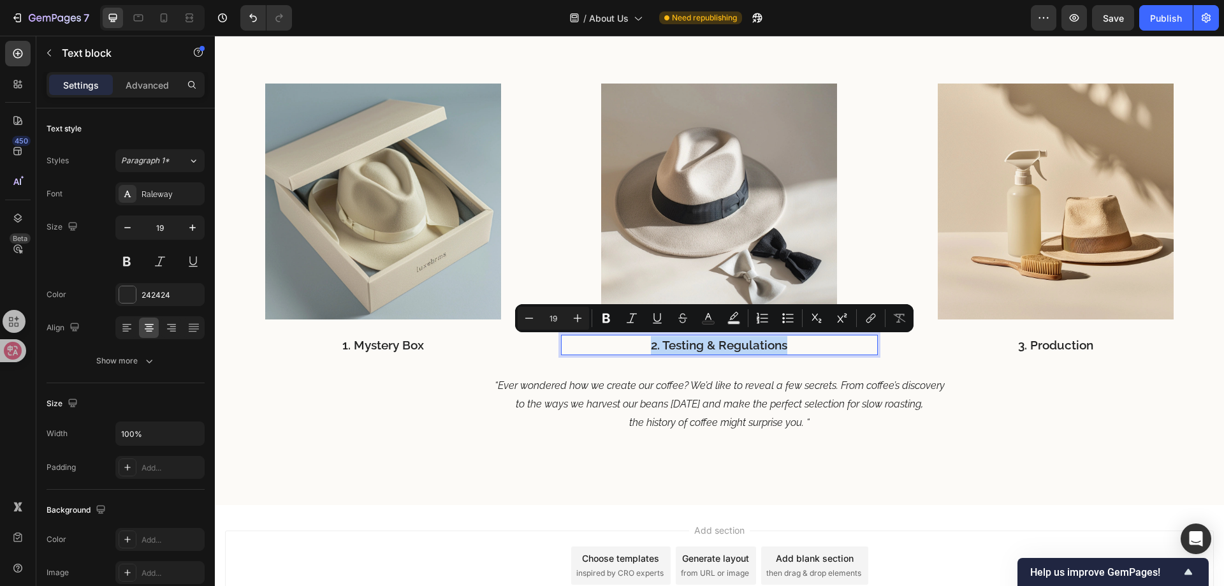
click at [668, 346] on p "2. Testing & Regulations" at bounding box center [719, 345] width 315 height 18
drag, startPoint x: 661, startPoint y: 344, endPoint x: 783, endPoint y: 345, distance: 121.8
click at [783, 345] on p "2. Testing & Regulations" at bounding box center [719, 345] width 315 height 18
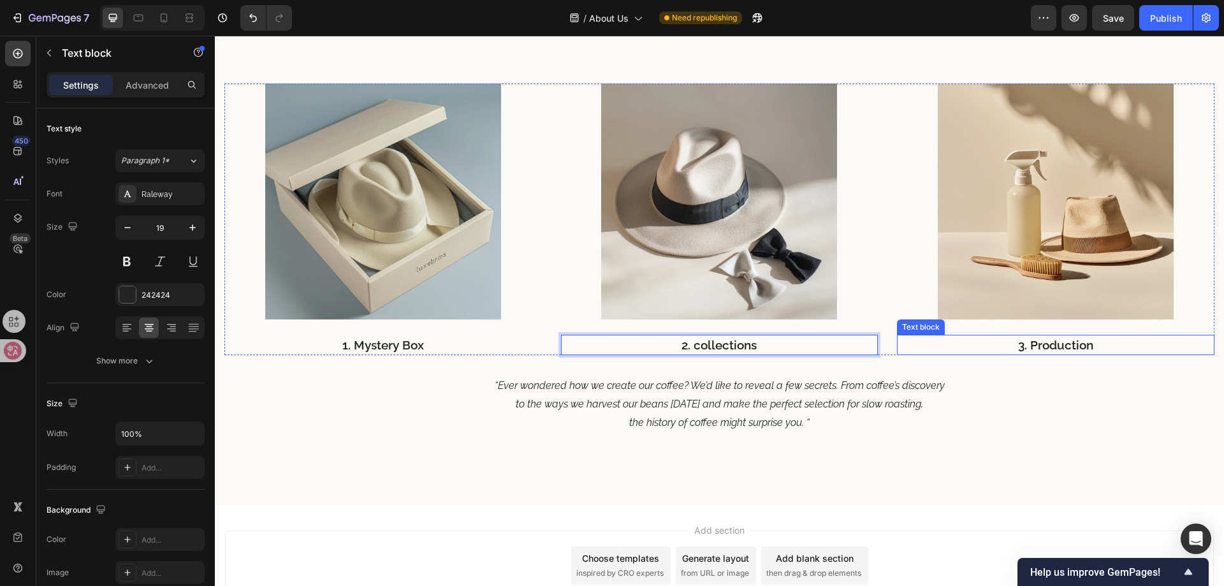
click at [1073, 348] on p "3. Production" at bounding box center [1055, 345] width 315 height 18
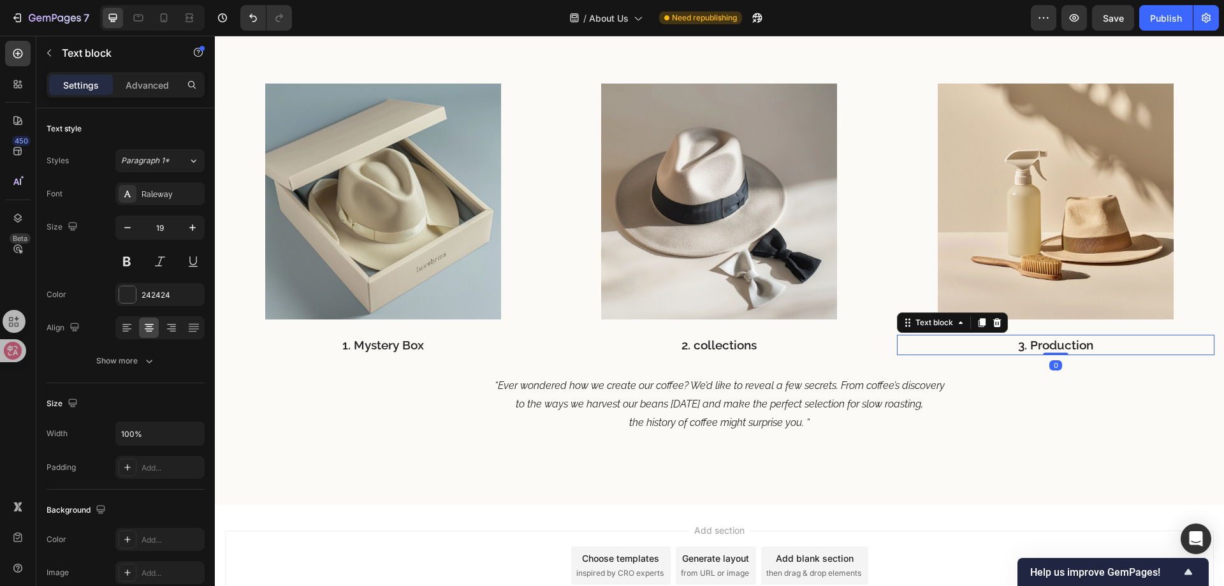
click at [1053, 347] on p "3. Production" at bounding box center [1055, 345] width 315 height 18
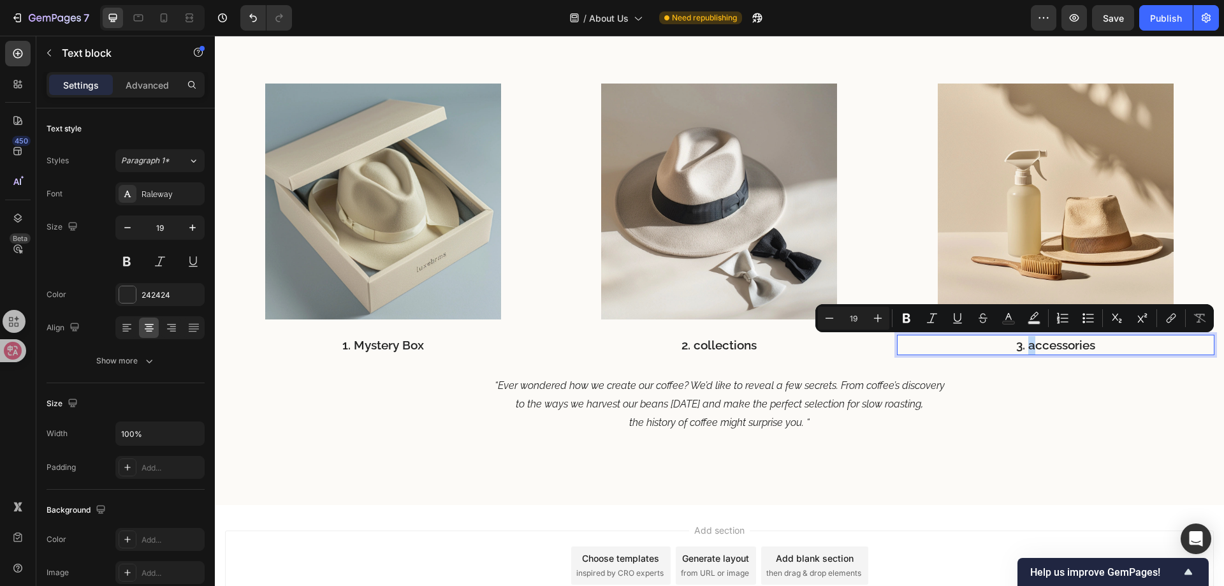
click at [1022, 349] on p "3. accessories" at bounding box center [1055, 345] width 315 height 18
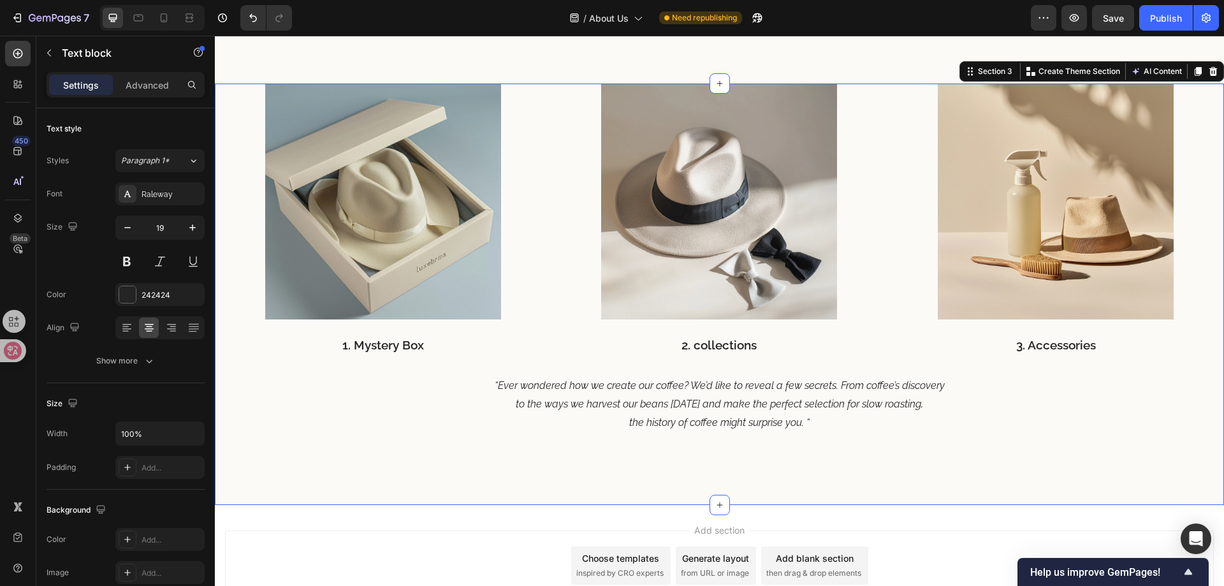
click at [706, 366] on div "Image 1. Mystery Box Text block Image 2. collections Text block Image 3. Access…" at bounding box center [719, 259] width 990 height 350
click at [701, 347] on p "2. collections" at bounding box center [719, 345] width 315 height 18
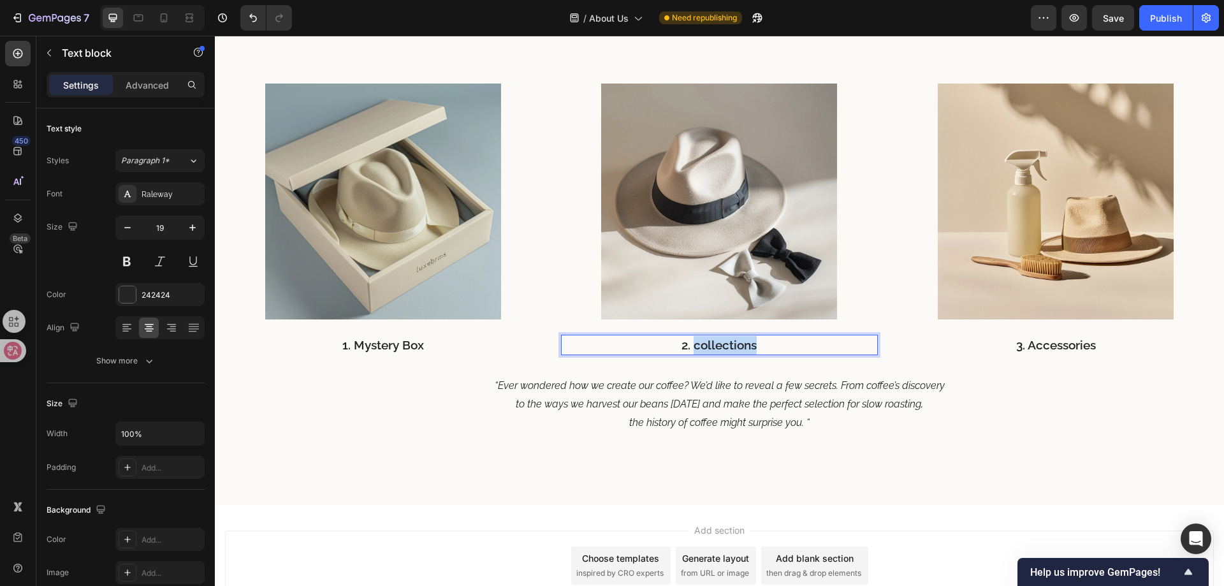
click at [694, 346] on p "2. collections" at bounding box center [719, 345] width 315 height 18
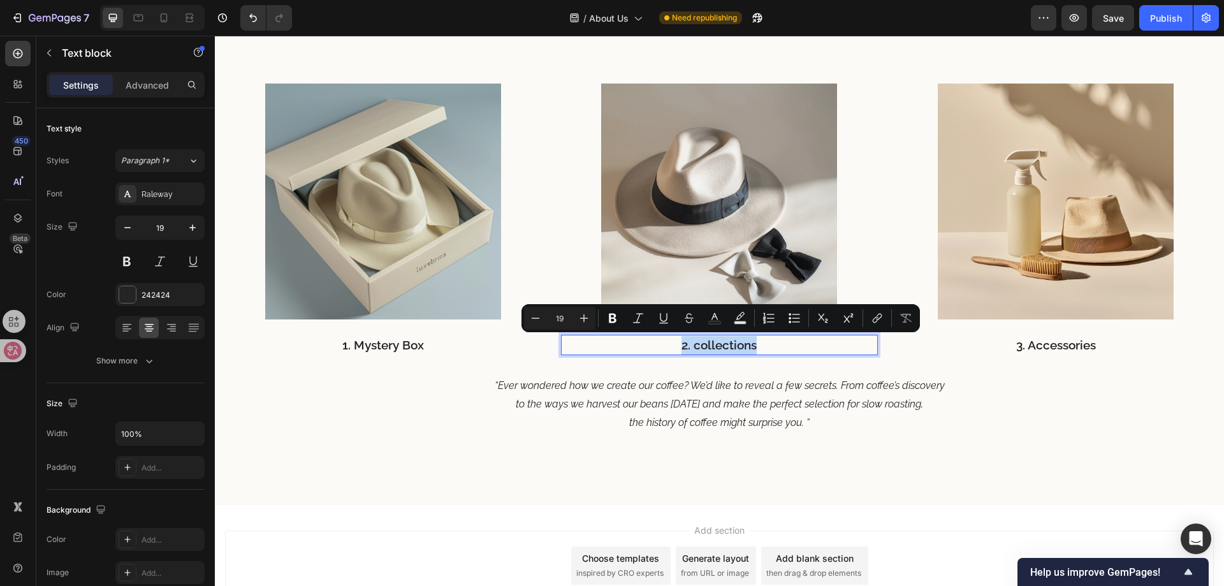
click at [694, 346] on p "2. collections" at bounding box center [719, 345] width 315 height 18
click at [697, 346] on p "2. collections" at bounding box center [719, 345] width 315 height 18
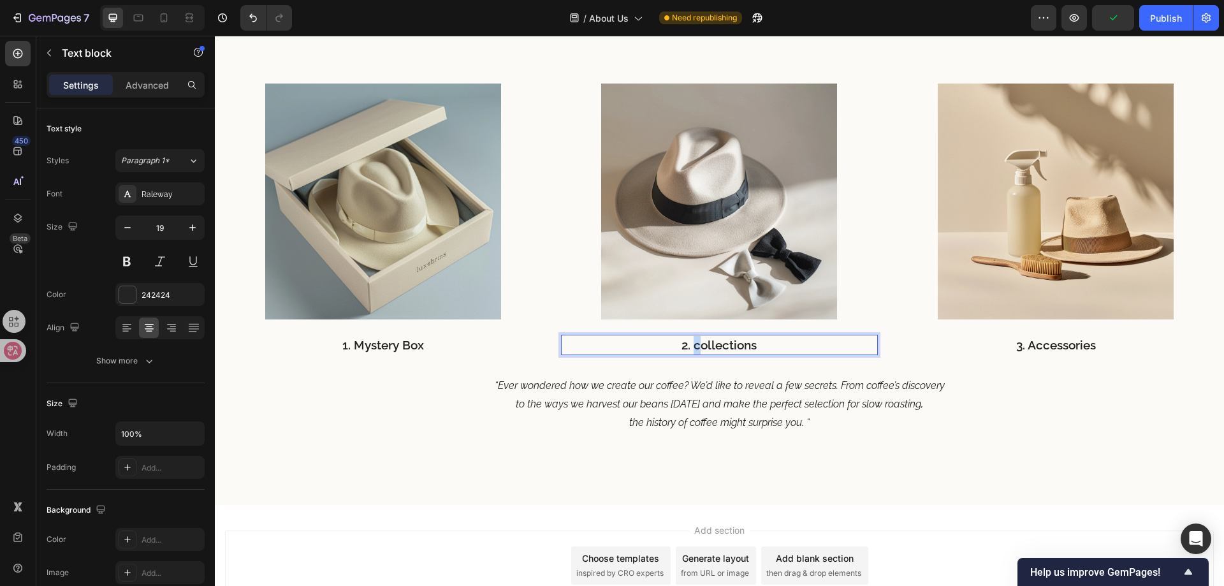
click at [691, 350] on p "2. collections" at bounding box center [719, 345] width 315 height 18
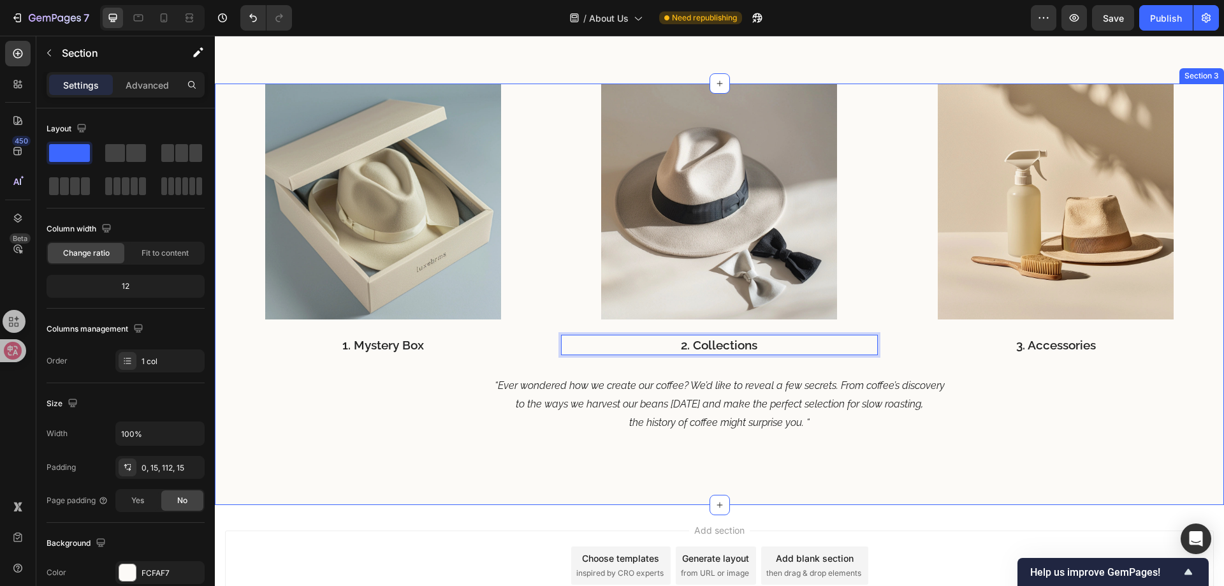
click at [886, 458] on div "Image 1. Mystery Box Text block Image 2. Collections Text block 0 Image 3. Acce…" at bounding box center [719, 294] width 1009 height 421
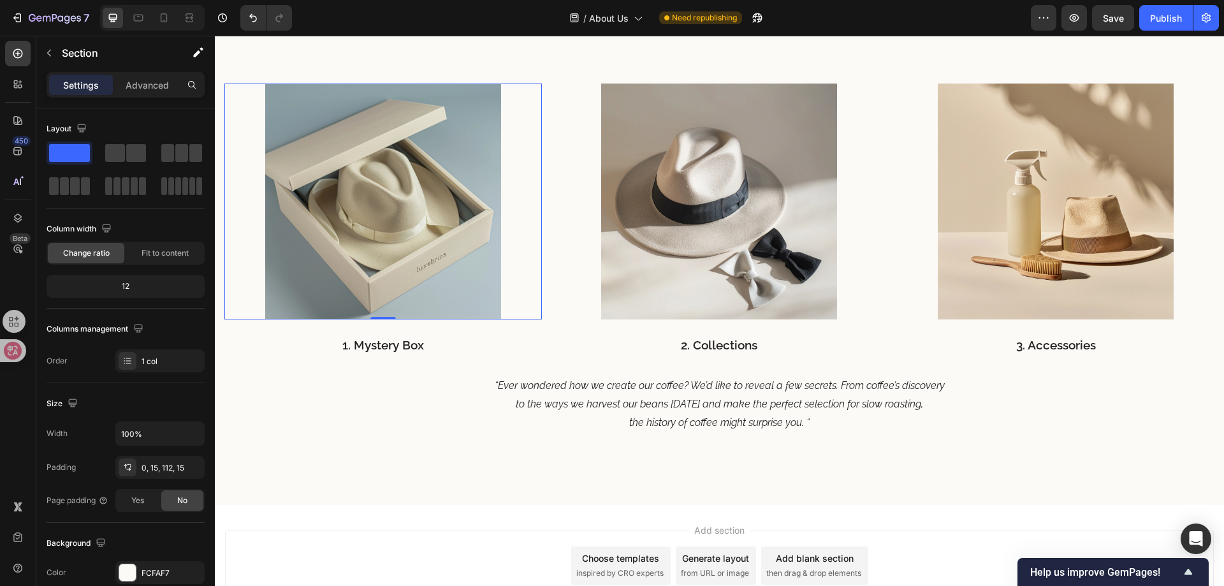
click at [393, 222] on img at bounding box center [383, 202] width 236 height 236
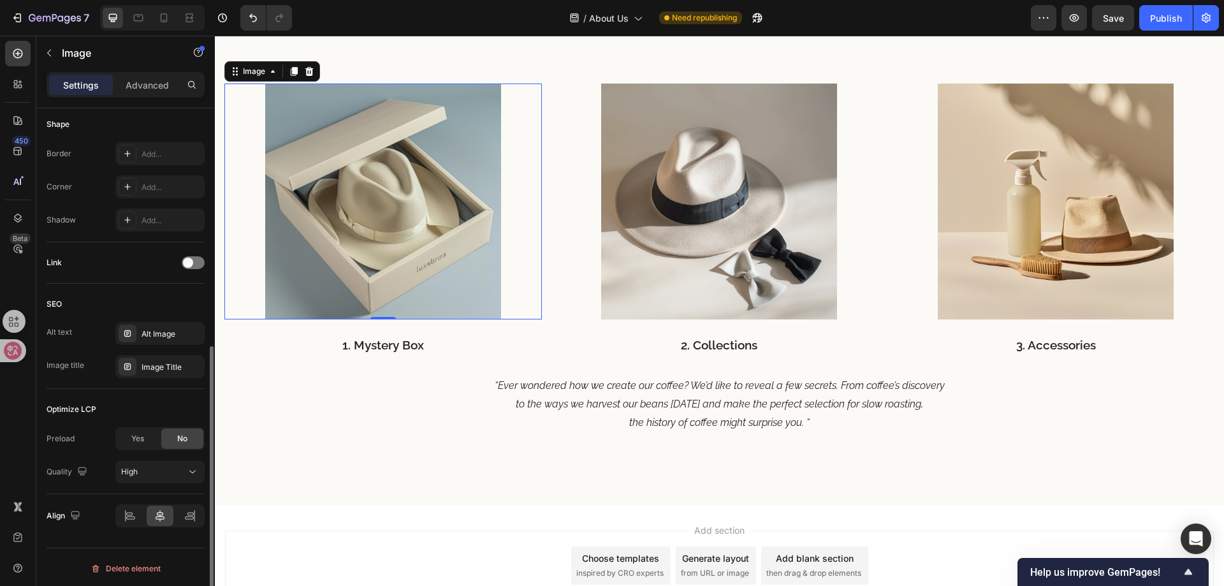
scroll to position [449, 0]
click at [127, 401] on div "Optimize LCP" at bounding box center [126, 407] width 158 height 20
click at [194, 261] on div at bounding box center [193, 260] width 23 height 13
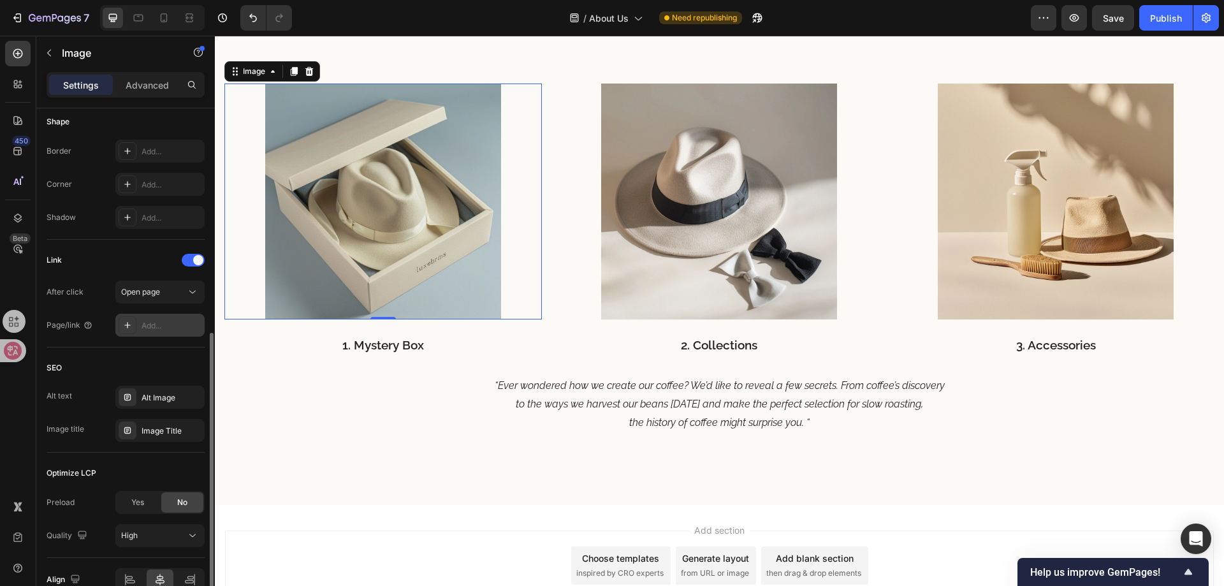
click at [148, 326] on div "Add..." at bounding box center [172, 325] width 60 height 11
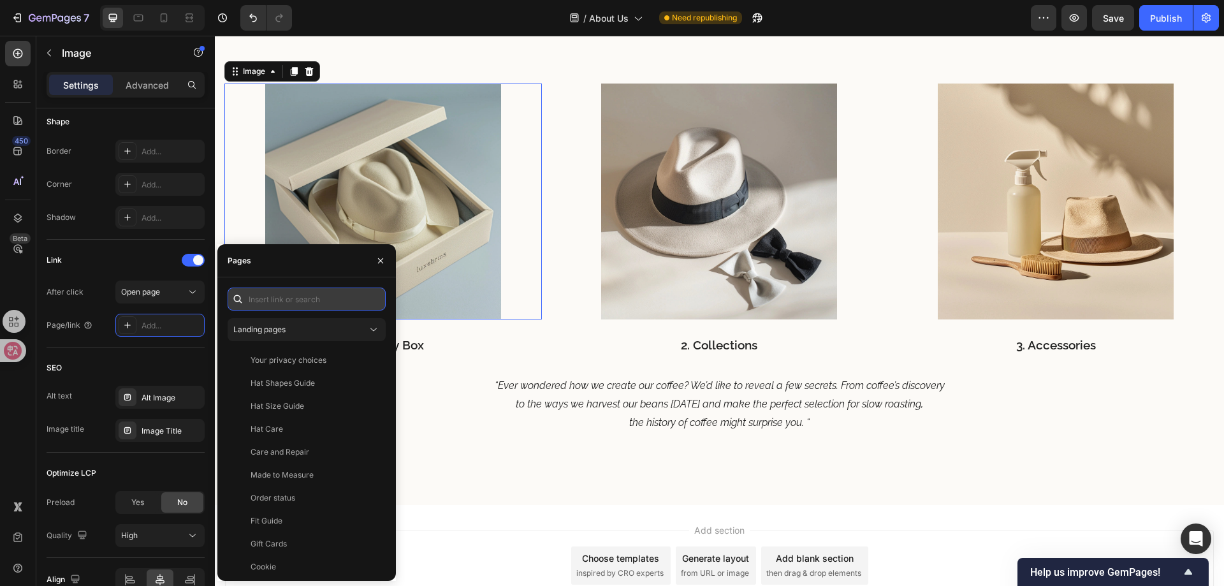
click at [253, 298] on input "text" at bounding box center [307, 298] width 158 height 23
paste input "Mystery Box"
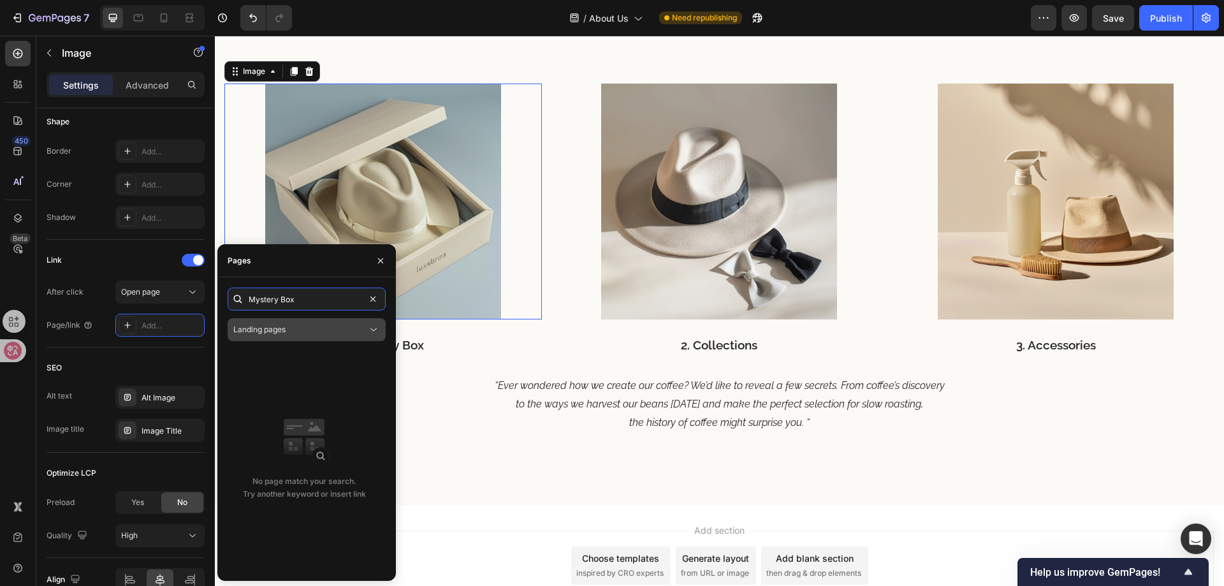
type input "Mystery Box"
click at [303, 333] on div "Landing pages" at bounding box center [300, 329] width 134 height 11
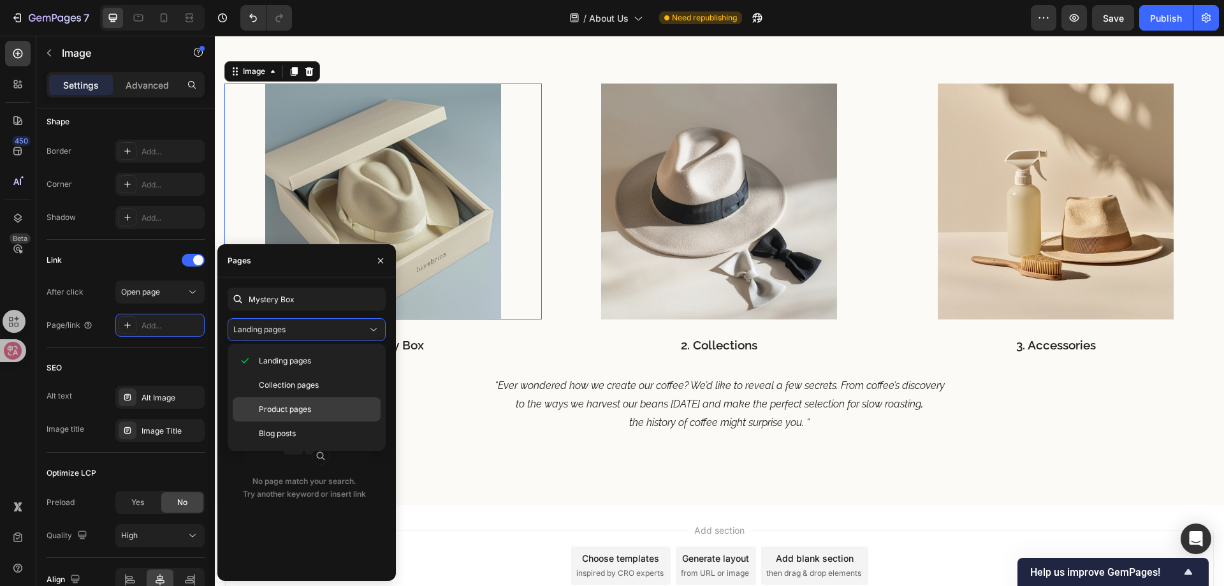
click at [303, 397] on div "Product pages" at bounding box center [307, 409] width 148 height 24
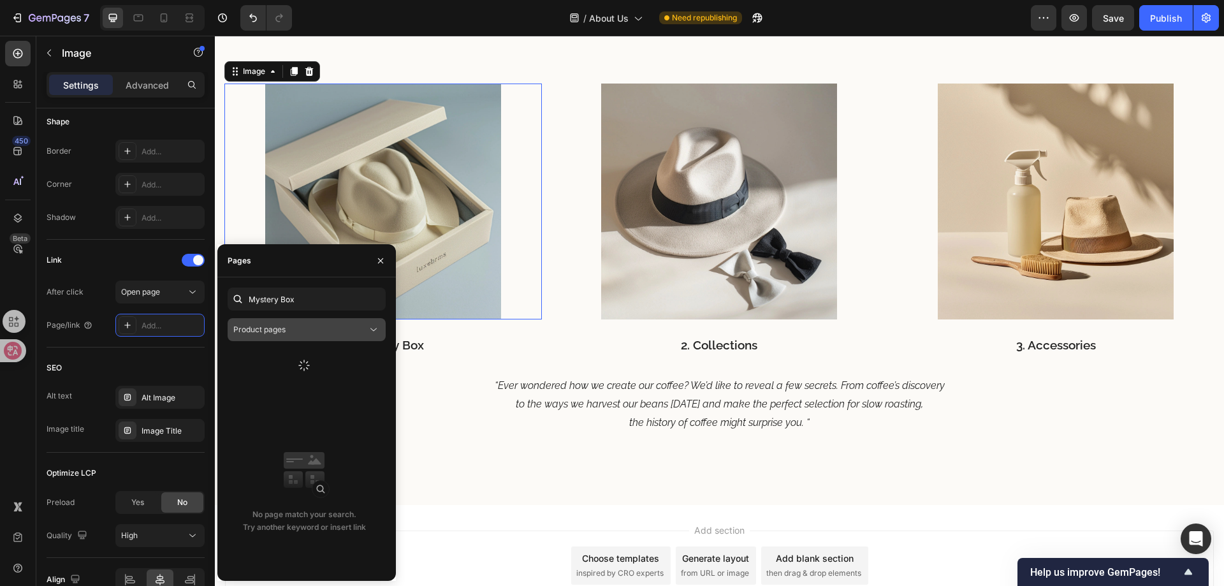
click at [296, 331] on div "Product pages" at bounding box center [300, 329] width 134 height 11
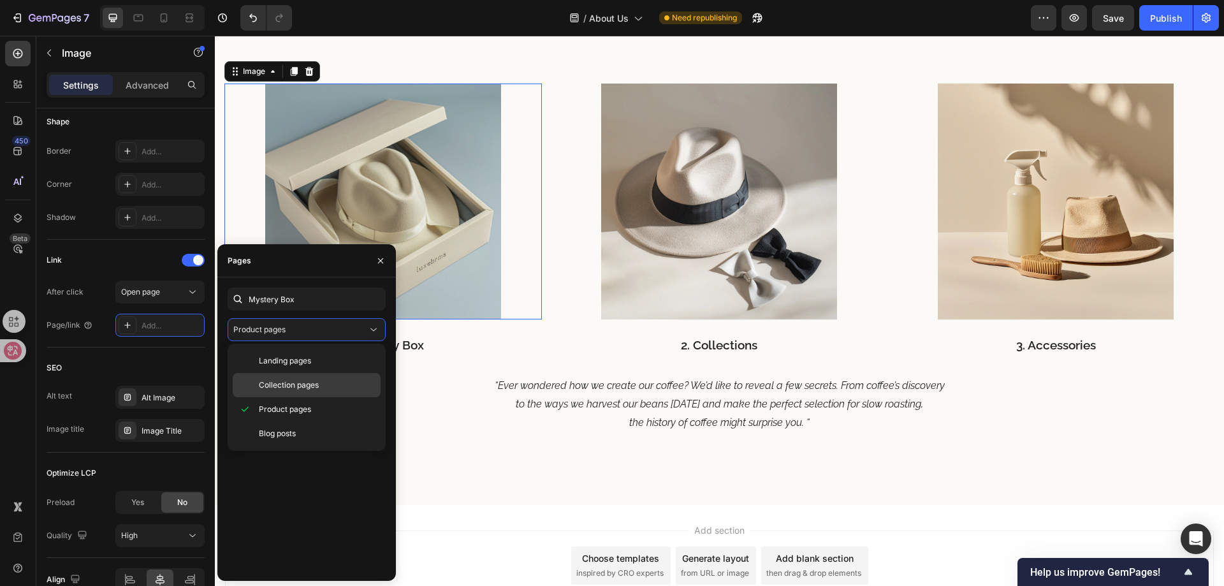
click at [300, 391] on div "Collection pages" at bounding box center [307, 385] width 148 height 24
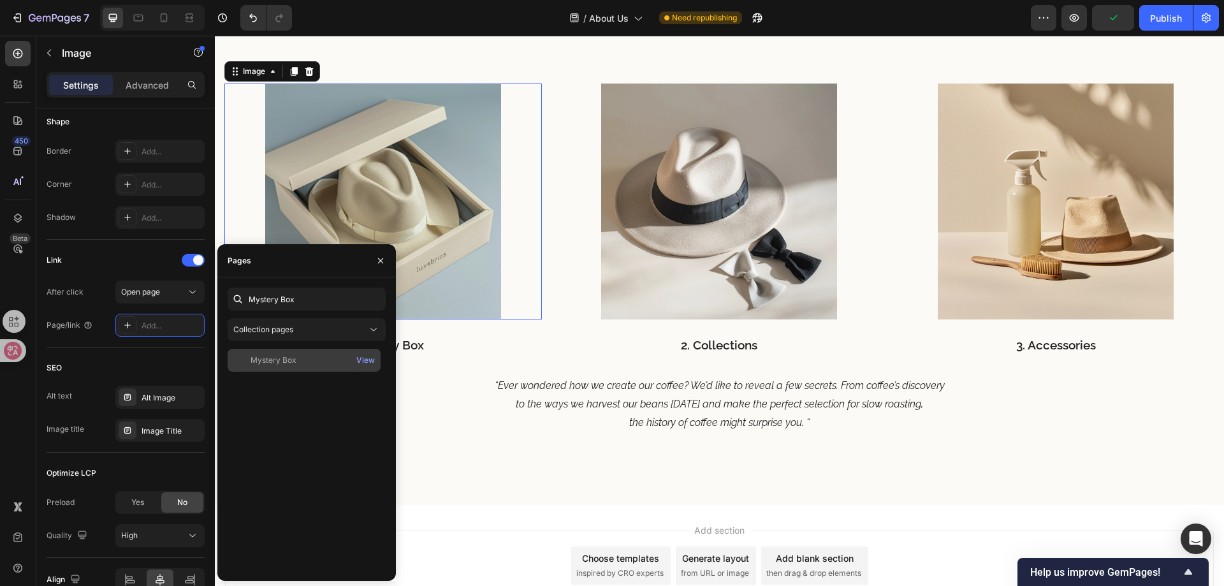
click at [286, 358] on div "Mystery Box" at bounding box center [274, 359] width 46 height 11
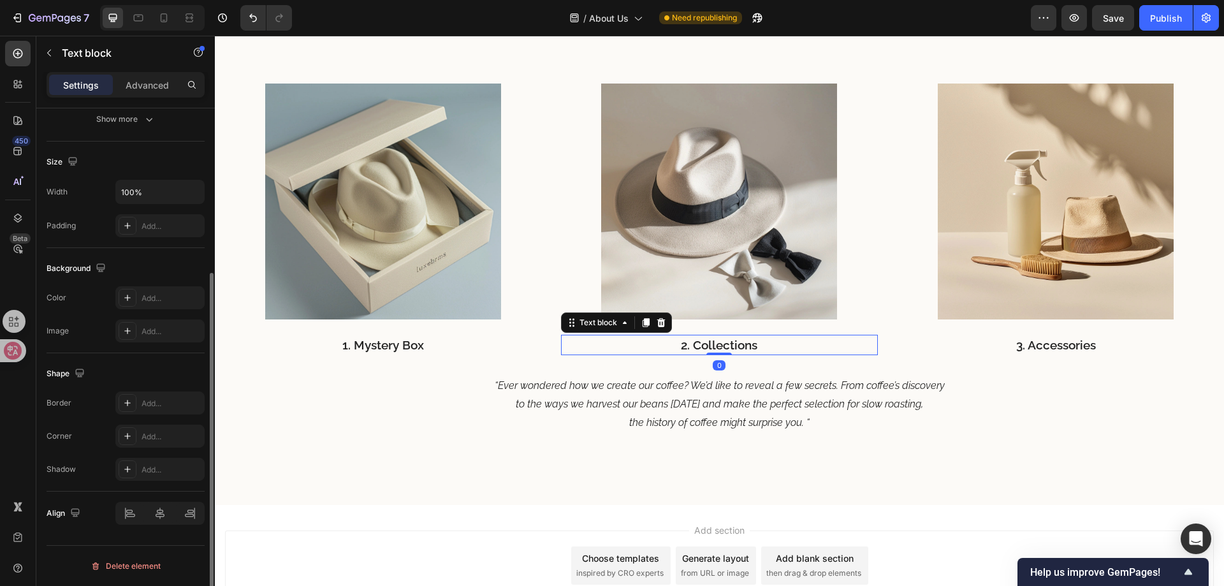
click at [707, 347] on p "2. Collections" at bounding box center [719, 345] width 315 height 18
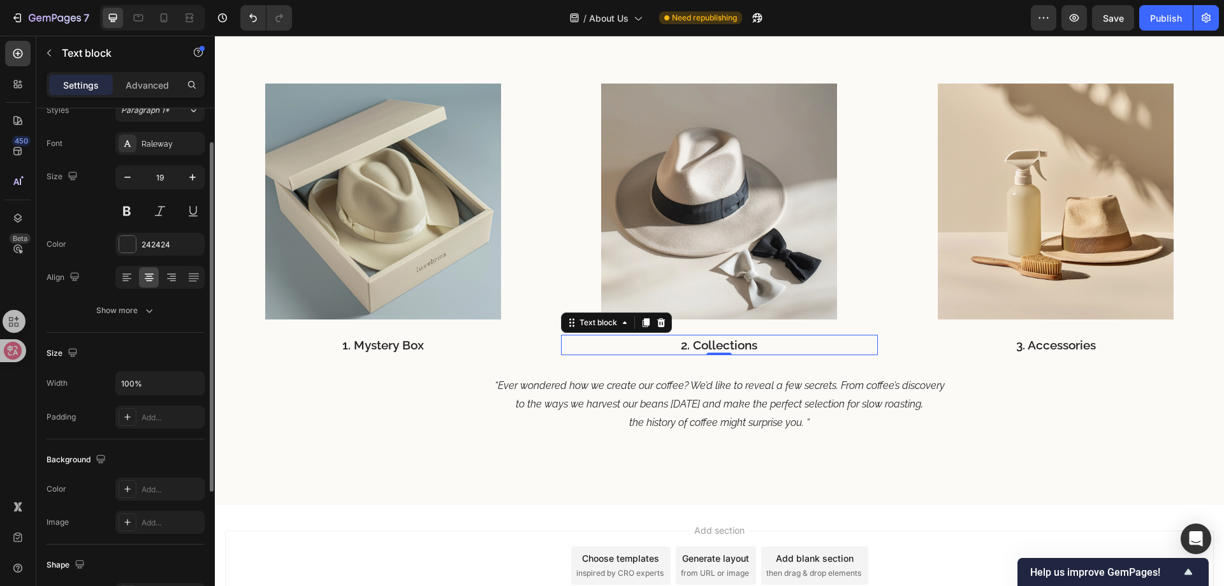
scroll to position [242, 0]
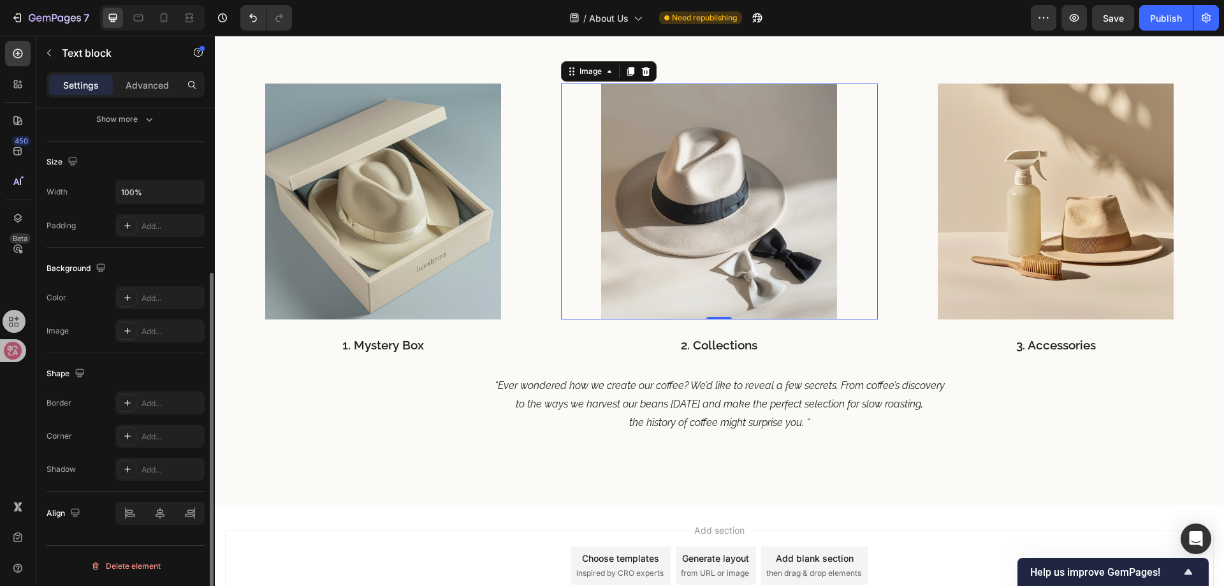
click at [735, 255] on img at bounding box center [719, 202] width 236 height 236
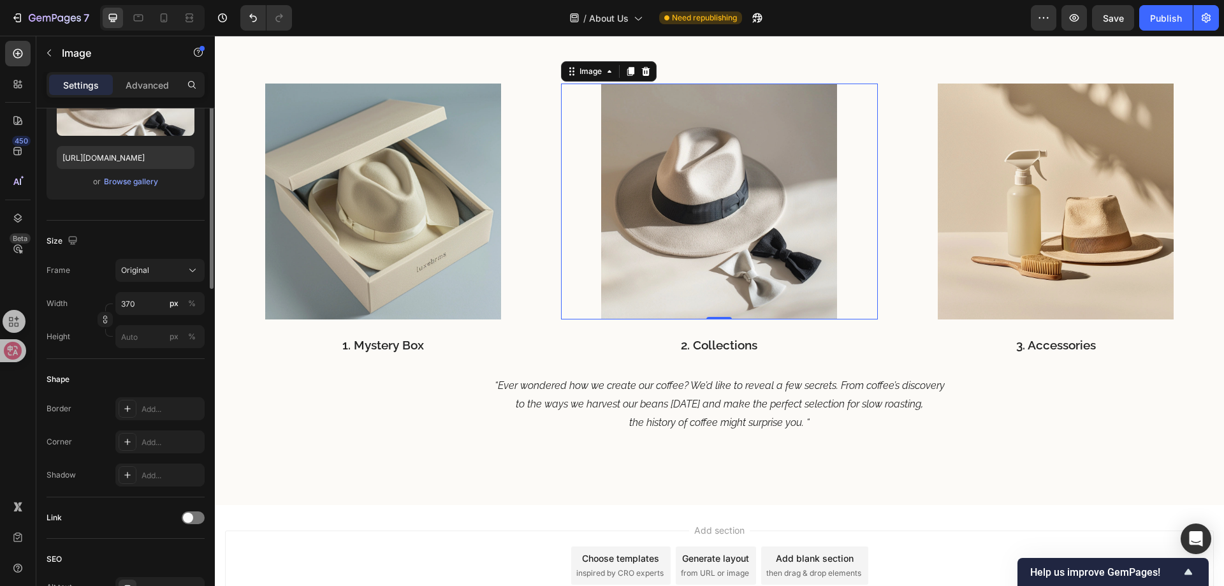
scroll to position [319, 0]
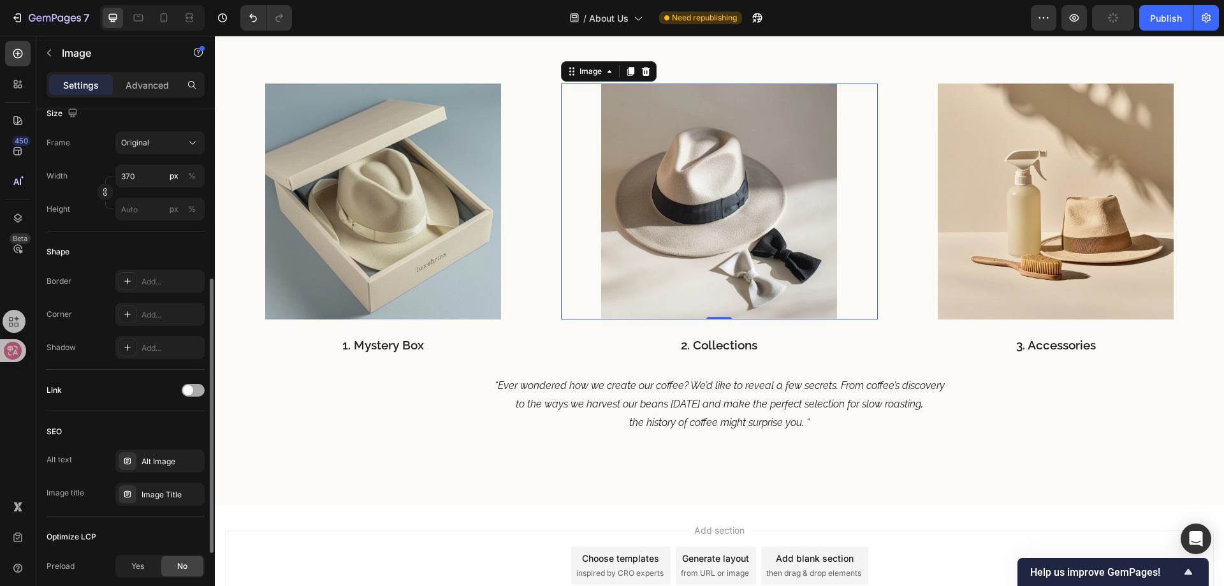
click at [197, 386] on div at bounding box center [193, 390] width 23 height 13
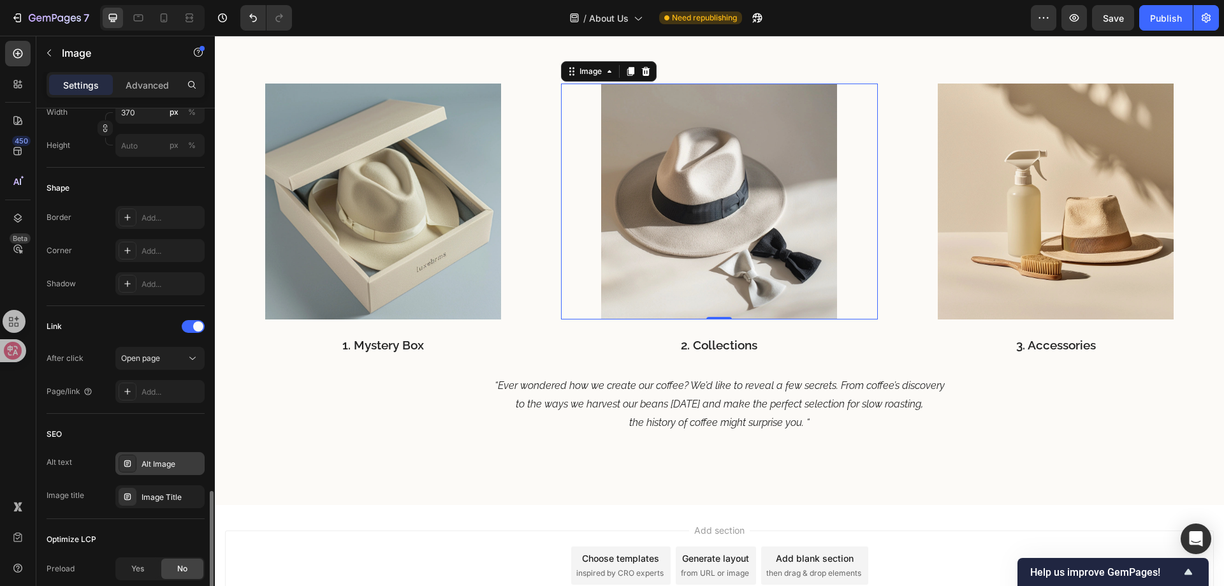
scroll to position [510, 0]
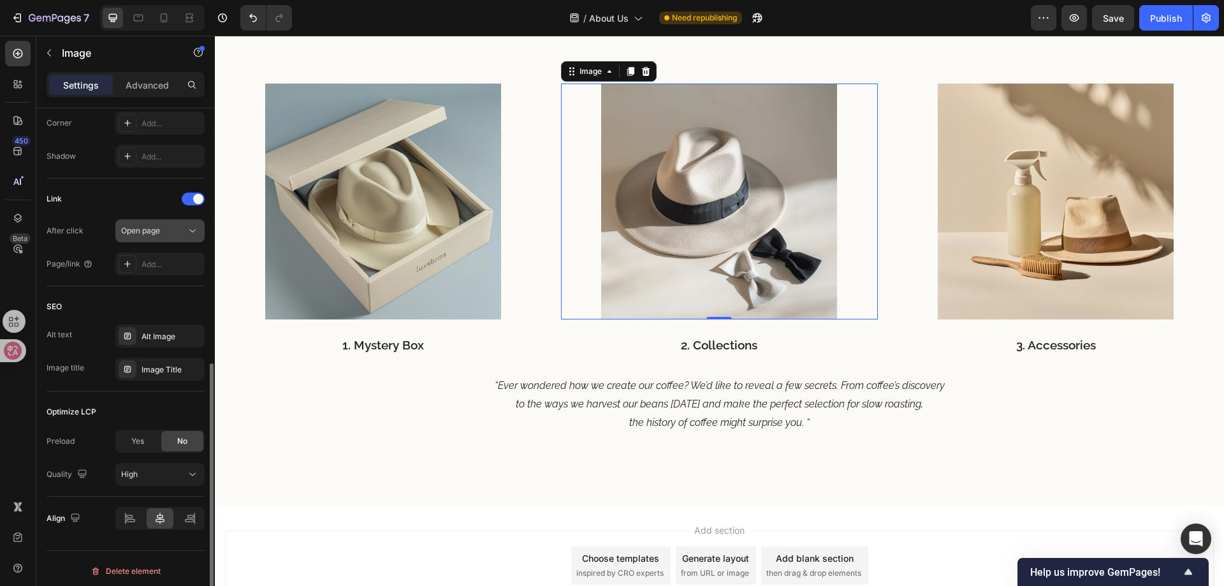
click at [164, 230] on div "Open page" at bounding box center [153, 230] width 65 height 11
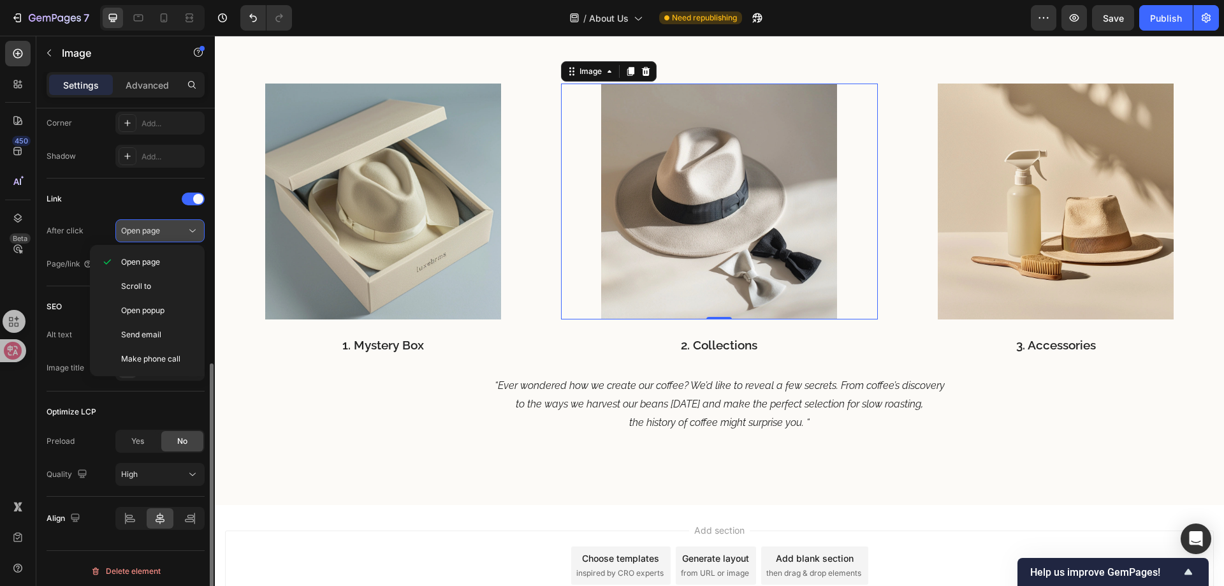
click at [171, 232] on div "Open page" at bounding box center [153, 230] width 65 height 11
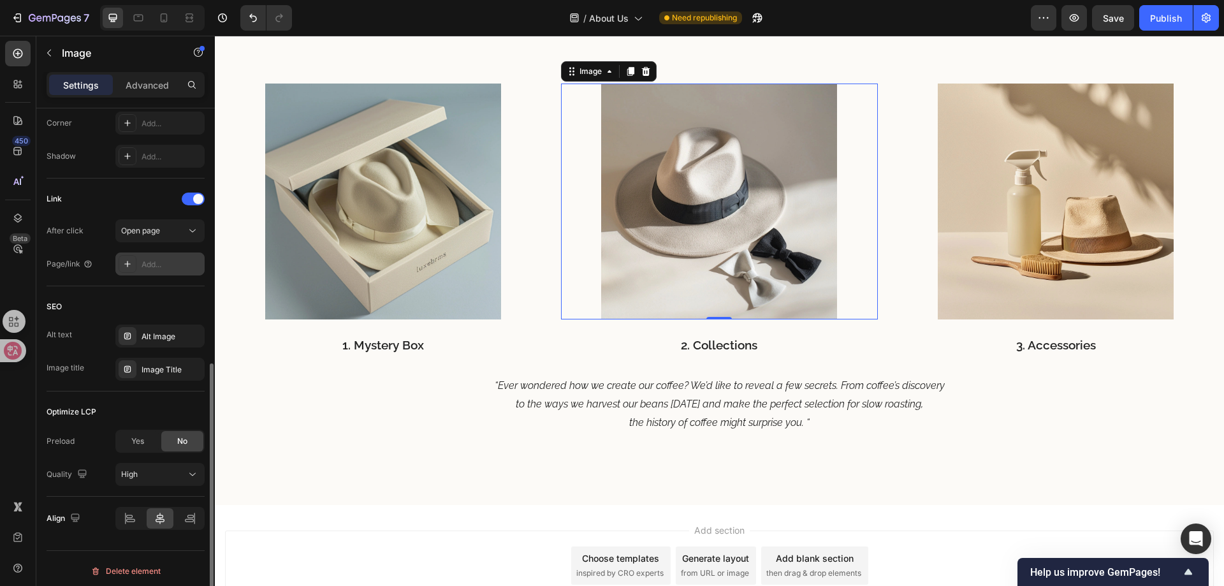
click at [163, 265] on div "Add..." at bounding box center [172, 264] width 60 height 11
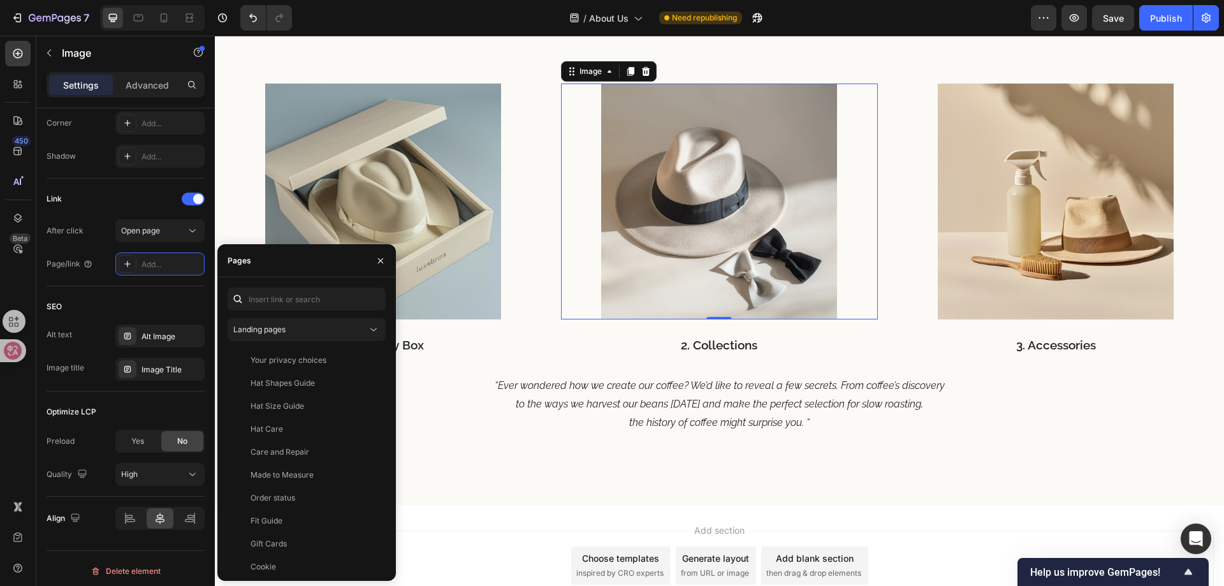
click at [284, 341] on div "Landing pages Your privacy choices View Hat Shapes Guide View Hat Size Guide Vi…" at bounding box center [307, 428] width 158 height 283
click at [284, 336] on button "Landing pages" at bounding box center [307, 329] width 158 height 23
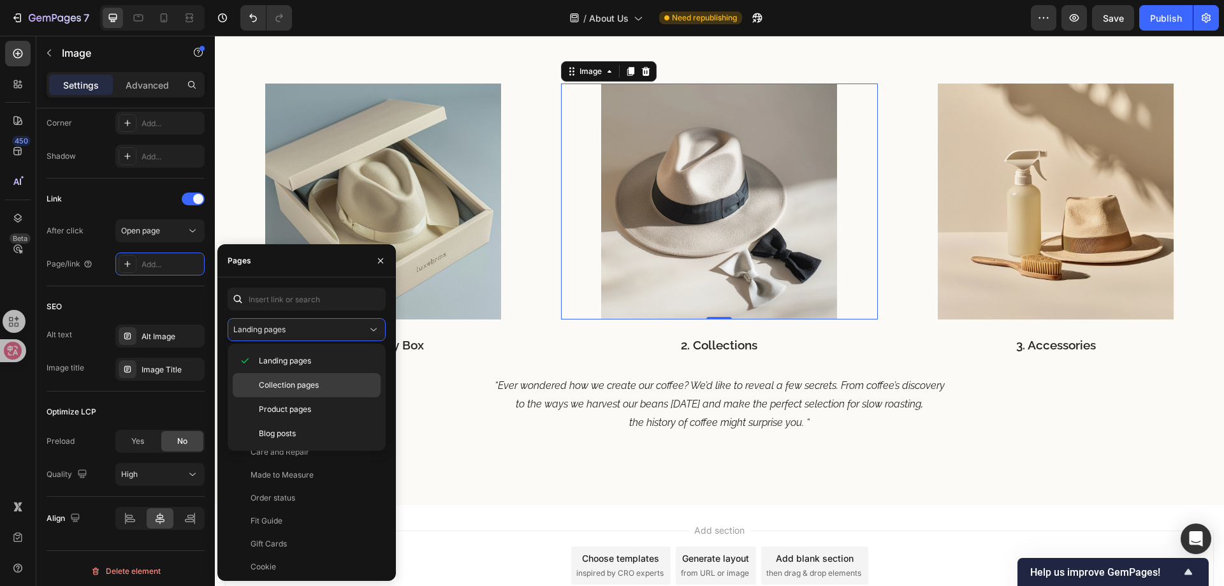
click at [293, 384] on span "Collection pages" at bounding box center [289, 384] width 60 height 11
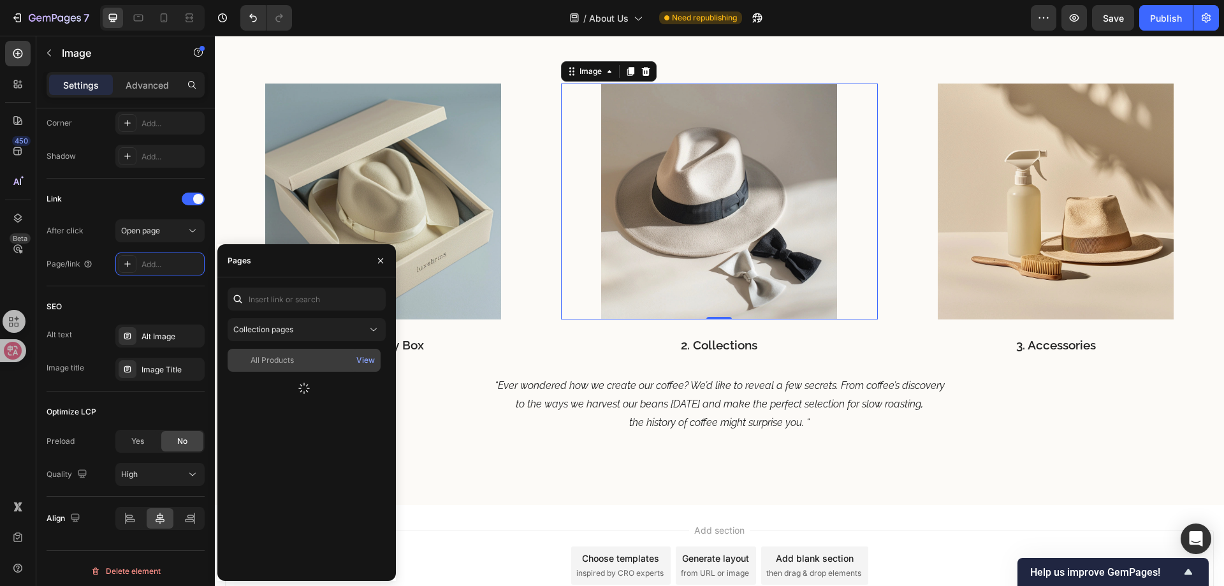
click at [282, 361] on div "All Products" at bounding box center [272, 359] width 43 height 11
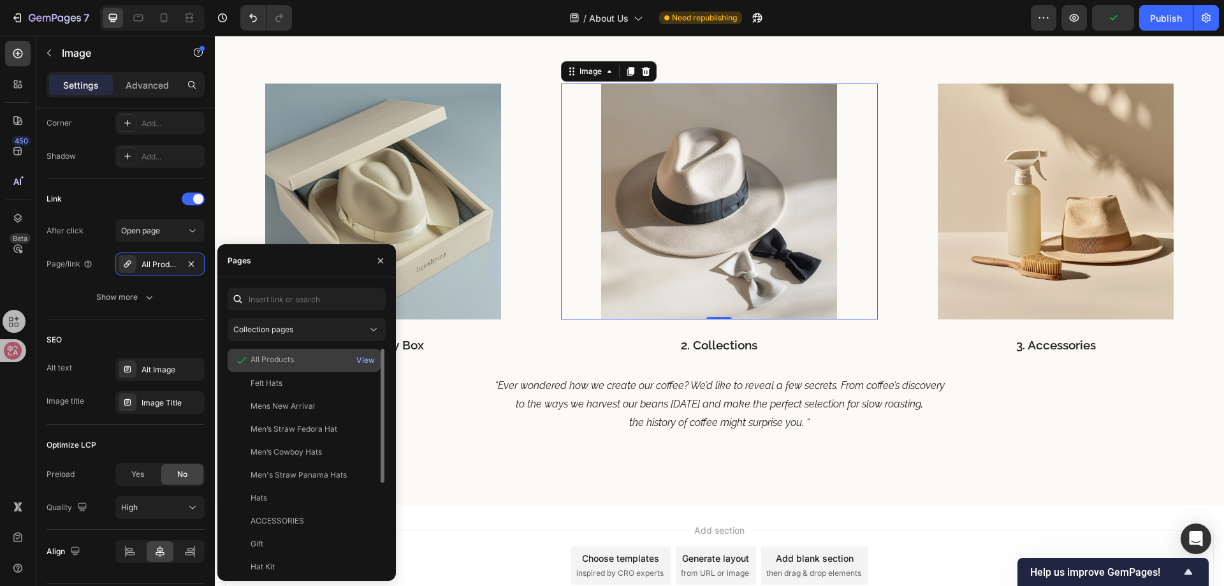
click at [312, 354] on div "All Products" at bounding box center [304, 360] width 143 height 13
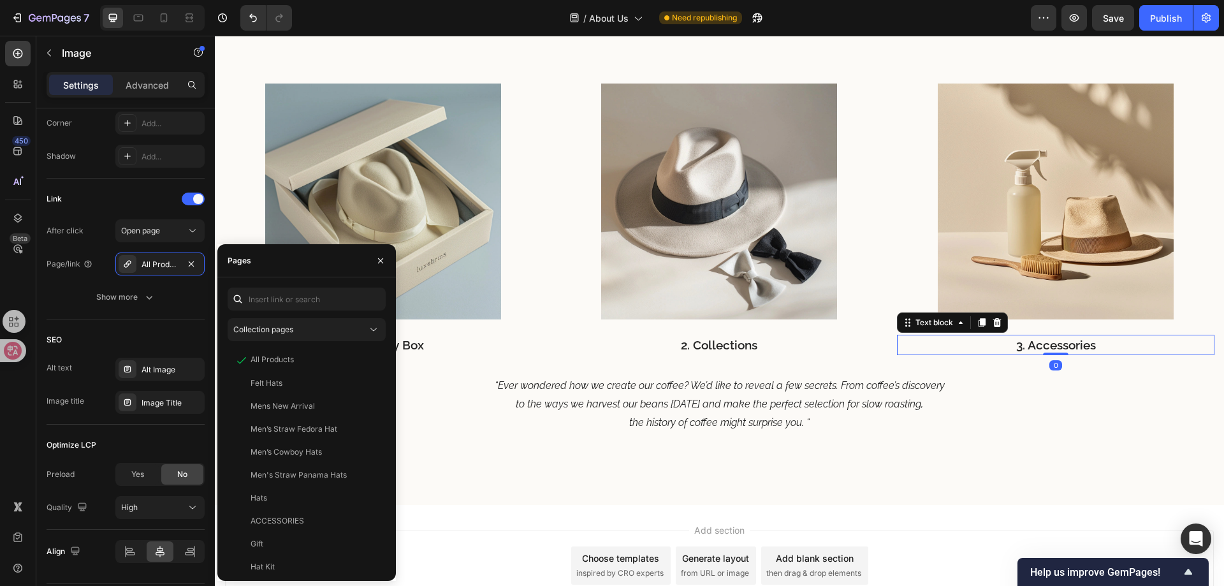
scroll to position [0, 0]
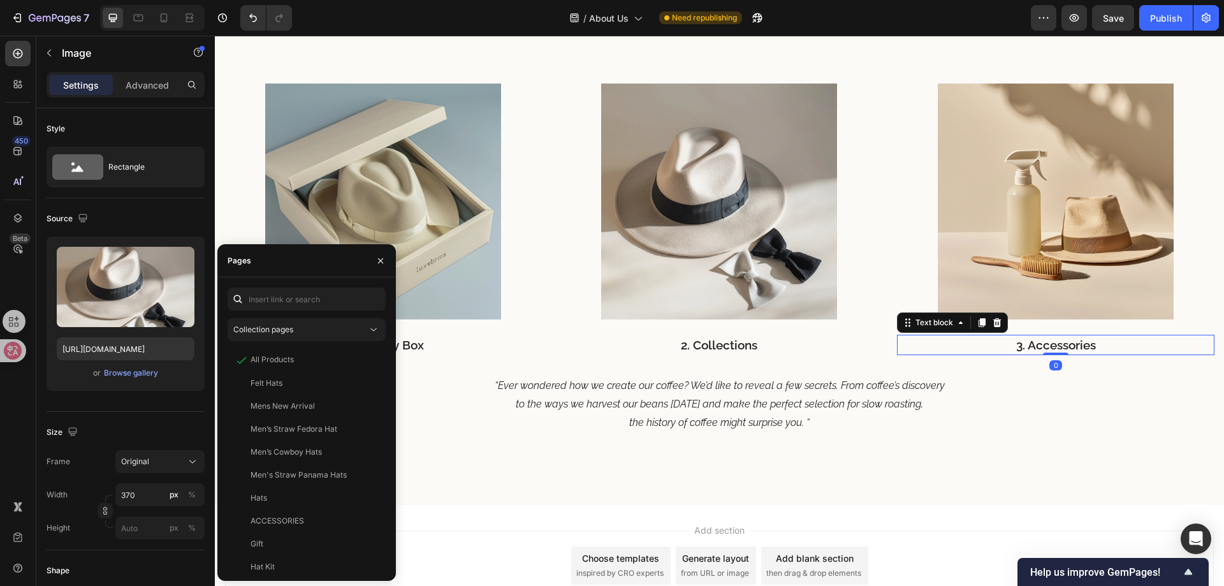
click at [1035, 347] on p "3. Accessories" at bounding box center [1055, 345] width 315 height 18
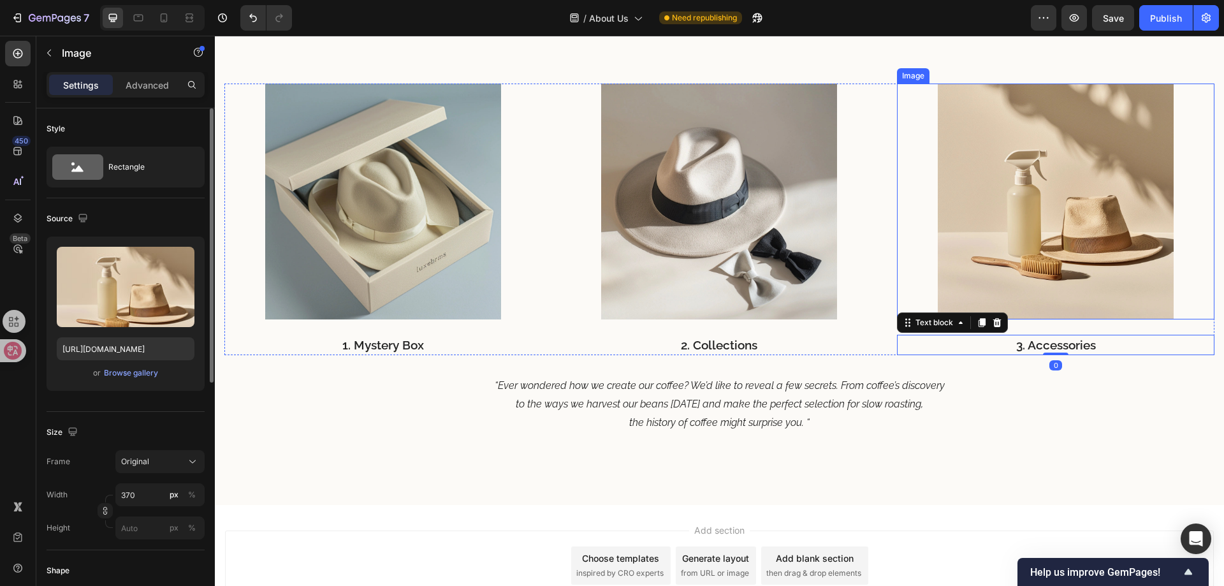
click at [1042, 248] on img at bounding box center [1056, 202] width 236 height 236
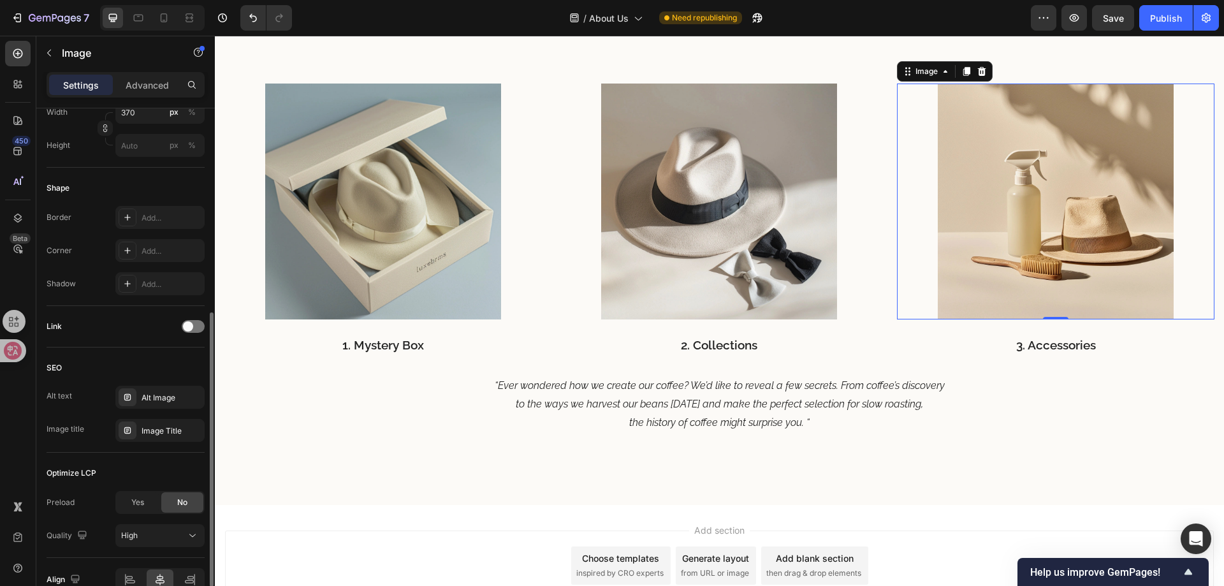
scroll to position [449, 0]
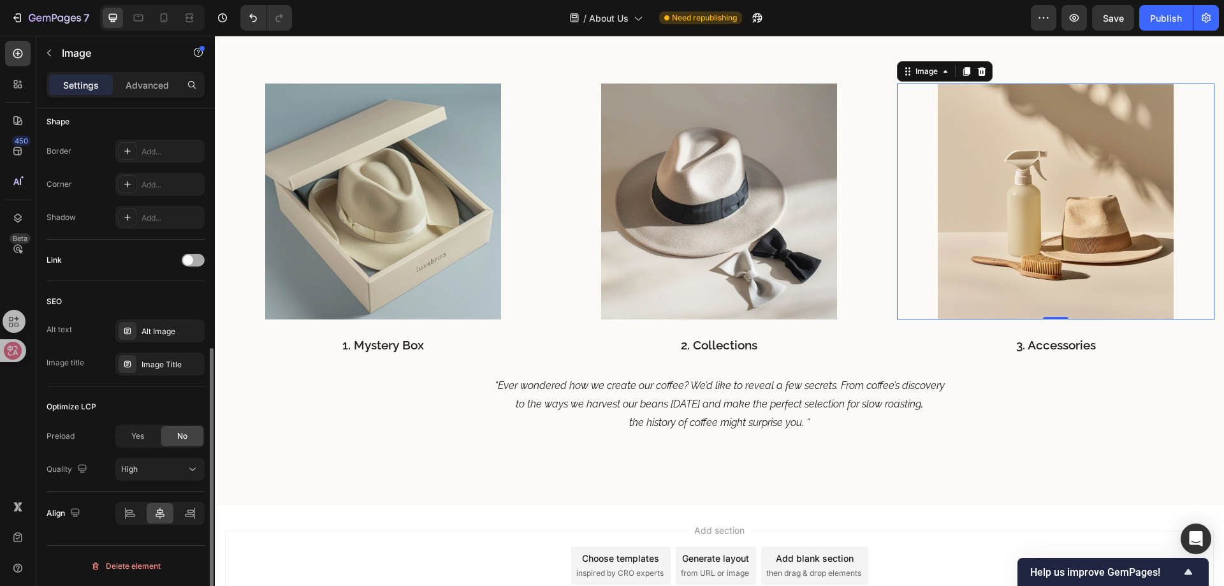
click at [184, 261] on span at bounding box center [188, 260] width 10 height 10
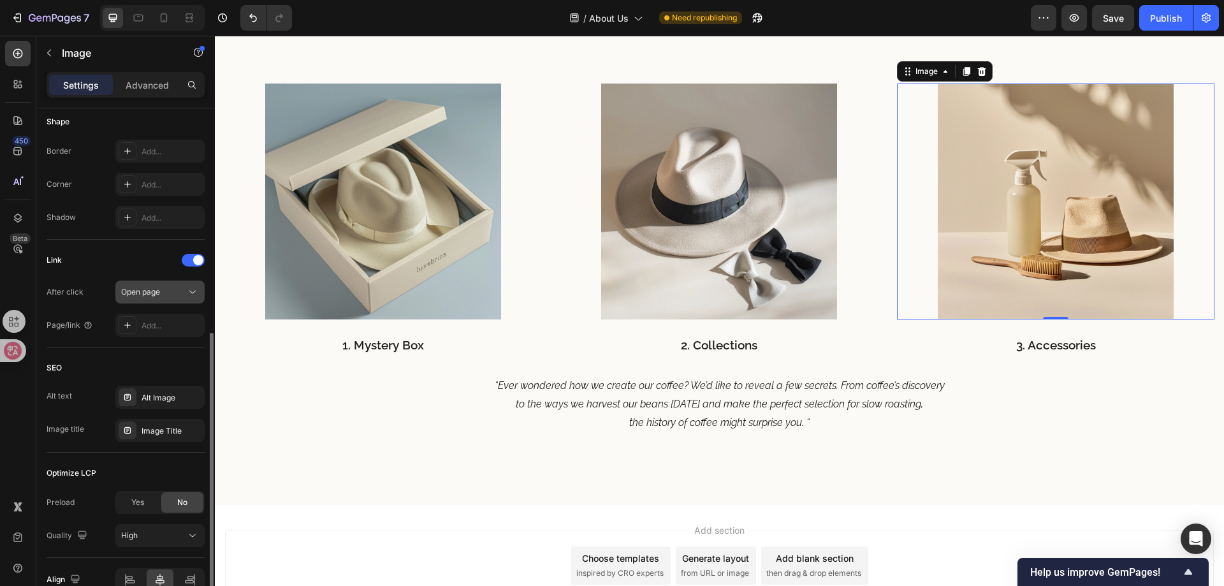
click at [149, 296] on span "Open page" at bounding box center [140, 291] width 39 height 11
click at [163, 297] on div "Open page" at bounding box center [153, 291] width 65 height 11
click at [154, 321] on div "Add..." at bounding box center [172, 325] width 60 height 11
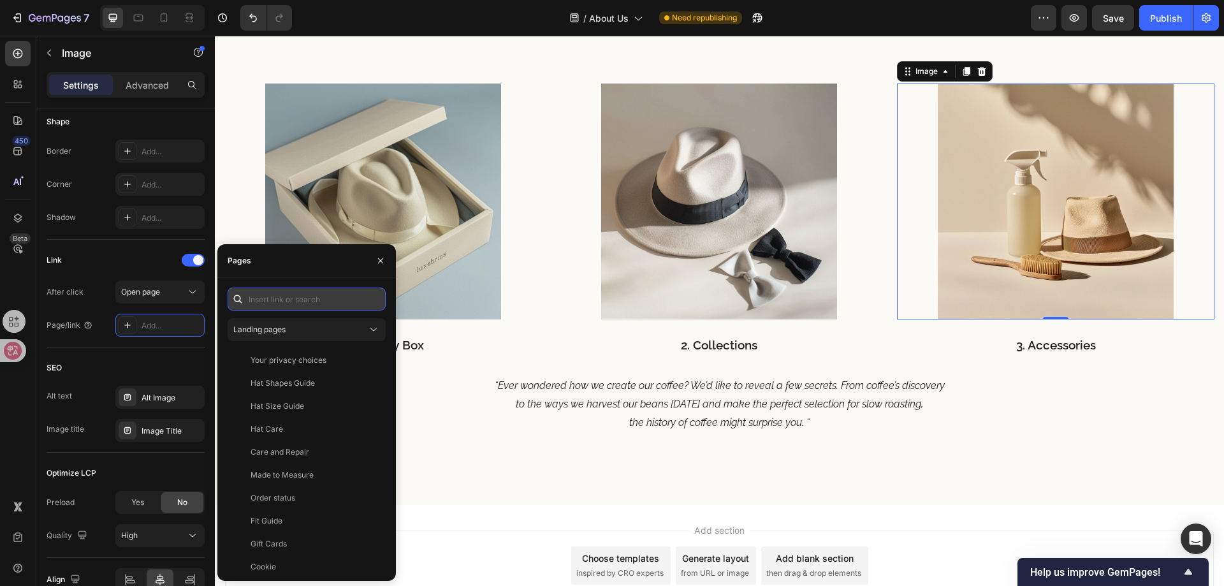
click at [292, 310] on input "text" at bounding box center [307, 298] width 158 height 23
paste input "accessories"
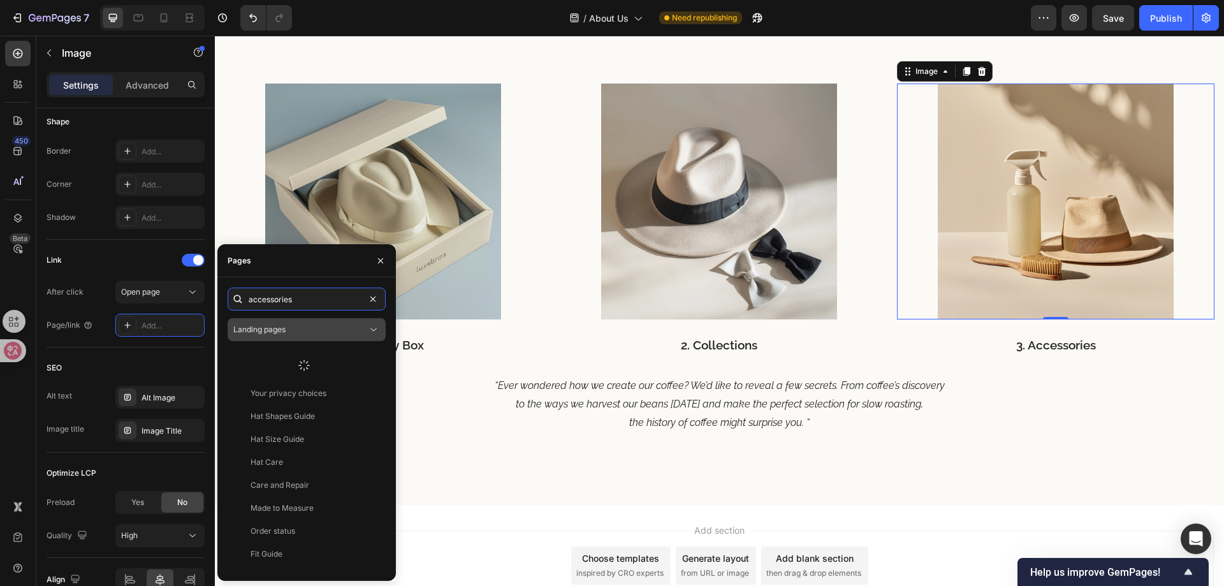
type input "accessories"
click at [282, 333] on span "Landing pages" at bounding box center [259, 329] width 52 height 10
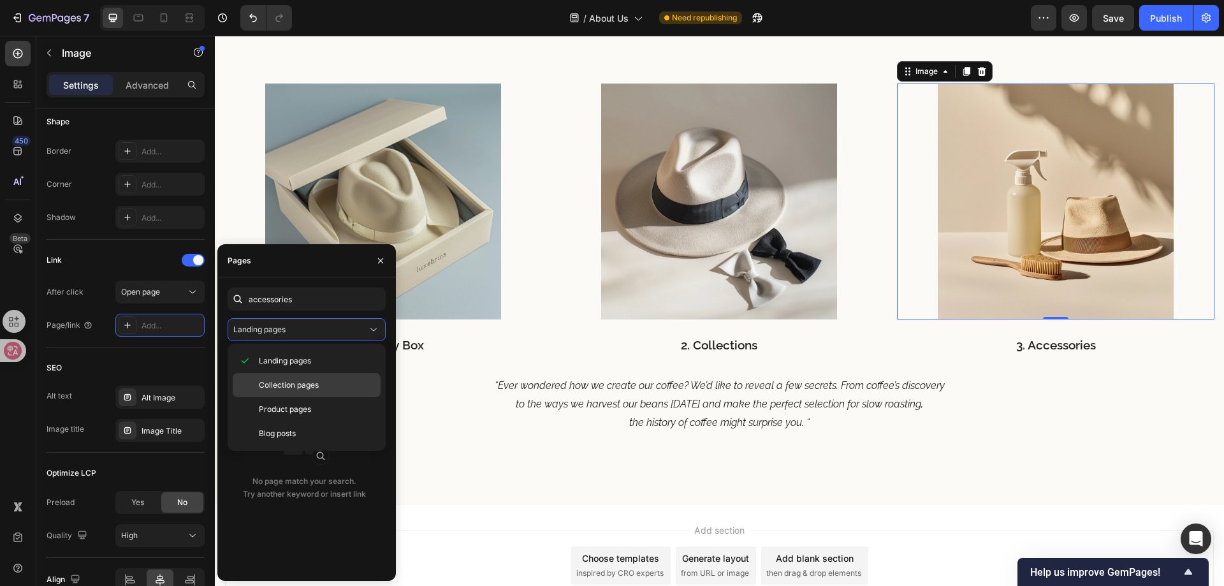
click at [295, 391] on div "Collection pages" at bounding box center [307, 385] width 148 height 24
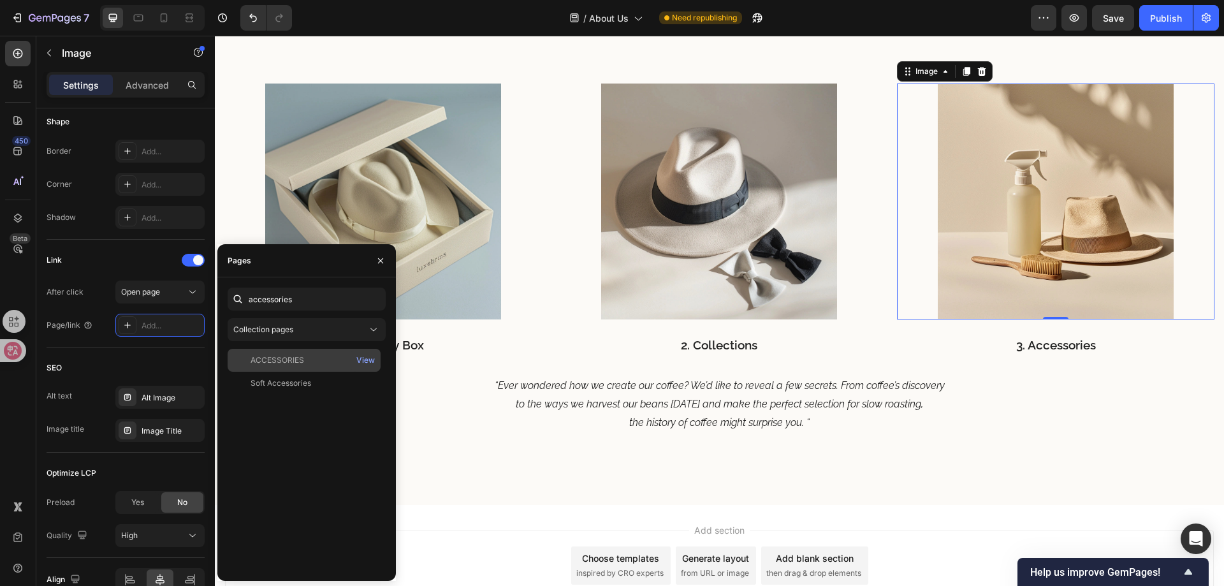
click at [292, 365] on div "ACCESSORIES" at bounding box center [278, 359] width 54 height 11
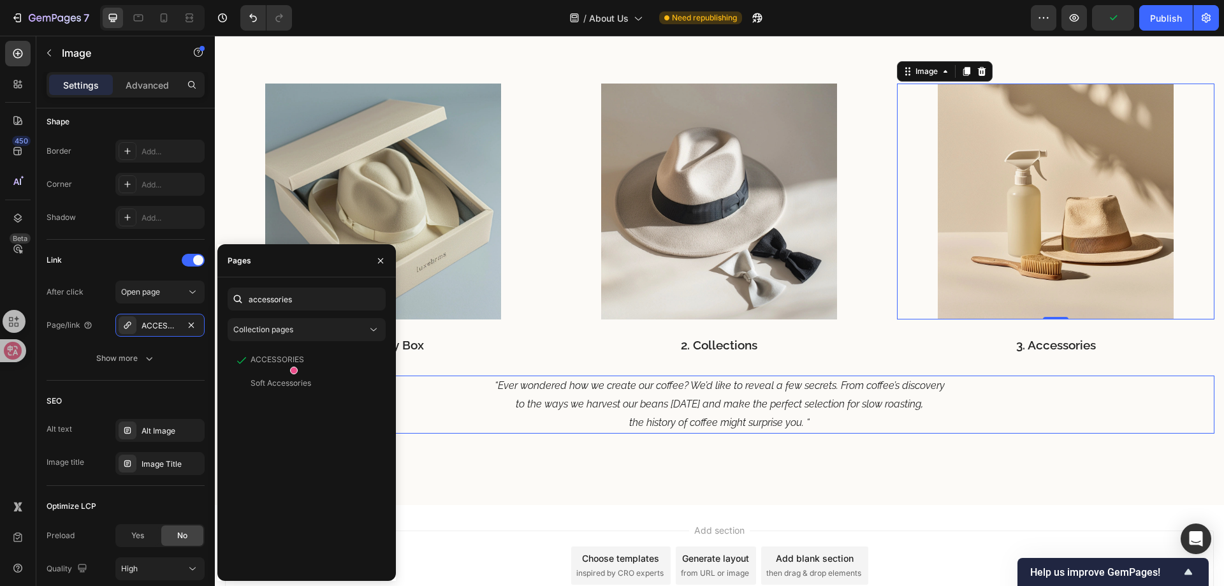
click at [459, 379] on p "“Ever wondered how we create our coffee? We’d like to reveal a few secrets. Fro…" at bounding box center [719, 404] width 987 height 55
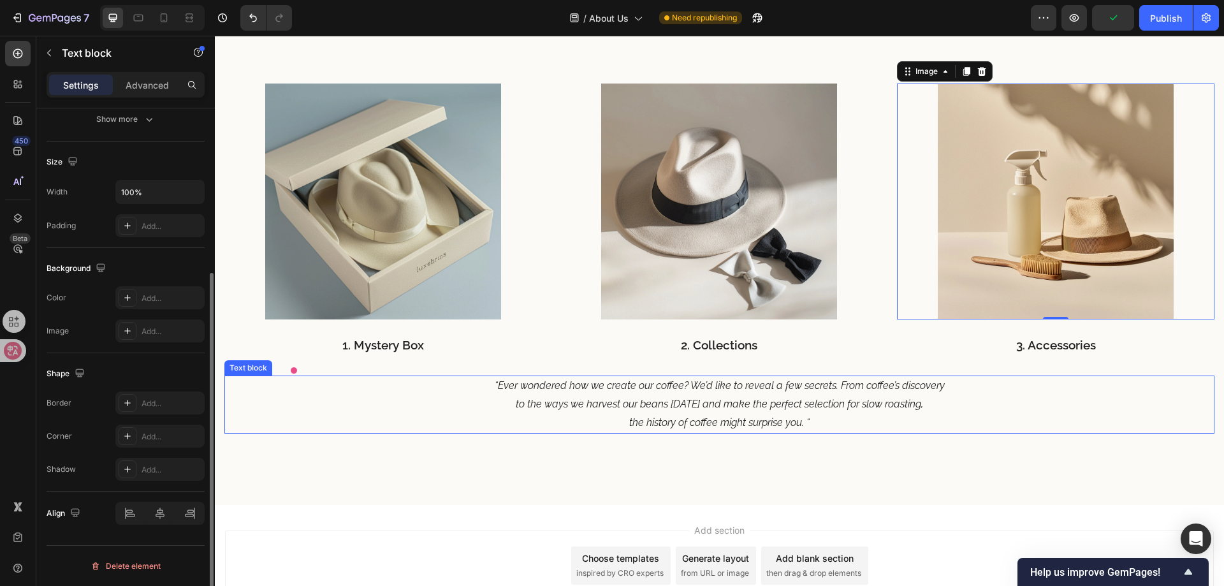
scroll to position [0, 0]
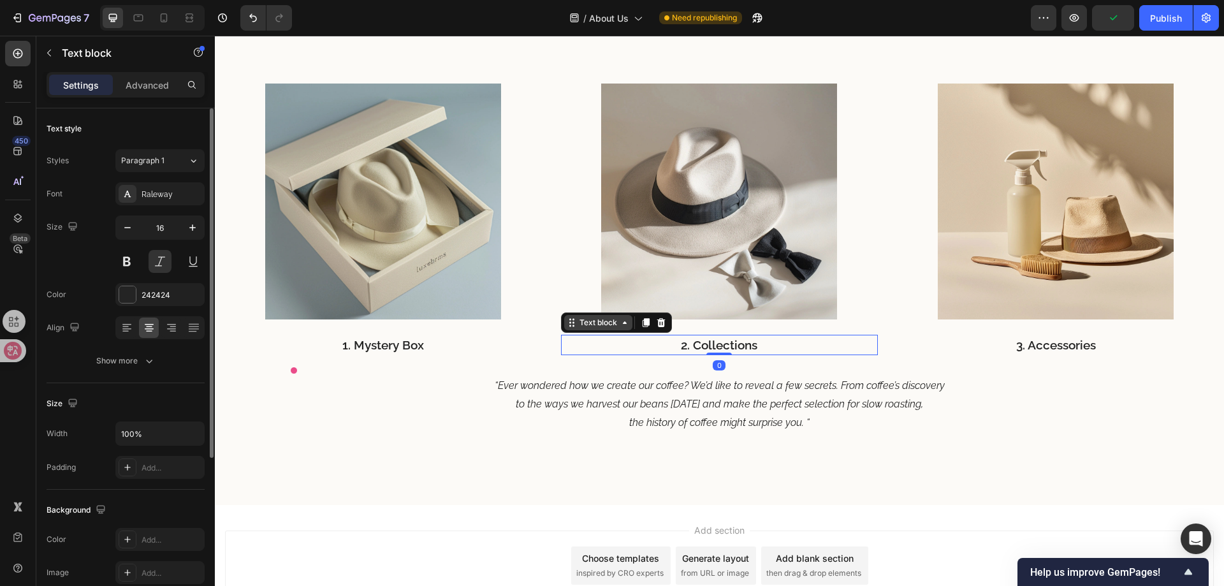
click at [565, 323] on div "Text block" at bounding box center [598, 322] width 68 height 15
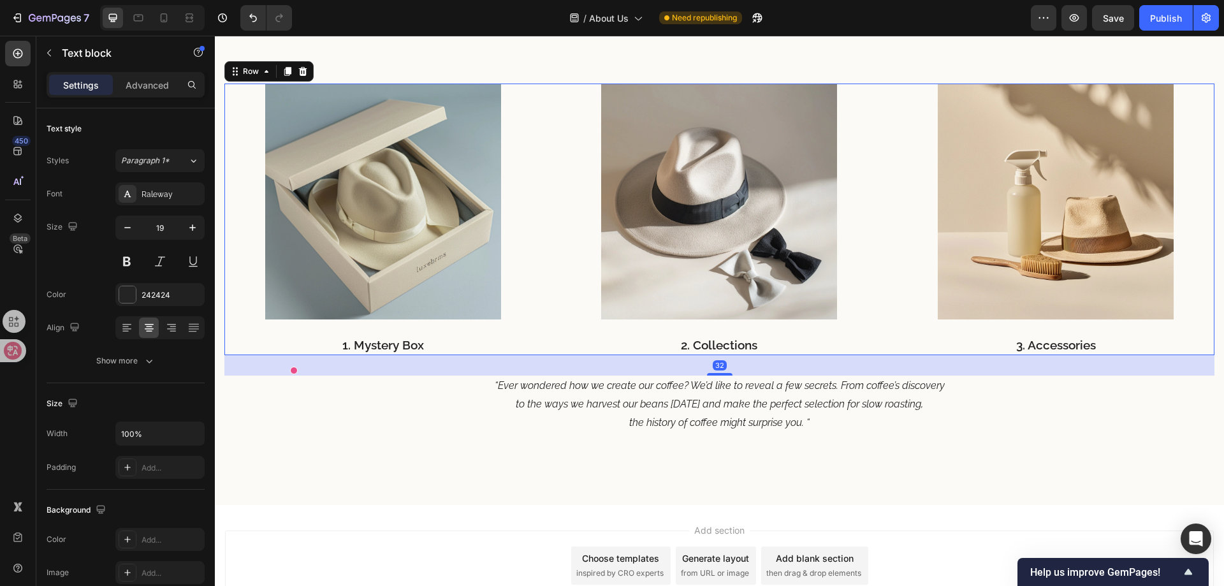
click at [543, 281] on div "Image 1. Mystery Box Text block Image 2. Collections Text block Image 3. Access…" at bounding box center [719, 220] width 990 height 272
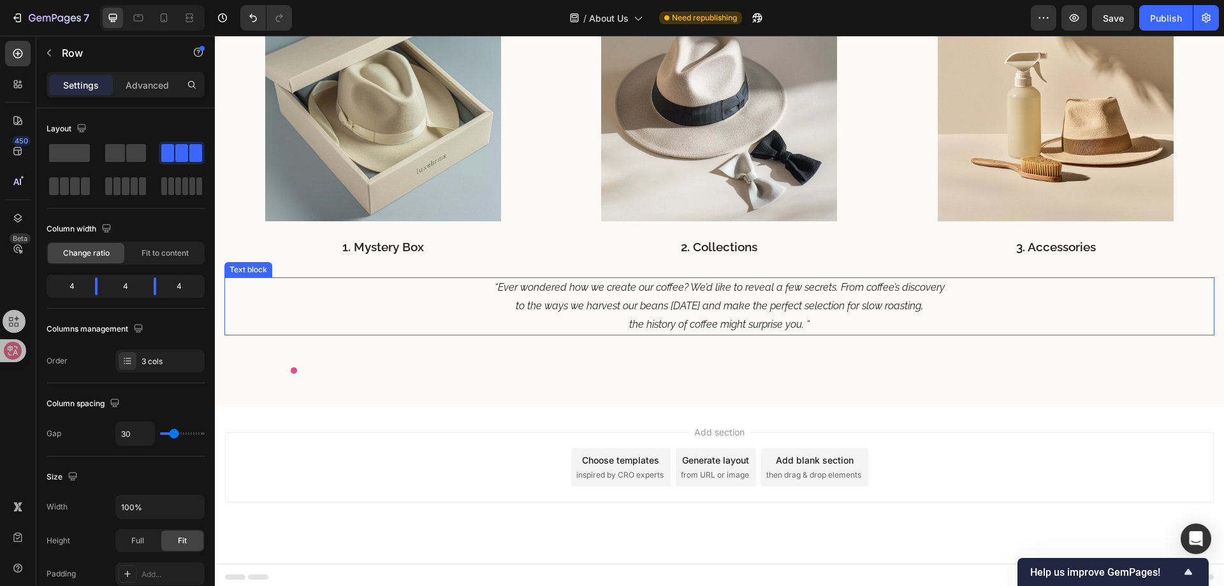
scroll to position [2215, 0]
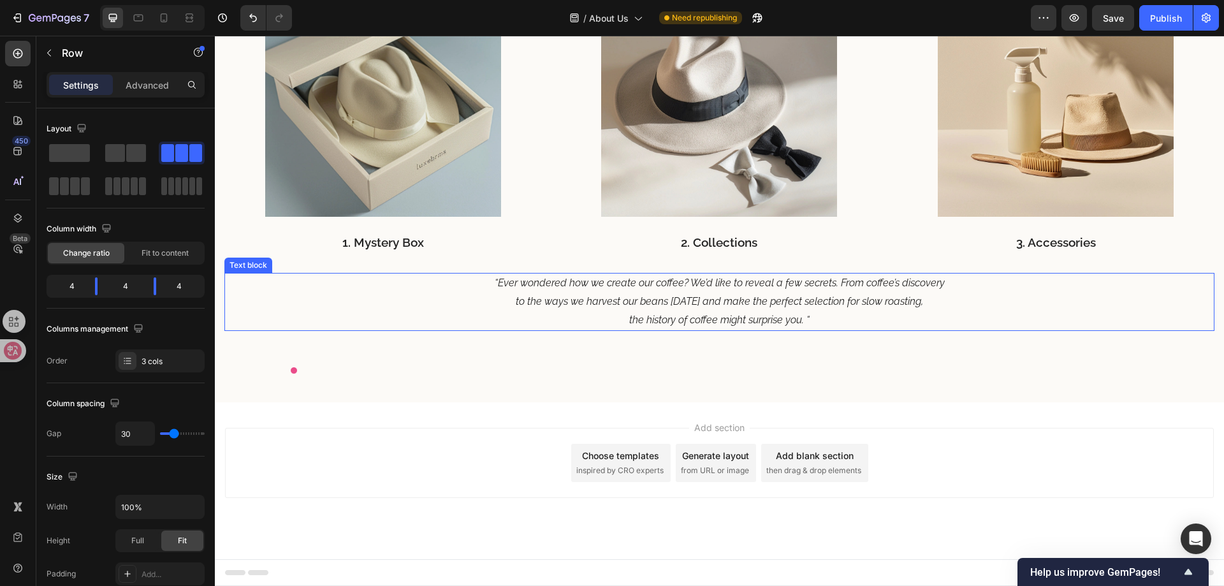
click at [627, 307] on icon "to the ways we harvest our beans today and make the perfect selection for slow …" at bounding box center [719, 301] width 407 height 12
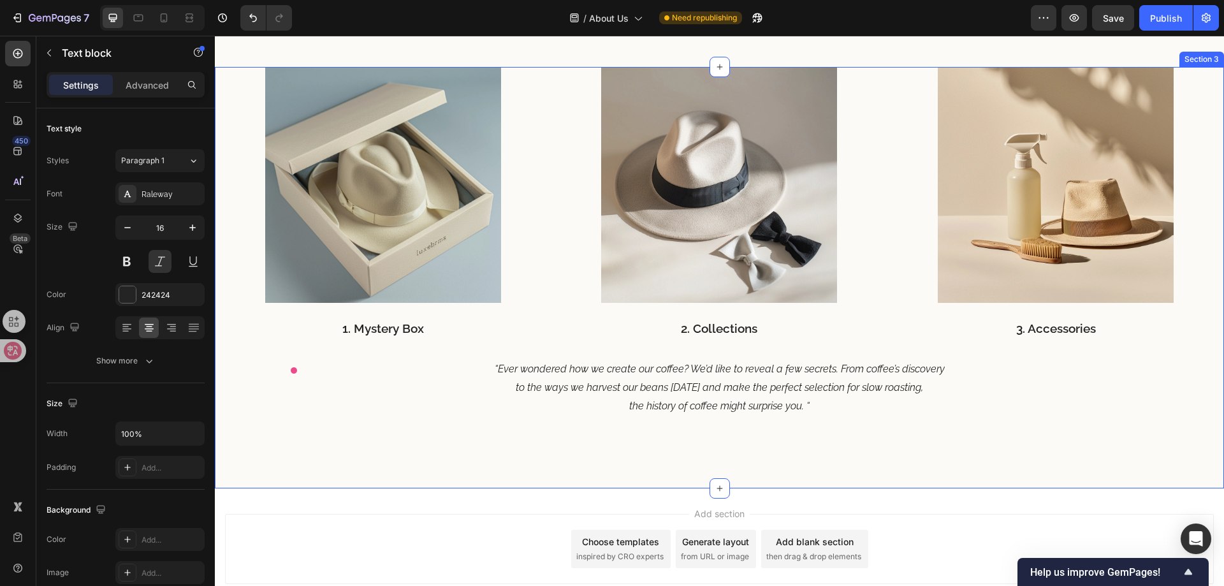
scroll to position [2151, 0]
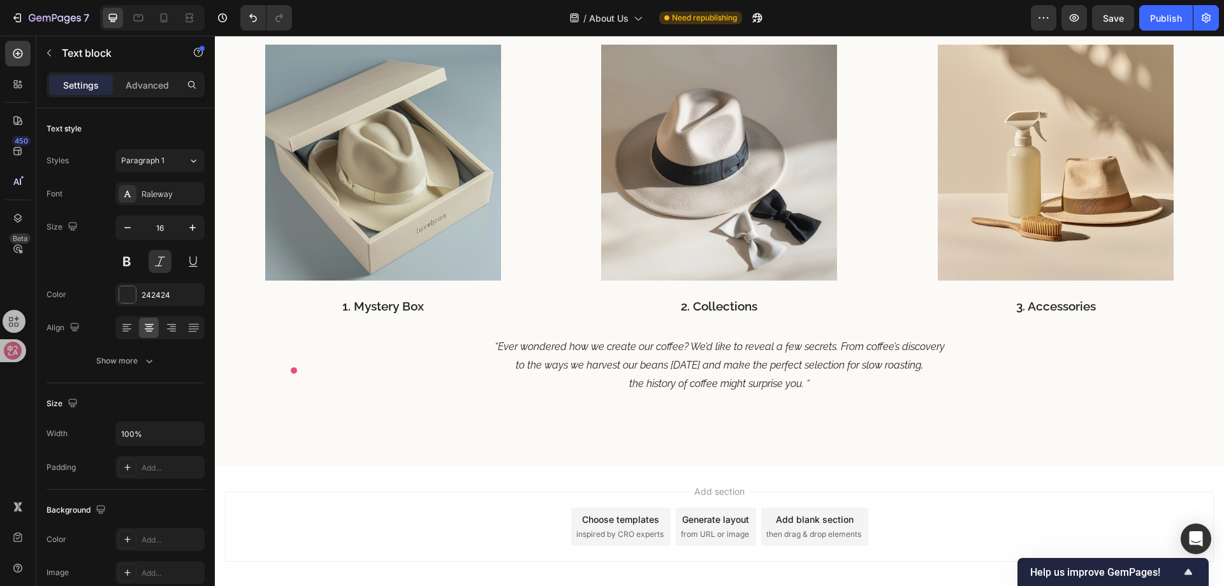
click at [687, 365] on icon "to the ways we harvest our beans today and make the perfect selection for slow …" at bounding box center [719, 365] width 407 height 12
click at [673, 373] on p "“Ever wondered how we create our coffee? We’d like to reveal a few secrets. Fro…" at bounding box center [719, 365] width 987 height 55
click at [629, 358] on p "“Ever wondered how we create our coffee? We’d like to reveal a few secrets. Fro…" at bounding box center [719, 365] width 987 height 55
drag, startPoint x: 629, startPoint y: 358, endPoint x: 556, endPoint y: 359, distance: 73.3
click at [628, 358] on p "“Ever wondered how we create our coffee? We’d like to reveal a few secrets. Fro…" at bounding box center [719, 365] width 987 height 55
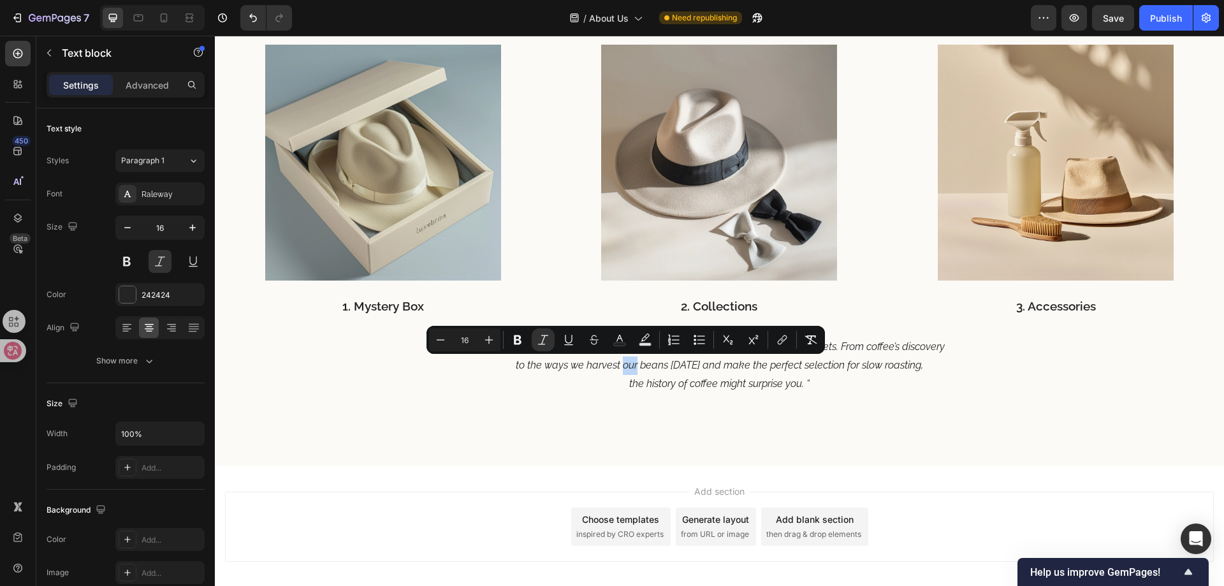
click at [466, 352] on div "Minus 16 Plus Bold Italic Underline Strikethrough Text Color Text Background Co…" at bounding box center [625, 340] width 398 height 28
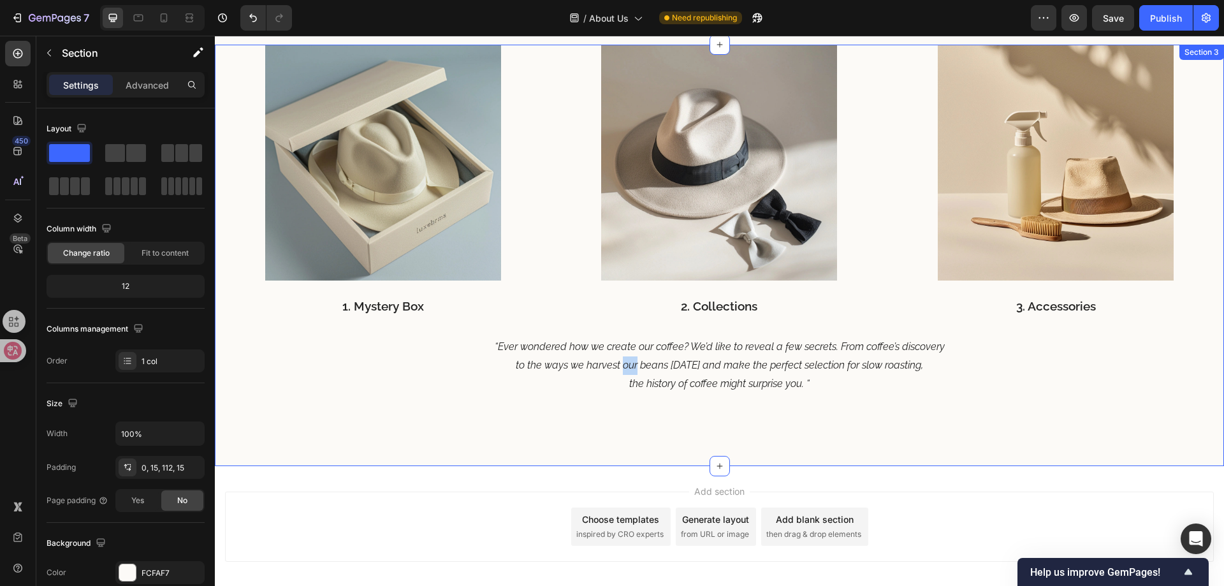
drag, startPoint x: 456, startPoint y: 405, endPoint x: 463, endPoint y: 400, distance: 8.7
click at [455, 404] on div "Image 1. Mystery Box Text block Image 2. Collections Text block Image 3. Access…" at bounding box center [719, 255] width 1009 height 421
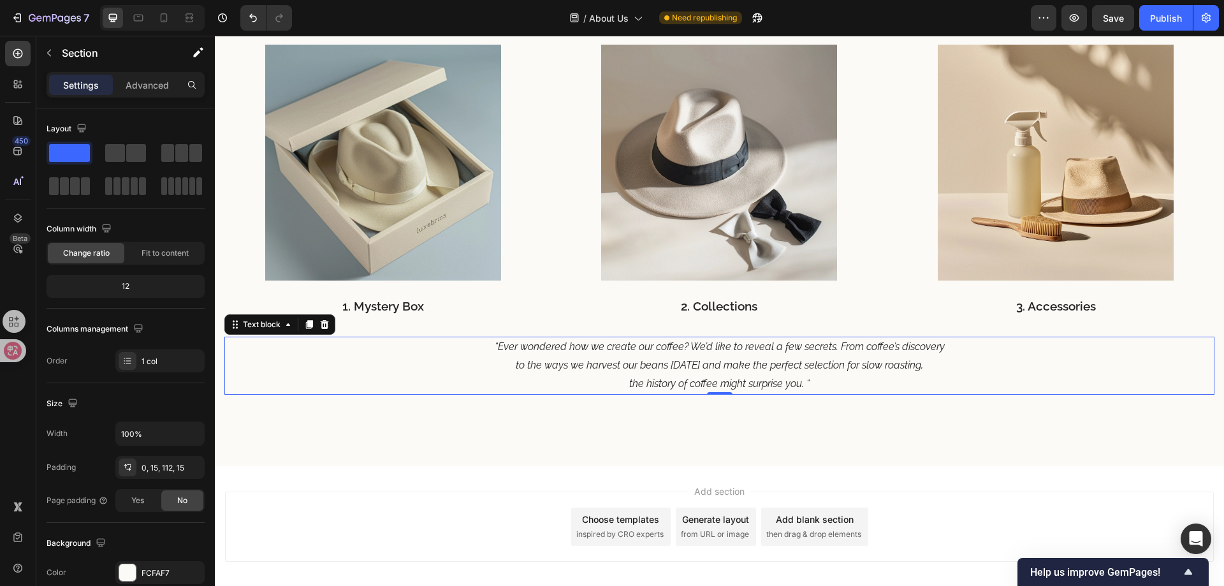
click at [697, 391] on p "“Ever wondered how we create our coffee? We’d like to reveal a few secrets. Fro…" at bounding box center [719, 365] width 987 height 55
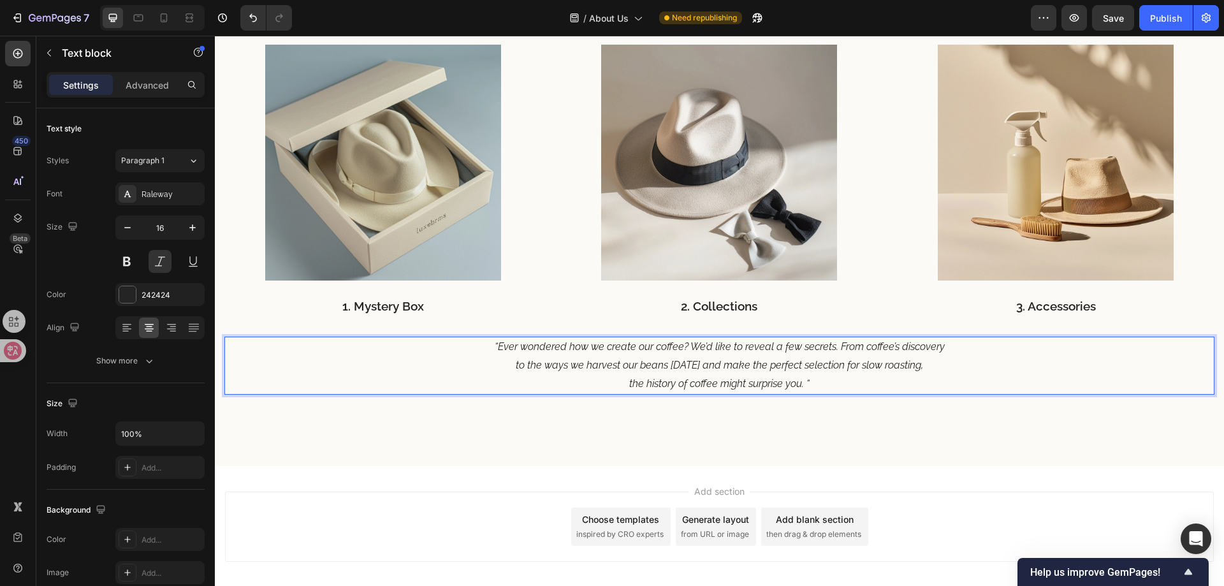
click at [815, 388] on p "“Ever wondered how we create our coffee? We’d like to reveal a few secrets. Fro…" at bounding box center [719, 365] width 987 height 55
click at [696, 361] on icon "to the ways we harvest our beans today and make the perfect selection for slow …" at bounding box center [719, 365] width 407 height 12
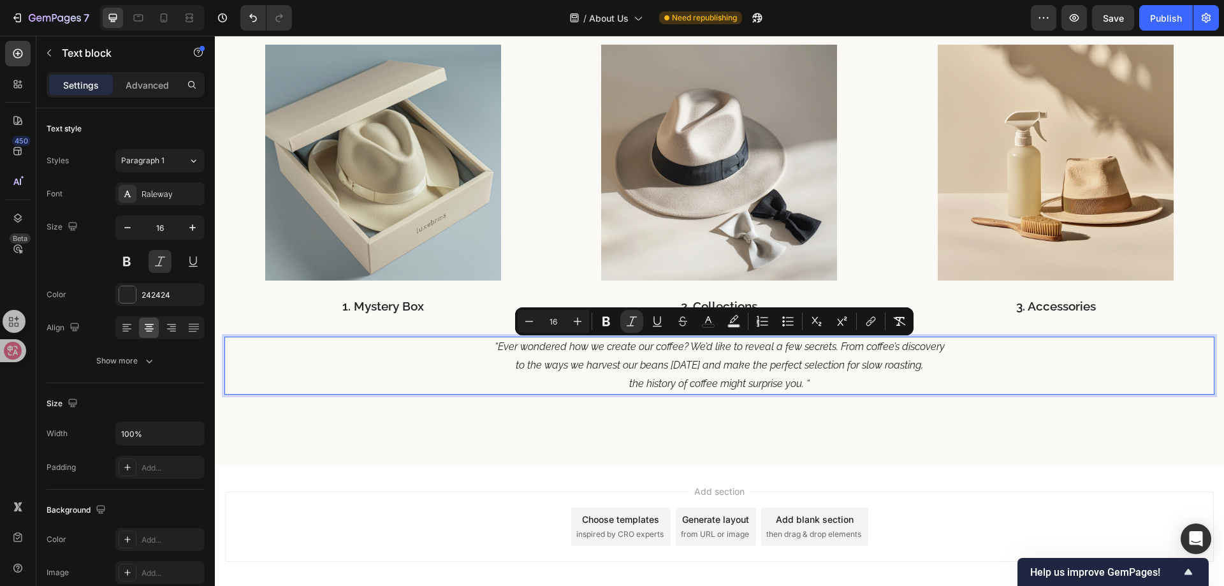
click at [677, 374] on p "“Ever wondered how we create our coffee? We’d like to reveal a few secrets. Fro…" at bounding box center [719, 365] width 987 height 55
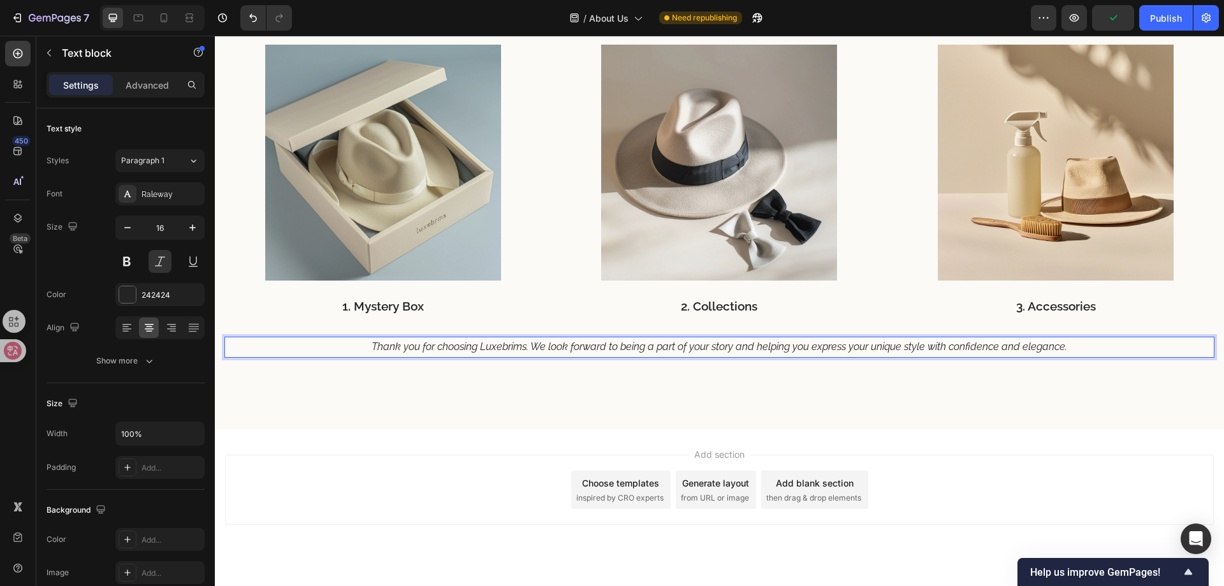
click at [748, 355] on p "Thank you for choosing Luxebrims. We look forward to being a part of your story…" at bounding box center [719, 347] width 987 height 18
click at [736, 348] on icon "Thank you for choosing Luxebrims. We look forward to being a part of your story…" at bounding box center [719, 346] width 695 height 12
click at [734, 348] on icon "Thank you for choosing Luxebrims. We look forward to being a part of your story…" at bounding box center [719, 346] width 695 height 12
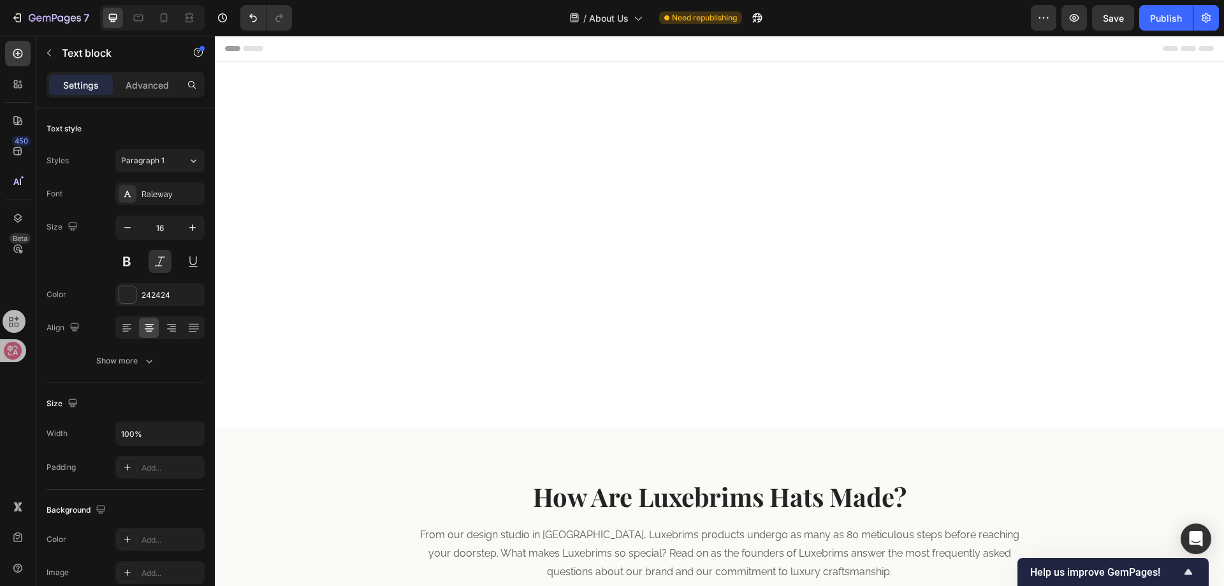
scroll to position [2151, 0]
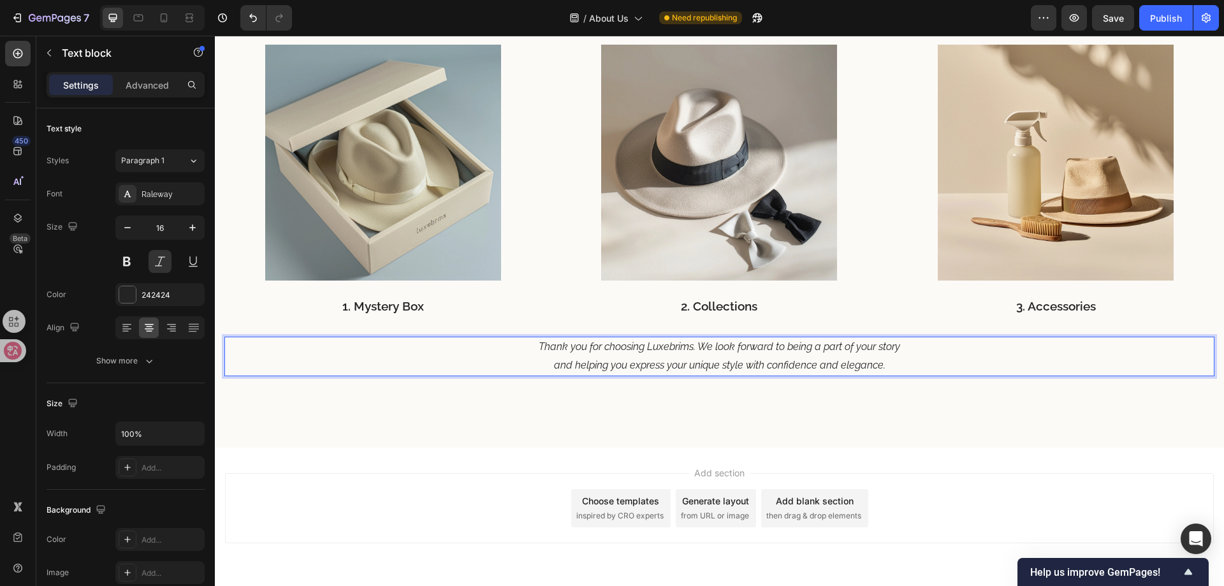
click at [766, 365] on icon "and helping you express your unique style with confidence and elegance." at bounding box center [719, 365] width 331 height 12
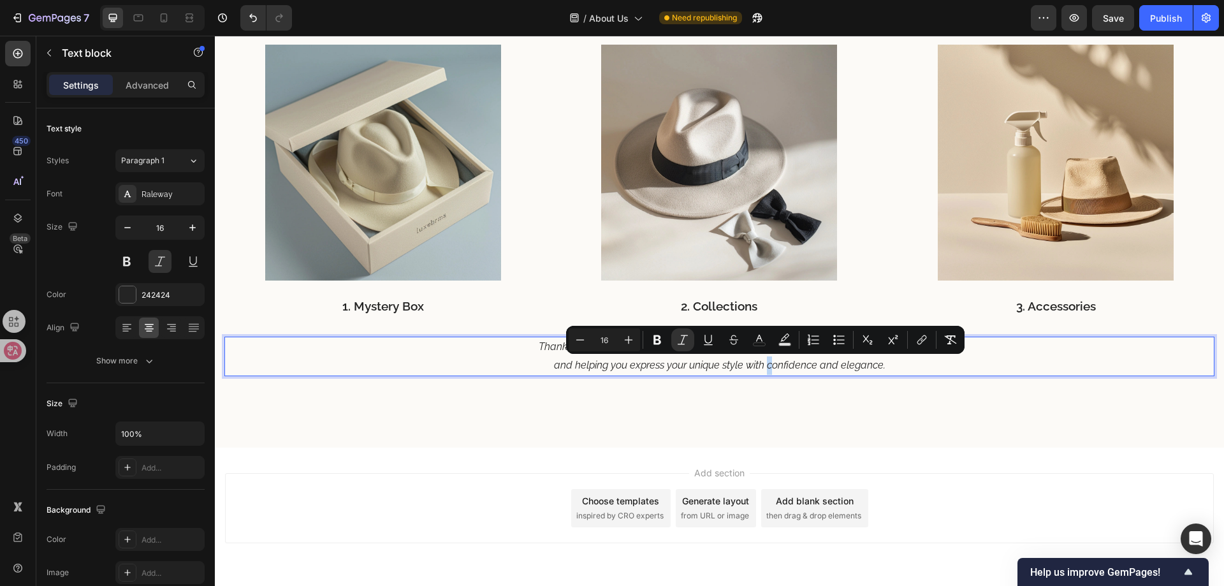
click at [764, 367] on icon "and helping you express your unique style with confidence and elegance." at bounding box center [719, 365] width 331 height 12
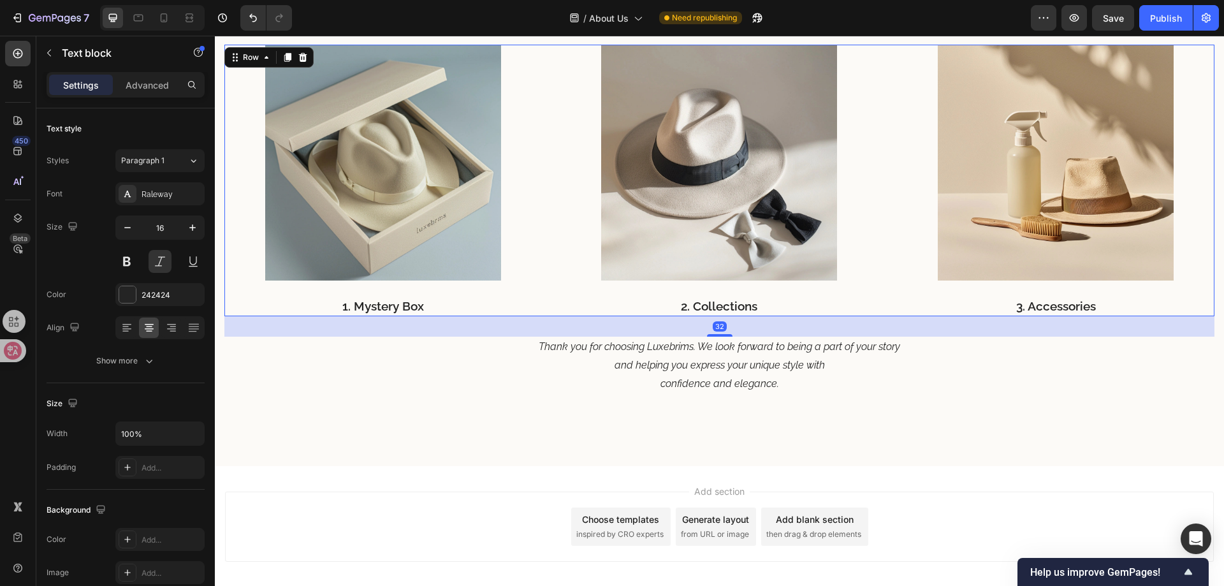
click at [870, 295] on div "Image 2. Collections Text block" at bounding box center [719, 181] width 317 height 272
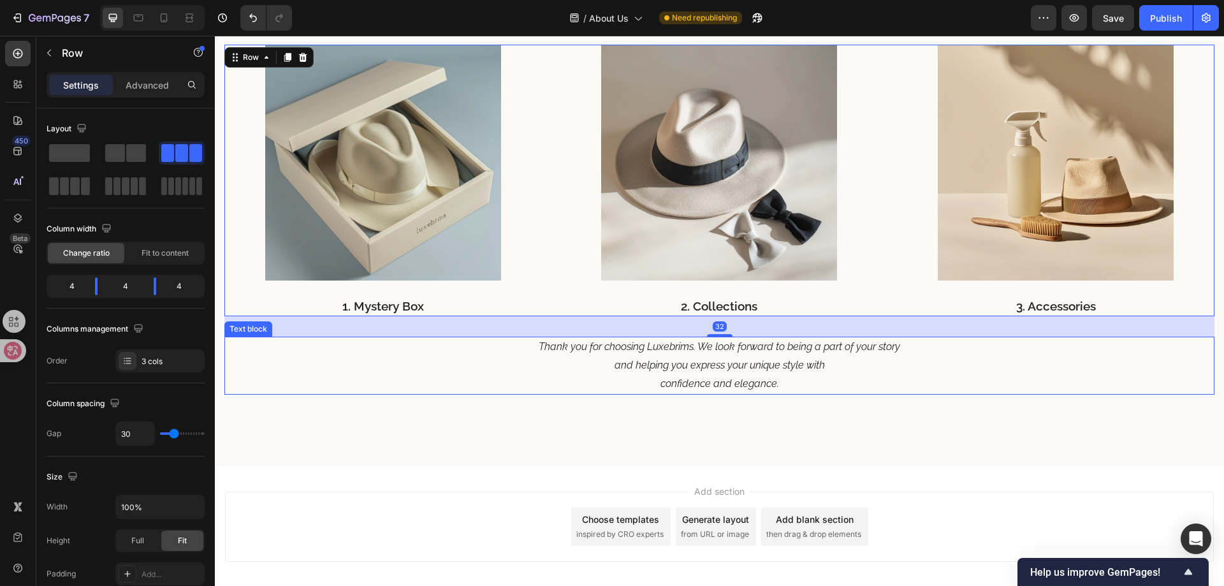
click at [879, 375] on p "confidence and elegance." at bounding box center [719, 384] width 987 height 18
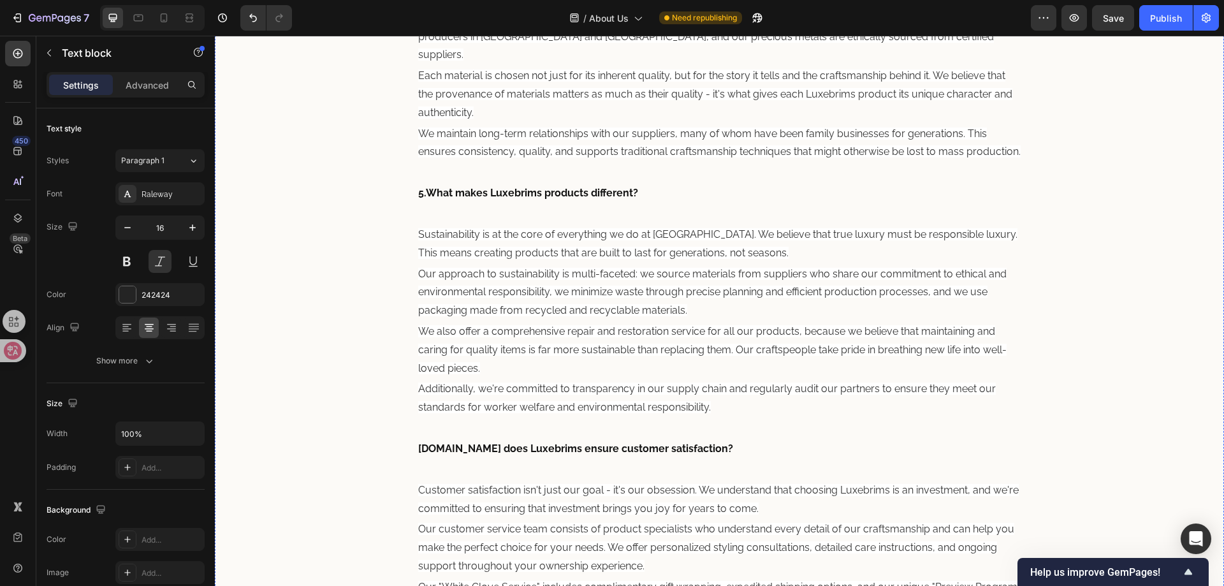
scroll to position [1339, 0]
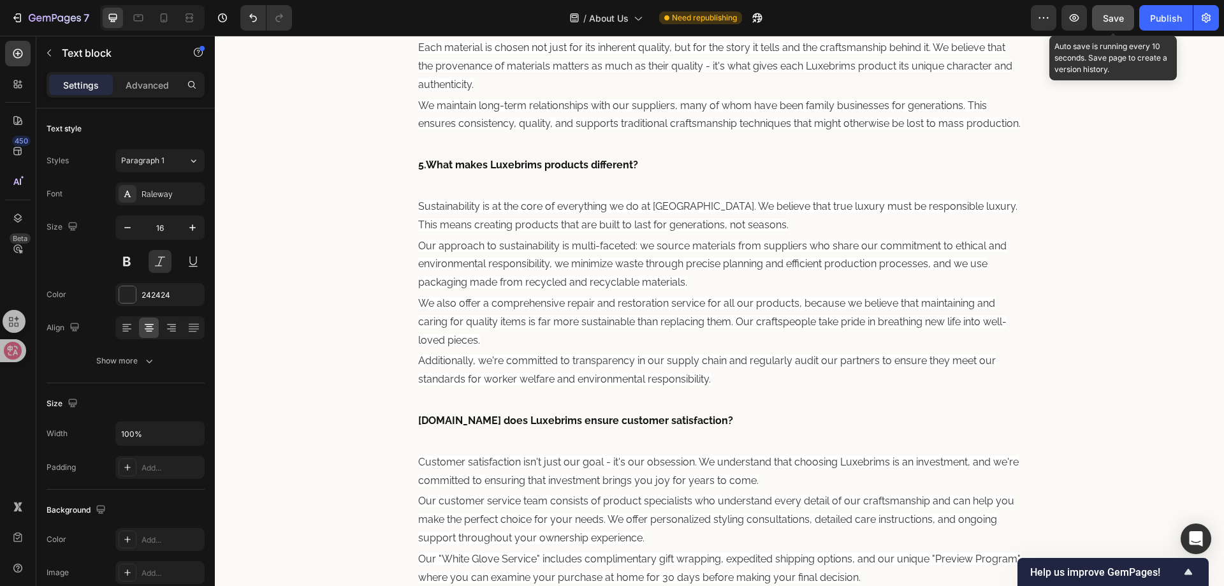
click at [1110, 15] on span "Save" at bounding box center [1113, 18] width 21 height 11
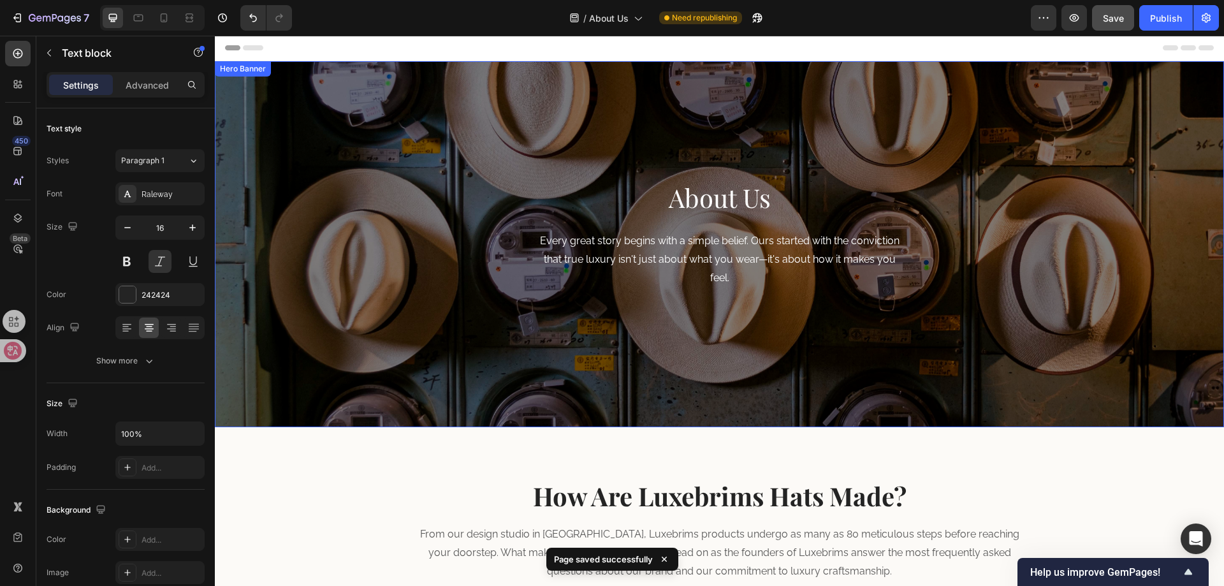
scroll to position [0, 0]
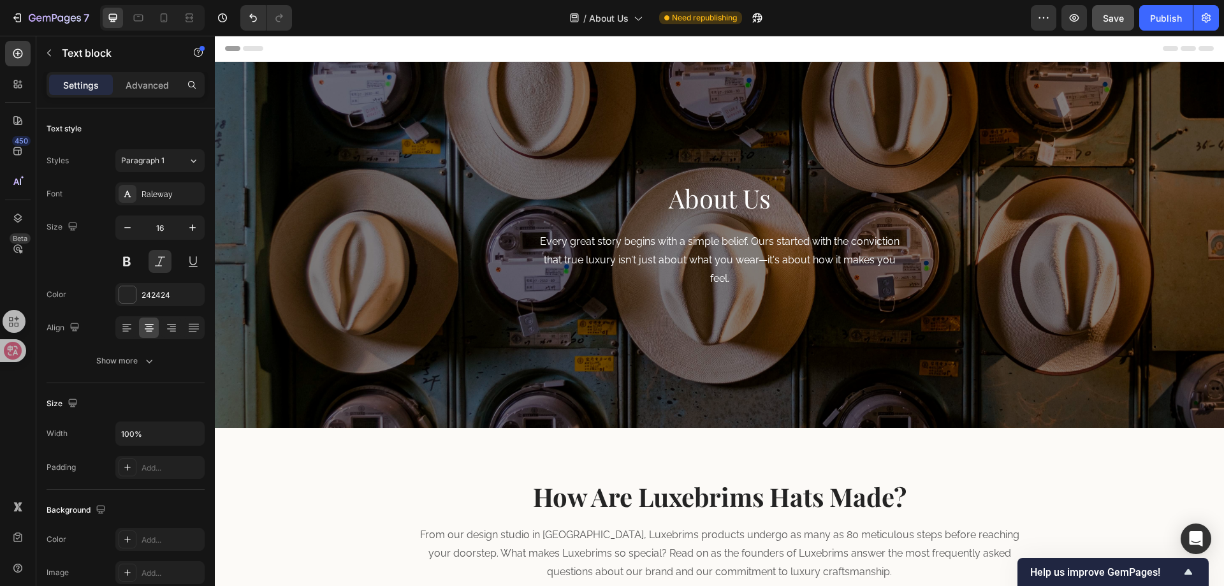
click at [489, 19] on div "/ About Us Need republishing" at bounding box center [666, 17] width 729 height 25
click at [1110, 20] on span "Save" at bounding box center [1113, 18] width 21 height 11
click at [446, 16] on div "/ About Us Need republishing" at bounding box center [666, 17] width 729 height 25
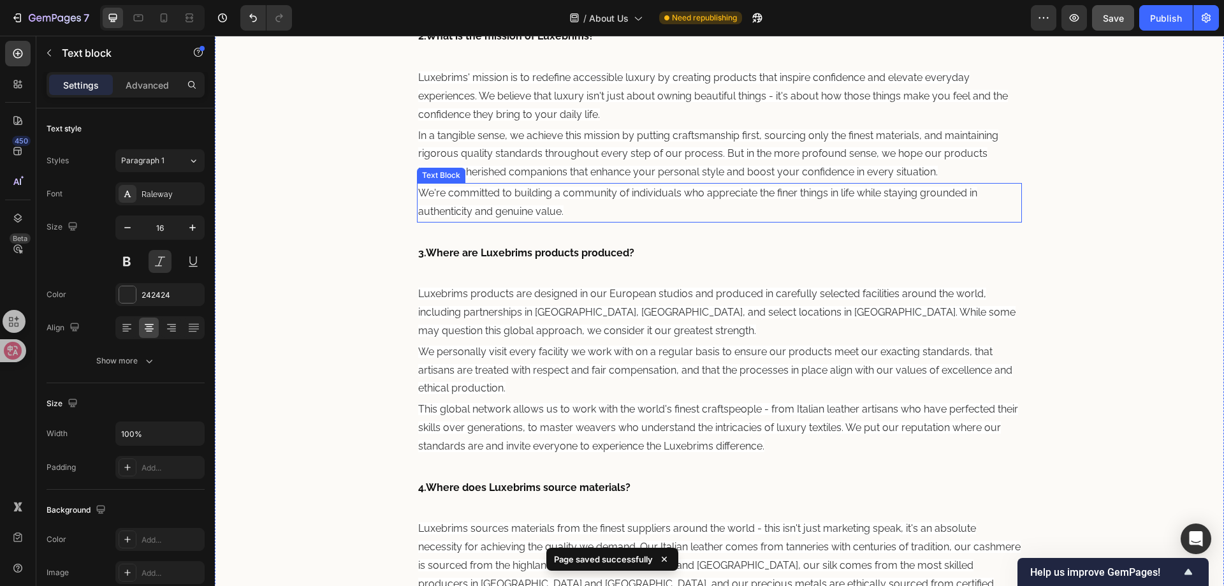
scroll to position [765, 0]
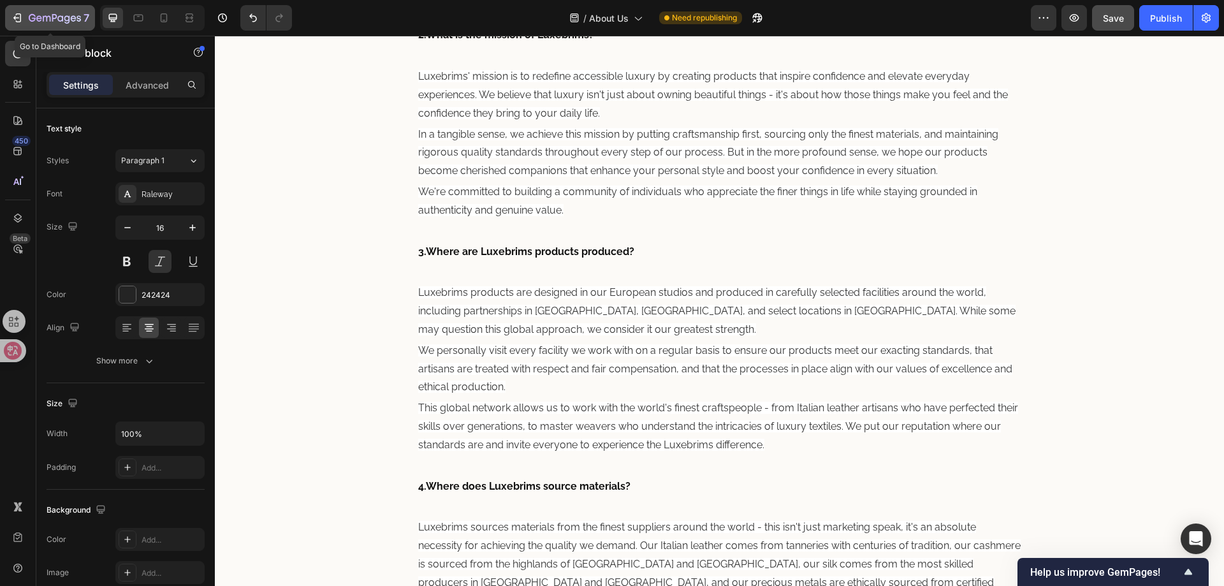
click at [16, 14] on icon "button" at bounding box center [19, 17] width 6 height 9
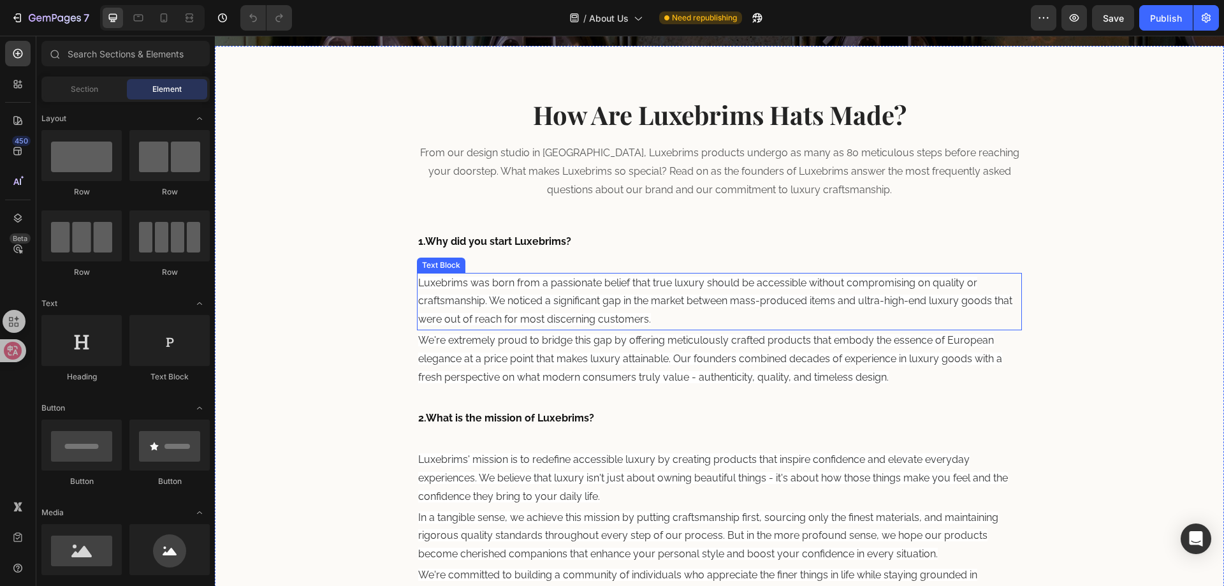
scroll to position [382, 0]
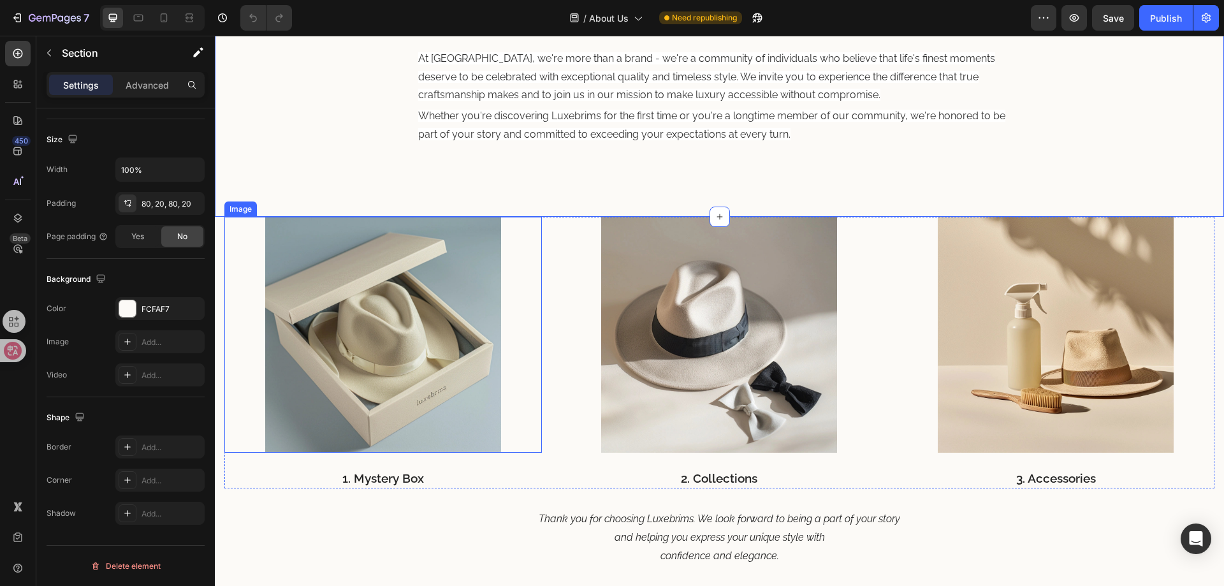
scroll to position [0, 0]
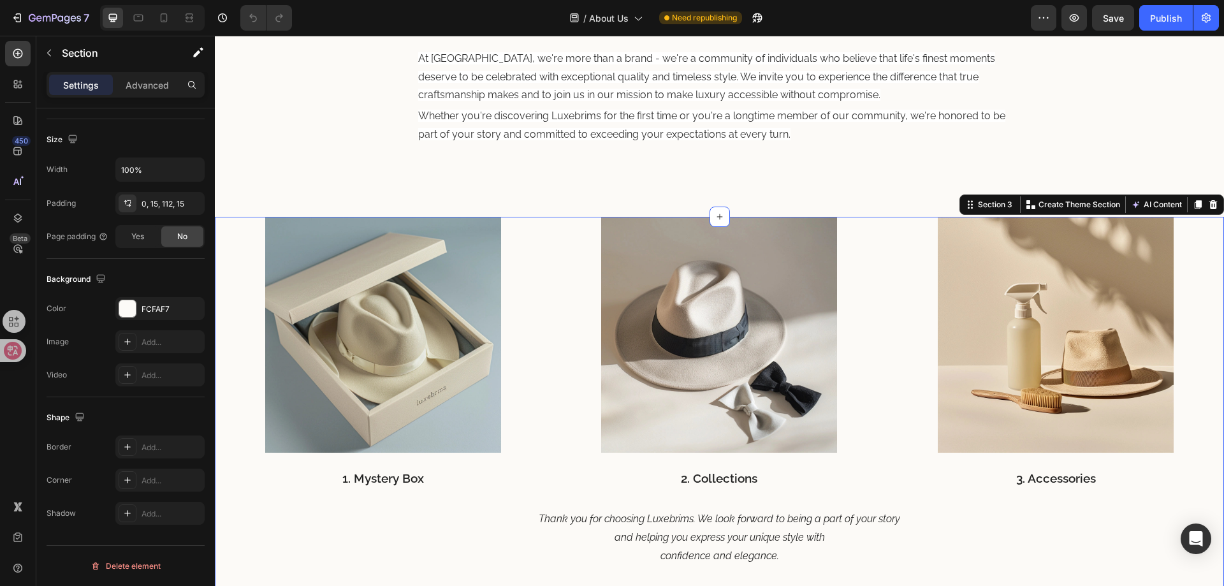
click at [221, 285] on div "Image 1. Mystery Box Text block Image 2. Collections Text block Image 3. Access…" at bounding box center [719, 427] width 1009 height 421
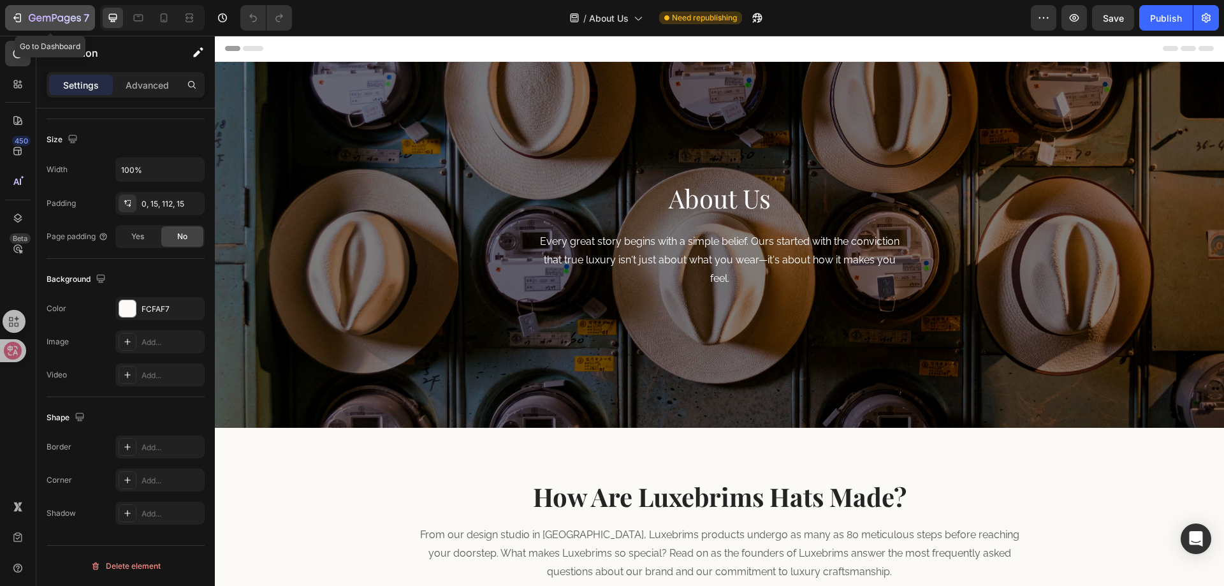
click at [22, 21] on icon "button" at bounding box center [17, 17] width 13 height 13
